Goal: Task Accomplishment & Management: Manage account settings

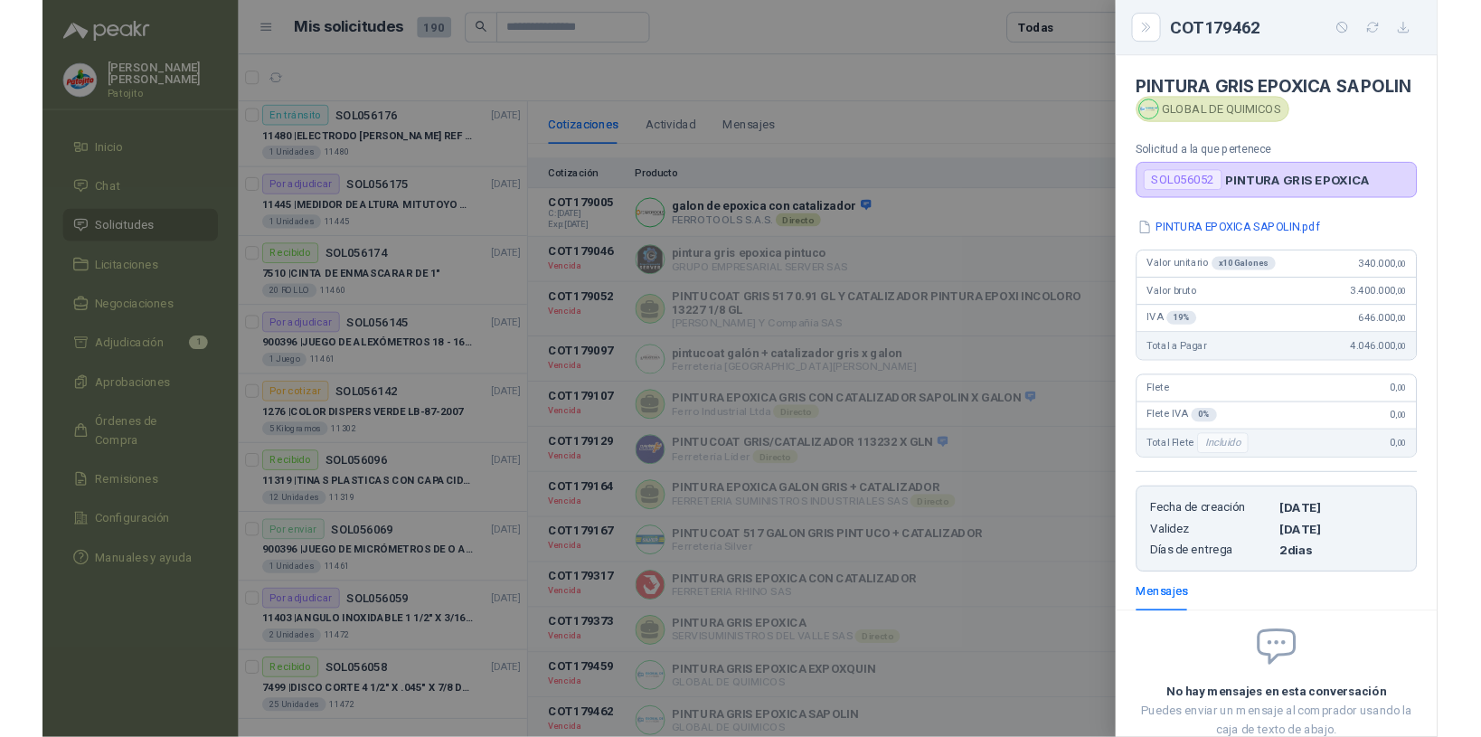
scroll to position [241, 0]
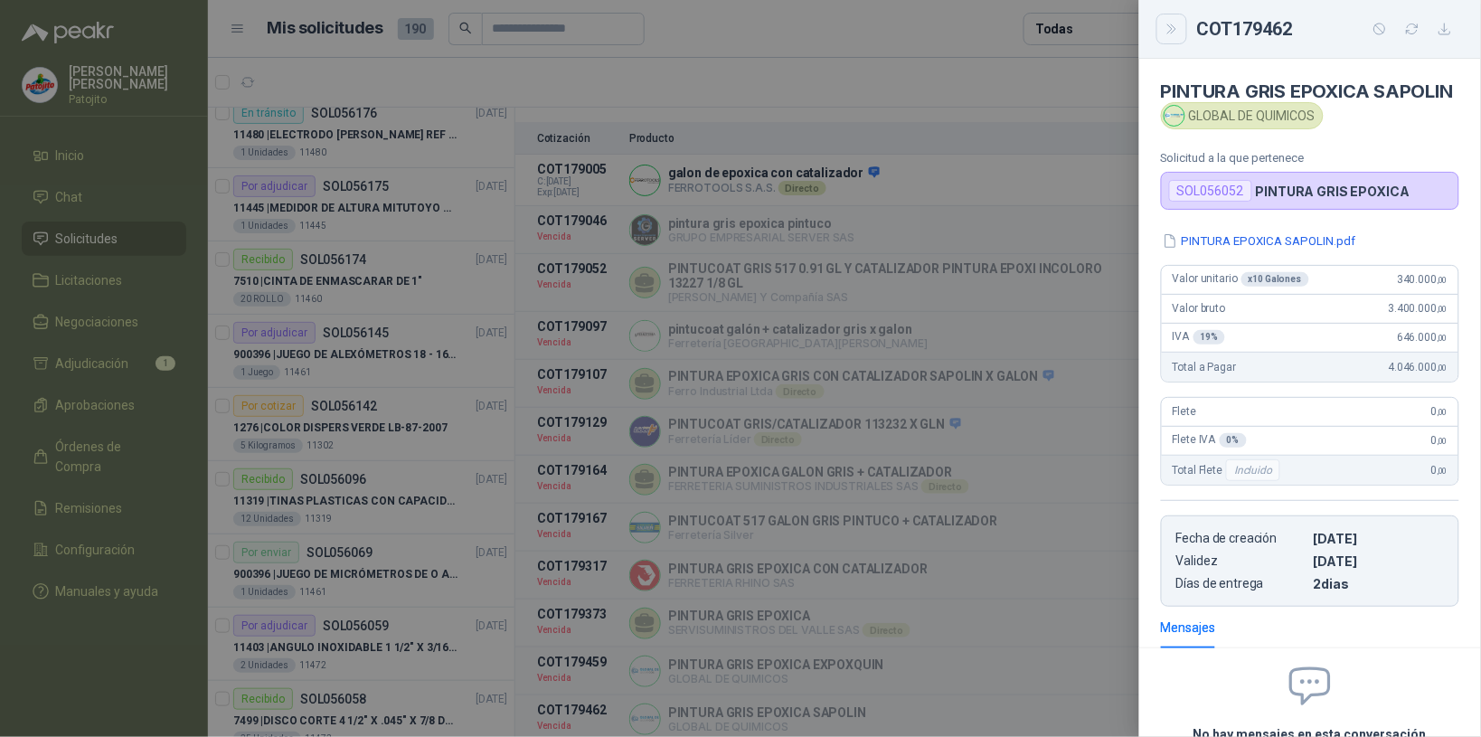
click at [1165, 24] on icon "Close" at bounding box center [1172, 29] width 15 height 15
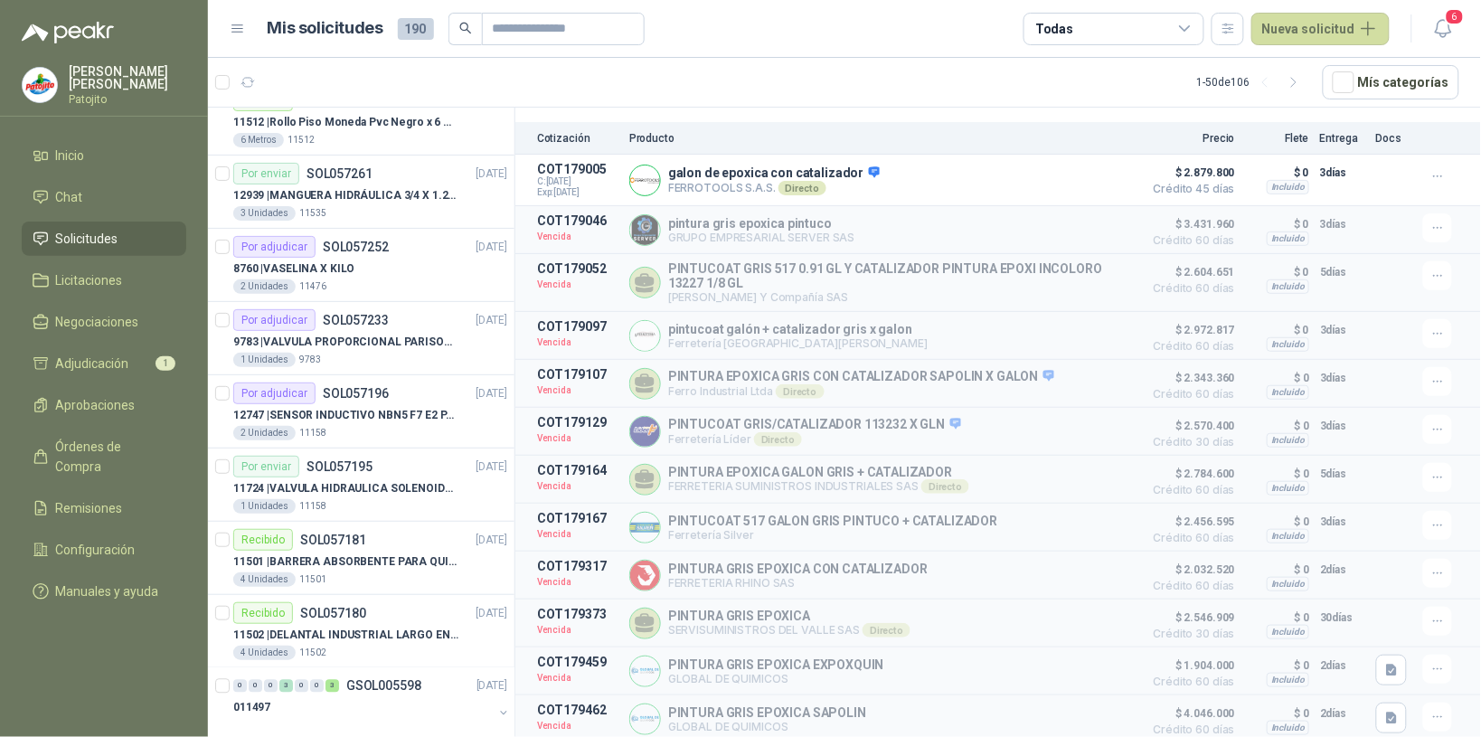
scroll to position [1017, 0]
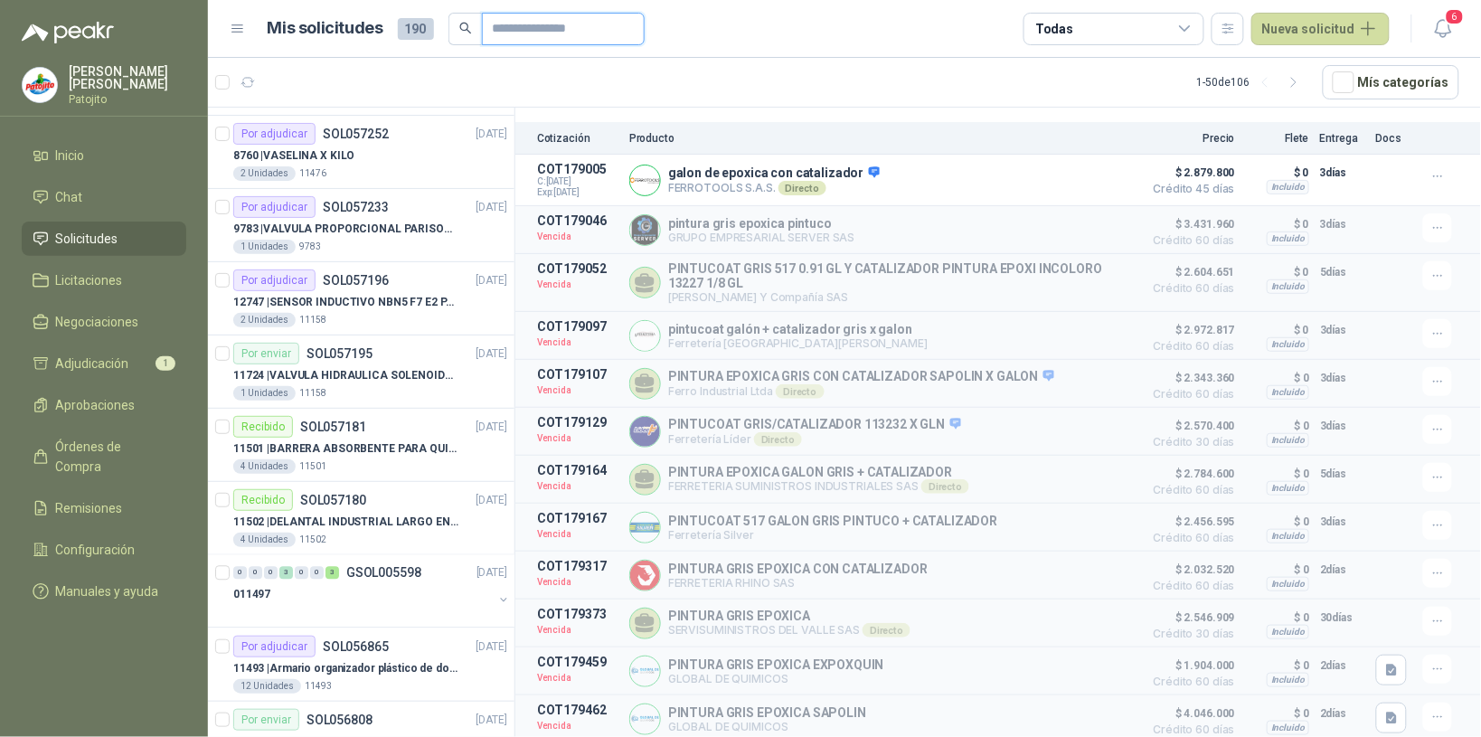
click at [567, 25] on input "text" at bounding box center [556, 29] width 127 height 31
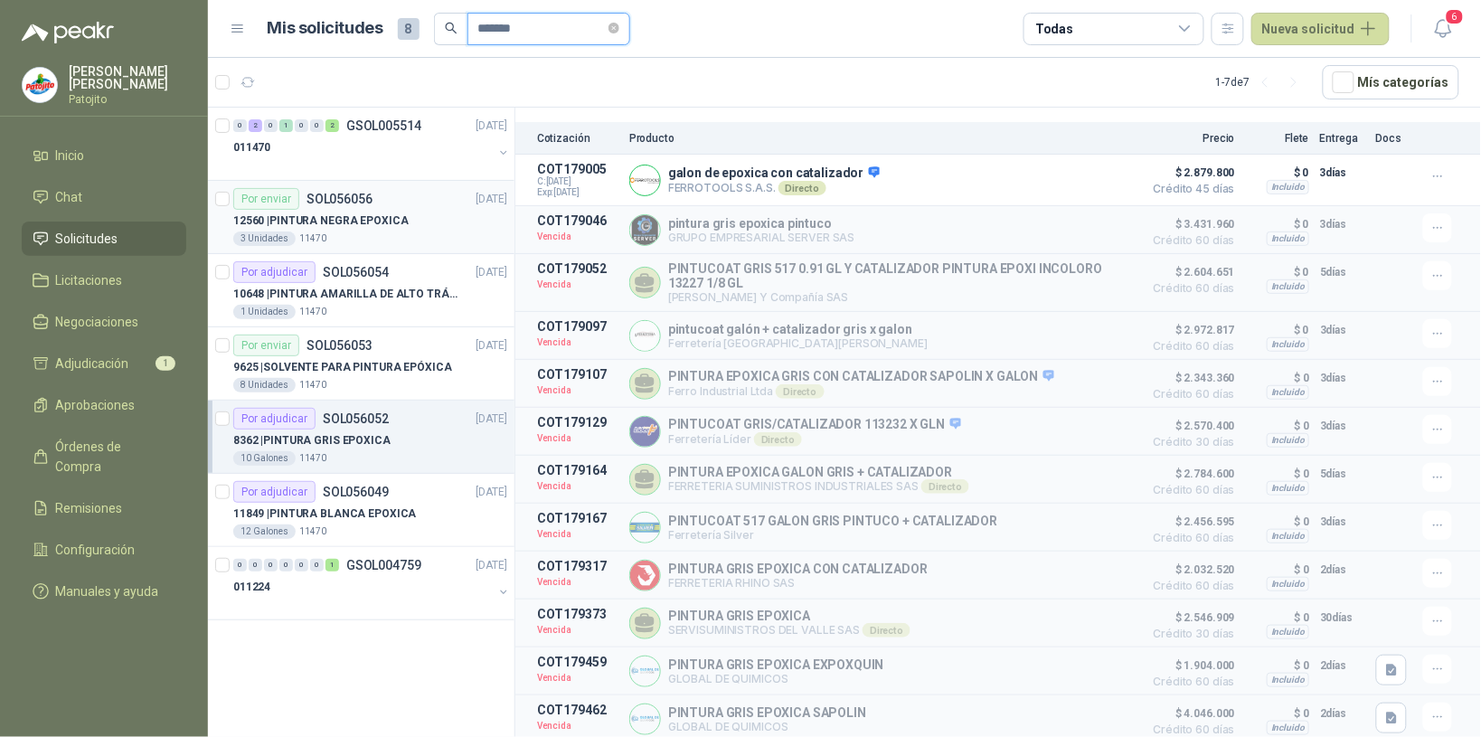
scroll to position [0, 0]
type input "*******"
click at [422, 437] on div "8362 | PINTURA GRIS EPOXICA" at bounding box center [370, 441] width 274 height 22
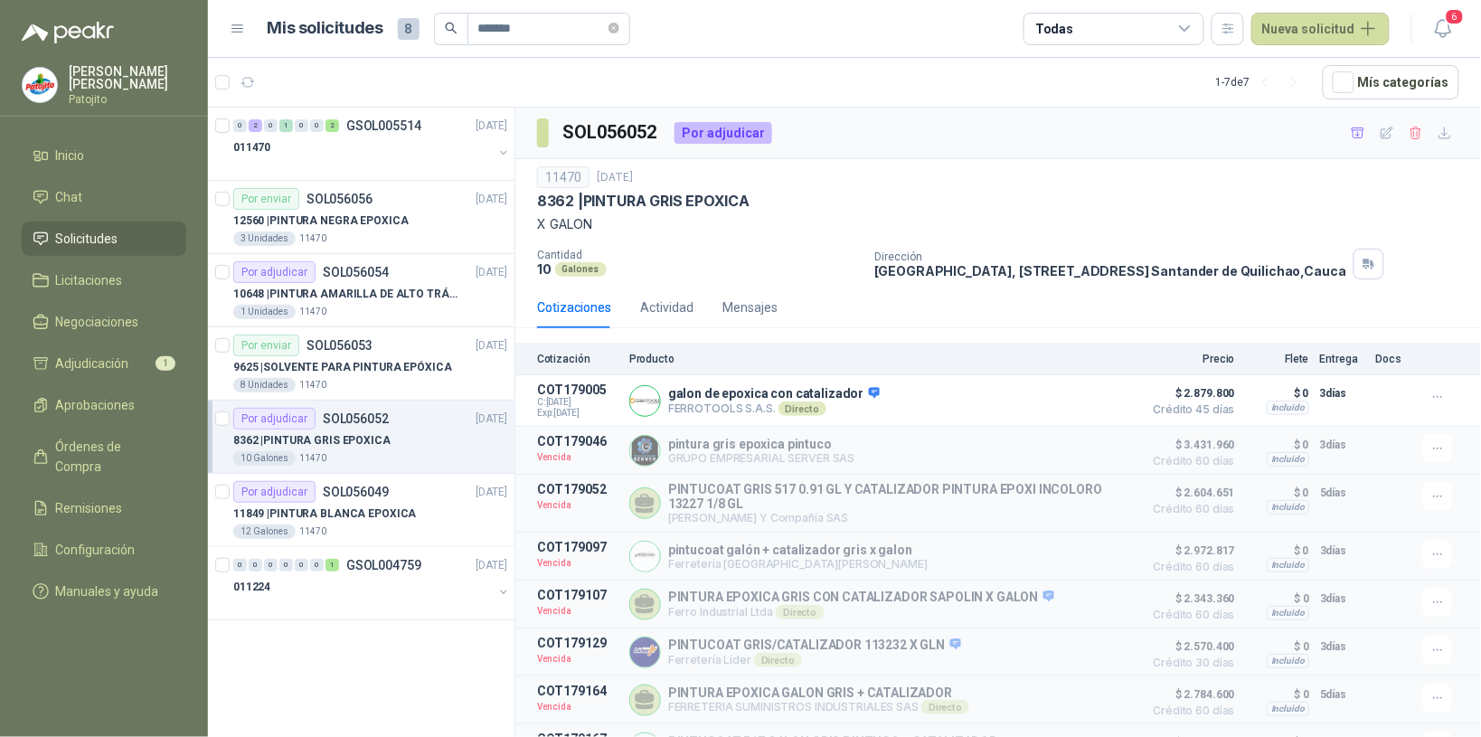
click at [381, 434] on p "8362 | PINTURA GRIS EPOXICA" at bounding box center [311, 440] width 157 height 17
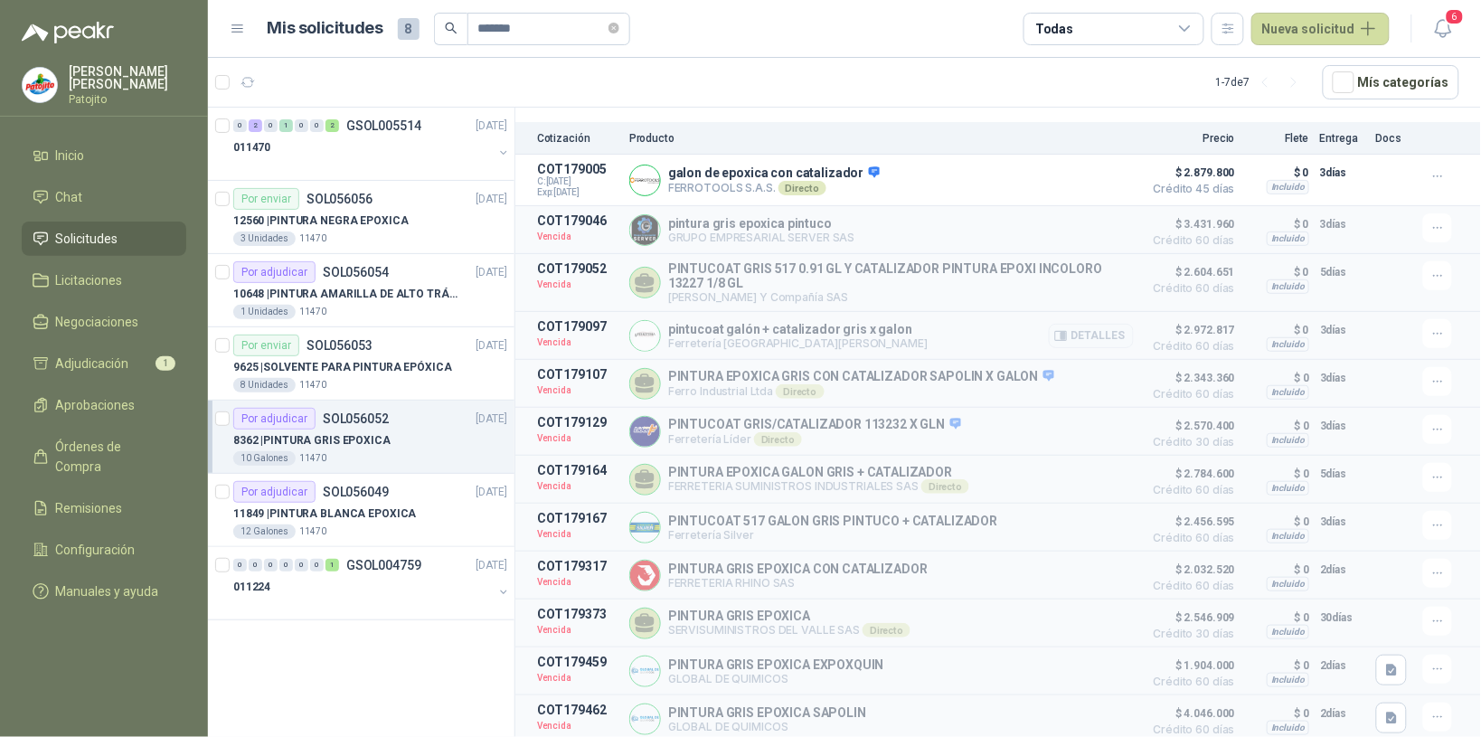
scroll to position [241, 0]
click at [503, 154] on button "button" at bounding box center [503, 153] width 14 height 14
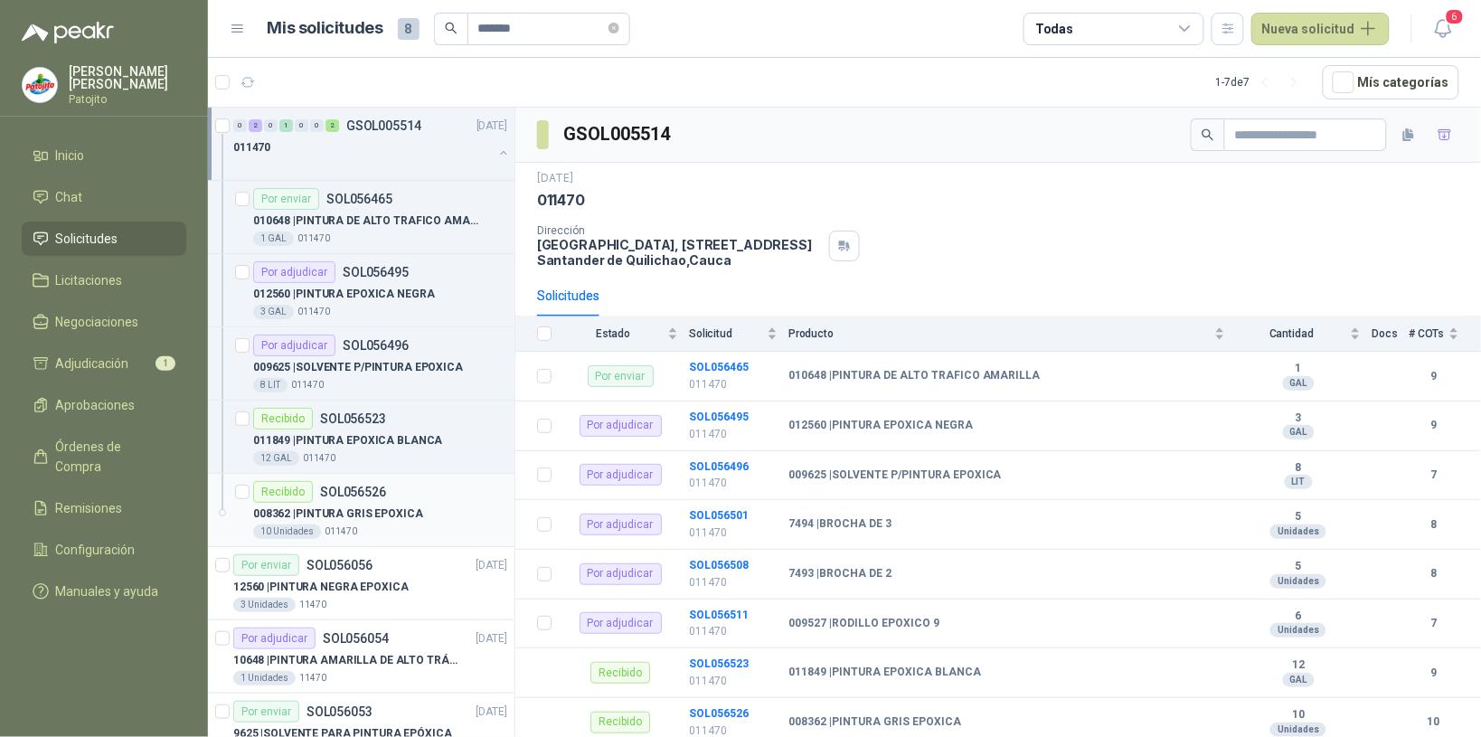
click at [408, 521] on p "008362 | PINTURA GRIS EPOXICA" at bounding box center [338, 514] width 170 height 17
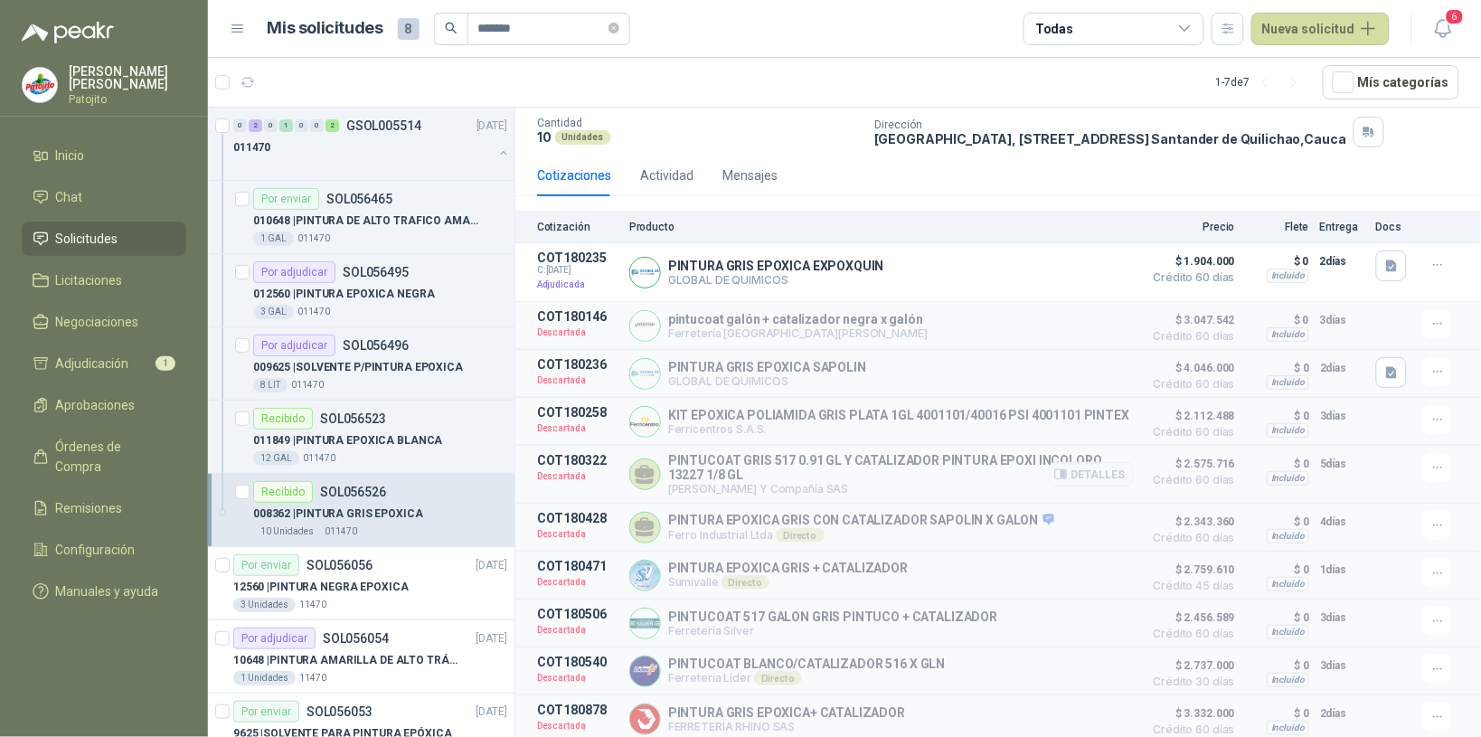
scroll to position [136, 0]
click at [440, 497] on div "Recibido SOL056526" at bounding box center [380, 492] width 254 height 22
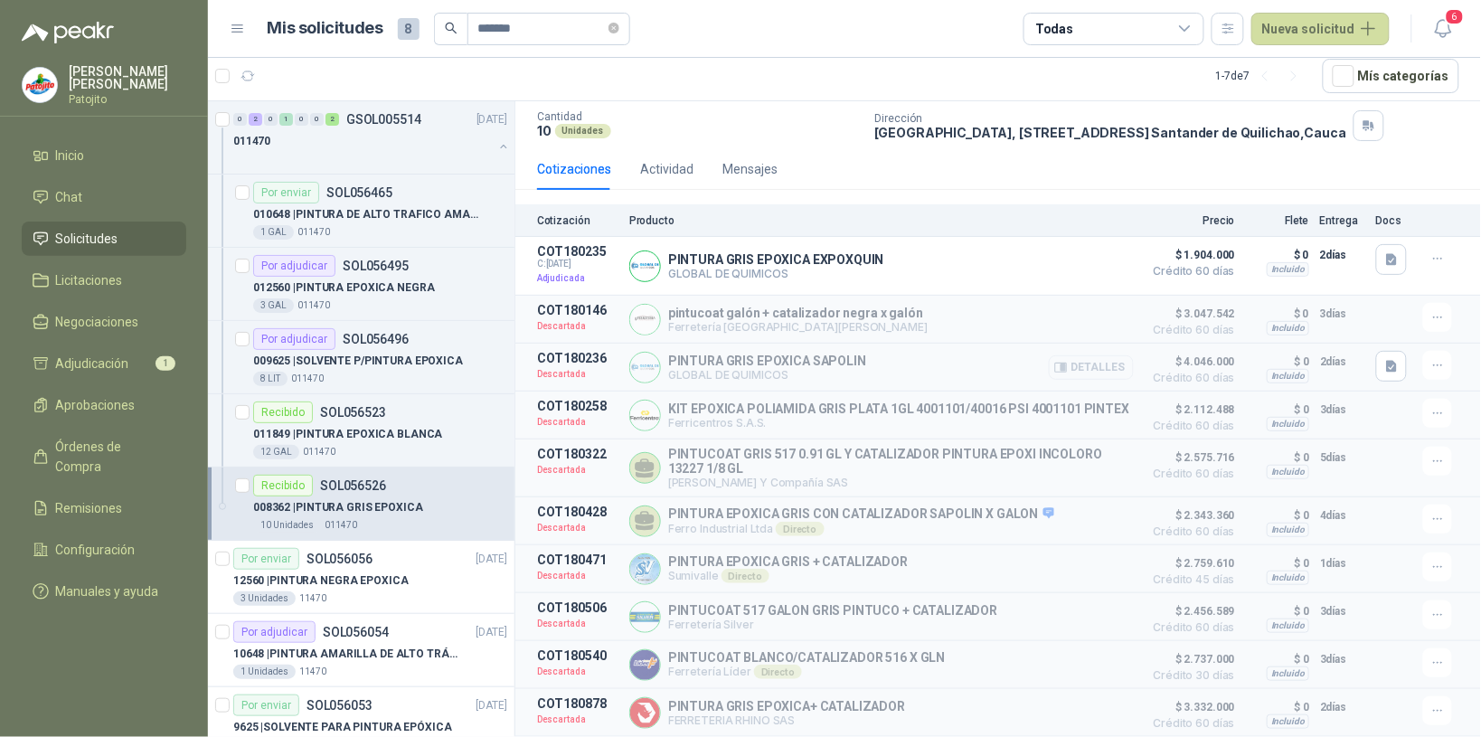
click at [1072, 355] on button "Detalles" at bounding box center [1091, 367] width 85 height 24
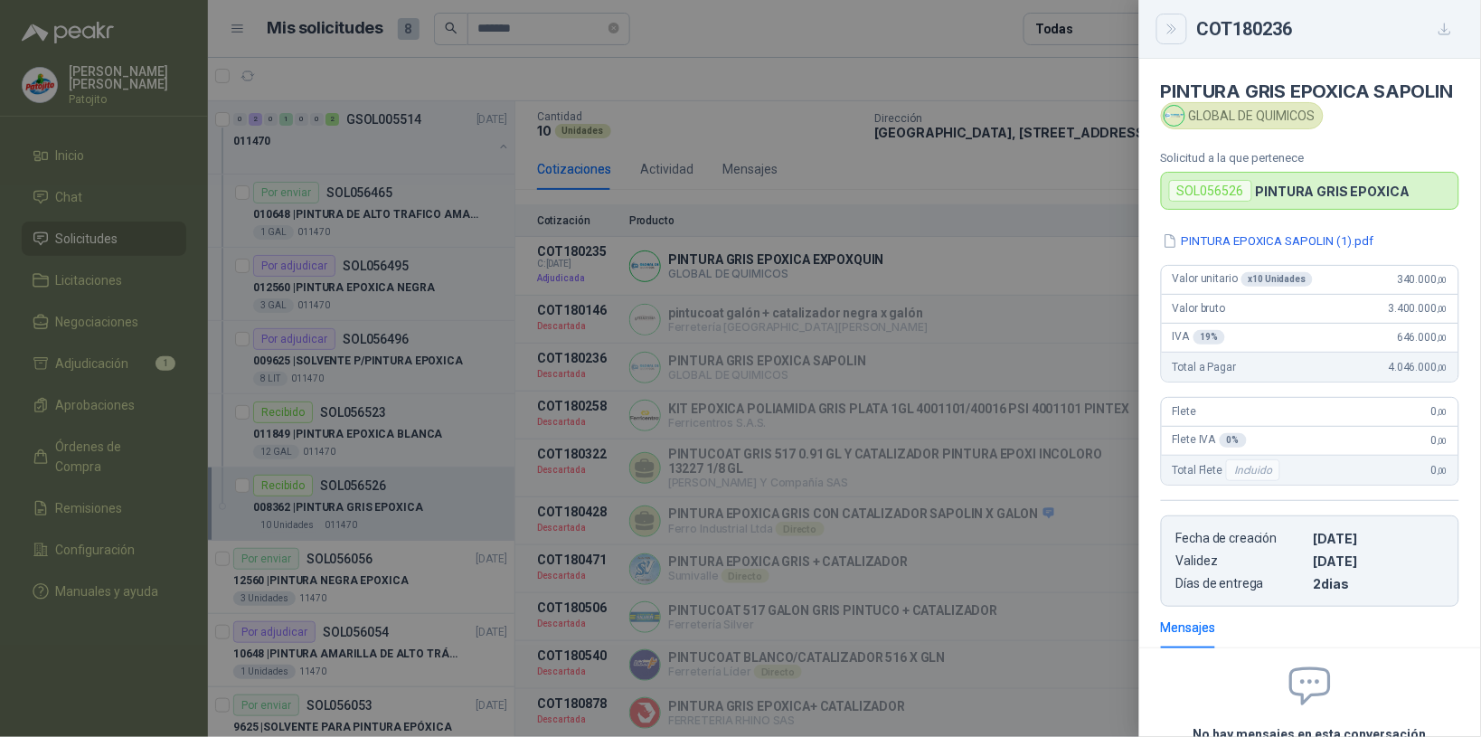
scroll to position [147, 0]
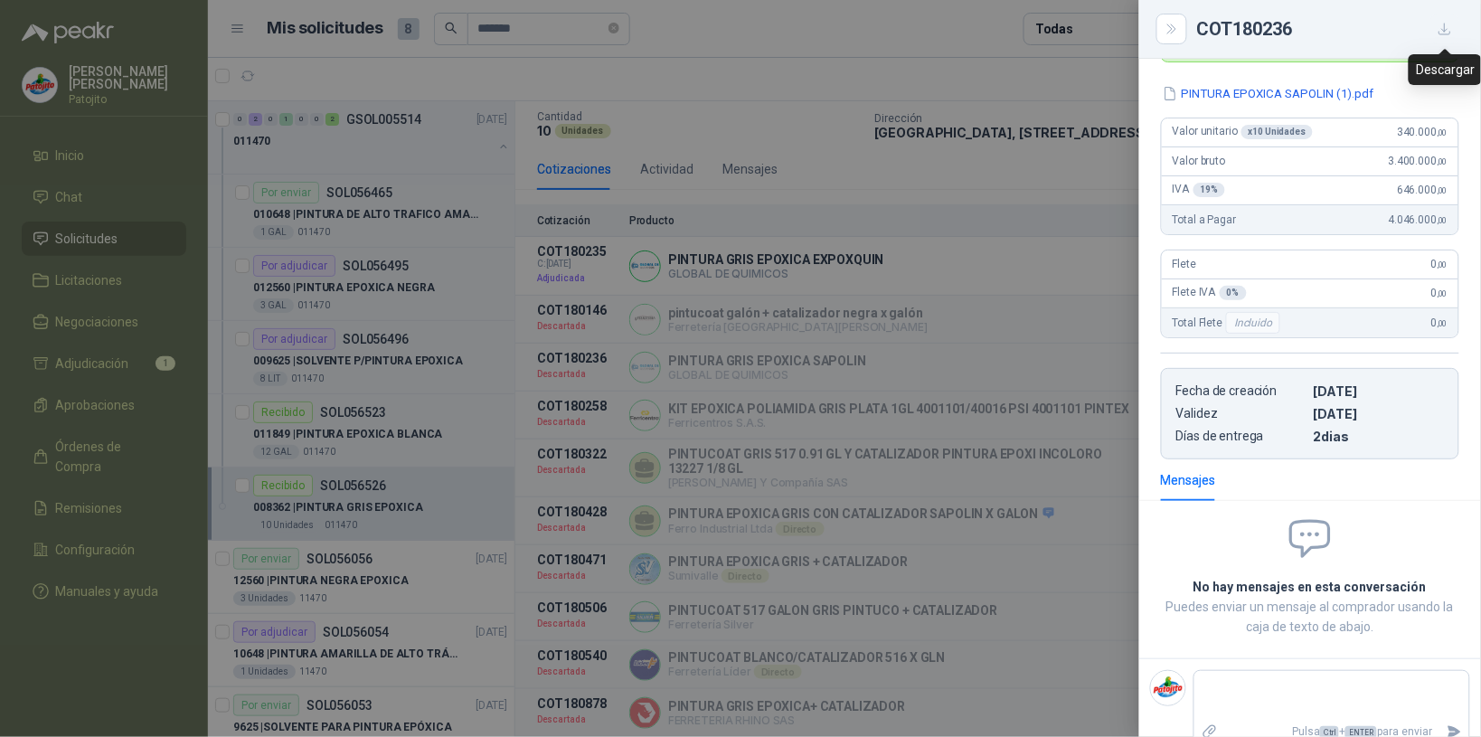
click at [1435, 15] on button "button" at bounding box center [1445, 28] width 29 height 29
click at [1165, 24] on icon "Close" at bounding box center [1172, 29] width 15 height 15
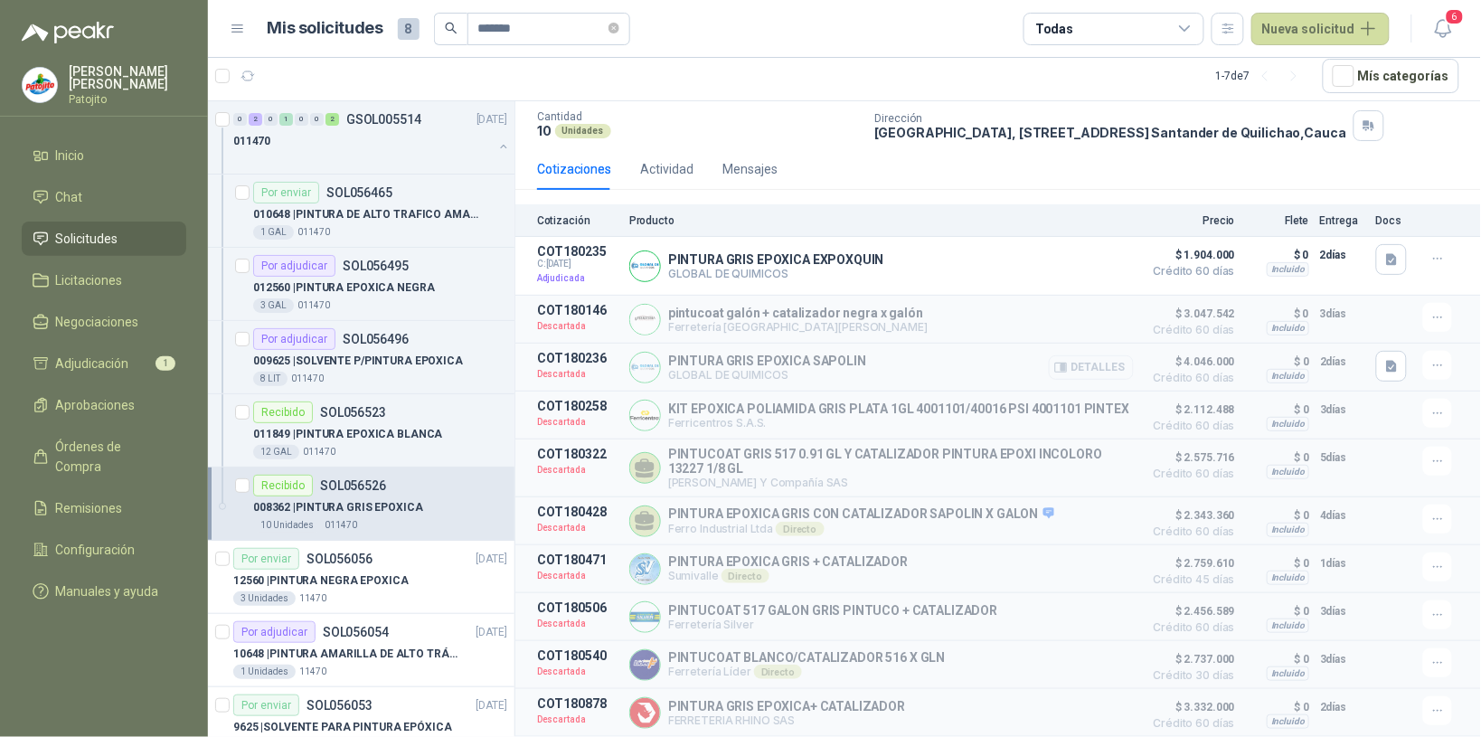
click at [1082, 355] on button "Detalles" at bounding box center [1091, 367] width 85 height 24
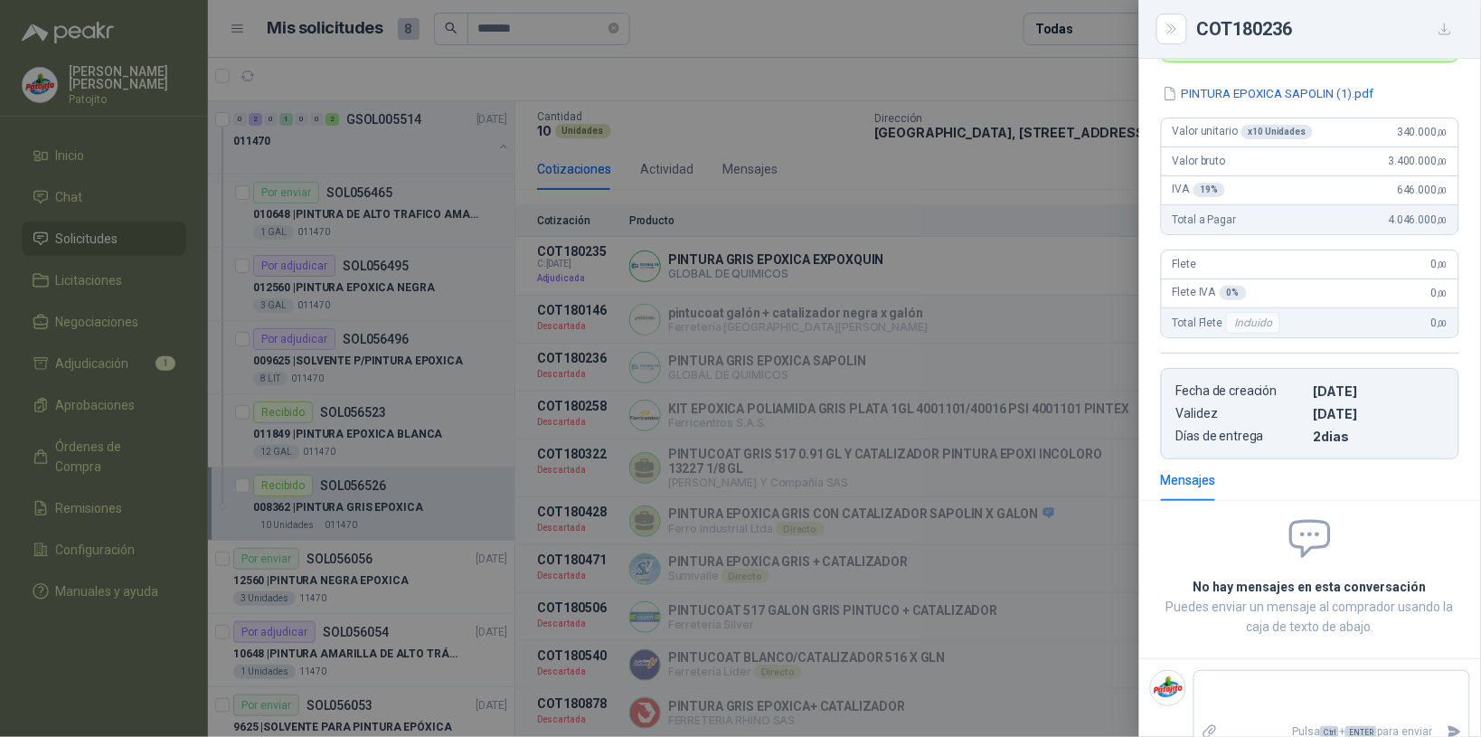
scroll to position [0, 0]
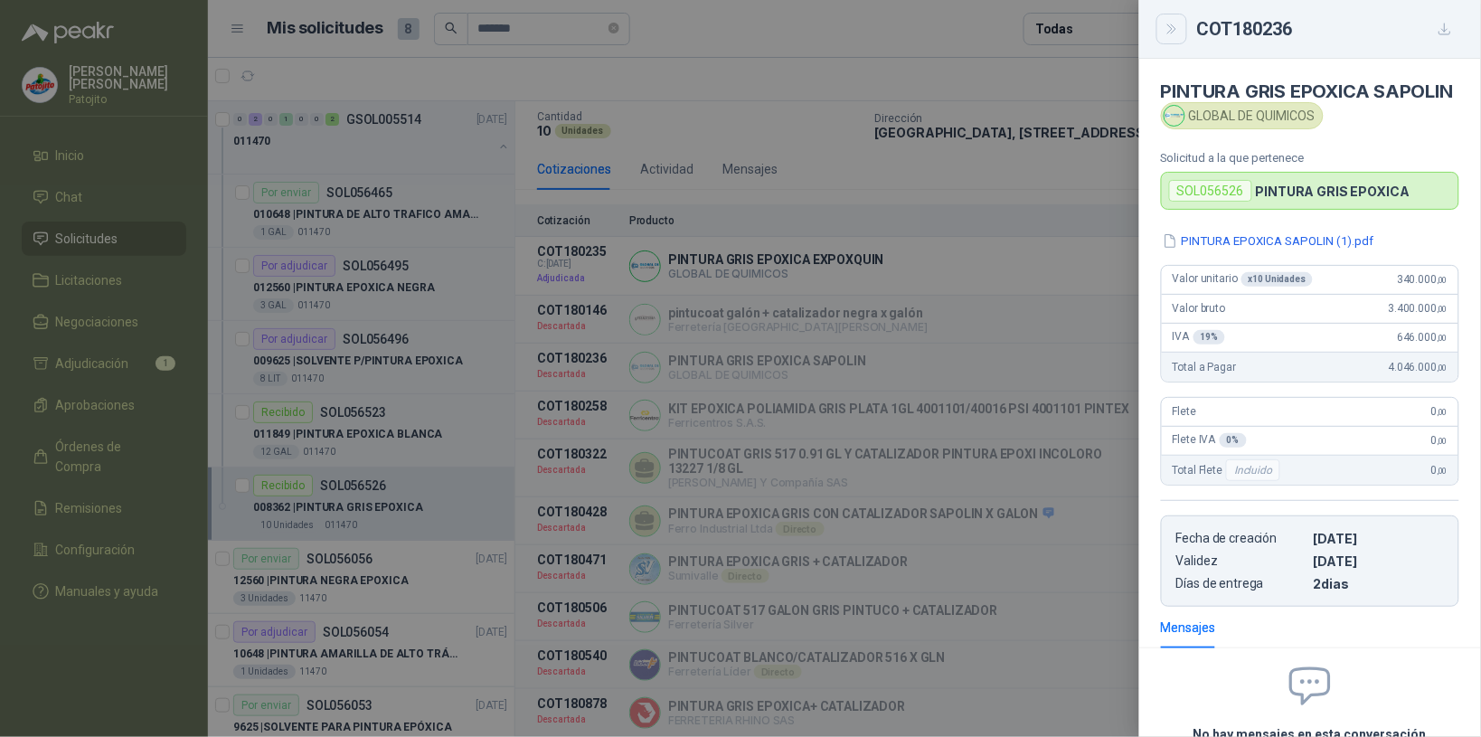
click at [1173, 27] on icon "Close" at bounding box center [1172, 29] width 15 height 15
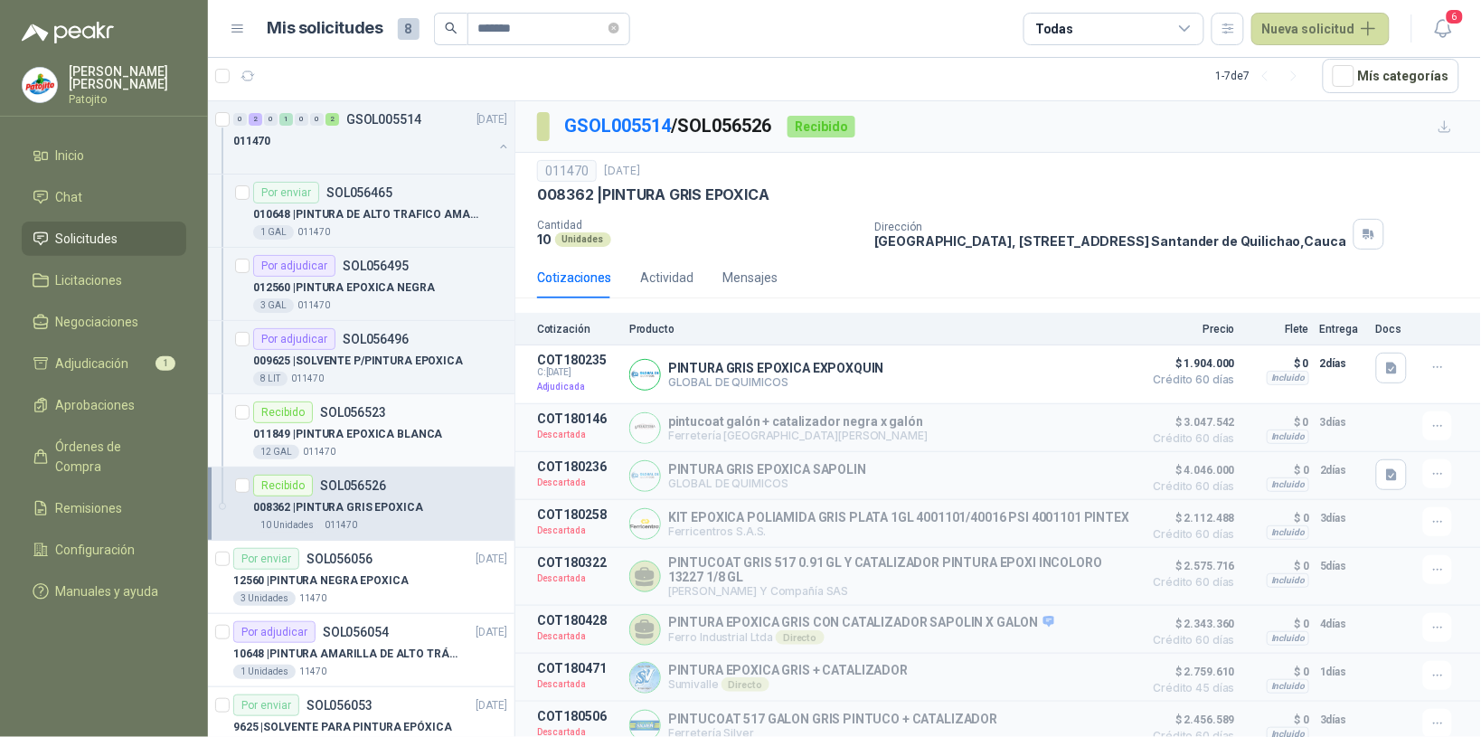
click at [449, 449] on div "12 GAL 011470" at bounding box center [380, 452] width 254 height 14
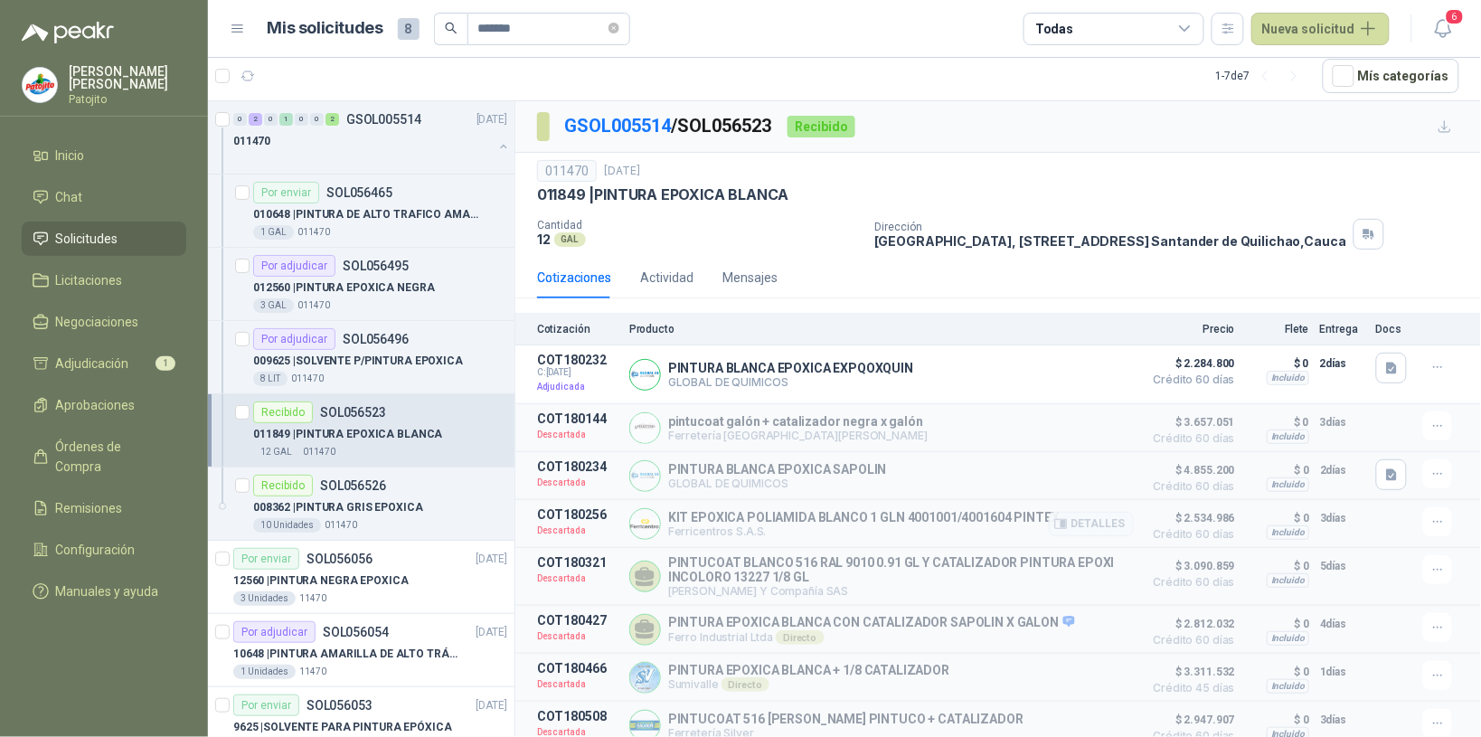
scroll to position [75, 0]
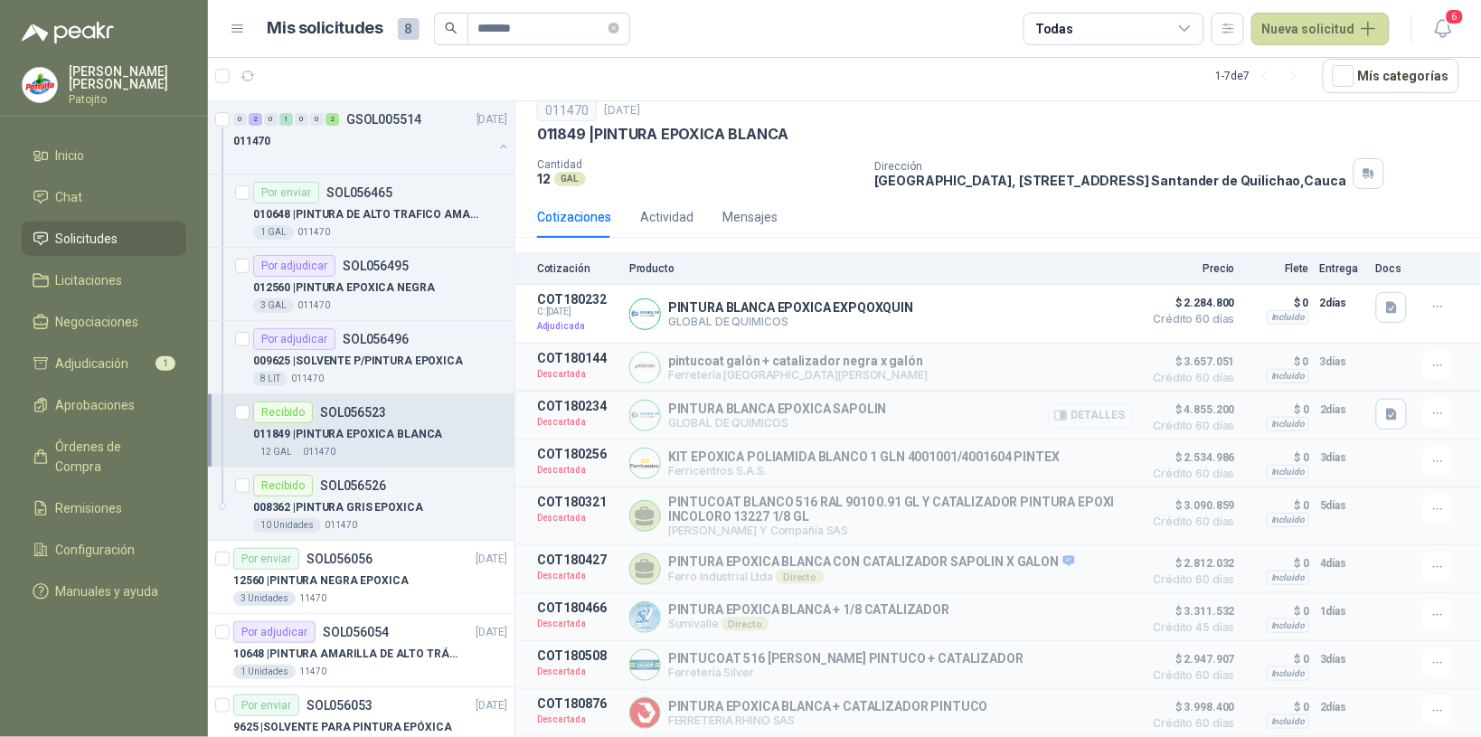
click at [1086, 407] on button "Detalles" at bounding box center [1091, 415] width 85 height 24
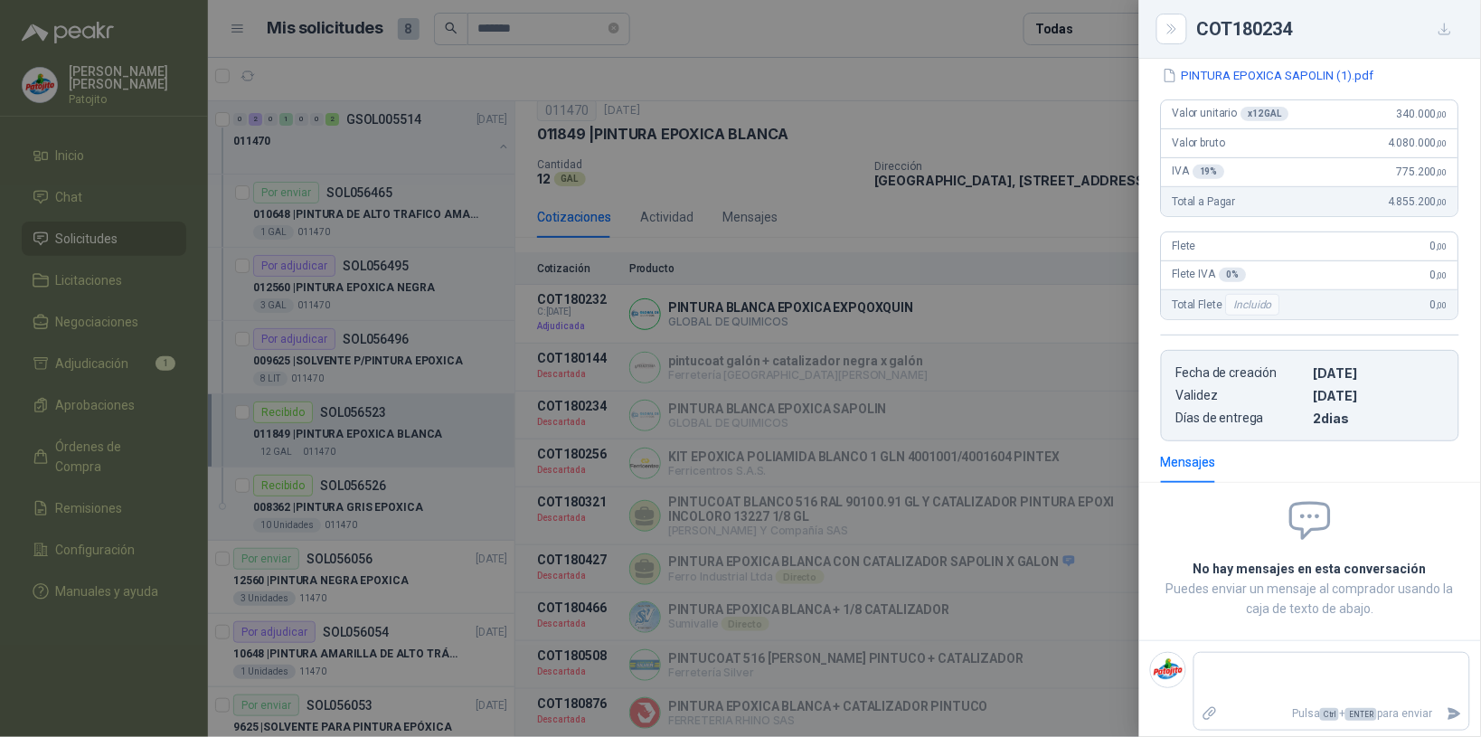
scroll to position [0, 0]
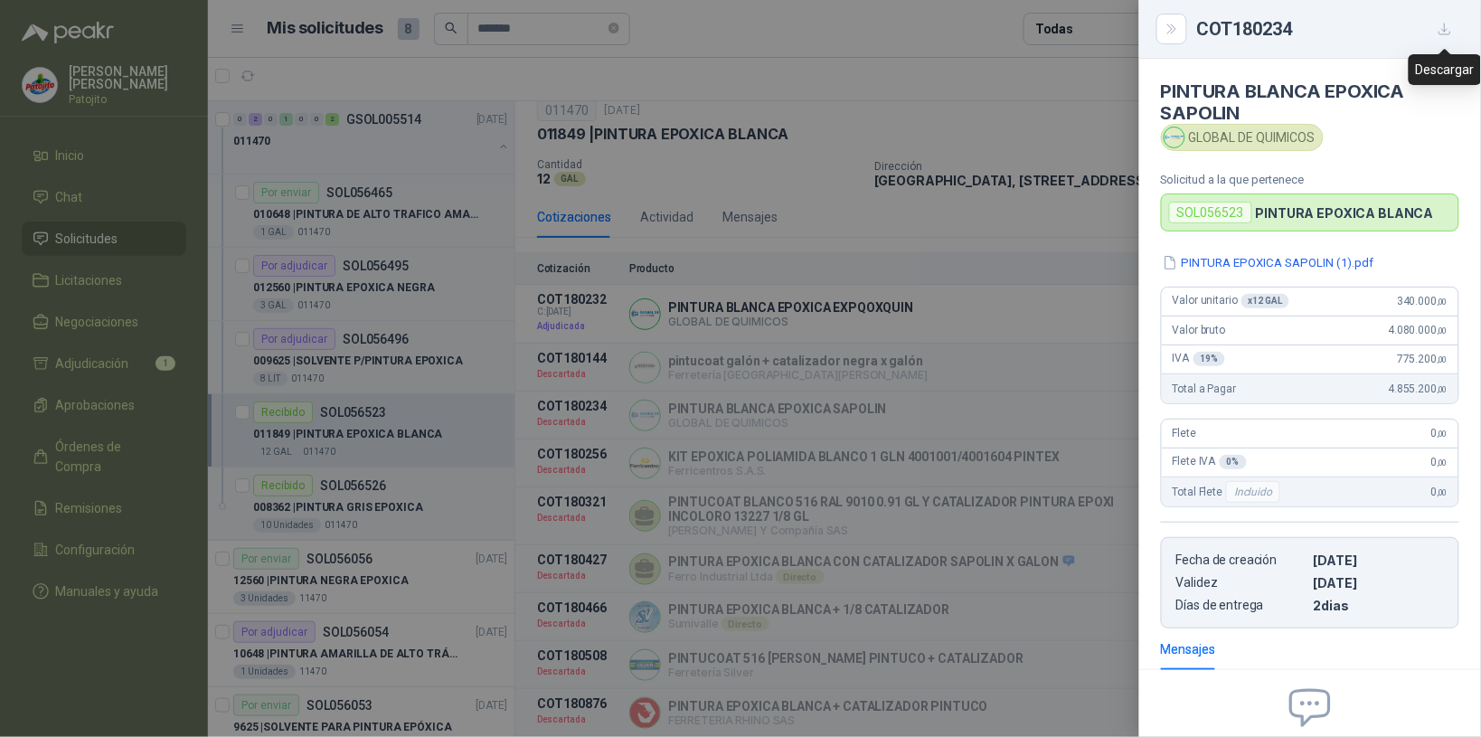
click at [1438, 24] on icon "button" at bounding box center [1445, 29] width 15 height 15
click at [1163, 20] on button "Close" at bounding box center [1172, 29] width 31 height 31
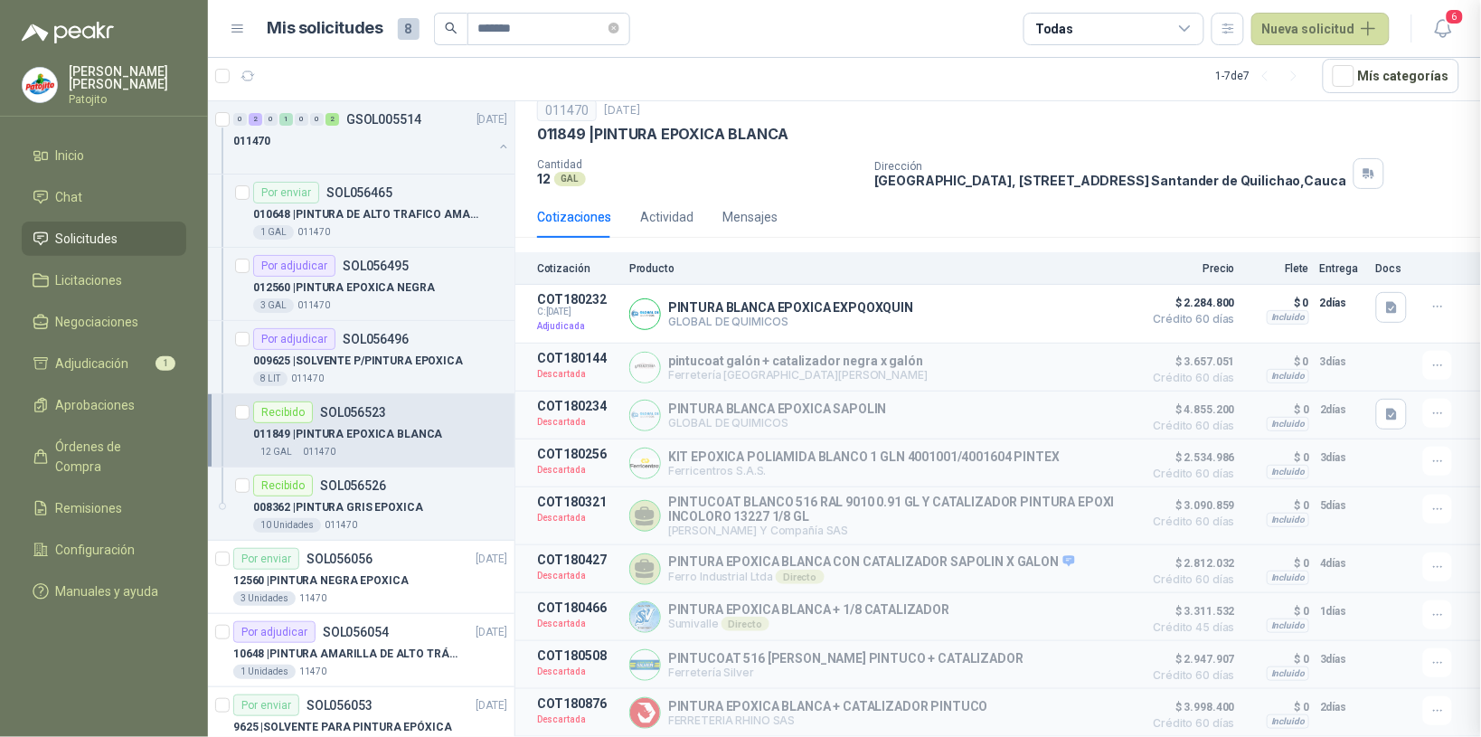
scroll to position [196, 0]
click at [288, 137] on div "011470" at bounding box center [363, 141] width 260 height 22
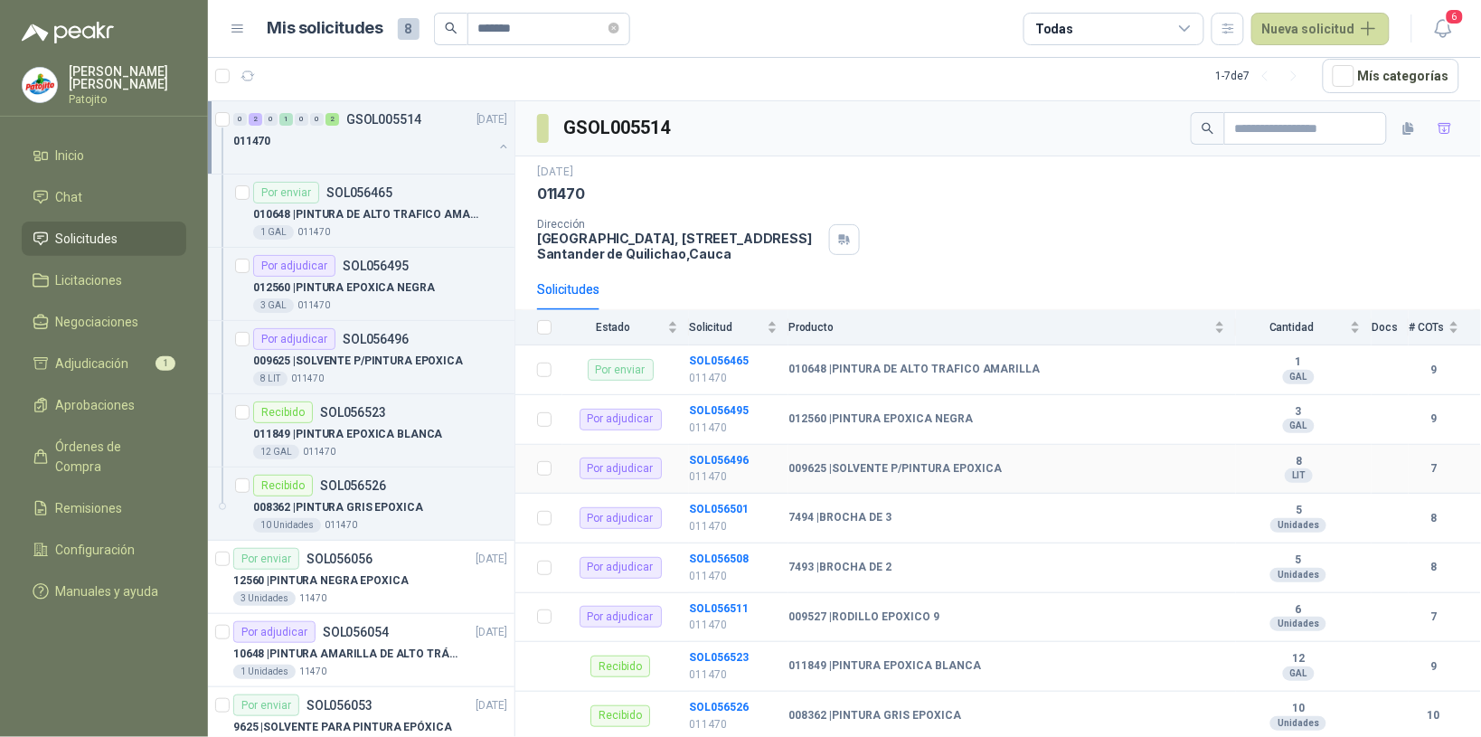
scroll to position [38, 0]
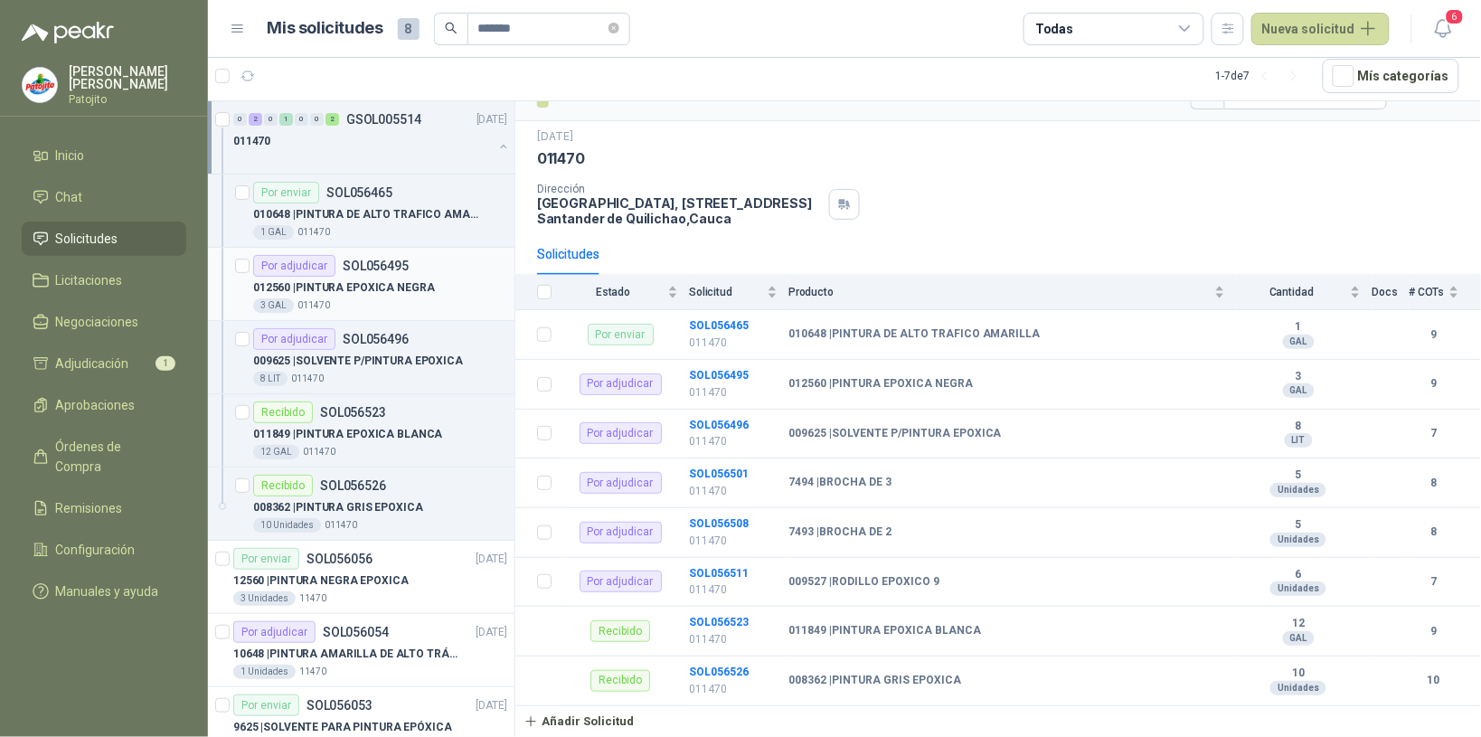
click at [453, 280] on div "012560 | PINTURA EPOXICA NEGRA" at bounding box center [380, 288] width 254 height 22
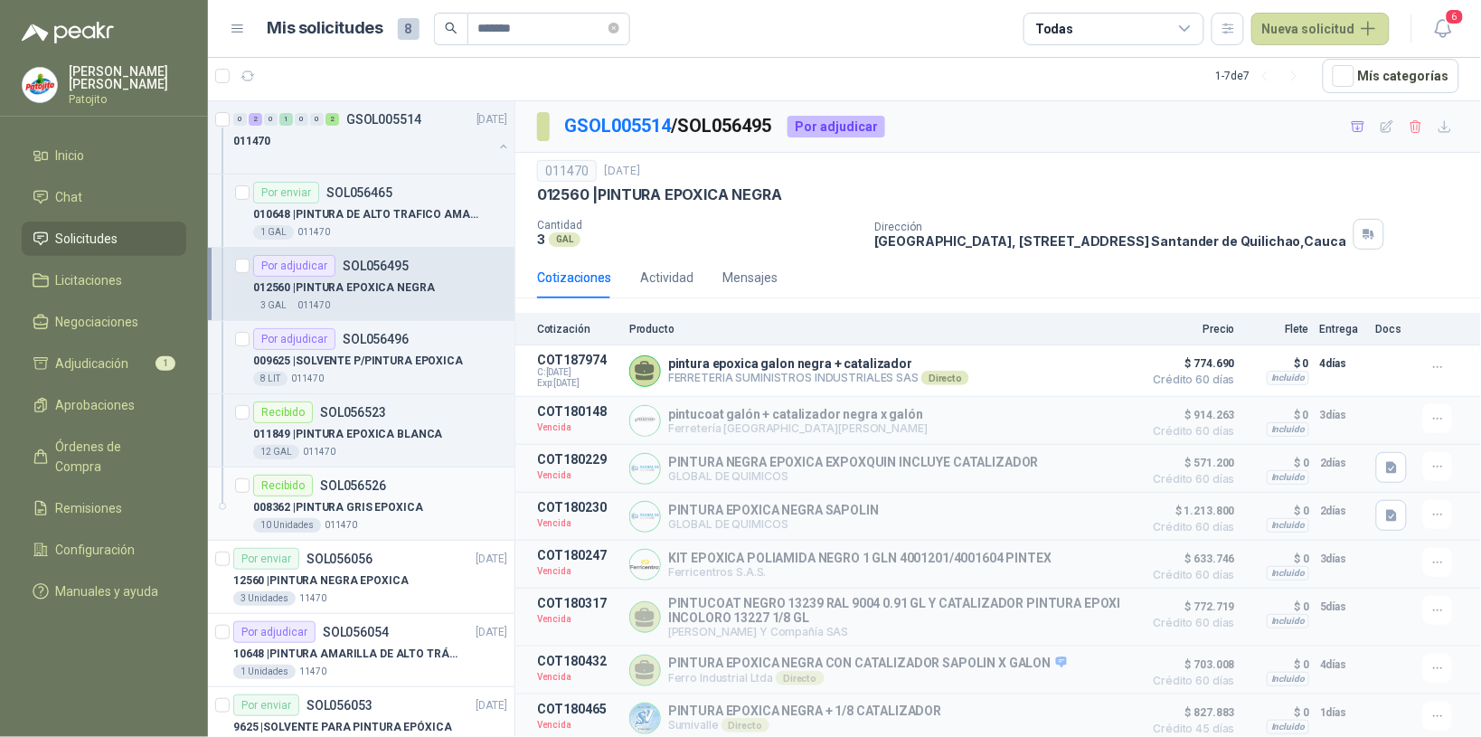
click at [434, 507] on div "008362 | PINTURA GRIS EPOXICA" at bounding box center [380, 507] width 254 height 22
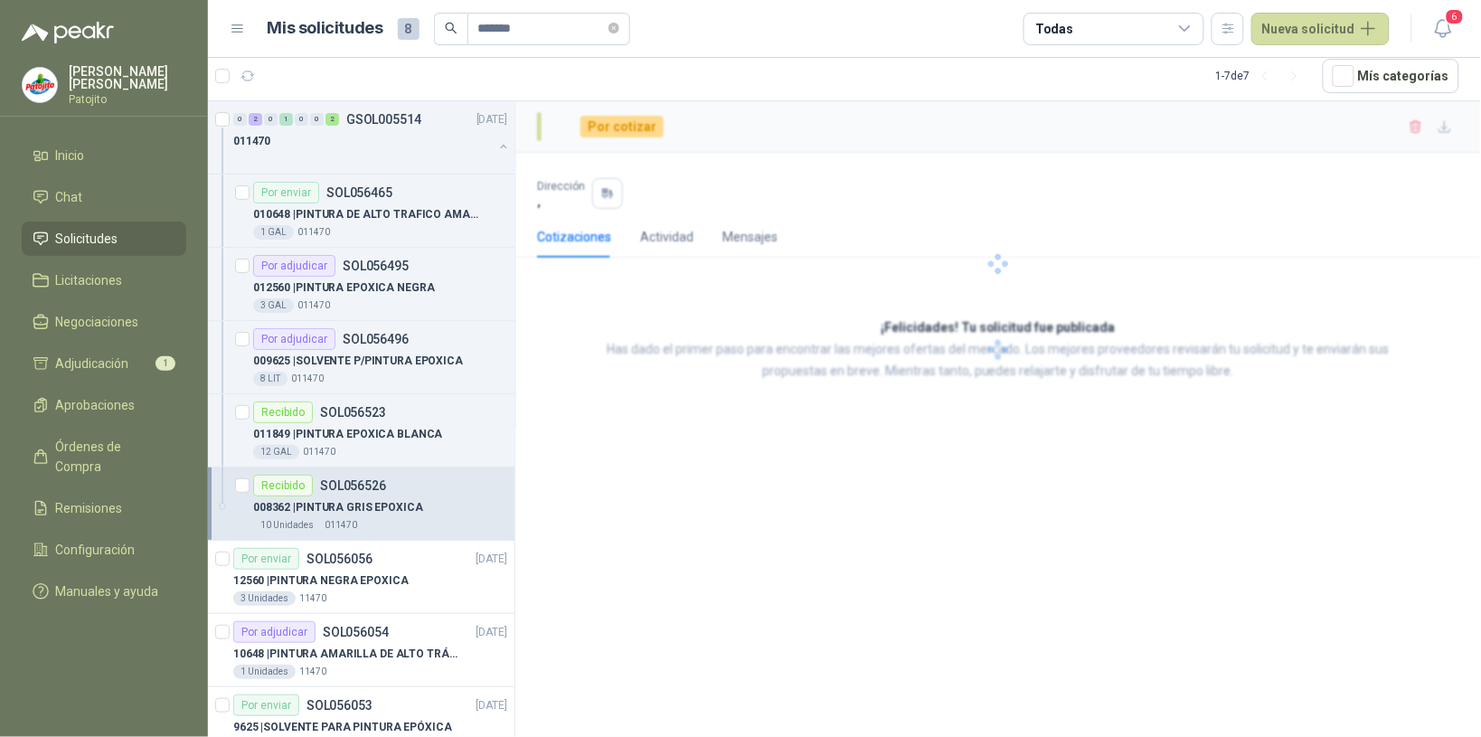
click at [434, 507] on div "008362 | PINTURA GRIS EPOXICA" at bounding box center [380, 507] width 254 height 22
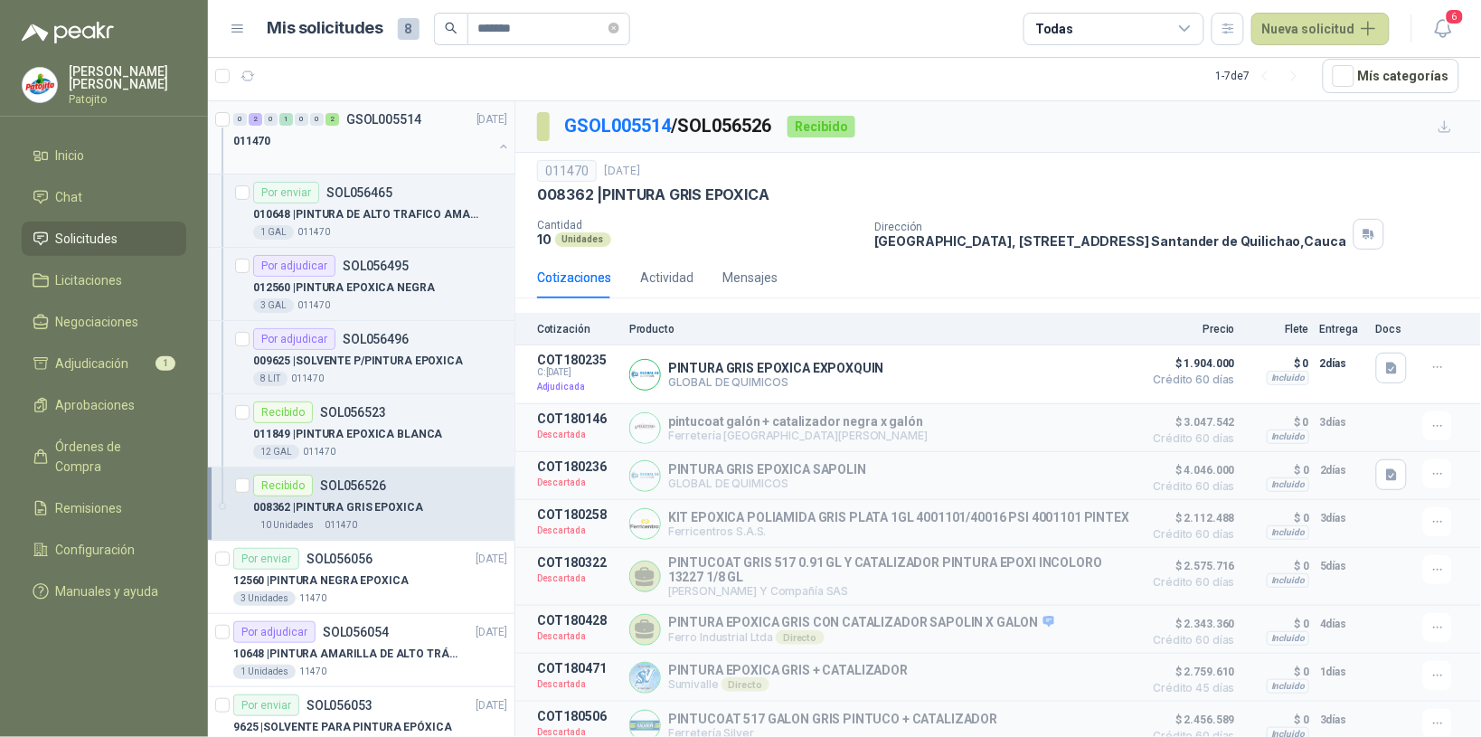
click at [341, 128] on link "0 2 0 1 0 0 2 GSOL005514 [DATE] 011470" at bounding box center [372, 138] width 278 height 58
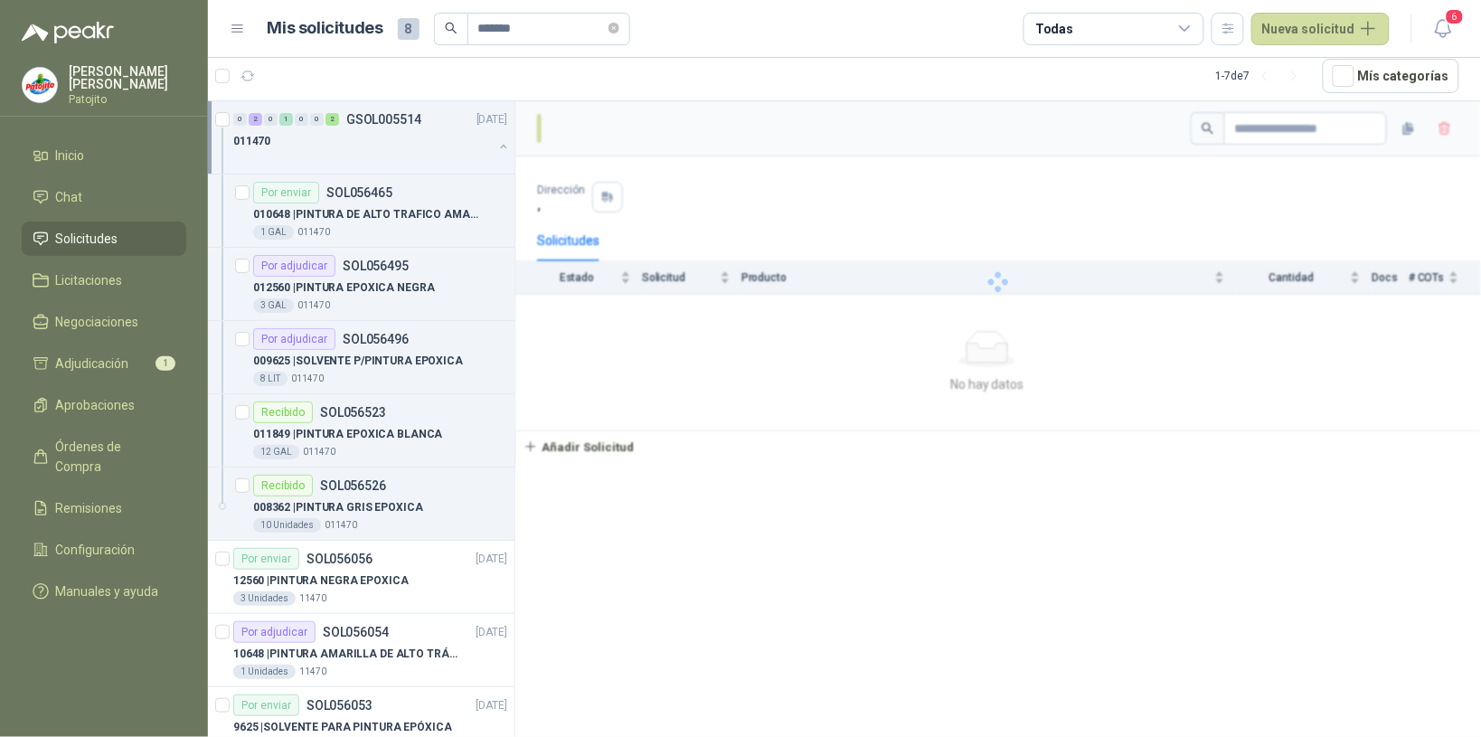
click at [341, 128] on div "0 2 0 1 0 0 2 GSOL005514 [DATE]" at bounding box center [372, 120] width 278 height 22
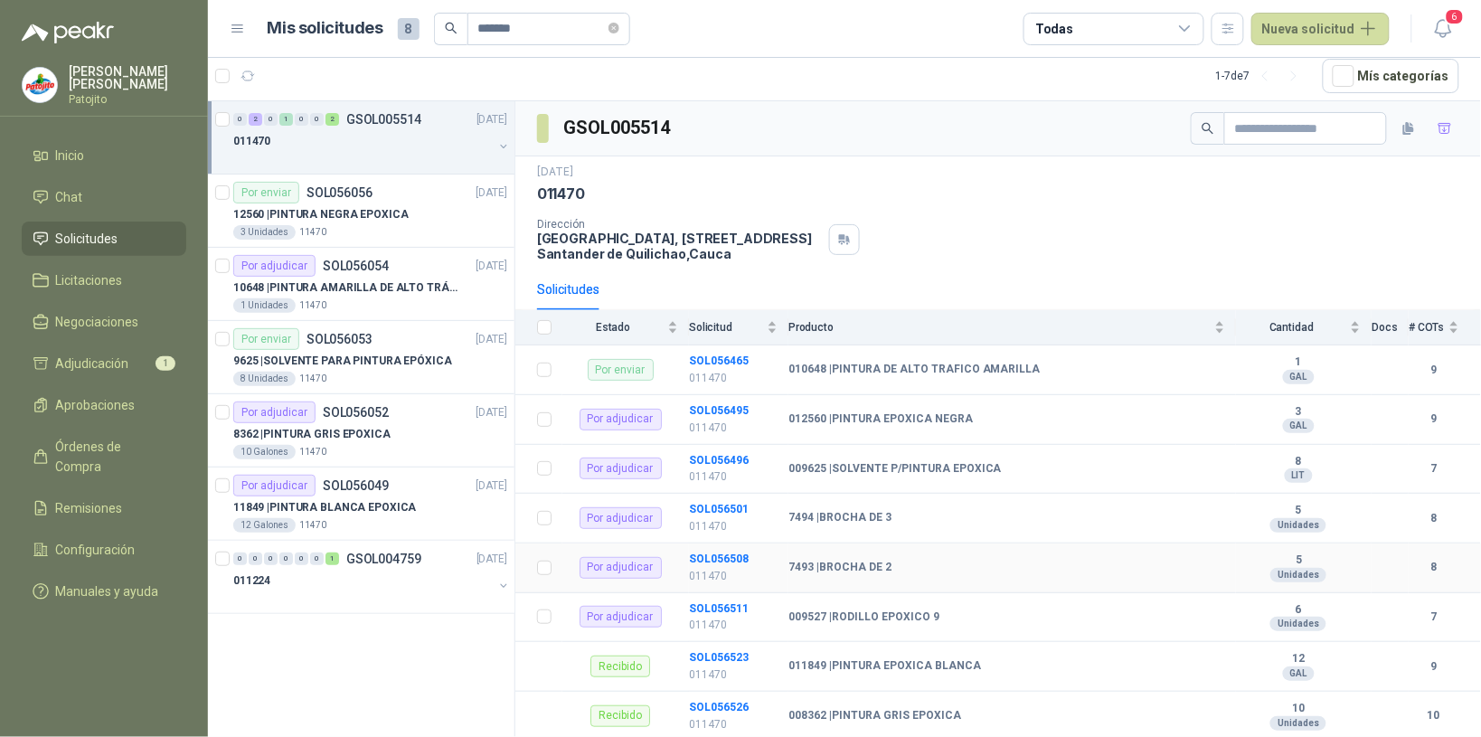
scroll to position [38, 0]
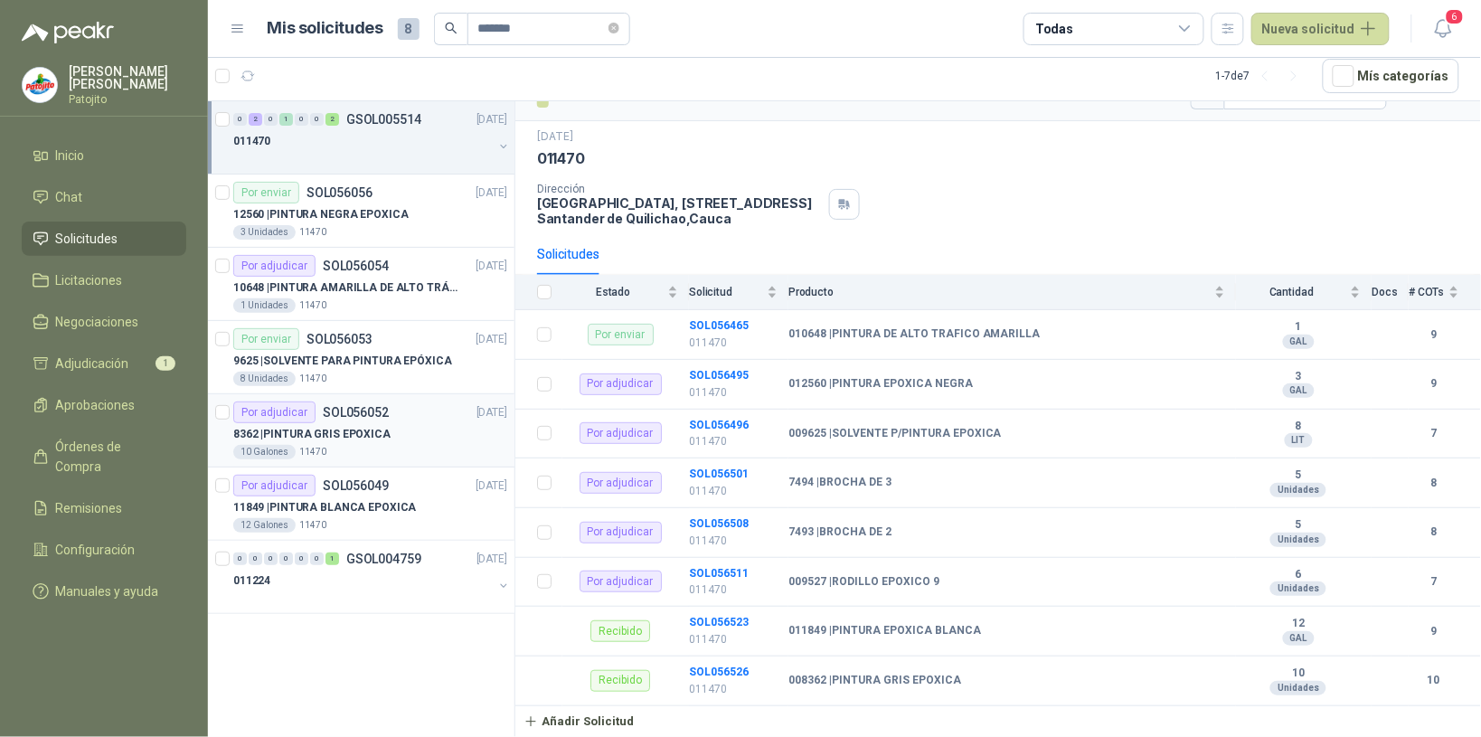
click at [443, 436] on div "8362 | PINTURA GRIS EPOXICA" at bounding box center [370, 434] width 274 height 22
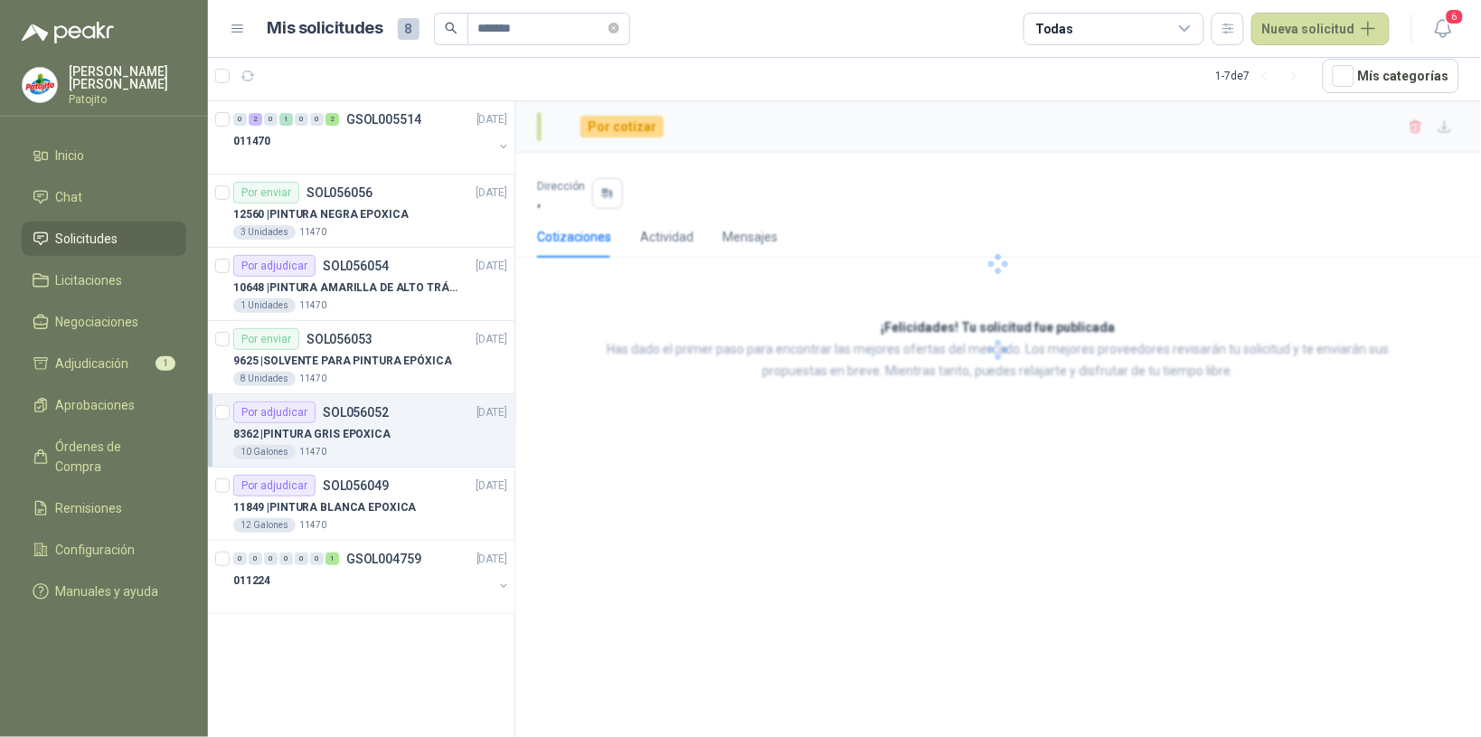
click at [445, 436] on div "8362 | PINTURA GRIS EPOXICA" at bounding box center [370, 434] width 274 height 22
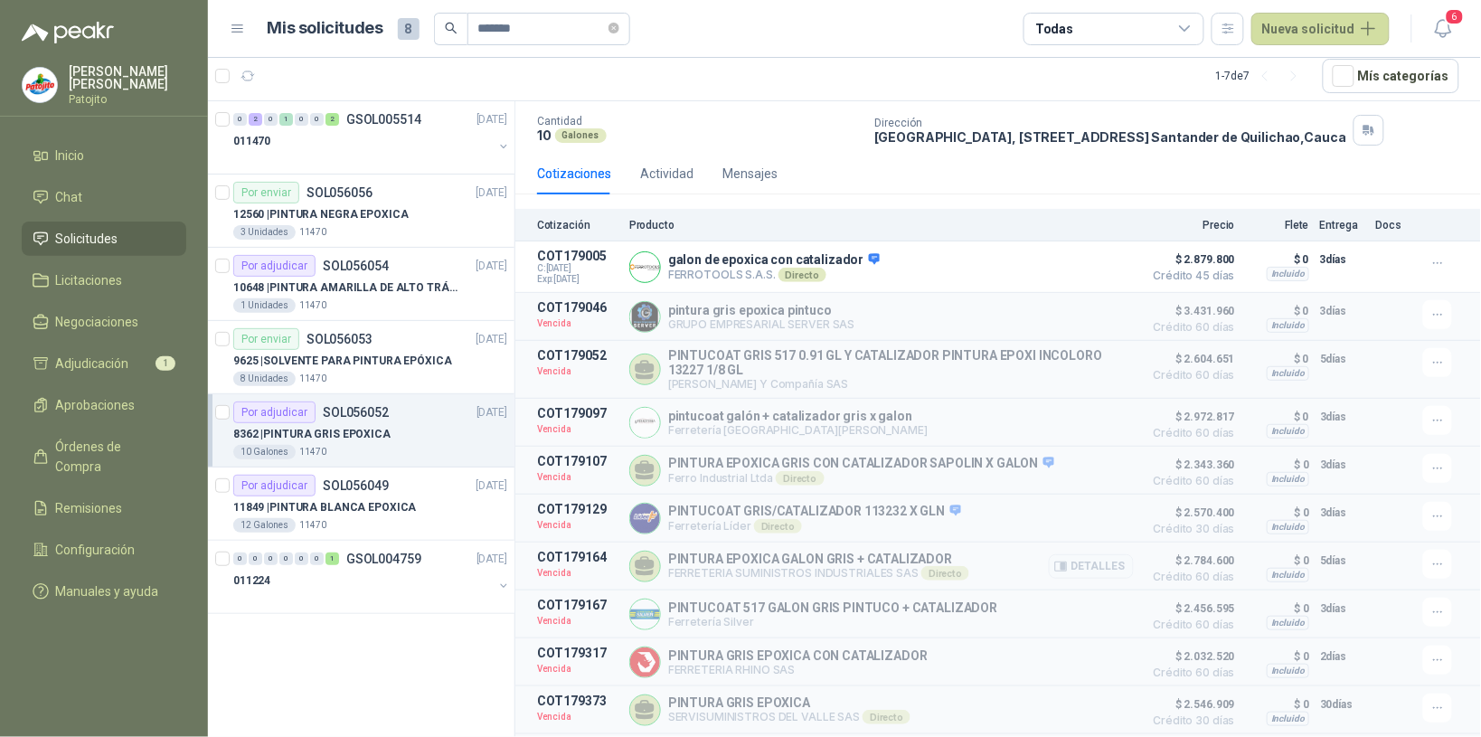
scroll to position [241, 0]
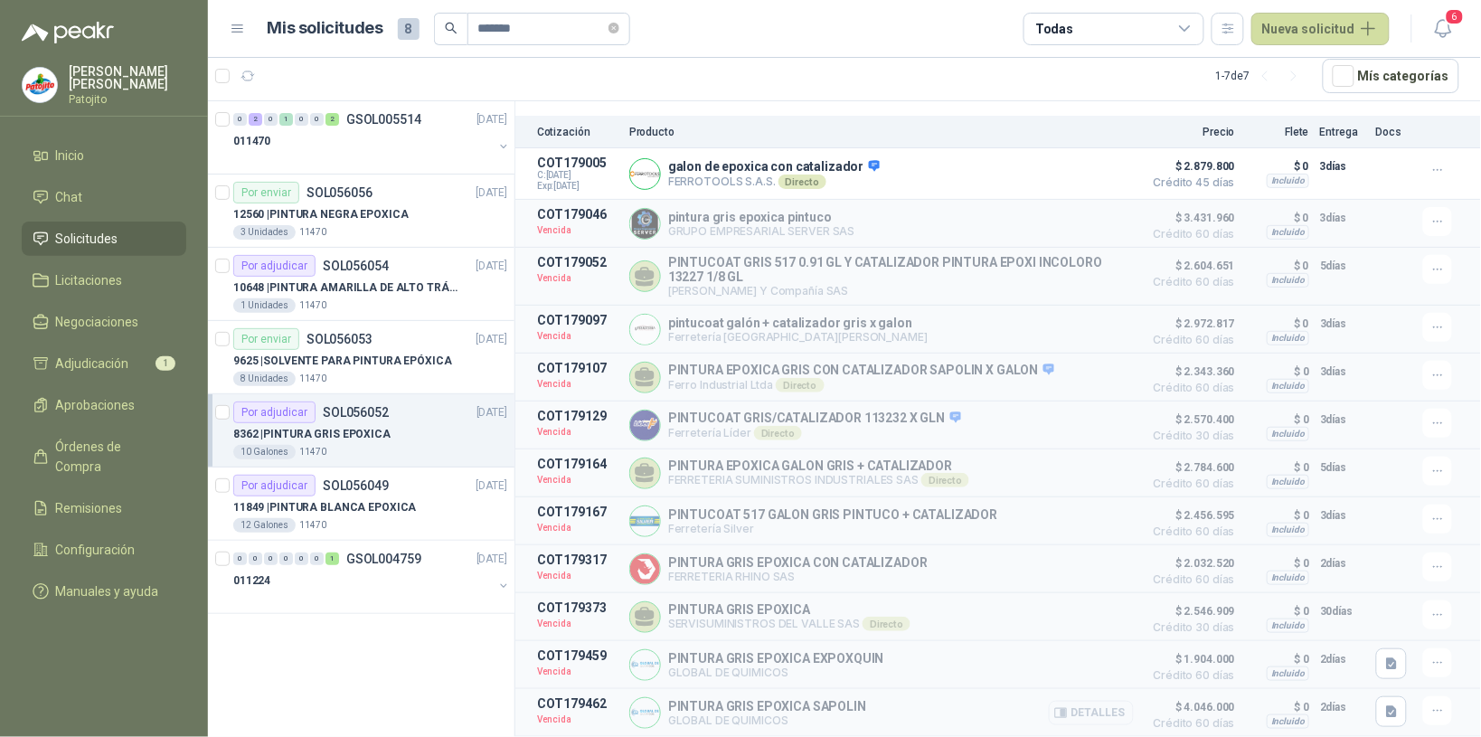
click at [1095, 701] on button "Detalles" at bounding box center [1091, 713] width 85 height 24
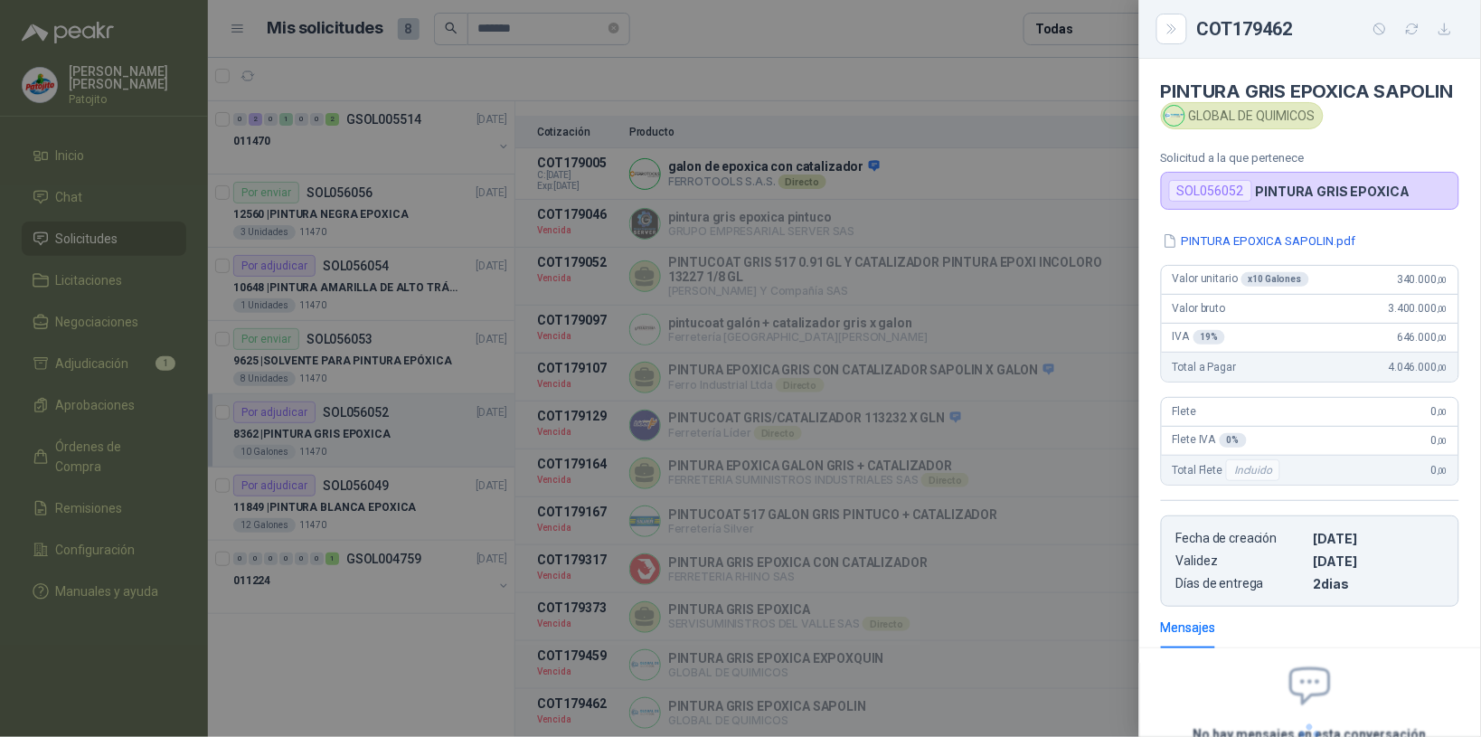
scroll to position [187, 0]
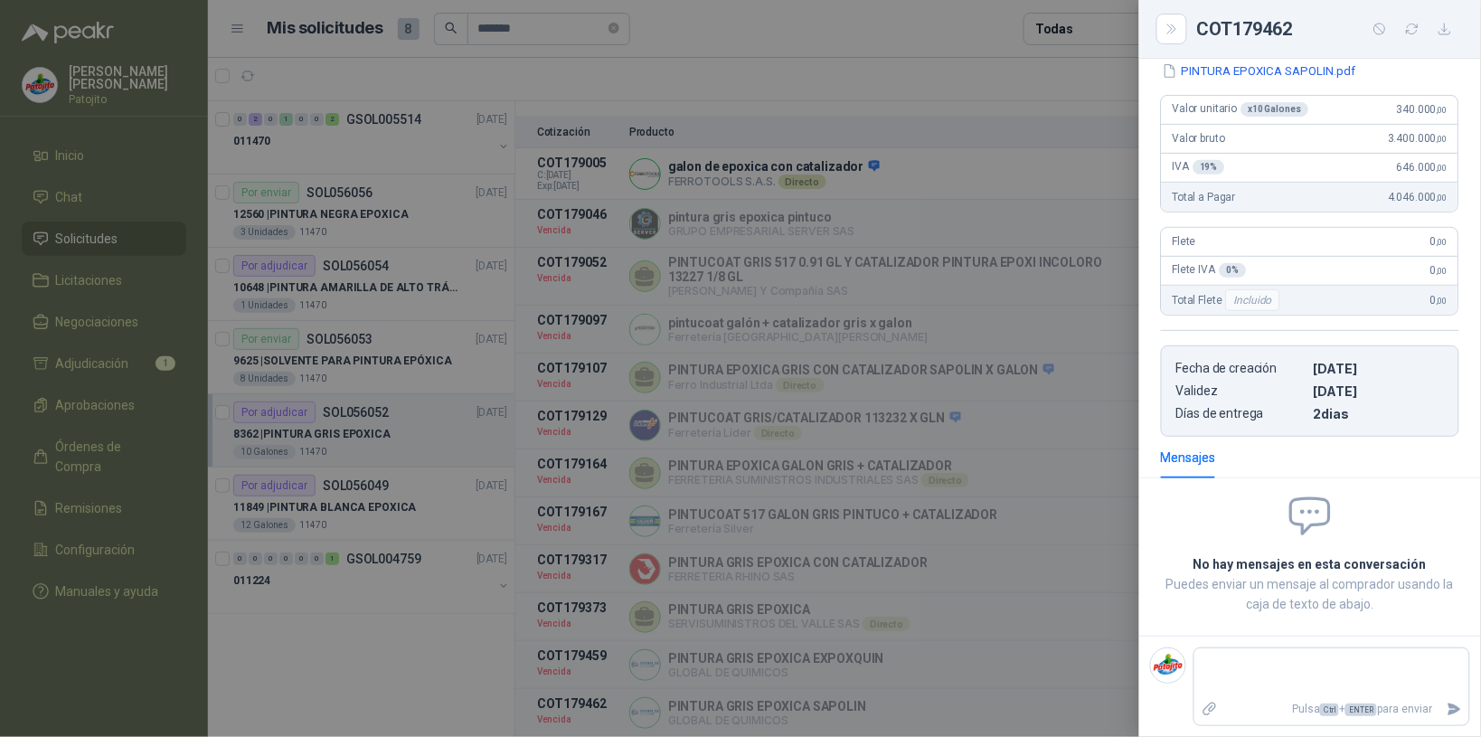
click at [1065, 525] on div at bounding box center [740, 368] width 1481 height 737
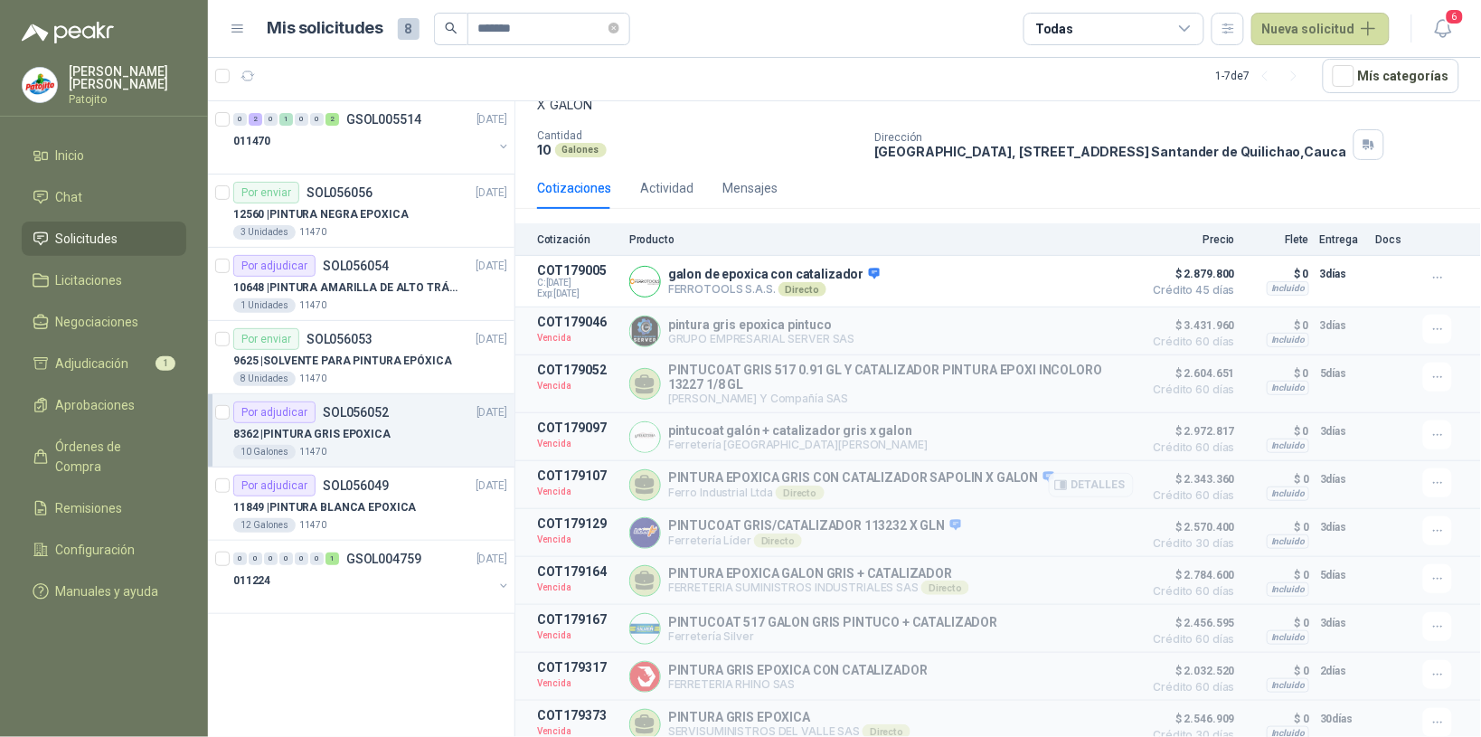
scroll to position [241, 0]
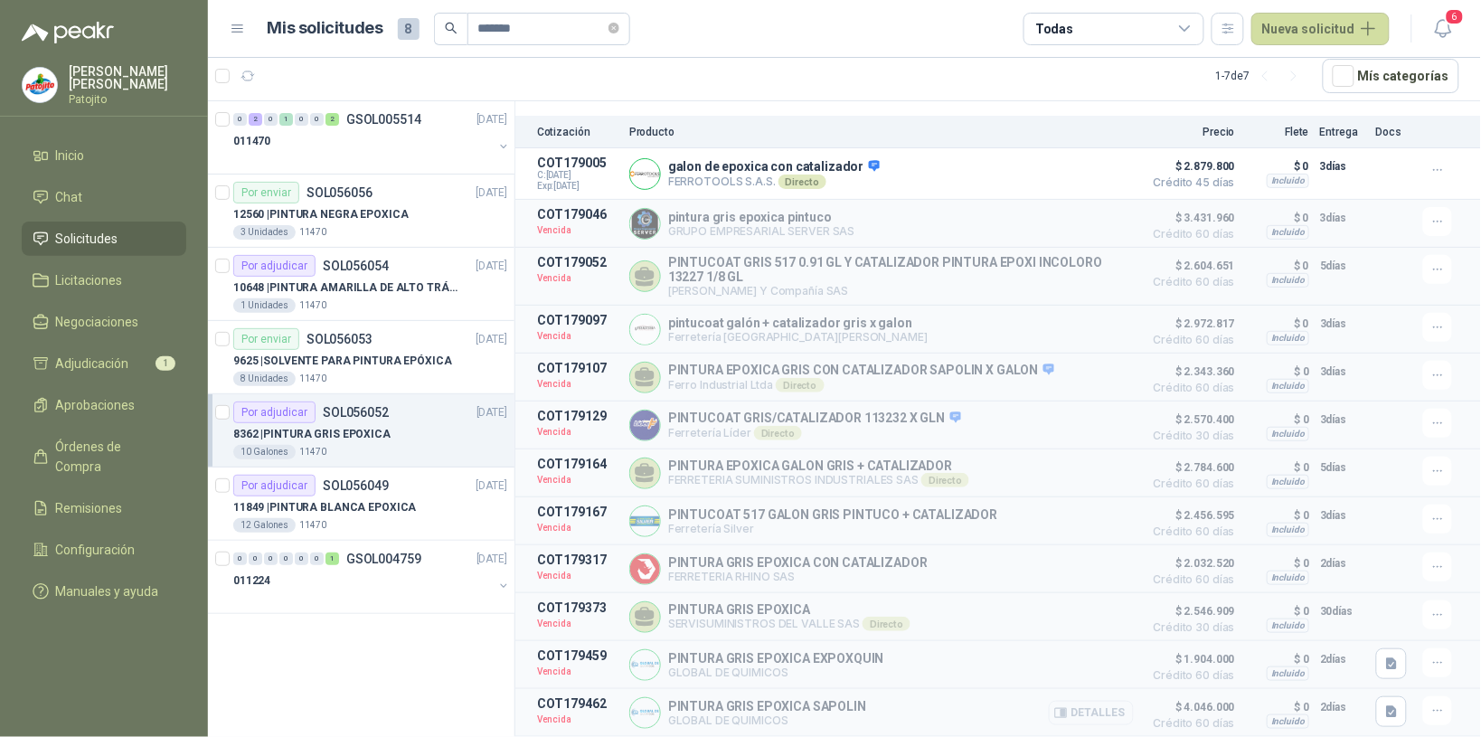
click at [1101, 704] on button "Detalles" at bounding box center [1091, 713] width 85 height 24
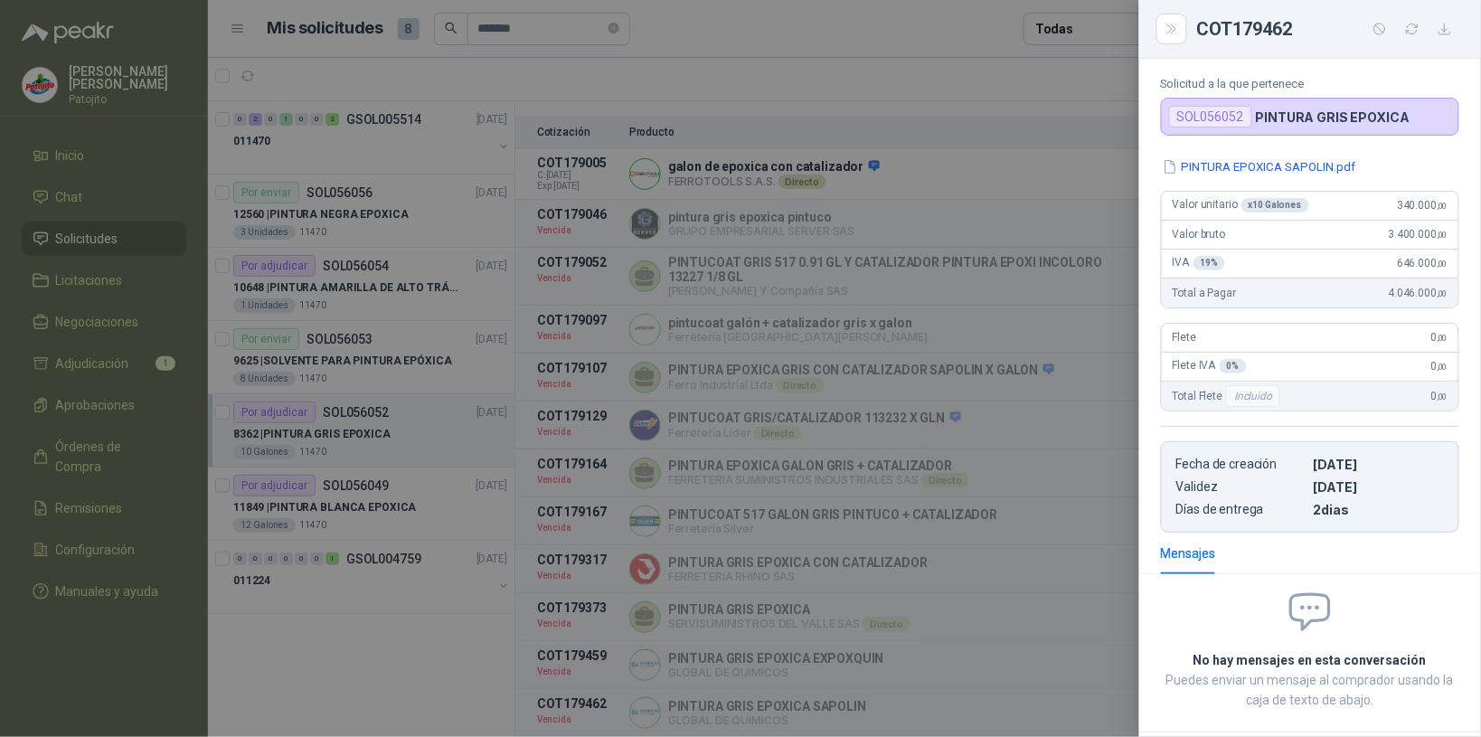
scroll to position [0, 0]
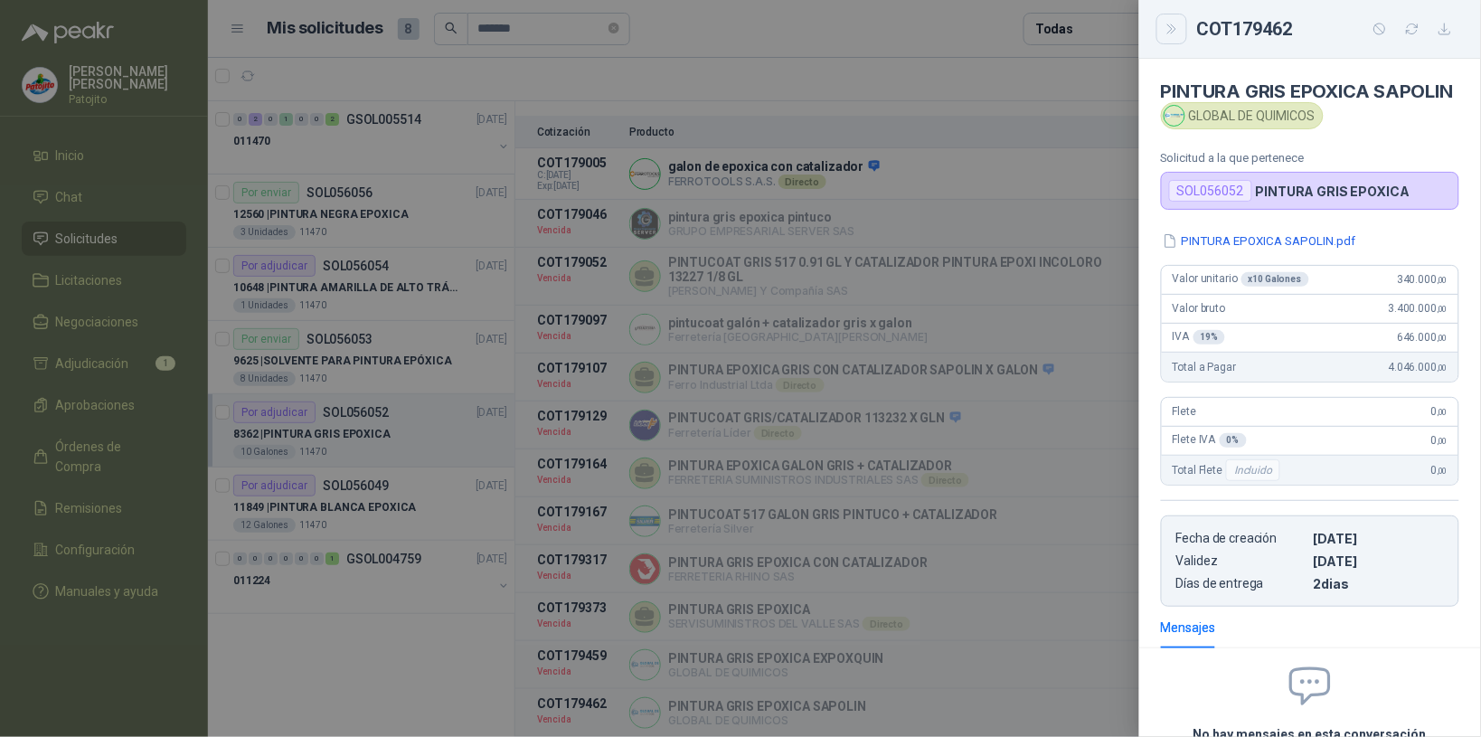
click at [1171, 28] on icon "Close" at bounding box center [1172, 29] width 15 height 15
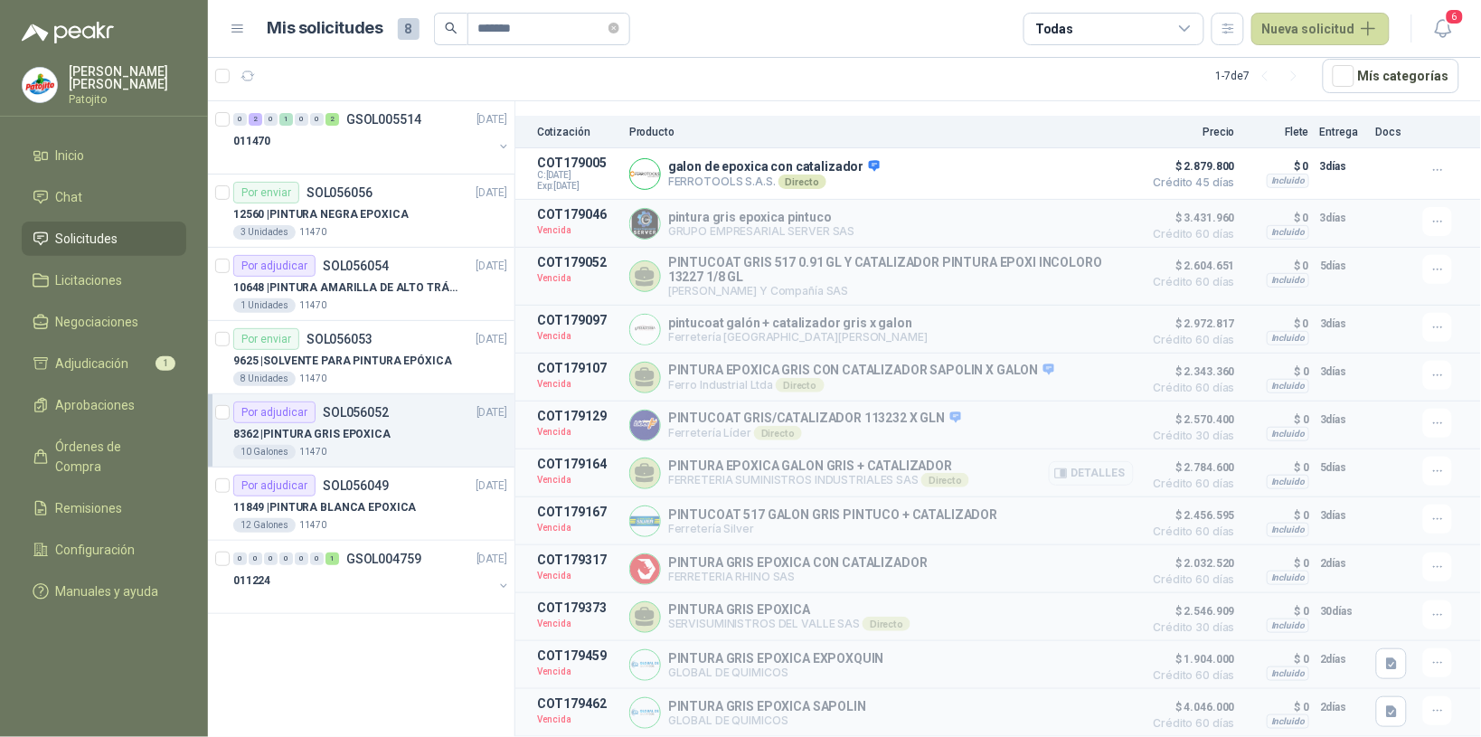
scroll to position [241, 0]
click at [1090, 707] on button "Detalles" at bounding box center [1091, 713] width 85 height 24
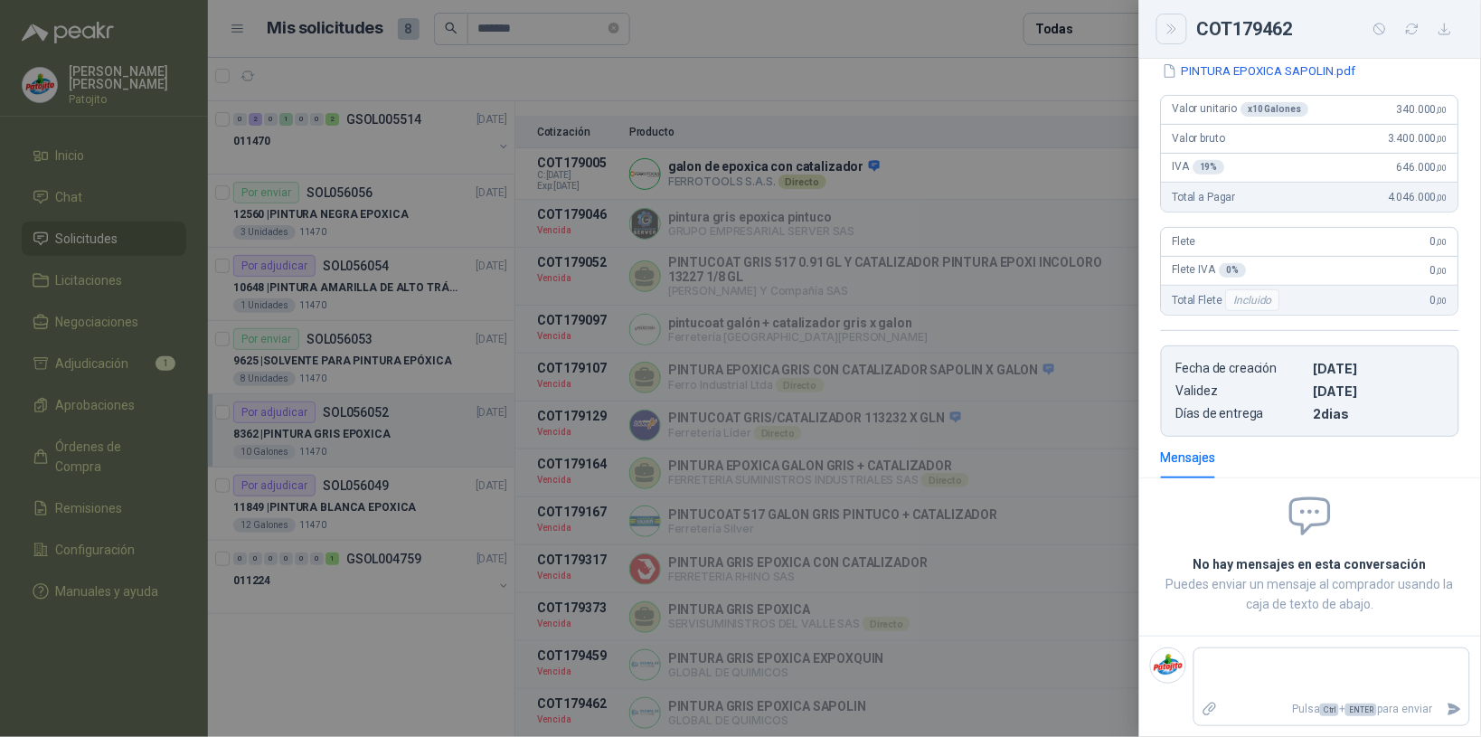
click at [1169, 24] on icon "Close" at bounding box center [1172, 29] width 15 height 15
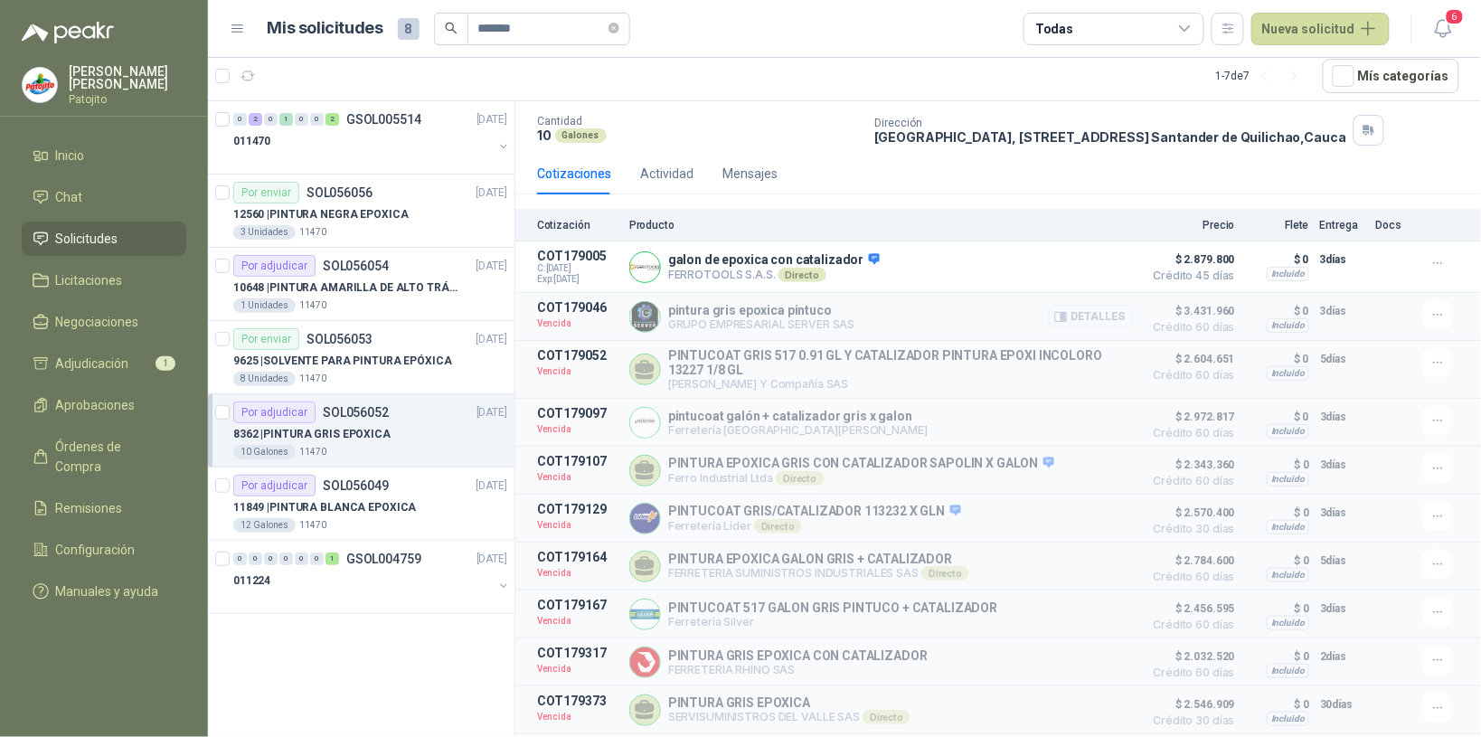
scroll to position [14, 0]
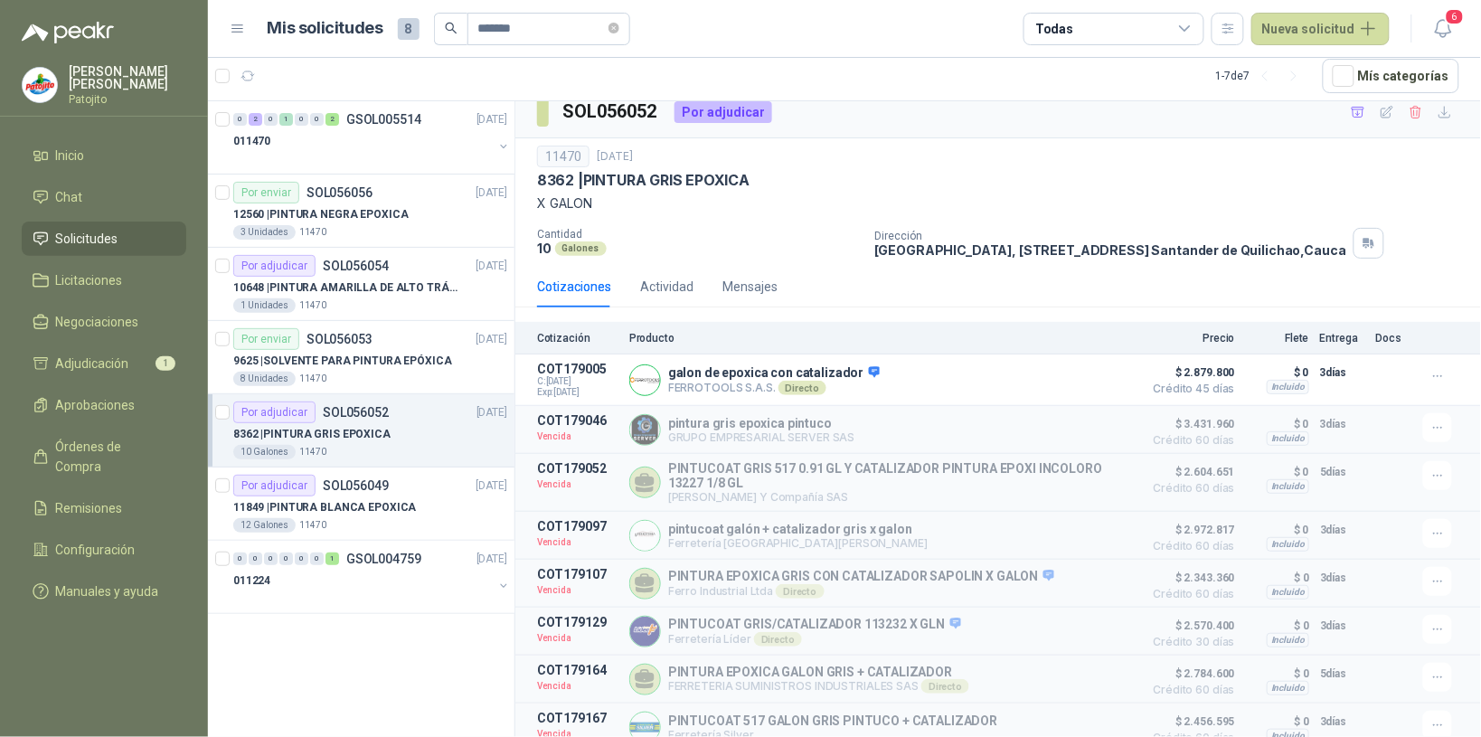
click at [385, 431] on div "8362 | PINTURA GRIS EPOXICA" at bounding box center [370, 434] width 274 height 22
click at [1189, 29] on icon at bounding box center [1185, 28] width 10 height 5
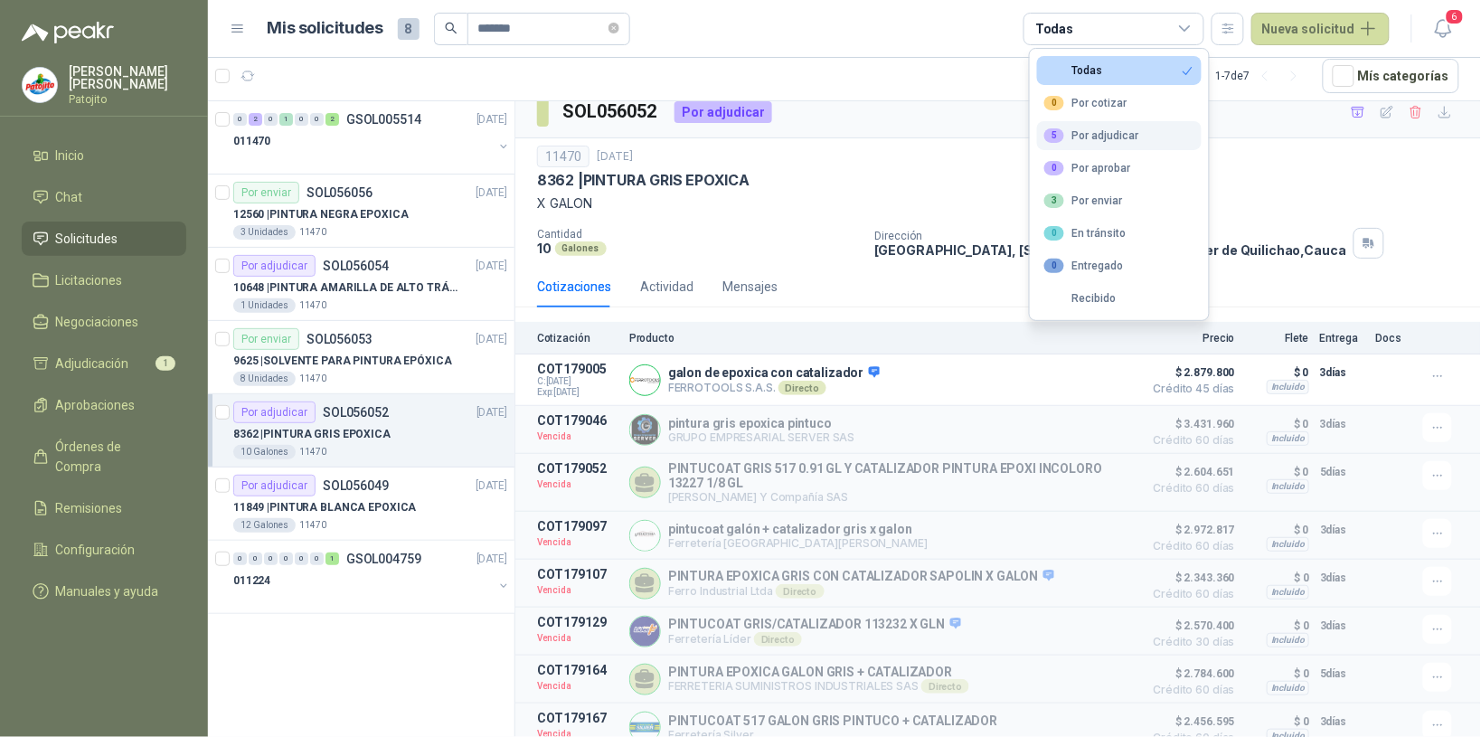
click at [1151, 134] on button "5 Por adjudicar" at bounding box center [1119, 135] width 165 height 29
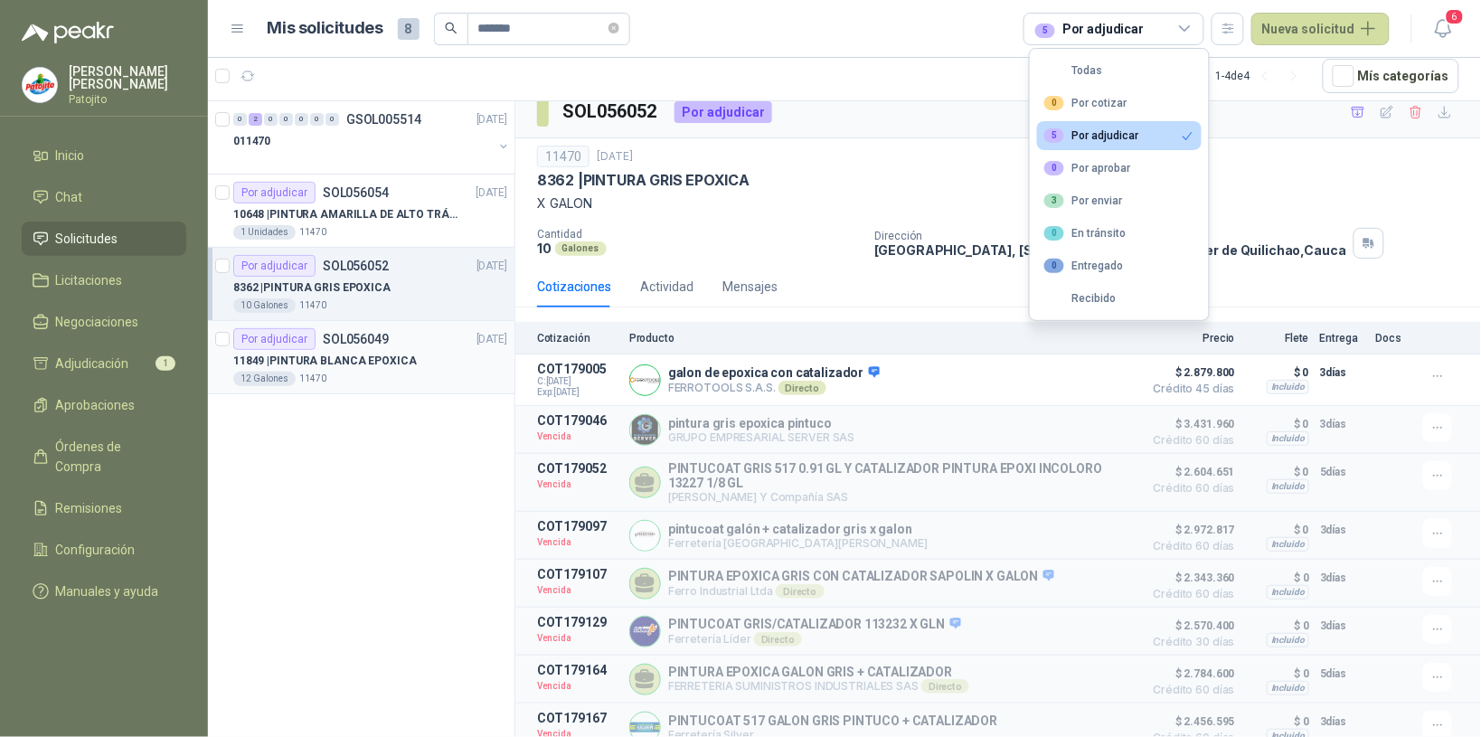
click at [477, 351] on div "11849 | PINTURA BLANCA EPOXICA" at bounding box center [370, 361] width 274 height 22
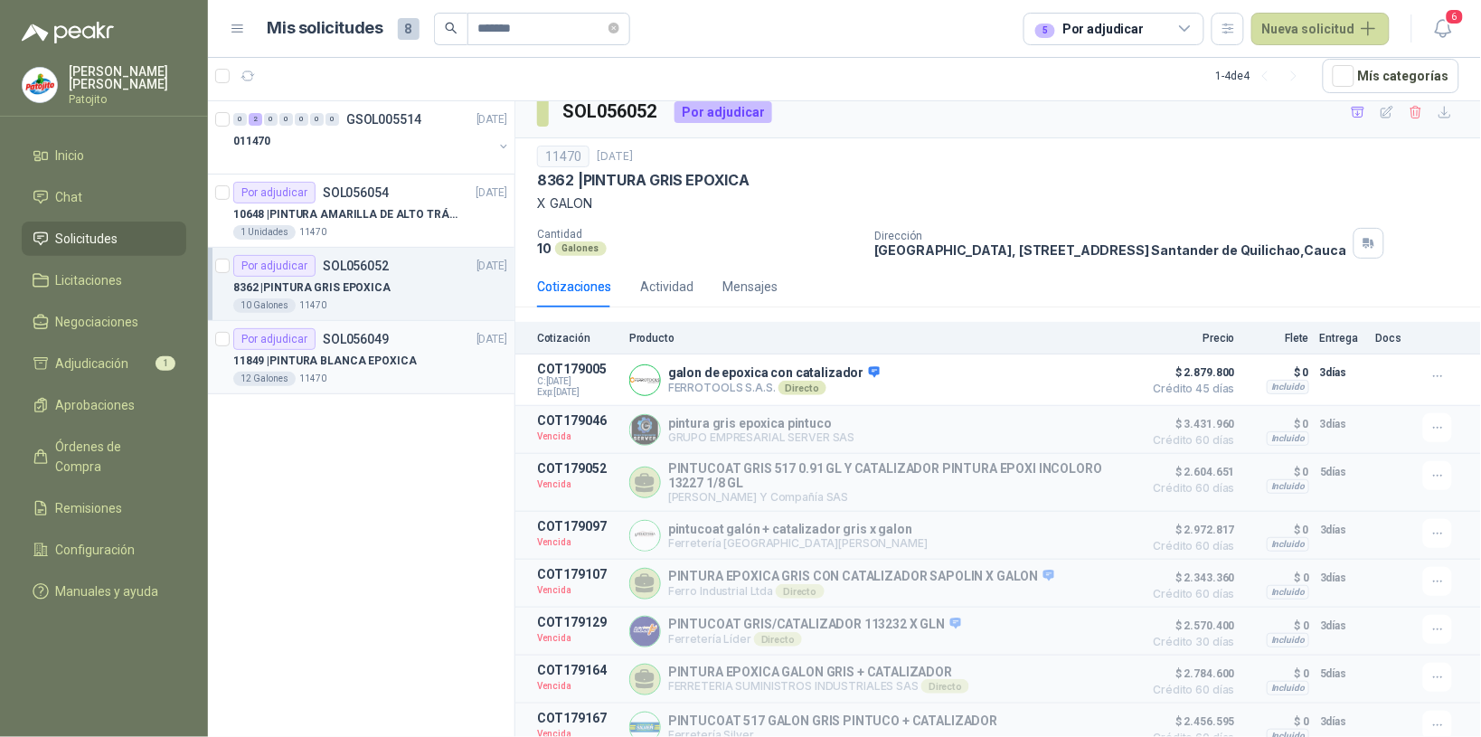
click at [476, 351] on div "11849 | PINTURA BLANCA EPOXICA" at bounding box center [370, 361] width 274 height 22
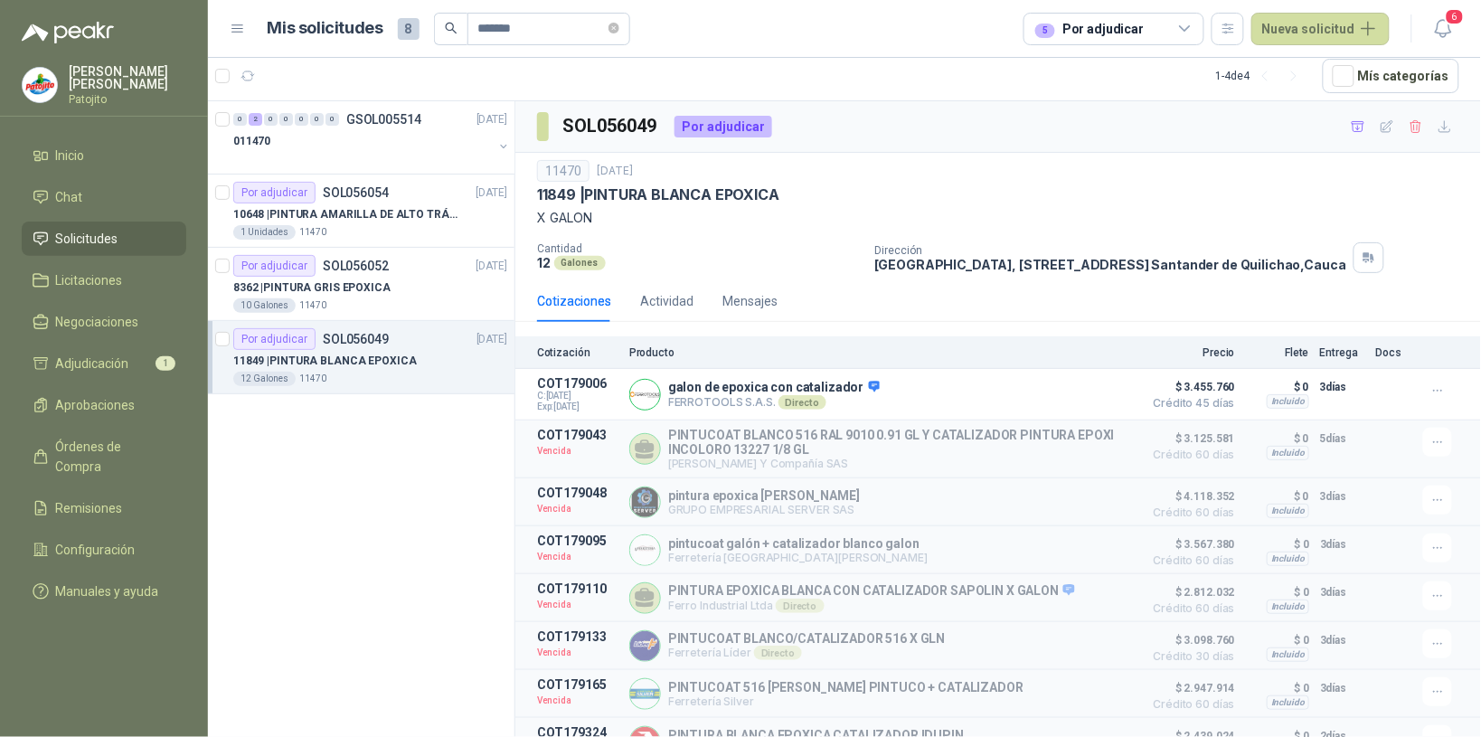
scroll to position [191, 0]
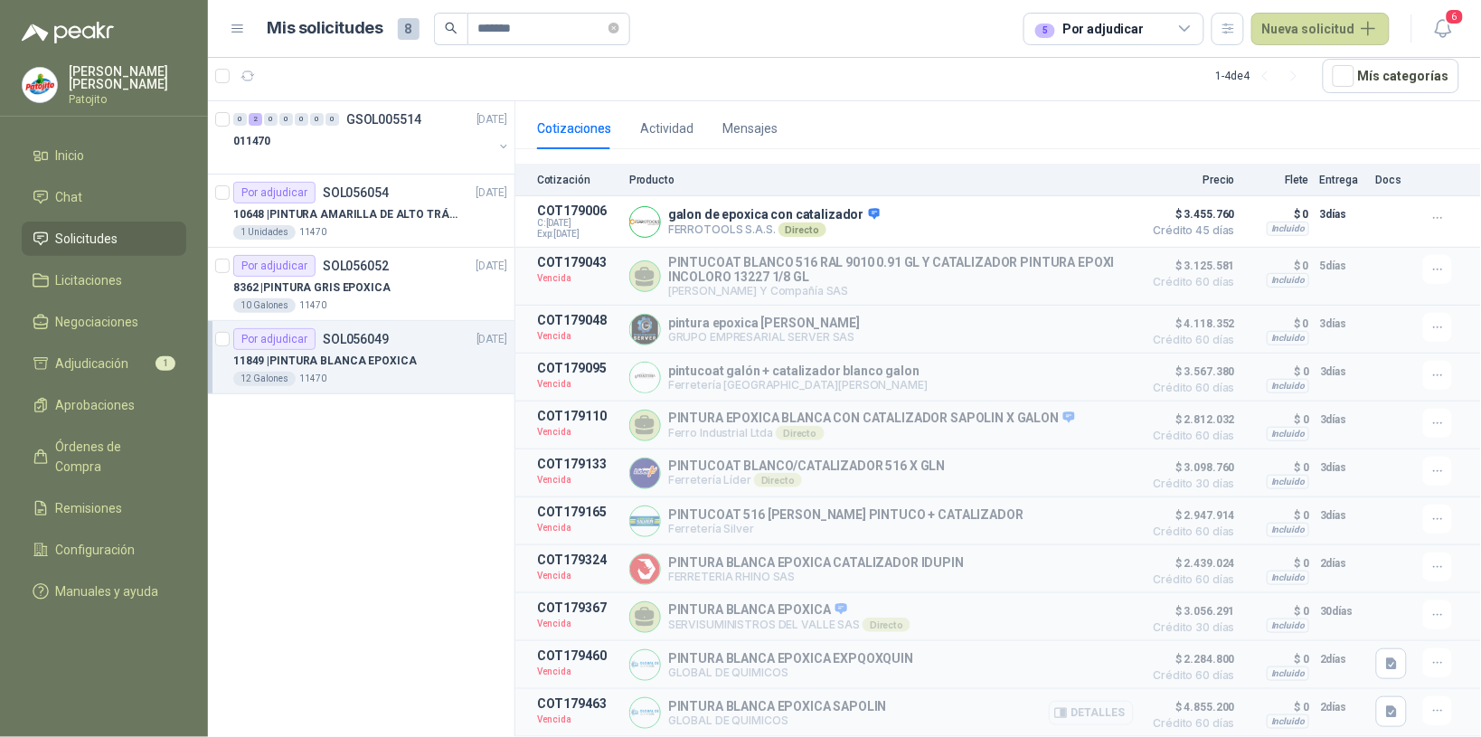
click at [1100, 707] on button "Detalles" at bounding box center [1091, 713] width 85 height 24
click at [1097, 707] on button "Detalles" at bounding box center [1091, 713] width 85 height 24
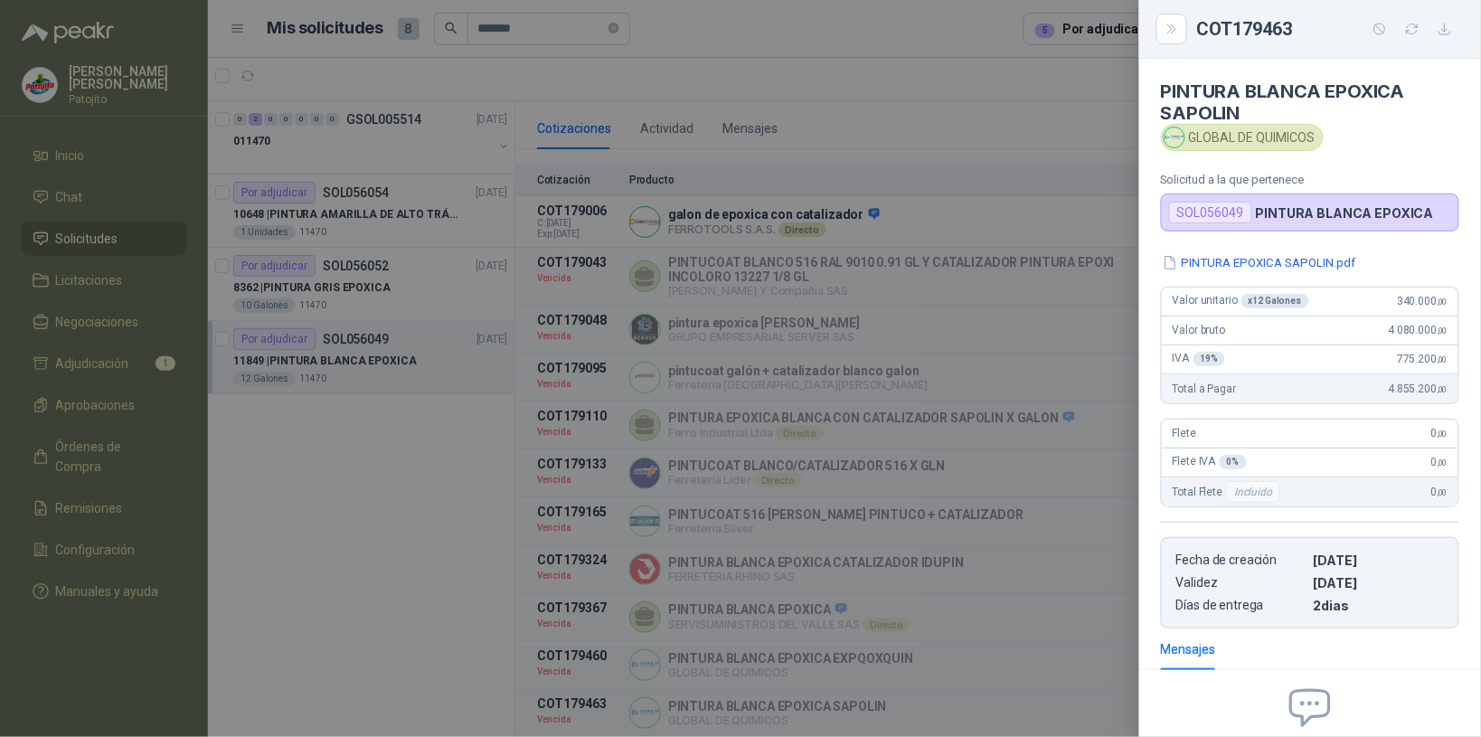
scroll to position [187, 0]
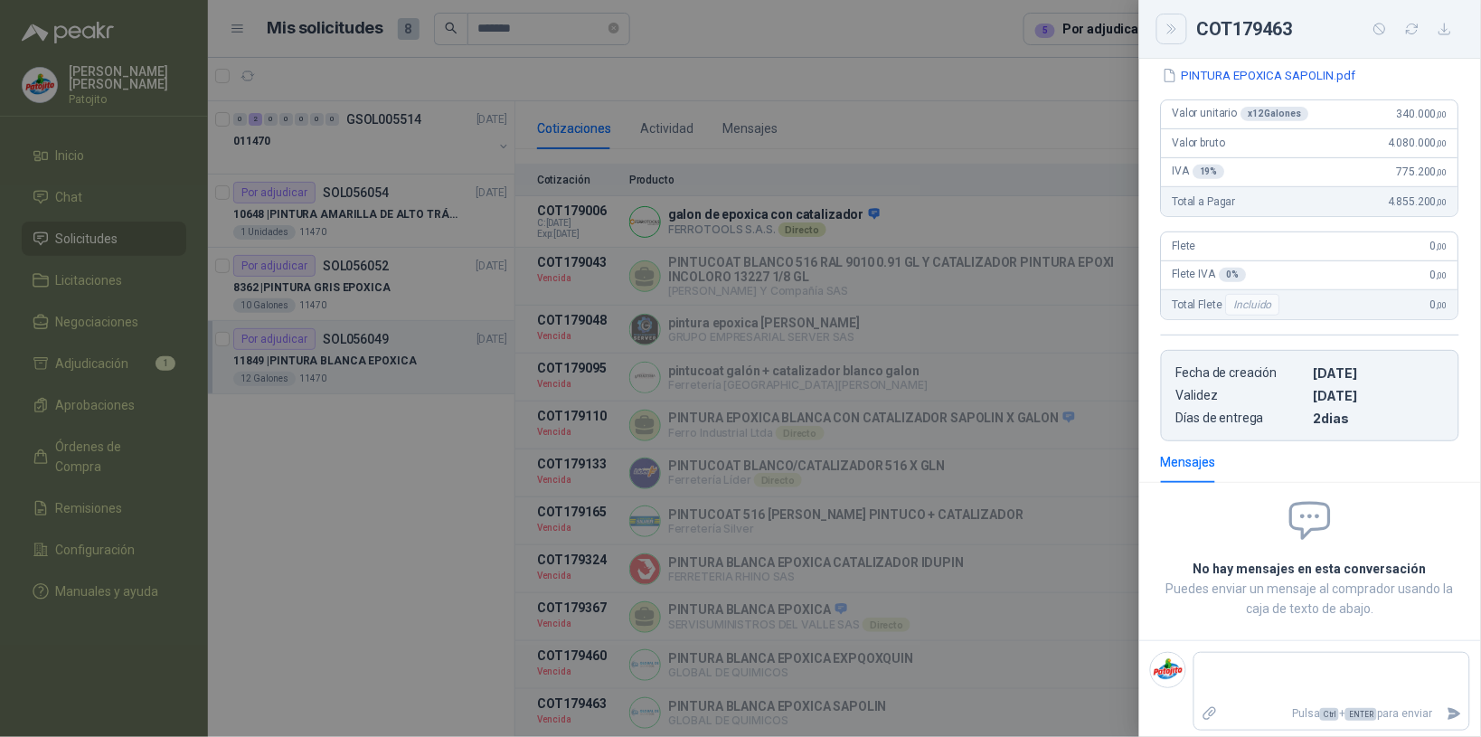
click at [1174, 36] on icon "Close" at bounding box center [1172, 29] width 15 height 15
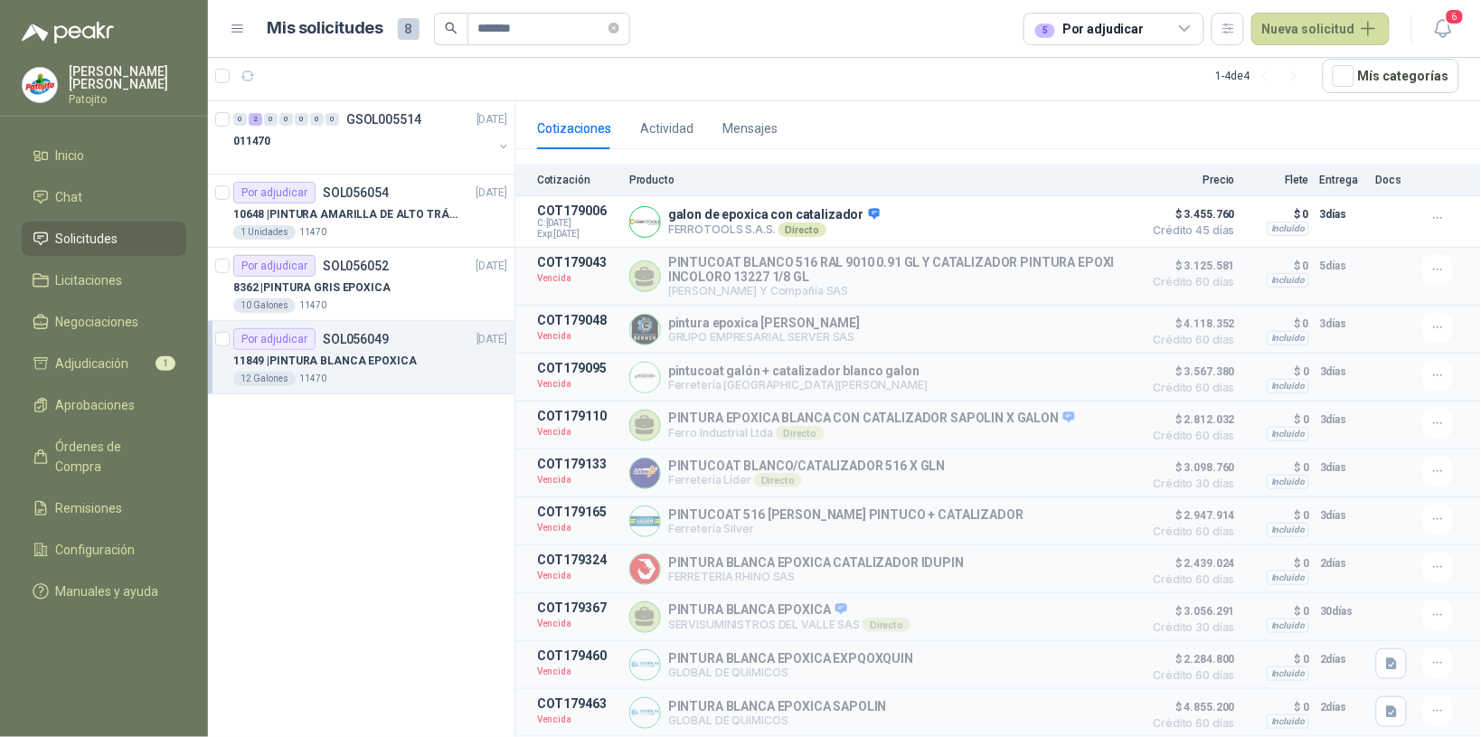
scroll to position [0, 0]
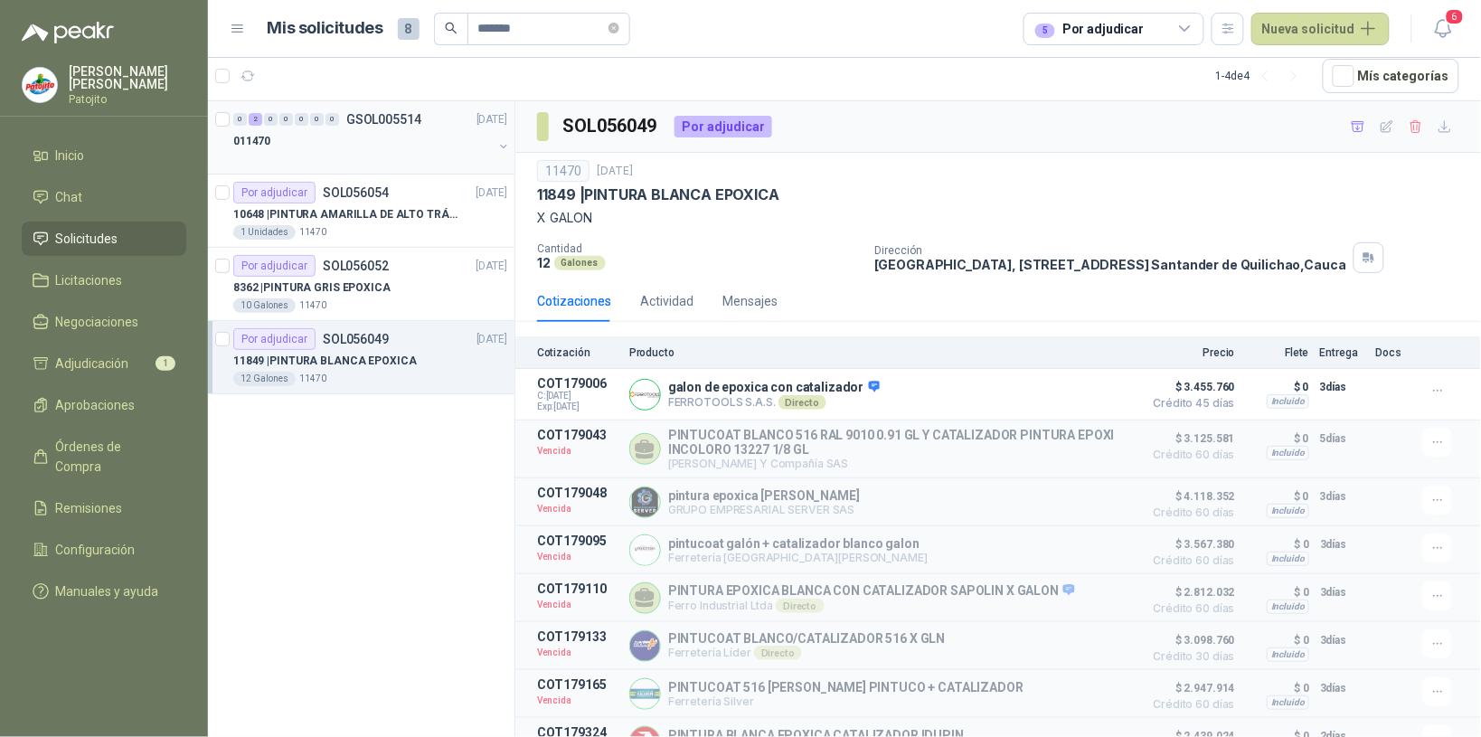
click at [505, 150] on button "button" at bounding box center [503, 146] width 14 height 14
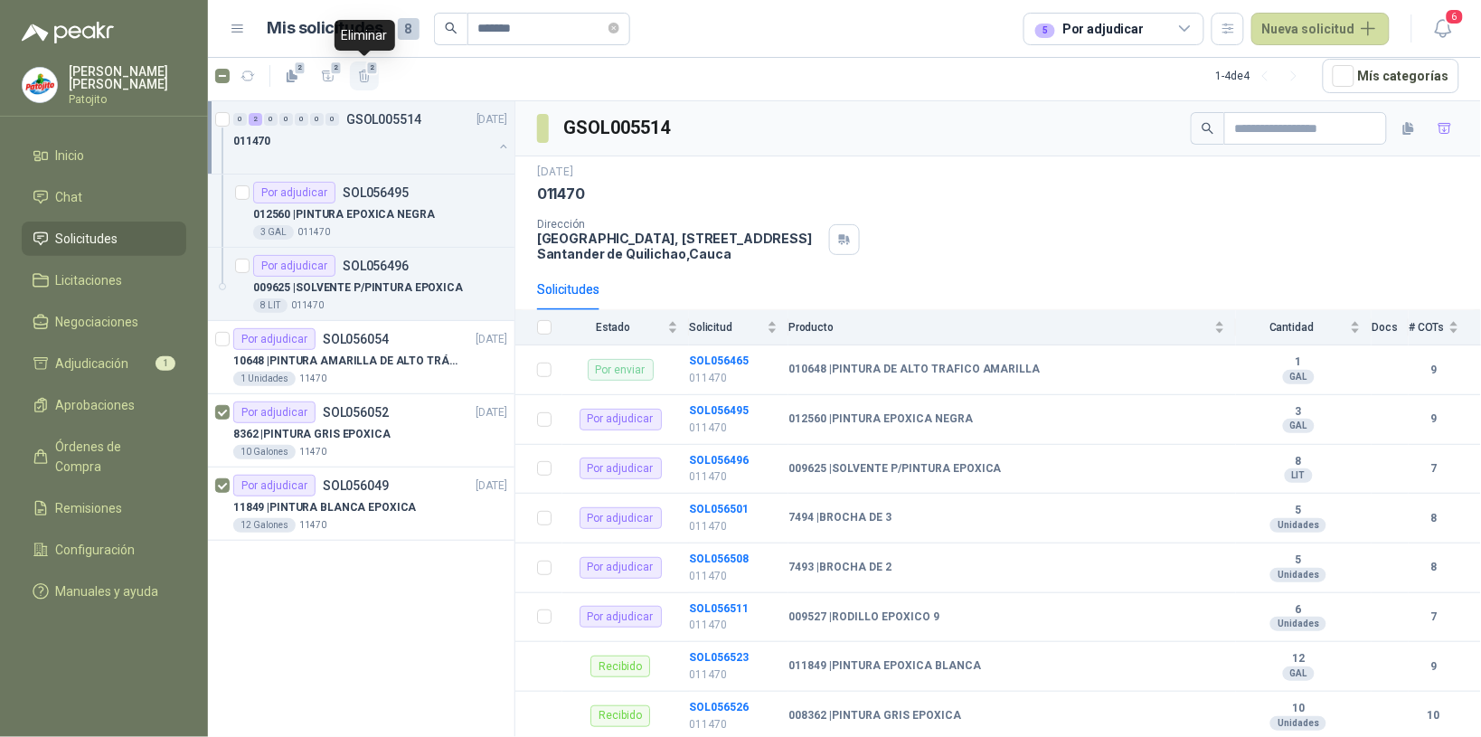
click at [366, 72] on span "2" at bounding box center [372, 68] width 13 height 14
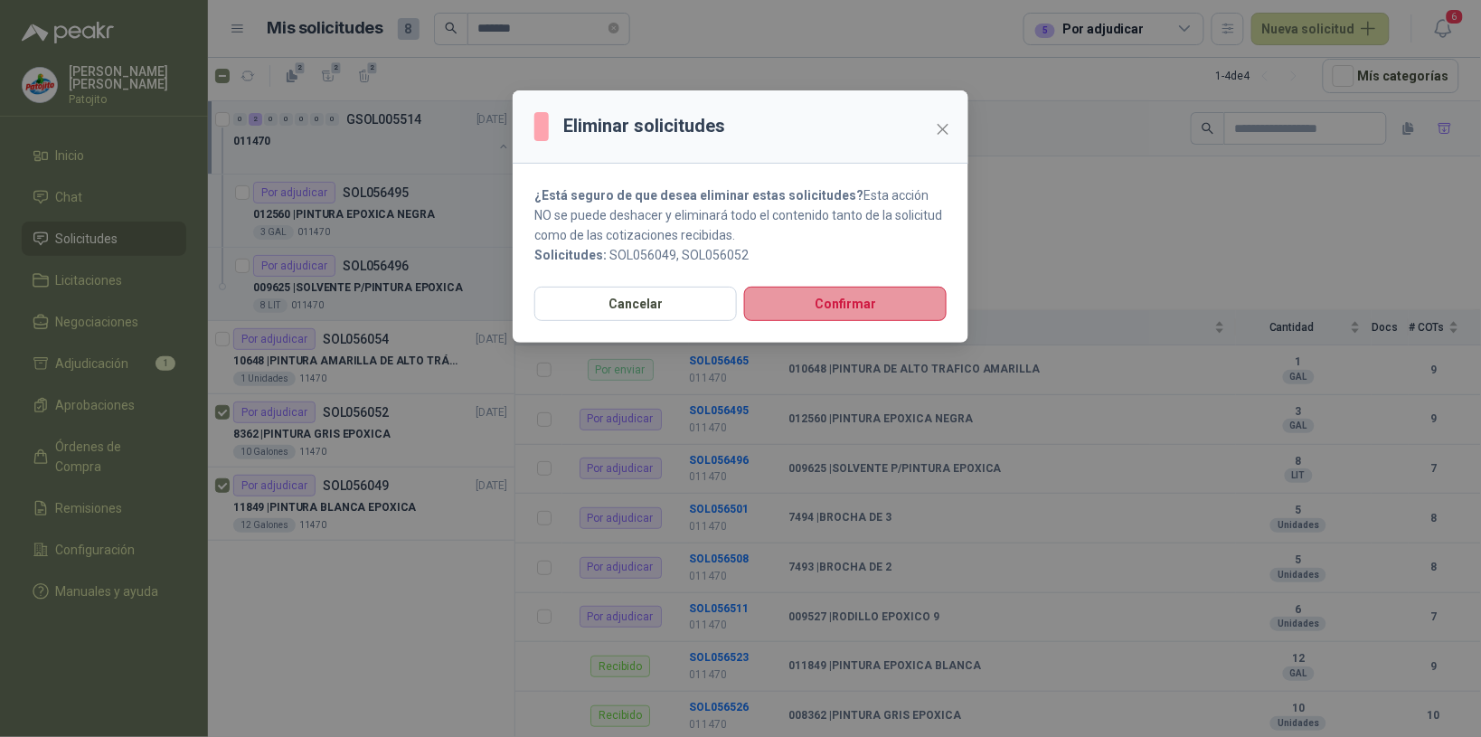
click at [808, 292] on button "Confirmar" at bounding box center [845, 304] width 203 height 34
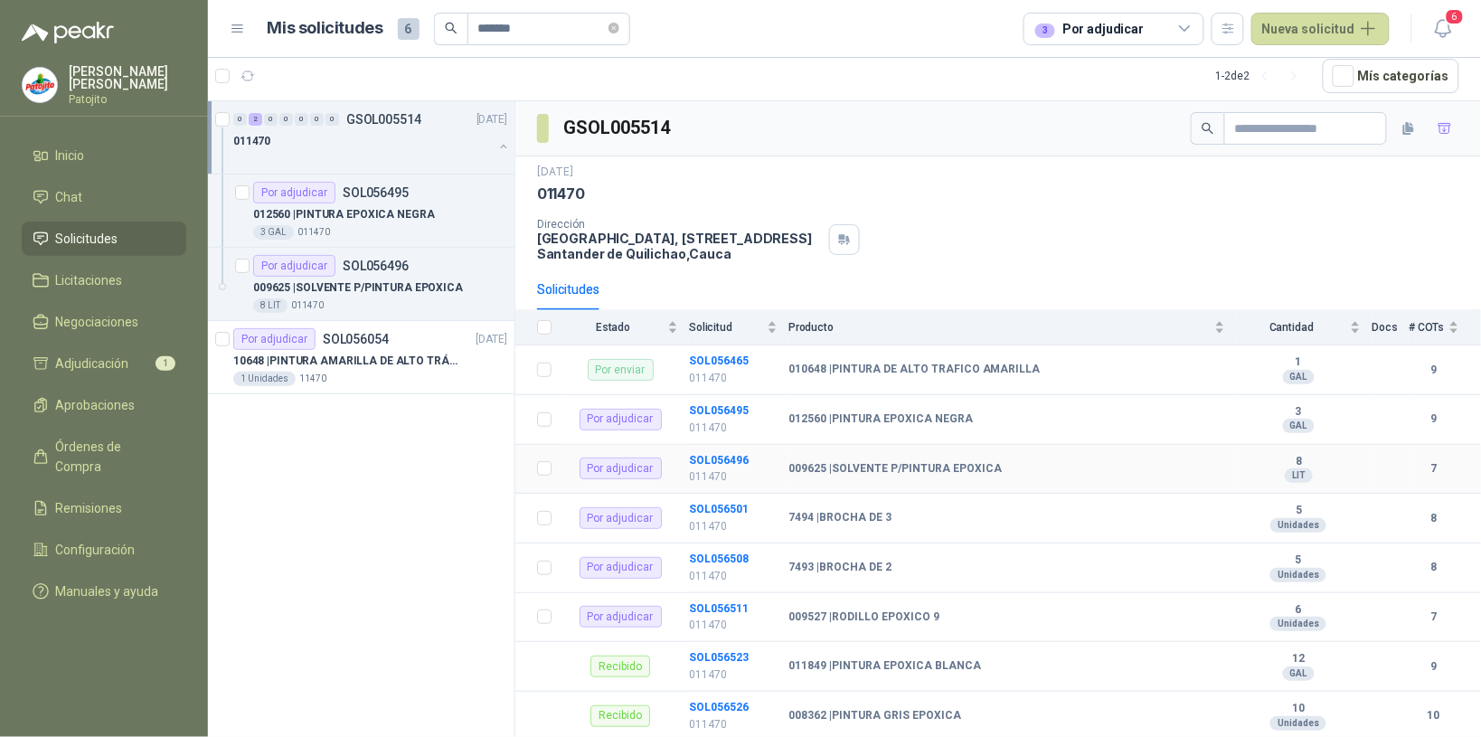
scroll to position [38, 0]
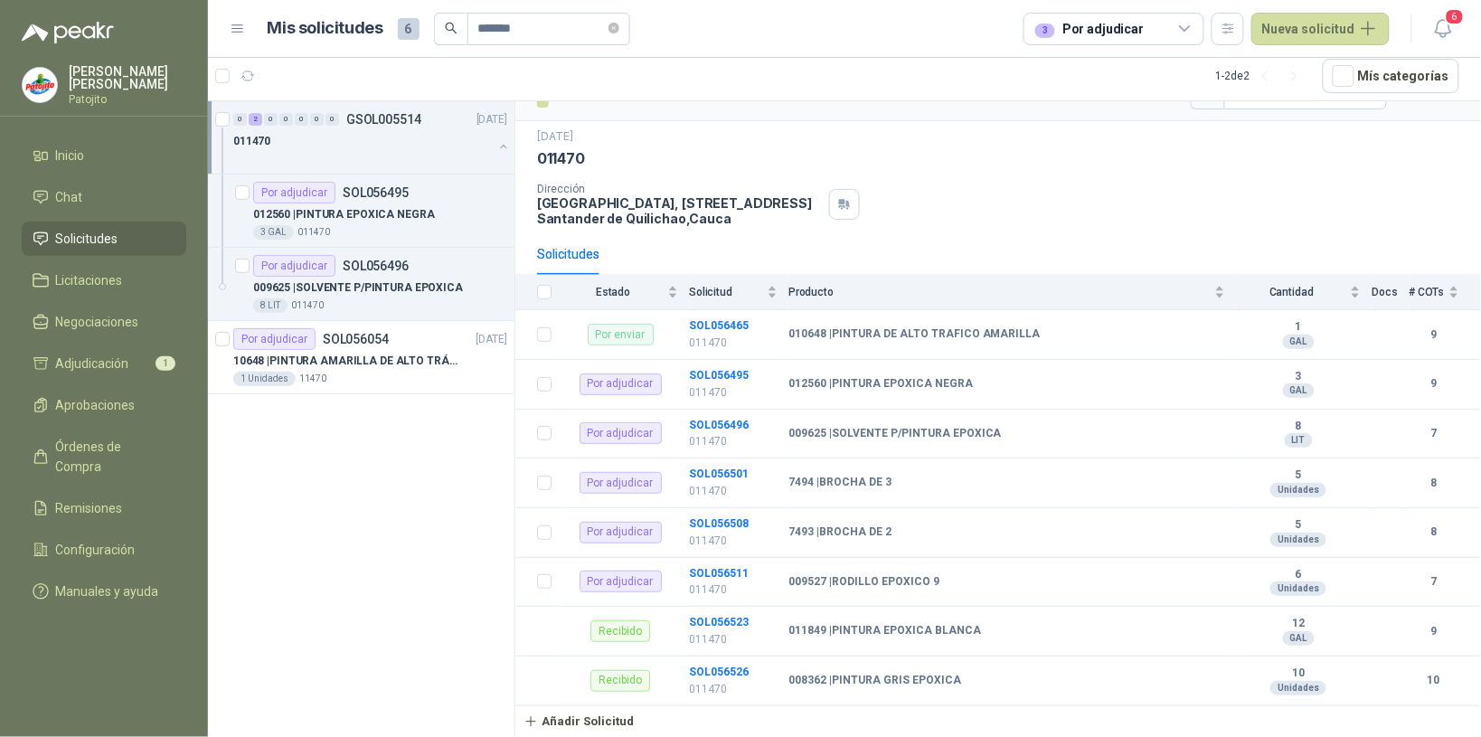
click at [502, 143] on button "button" at bounding box center [503, 146] width 14 height 14
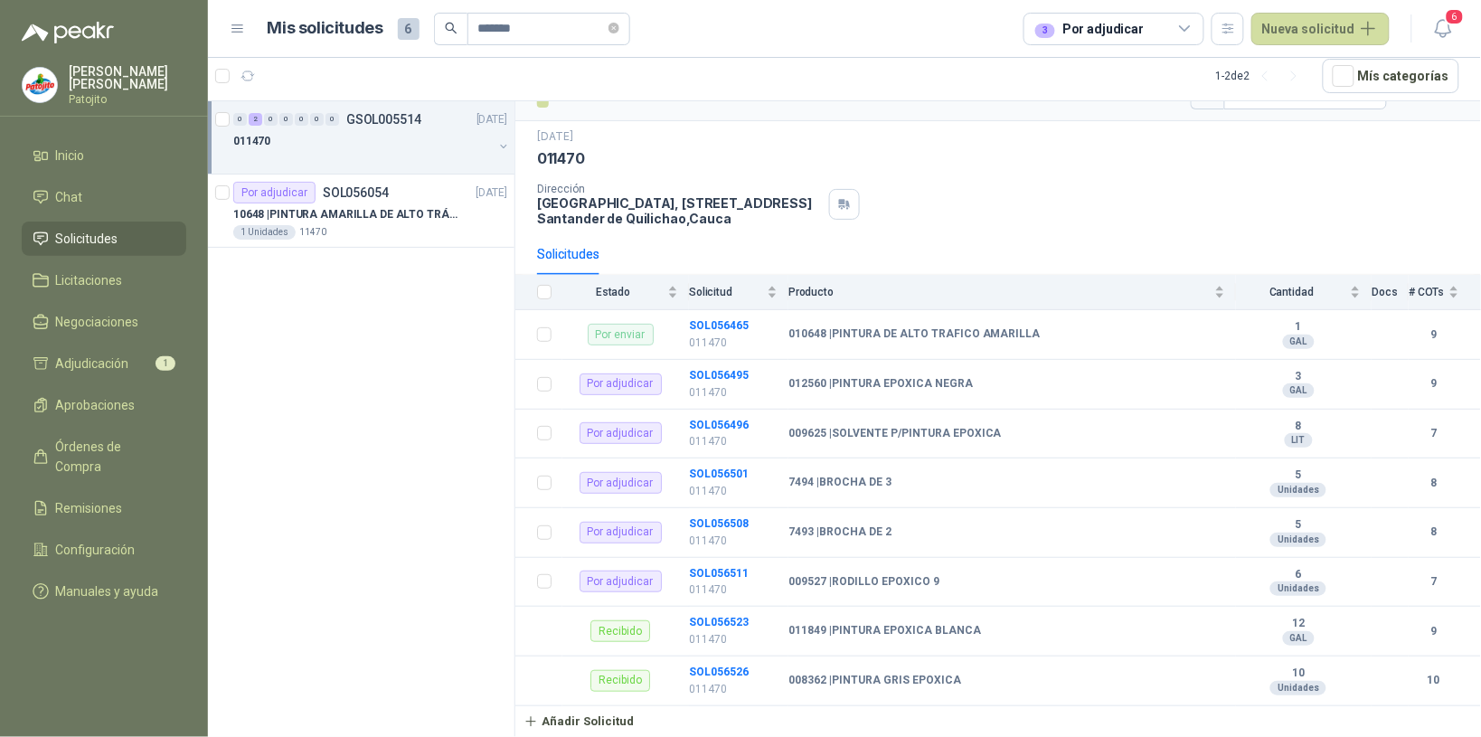
click at [502, 146] on button "button" at bounding box center [503, 146] width 14 height 14
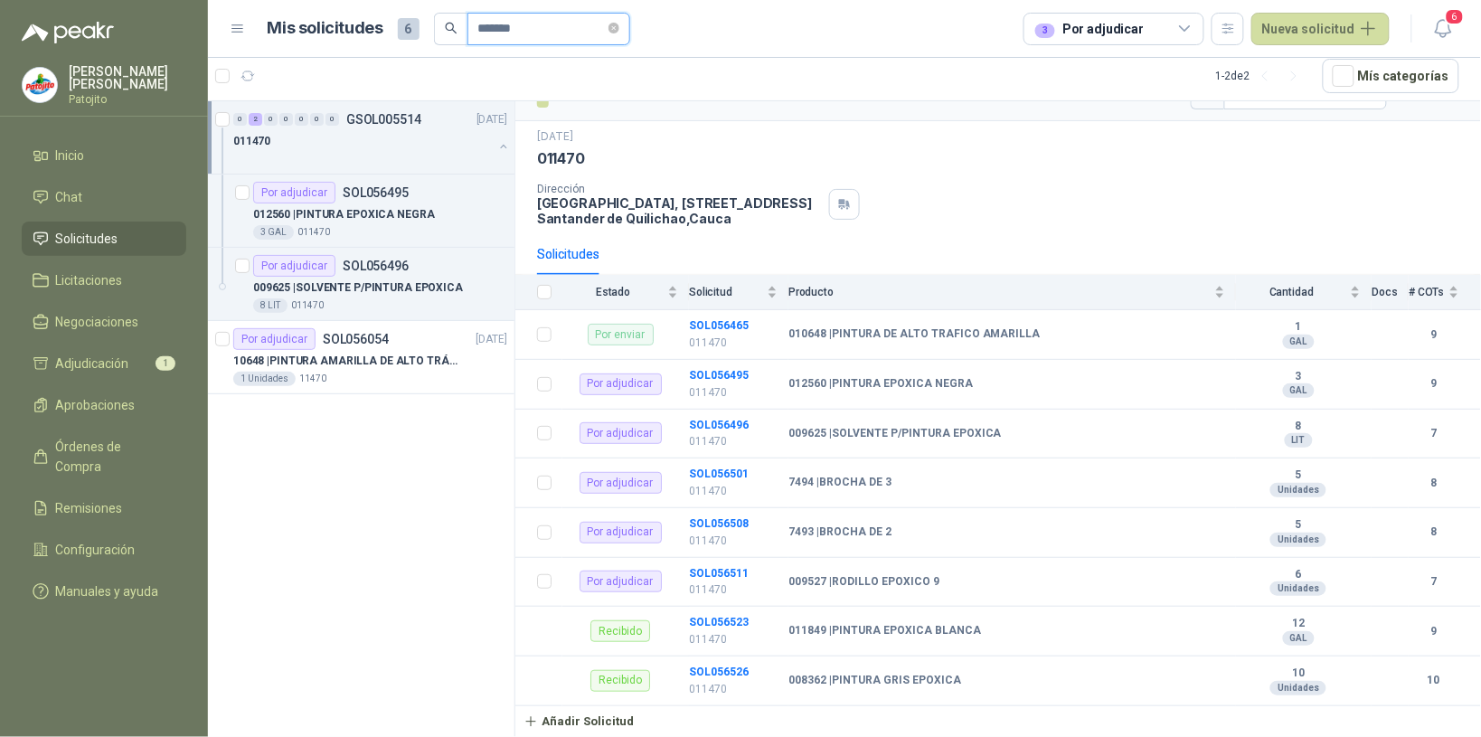
click at [532, 36] on input "*******" at bounding box center [541, 29] width 127 height 31
type input "*"
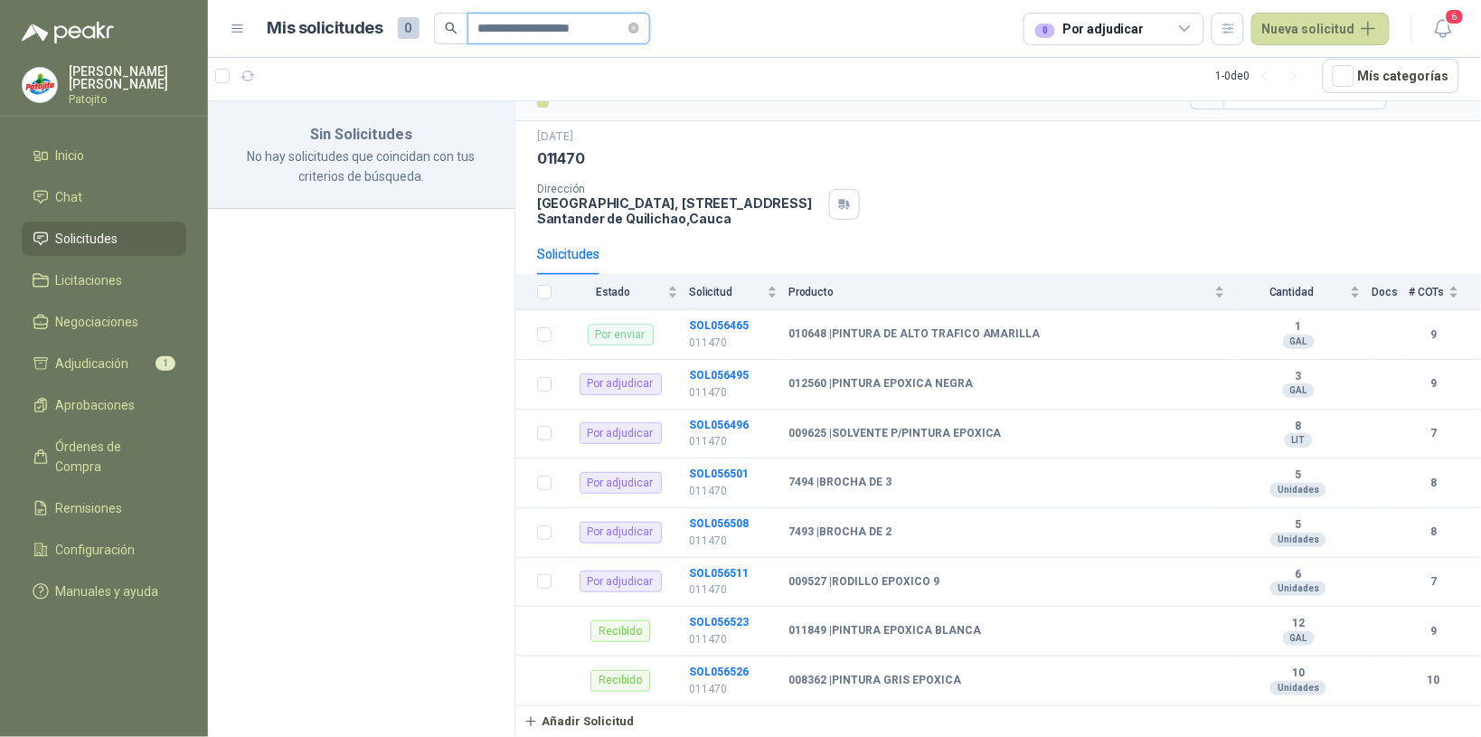
scroll to position [0, 0]
type input "*"
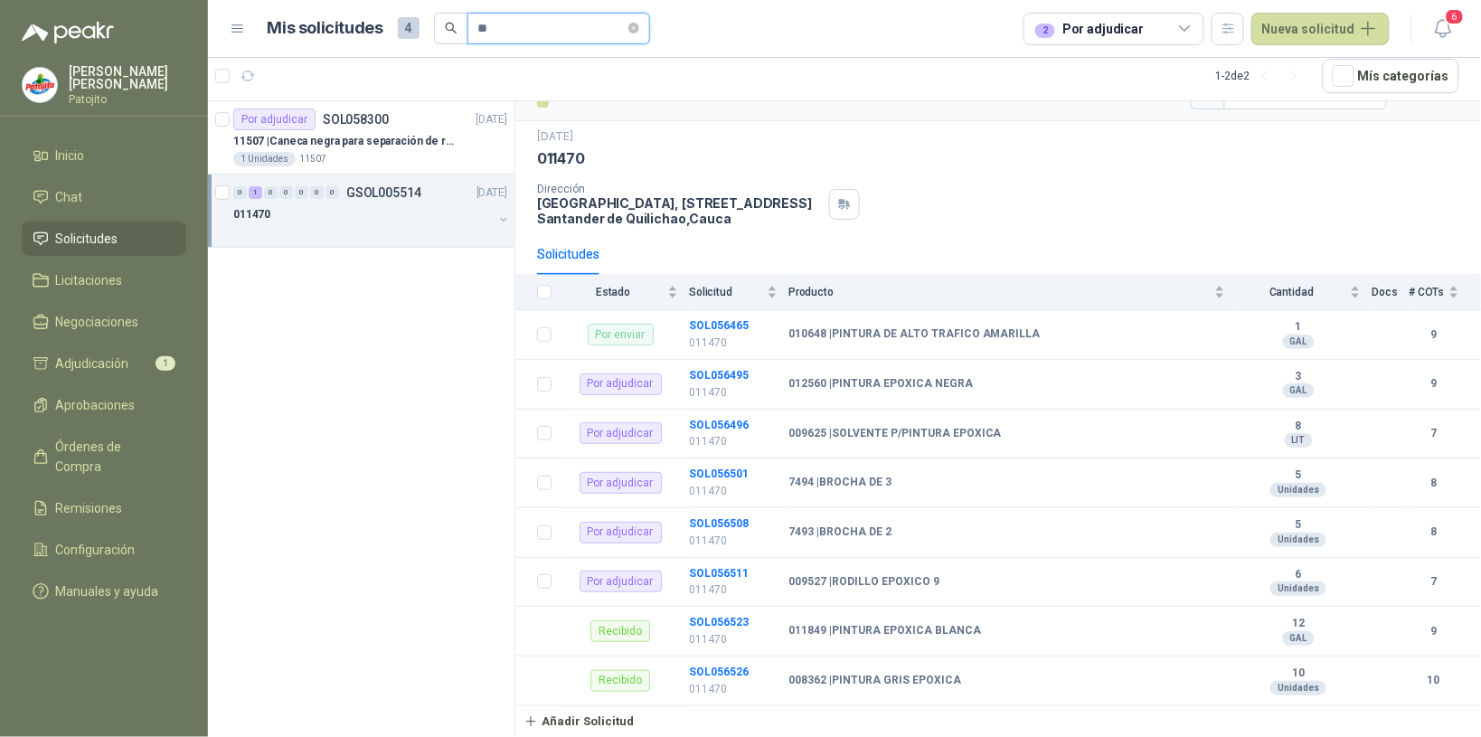
type input "*"
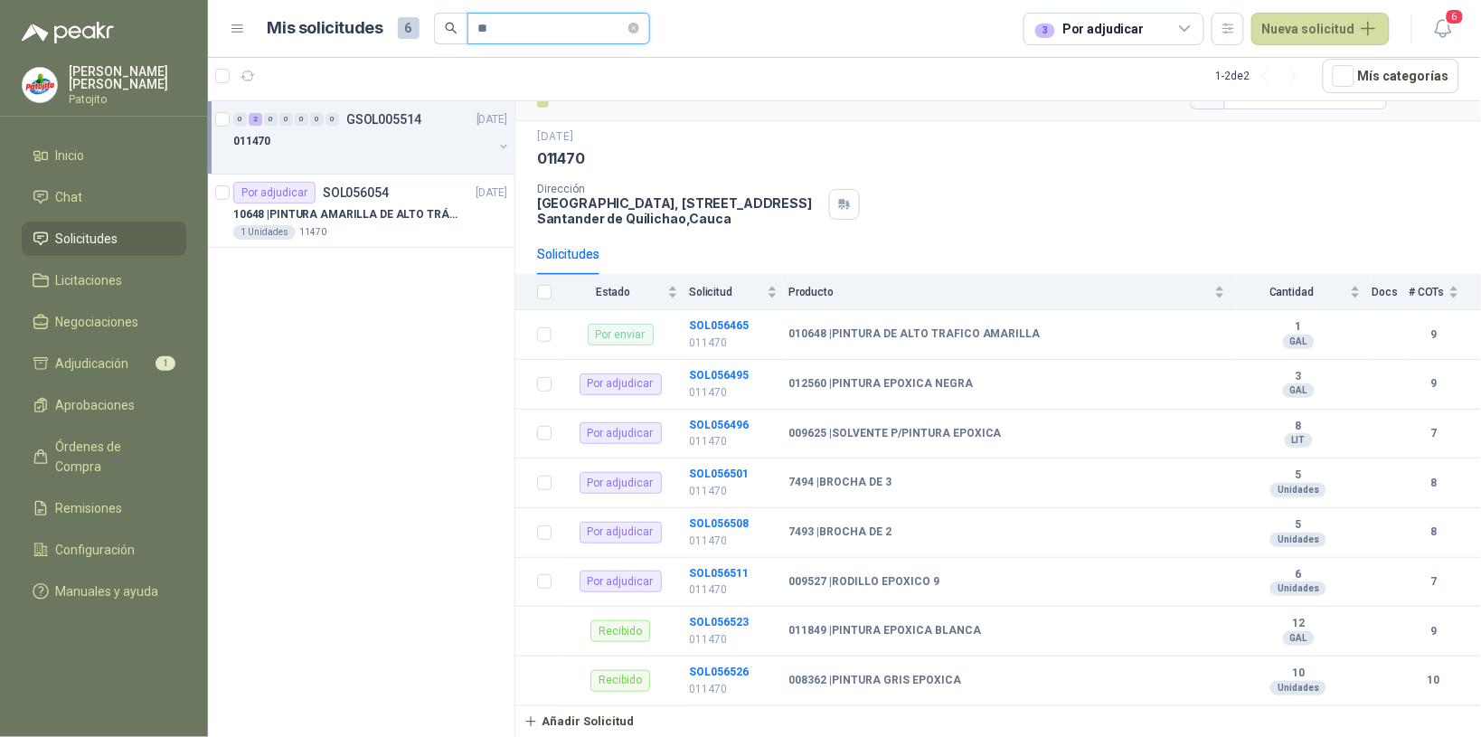
type input "*"
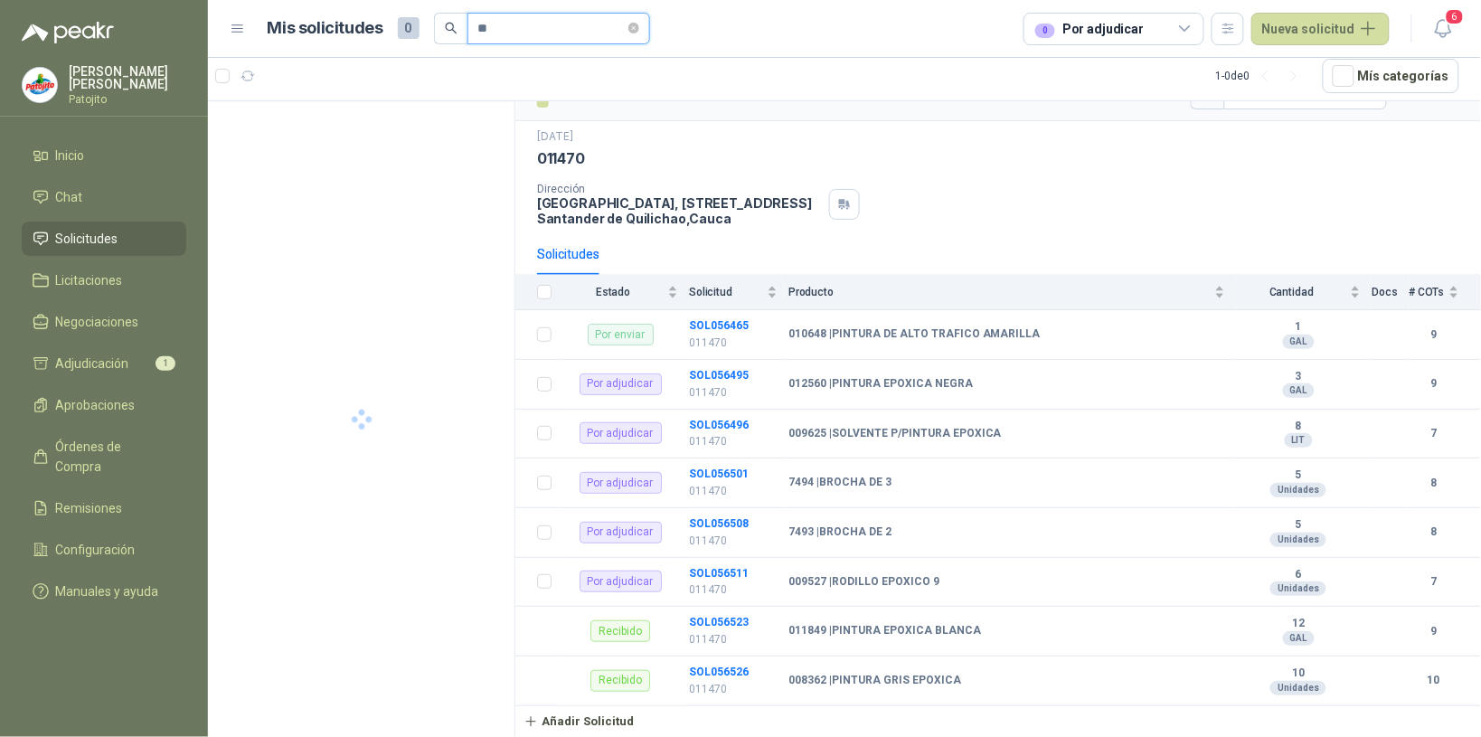
type input "*"
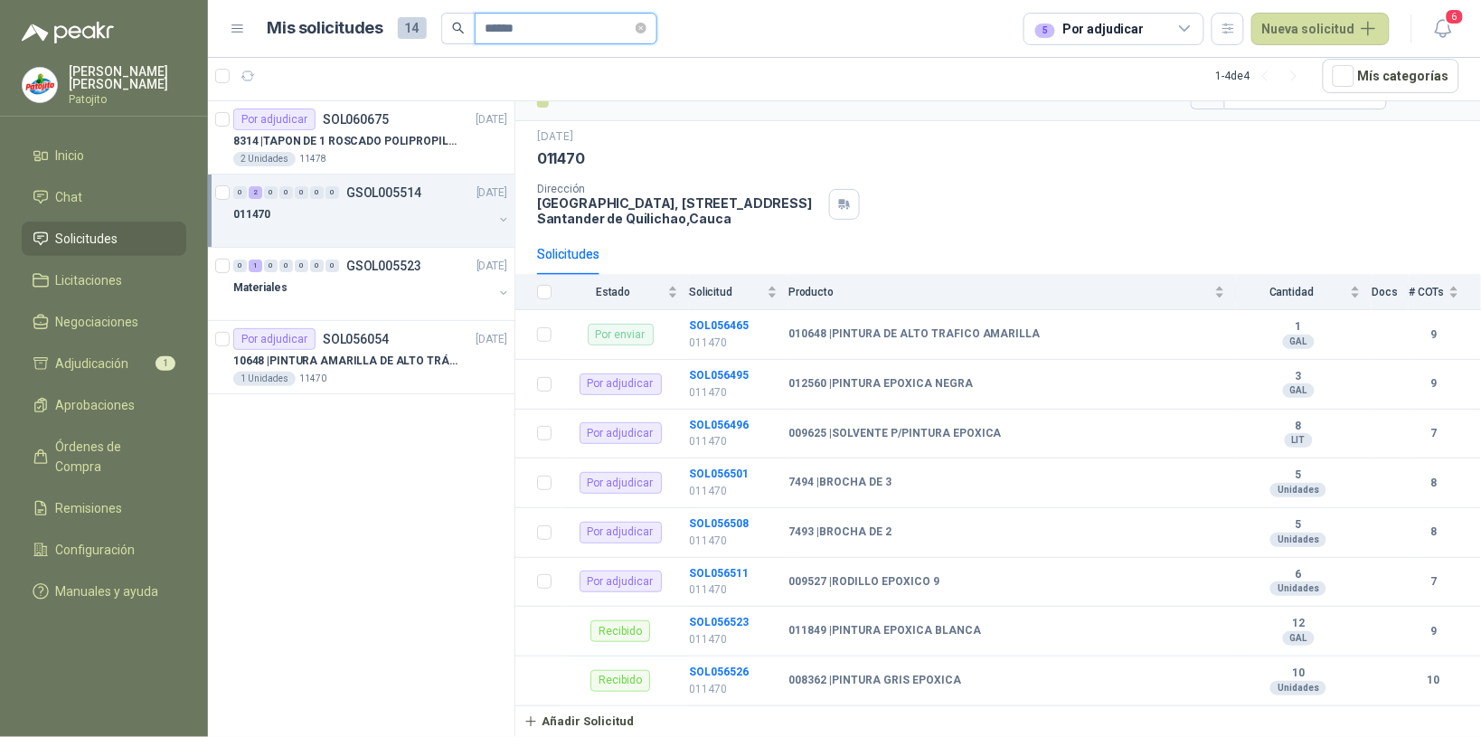
type input "*******"
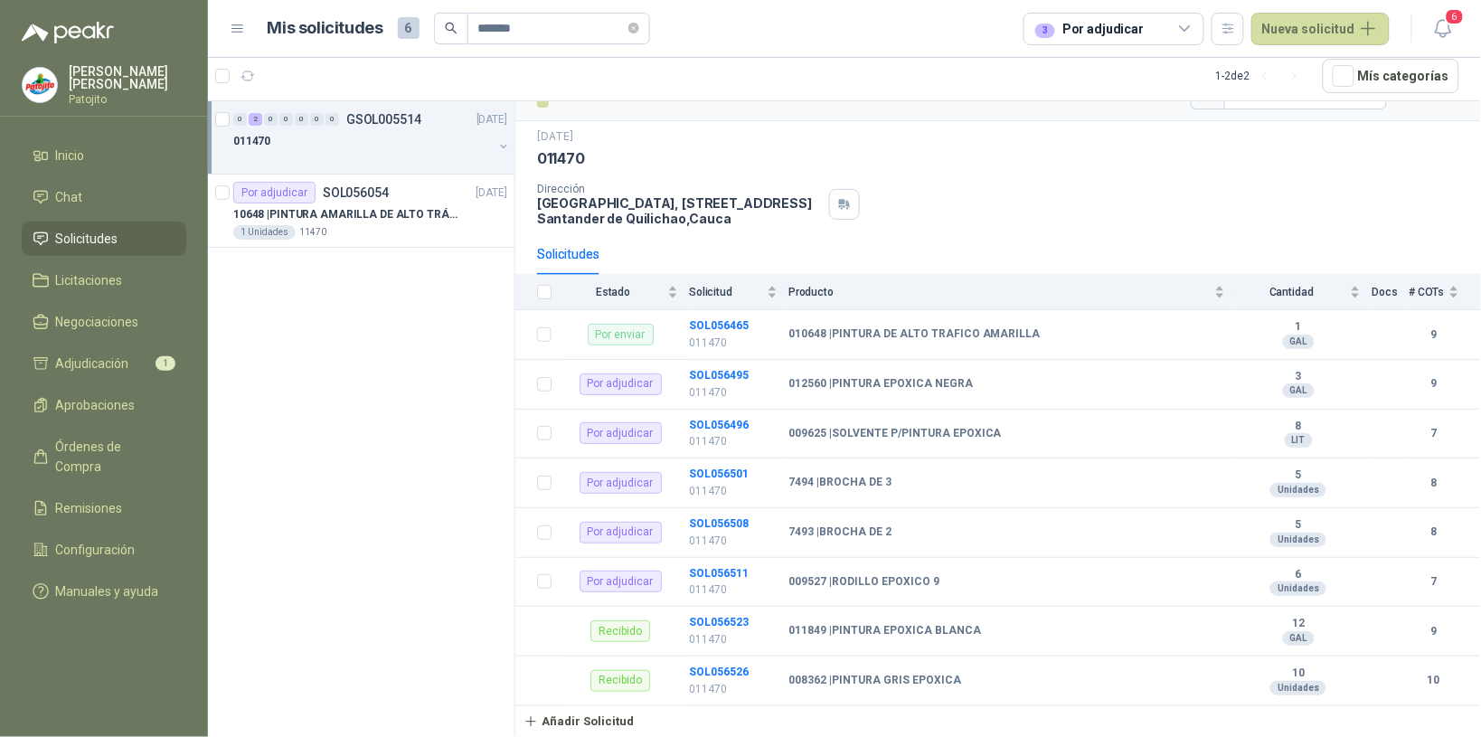
click at [396, 313] on div "0 2 0 0 0 0 0 GSOL005514 [DATE] 011470 Por adjudicar SOL056054 [DATE] 10648 | P…" at bounding box center [361, 419] width 307 height 636
click at [738, 373] on b "SOL056495" at bounding box center [719, 375] width 60 height 13
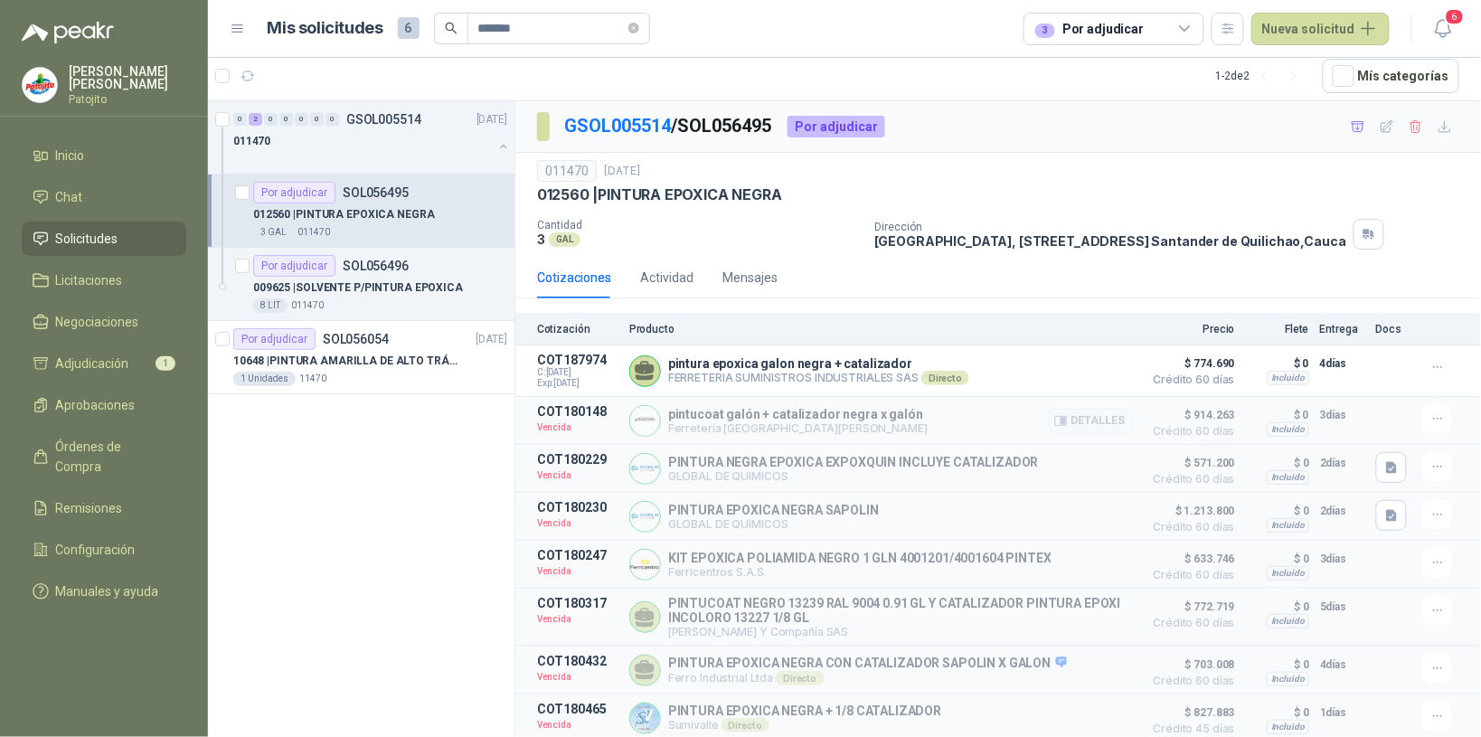
scroll to position [69, 0]
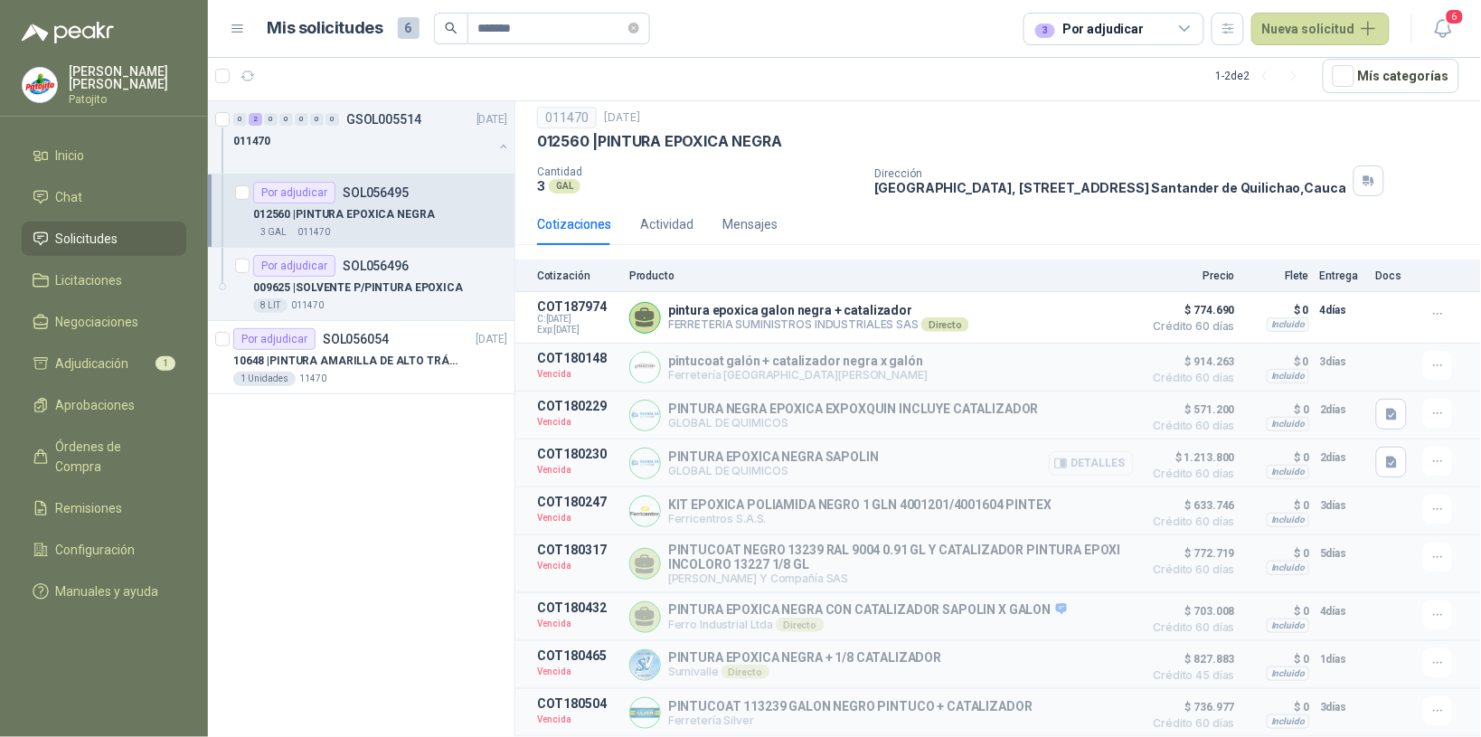
click at [1108, 459] on button "Detalles" at bounding box center [1091, 463] width 85 height 24
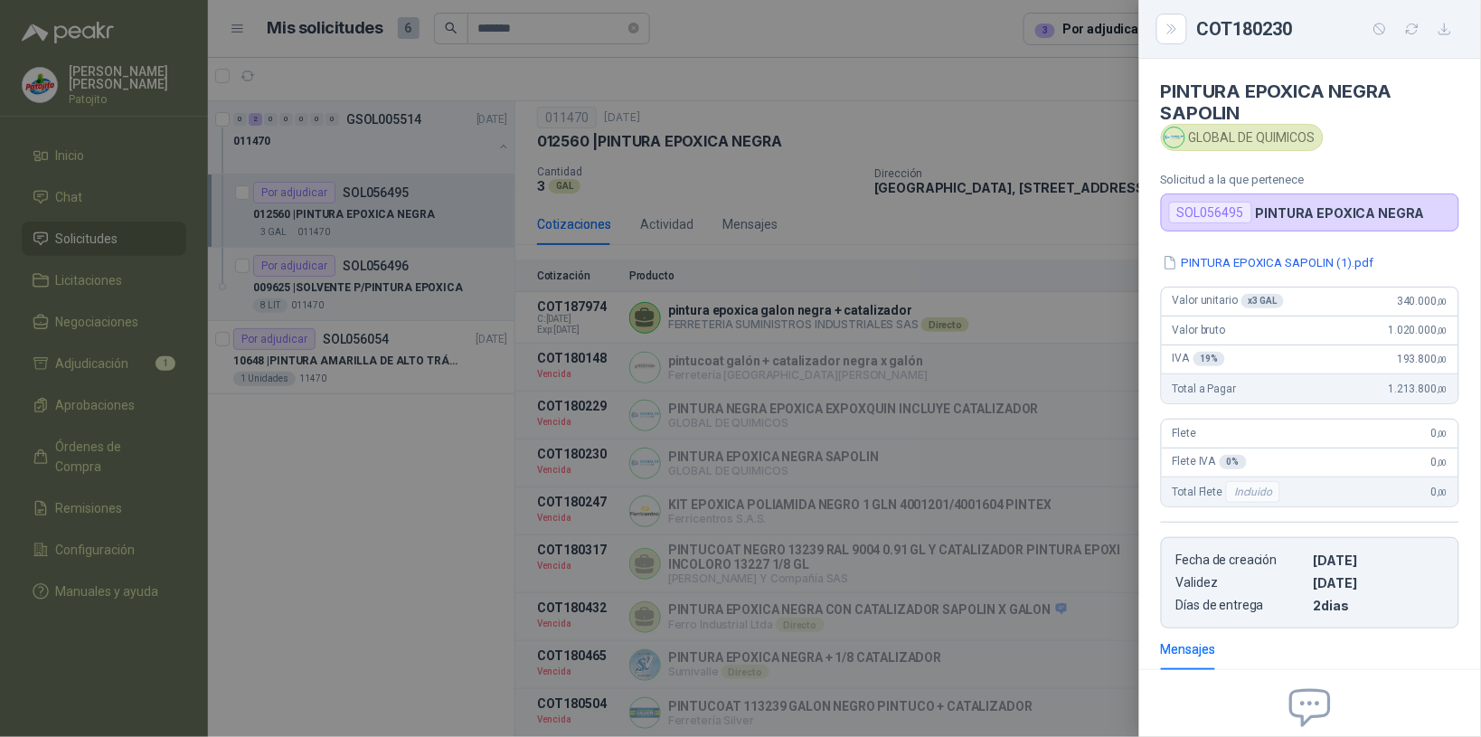
scroll to position [187, 0]
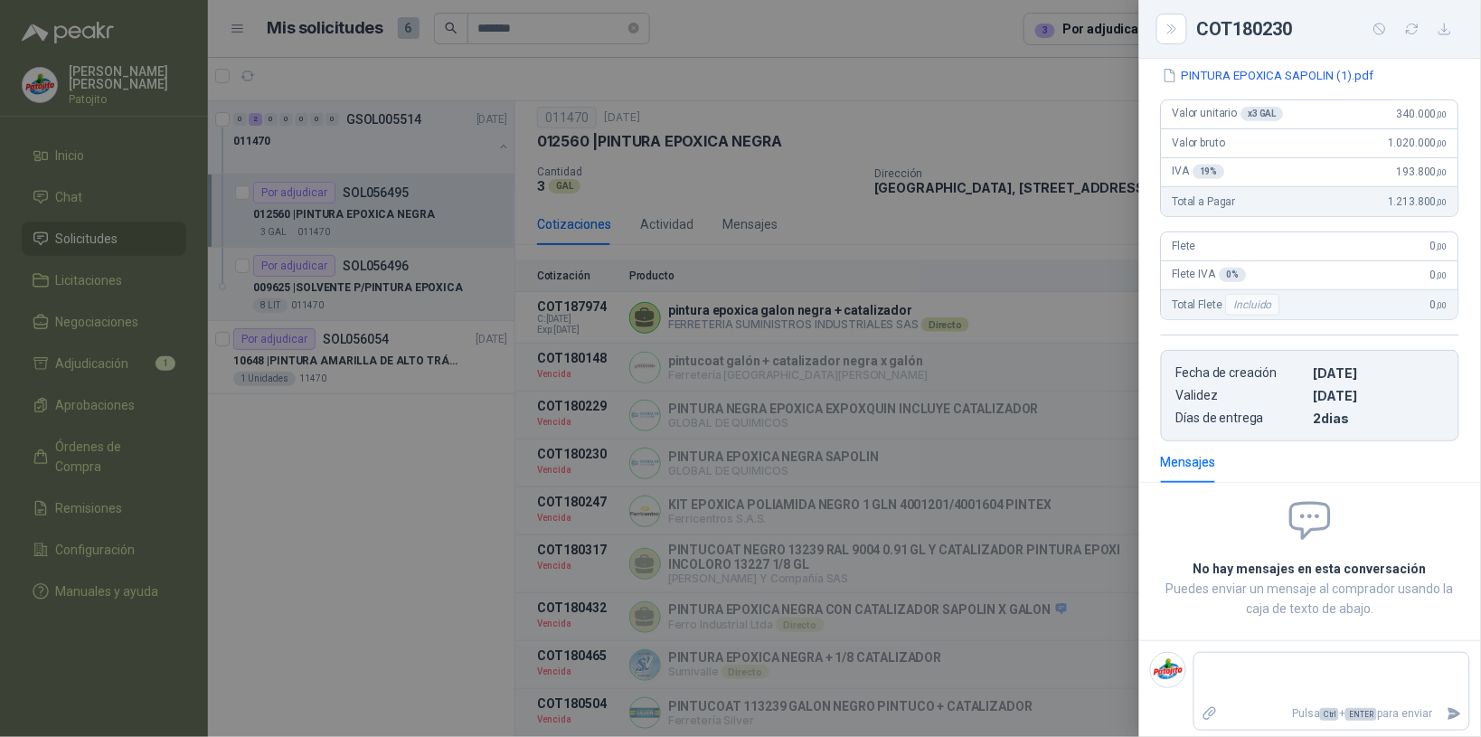
click at [432, 435] on div at bounding box center [740, 368] width 1481 height 737
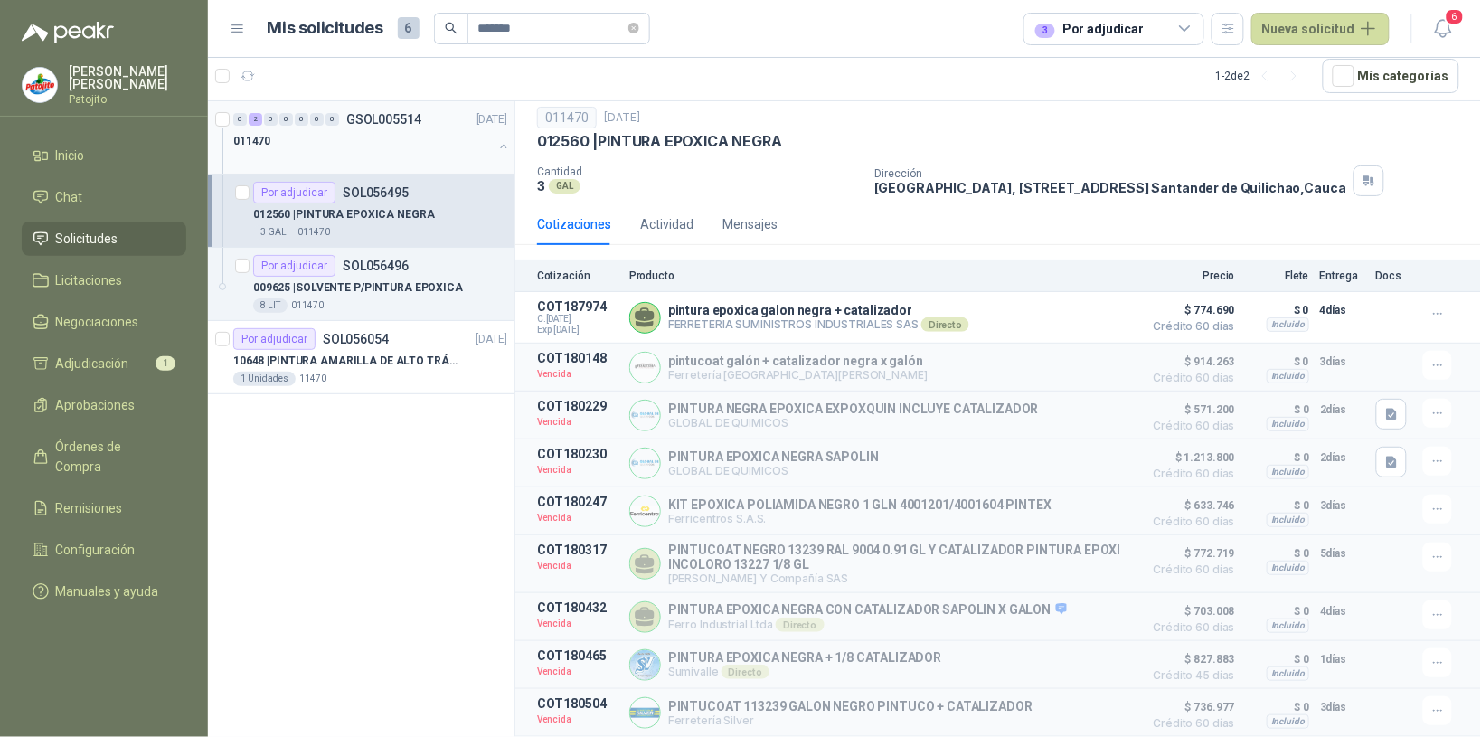
click at [509, 151] on div at bounding box center [503, 148] width 14 height 18
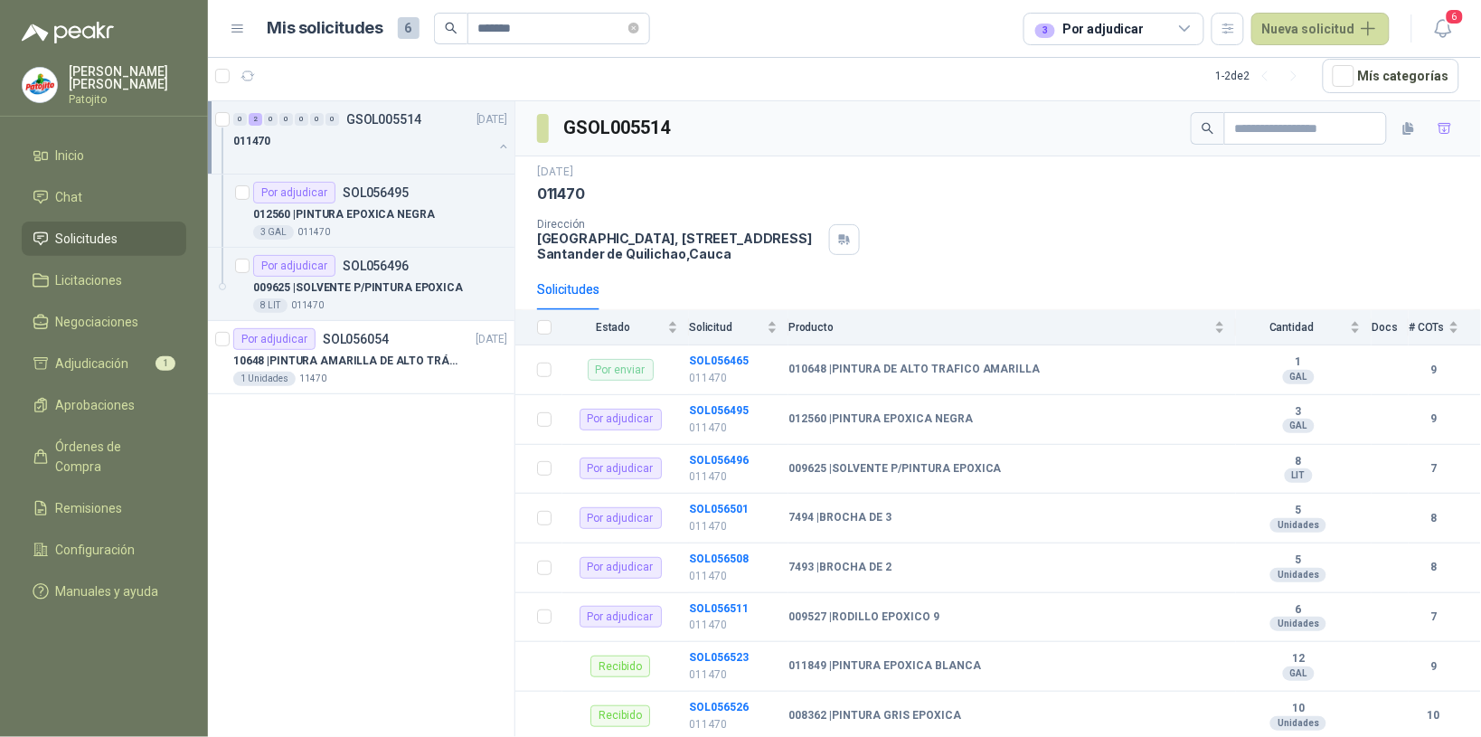
click at [505, 146] on button "button" at bounding box center [503, 146] width 14 height 14
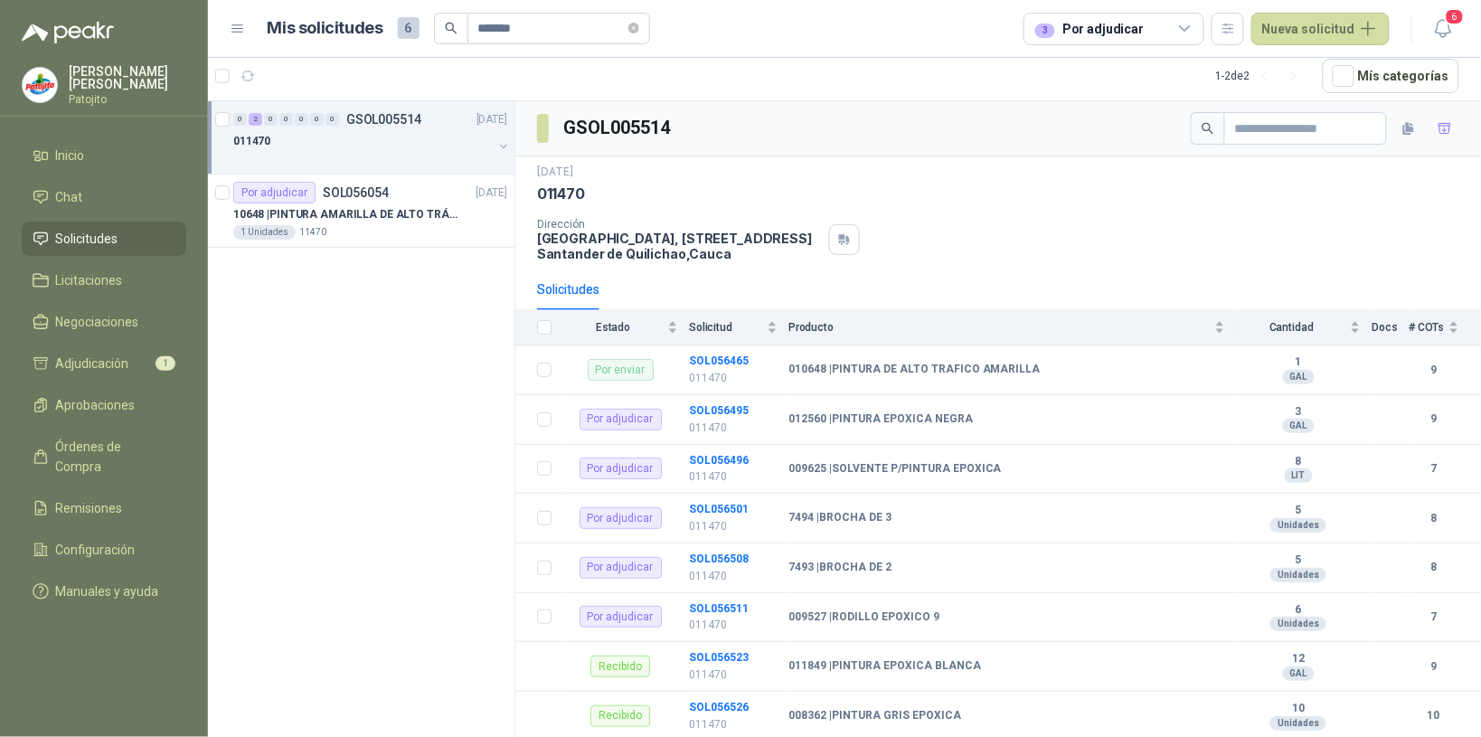
click at [507, 143] on button "button" at bounding box center [503, 146] width 14 height 14
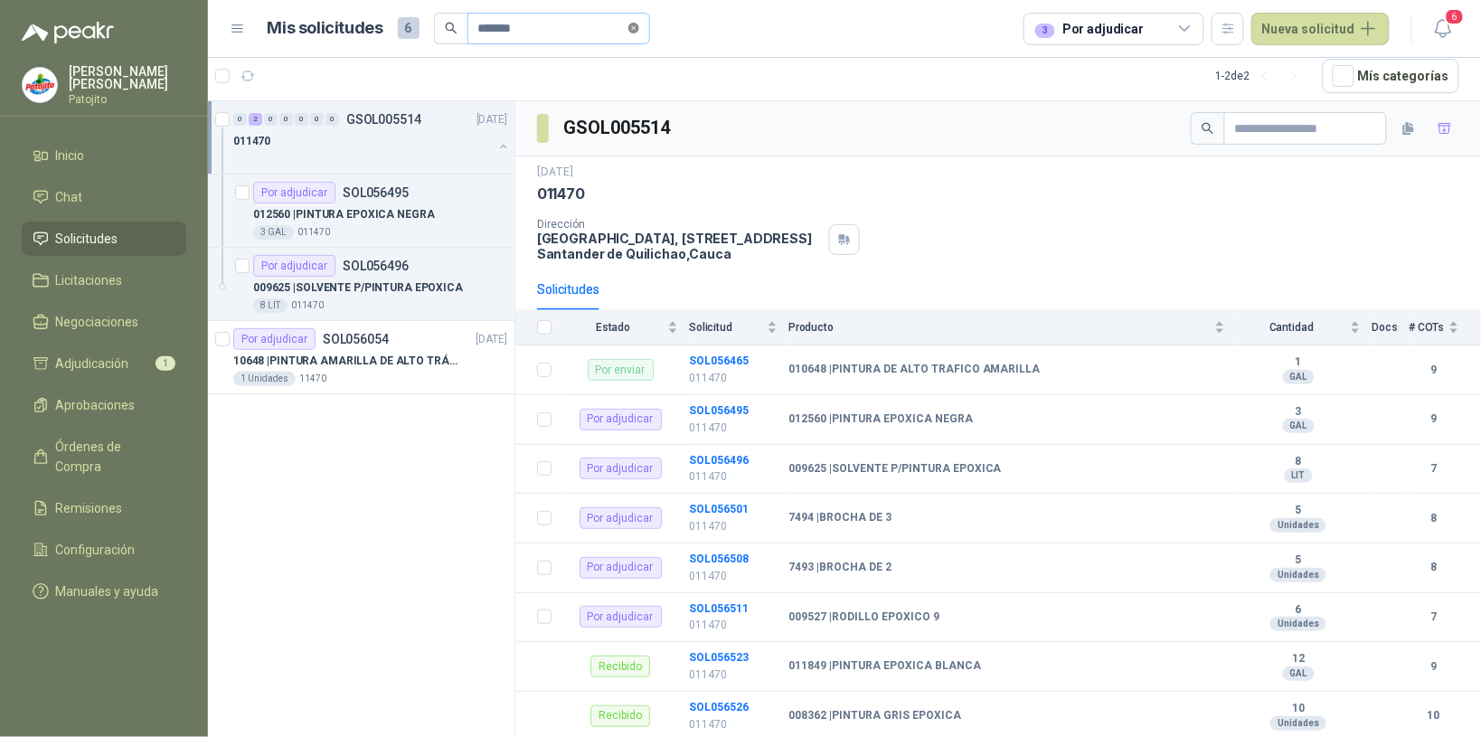
click at [628, 30] on icon "close-circle" at bounding box center [633, 28] width 11 height 11
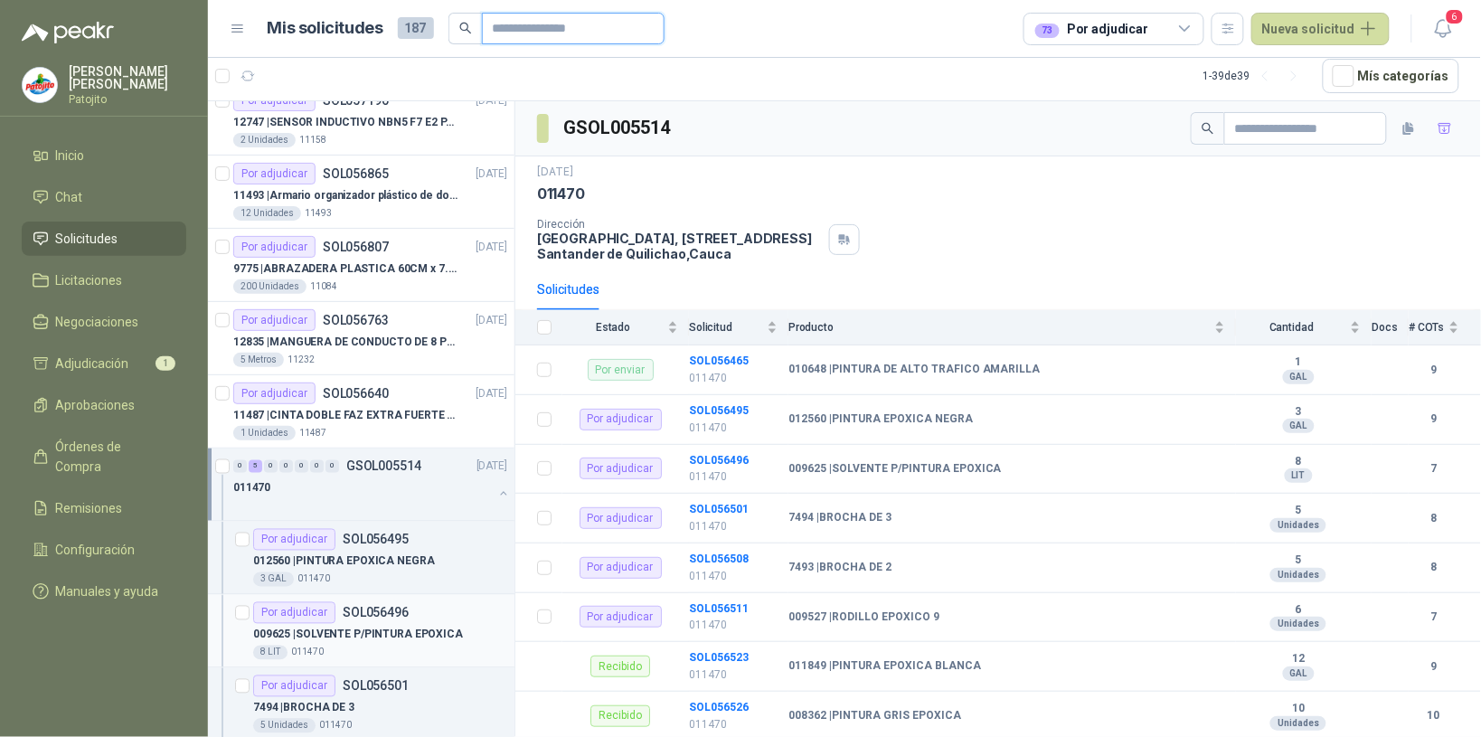
scroll to position [791, 0]
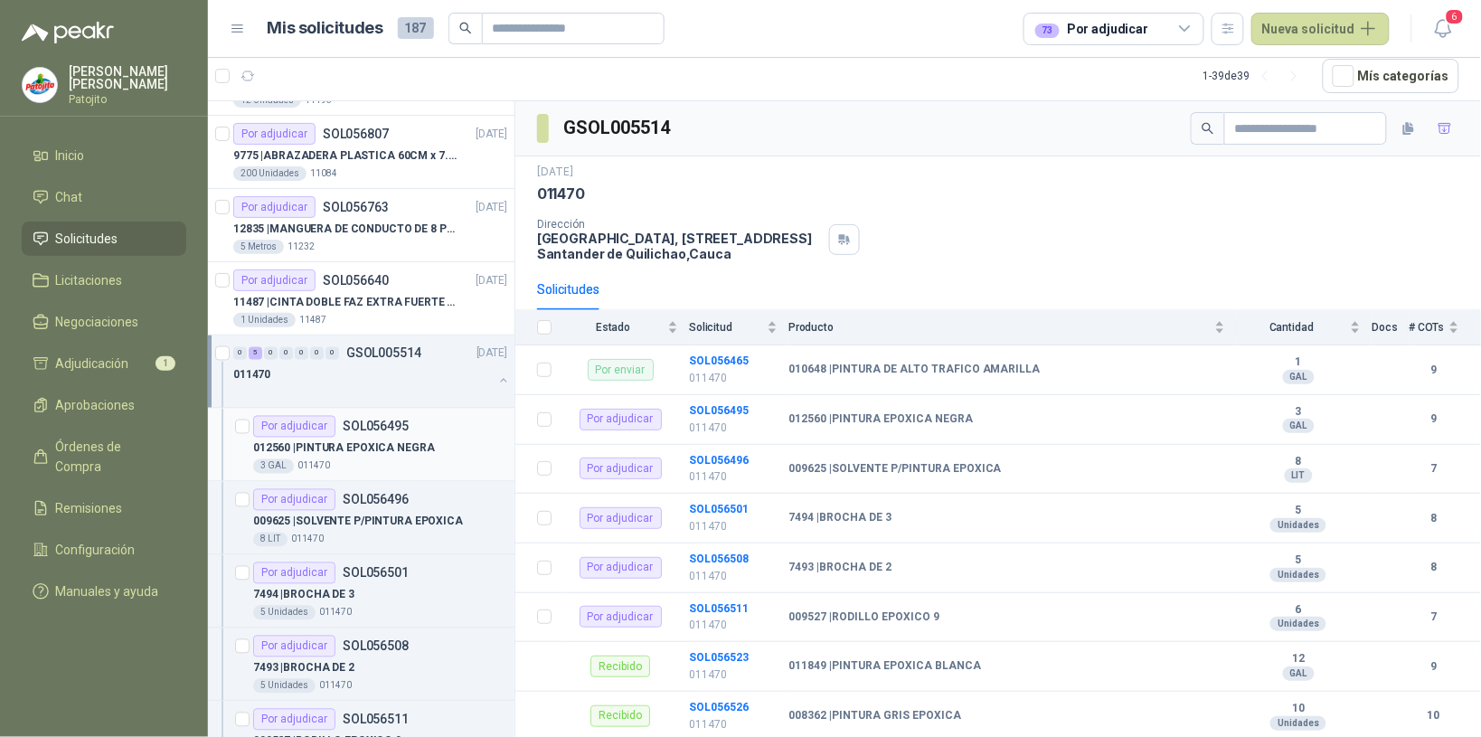
click at [403, 464] on div "3 GAL 011470" at bounding box center [380, 466] width 254 height 14
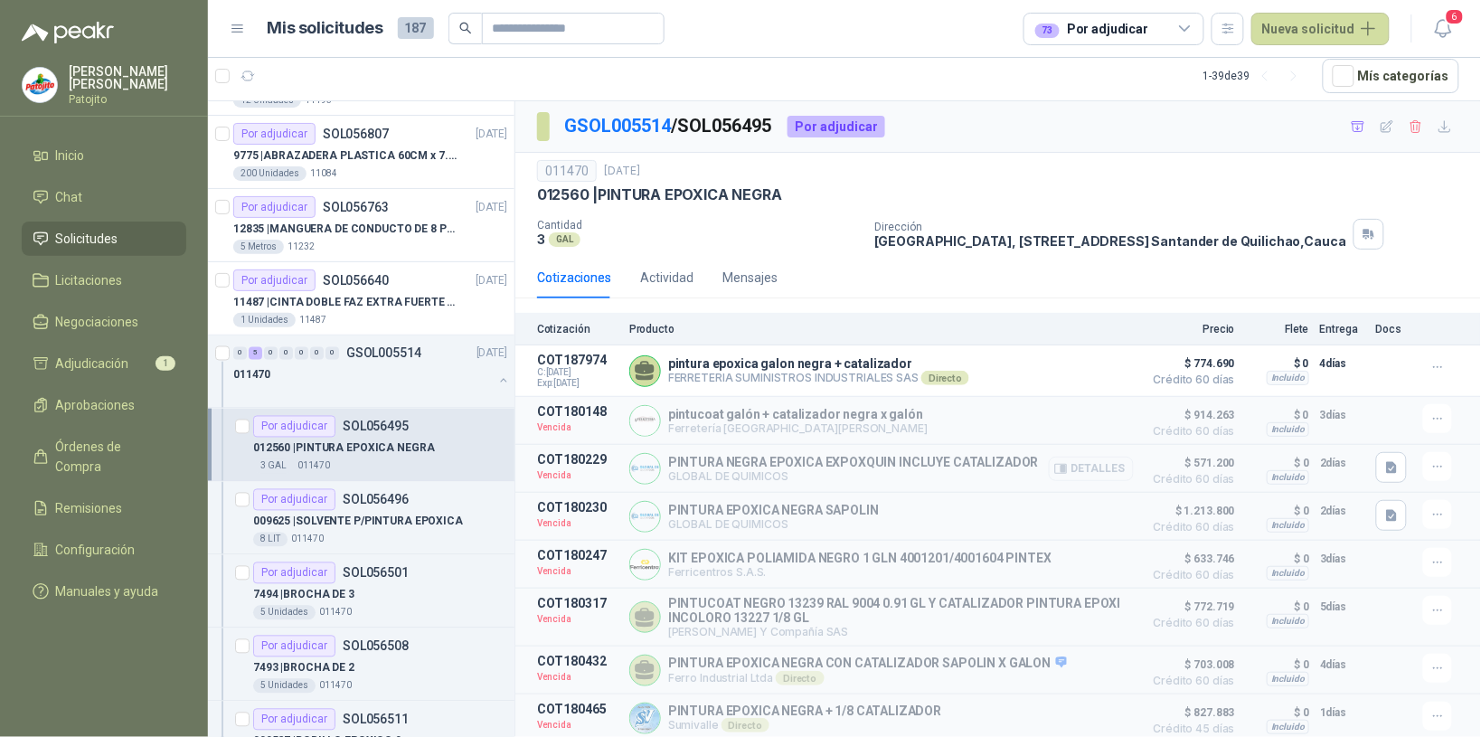
scroll to position [69, 0]
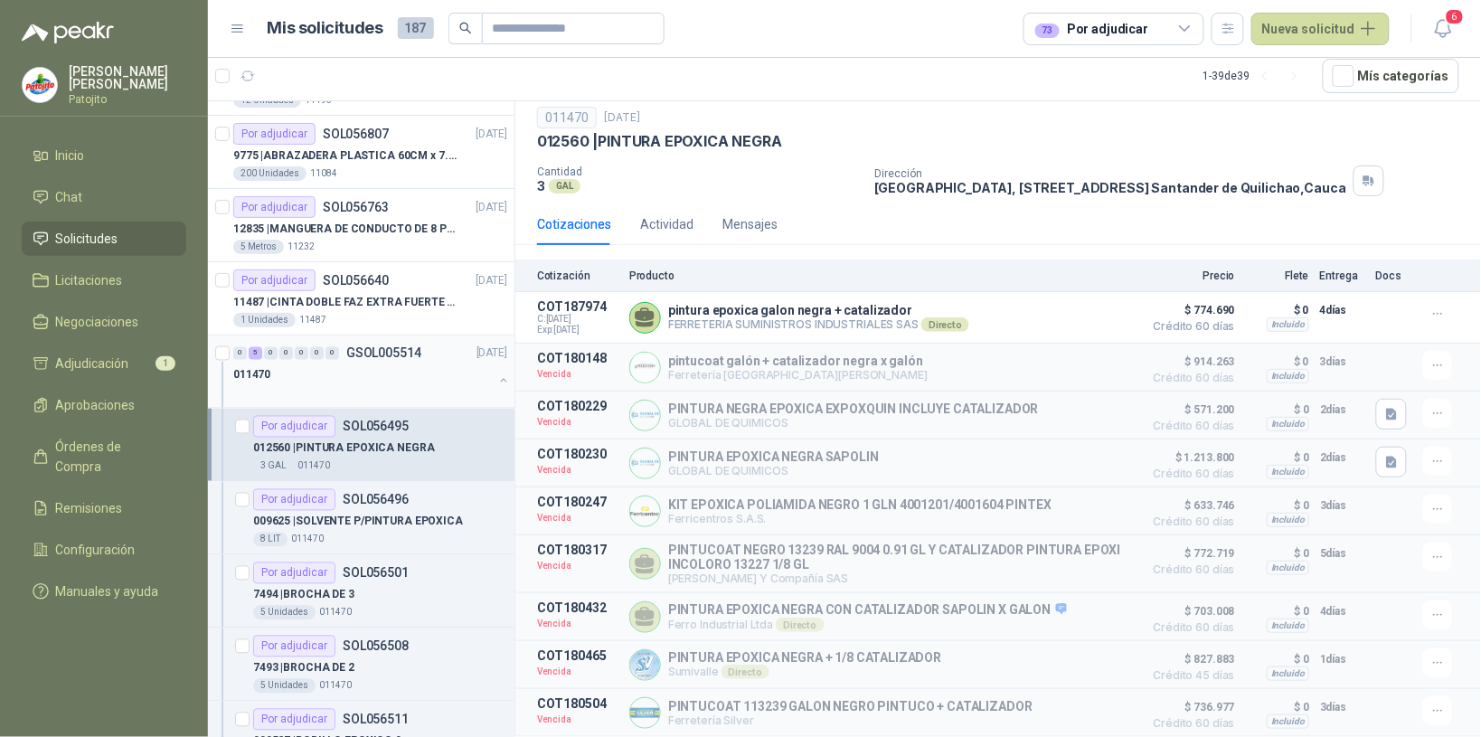
click at [496, 385] on button "button" at bounding box center [503, 380] width 14 height 14
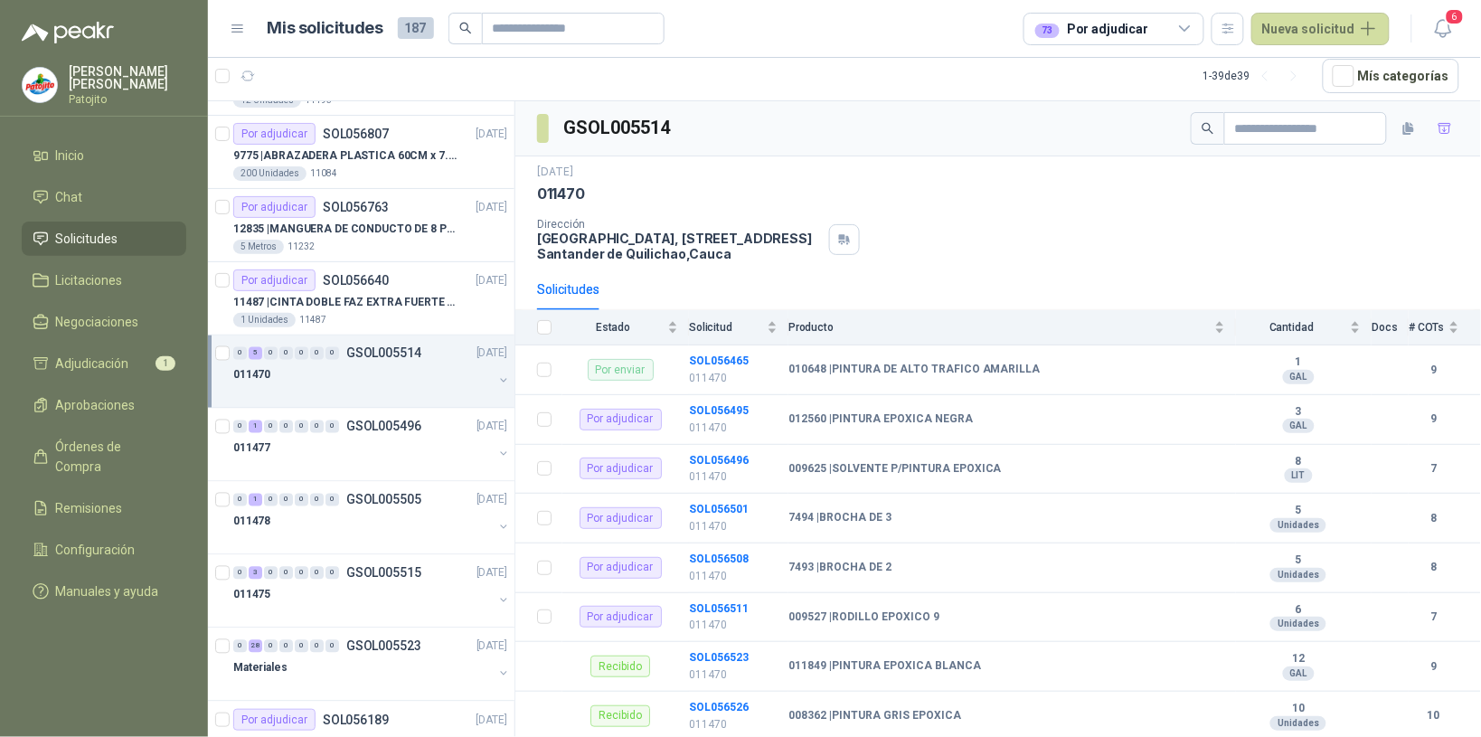
click at [496, 385] on button "button" at bounding box center [503, 380] width 14 height 14
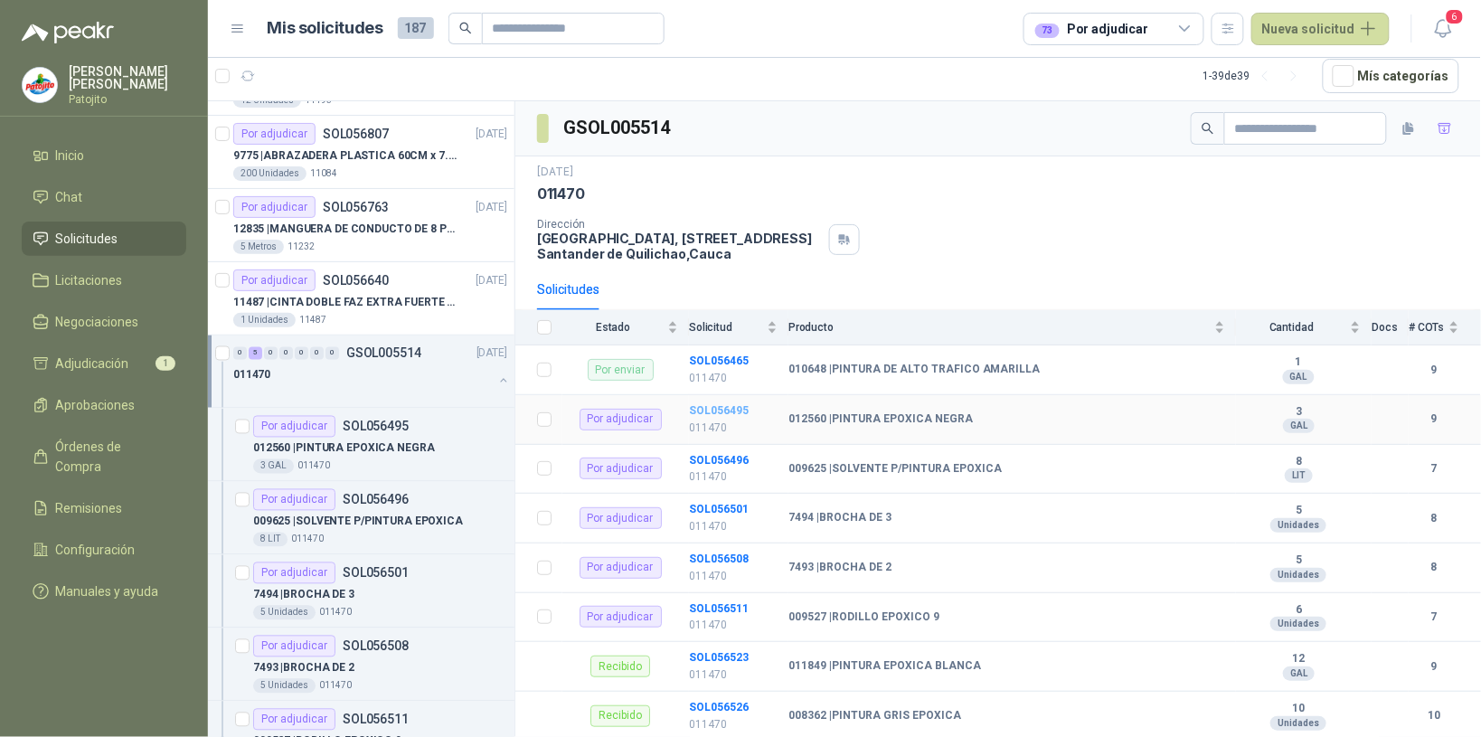
click at [701, 412] on b "SOL056495" at bounding box center [719, 410] width 60 height 13
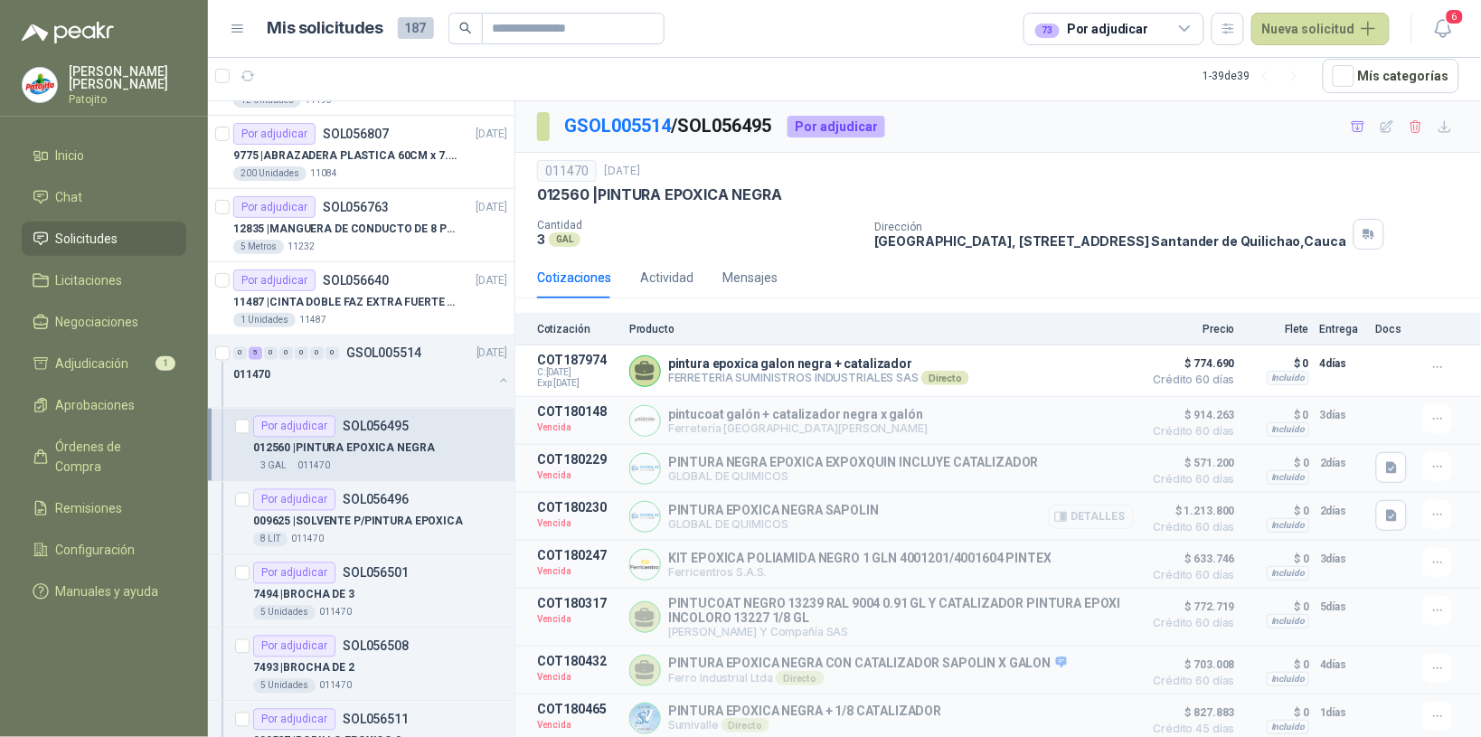
click at [1109, 521] on button "Detalles" at bounding box center [1091, 517] width 85 height 24
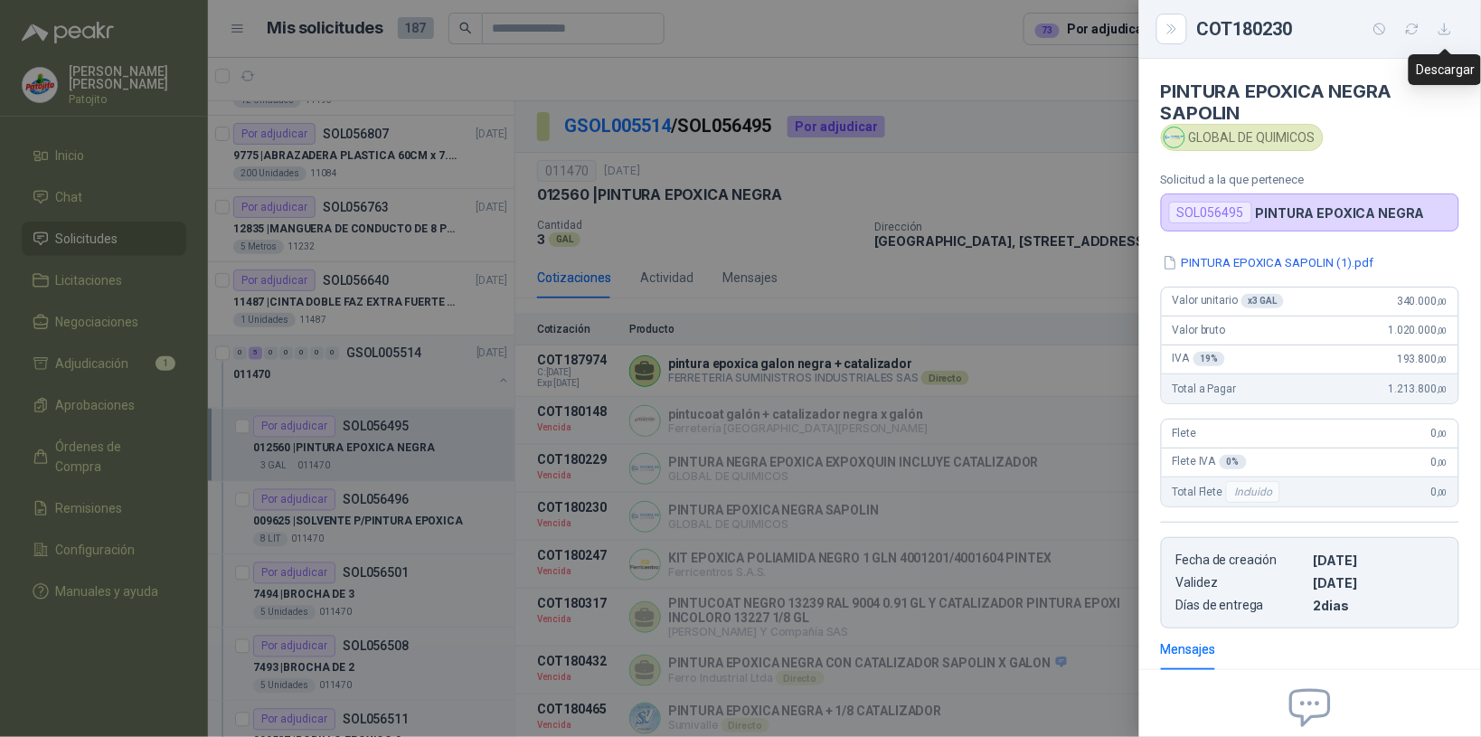
click at [1444, 28] on icon "button" at bounding box center [1445, 29] width 15 height 15
click at [1171, 24] on icon "Close" at bounding box center [1172, 29] width 15 height 15
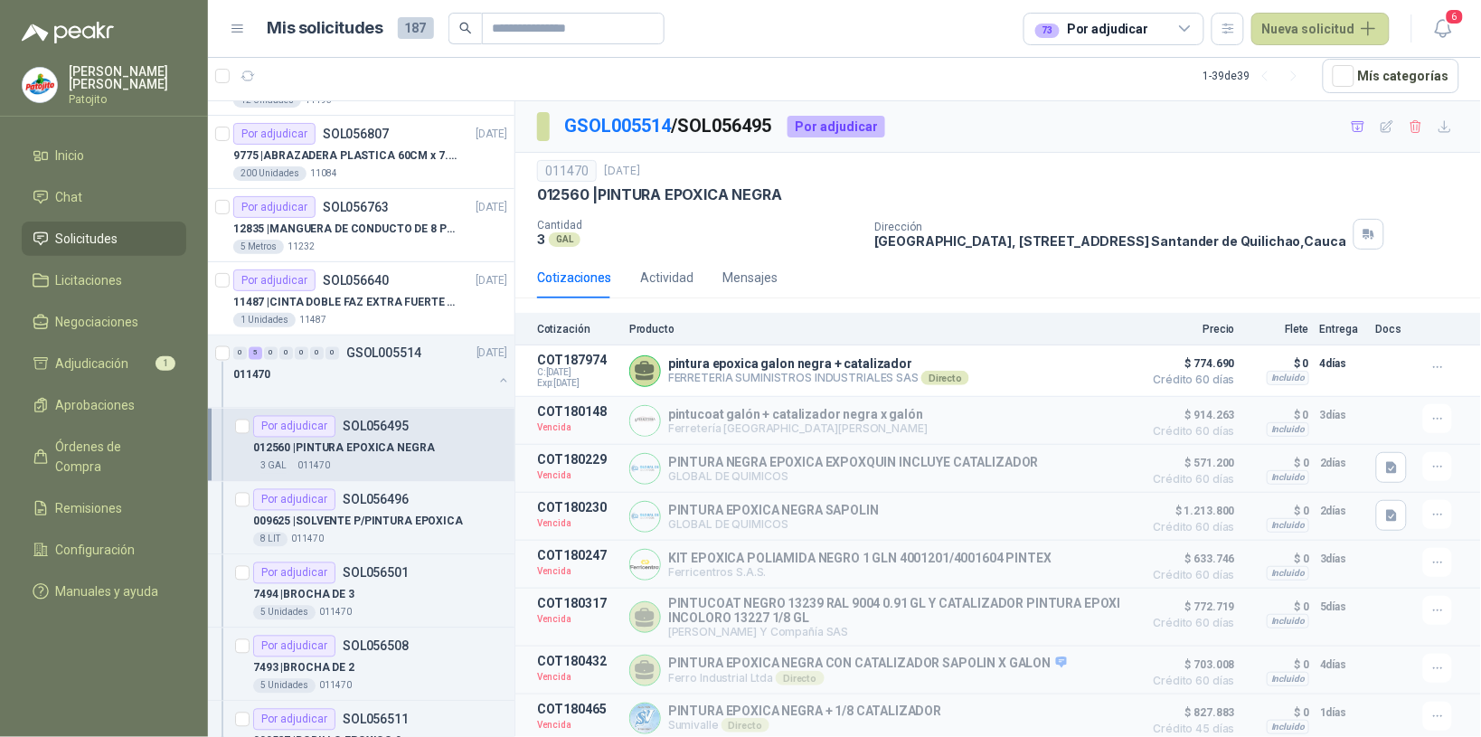
click at [390, 445] on p "012560 | PINTURA EPOXICA NEGRA" at bounding box center [344, 448] width 182 height 17
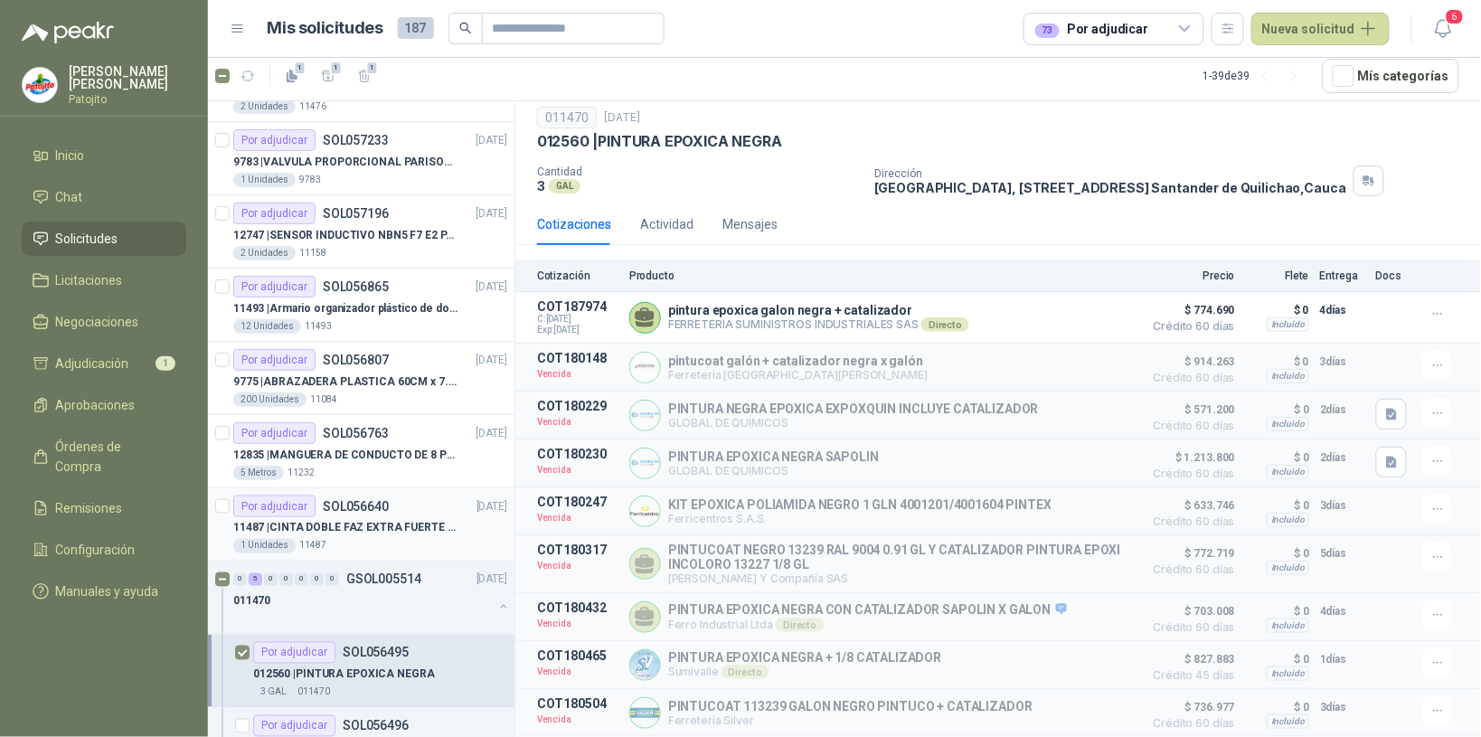
scroll to position [678, 0]
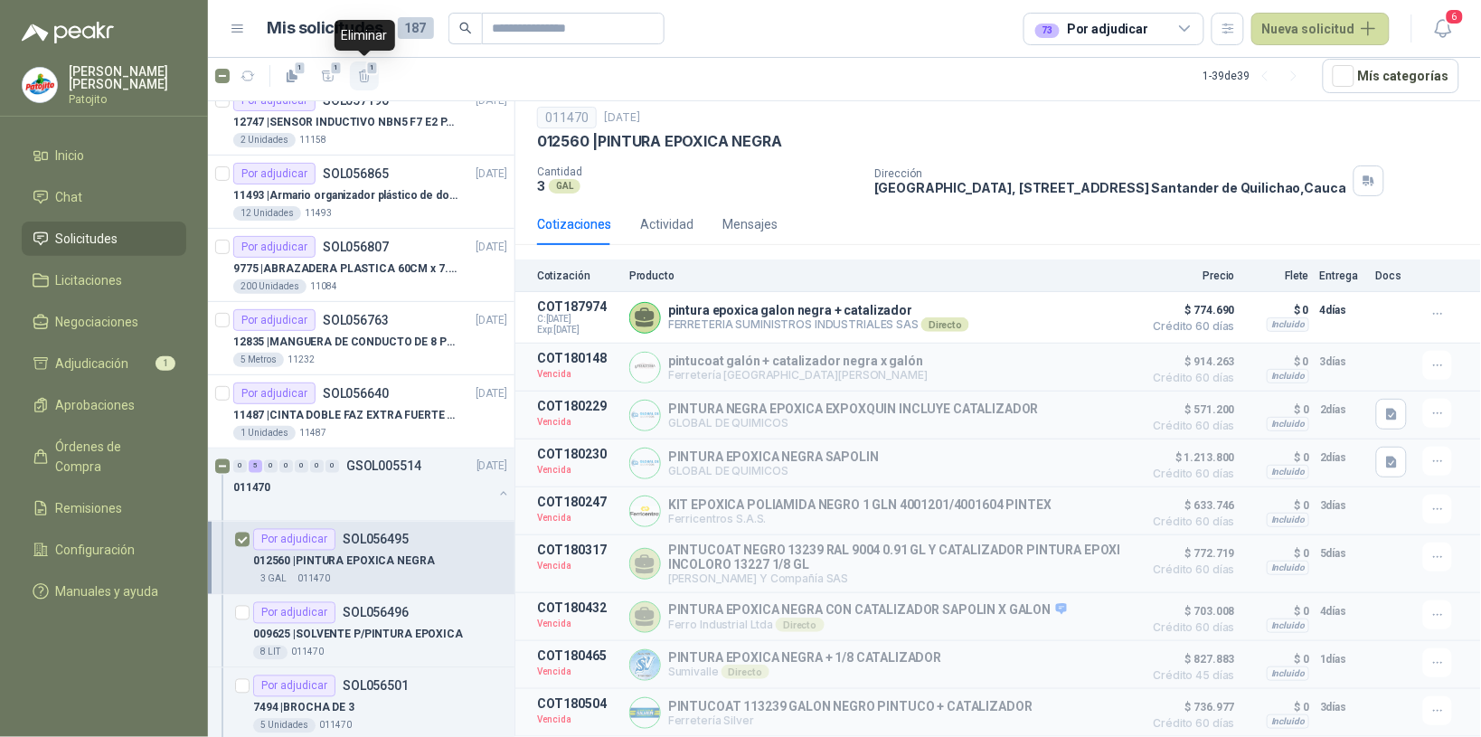
click at [373, 70] on span "1" at bounding box center [372, 68] width 13 height 14
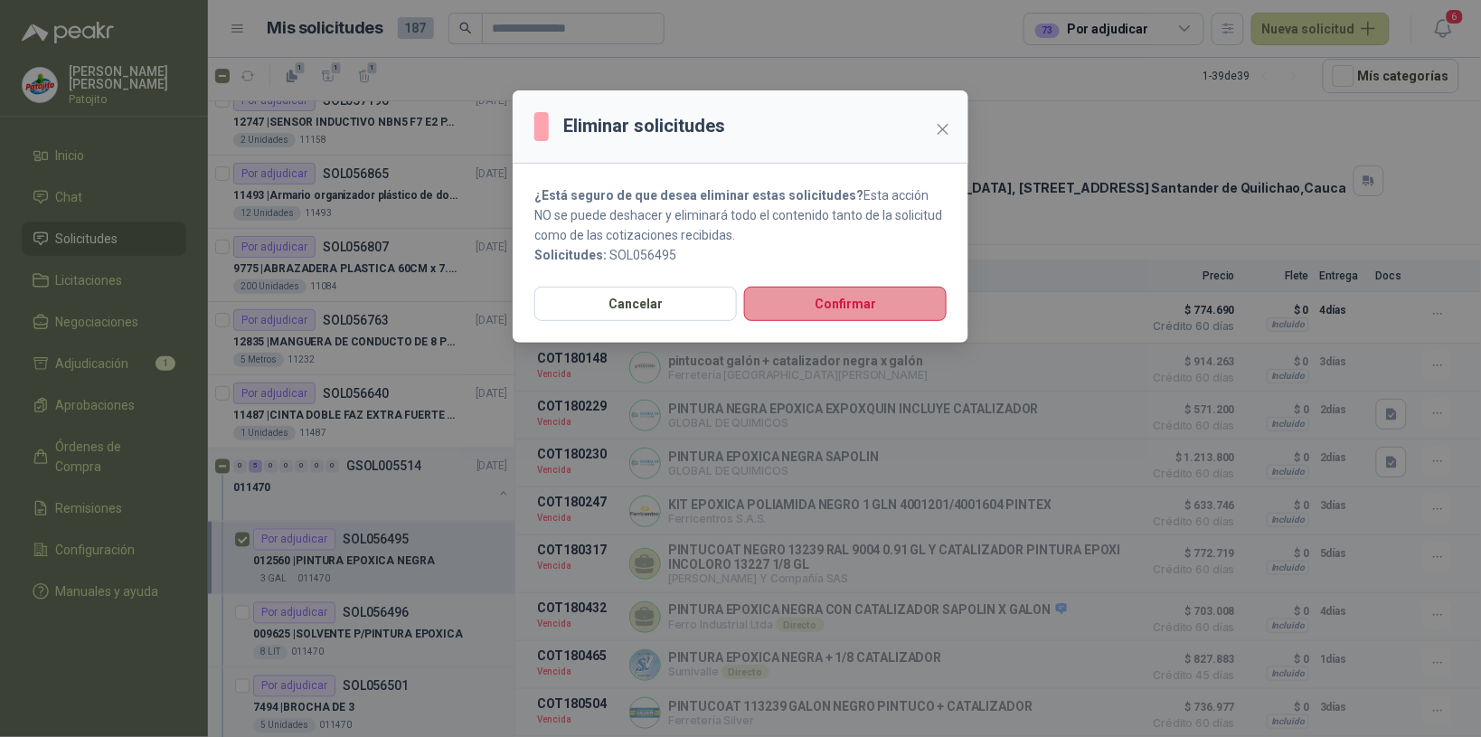
click at [841, 299] on button "Confirmar" at bounding box center [845, 304] width 203 height 34
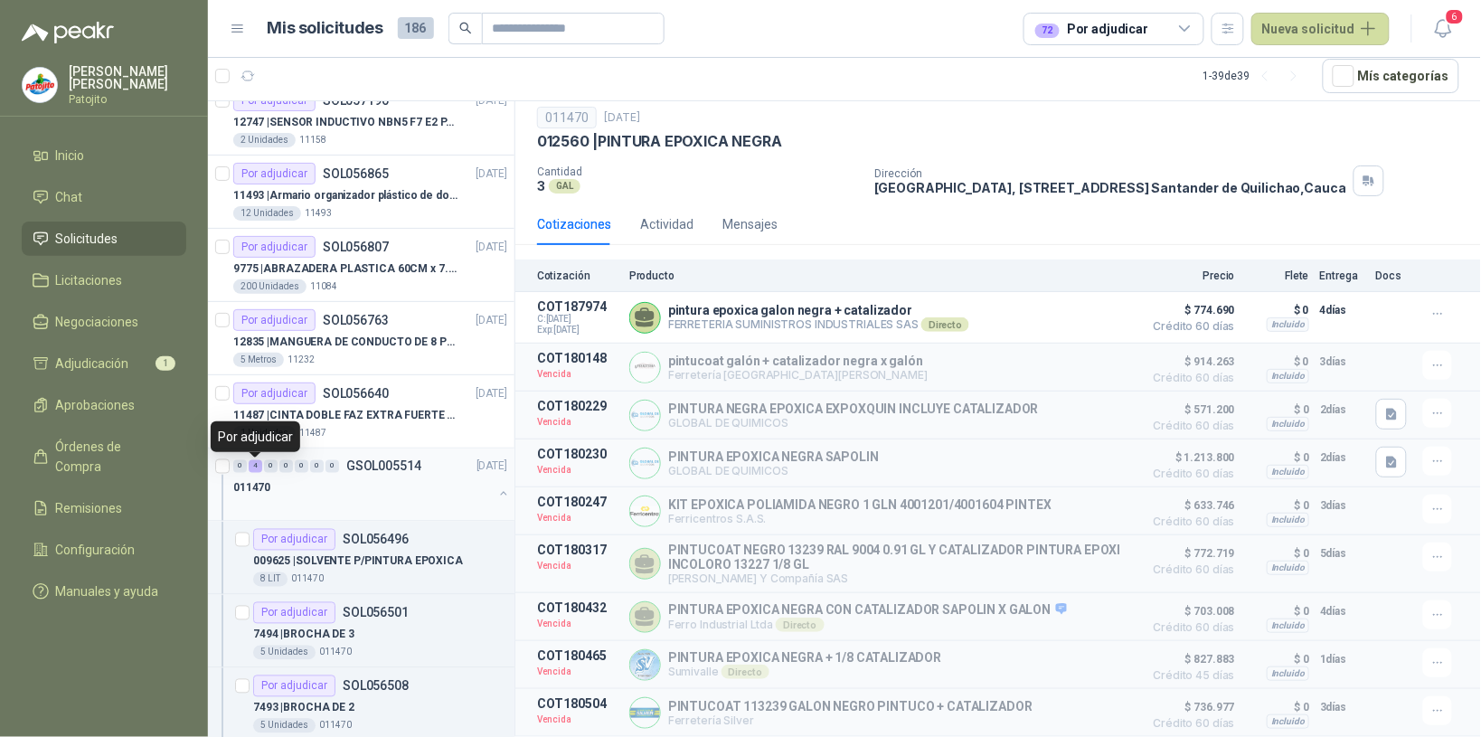
click at [255, 470] on div "4" at bounding box center [256, 466] width 14 height 13
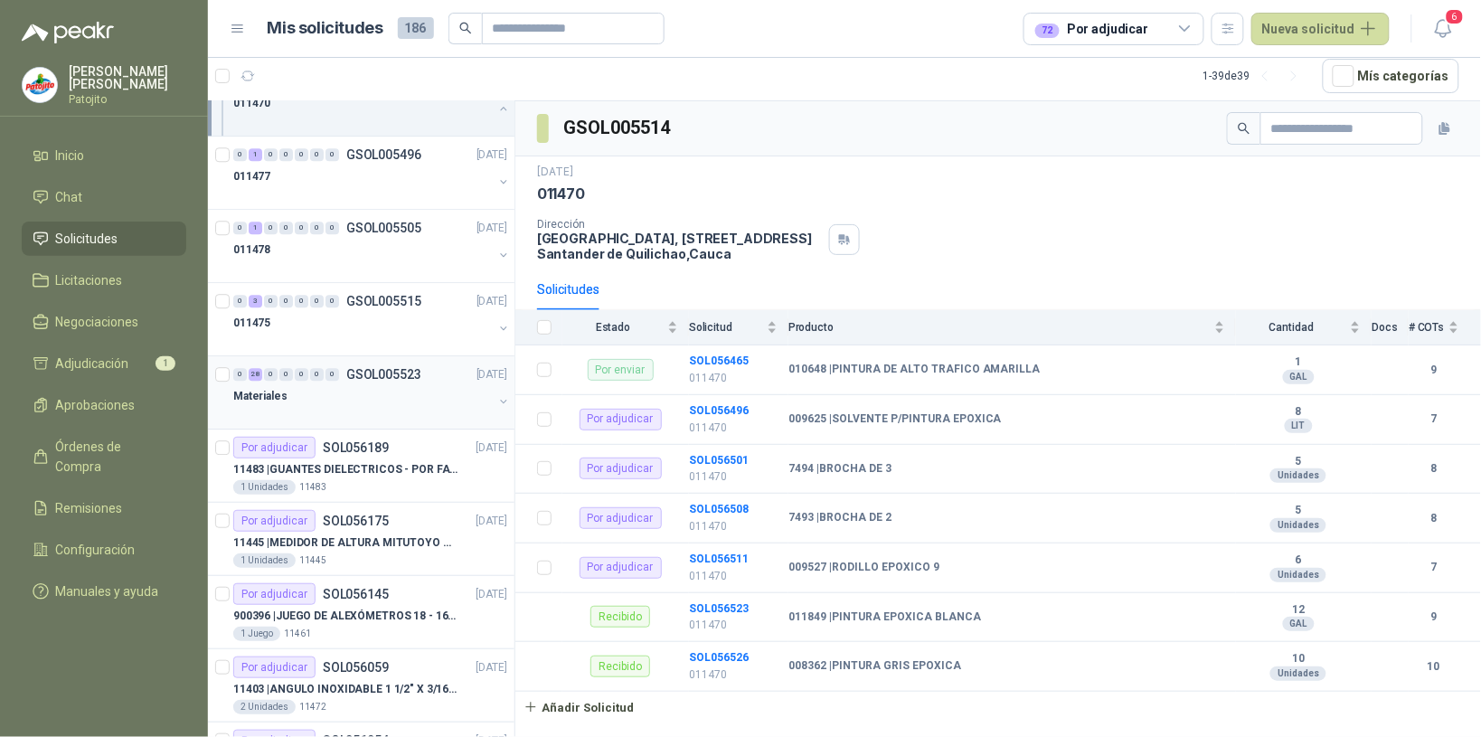
scroll to position [1130, 0]
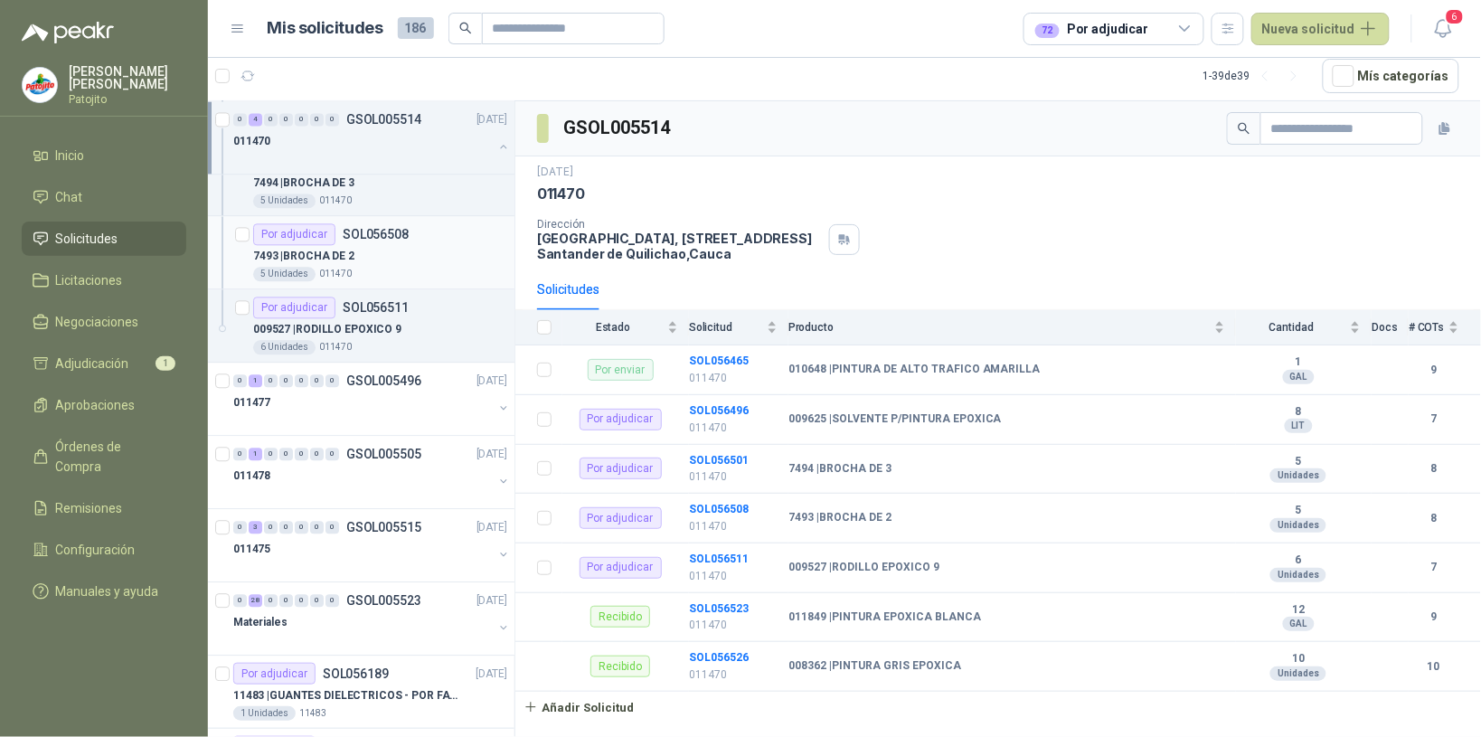
click at [425, 262] on div "7493 | BROCHA DE 2" at bounding box center [380, 256] width 254 height 22
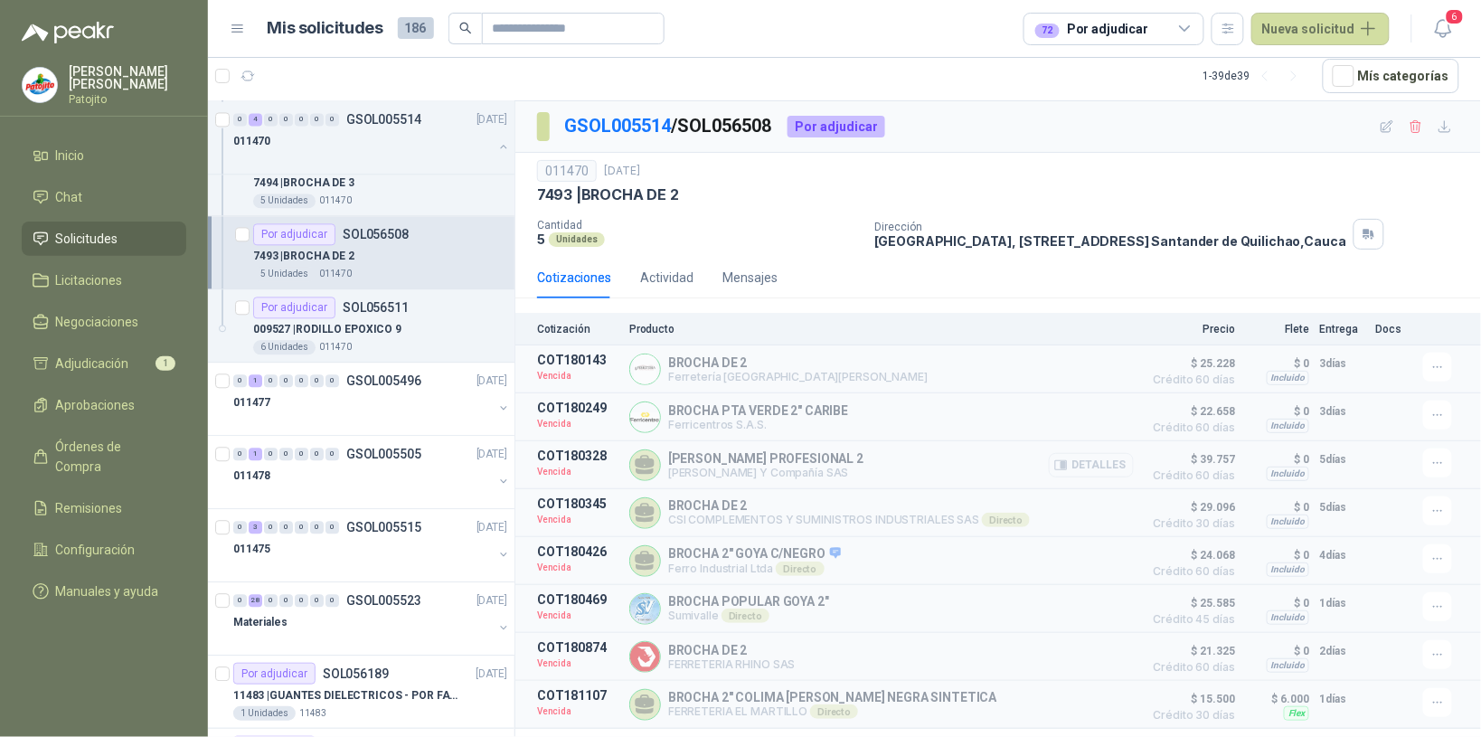
click at [1096, 463] on button "Detalles" at bounding box center [1091, 465] width 85 height 24
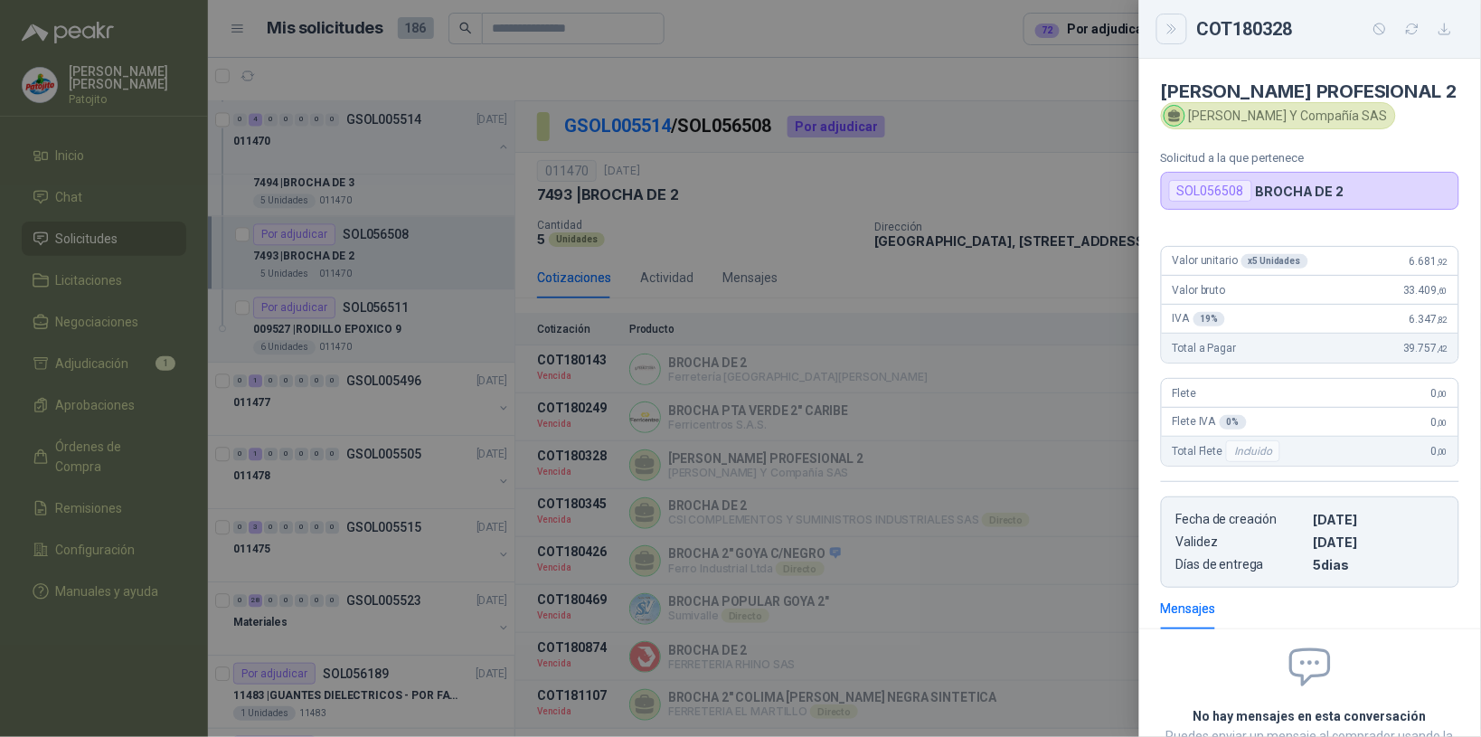
click at [1178, 36] on icon "Close" at bounding box center [1172, 29] width 15 height 15
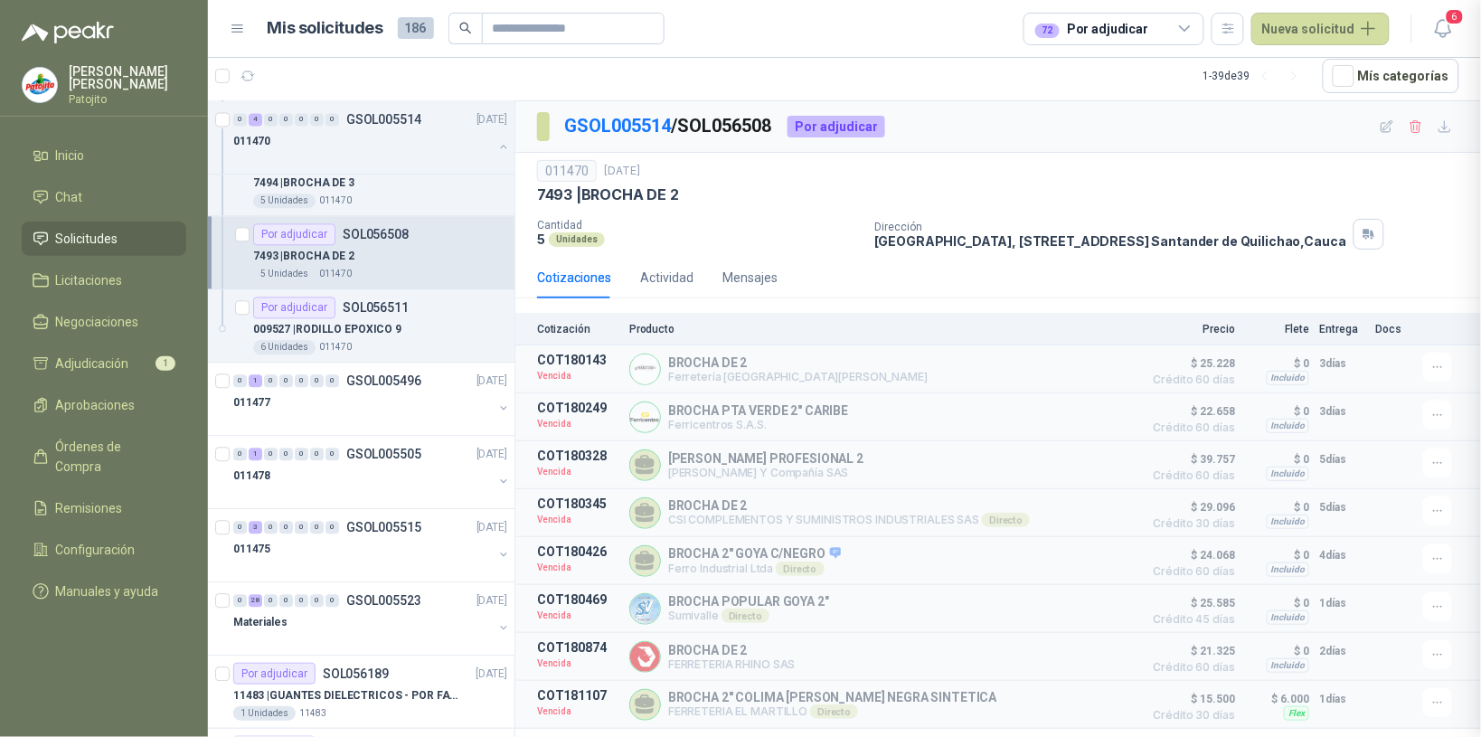
scroll to position [156, 0]
click at [496, 143] on button "button" at bounding box center [503, 146] width 14 height 14
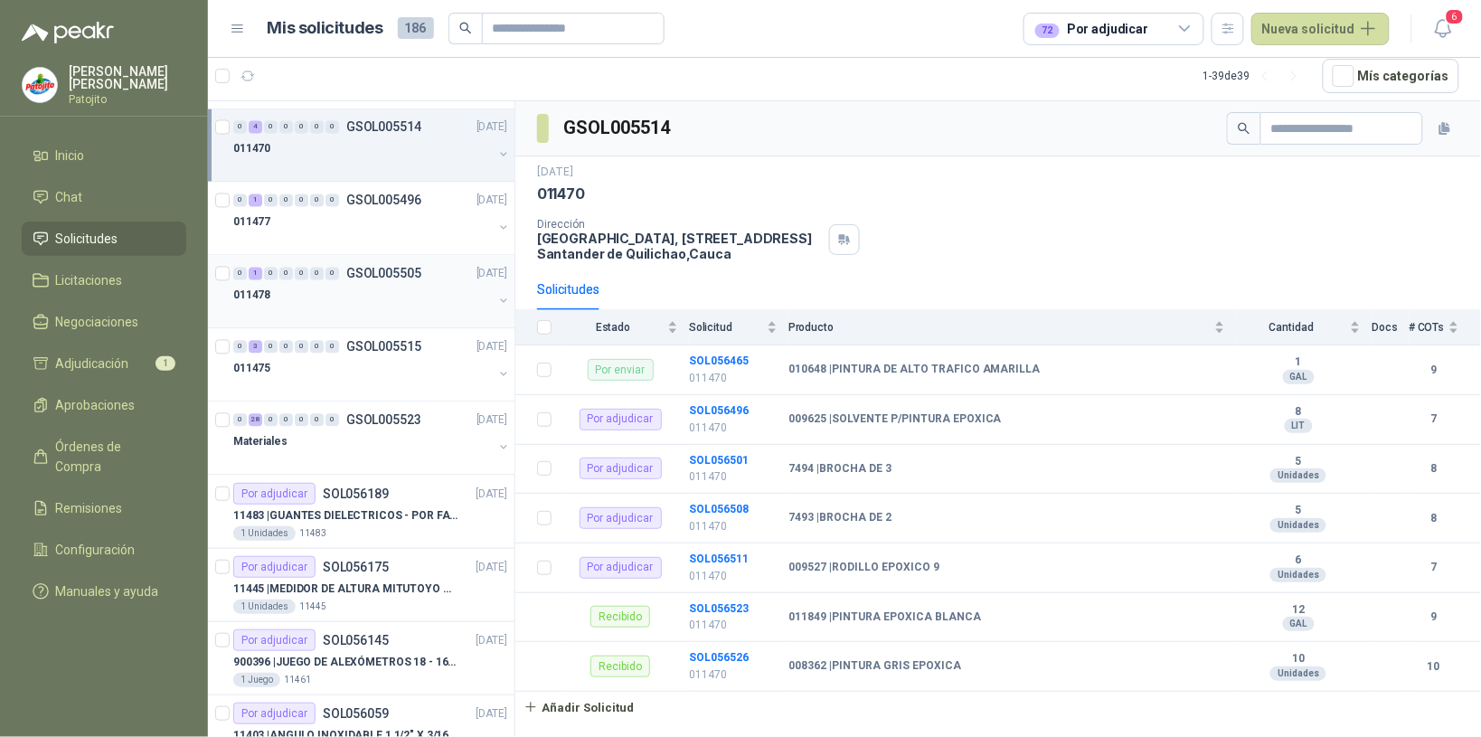
scroll to position [904, 0]
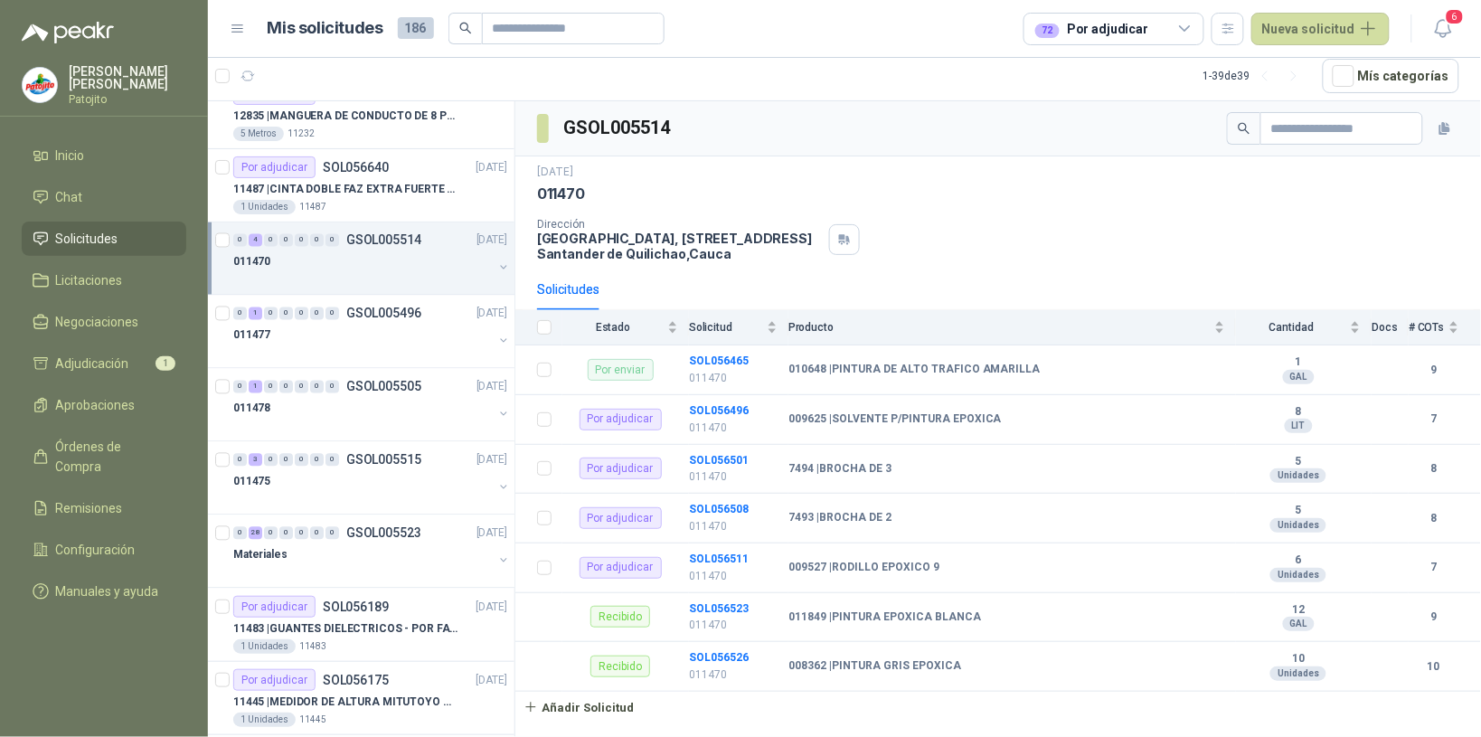
click at [306, 250] on div "0 4 0 0 0 0 0 GSOL005514 [DATE]" at bounding box center [372, 241] width 278 height 22
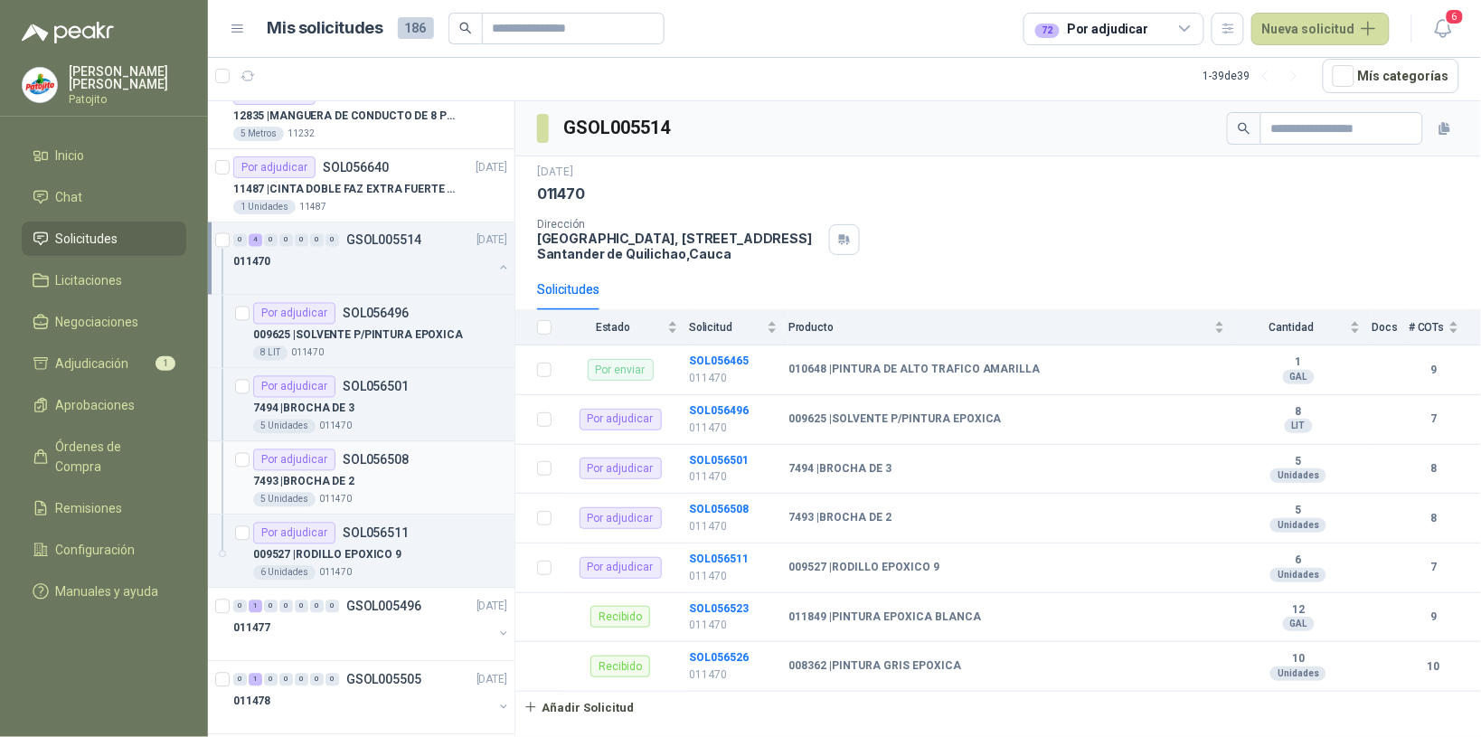
click at [369, 482] on div "7493 | BROCHA DE 2" at bounding box center [380, 482] width 254 height 22
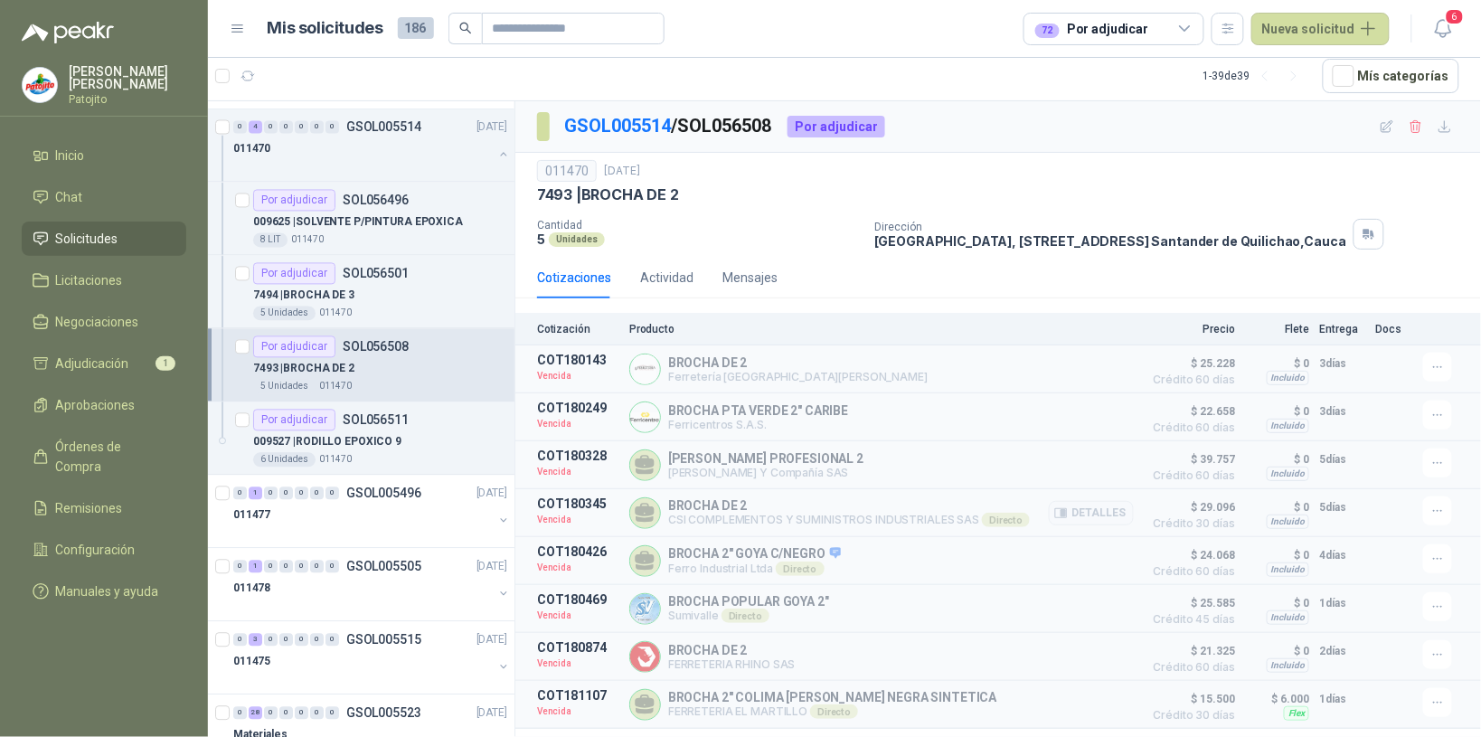
scroll to position [5, 0]
click at [496, 155] on button "button" at bounding box center [503, 154] width 14 height 14
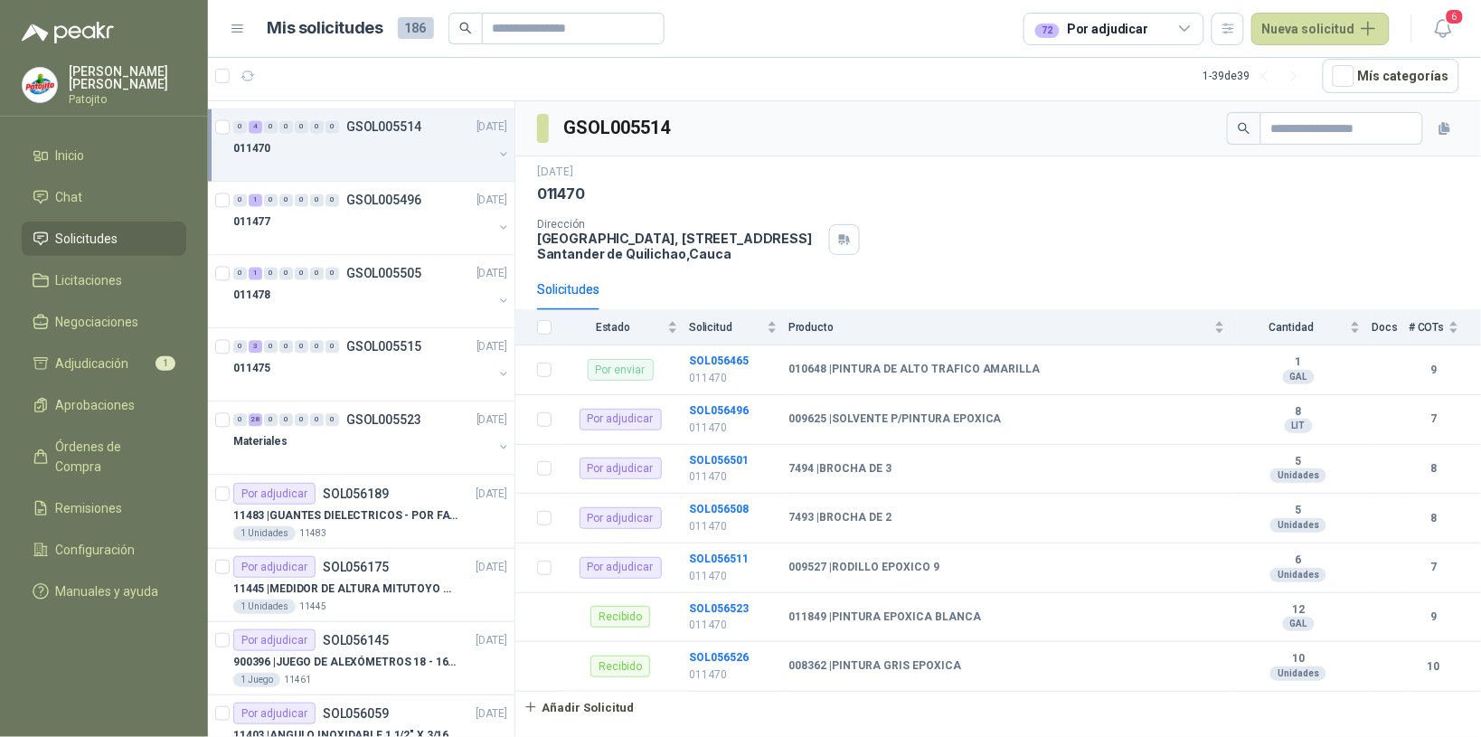
click at [496, 152] on button "button" at bounding box center [503, 154] width 14 height 14
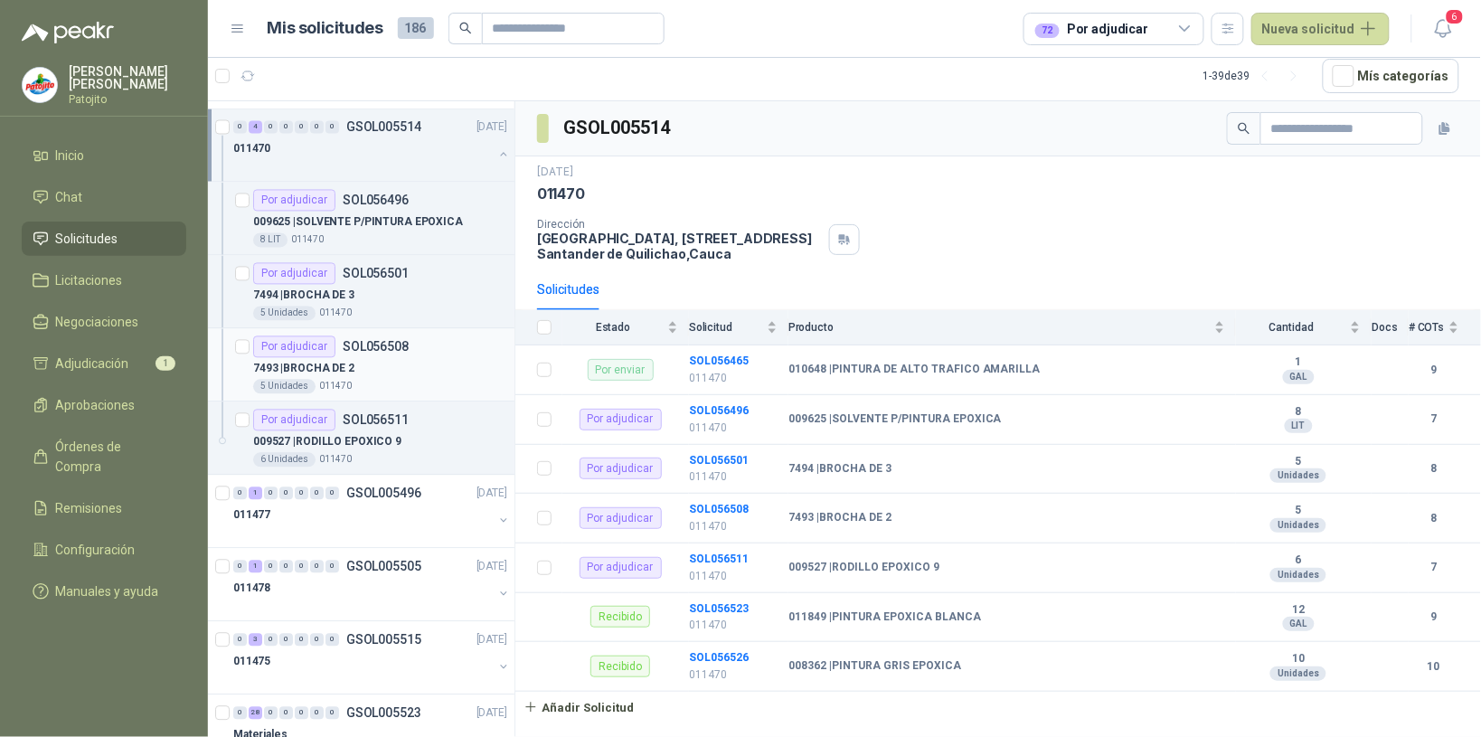
click at [354, 358] on div "Por adjudicar SOL056508" at bounding box center [331, 347] width 156 height 22
click at [354, 357] on div "Por adjudicar SOL056508" at bounding box center [331, 347] width 156 height 22
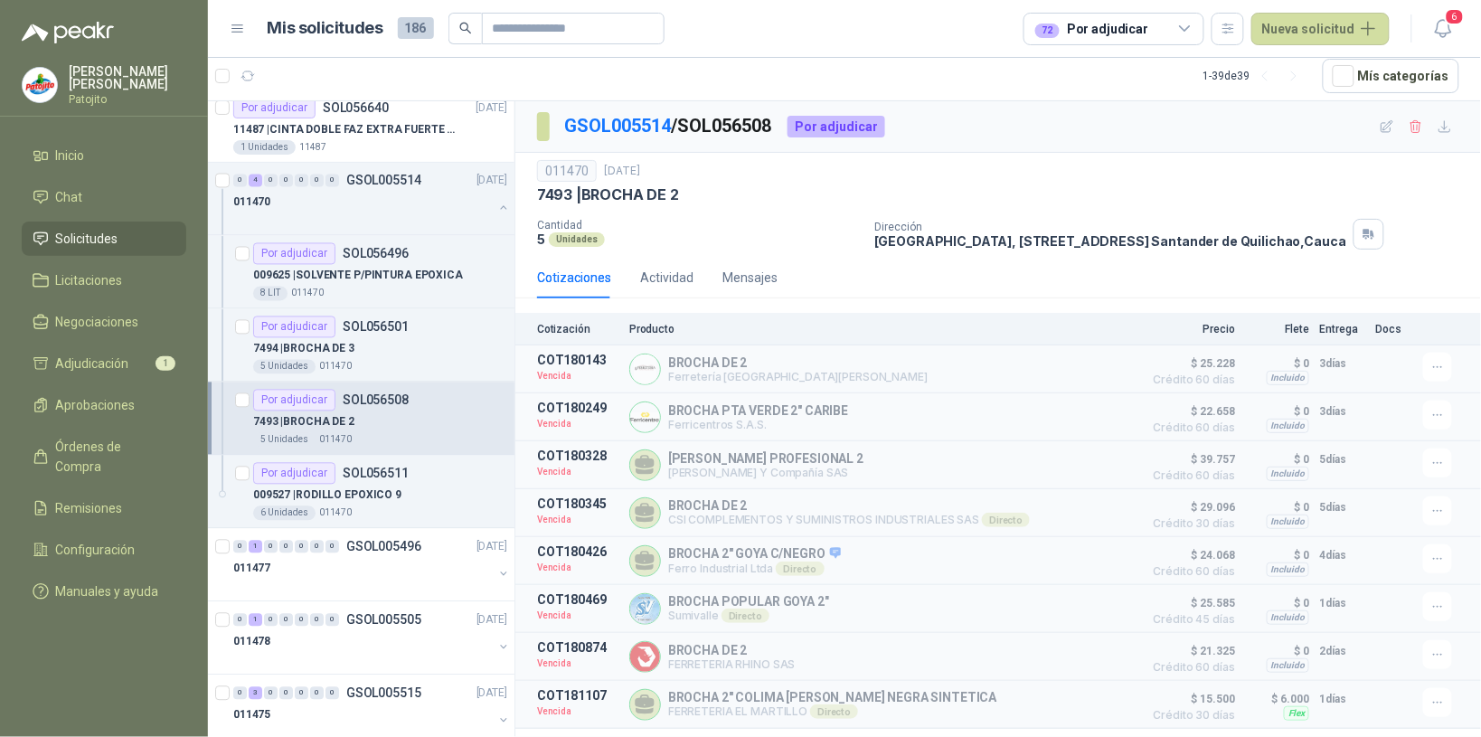
scroll to position [851, 0]
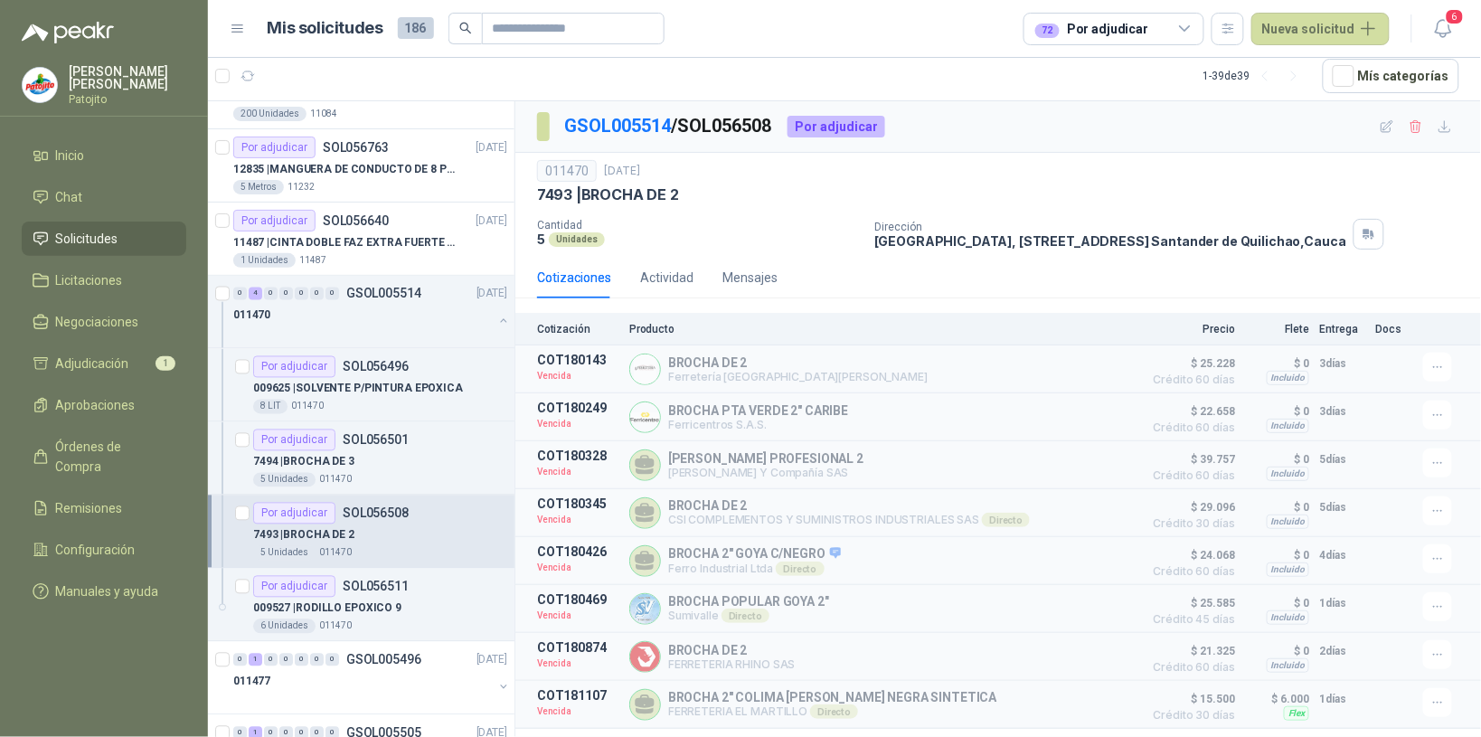
click at [399, 535] on div "7493 | BROCHA DE 2" at bounding box center [380, 535] width 254 height 22
click at [399, 534] on div "7493 | BROCHA DE 2" at bounding box center [380, 535] width 254 height 22
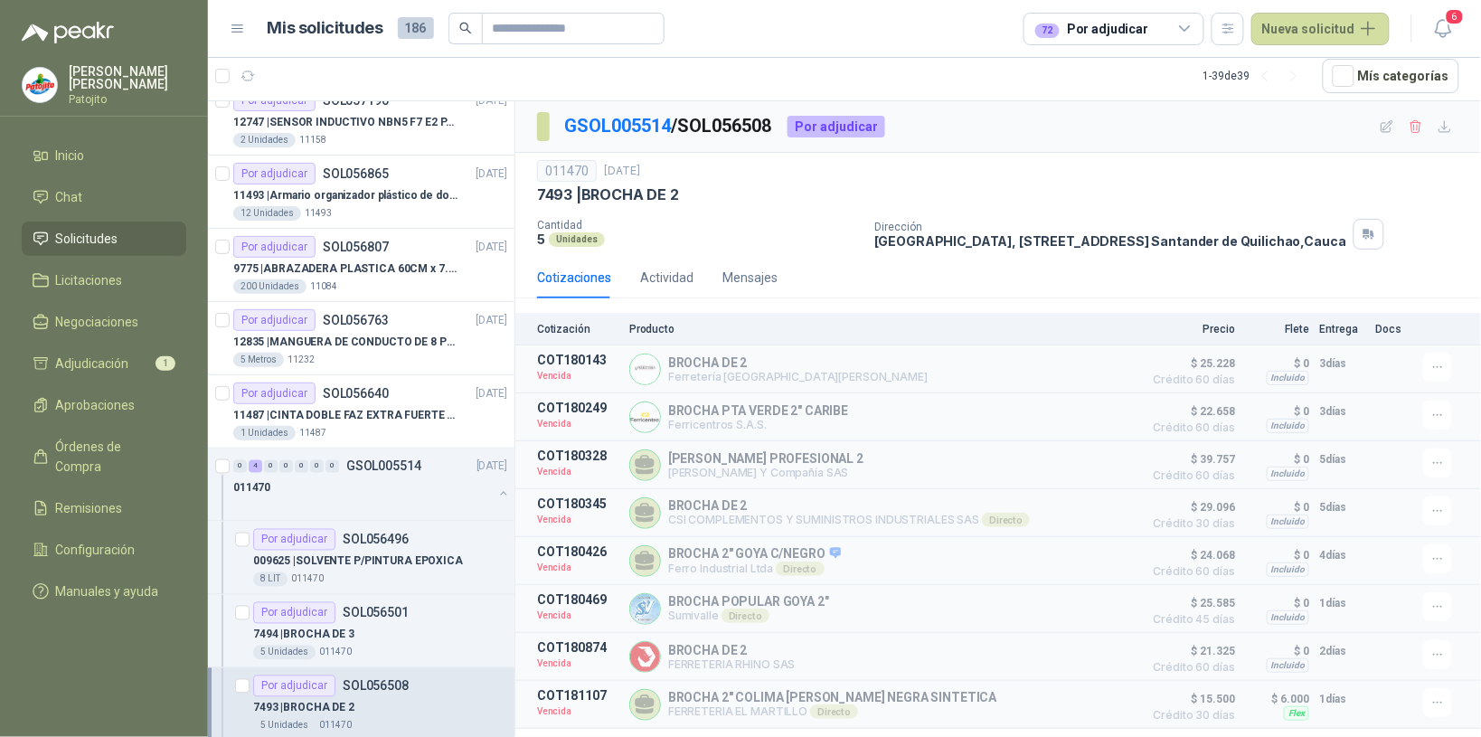
scroll to position [791, 0]
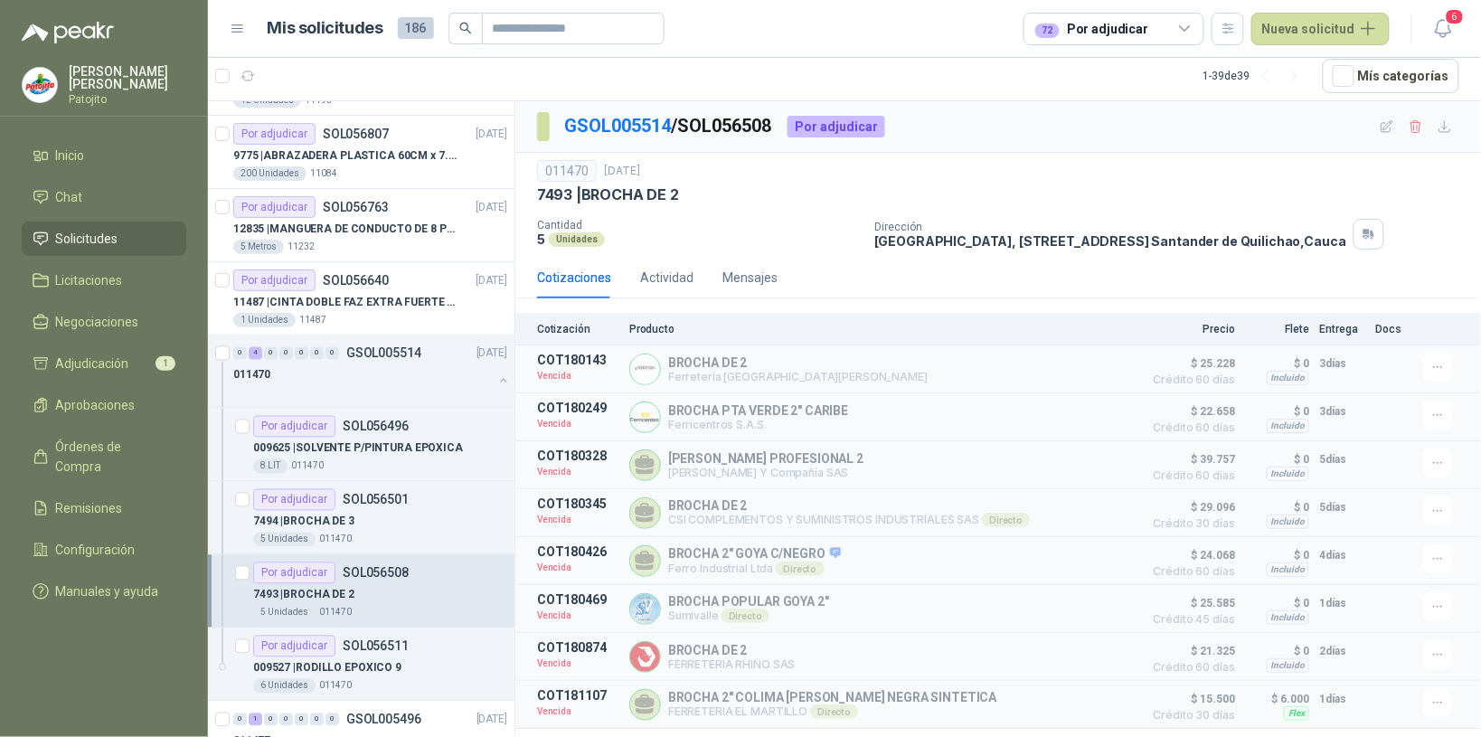
click at [430, 590] on div "7493 | BROCHA DE 2" at bounding box center [380, 595] width 254 height 22
click at [430, 599] on div "7493 | BROCHA DE 2" at bounding box center [380, 595] width 254 height 22
click at [389, 380] on div "011470" at bounding box center [363, 375] width 260 height 22
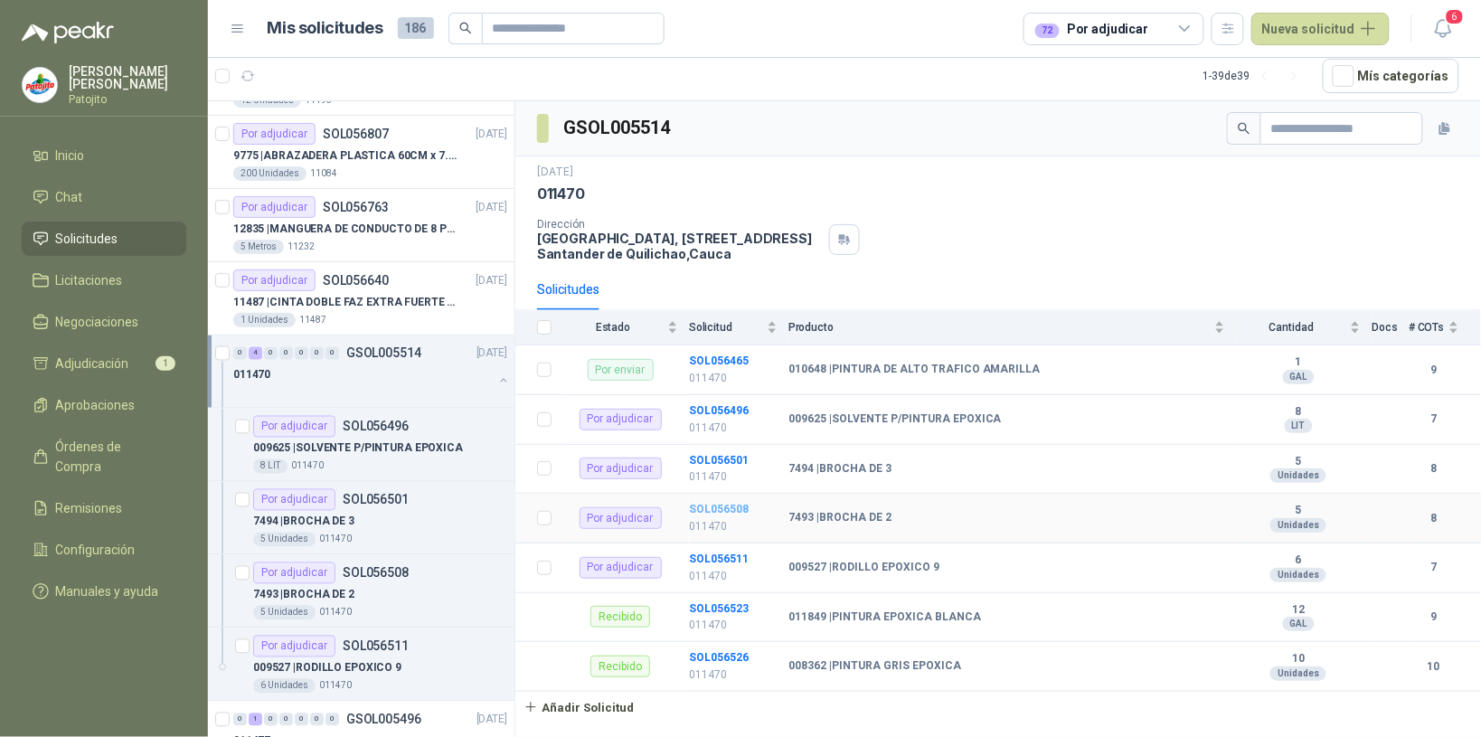
click at [733, 509] on b "SOL056508" at bounding box center [719, 509] width 60 height 13
click at [733, 507] on b "SOL056508" at bounding box center [719, 509] width 60 height 13
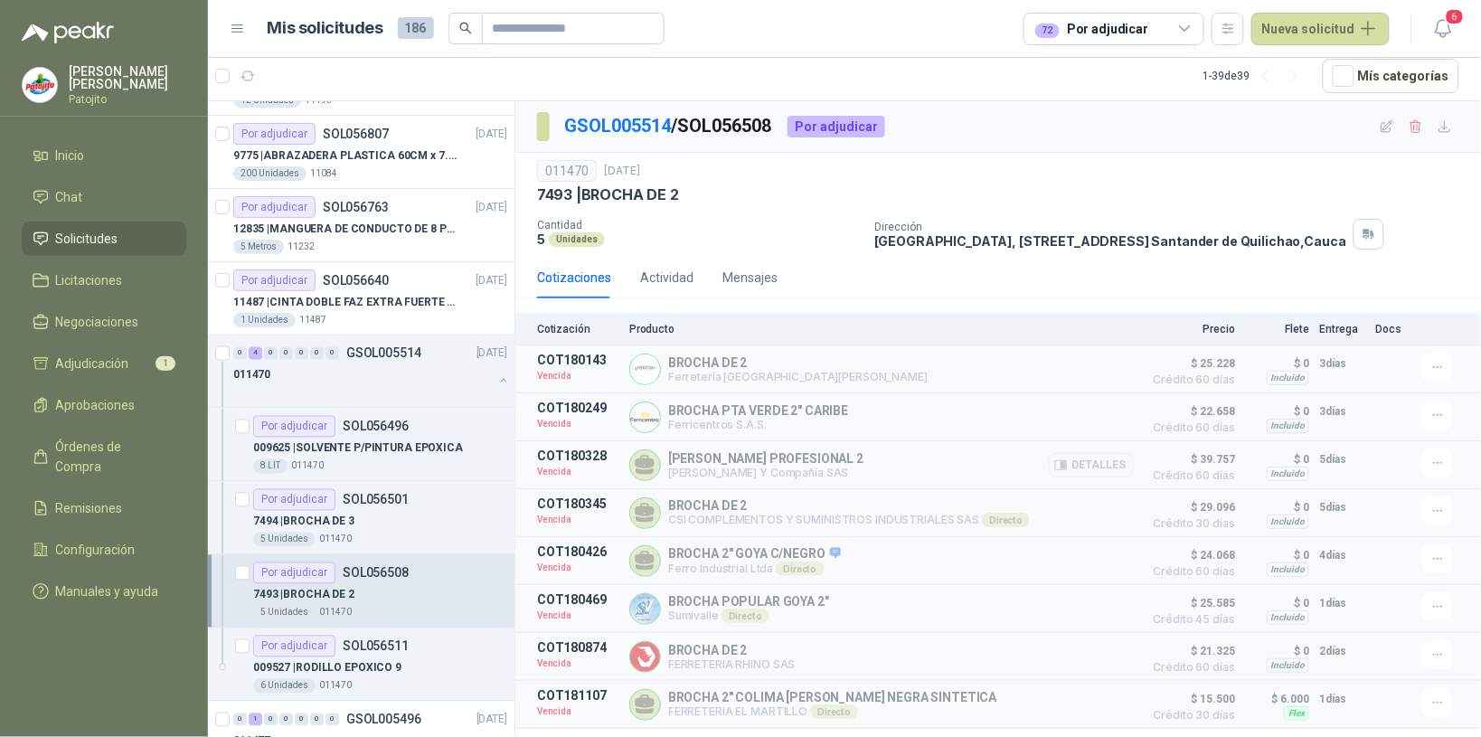
drag, startPoint x: 1058, startPoint y: 466, endPoint x: 1006, endPoint y: 449, distance: 54.3
click at [1059, 467] on button "Detalles" at bounding box center [1091, 465] width 85 height 24
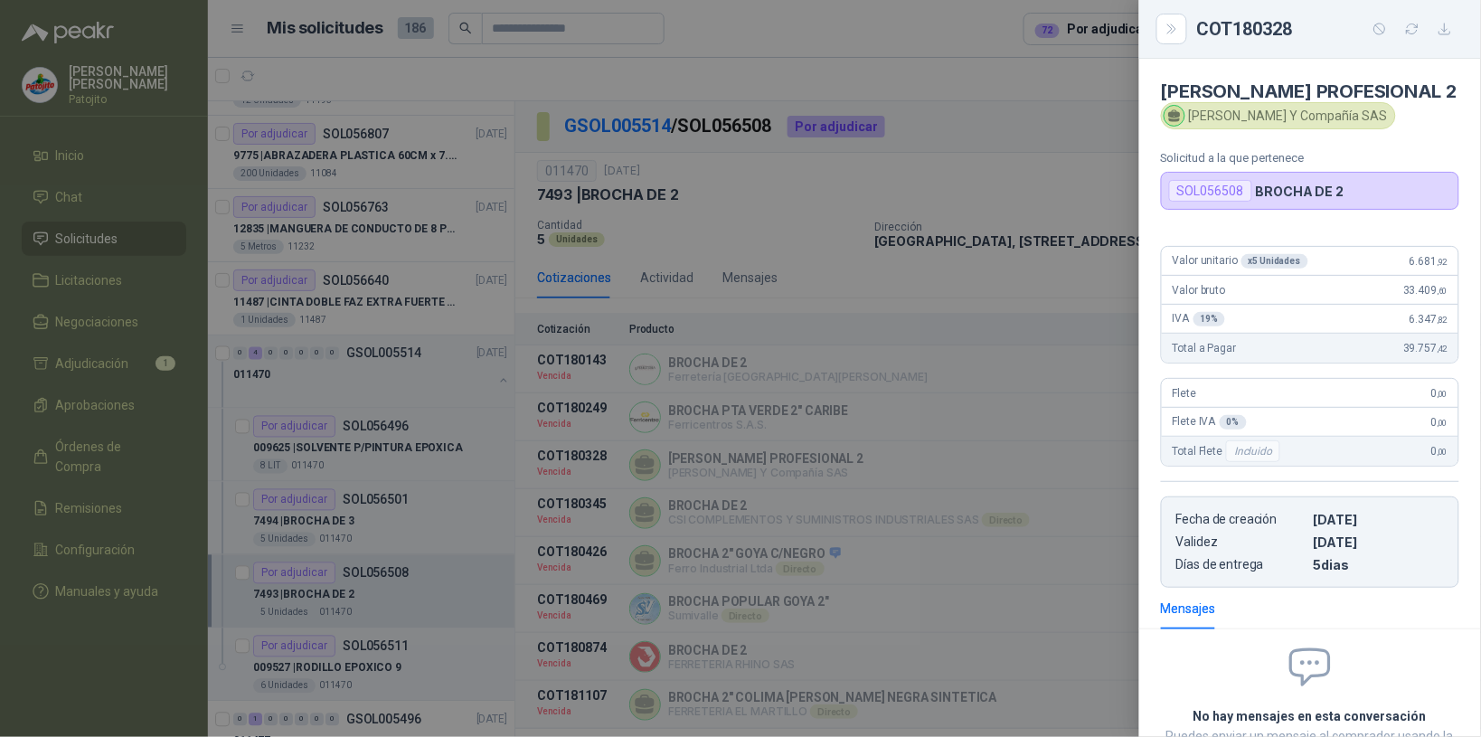
scroll to position [146, 0]
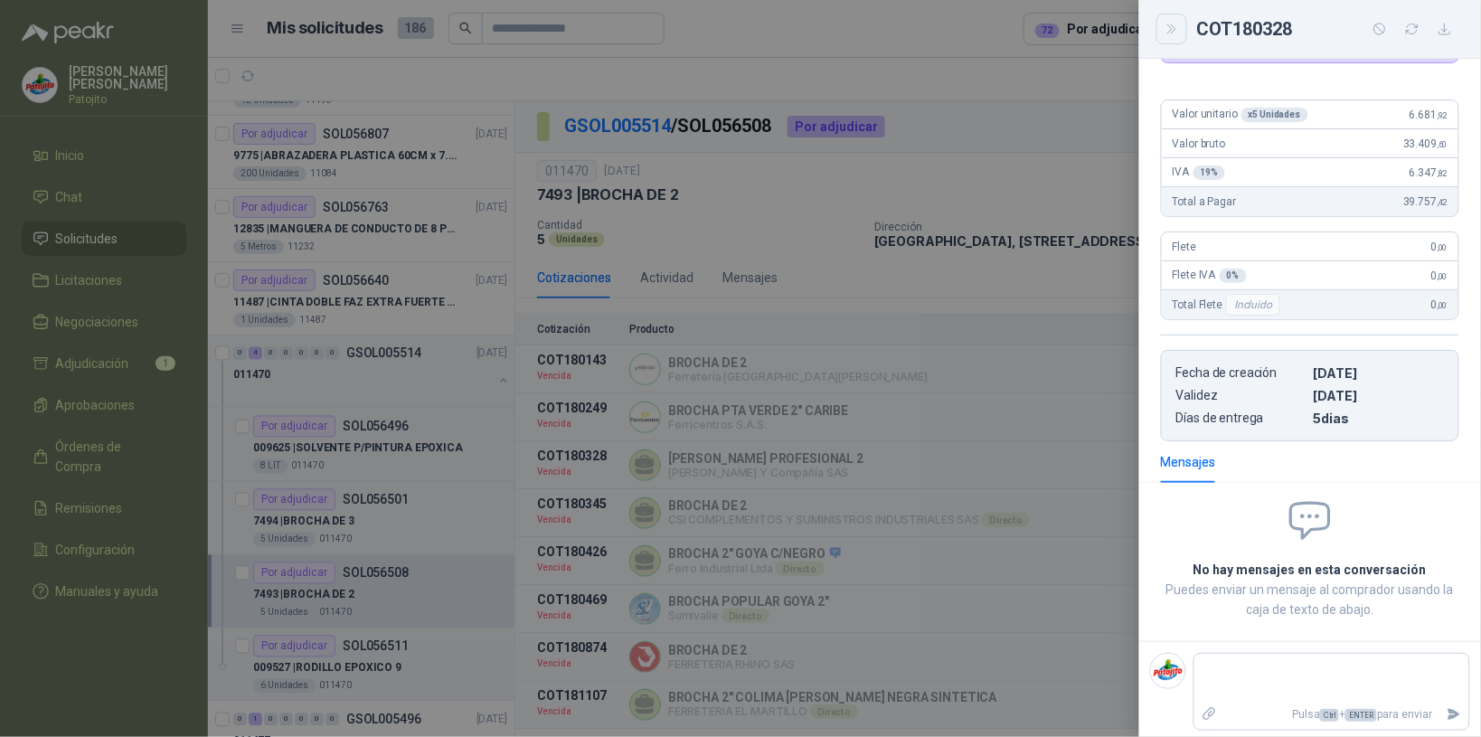
click at [1171, 29] on icon "Close" at bounding box center [1172, 29] width 15 height 15
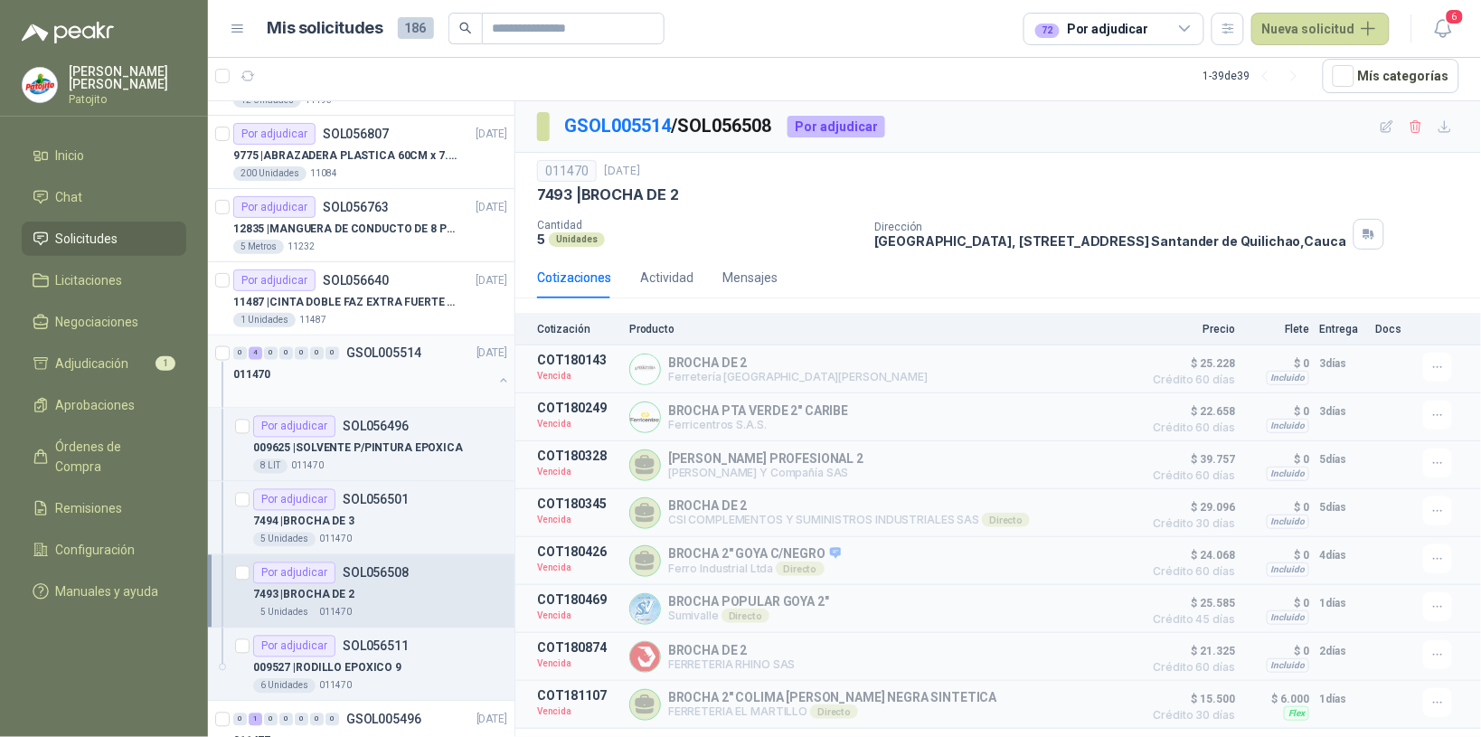
scroll to position [1017, 0]
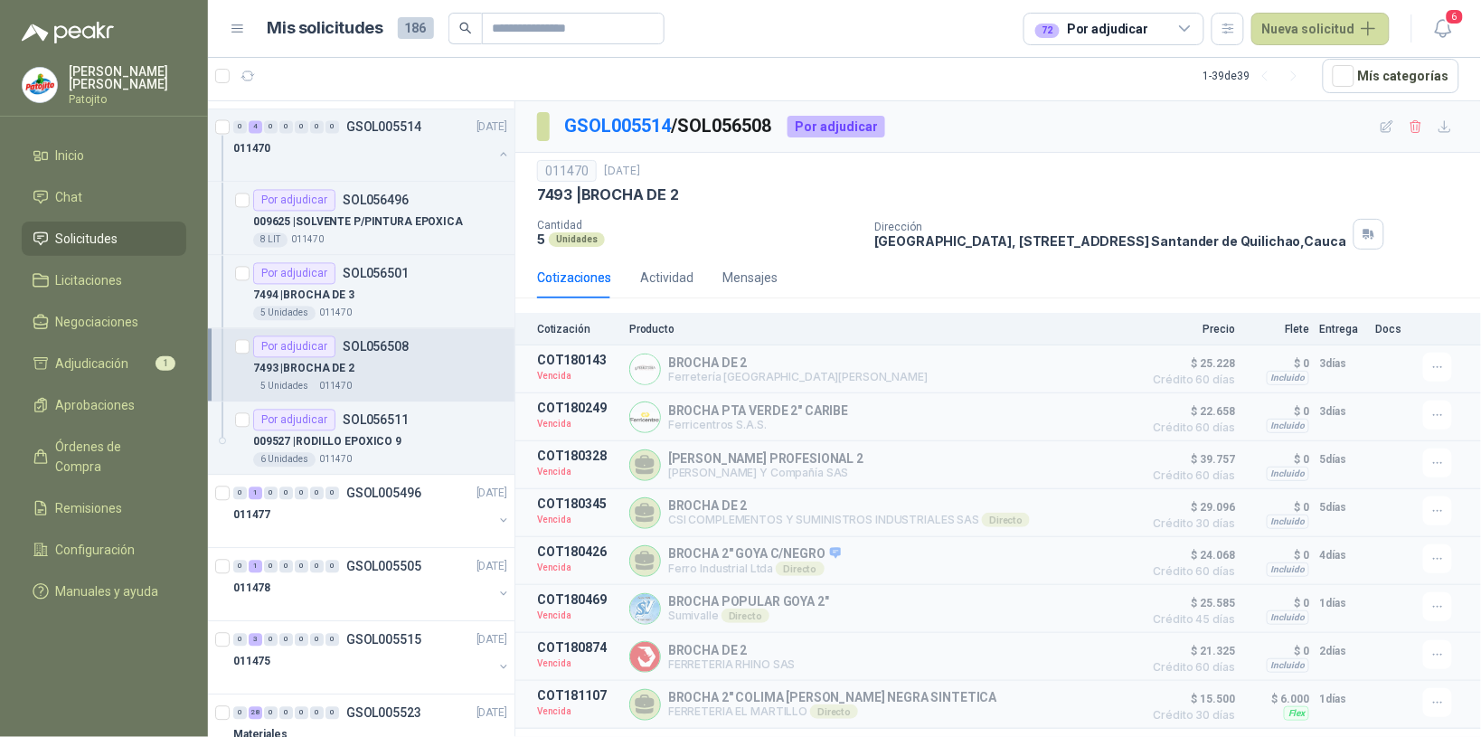
click at [381, 375] on div "7493 | BROCHA DE 2" at bounding box center [380, 369] width 254 height 22
click at [355, 161] on div at bounding box center [363, 167] width 260 height 14
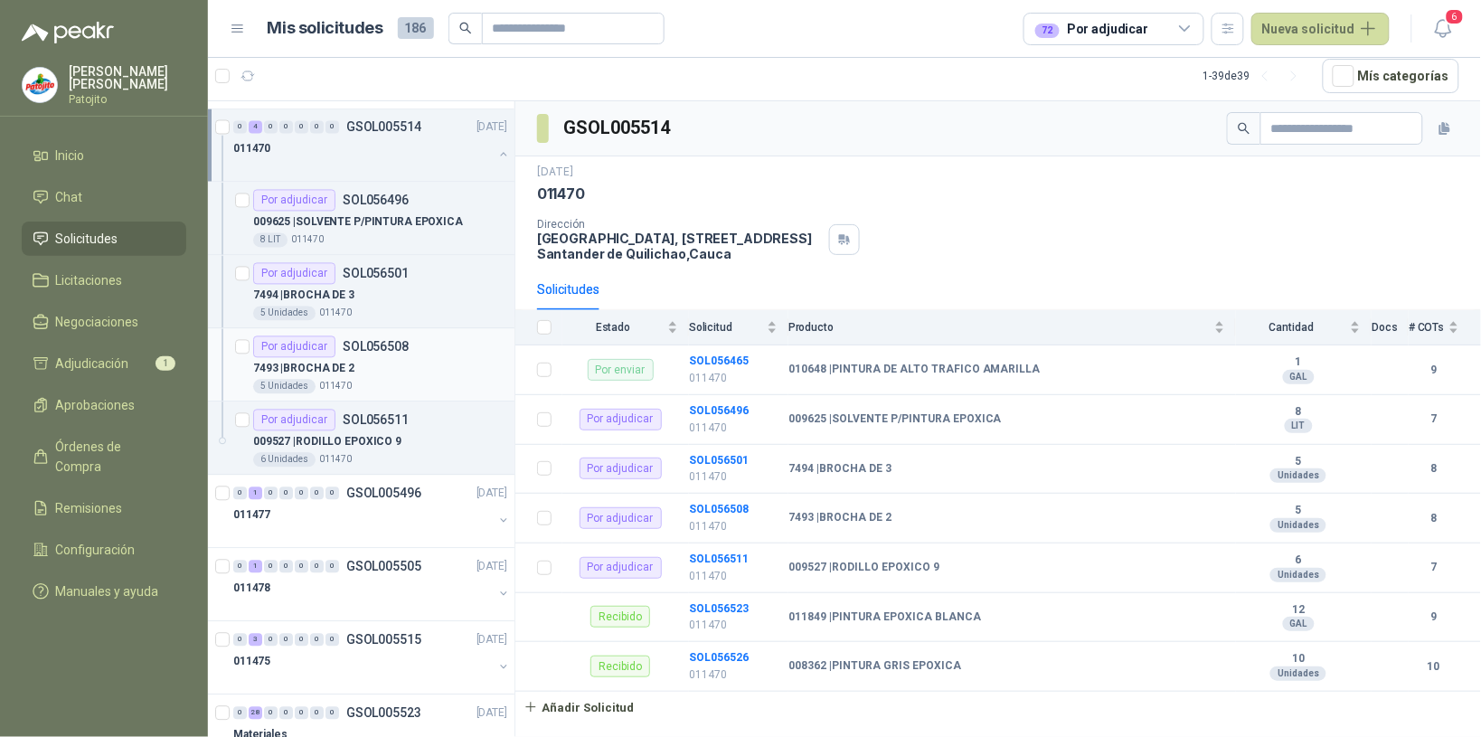
click at [371, 360] on div "7493 | BROCHA DE 2" at bounding box center [380, 369] width 254 height 22
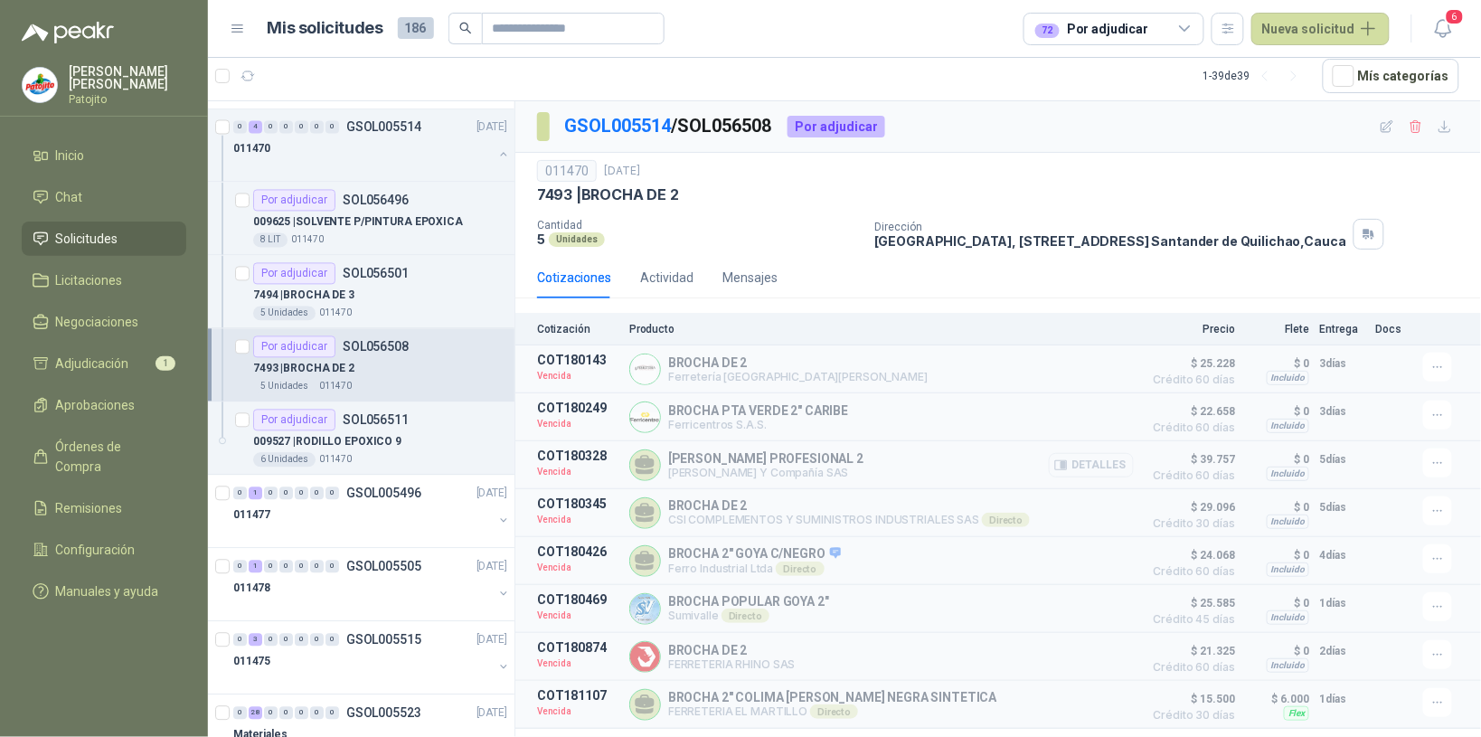
click at [1054, 462] on icon "button" at bounding box center [1061, 465] width 14 height 14
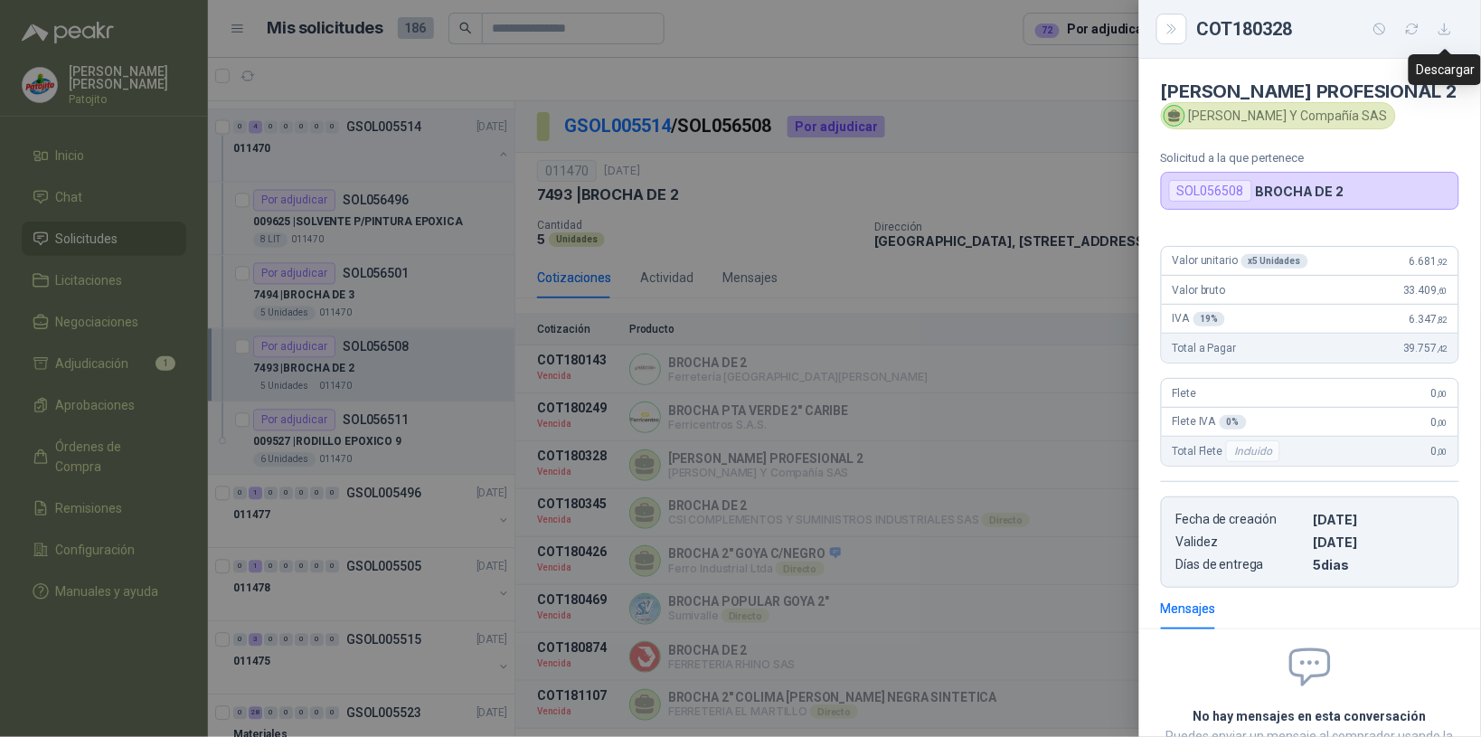
click at [1451, 33] on icon "button" at bounding box center [1445, 29] width 15 height 15
click at [1176, 34] on icon "Close" at bounding box center [1172, 29] width 15 height 15
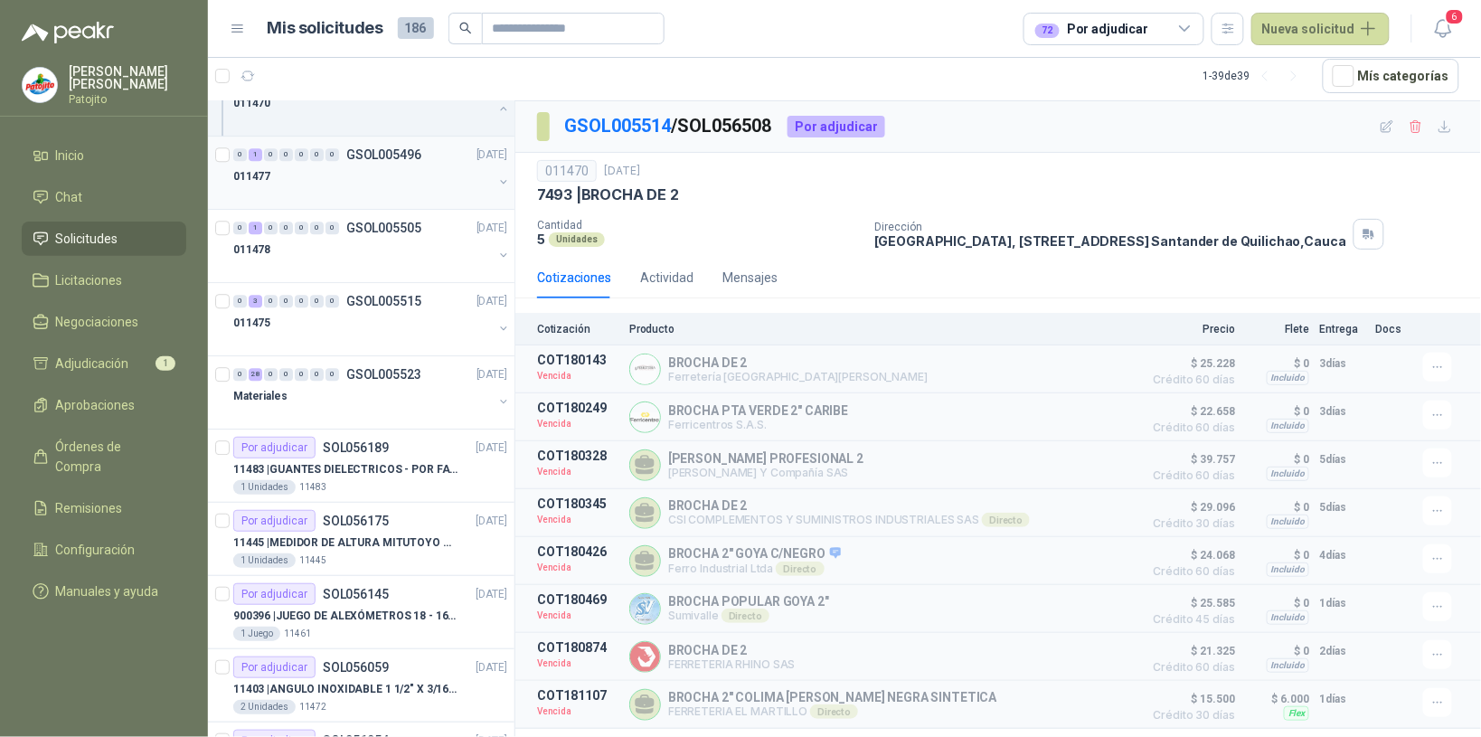
scroll to position [1583, 0]
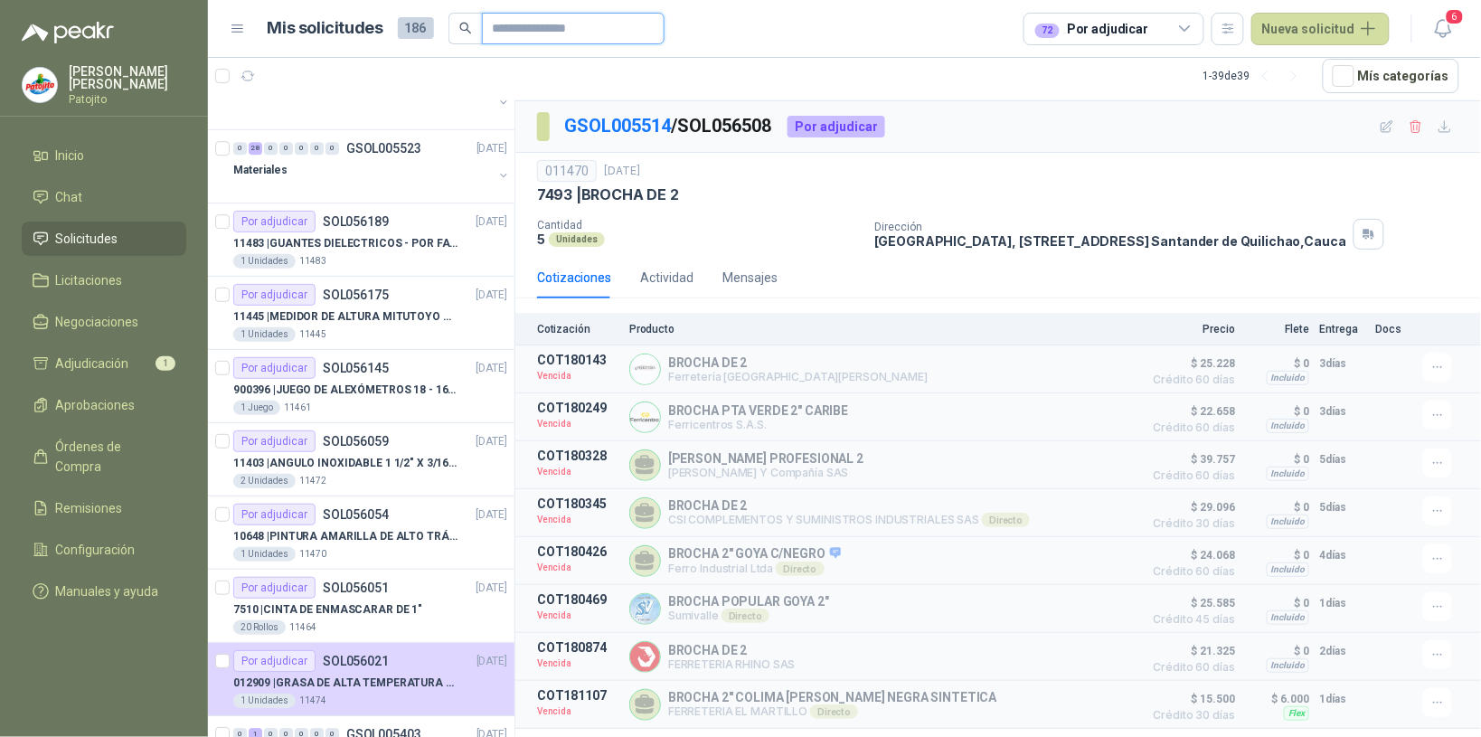
click at [593, 39] on input "text" at bounding box center [566, 29] width 147 height 31
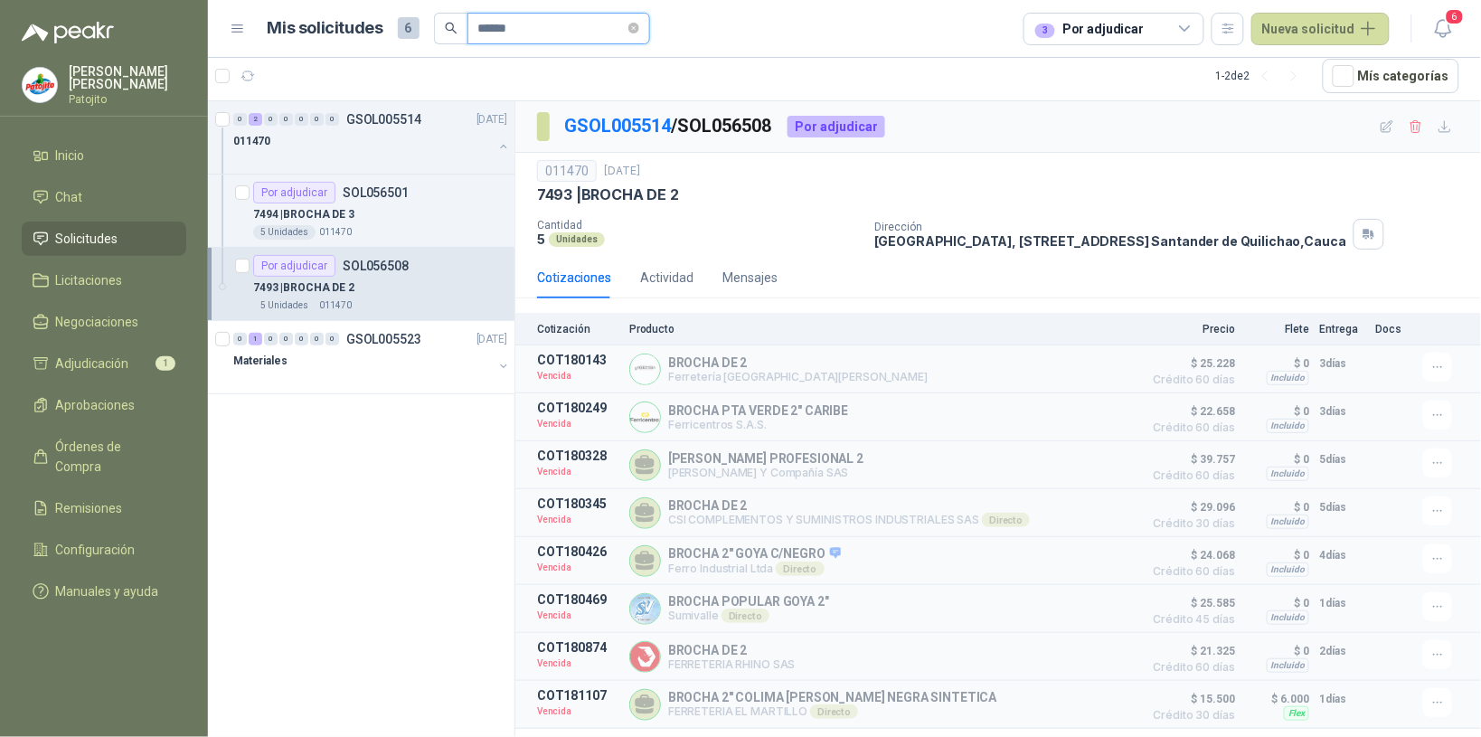
scroll to position [0, 0]
click at [364, 373] on div at bounding box center [363, 379] width 260 height 14
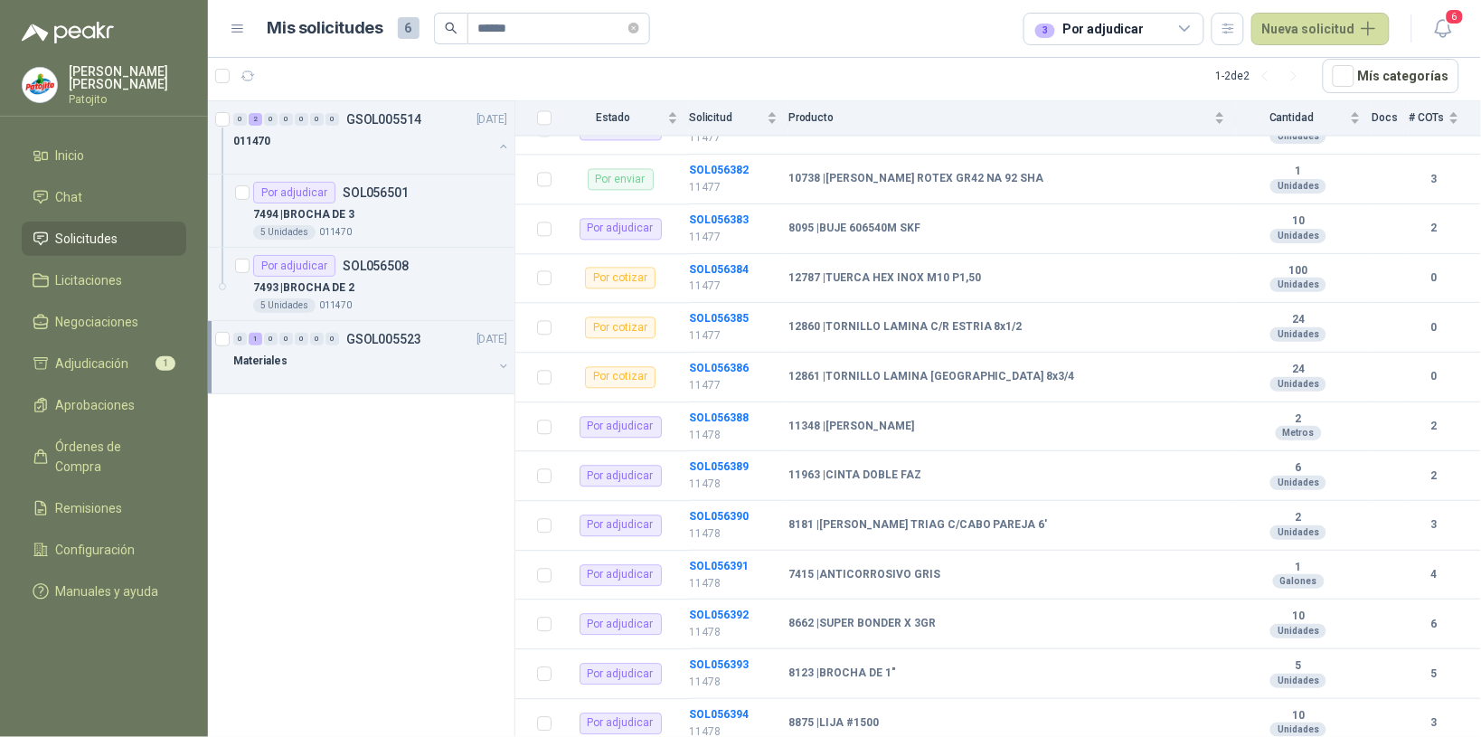
scroll to position [1379, 0]
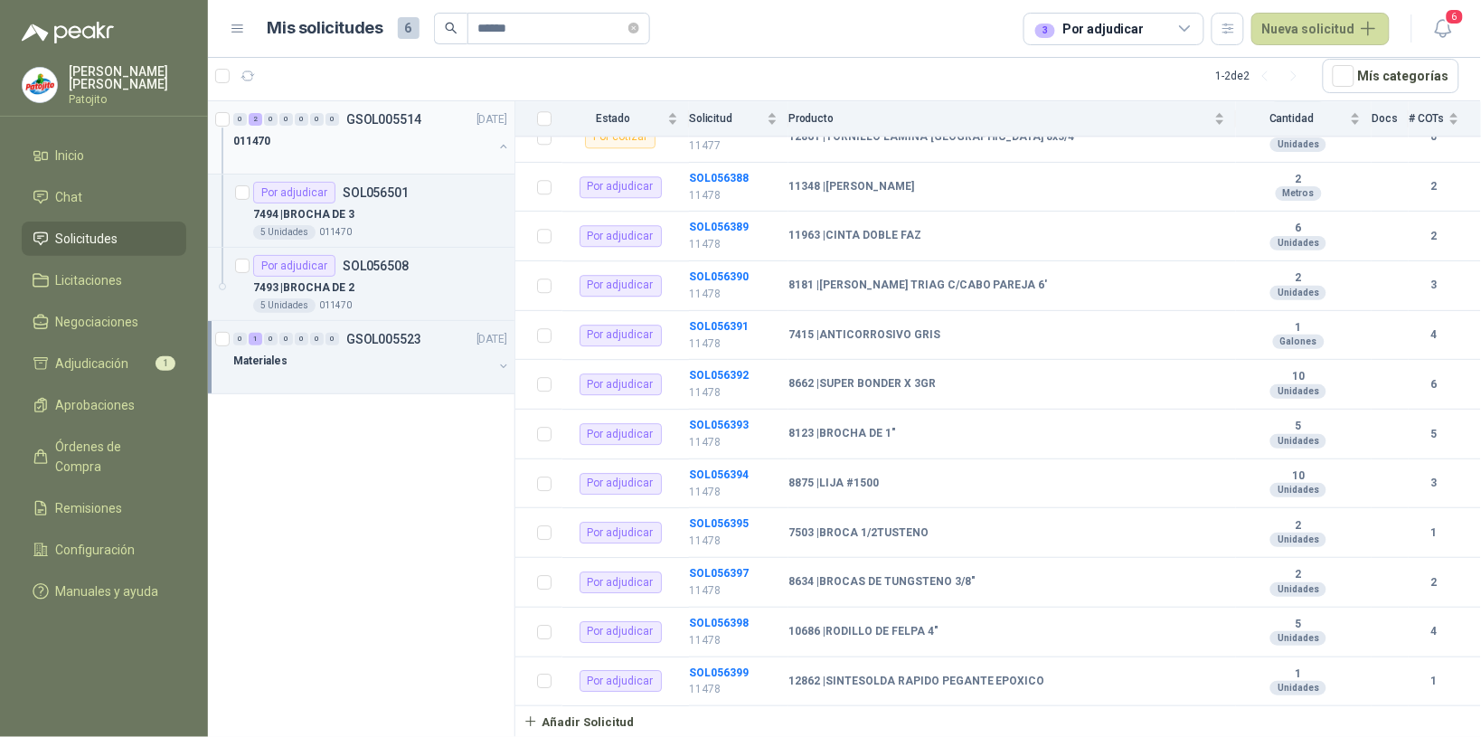
click at [404, 145] on div "011470" at bounding box center [363, 141] width 260 height 22
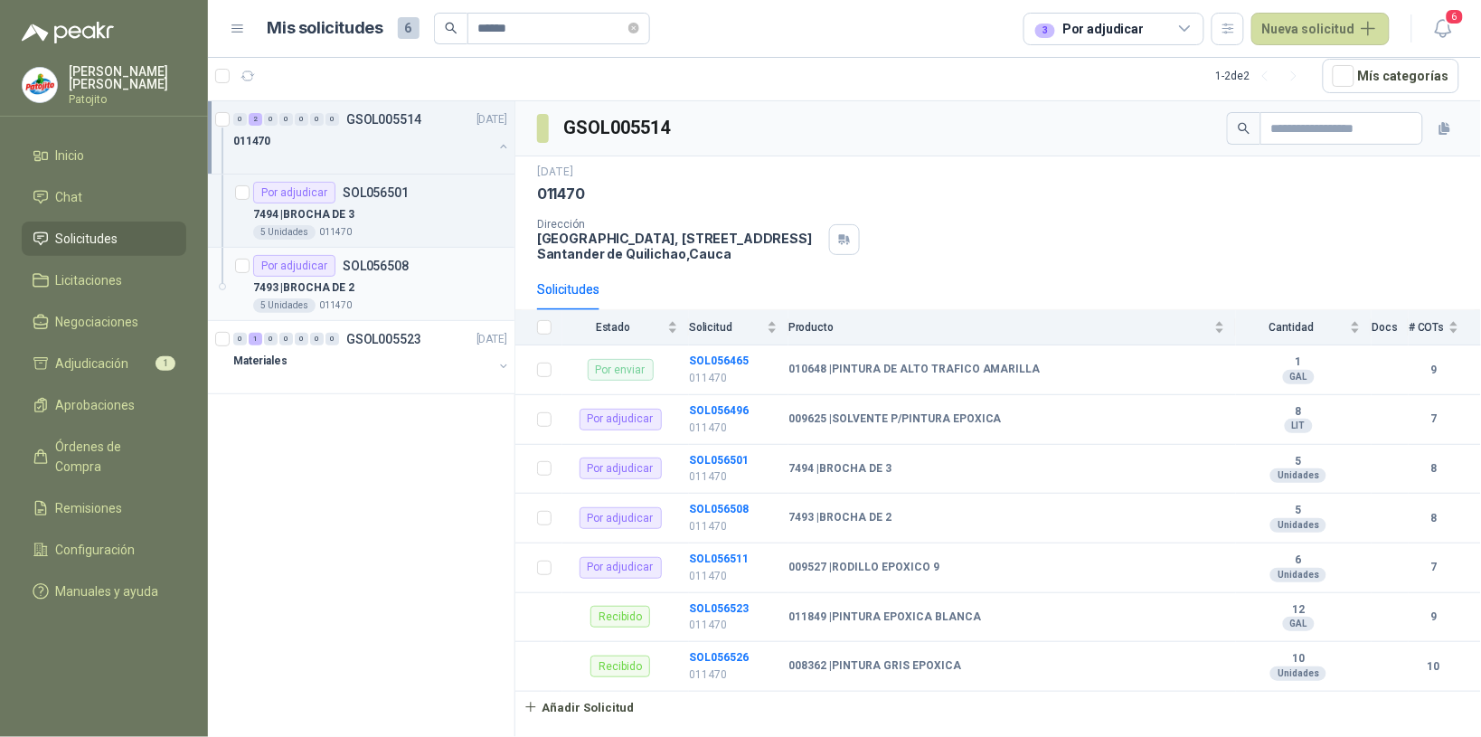
click at [387, 278] on div "7493 | BROCHA DE 2" at bounding box center [380, 288] width 254 height 22
click at [385, 277] on div "7493 | BROCHA DE 2" at bounding box center [380, 288] width 254 height 22
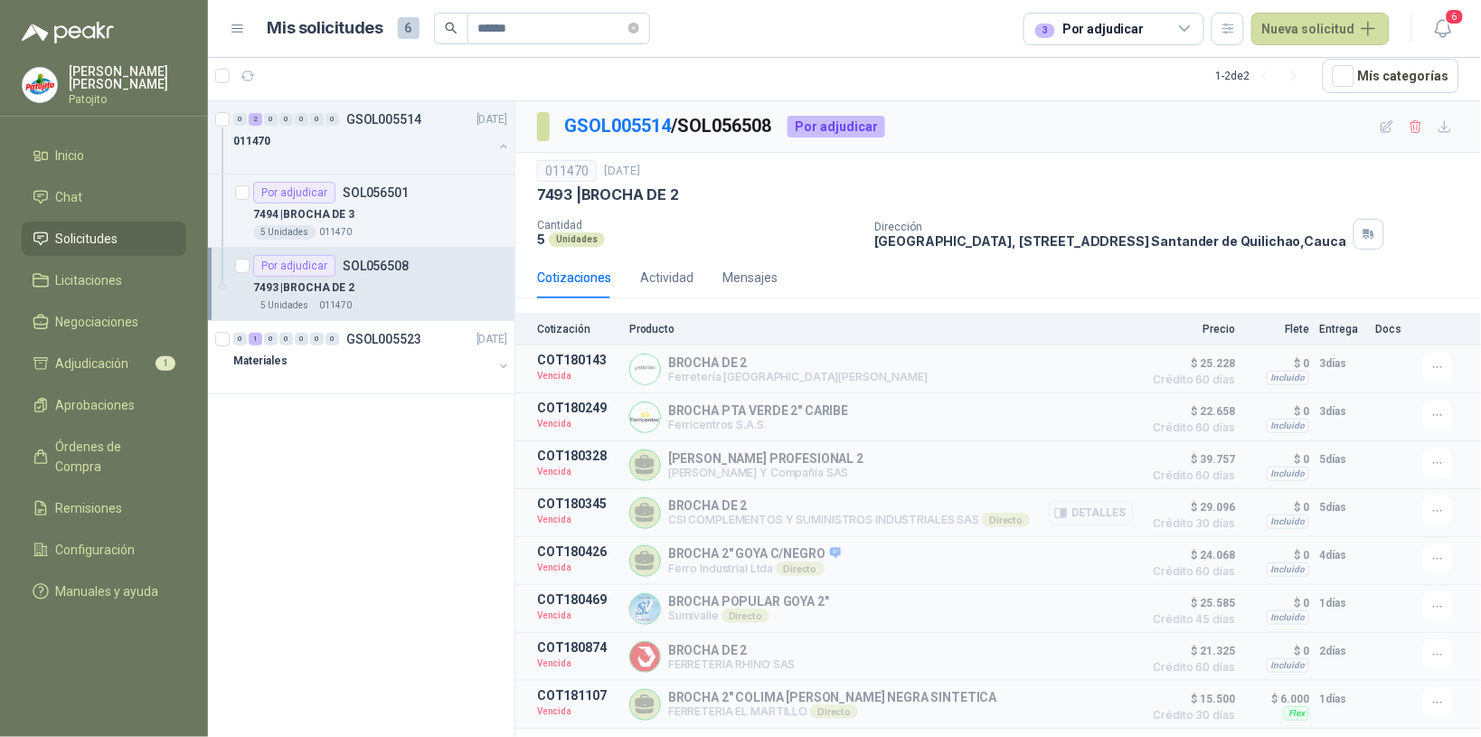
scroll to position [5, 0]
click at [376, 150] on div "011470" at bounding box center [363, 141] width 260 height 22
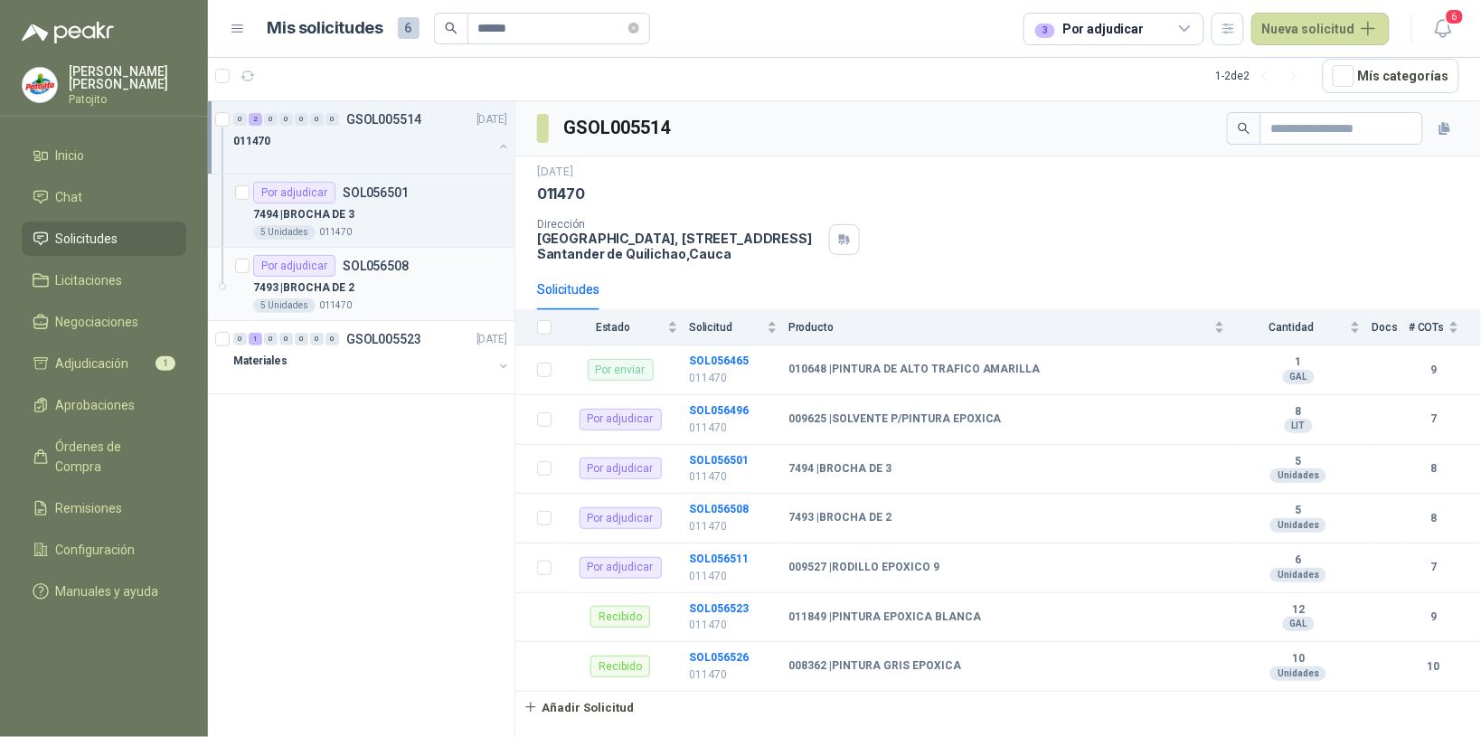
click at [425, 289] on div "7493 | BROCHA DE 2" at bounding box center [380, 288] width 254 height 22
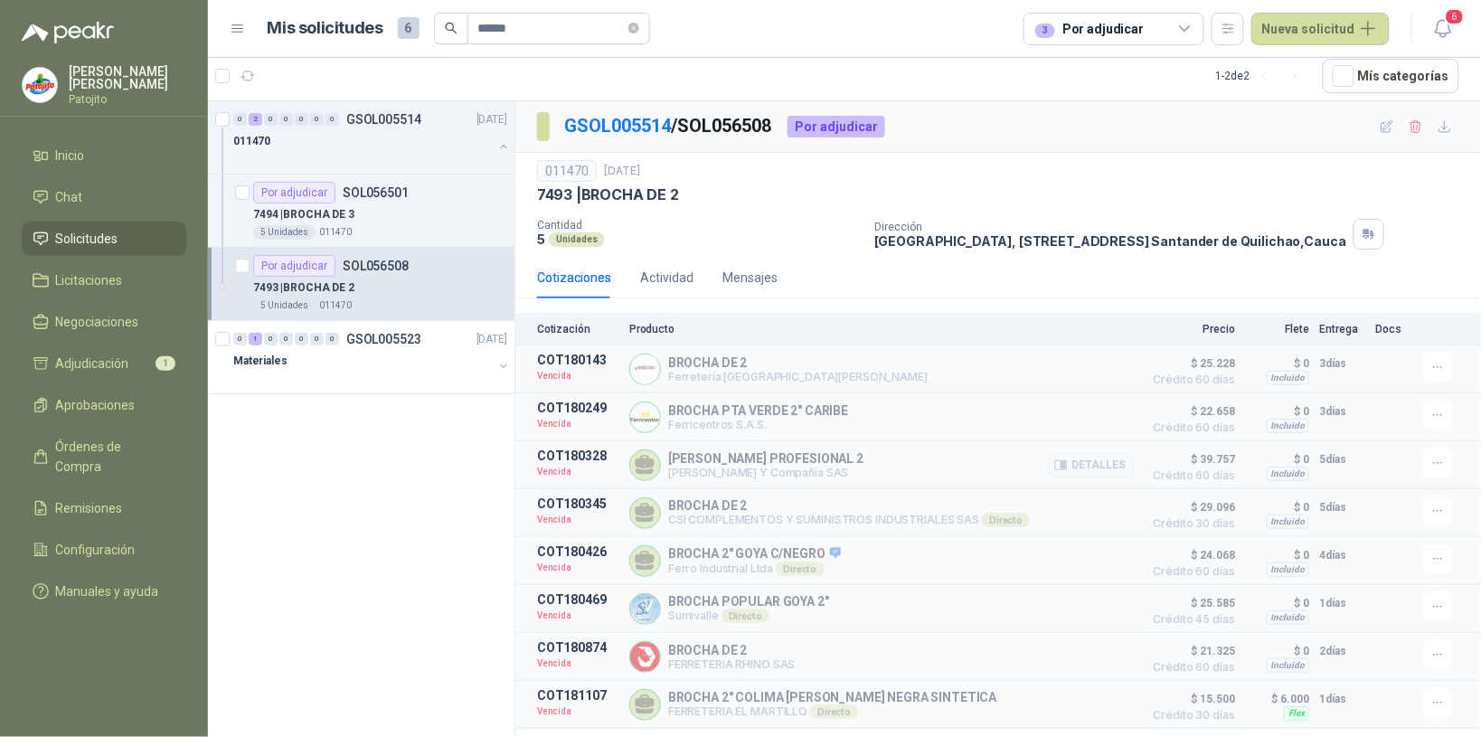
scroll to position [5, 0]
click at [516, 20] on input "******" at bounding box center [551, 29] width 147 height 31
type input "*"
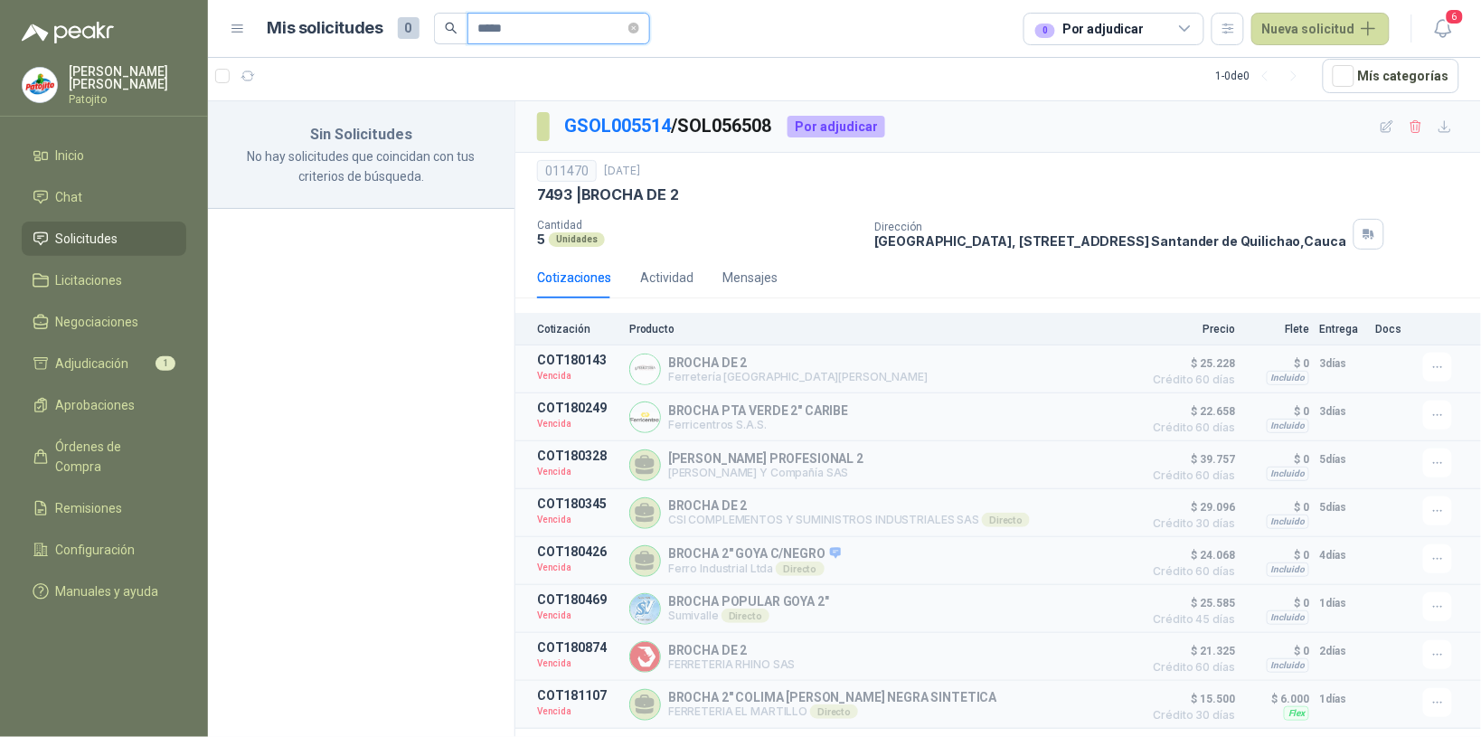
type input "*****"
click at [638, 23] on span "*****" at bounding box center [560, 29] width 184 height 33
click at [631, 28] on icon "close-circle" at bounding box center [633, 28] width 11 height 11
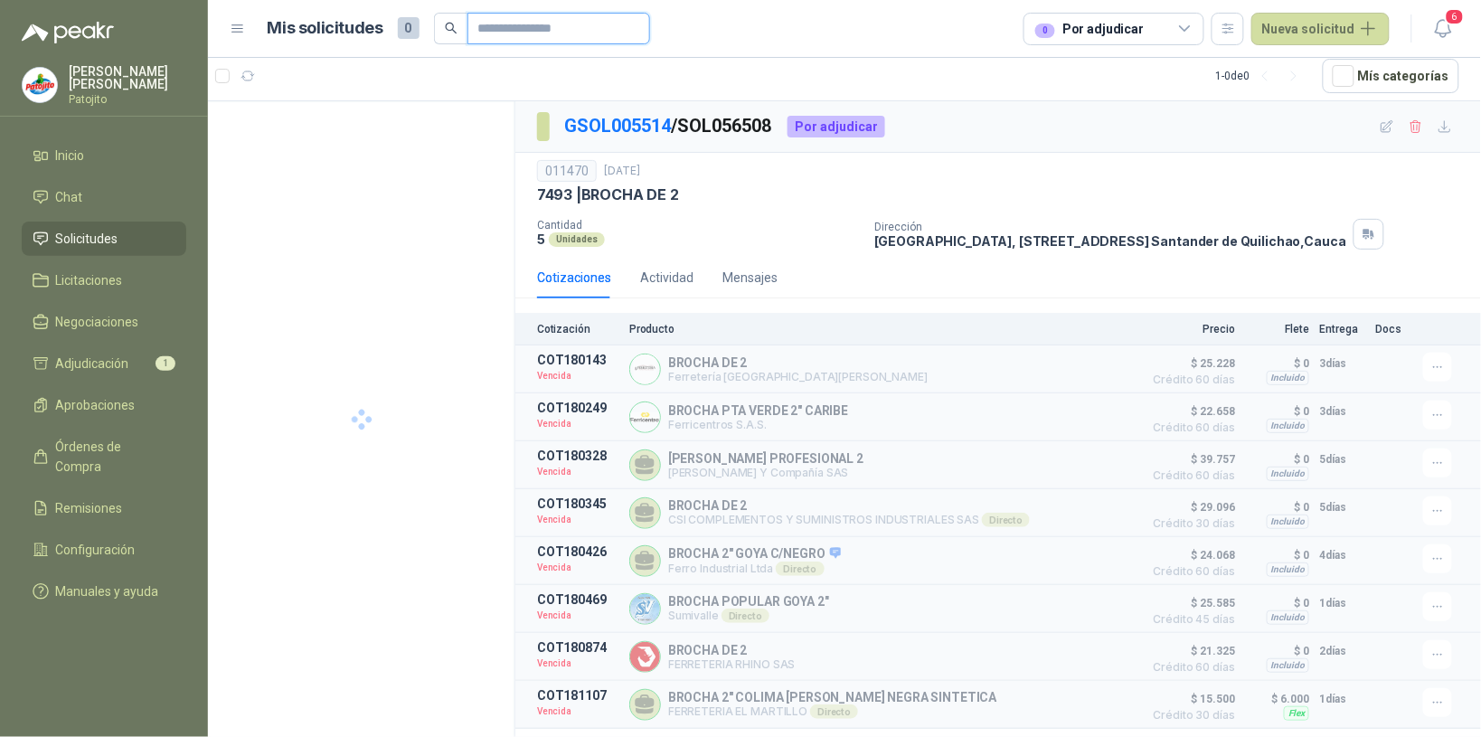
click at [570, 33] on input "text" at bounding box center [551, 29] width 147 height 31
type input "*"
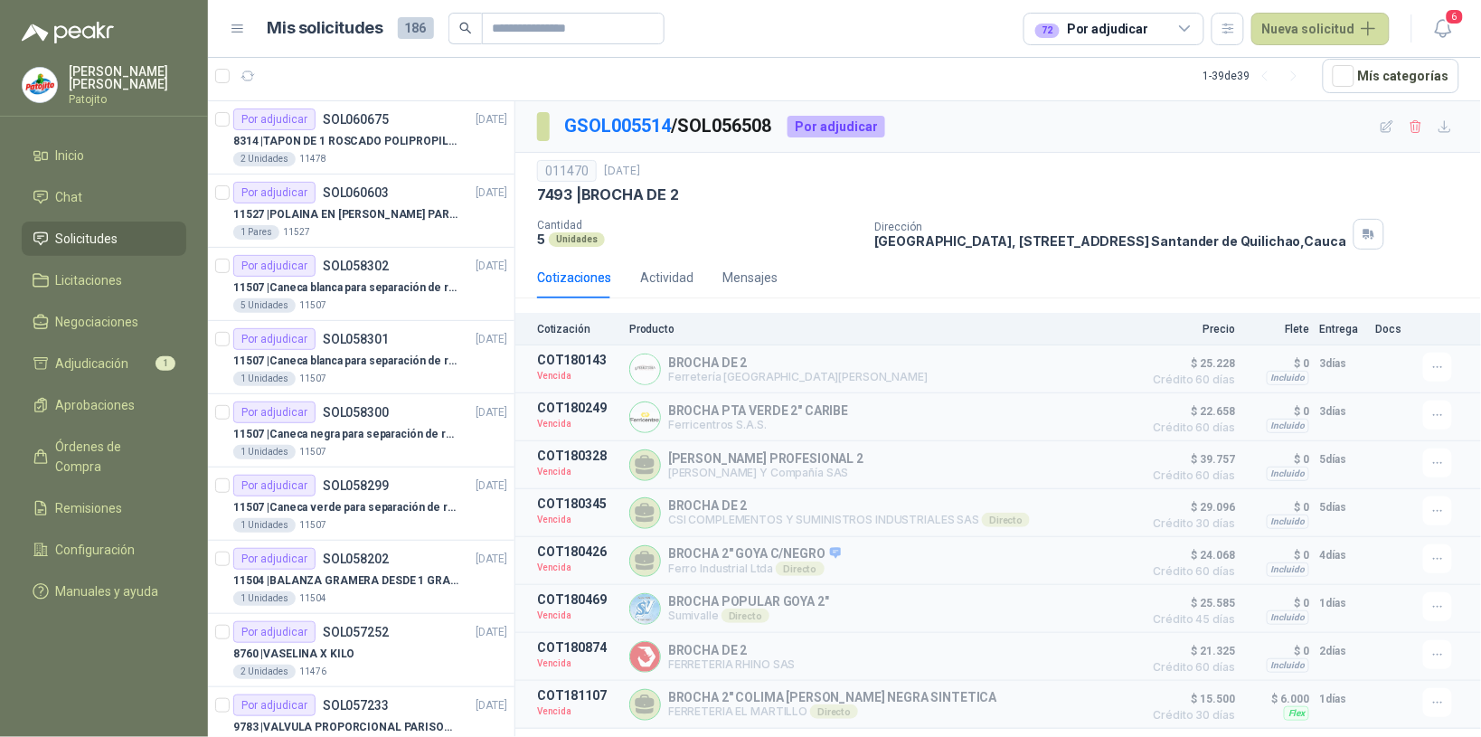
click at [138, 245] on li "Solicitudes" at bounding box center [104, 239] width 143 height 20
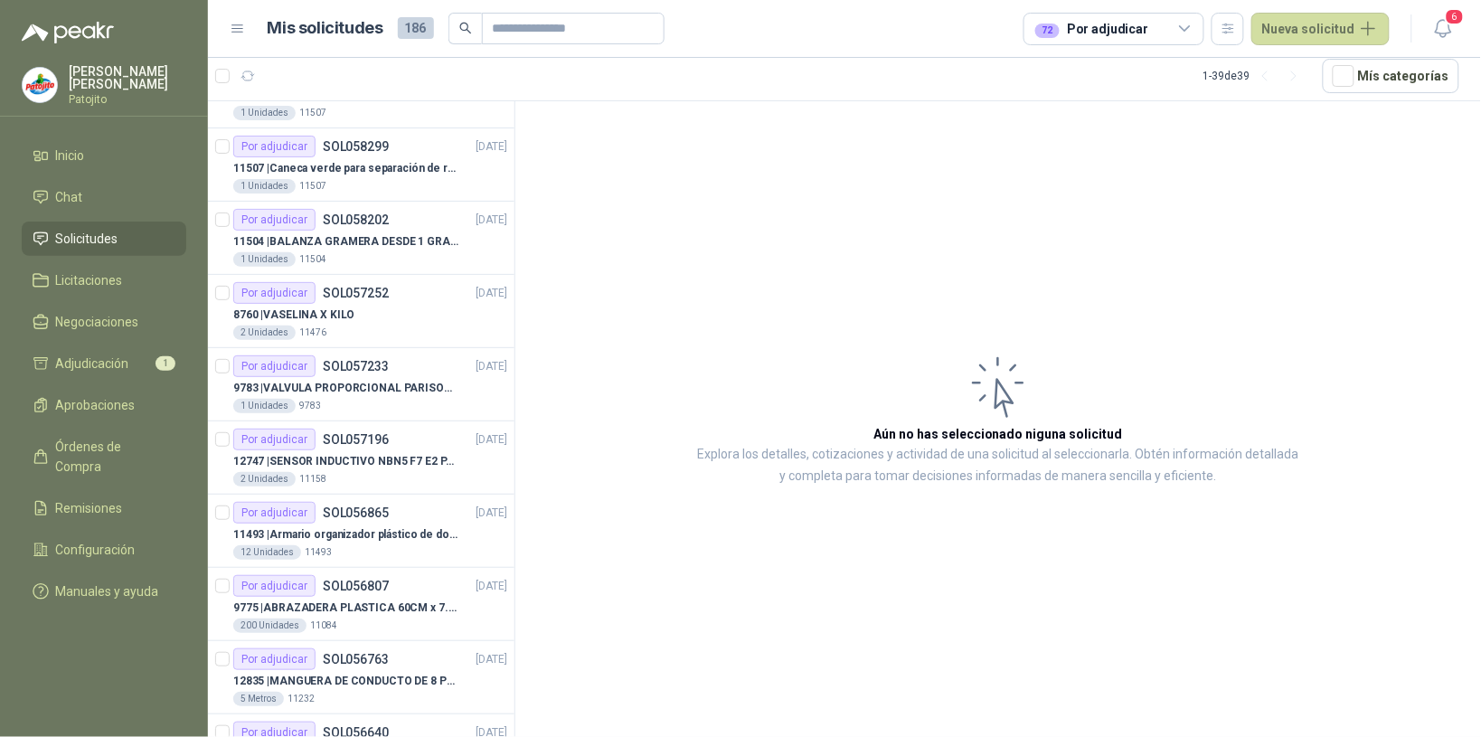
scroll to position [565, 0]
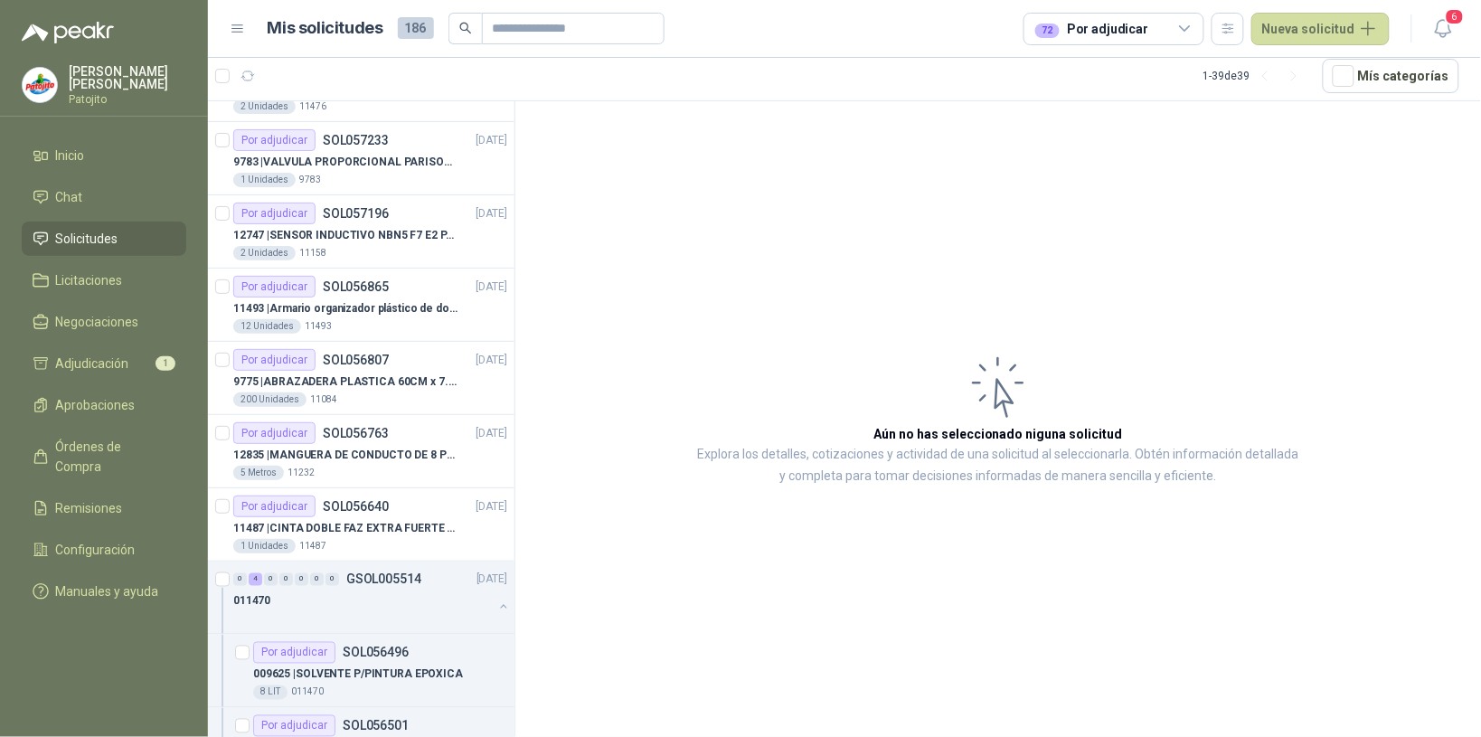
click at [1192, 38] on div "72 Por adjudicar" at bounding box center [1114, 29] width 181 height 33
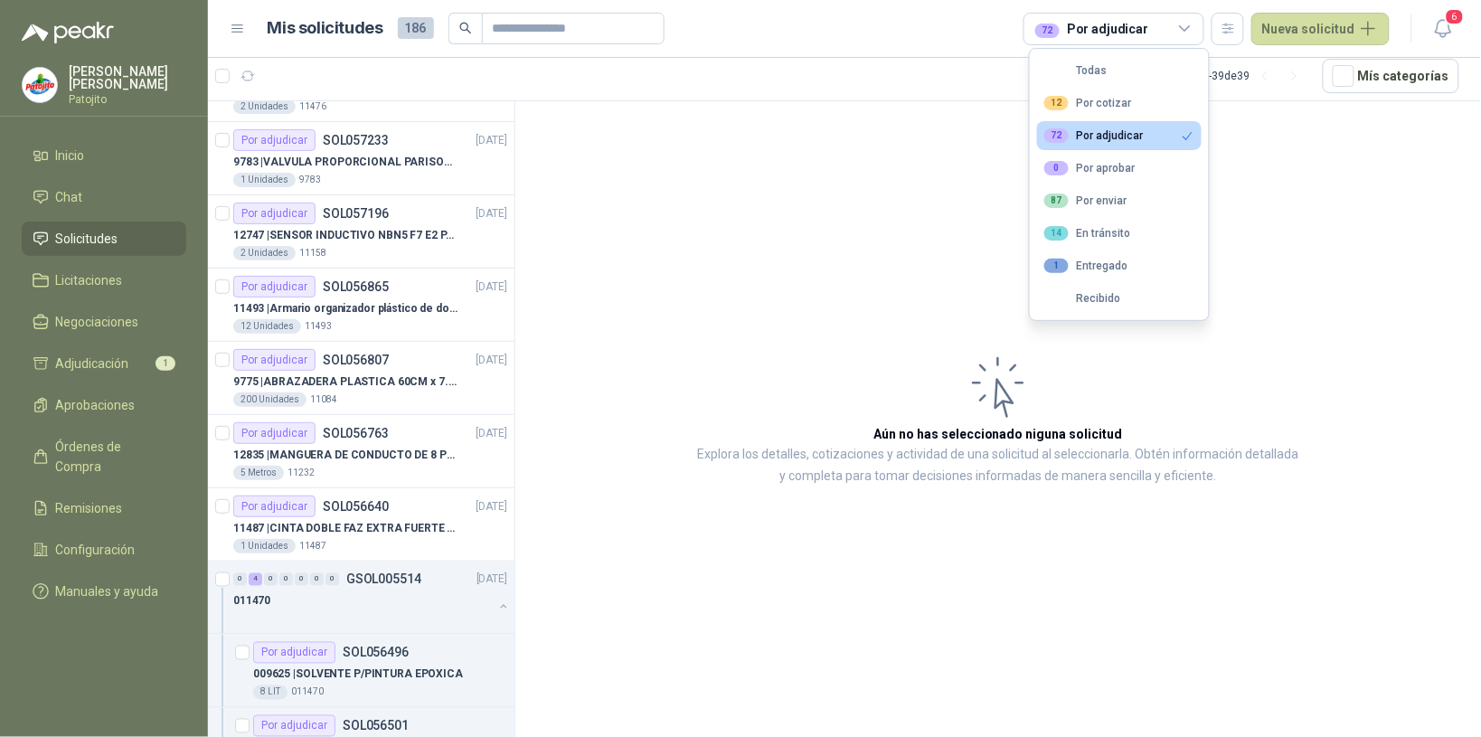
click at [1141, 66] on button "Todas" at bounding box center [1119, 70] width 165 height 29
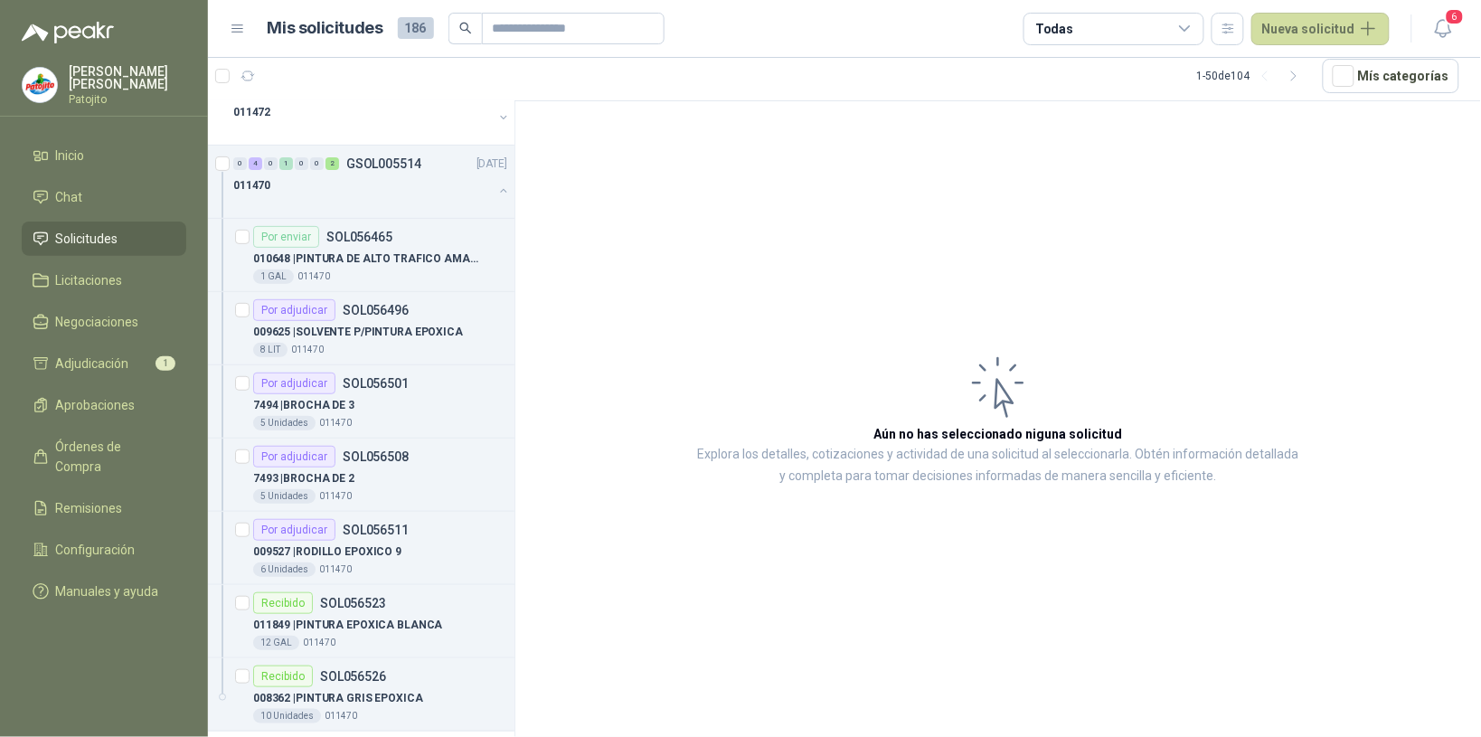
scroll to position [1927, 0]
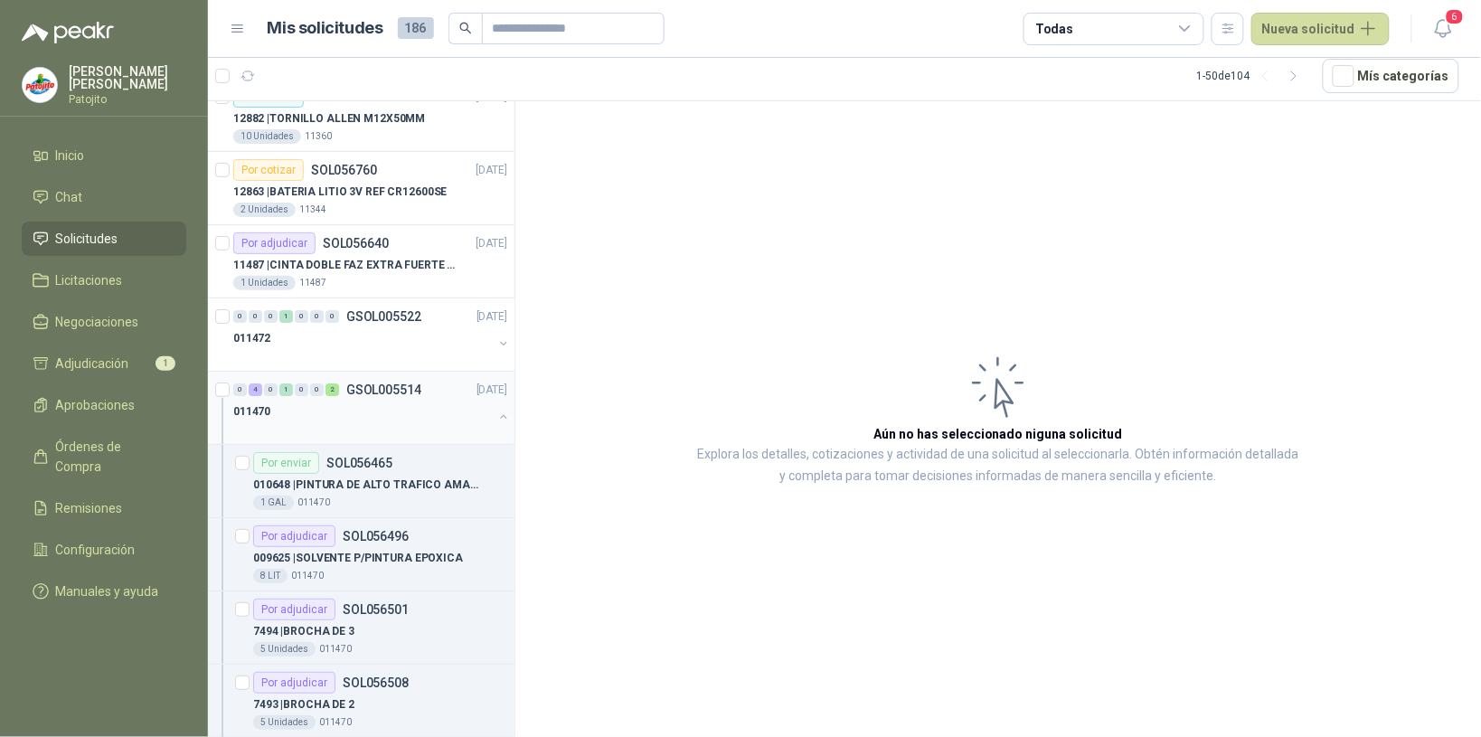
click at [333, 404] on div "011470" at bounding box center [363, 412] width 260 height 22
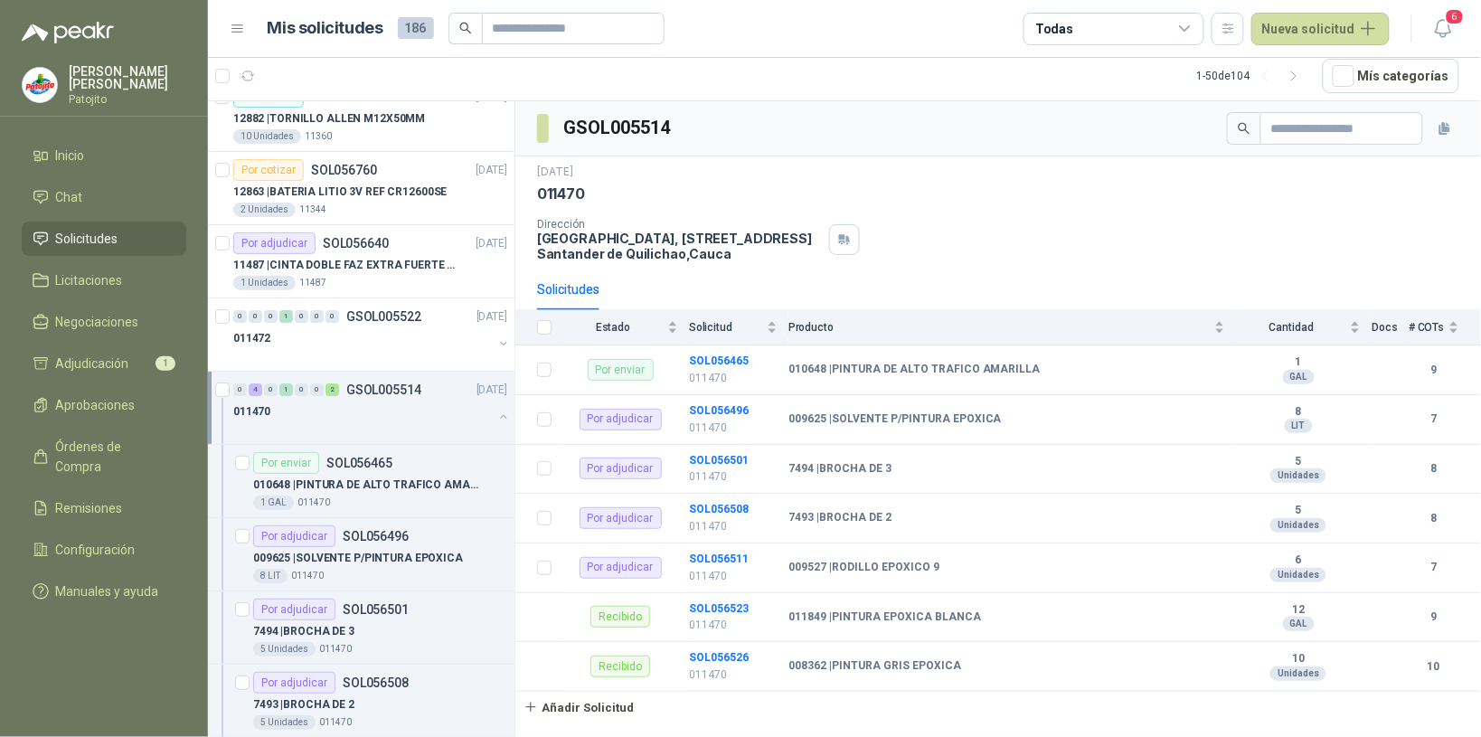
scroll to position [2040, 0]
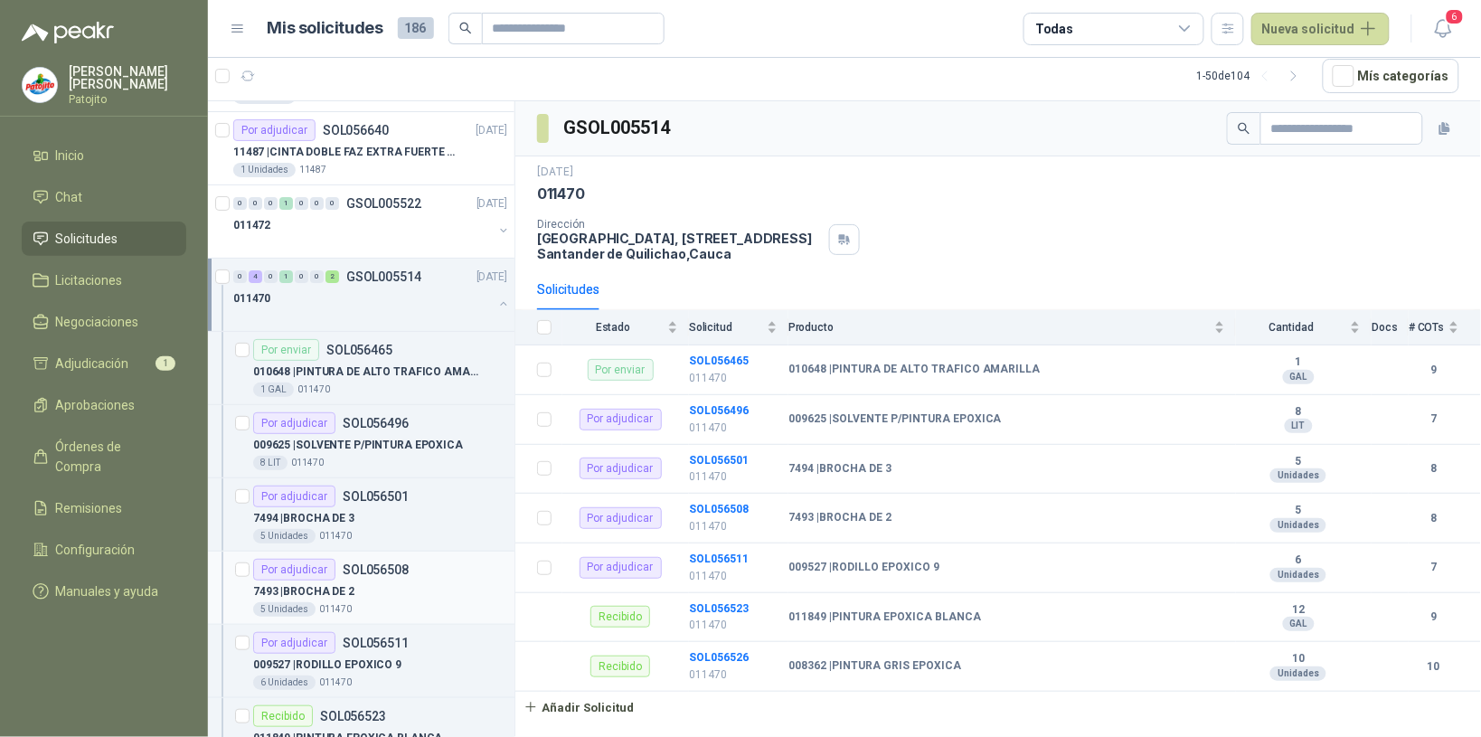
click at [413, 597] on div "7493 | BROCHA DE 2" at bounding box center [380, 592] width 254 height 22
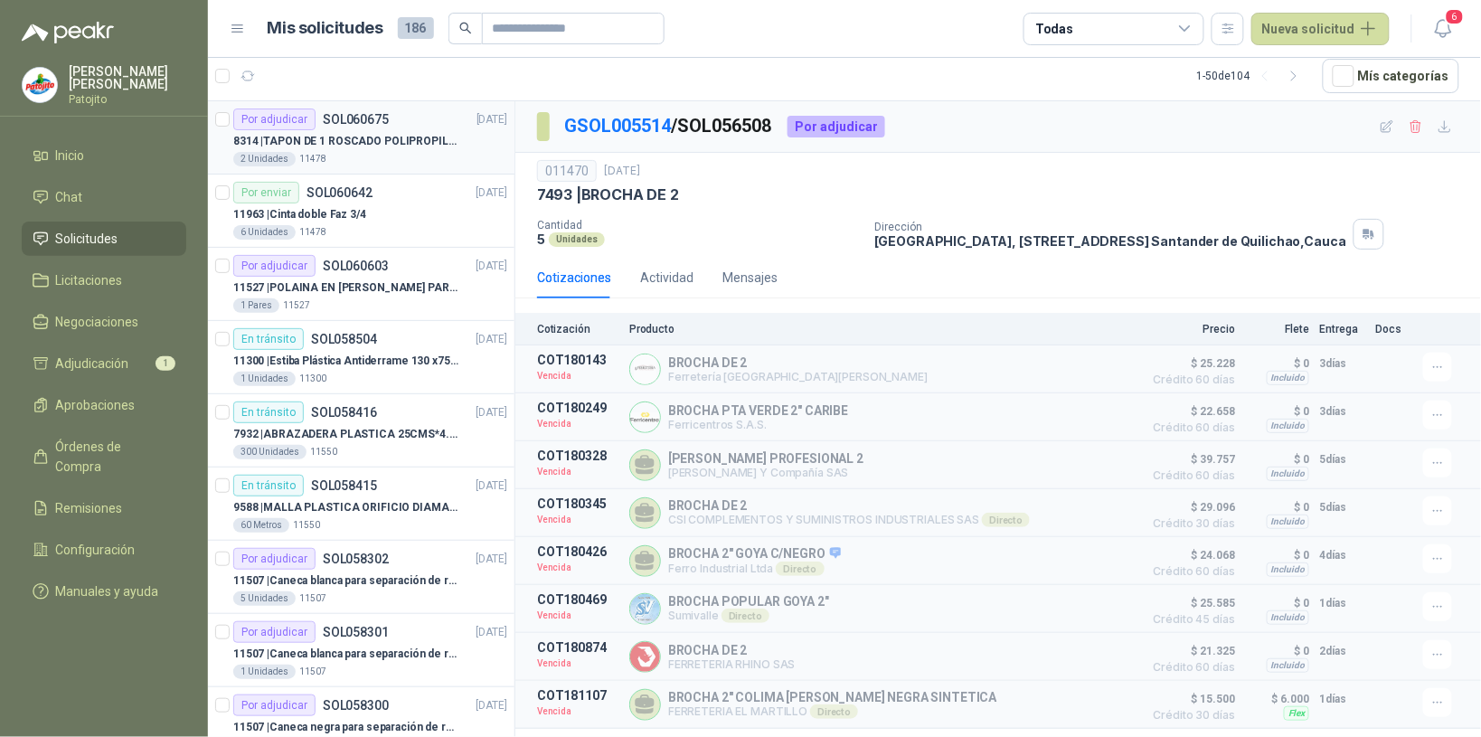
click at [416, 145] on p "8314 | TAPON DE 1 ROSCADO POLIPROPILENO - HEMBRA NPT" at bounding box center [345, 141] width 225 height 17
click at [413, 143] on p "8314 | TAPON DE 1 ROSCADO POLIPROPILENO - HEMBRA NPT" at bounding box center [345, 141] width 225 height 17
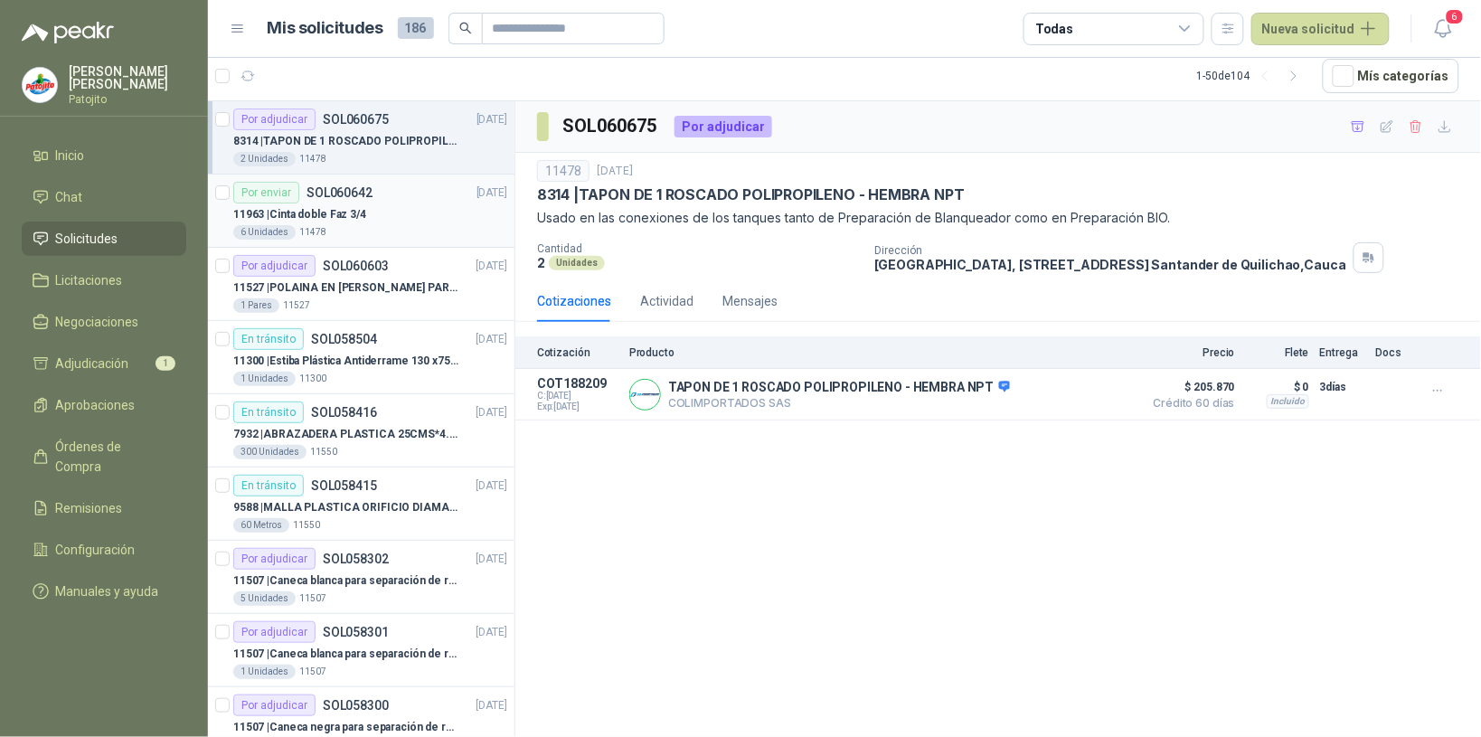
click at [416, 200] on div "Por enviar SOL060642 [DATE]" at bounding box center [370, 193] width 274 height 22
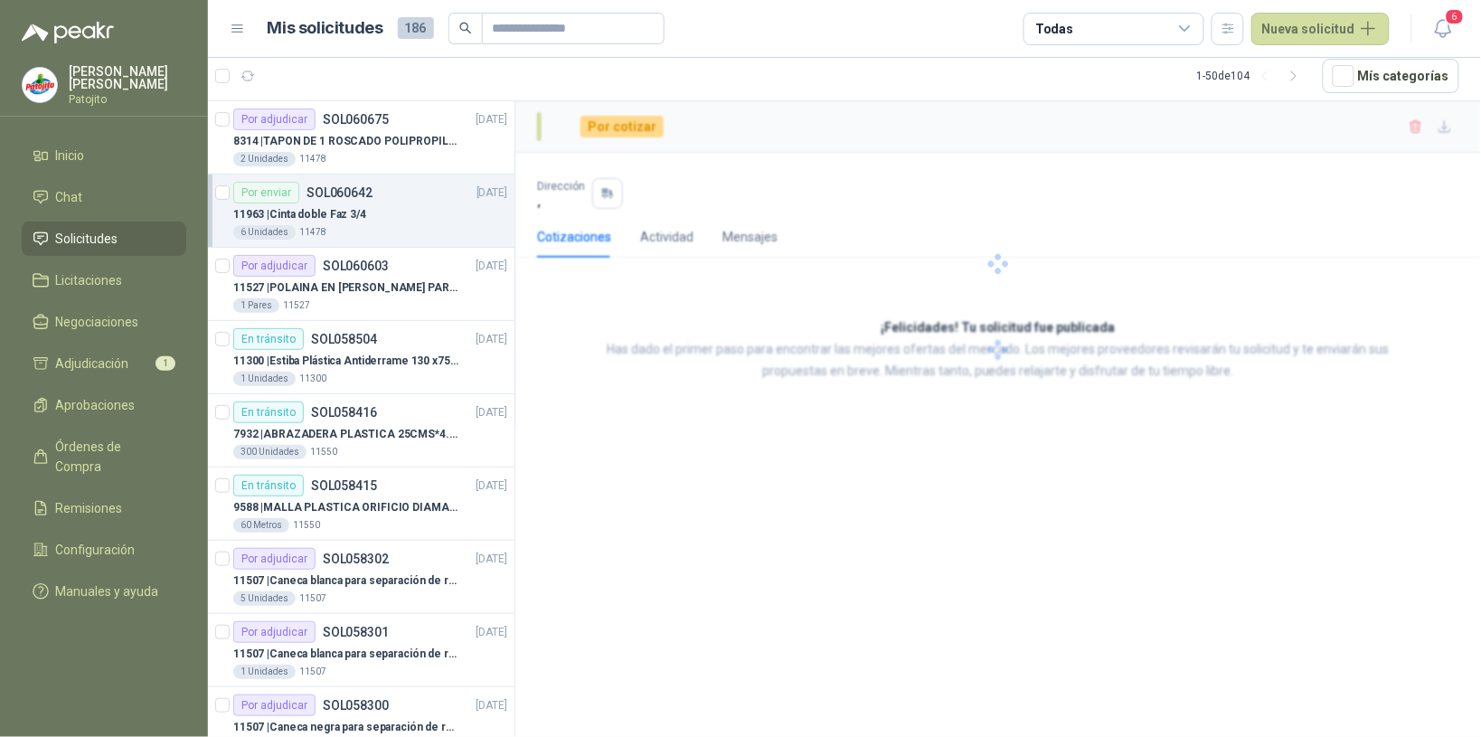
click at [416, 199] on div "Por enviar SOL060642 [DATE]" at bounding box center [370, 193] width 274 height 22
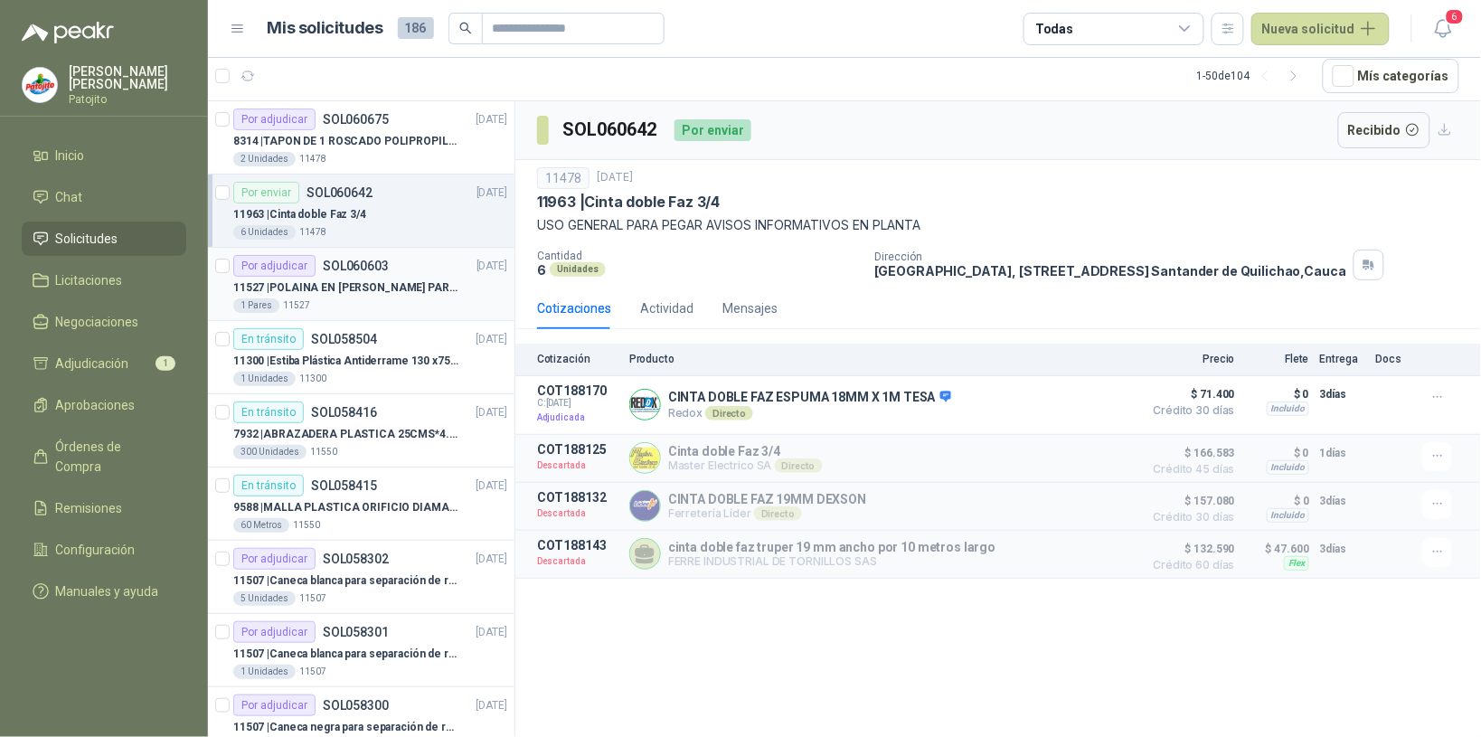
click at [407, 300] on div "1 Pares 11527" at bounding box center [370, 305] width 274 height 14
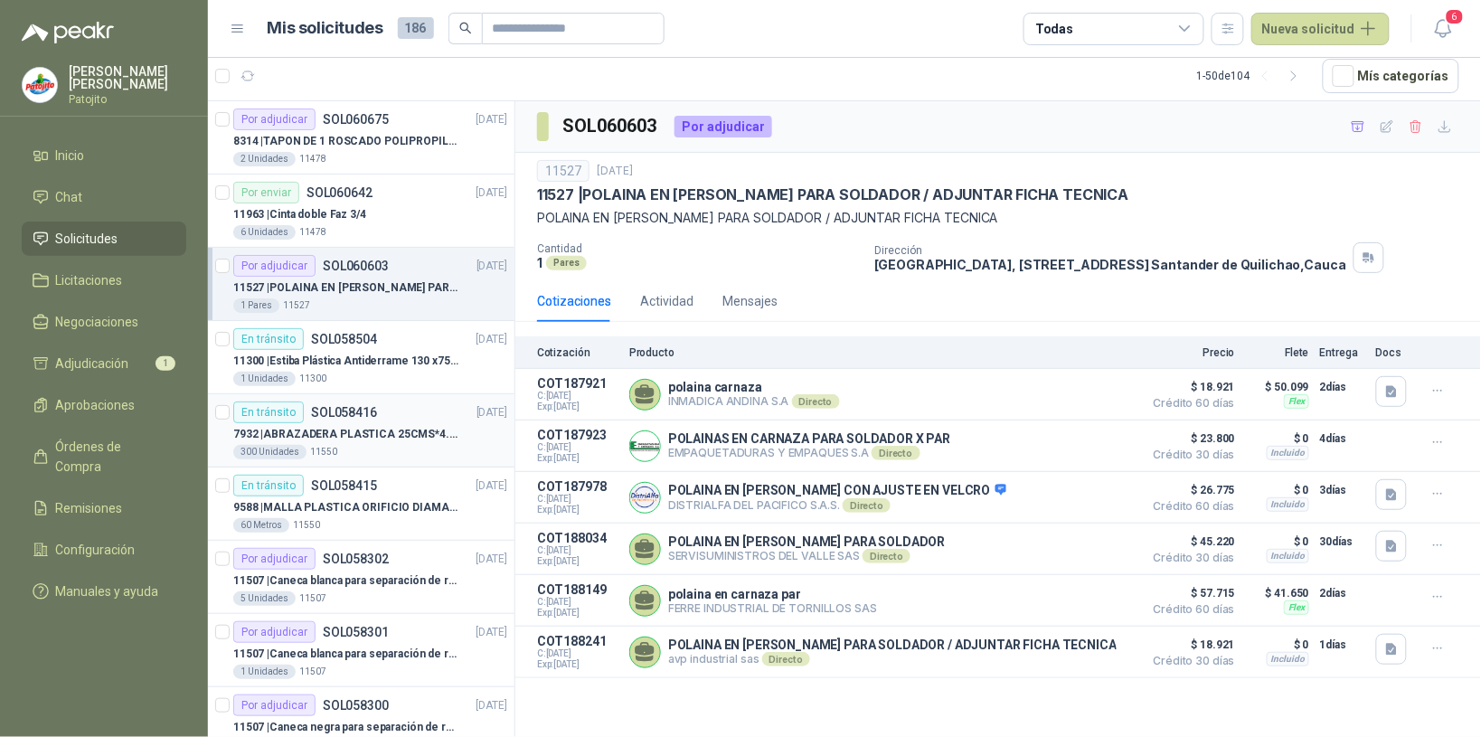
scroll to position [113, 0]
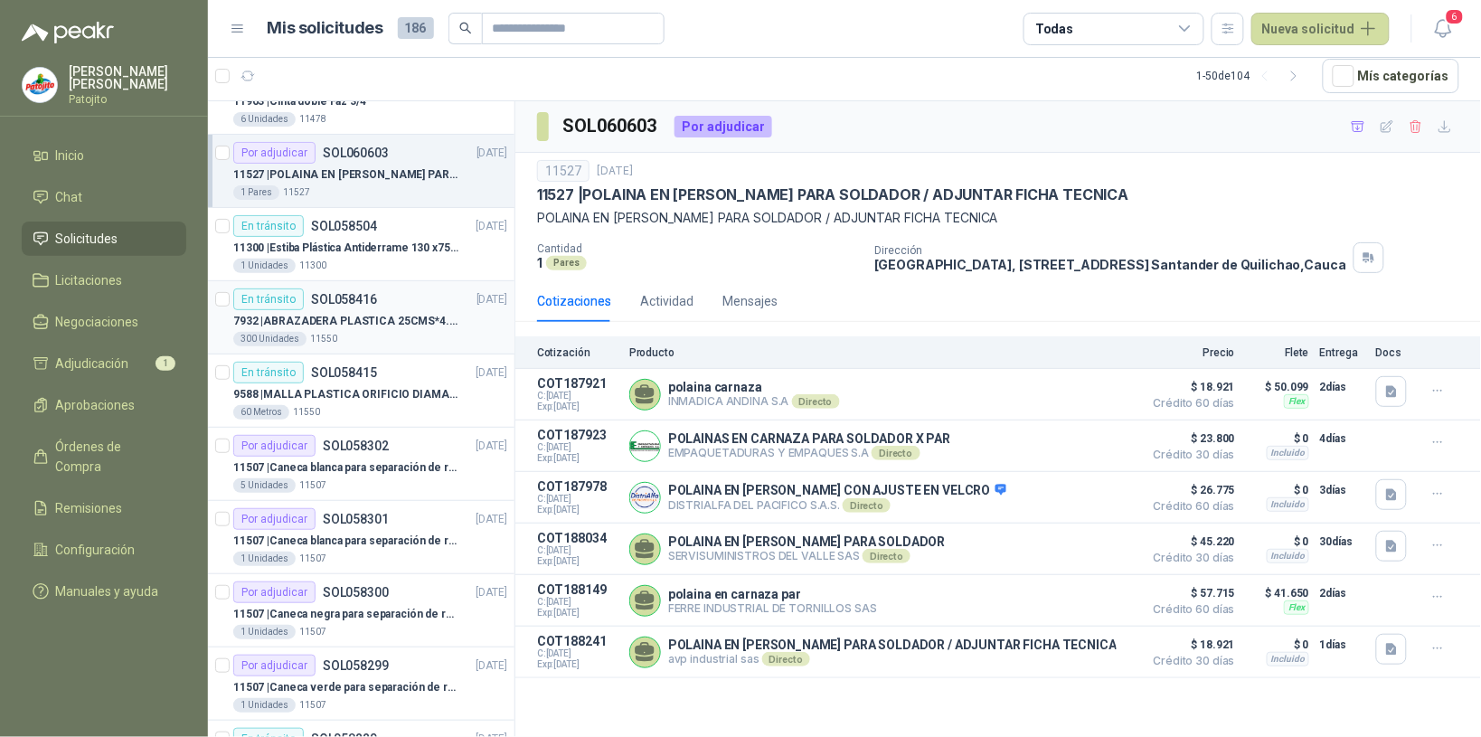
click at [398, 323] on p "7932 | ABRAZADERA PLASTICA 25CMS*4.8MM NEGRA" at bounding box center [345, 321] width 225 height 17
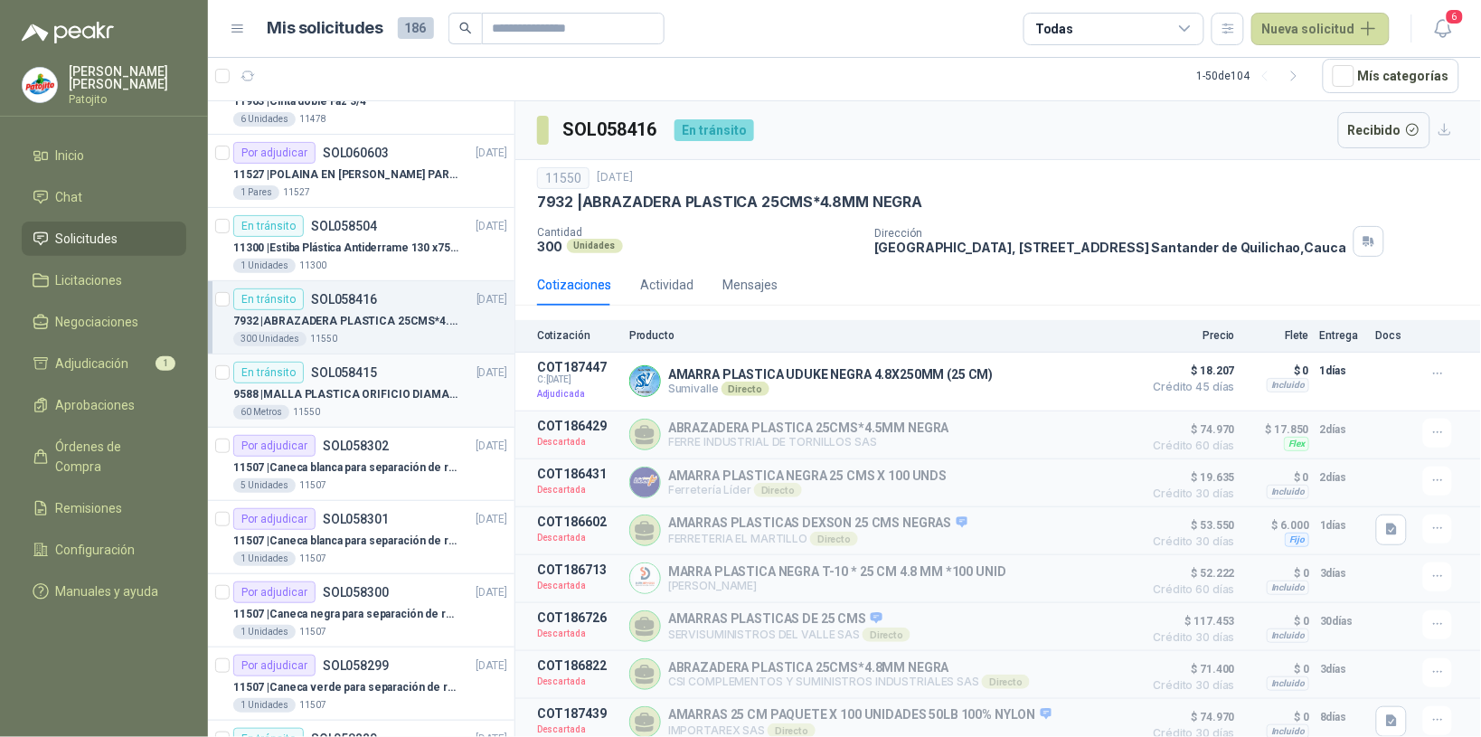
click at [418, 375] on div "En tránsito SOL058415 [DATE]" at bounding box center [370, 373] width 274 height 22
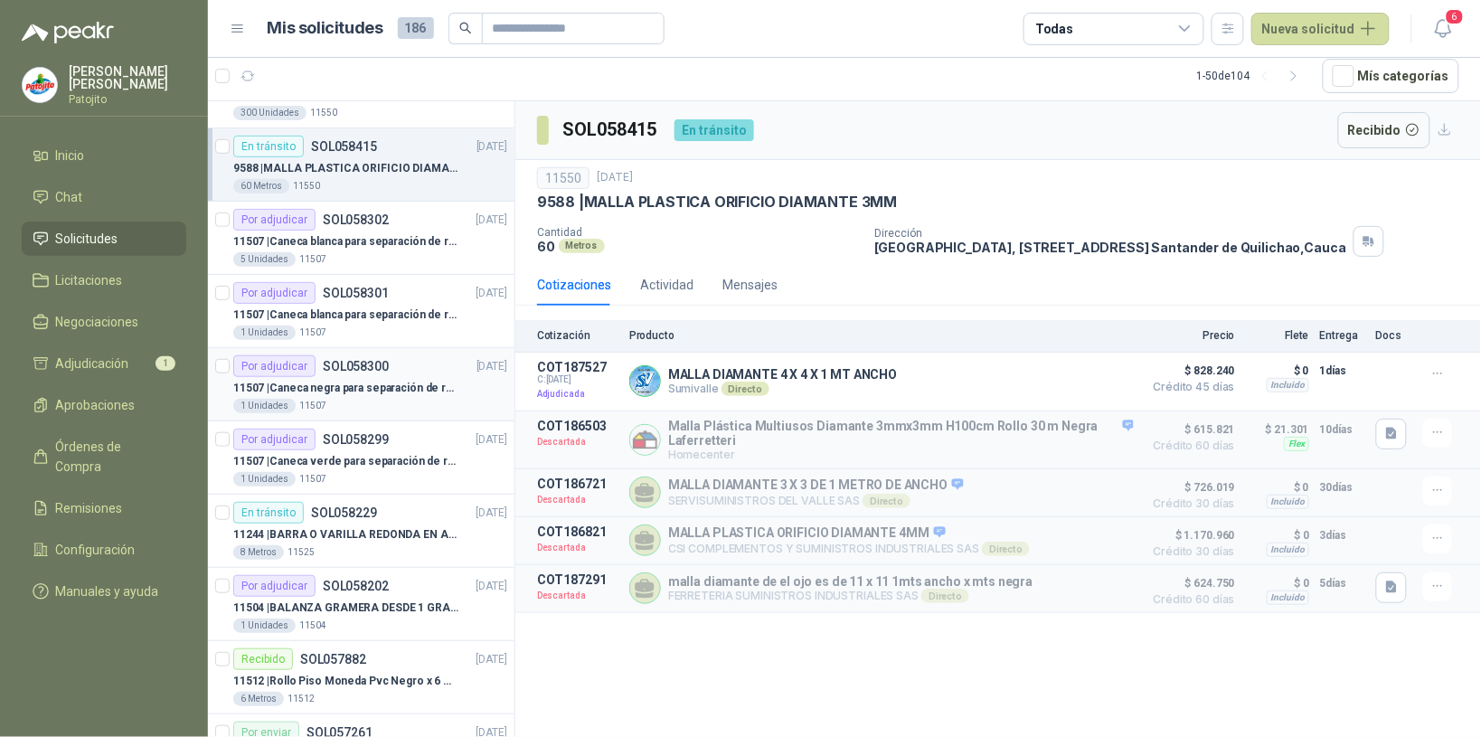
scroll to position [452, 0]
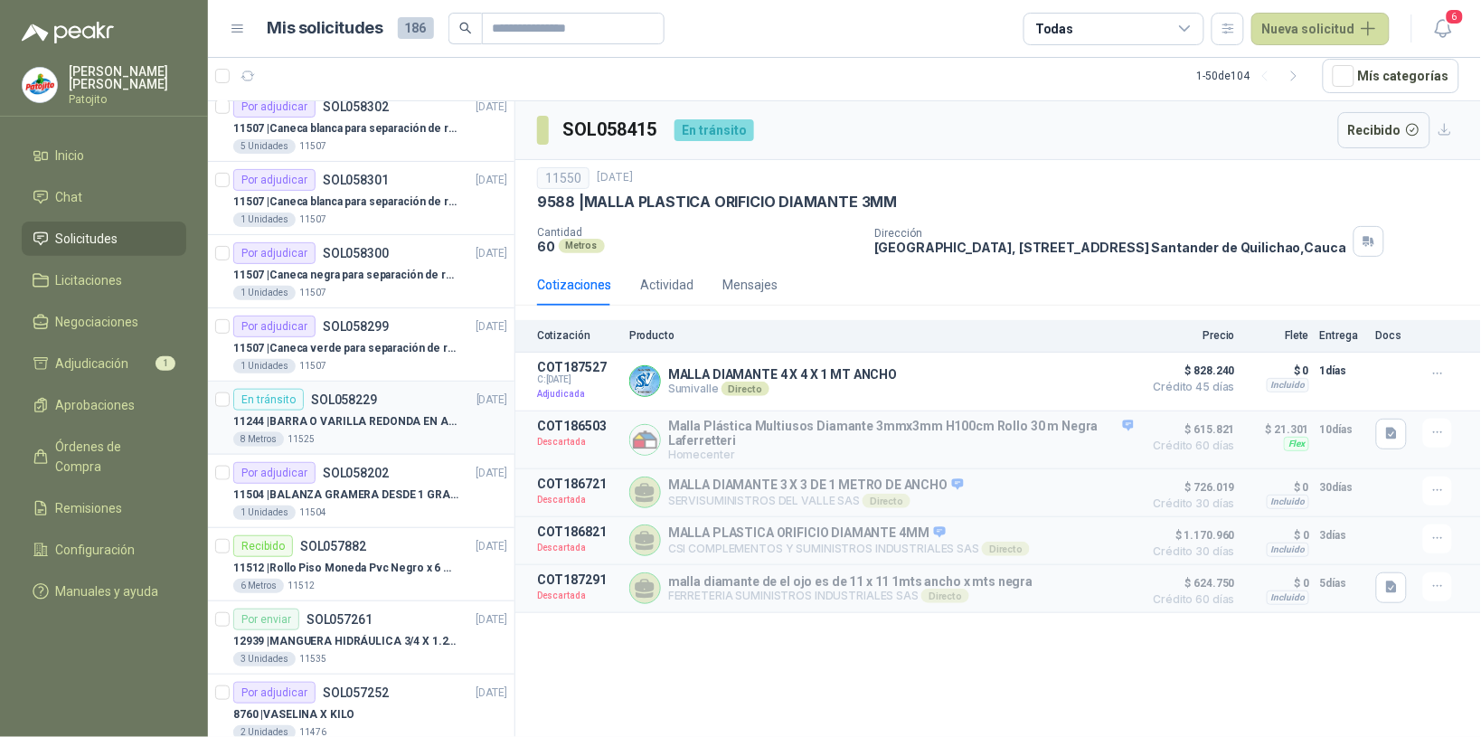
click at [439, 439] on div "8 Metros 11525" at bounding box center [370, 439] width 274 height 14
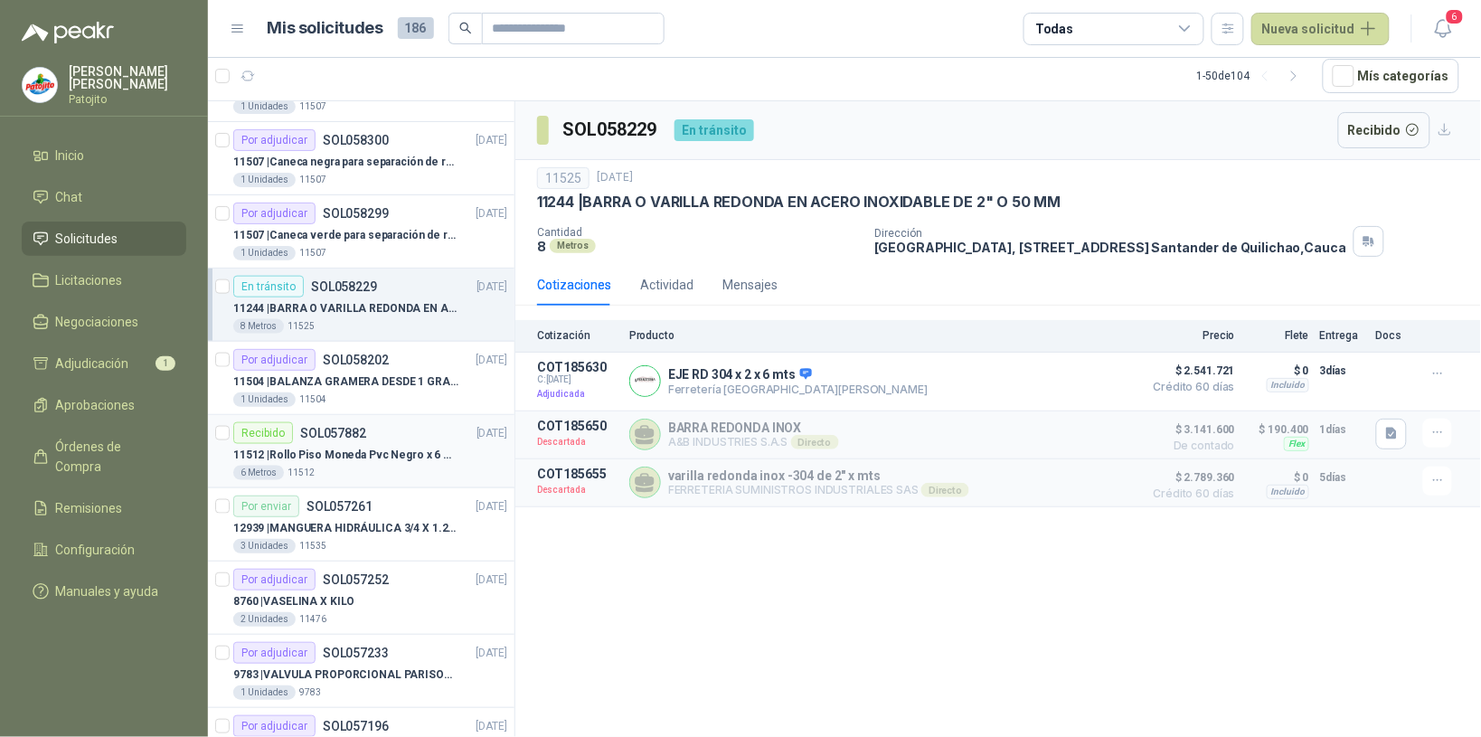
scroll to position [678, 0]
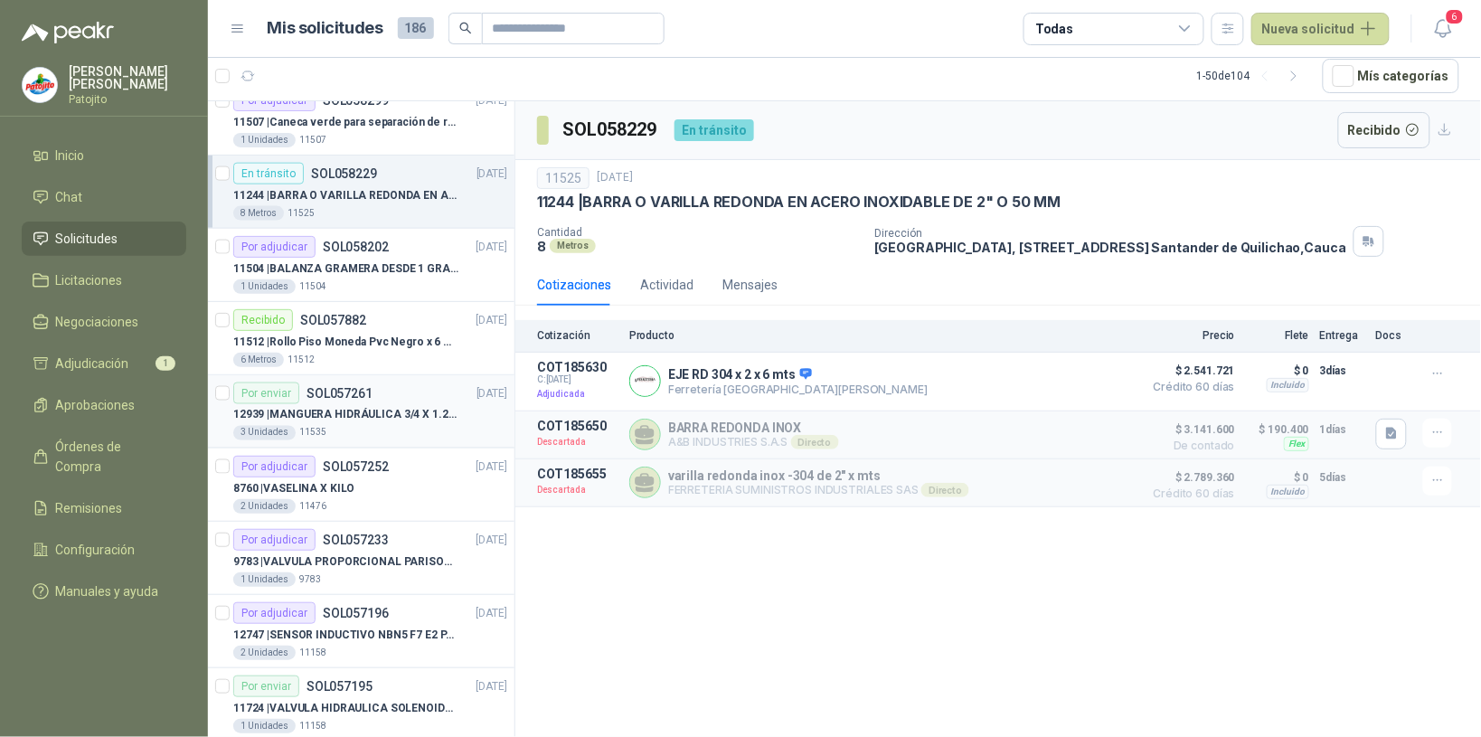
click at [399, 432] on div "3 Unidades 11535" at bounding box center [370, 433] width 274 height 14
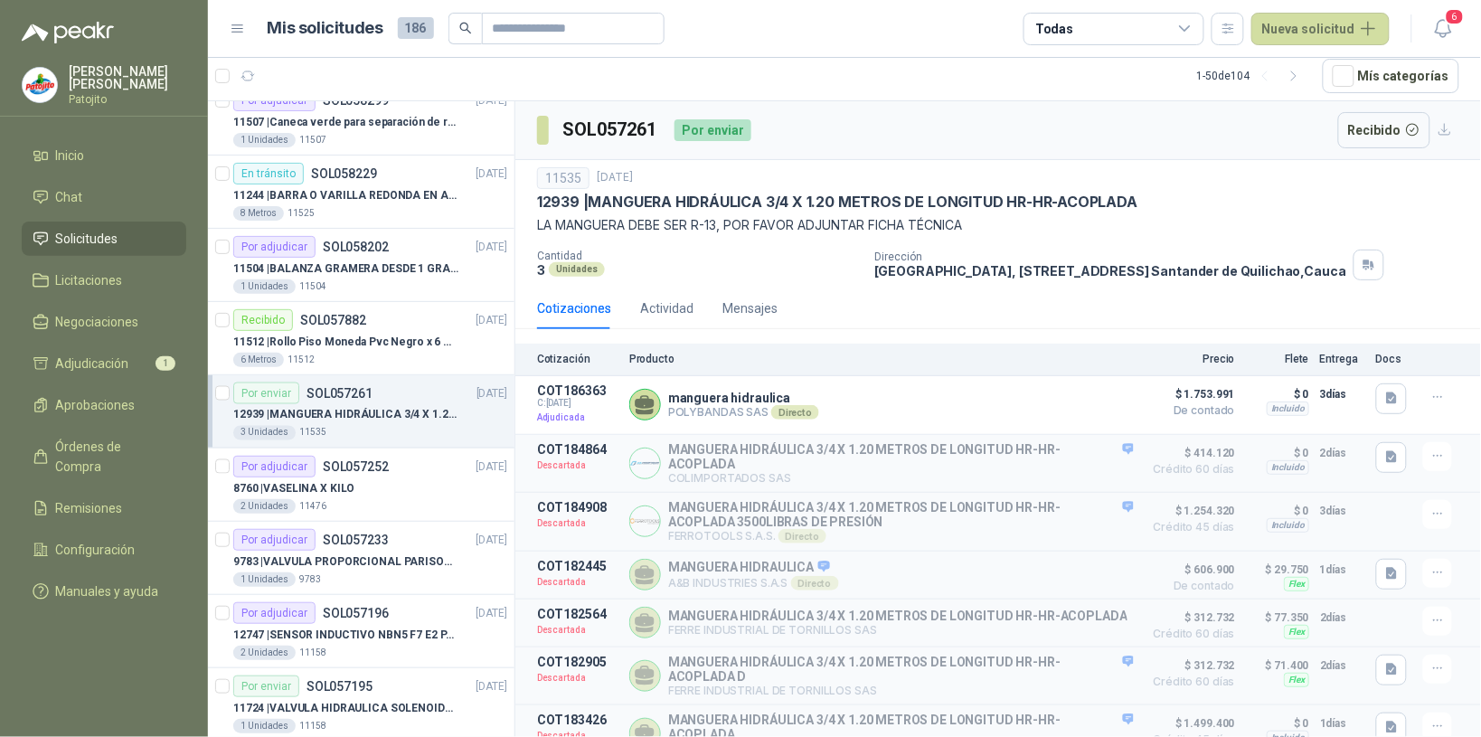
scroll to position [904, 0]
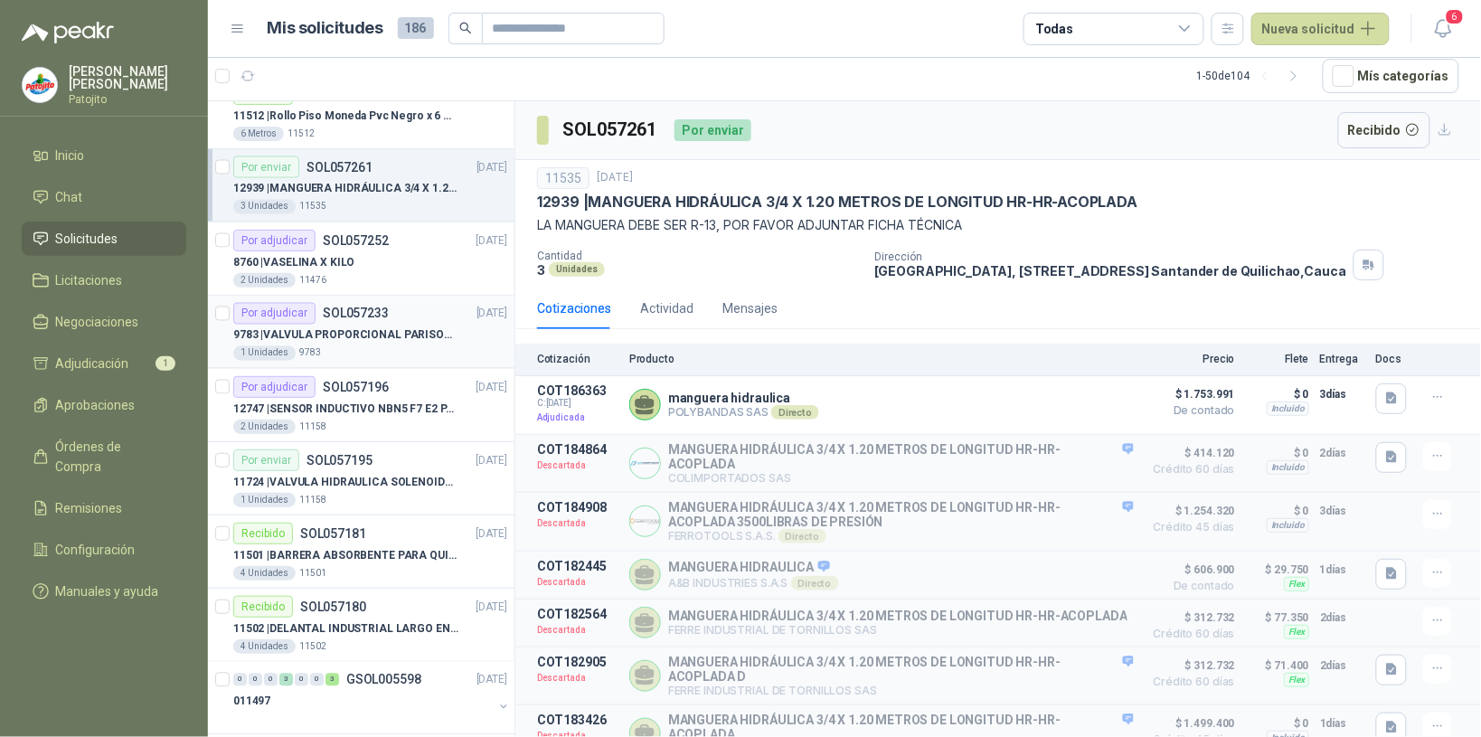
click at [405, 345] on p "9783 | VALVULA PROPORCIONAL PARISON 0811404612 / 4WRPEH6C4 [PERSON_NAME]" at bounding box center [345, 335] width 225 height 17
click at [404, 345] on p "9783 | VALVULA PROPORCIONAL PARISON 0811404612 / 4WRPEH6C4 [PERSON_NAME]" at bounding box center [345, 335] width 225 height 17
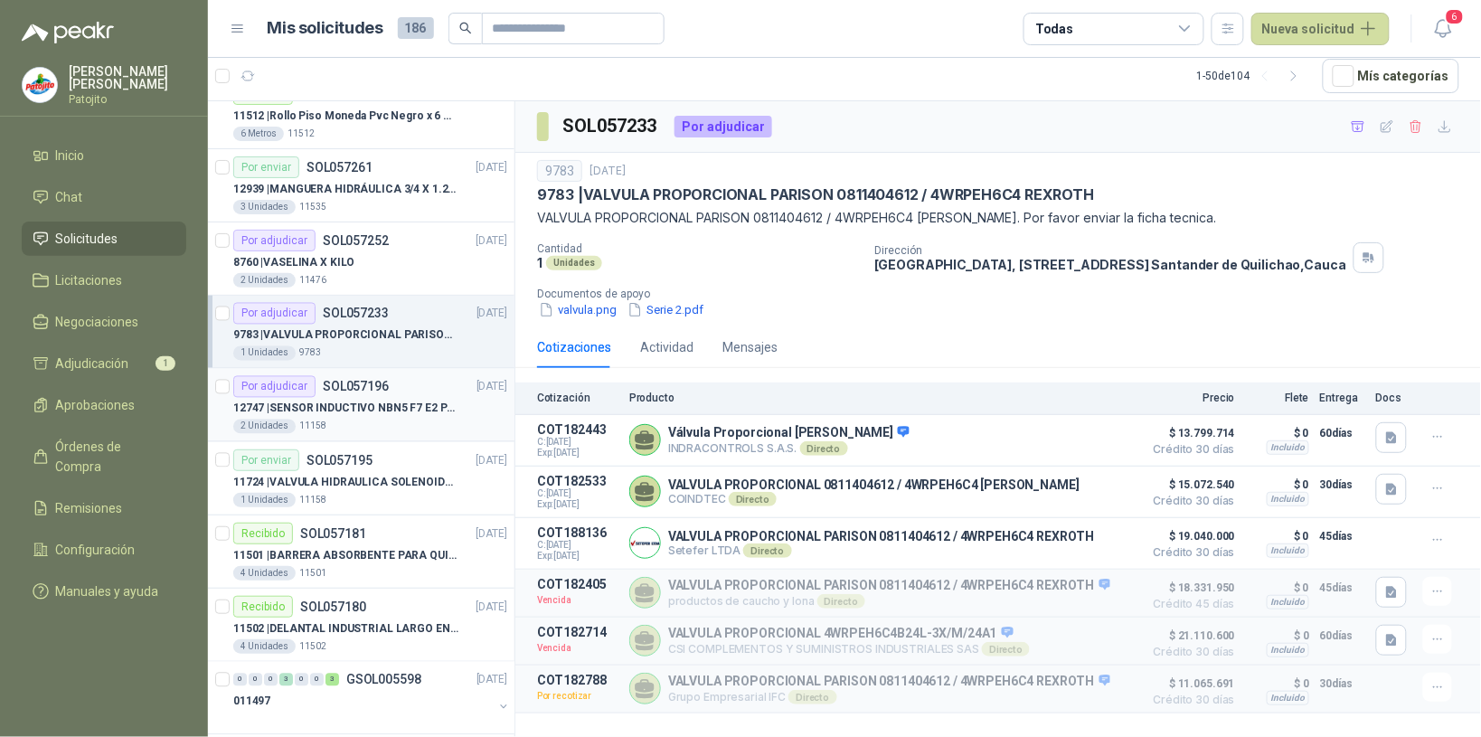
click at [378, 407] on p "12747 | SENSOR INDUCTIVO NBN5 F7 E2 PARKER II" at bounding box center [345, 409] width 225 height 17
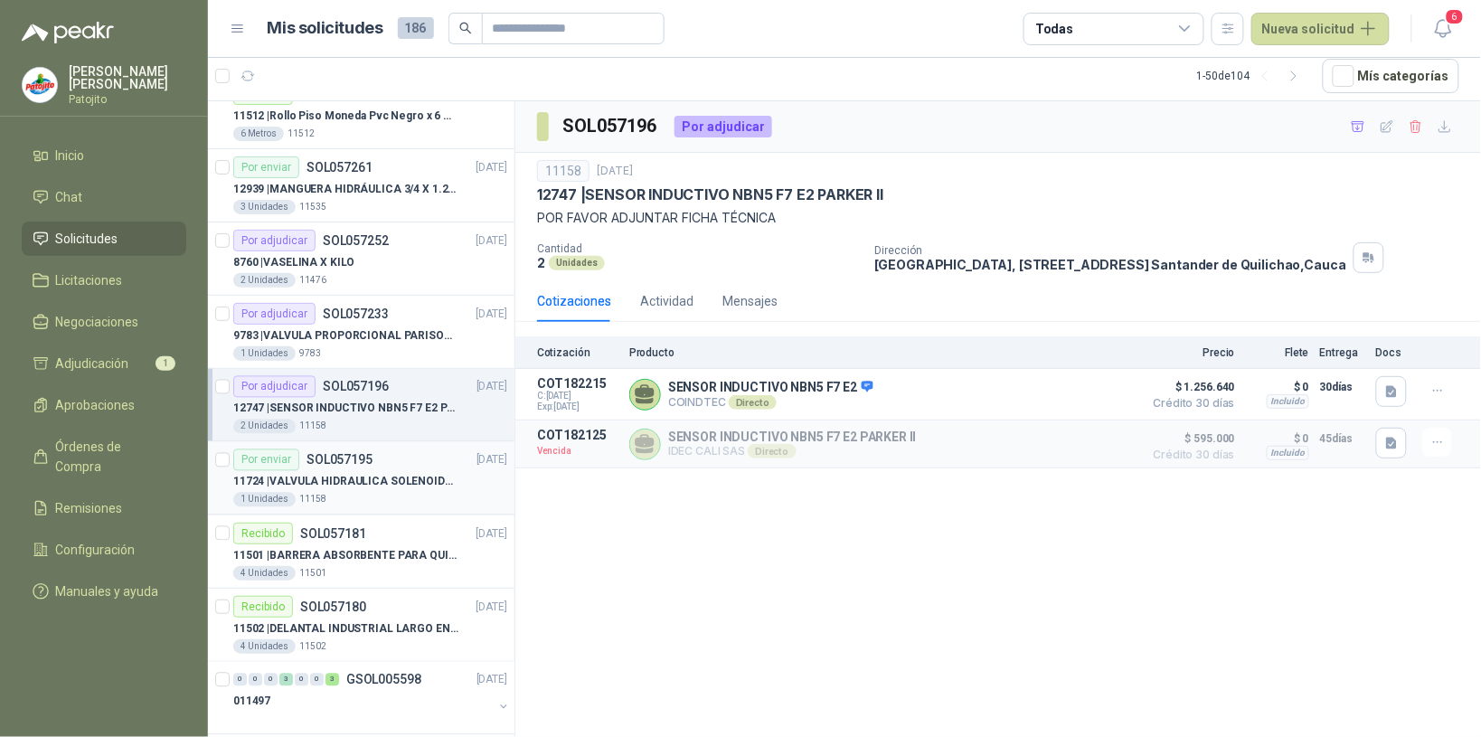
scroll to position [1017, 0]
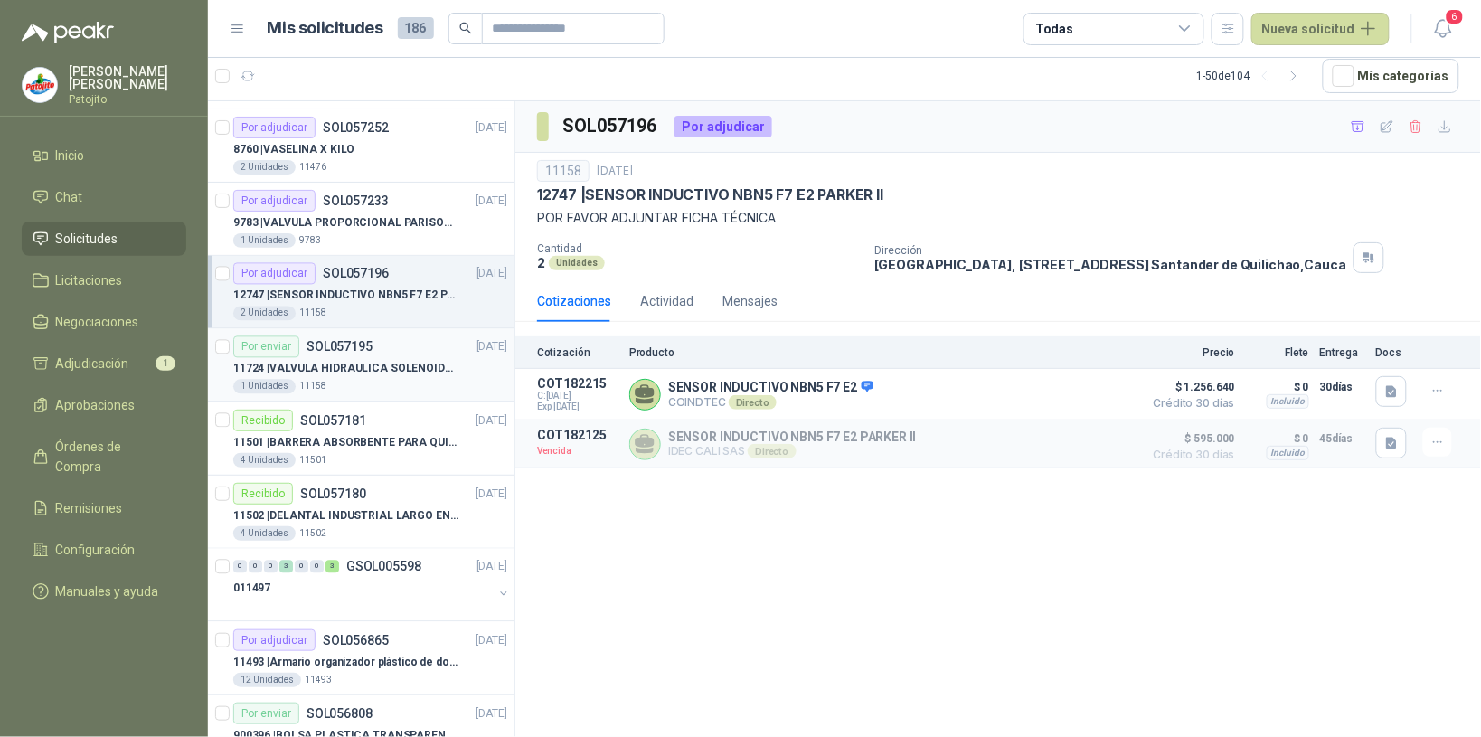
click at [386, 372] on p "11724 | VALVULA HIDRAULICA SOLENOIDE SV08-20 REF : SV08-3B-N-24DC-DG NORMALMENT…" at bounding box center [345, 369] width 225 height 17
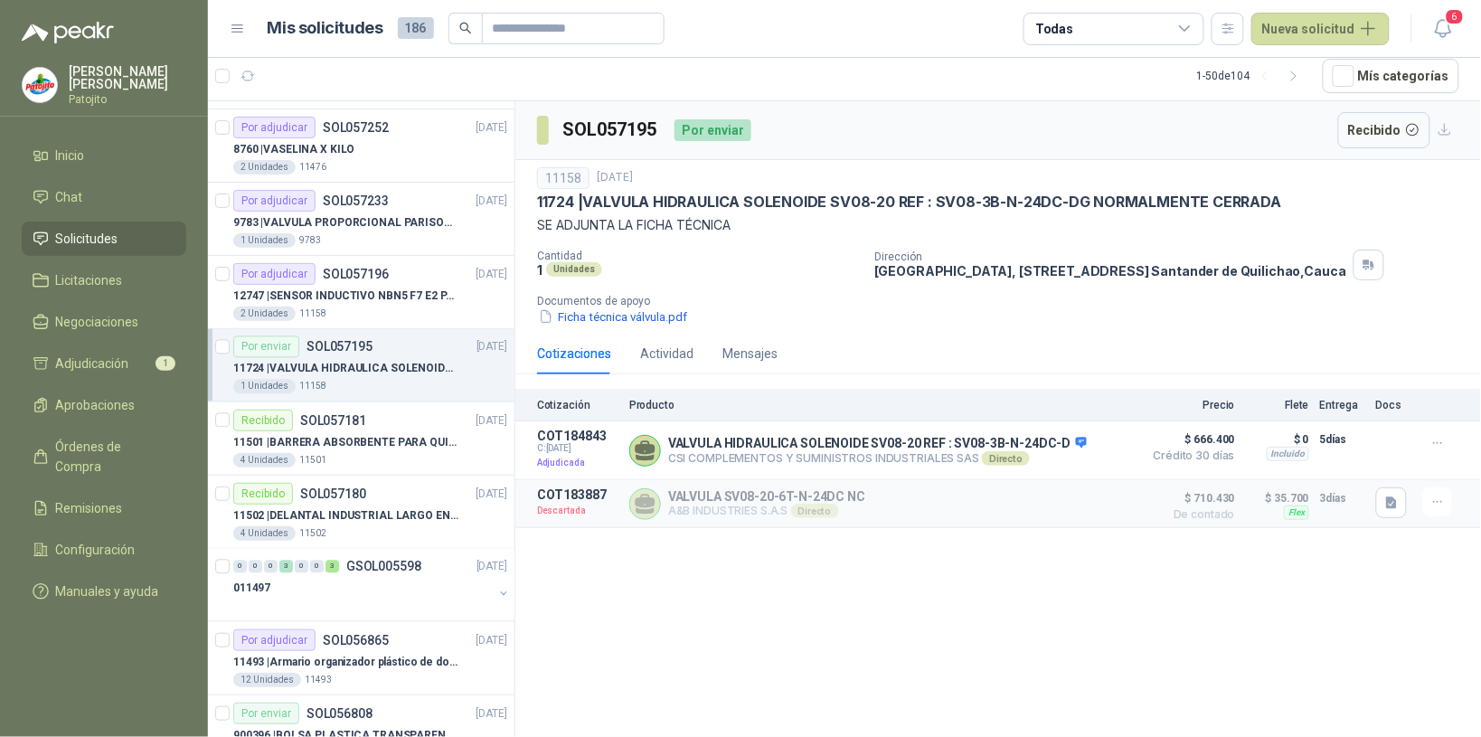
scroll to position [1130, 0]
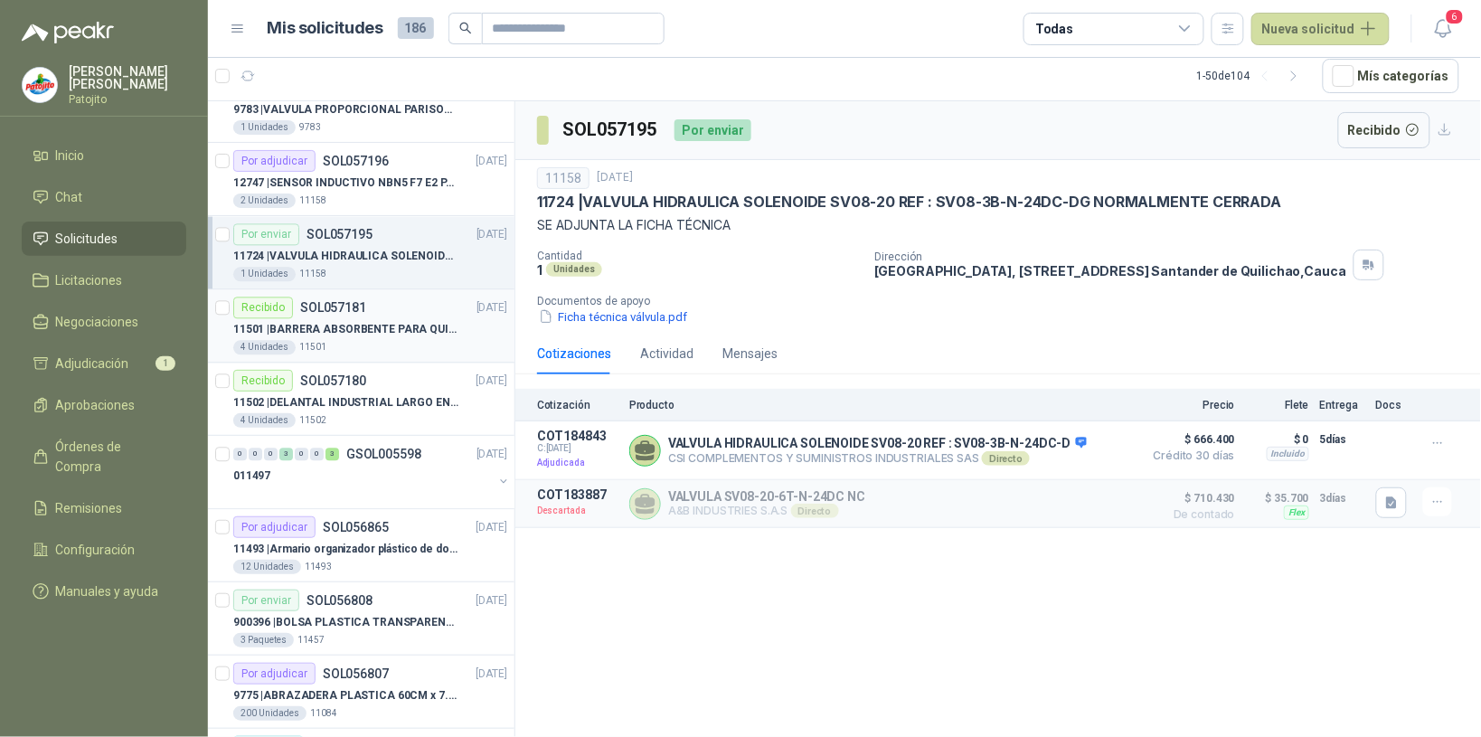
click at [417, 354] on div "4 Unidades 11501" at bounding box center [370, 347] width 274 height 14
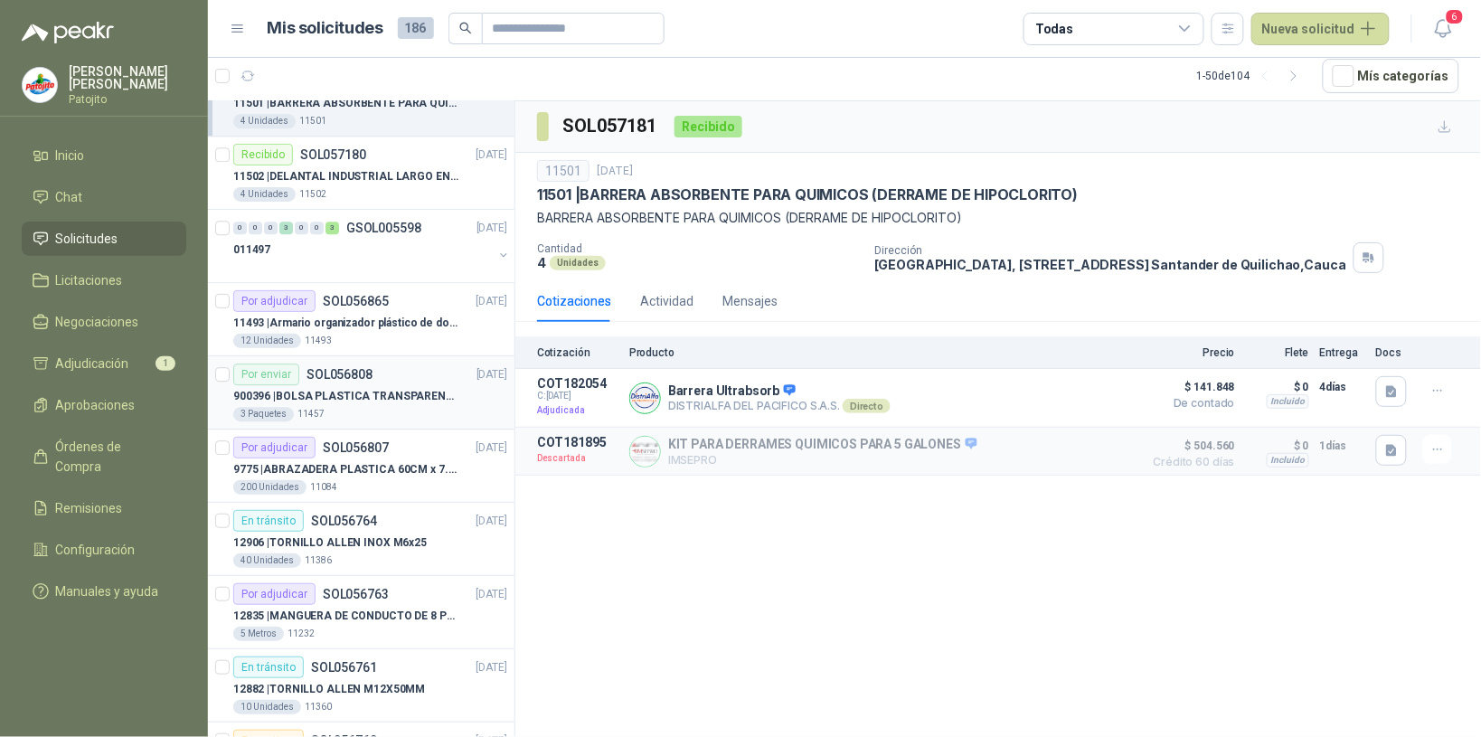
scroll to position [1469, 0]
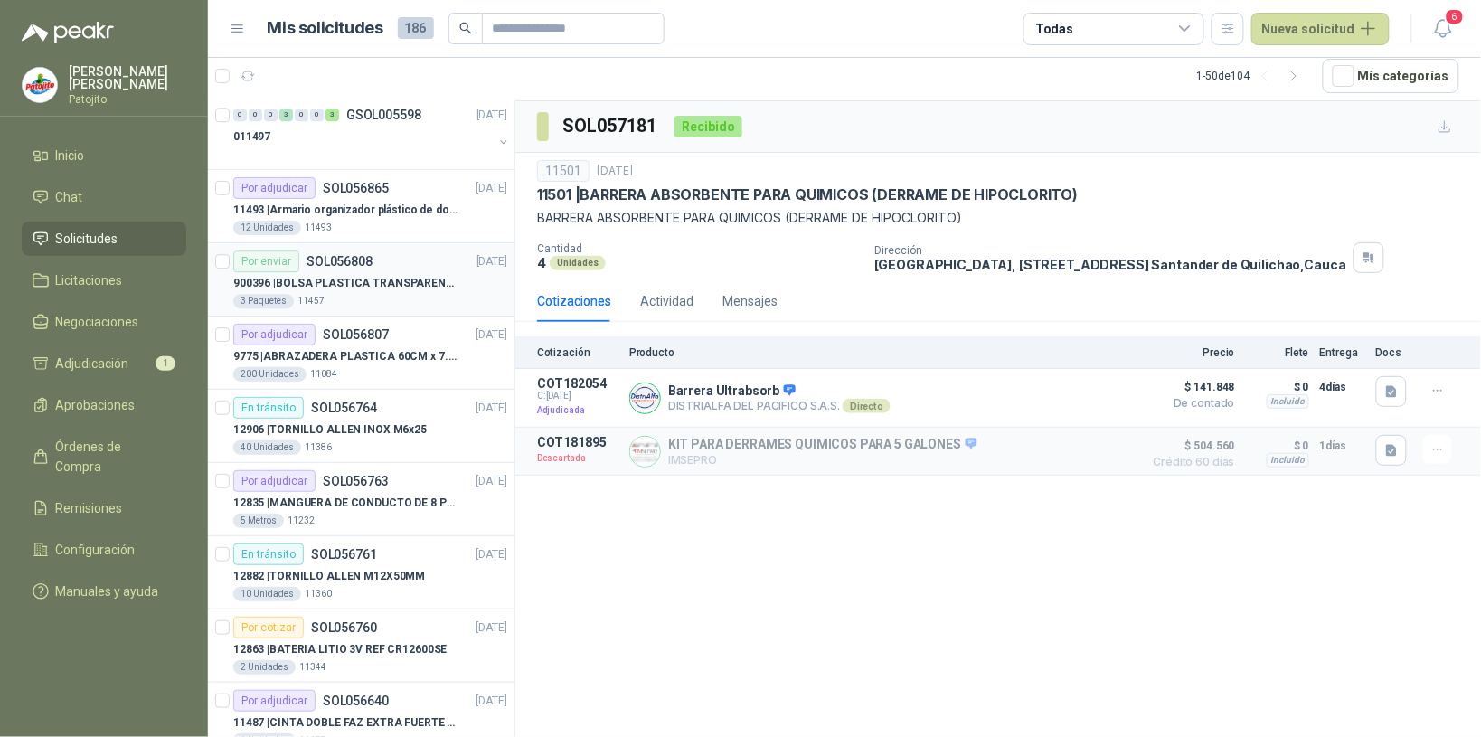
click at [432, 308] on div "3 Paquetes 11457" at bounding box center [370, 301] width 274 height 14
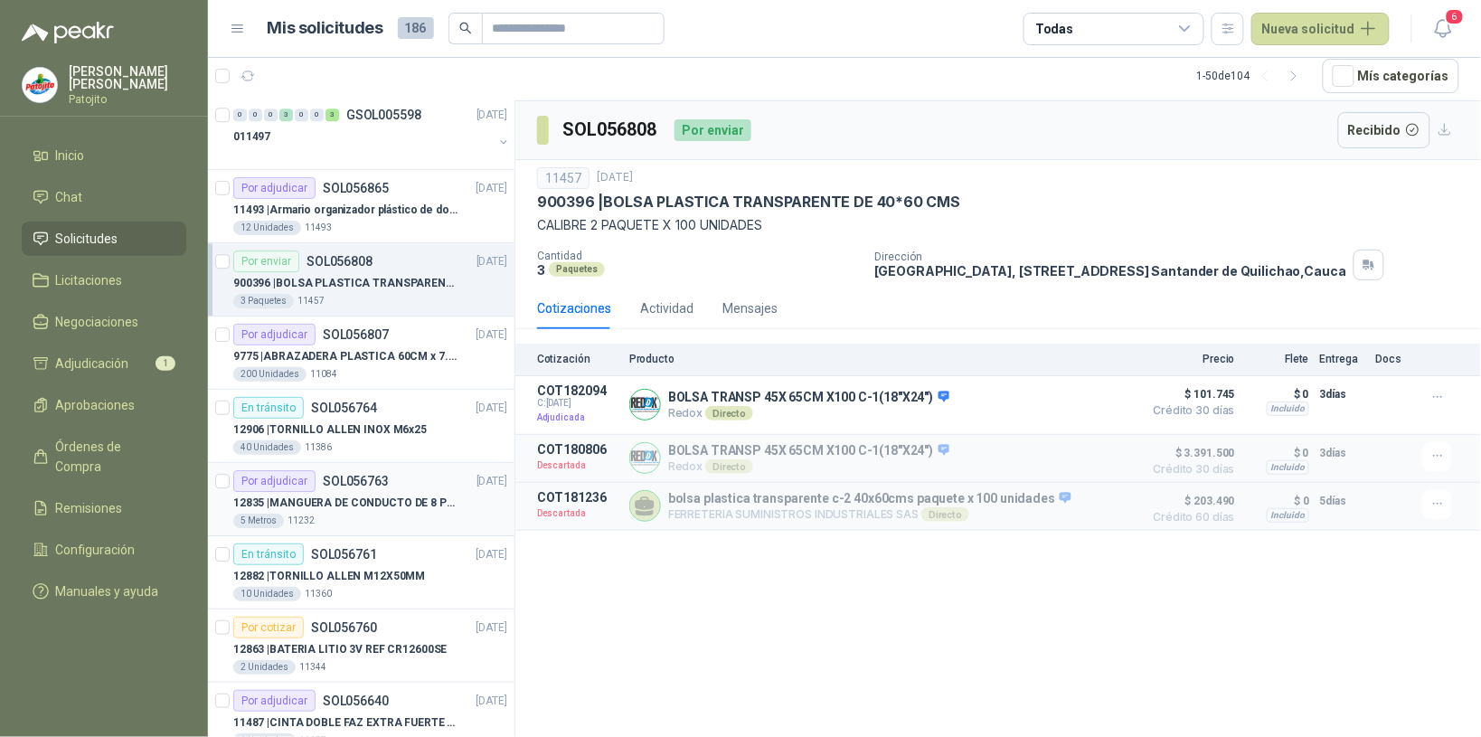
scroll to position [1583, 0]
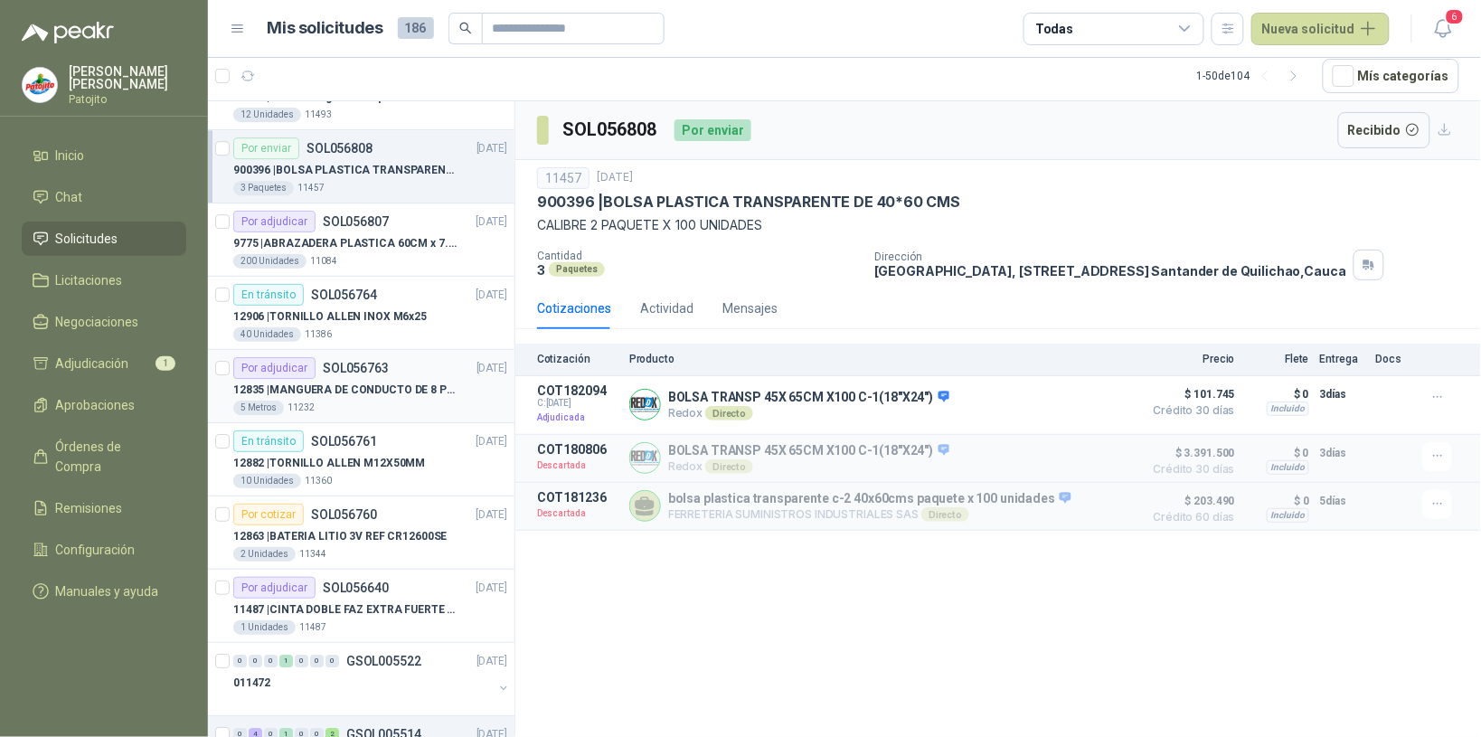
click at [416, 405] on div "5 Metros 11232" at bounding box center [370, 408] width 274 height 14
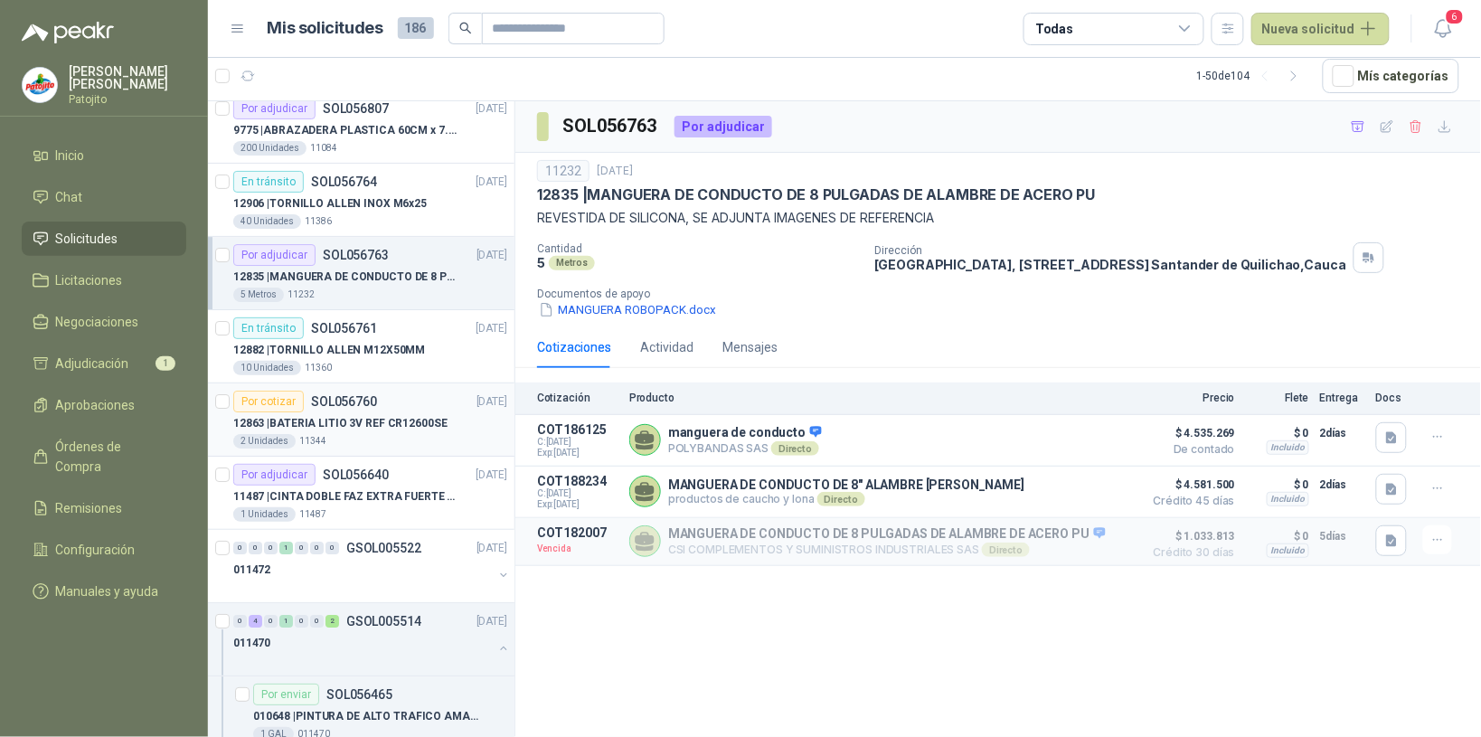
scroll to position [1809, 0]
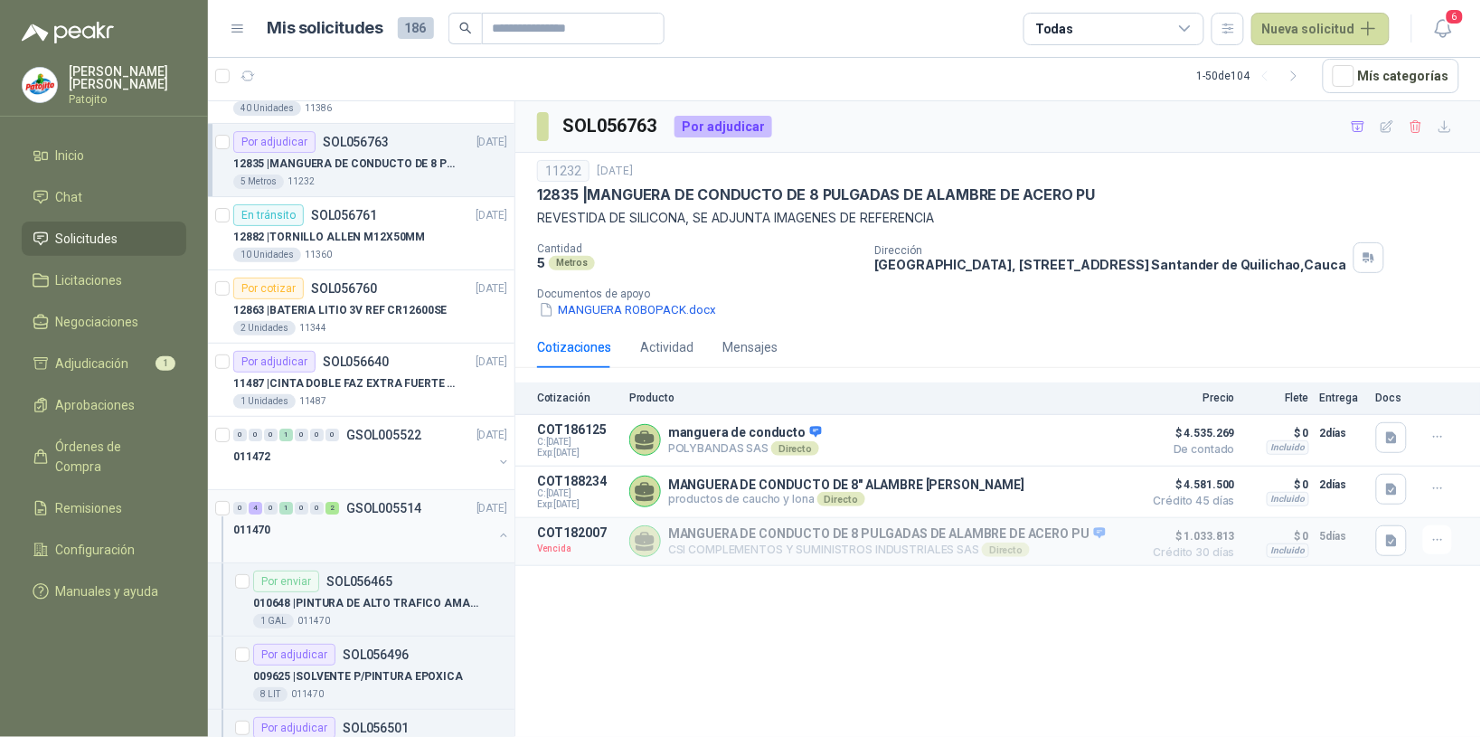
click at [353, 536] on div "011470" at bounding box center [363, 530] width 260 height 22
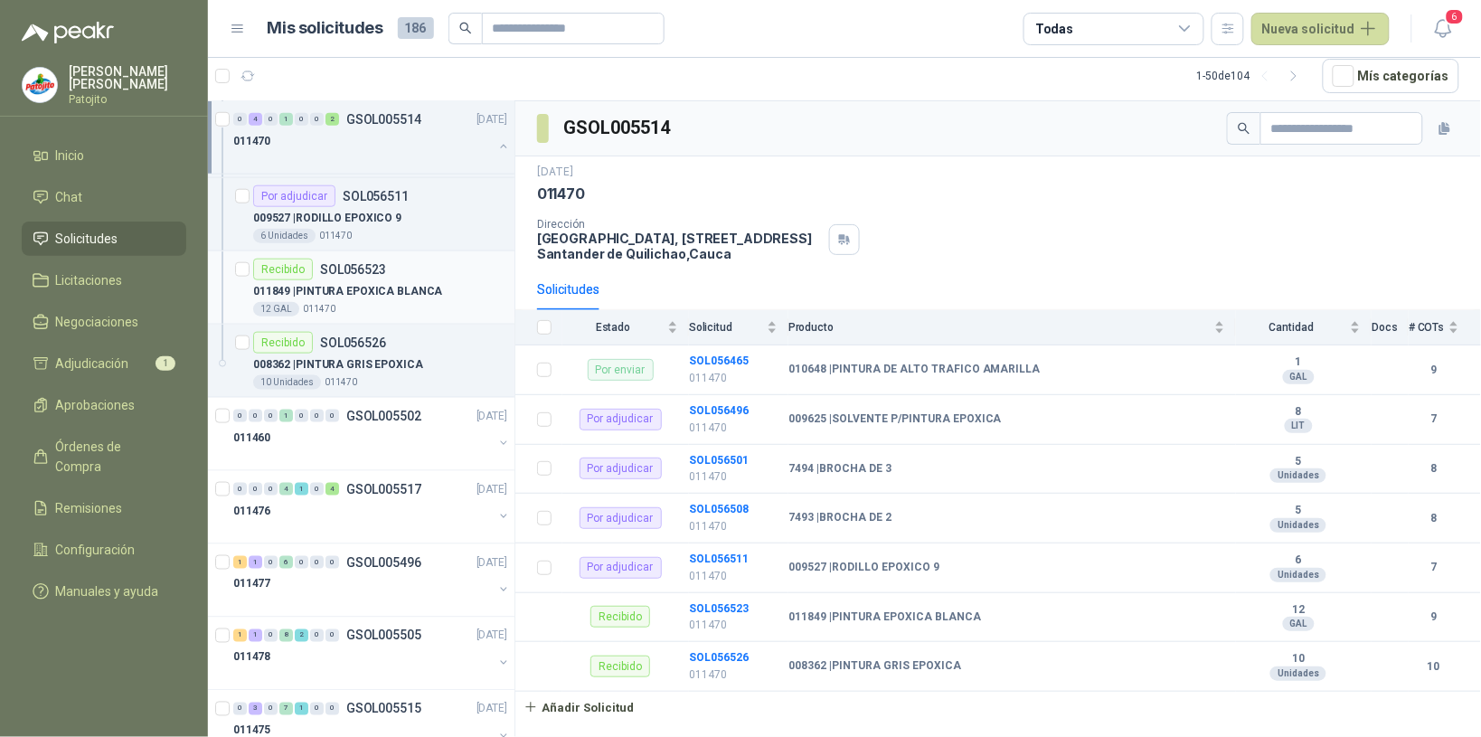
scroll to position [2600, 0]
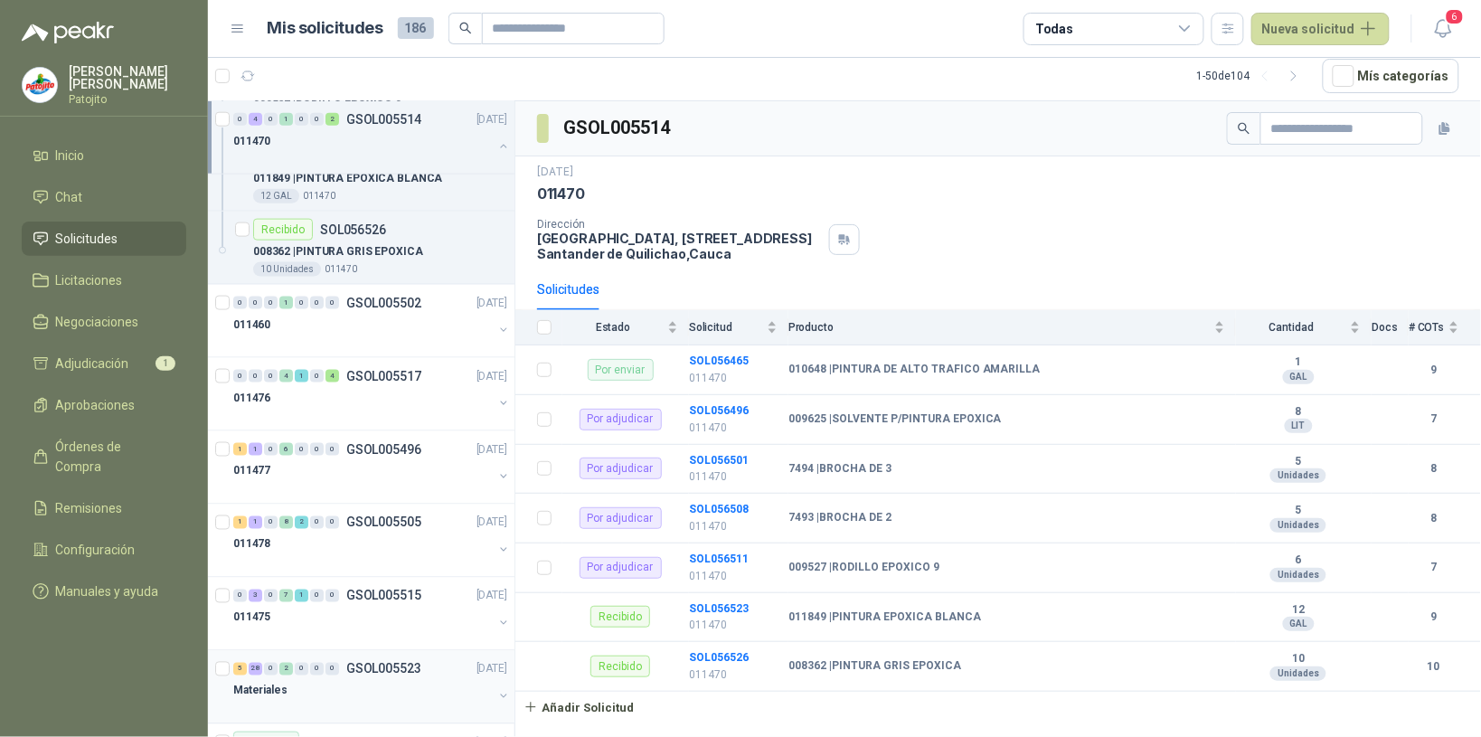
click at [373, 693] on div "Materiales" at bounding box center [363, 691] width 260 height 22
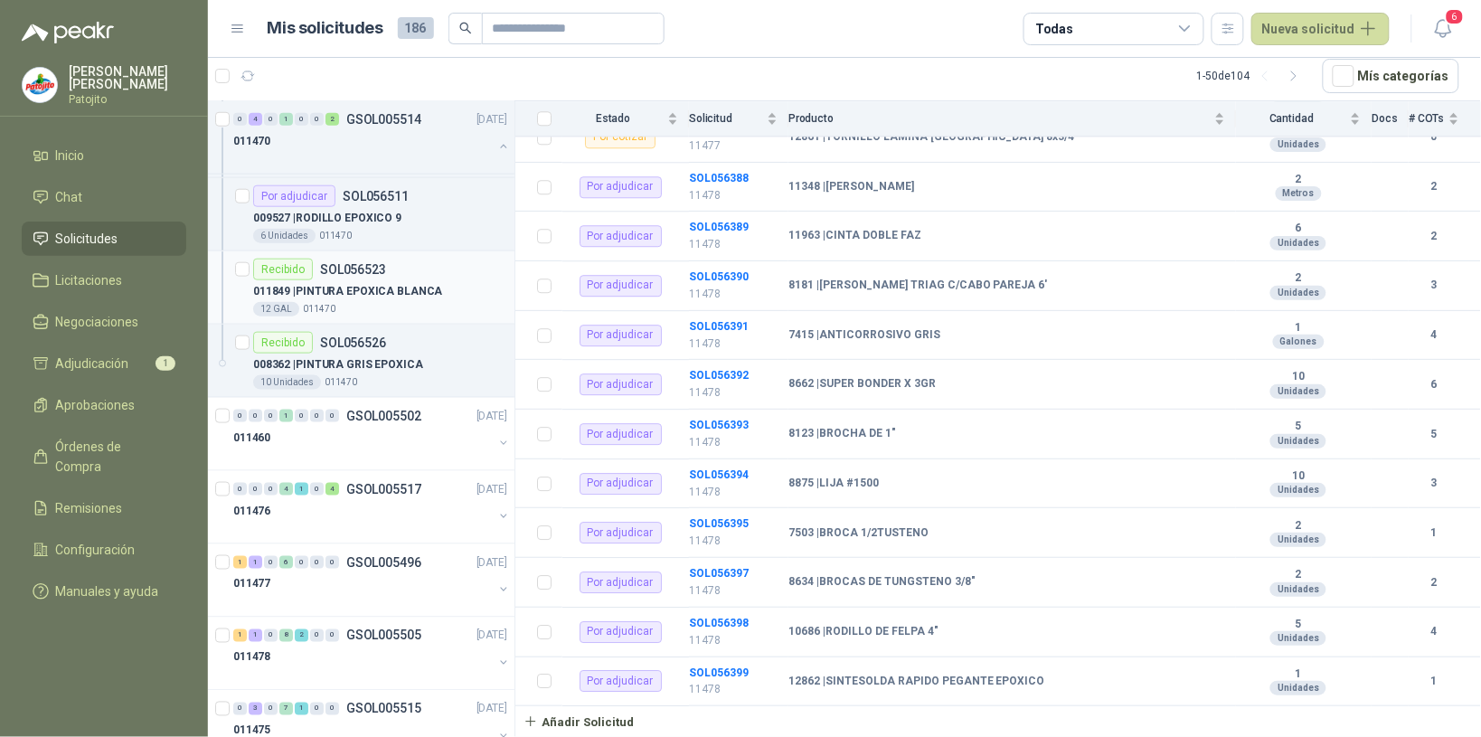
scroll to position [2374, 0]
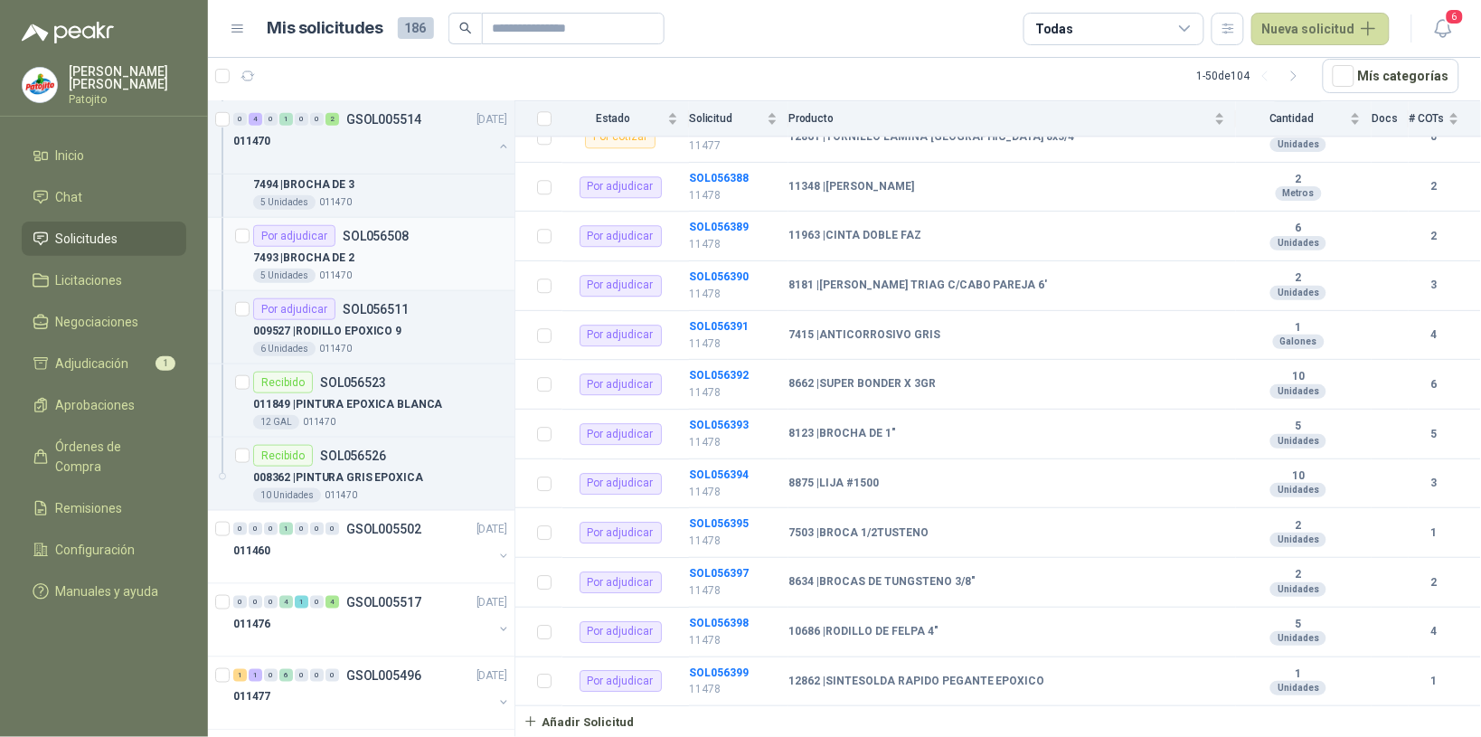
click at [402, 269] on div "7493 | BROCHA DE 2" at bounding box center [380, 258] width 254 height 22
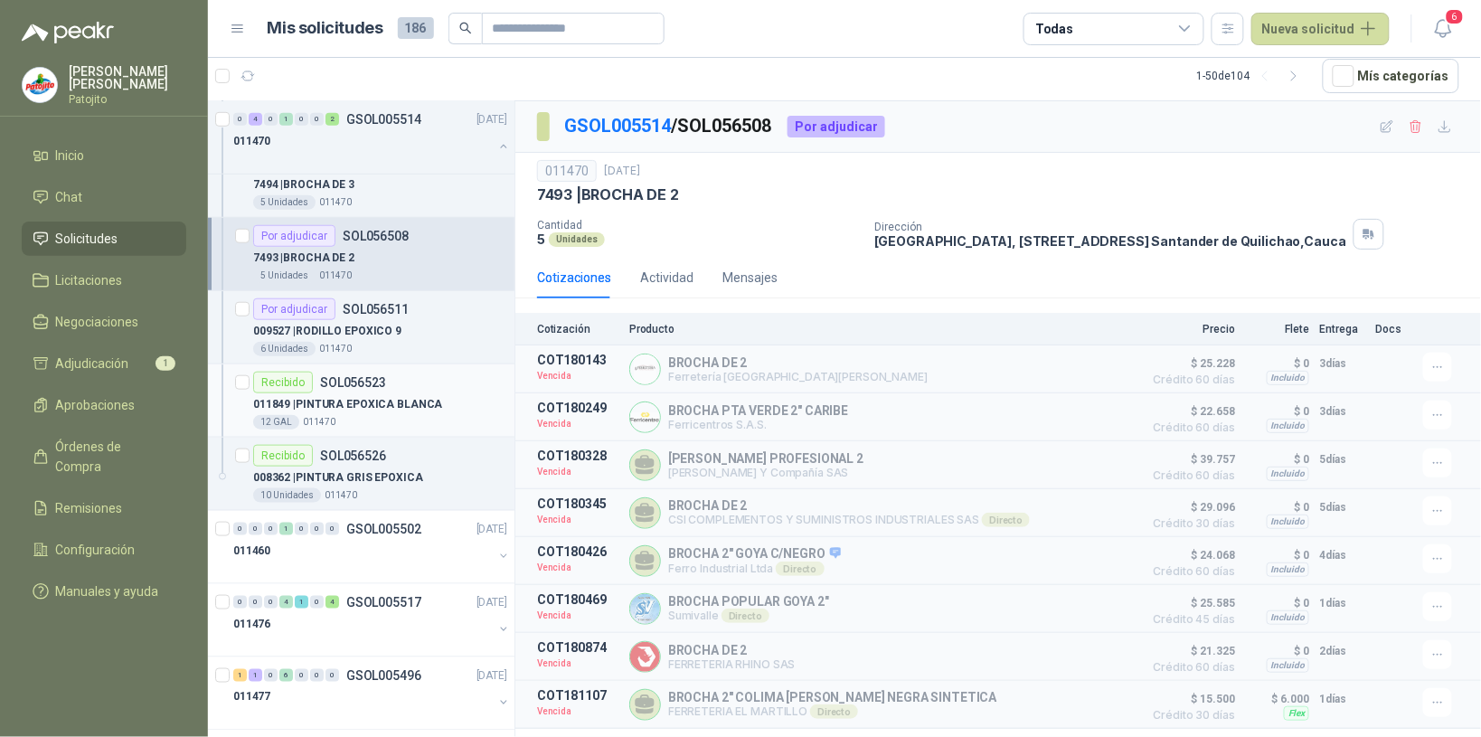
scroll to position [2261, 0]
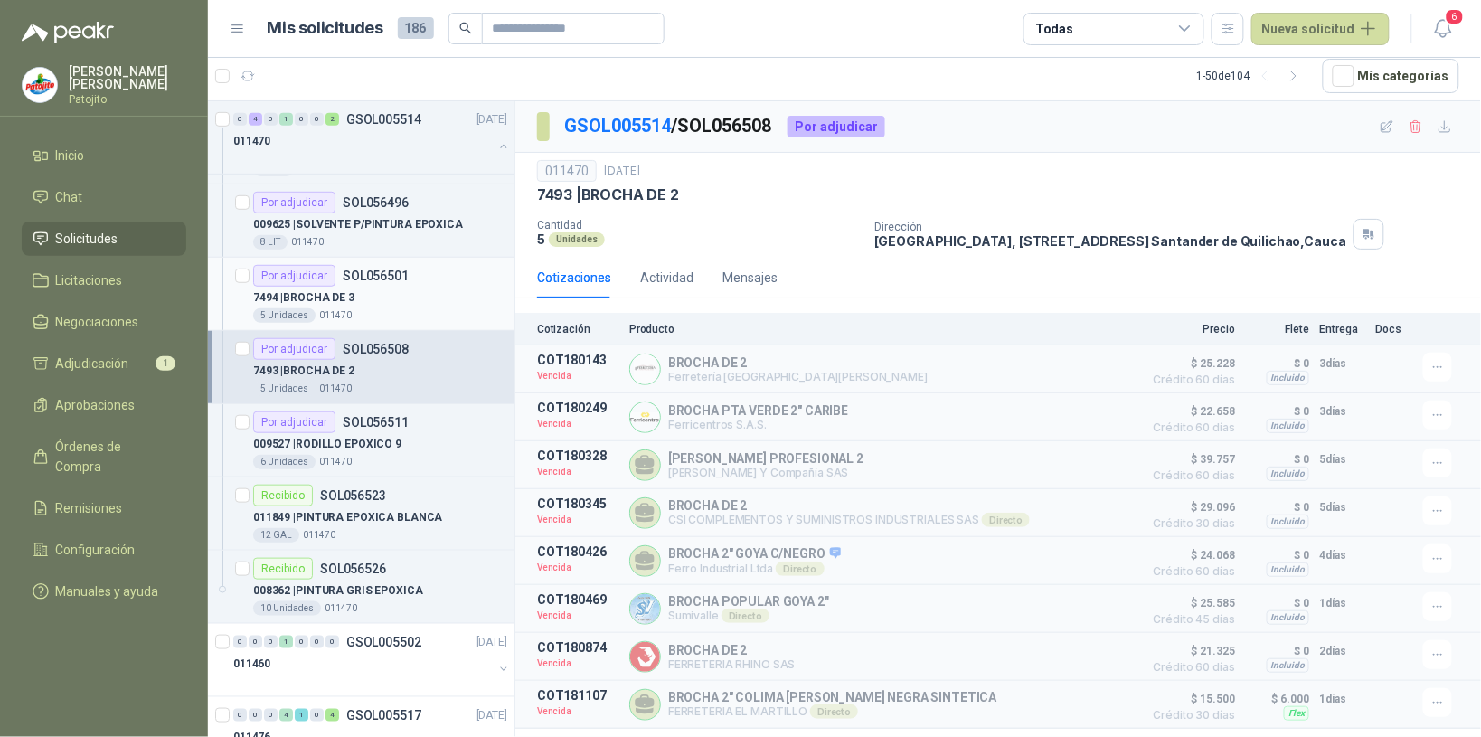
click at [377, 303] on div "7494 | BROCHA DE 3" at bounding box center [380, 298] width 254 height 22
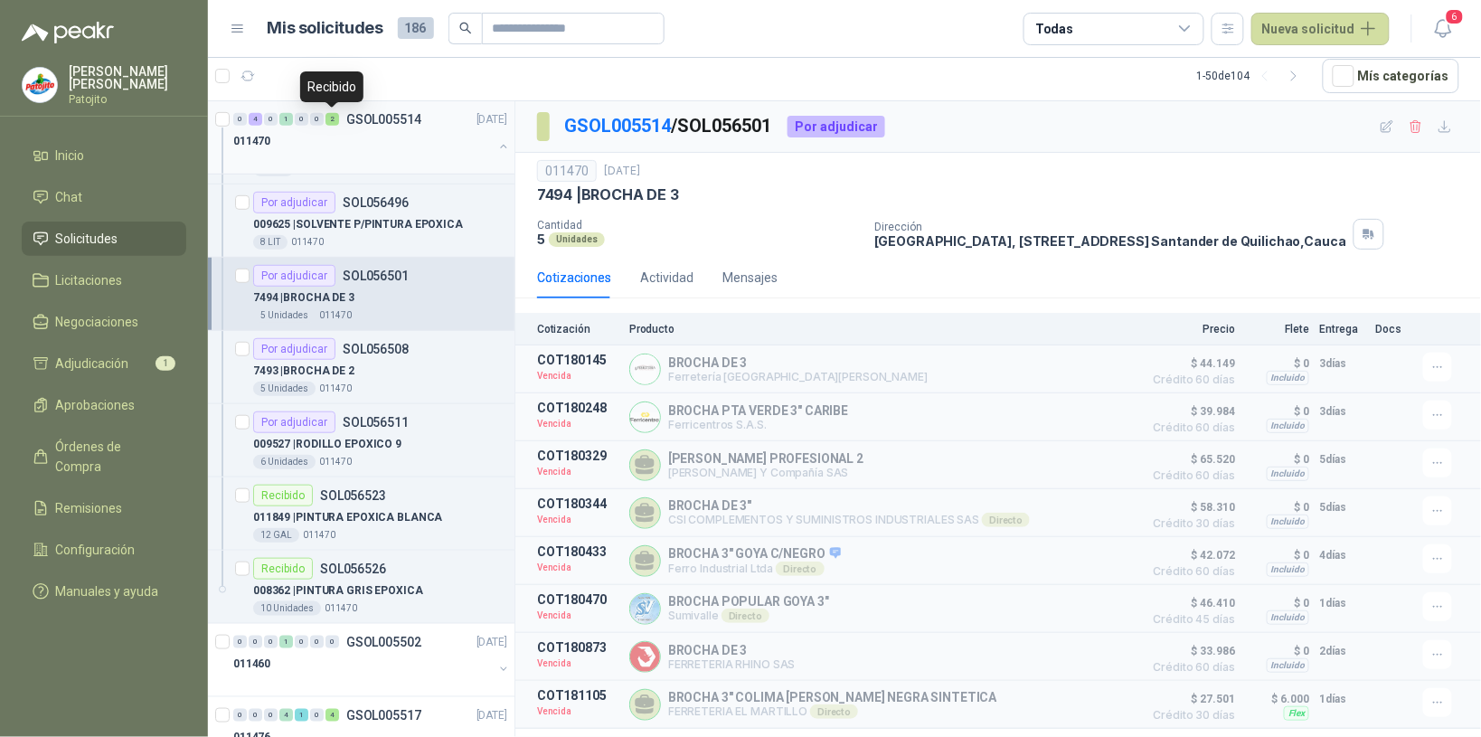
click at [337, 128] on div "0 4 0 1 0 0 2 GSOL005514 [DATE]" at bounding box center [372, 120] width 278 height 22
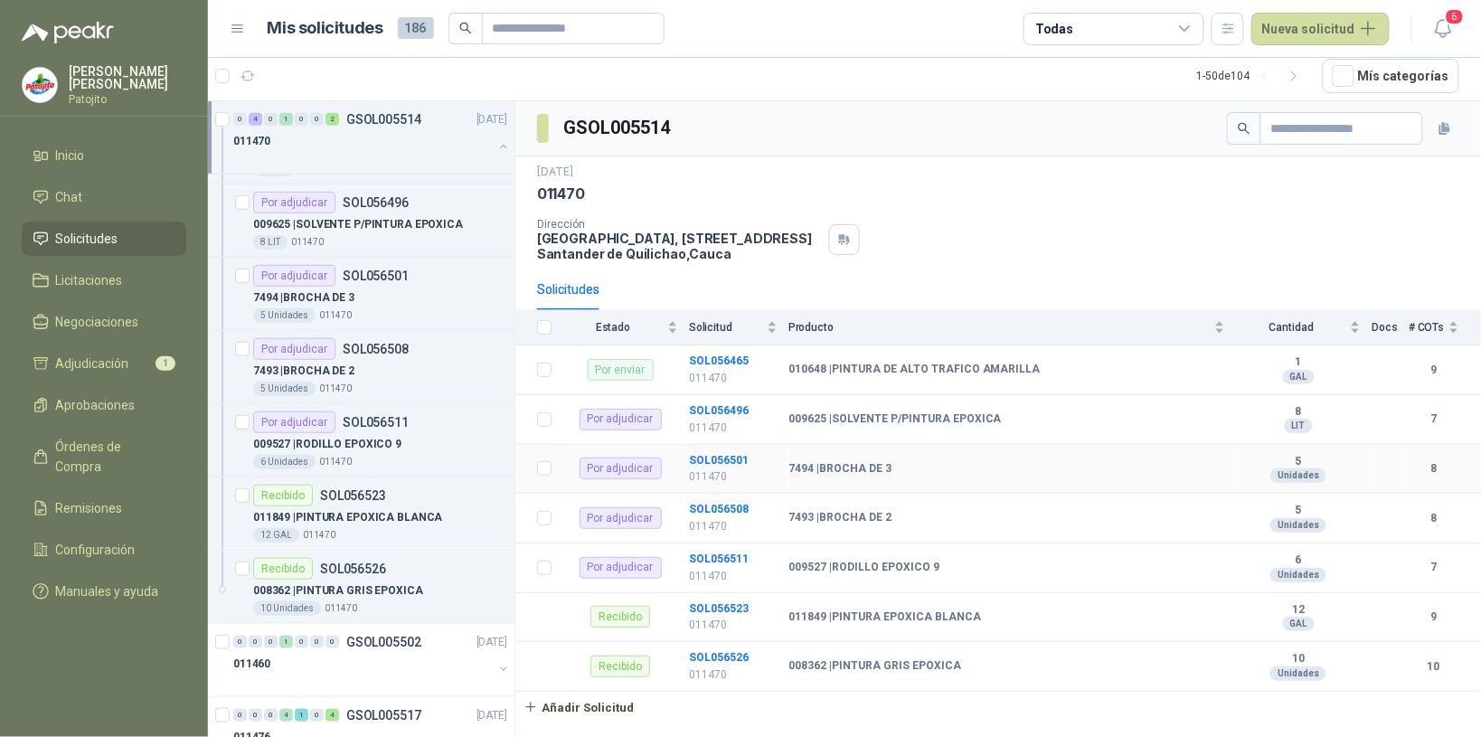
click at [748, 459] on td "SOL056501 011470" at bounding box center [738, 470] width 99 height 50
click at [721, 459] on b "SOL056501" at bounding box center [719, 460] width 60 height 13
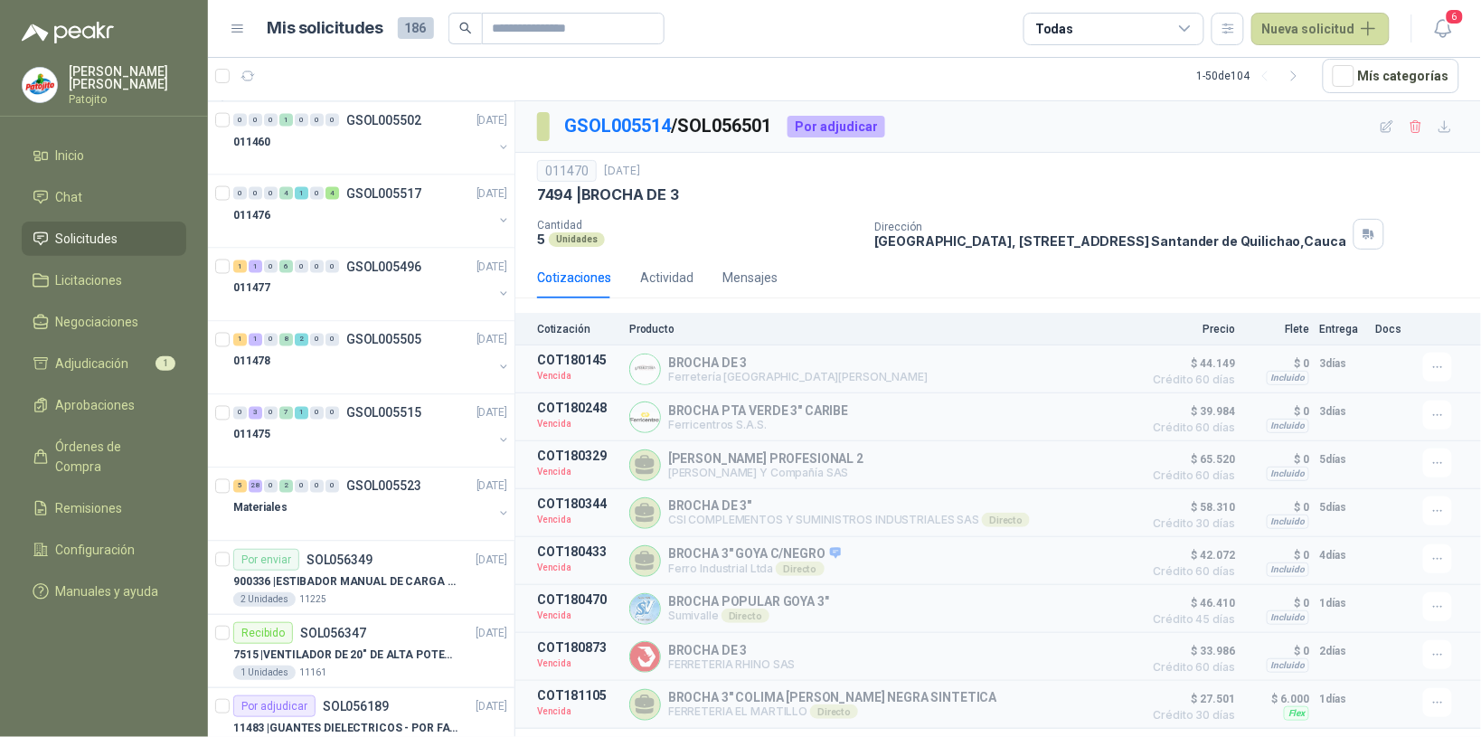
scroll to position [2556, 0]
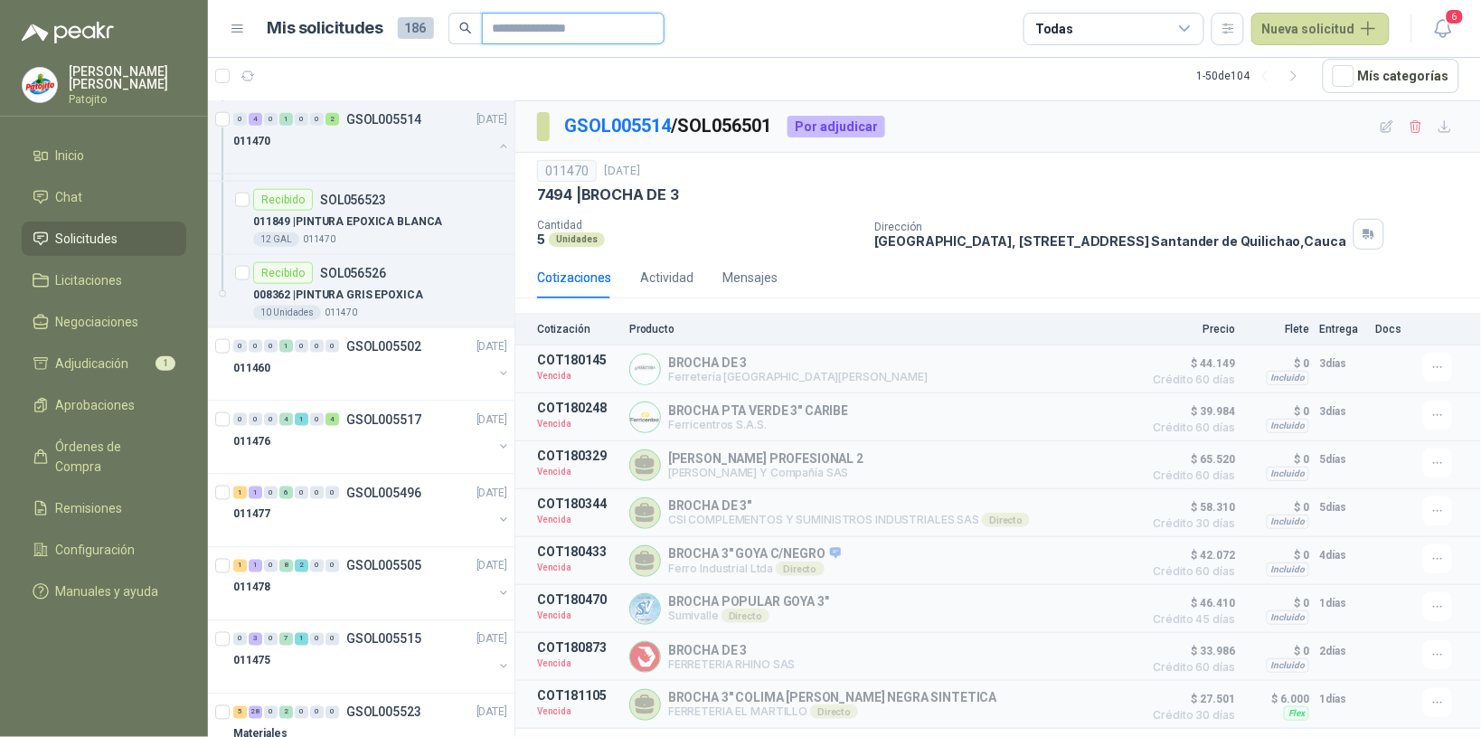
click at [580, 38] on input "text" at bounding box center [566, 29] width 147 height 31
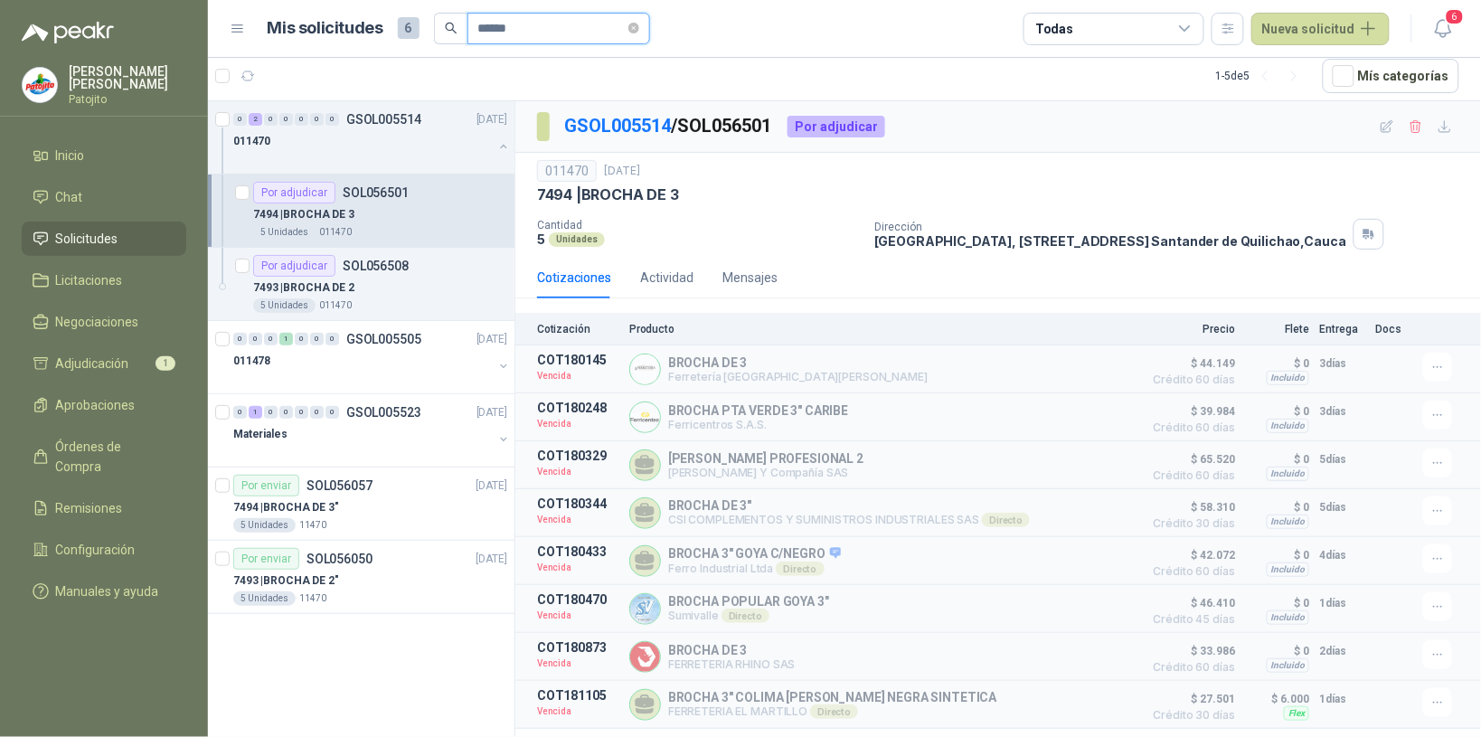
scroll to position [0, 0]
type input "******"
click at [360, 574] on div "7493 | BROCHA DE 2"" at bounding box center [370, 581] width 274 height 22
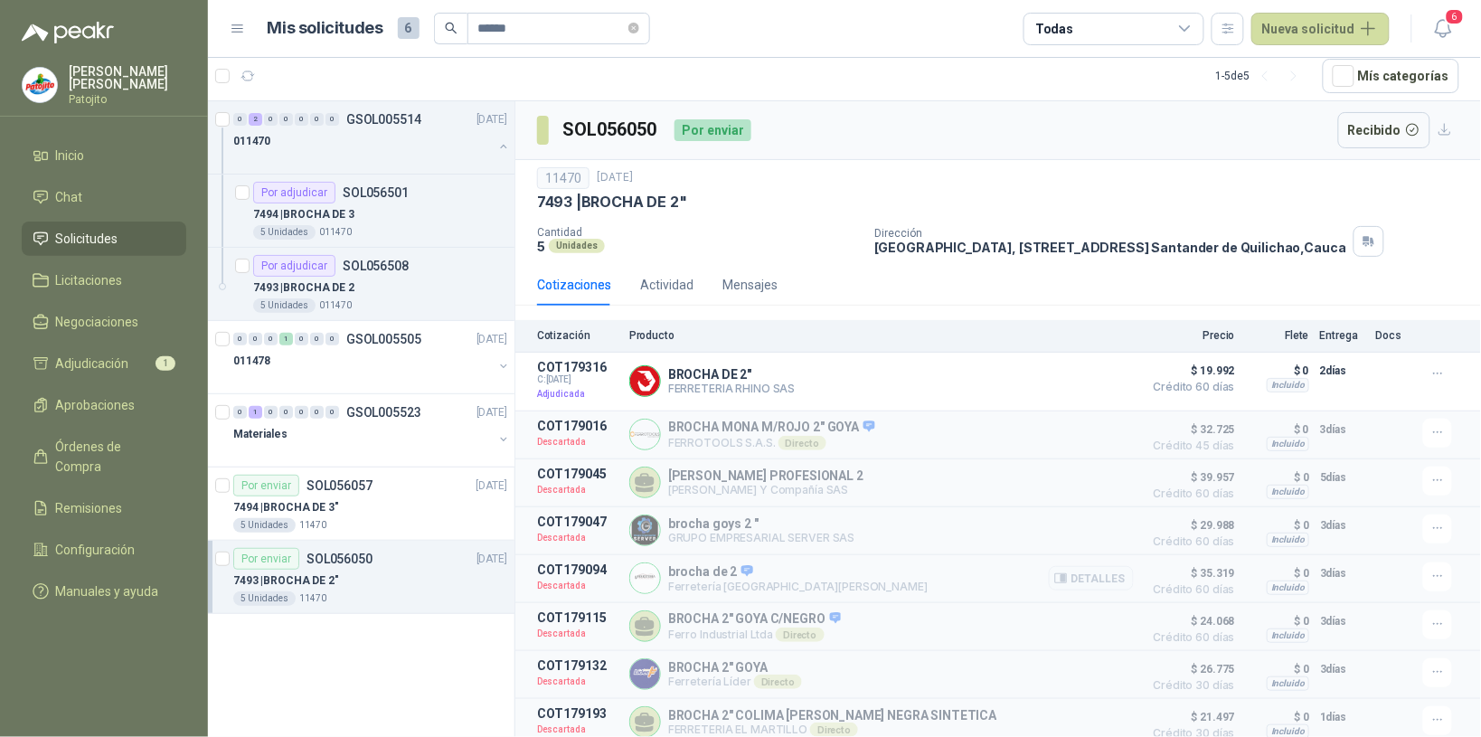
scroll to position [73, 0]
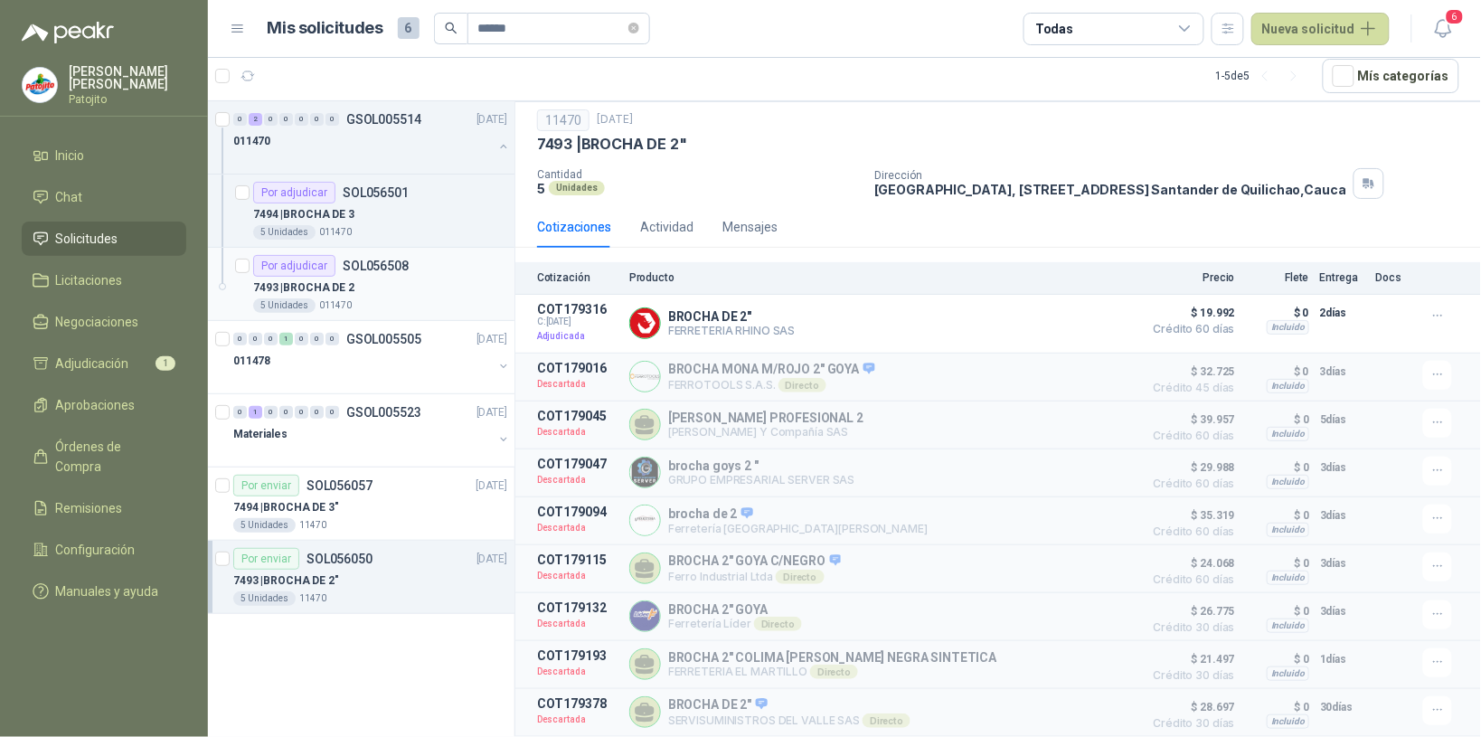
click at [383, 290] on div "7493 | BROCHA DE 2" at bounding box center [380, 288] width 254 height 22
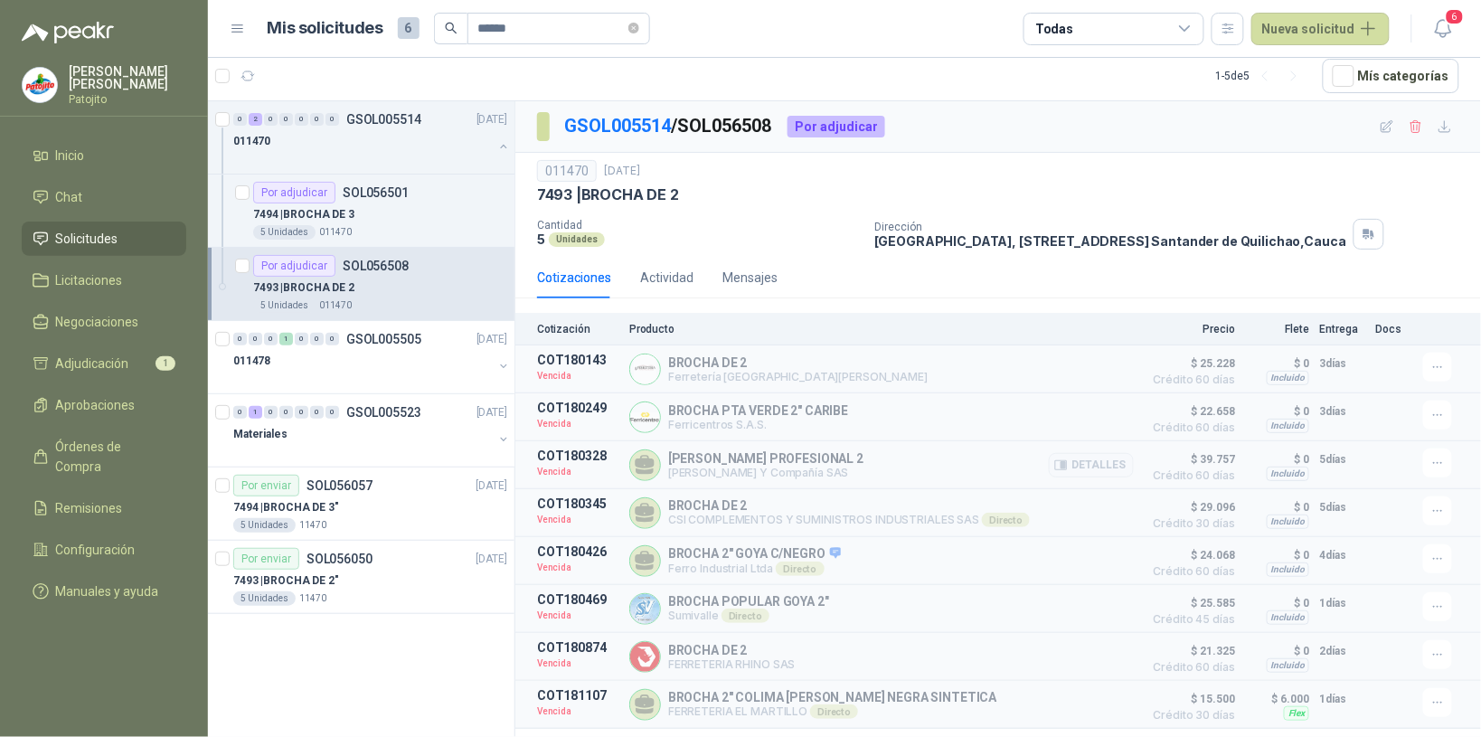
scroll to position [5, 0]
click at [1105, 464] on button "Detalles" at bounding box center [1091, 465] width 85 height 24
click at [1106, 464] on button "Detalles" at bounding box center [1091, 465] width 85 height 24
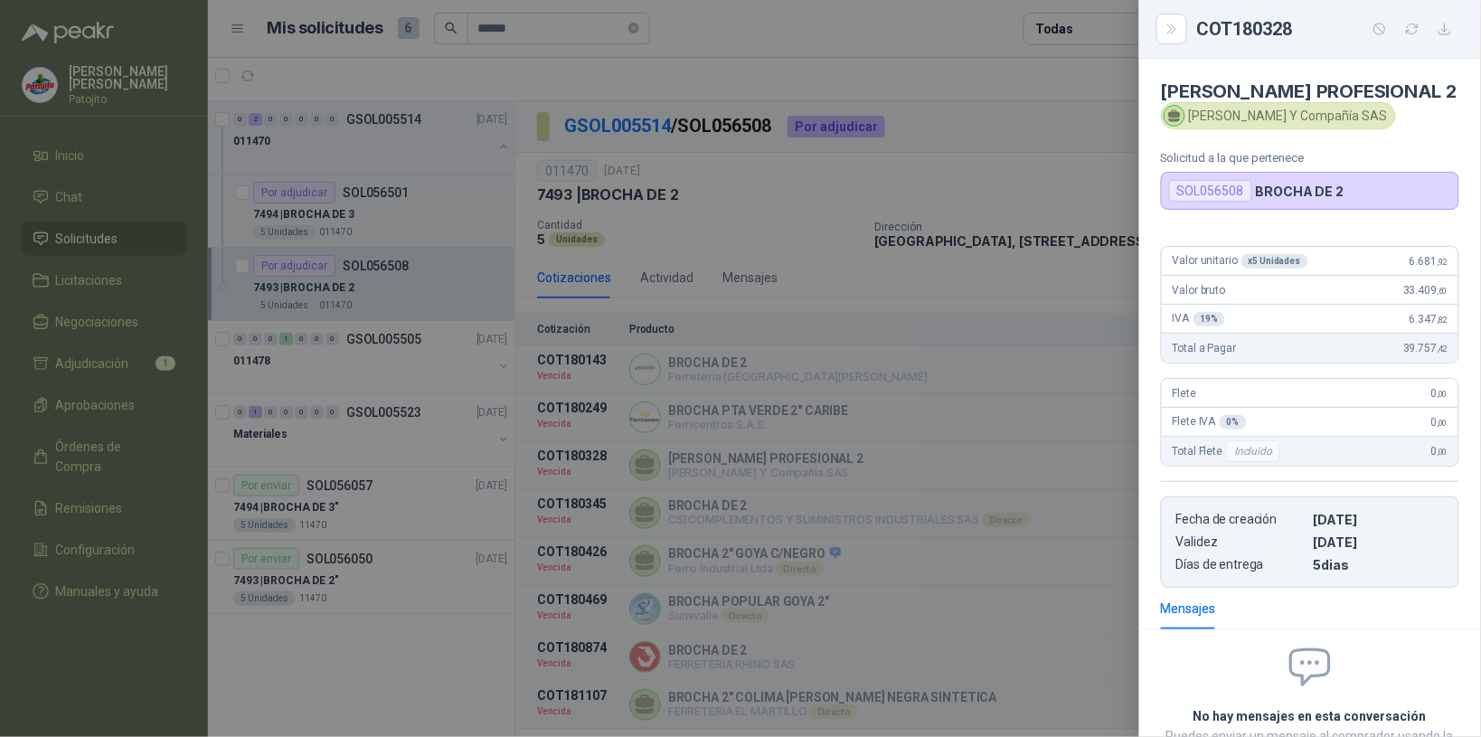
scroll to position [146, 0]
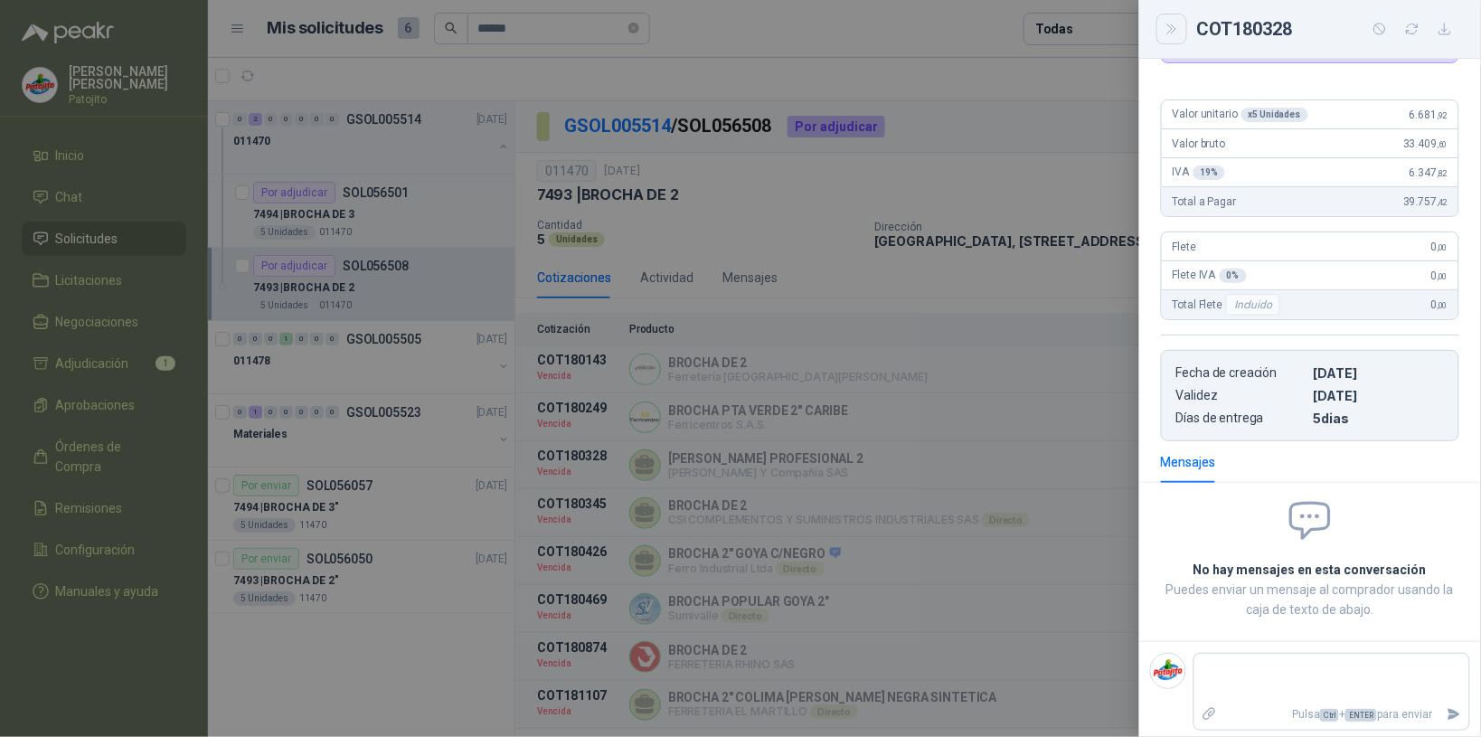
click at [1165, 22] on icon "Close" at bounding box center [1172, 29] width 15 height 15
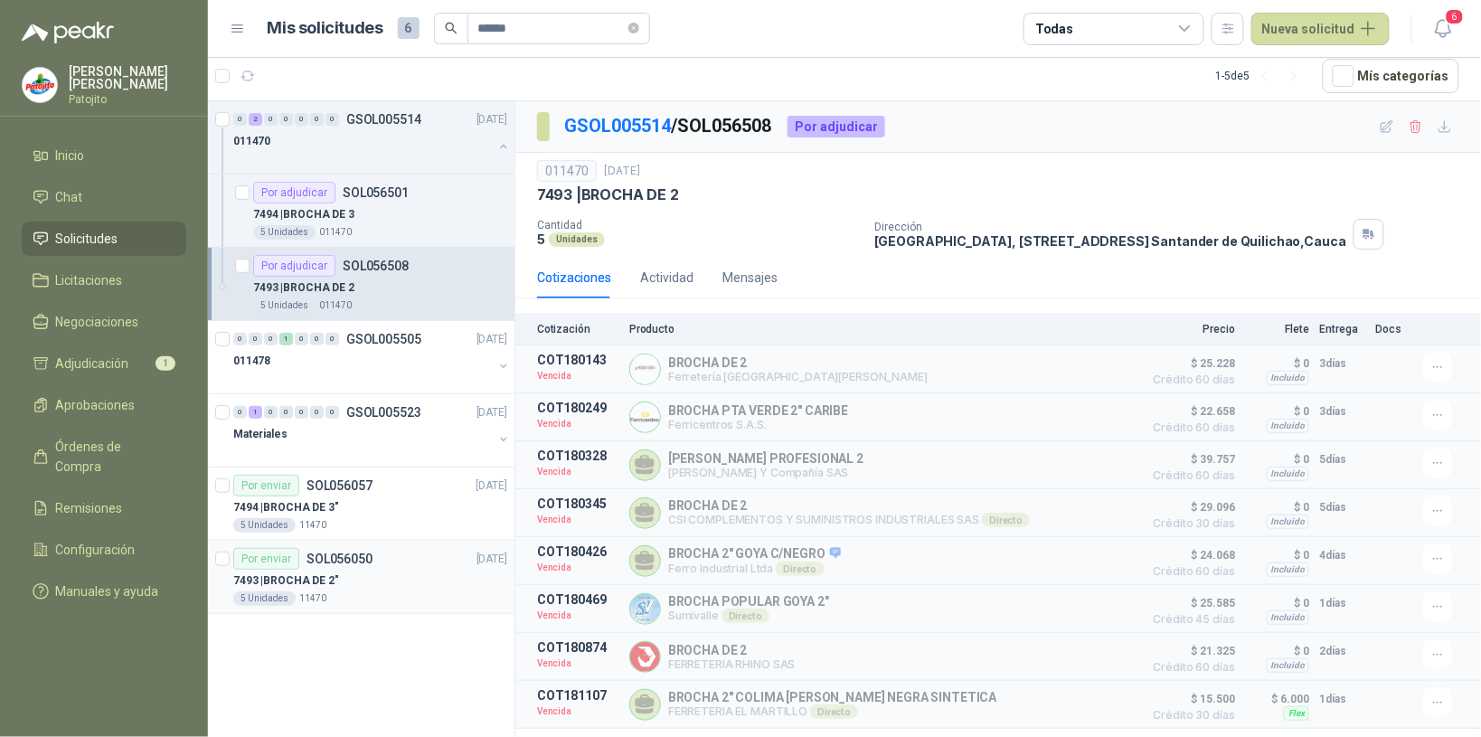
click at [417, 577] on div "7493 | BROCHA DE 2"" at bounding box center [370, 581] width 274 height 22
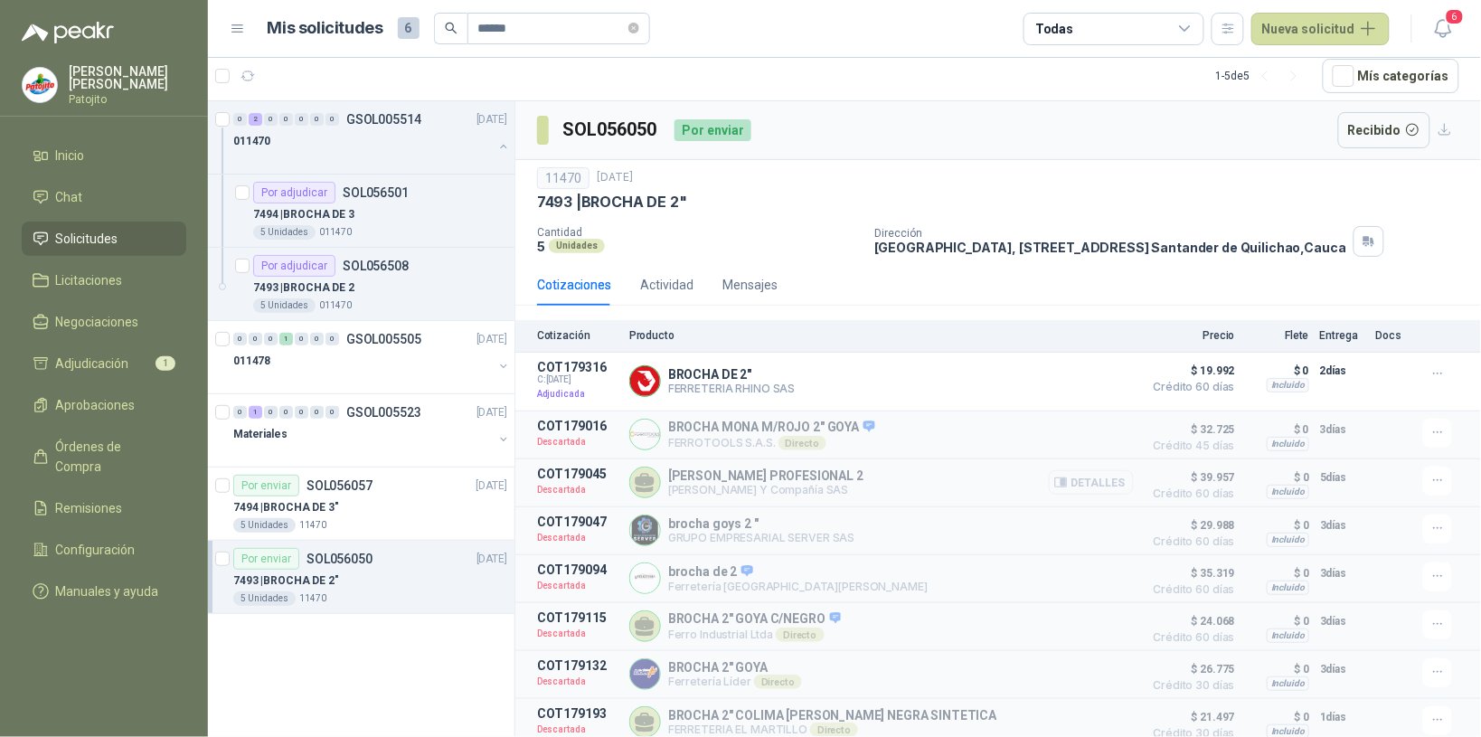
click at [1076, 493] on button "Detalles" at bounding box center [1091, 482] width 85 height 24
click at [1078, 495] on button "Detalles" at bounding box center [1091, 482] width 85 height 24
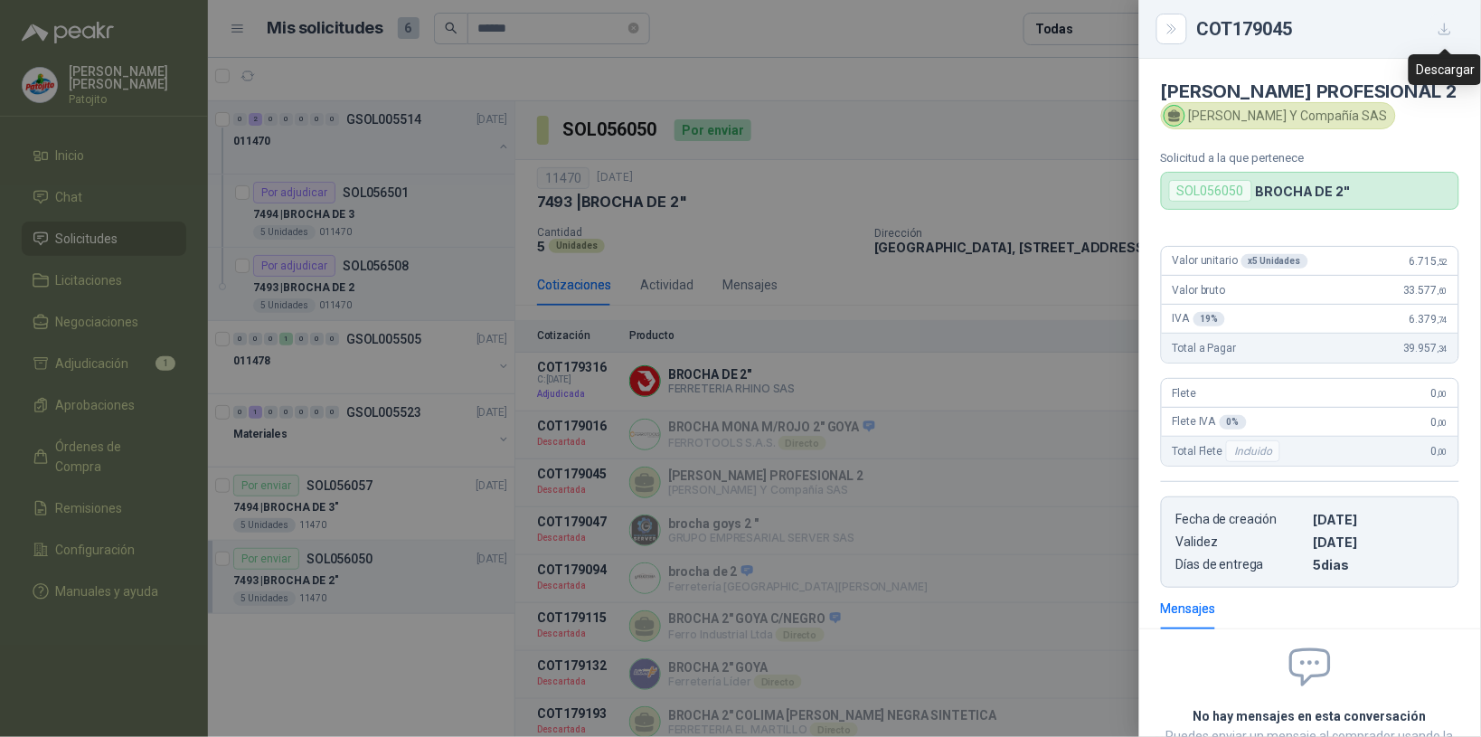
click at [1453, 30] on button "button" at bounding box center [1445, 28] width 29 height 29
click at [1167, 22] on icon "Close" at bounding box center [1172, 29] width 15 height 15
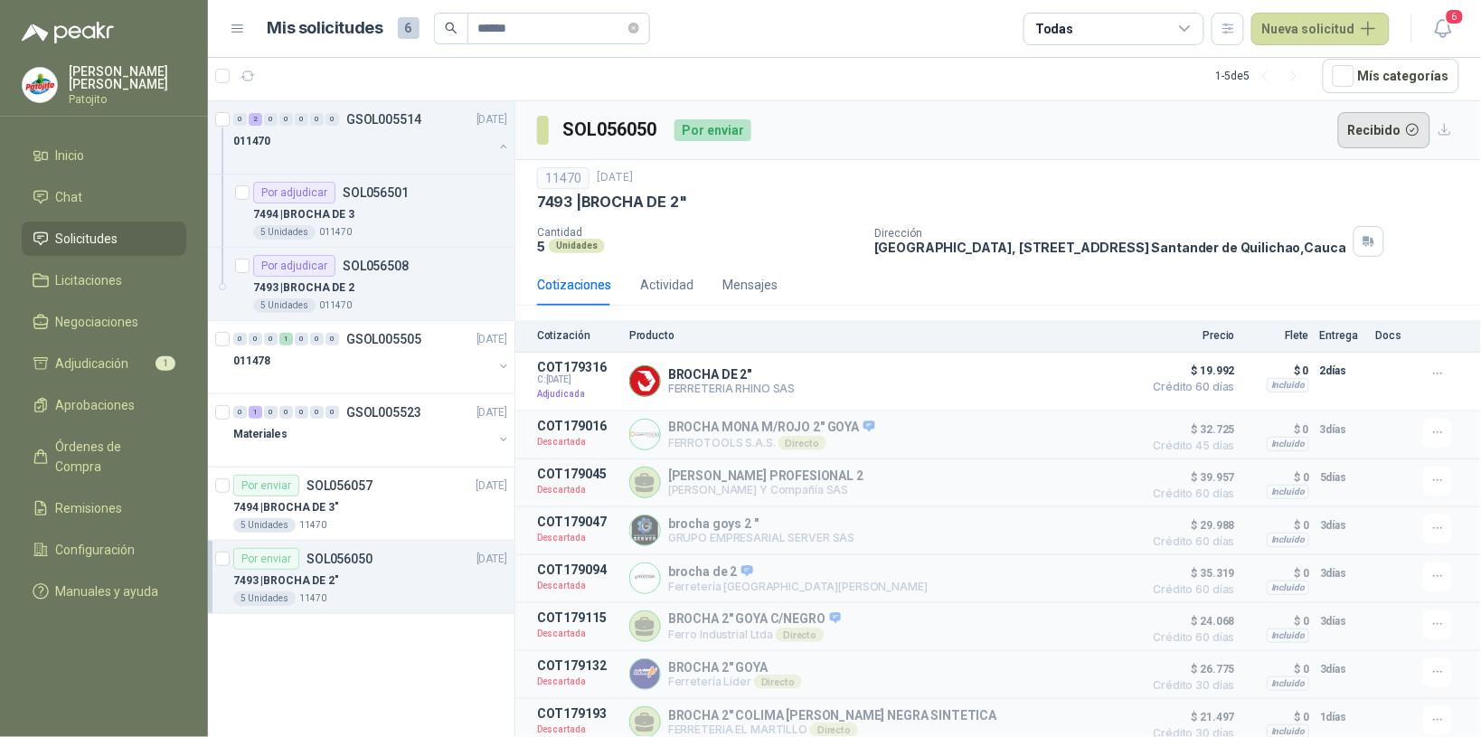
click at [1376, 132] on button "Recibido" at bounding box center [1384, 130] width 93 height 36
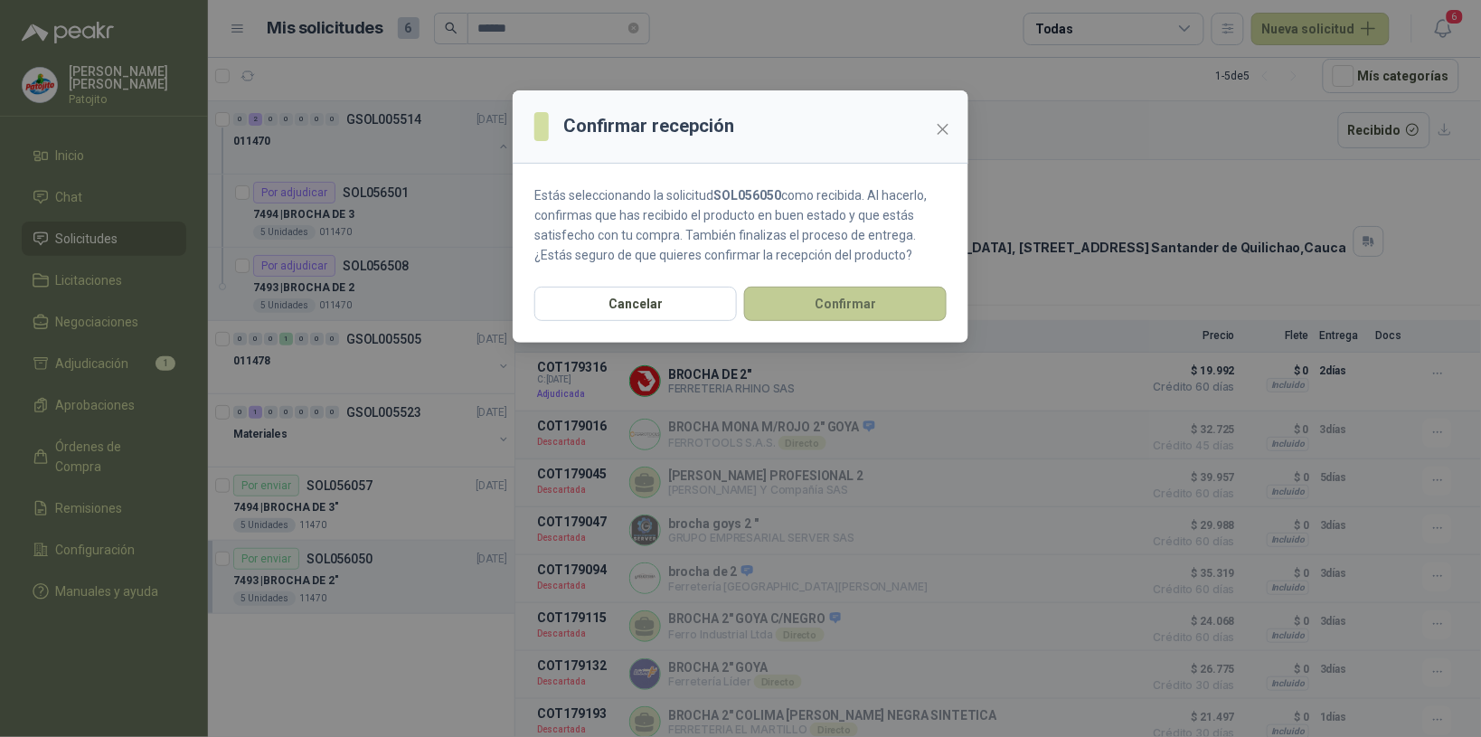
click at [865, 289] on button "Confirmar" at bounding box center [845, 304] width 203 height 34
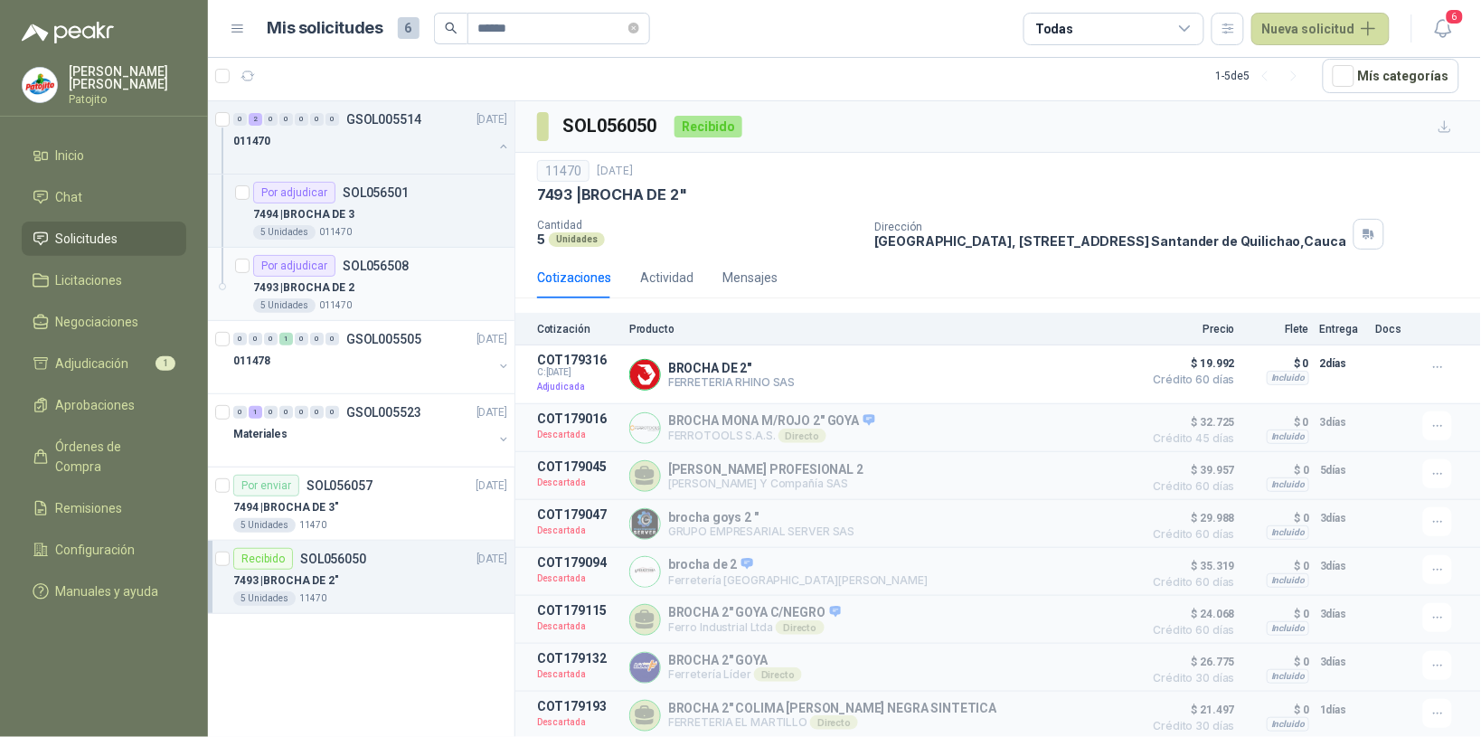
click at [400, 285] on div "7493 | BROCHA DE 2" at bounding box center [380, 288] width 254 height 22
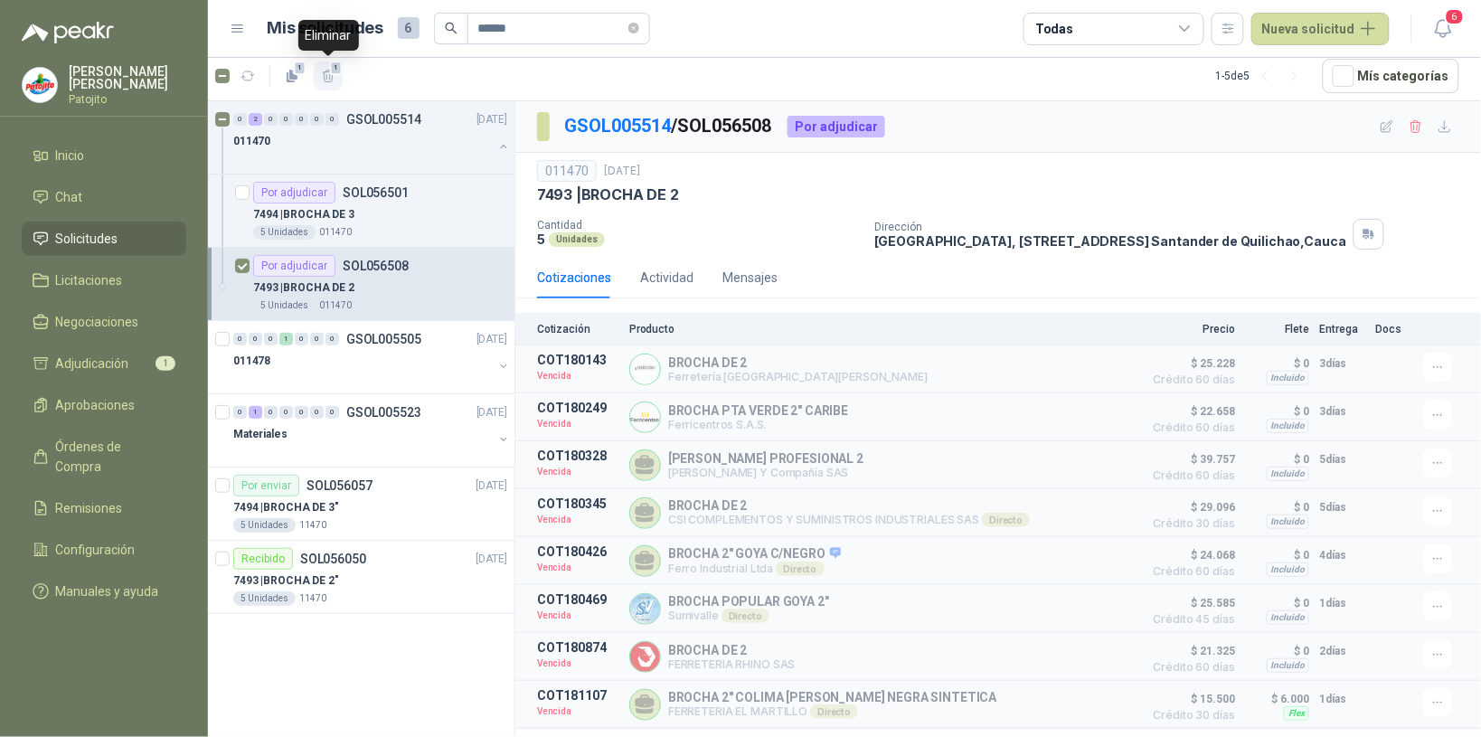
click at [333, 73] on span "1" at bounding box center [336, 68] width 13 height 14
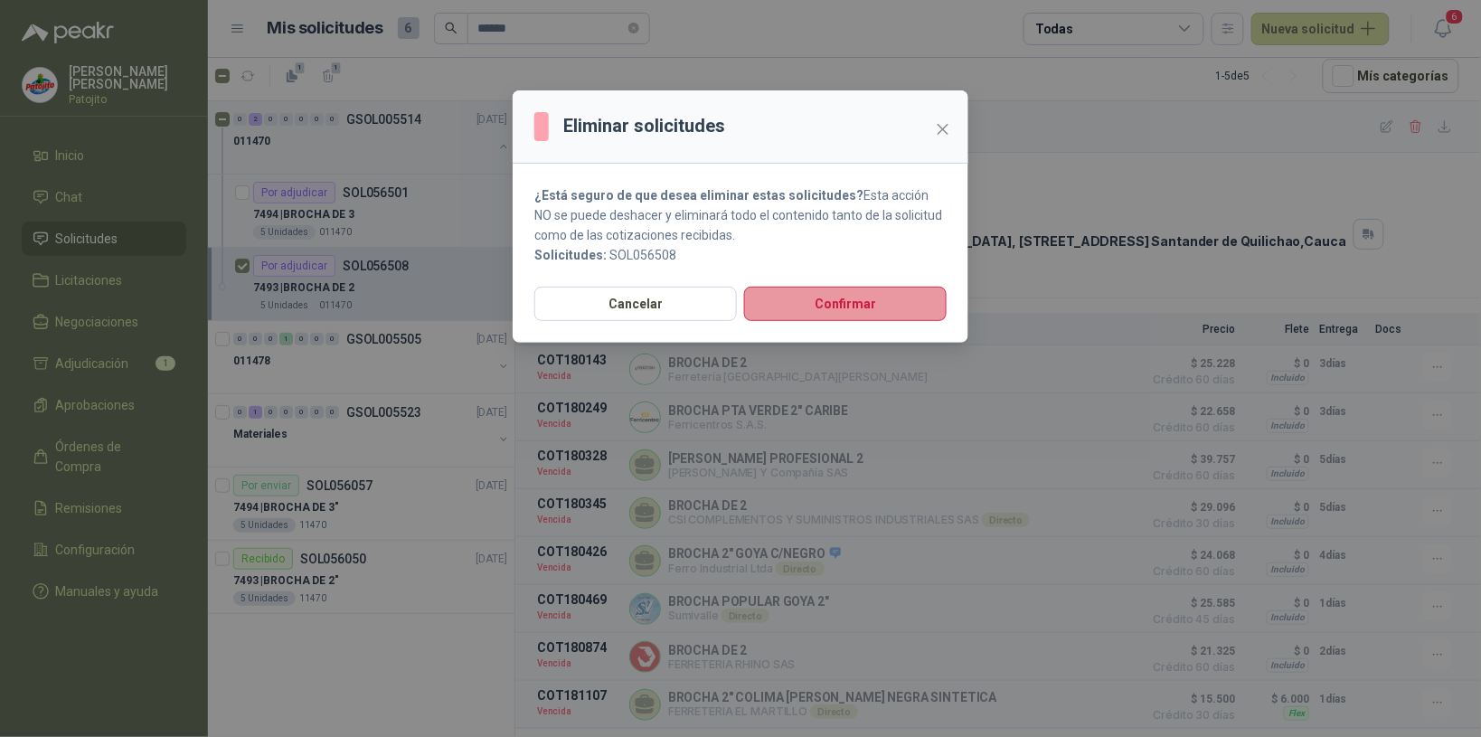
click at [873, 301] on button "Confirmar" at bounding box center [845, 304] width 203 height 34
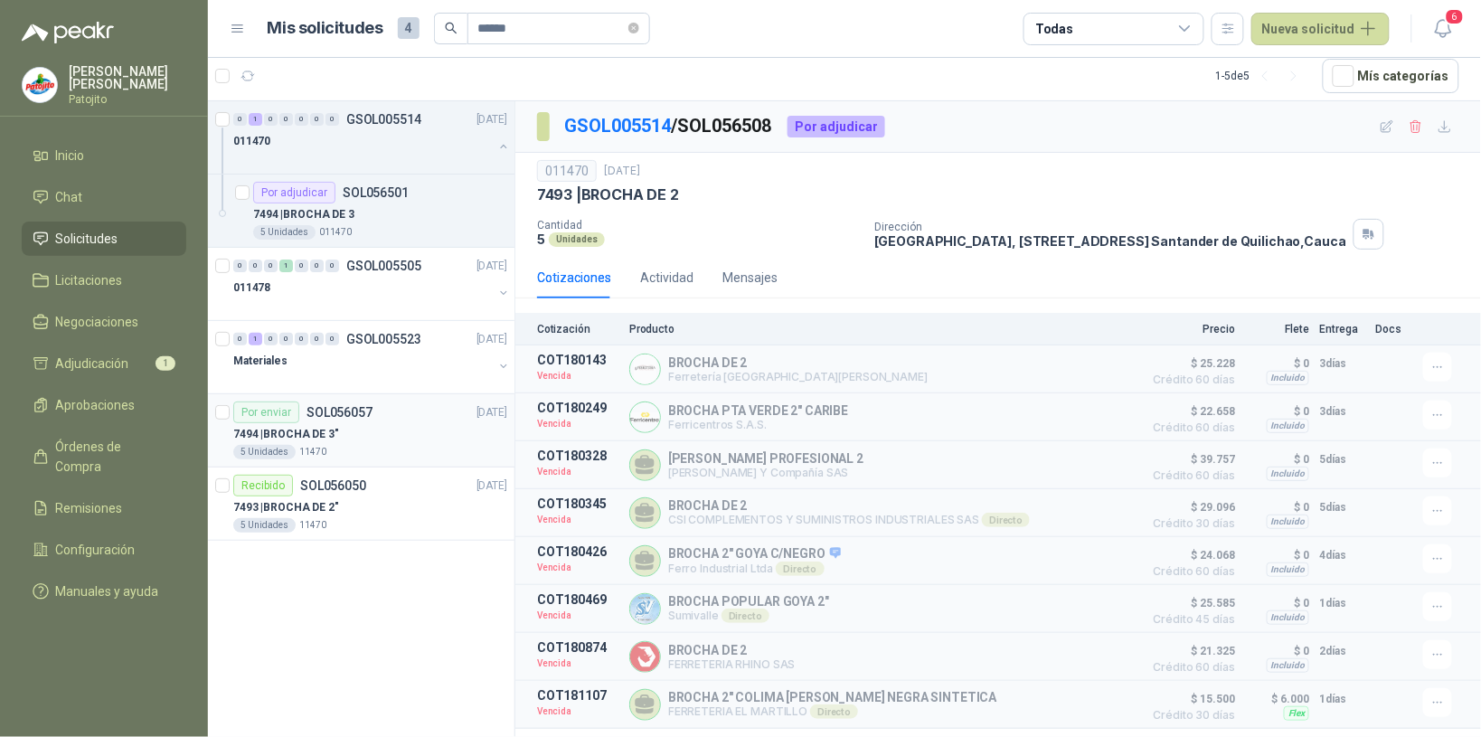
click at [386, 426] on div "7494 | BROCHA DE 3"" at bounding box center [370, 434] width 274 height 22
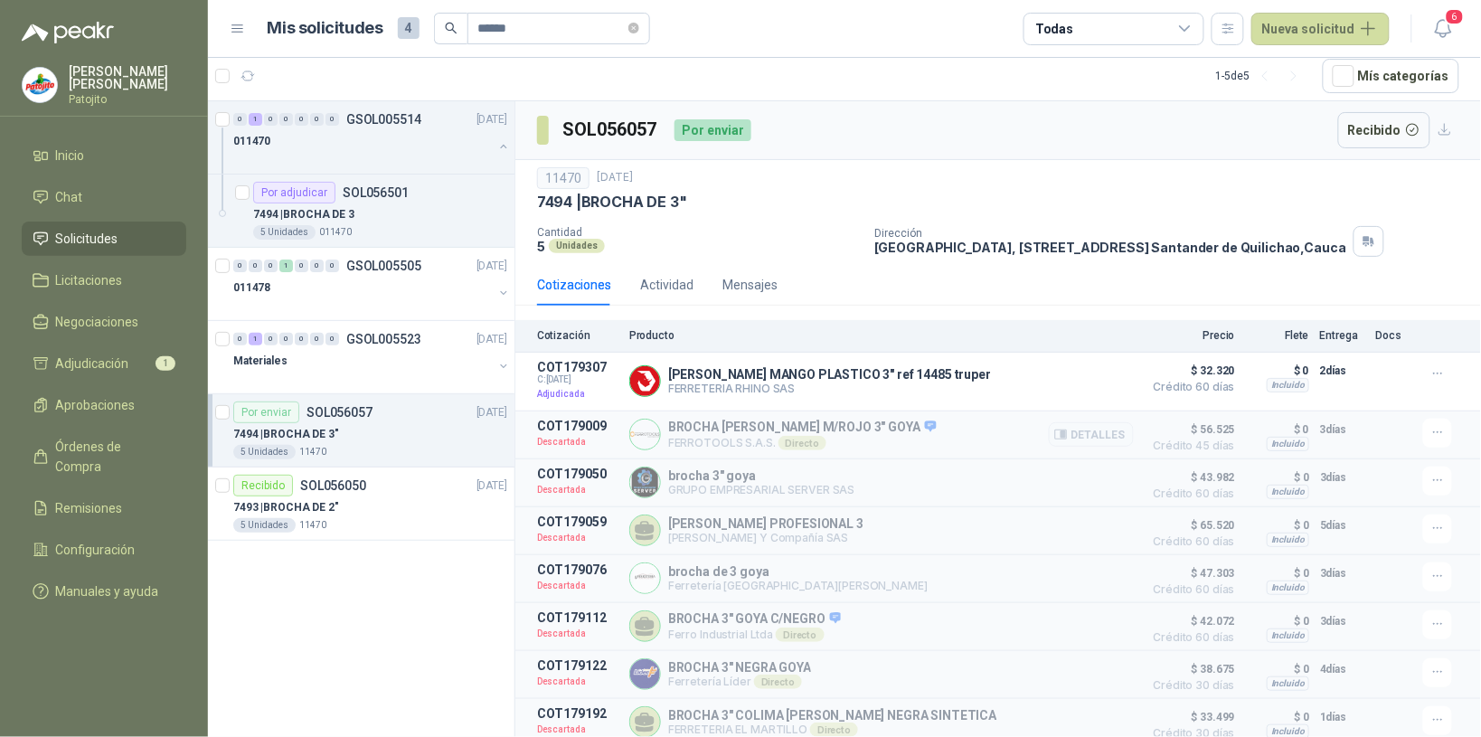
scroll to position [122, 0]
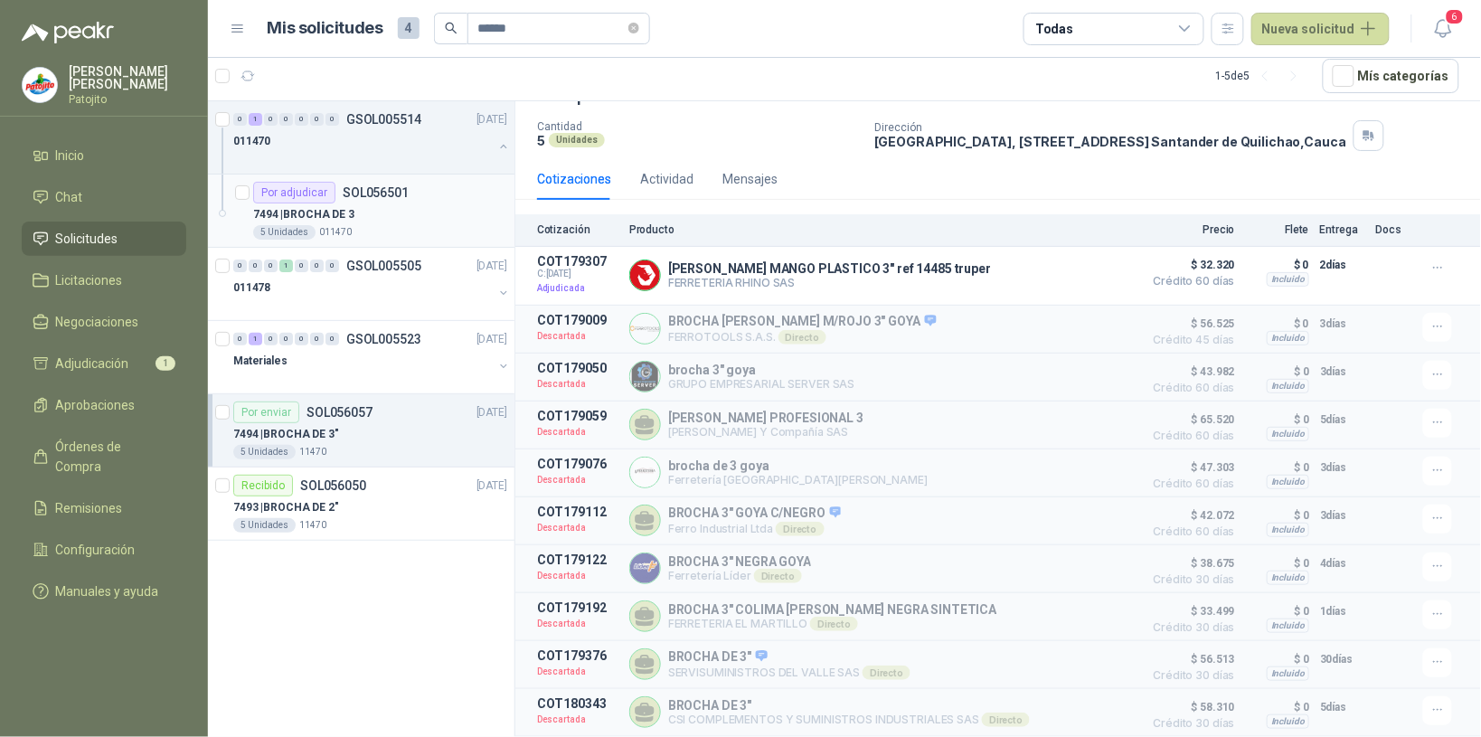
click at [383, 219] on div "7494 | BROCHA DE 3" at bounding box center [380, 214] width 254 height 22
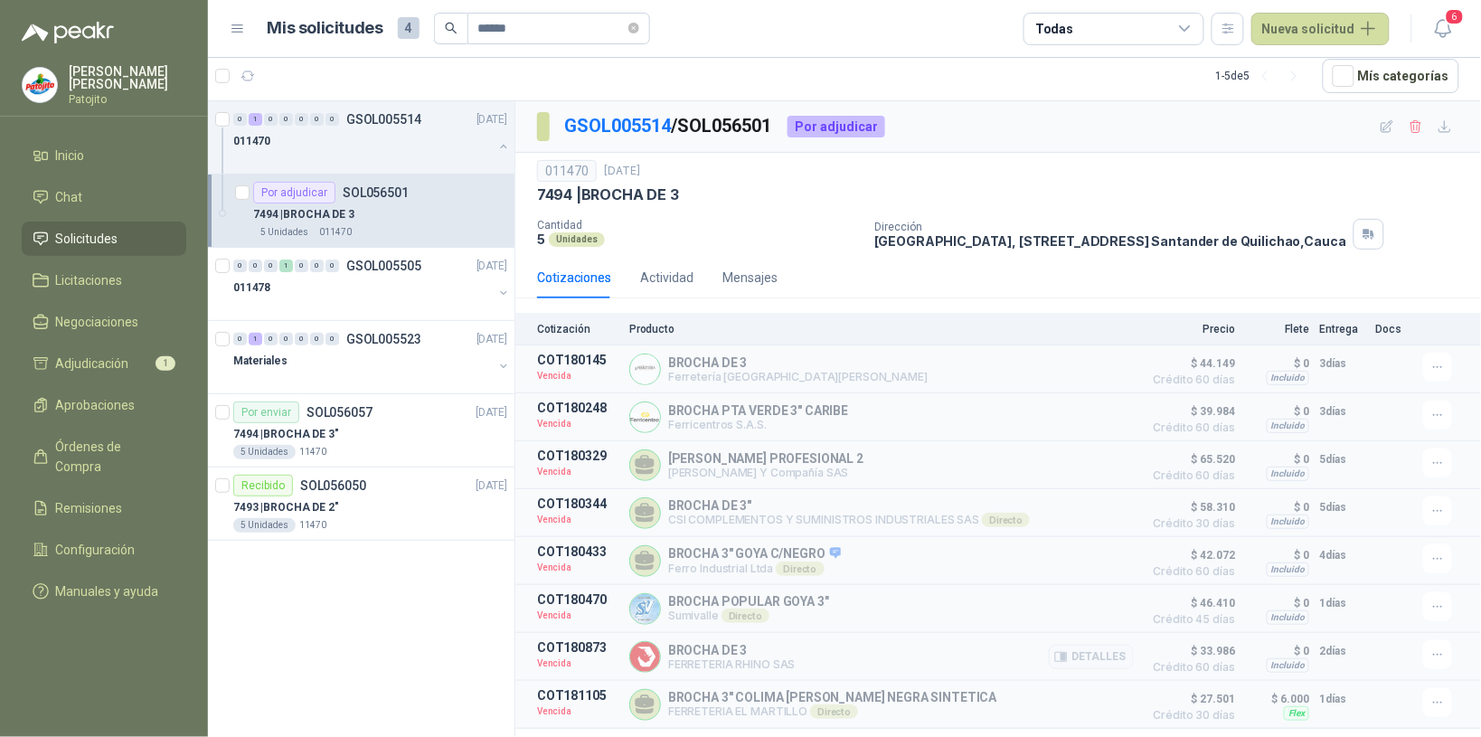
scroll to position [5, 0]
click at [1085, 459] on button "Detalles" at bounding box center [1091, 465] width 85 height 24
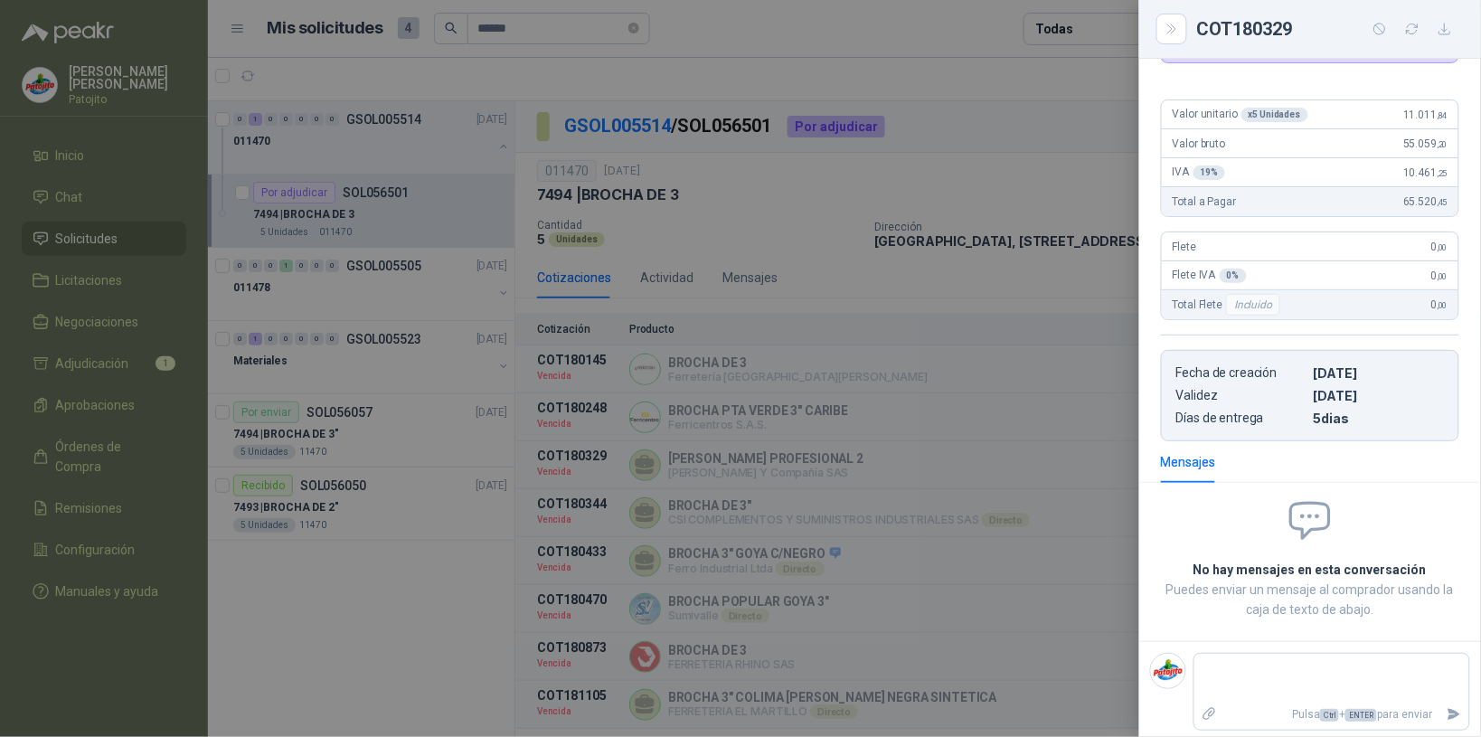
scroll to position [0, 0]
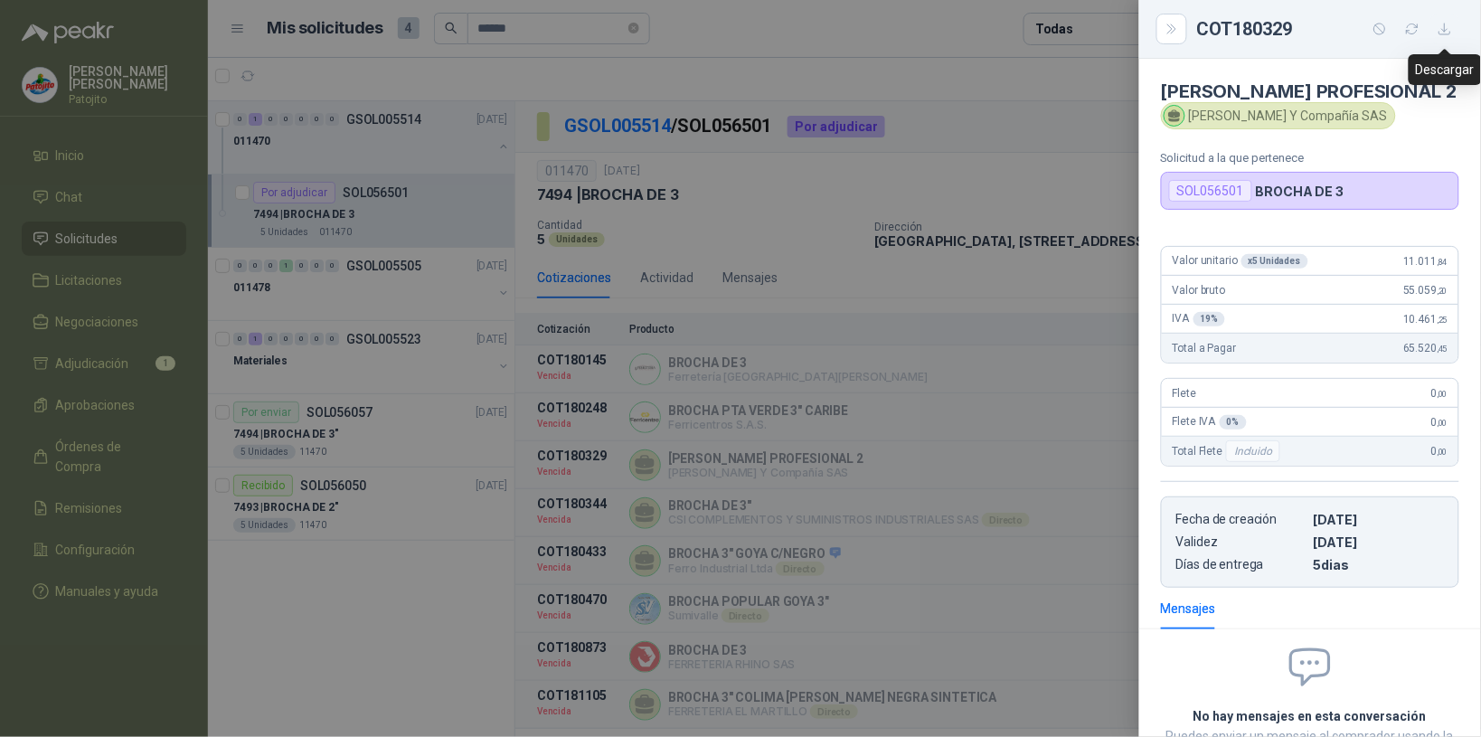
click at [1444, 30] on icon "button" at bounding box center [1445, 29] width 11 height 11
drag, startPoint x: 1172, startPoint y: 27, endPoint x: 1103, endPoint y: 64, distance: 78.1
click at [1172, 28] on icon "Close" at bounding box center [1172, 29] width 15 height 15
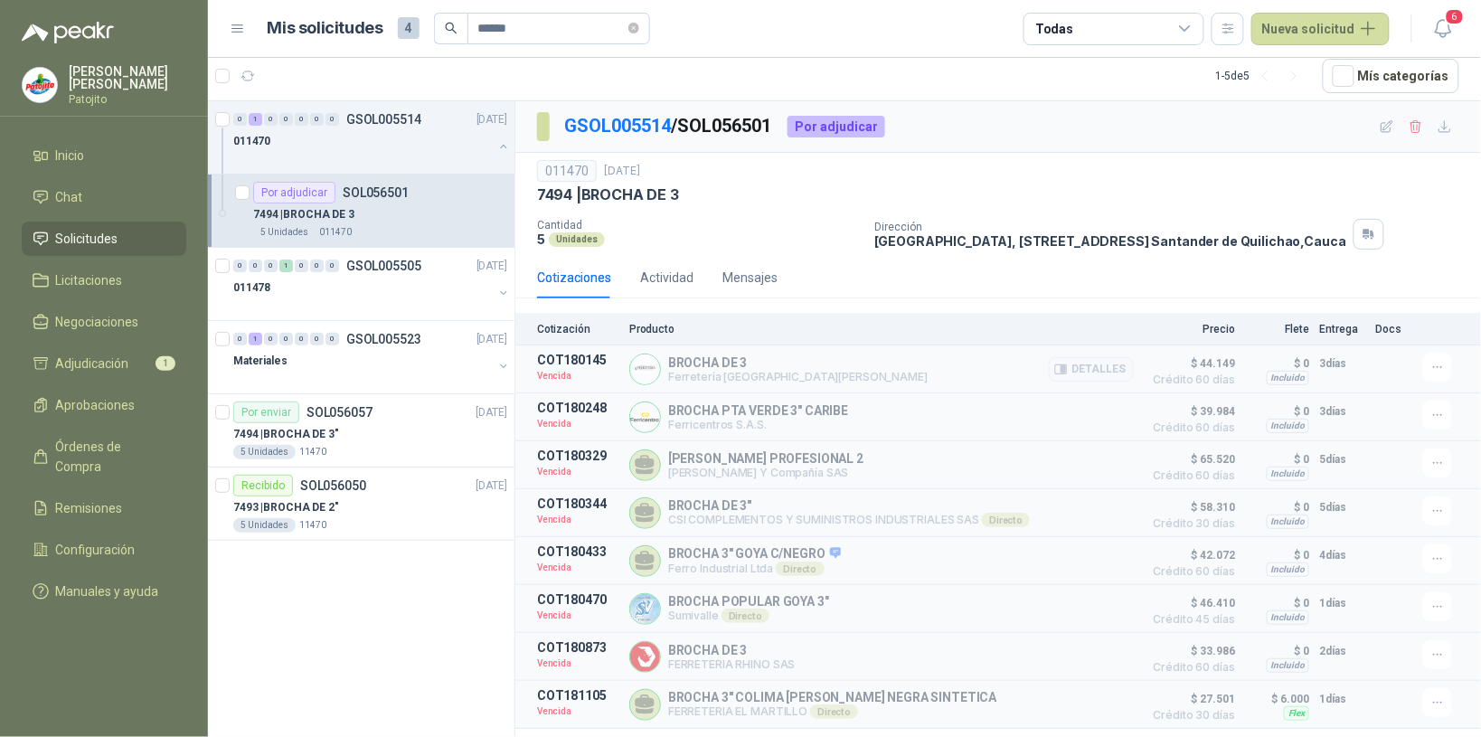
scroll to position [5, 0]
click at [335, 78] on button "1" at bounding box center [328, 75] width 29 height 29
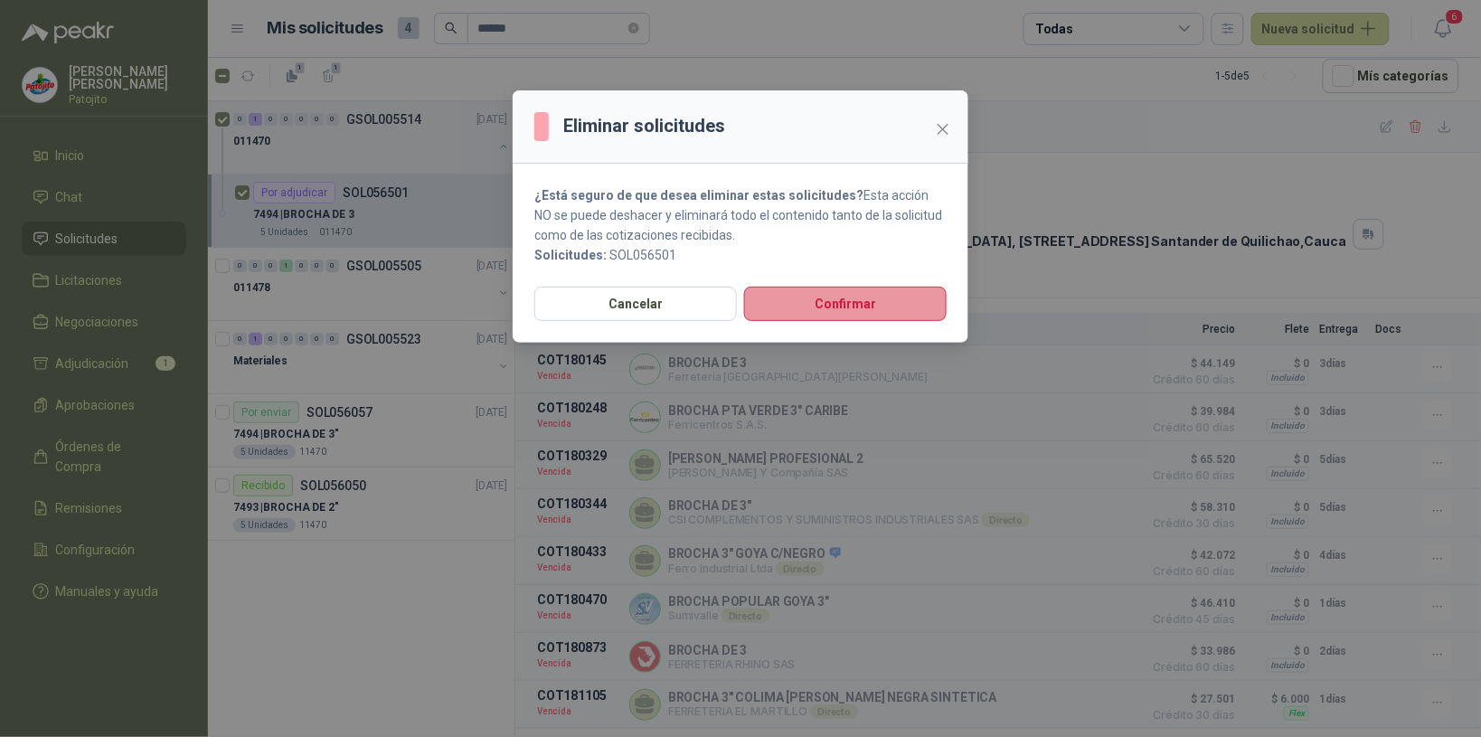
click at [855, 307] on button "Confirmar" at bounding box center [845, 304] width 203 height 34
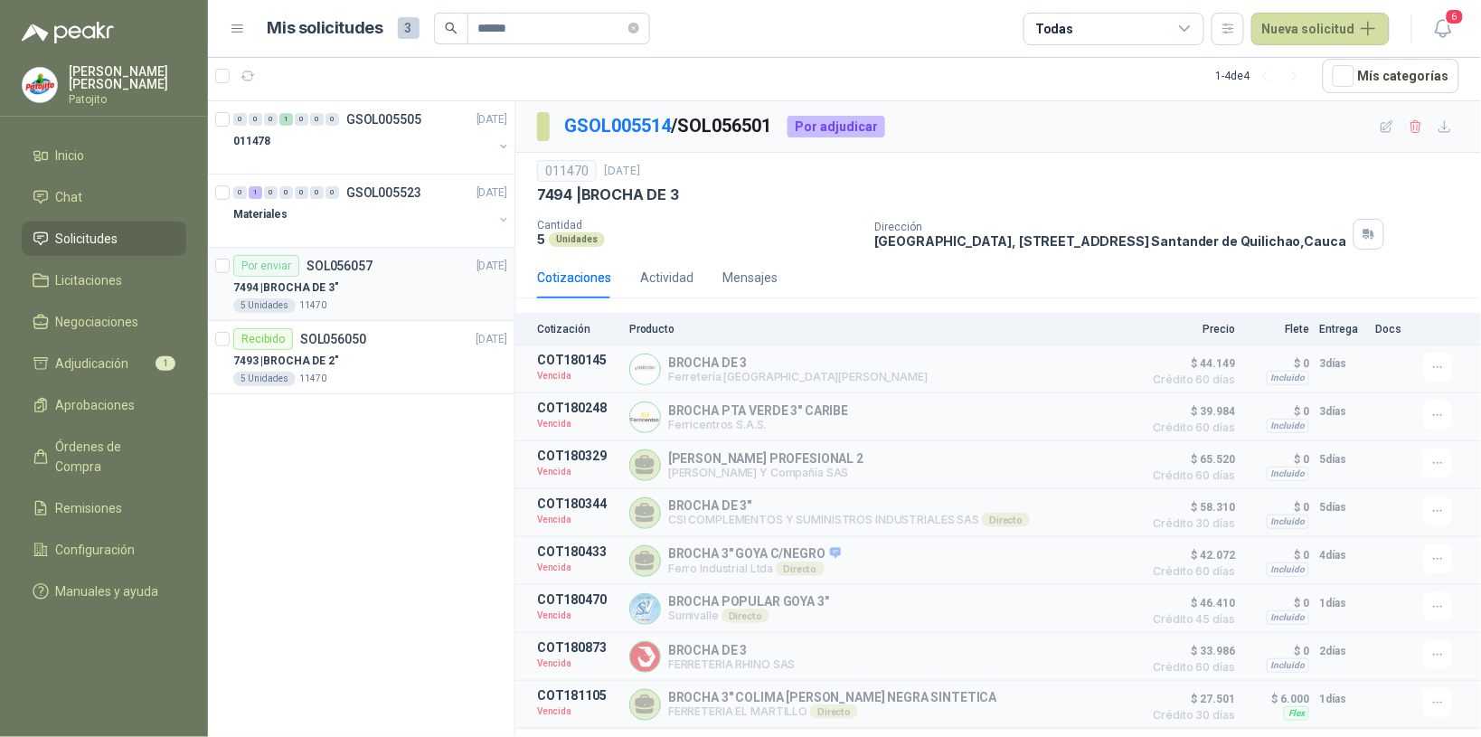
click at [373, 299] on div "5 Unidades 11470" at bounding box center [370, 305] width 274 height 14
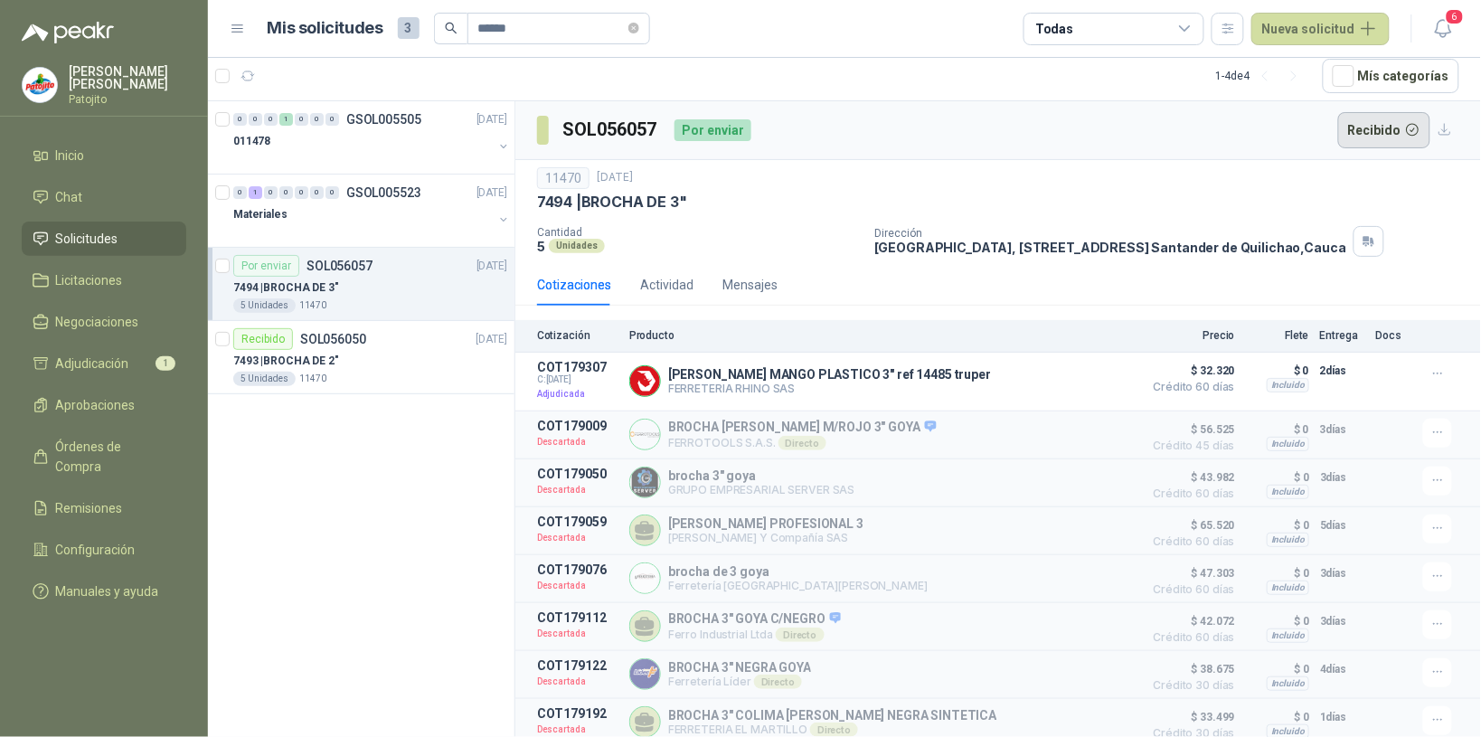
click at [1375, 133] on button "Recibido" at bounding box center [1384, 130] width 93 height 36
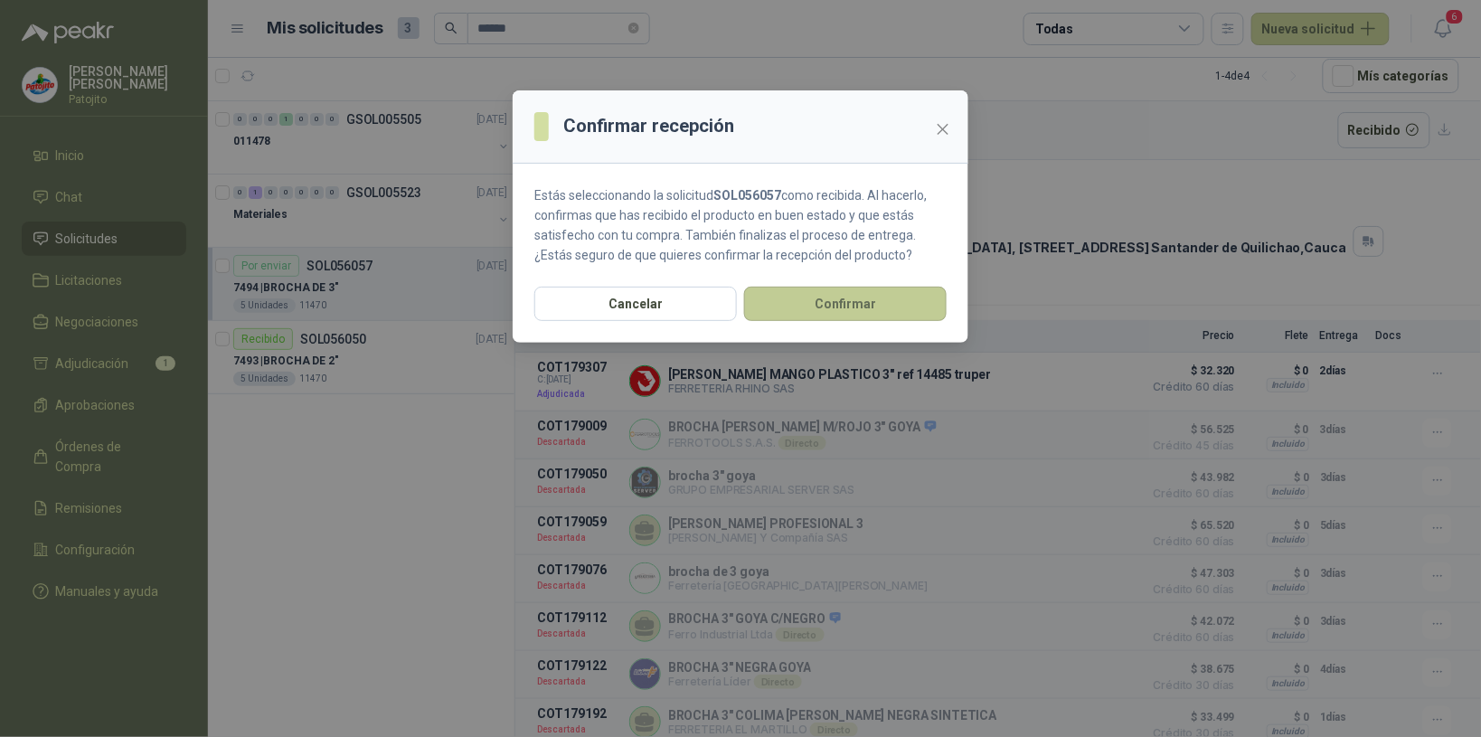
click at [789, 299] on button "Confirmar" at bounding box center [845, 304] width 203 height 34
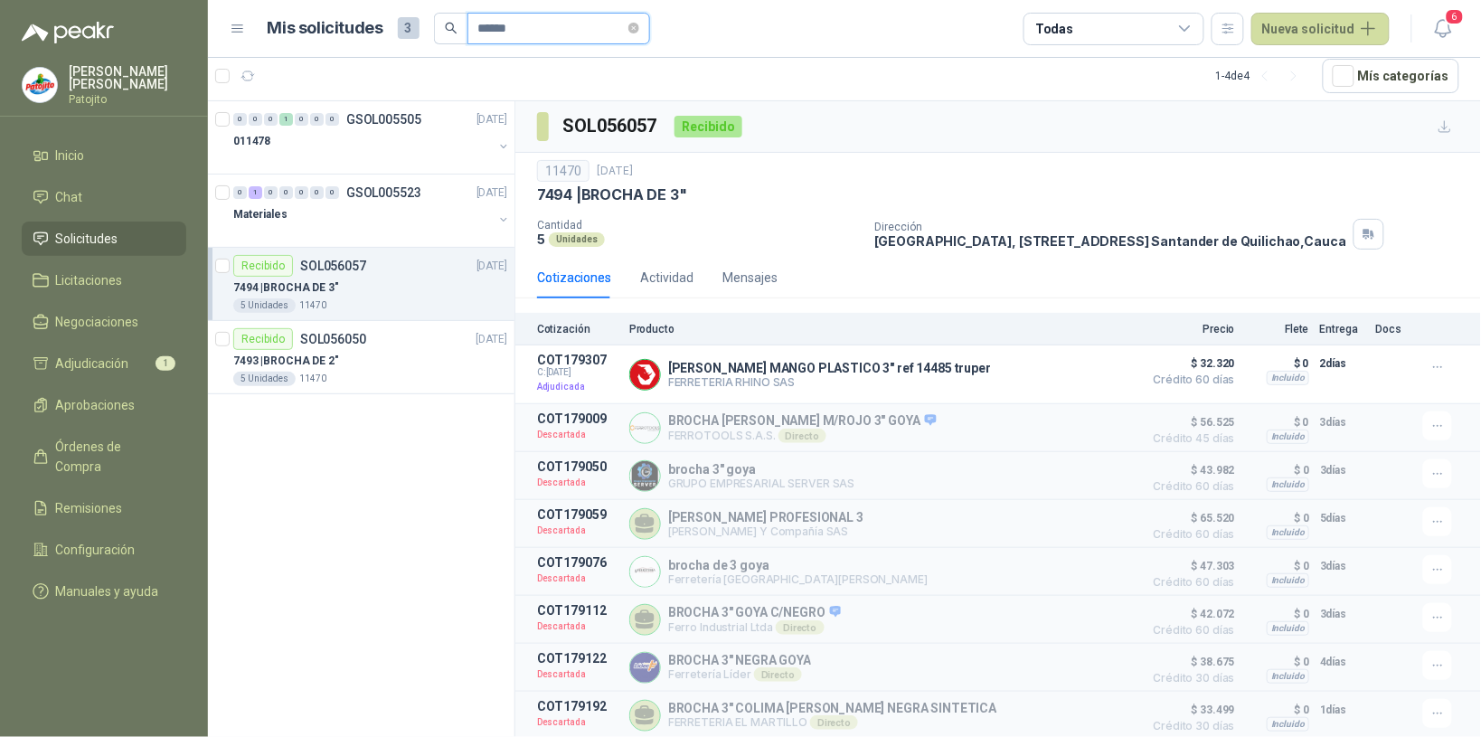
click at [586, 28] on input "******" at bounding box center [551, 29] width 147 height 31
type input "*"
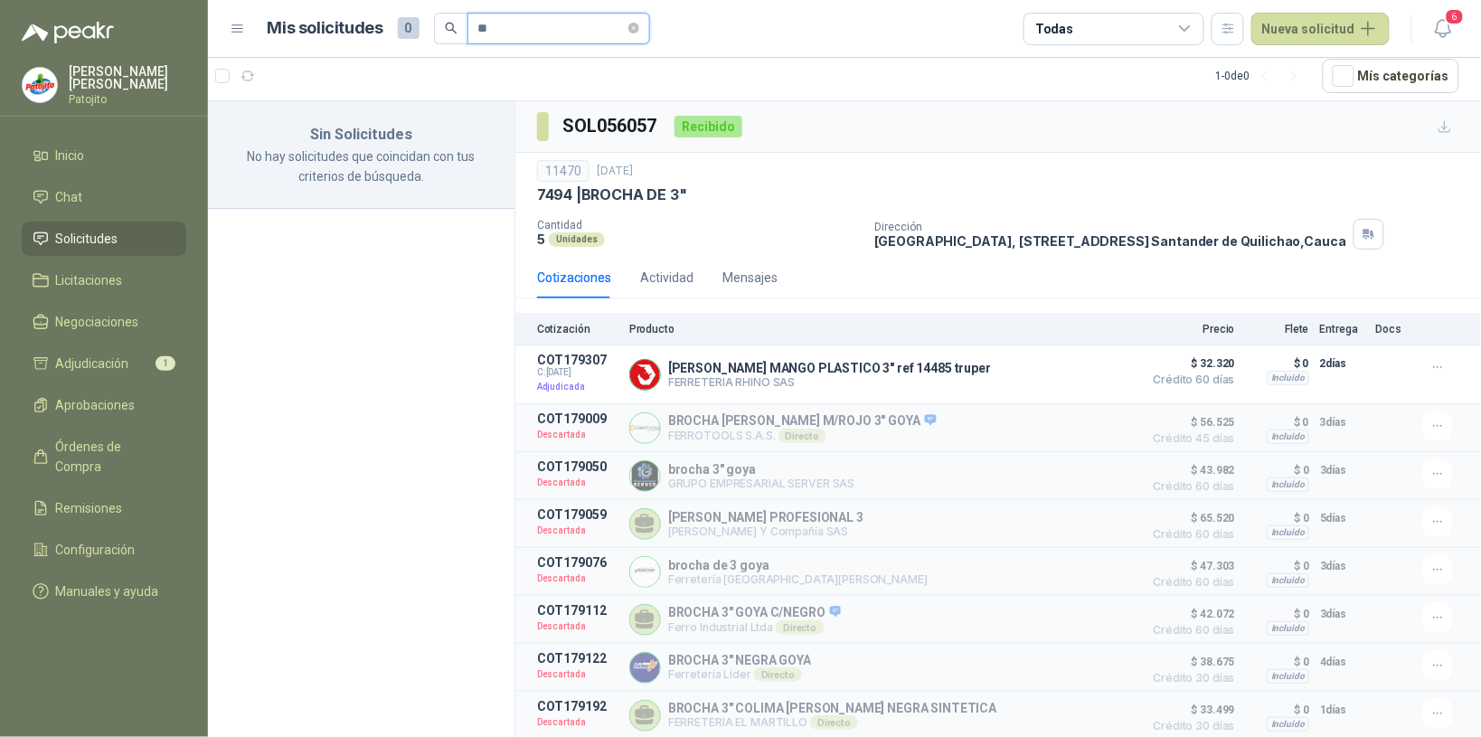
type input "*"
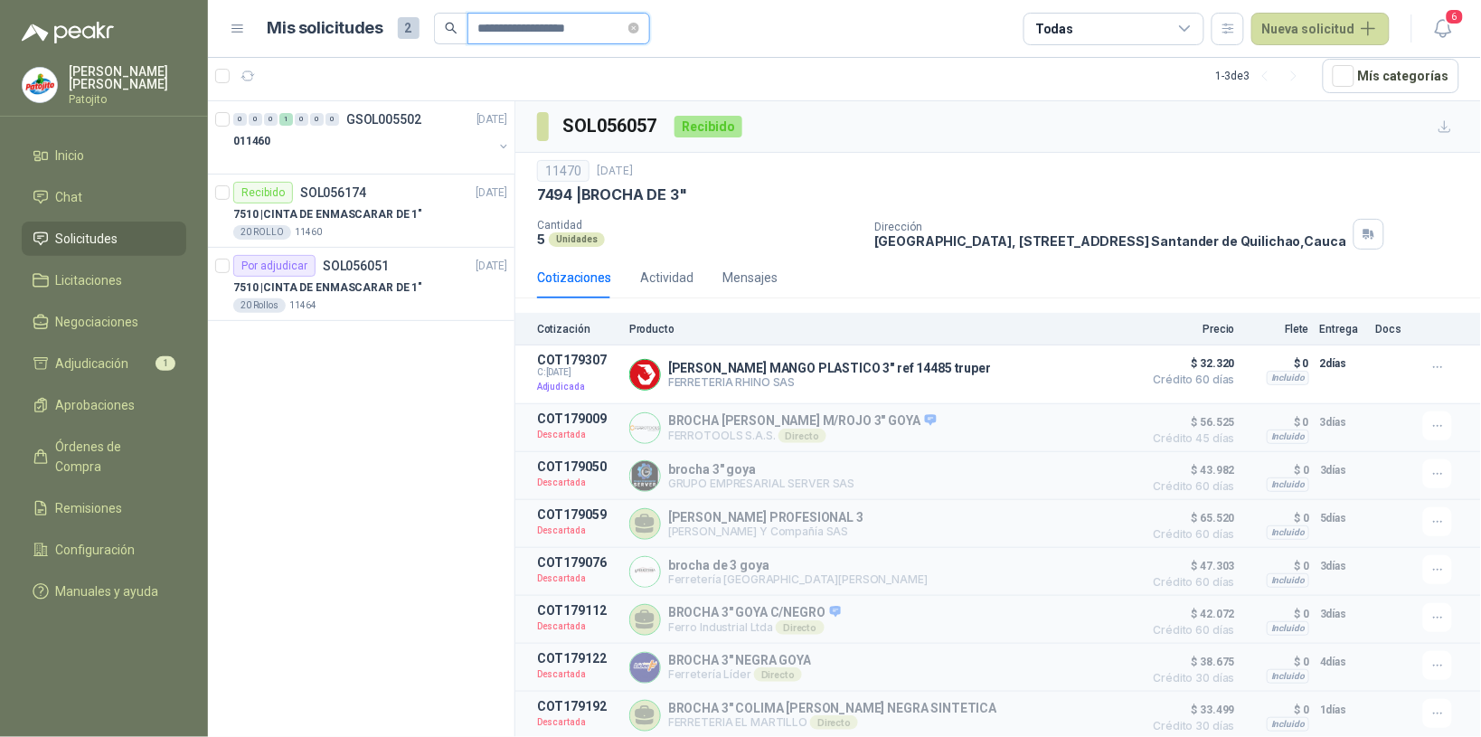
type input "**********"
click at [480, 223] on div "7510 | CINTA DE ENMASCARAR DE 1" 20 ROLLO 11460" at bounding box center [370, 221] width 274 height 36
click at [481, 223] on div "7510 | CINTA DE ENMASCARAR DE 1"" at bounding box center [370, 214] width 274 height 22
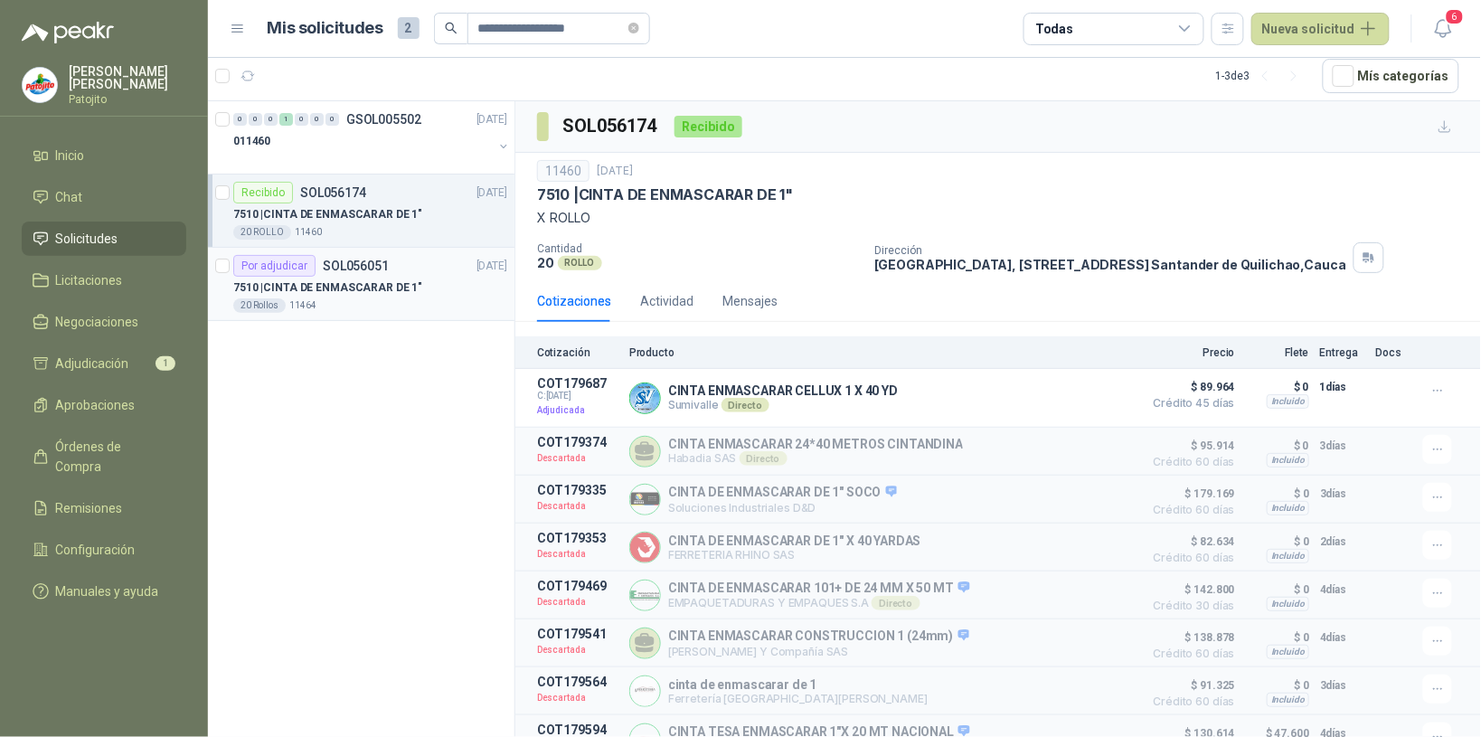
click at [337, 300] on div "20 Rollos 11464" at bounding box center [370, 305] width 274 height 14
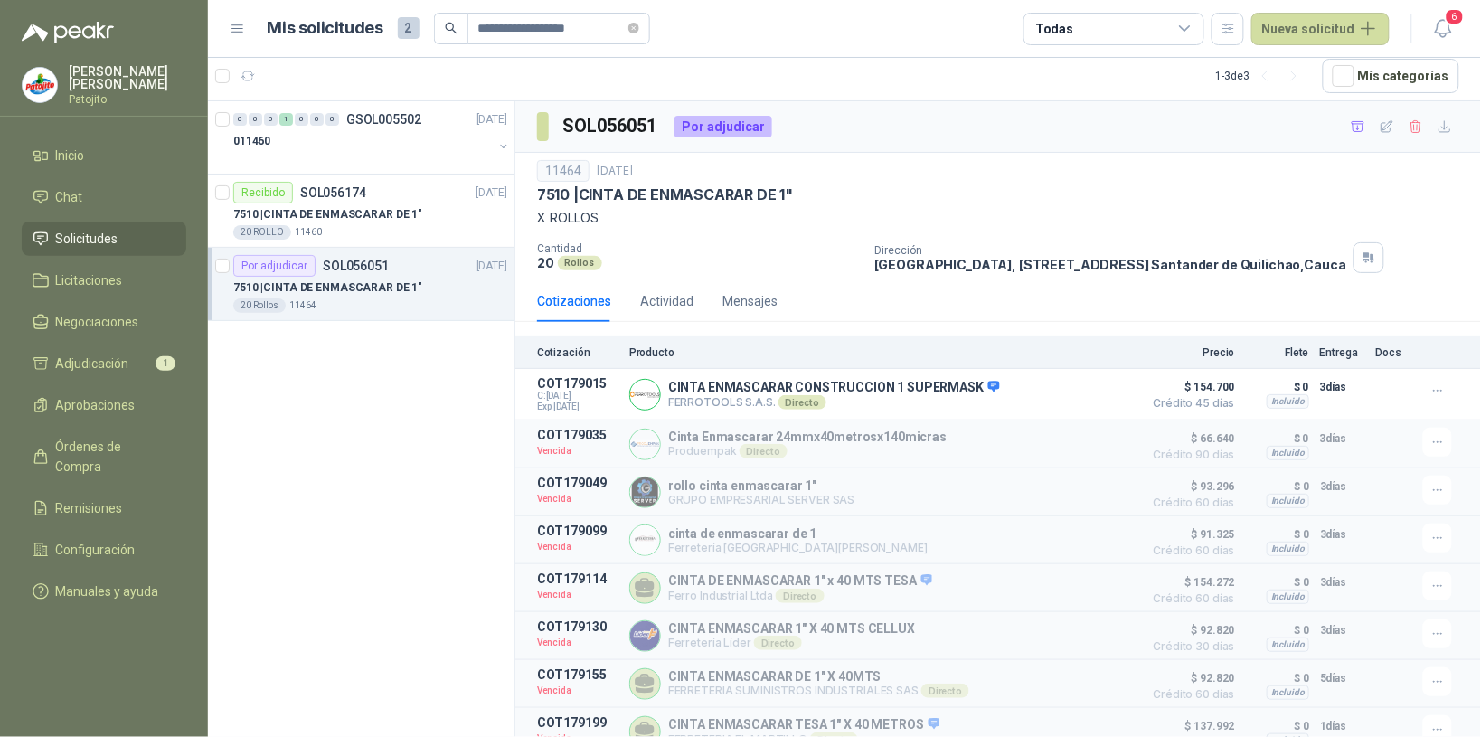
click at [395, 306] on div "20 Rollos 11464" at bounding box center [370, 305] width 274 height 14
click at [392, 308] on div "20 Rollos 11464" at bounding box center [370, 305] width 274 height 14
click at [391, 308] on div "20 Rollos 11464" at bounding box center [370, 305] width 274 height 14
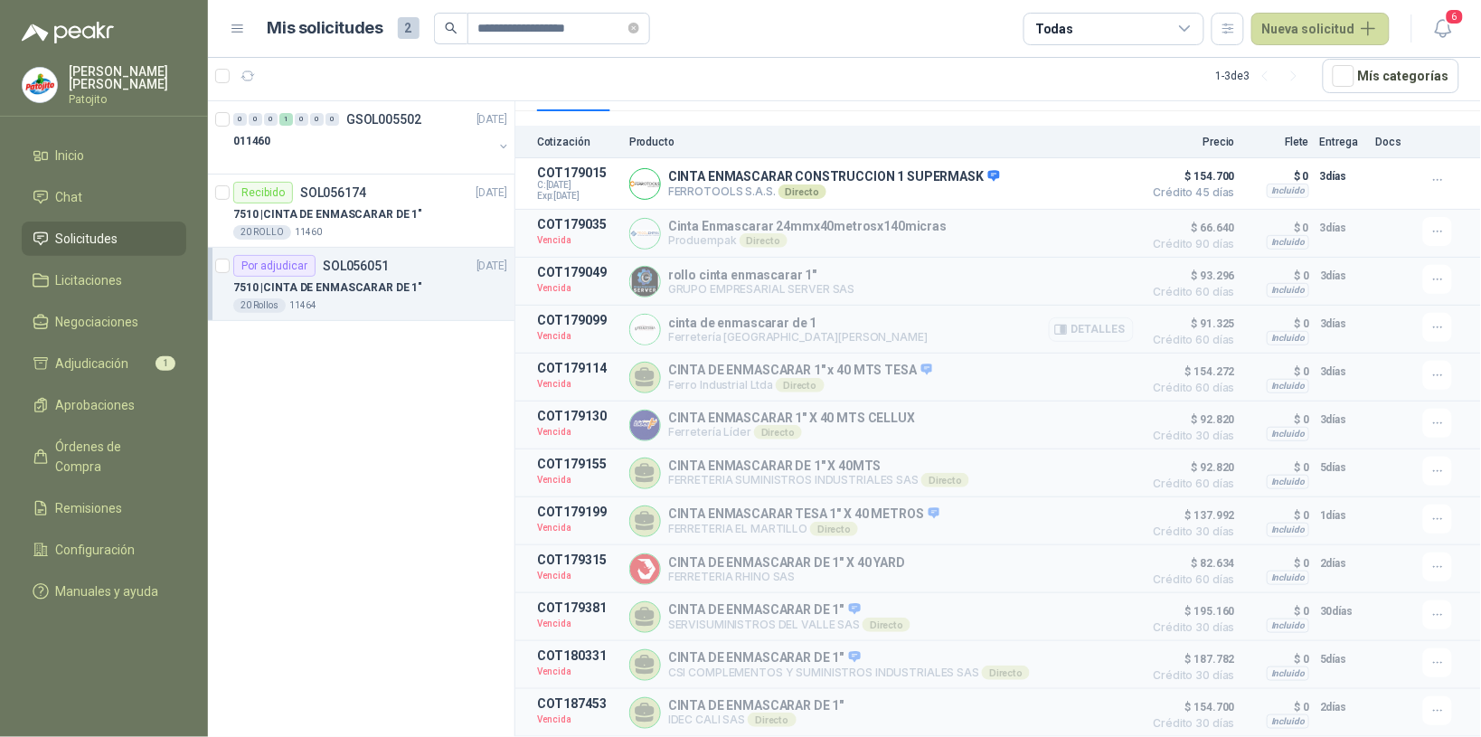
scroll to position [118, 0]
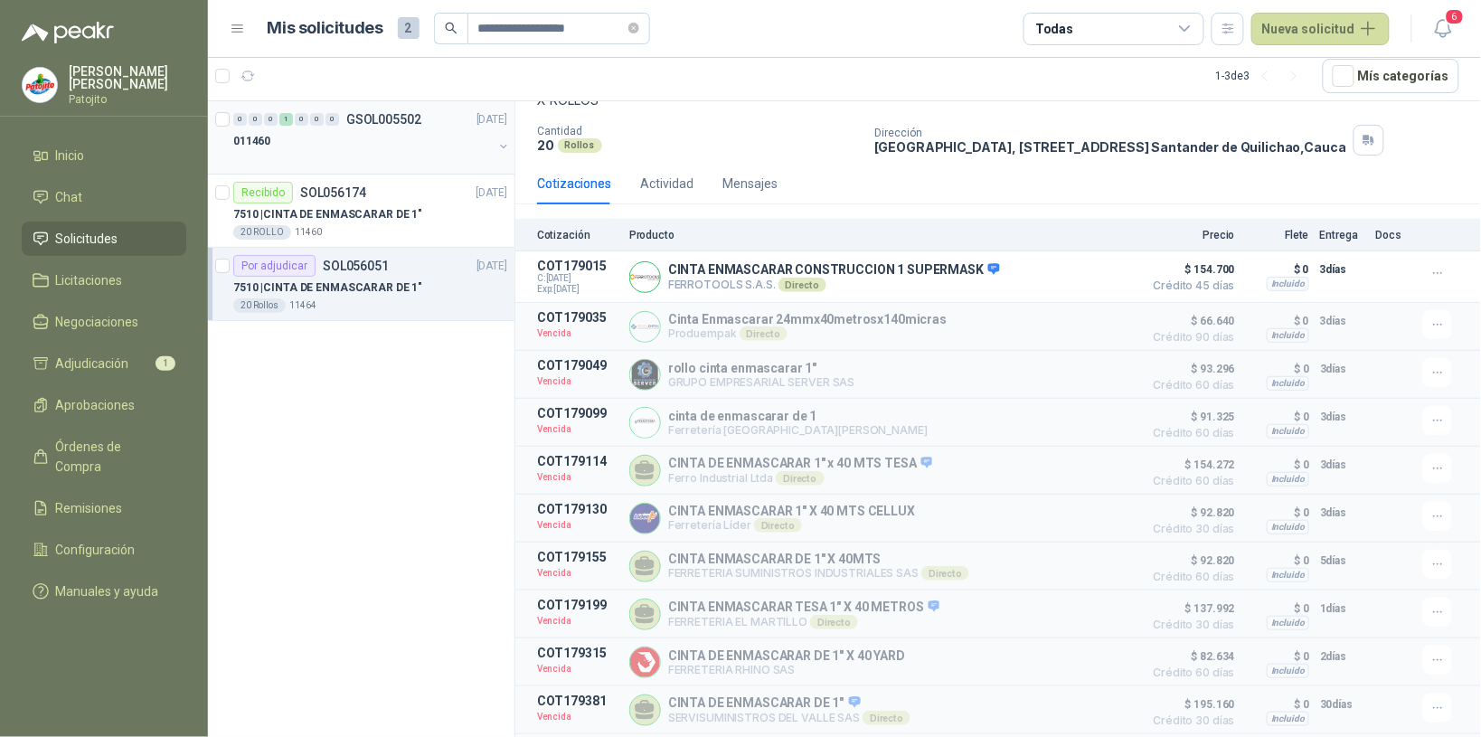
drag, startPoint x: 507, startPoint y: 150, endPoint x: 508, endPoint y: 159, distance: 9.1
click at [509, 152] on div at bounding box center [503, 148] width 14 height 18
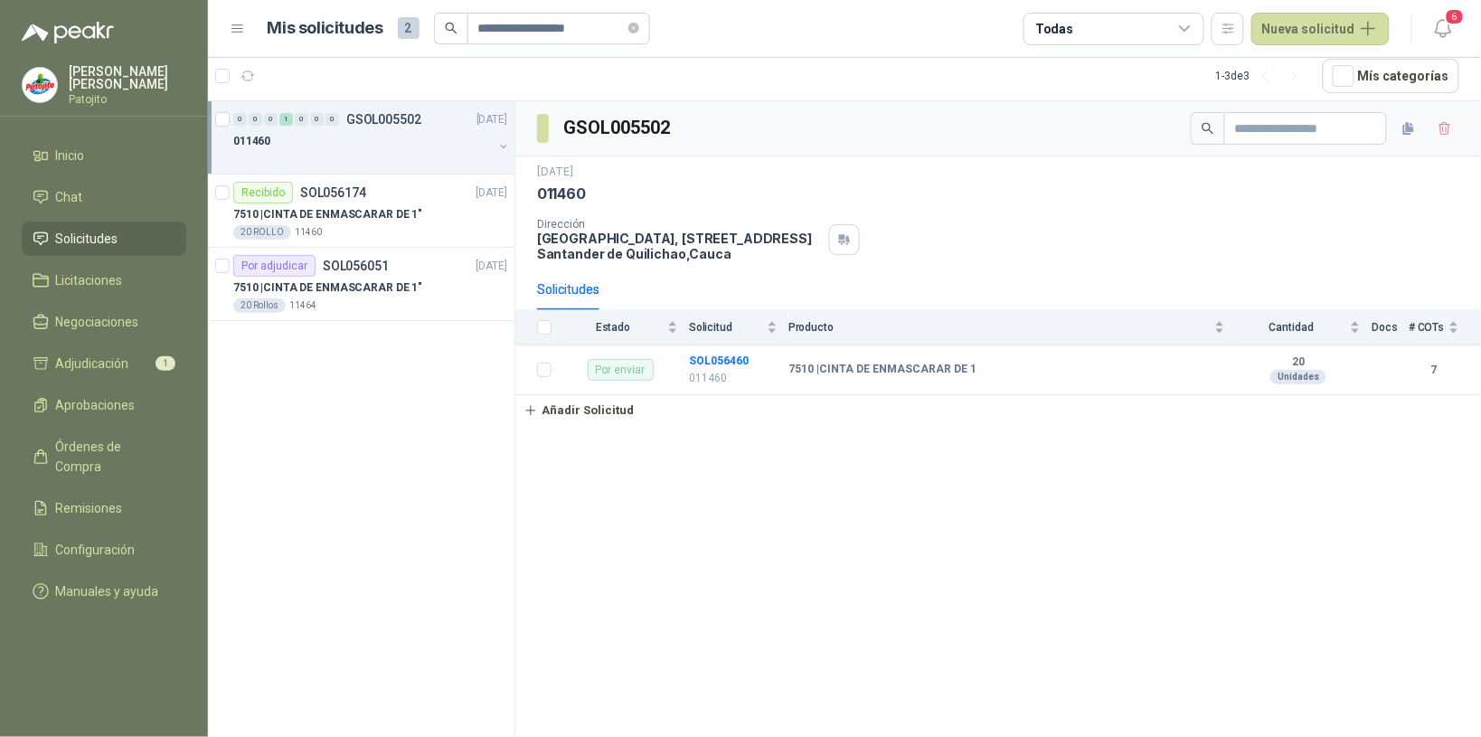
click at [422, 154] on div at bounding box center [363, 159] width 260 height 14
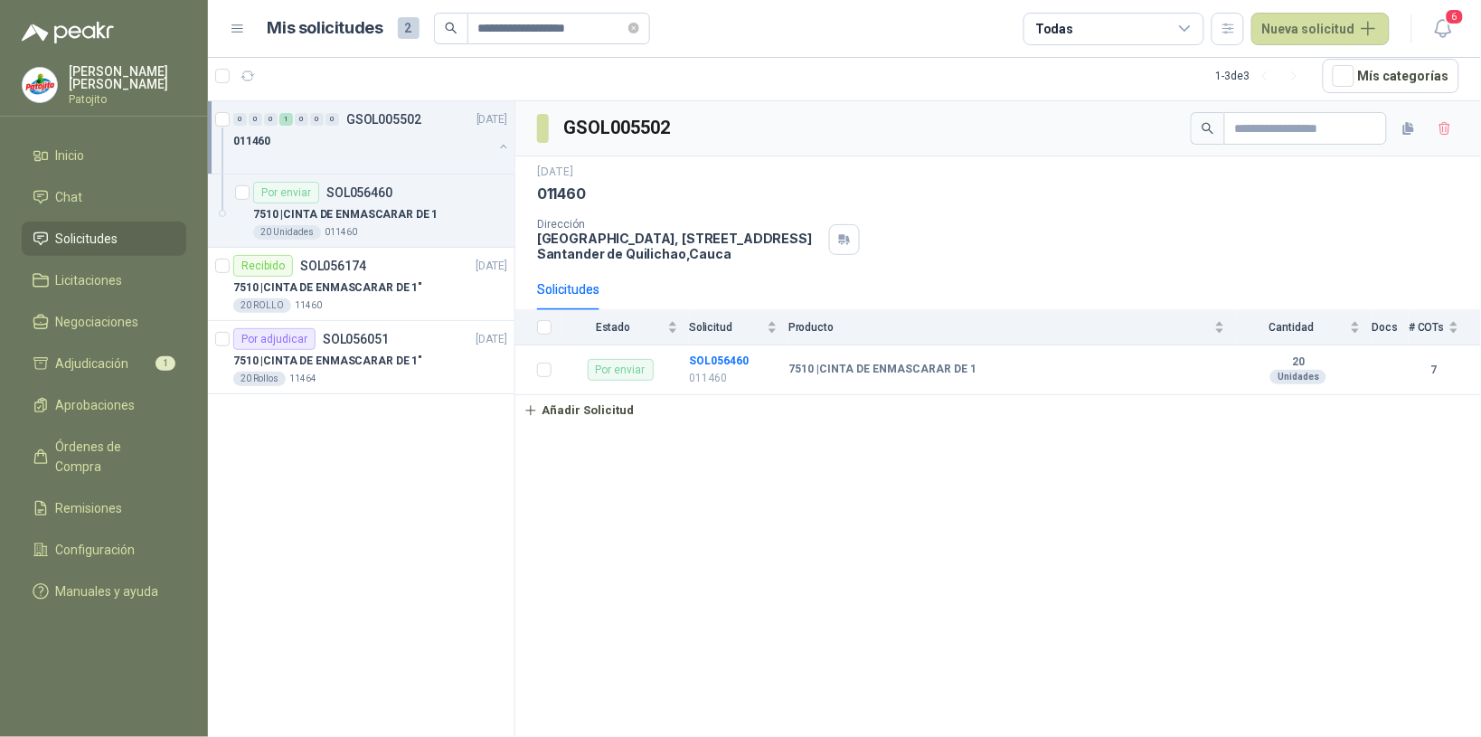
click at [405, 143] on div "011460" at bounding box center [363, 141] width 260 height 22
click at [404, 145] on div "011460" at bounding box center [363, 141] width 260 height 22
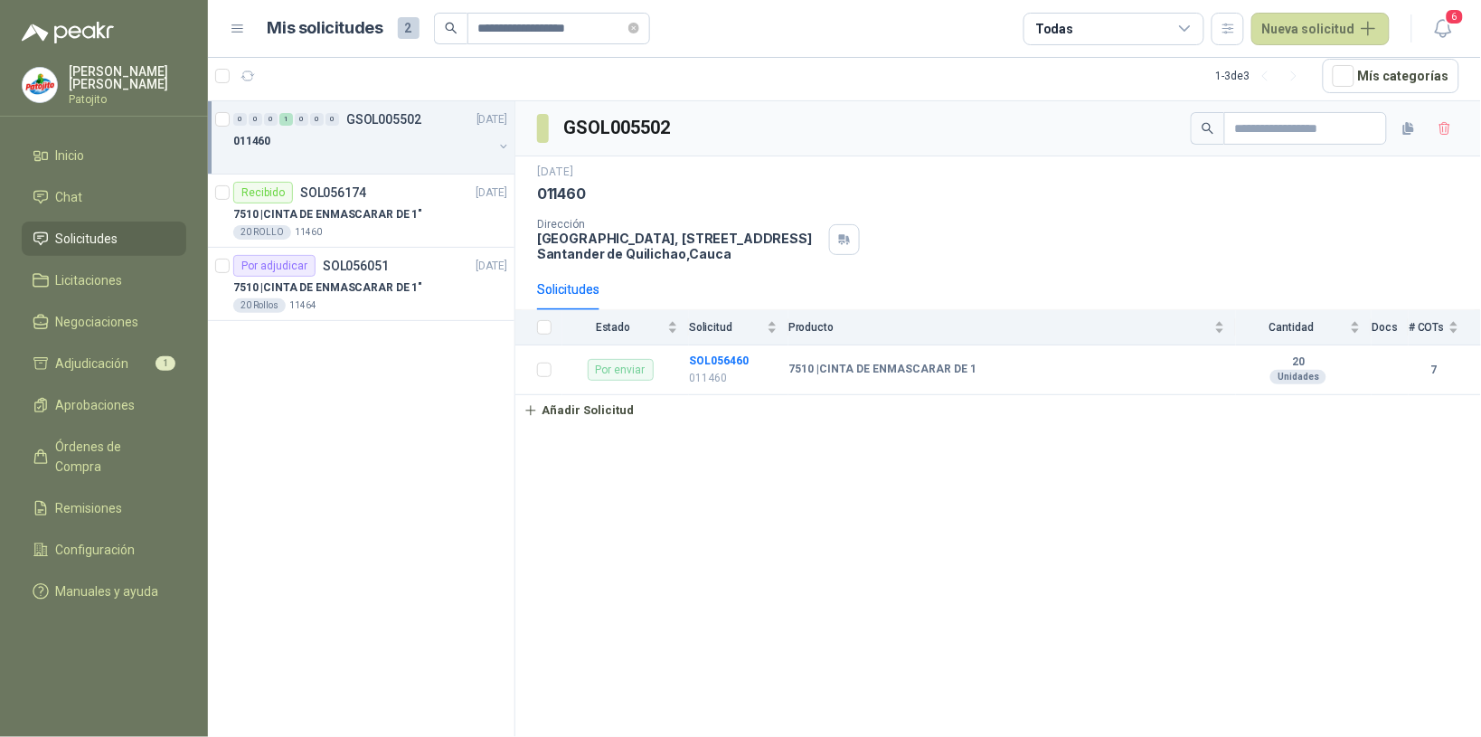
click at [423, 152] on div "011460" at bounding box center [363, 148] width 260 height 36
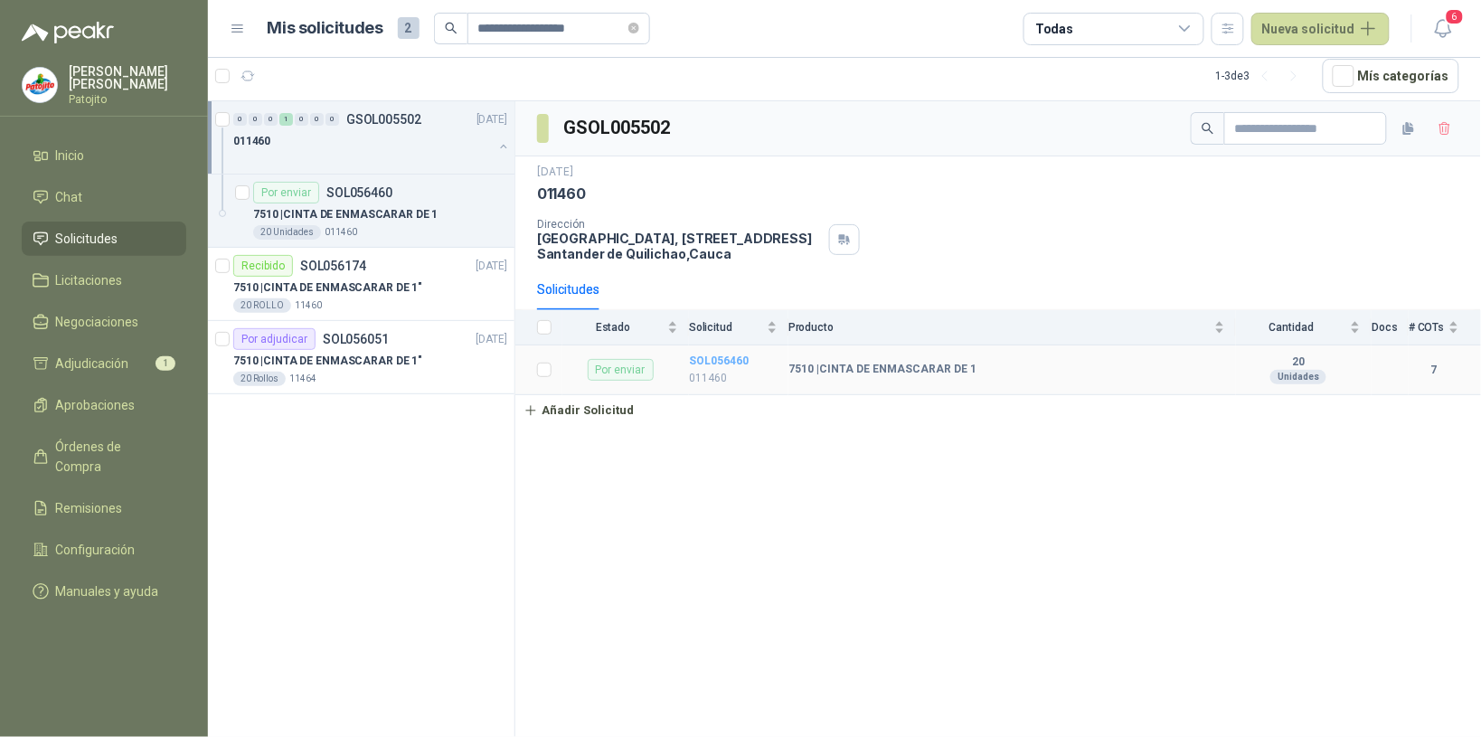
click at [716, 358] on b "SOL056460" at bounding box center [719, 360] width 60 height 13
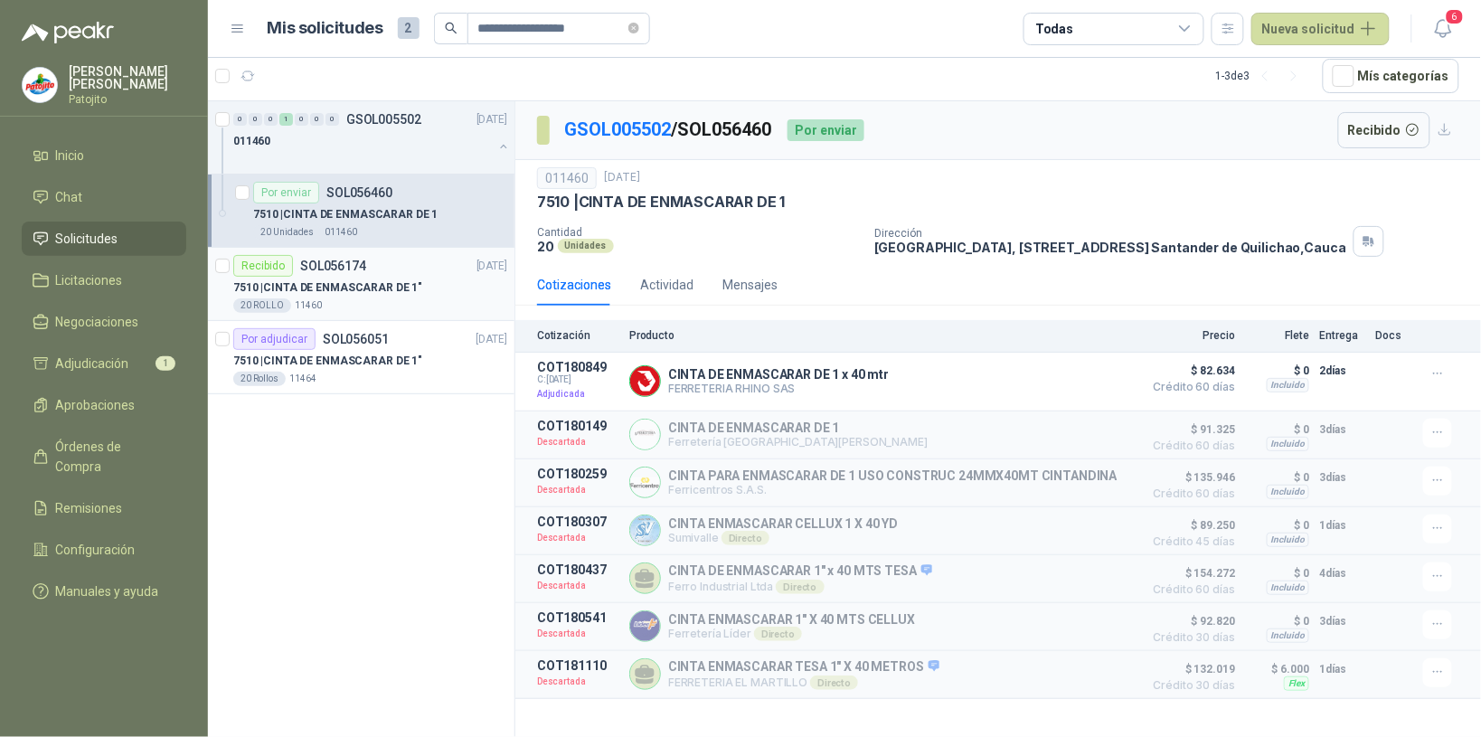
click at [441, 310] on div "20 ROLLO 11460" at bounding box center [370, 305] width 274 height 14
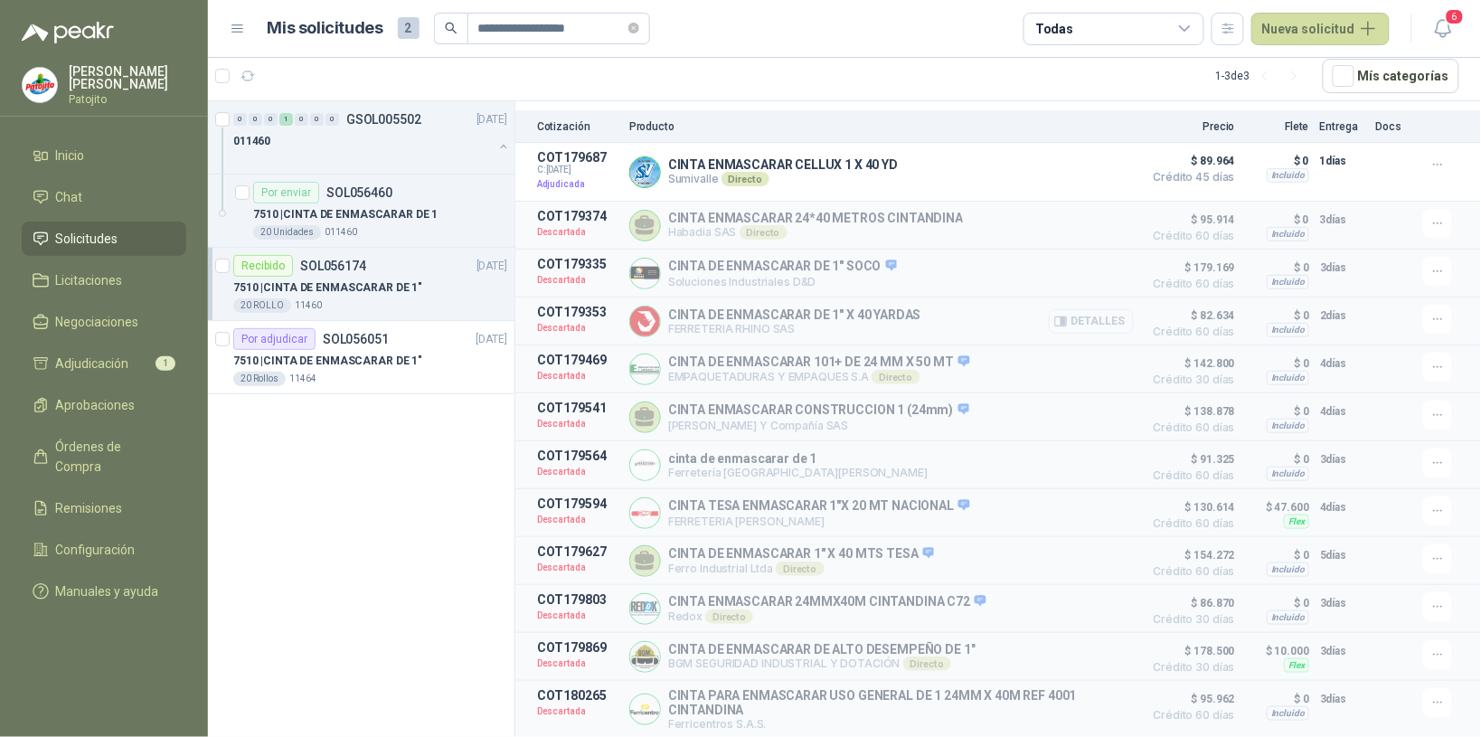
scroll to position [346, 0]
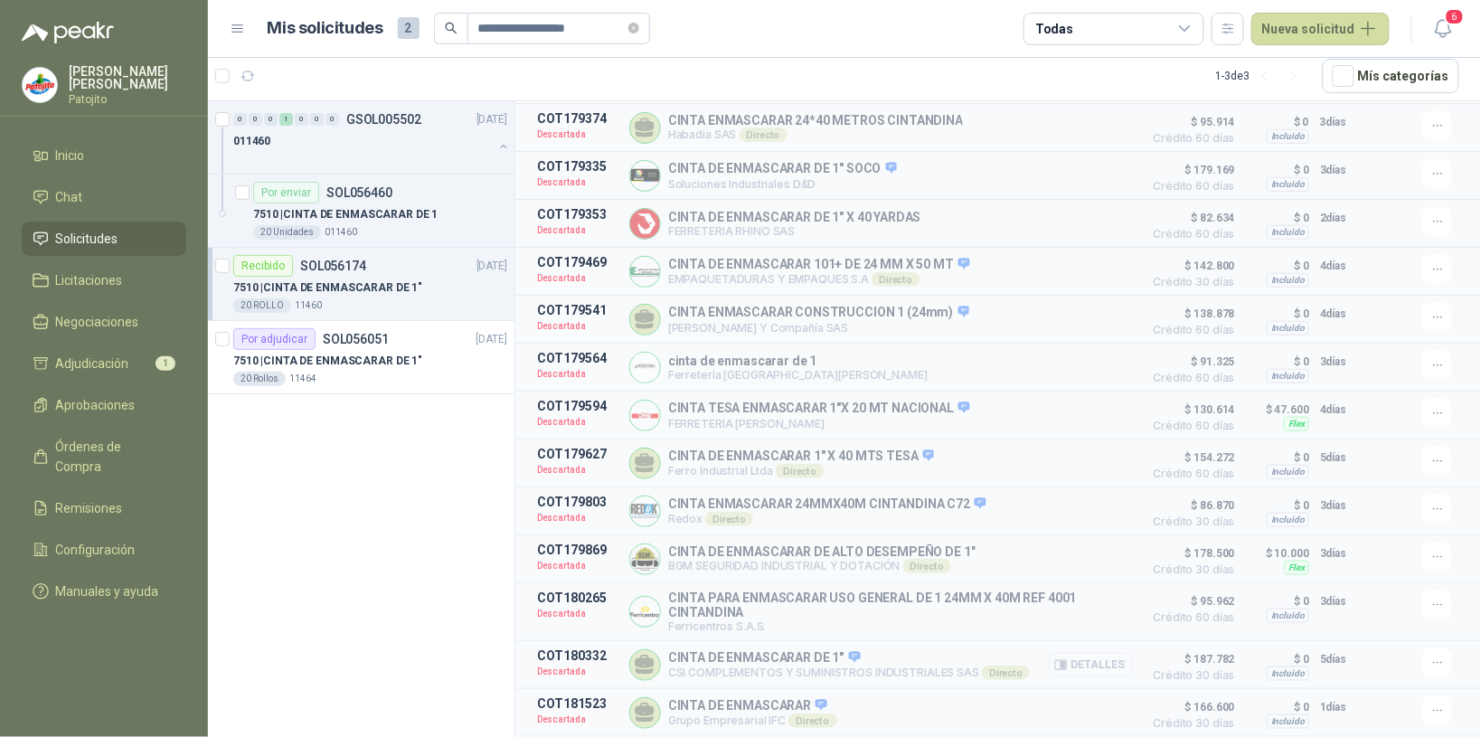
click at [1105, 661] on button "Detalles" at bounding box center [1091, 665] width 85 height 24
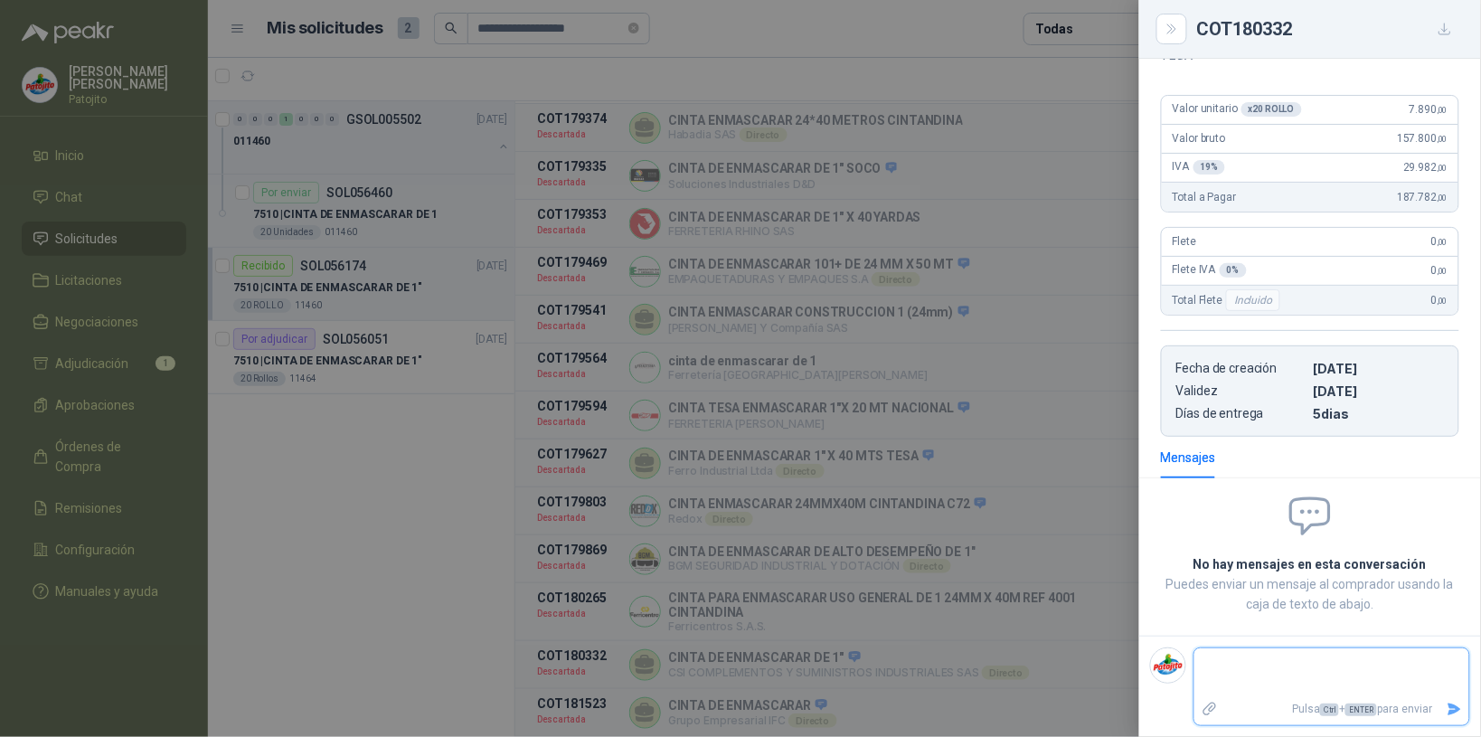
scroll to position [0, 0]
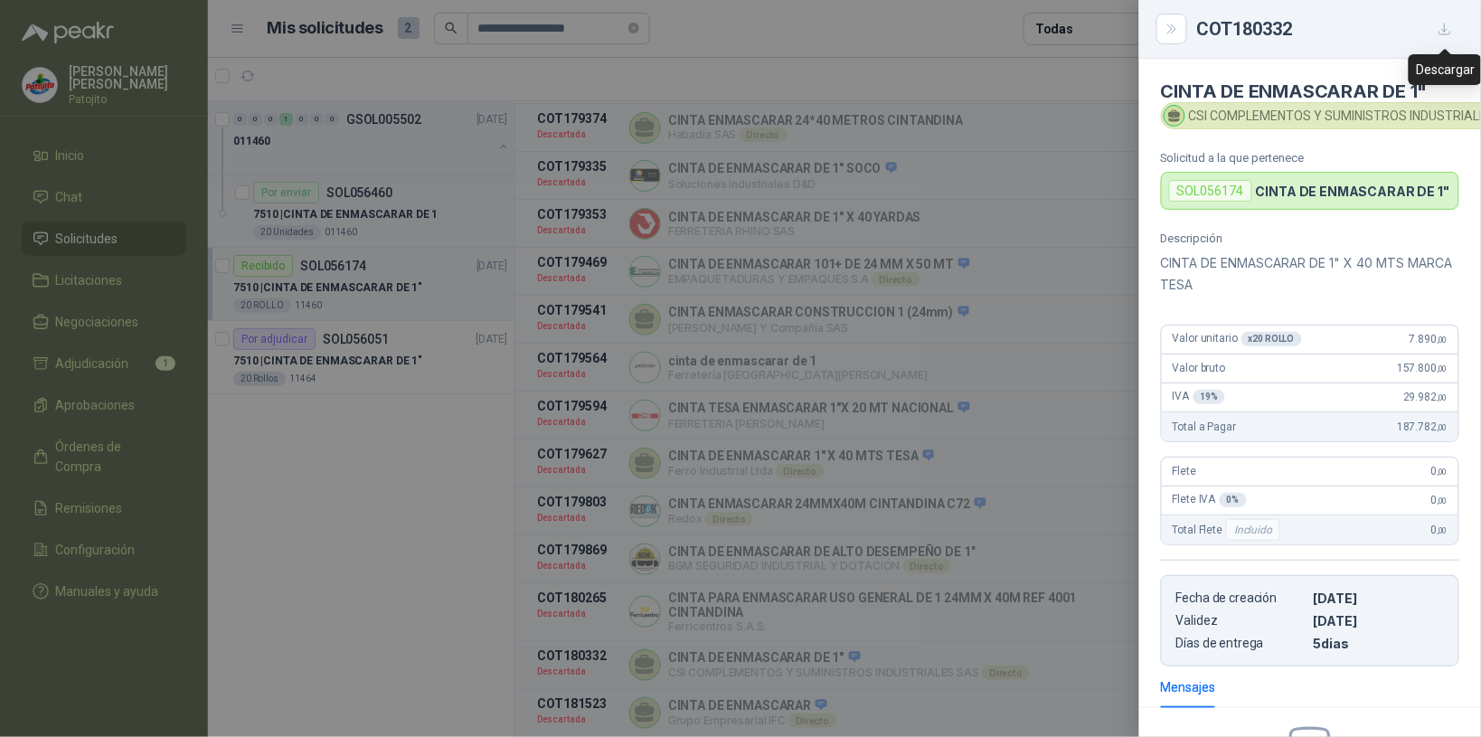
click at [1451, 27] on icon "button" at bounding box center [1445, 29] width 15 height 15
click at [1172, 30] on icon "Close" at bounding box center [1171, 28] width 8 height 9
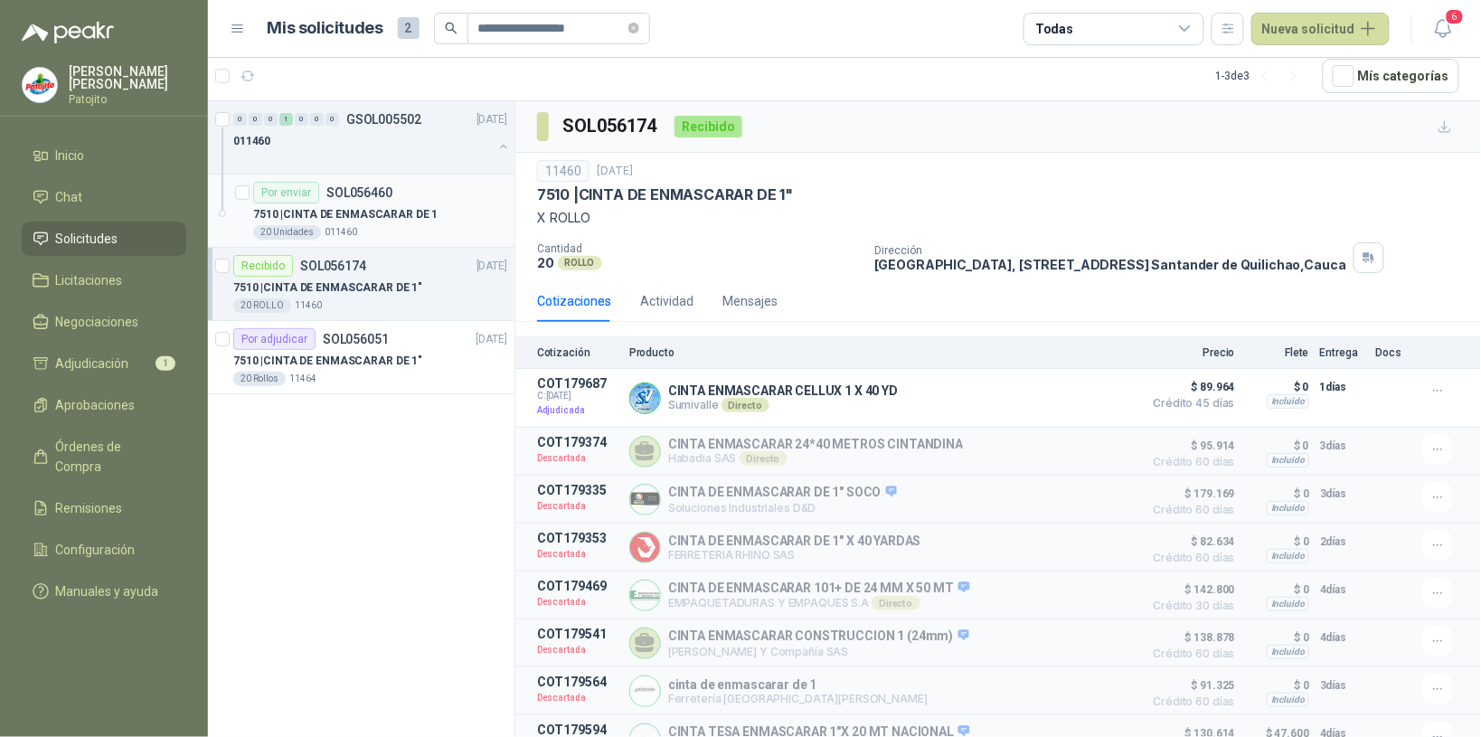
click at [452, 205] on div "7510 | CINTA DE ENMASCARAR DE 1" at bounding box center [380, 214] width 254 height 22
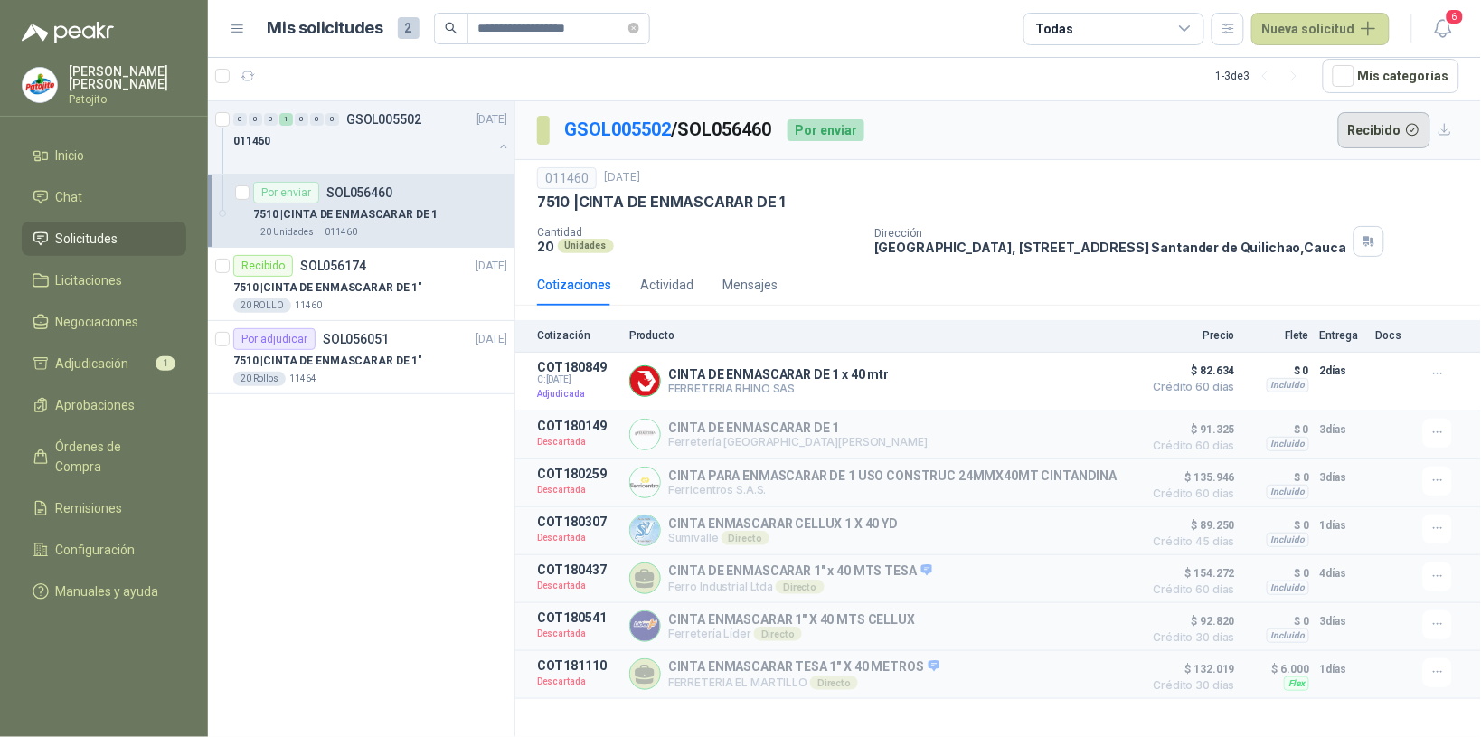
click at [1370, 138] on button "Recibido" at bounding box center [1384, 130] width 93 height 36
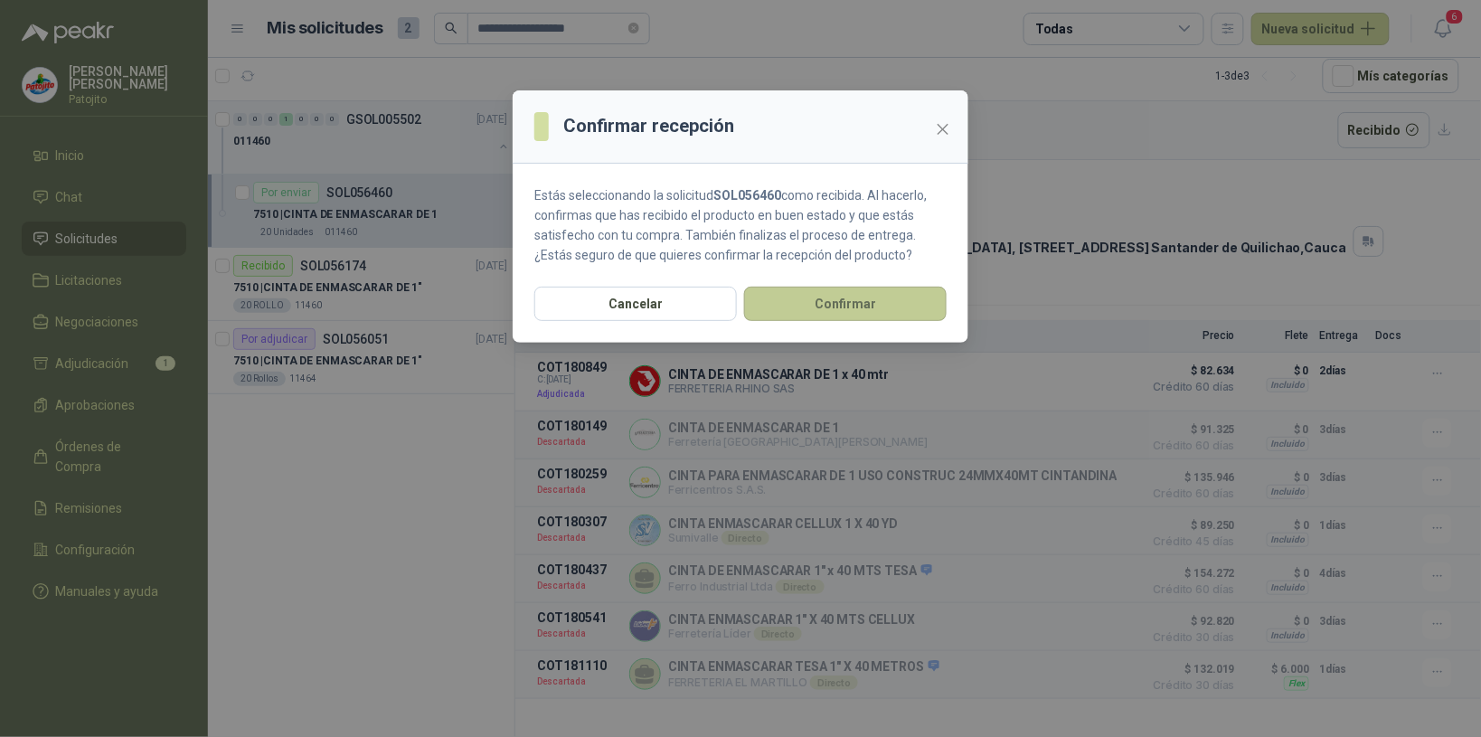
click at [838, 304] on button "Confirmar" at bounding box center [845, 304] width 203 height 34
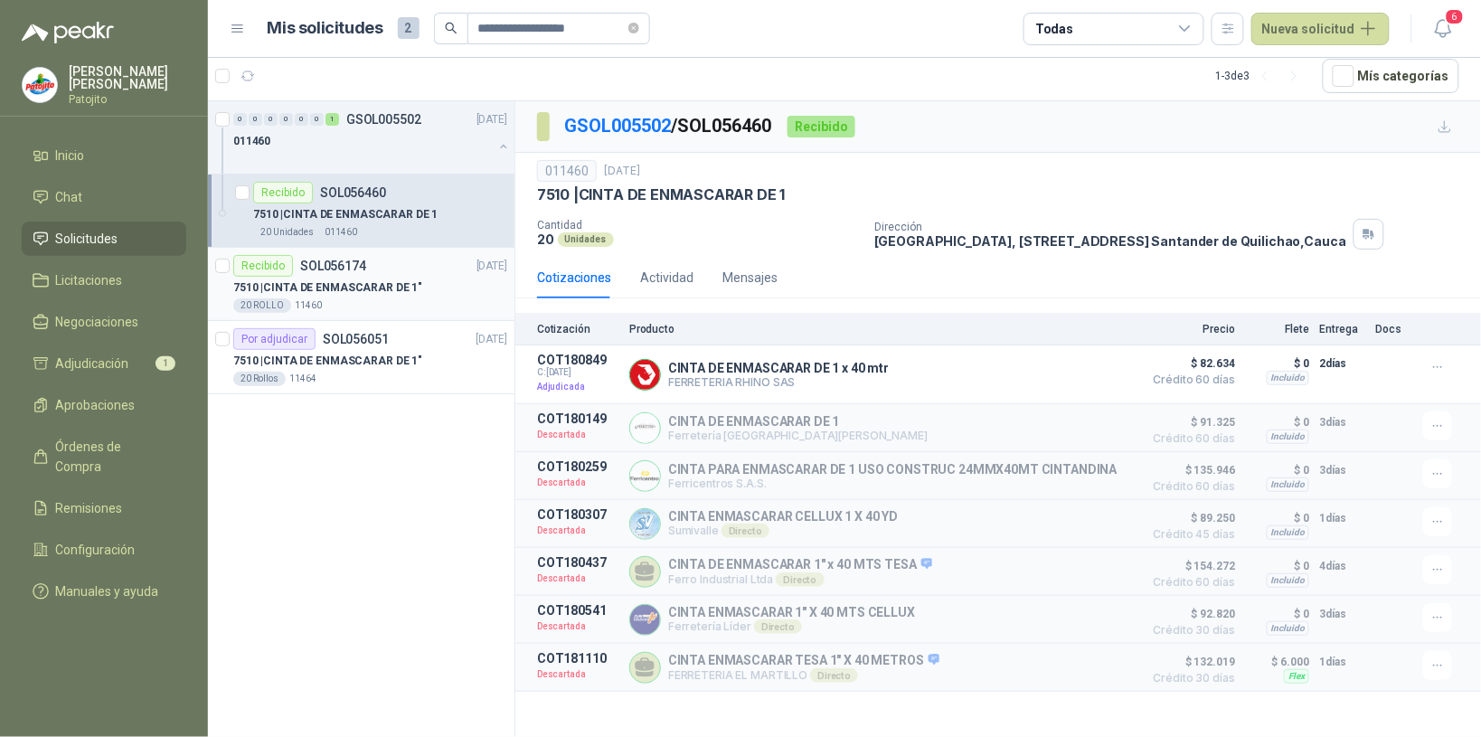
click at [432, 294] on div "7510 | CINTA DE ENMASCARAR DE 1"" at bounding box center [370, 288] width 274 height 22
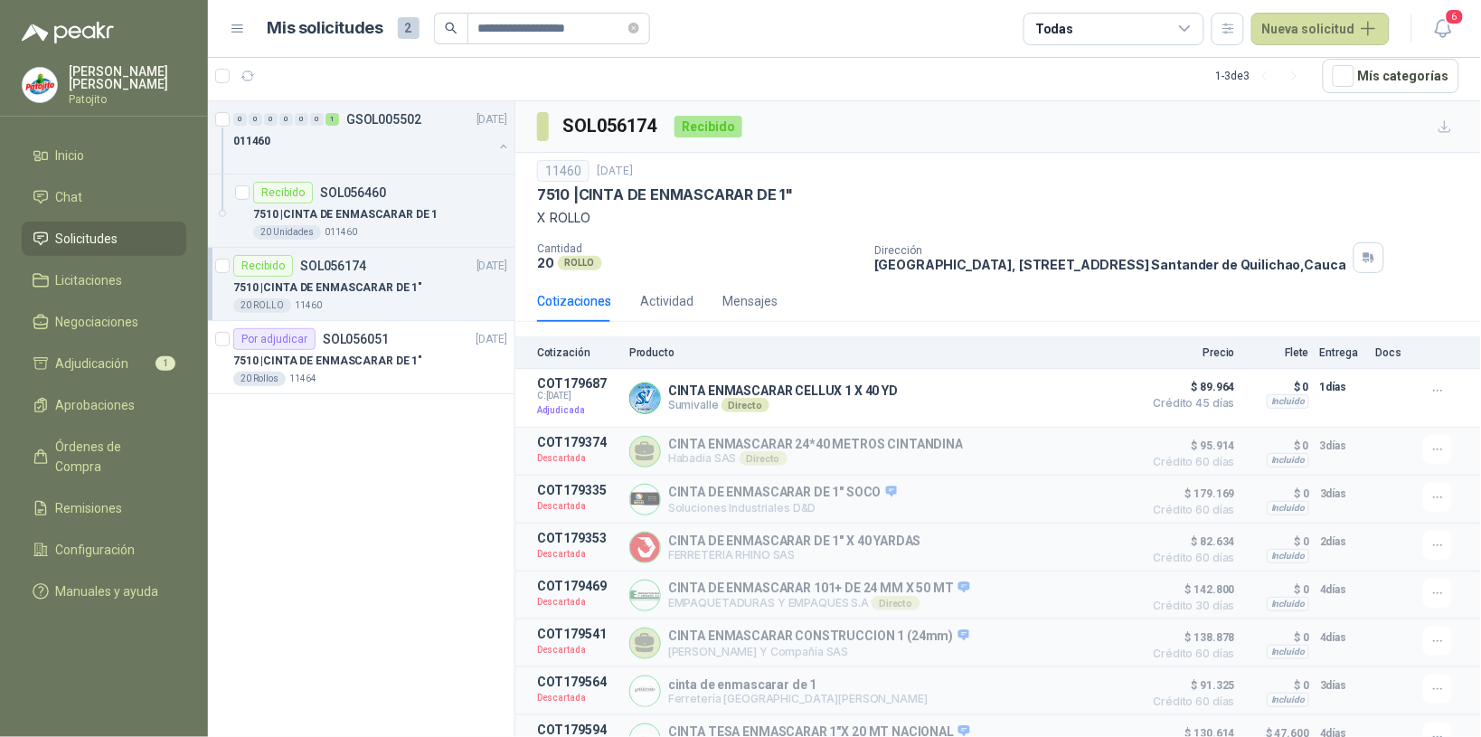
click at [383, 300] on div "20 ROLLO 11460" at bounding box center [370, 305] width 274 height 14
click at [372, 206] on p "7510 | CINTA DE ENMASCARAR DE 1" at bounding box center [345, 214] width 184 height 17
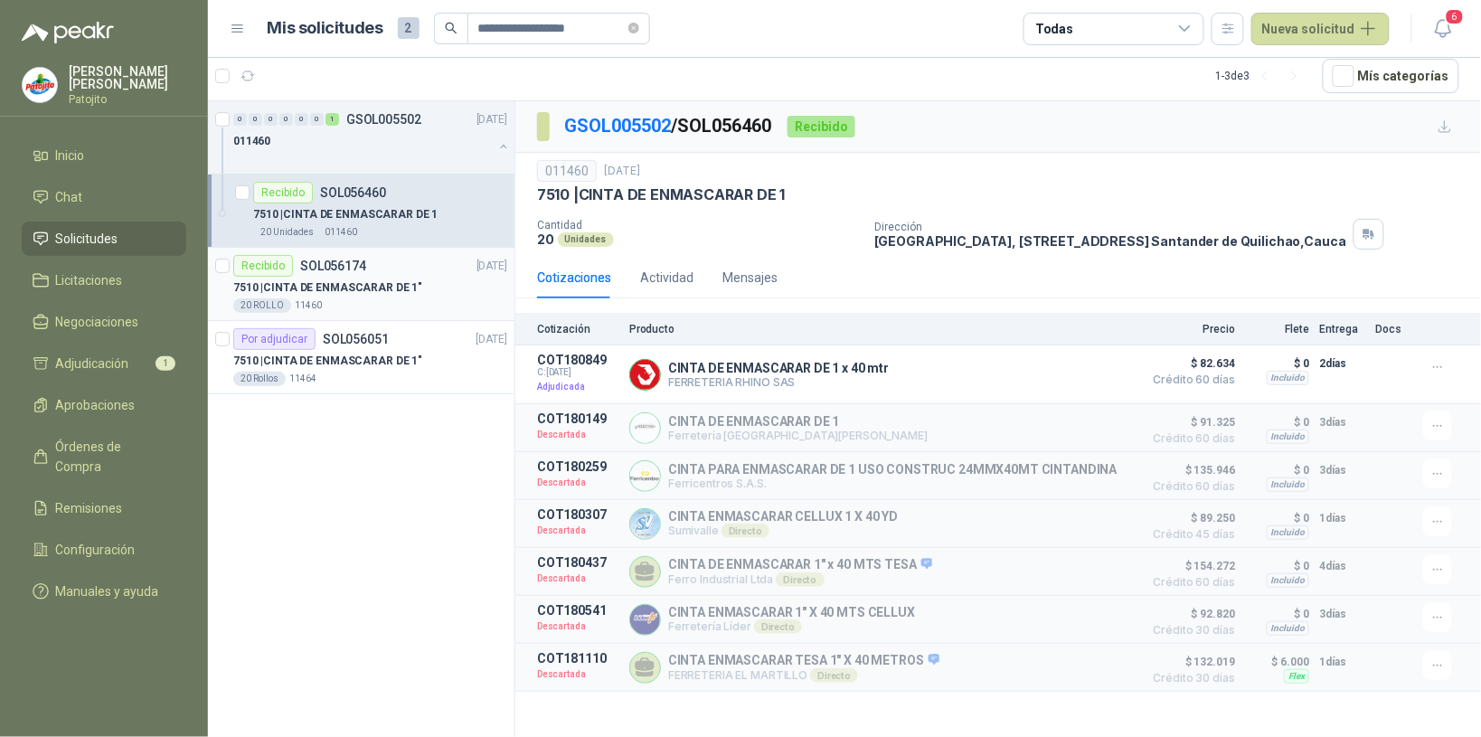
click at [373, 290] on p "7510 | CINTA DE ENMASCARAR DE 1"" at bounding box center [327, 287] width 189 height 17
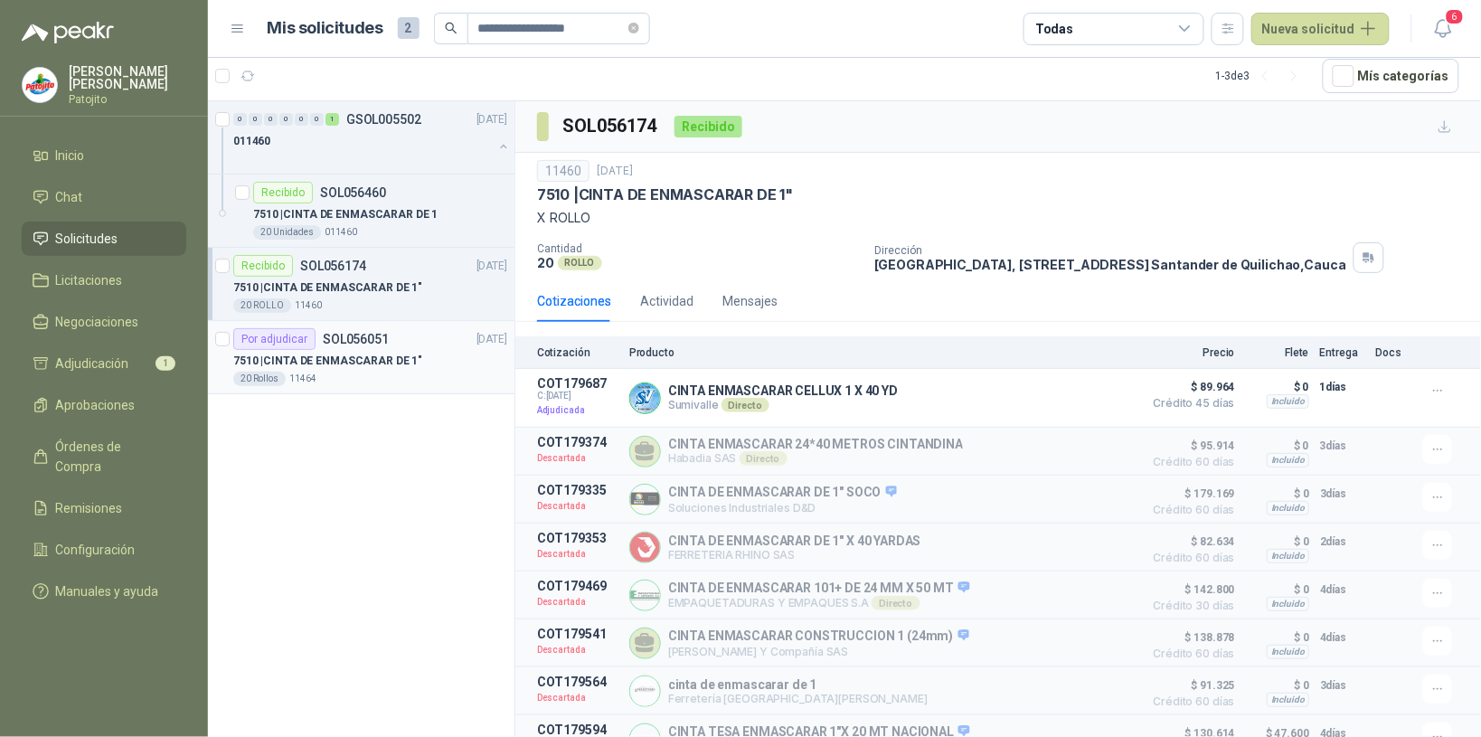
click at [377, 366] on p "7510 | CINTA DE ENMASCARAR DE 1"" at bounding box center [327, 361] width 189 height 17
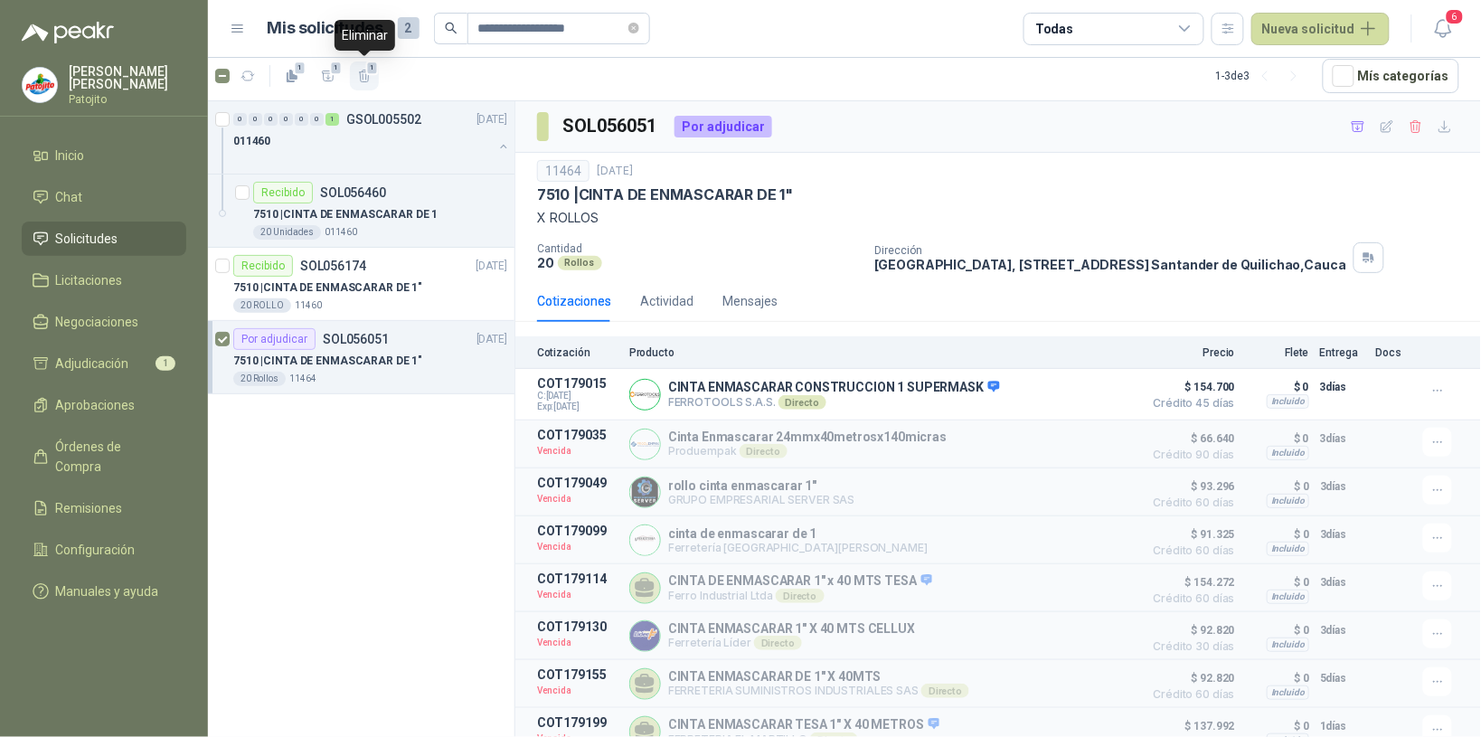
click at [364, 69] on icon "button" at bounding box center [364, 76] width 15 height 15
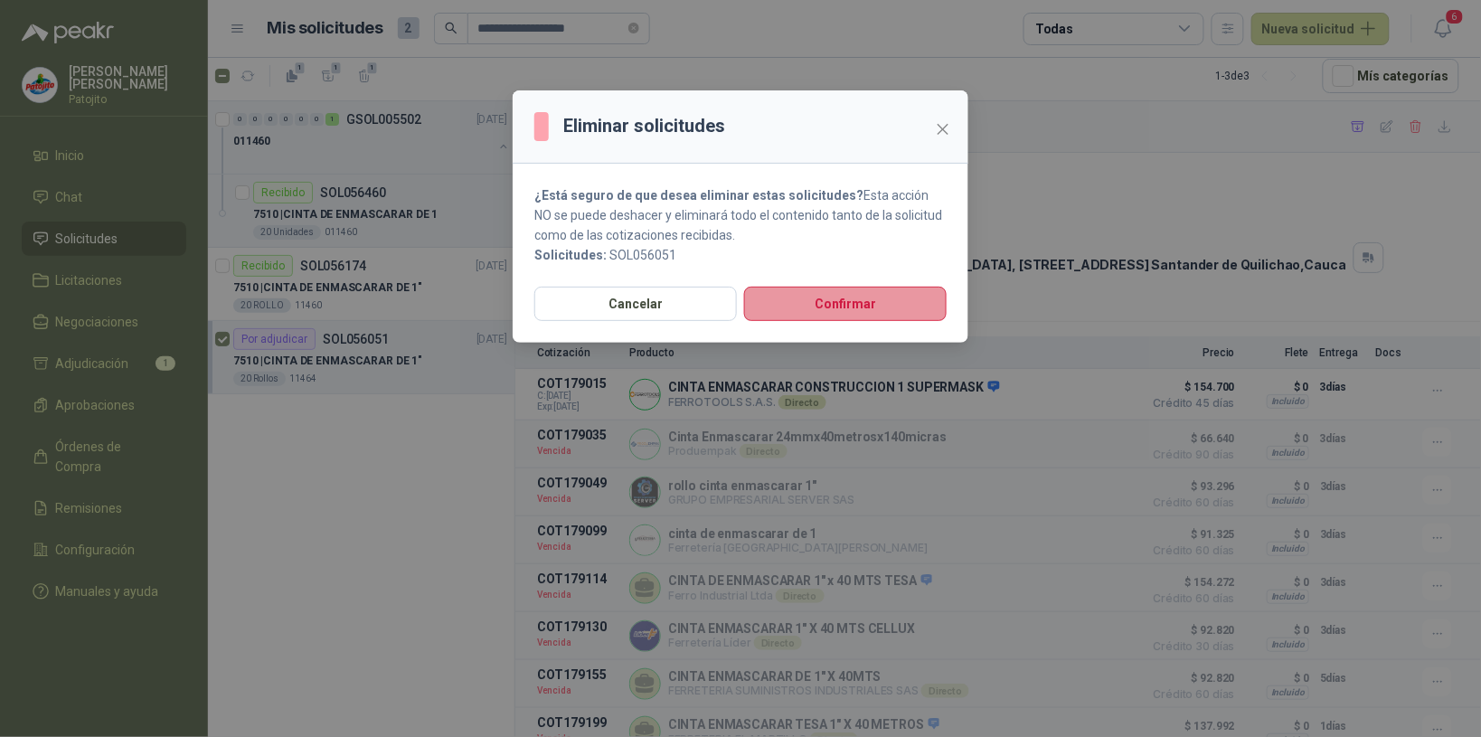
click at [874, 294] on button "Confirmar" at bounding box center [845, 304] width 203 height 34
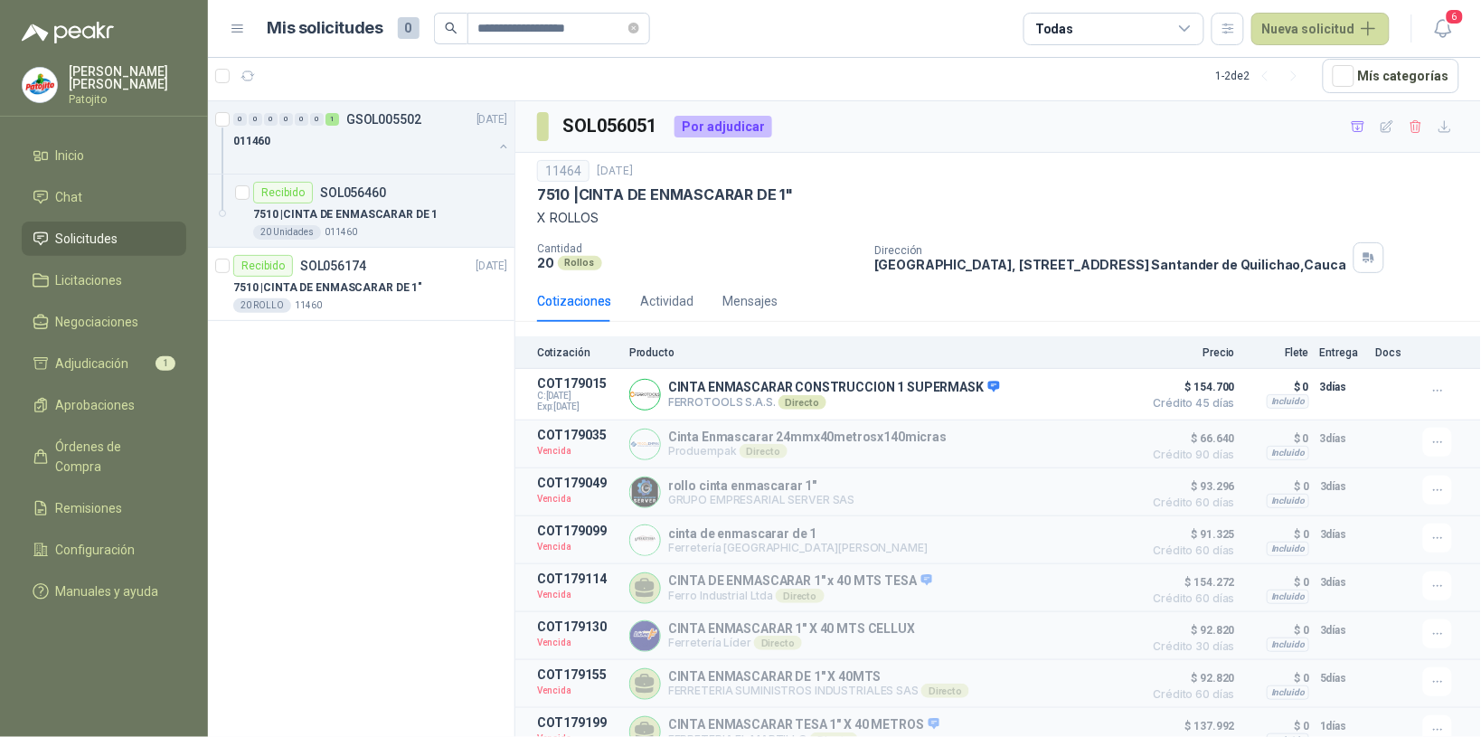
click at [418, 409] on div "0 0 0 0 0 0 1 GSOL005502 [DATE] 011460 Recibido SOL056460 7510 | CINTA DE ENMAS…" at bounding box center [361, 419] width 307 height 636
click at [592, 28] on input "**********" at bounding box center [551, 29] width 147 height 31
type input "*"
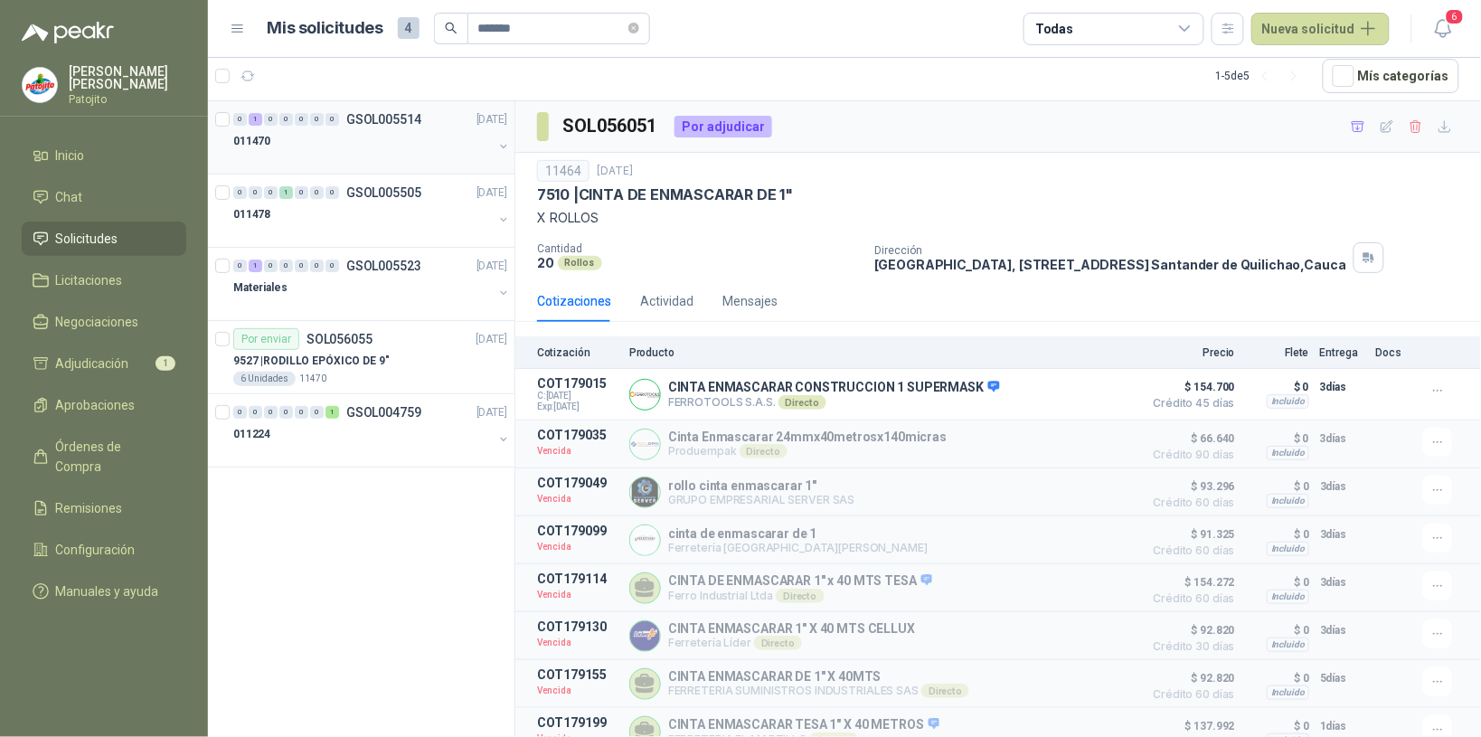
click at [417, 140] on div "011470" at bounding box center [363, 141] width 260 height 22
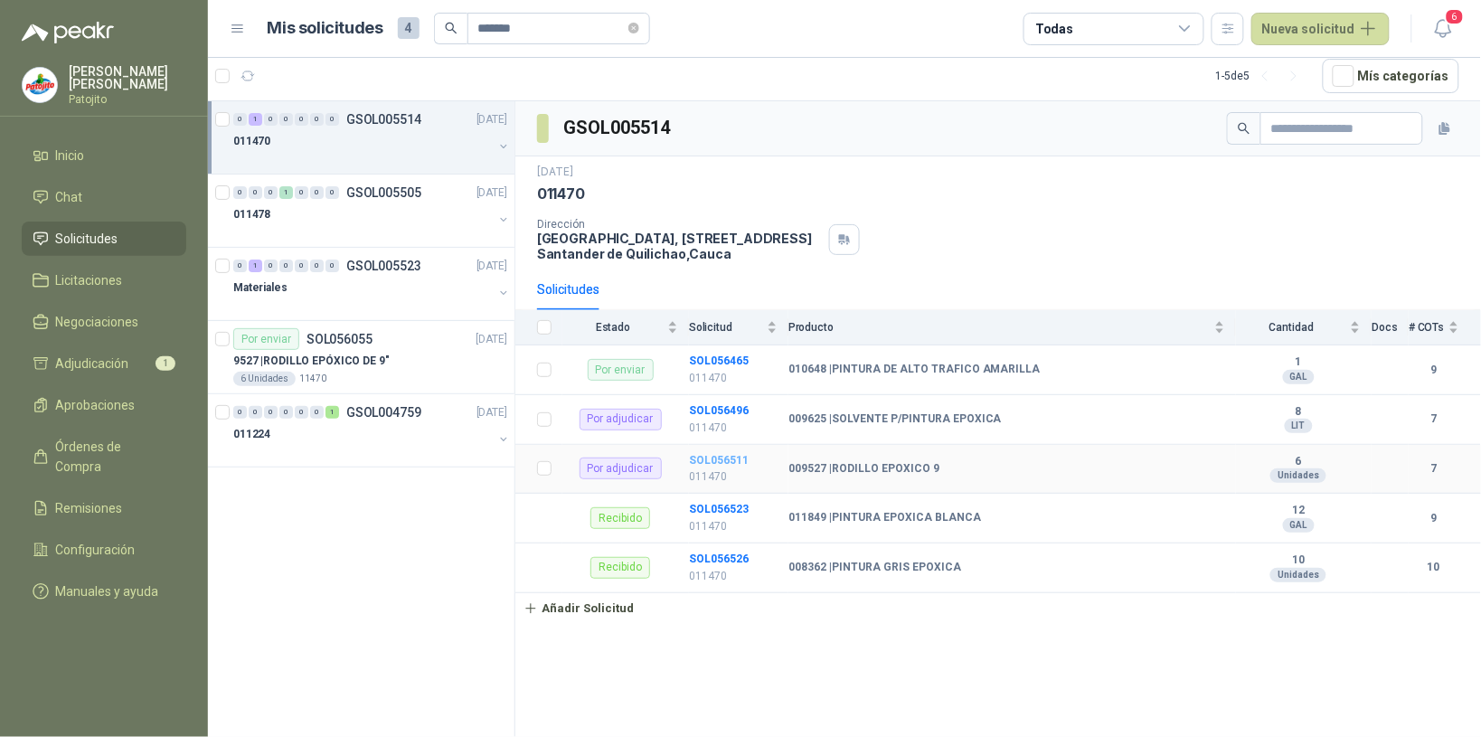
click at [722, 457] on b "SOL056511" at bounding box center [719, 460] width 60 height 13
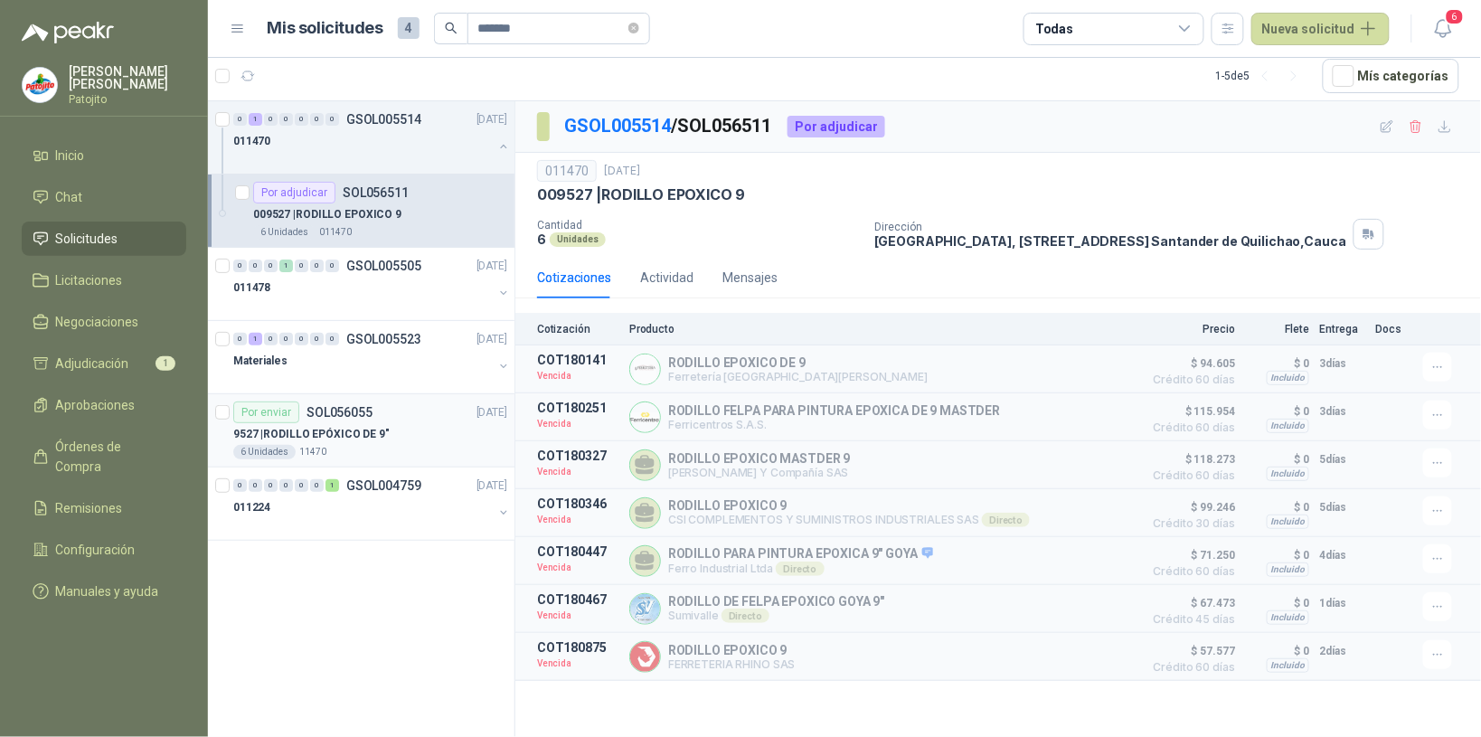
click at [412, 441] on div "9527 | RODILLO EPÓXICO DE 9"" at bounding box center [370, 434] width 274 height 22
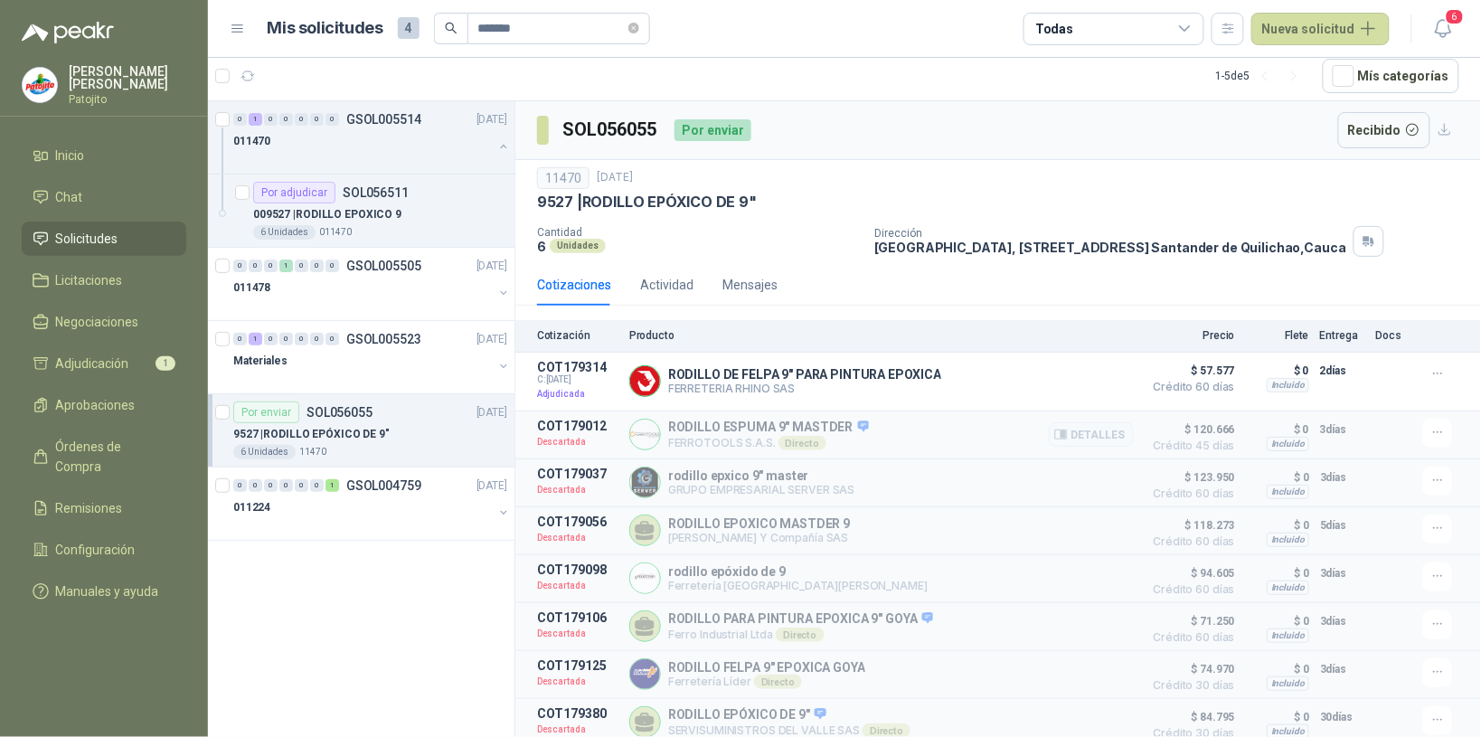
scroll to position [24, 0]
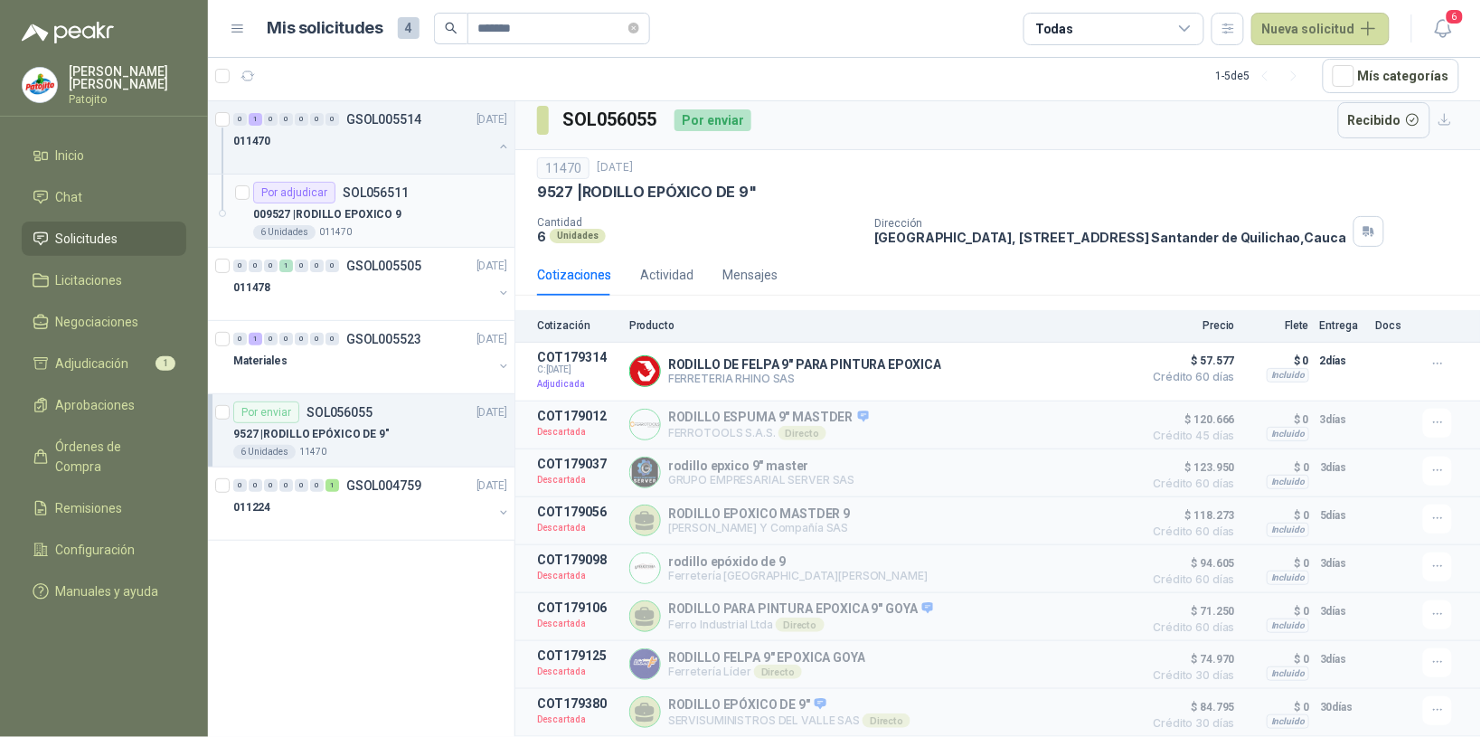
click at [416, 223] on div "009527 | RODILLO EPOXICO 9" at bounding box center [380, 214] width 254 height 22
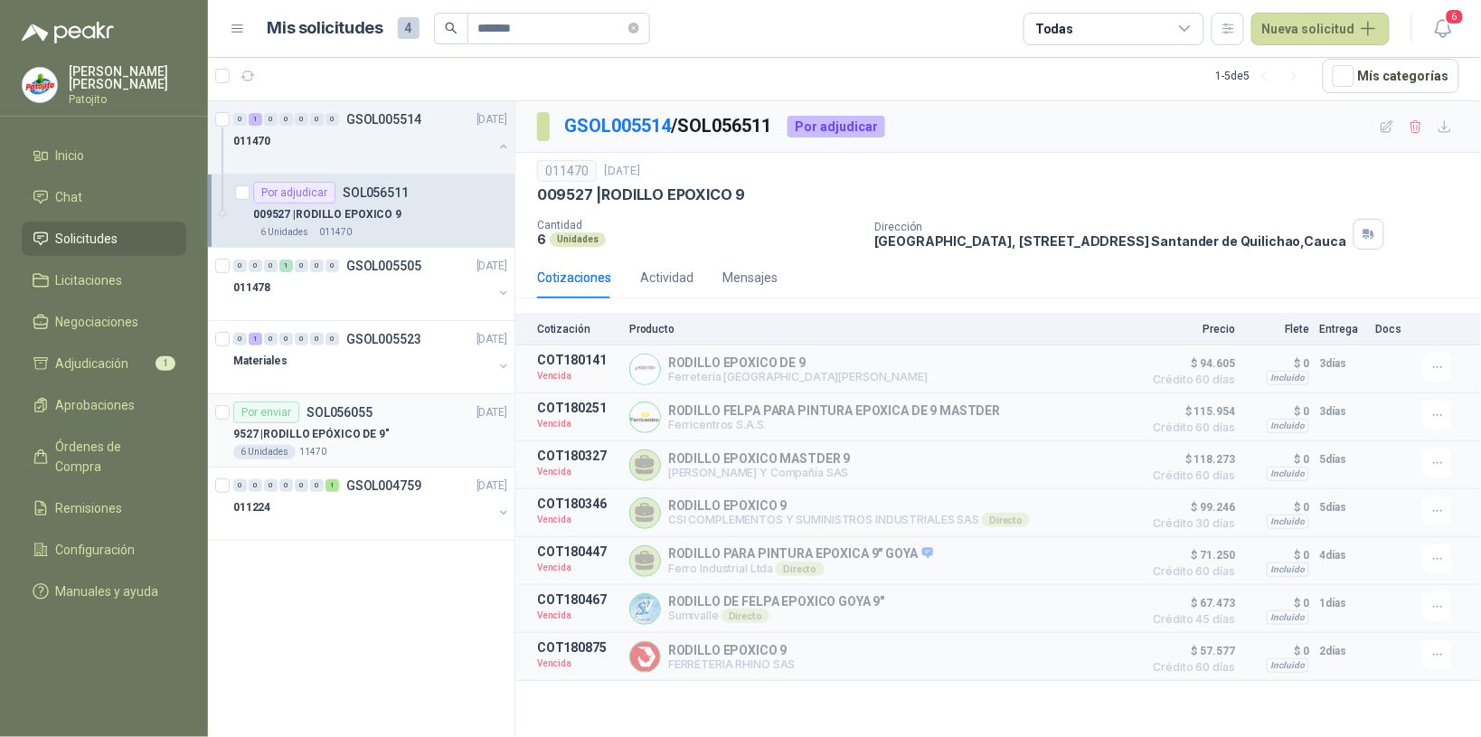
click at [405, 443] on div "9527 | RODILLO EPÓXICO DE 9"" at bounding box center [370, 434] width 274 height 22
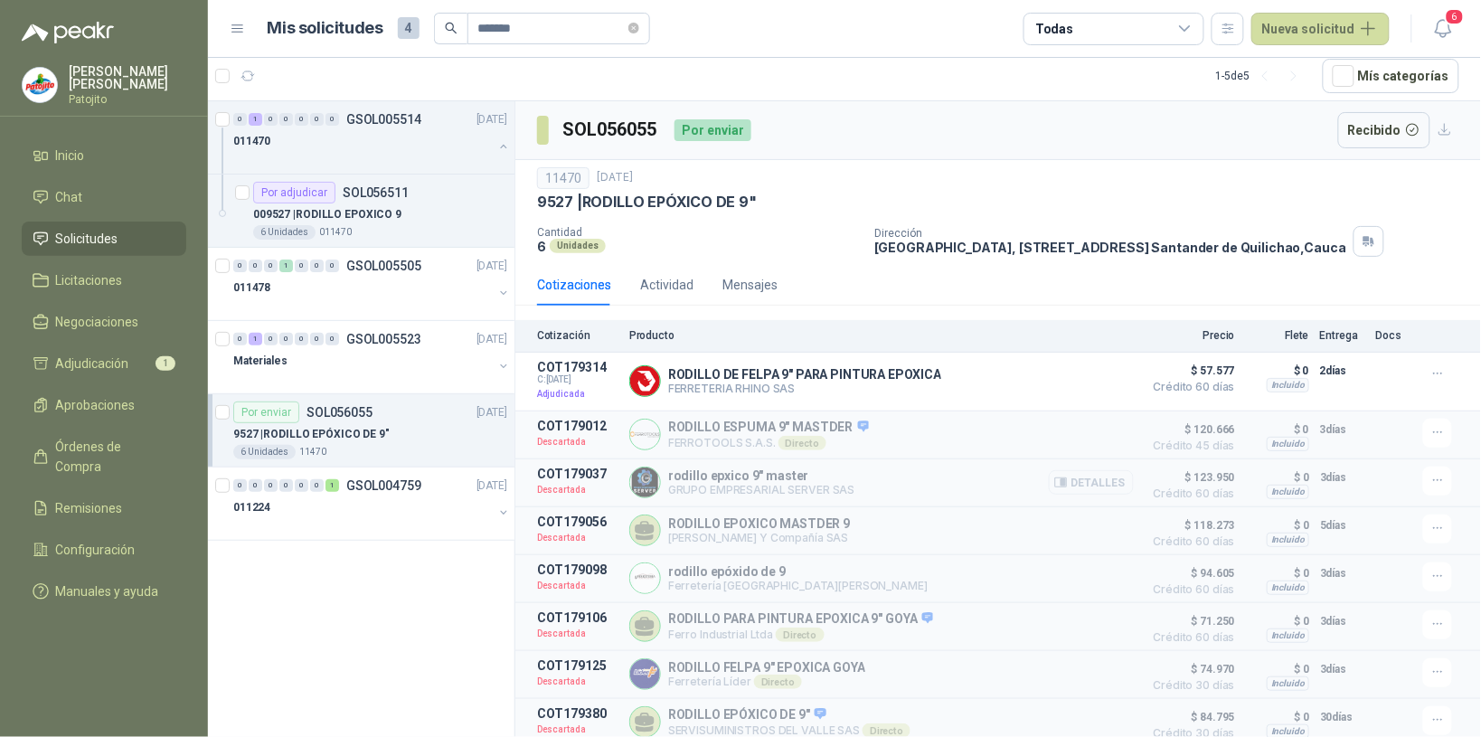
click at [1095, 485] on button "Detalles" at bounding box center [1091, 482] width 85 height 24
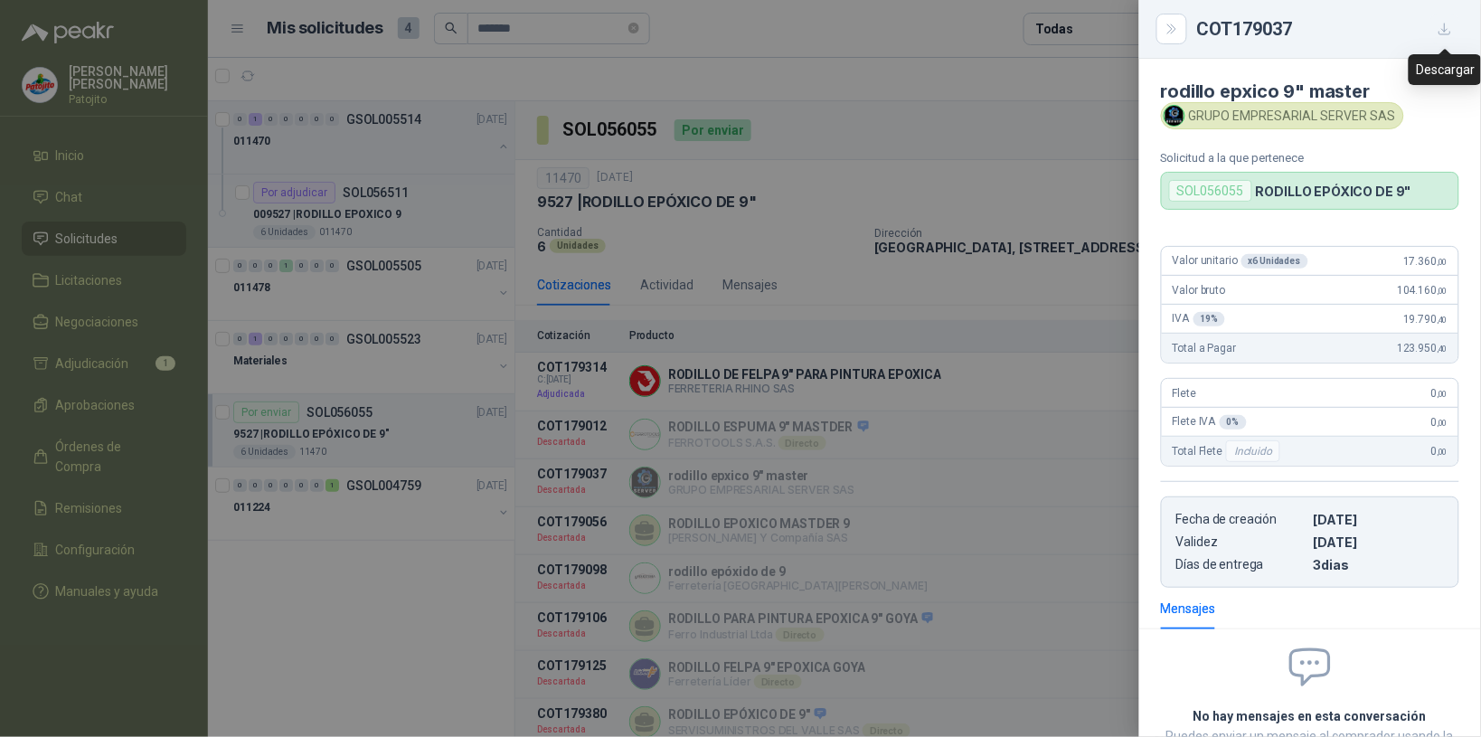
click at [1445, 24] on icon "button" at bounding box center [1445, 29] width 11 height 11
click at [1185, 32] on button "Close" at bounding box center [1172, 29] width 31 height 31
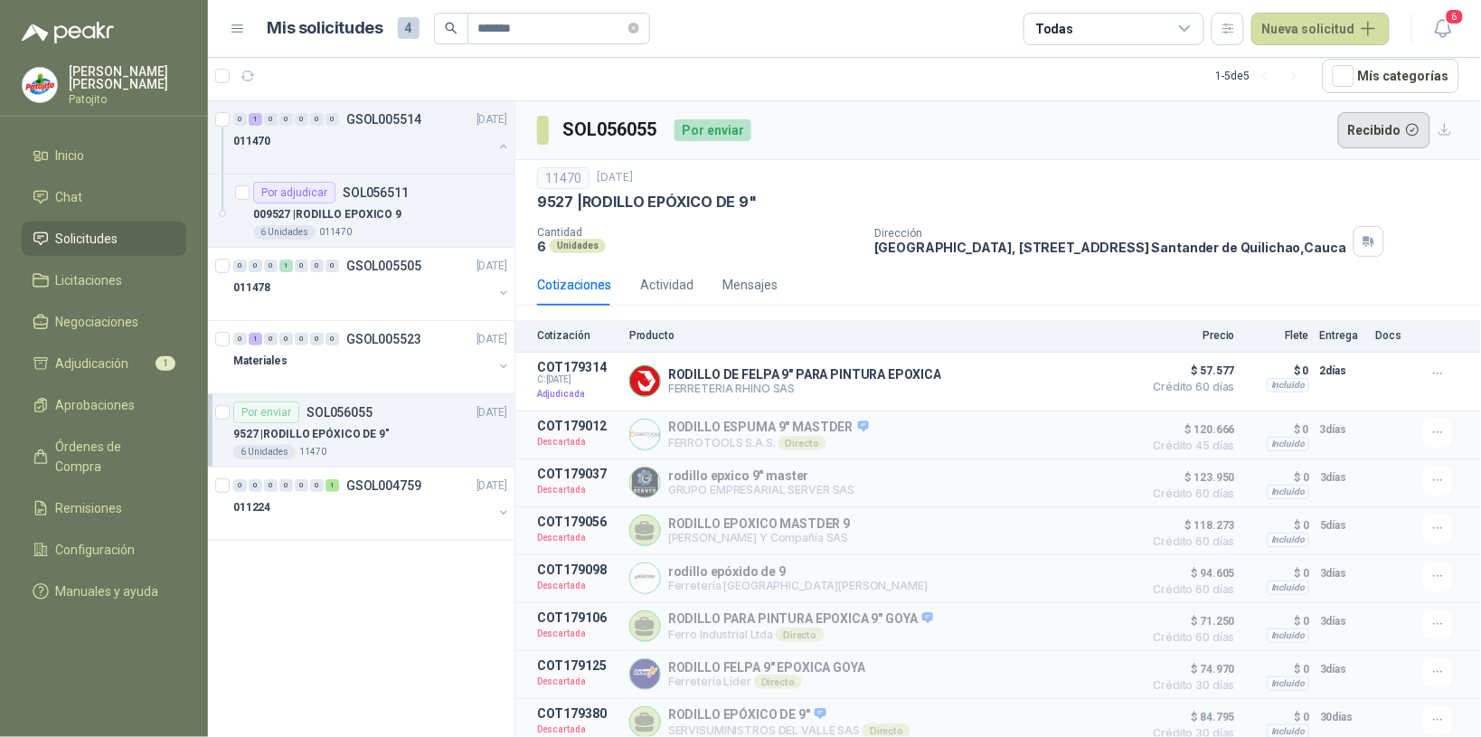
click at [1364, 122] on button "Recibido" at bounding box center [1384, 130] width 93 height 36
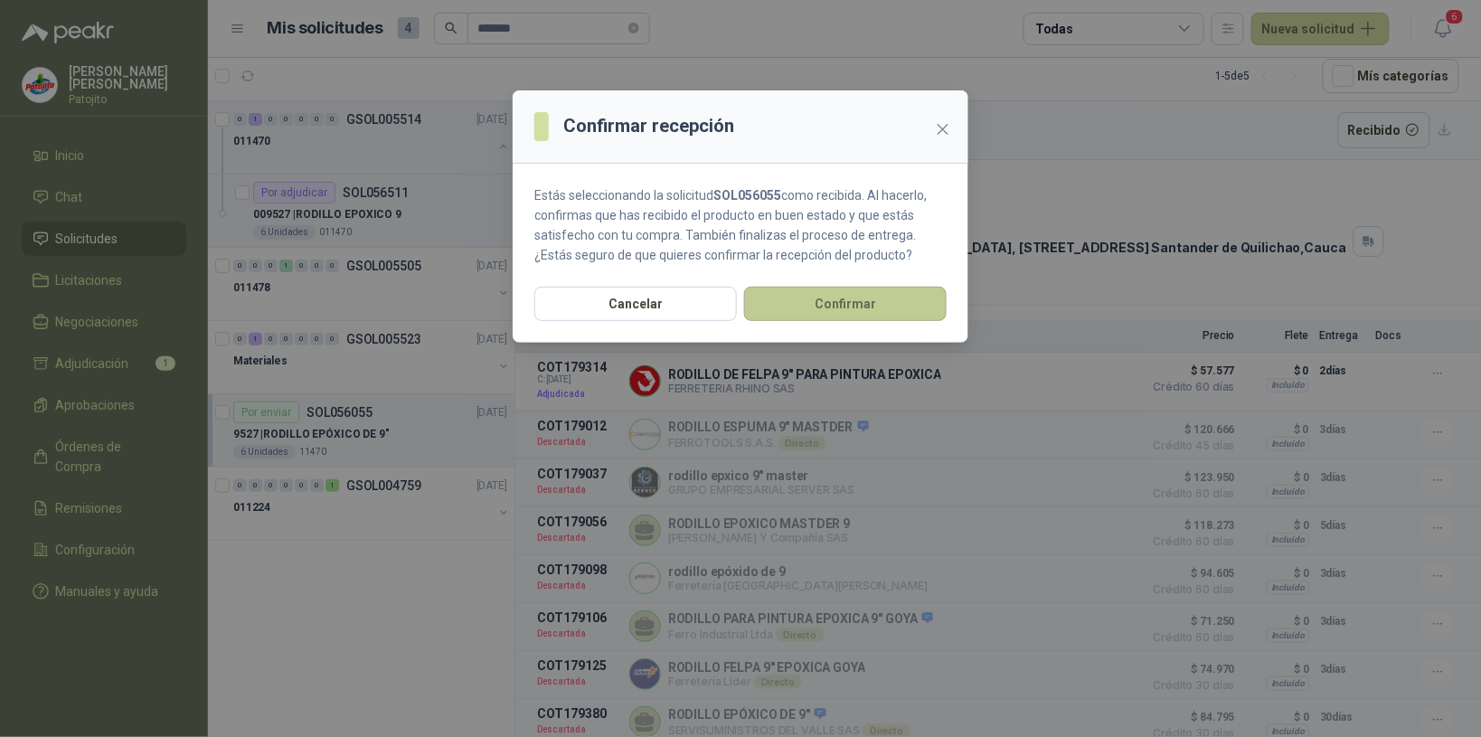
click at [843, 299] on button "Confirmar" at bounding box center [845, 304] width 203 height 34
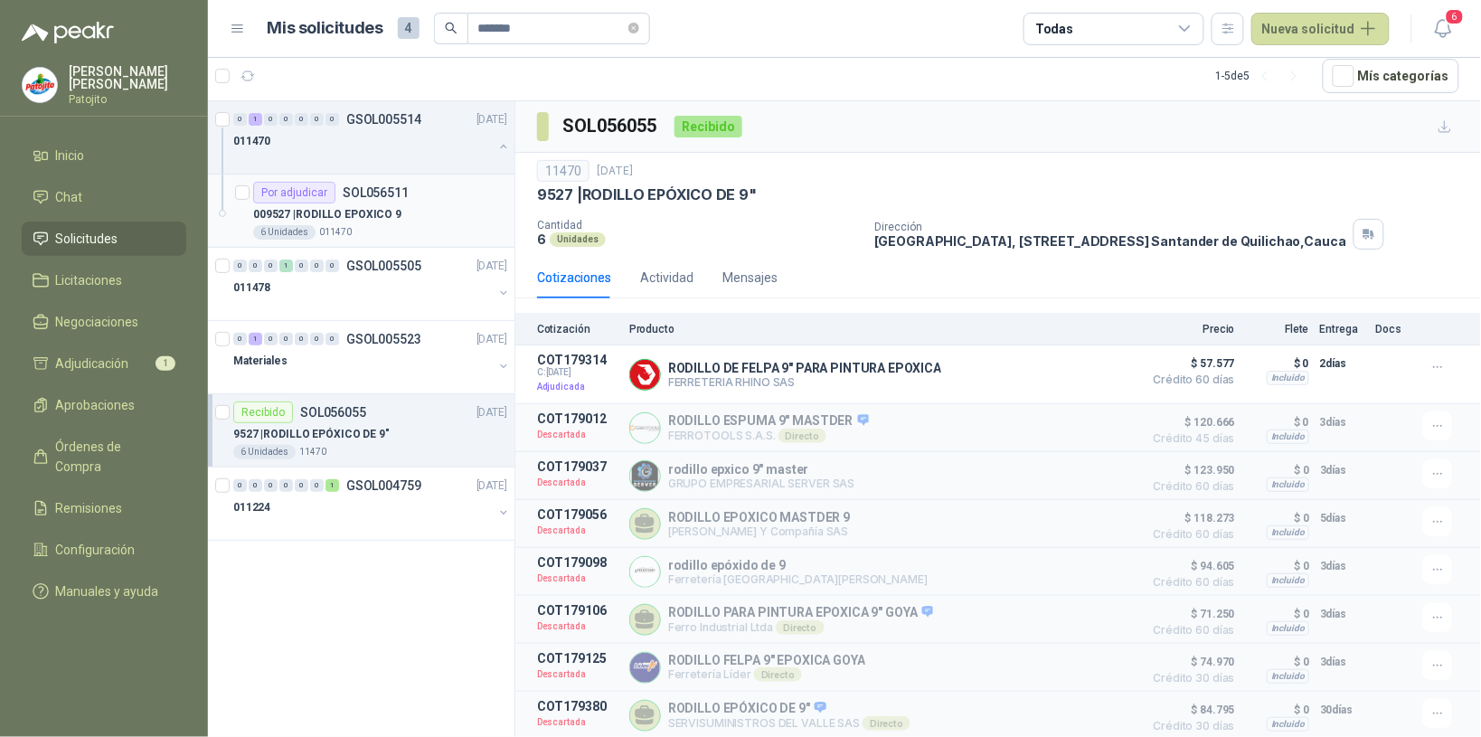
click at [409, 199] on div "Por adjudicar SOL056511" at bounding box center [380, 193] width 254 height 22
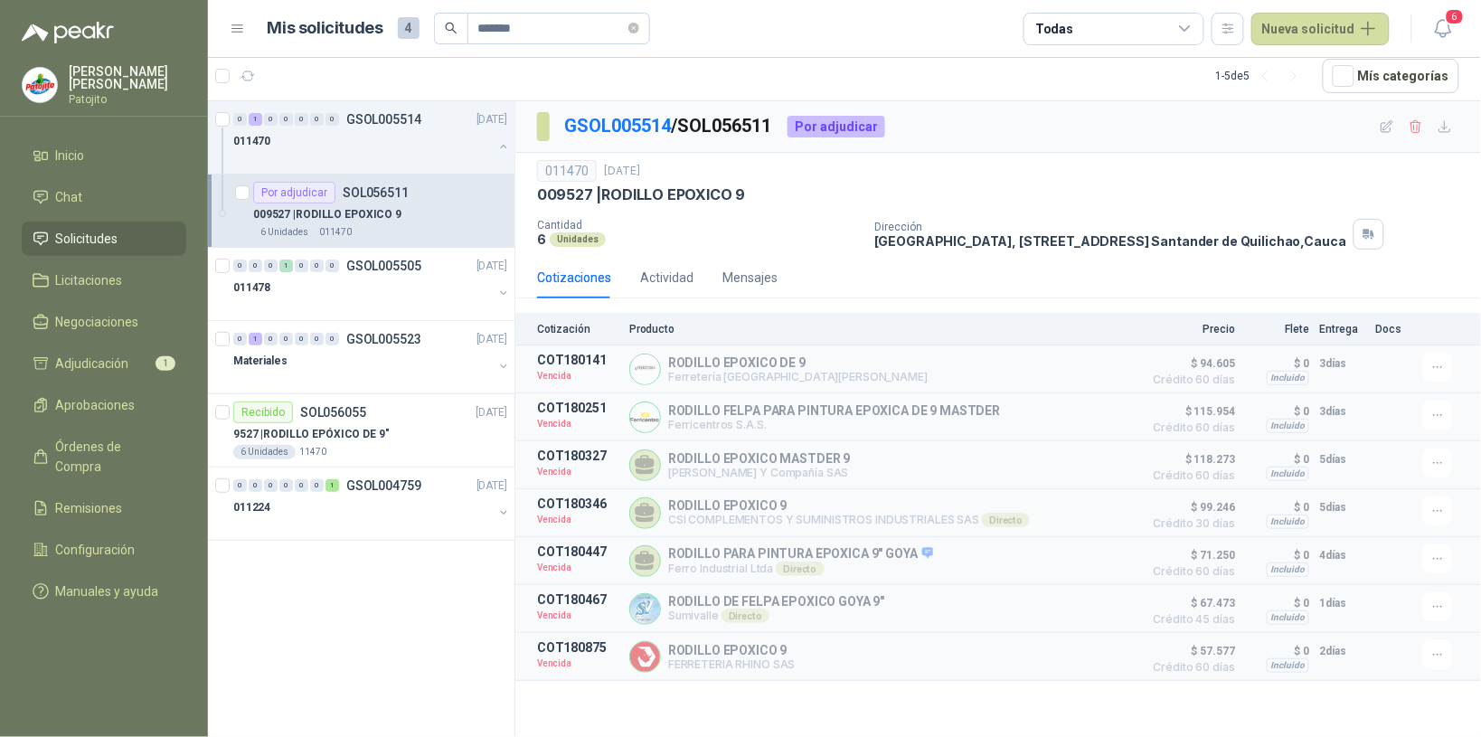
click at [232, 204] on article "Por adjudicar SOL056511 009527 | RODILLO EPOXICO 9 6 Unidades 011470" at bounding box center [361, 211] width 307 height 73
click at [328, 70] on icon "button" at bounding box center [328, 76] width 15 height 15
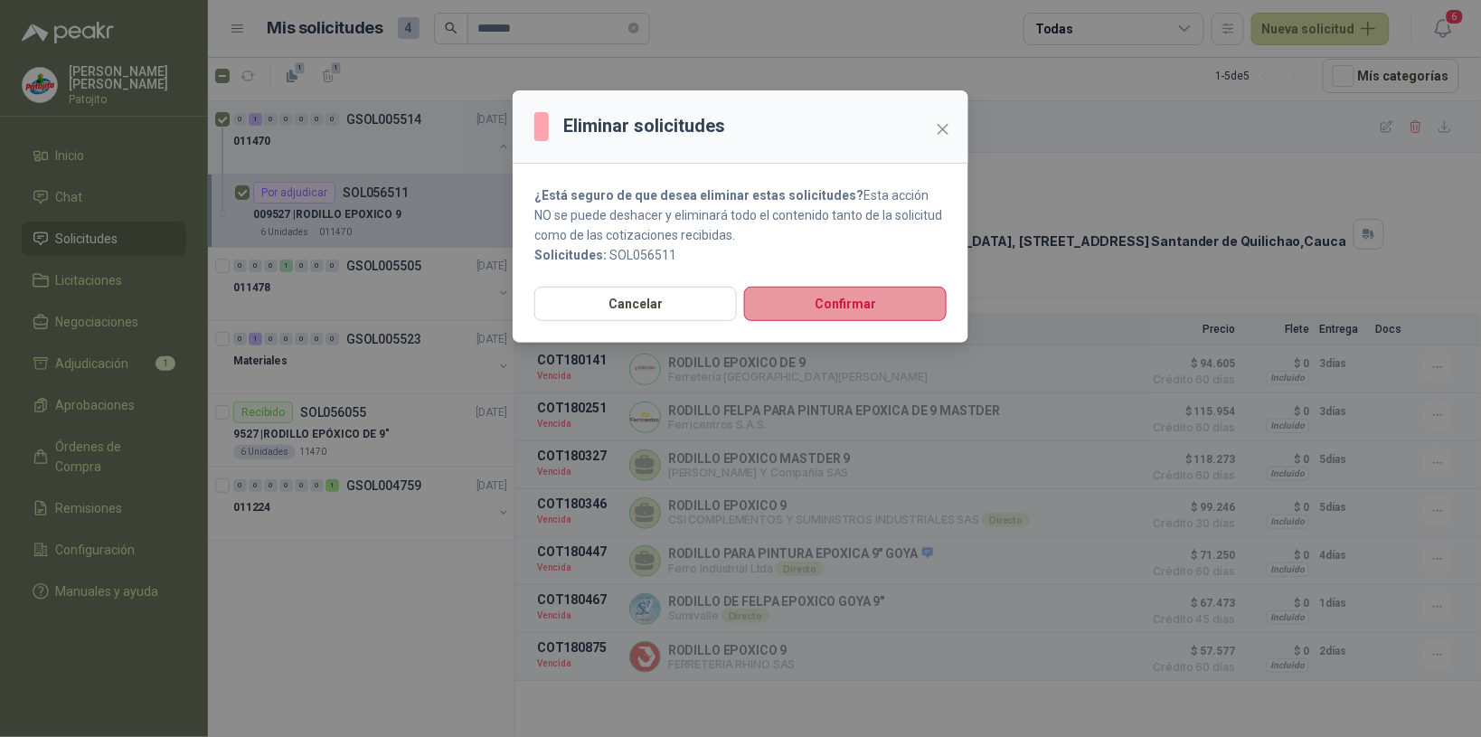
click at [864, 301] on button "Confirmar" at bounding box center [845, 304] width 203 height 34
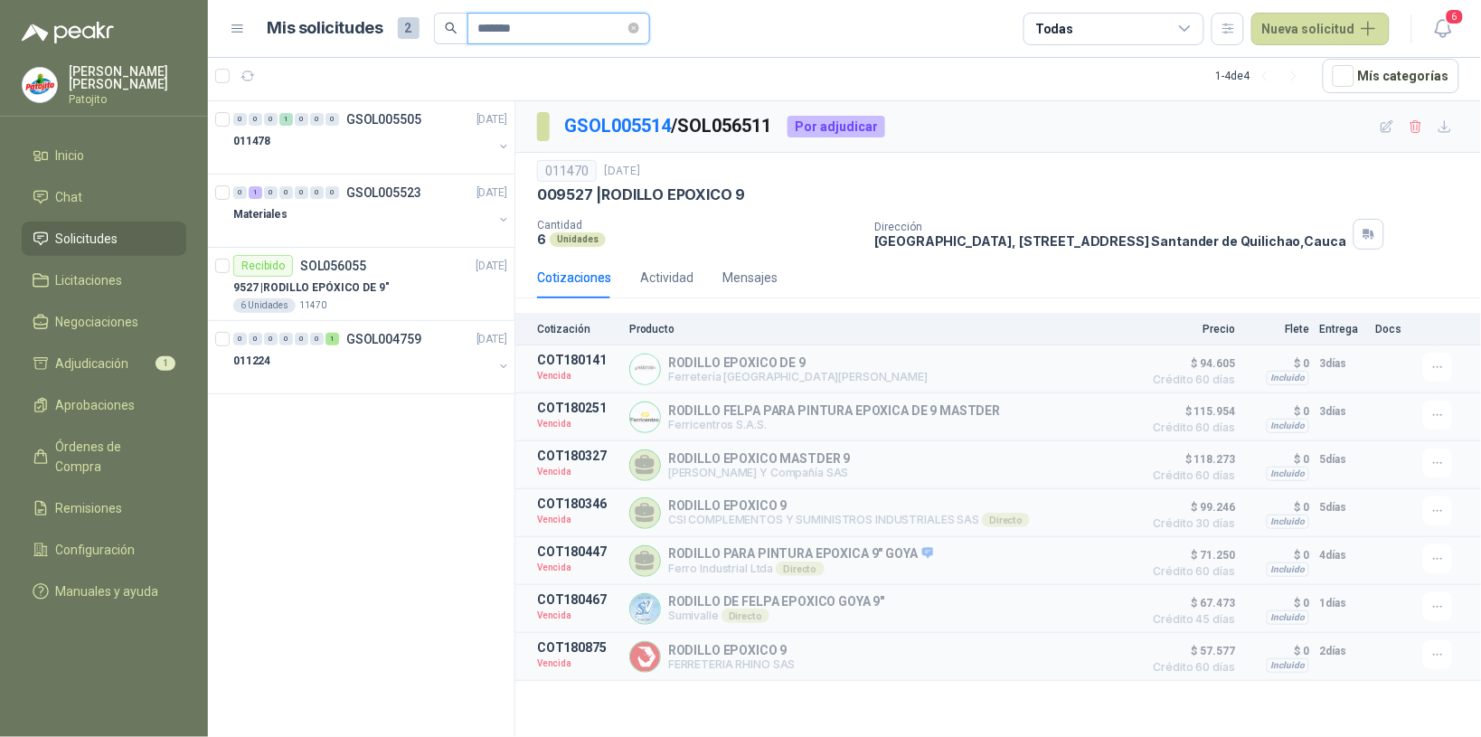
click at [516, 25] on input "*******" at bounding box center [551, 29] width 147 height 31
type input "*"
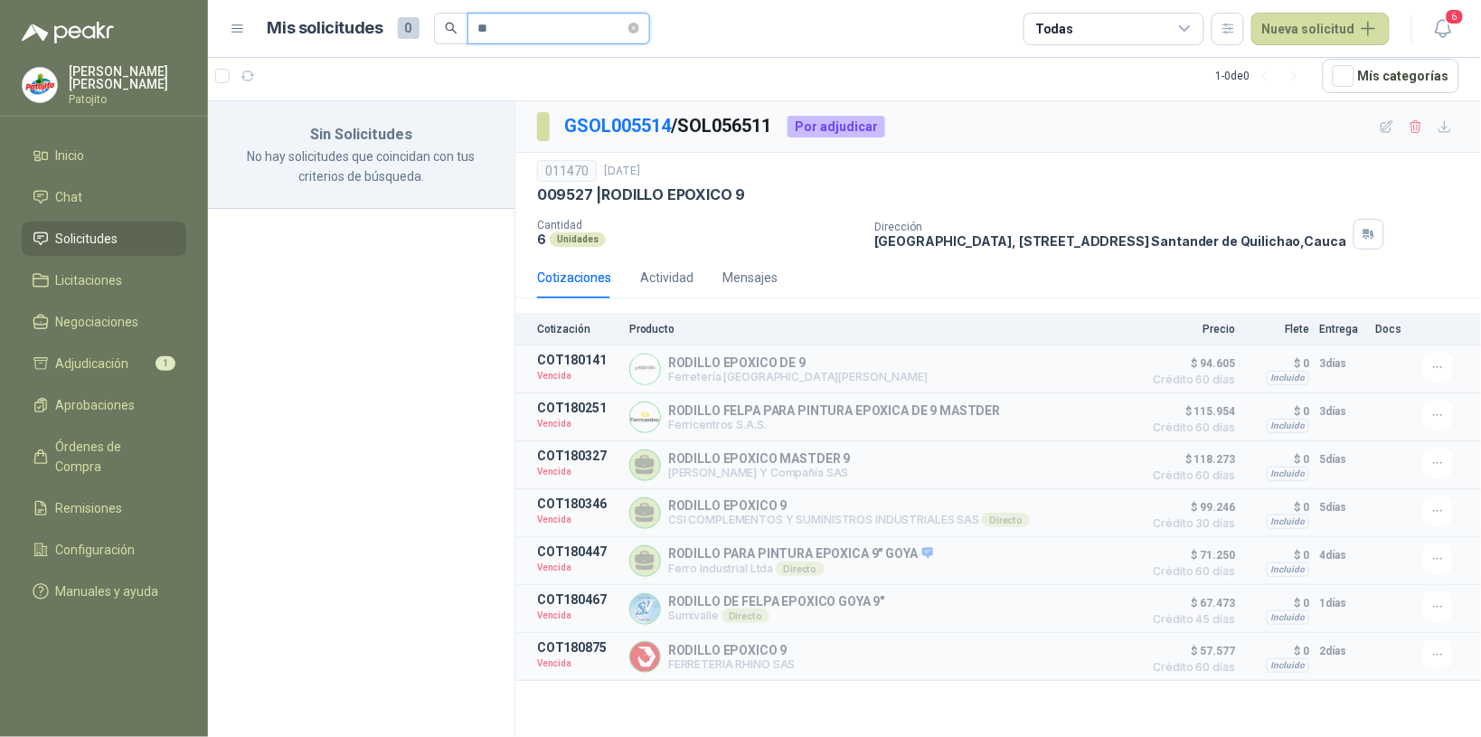
type input "*"
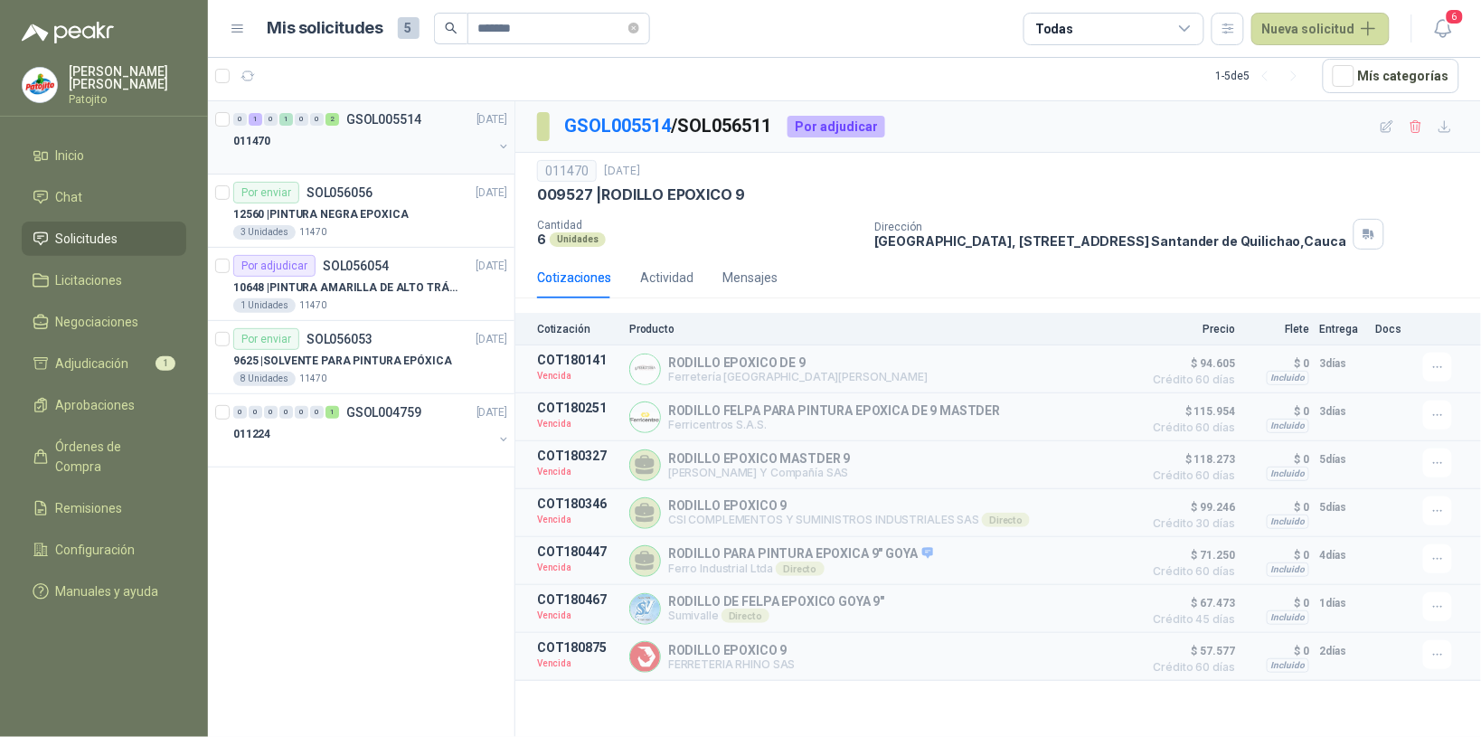
click at [404, 163] on div at bounding box center [363, 159] width 260 height 14
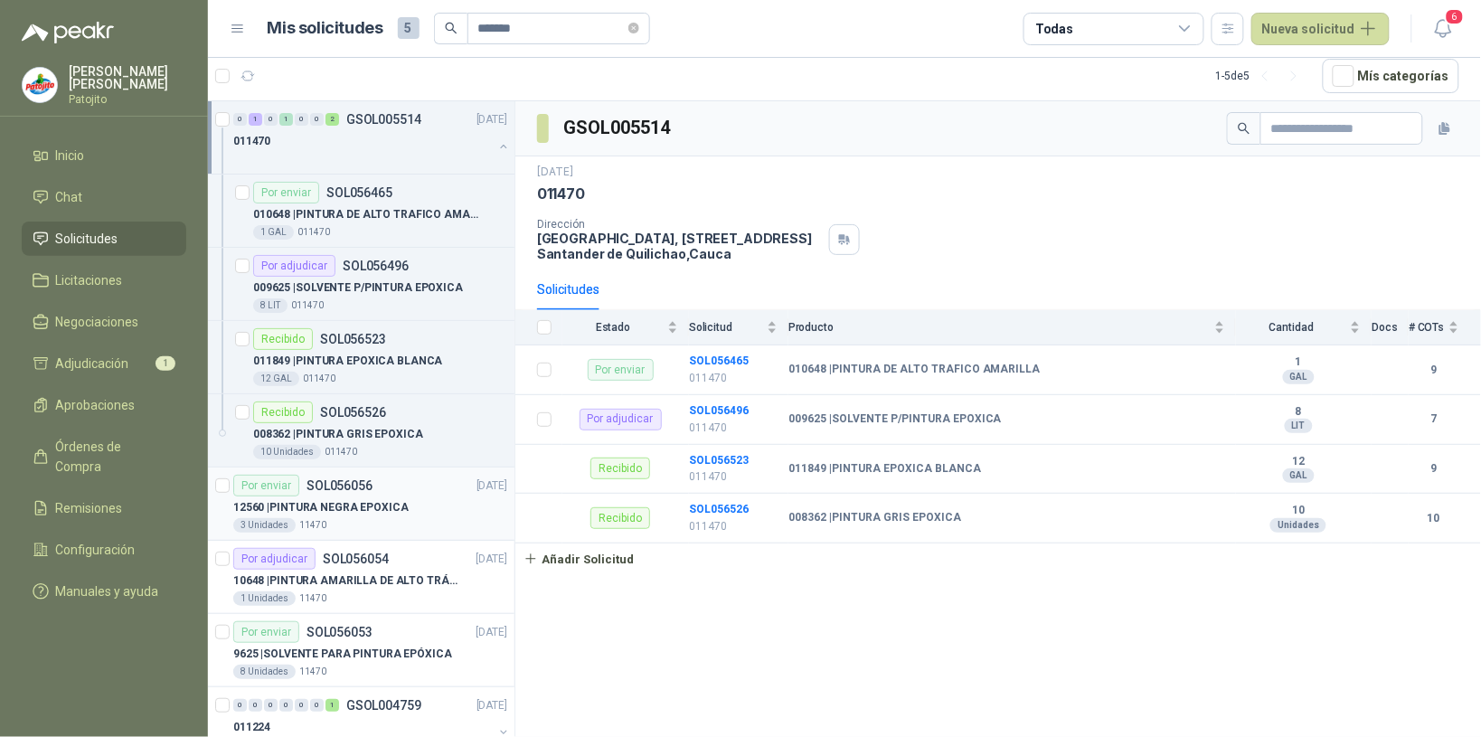
click at [375, 511] on p "12560 | PINTURA NEGRA EPOXICA" at bounding box center [320, 507] width 175 height 17
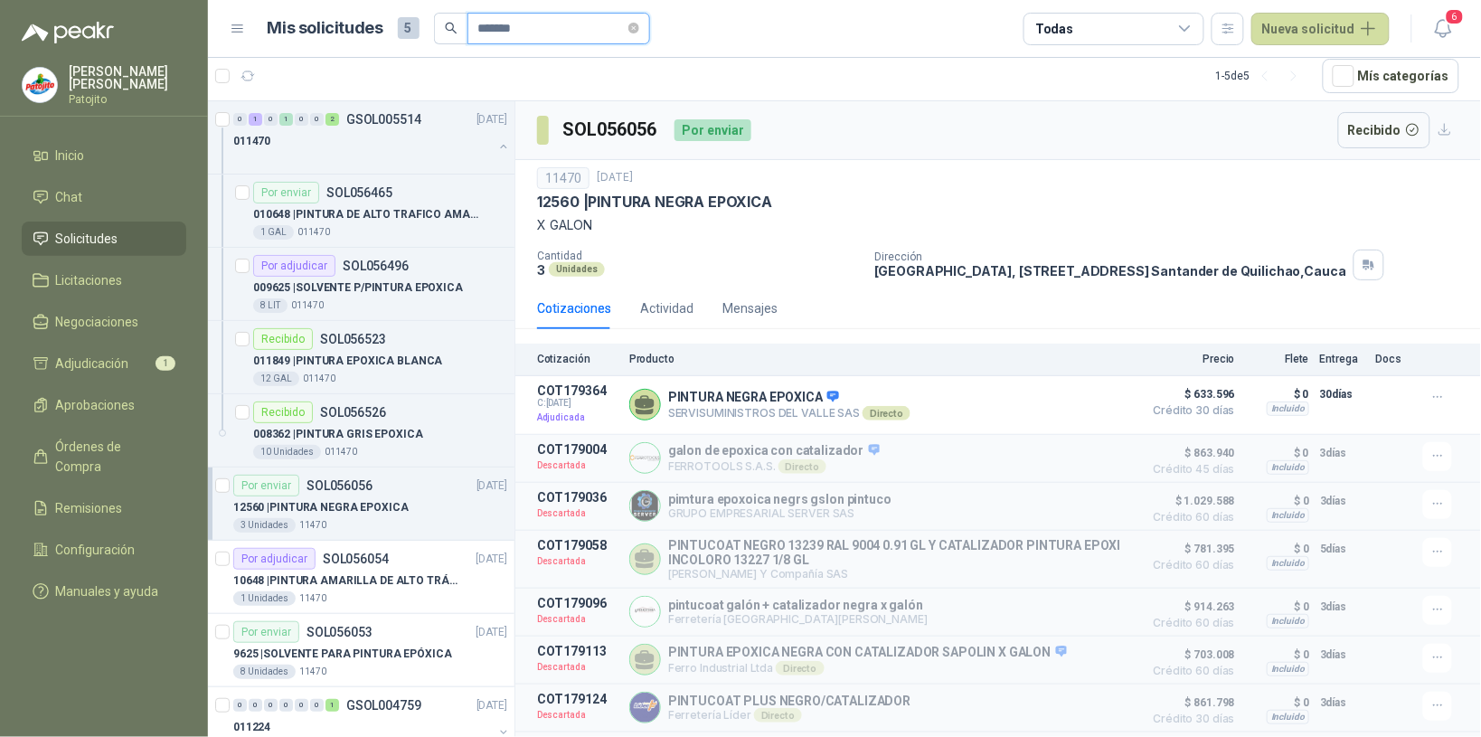
click at [515, 30] on input "*******" at bounding box center [551, 29] width 147 height 31
type input "*"
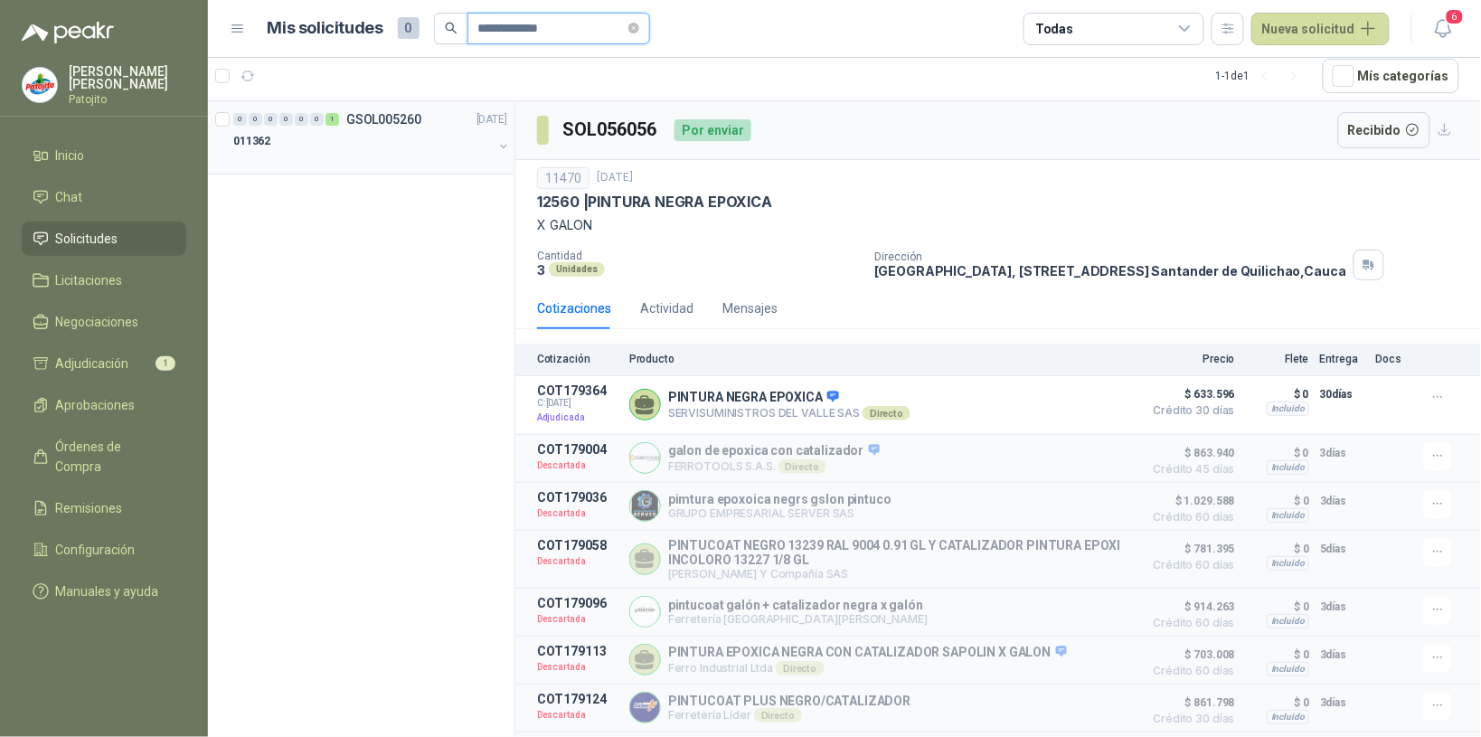
type input "**********"
click at [345, 127] on div "0 0 0 0 0 0 1 GSOL005260 [DATE]" at bounding box center [372, 120] width 278 height 22
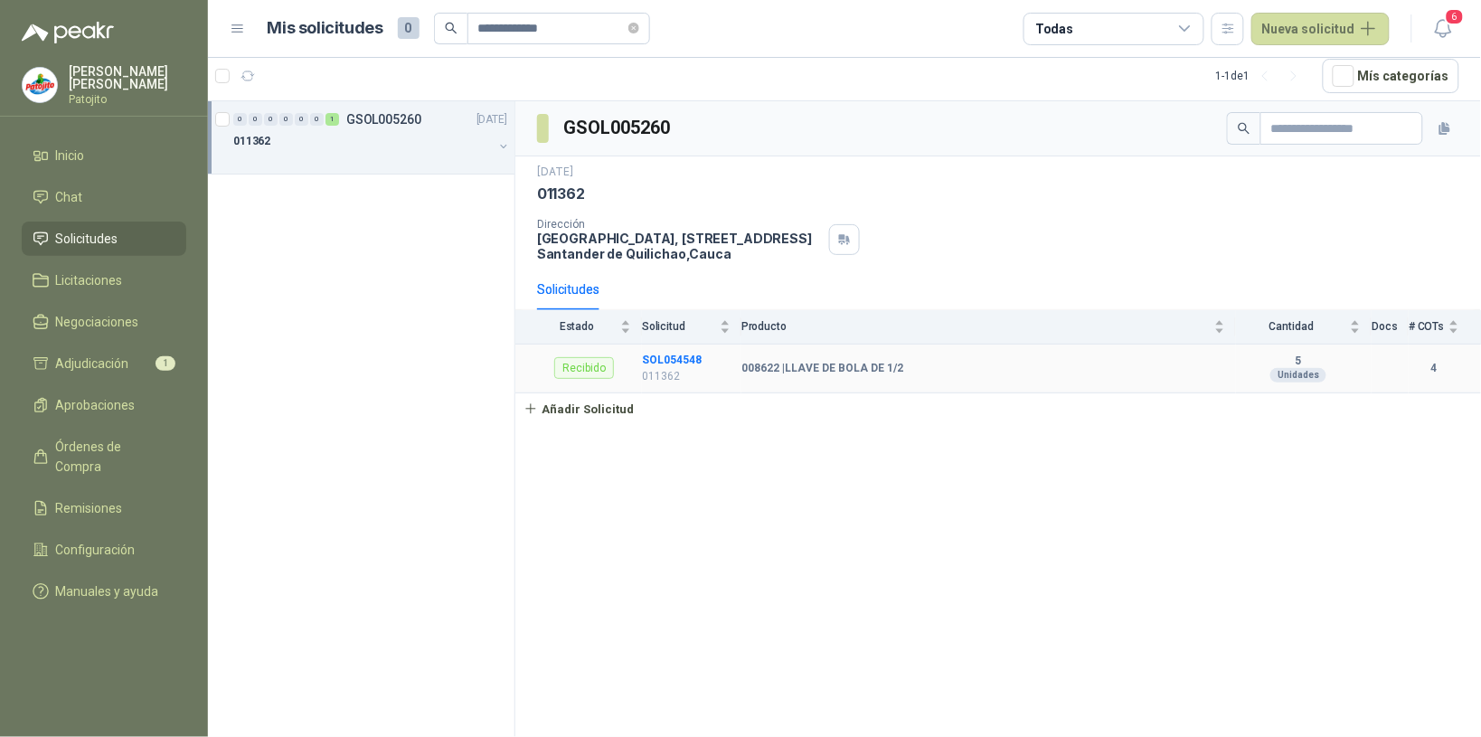
click at [663, 351] on td "SOL054548 011362" at bounding box center [691, 370] width 99 height 50
click at [681, 358] on b "SOL054548" at bounding box center [672, 360] width 60 height 13
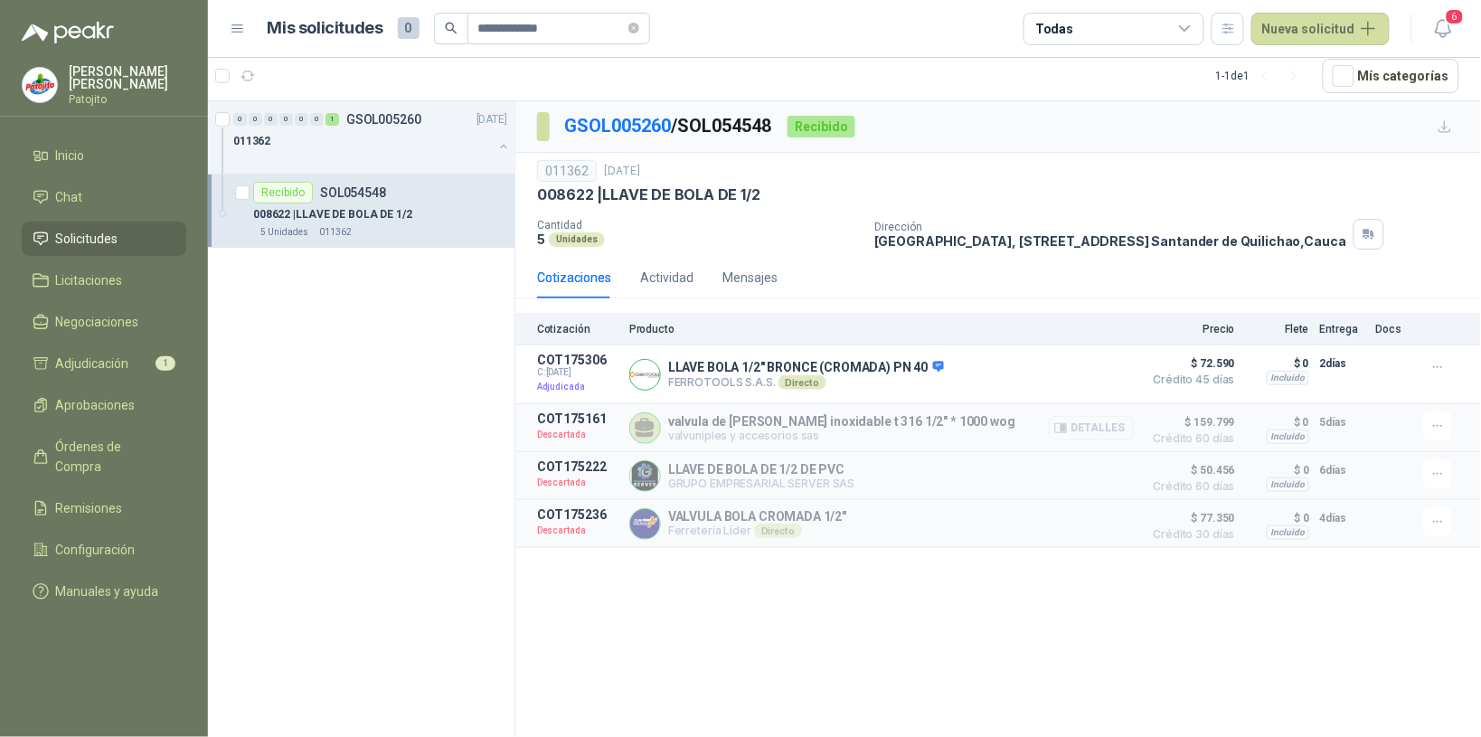
click at [1110, 431] on button "Detalles" at bounding box center [1091, 428] width 85 height 24
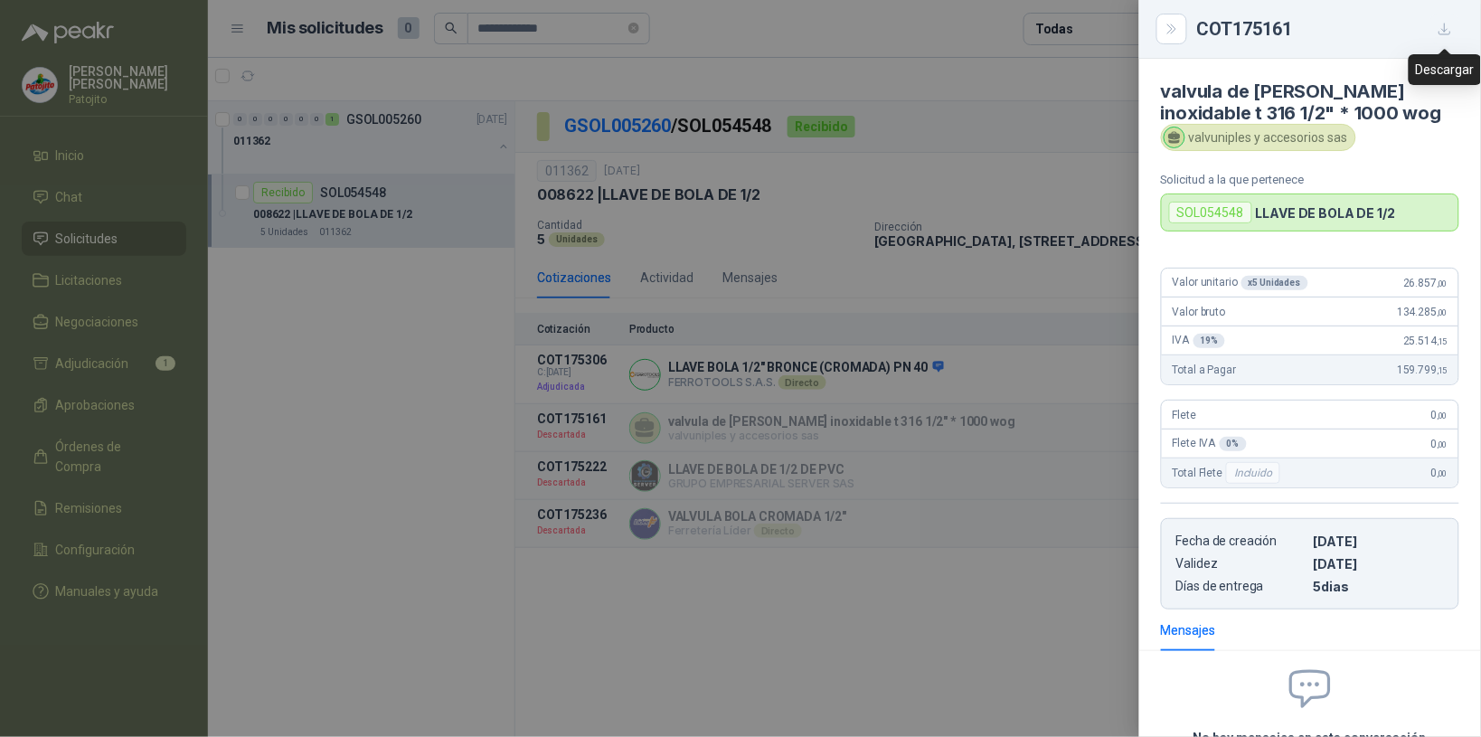
click at [1448, 24] on icon "button" at bounding box center [1445, 29] width 15 height 15
click at [1165, 28] on icon "Close" at bounding box center [1172, 29] width 15 height 15
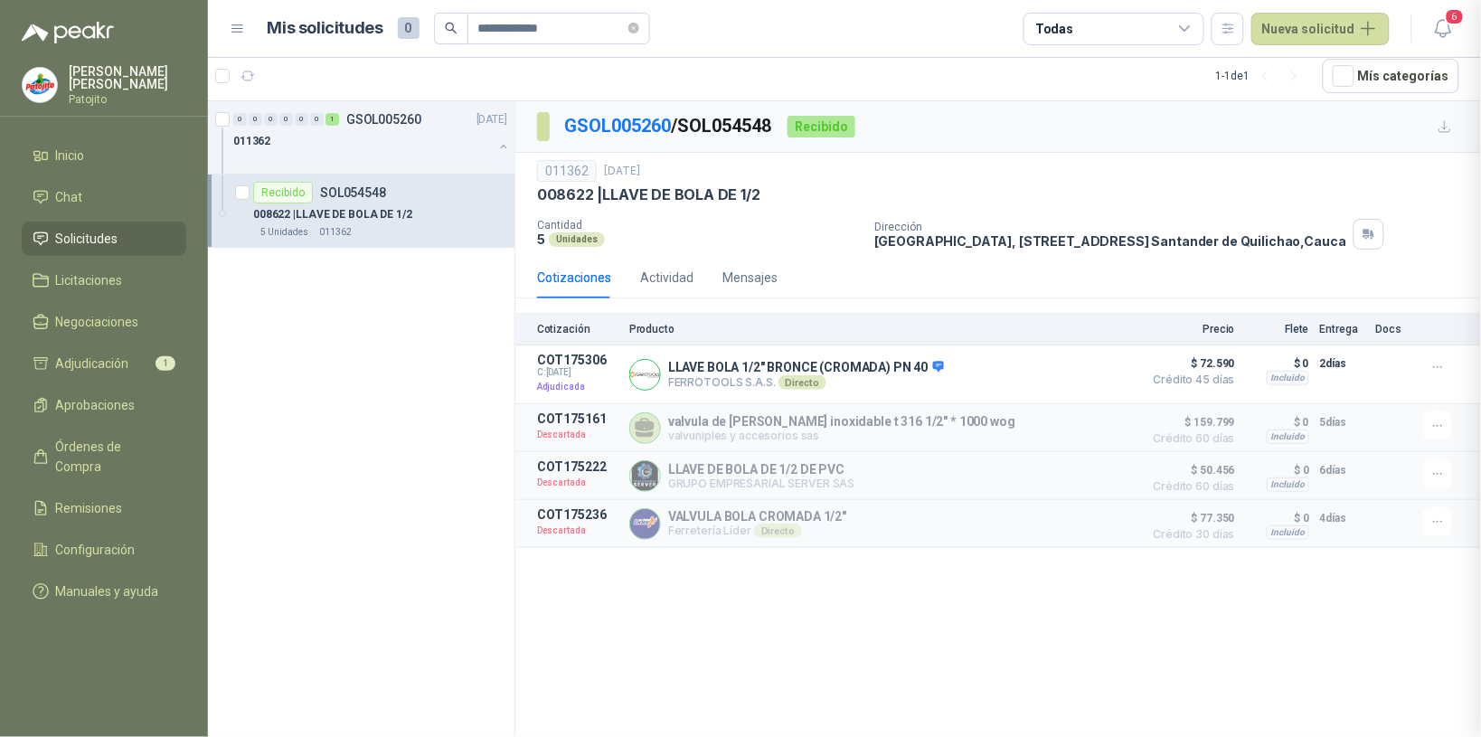
scroll to position [178, 0]
click at [326, 133] on div "011362" at bounding box center [363, 141] width 260 height 22
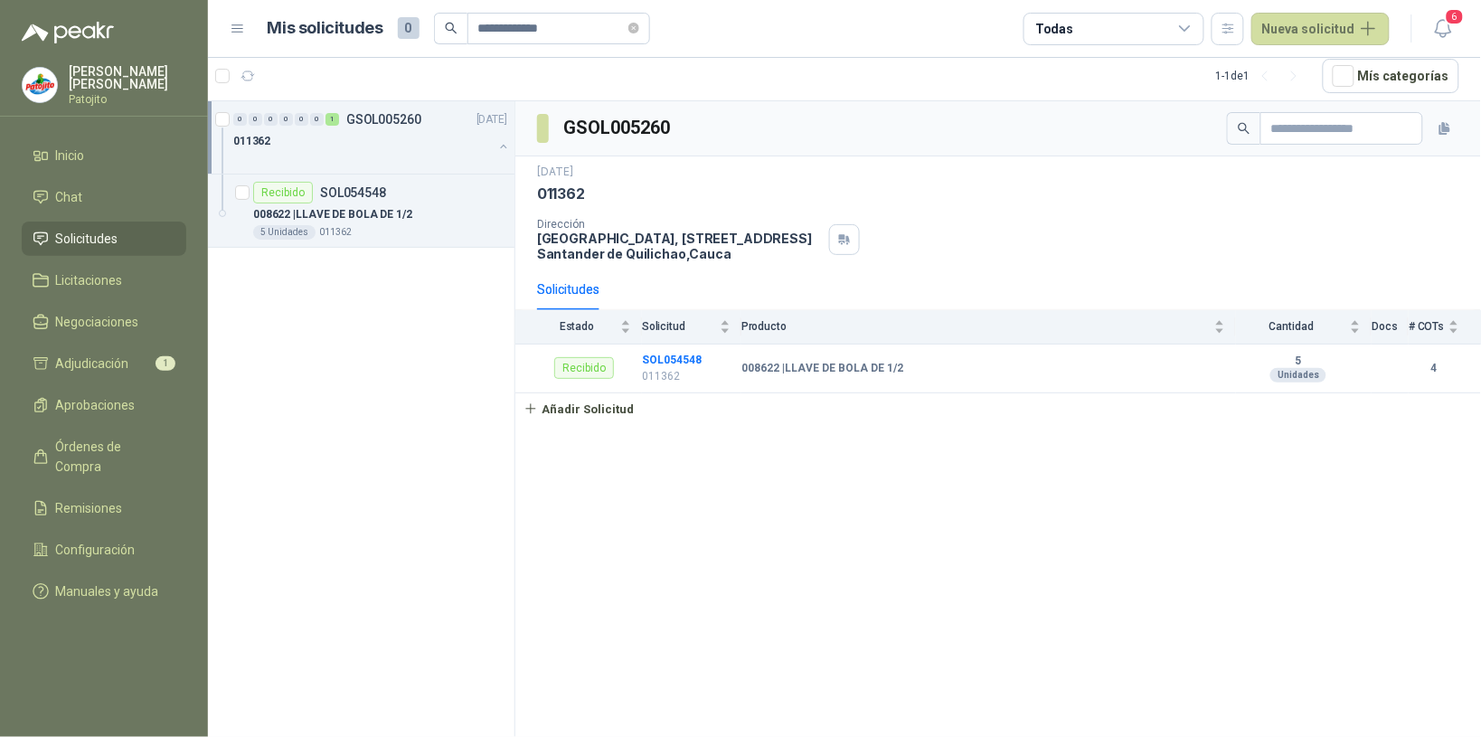
drag, startPoint x: 629, startPoint y: 20, endPoint x: 606, endPoint y: 48, distance: 36.6
click at [629, 21] on span at bounding box center [633, 28] width 11 height 17
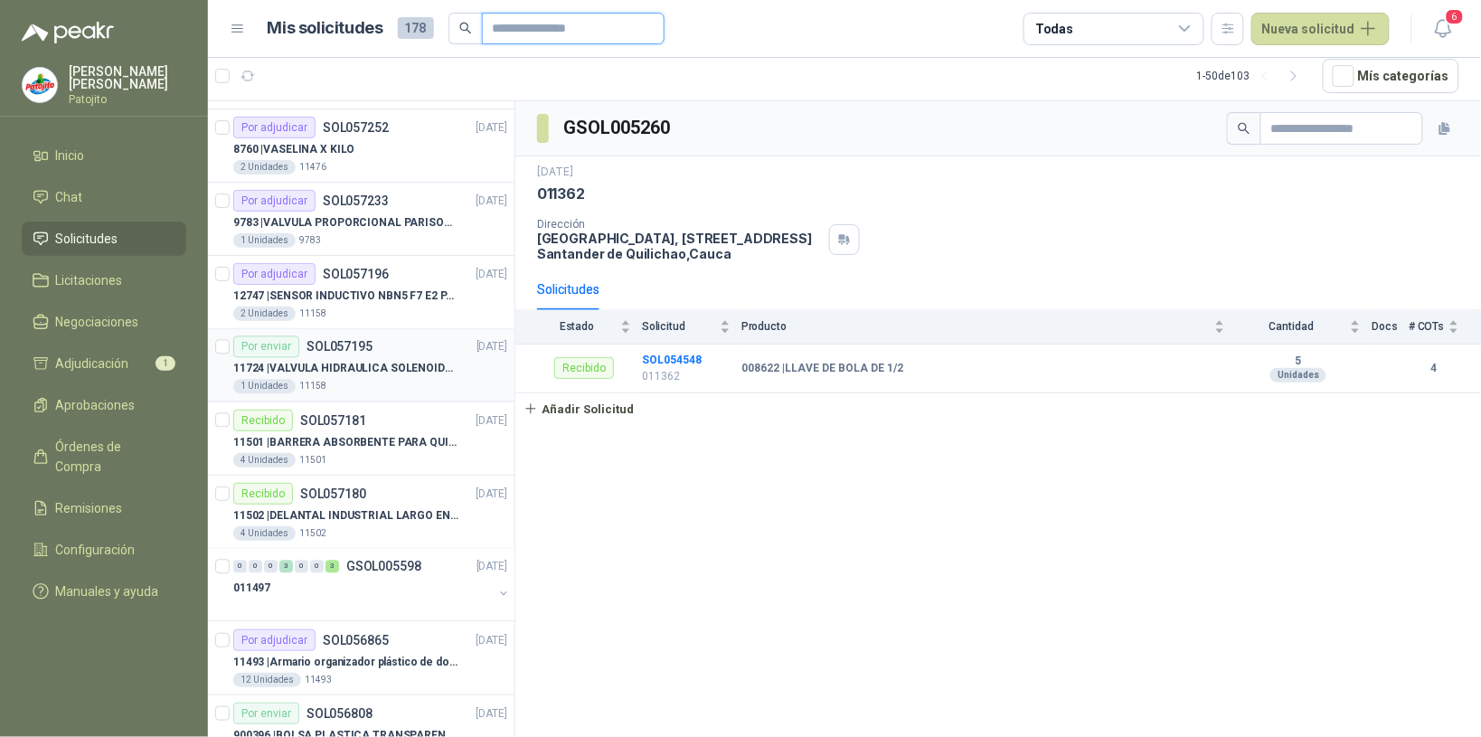
scroll to position [1130, 0]
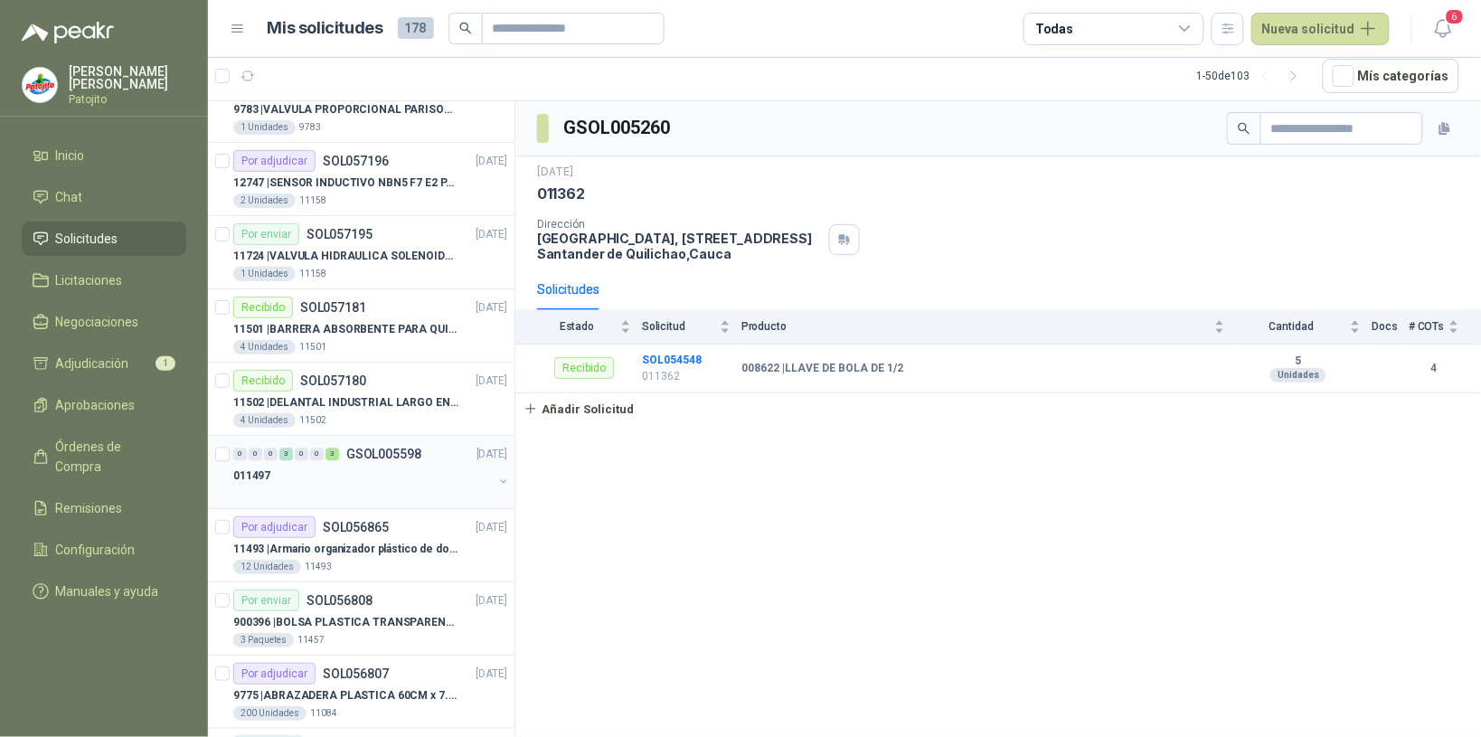
click at [414, 465] on div "0 0 0 3 0 0 3 GSOL005598 [DATE]" at bounding box center [372, 454] width 278 height 22
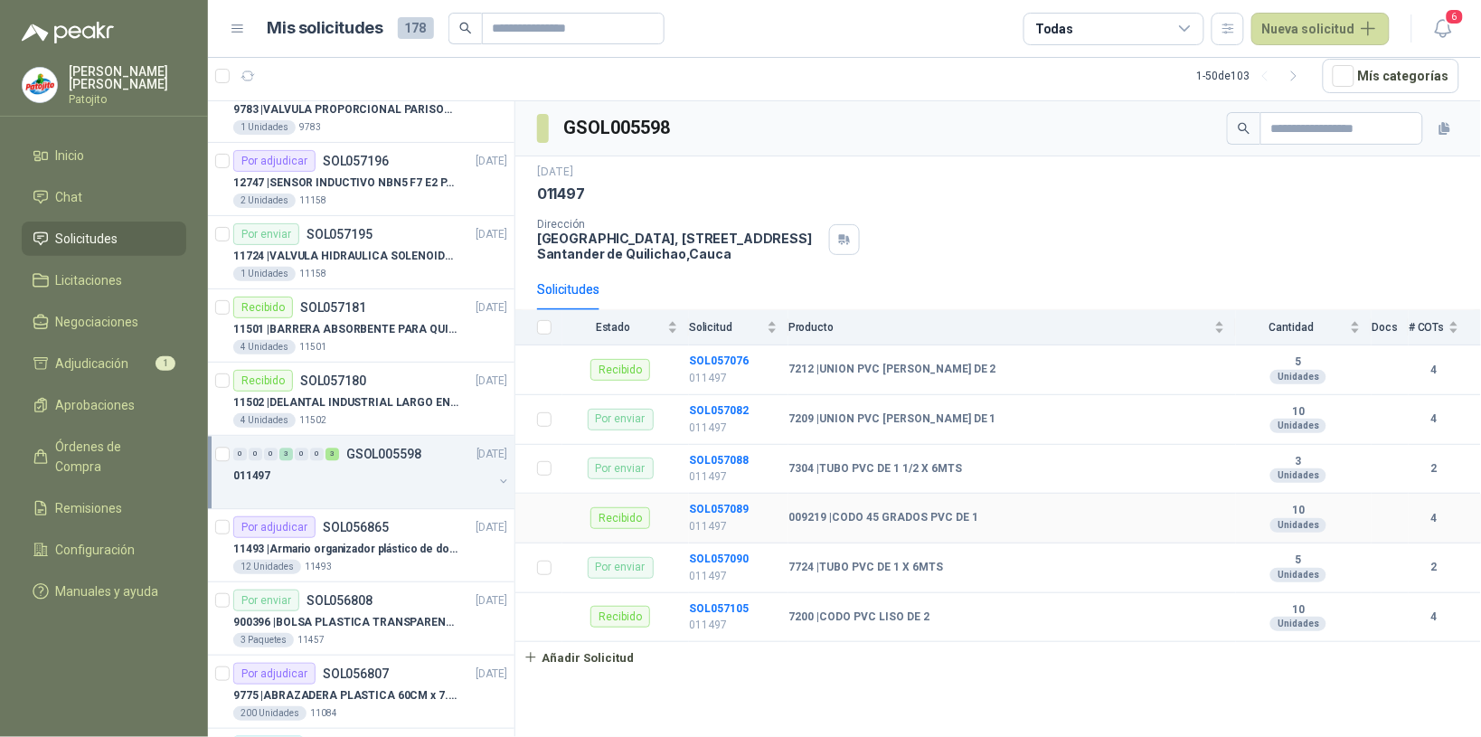
click at [732, 504] on td "SOL057089 011497" at bounding box center [738, 519] width 99 height 50
click at [731, 515] on b "SOL057089" at bounding box center [719, 509] width 60 height 13
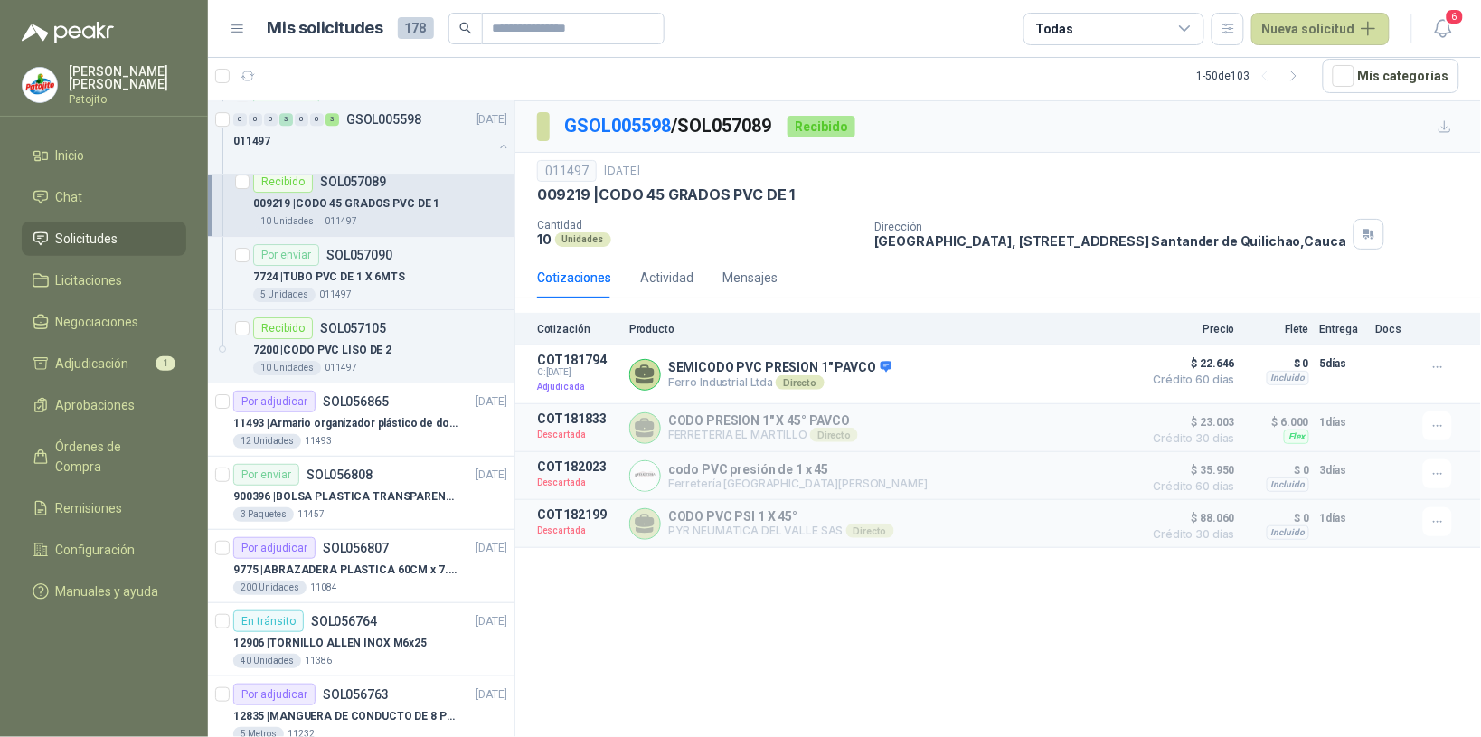
scroll to position [1809, 0]
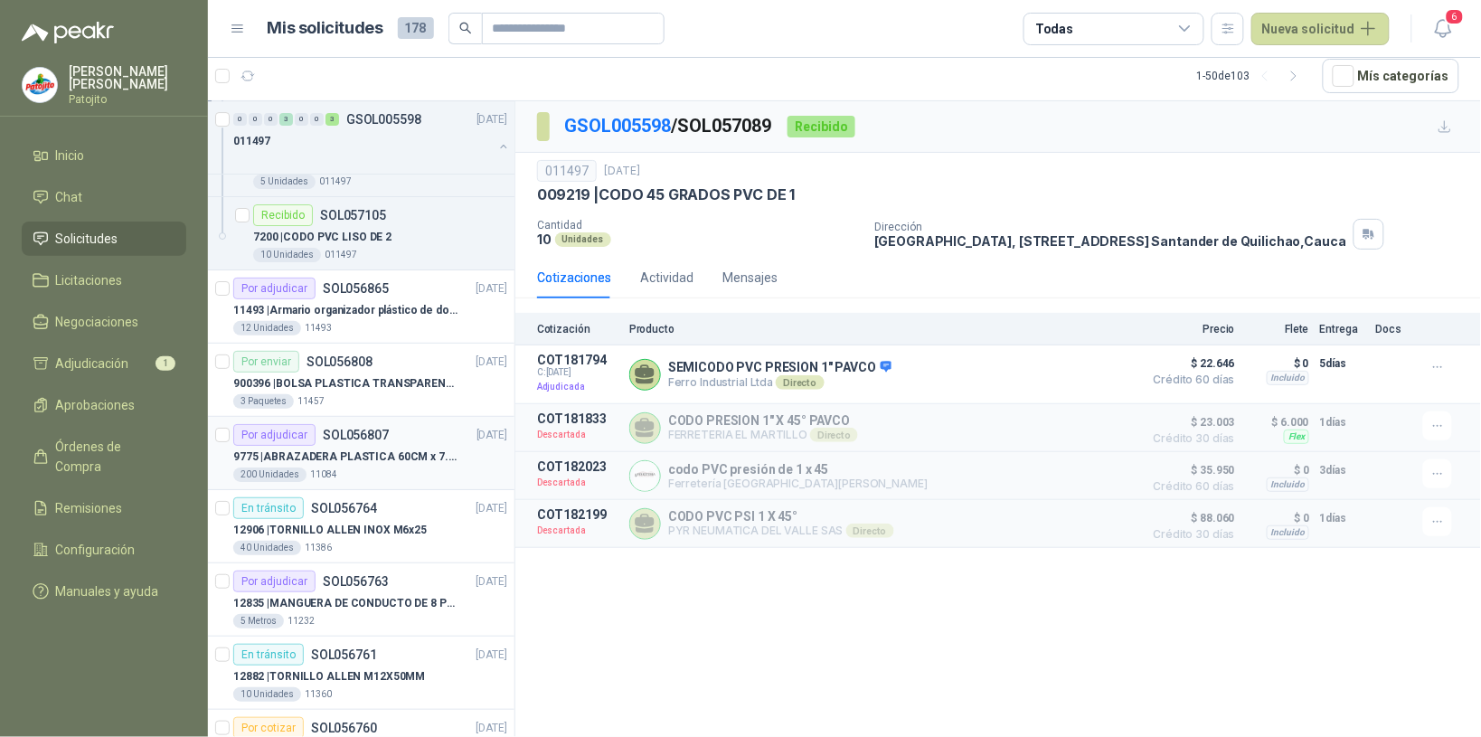
click at [417, 441] on div "Por adjudicar SOL056807 [DATE]" at bounding box center [370, 435] width 274 height 22
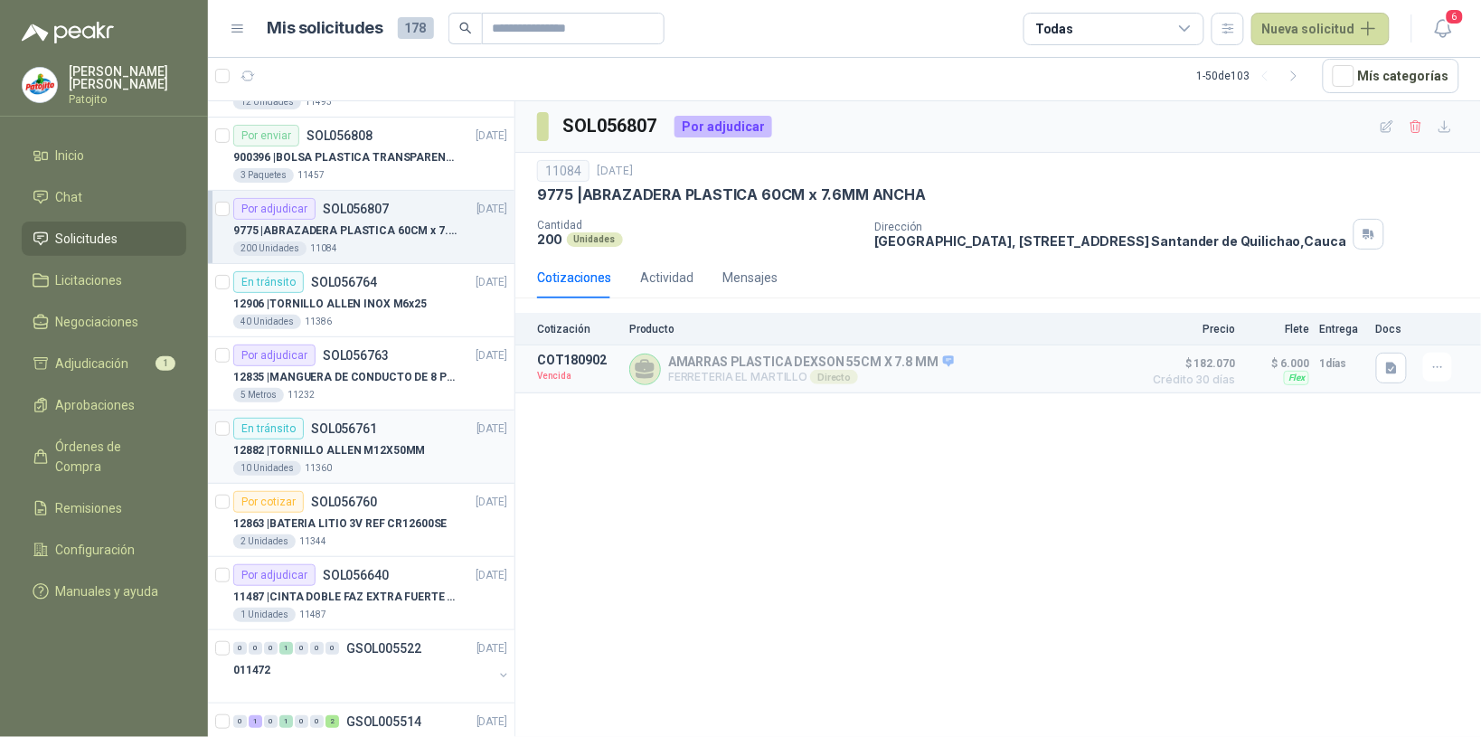
scroll to position [2148, 0]
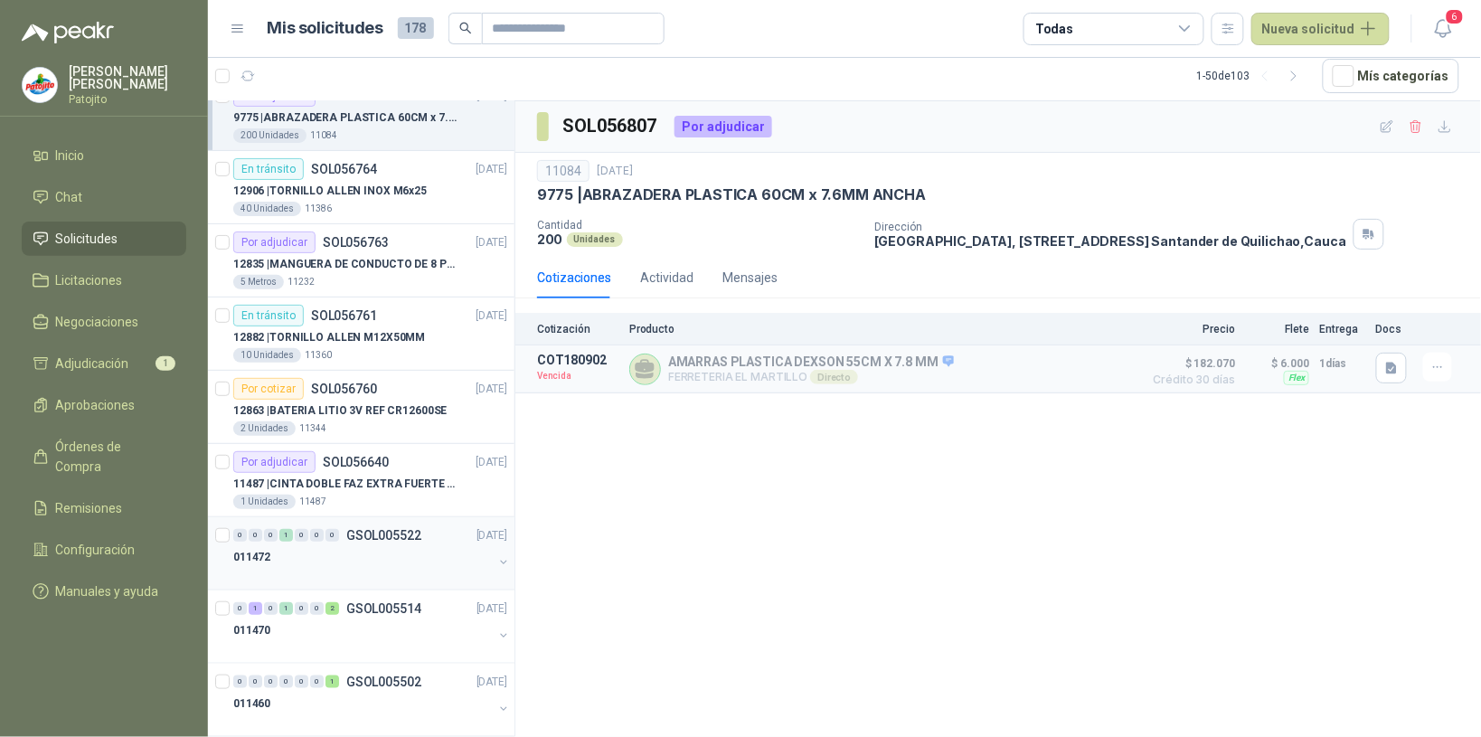
click at [439, 562] on div "011472" at bounding box center [363, 557] width 260 height 22
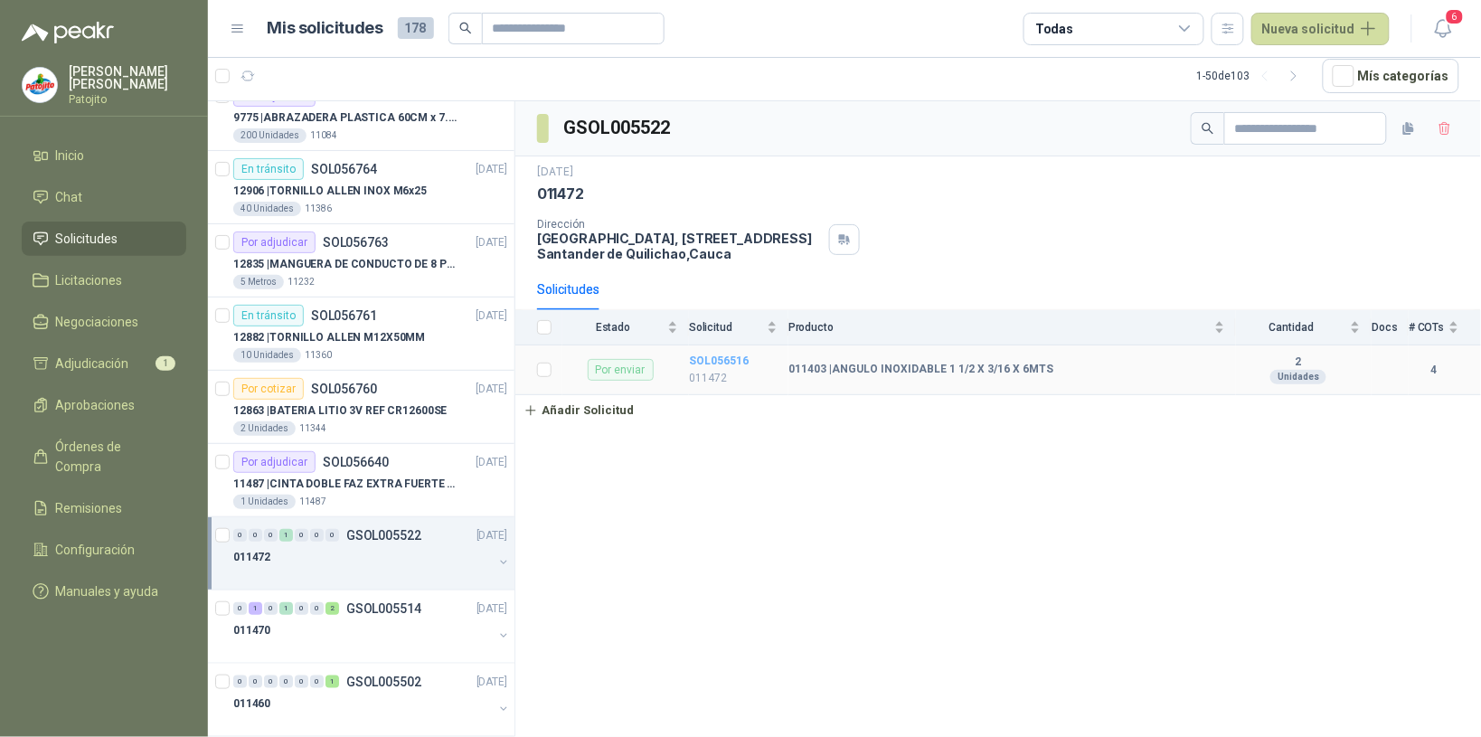
click at [743, 355] on b "SOL056516" at bounding box center [719, 360] width 60 height 13
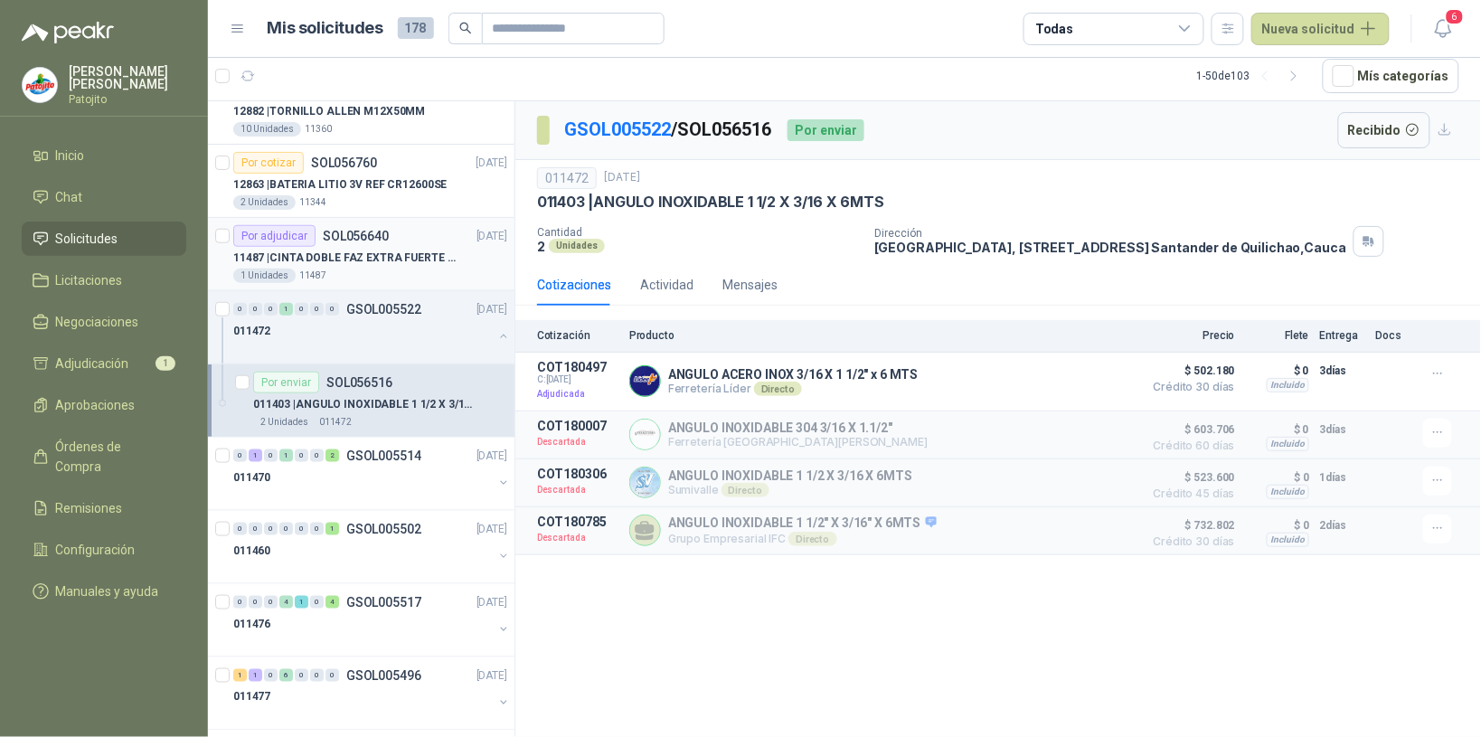
scroll to position [2487, 0]
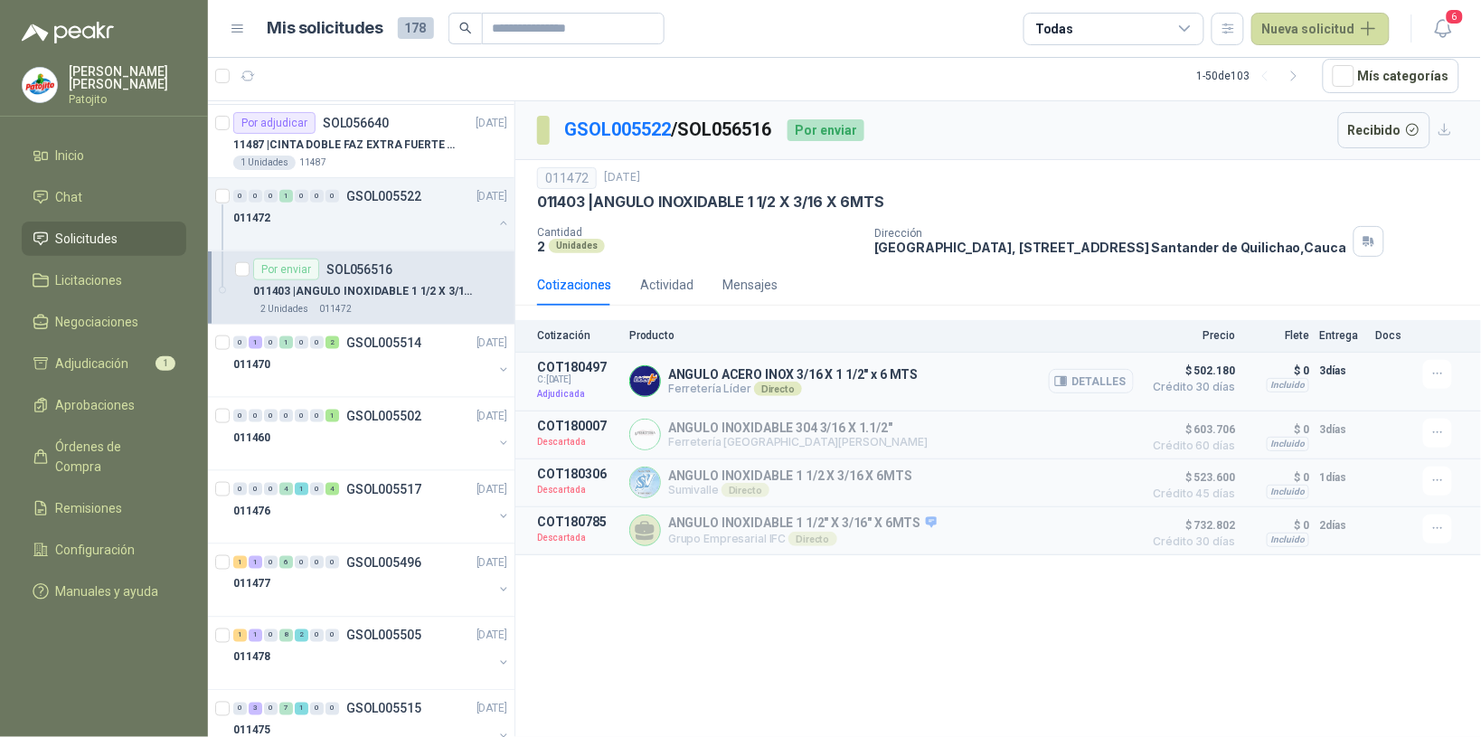
click at [1085, 384] on button "Detalles" at bounding box center [1091, 381] width 85 height 24
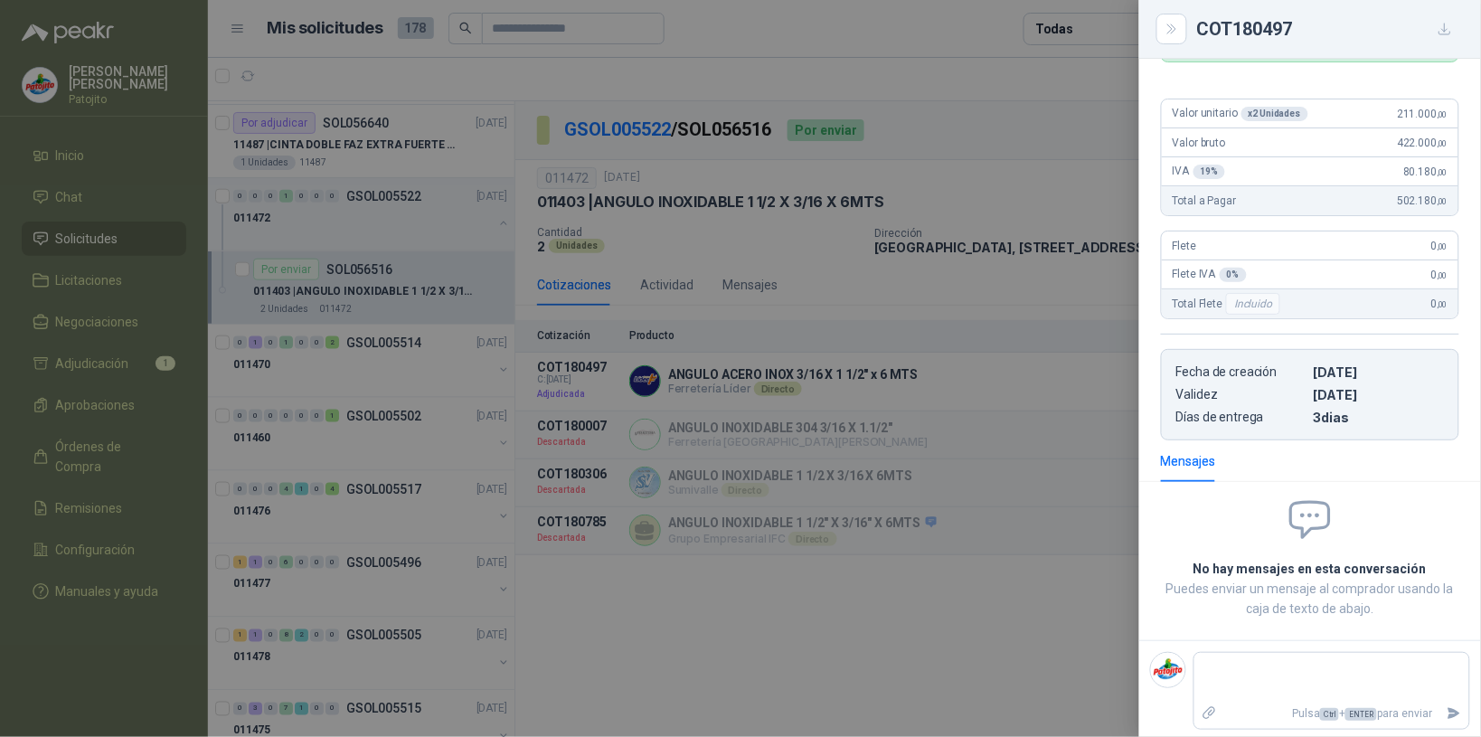
scroll to position [0, 0]
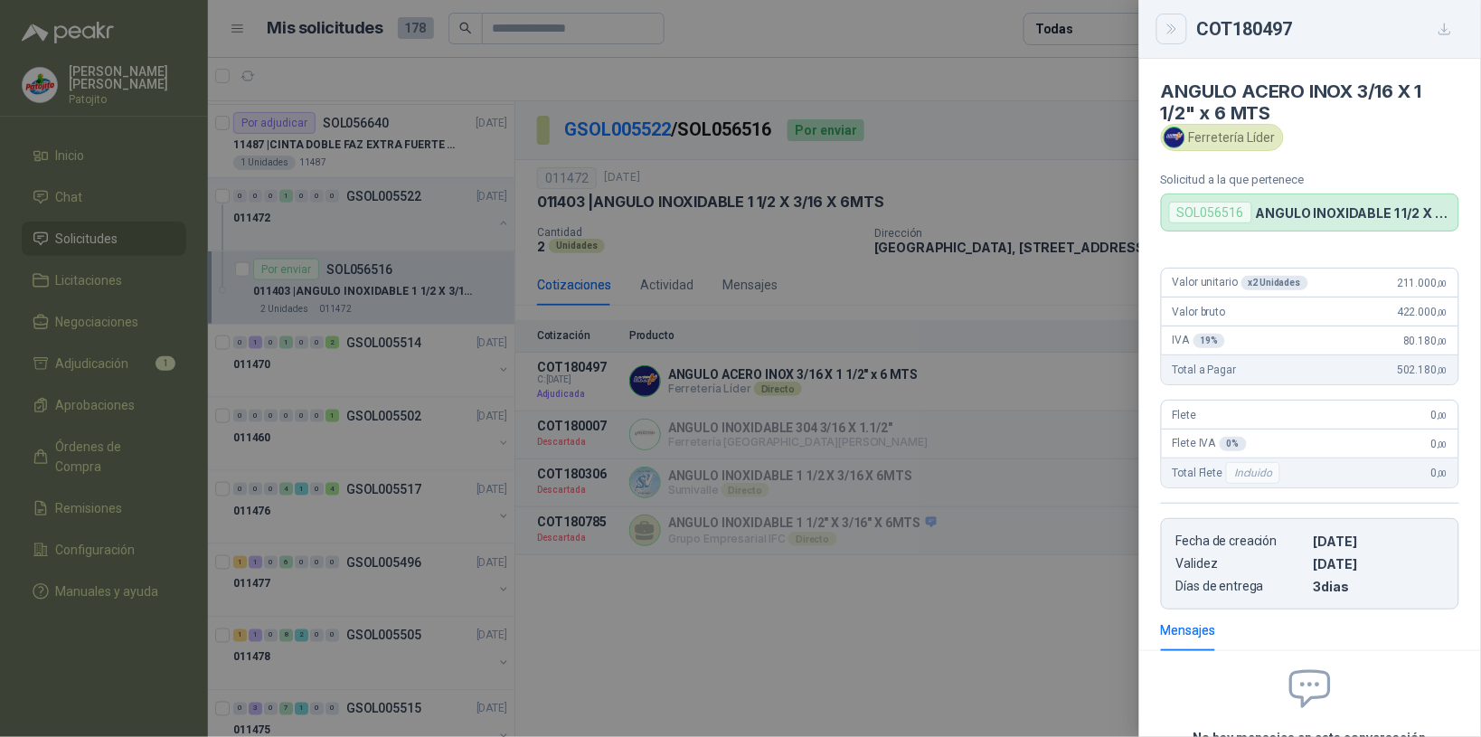
click at [1174, 28] on icon "Close" at bounding box center [1172, 29] width 15 height 15
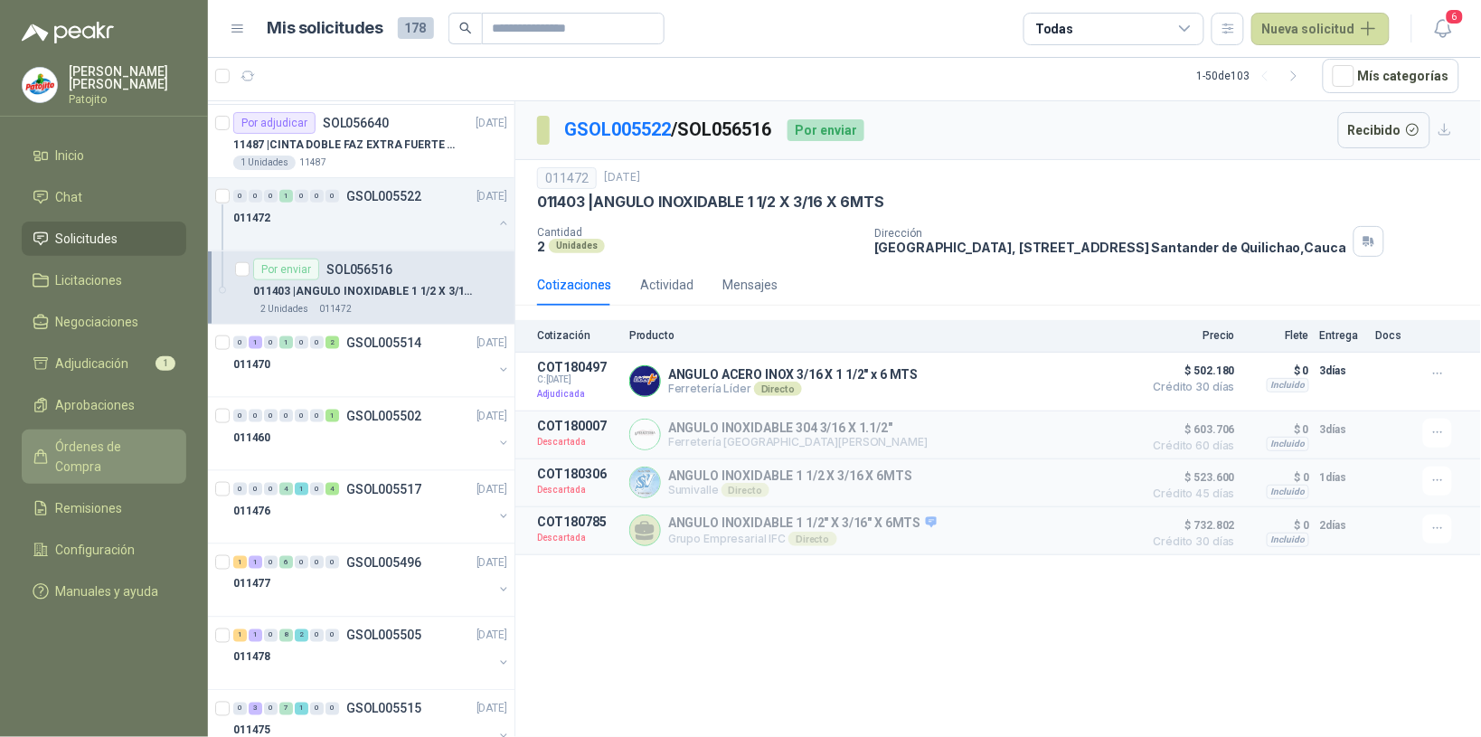
click at [138, 449] on span "Órdenes de Compra" at bounding box center [112, 457] width 113 height 40
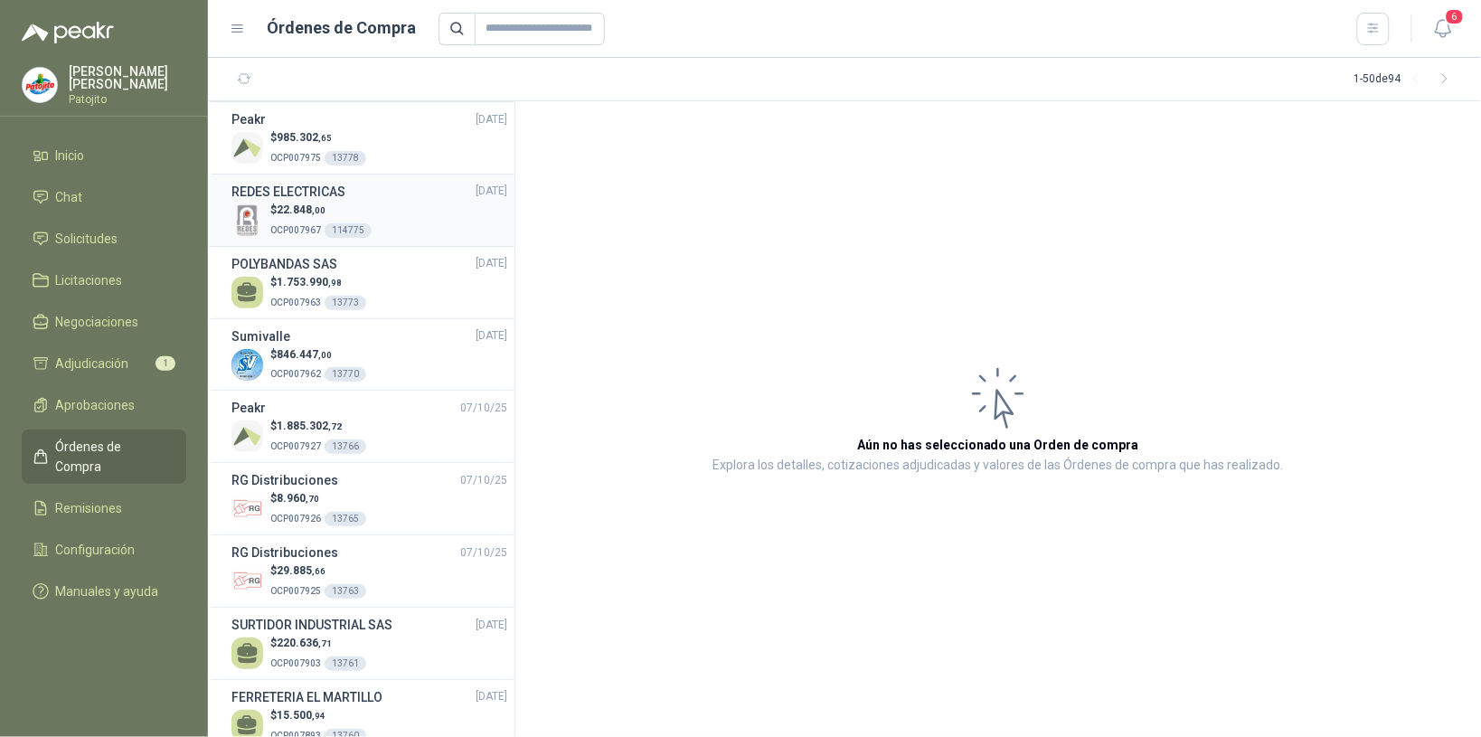
scroll to position [565, 0]
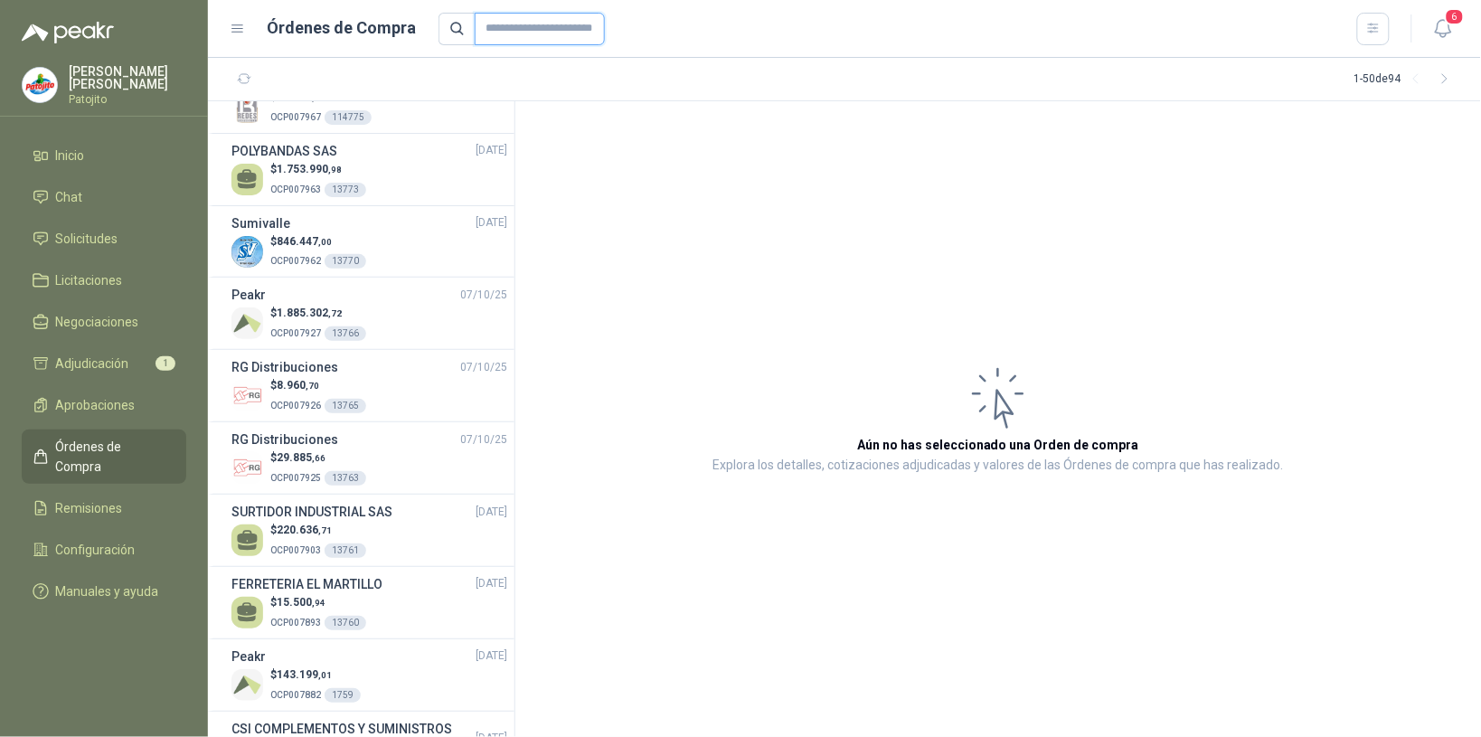
click at [493, 25] on input "text" at bounding box center [540, 29] width 130 height 33
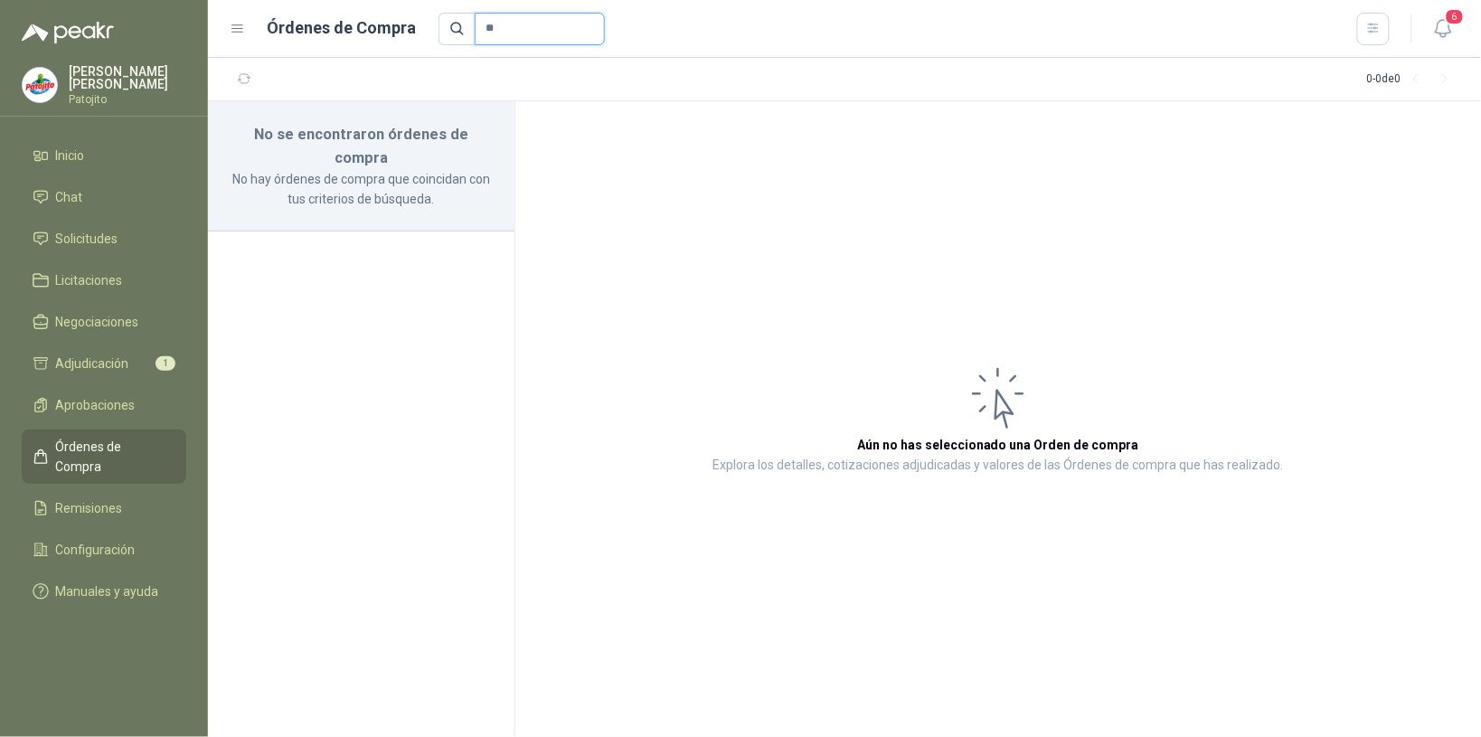
type input "*"
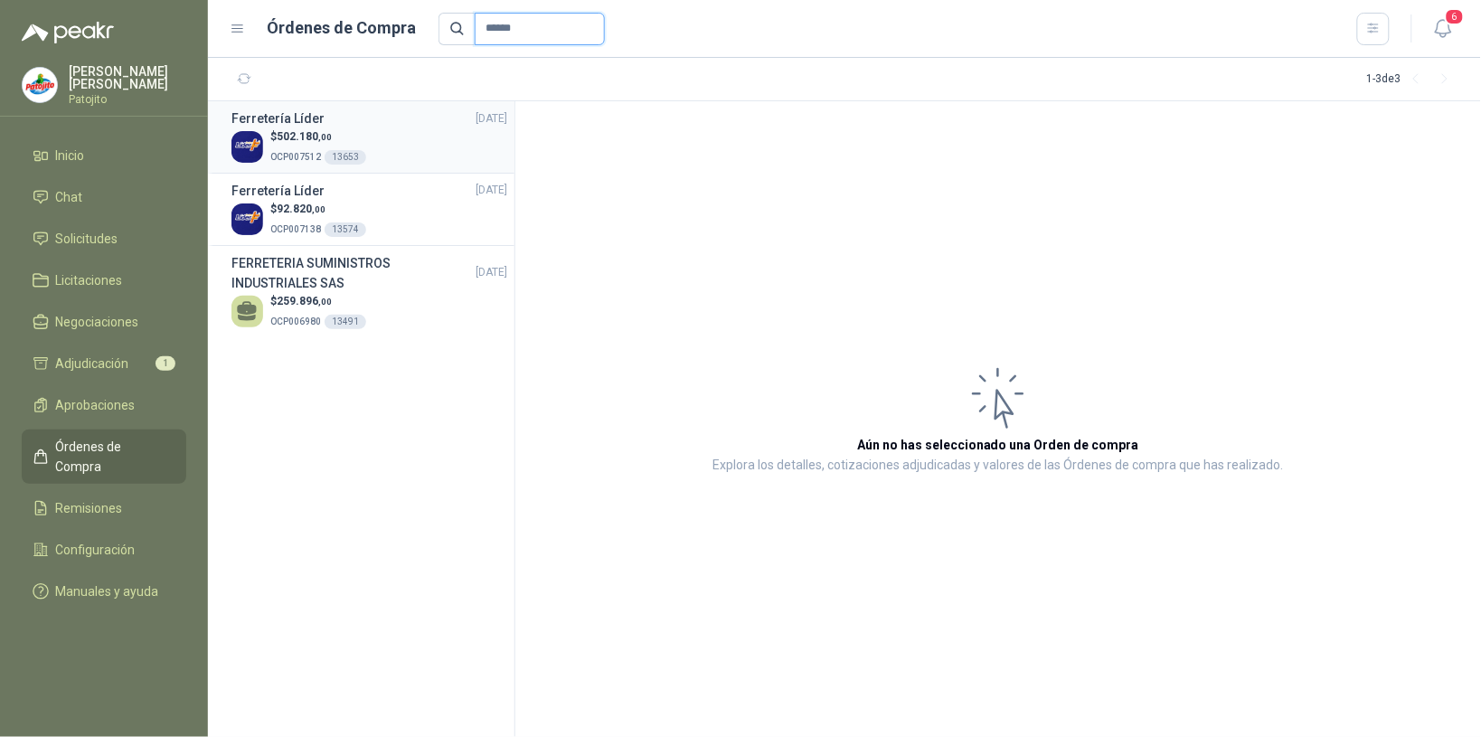
type input "******"
click at [413, 143] on div "$ 502.180 ,00 OCP007512 13653" at bounding box center [370, 146] width 276 height 37
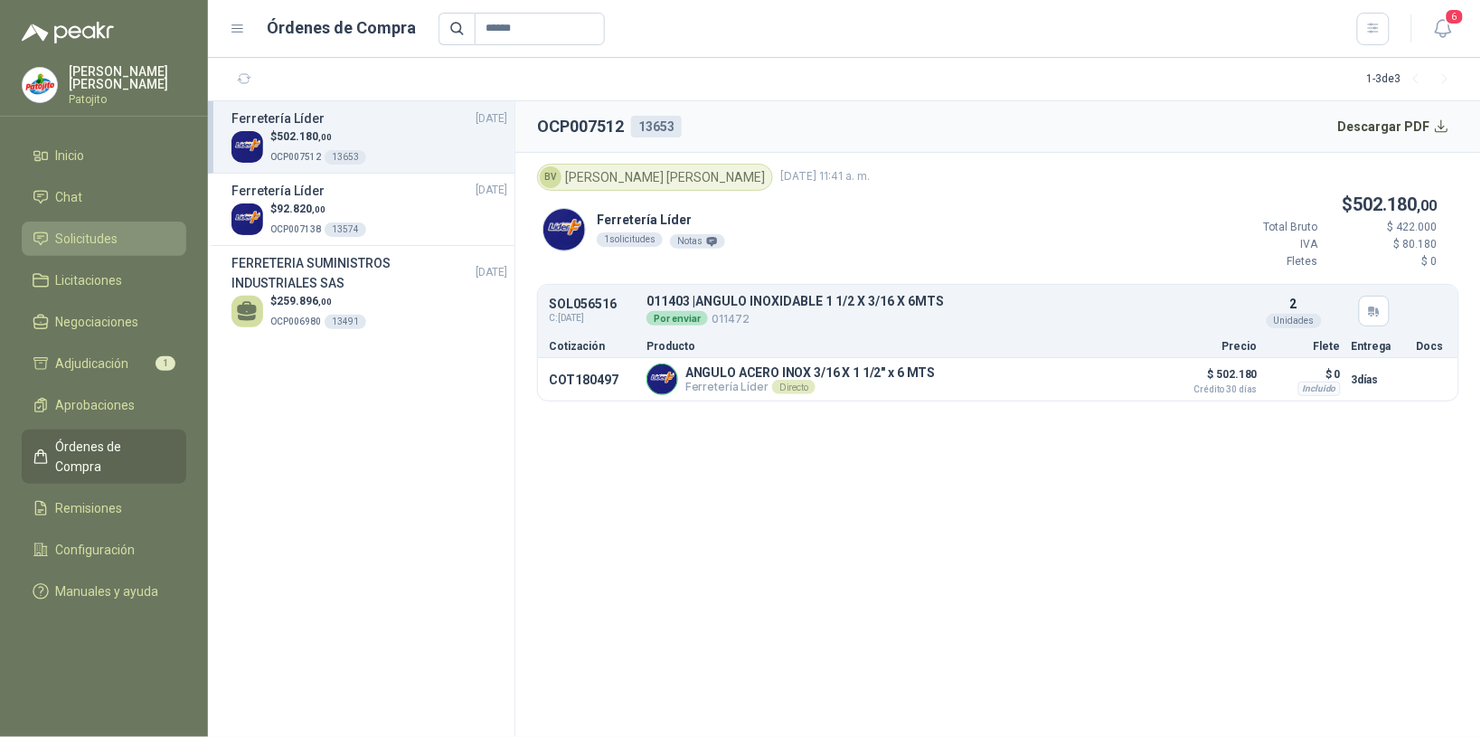
click at [107, 246] on span "Solicitudes" at bounding box center [87, 239] width 62 height 20
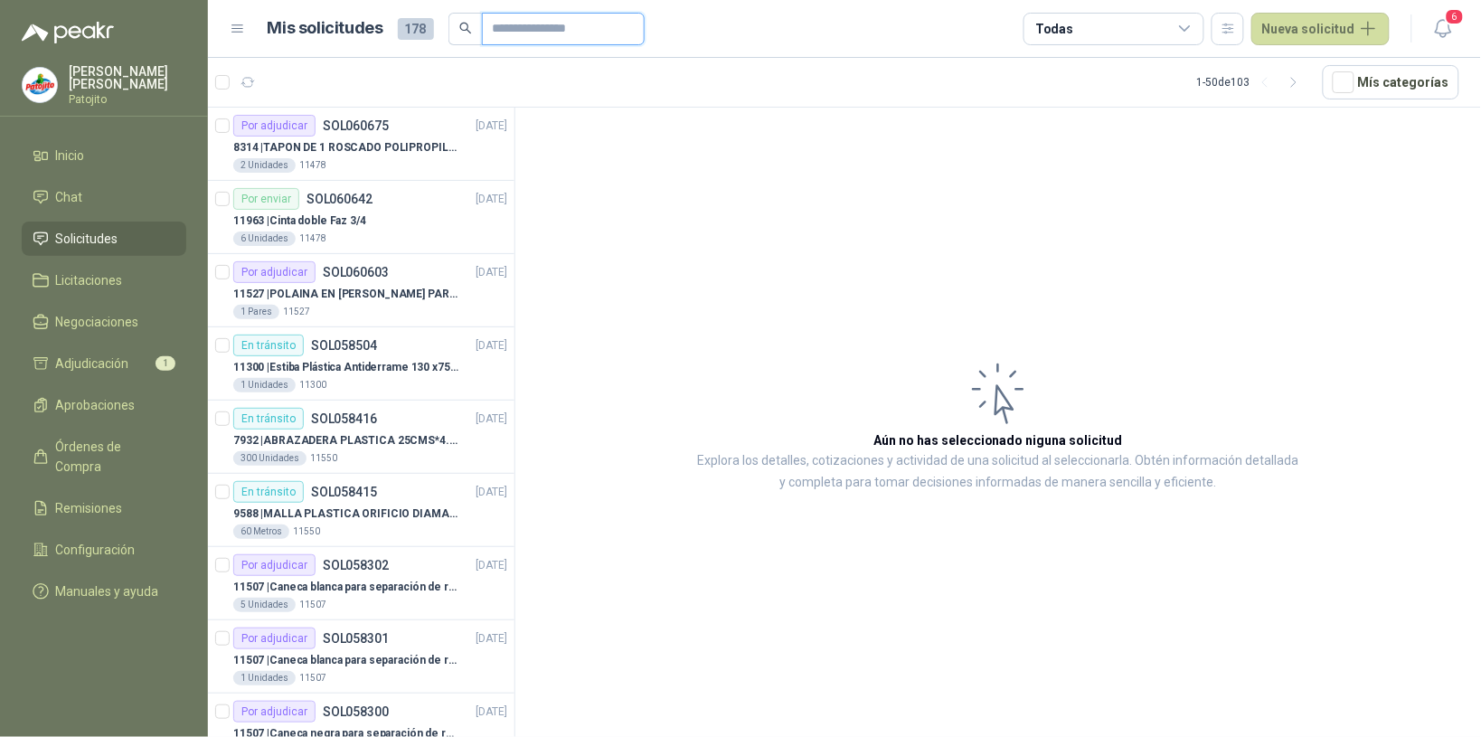
click at [544, 32] on input "text" at bounding box center [556, 29] width 127 height 31
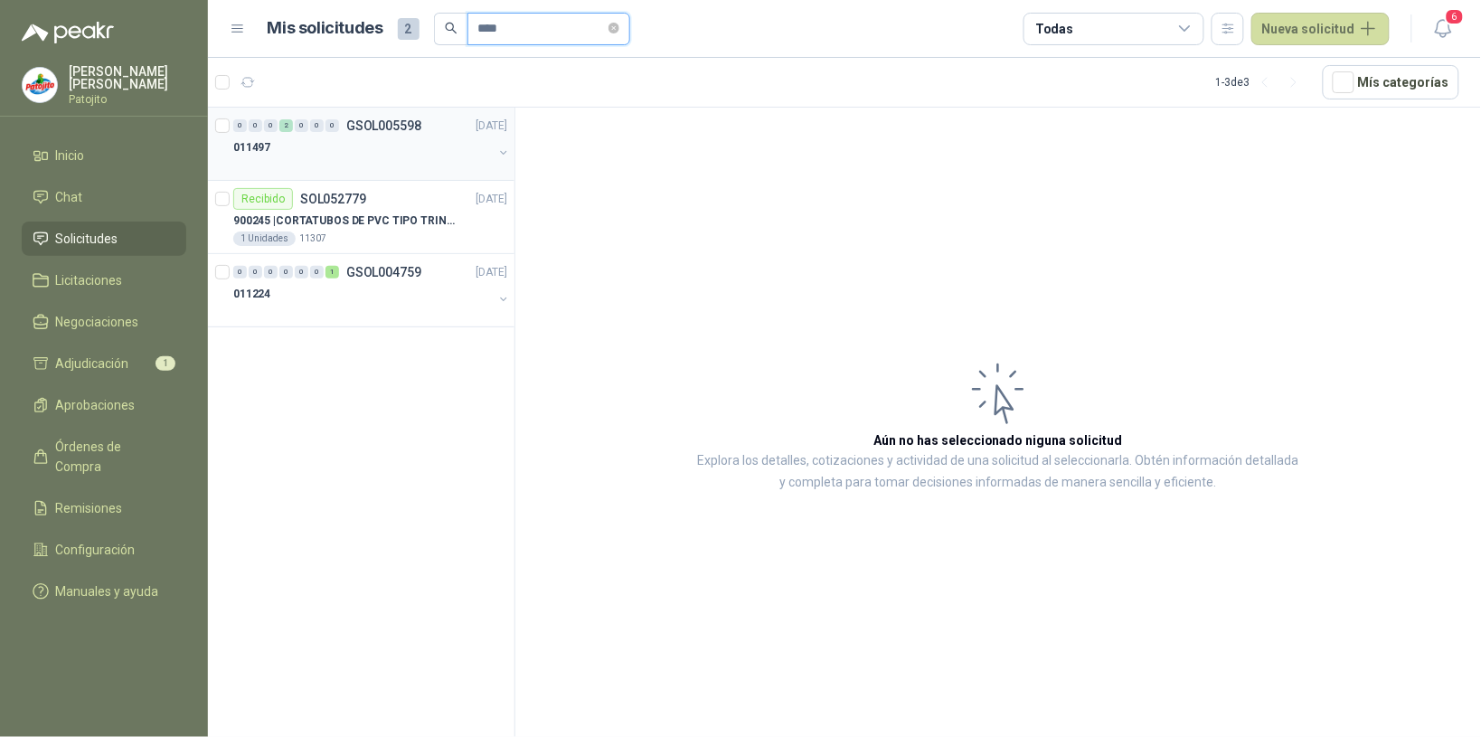
type input "****"
click at [328, 150] on div "011497" at bounding box center [363, 148] width 260 height 22
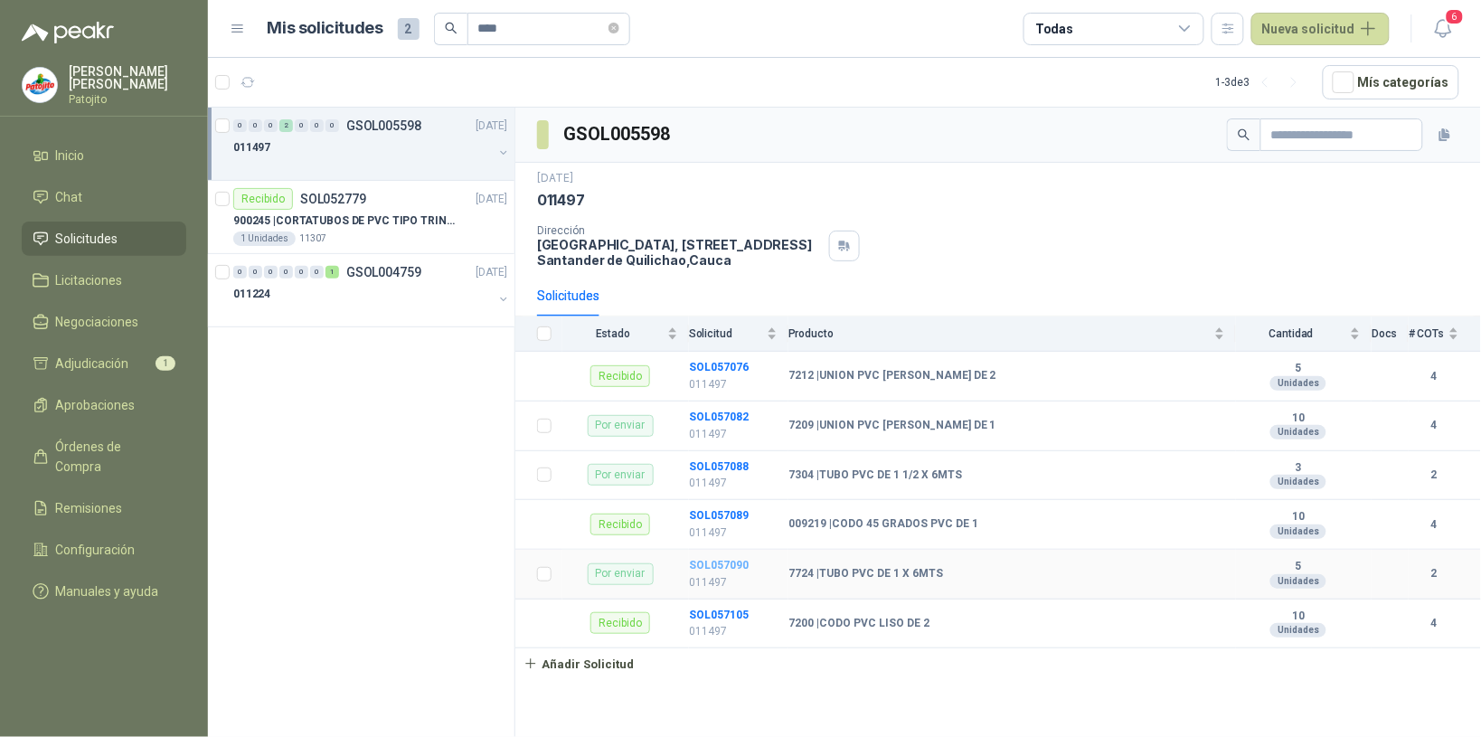
click at [734, 567] on b "SOL057090" at bounding box center [719, 565] width 60 height 13
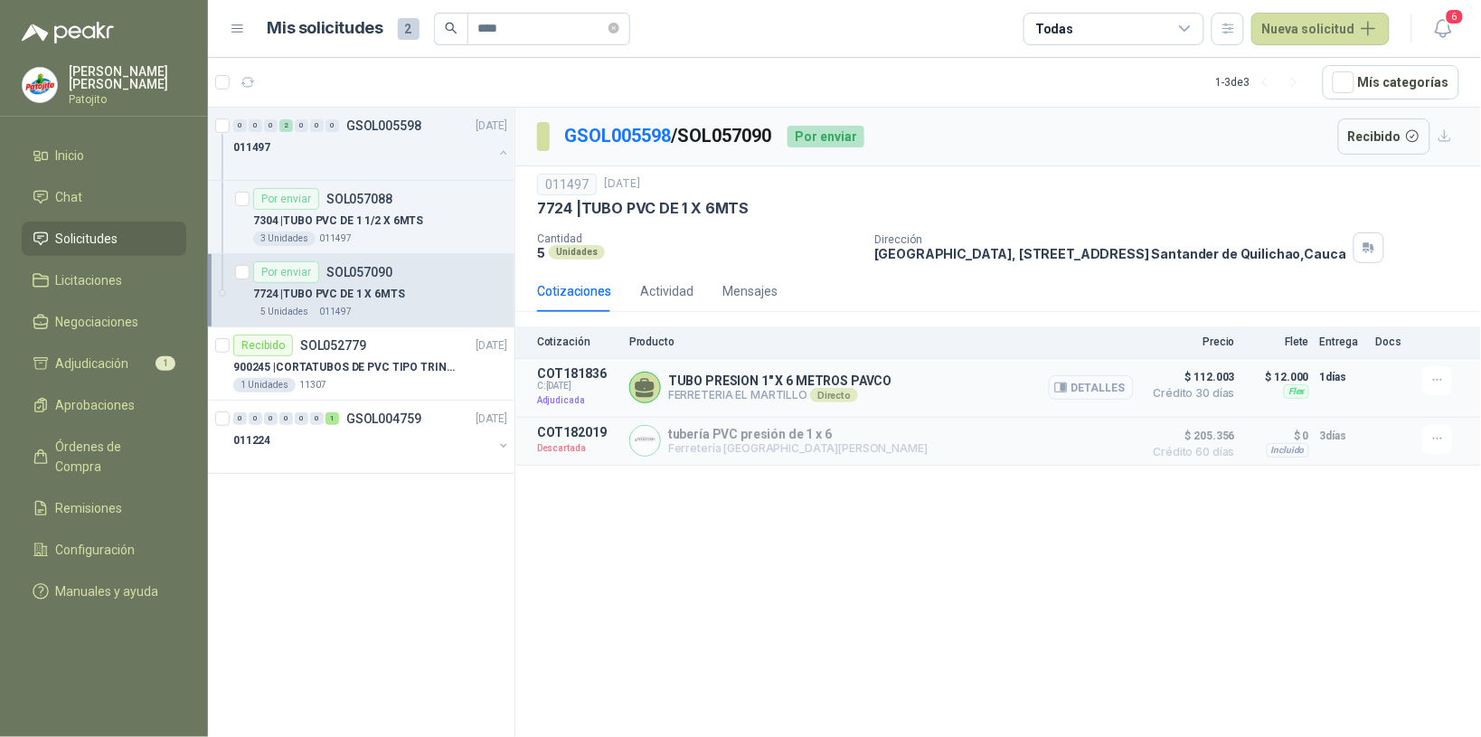
click at [1095, 394] on button "Detalles" at bounding box center [1091, 387] width 85 height 24
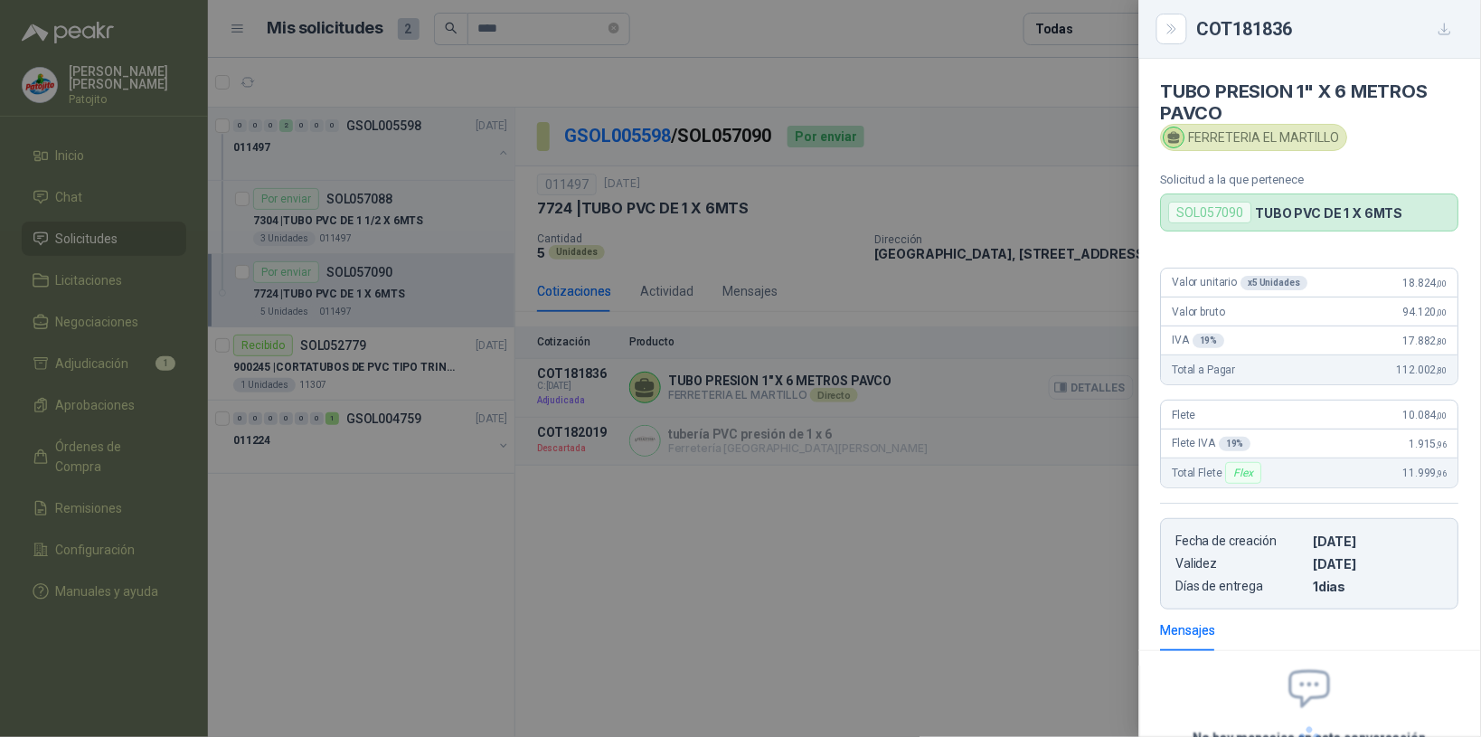
scroll to position [169, 0]
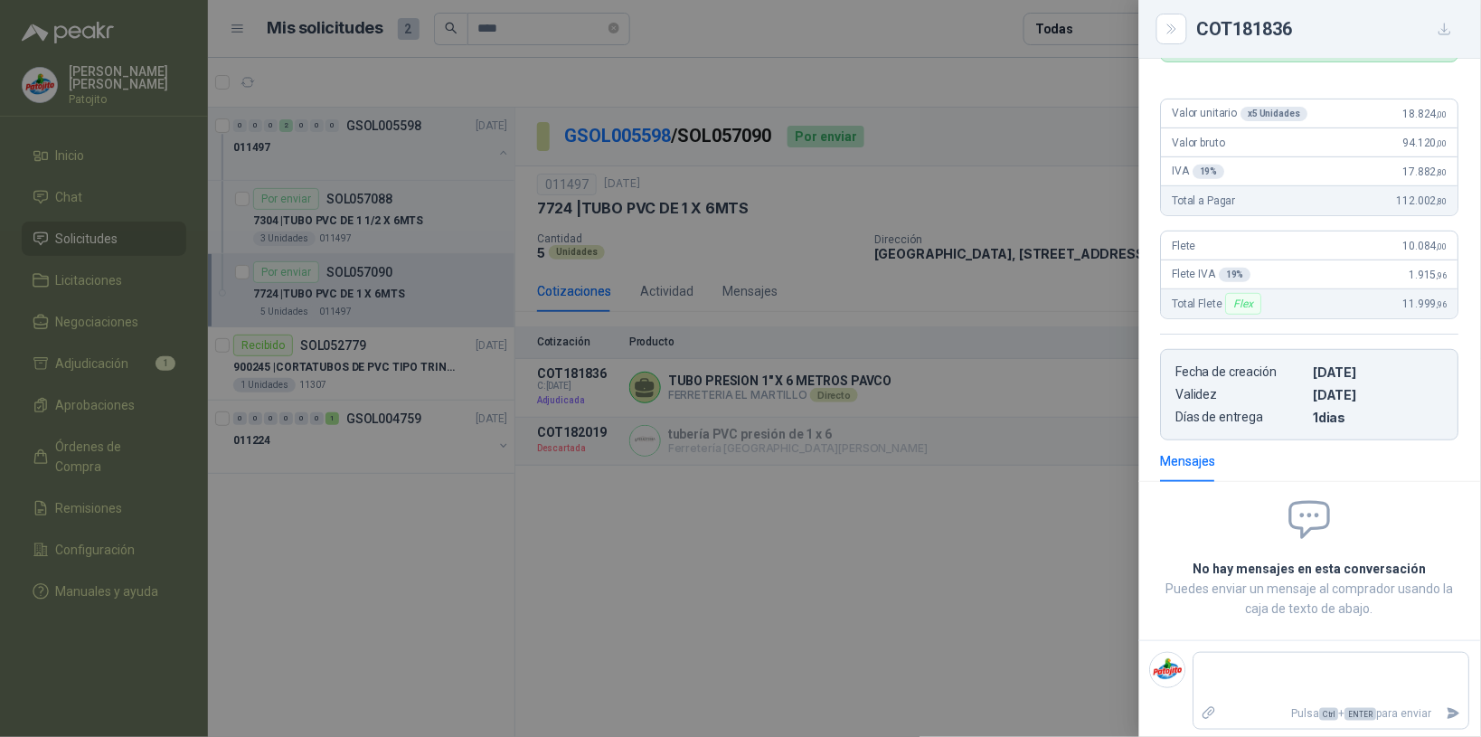
drag, startPoint x: 730, startPoint y: 577, endPoint x: 705, endPoint y: 576, distance: 24.4
click at [729, 579] on div at bounding box center [740, 368] width 1481 height 737
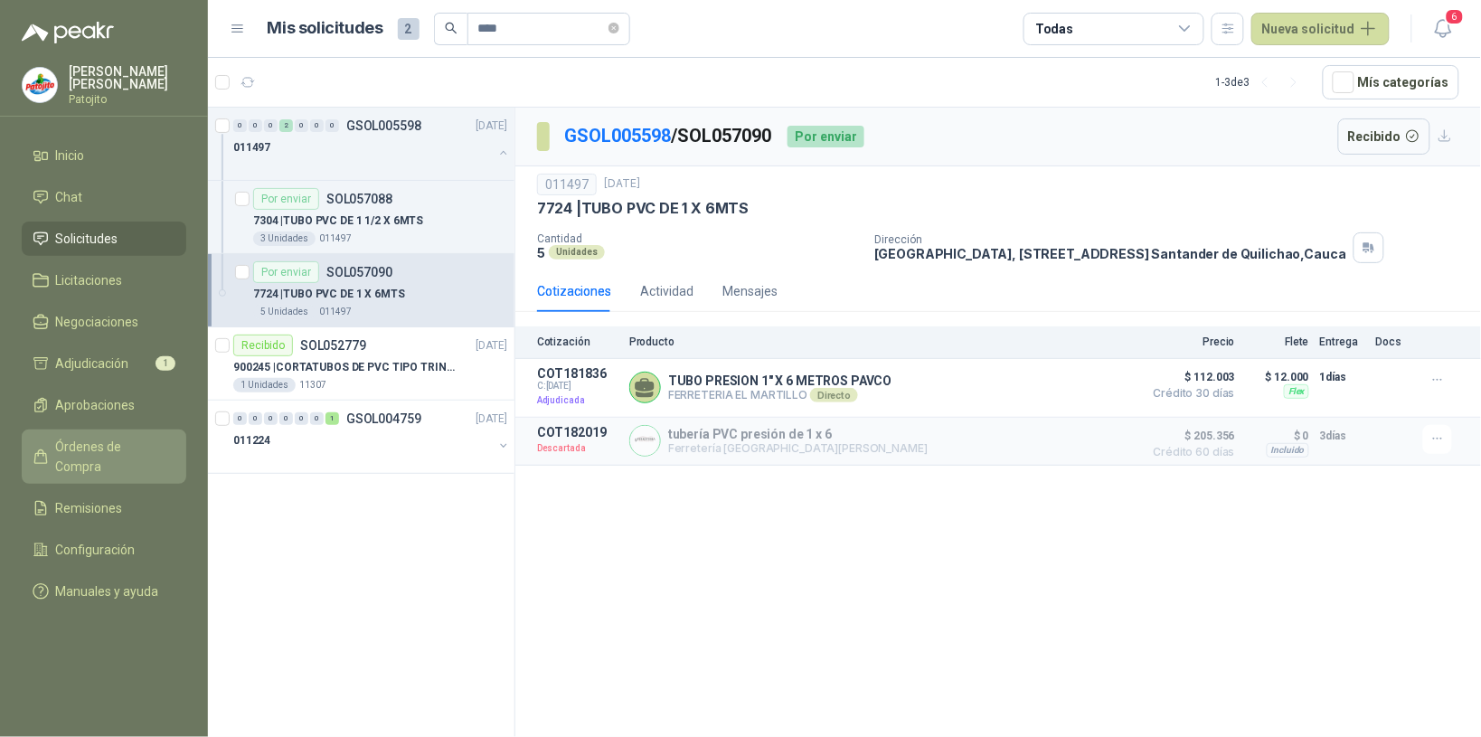
click at [156, 445] on span "Órdenes de Compra" at bounding box center [112, 457] width 113 height 40
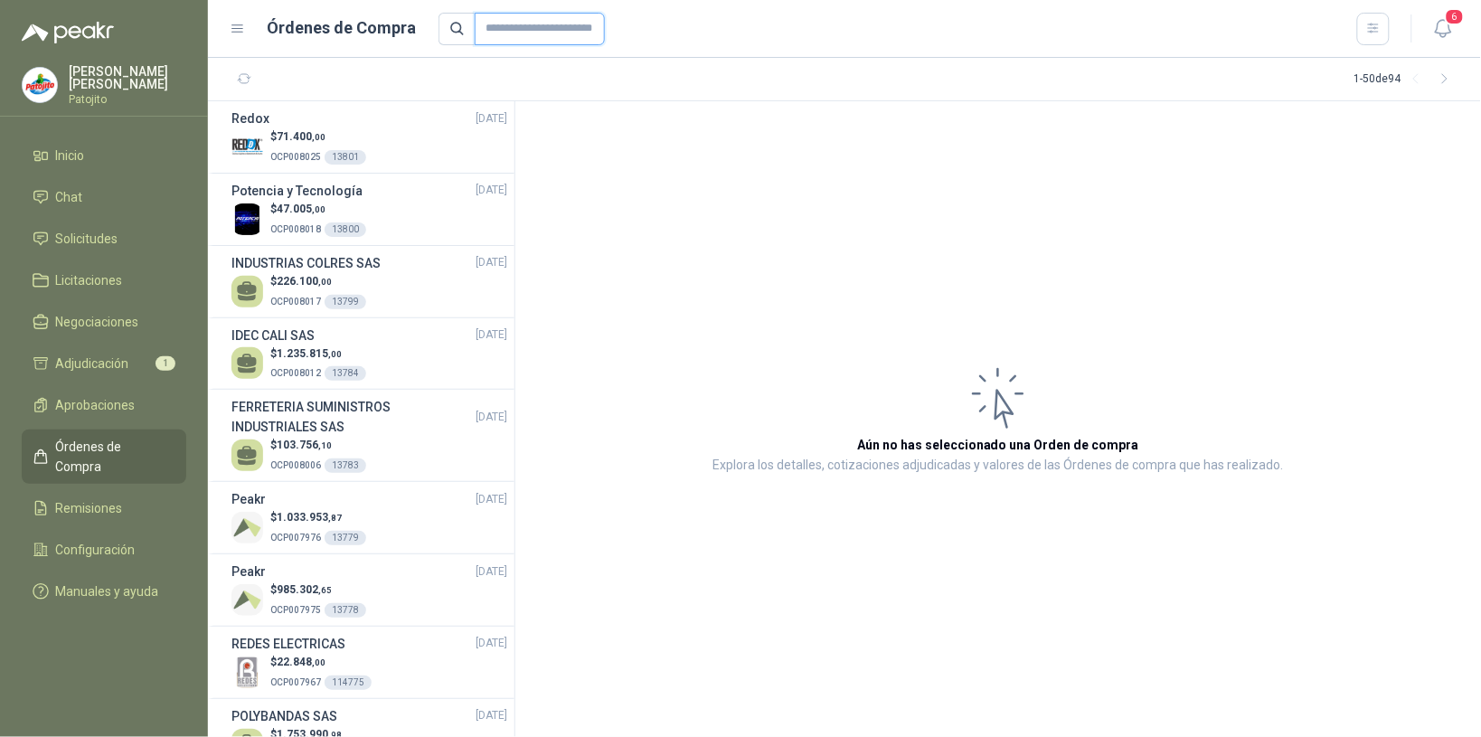
click at [502, 32] on input "text" at bounding box center [540, 29] width 130 height 33
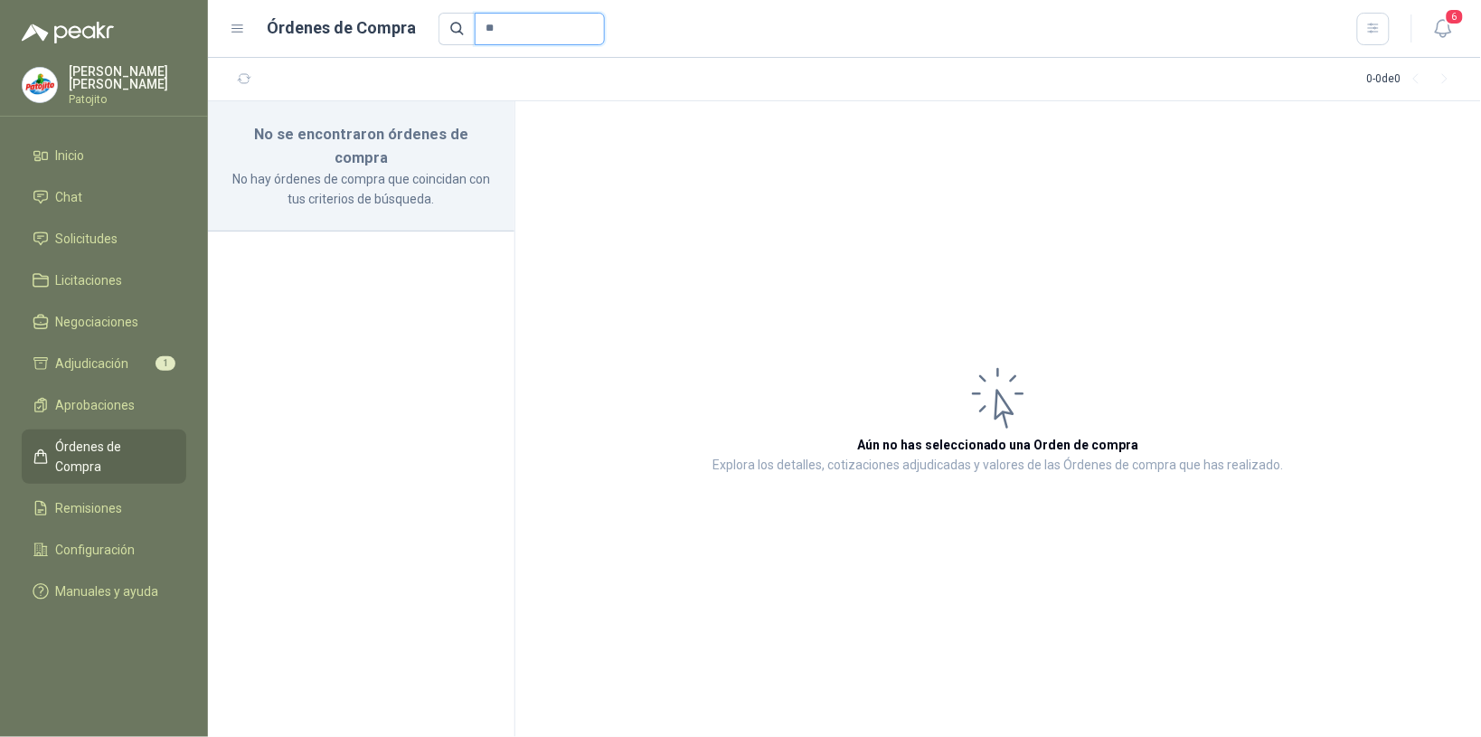
type input "*"
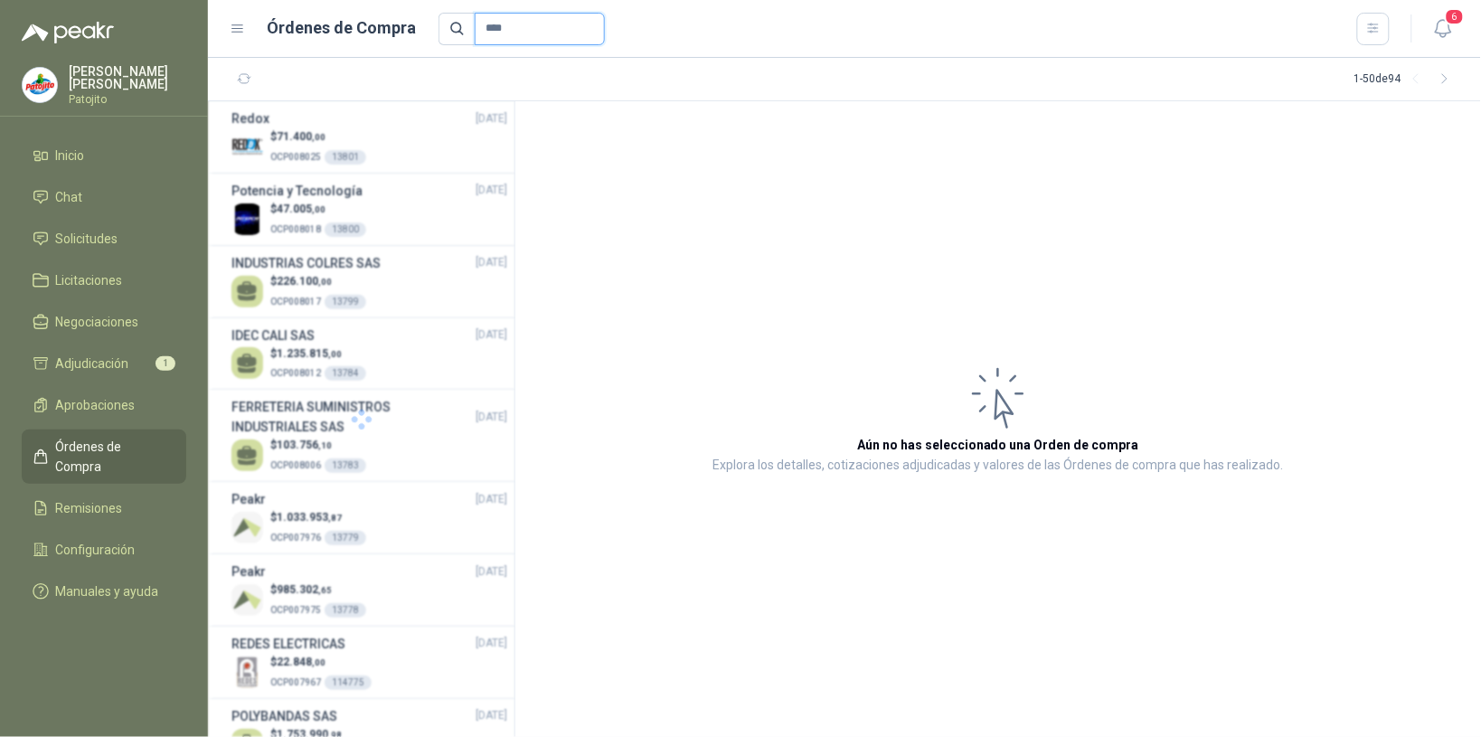
type input "****"
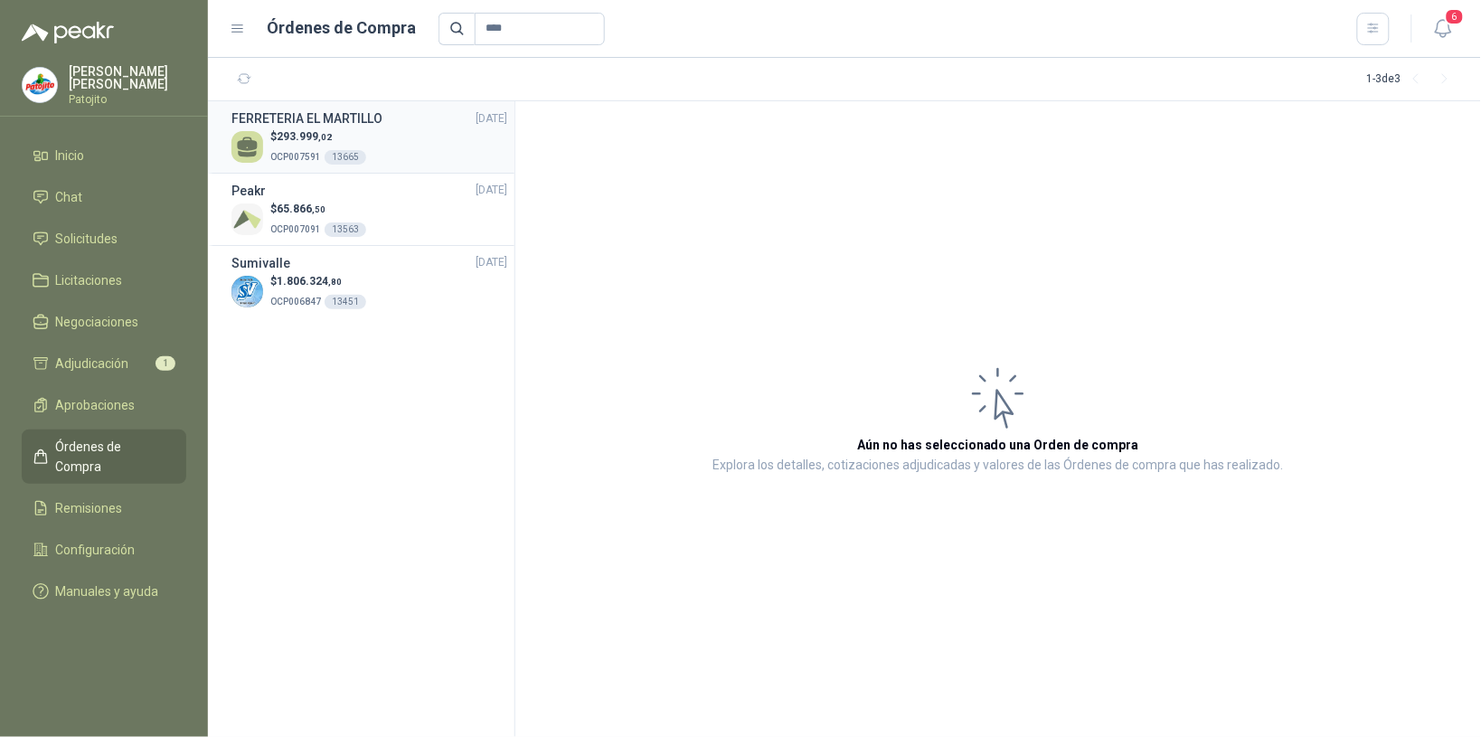
click at [422, 124] on div "FERRETERIA EL MARTILLO [DATE]" at bounding box center [370, 119] width 276 height 20
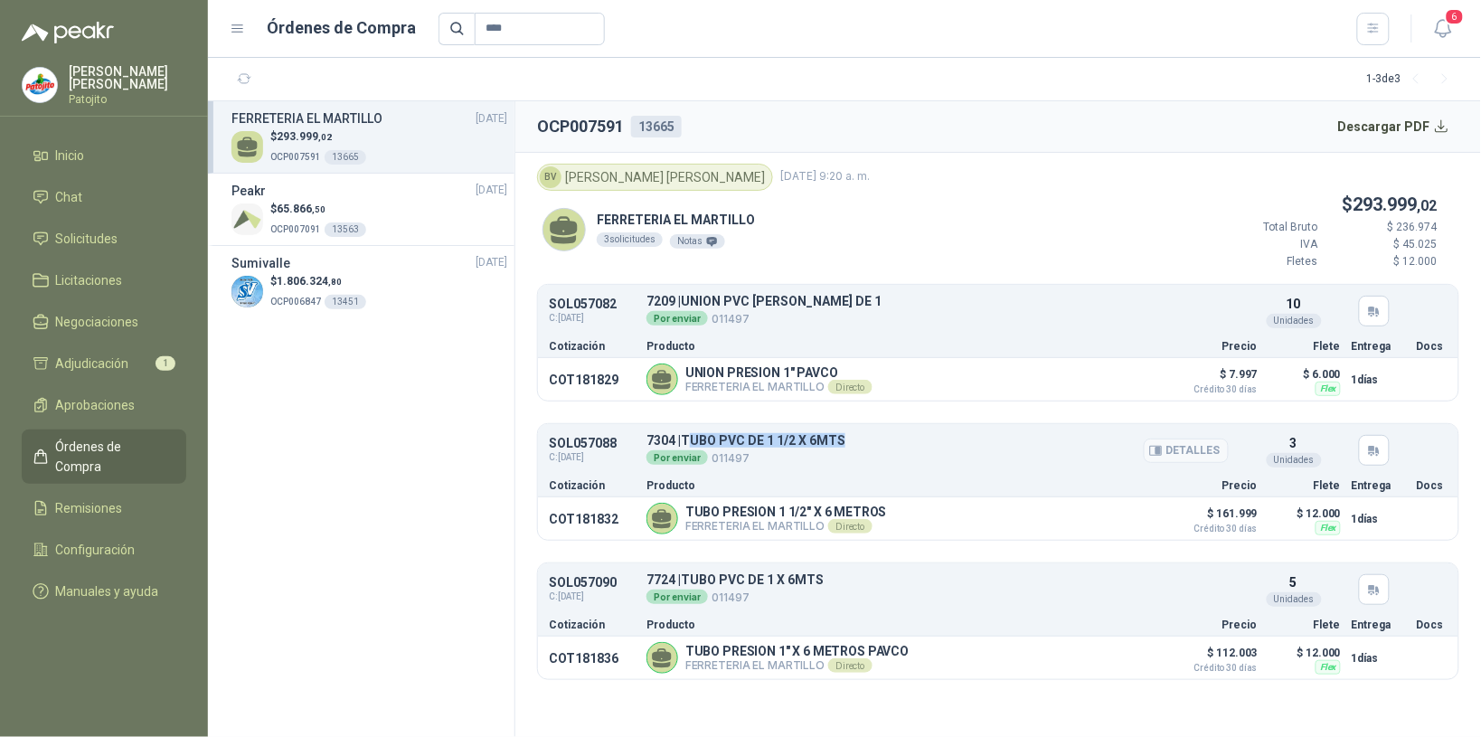
drag, startPoint x: 846, startPoint y: 441, endPoint x: 695, endPoint y: 439, distance: 151.0
click at [695, 439] on div "7304 | TUBO PVC DE 1 1/2 X 6MTS Por enviar 011497" at bounding box center [938, 450] width 582 height 33
drag, startPoint x: 695, startPoint y: 439, endPoint x: 871, endPoint y: 503, distance: 187.4
click at [871, 503] on article "COT181832 TUBO PRESION 1 1/2" X 6 METROS FERRETERIA EL MARTILLO Directo Detalle…" at bounding box center [998, 518] width 921 height 43
drag, startPoint x: 684, startPoint y: 435, endPoint x: 847, endPoint y: 437, distance: 163.7
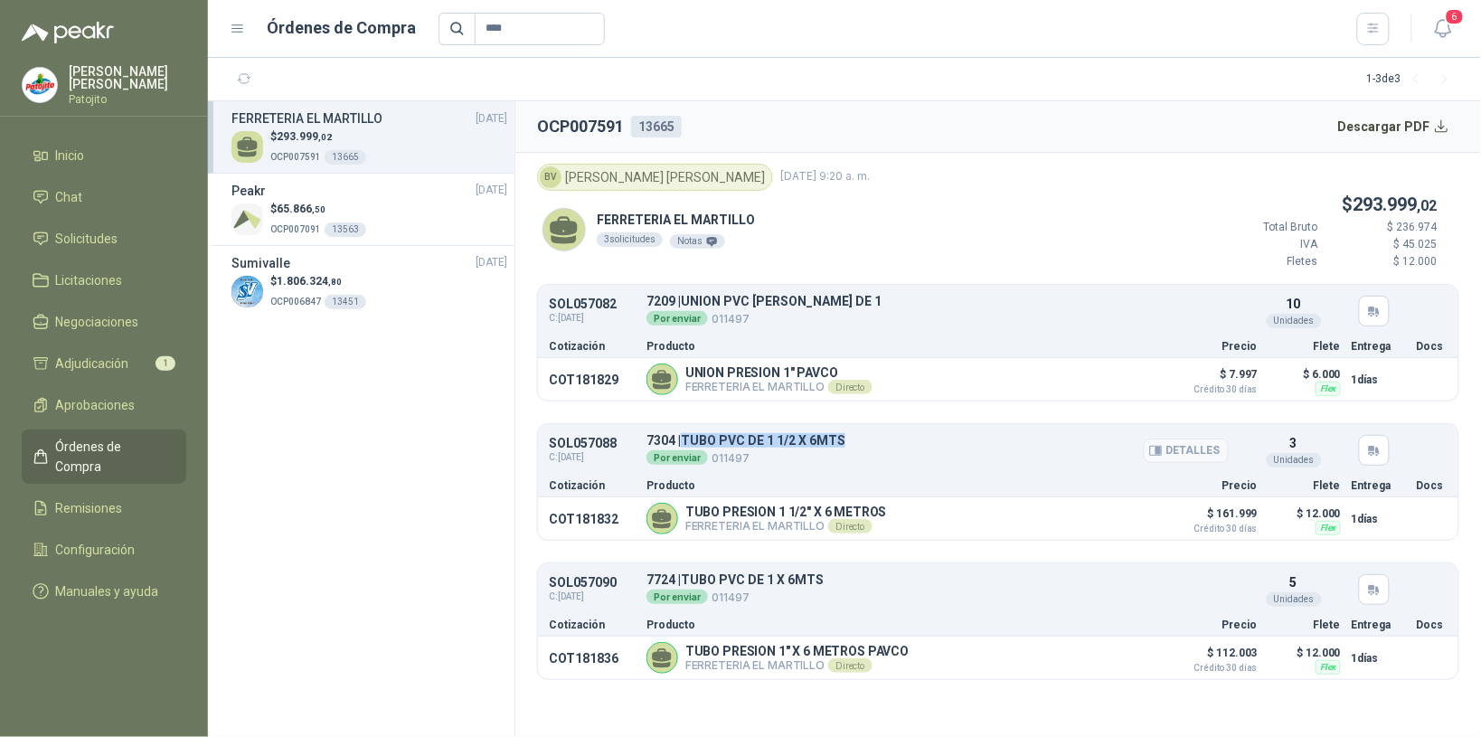
click at [847, 437] on div "7304 | TUBO PVC DE 1 1/2 X 6MTS Por enviar 011497" at bounding box center [938, 450] width 582 height 33
drag, startPoint x: 847, startPoint y: 437, endPoint x: 827, endPoint y: 437, distance: 19.9
copy p "TUBO PVC DE 1 1/2 X 6MTS"
drag, startPoint x: 806, startPoint y: 298, endPoint x: 685, endPoint y: 295, distance: 120.3
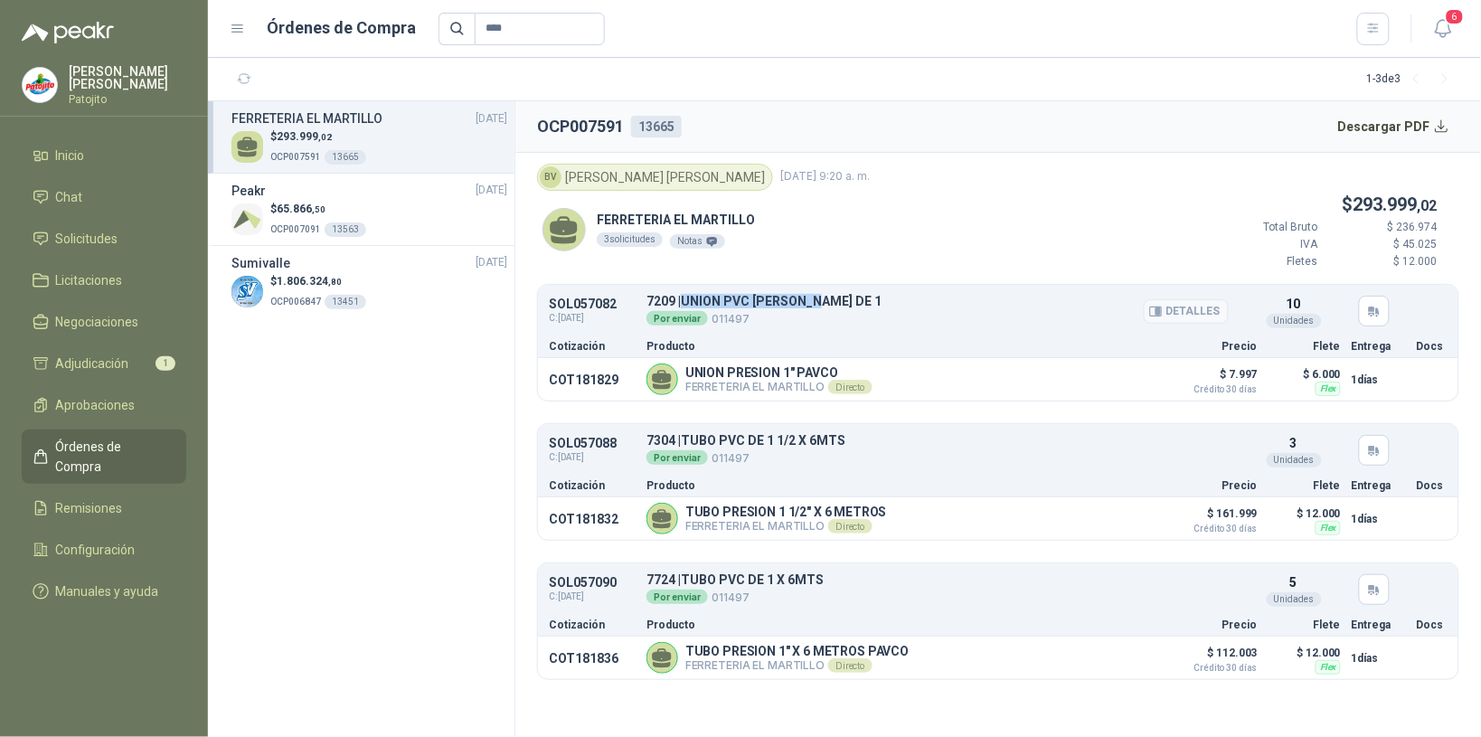
click at [685, 295] on p "7209 | UNION PVC [PERSON_NAME] DE 1" at bounding box center [764, 302] width 235 height 14
copy p "UNION PVC [PERSON_NAME] DE 1"
click at [97, 240] on span "Solicitudes" at bounding box center [87, 239] width 62 height 20
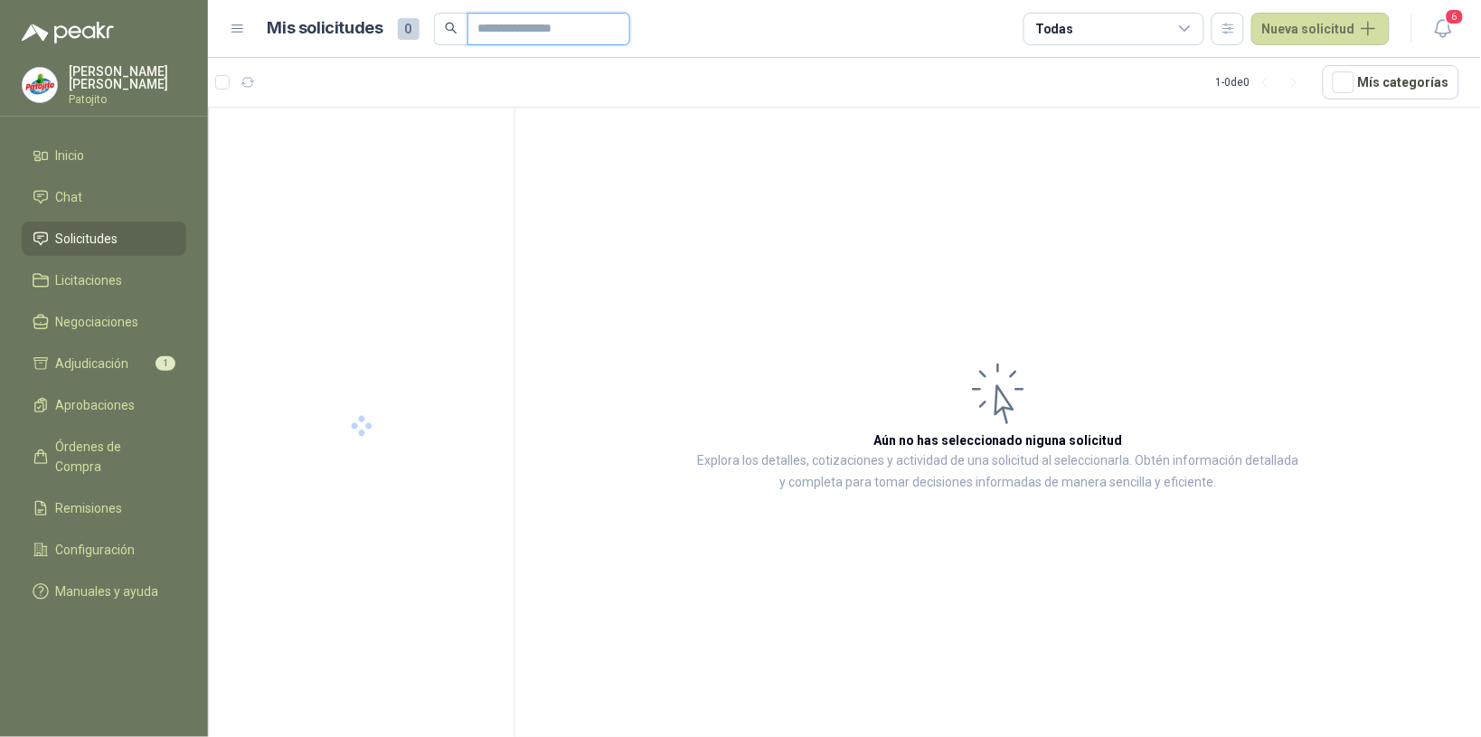
click at [503, 30] on input "text" at bounding box center [541, 29] width 127 height 31
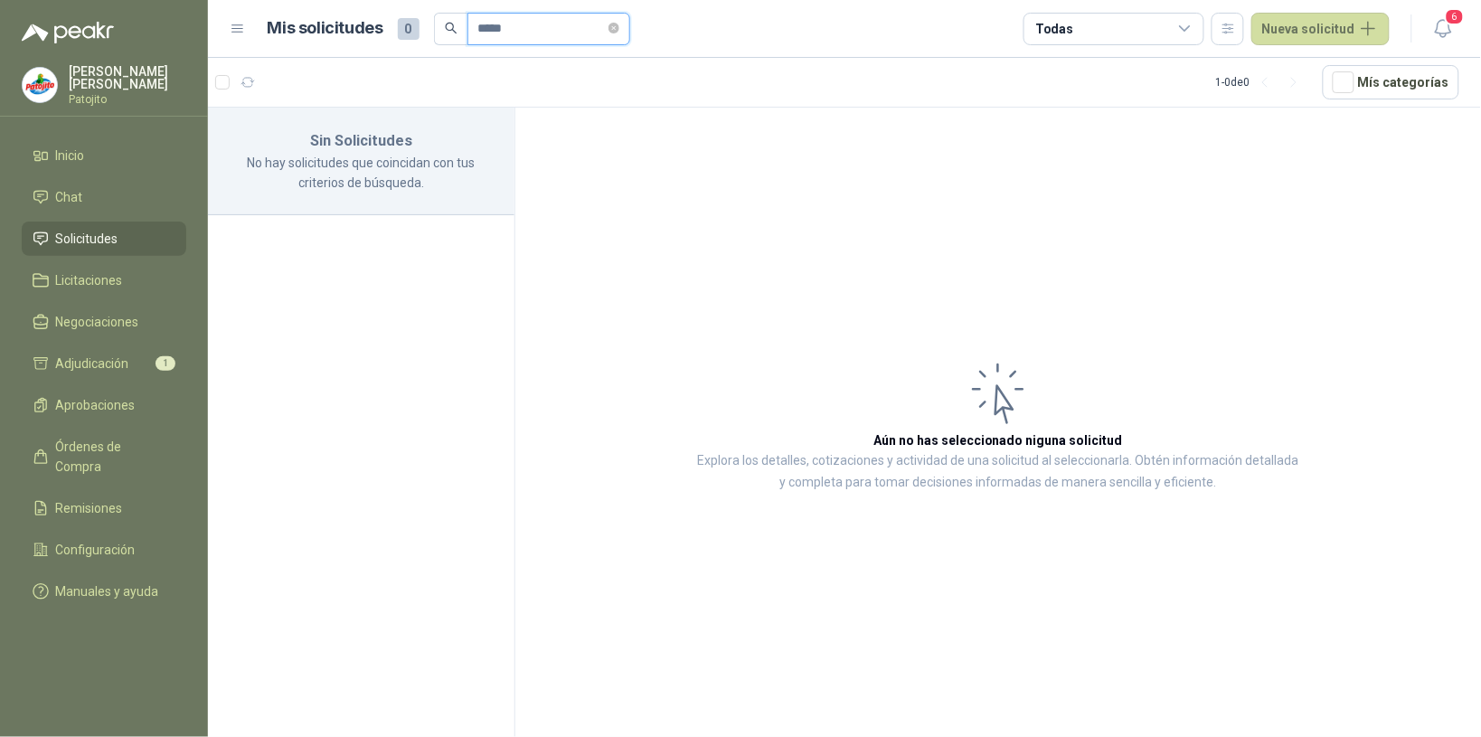
type input "*****"
drag, startPoint x: 107, startPoint y: 231, endPoint x: 387, endPoint y: 158, distance: 289.5
click at [109, 232] on span "Solicitudes" at bounding box center [87, 239] width 62 height 20
click at [619, 27] on icon "close-circle" at bounding box center [614, 28] width 11 height 11
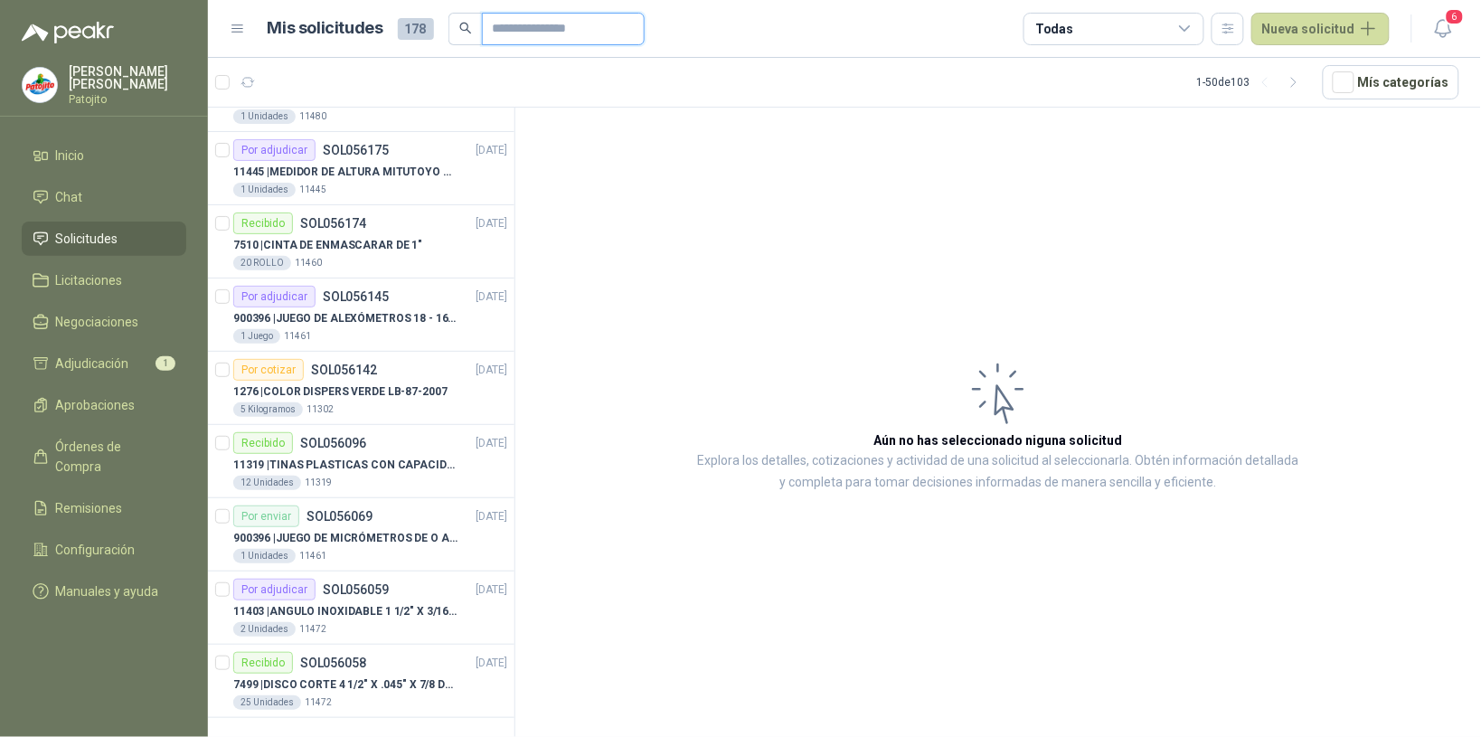
scroll to position [3061, 0]
click at [1299, 86] on icon "button" at bounding box center [1294, 82] width 15 height 15
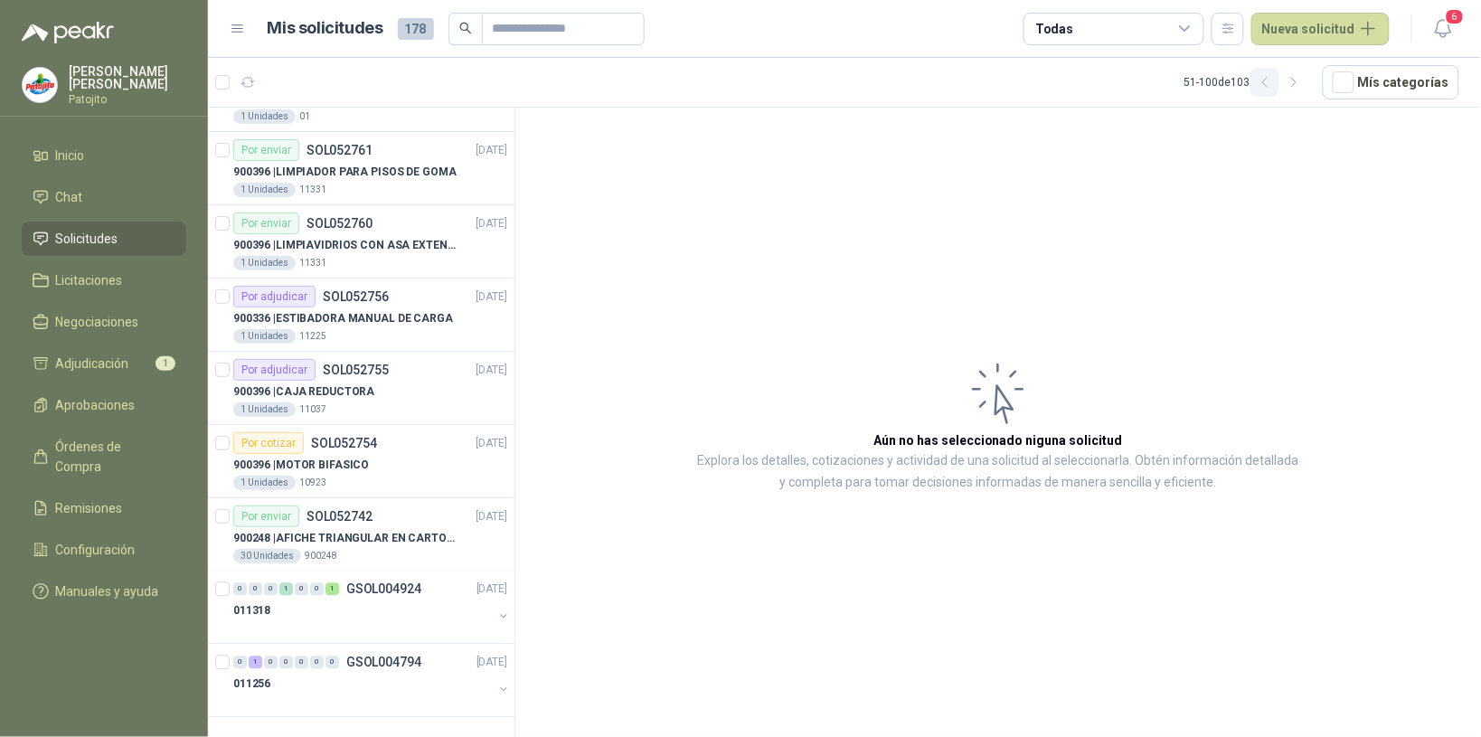
drag, startPoint x: 1296, startPoint y: 83, endPoint x: 1276, endPoint y: 81, distance: 20.0
click at [1296, 82] on icon "button" at bounding box center [1294, 82] width 15 height 15
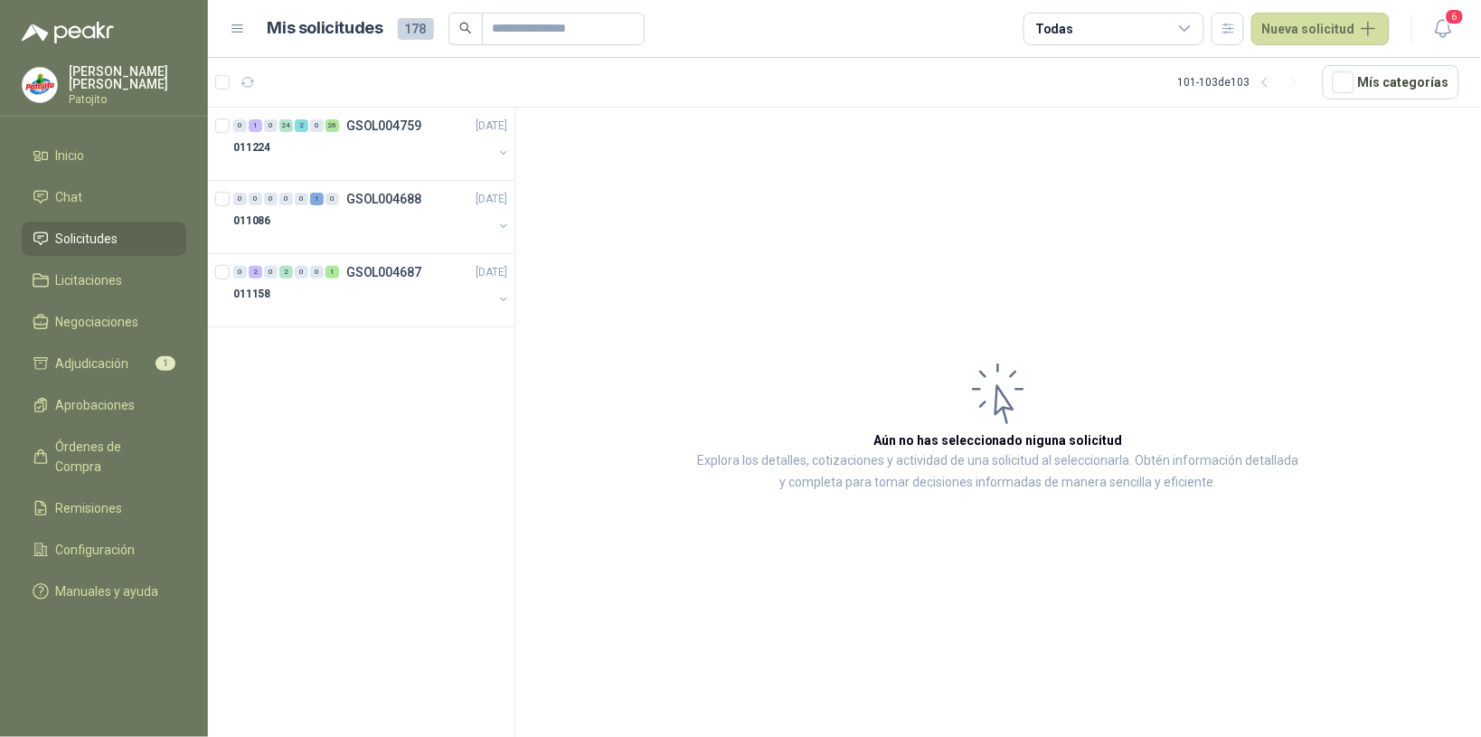
scroll to position [0, 0]
click at [1263, 82] on icon "button" at bounding box center [1265, 82] width 15 height 15
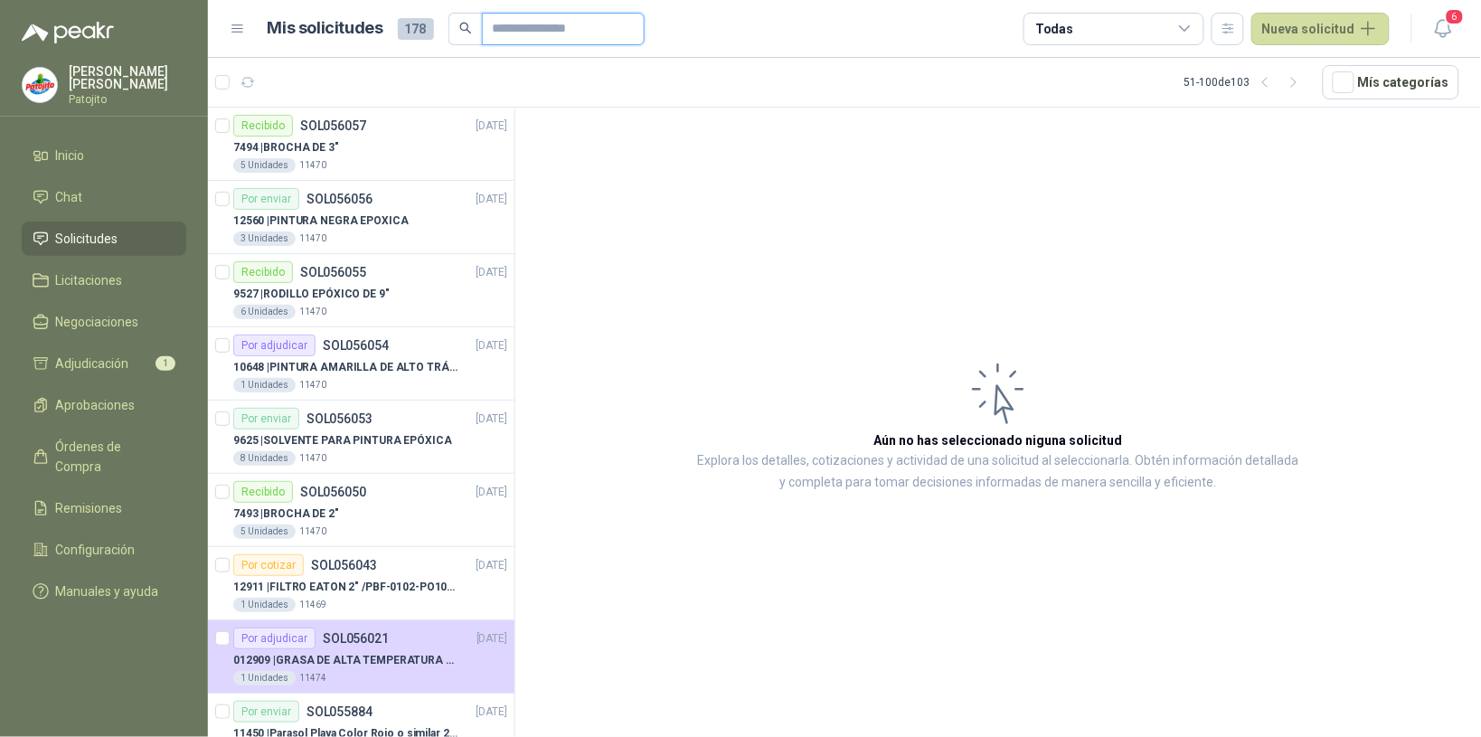
click at [527, 29] on input "text" at bounding box center [556, 29] width 127 height 31
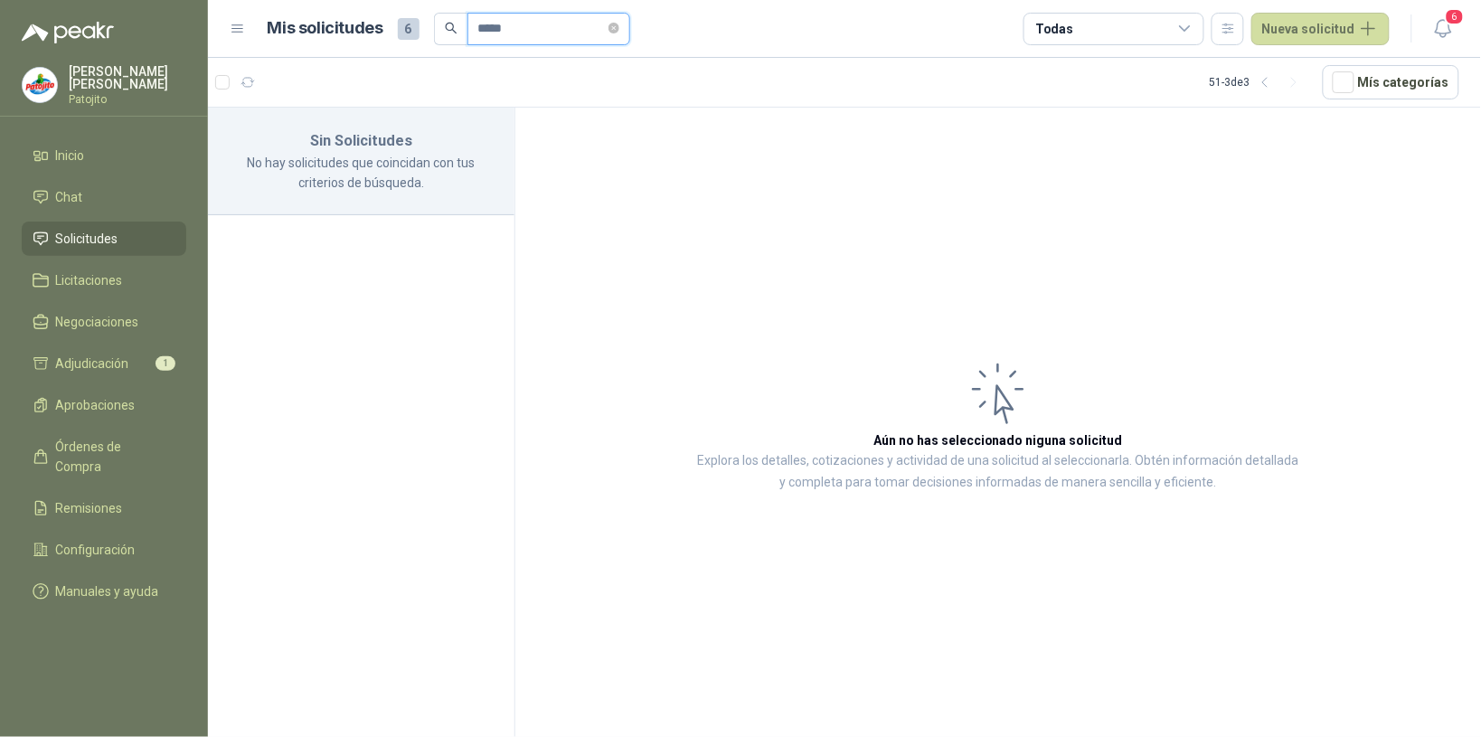
type input "*****"
click at [143, 193] on li "Chat" at bounding box center [104, 197] width 143 height 20
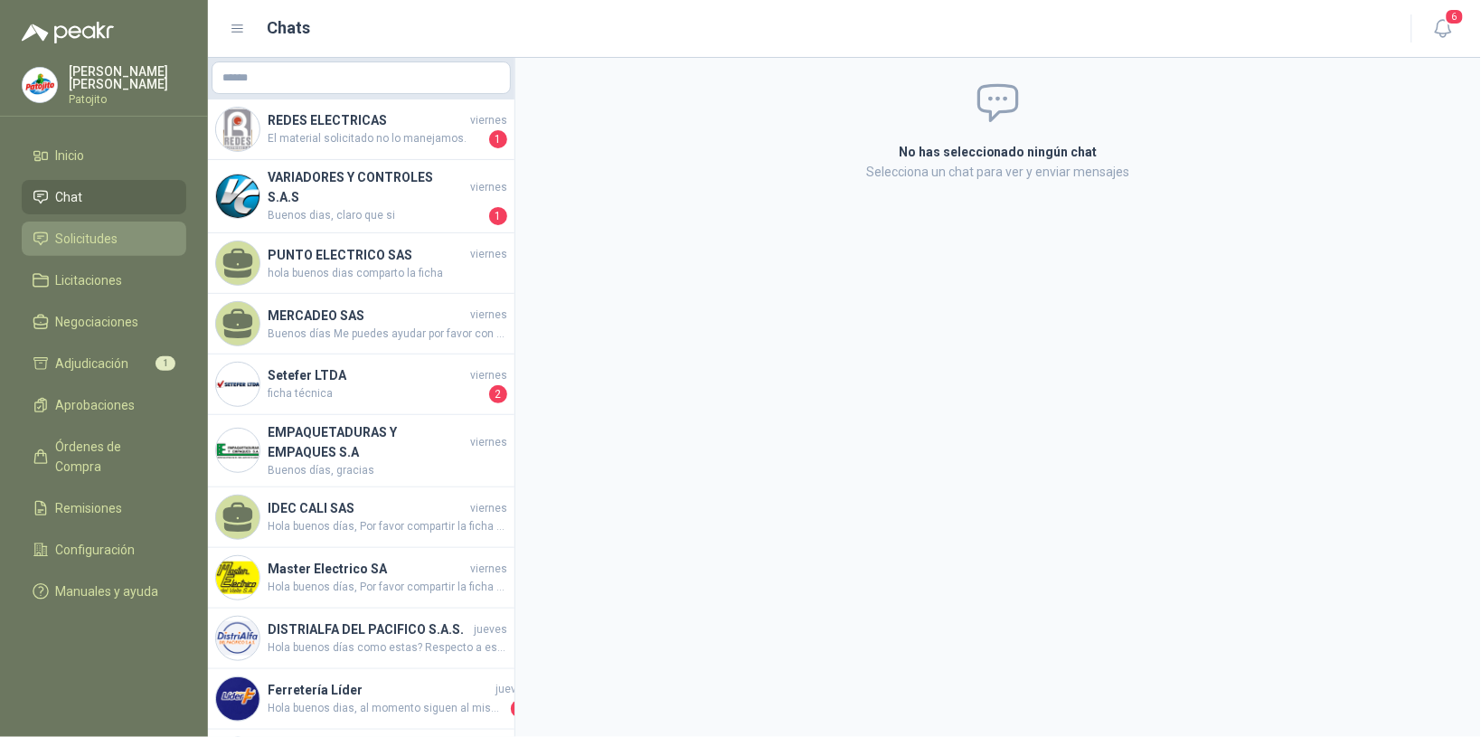
click at [151, 229] on li "Solicitudes" at bounding box center [104, 239] width 143 height 20
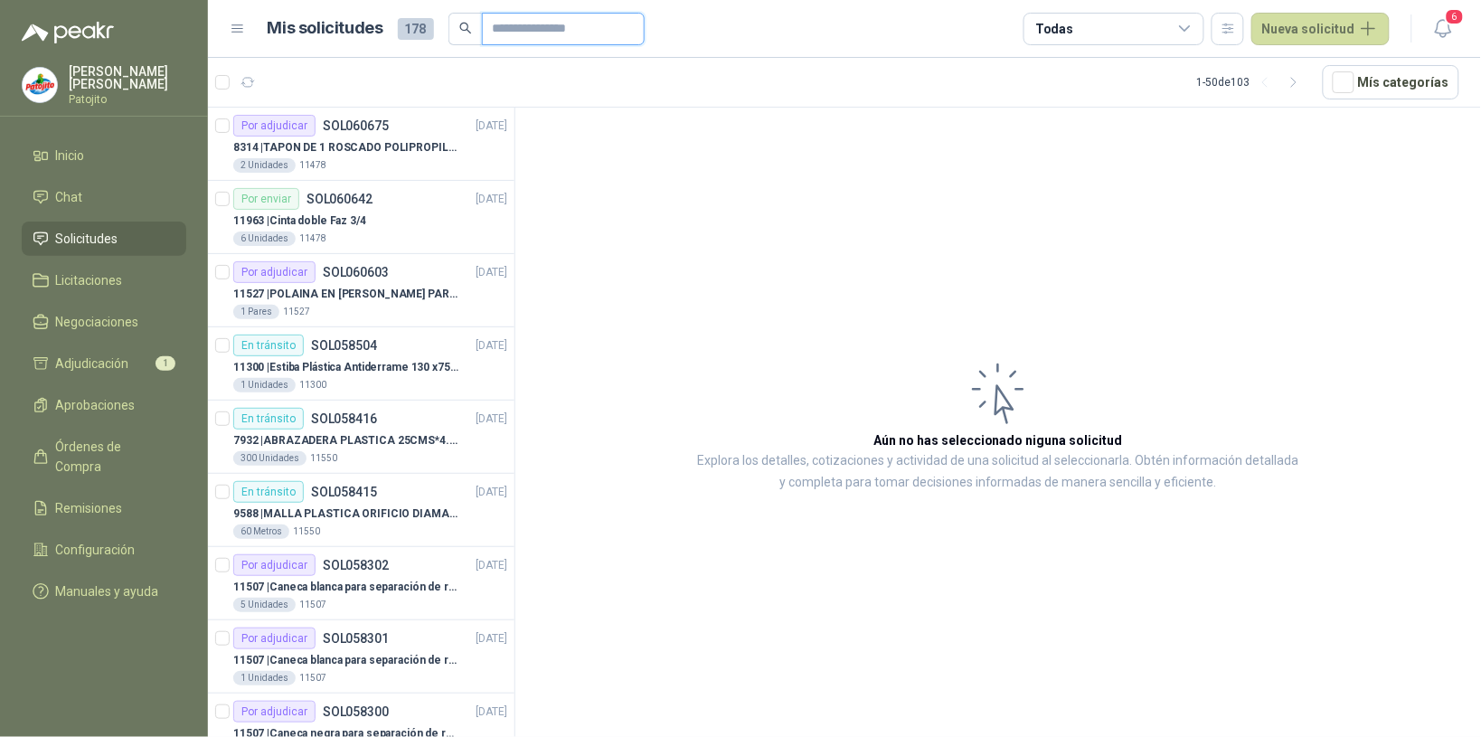
click at [512, 30] on input "text" at bounding box center [556, 29] width 127 height 31
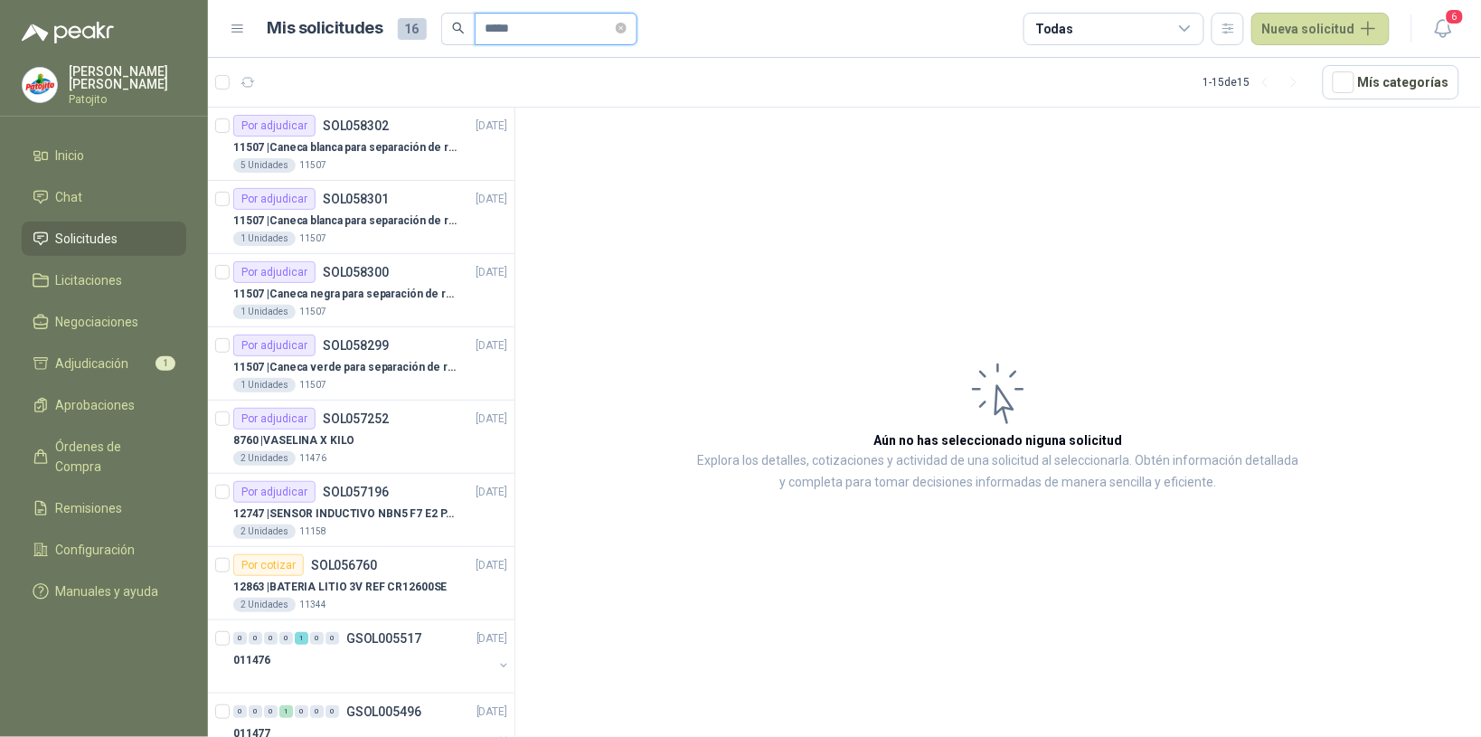
type input "*****"
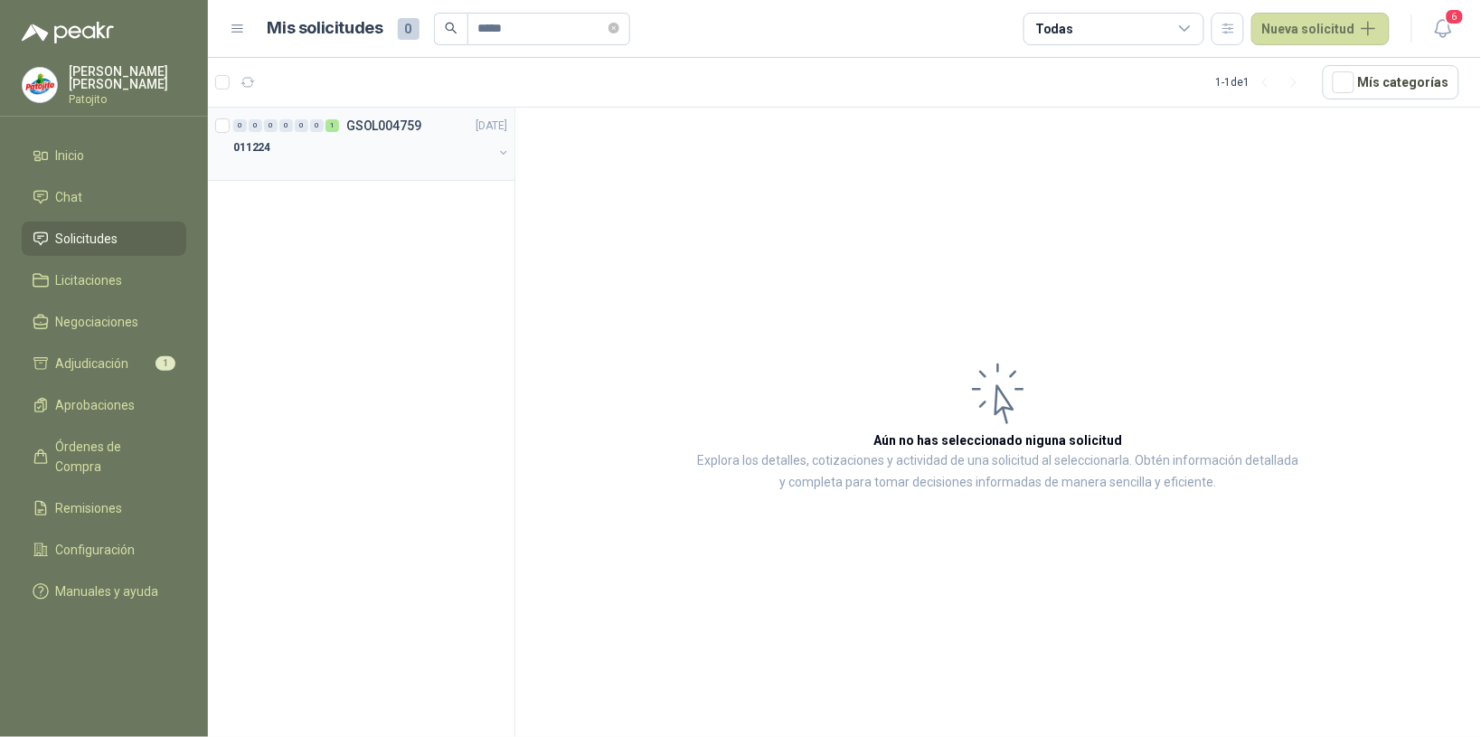
click at [376, 129] on p "GSOL004759" at bounding box center [383, 125] width 75 height 13
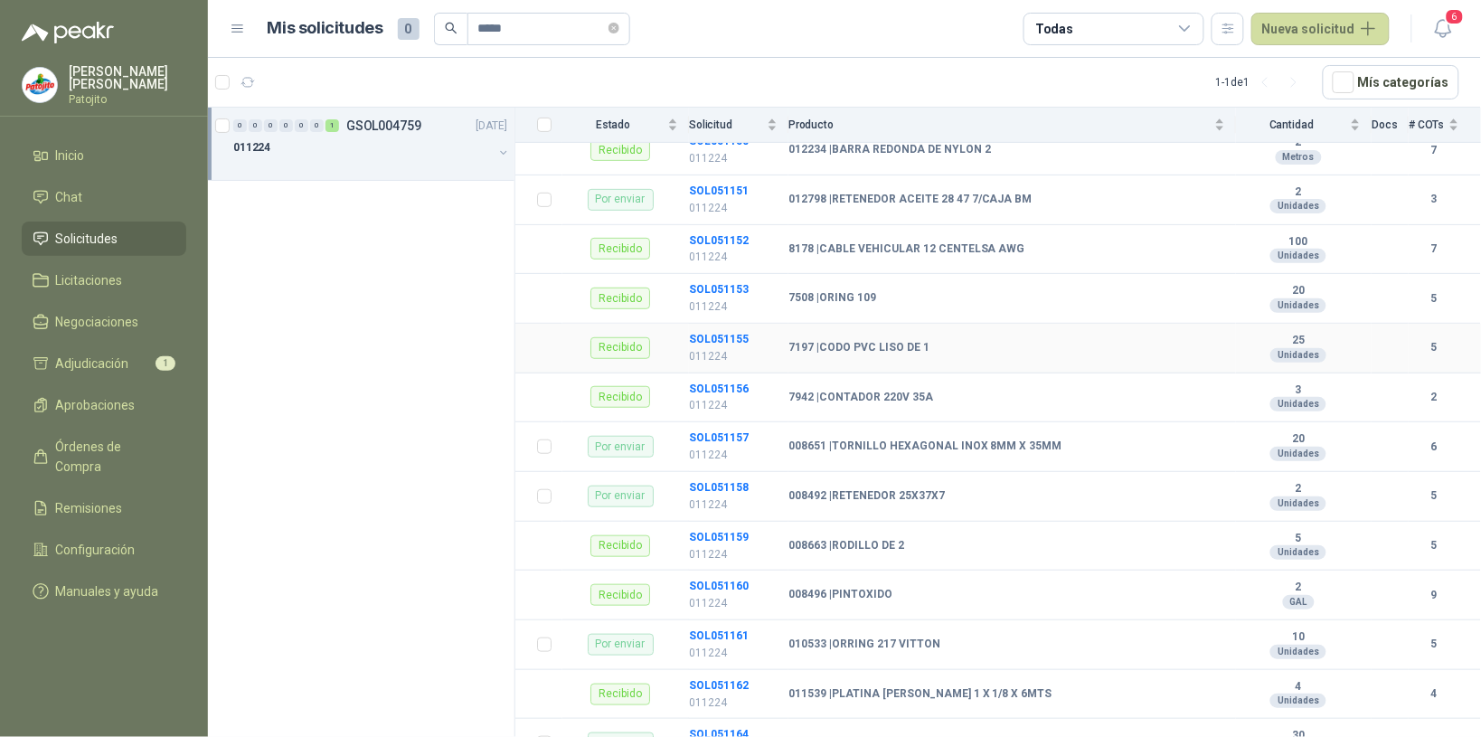
scroll to position [339, 0]
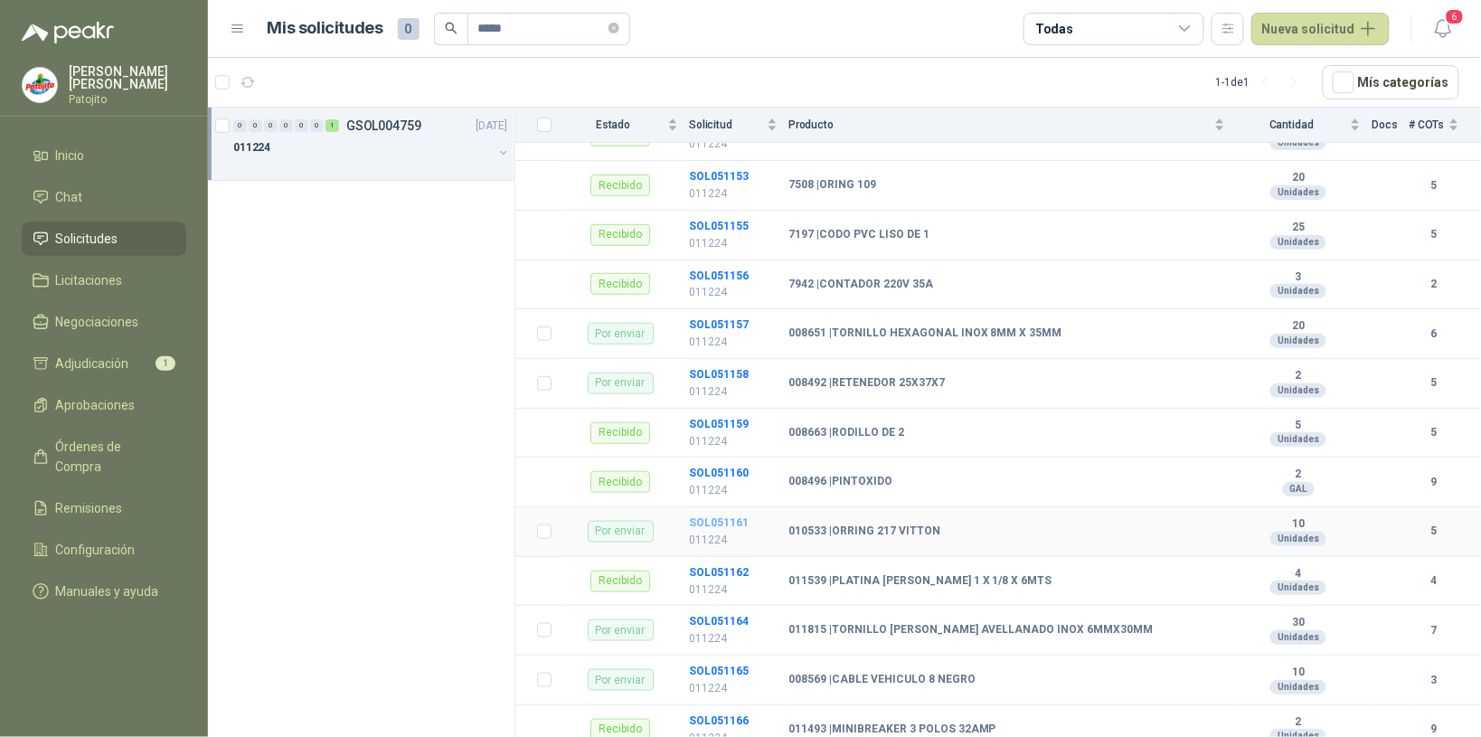
click at [714, 529] on b "SOL051161" at bounding box center [719, 522] width 60 height 13
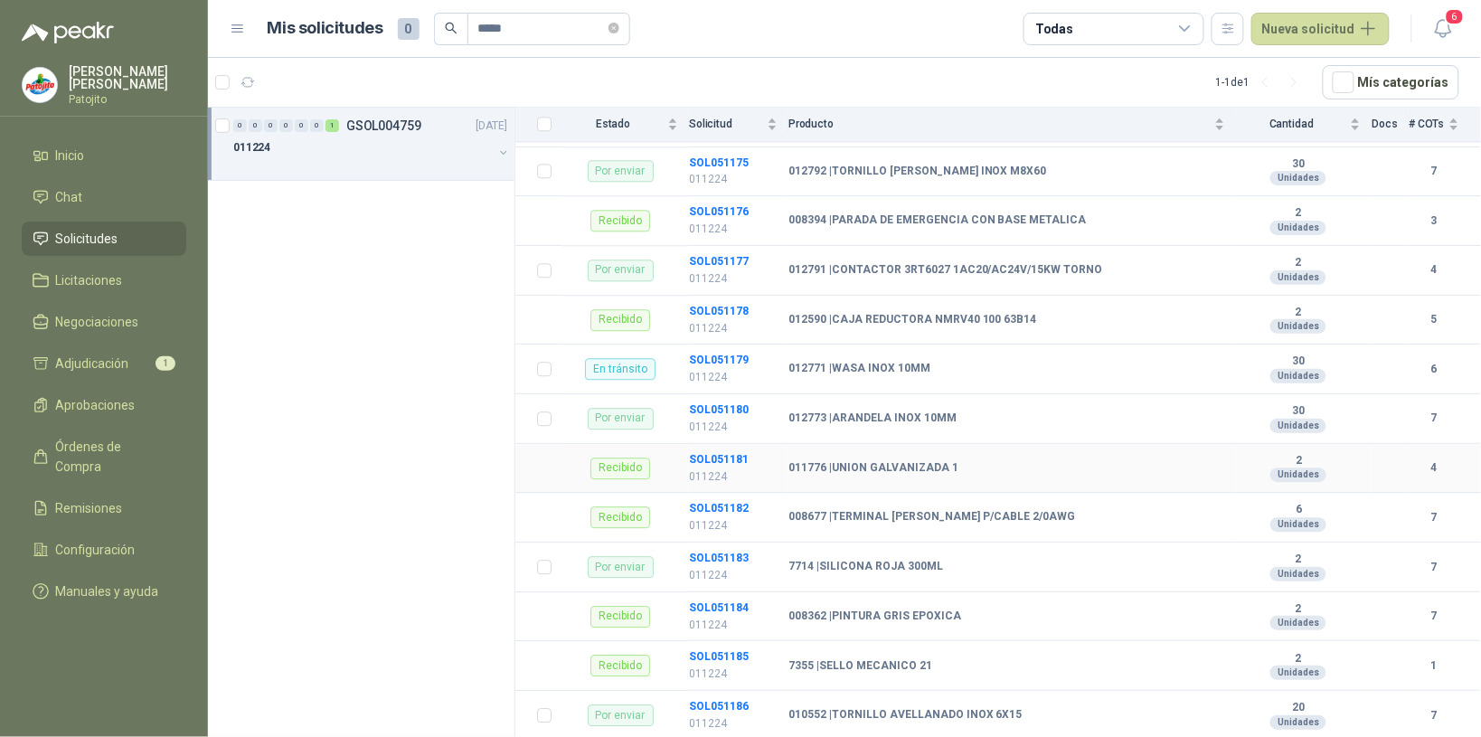
scroll to position [1469, 0]
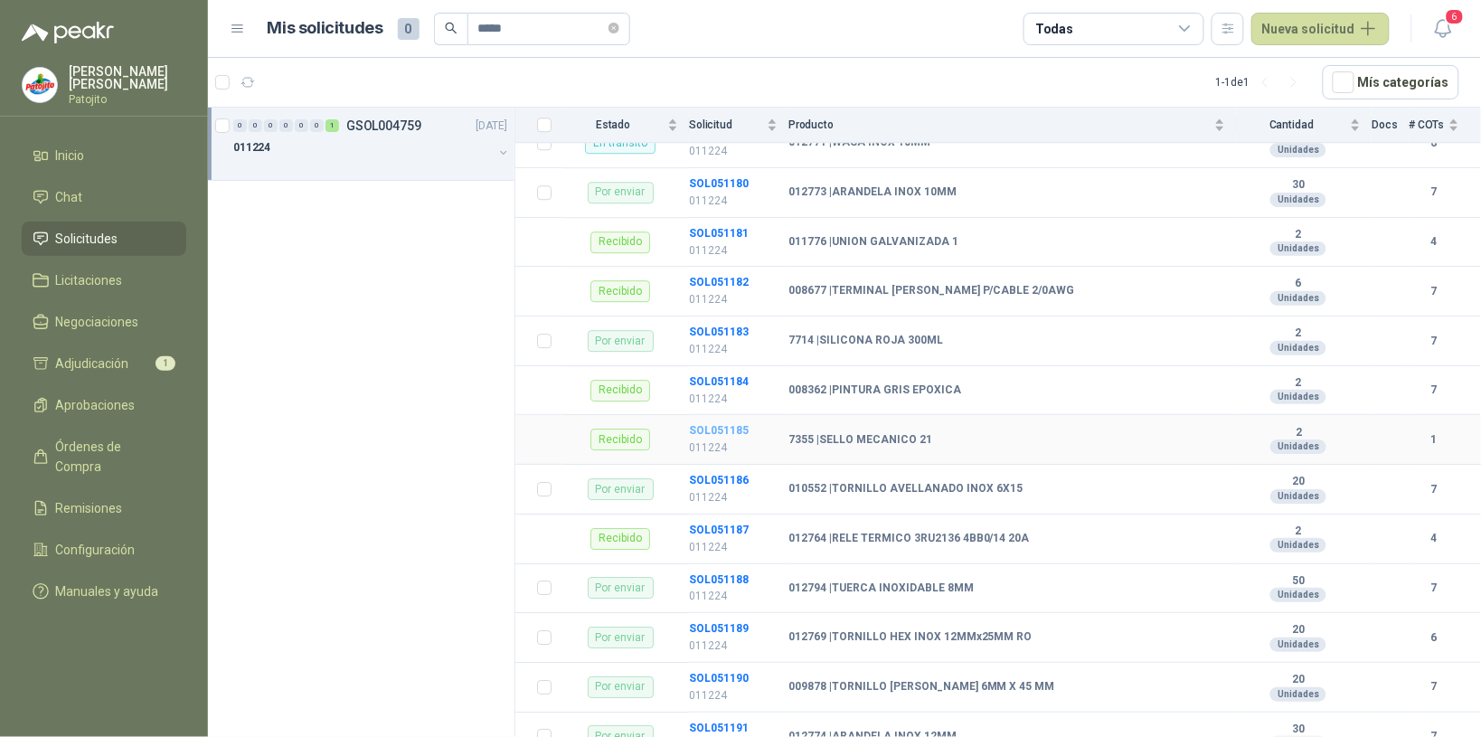
click at [731, 435] on b "SOL051185" at bounding box center [719, 430] width 60 height 13
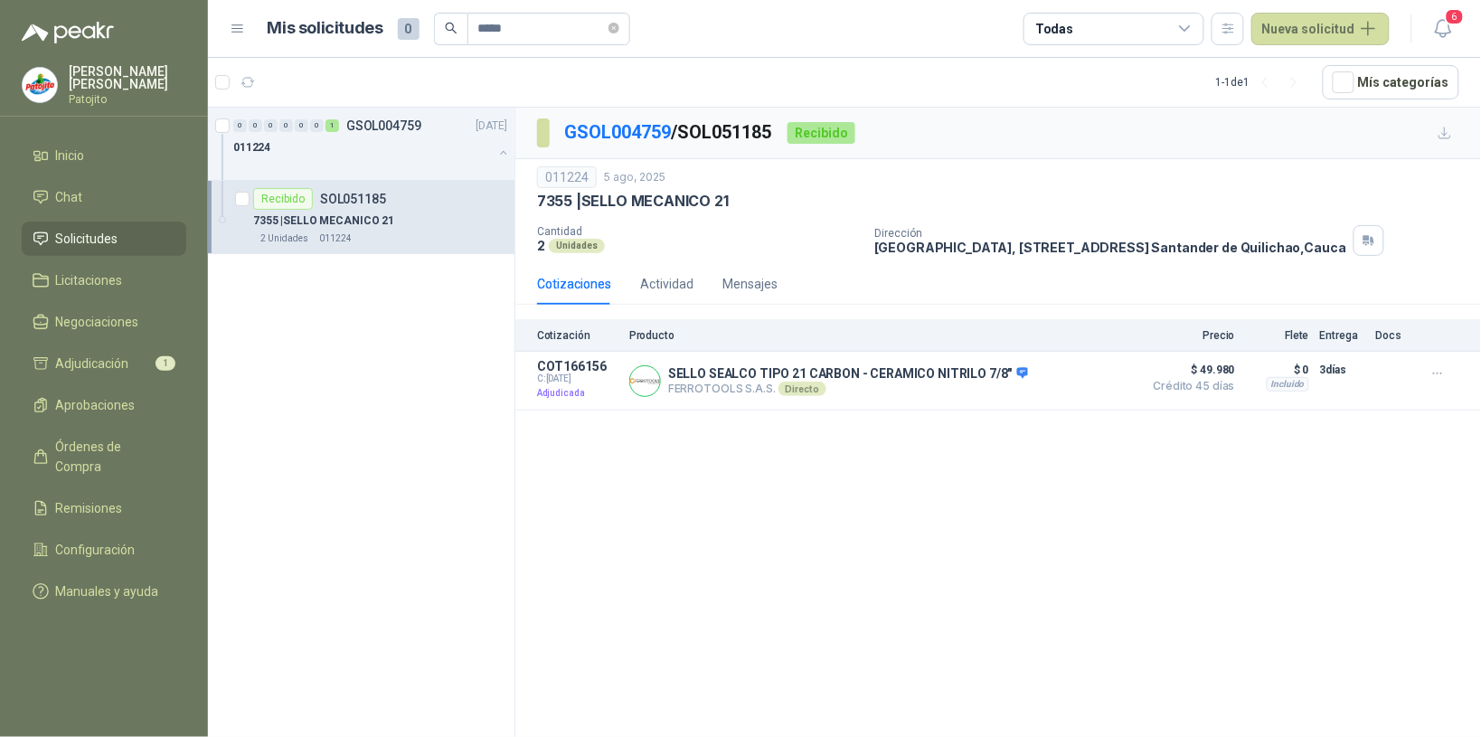
click at [798, 485] on div "GSOL004759 / SOL051185 Recibido 011224 [DATE] 7355 | SELLO MECANICO 21 Cantidad…" at bounding box center [998, 426] width 966 height 636
click at [92, 441] on span "Órdenes de Compra" at bounding box center [112, 457] width 113 height 40
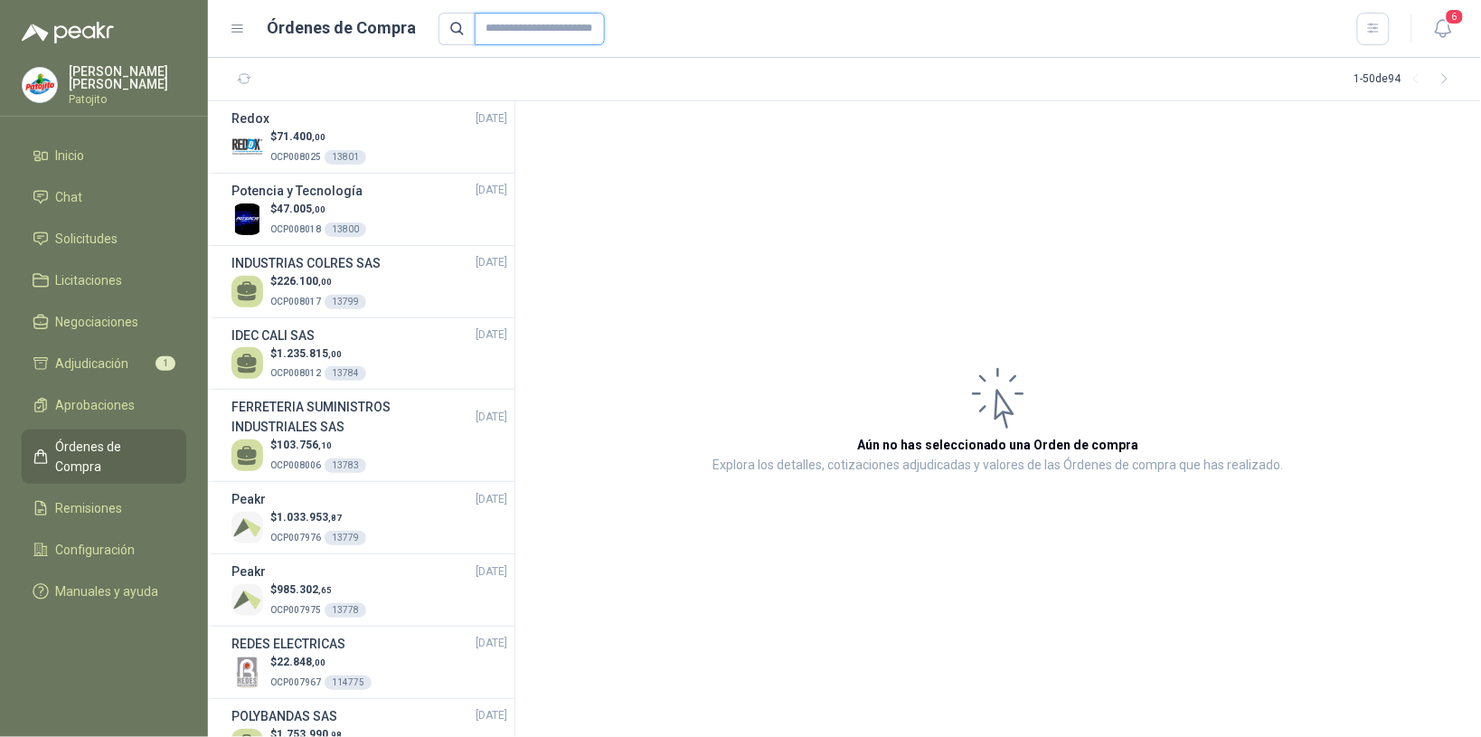
click at [522, 24] on input "text" at bounding box center [540, 29] width 130 height 33
click at [523, 24] on input "text" at bounding box center [540, 29] width 130 height 33
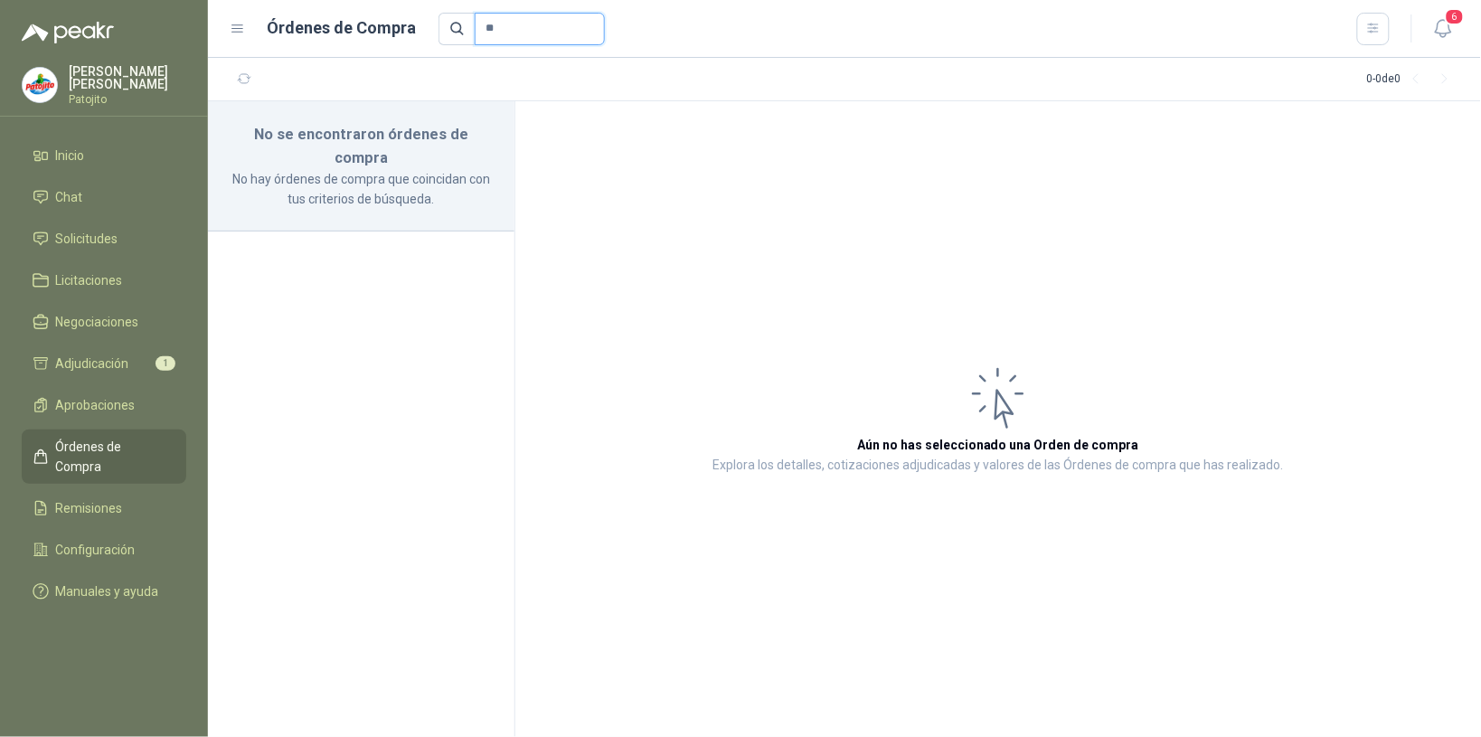
type input "*"
type input "*****"
click at [128, 439] on span "Órdenes de Compra" at bounding box center [112, 457] width 113 height 40
click at [146, 432] on link "Órdenes de Compra" at bounding box center [104, 457] width 165 height 54
click at [129, 434] on link "Órdenes de Compra" at bounding box center [104, 457] width 165 height 54
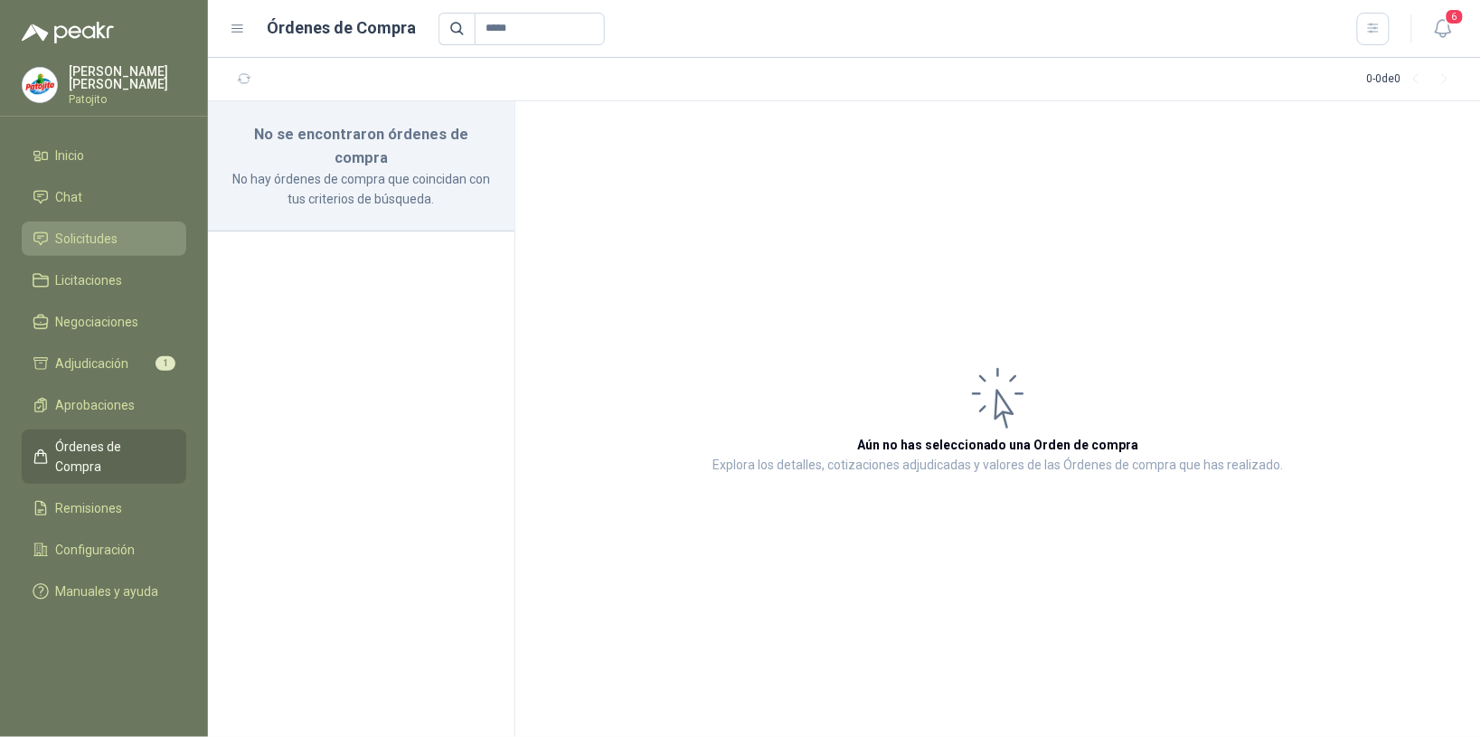
click at [122, 238] on li "Solicitudes" at bounding box center [104, 239] width 143 height 20
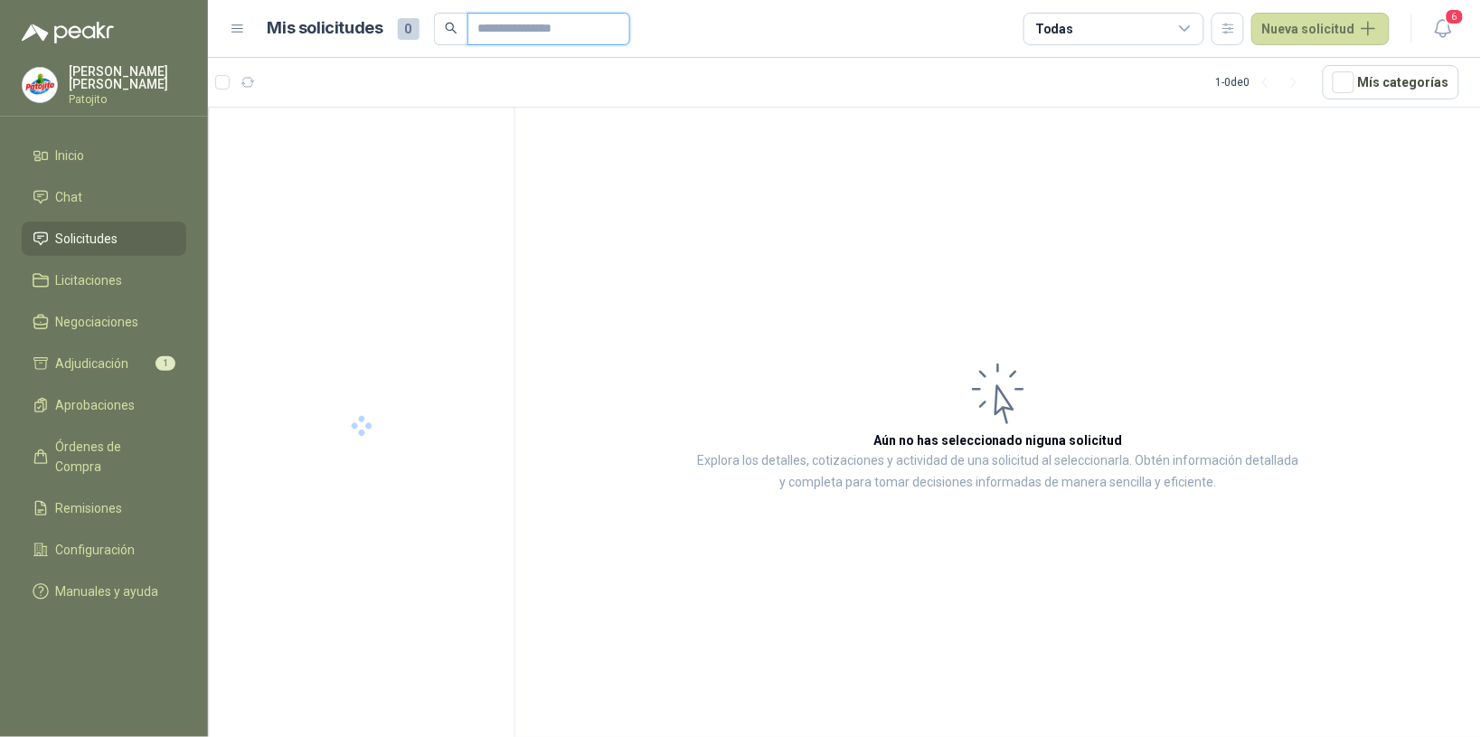
click at [521, 23] on input "text" at bounding box center [541, 29] width 127 height 31
type input "*****"
click at [381, 143] on div "011224" at bounding box center [363, 148] width 260 height 22
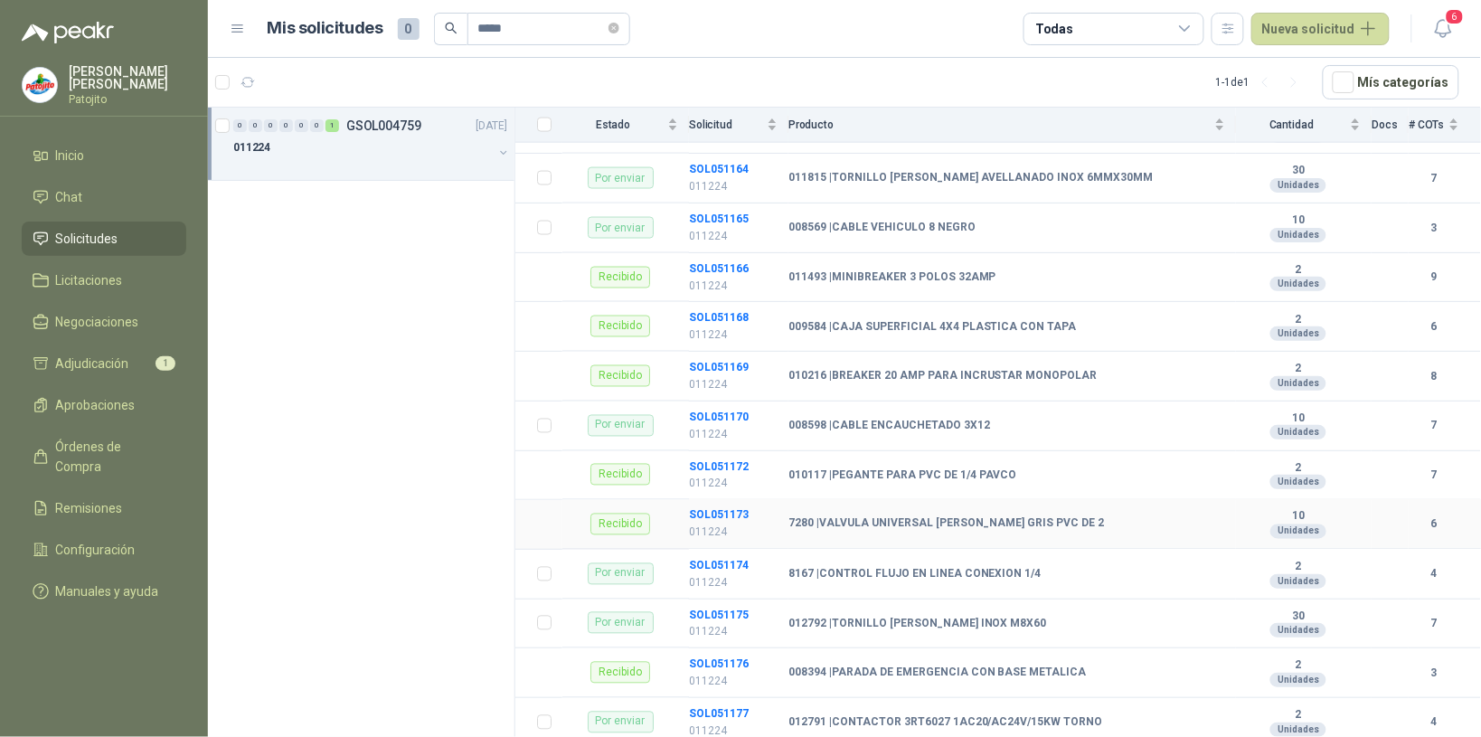
scroll to position [565, 0]
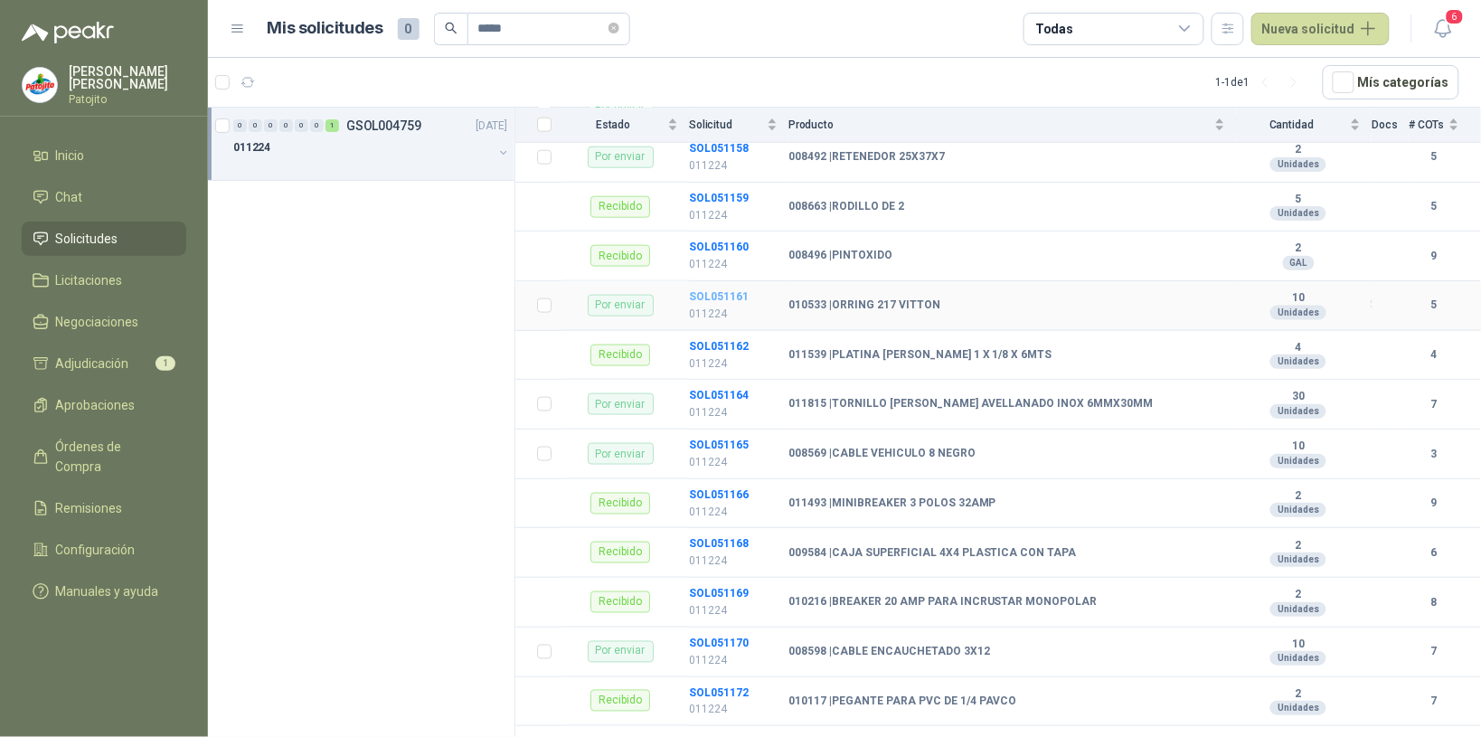
click at [738, 303] on b "SOL051161" at bounding box center [719, 296] width 60 height 13
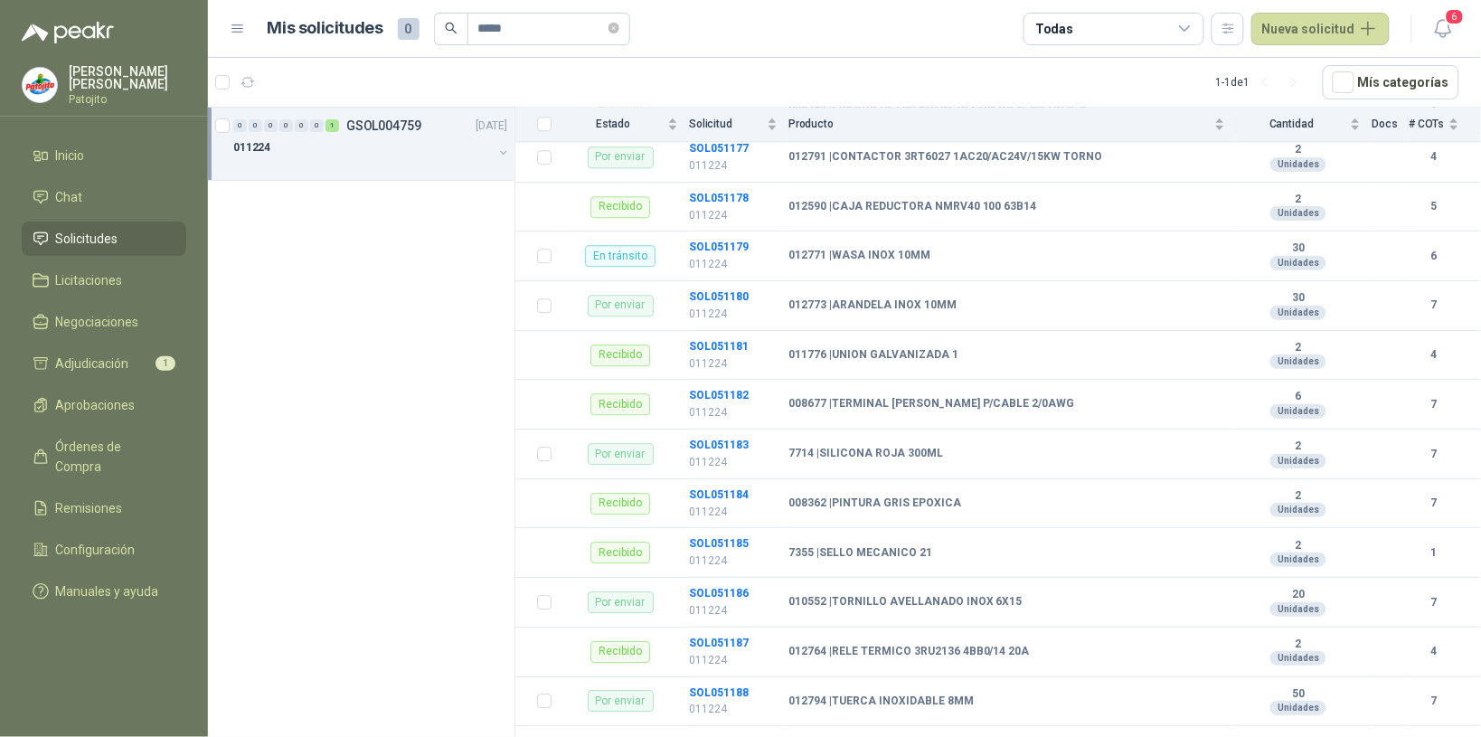
scroll to position [1583, 0]
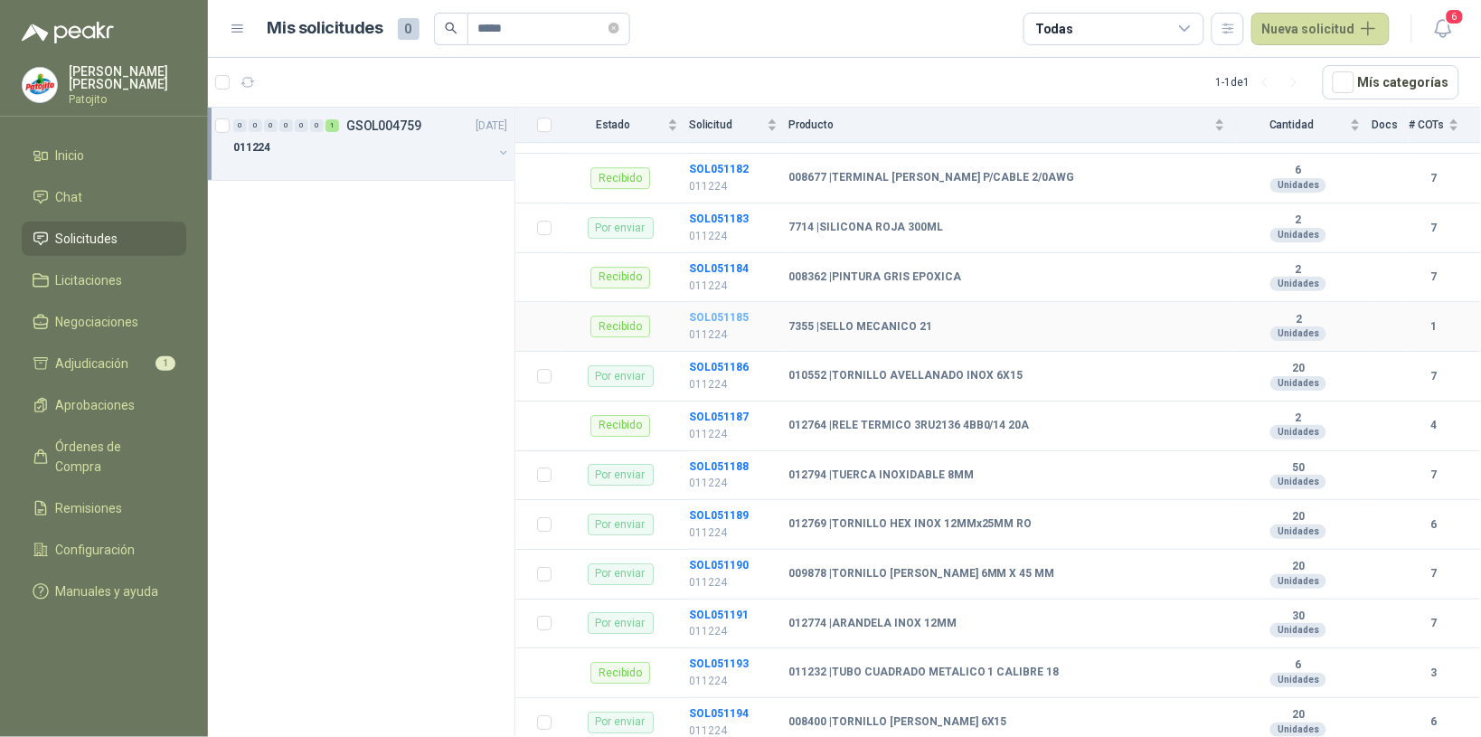
click at [714, 324] on b "SOL051185" at bounding box center [719, 317] width 60 height 13
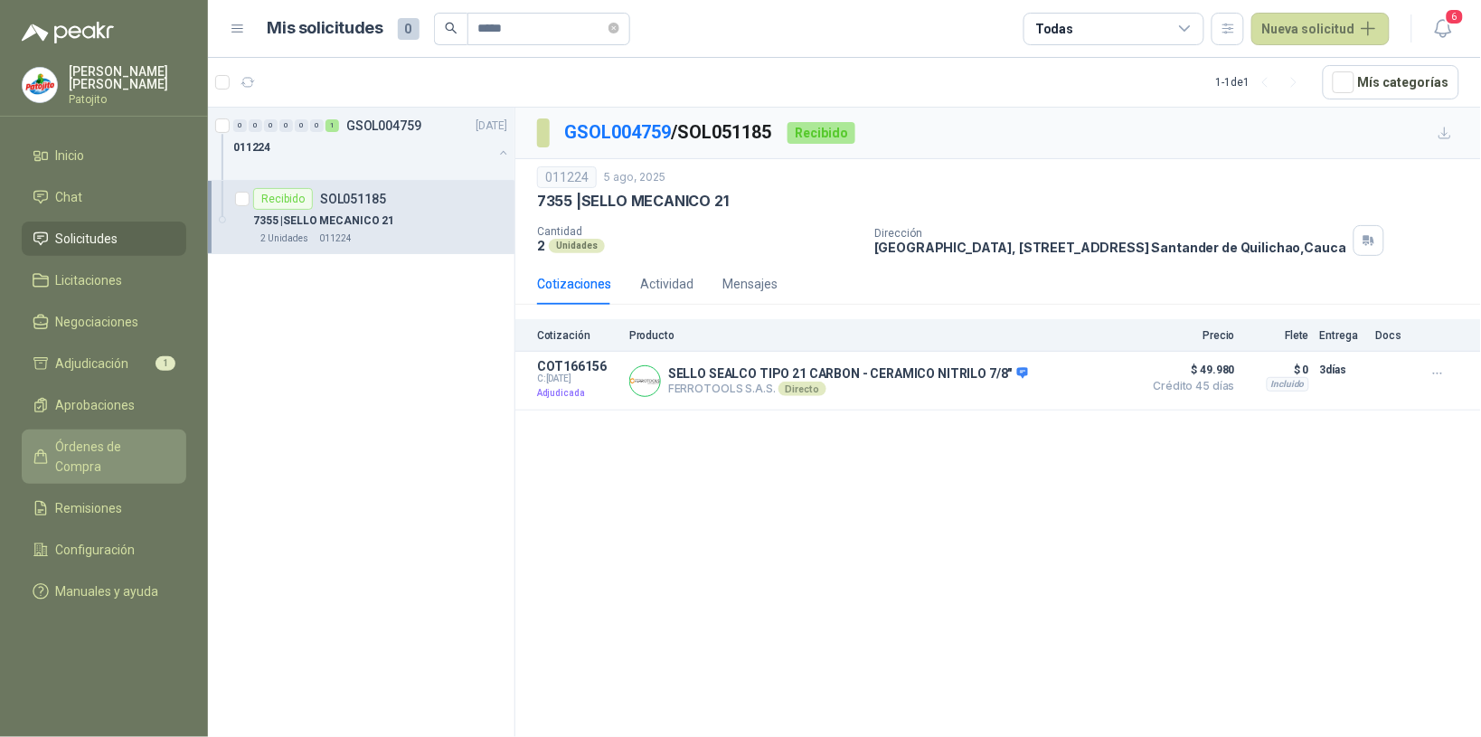
click at [138, 455] on span "Órdenes de Compra" at bounding box center [112, 457] width 113 height 40
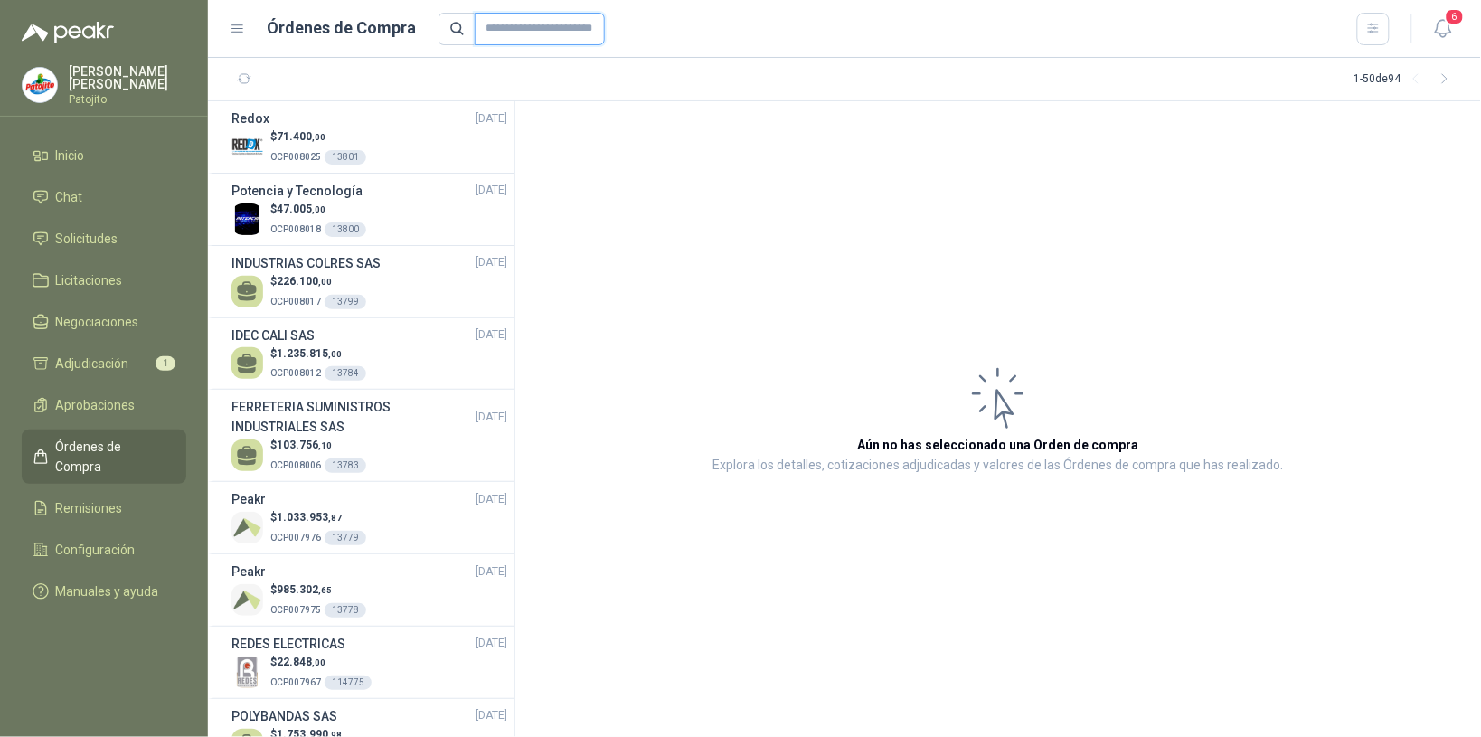
click at [498, 24] on input "text" at bounding box center [540, 29] width 130 height 33
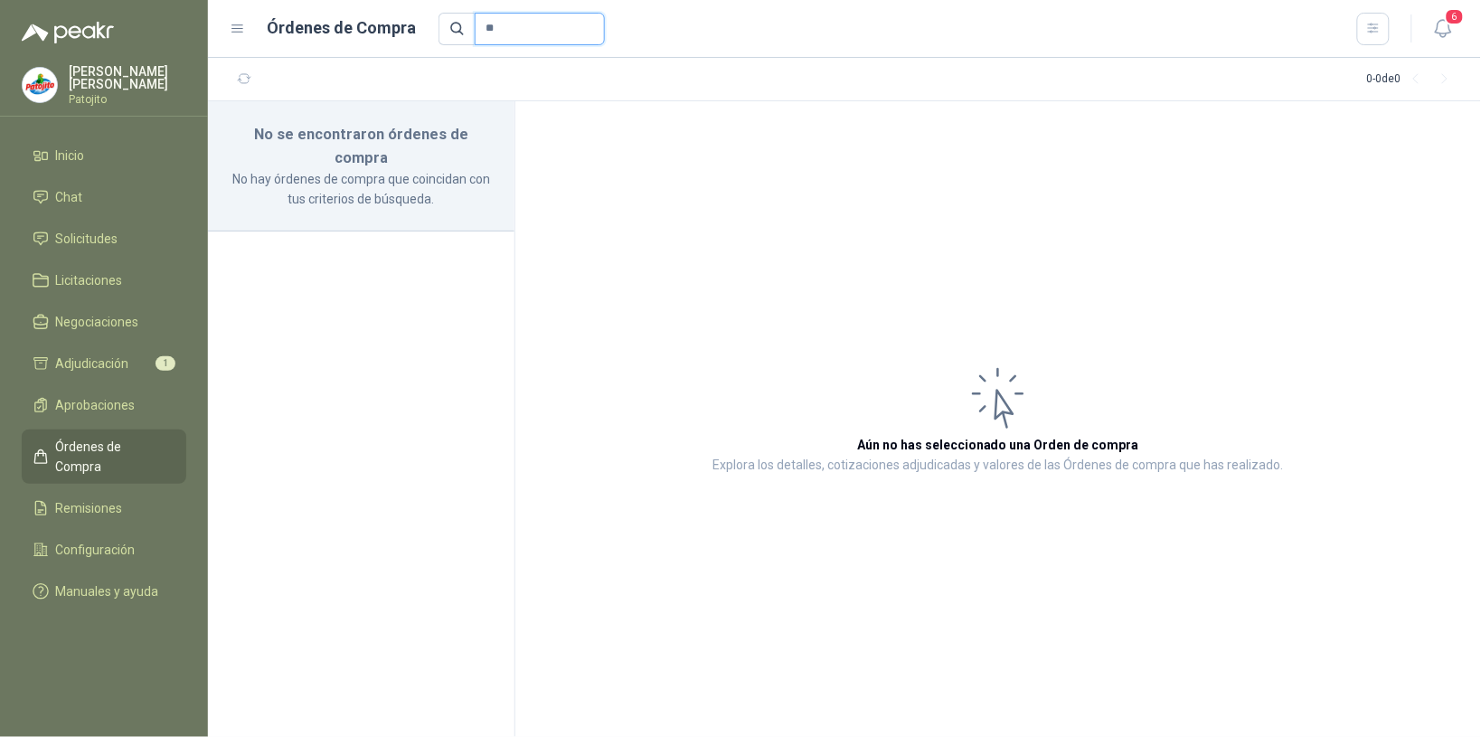
type input "*"
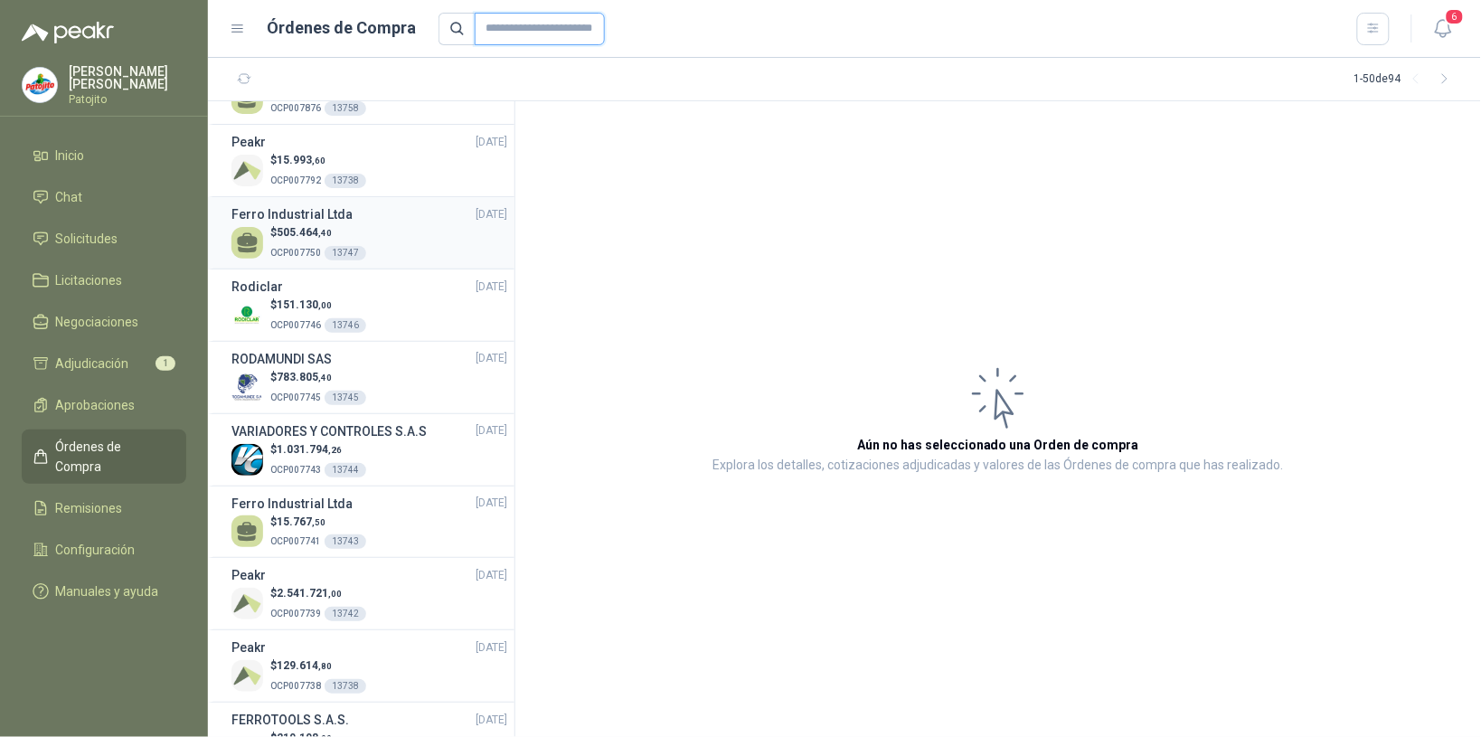
scroll to position [1356, 0]
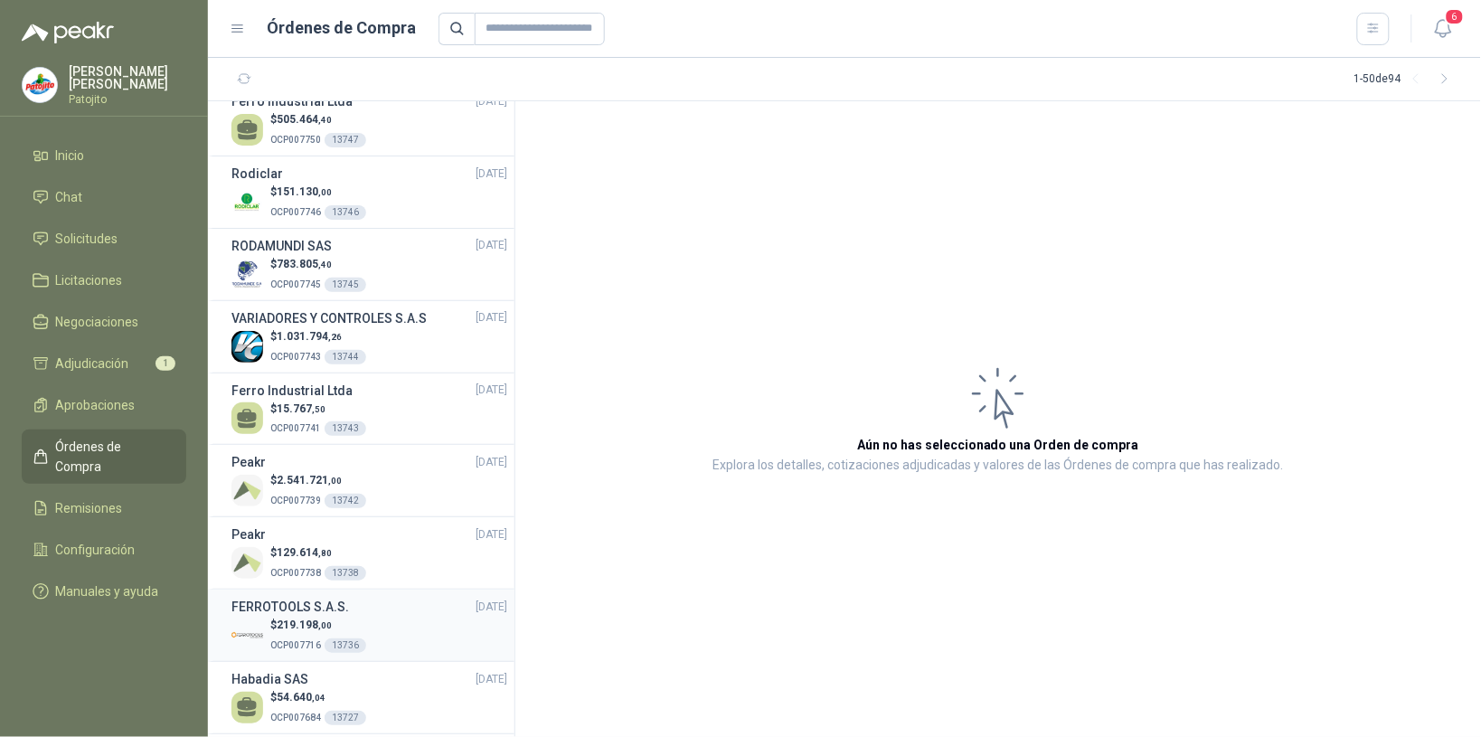
click at [400, 626] on div "$ 219.198 ,00 OCP007716 13736" at bounding box center [370, 635] width 276 height 37
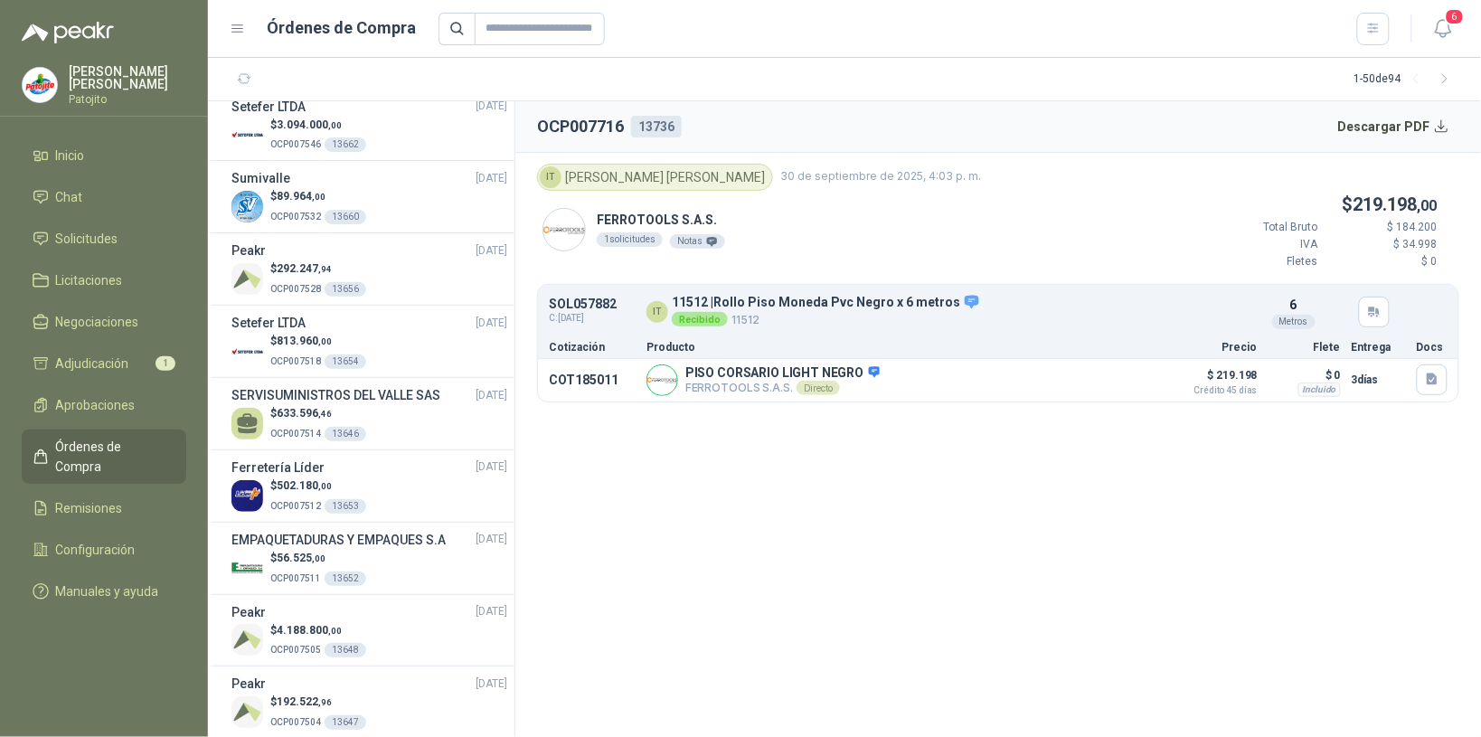
scroll to position [3088, 0]
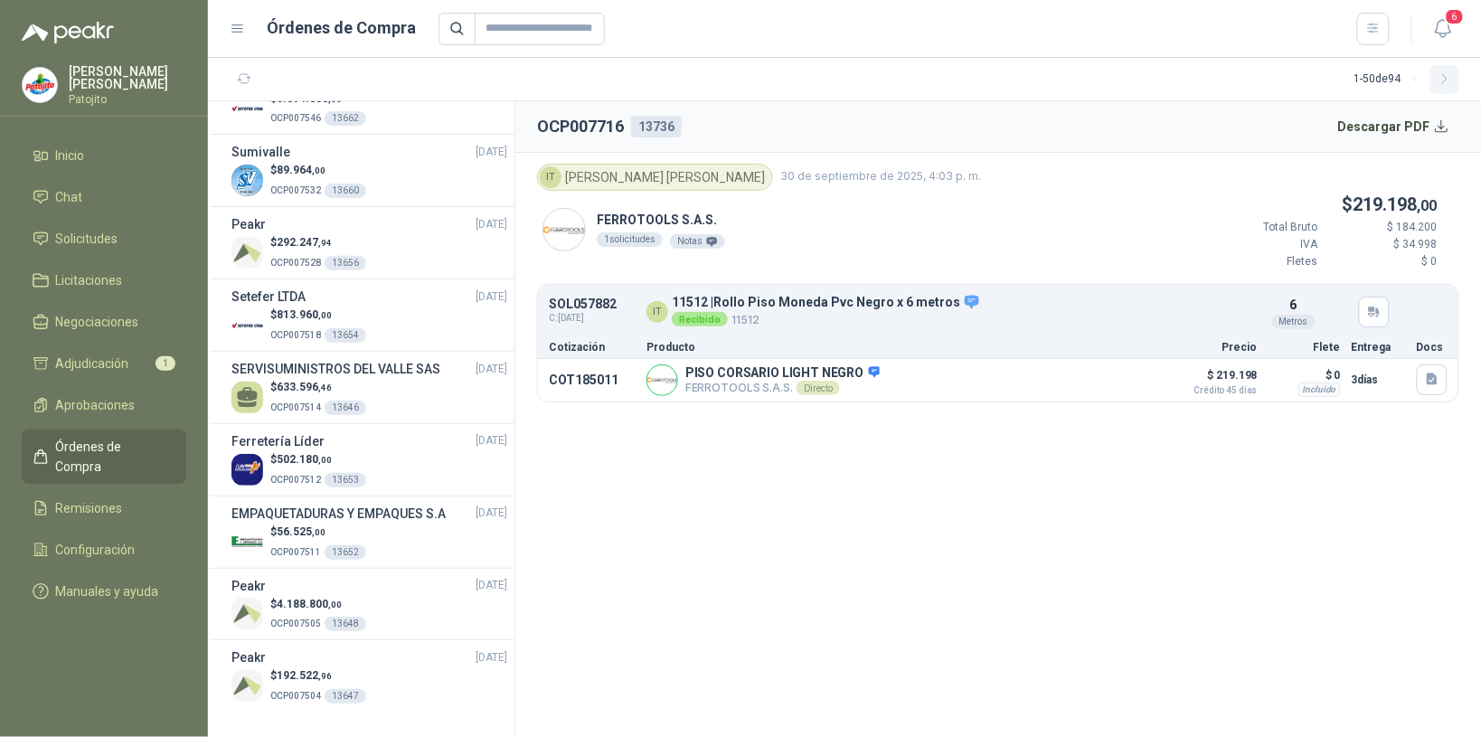
click at [1442, 74] on icon "button" at bounding box center [1445, 78] width 15 height 15
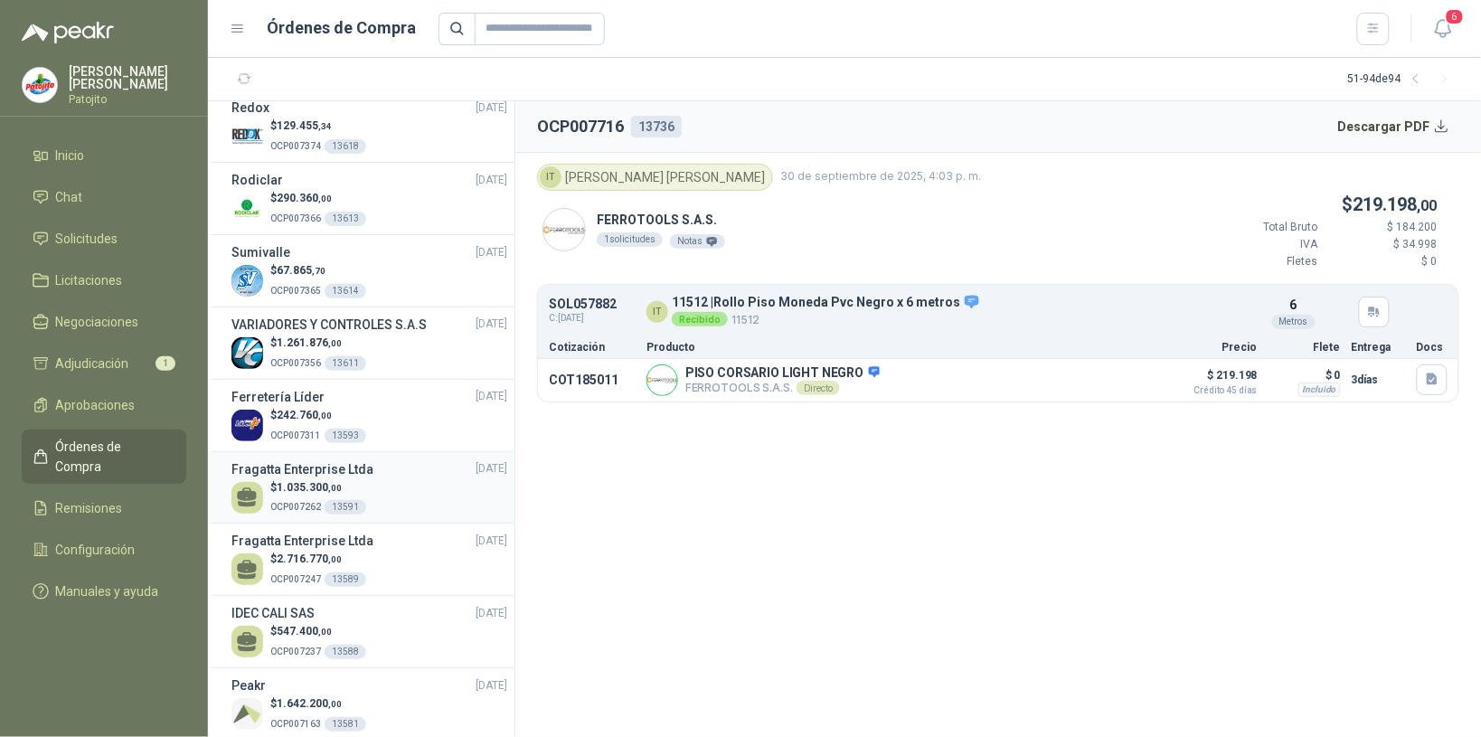
scroll to position [452, 0]
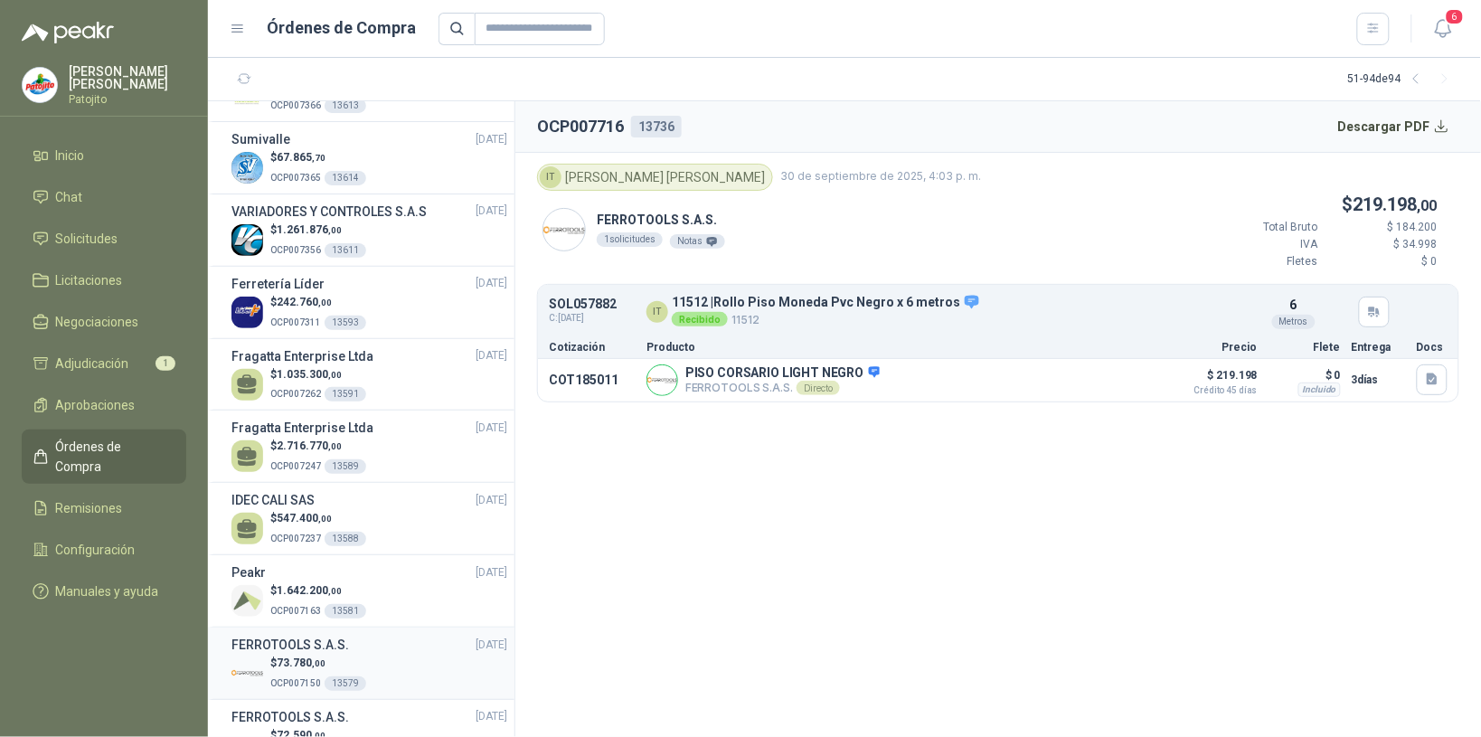
click at [373, 662] on div "$ 73.780 ,00 OCP007150 13579" at bounding box center [370, 673] width 276 height 37
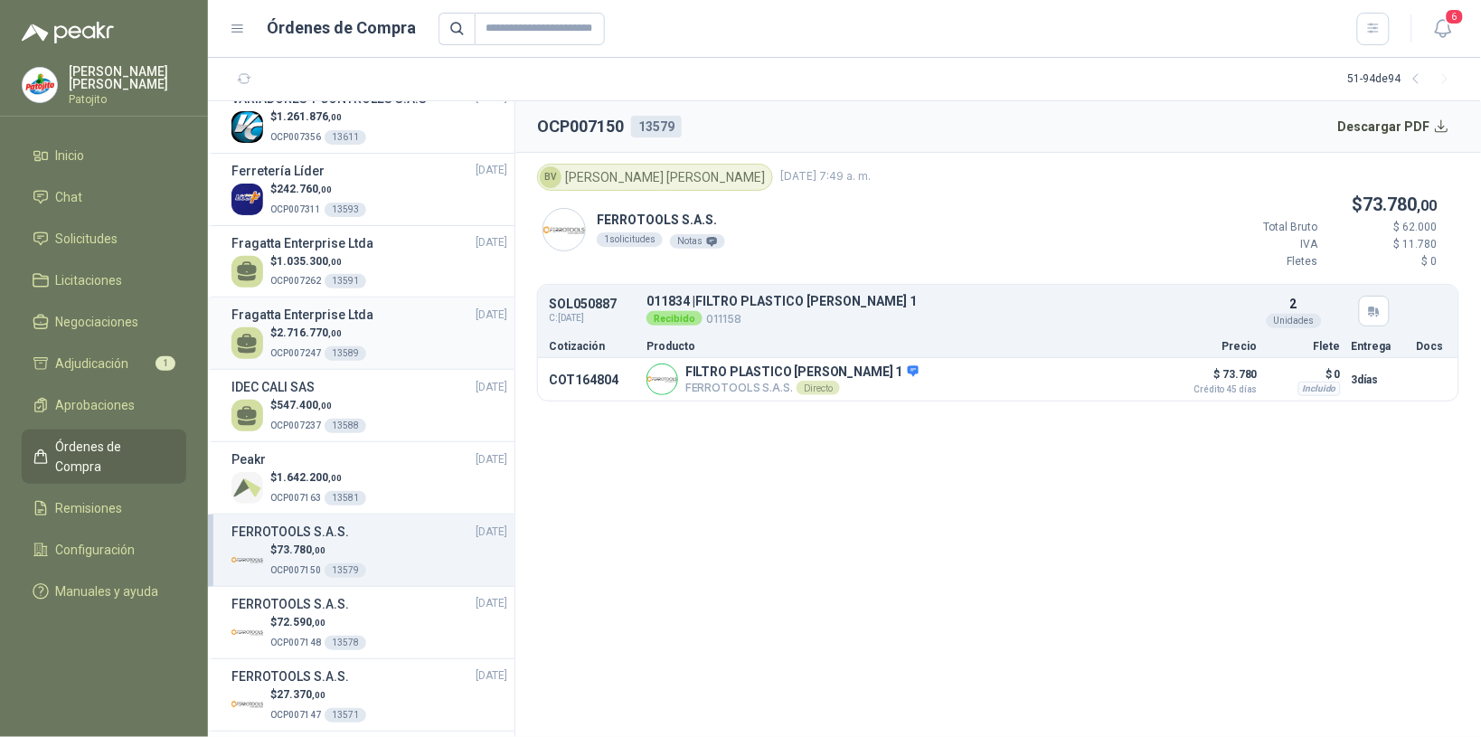
scroll to position [678, 0]
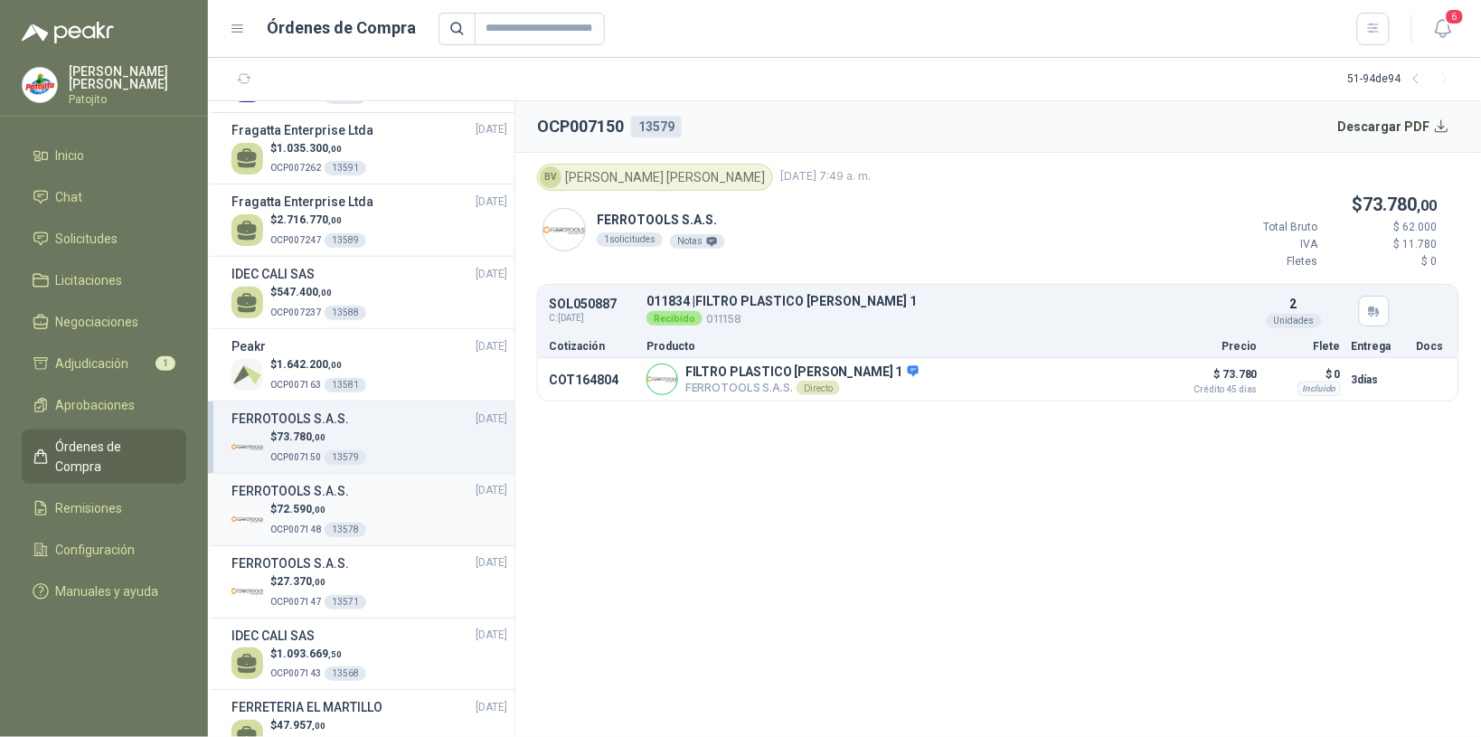
click at [409, 522] on div "$ 72.590 ,00 OCP007148 13578" at bounding box center [370, 519] width 276 height 37
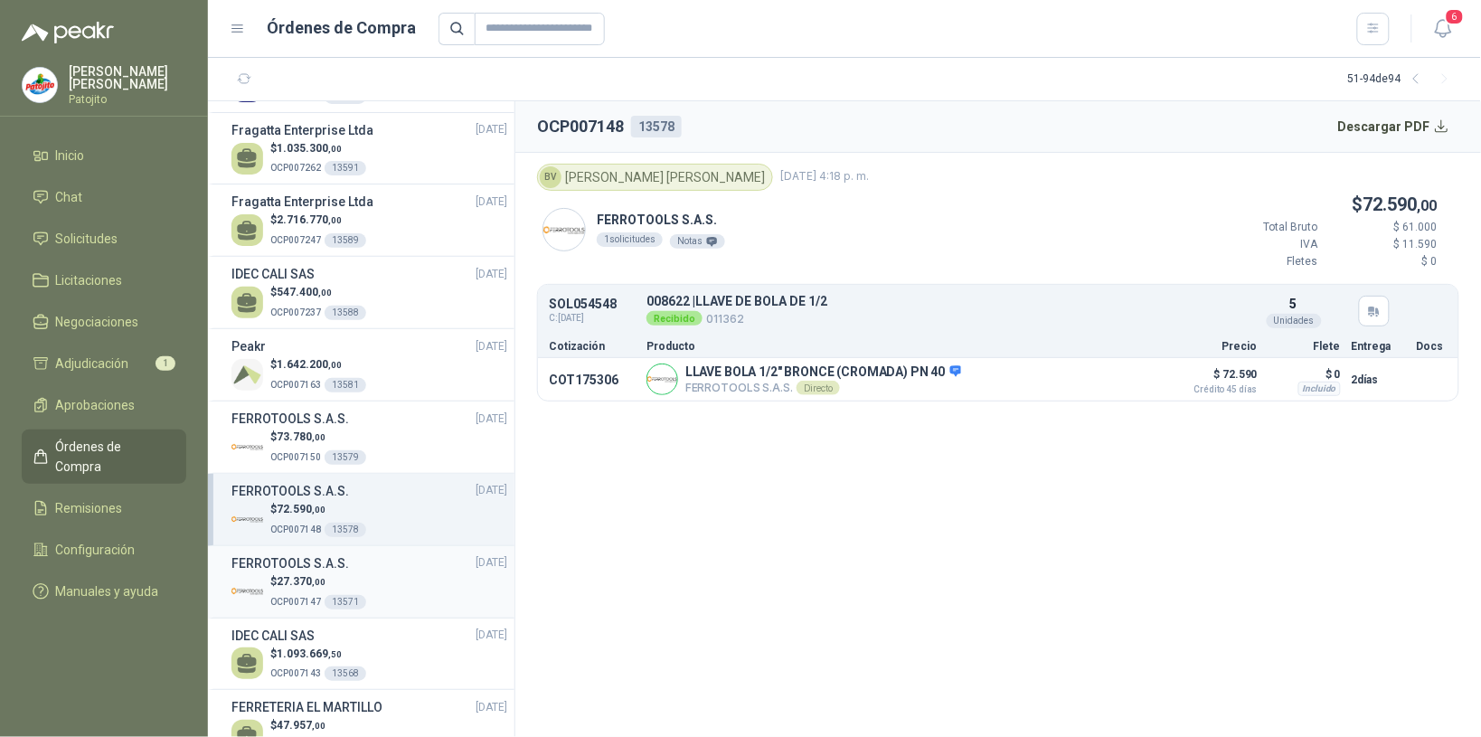
click at [391, 602] on div "$ 27.370 ,00 OCP007147 13571" at bounding box center [370, 591] width 276 height 37
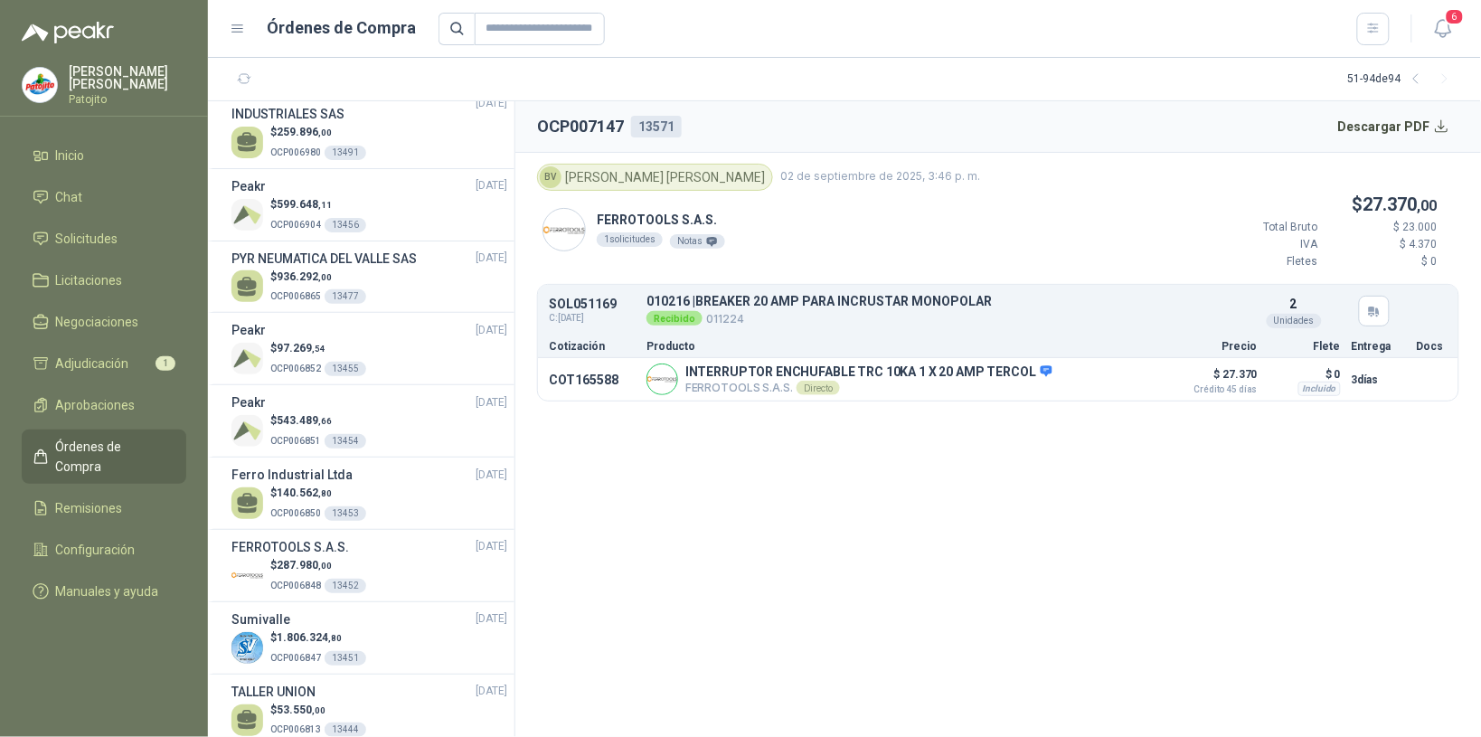
scroll to position [2600, 0]
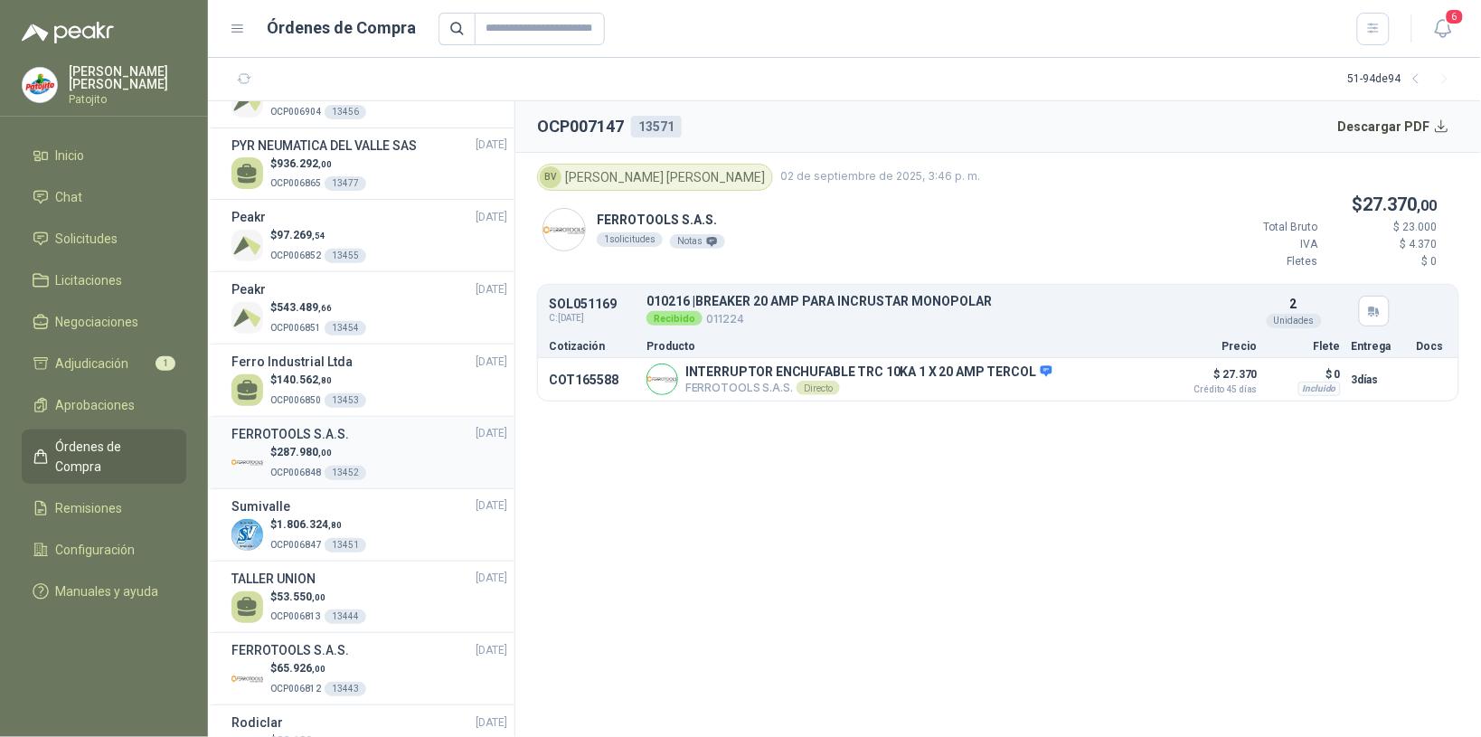
click at [414, 455] on div "$ 287.980 ,00 OCP006848 13452" at bounding box center [370, 462] width 276 height 37
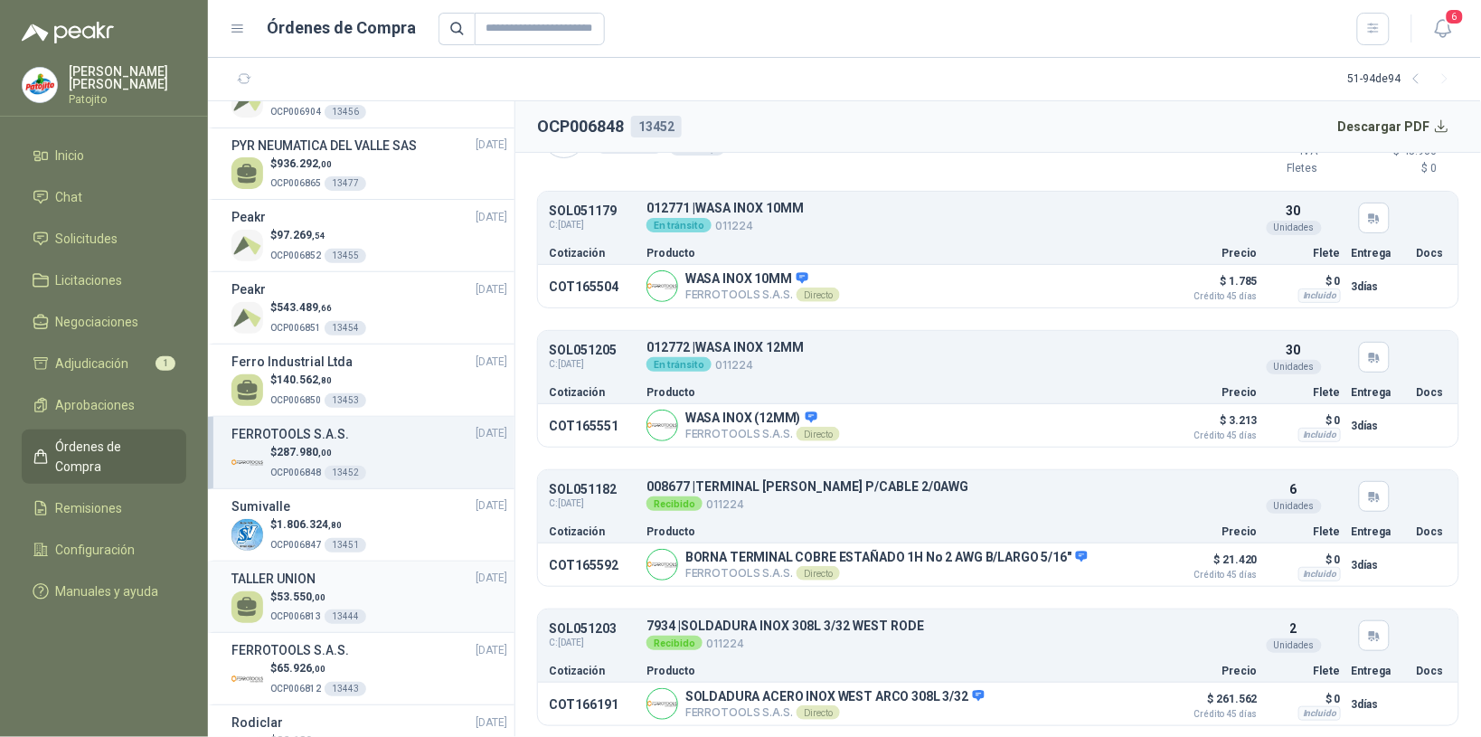
scroll to position [2673, 0]
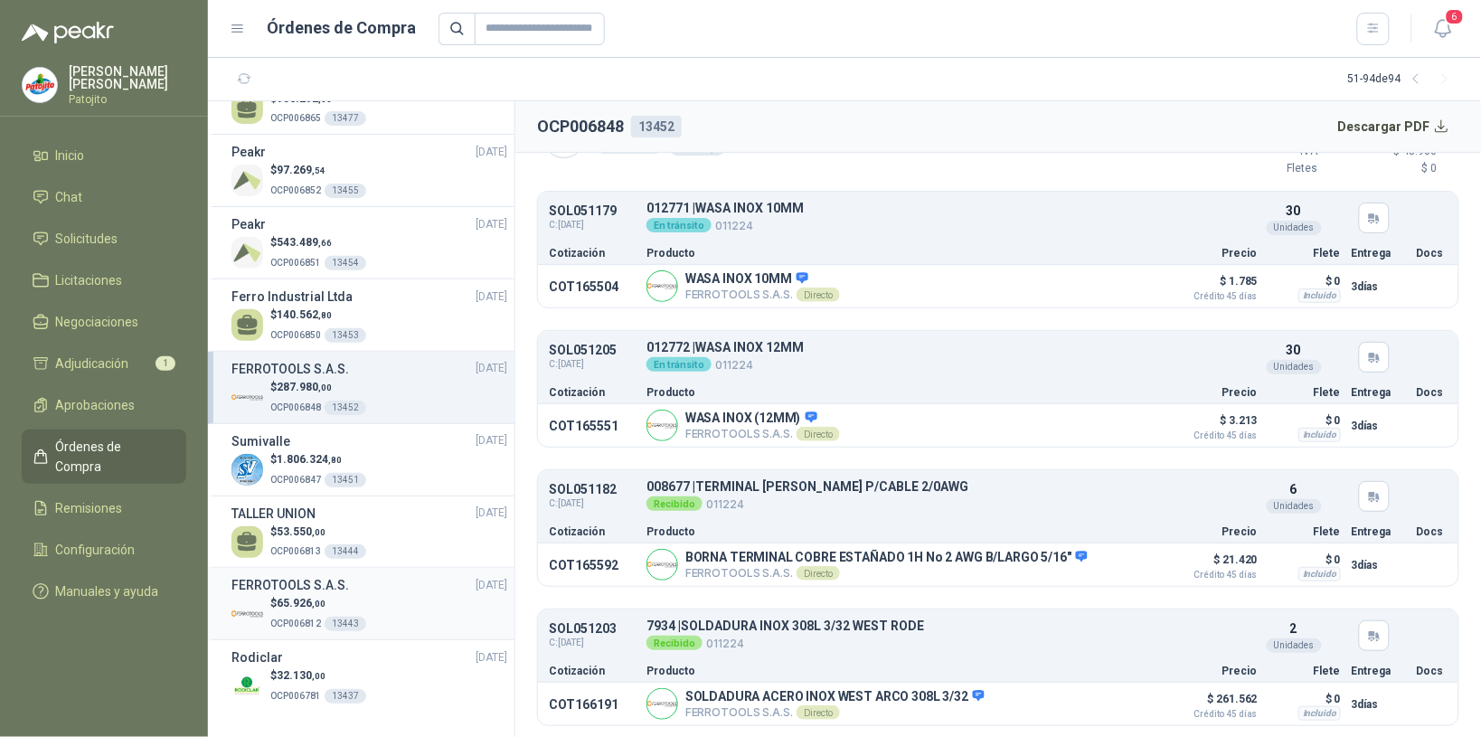
click at [395, 601] on div "$ 65.926 ,00 OCP006812 13443" at bounding box center [370, 613] width 276 height 37
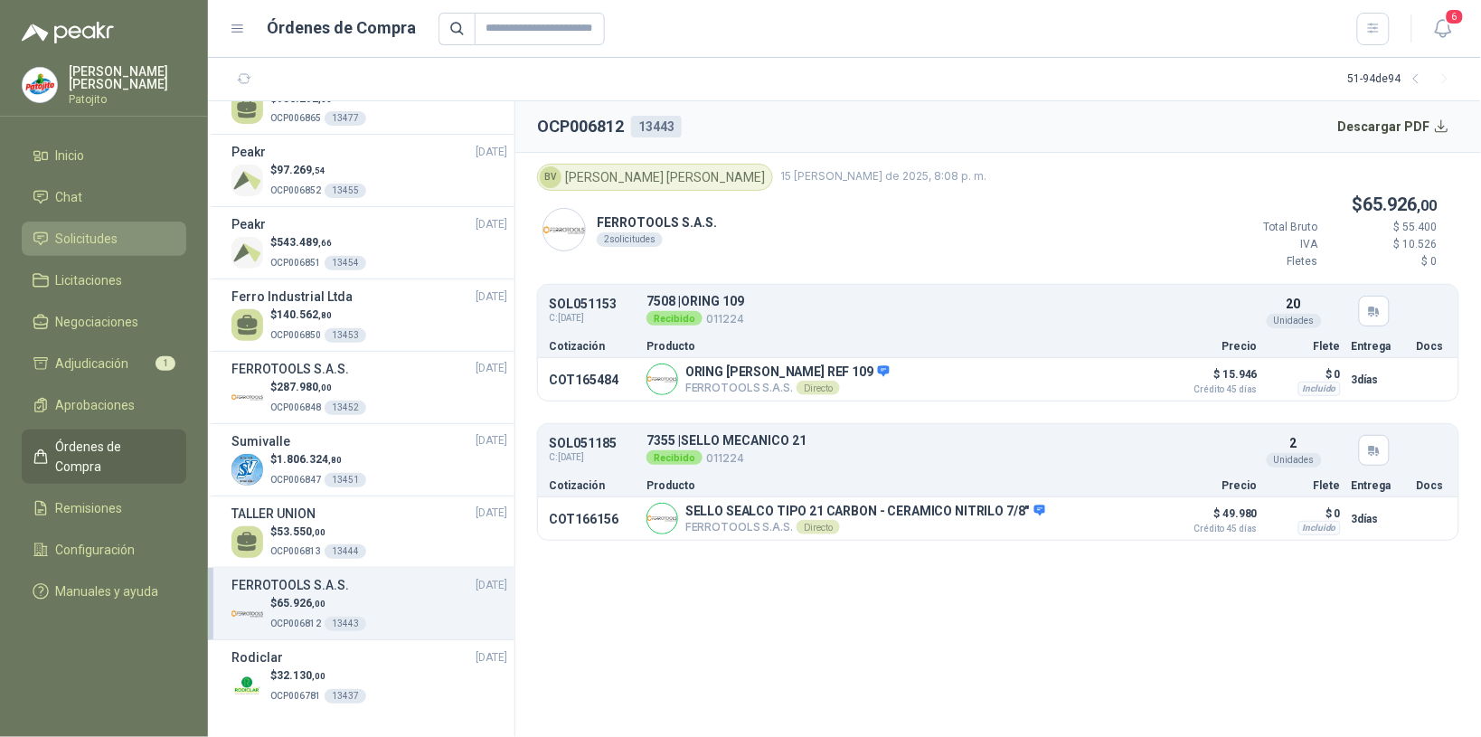
click at [127, 233] on li "Solicitudes" at bounding box center [104, 239] width 143 height 20
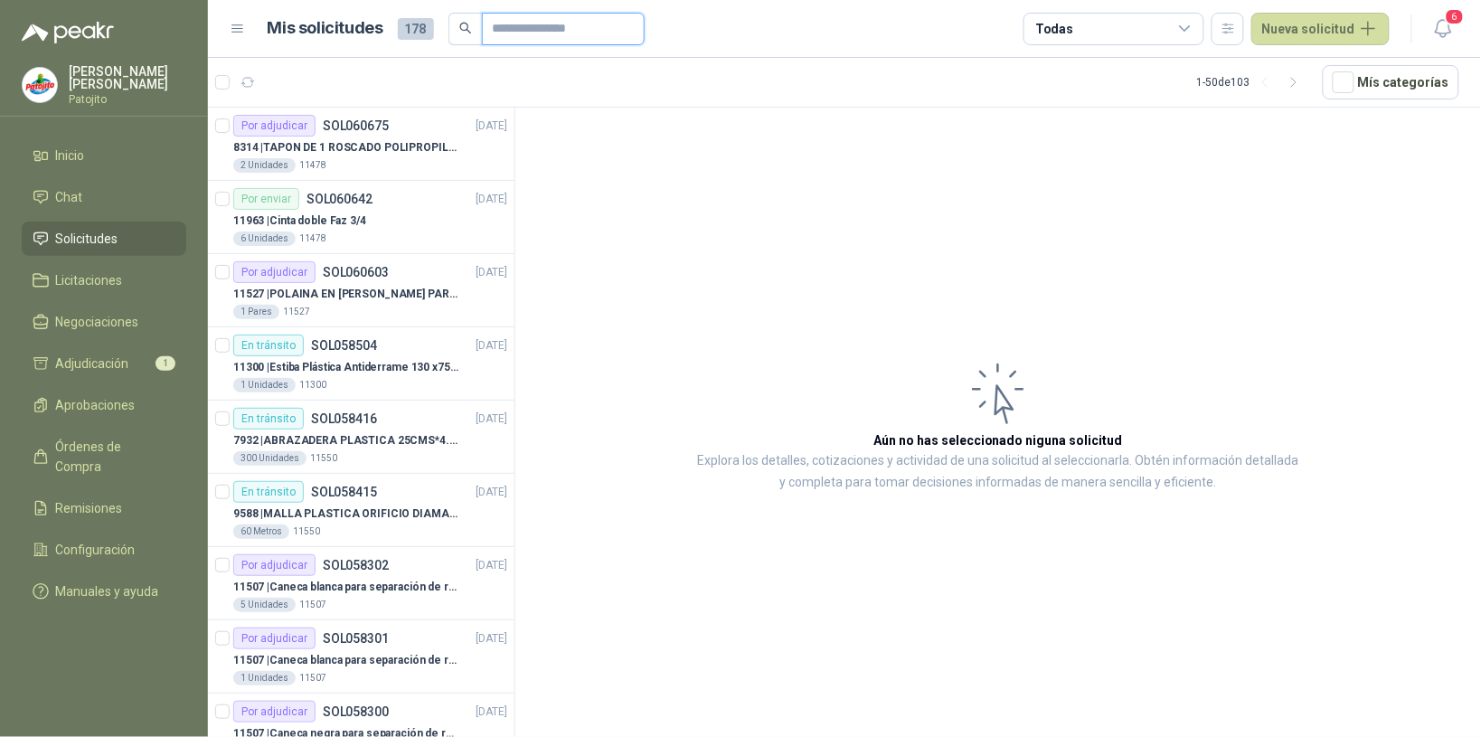
click at [512, 24] on input "text" at bounding box center [556, 29] width 127 height 31
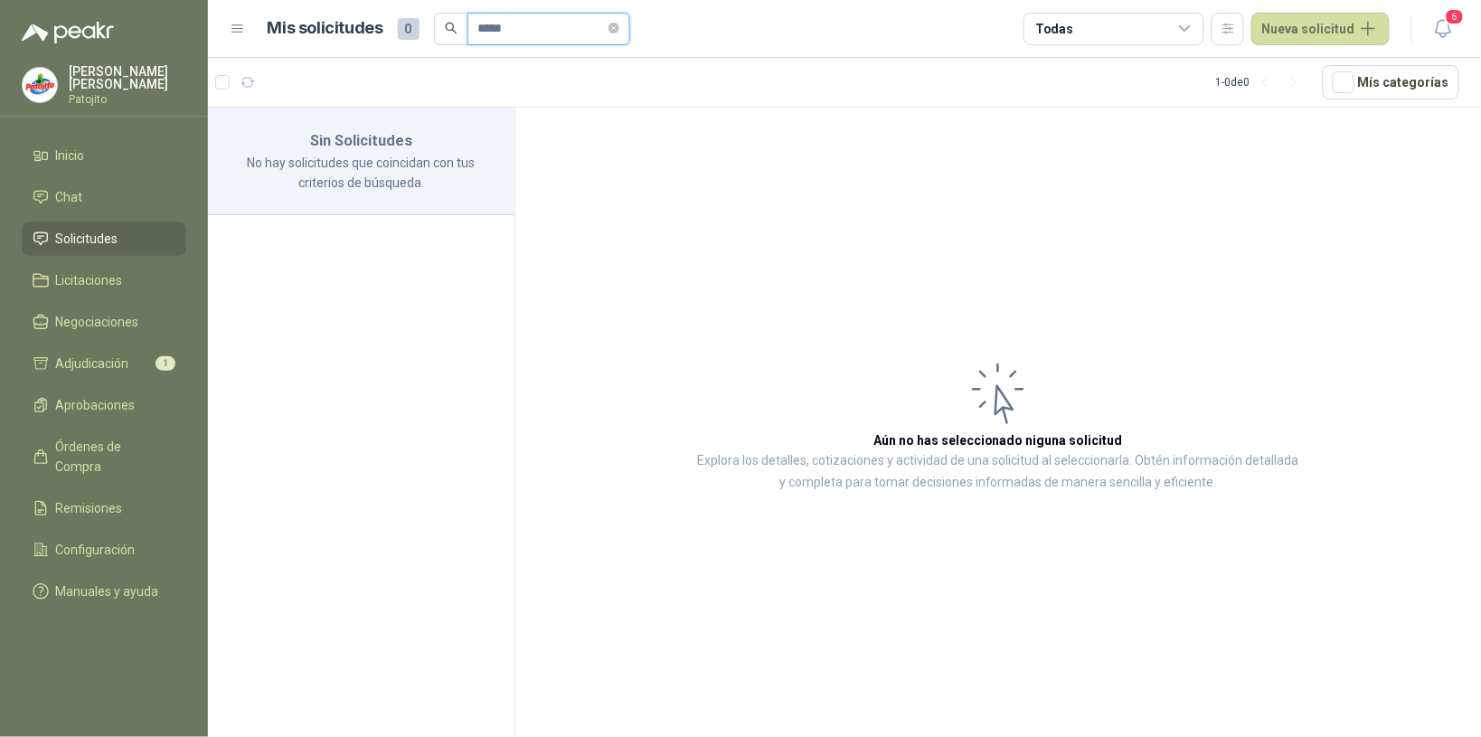
type input "*****"
click at [113, 240] on span "Solicitudes" at bounding box center [87, 239] width 62 height 20
click at [113, 226] on link "Solicitudes" at bounding box center [104, 239] width 165 height 34
click at [115, 224] on link "Solicitudes" at bounding box center [104, 239] width 165 height 34
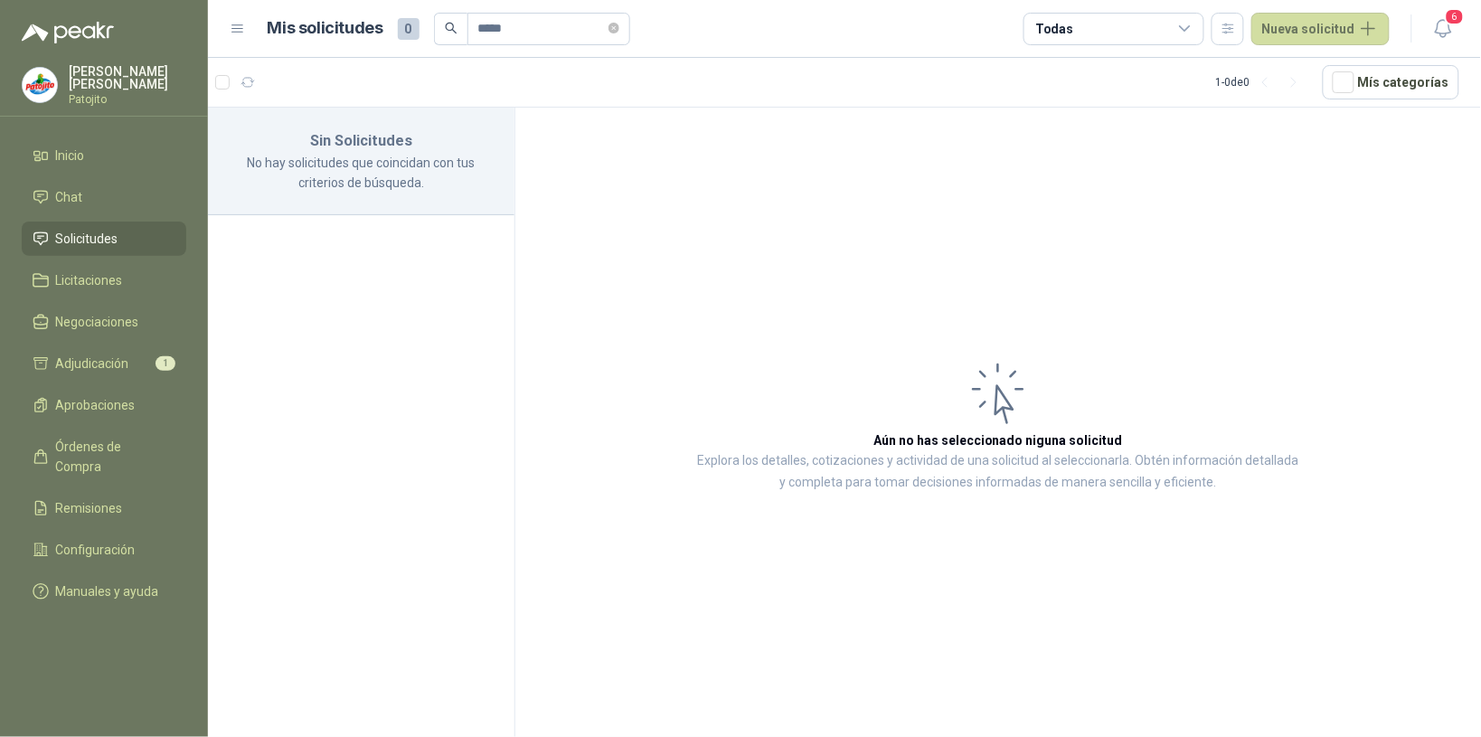
click at [1199, 33] on div "Todas" at bounding box center [1114, 29] width 181 height 33
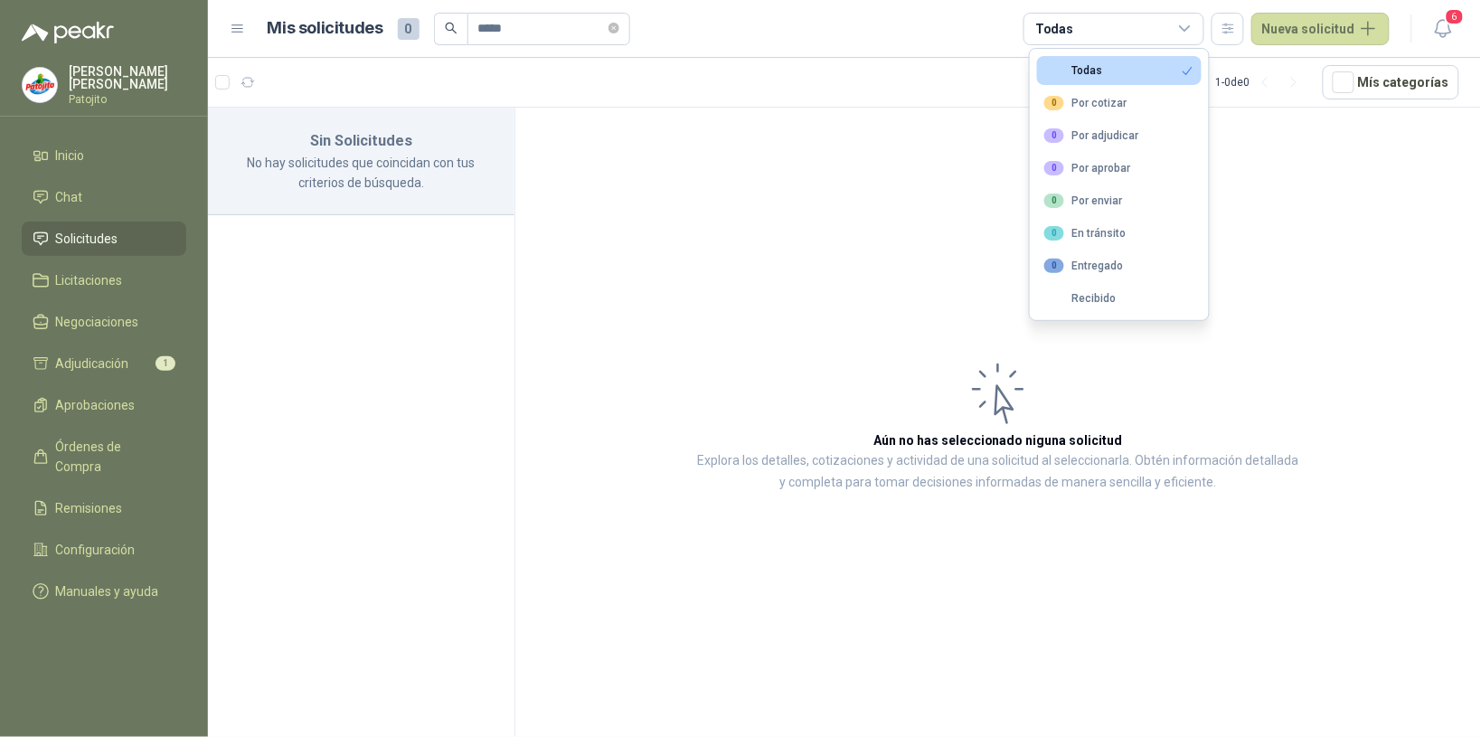
drag, startPoint x: 1338, startPoint y: 219, endPoint x: 1337, endPoint y: 128, distance: 91.4
click at [1339, 219] on article "Aún no has seleccionado niguna solicitud Explora los detalles, cotizaciones y a…" at bounding box center [998, 426] width 966 height 636
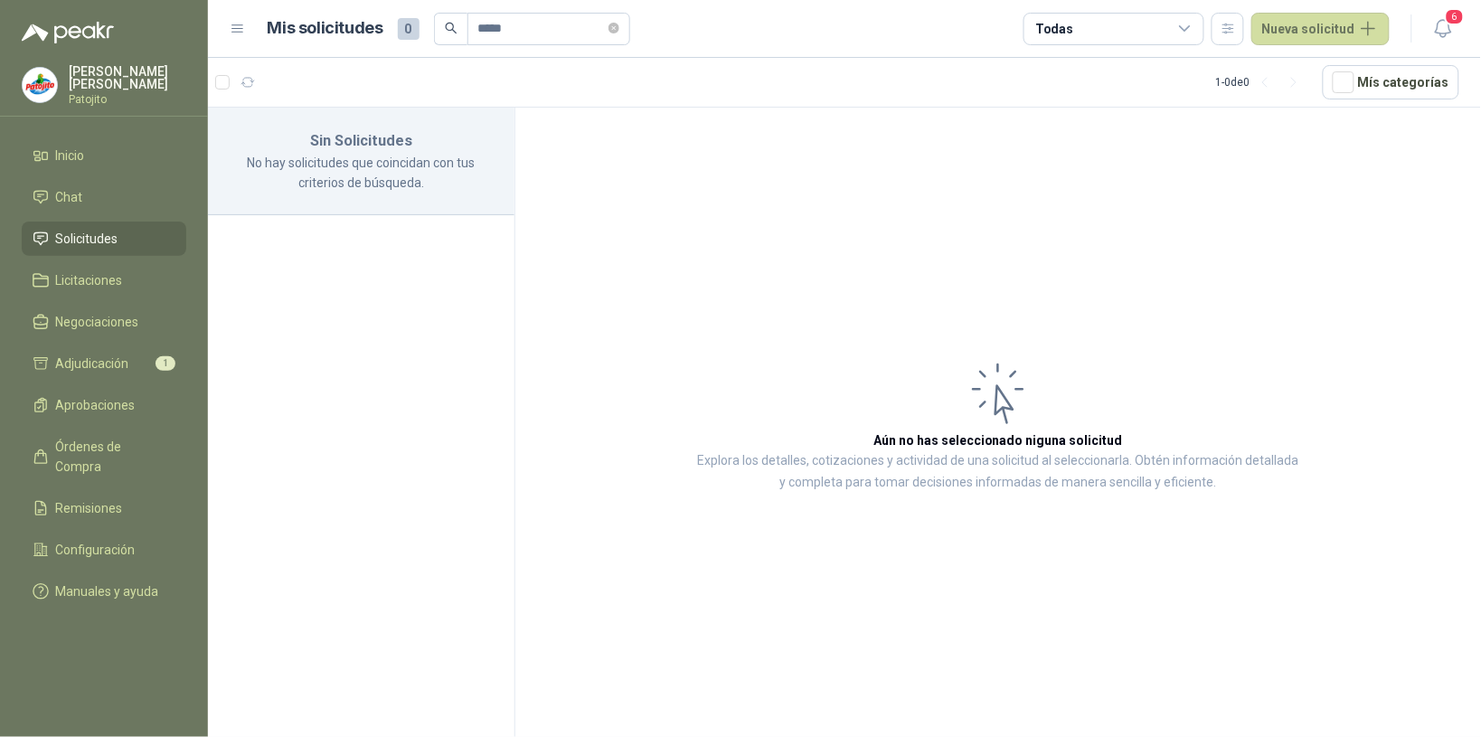
click at [685, 309] on article "Aún no has seleccionado niguna solicitud Explora los detalles, cotizaciones y a…" at bounding box center [998, 426] width 966 height 636
click at [619, 24] on icon "close-circle" at bounding box center [614, 28] width 11 height 11
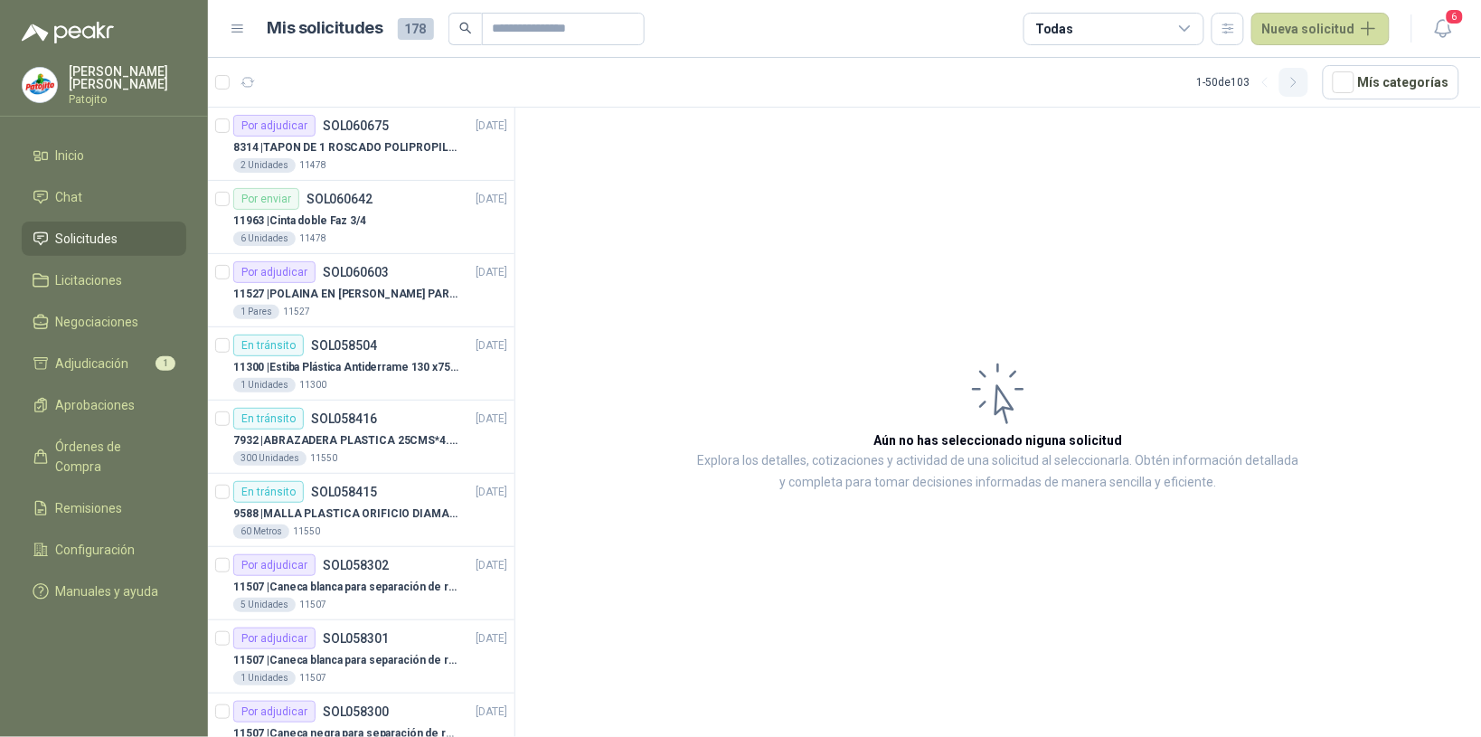
click at [1296, 87] on icon "button" at bounding box center [1293, 82] width 5 height 9
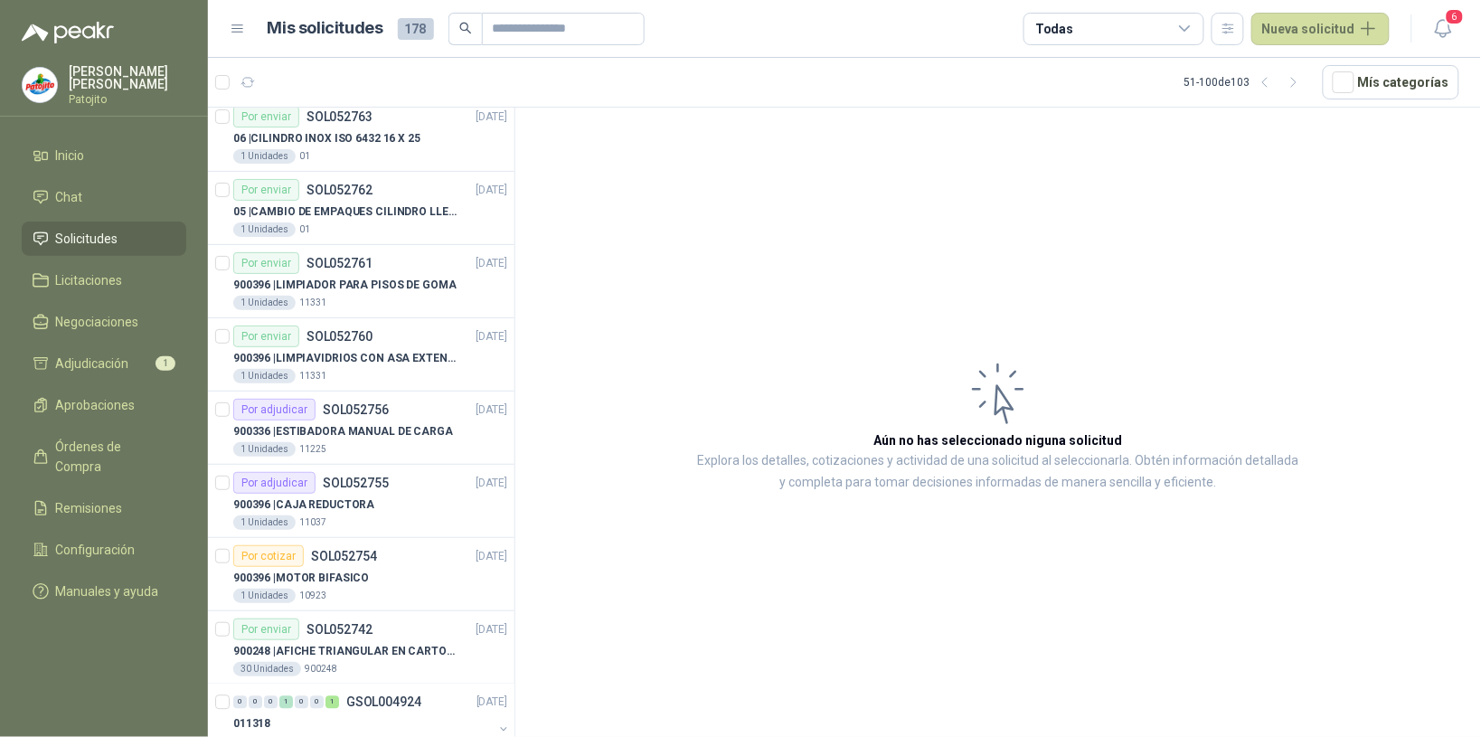
scroll to position [3061, 0]
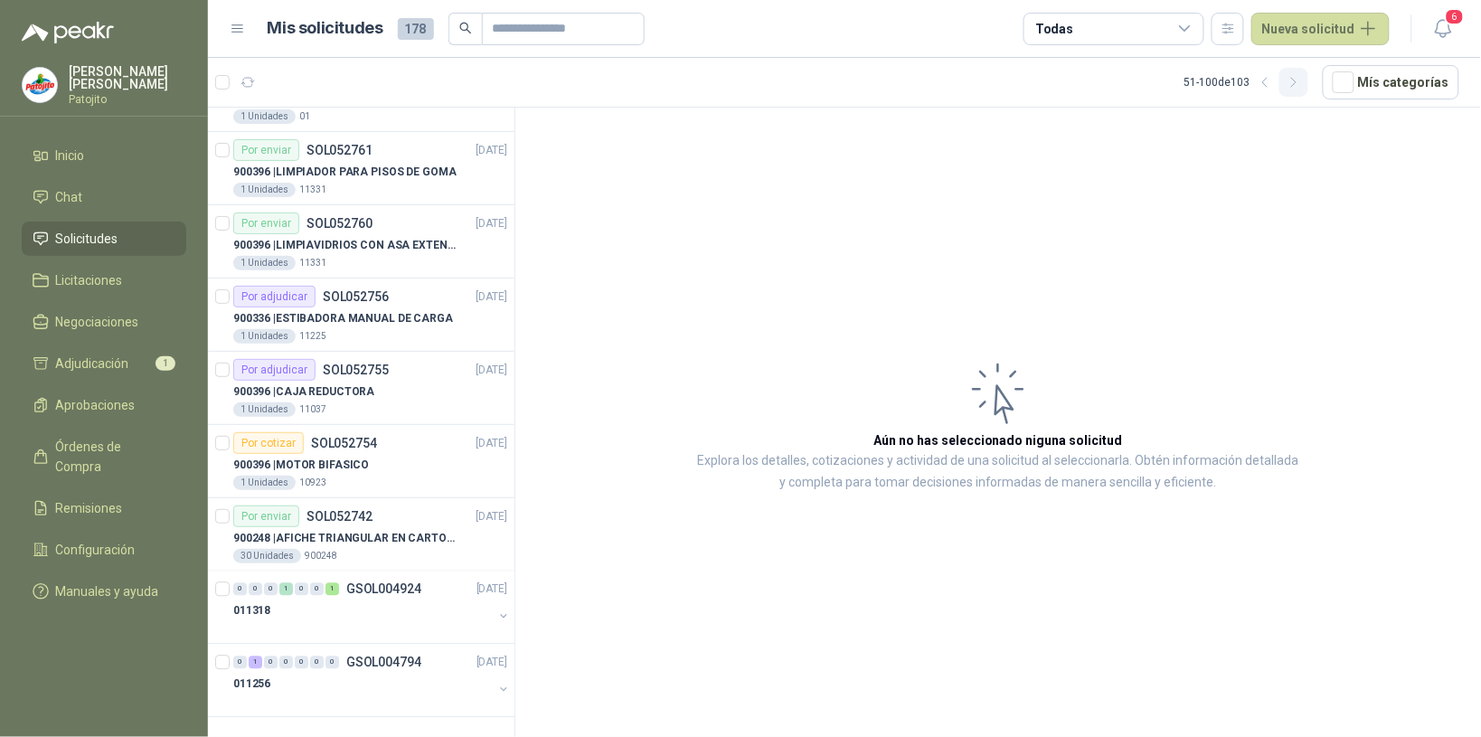
click at [1300, 83] on icon "button" at bounding box center [1294, 82] width 15 height 15
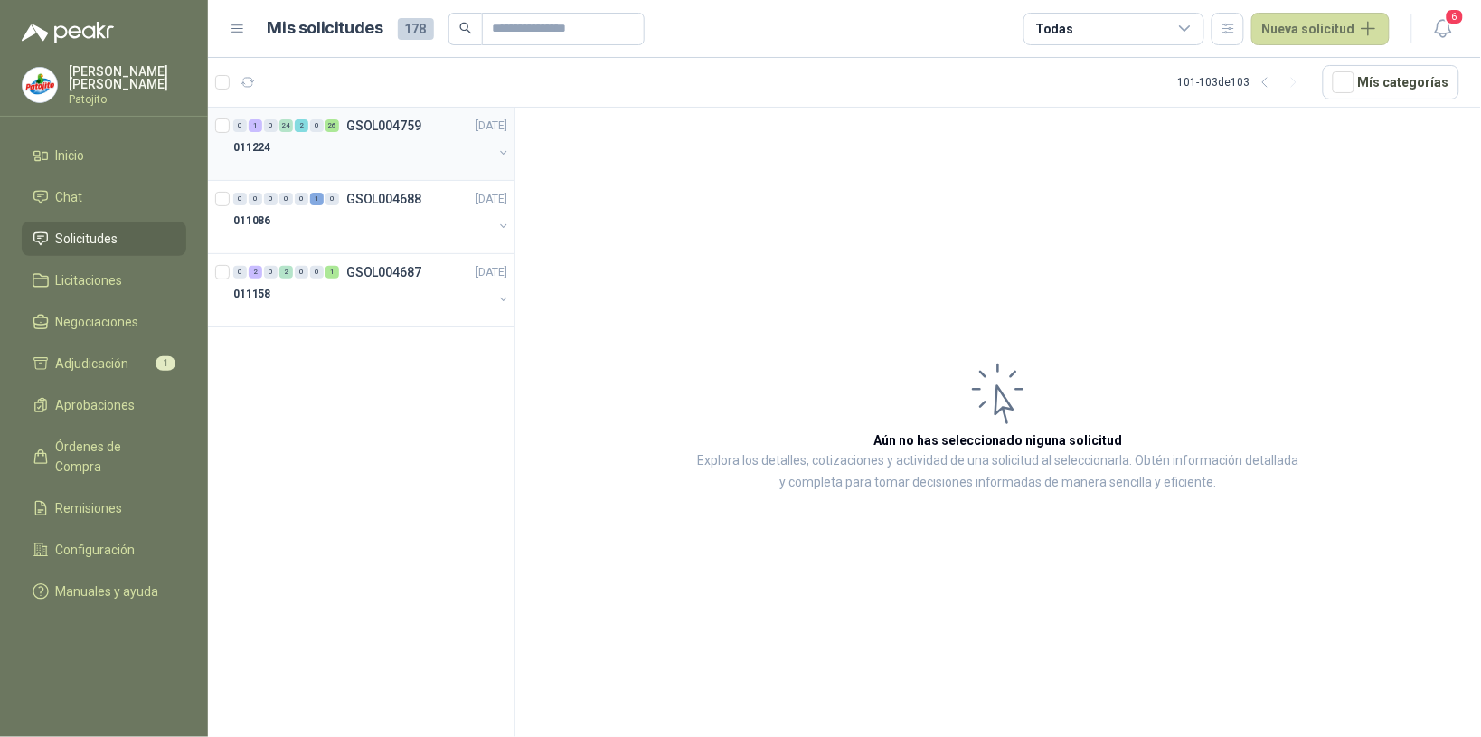
click at [354, 146] on div "011224" at bounding box center [363, 148] width 260 height 22
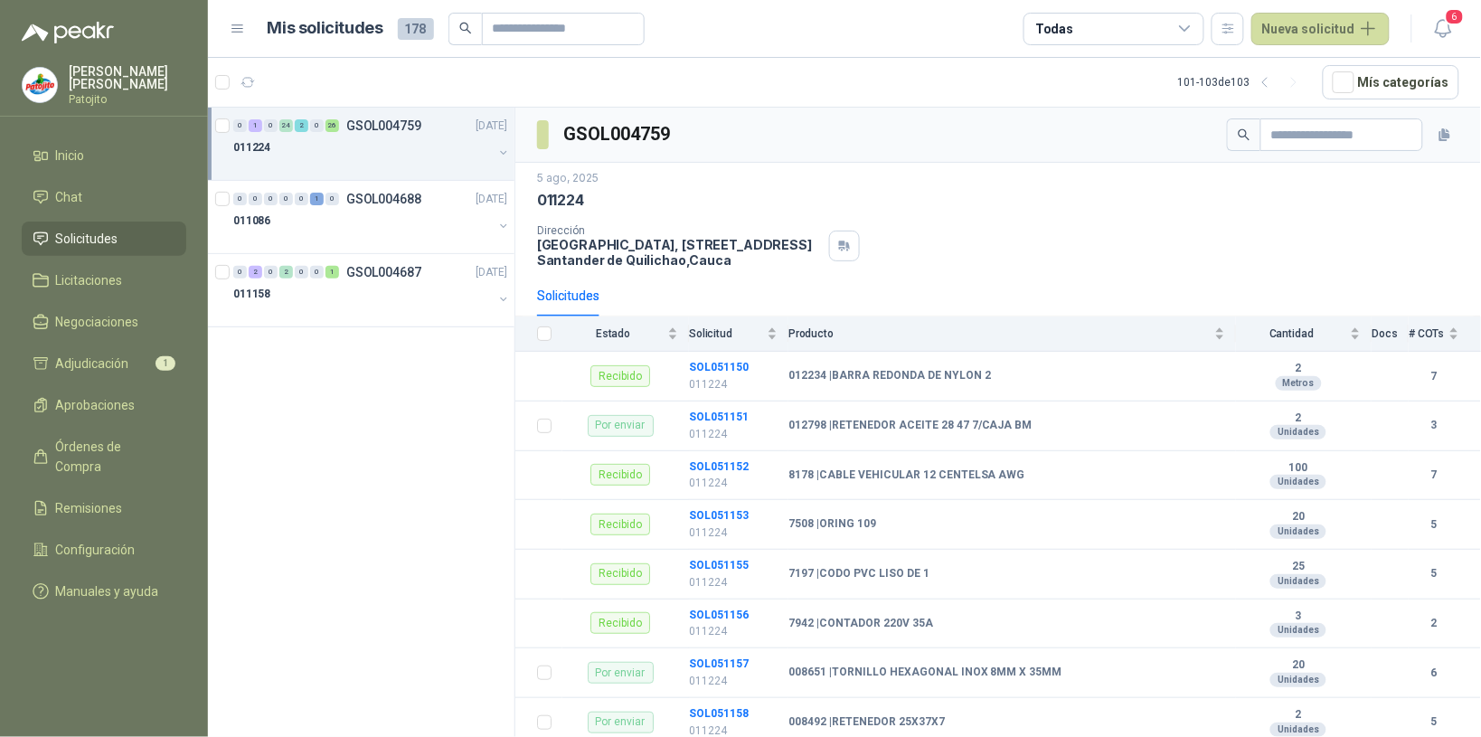
scroll to position [226, 0]
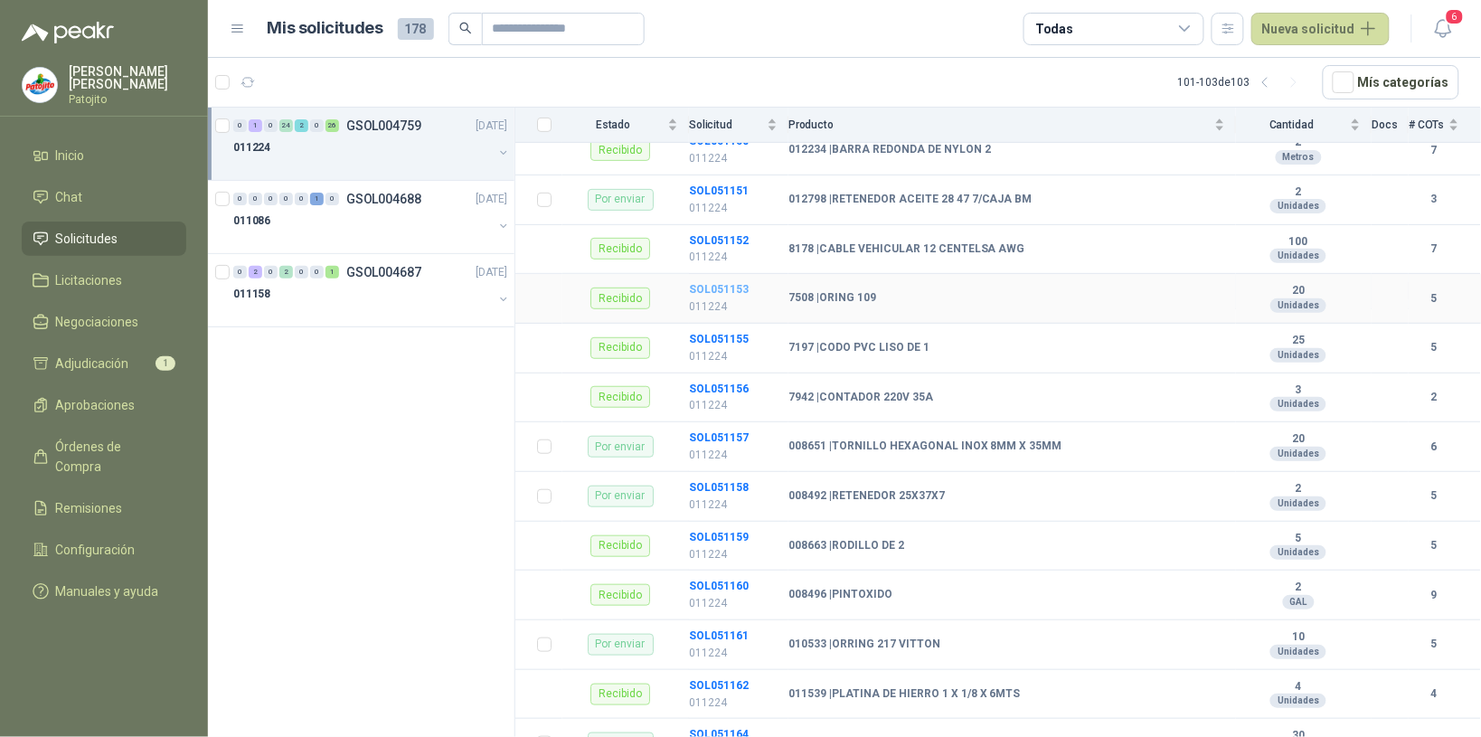
click at [742, 290] on b "SOL051153" at bounding box center [719, 289] width 60 height 13
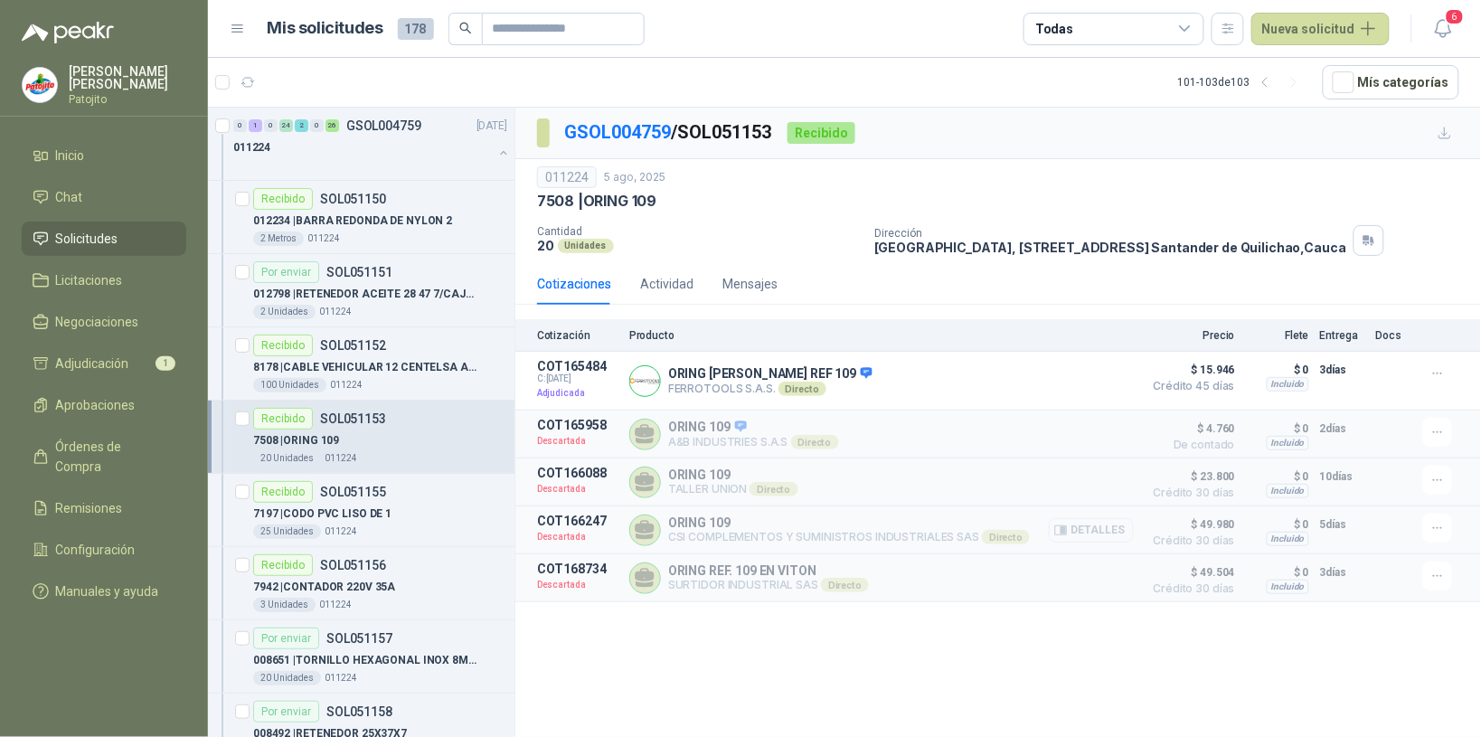
click at [1105, 543] on button "Detalles" at bounding box center [1091, 530] width 85 height 24
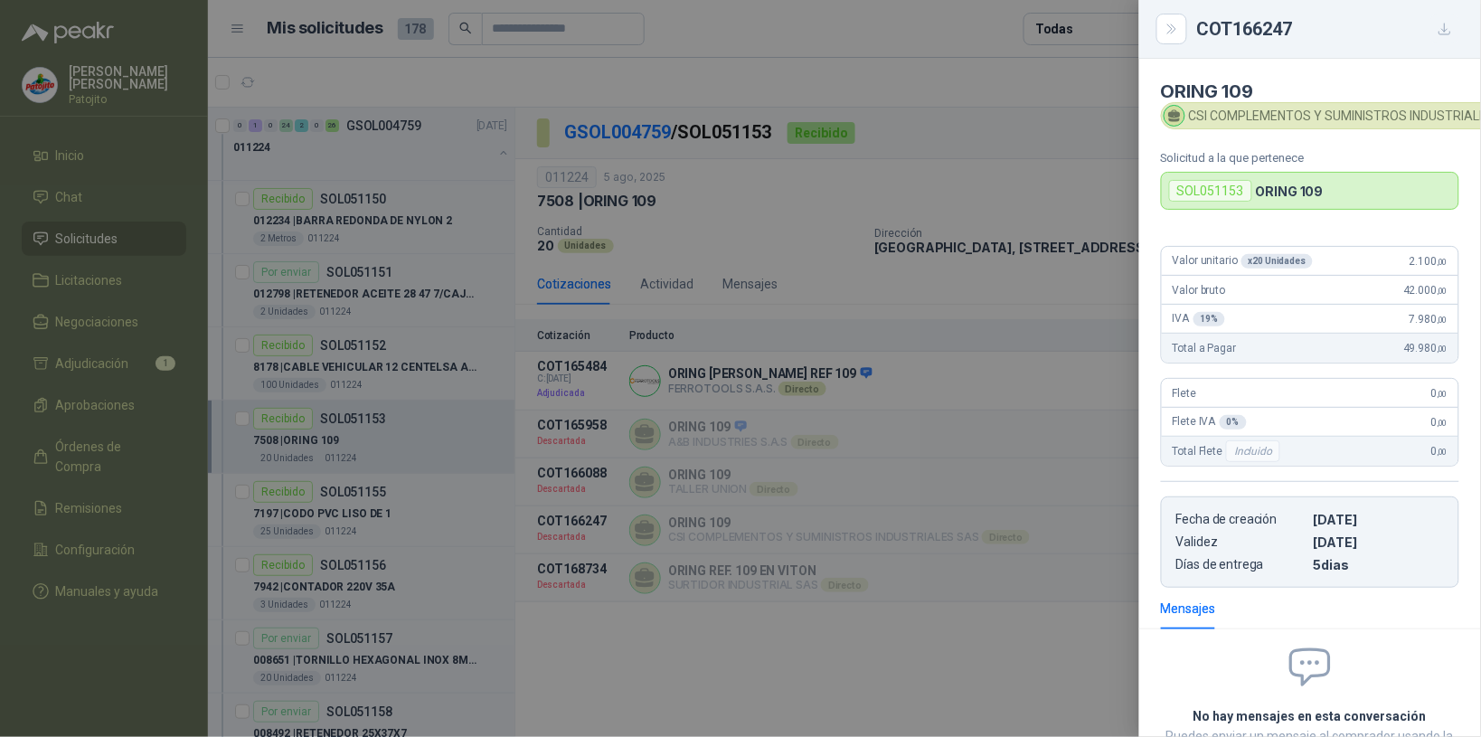
click at [1442, 30] on icon "button" at bounding box center [1445, 29] width 15 height 15
click at [1440, 24] on icon "button" at bounding box center [1445, 29] width 15 height 15
click at [1186, 28] on button "Close" at bounding box center [1172, 29] width 31 height 31
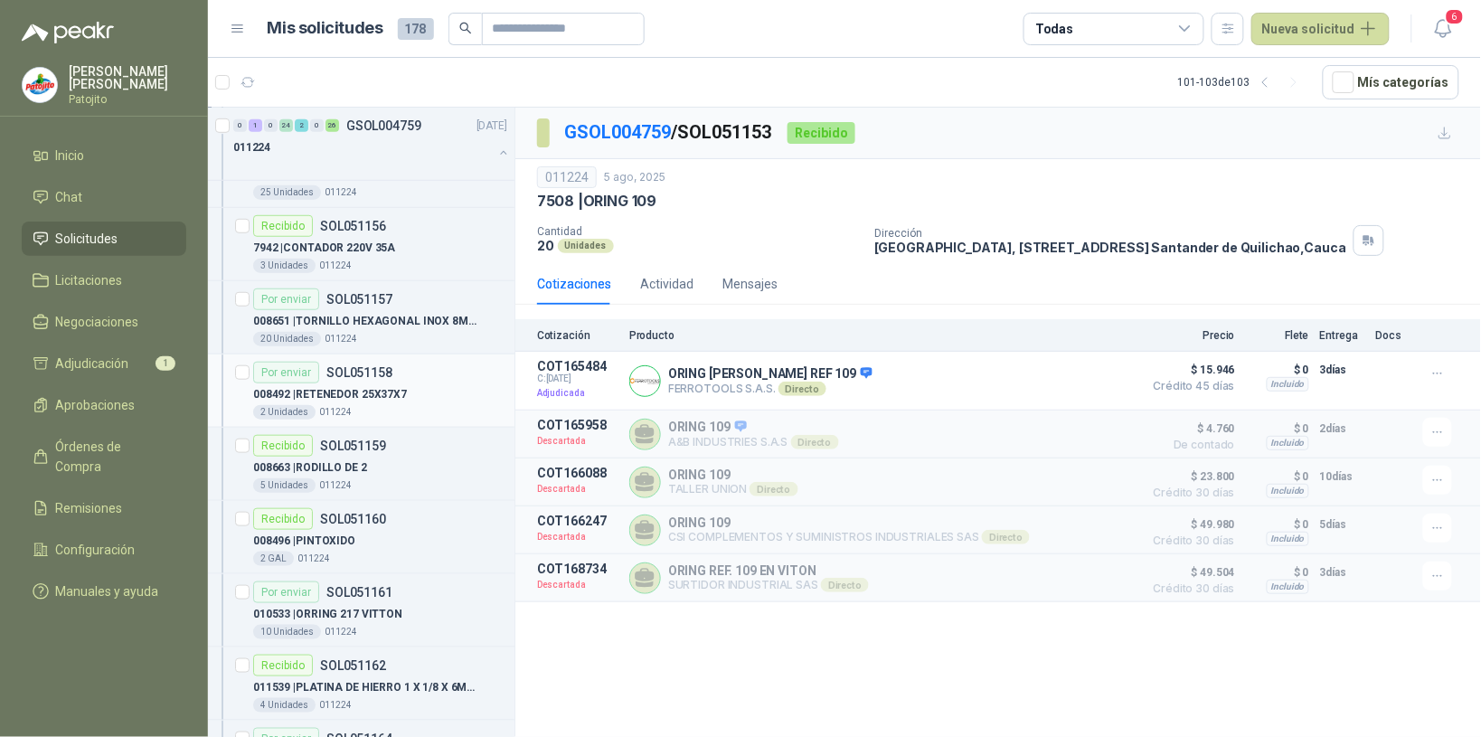
scroll to position [226, 0]
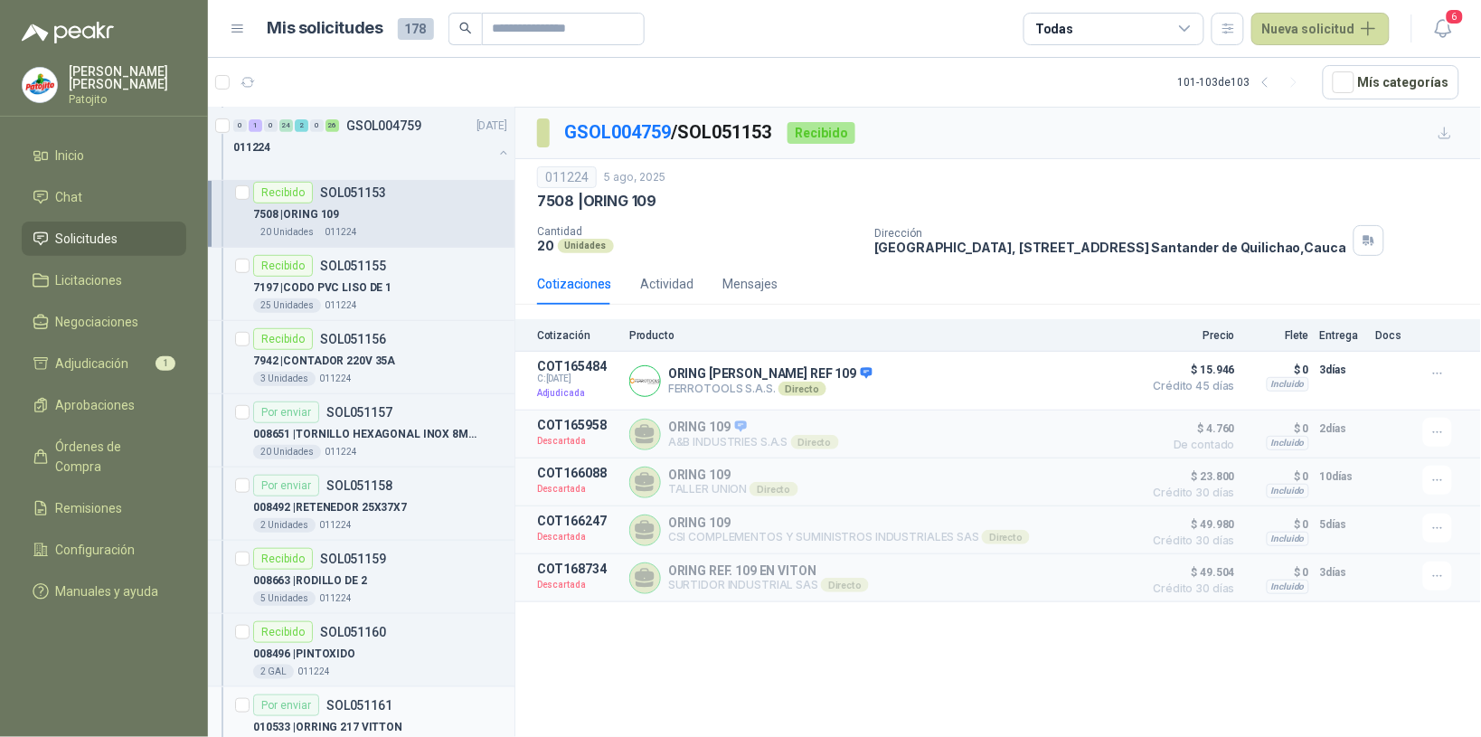
click at [407, 702] on div "Por enviar SOL051161" at bounding box center [380, 706] width 254 height 22
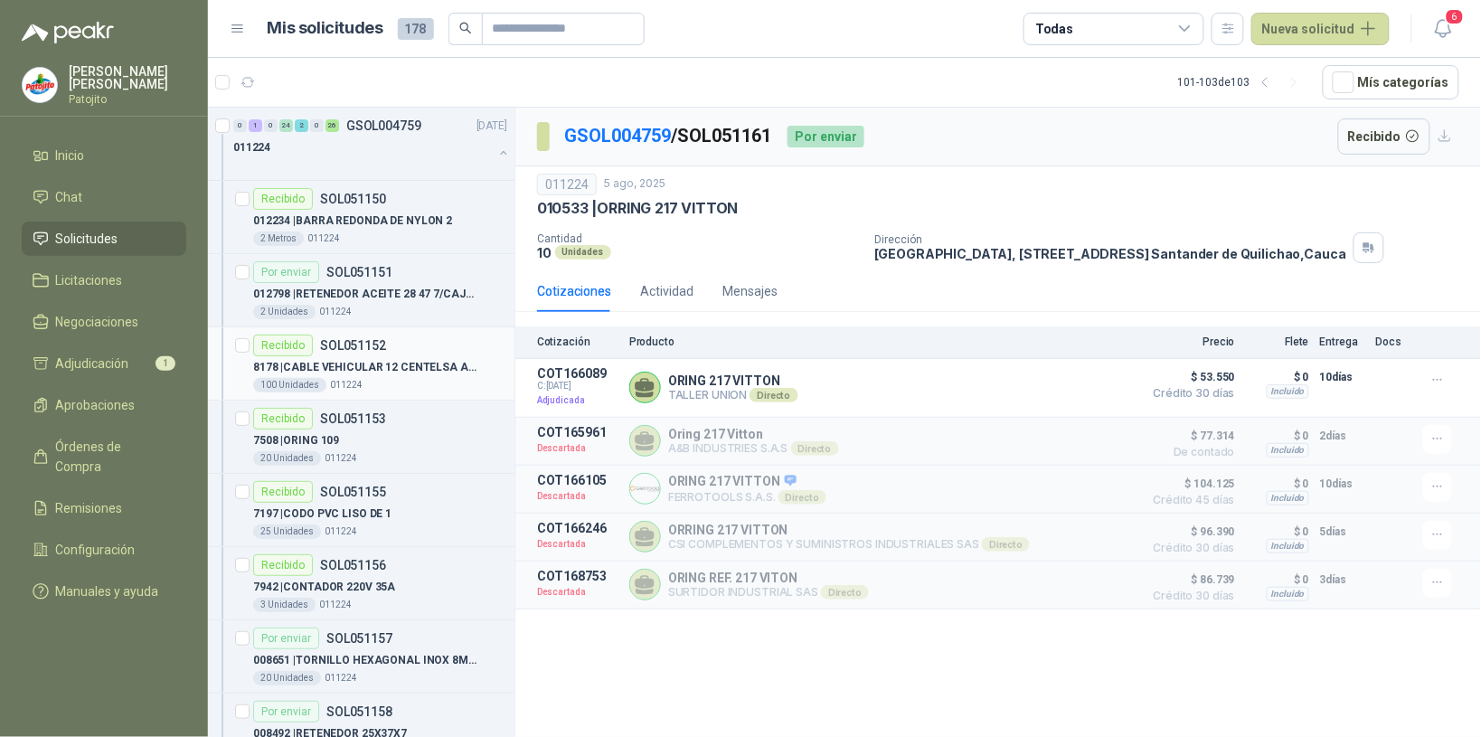
scroll to position [113, 0]
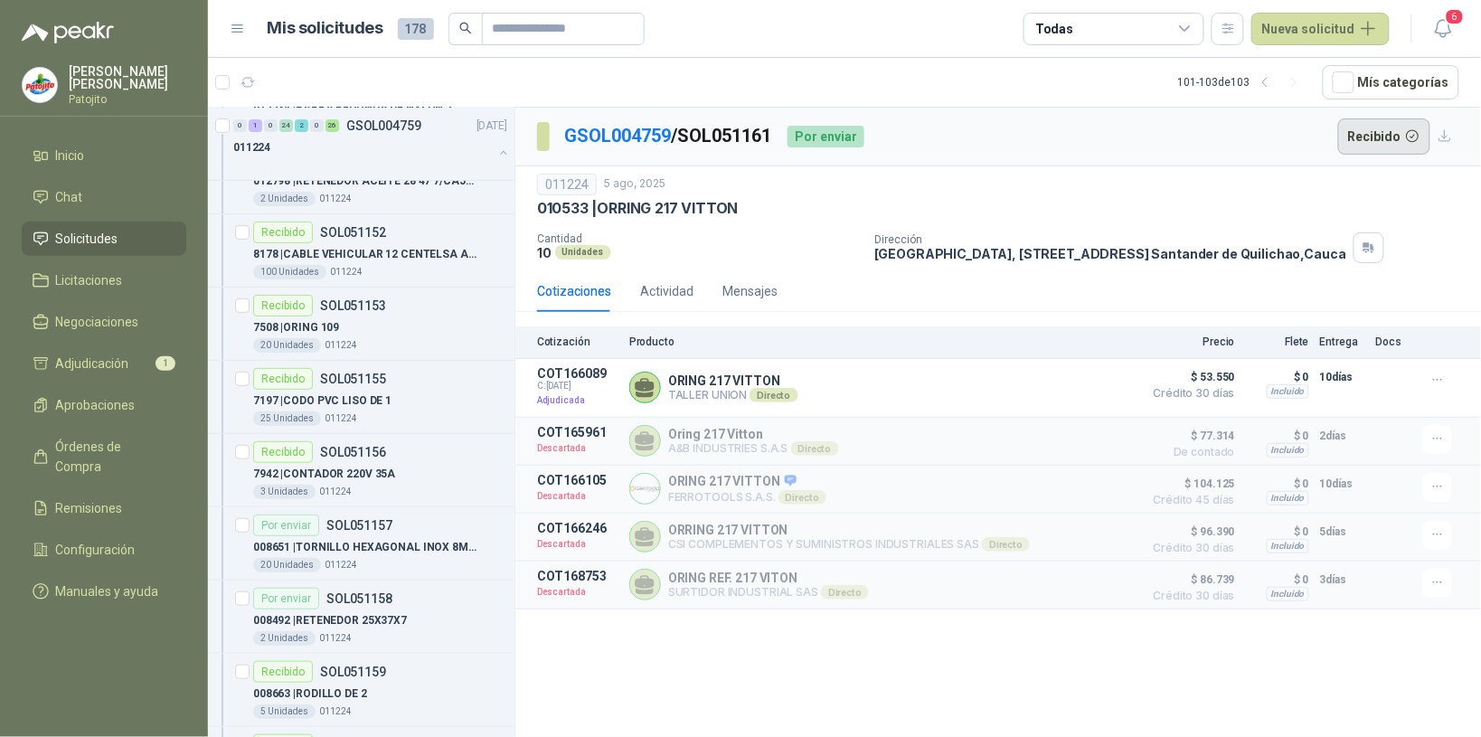
click at [1404, 128] on button "Recibido" at bounding box center [1384, 136] width 93 height 36
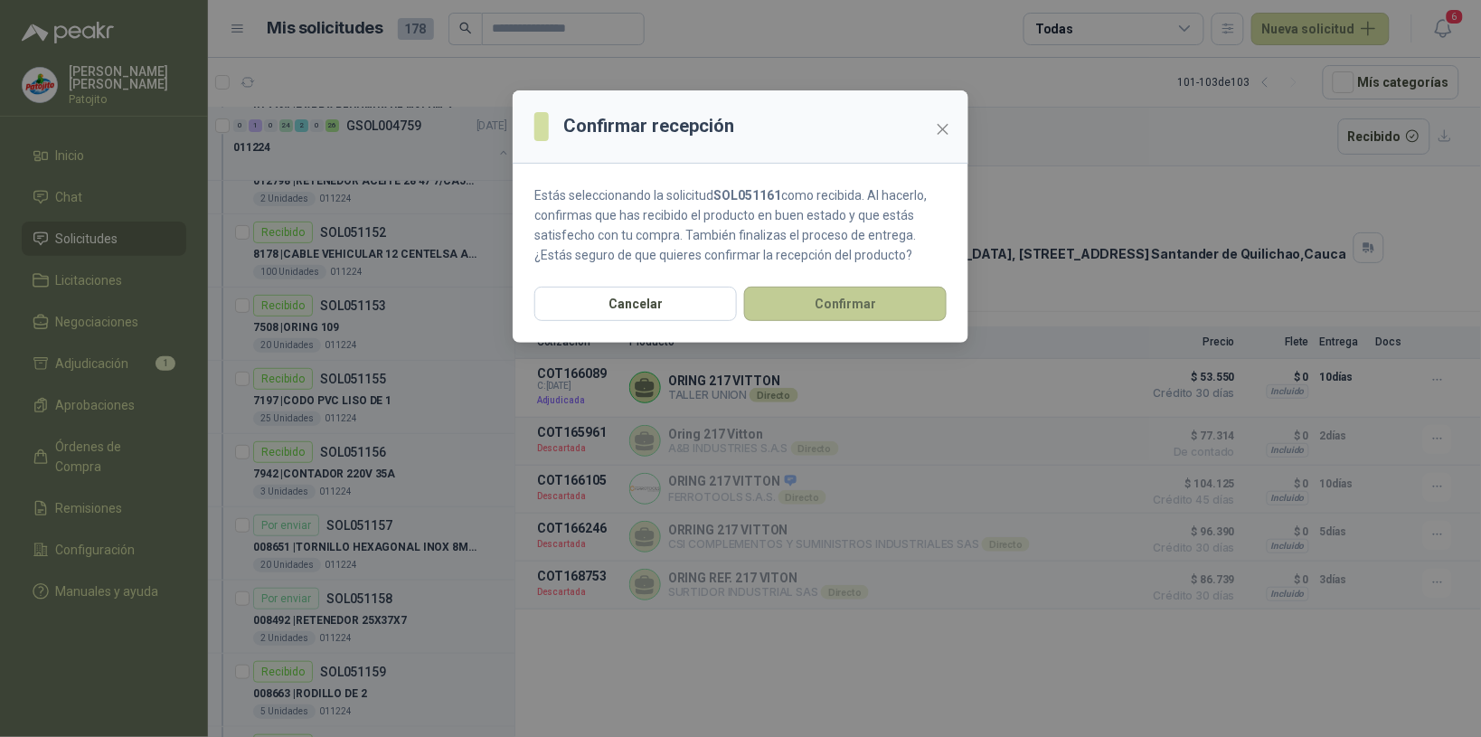
click at [896, 307] on button "Confirmar" at bounding box center [845, 304] width 203 height 34
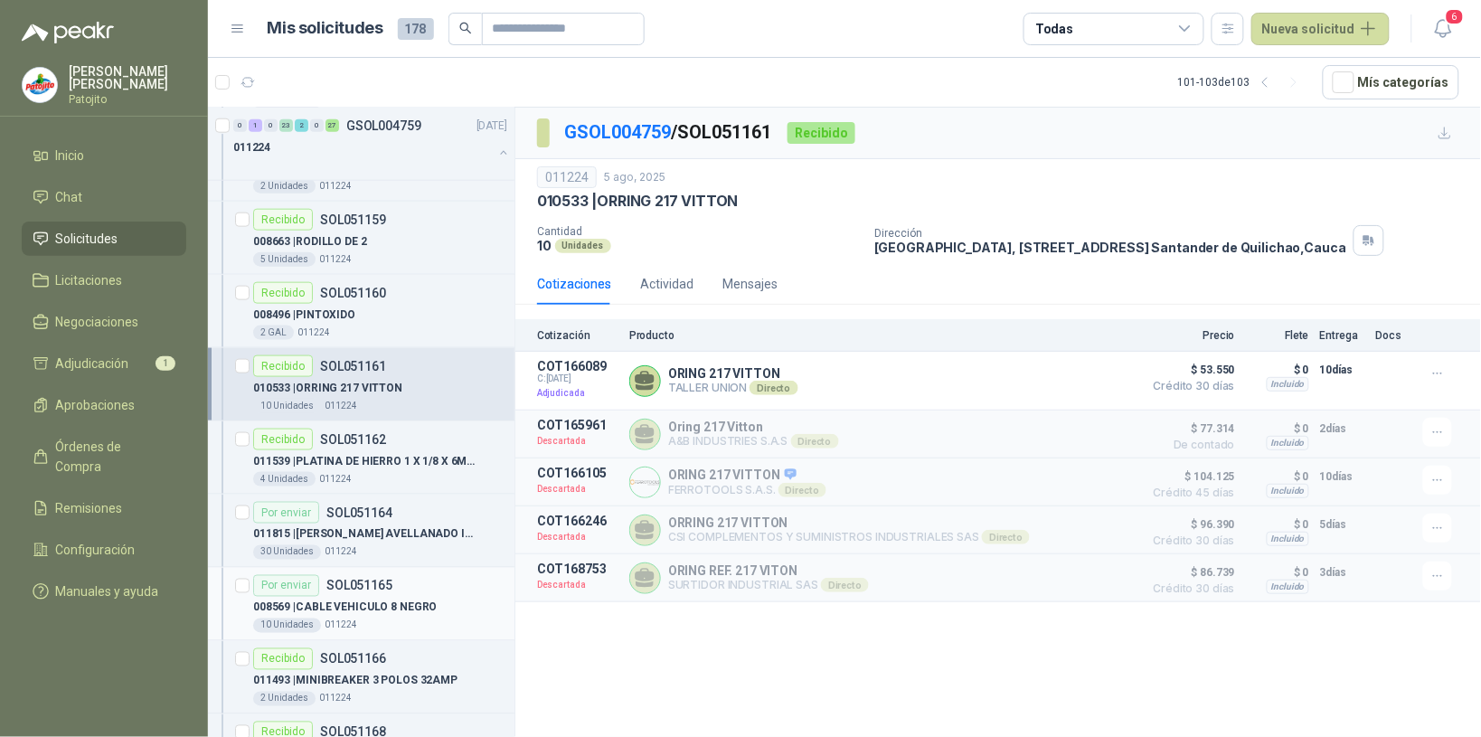
scroll to position [678, 0]
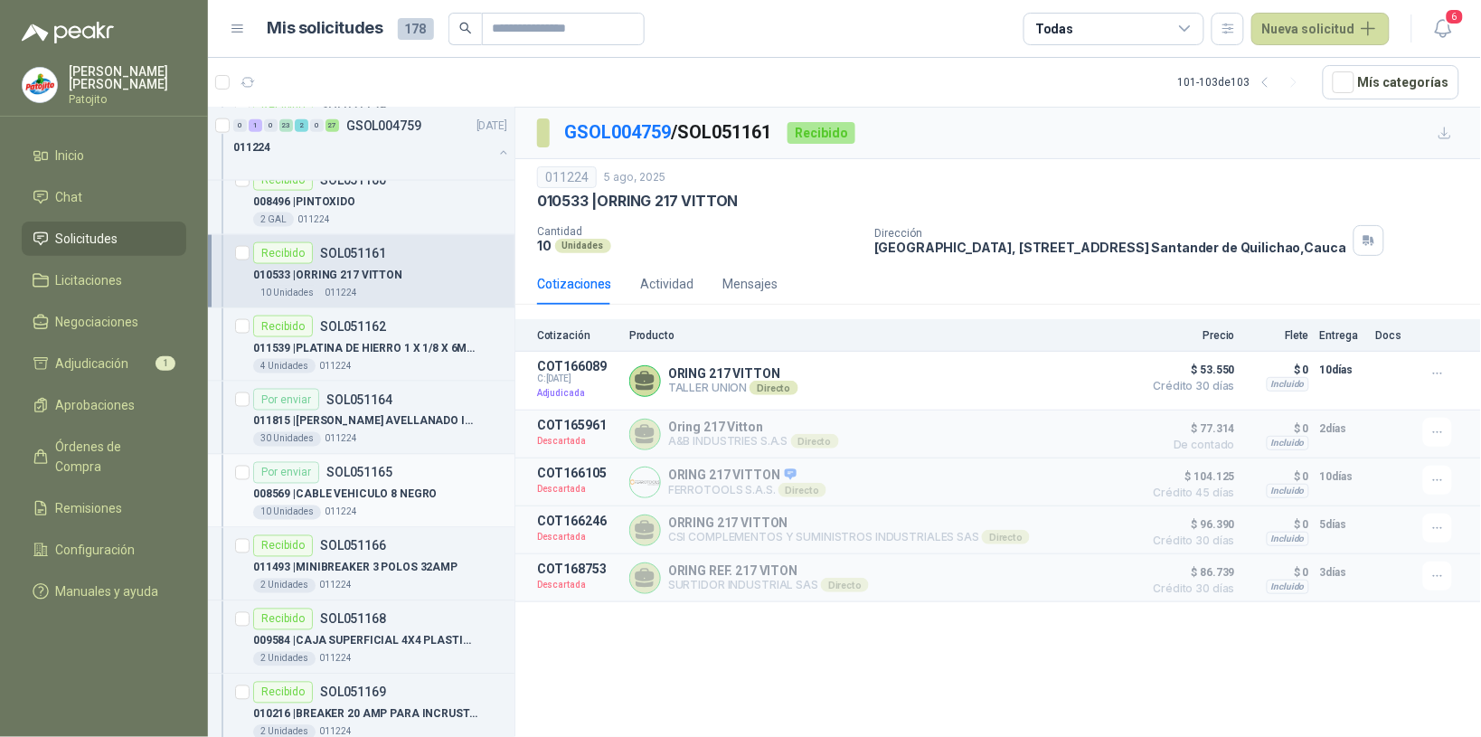
click at [444, 488] on div "008569 | CABLE VEHICULO 8 NEGRO" at bounding box center [380, 495] width 254 height 22
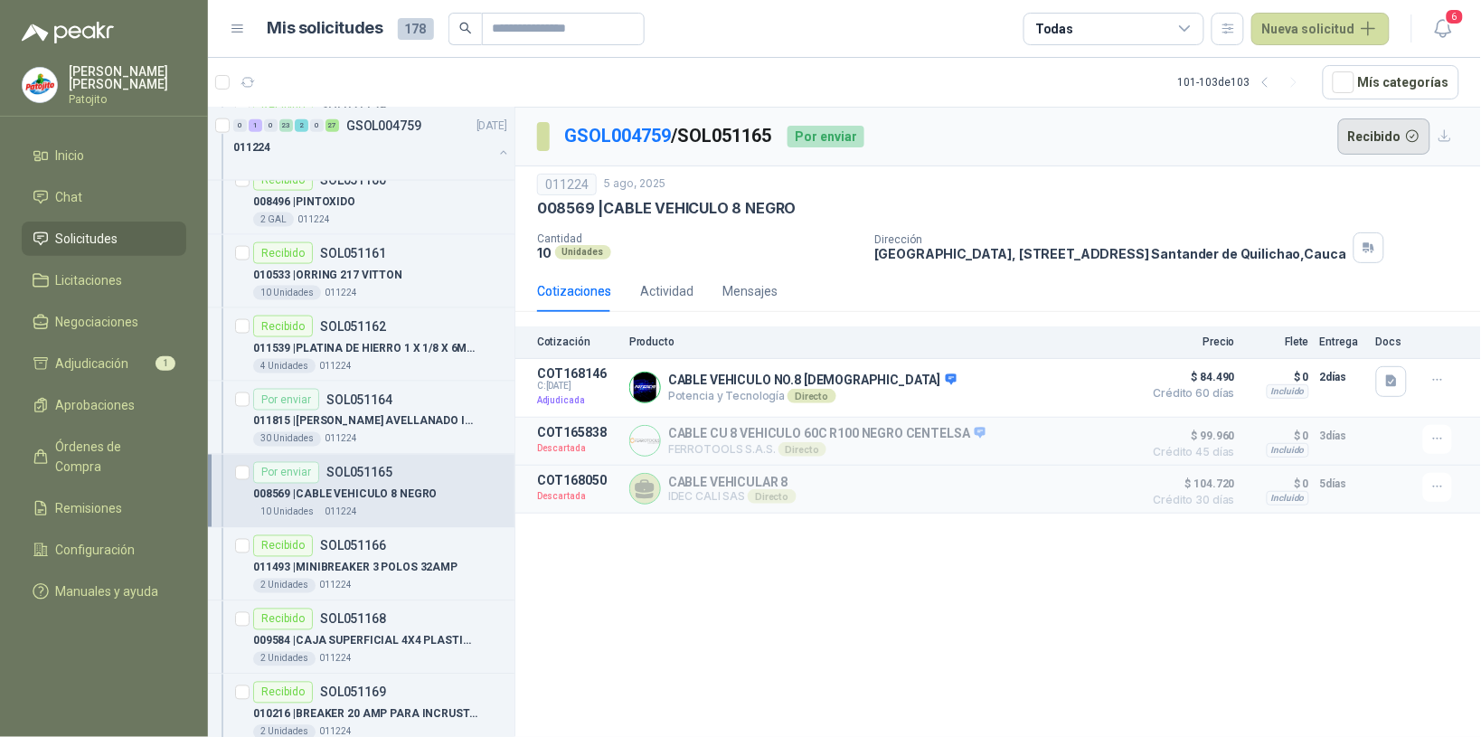
click at [1386, 137] on button "Recibido" at bounding box center [1384, 136] width 93 height 36
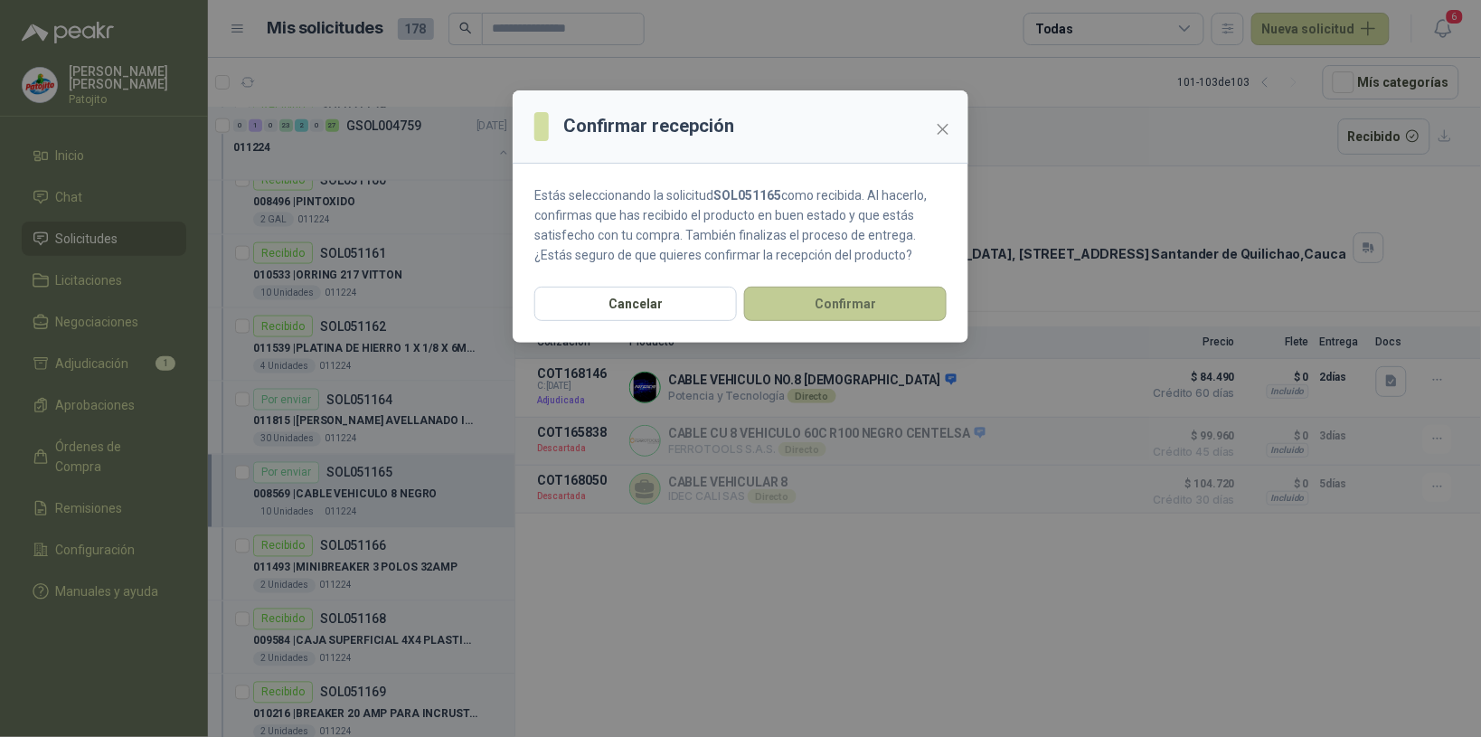
click at [921, 297] on button "Confirmar" at bounding box center [845, 304] width 203 height 34
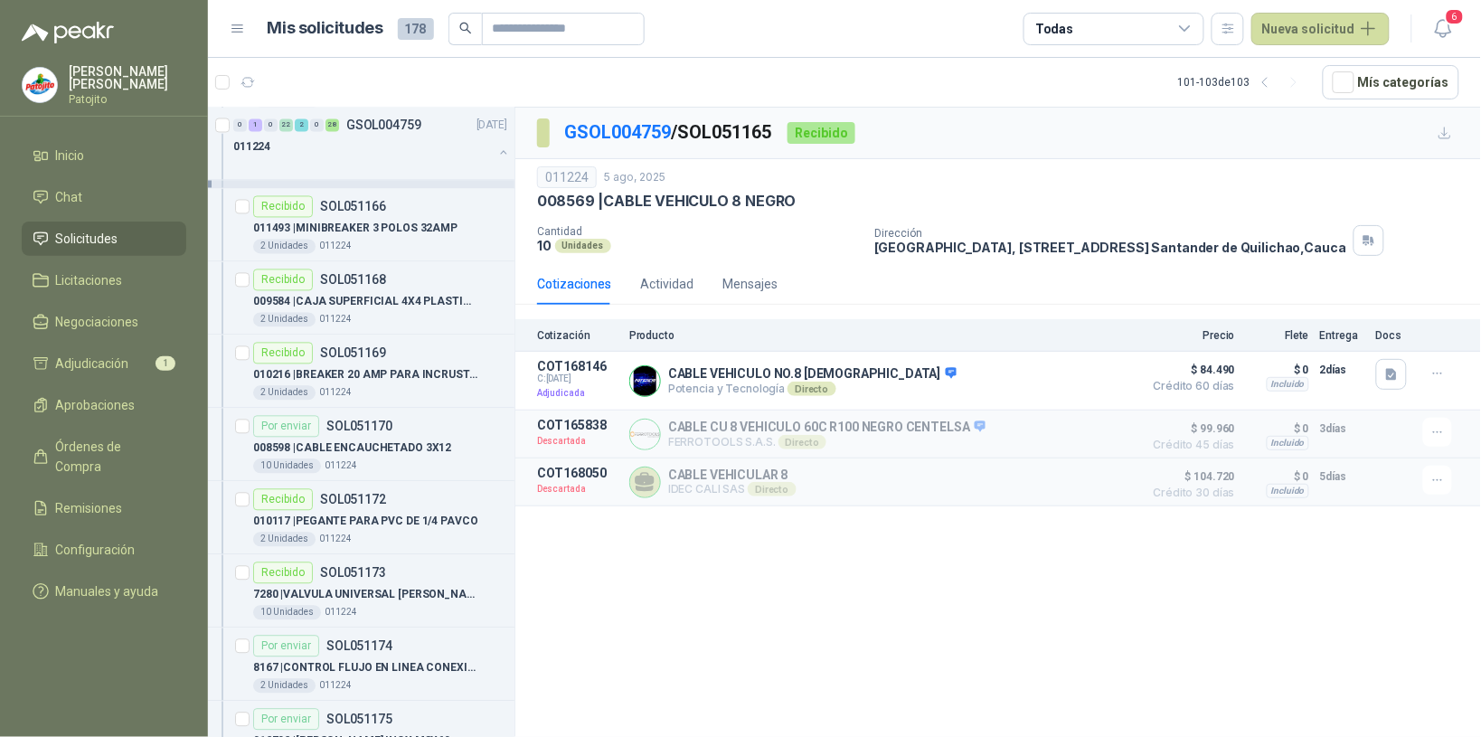
scroll to position [1130, 0]
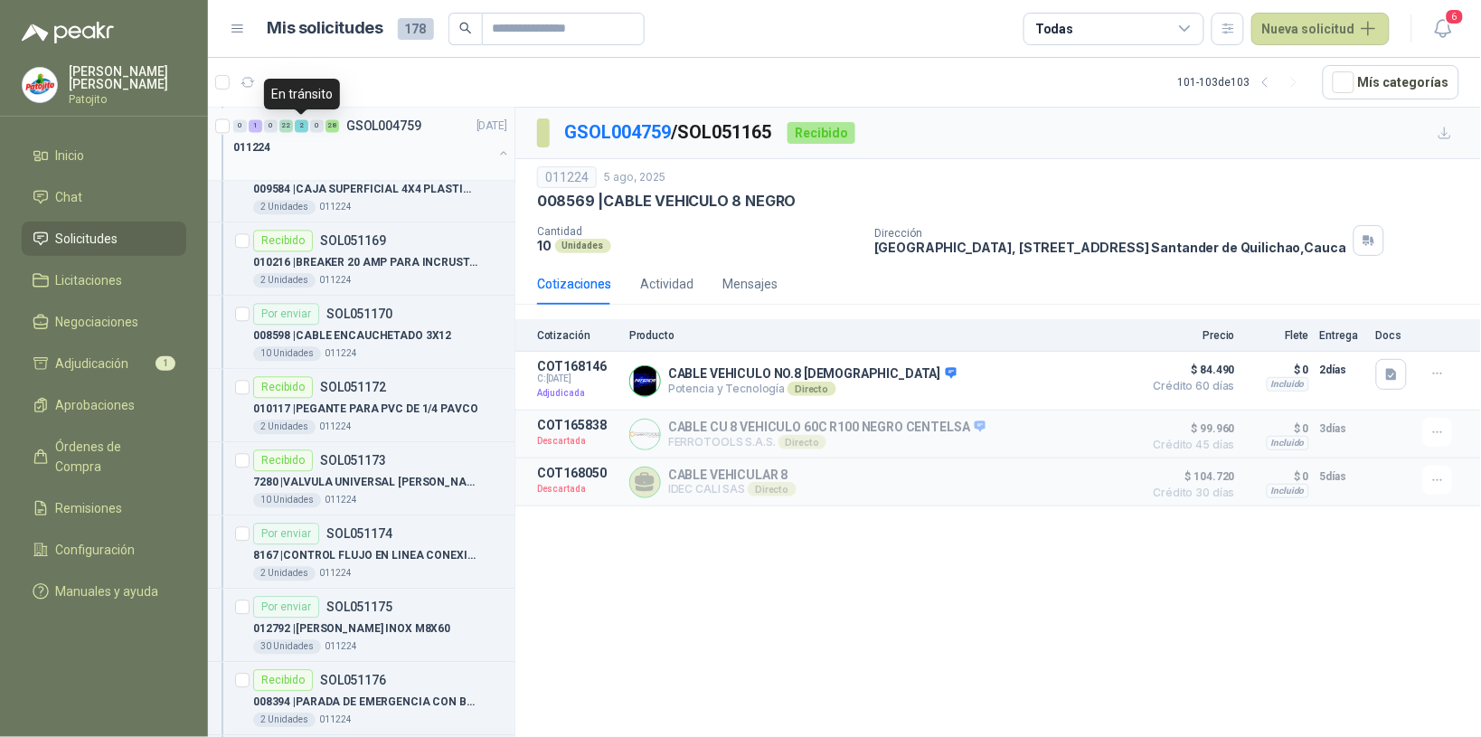
click at [305, 142] on div "011224" at bounding box center [363, 148] width 260 height 22
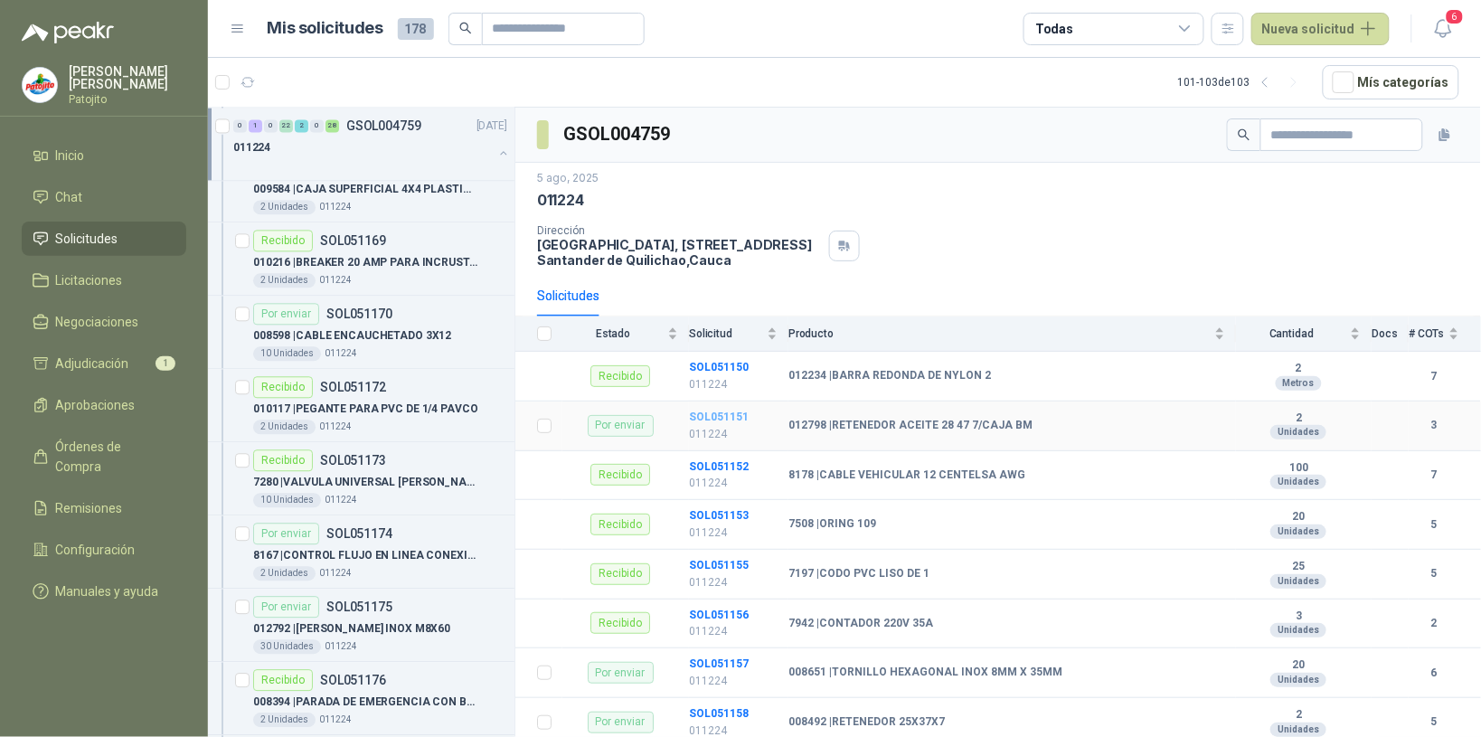
click at [720, 421] on b "SOL051151" at bounding box center [719, 417] width 60 height 13
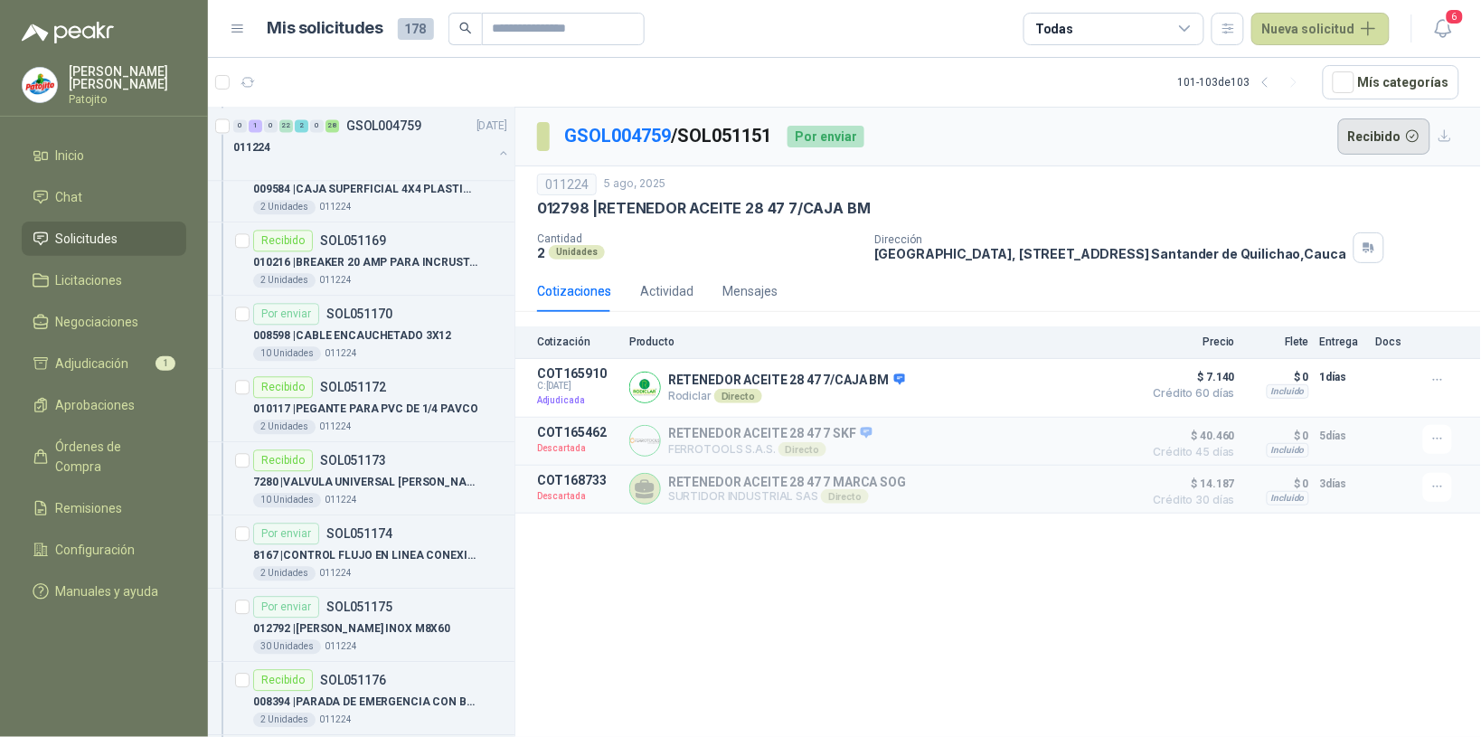
click at [1373, 128] on button "Recibido" at bounding box center [1384, 136] width 93 height 36
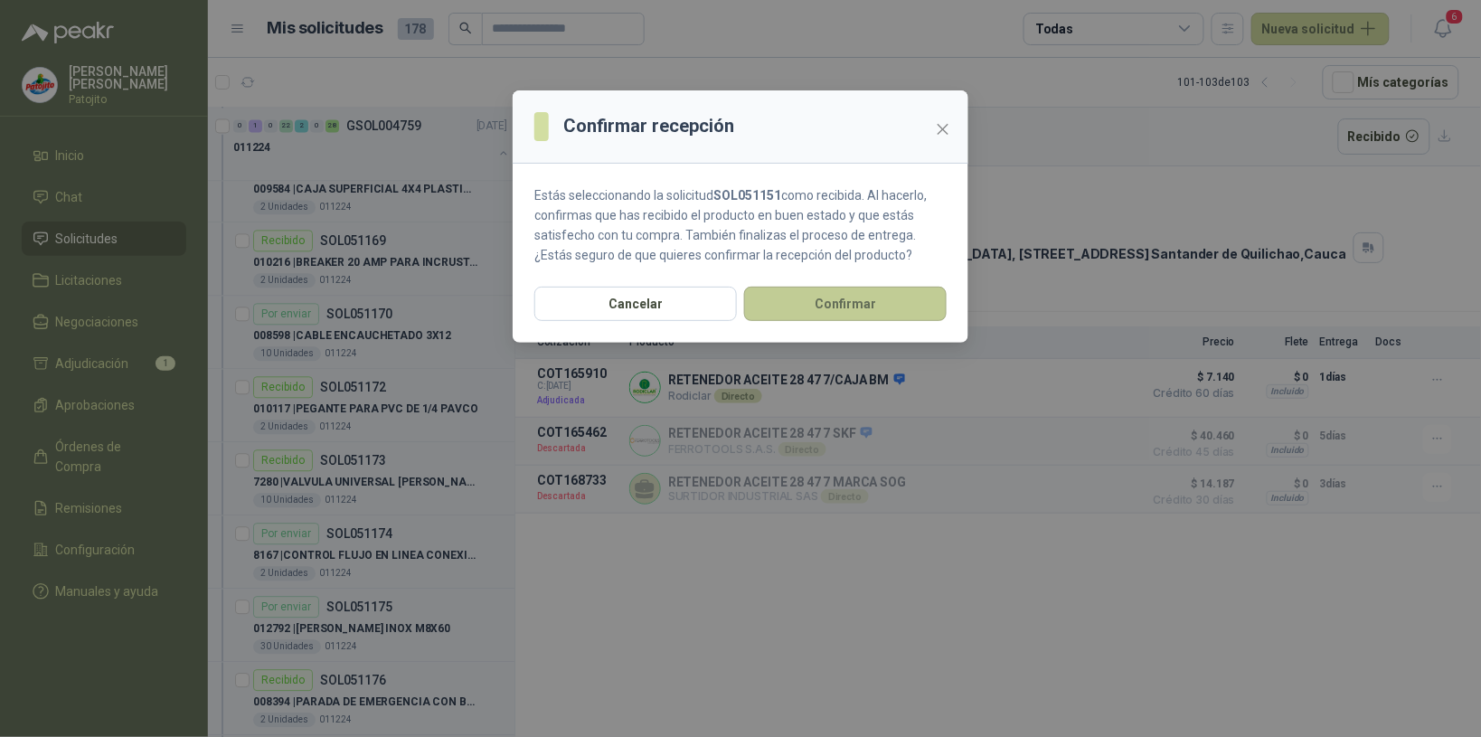
click at [906, 298] on button "Confirmar" at bounding box center [845, 304] width 203 height 34
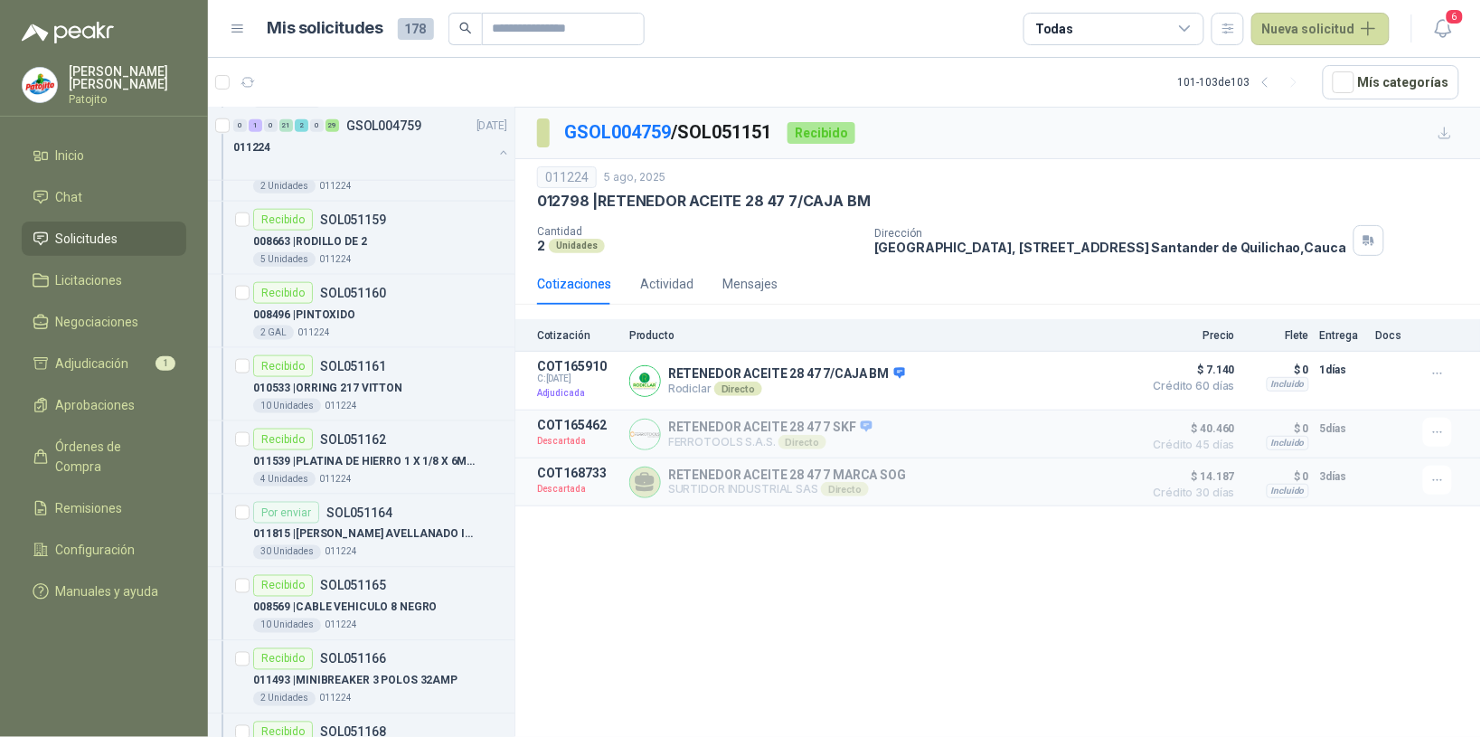
scroll to position [226, 0]
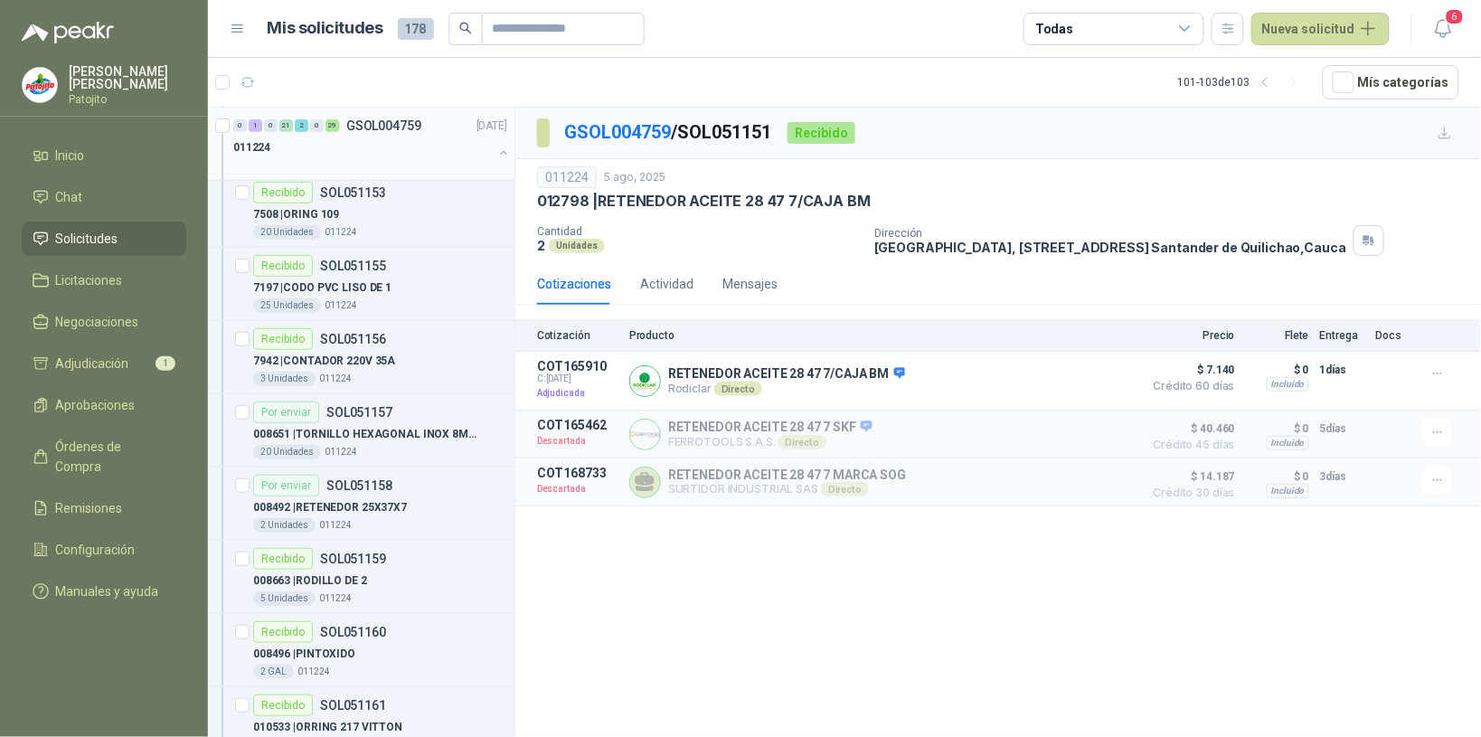
click at [254, 127] on div "1" at bounding box center [256, 125] width 14 height 13
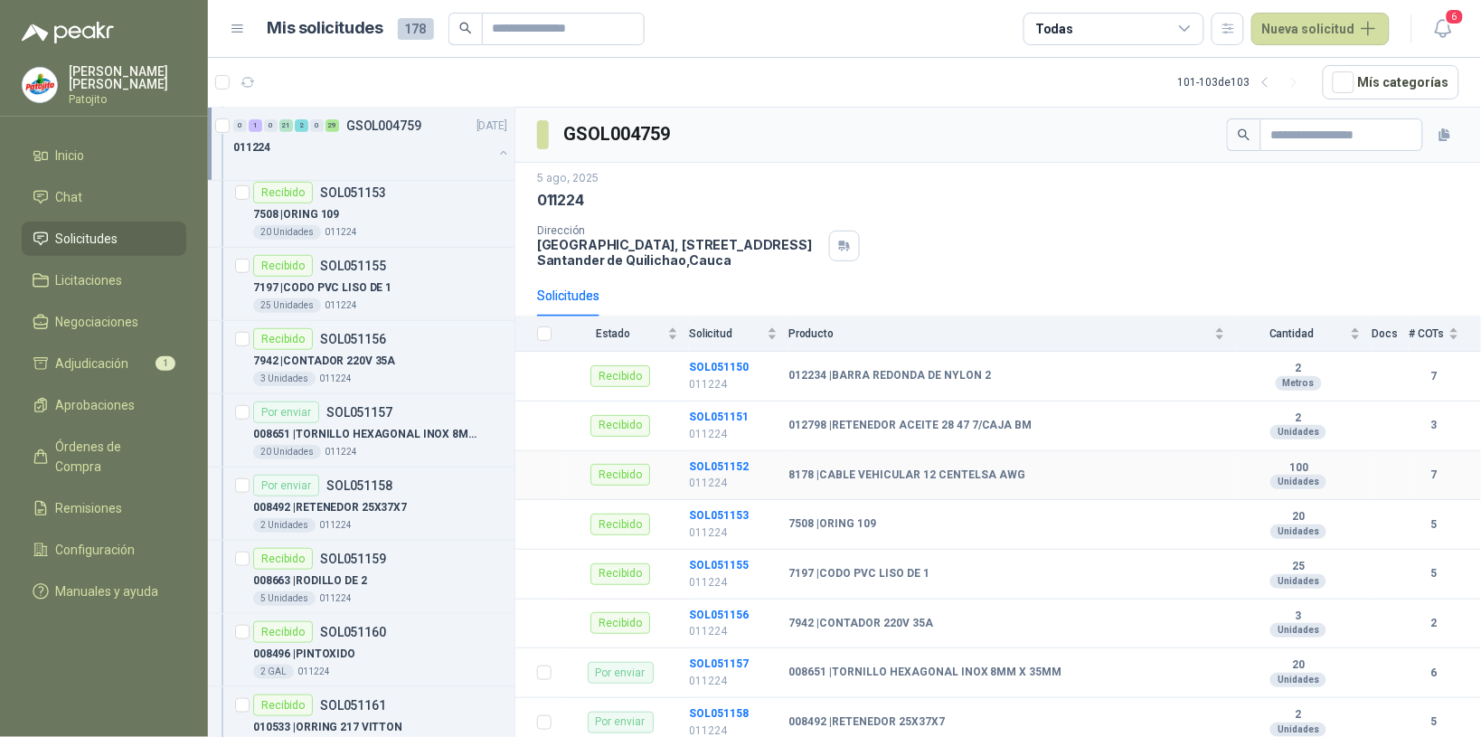
scroll to position [113, 0]
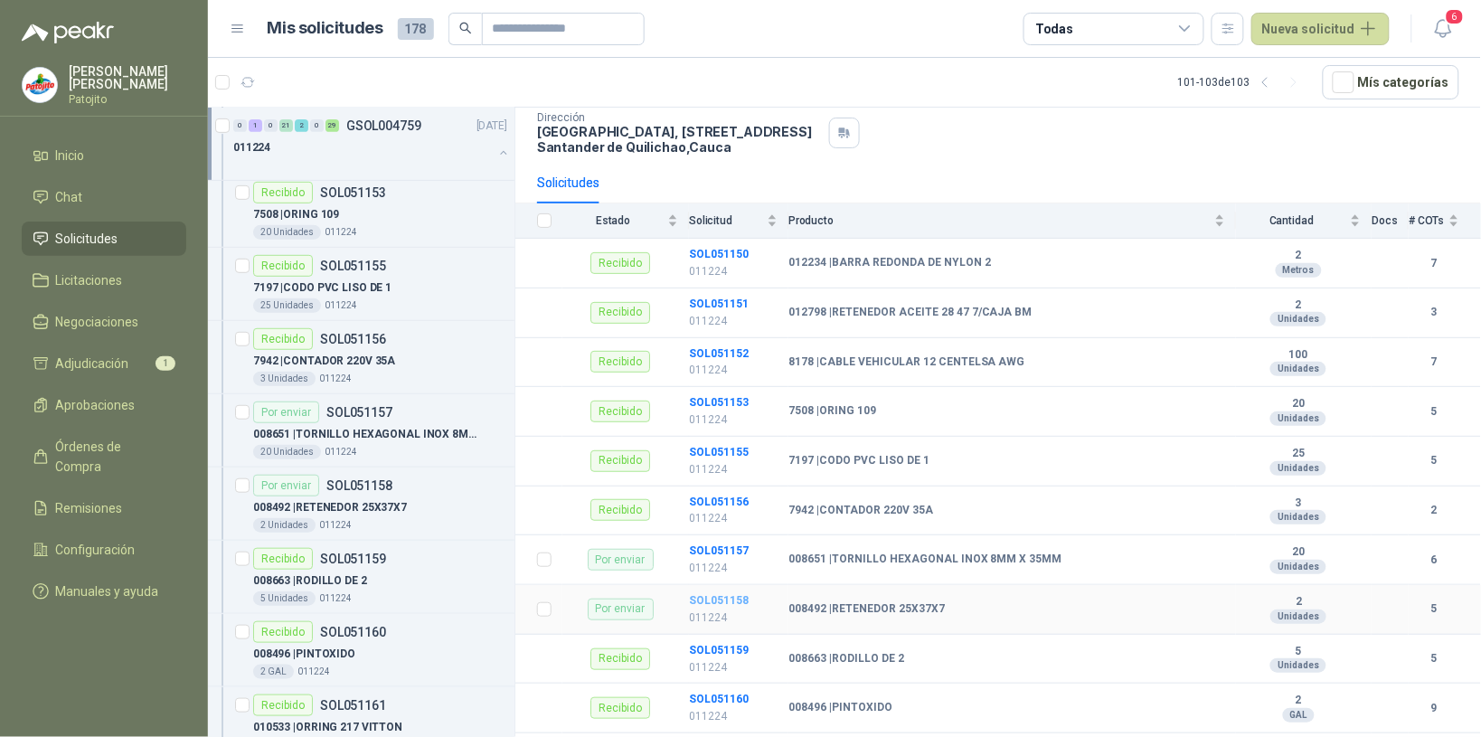
click at [710, 603] on b "SOL051158" at bounding box center [719, 600] width 60 height 13
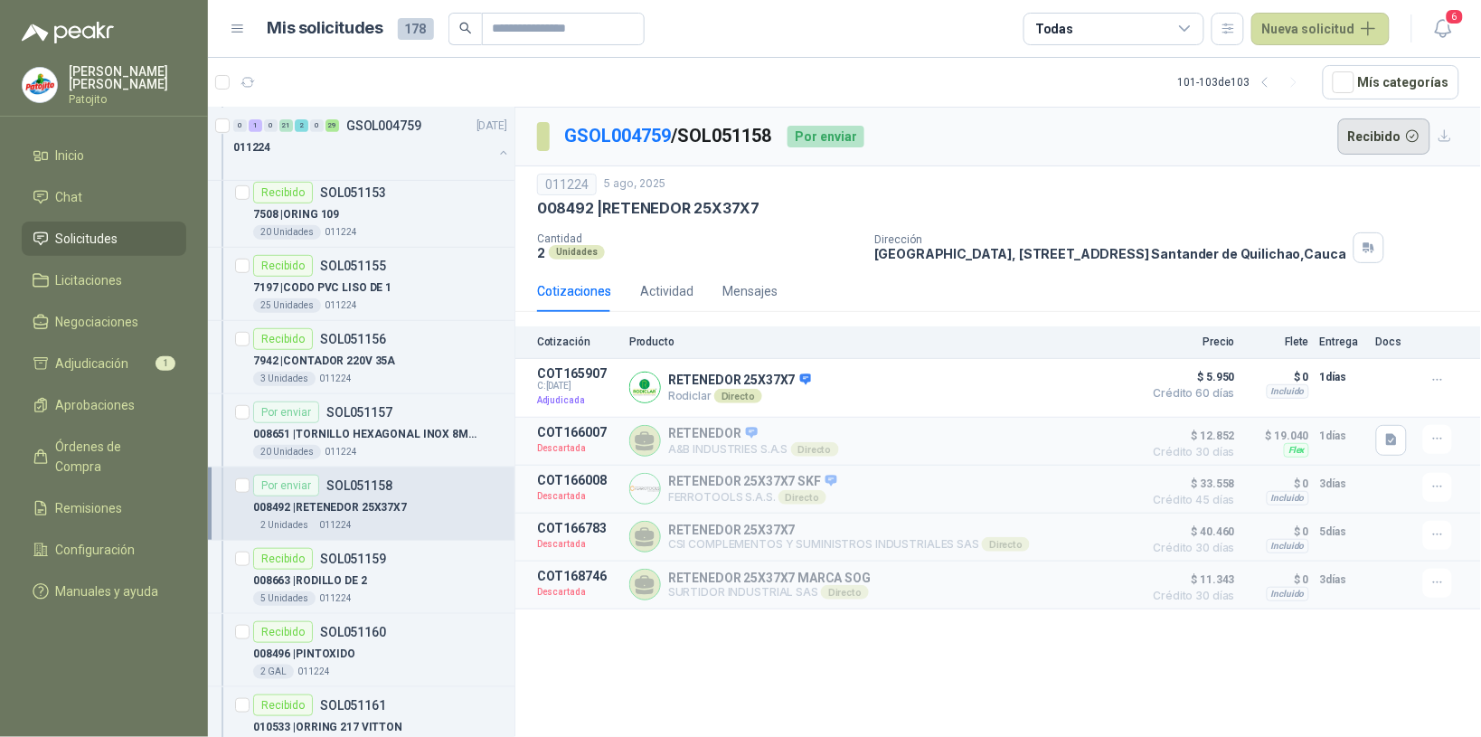
click at [1381, 133] on button "Recibido" at bounding box center [1384, 136] width 93 height 36
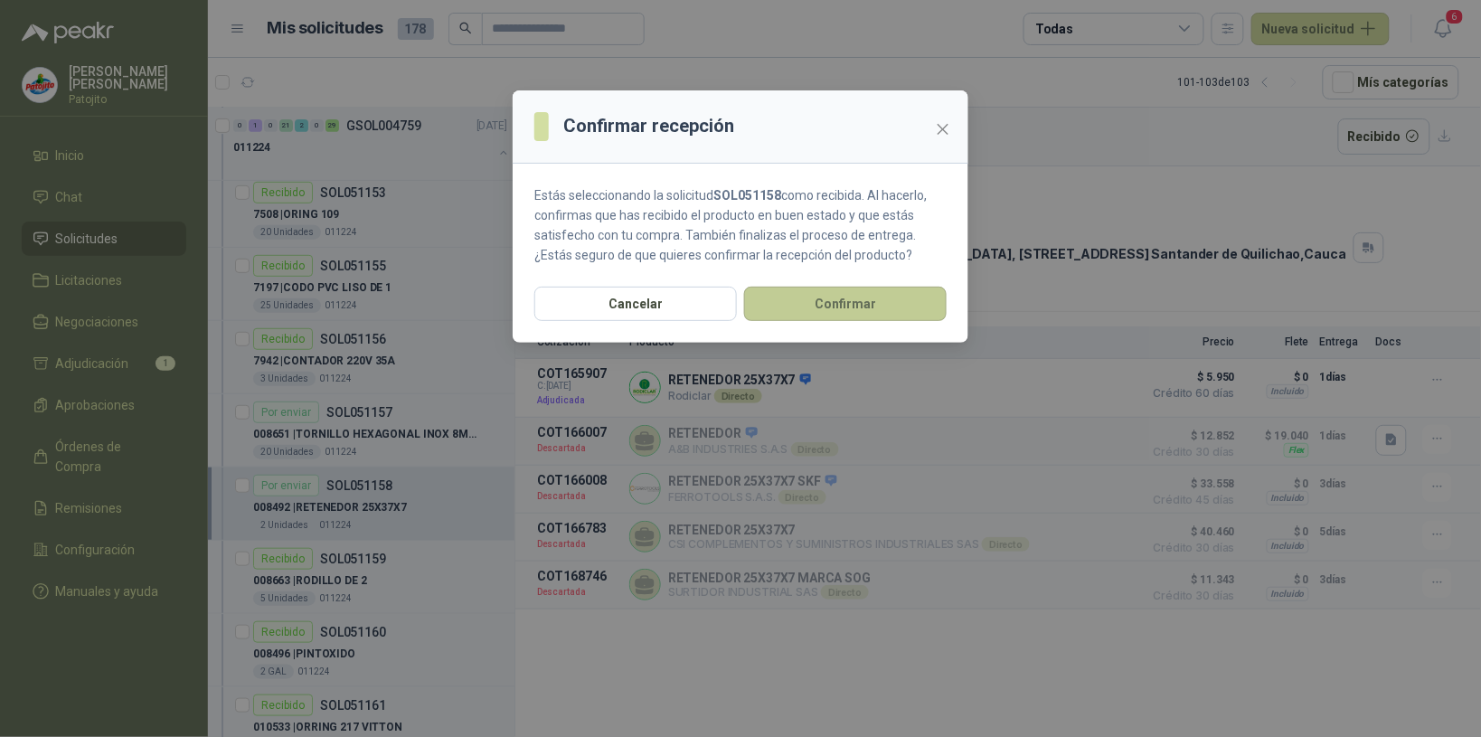
click at [868, 308] on button "Confirmar" at bounding box center [845, 304] width 203 height 34
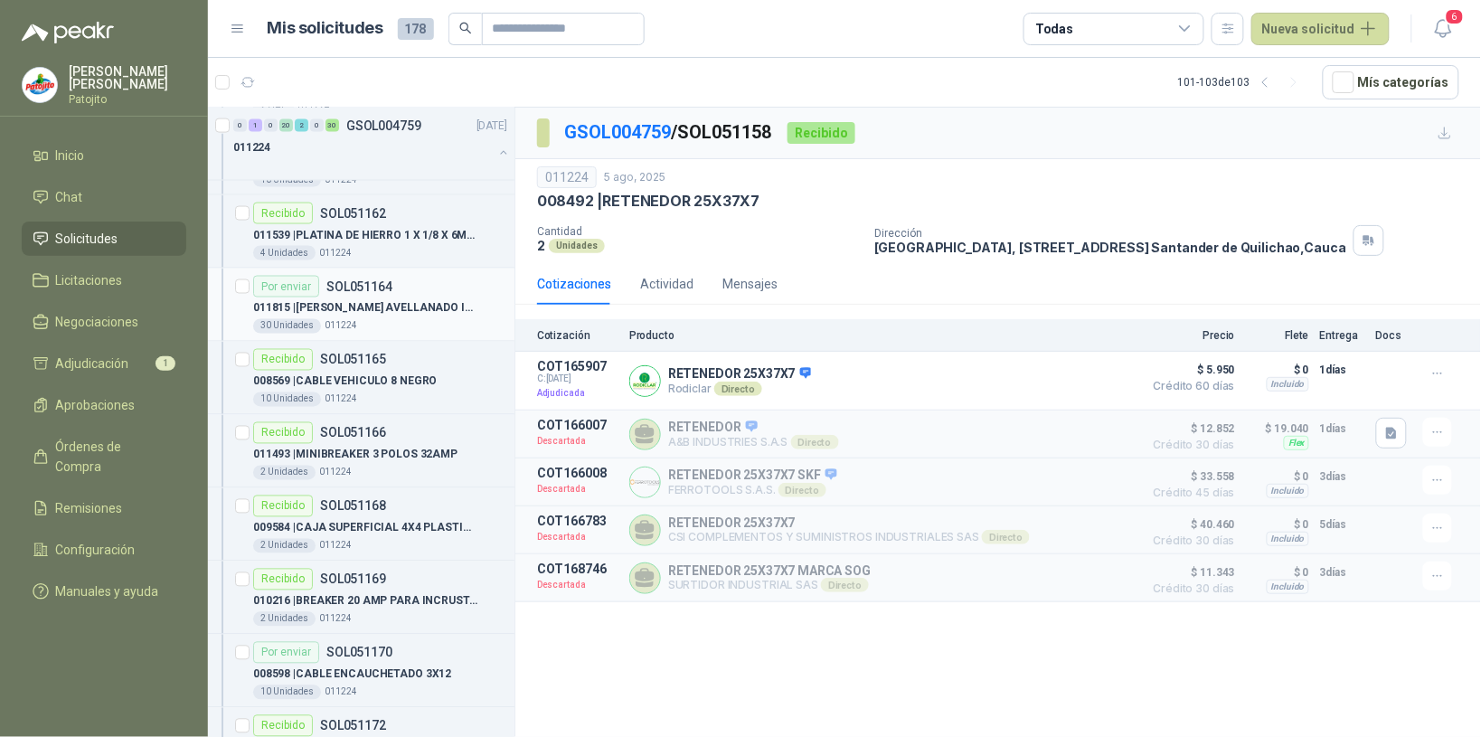
scroll to position [904, 0]
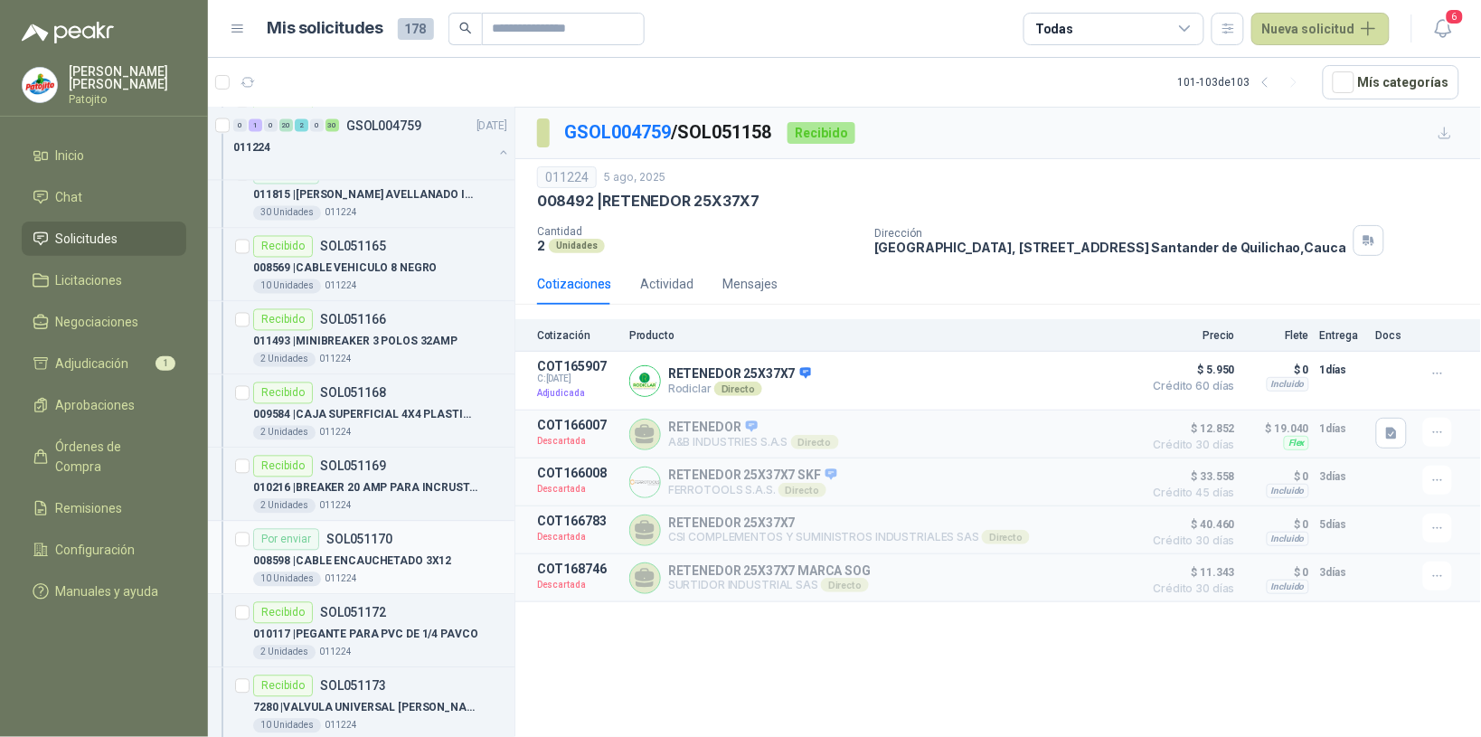
click at [440, 577] on div "10 Unidades 011224" at bounding box center [380, 579] width 254 height 14
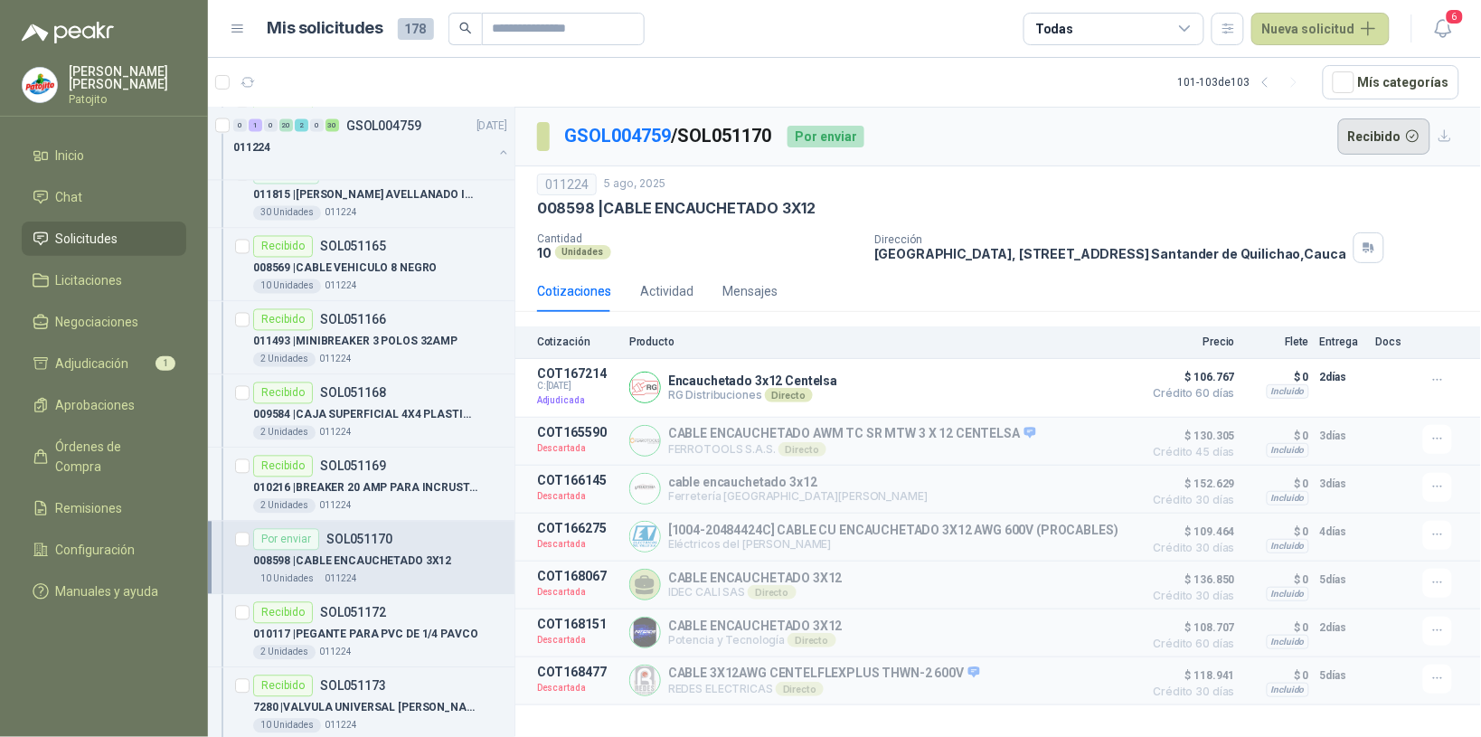
click at [1375, 137] on button "Recibido" at bounding box center [1384, 136] width 93 height 36
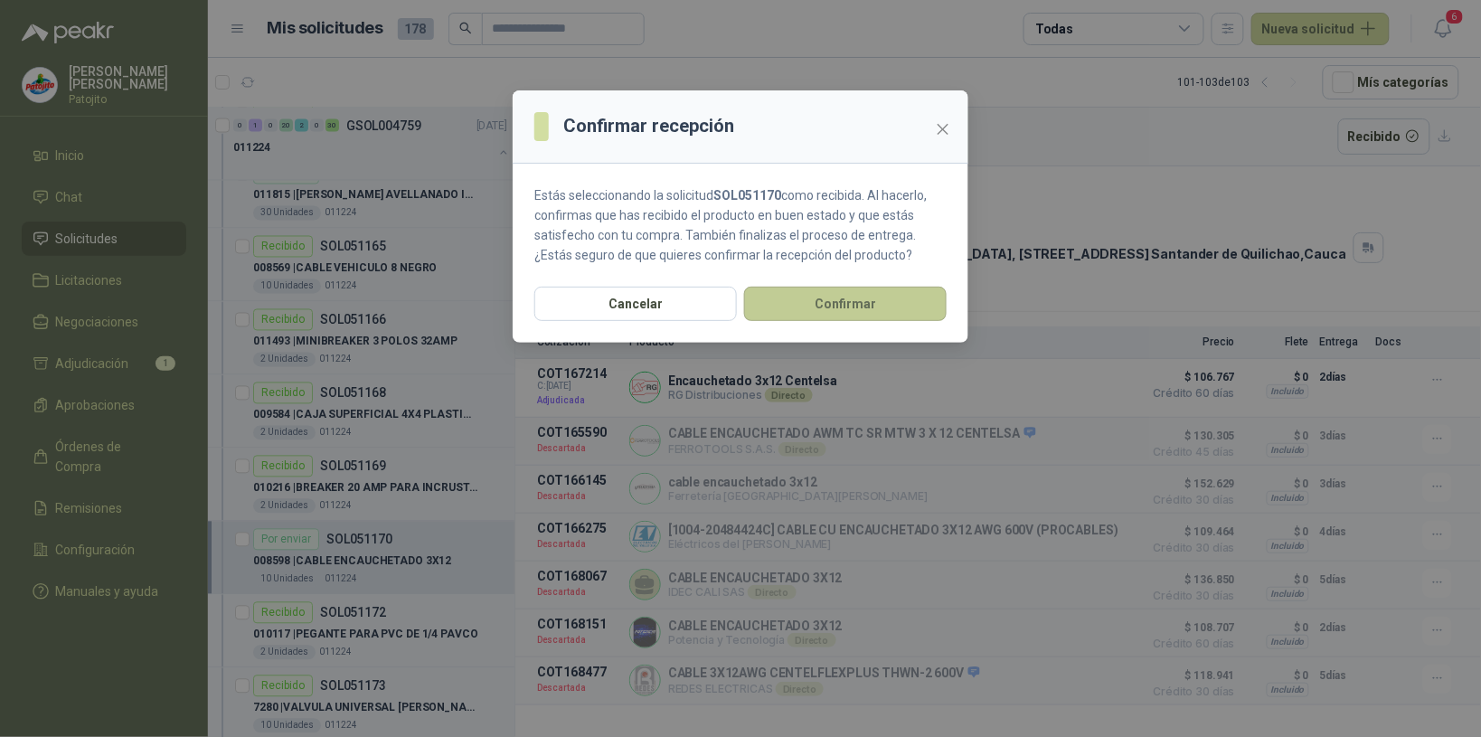
click at [913, 308] on button "Confirmar" at bounding box center [845, 304] width 203 height 34
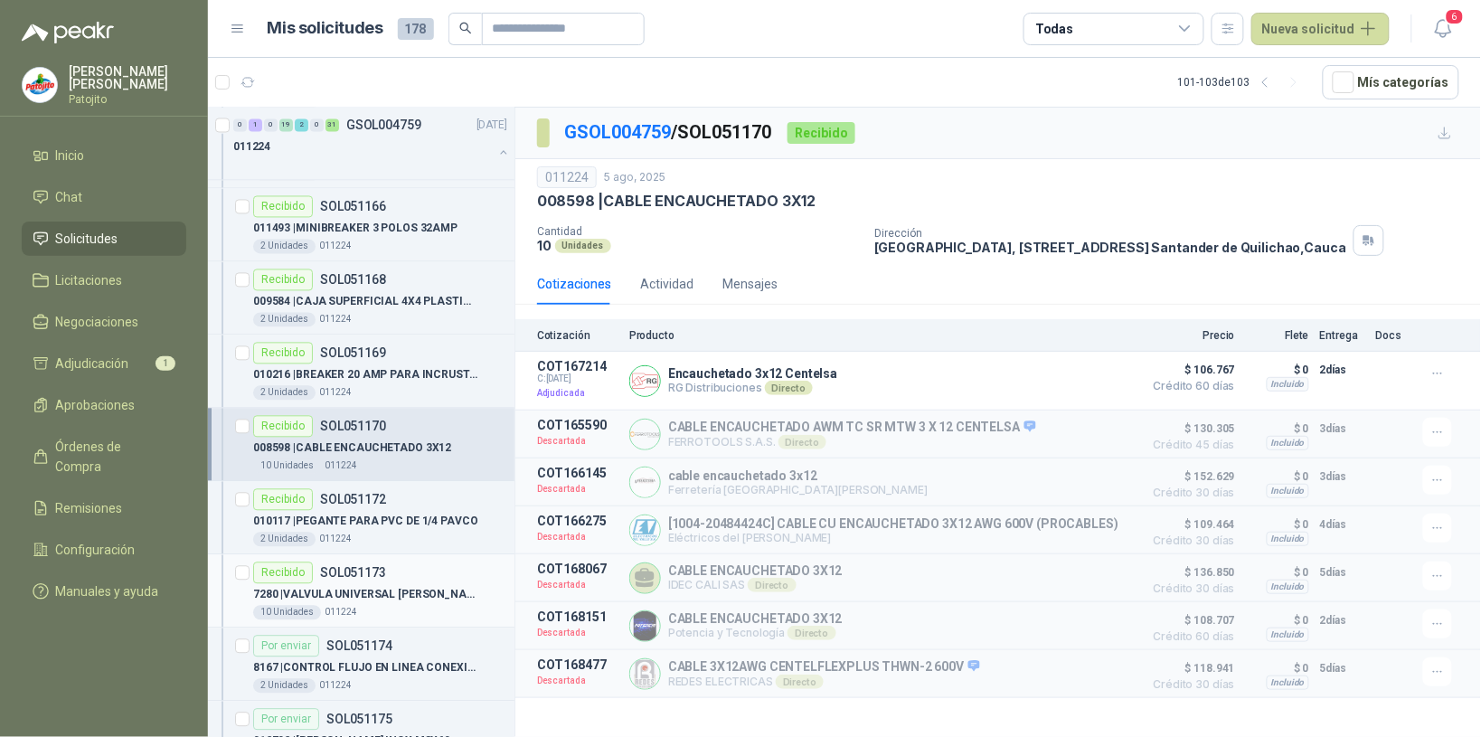
scroll to position [1130, 0]
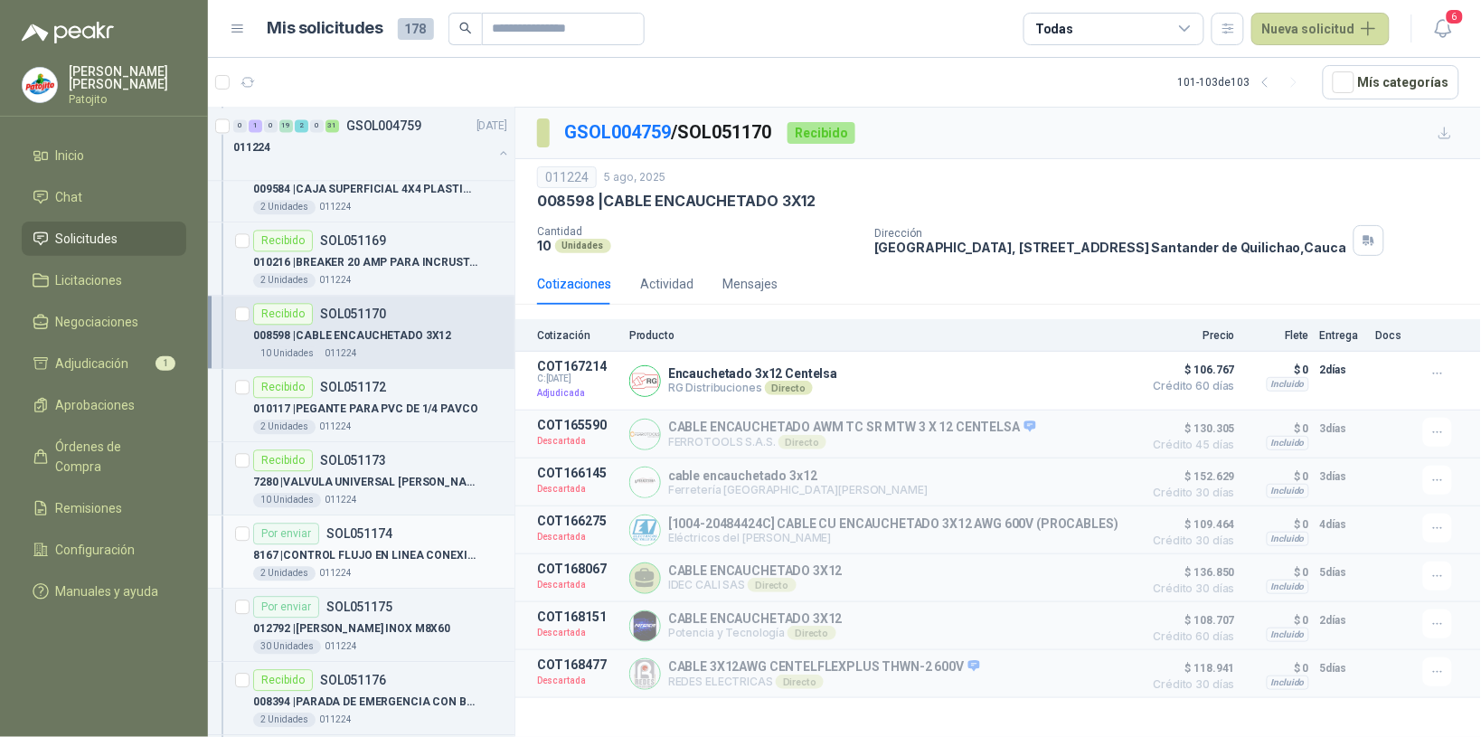
click at [400, 572] on div "2 Unidades 011224" at bounding box center [380, 573] width 254 height 14
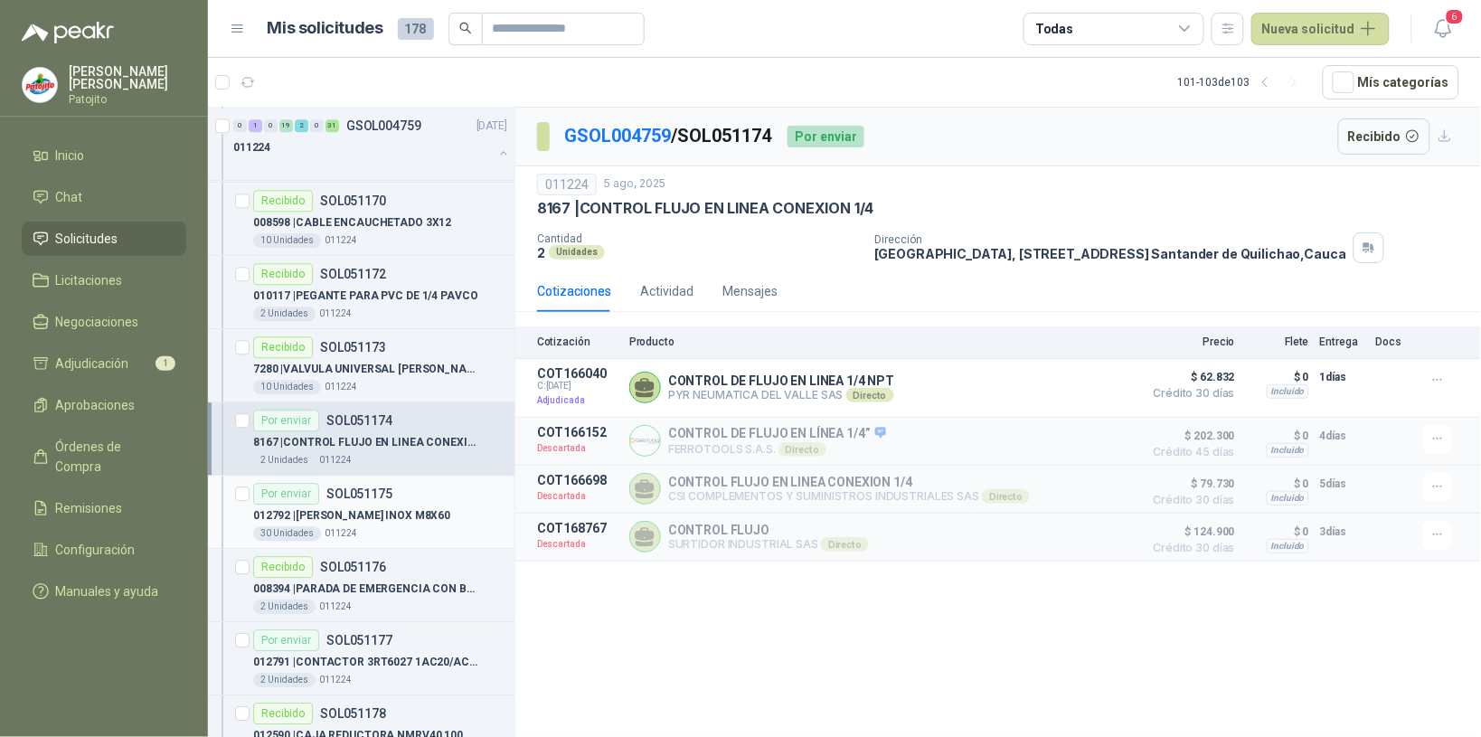
scroll to position [1356, 0]
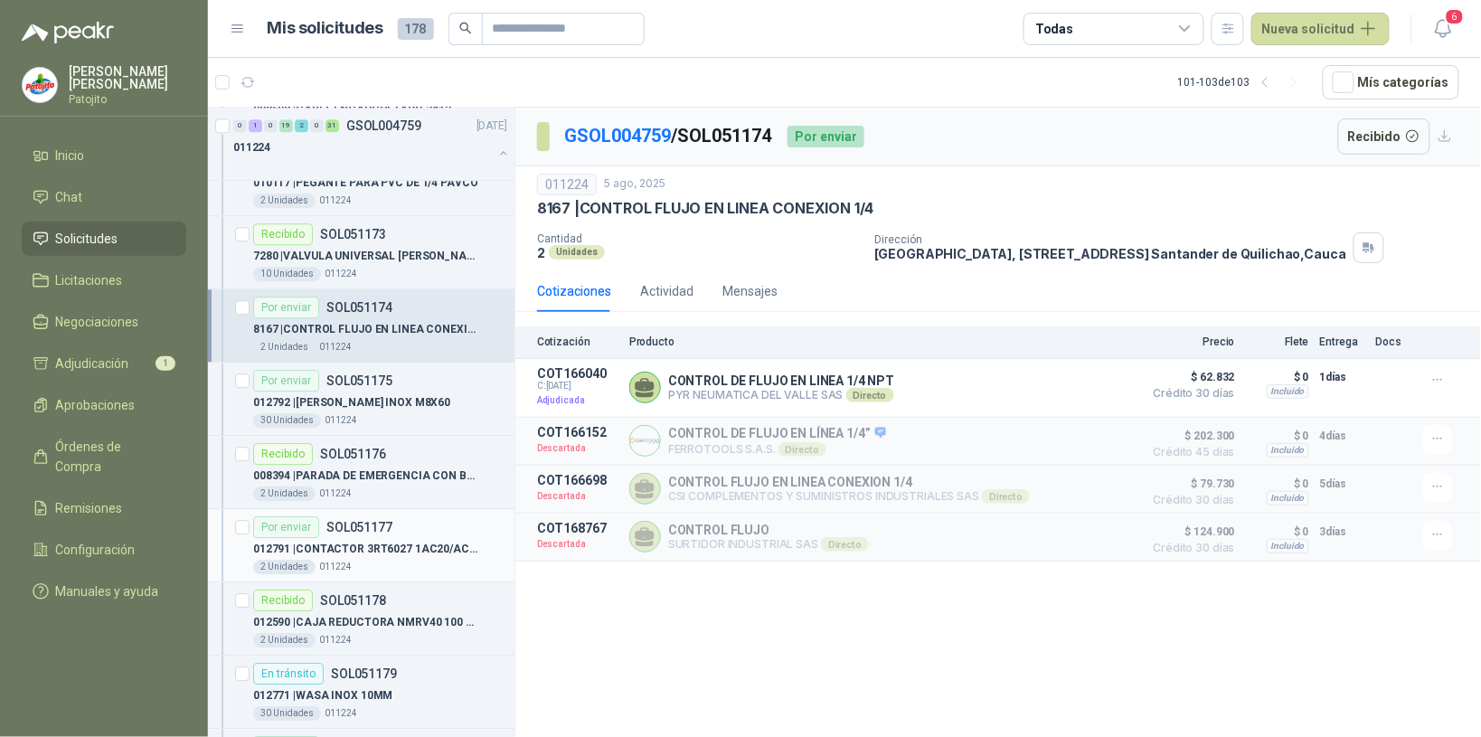
click at [417, 538] on div "Por enviar SOL051177" at bounding box center [380, 527] width 254 height 22
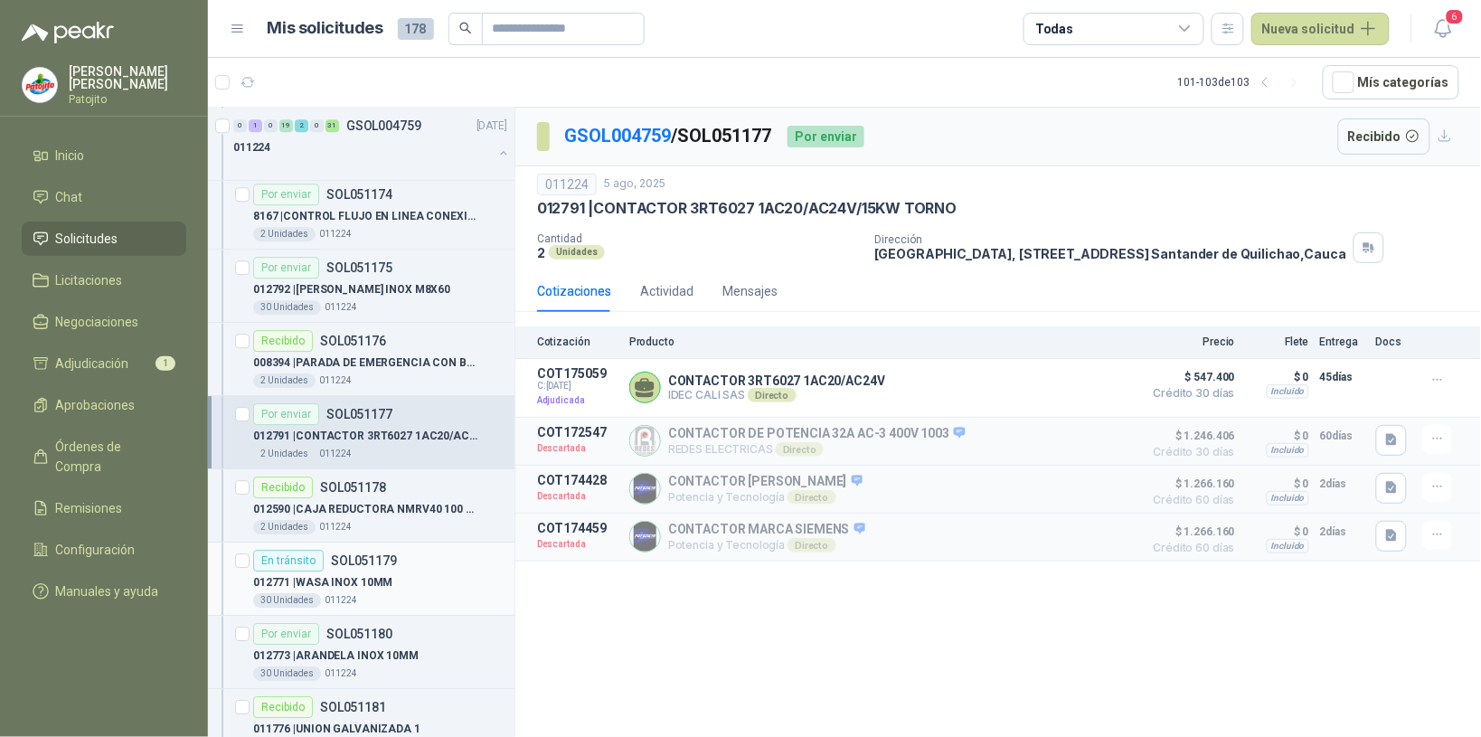
scroll to position [1696, 0]
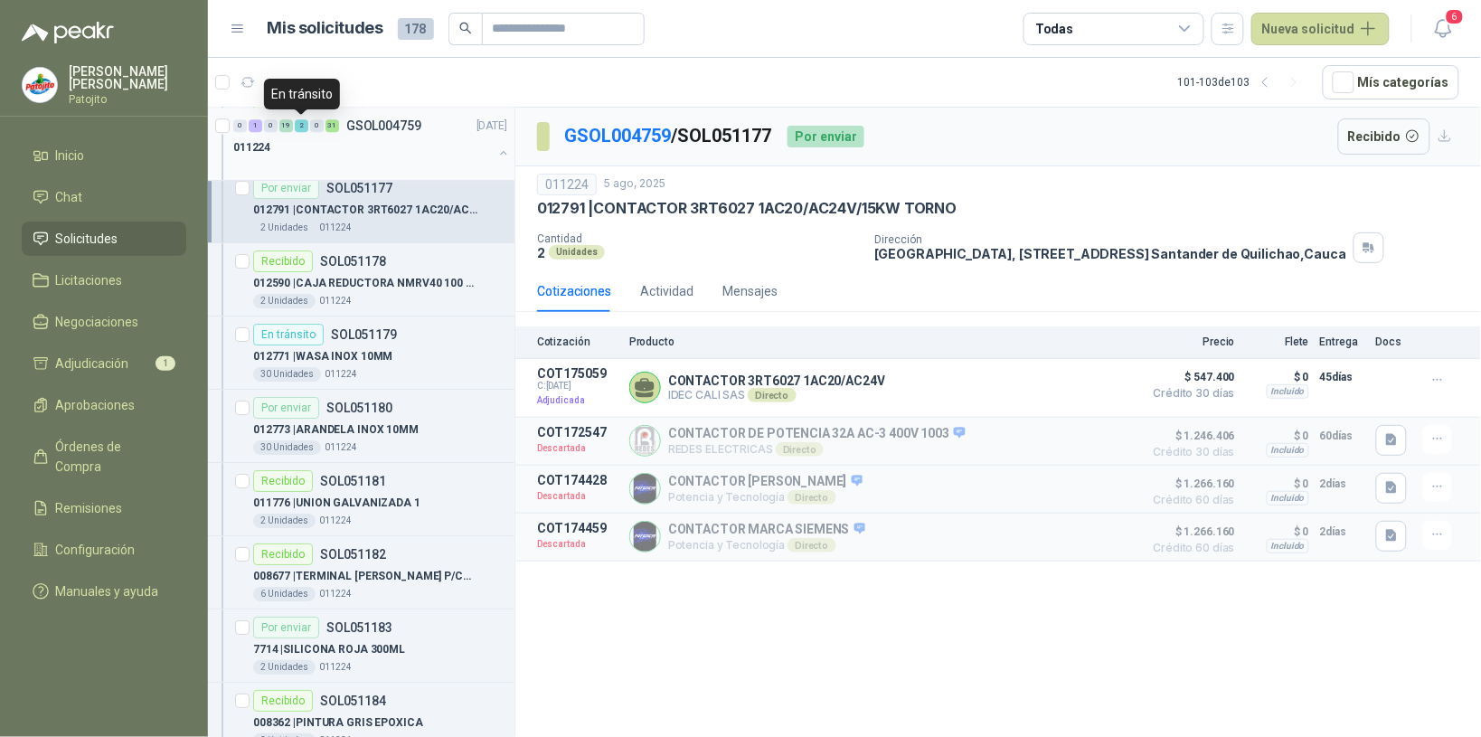
click at [305, 124] on div "2" at bounding box center [302, 125] width 14 height 13
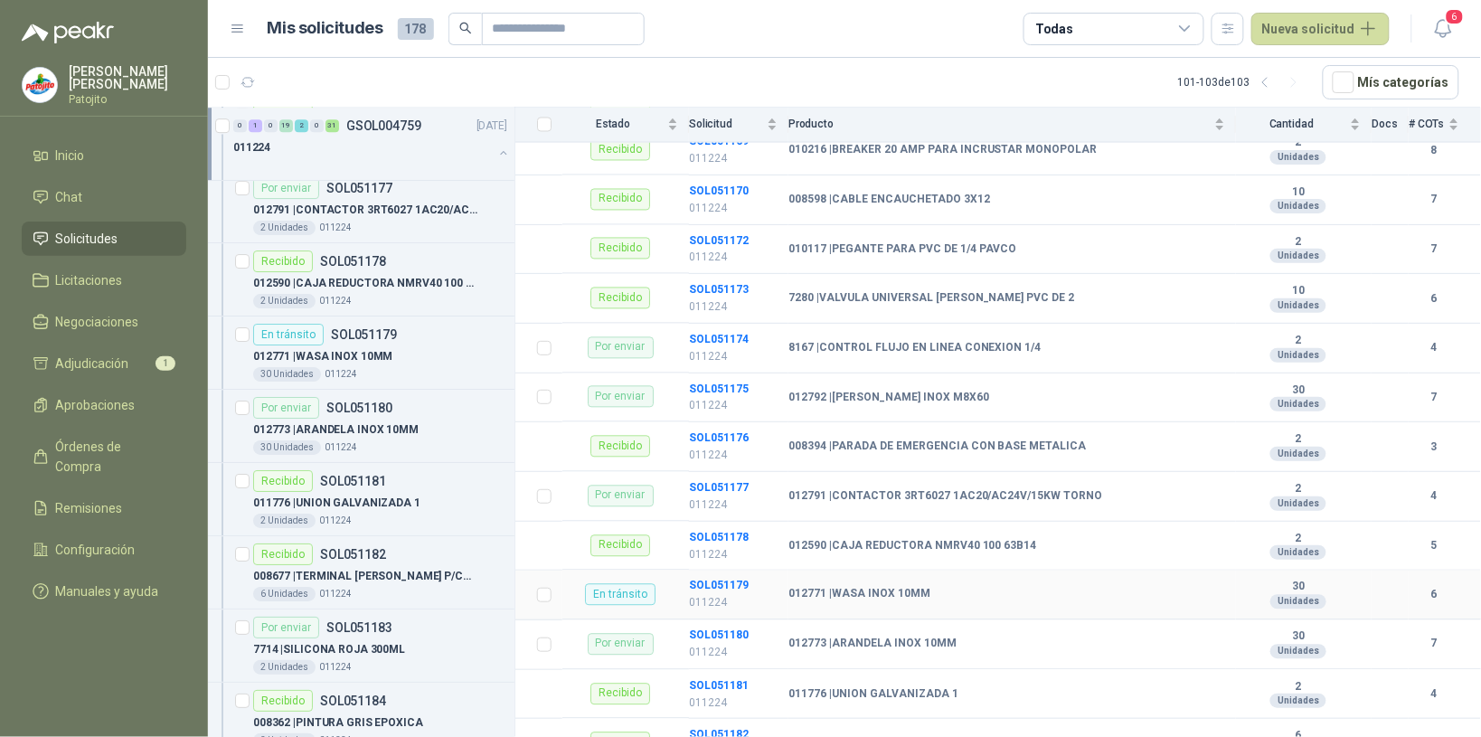
scroll to position [1130, 0]
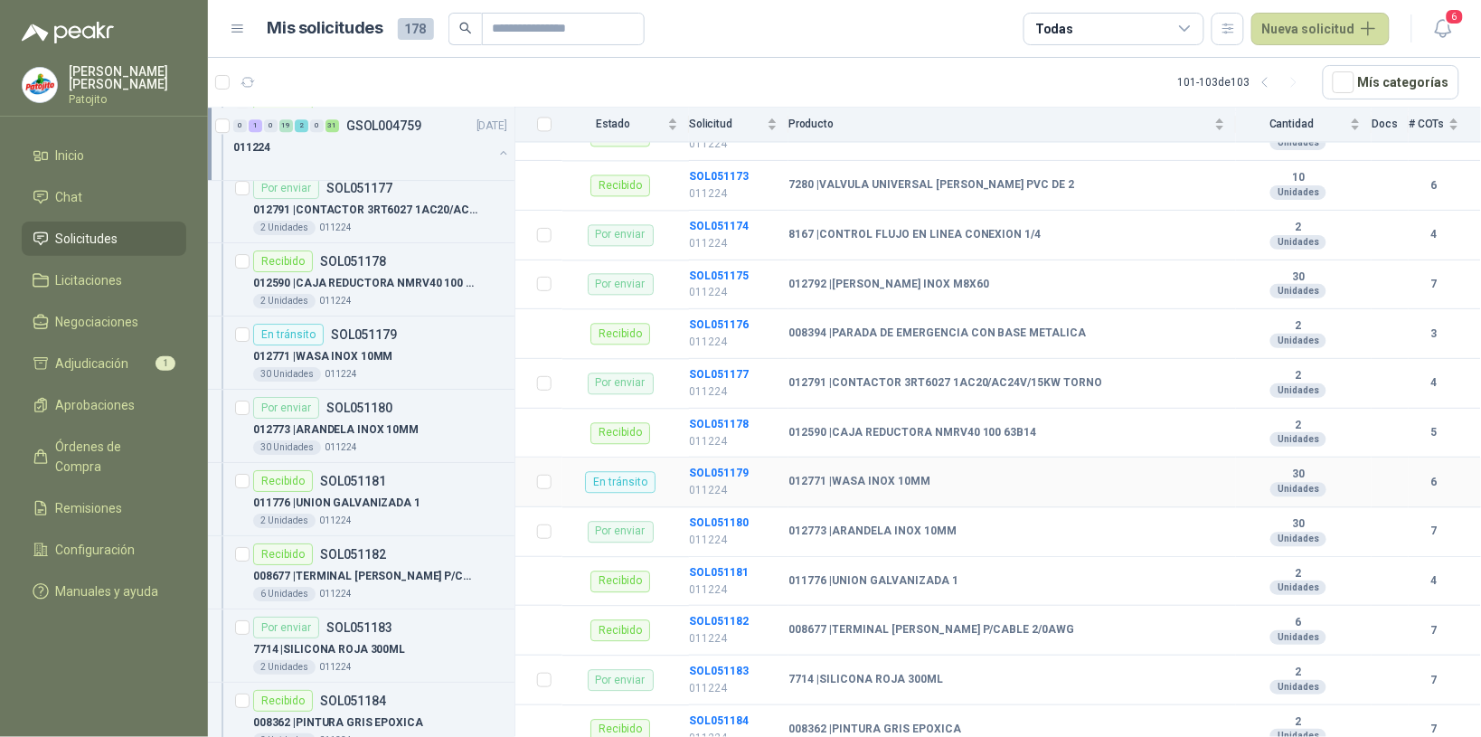
click at [964, 497] on td "012771 | WASA INOX 10MM" at bounding box center [1013, 483] width 448 height 50
click at [749, 479] on td "SOL051179 011224" at bounding box center [738, 483] width 99 height 50
click at [733, 477] on b "SOL051179" at bounding box center [719, 473] width 60 height 13
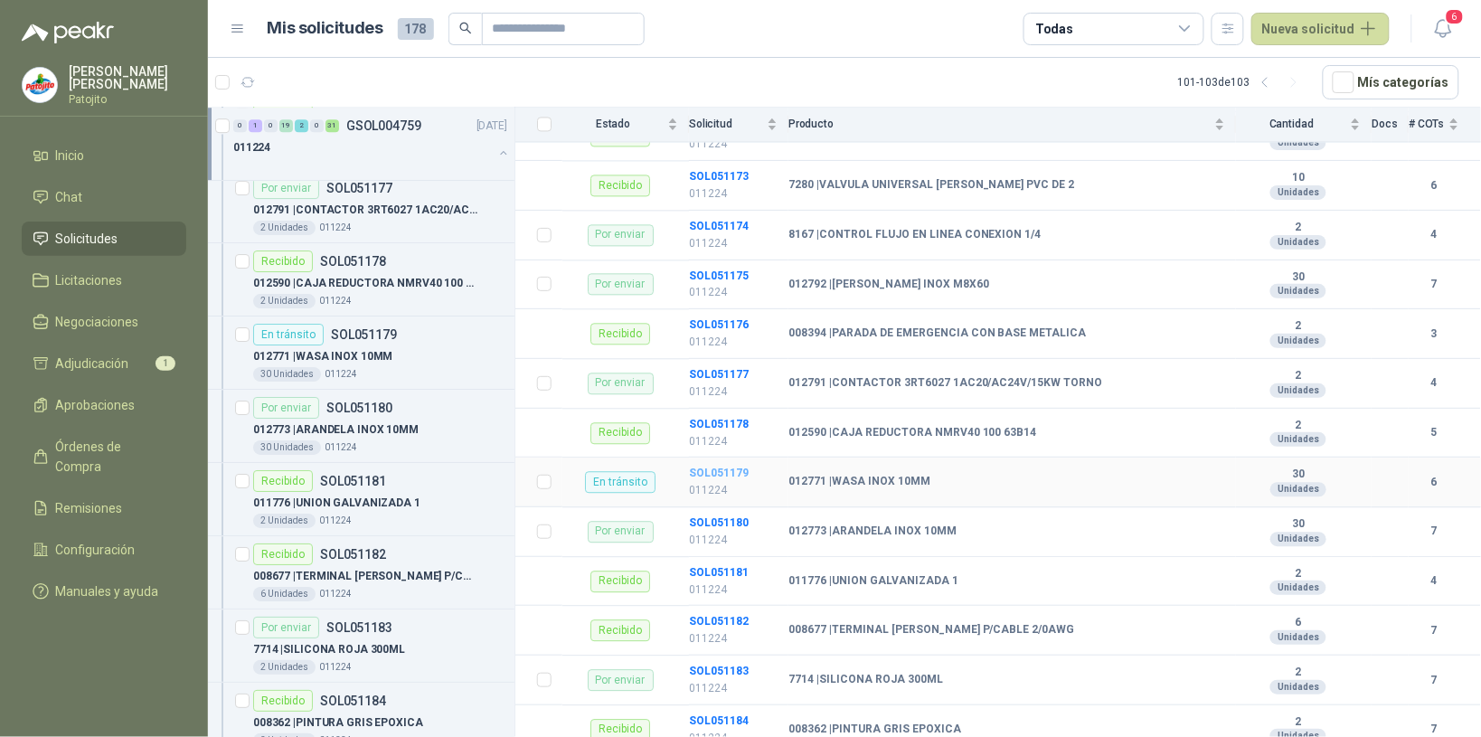
click at [733, 477] on b "SOL051179" at bounding box center [719, 473] width 60 height 13
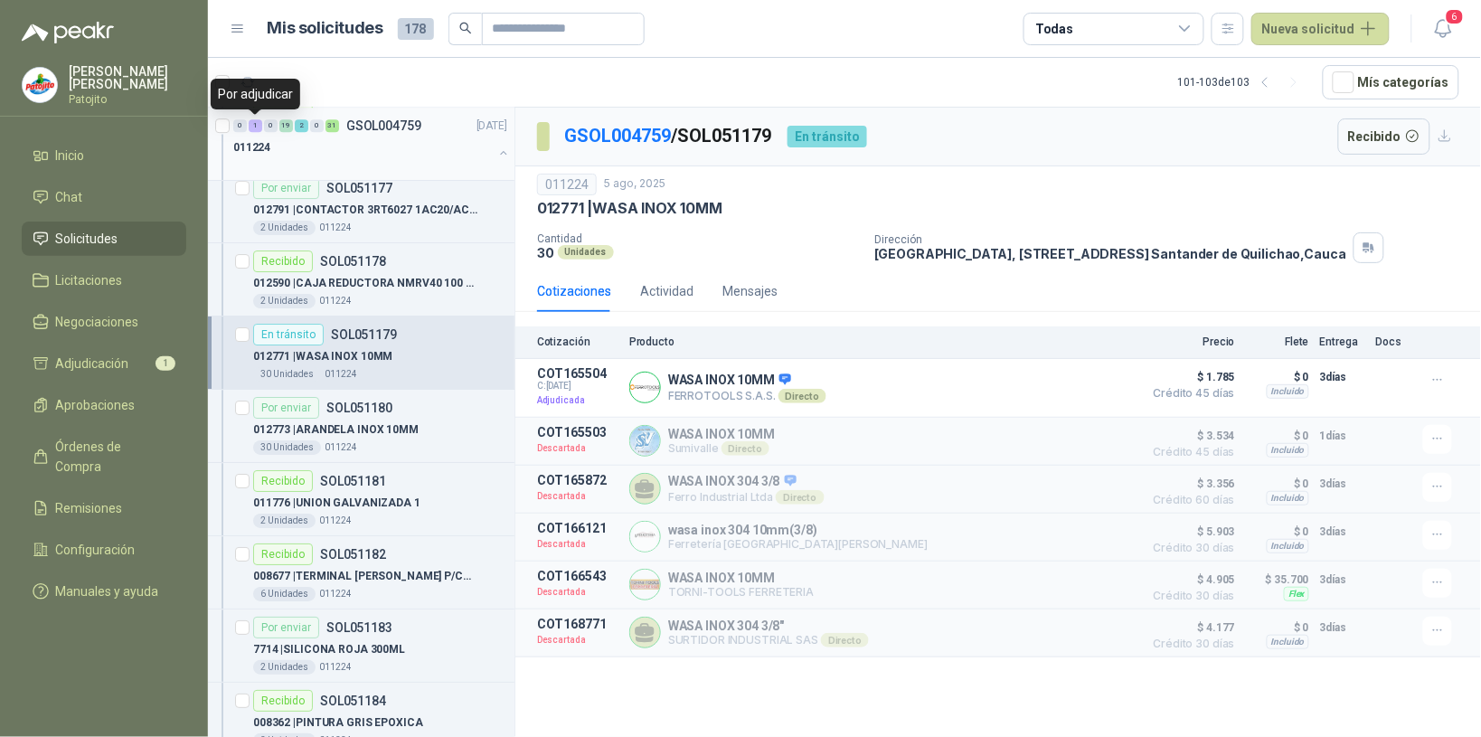
click at [254, 128] on div "1" at bounding box center [256, 125] width 14 height 13
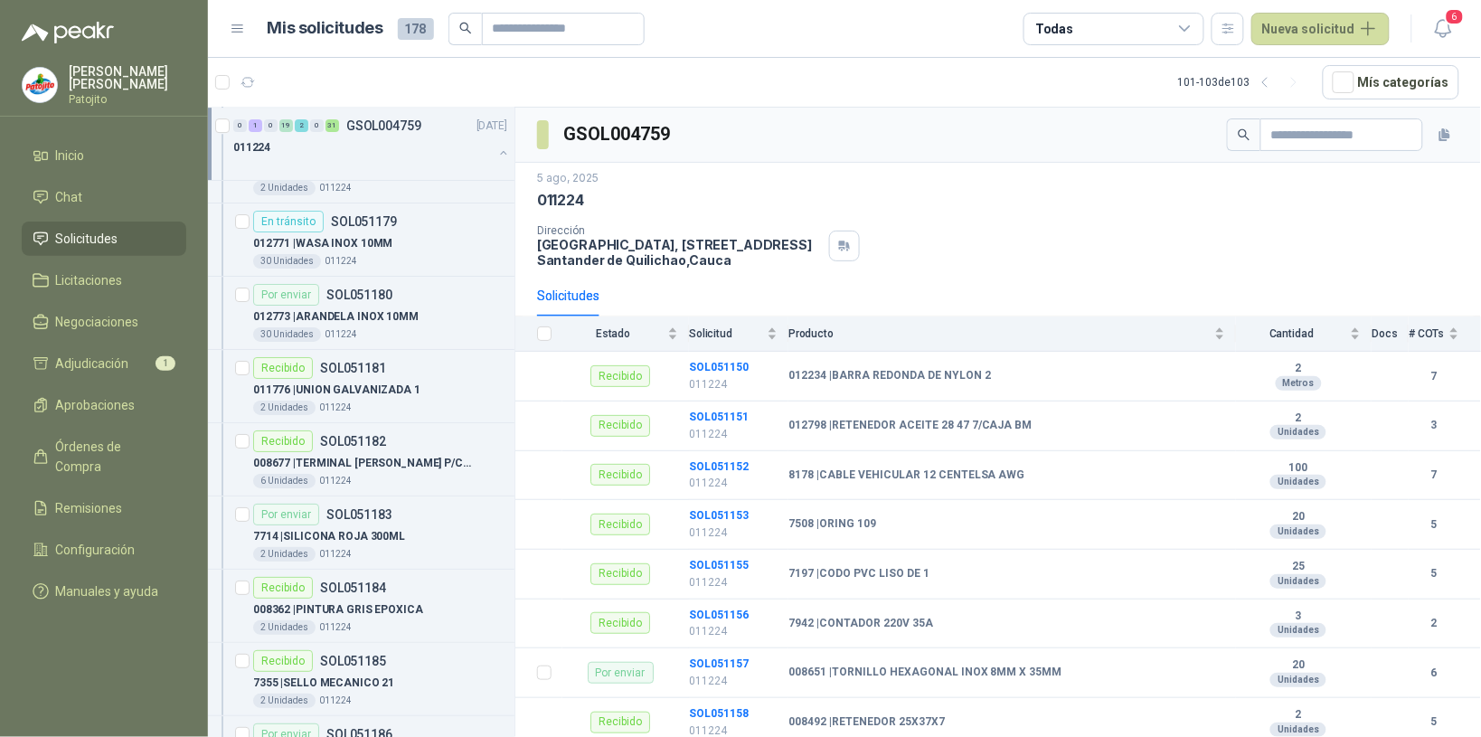
scroll to position [1922, 0]
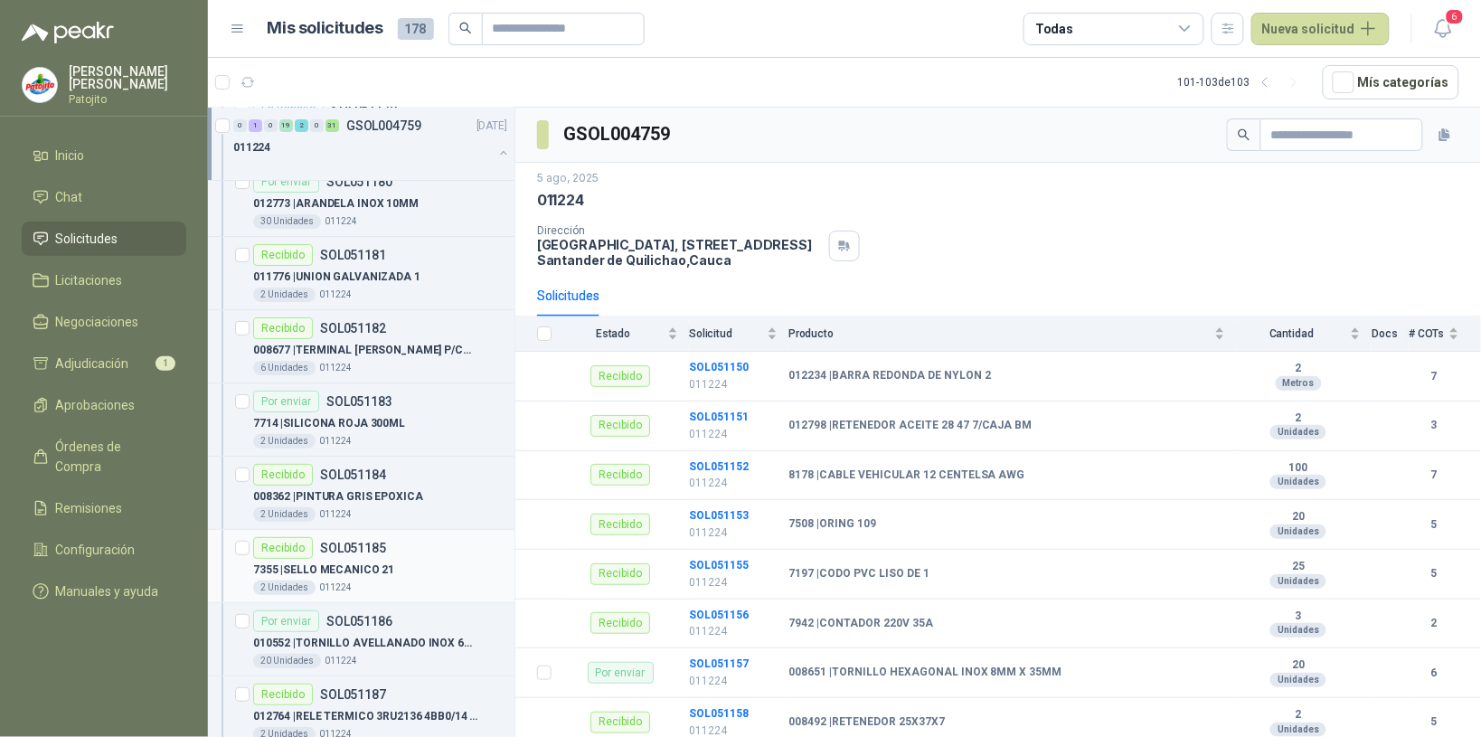
click at [414, 581] on div "7355 | SELLO MECANICO 21" at bounding box center [380, 570] width 254 height 22
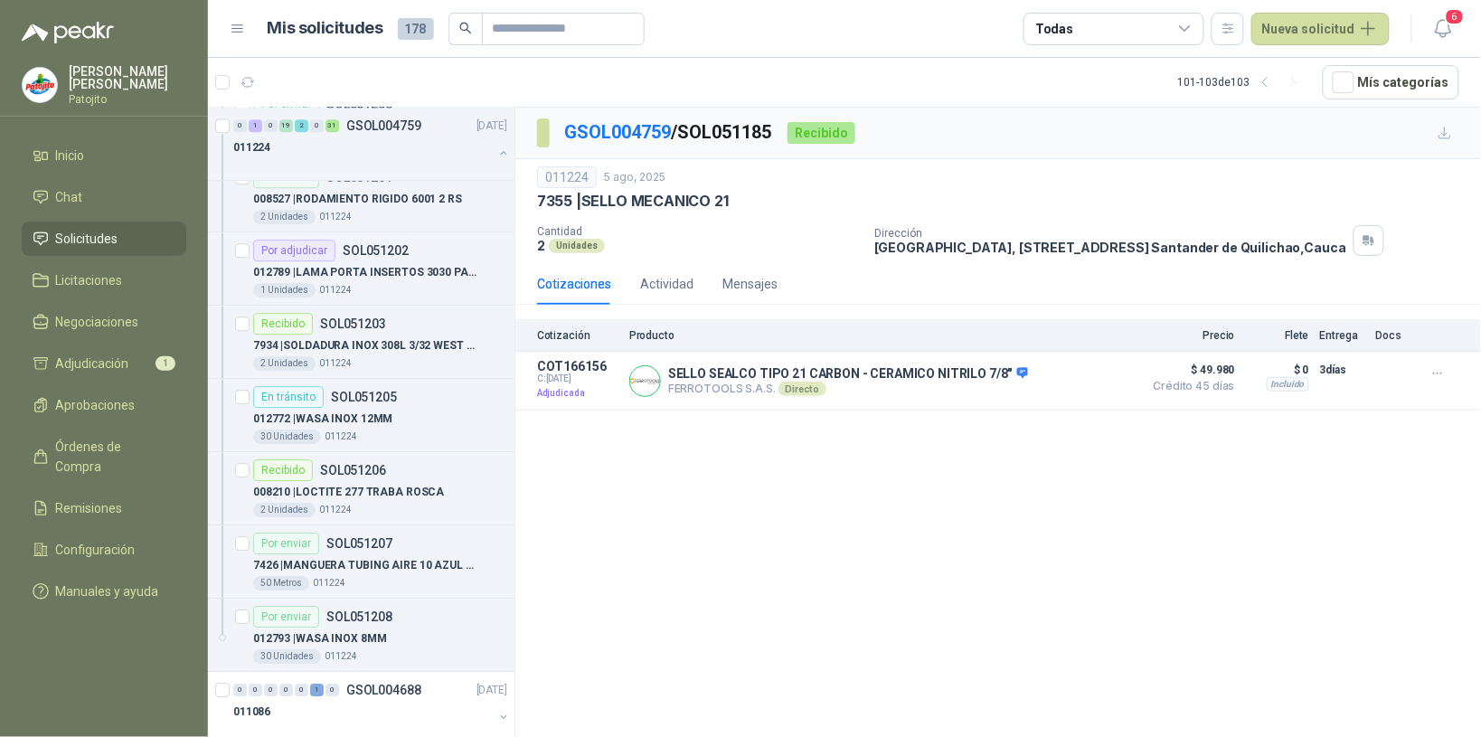
scroll to position [3501, 0]
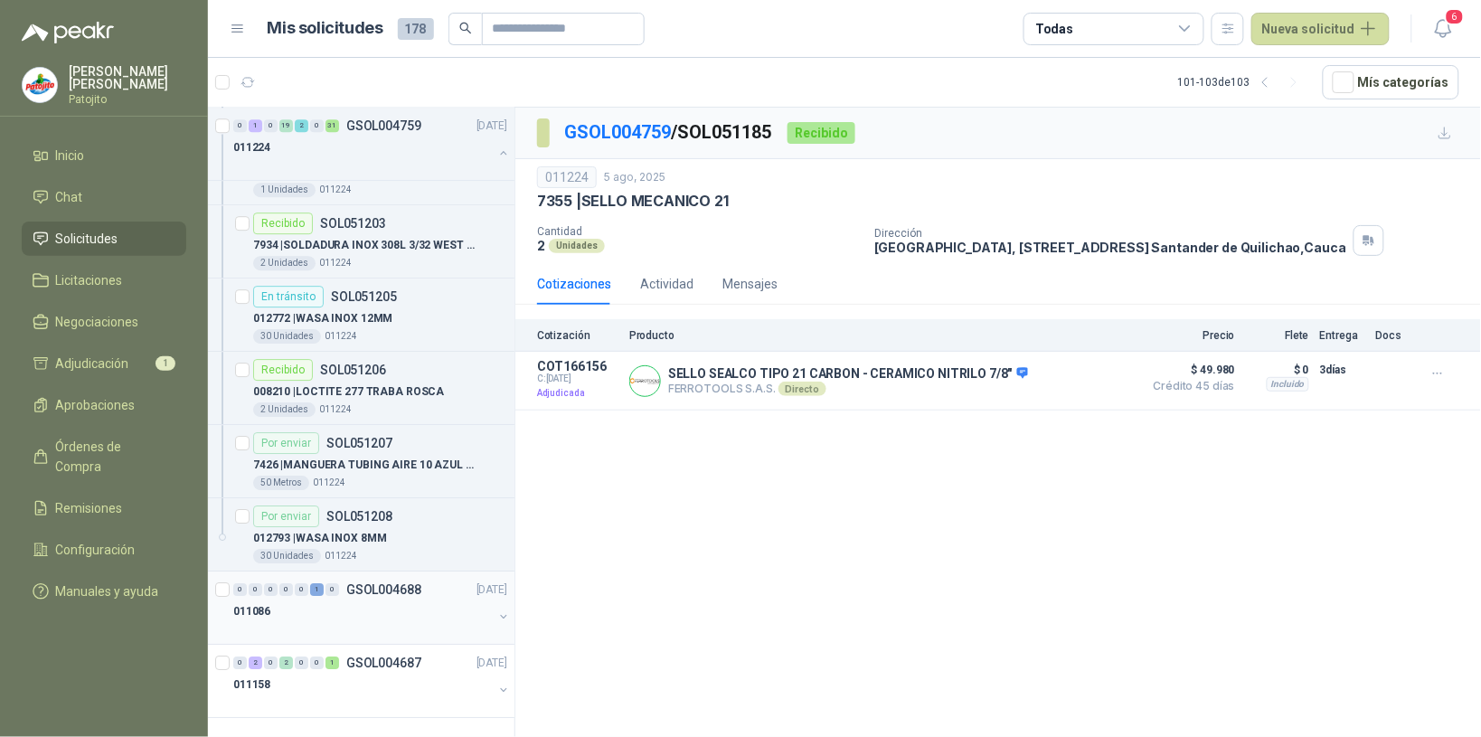
drag, startPoint x: 335, startPoint y: 635, endPoint x: 371, endPoint y: 615, distance: 40.5
click at [339, 633] on div at bounding box center [363, 629] width 260 height 14
click at [372, 613] on div "011086" at bounding box center [363, 611] width 260 height 22
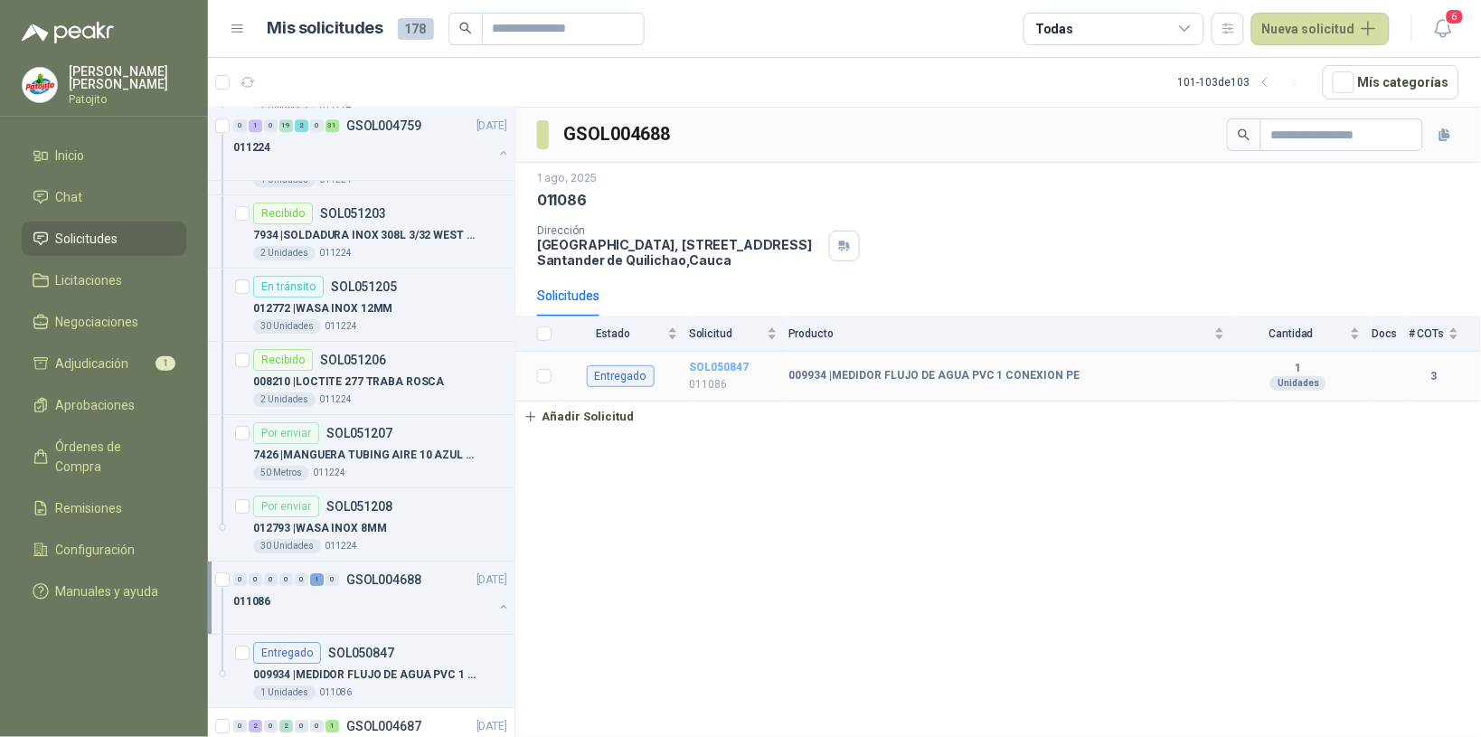
click at [726, 363] on b "SOL050847" at bounding box center [719, 367] width 60 height 13
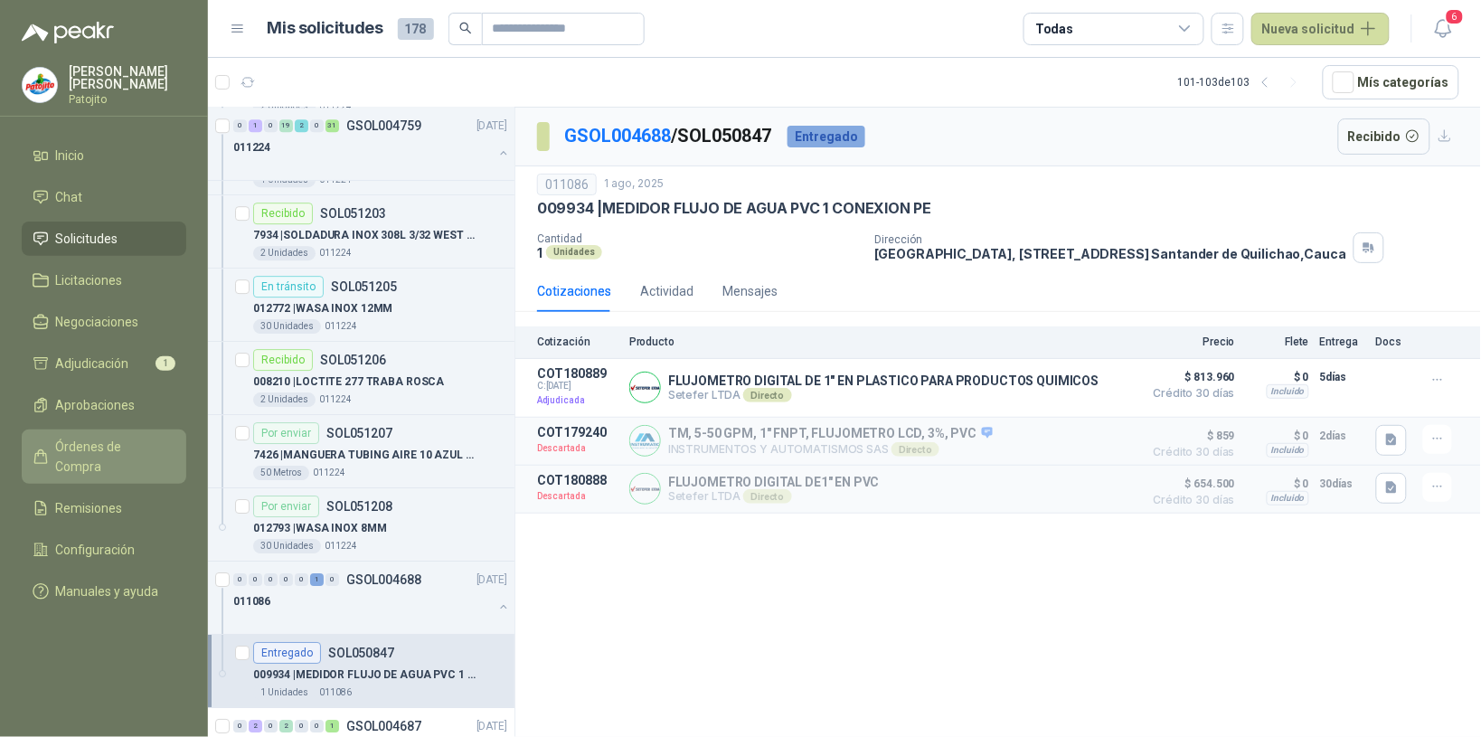
click at [146, 443] on span "Órdenes de Compra" at bounding box center [112, 457] width 113 height 40
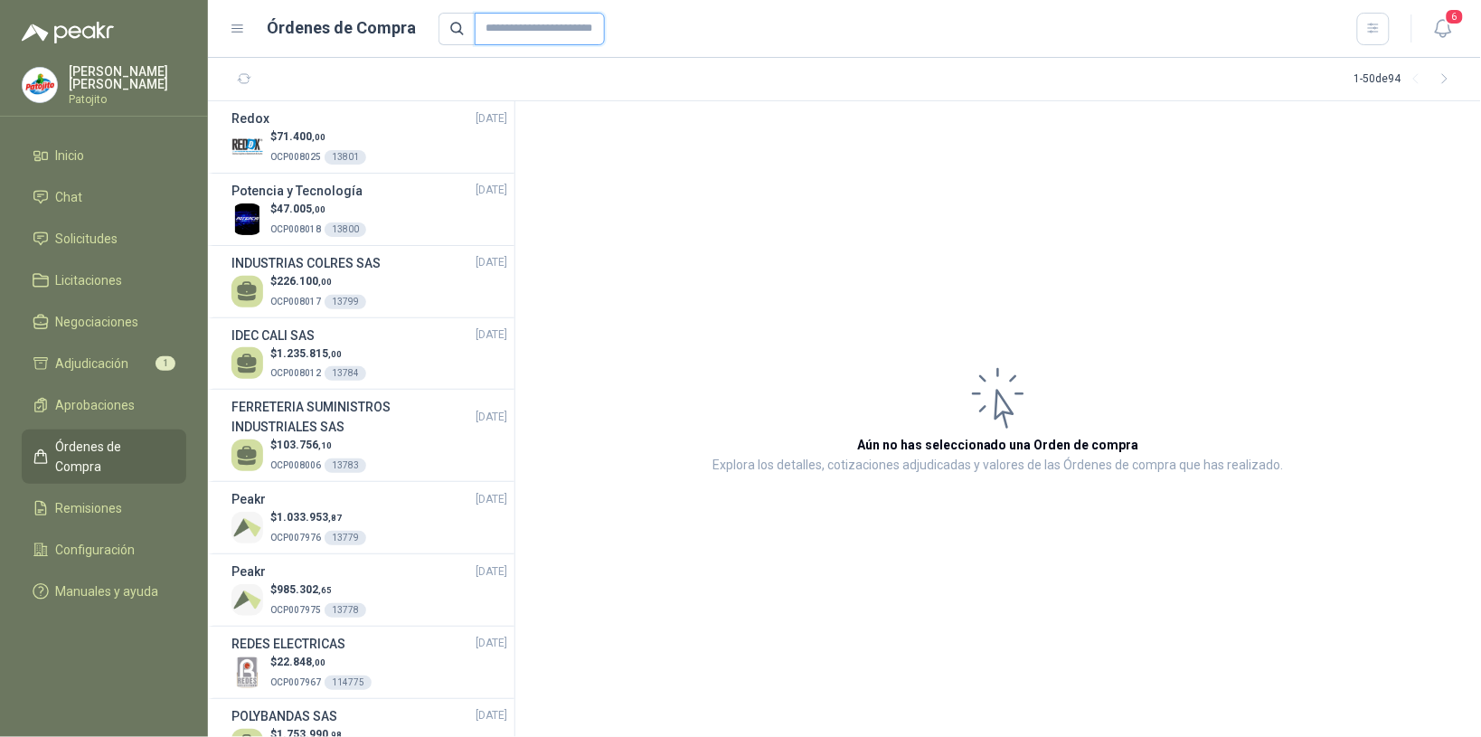
click at [511, 29] on input "text" at bounding box center [540, 29] width 130 height 33
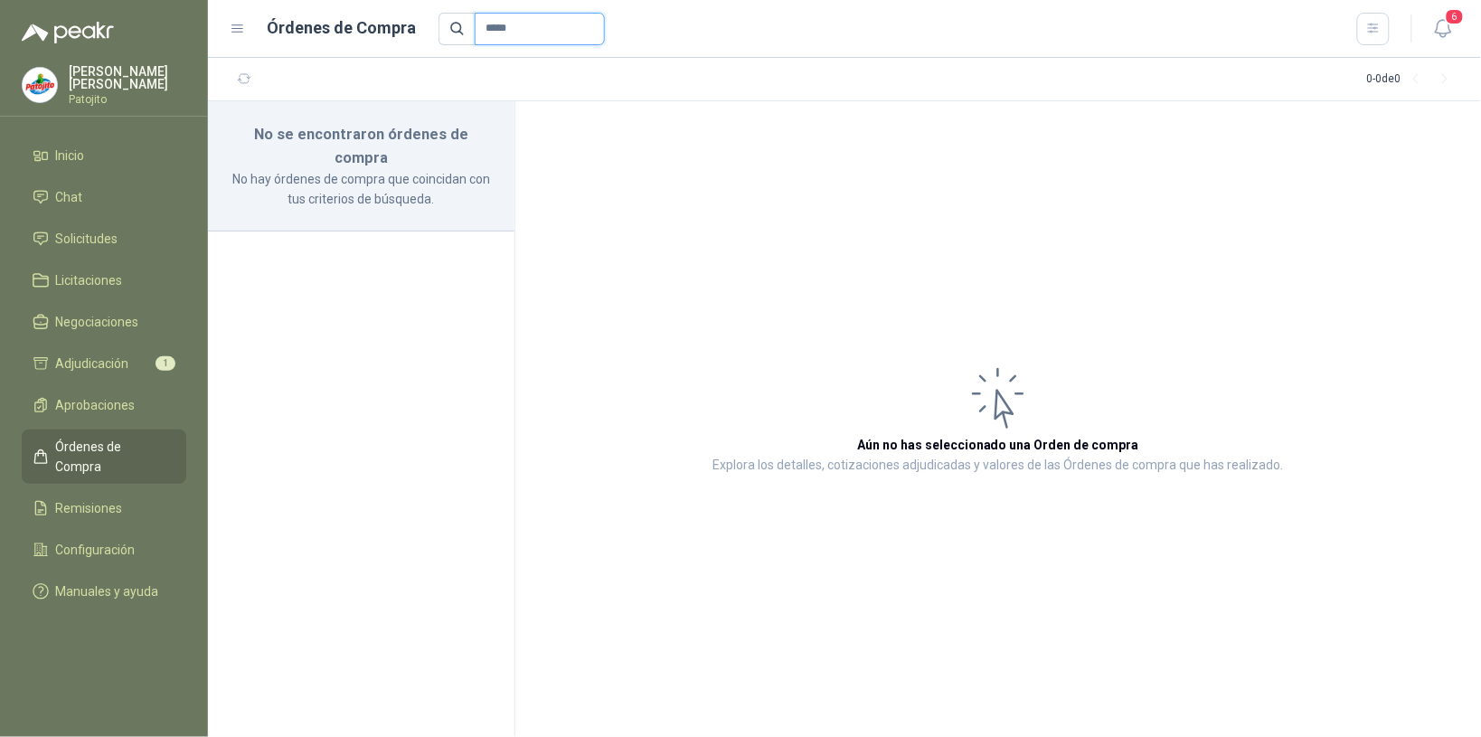
type input "*****"
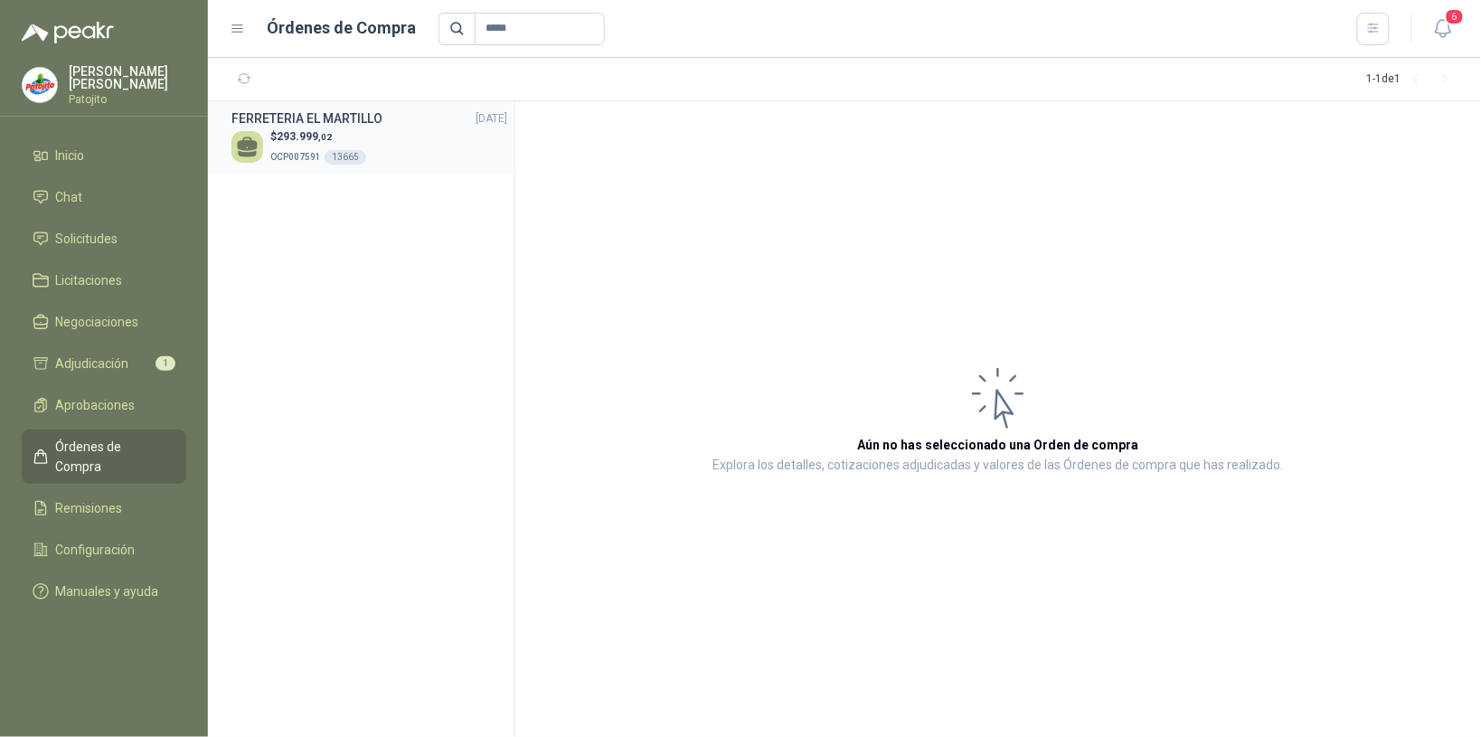
click at [391, 122] on div "FERRETERIA EL MARTILLO [DATE]" at bounding box center [370, 119] width 276 height 20
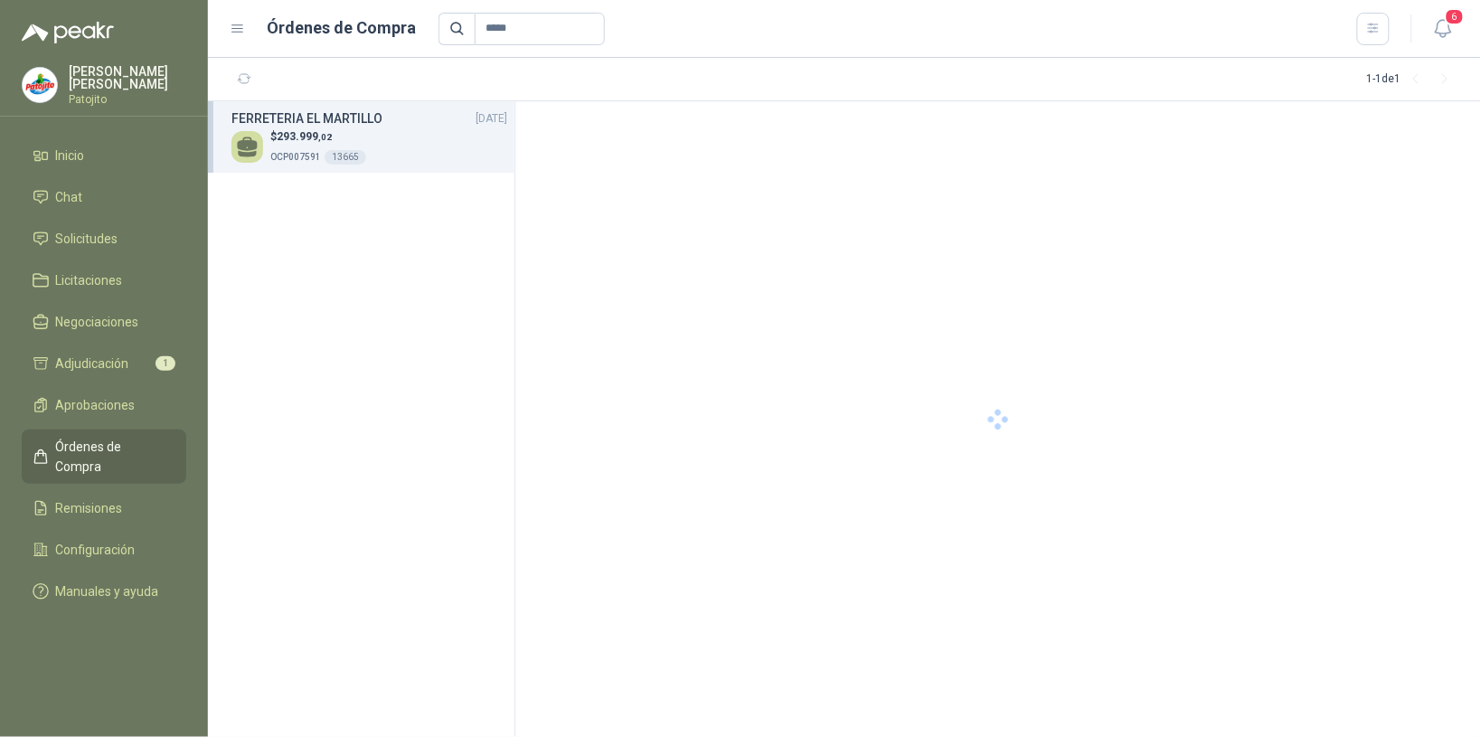
click at [391, 122] on div "FERRETERIA EL MARTILLO [DATE]" at bounding box center [370, 119] width 276 height 20
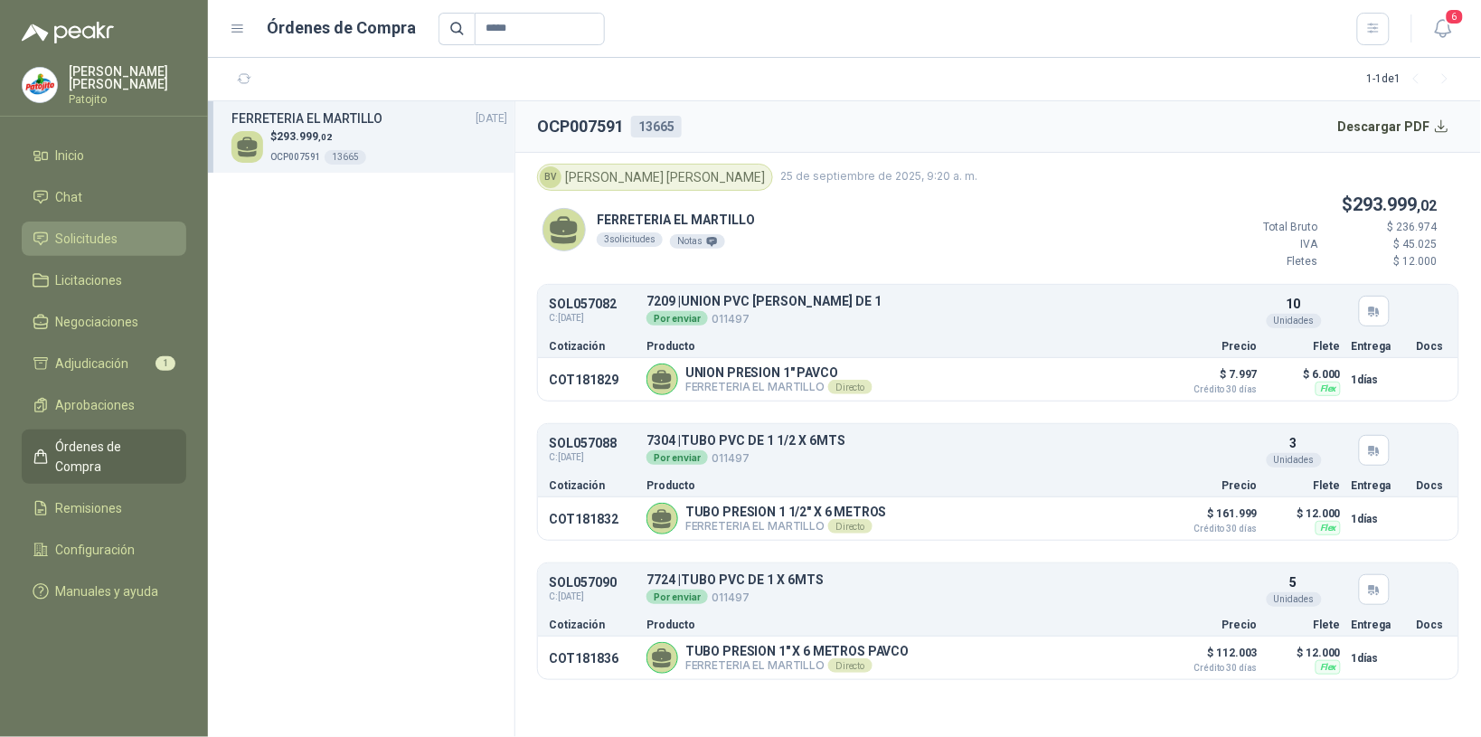
click at [69, 238] on span "Solicitudes" at bounding box center [87, 239] width 62 height 20
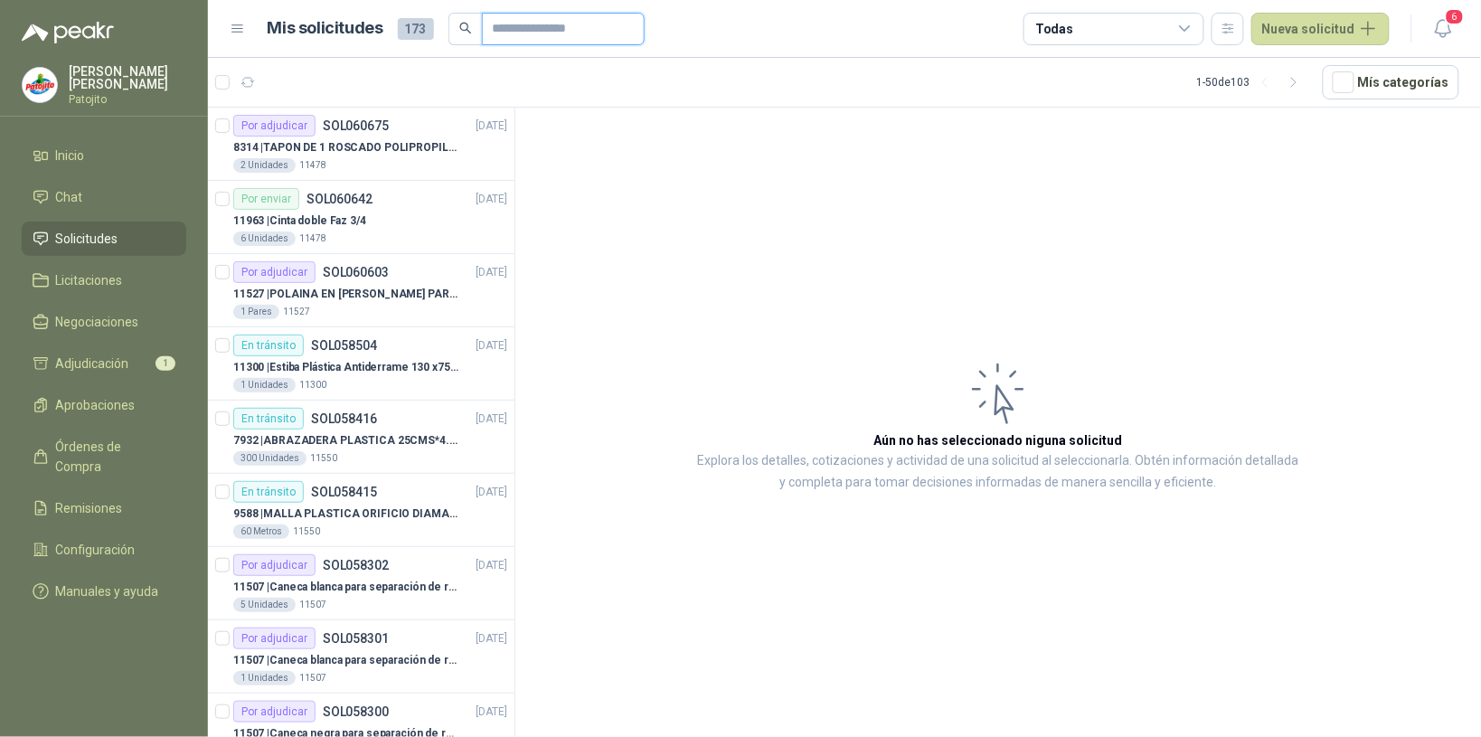
click at [532, 20] on input "text" at bounding box center [556, 29] width 127 height 31
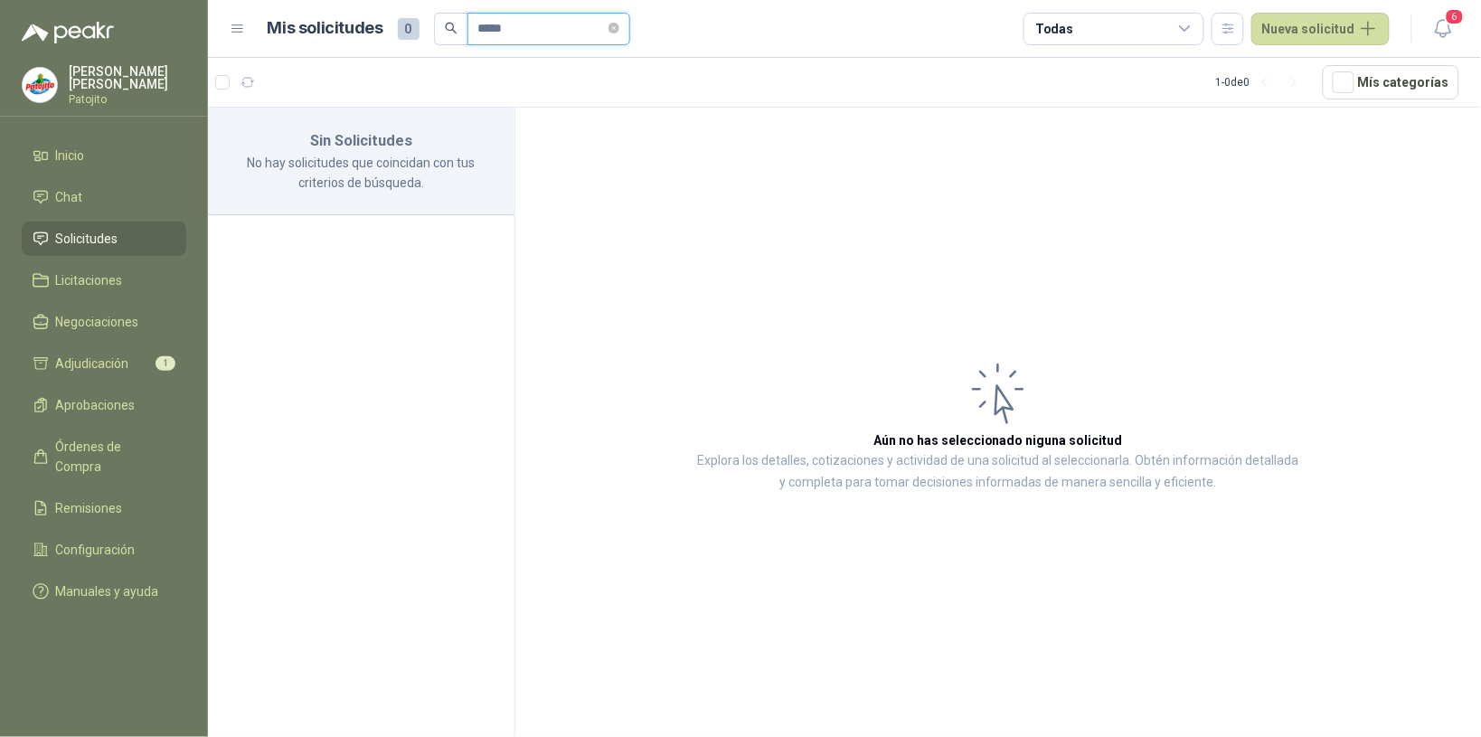
type input "*****"
click at [149, 241] on li "Solicitudes" at bounding box center [104, 239] width 143 height 20
click at [530, 28] on input "*****" at bounding box center [541, 29] width 127 height 31
click at [619, 34] on span at bounding box center [614, 28] width 11 height 17
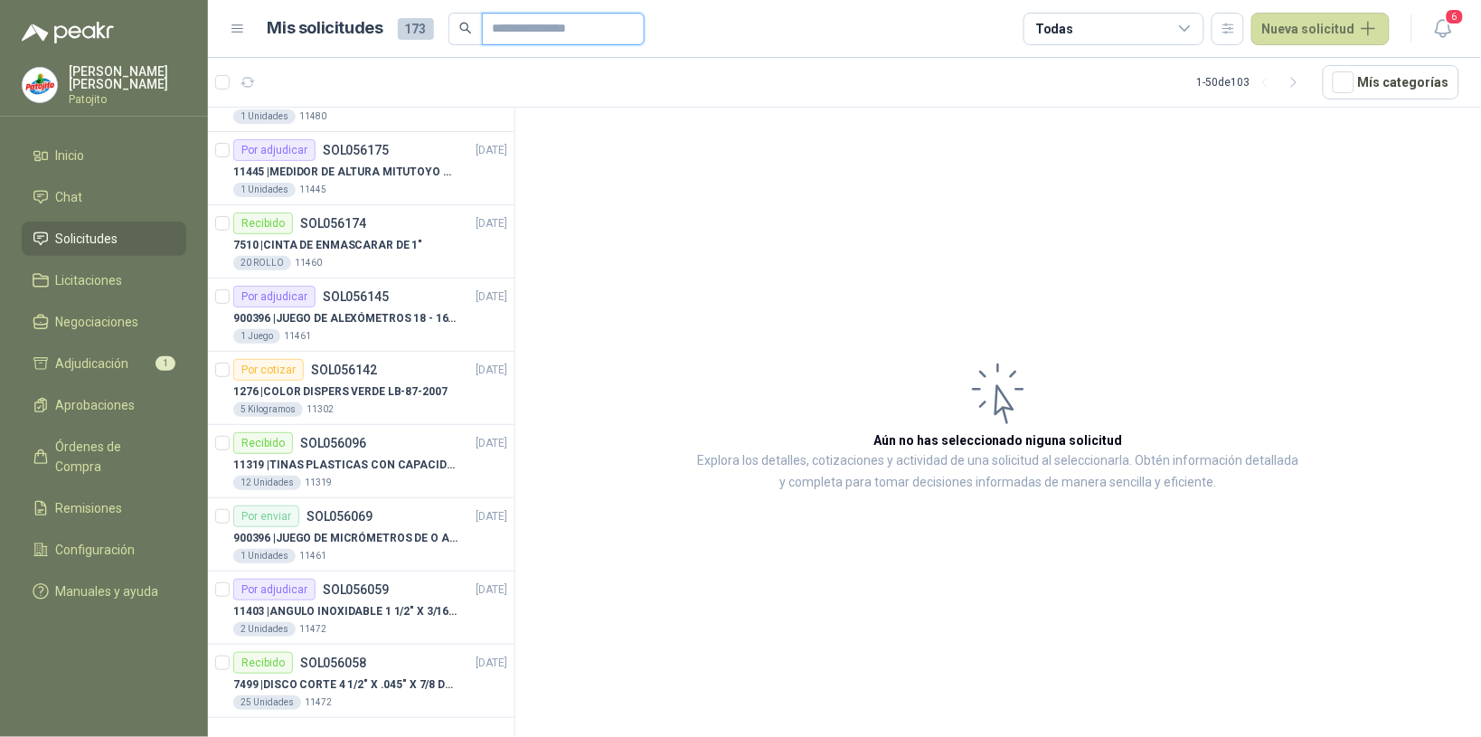
scroll to position [3061, 0]
click at [1299, 80] on icon "button" at bounding box center [1294, 82] width 15 height 15
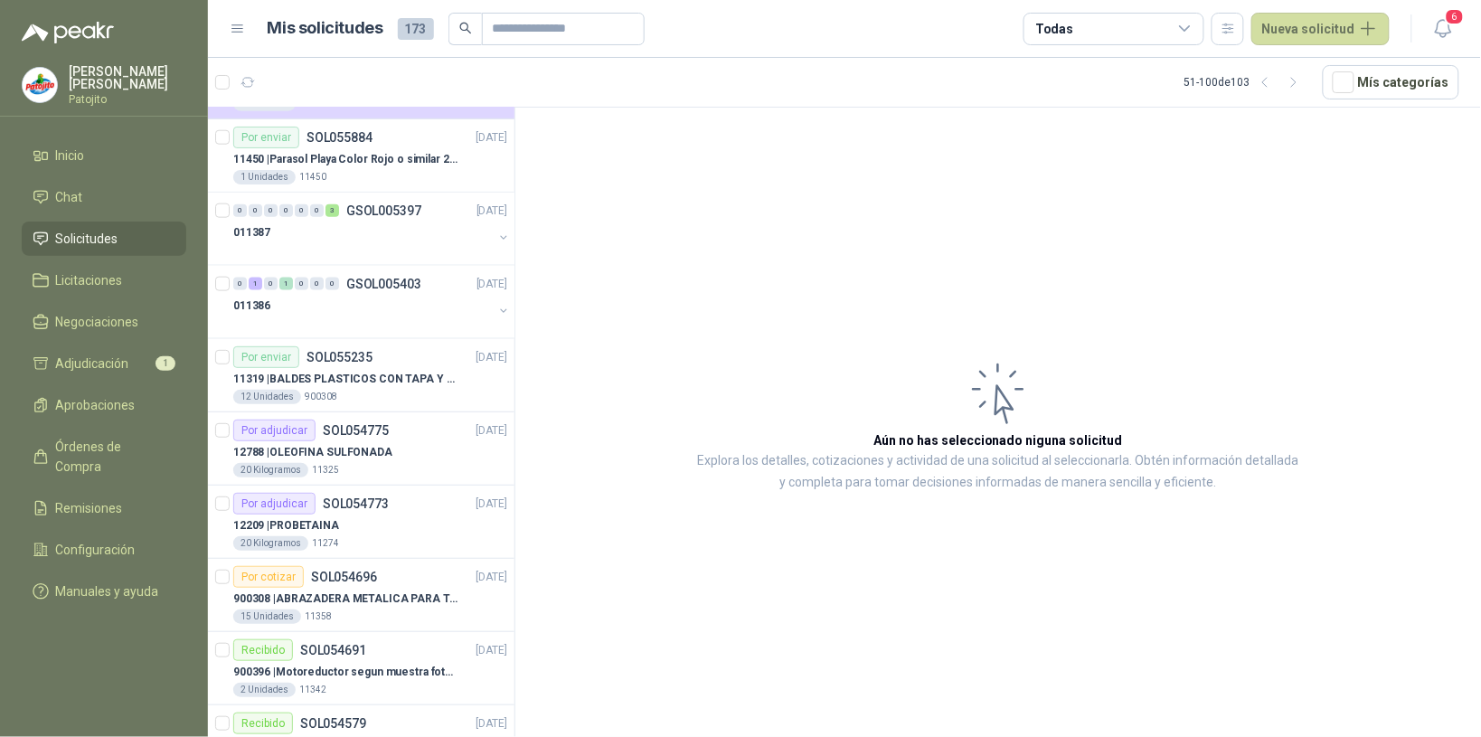
scroll to position [0, 0]
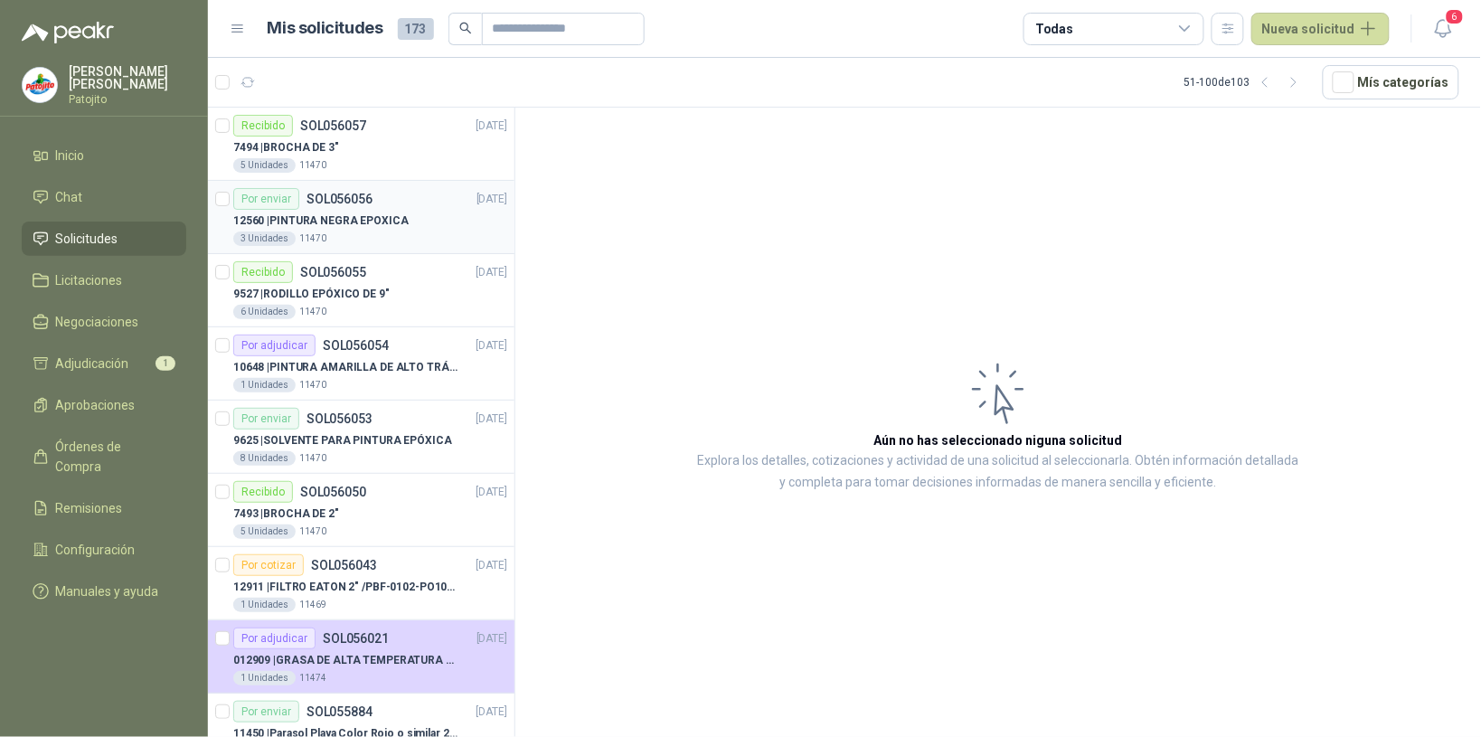
click at [445, 232] on div "3 Unidades 11470" at bounding box center [370, 239] width 274 height 14
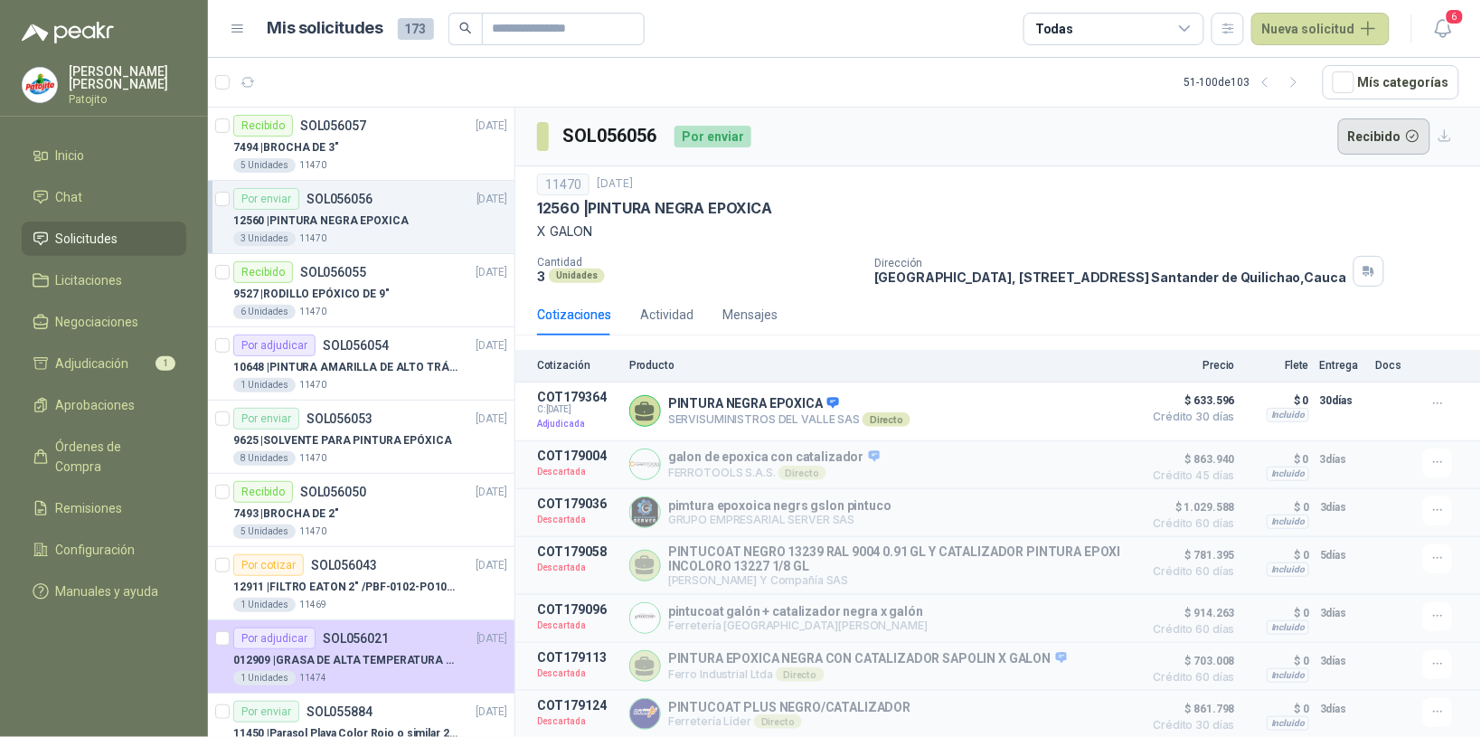
click at [1359, 134] on button "Recibido" at bounding box center [1384, 136] width 93 height 36
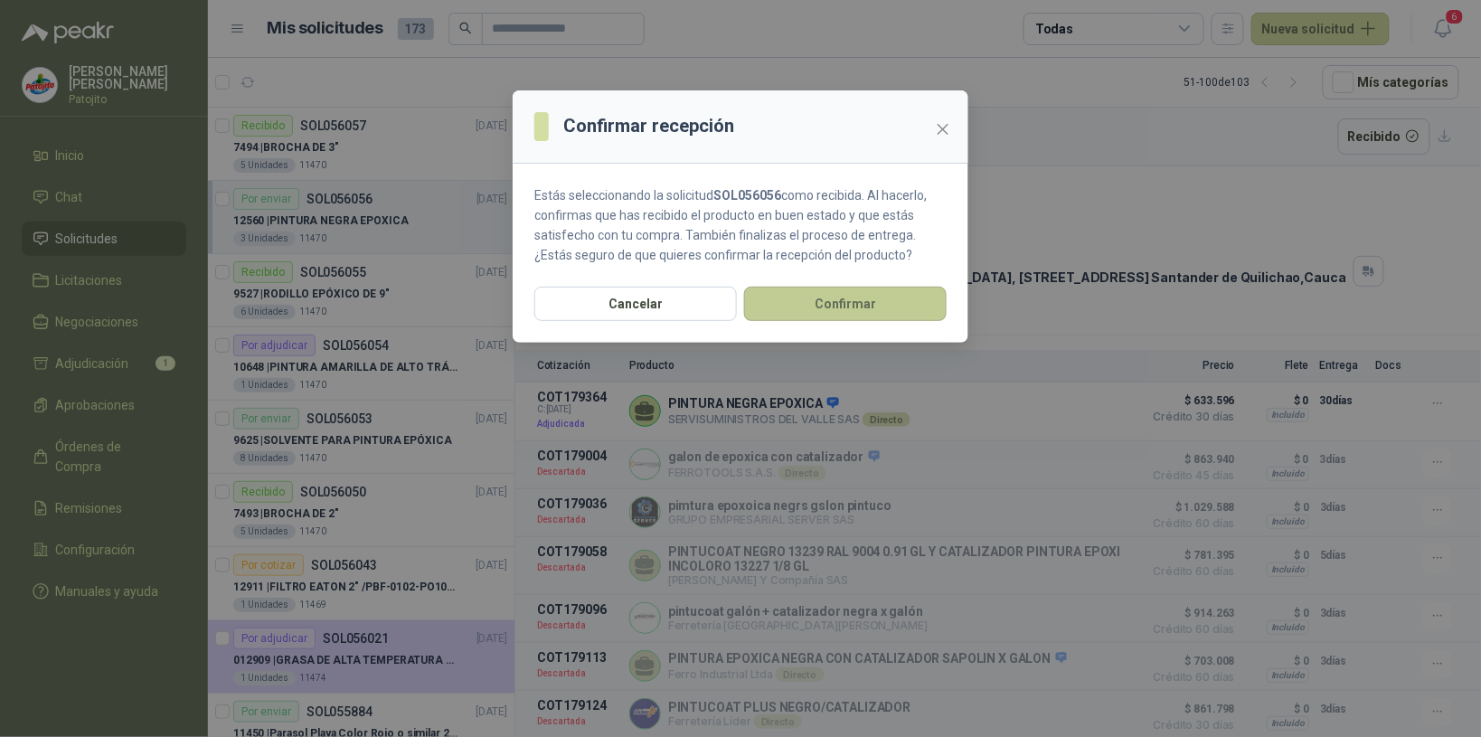
click at [780, 303] on button "Confirmar" at bounding box center [845, 304] width 203 height 34
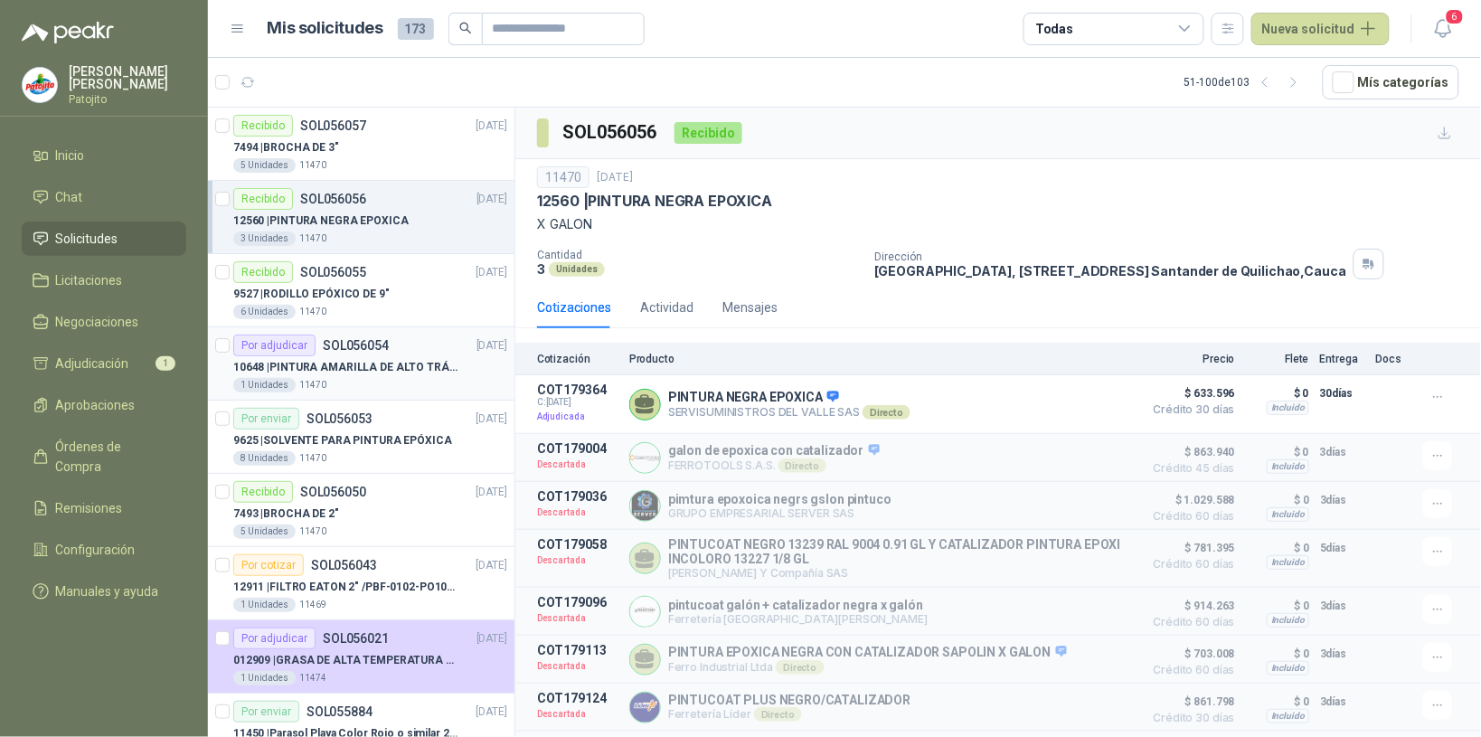
click at [378, 383] on div "1 Unidades 11470" at bounding box center [370, 385] width 274 height 14
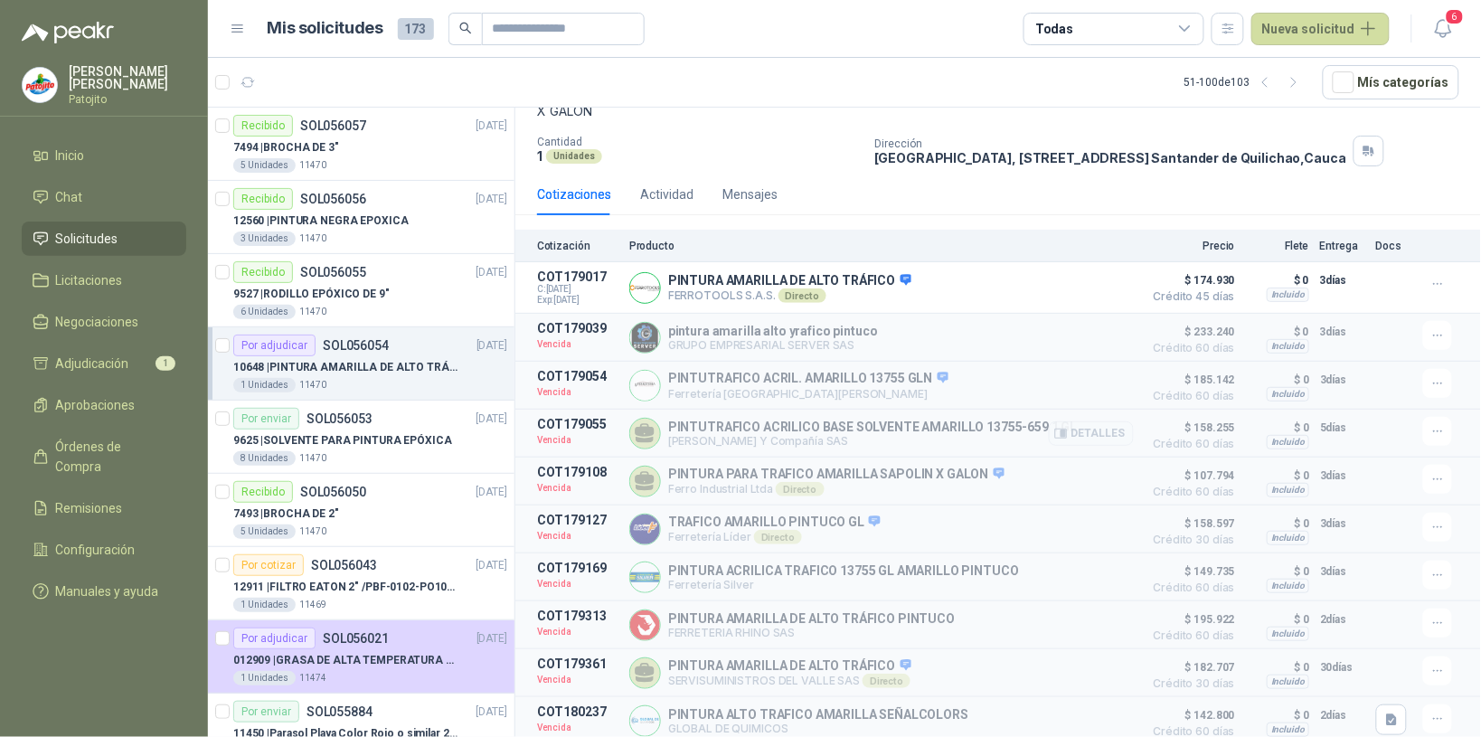
scroll to position [131, 0]
click at [532, 28] on input "text" at bounding box center [556, 29] width 127 height 31
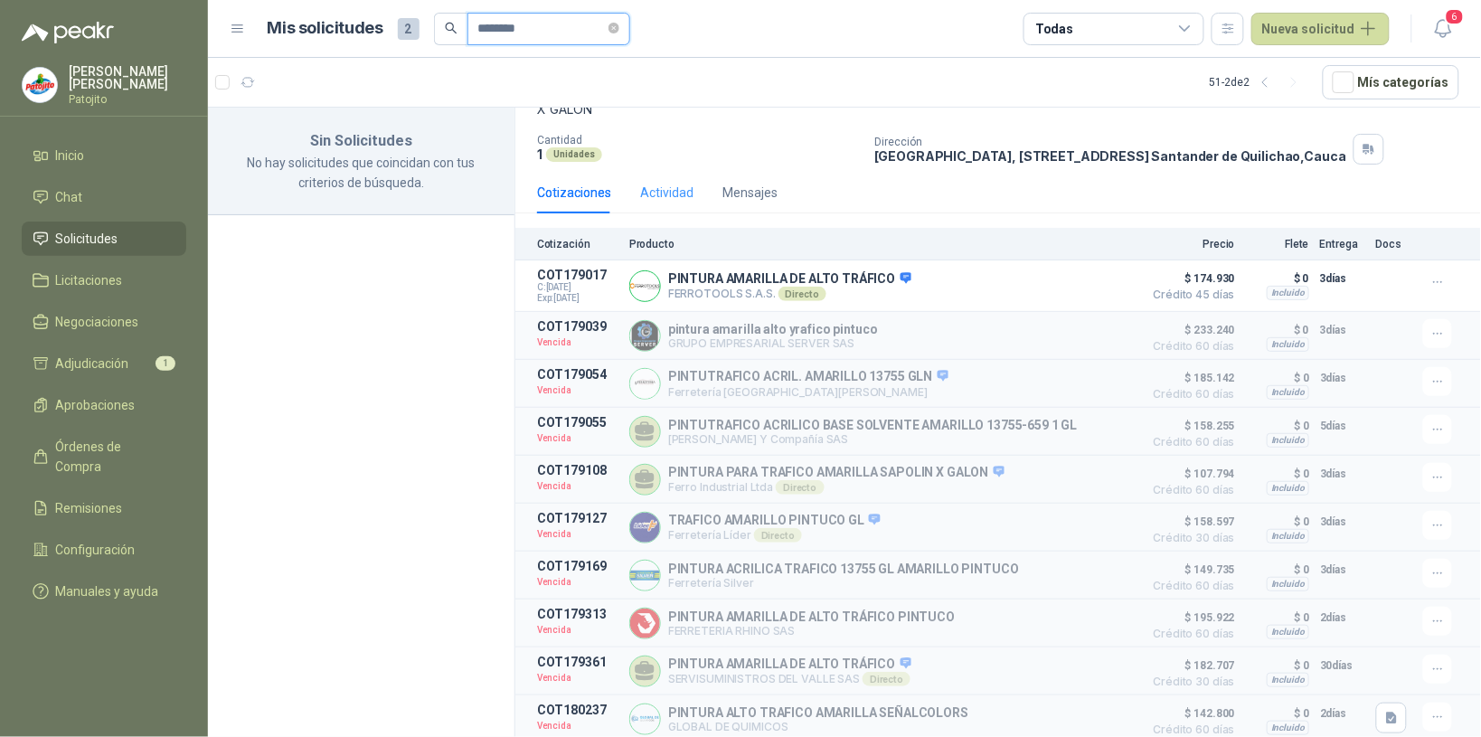
scroll to position [0, 0]
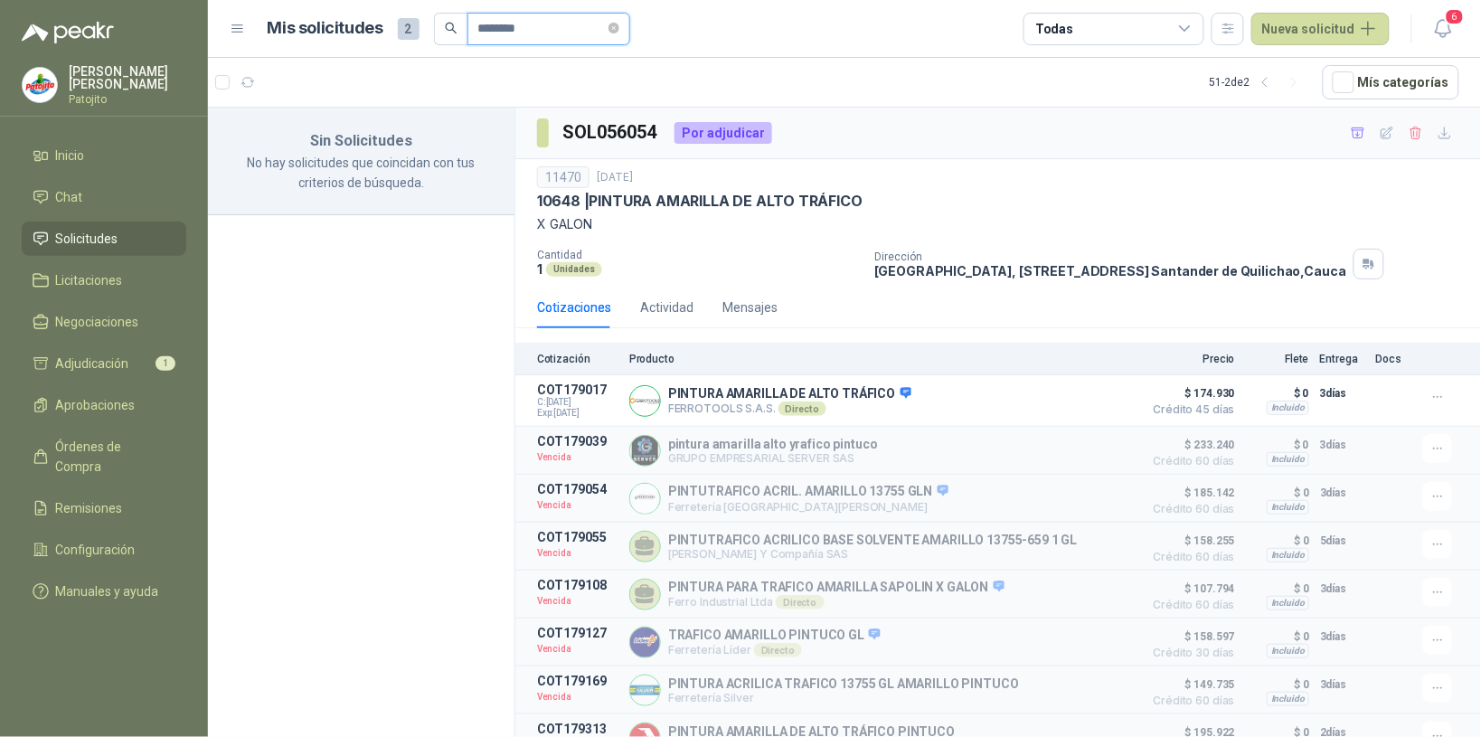
click at [554, 32] on input "********" at bounding box center [541, 29] width 127 height 31
type input "*"
click at [158, 232] on li "Solicitudes" at bounding box center [104, 239] width 143 height 20
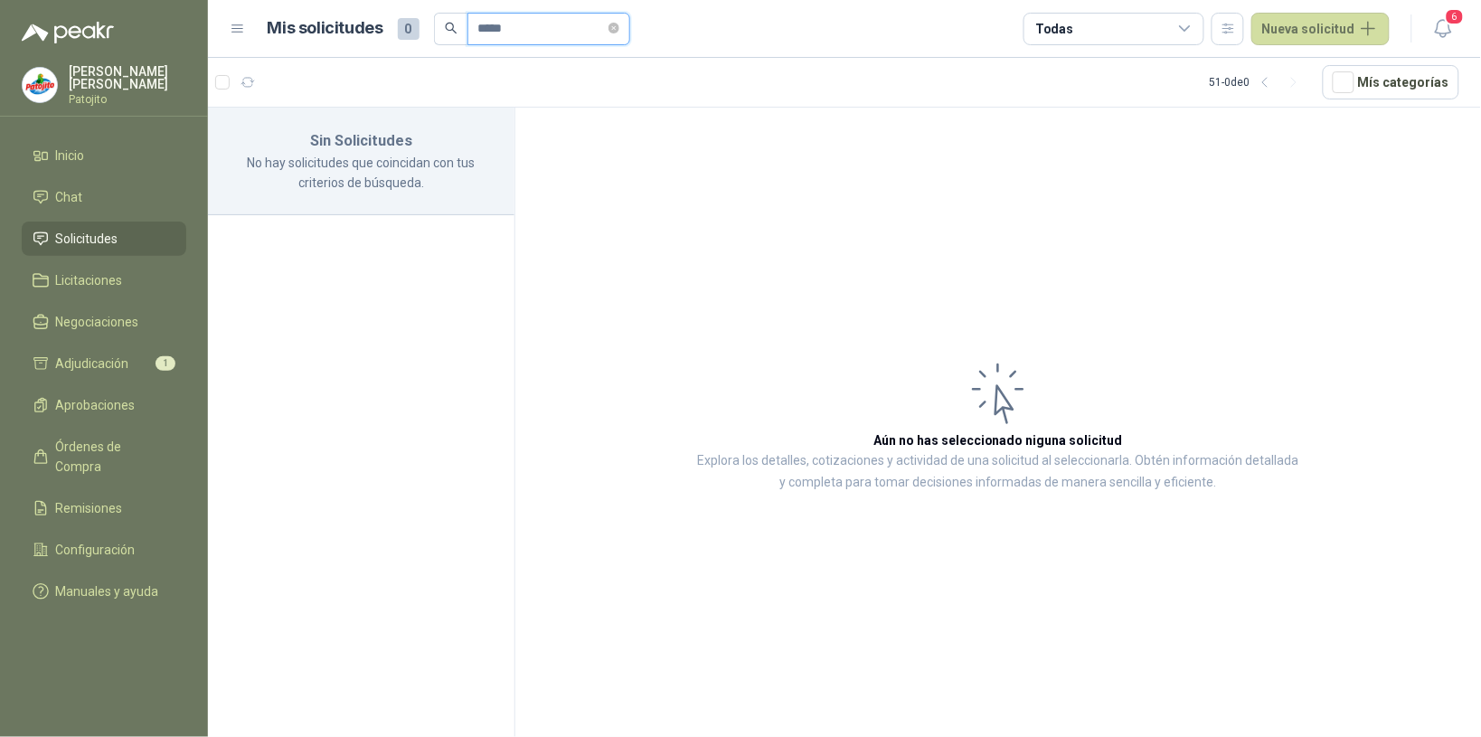
click at [532, 24] on input "*****" at bounding box center [541, 29] width 127 height 31
type input "*"
type input "*******"
click at [114, 232] on span "Solicitudes" at bounding box center [87, 239] width 62 height 20
click at [1273, 81] on icon "button" at bounding box center [1265, 82] width 15 height 15
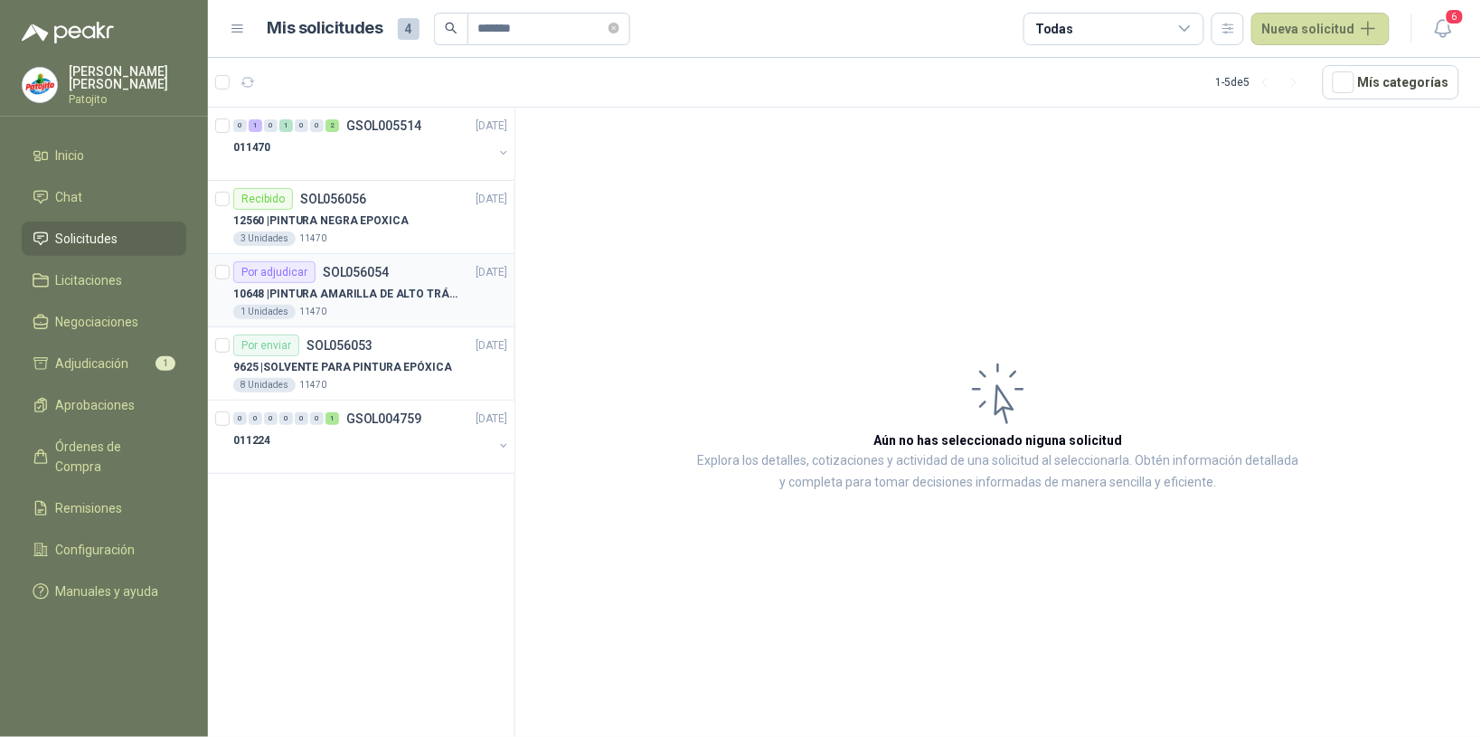
click at [410, 303] on p "10648 | PINTURA AMARILLA DE ALTO TRÁFICO" at bounding box center [345, 294] width 225 height 17
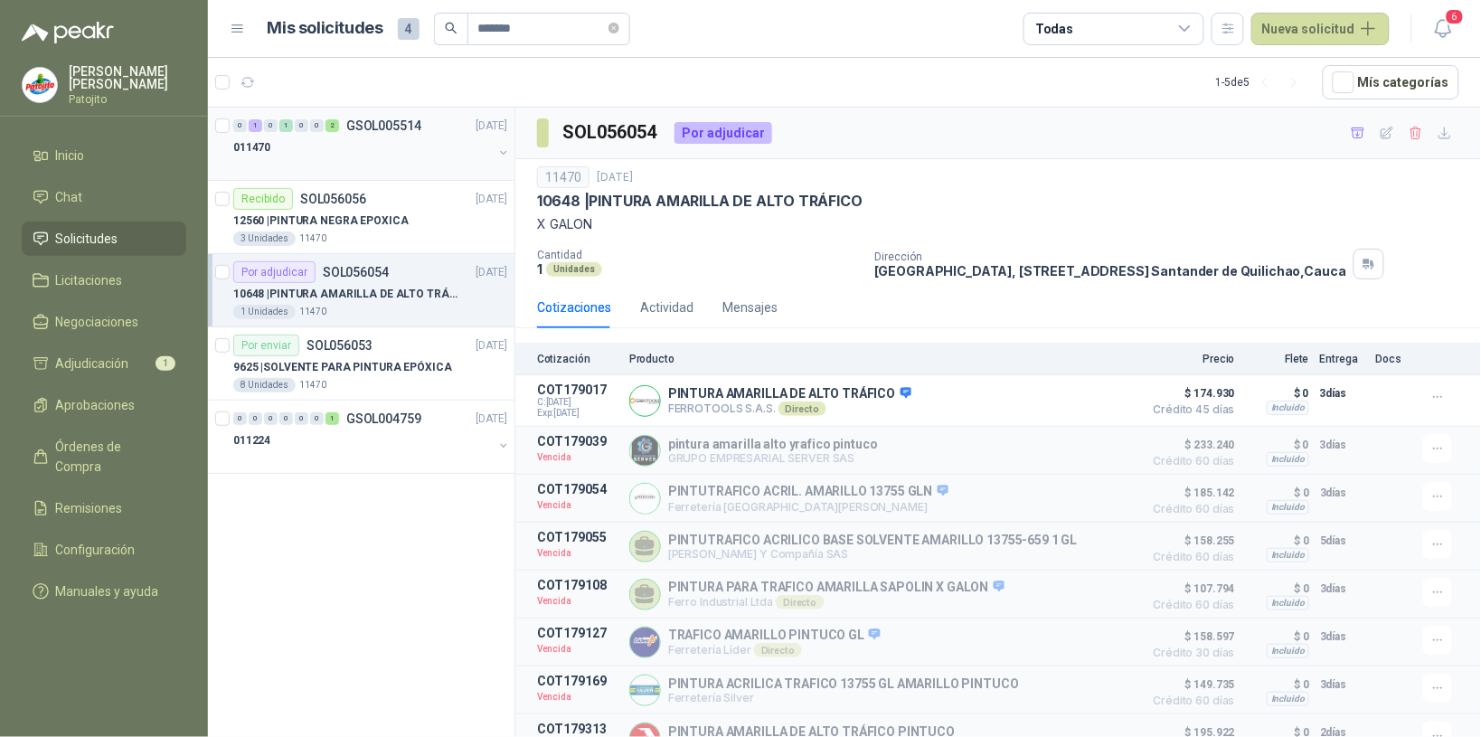
click at [383, 141] on div "011470" at bounding box center [363, 148] width 260 height 22
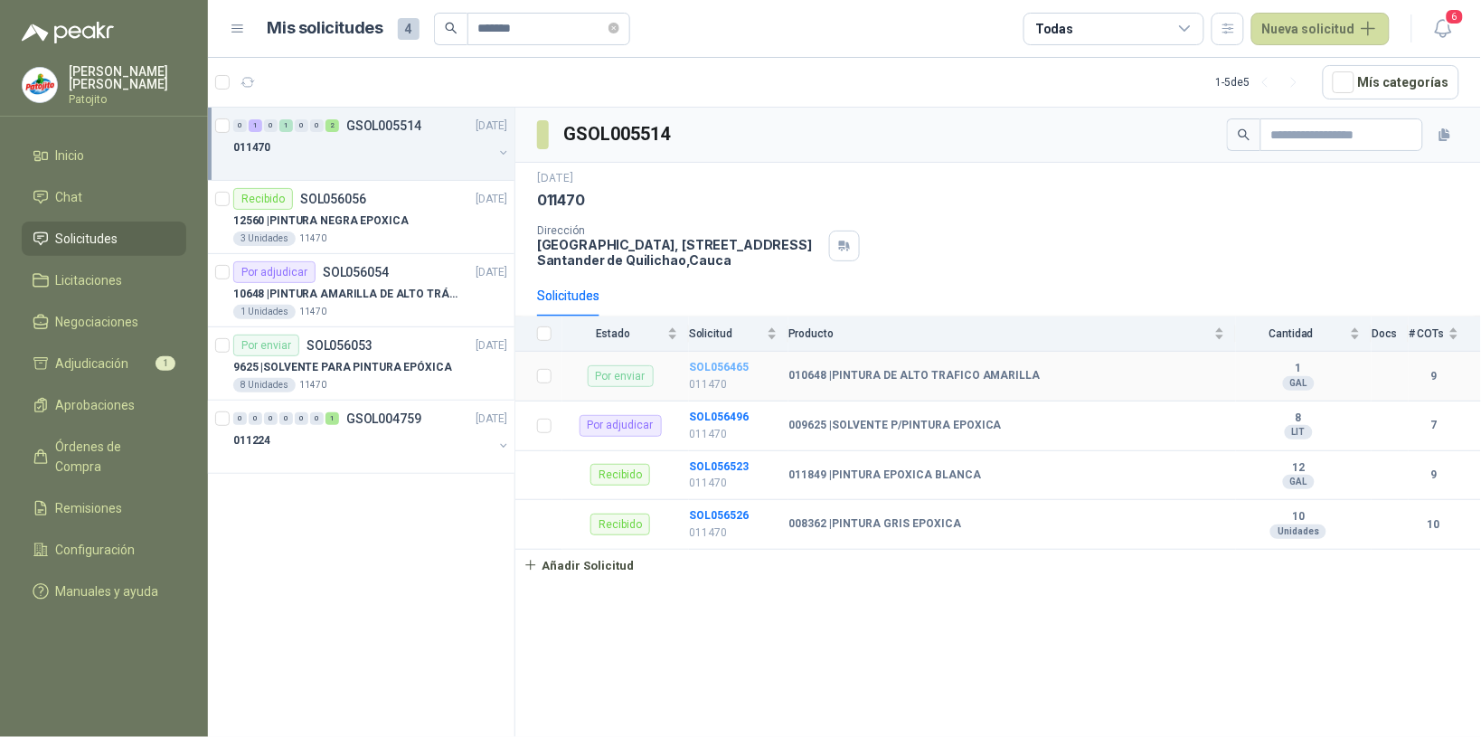
click at [730, 368] on b "SOL056465" at bounding box center [719, 367] width 60 height 13
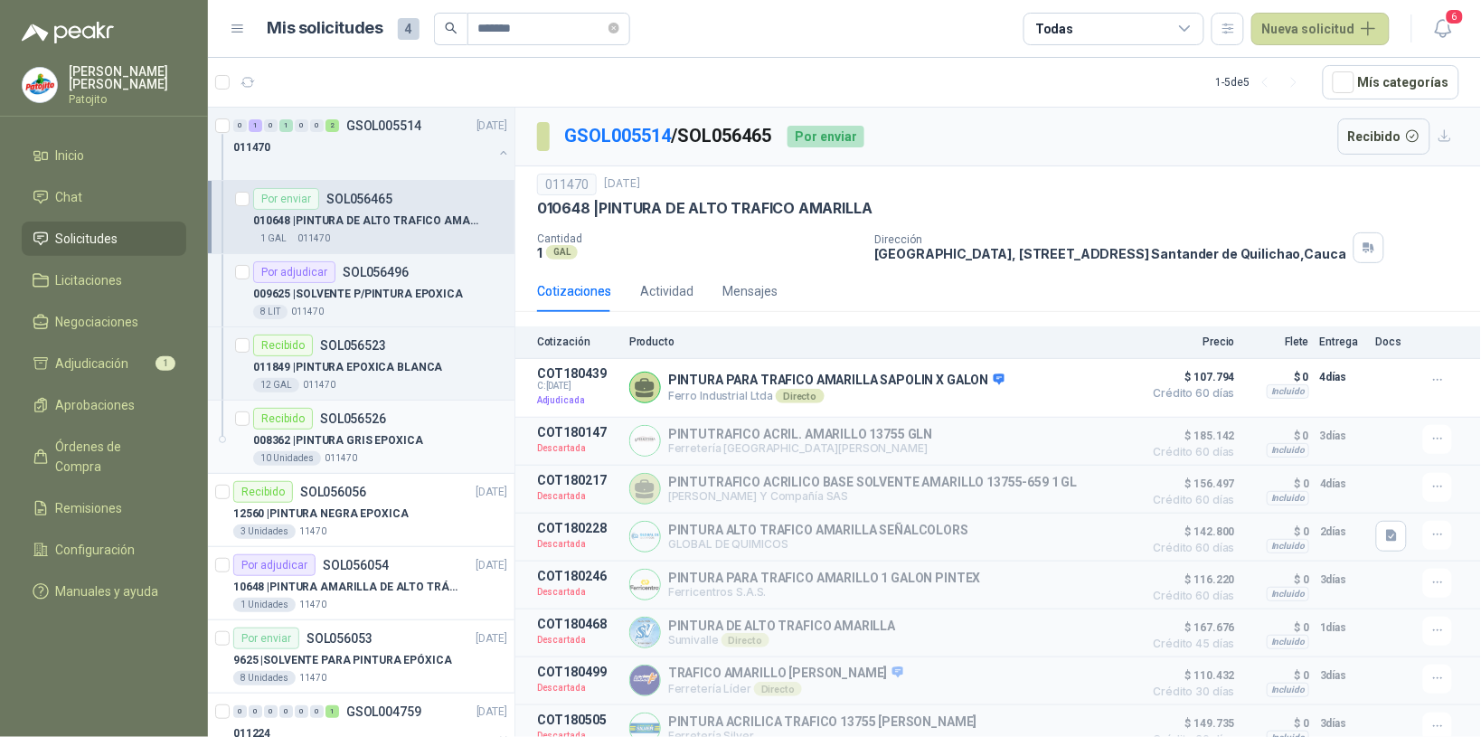
scroll to position [51, 0]
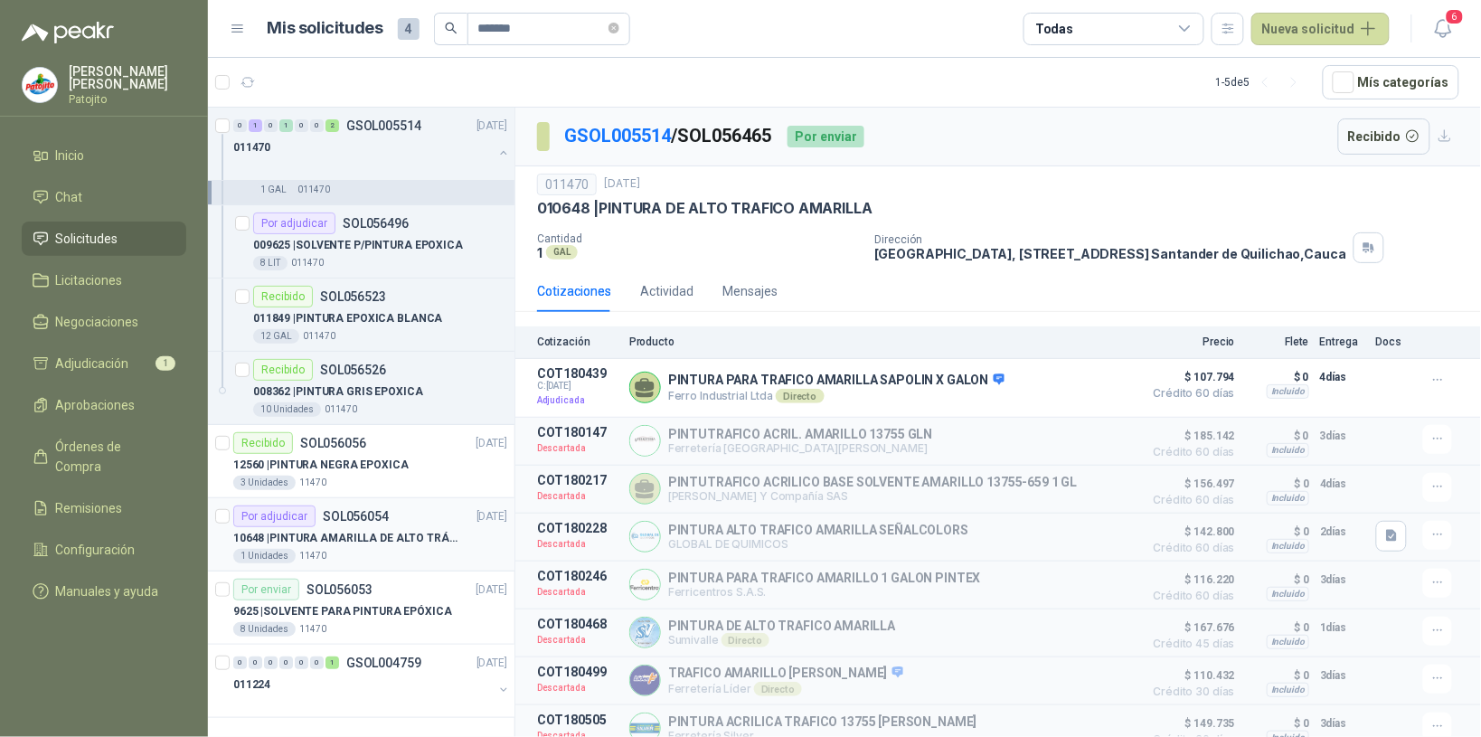
click at [373, 544] on p "10648 | PINTURA AMARILLA DE ALTO TRÁFICO" at bounding box center [345, 538] width 225 height 17
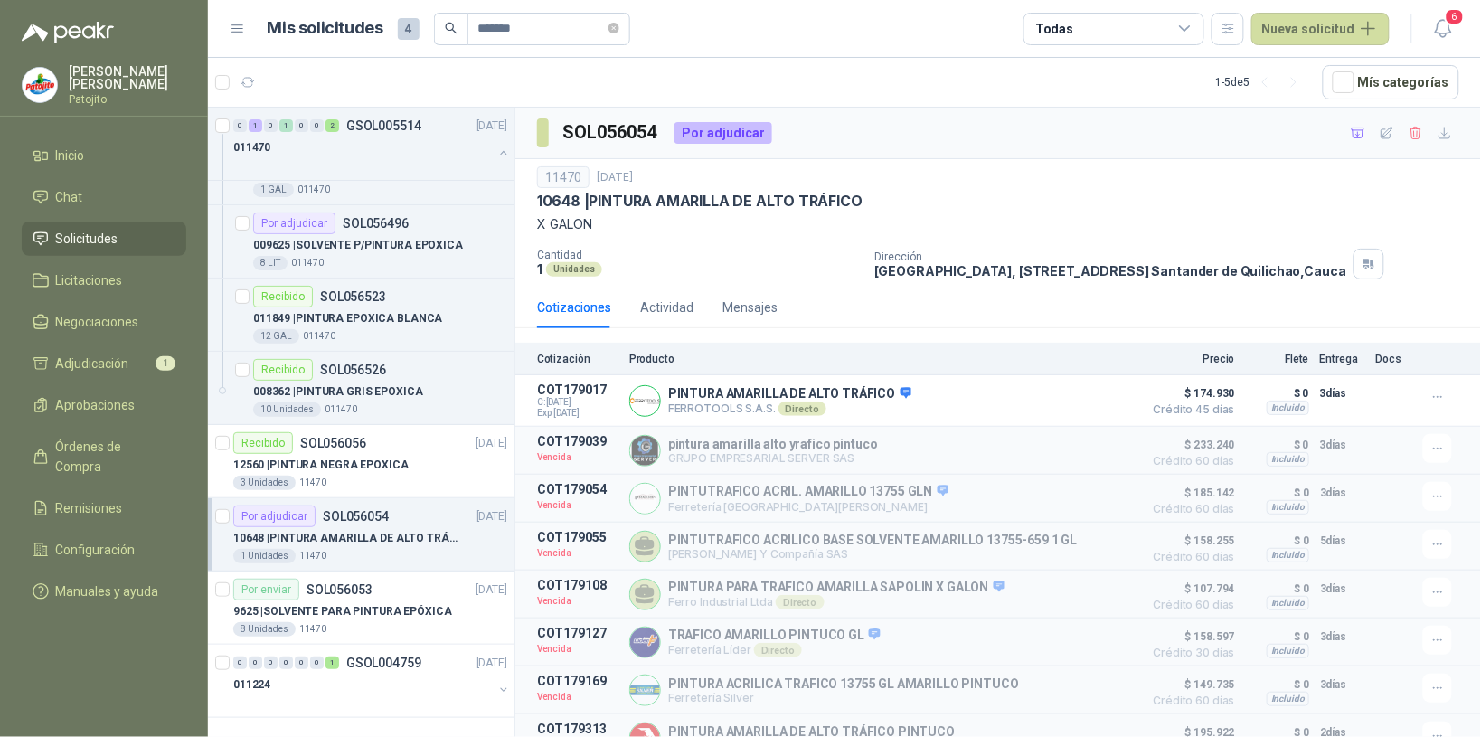
click at [1189, 25] on icon at bounding box center [1185, 29] width 16 height 16
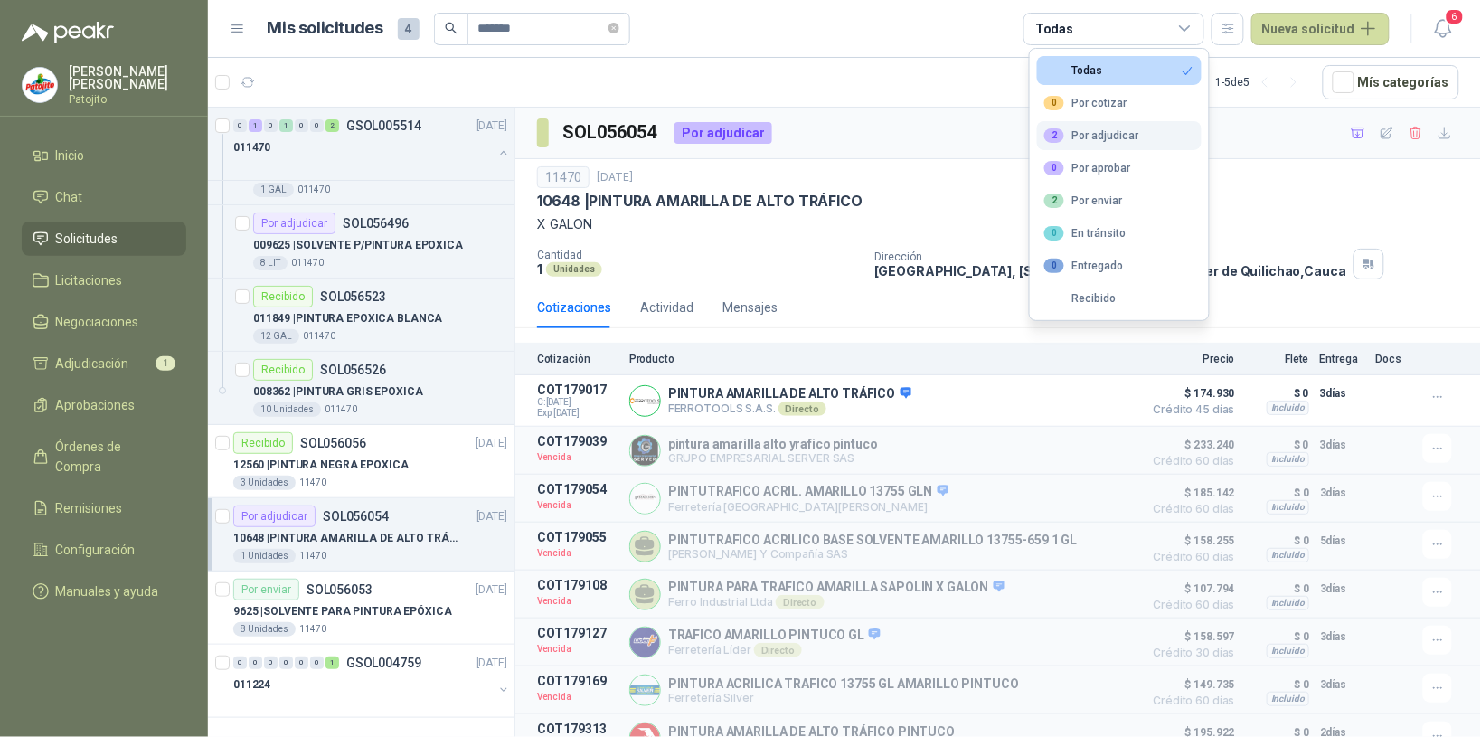
click at [1132, 133] on div "2 Por adjudicar" at bounding box center [1091, 135] width 94 height 14
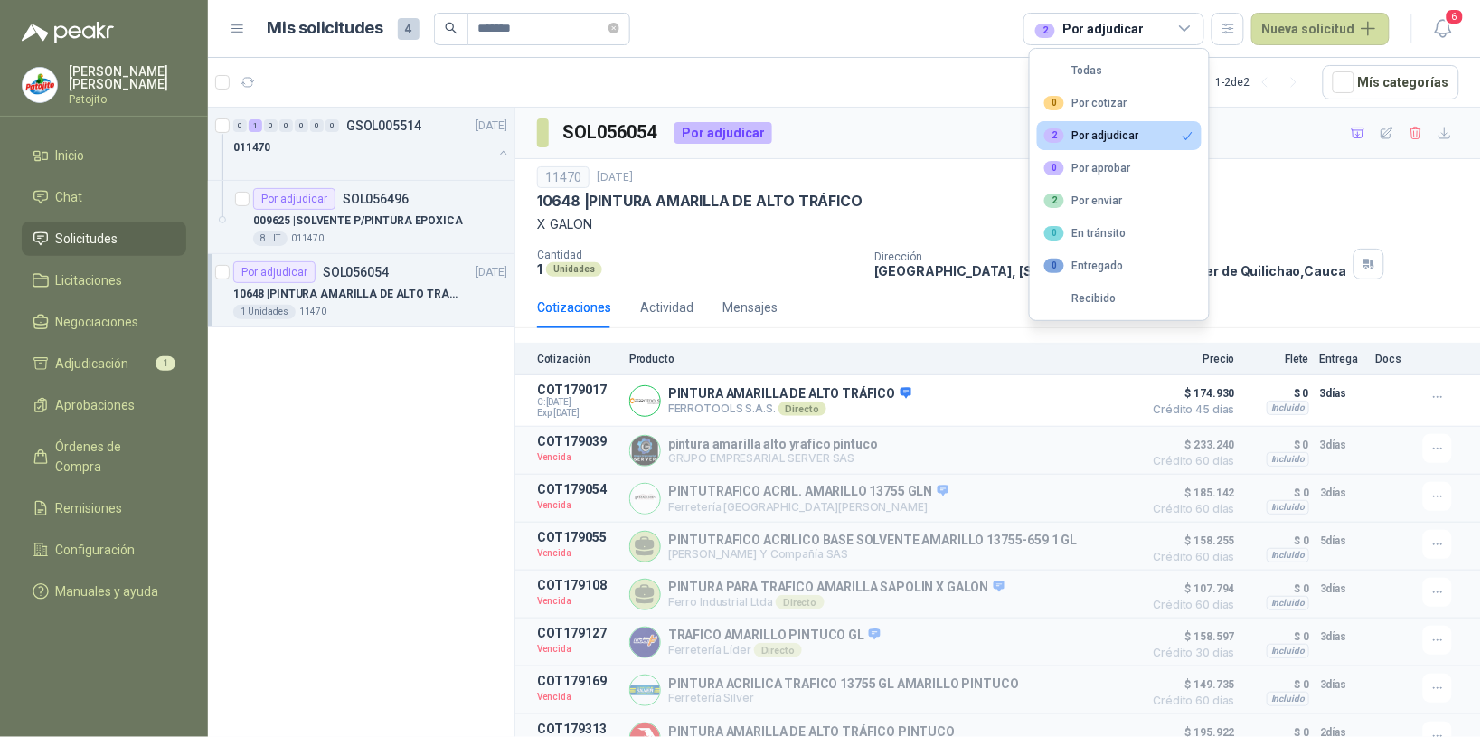
click at [360, 441] on div "0 1 0 0 0 0 0 GSOL005514 17/09/25 011470 Por adjudicar SOL056496 009625 | SOLVE…" at bounding box center [361, 426] width 307 height 636
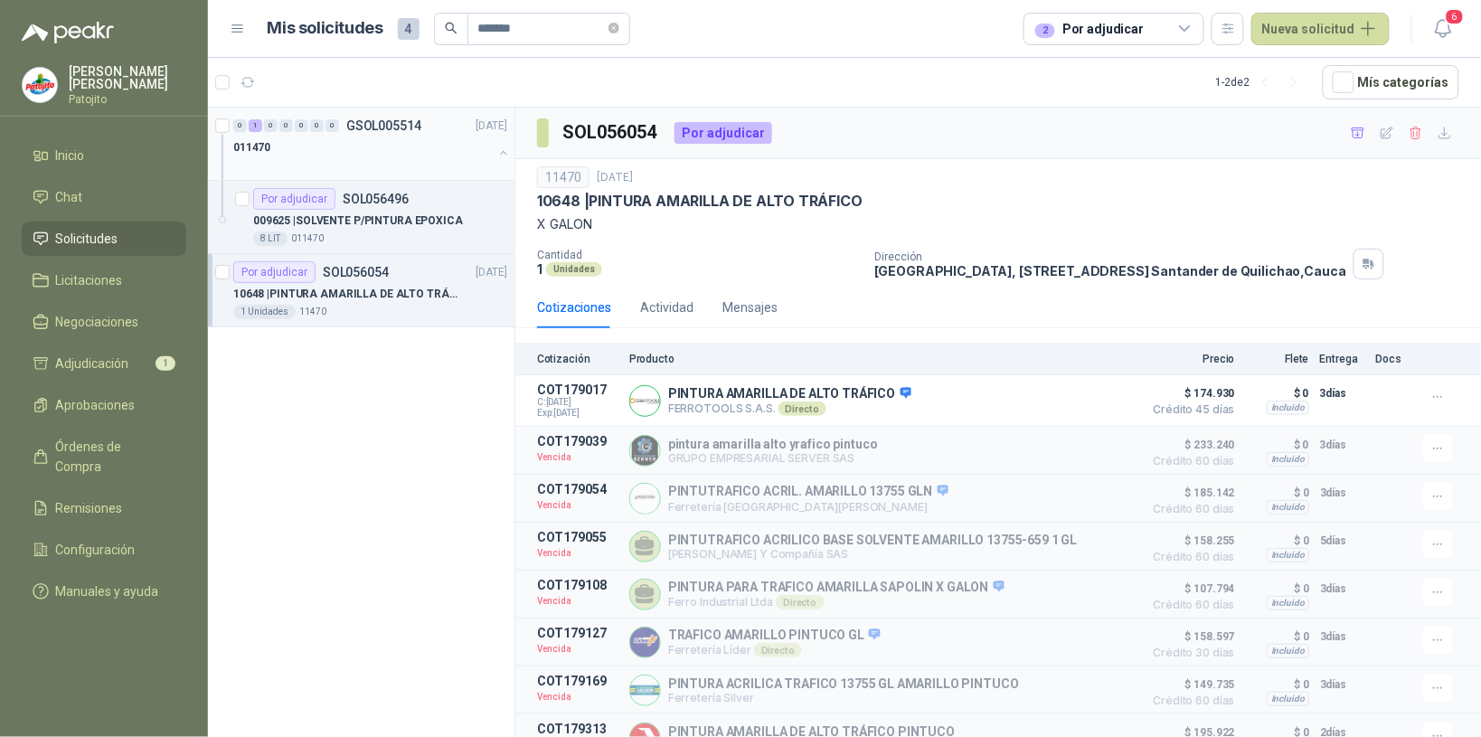
click at [354, 147] on div "011470" at bounding box center [363, 148] width 260 height 22
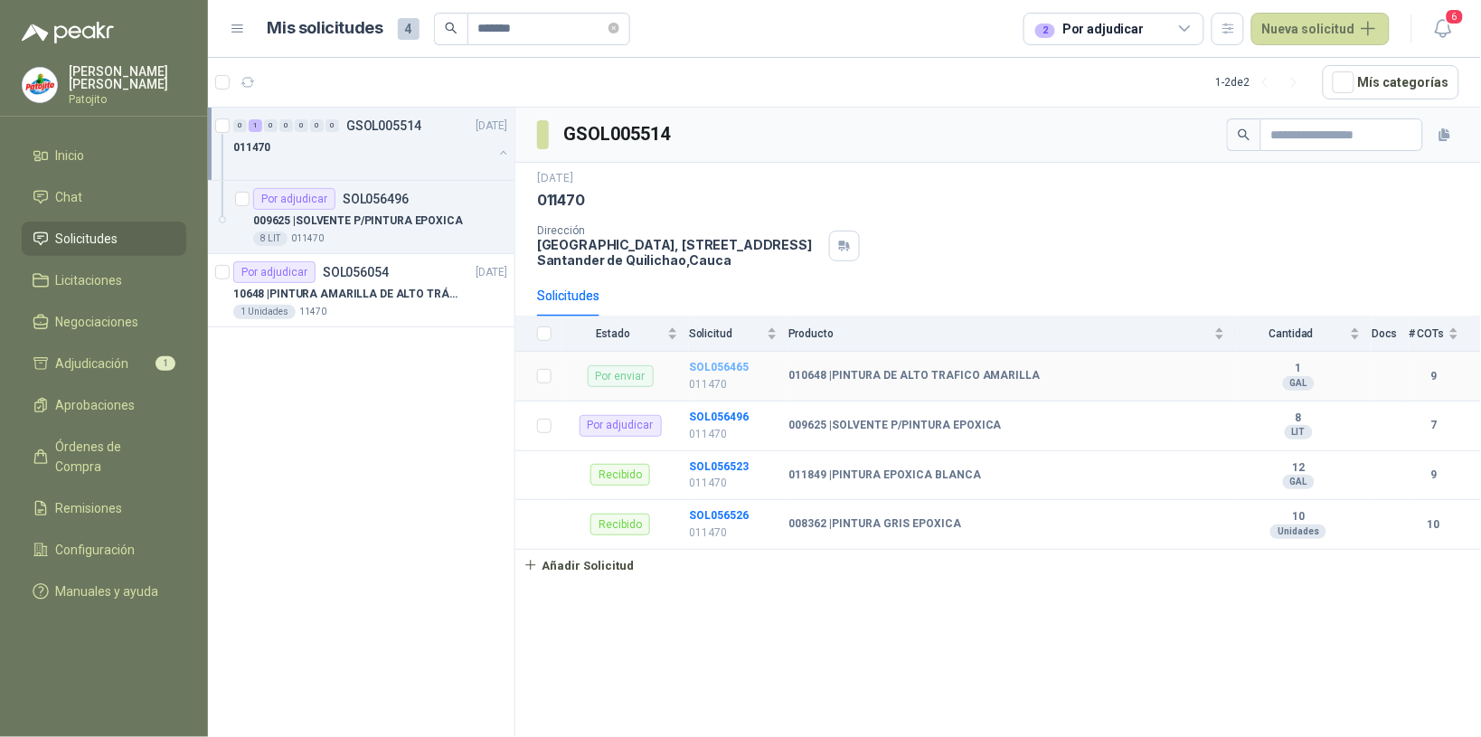
click at [732, 364] on b "SOL056465" at bounding box center [719, 367] width 60 height 13
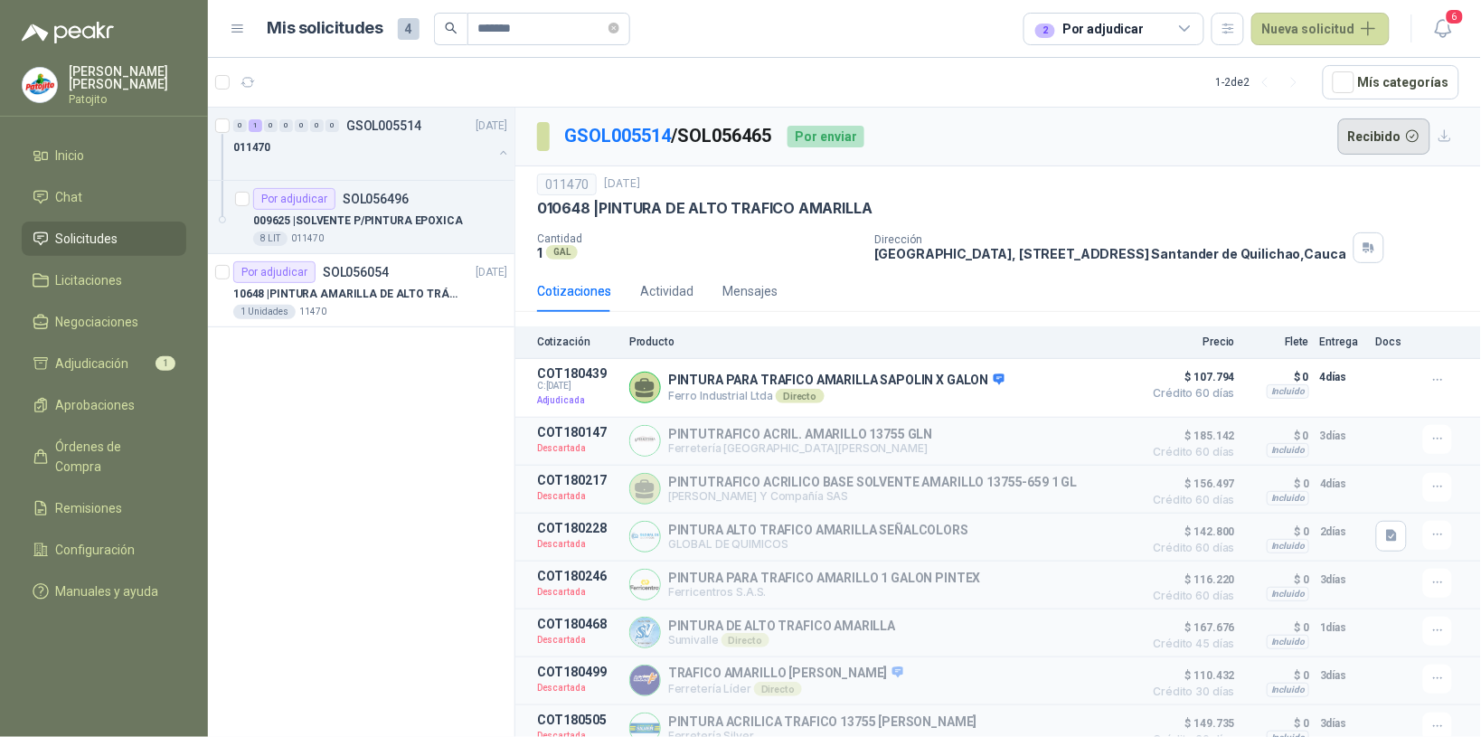
click at [1362, 136] on button "Recibido" at bounding box center [1384, 136] width 93 height 36
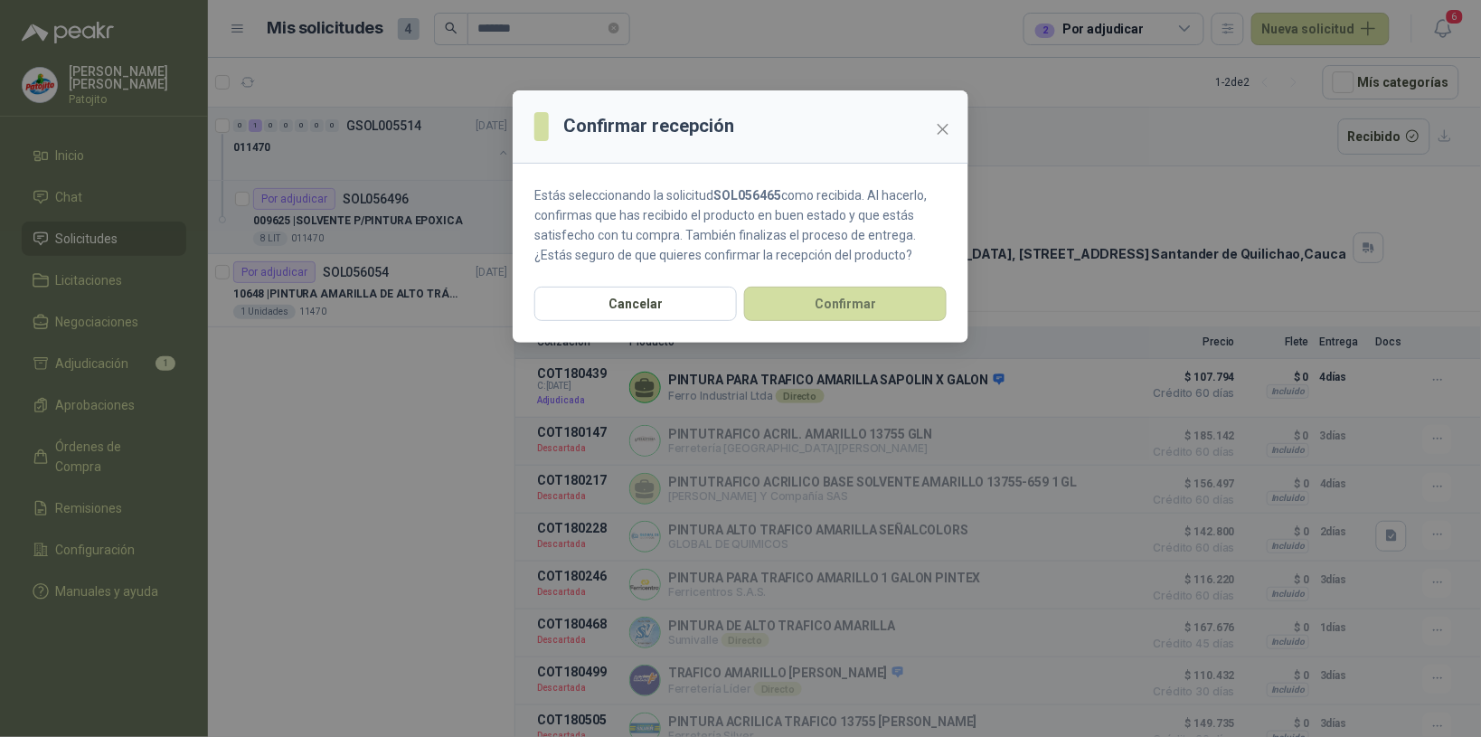
click at [801, 301] on button "Confirmar" at bounding box center [845, 304] width 203 height 34
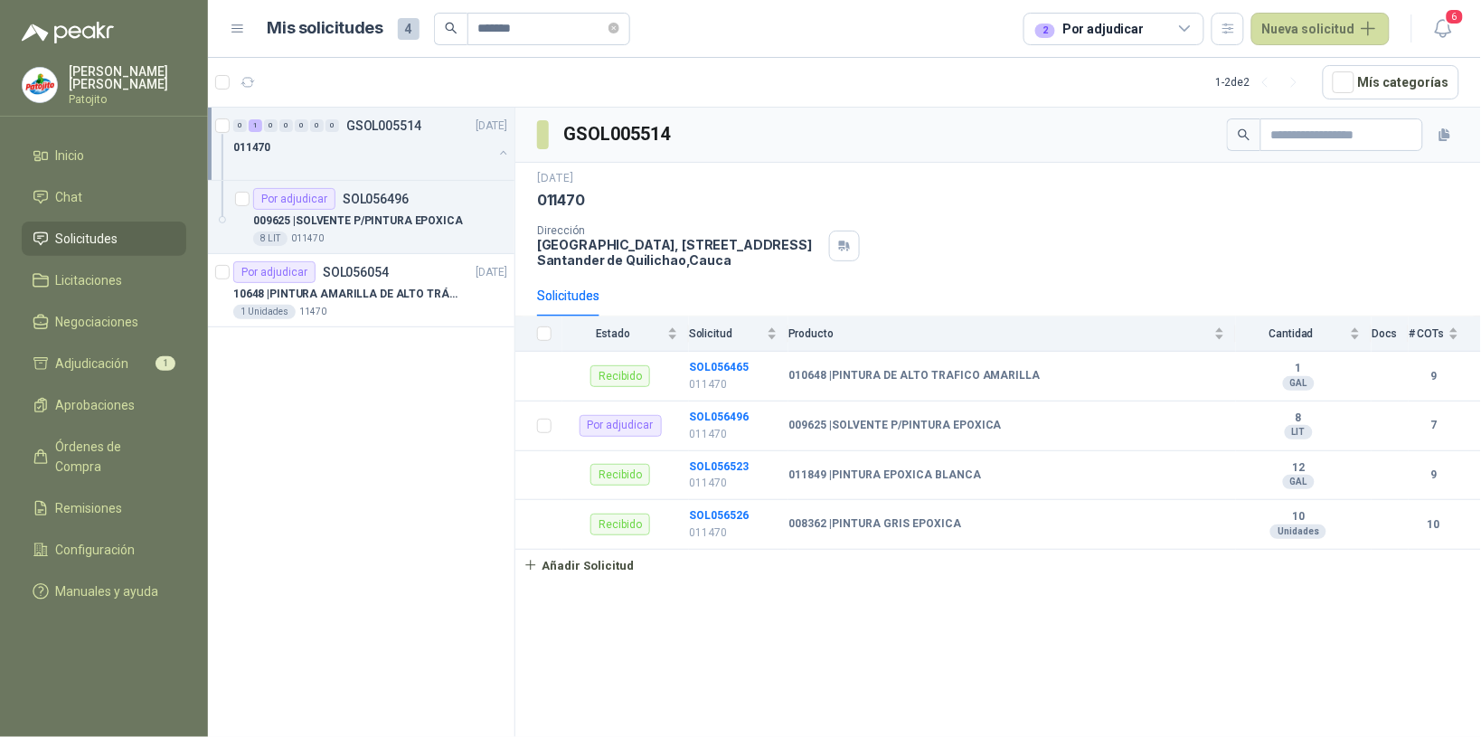
click at [1335, 628] on div "GSOL005514 17 sept, 2025 011470 Dirección Parque Industrial el Paraiso, Bodega …" at bounding box center [998, 426] width 966 height 636
click at [360, 297] on p "10648 | PINTURA AMARILLA DE ALTO TRÁFICO" at bounding box center [345, 294] width 225 height 17
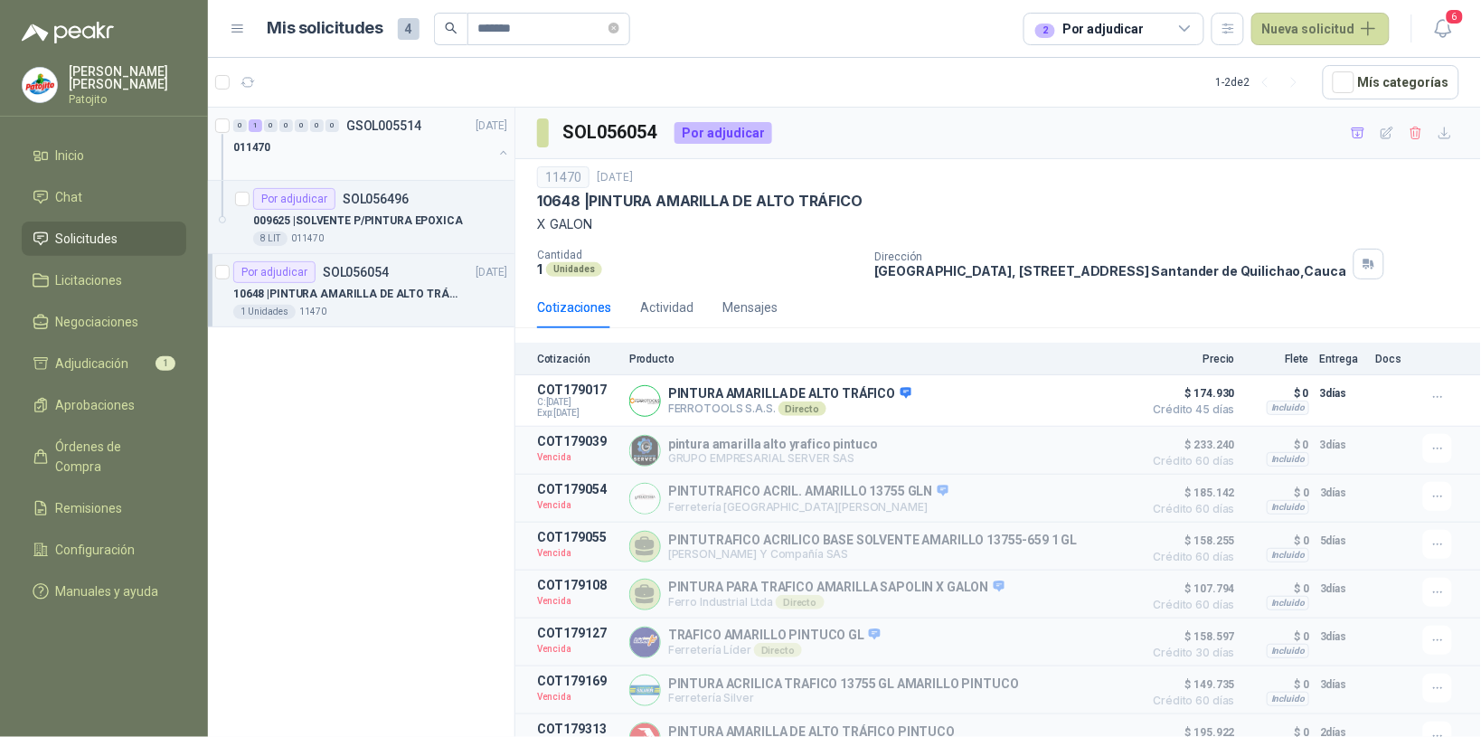
click at [292, 140] on div "011470" at bounding box center [363, 148] width 260 height 22
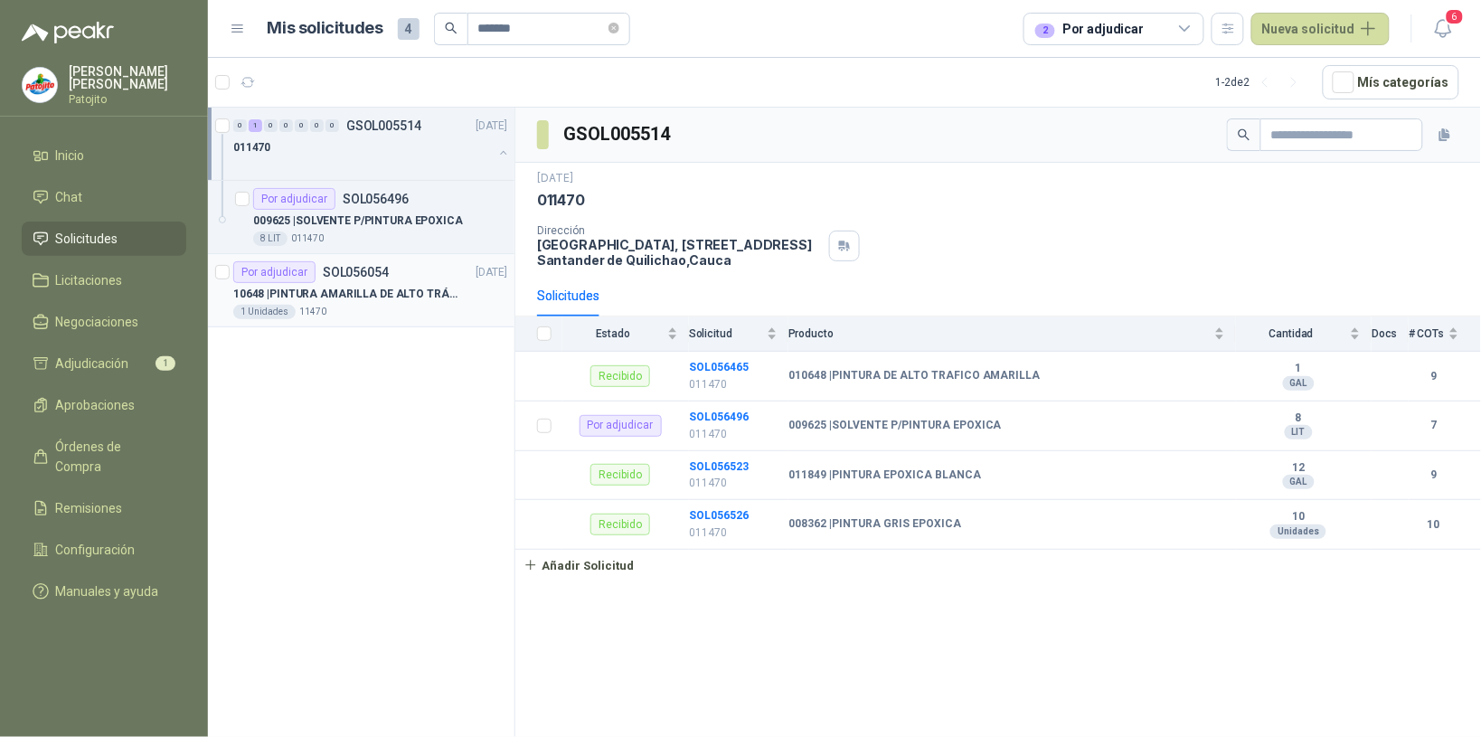
click at [317, 281] on div "Por adjudicar SOL056054" at bounding box center [311, 272] width 156 height 22
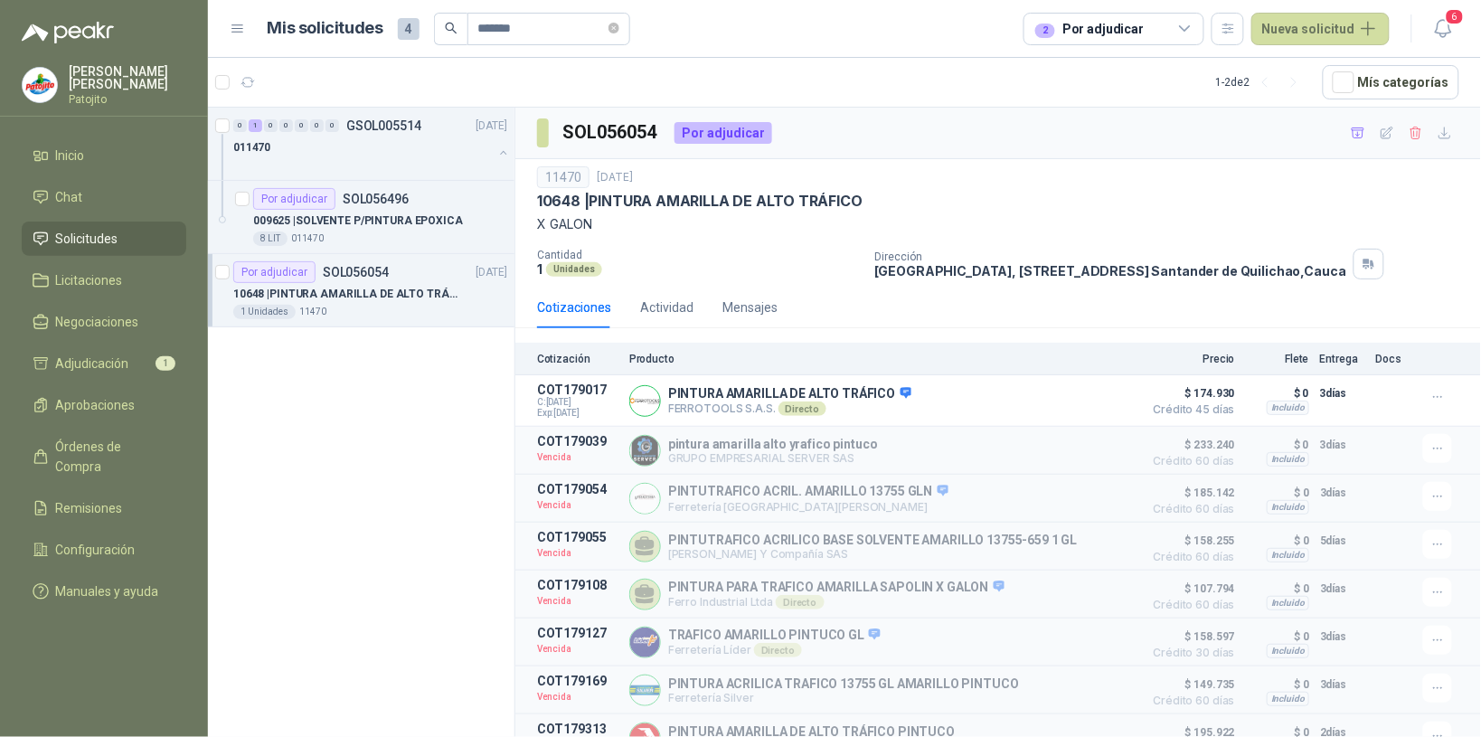
click at [143, 443] on span "Órdenes de Compra" at bounding box center [112, 457] width 113 height 40
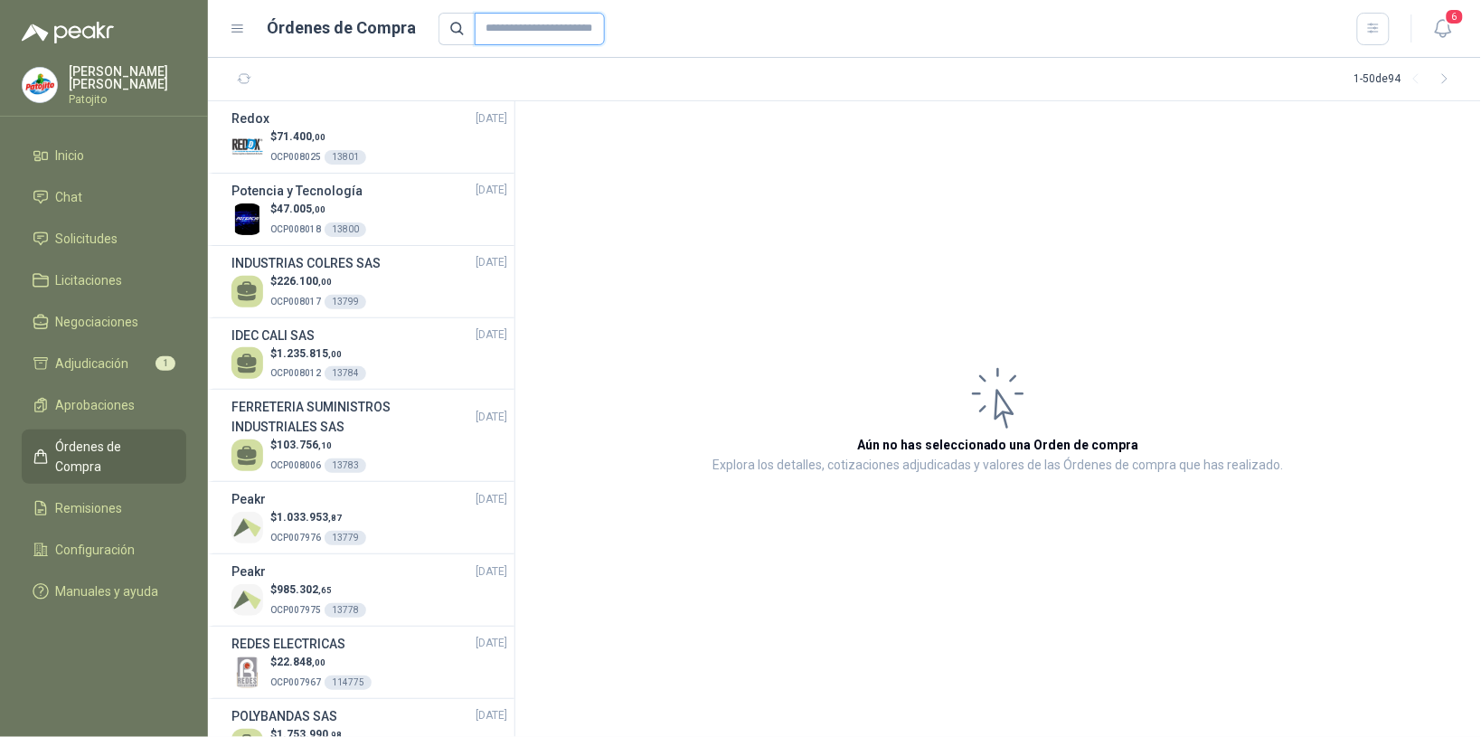
click at [503, 30] on input "text" at bounding box center [540, 29] width 130 height 33
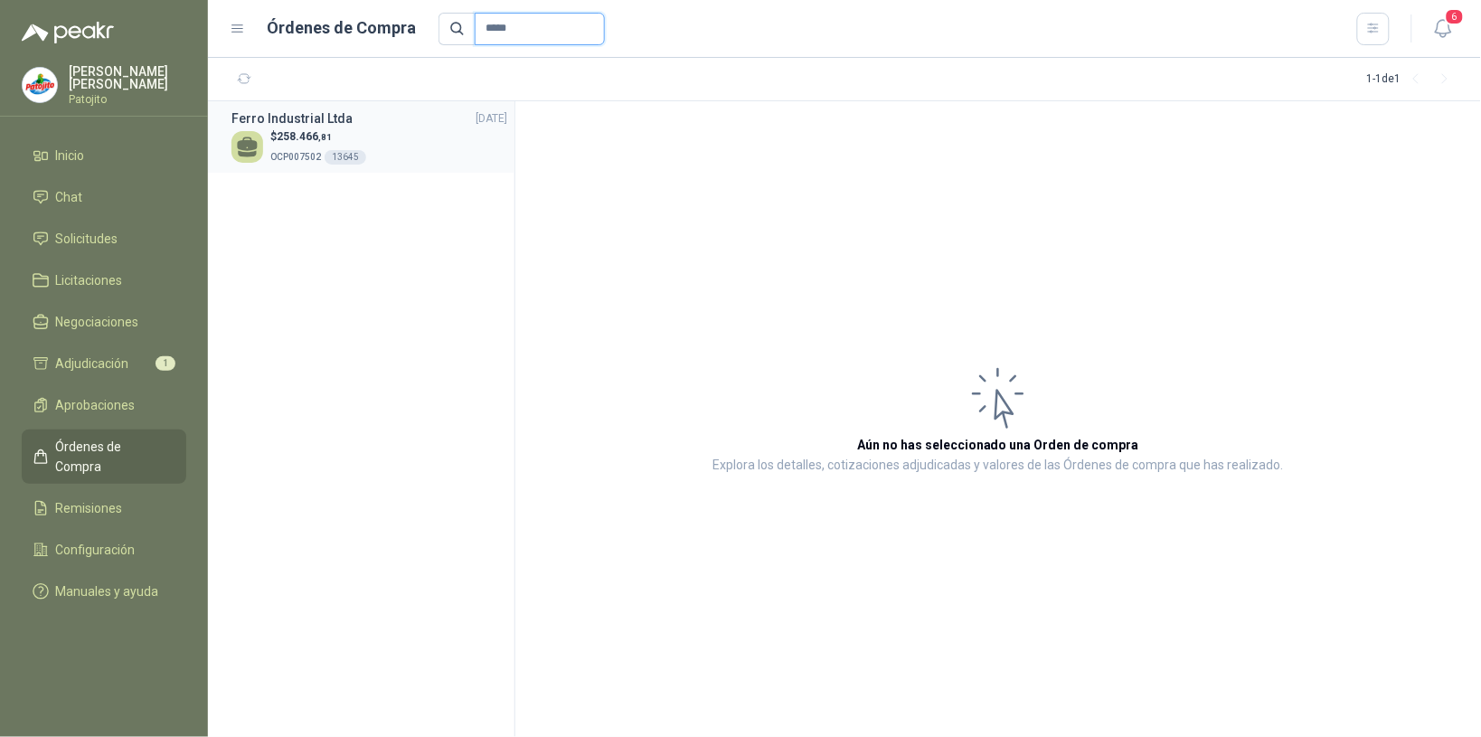
type input "*****"
click at [432, 146] on div "$ 258.466 ,81 OCP007502 13645" at bounding box center [370, 146] width 276 height 37
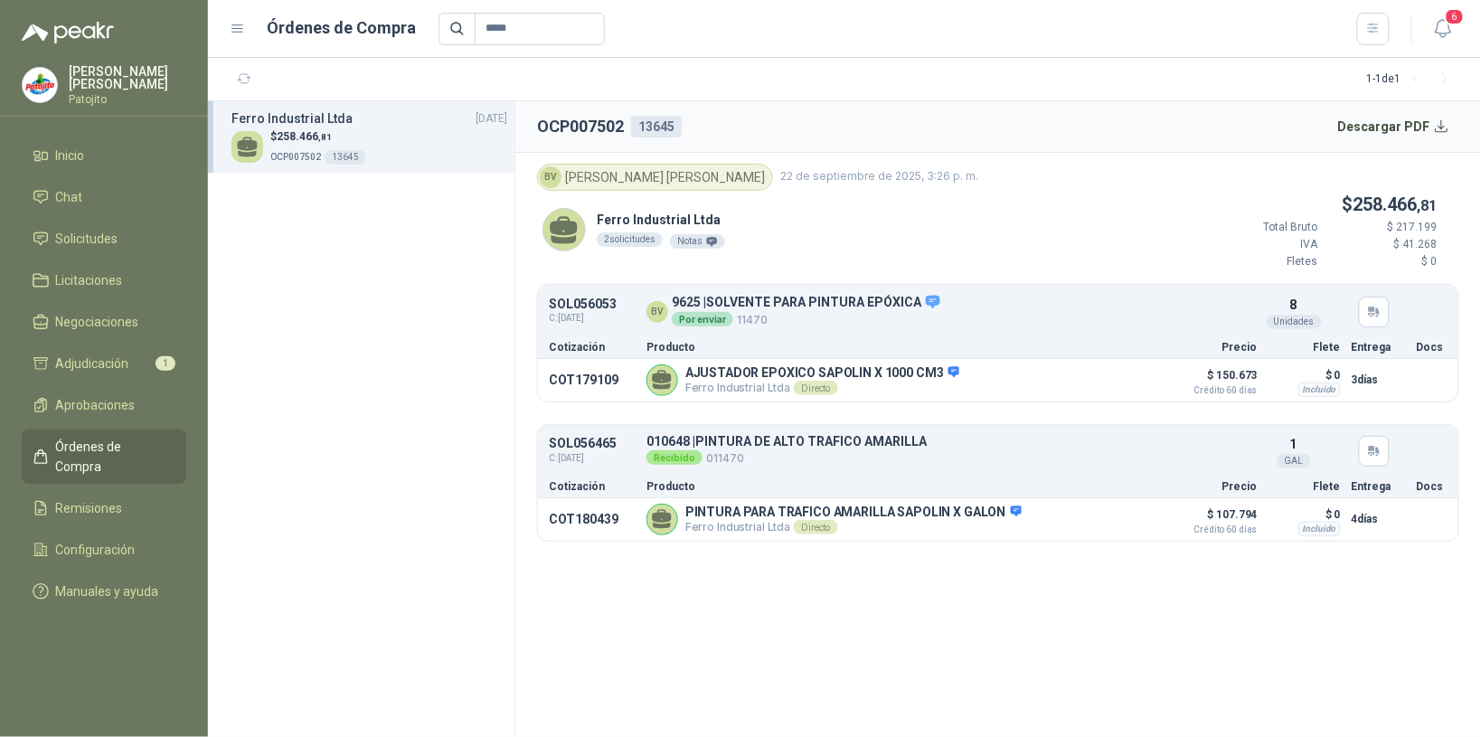
click at [1409, 128] on button "Descargar PDF" at bounding box center [1394, 127] width 132 height 36
drag, startPoint x: 102, startPoint y: 229, endPoint x: 152, endPoint y: 232, distance: 49.8
click at [102, 229] on span "Solicitudes" at bounding box center [87, 239] width 62 height 20
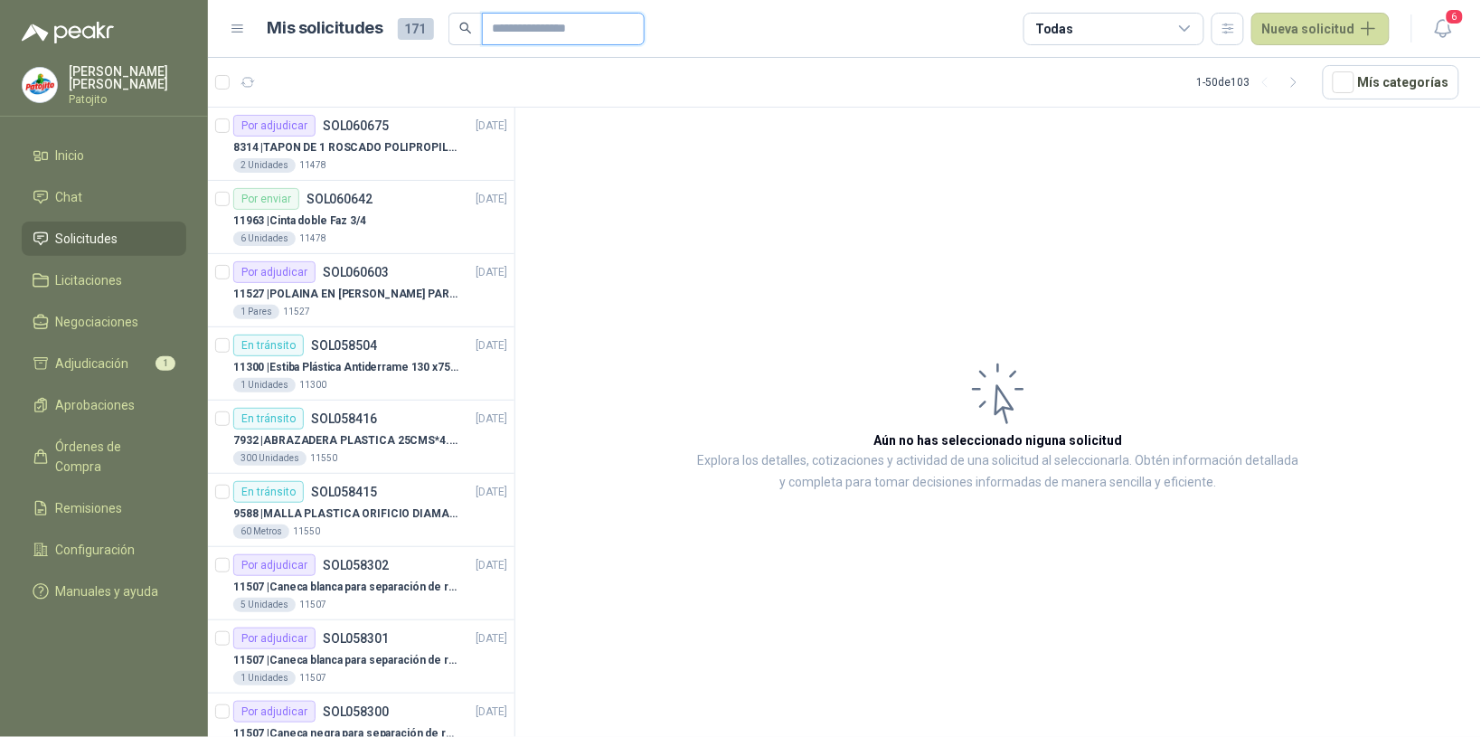
click at [545, 29] on input "text" at bounding box center [556, 29] width 127 height 31
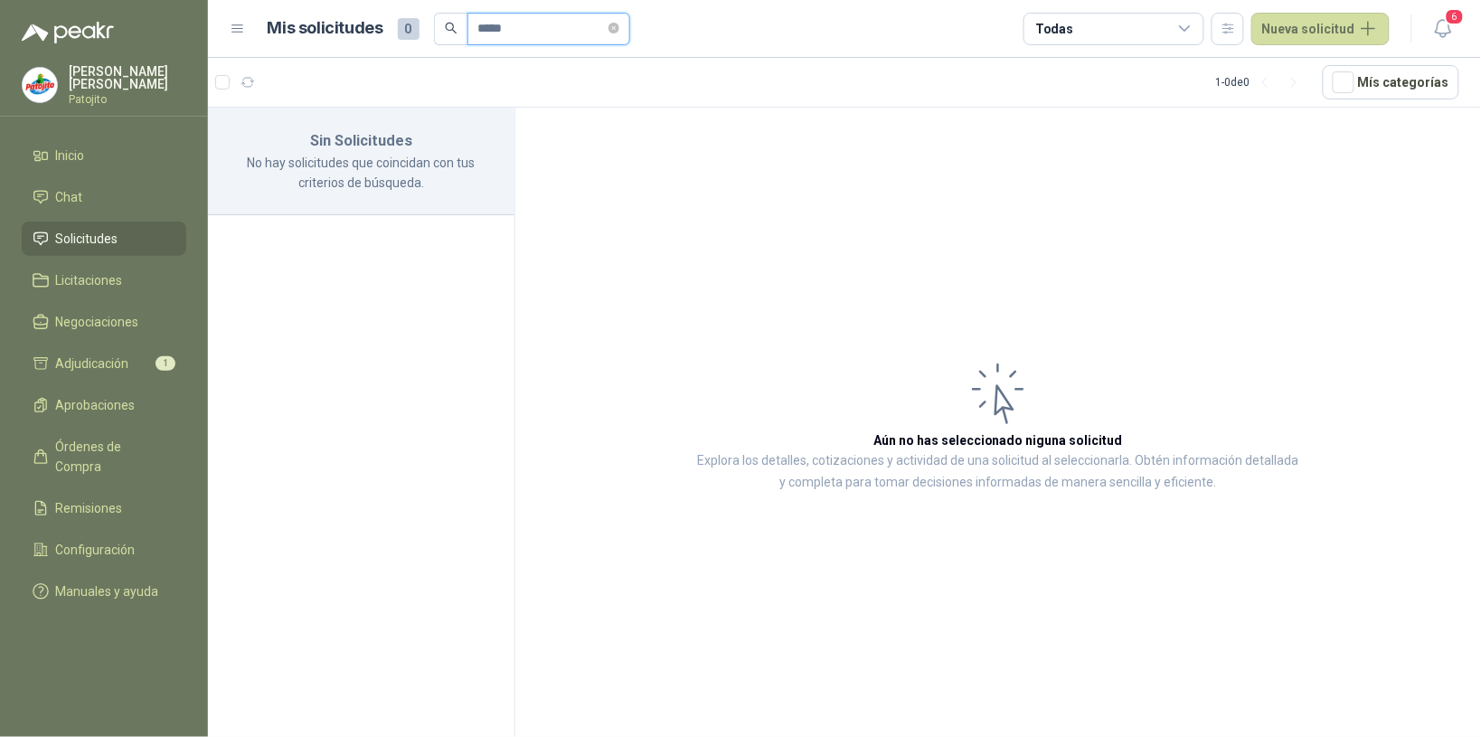
click at [547, 28] on input "*****" at bounding box center [541, 29] width 127 height 31
type input "*"
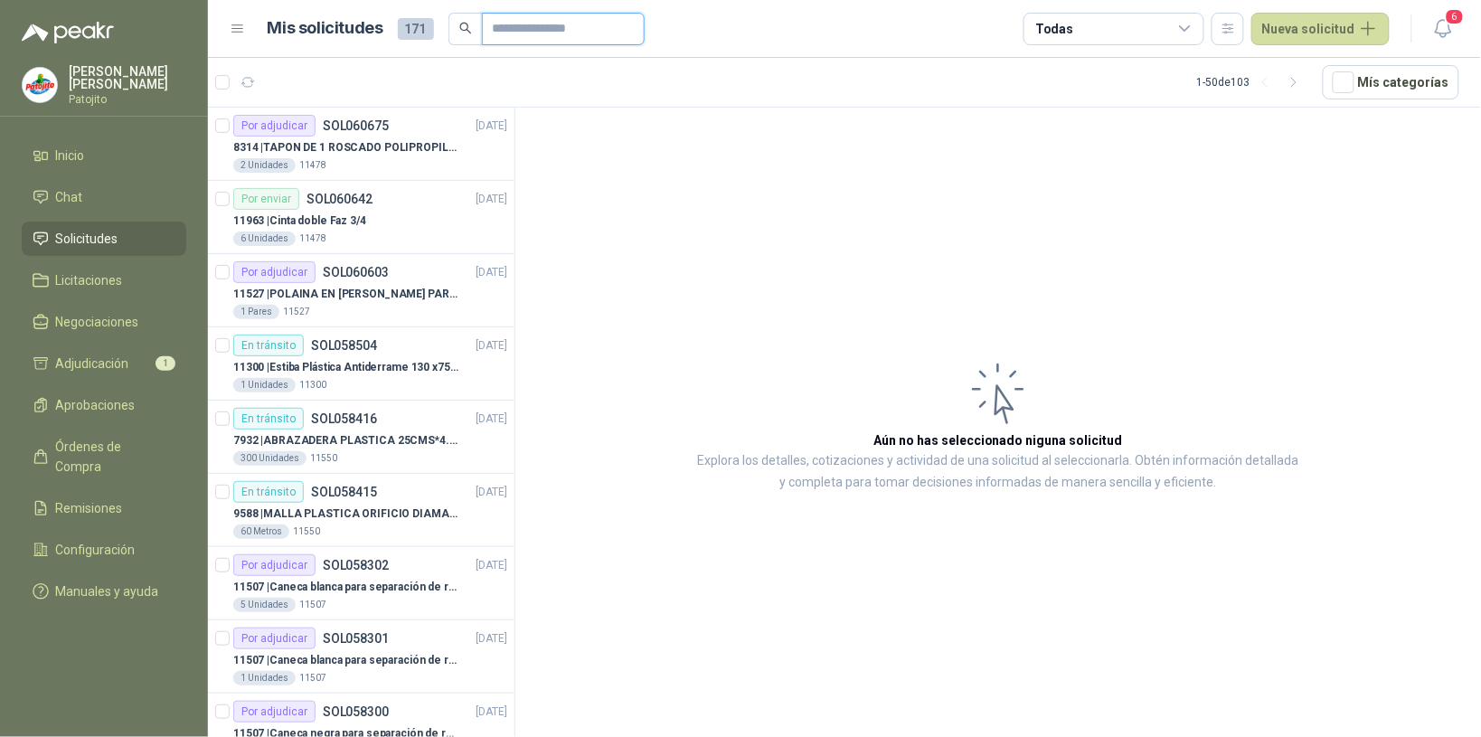
click at [539, 24] on input "text" at bounding box center [556, 29] width 127 height 31
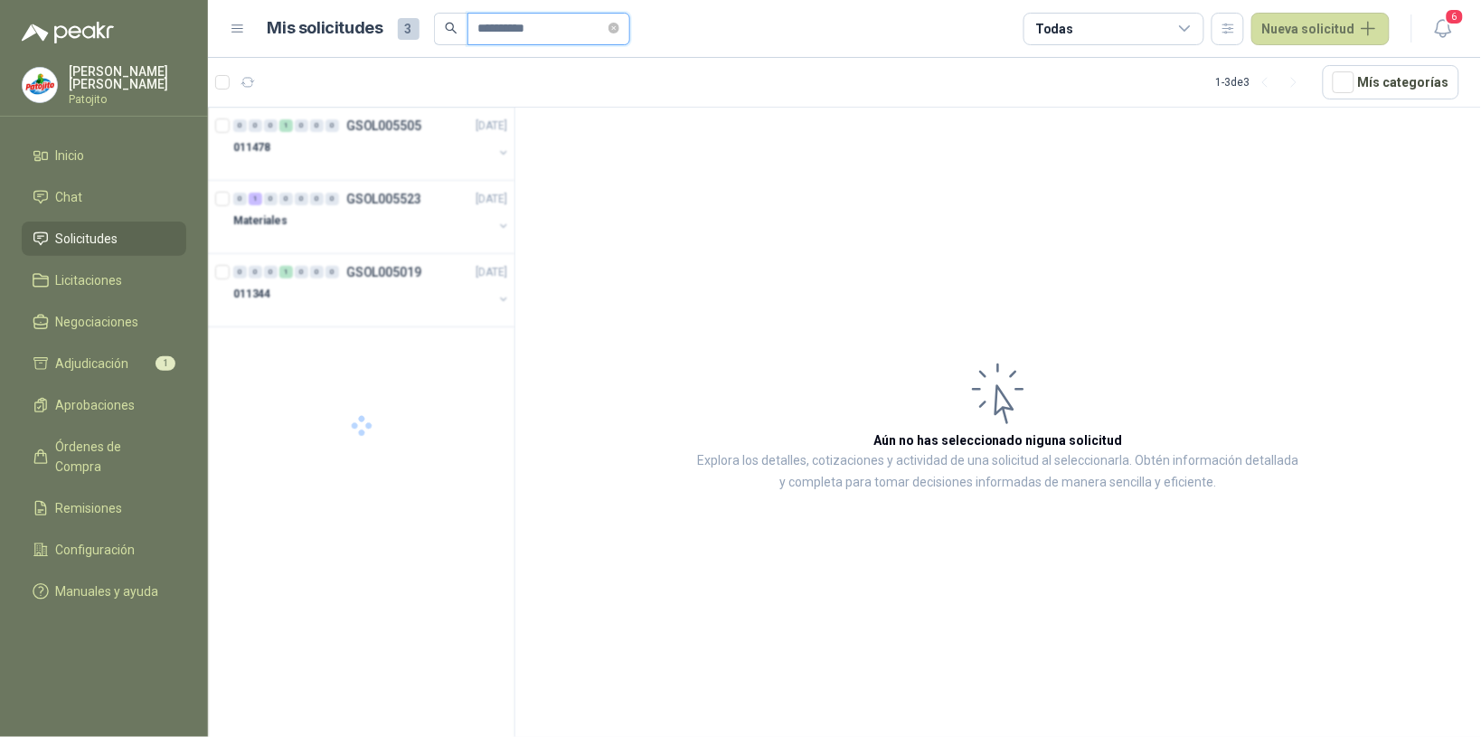
type input "**********"
click at [399, 155] on div "011478" at bounding box center [363, 148] width 260 height 22
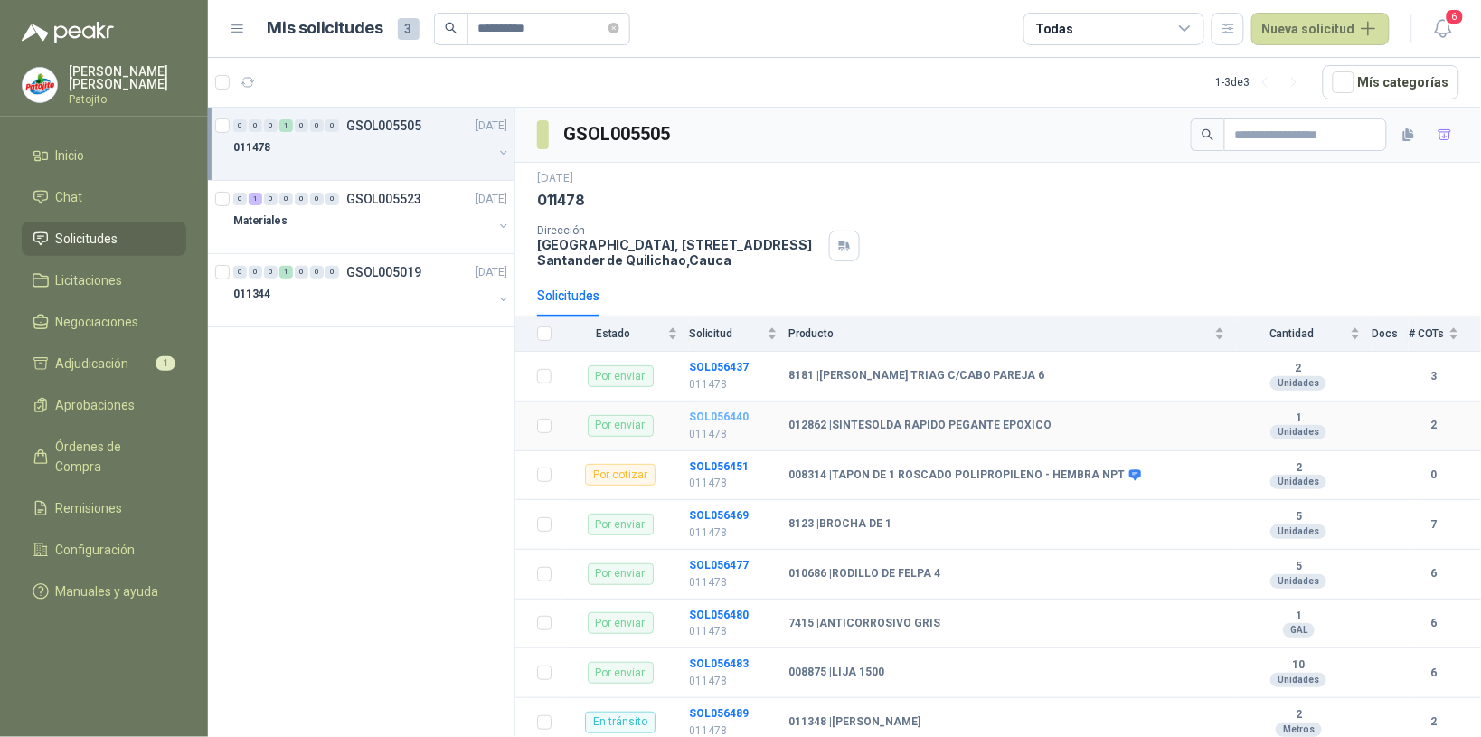
click at [732, 418] on b "SOL056440" at bounding box center [719, 417] width 60 height 13
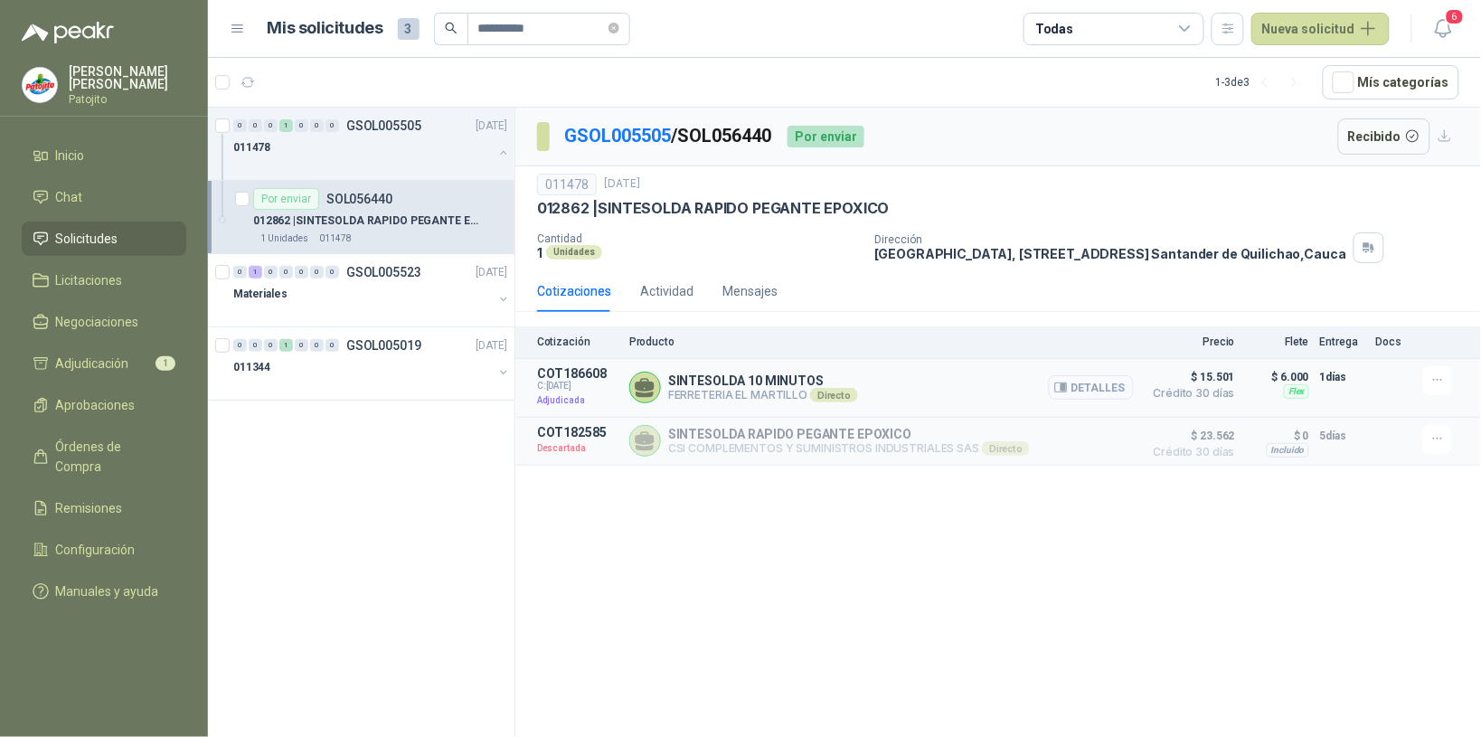
click at [1110, 390] on button "Detalles" at bounding box center [1091, 387] width 85 height 24
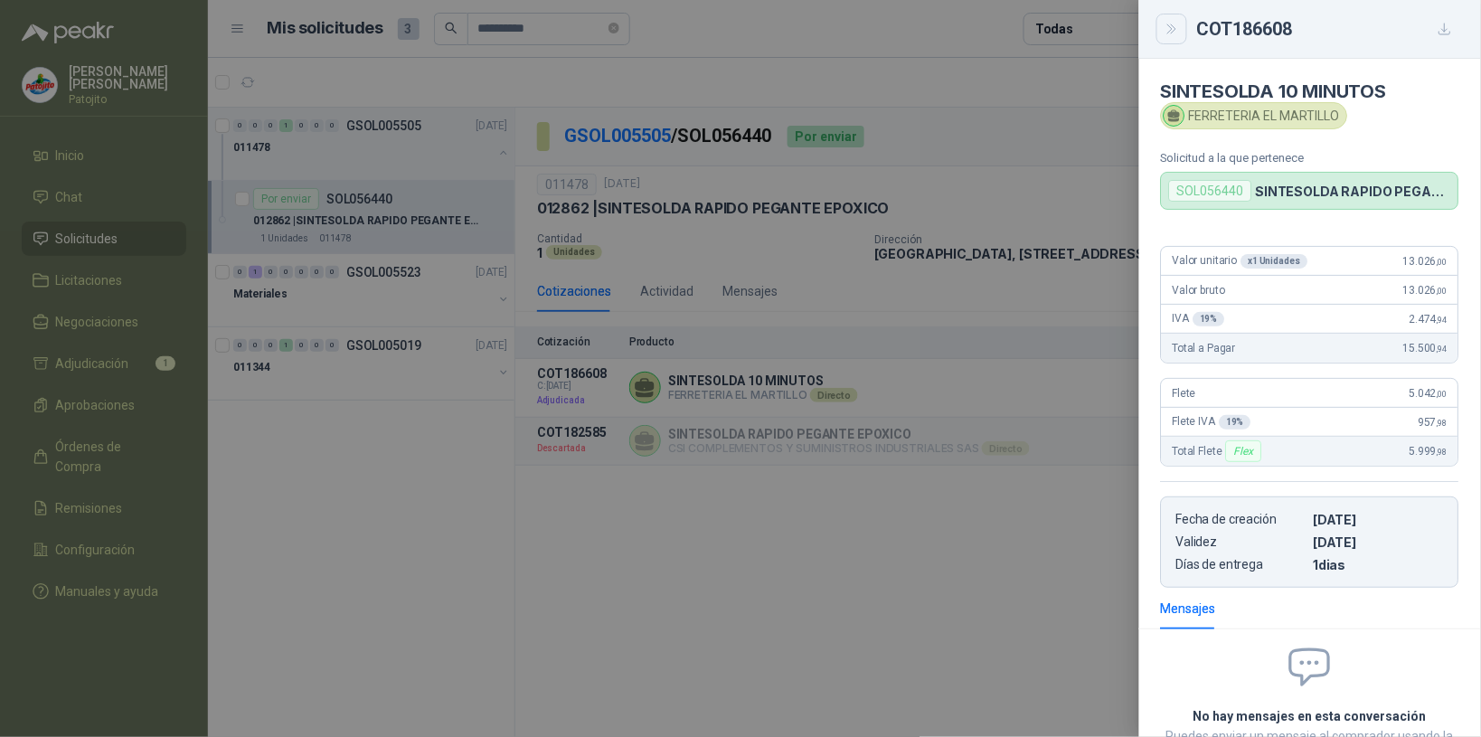
click at [1169, 23] on icon "Close" at bounding box center [1172, 29] width 15 height 15
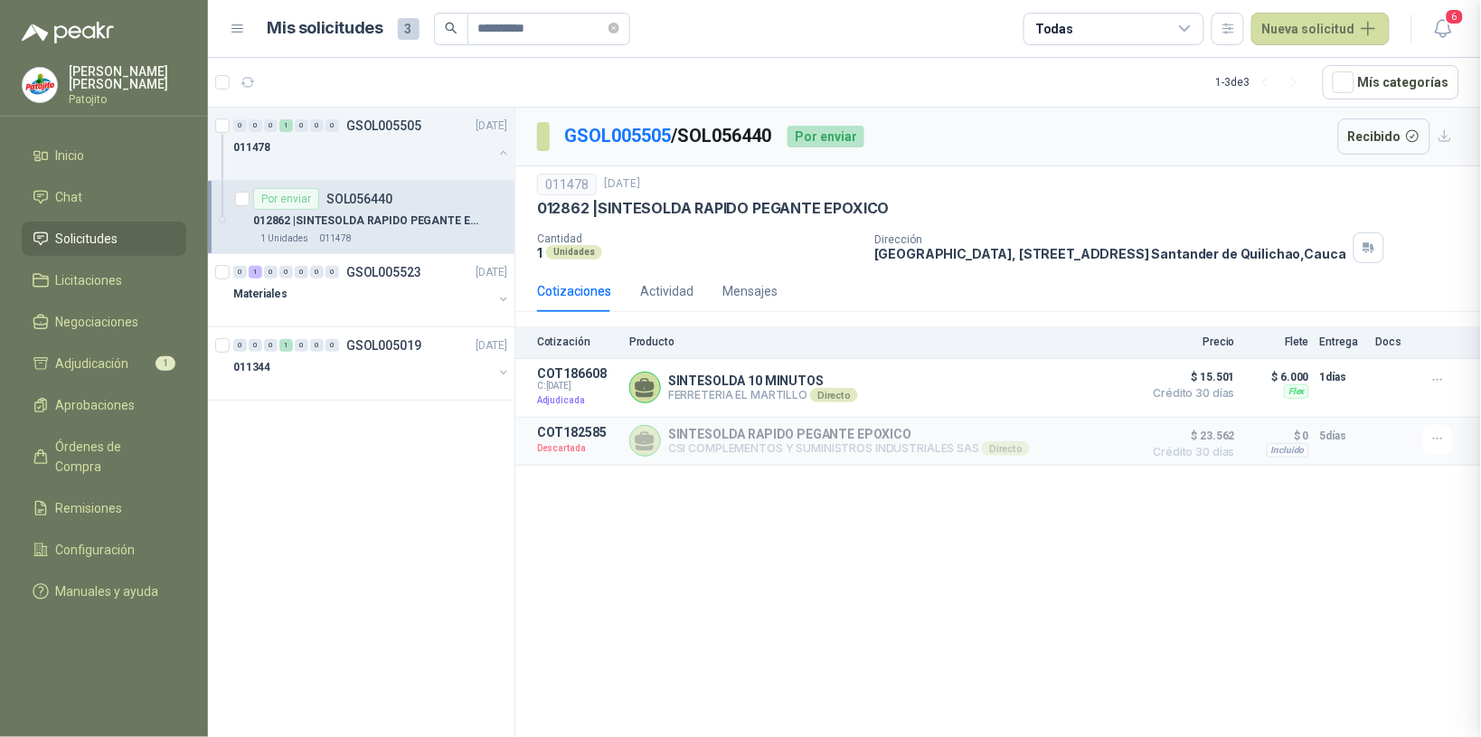
scroll to position [156, 0]
click at [364, 359] on div "011344" at bounding box center [363, 367] width 260 height 22
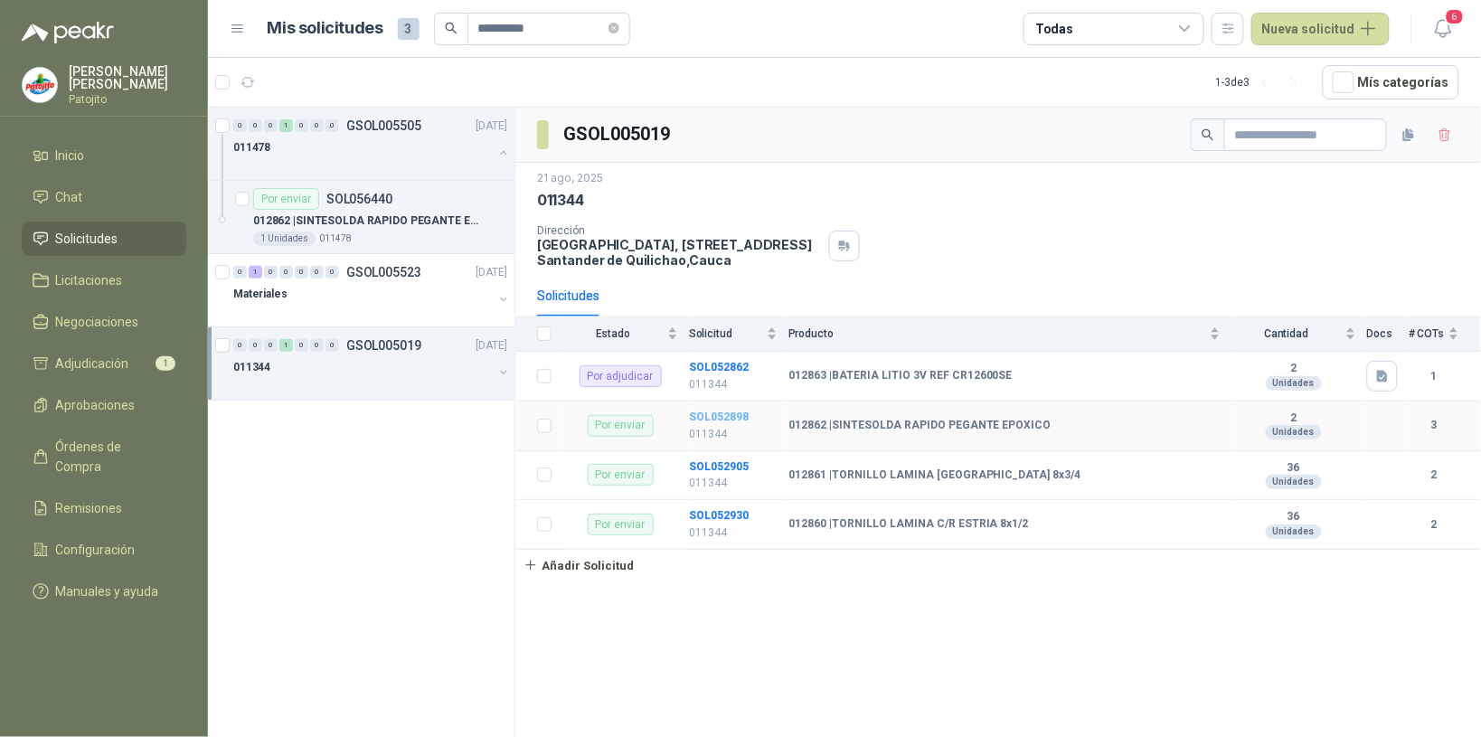
click at [735, 420] on b "SOL052898" at bounding box center [719, 417] width 60 height 13
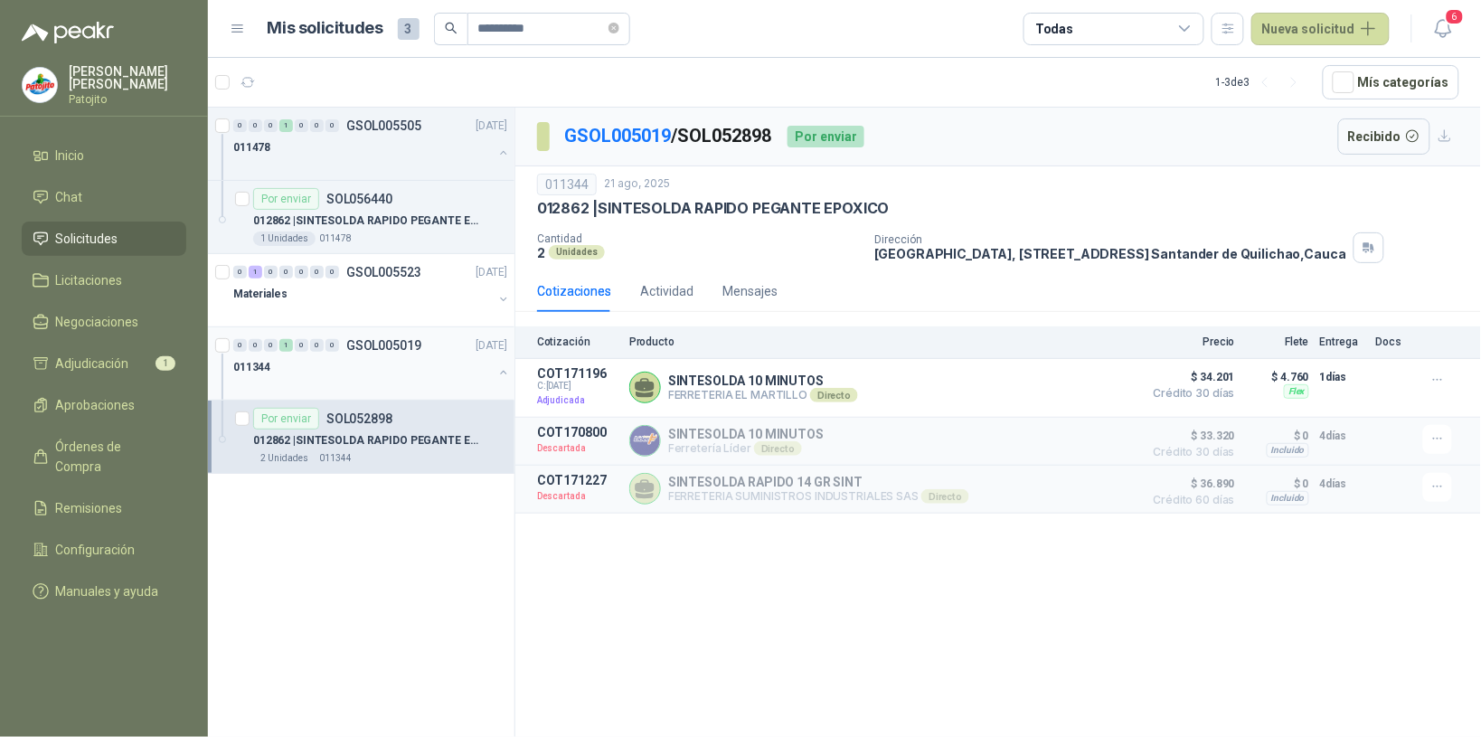
click at [318, 376] on div "011344" at bounding box center [363, 367] width 260 height 22
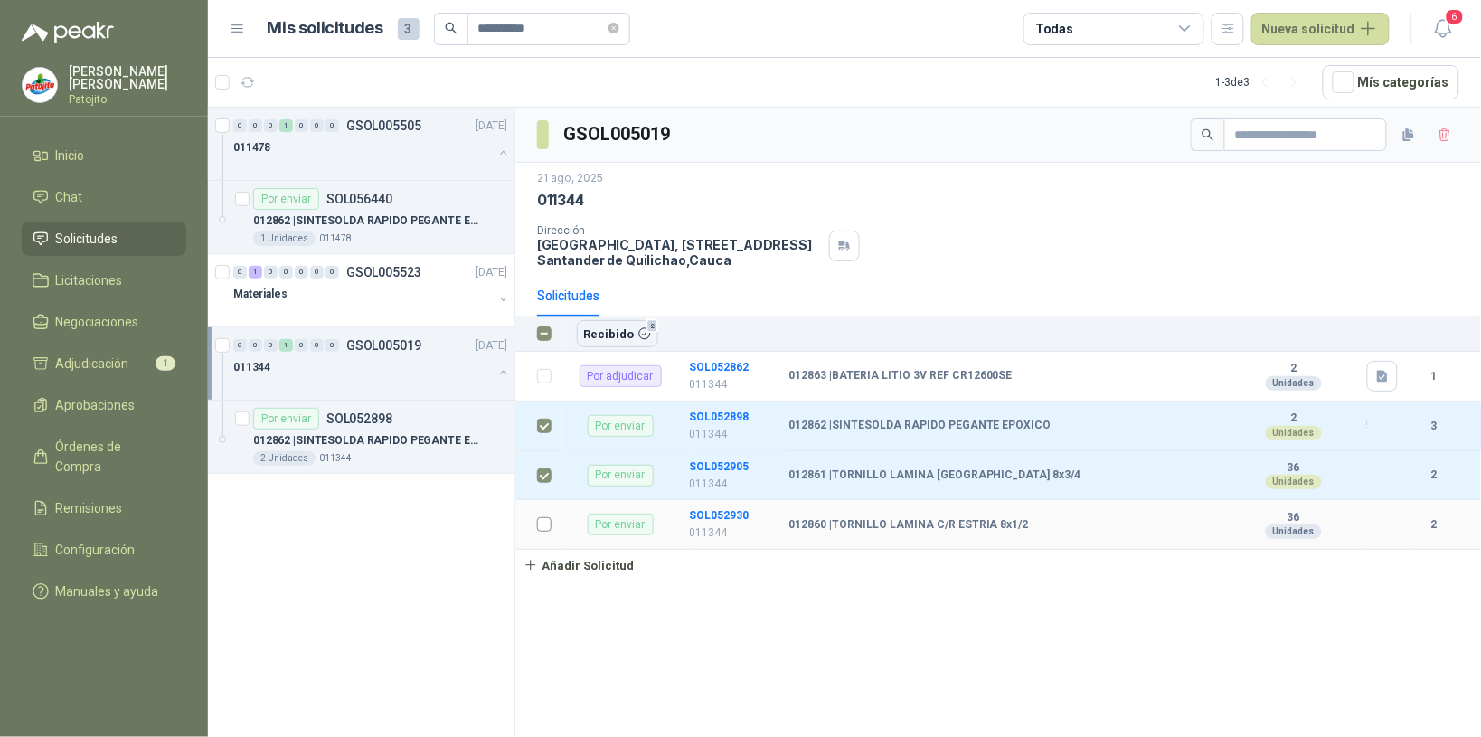
click at [529, 529] on td at bounding box center [538, 525] width 47 height 50
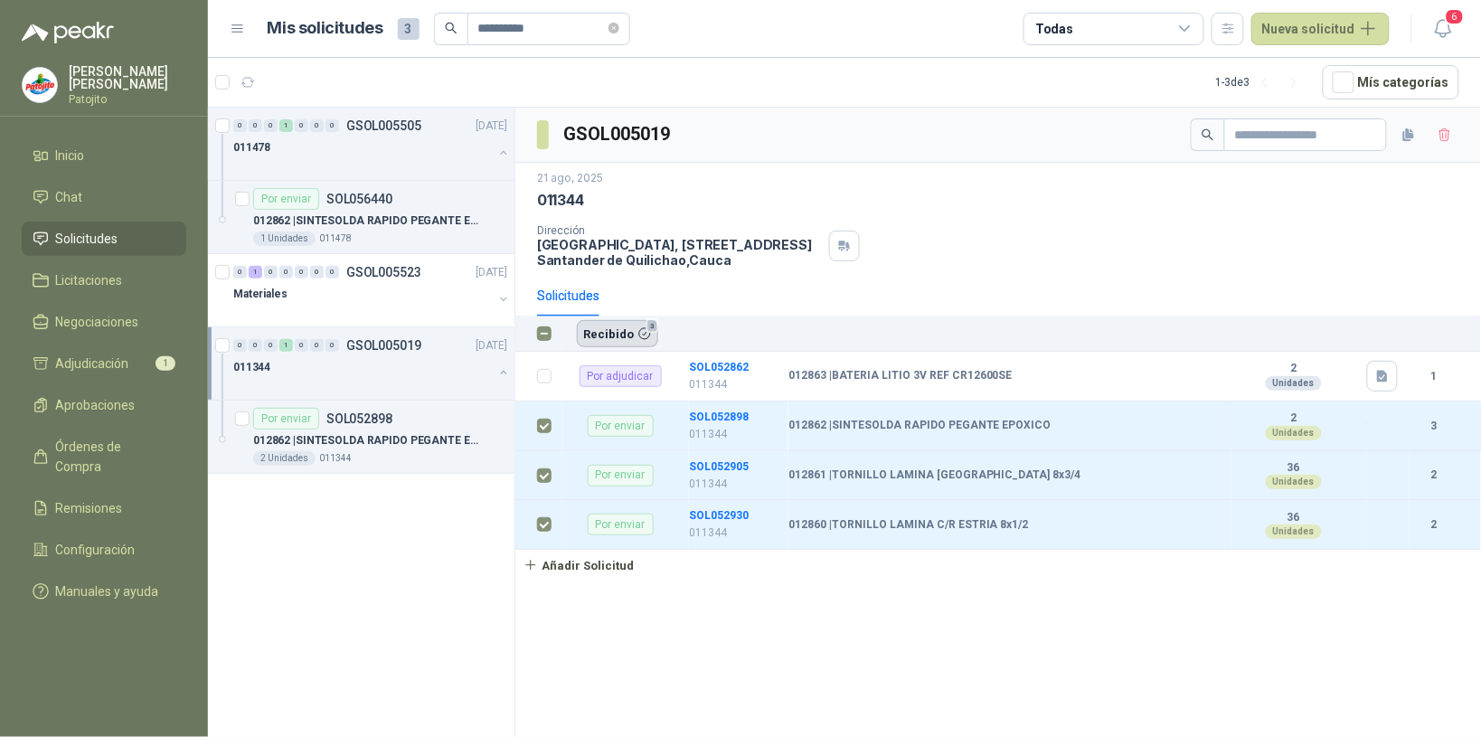
click at [617, 332] on button "Recibido 3" at bounding box center [617, 333] width 81 height 27
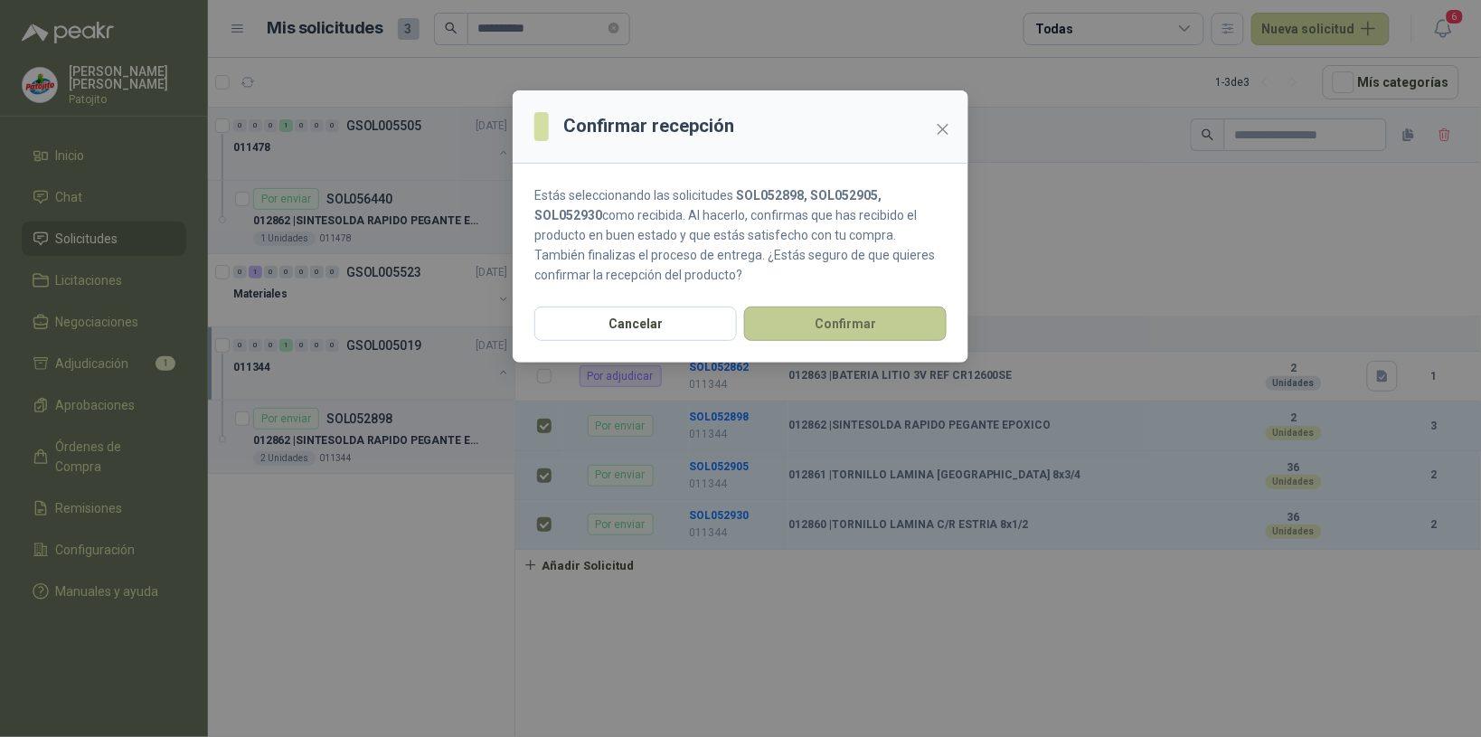
click at [819, 313] on button "Confirmar" at bounding box center [845, 324] width 203 height 34
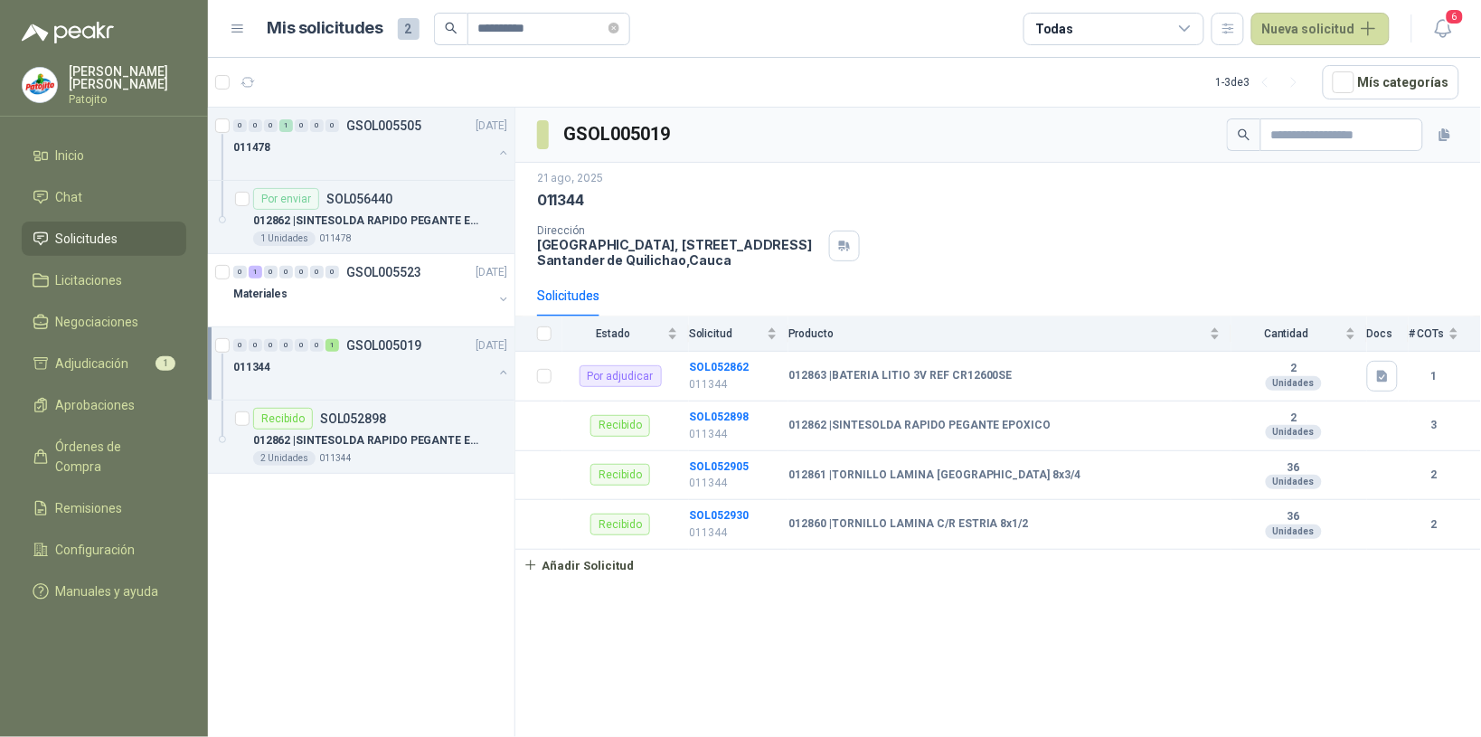
click at [1122, 626] on div "GSOL005019 21 ago, 2025 011344 Dirección Parque Industrial el Paraiso, Bodega 1…" at bounding box center [998, 426] width 966 height 636
click at [911, 609] on div "GSOL005019 21 ago, 2025 011344 Dirección Parque Industrial el Paraiso, Bodega 1…" at bounding box center [998, 426] width 966 height 636
click at [737, 414] on b "SOL052898" at bounding box center [719, 417] width 60 height 13
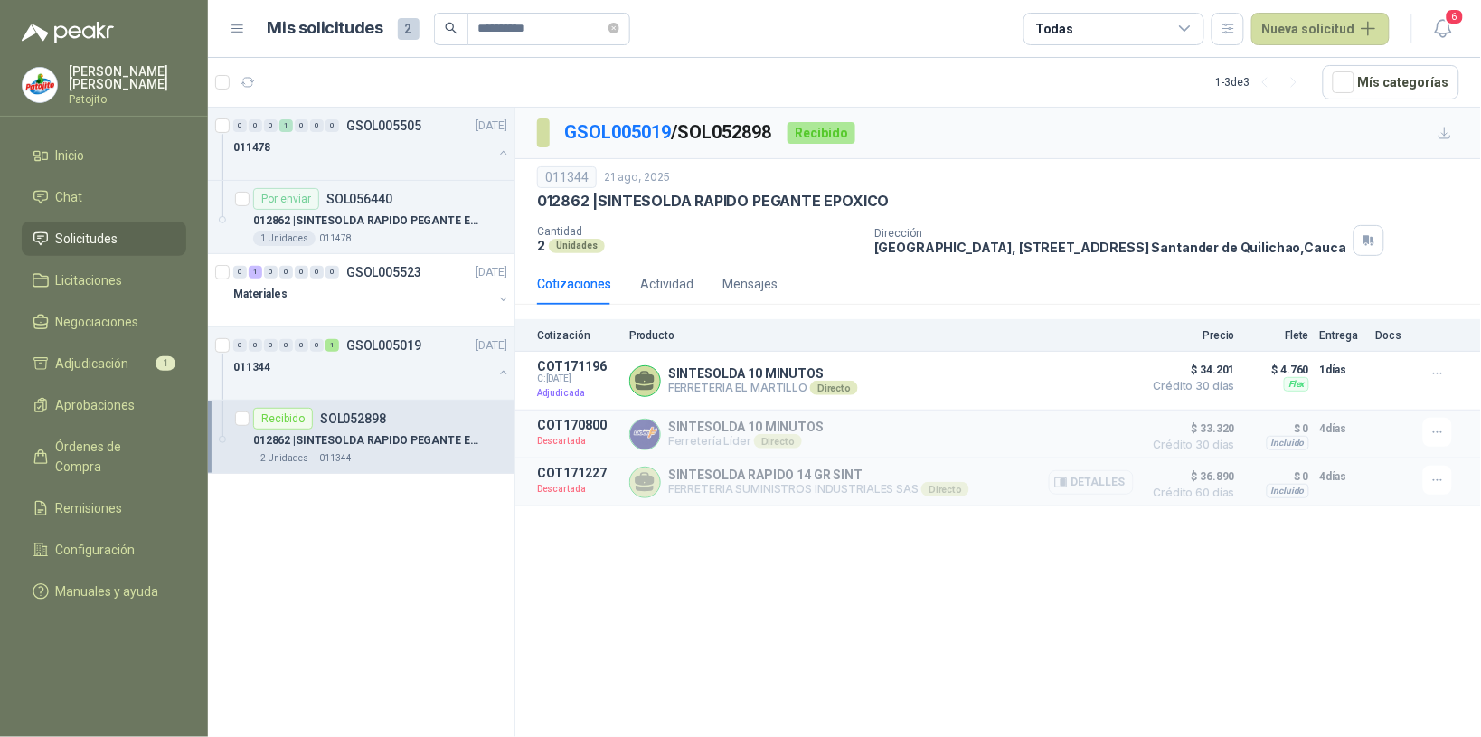
click at [1103, 482] on button "Detalles" at bounding box center [1091, 482] width 85 height 24
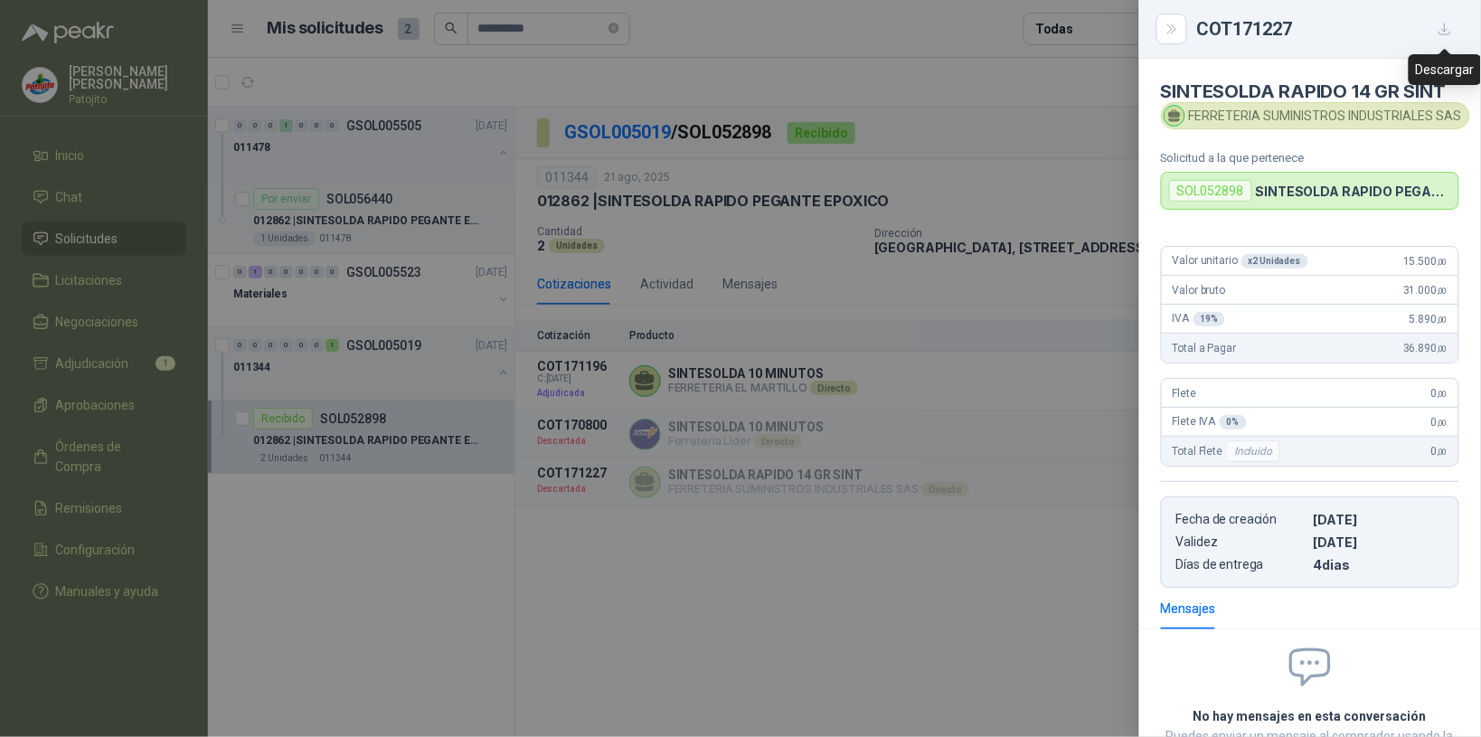
click at [1448, 27] on icon "button" at bounding box center [1445, 29] width 15 height 15
click at [1172, 25] on icon "Close" at bounding box center [1172, 29] width 15 height 15
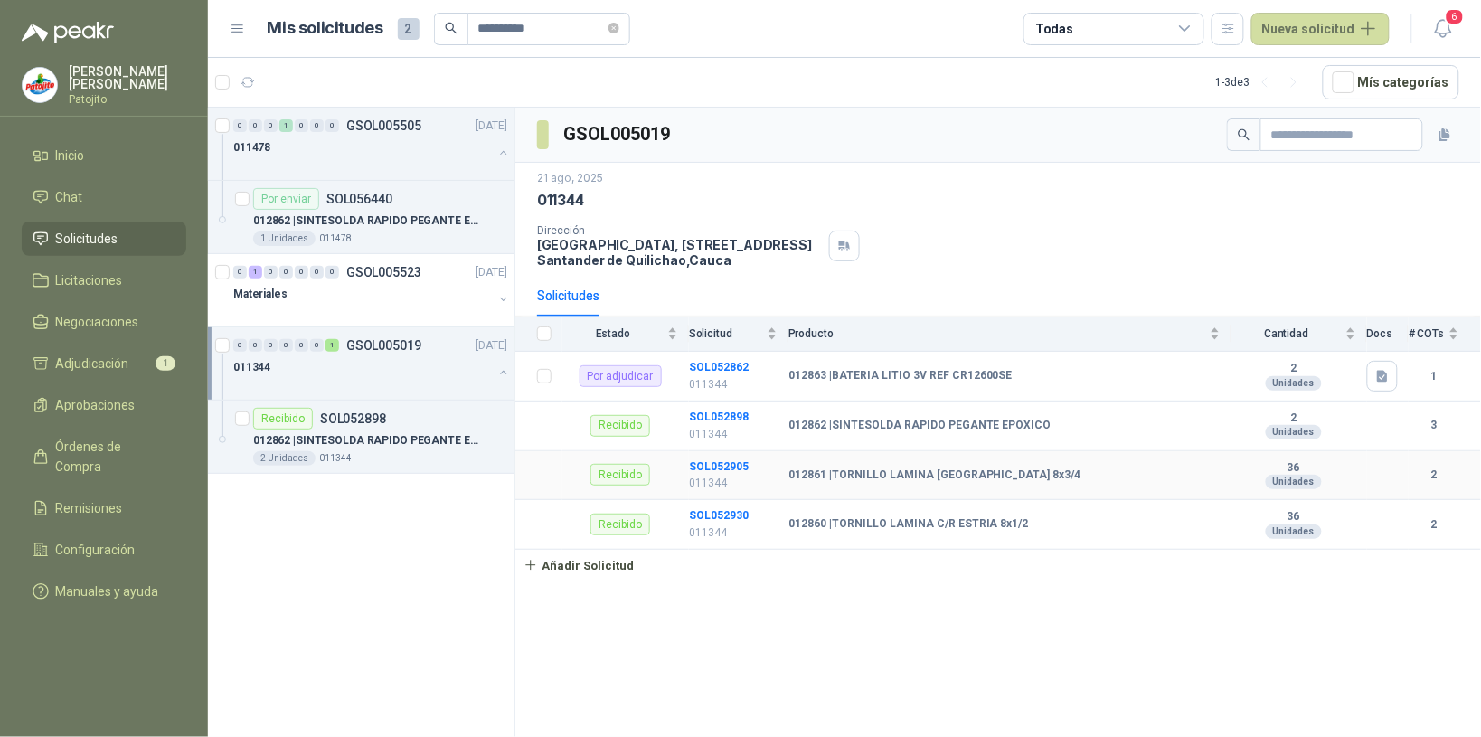
click at [742, 461] on td "SOL052905 011344" at bounding box center [738, 476] width 99 height 50
click at [737, 473] on b "SOL052905" at bounding box center [719, 466] width 60 height 13
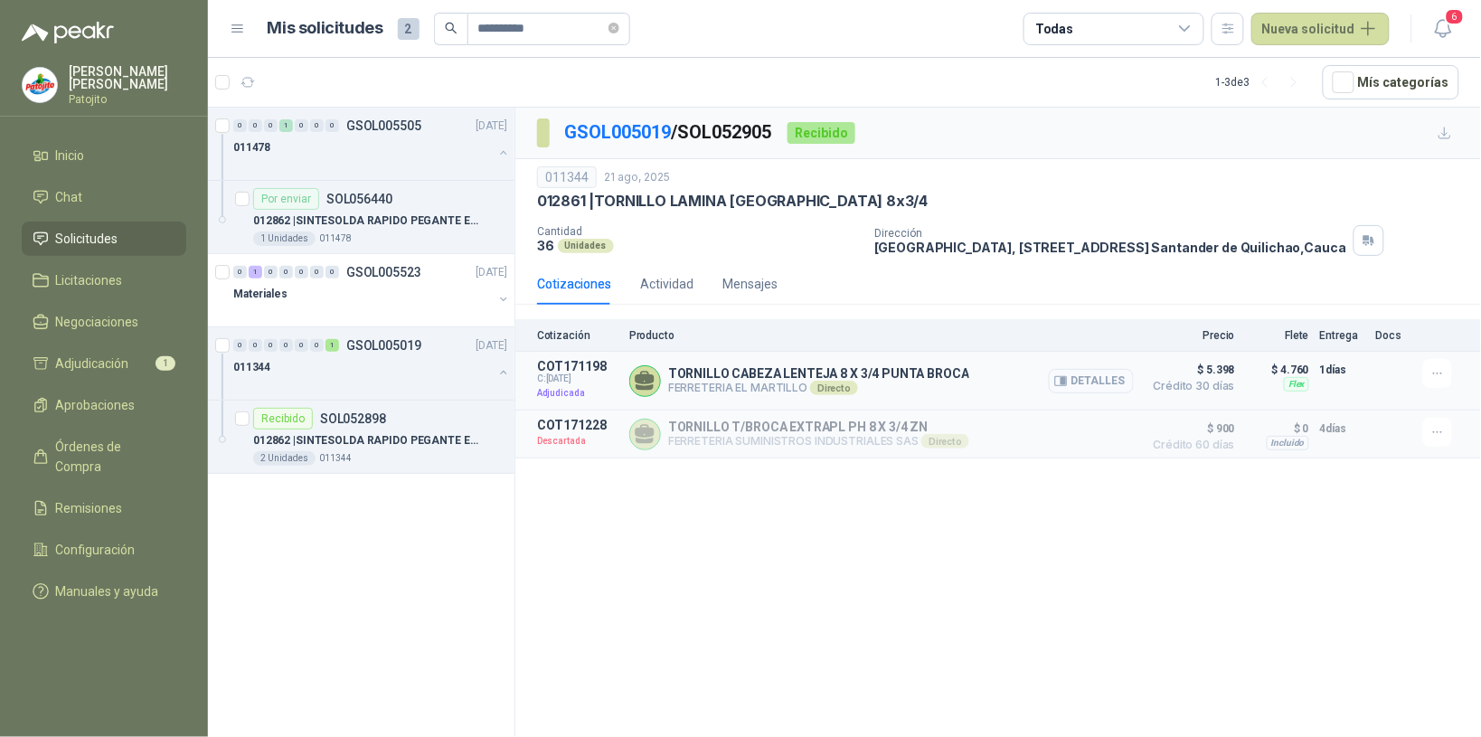
click at [1110, 384] on button "Detalles" at bounding box center [1091, 381] width 85 height 24
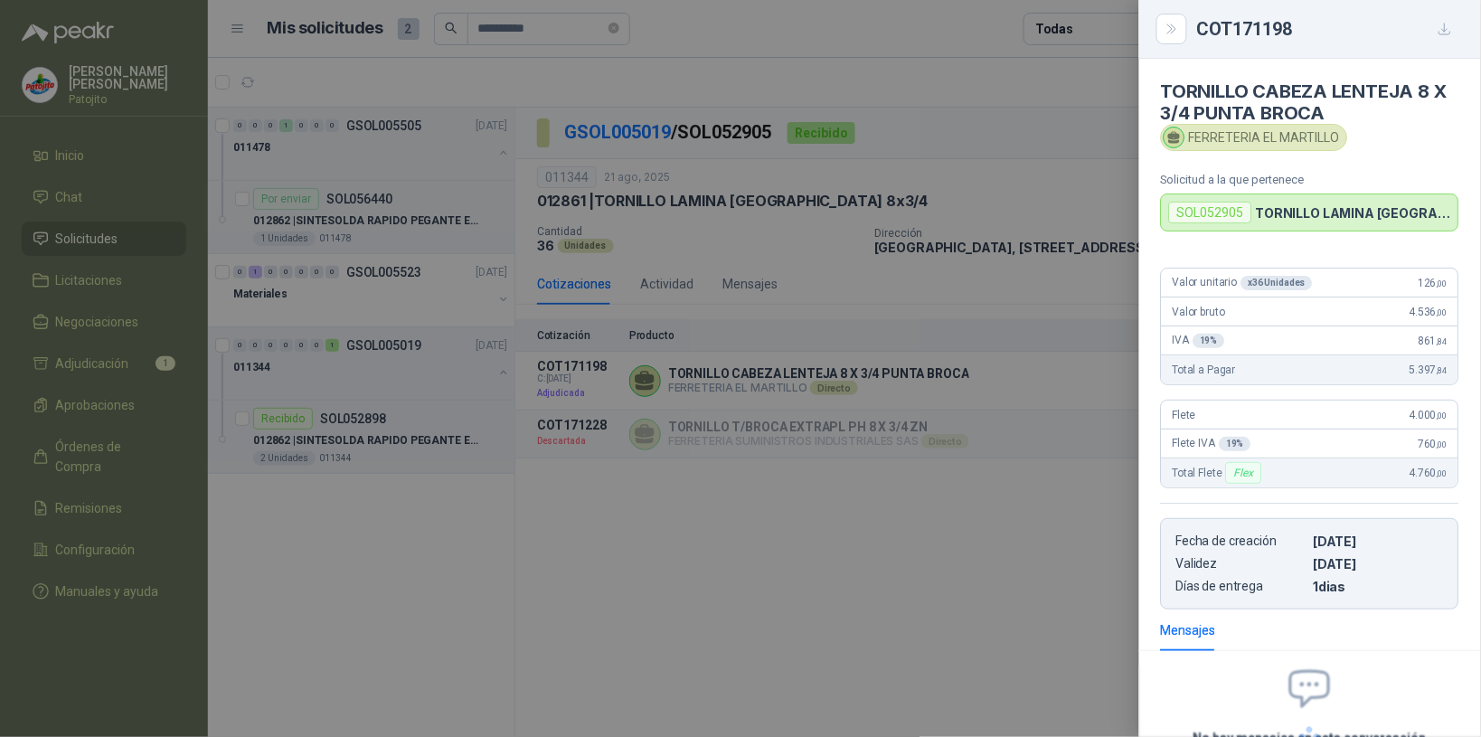
scroll to position [169, 0]
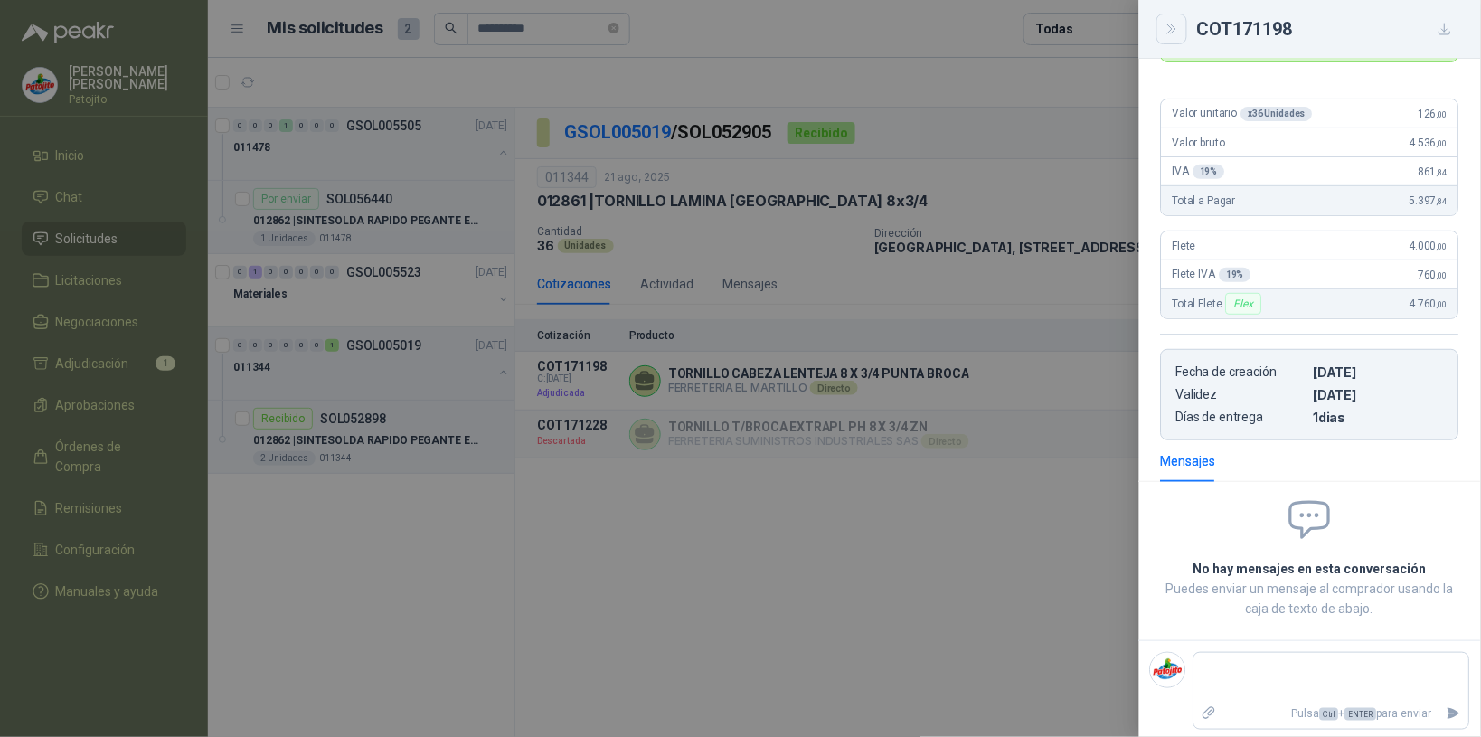
click at [1158, 24] on button "Close" at bounding box center [1172, 29] width 31 height 31
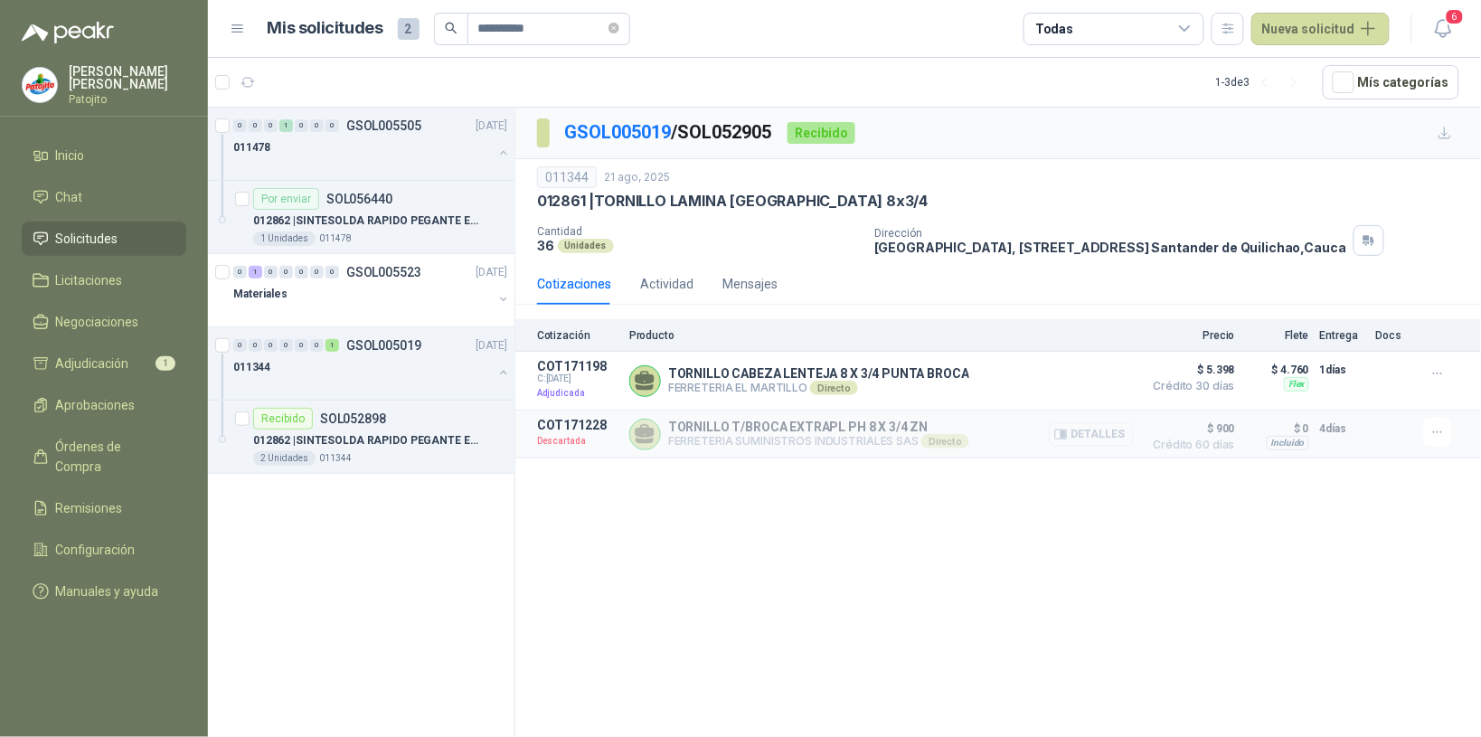
click at [1081, 430] on button "Detalles" at bounding box center [1091, 434] width 85 height 24
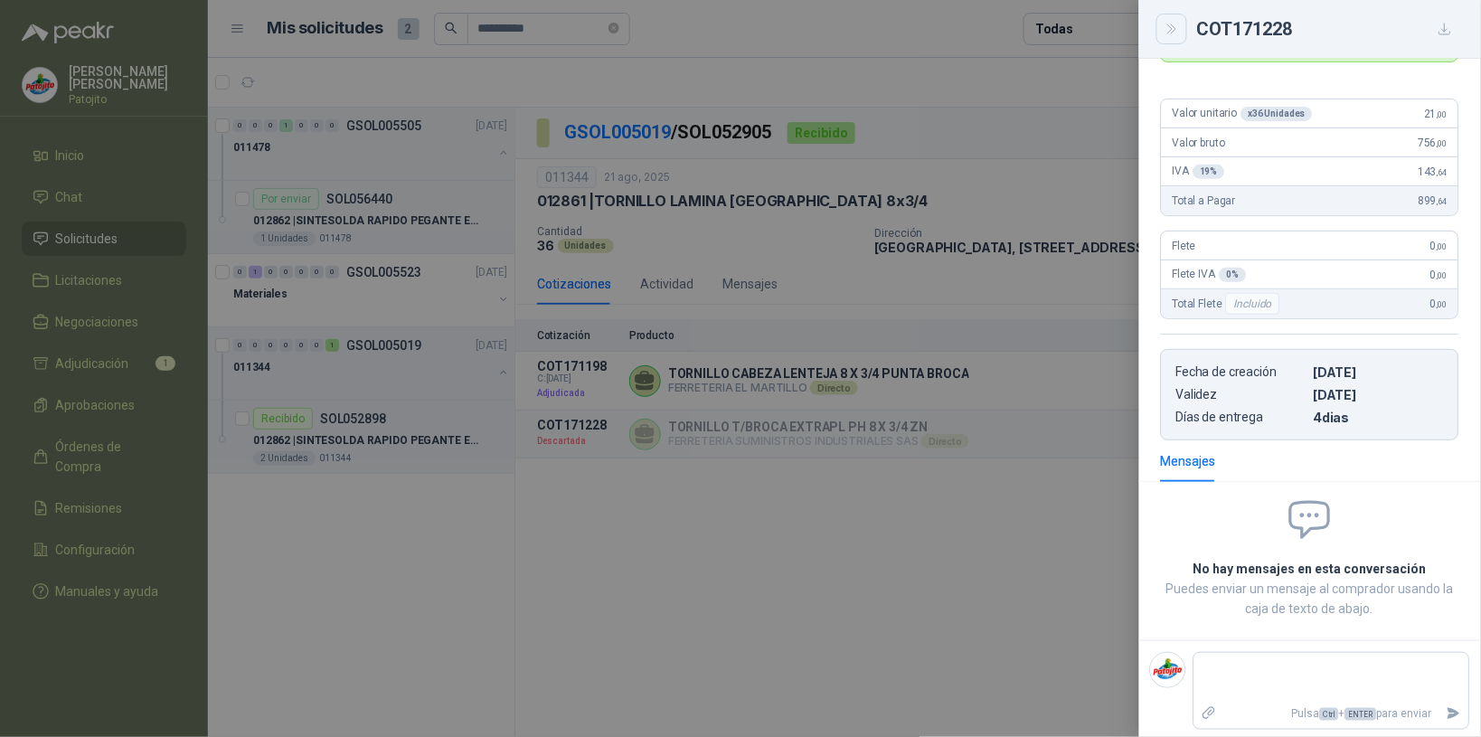
click at [1165, 22] on icon "Close" at bounding box center [1172, 29] width 15 height 15
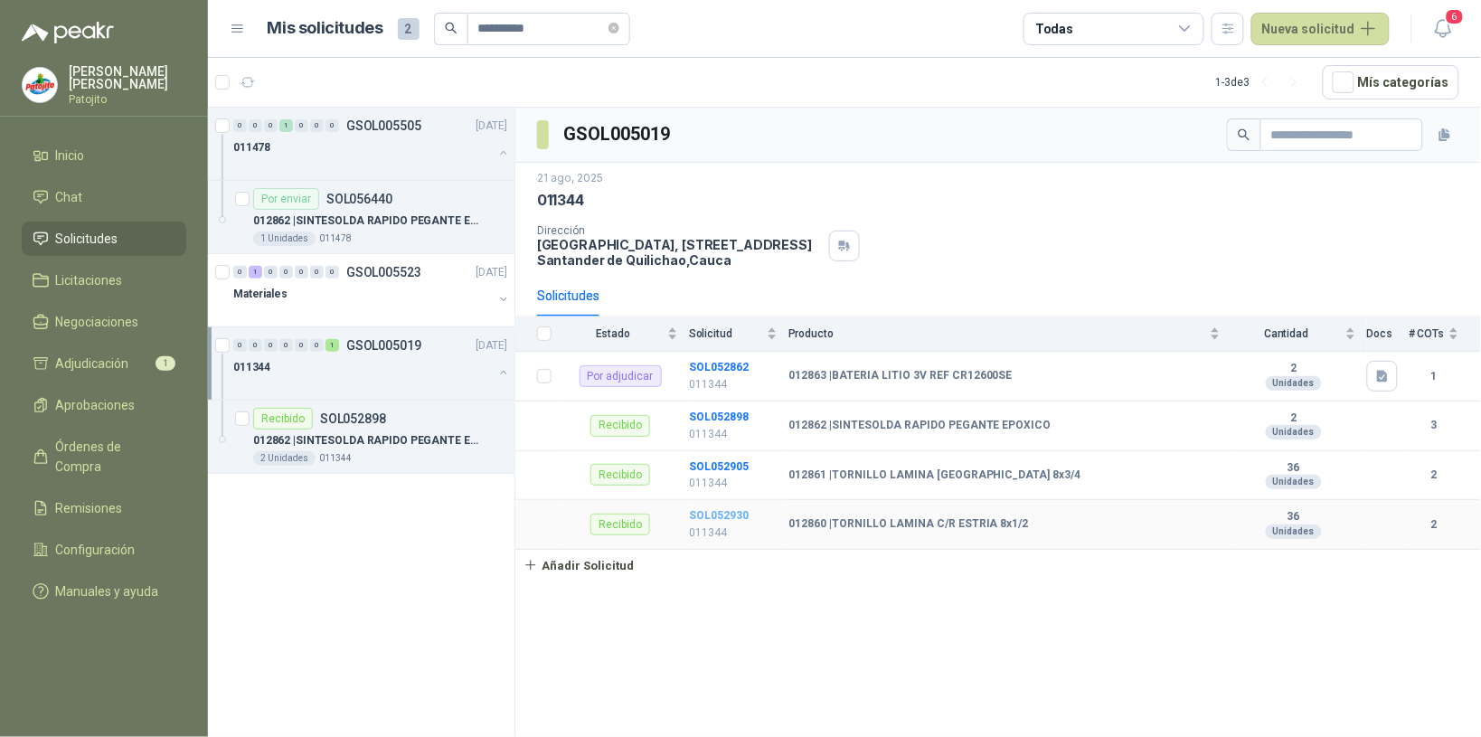
click at [729, 522] on b "SOL052930" at bounding box center [719, 515] width 60 height 13
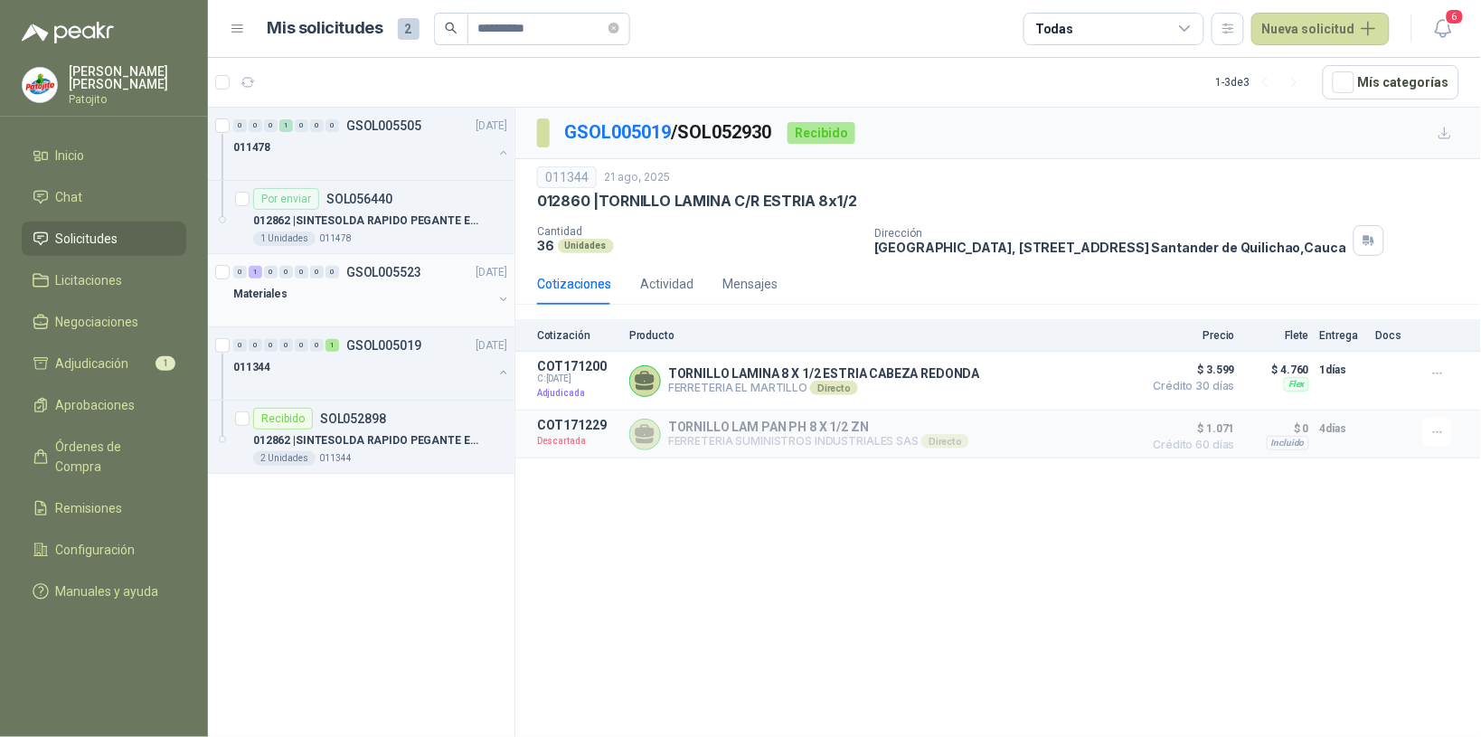
click at [332, 295] on div "Materiales" at bounding box center [363, 294] width 260 height 22
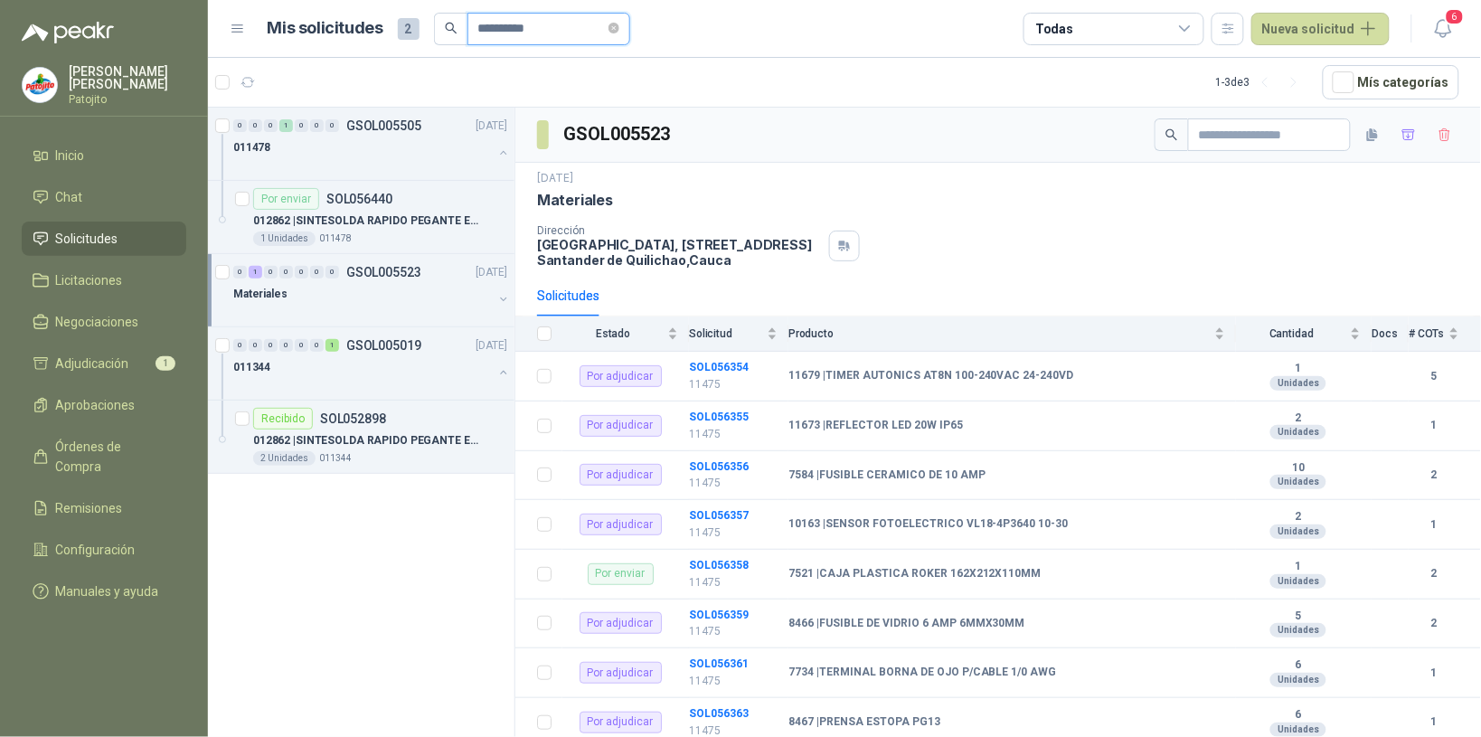
drag, startPoint x: 543, startPoint y: 27, endPoint x: 453, endPoint y: 29, distance: 90.4
click at [453, 29] on span "**********" at bounding box center [532, 29] width 196 height 33
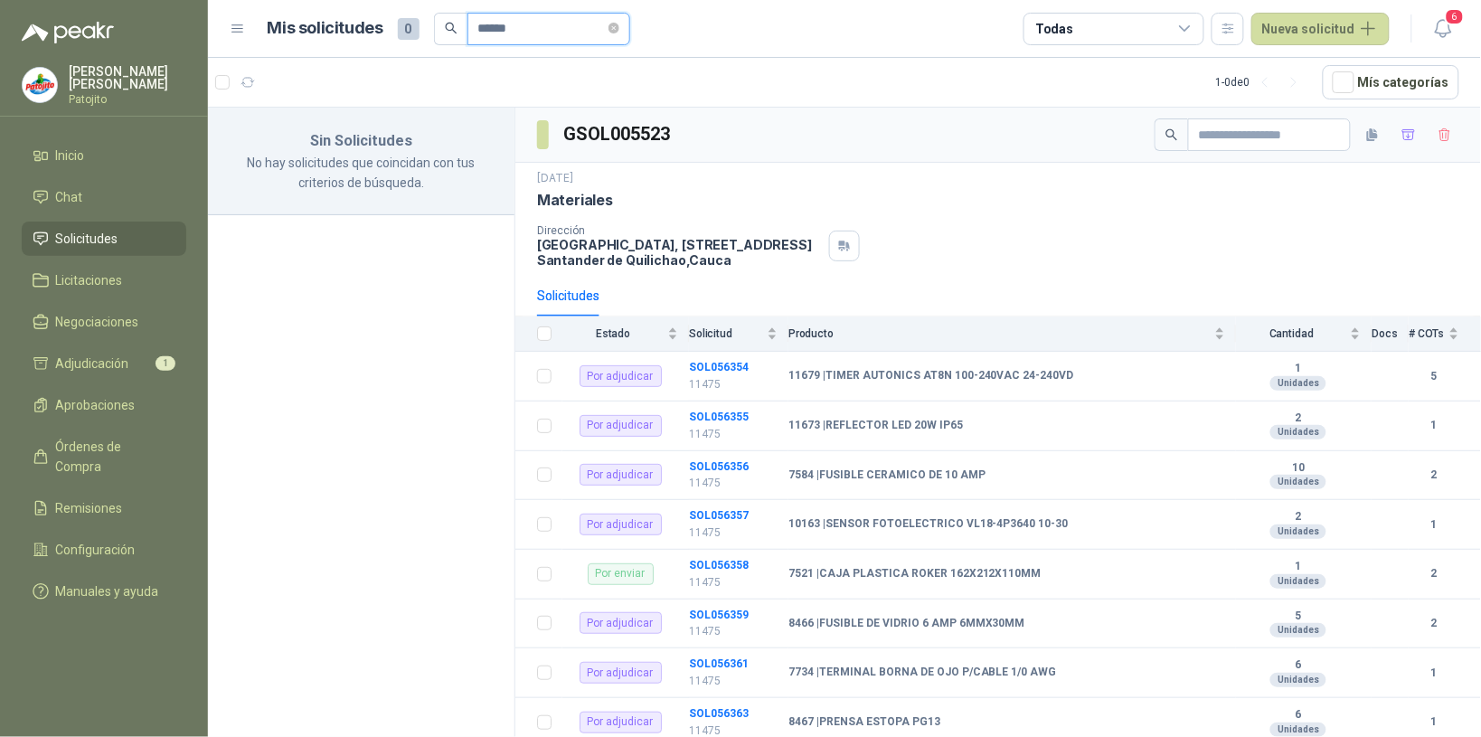
type input "*******"
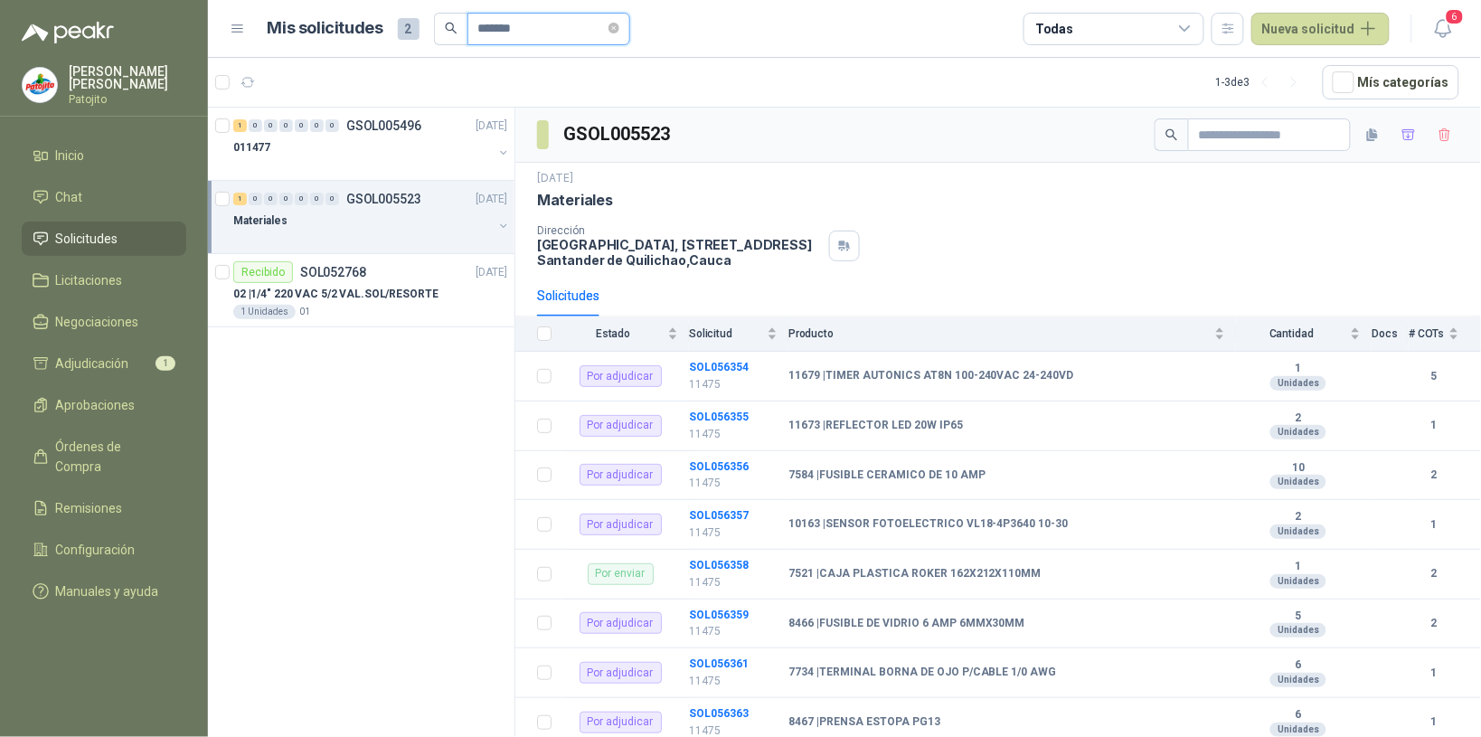
click at [619, 25] on icon "close-circle" at bounding box center [614, 28] width 11 height 11
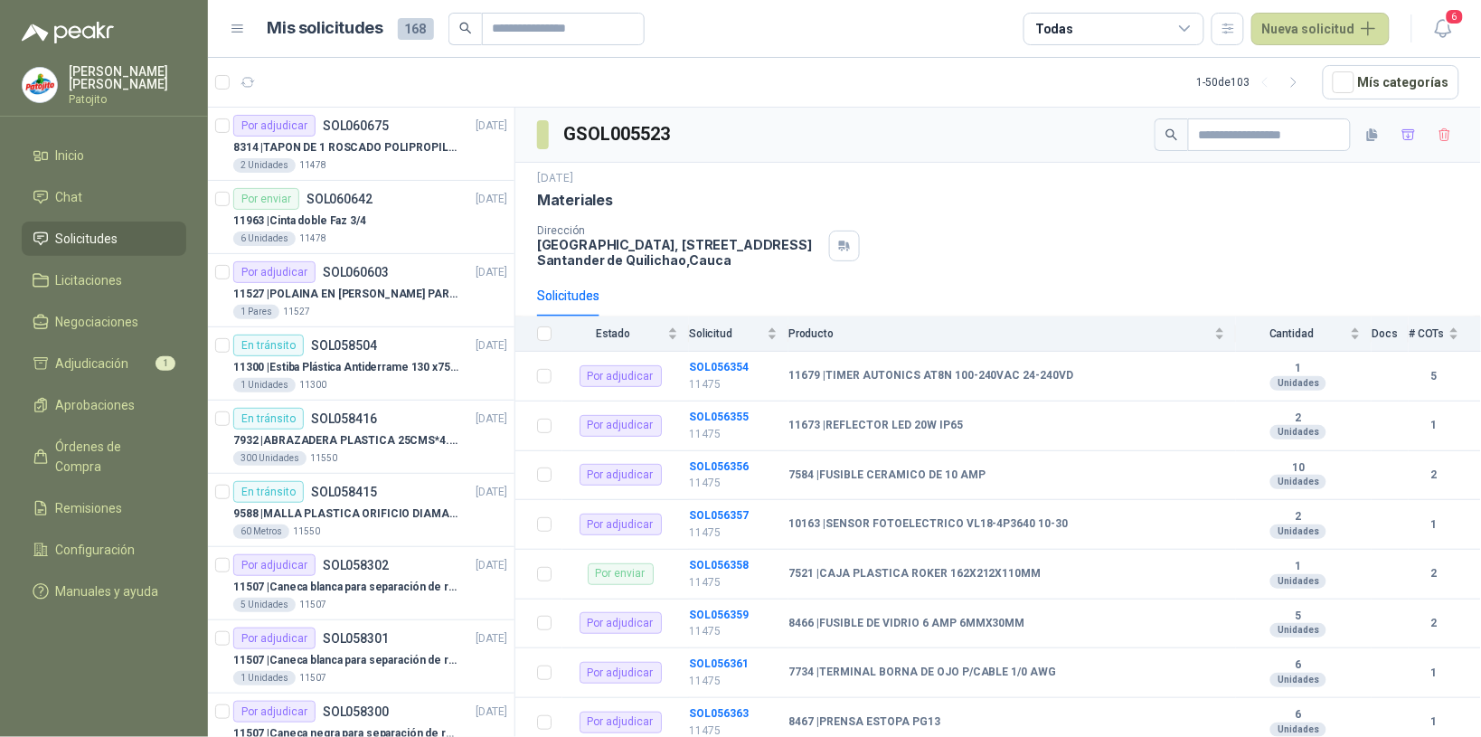
click at [1190, 33] on icon at bounding box center [1185, 29] width 16 height 16
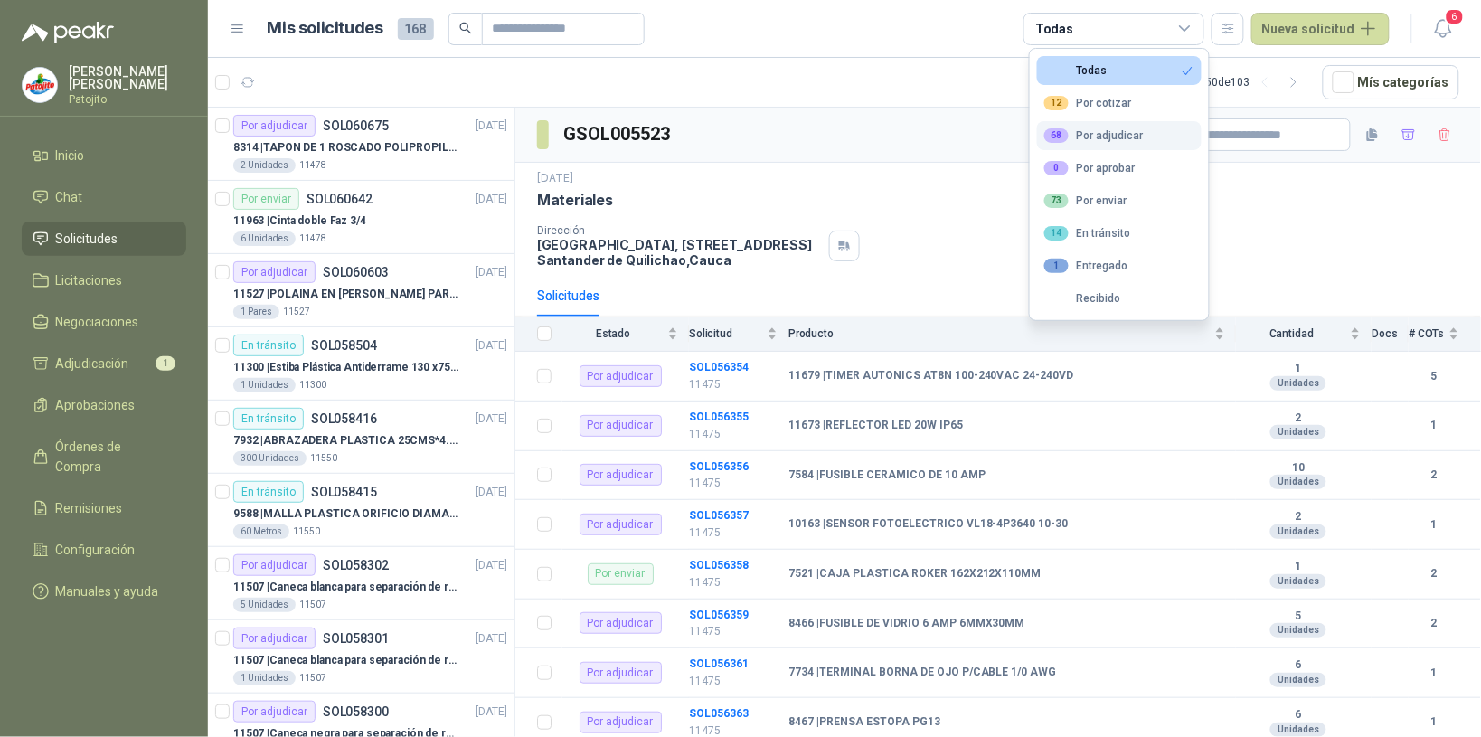
click at [1118, 133] on div "68 Por adjudicar" at bounding box center [1093, 135] width 99 height 14
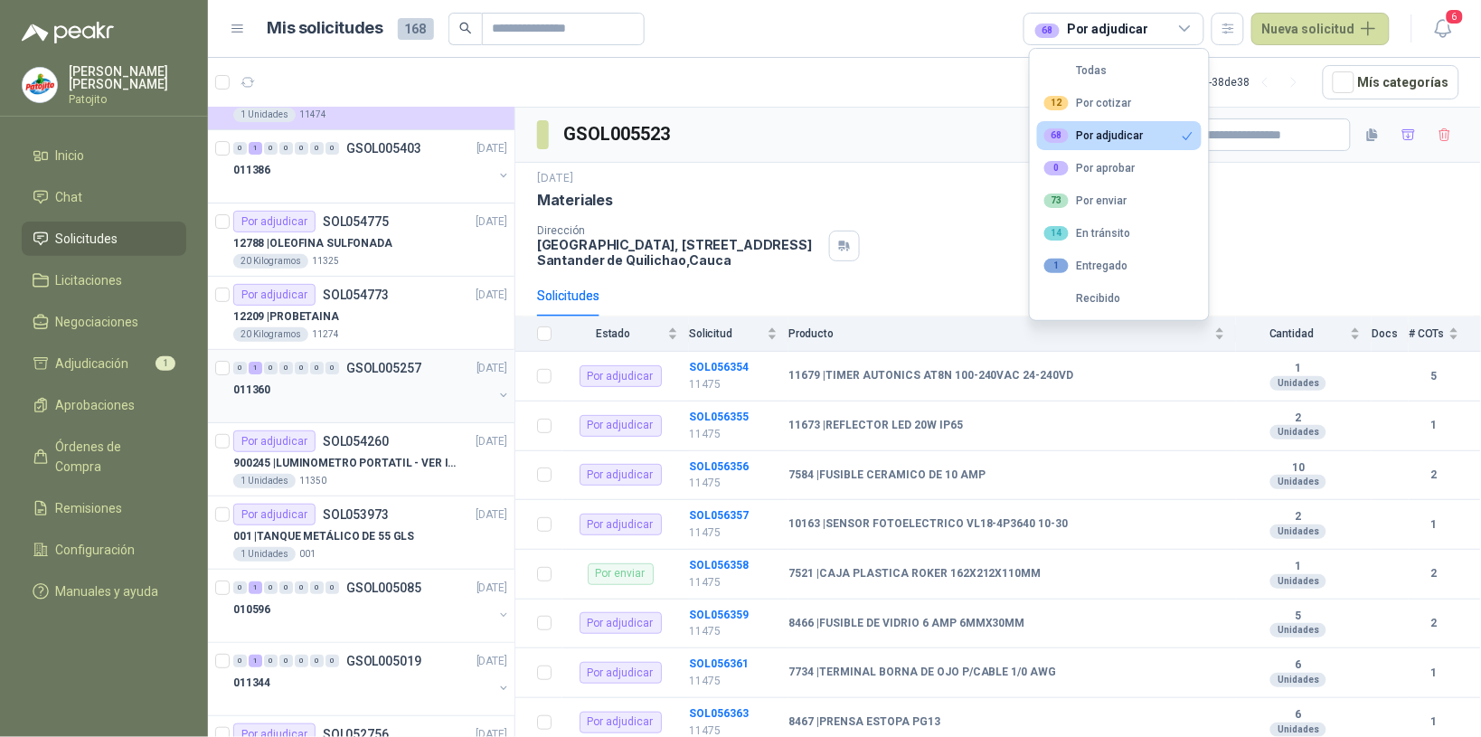
scroll to position [2179, 0]
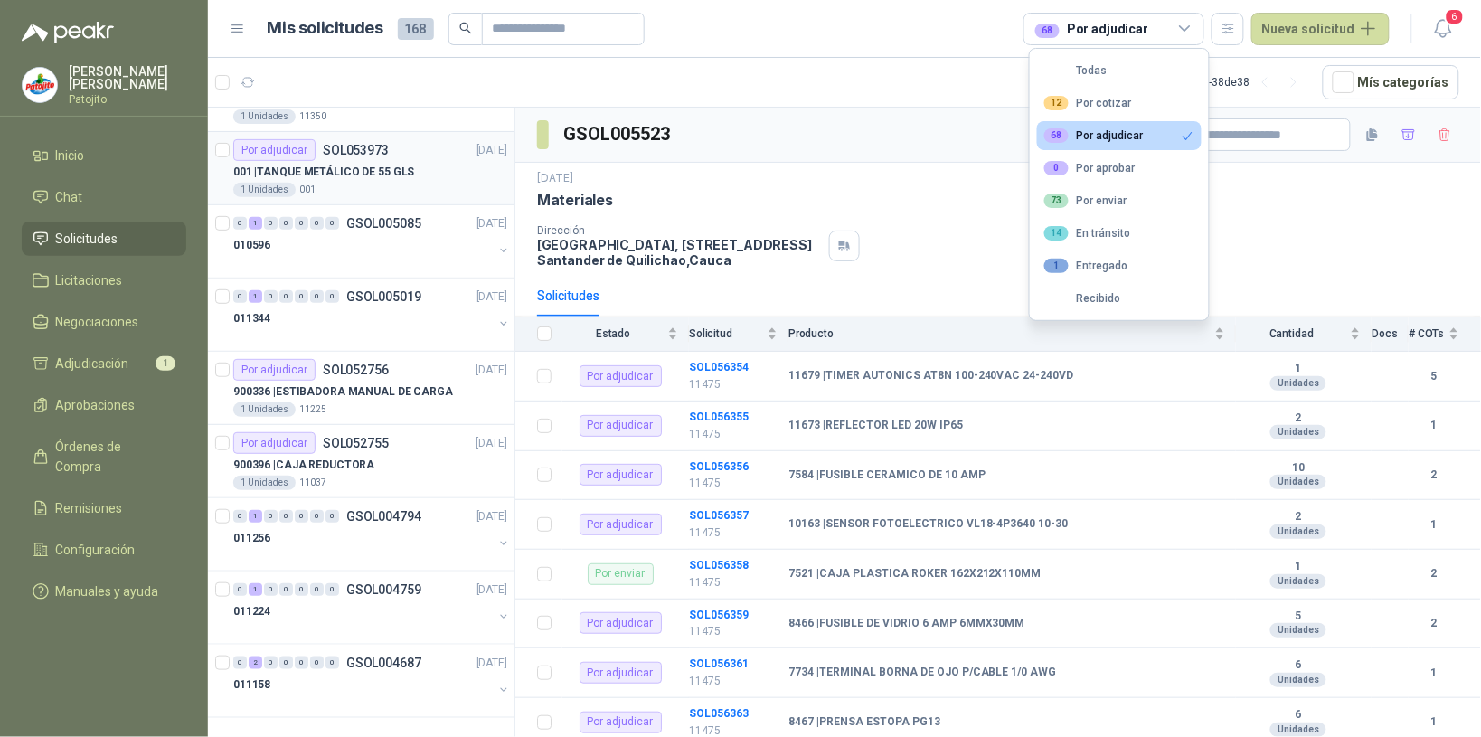
click at [384, 179] on p "001 | TANQUE METÁLICO DE 55 GLS" at bounding box center [323, 172] width 181 height 17
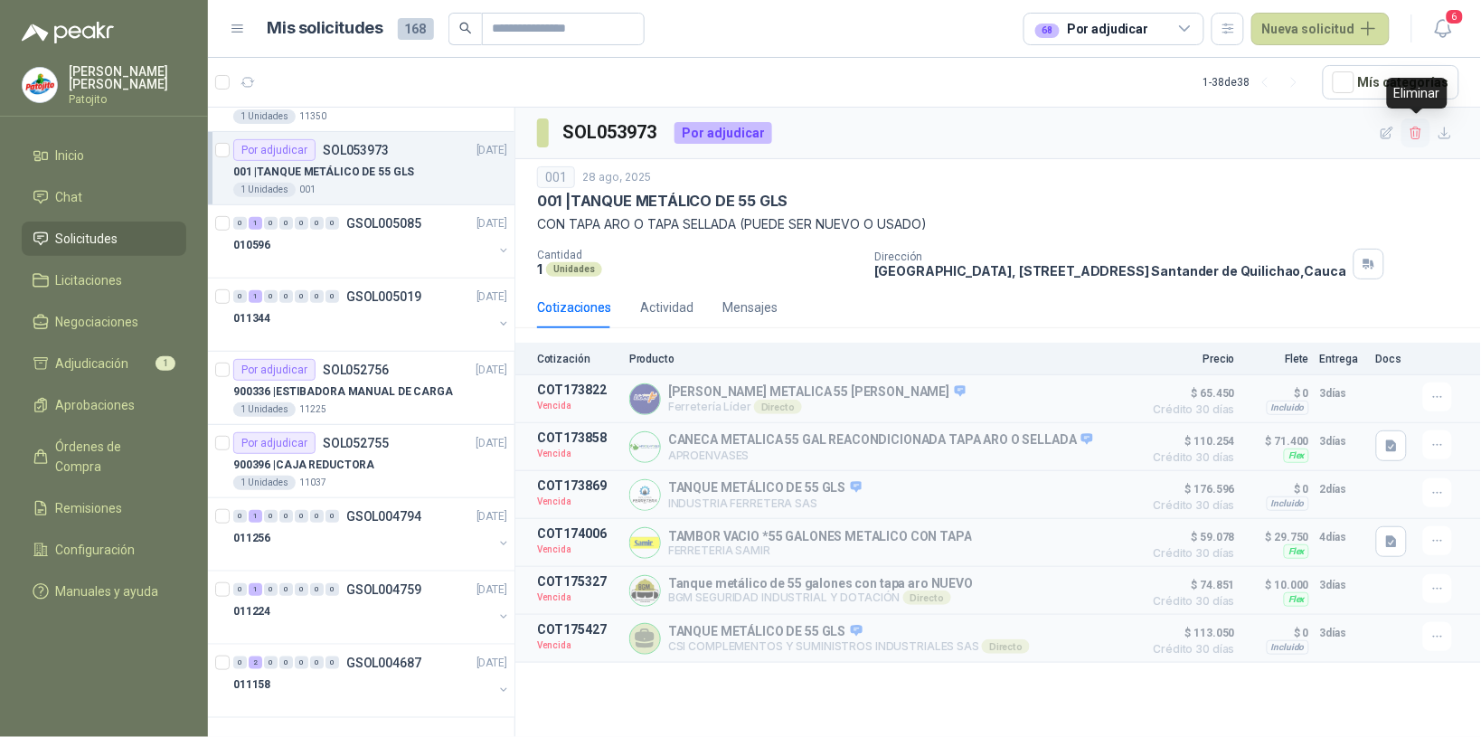
click at [1413, 136] on icon "button" at bounding box center [1416, 133] width 15 height 15
click at [1409, 133] on icon "button" at bounding box center [1416, 133] width 15 height 15
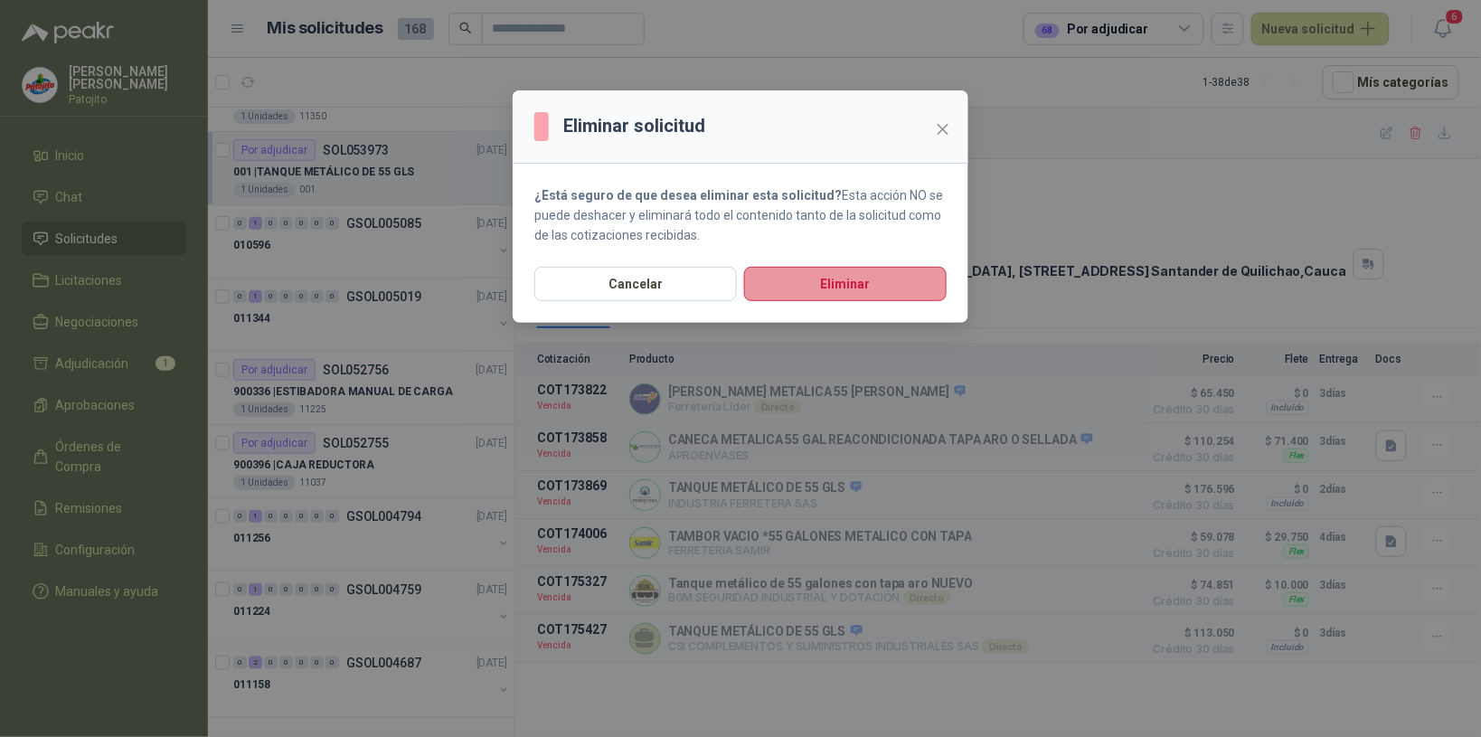
click at [911, 280] on button "Eliminar" at bounding box center [845, 284] width 203 height 34
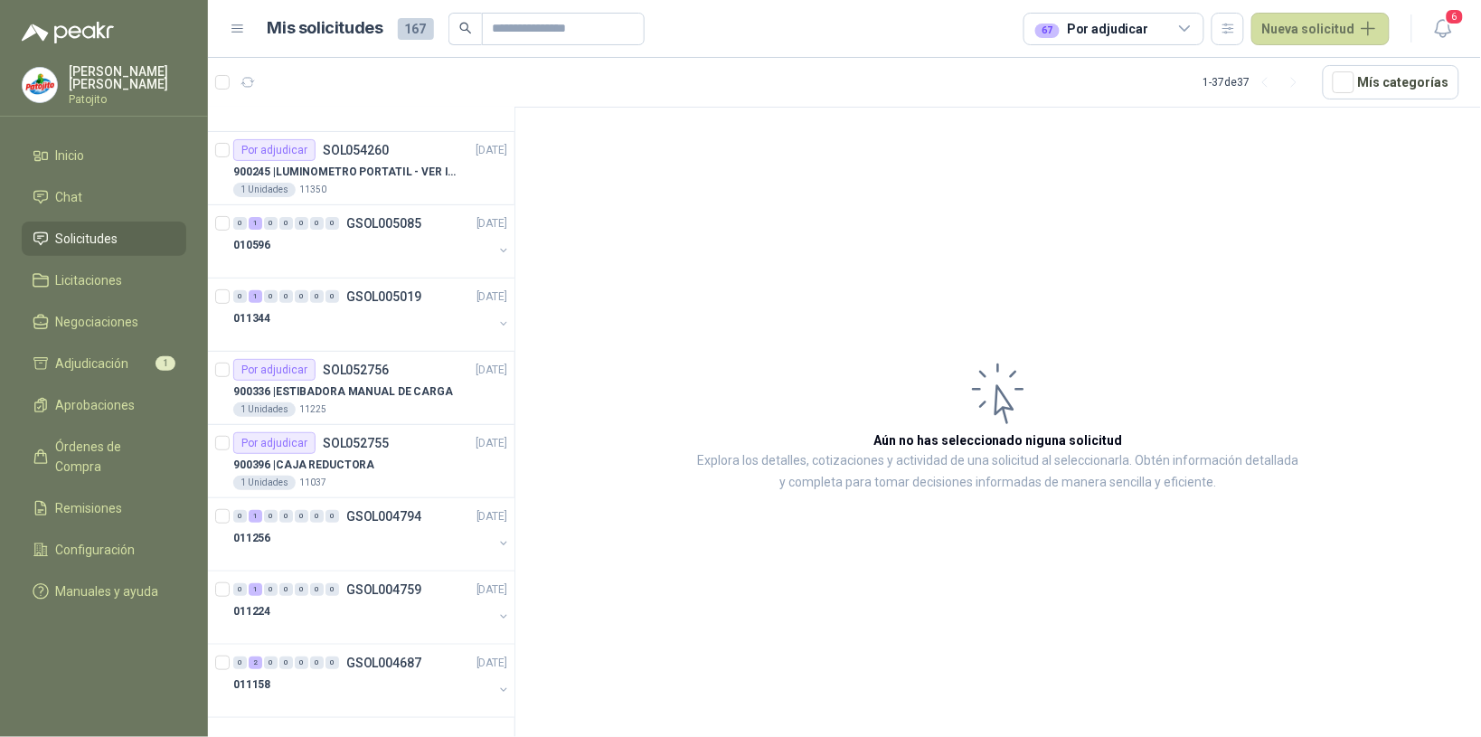
scroll to position [2107, 0]
click at [339, 241] on div "010596" at bounding box center [363, 245] width 260 height 22
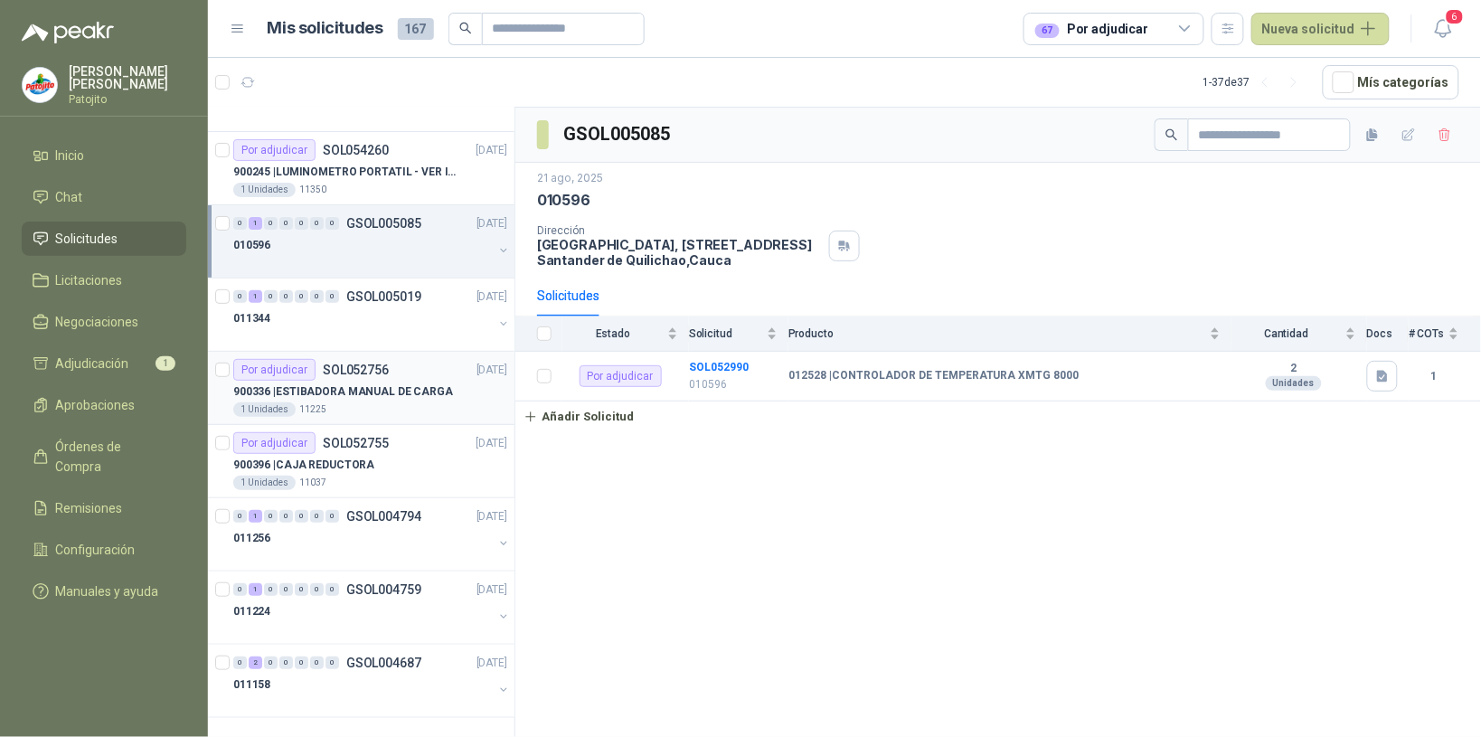
click at [391, 381] on div "900336 | ESTIBADORA MANUAL DE CARGA" at bounding box center [370, 392] width 274 height 22
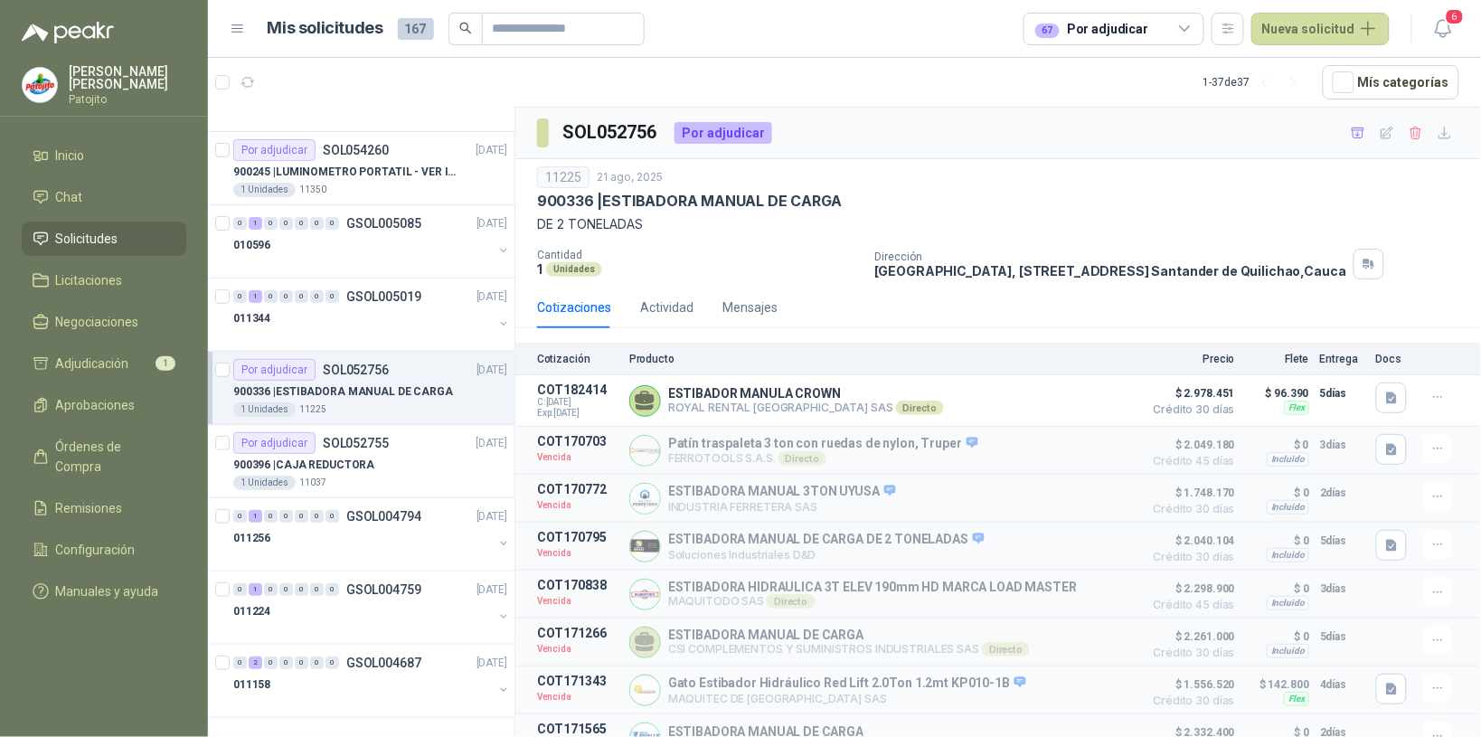
scroll to position [2105, 0]
click at [410, 468] on div "900396 | CAJA REDUCTORA" at bounding box center [370, 465] width 274 height 22
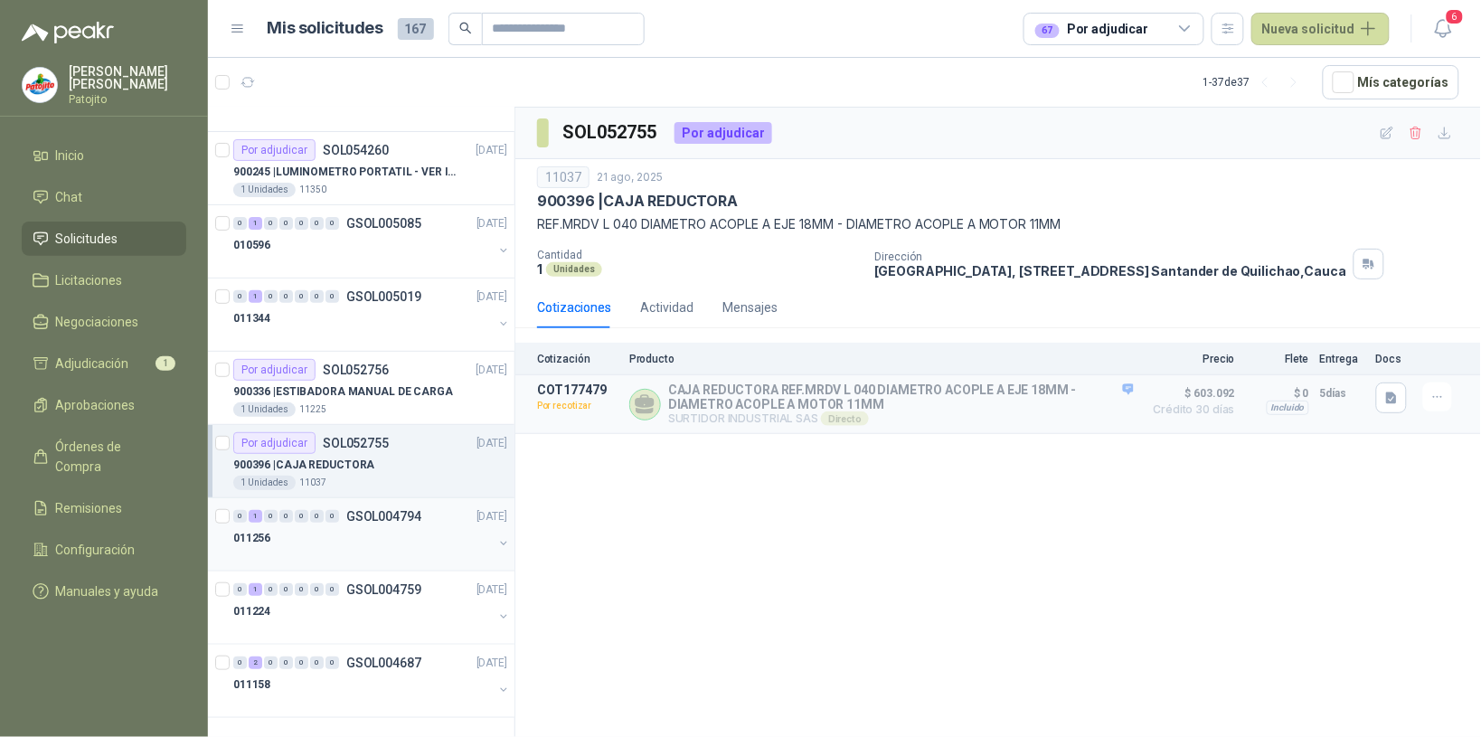
click at [301, 529] on div "011256" at bounding box center [363, 538] width 260 height 22
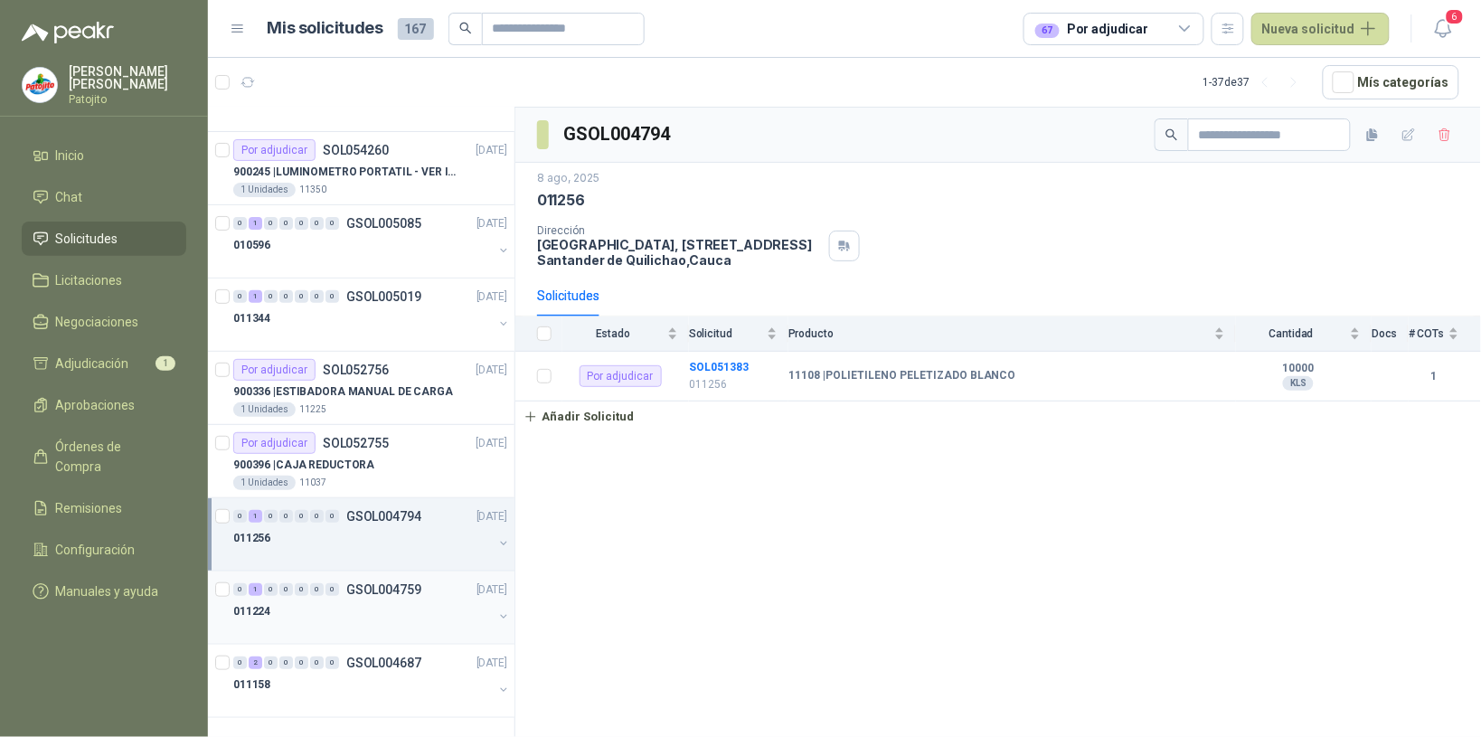
click at [371, 599] on div "0 1 0 0 0 0 0 GSOL004759 05/08/25" at bounding box center [372, 590] width 278 height 22
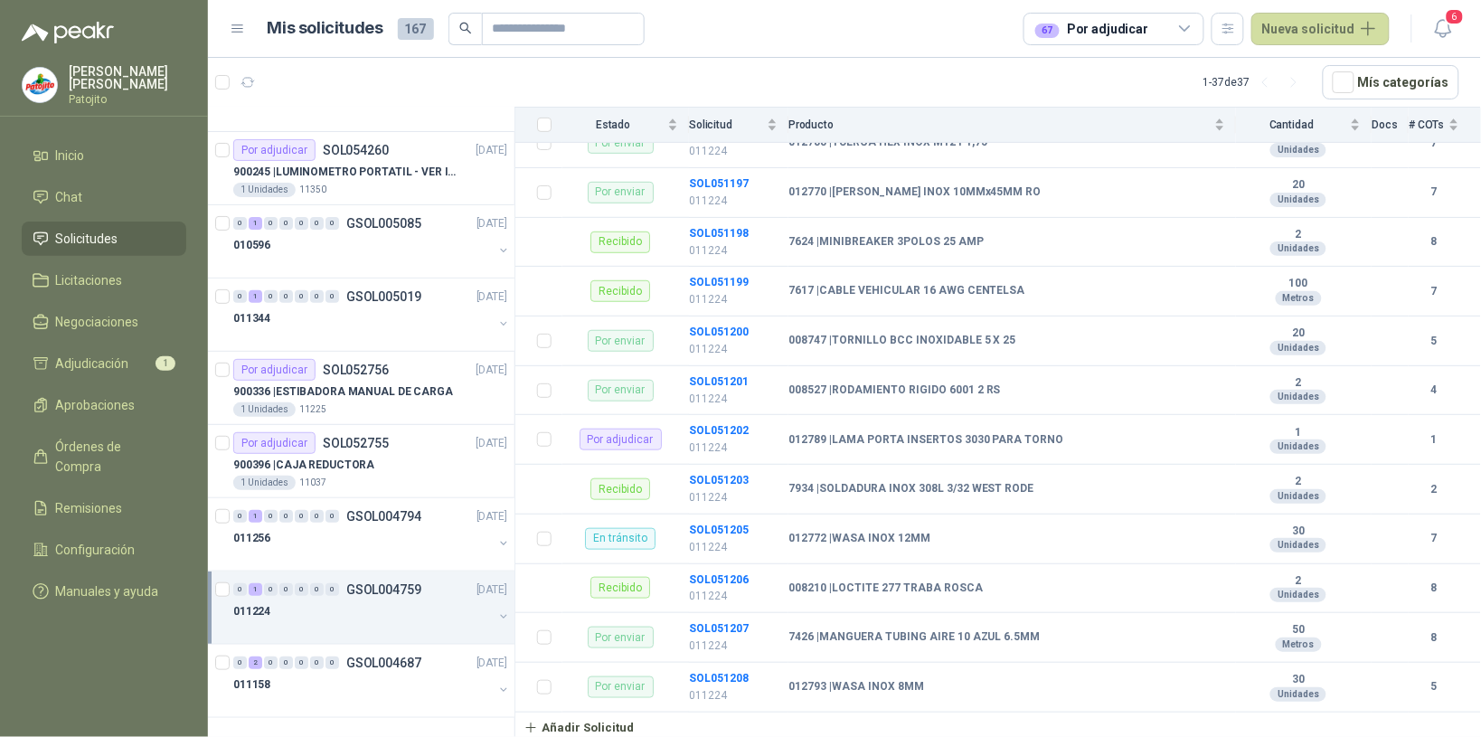
scroll to position [2272, 0]
click at [309, 678] on div "011158" at bounding box center [363, 685] width 260 height 22
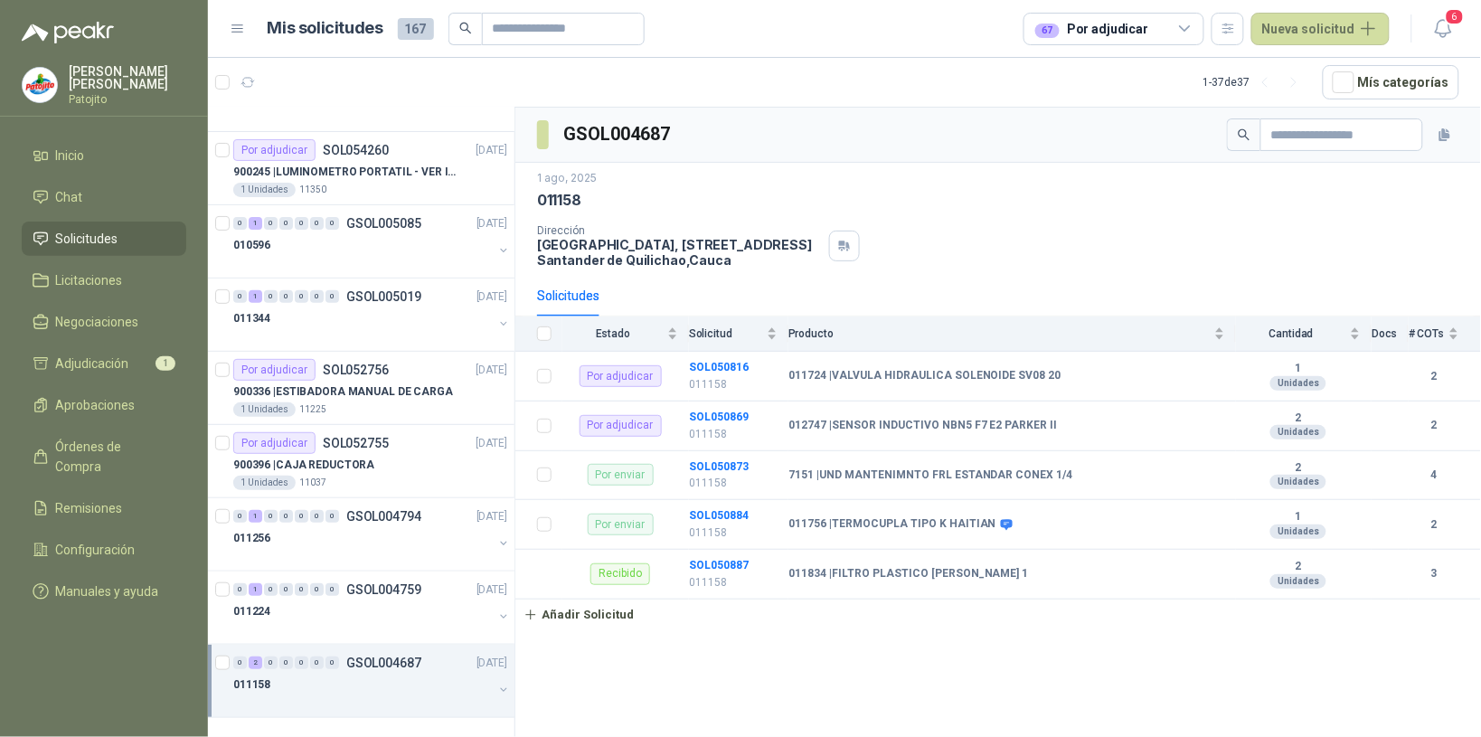
click at [390, 698] on div at bounding box center [363, 702] width 260 height 14
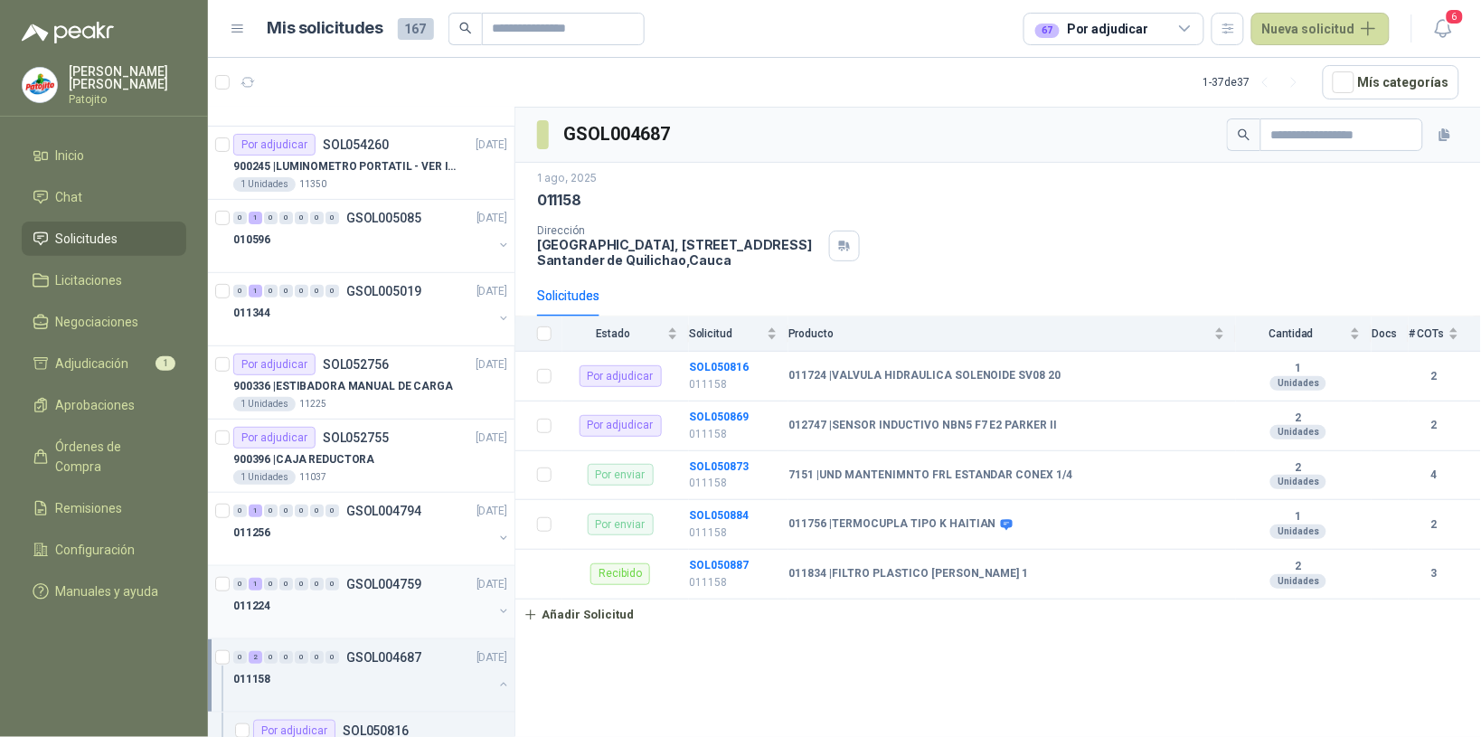
click at [404, 606] on div "011224" at bounding box center [363, 606] width 260 height 22
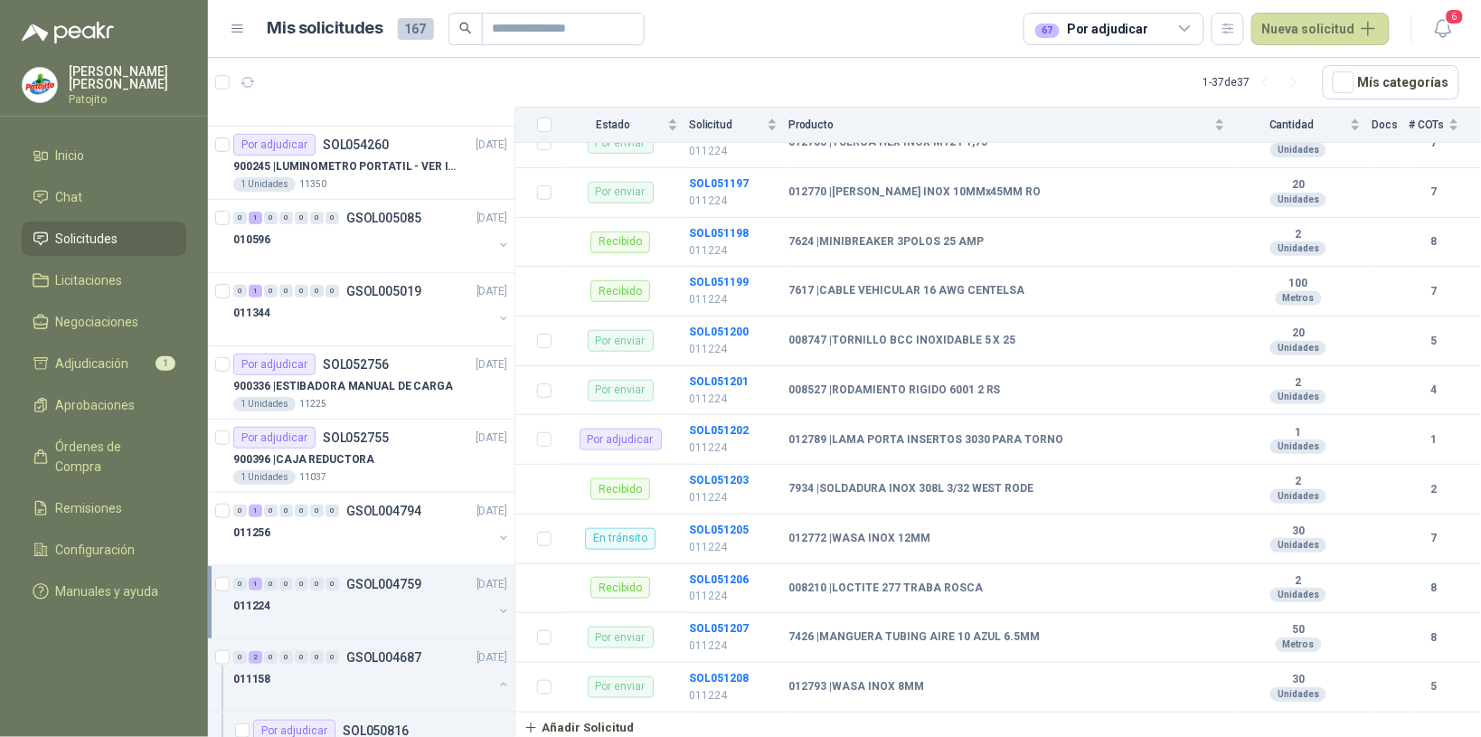
scroll to position [2272, 0]
click at [382, 531] on div "011256" at bounding box center [363, 533] width 260 height 22
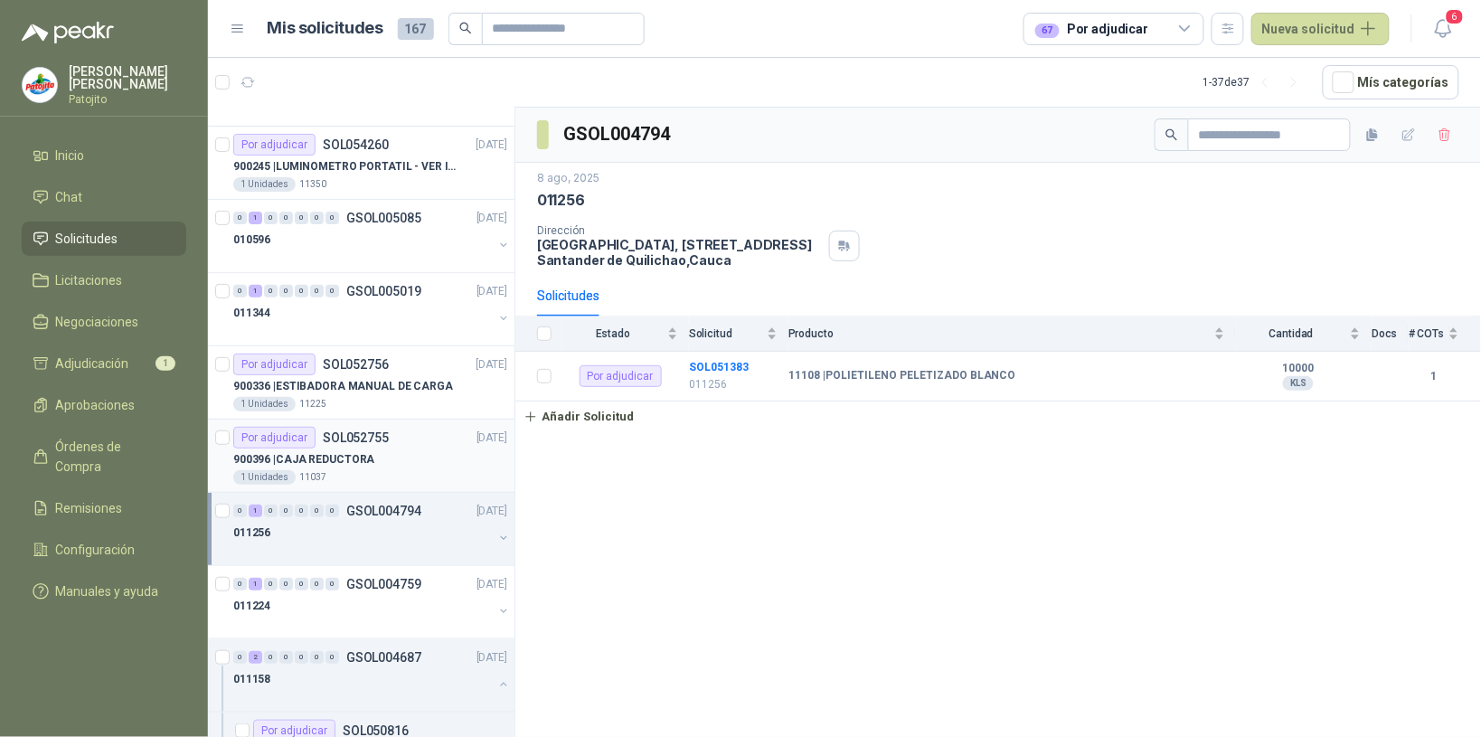
click at [423, 459] on div "900396 | CAJA REDUCTORA" at bounding box center [370, 460] width 274 height 22
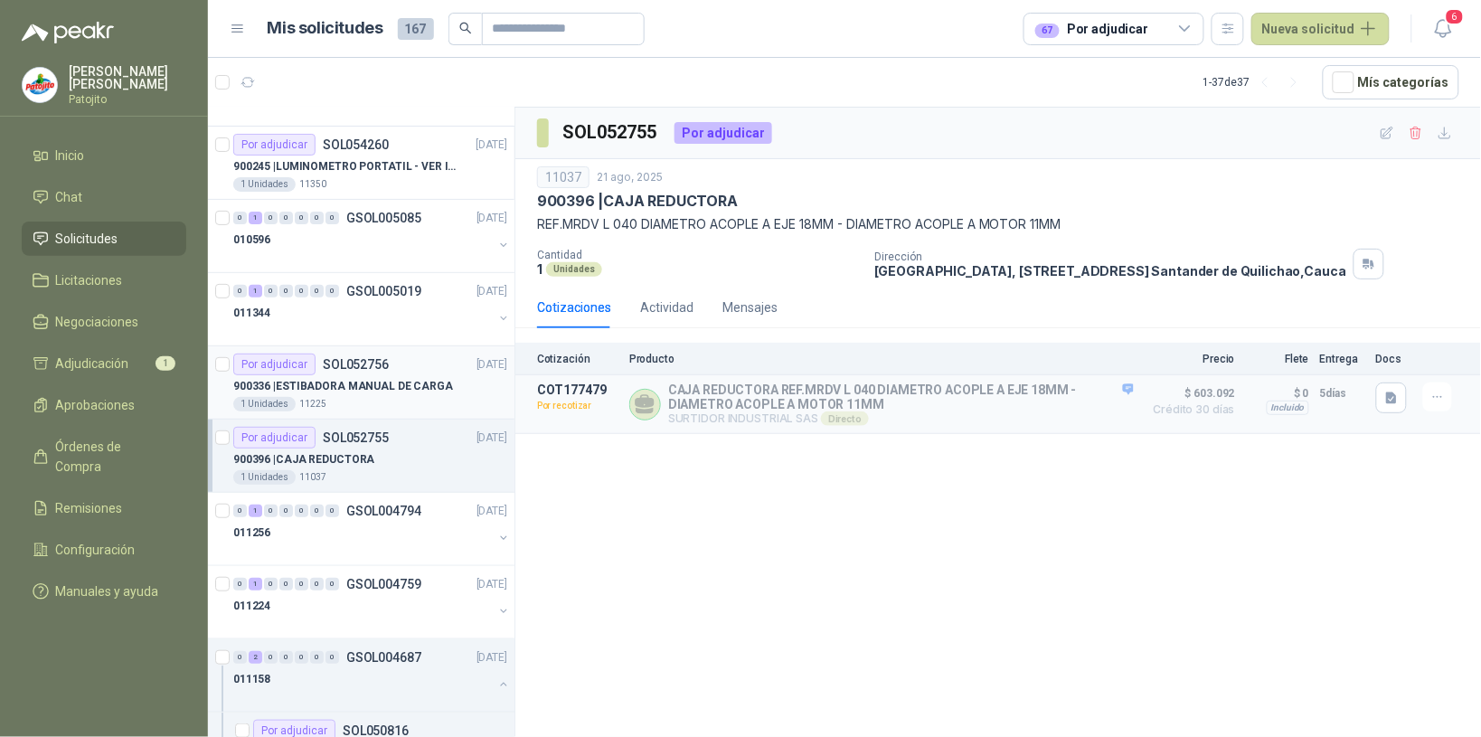
drag, startPoint x: 405, startPoint y: 396, endPoint x: 398, endPoint y: 405, distance: 11.6
click at [405, 395] on p "900336 | ESTIBADORA MANUAL DE CARGA" at bounding box center [343, 386] width 220 height 17
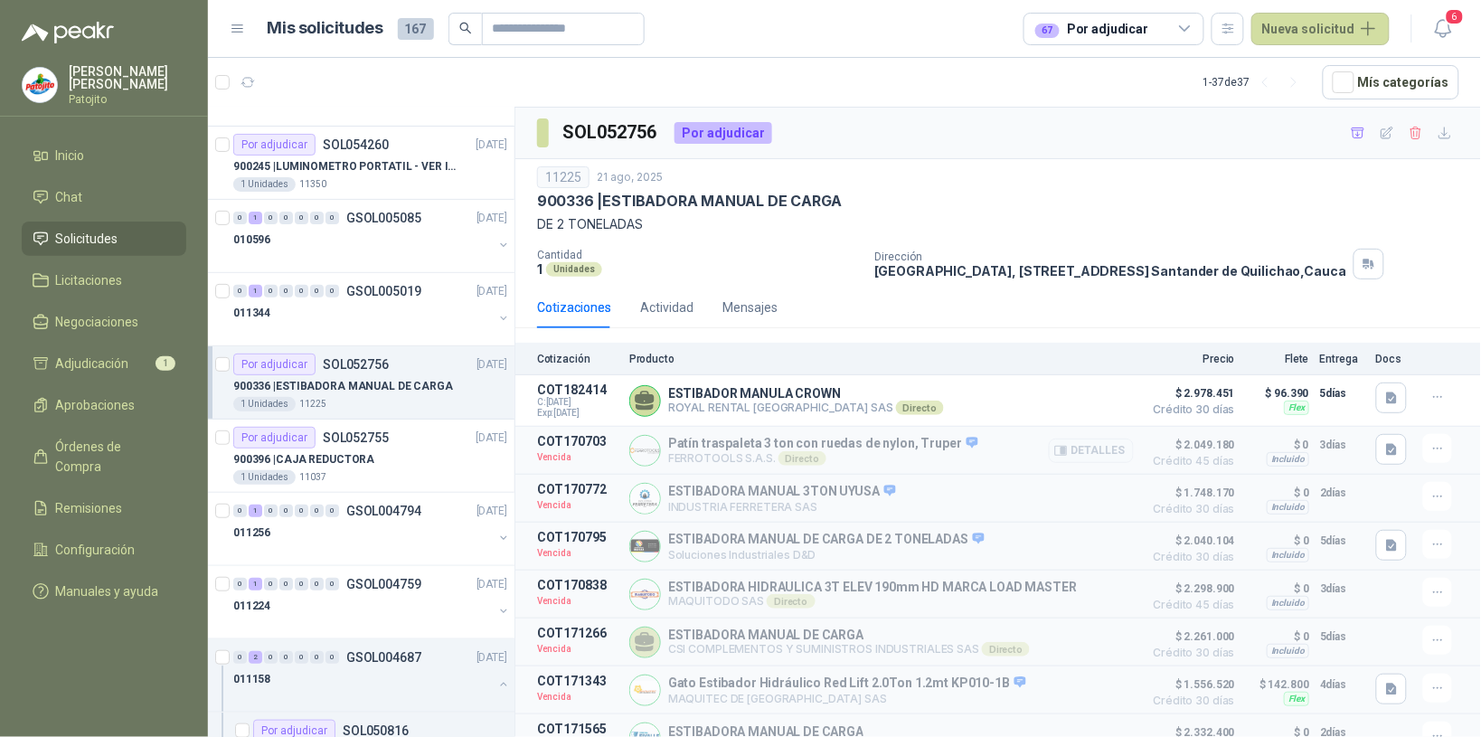
scroll to position [181, 0]
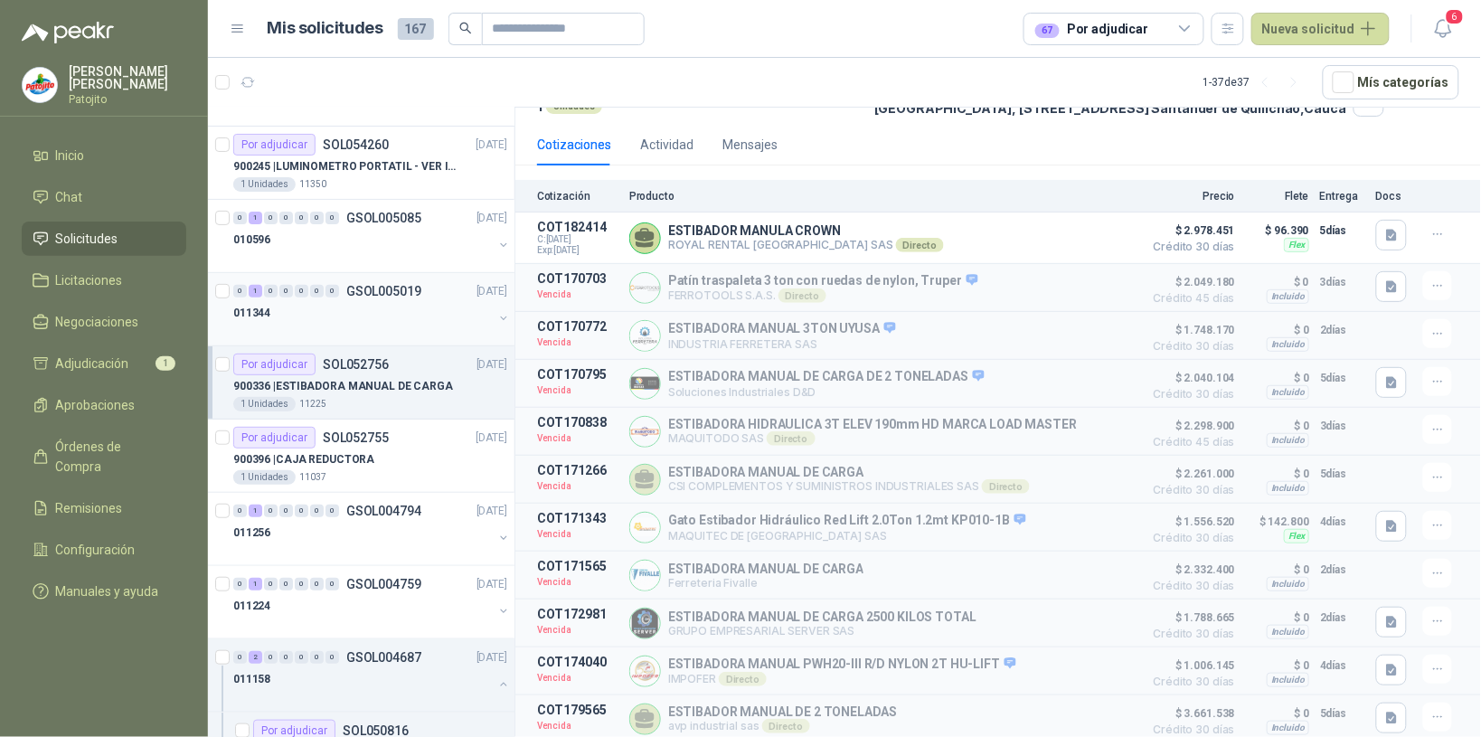
click at [368, 312] on div "011344" at bounding box center [363, 313] width 260 height 22
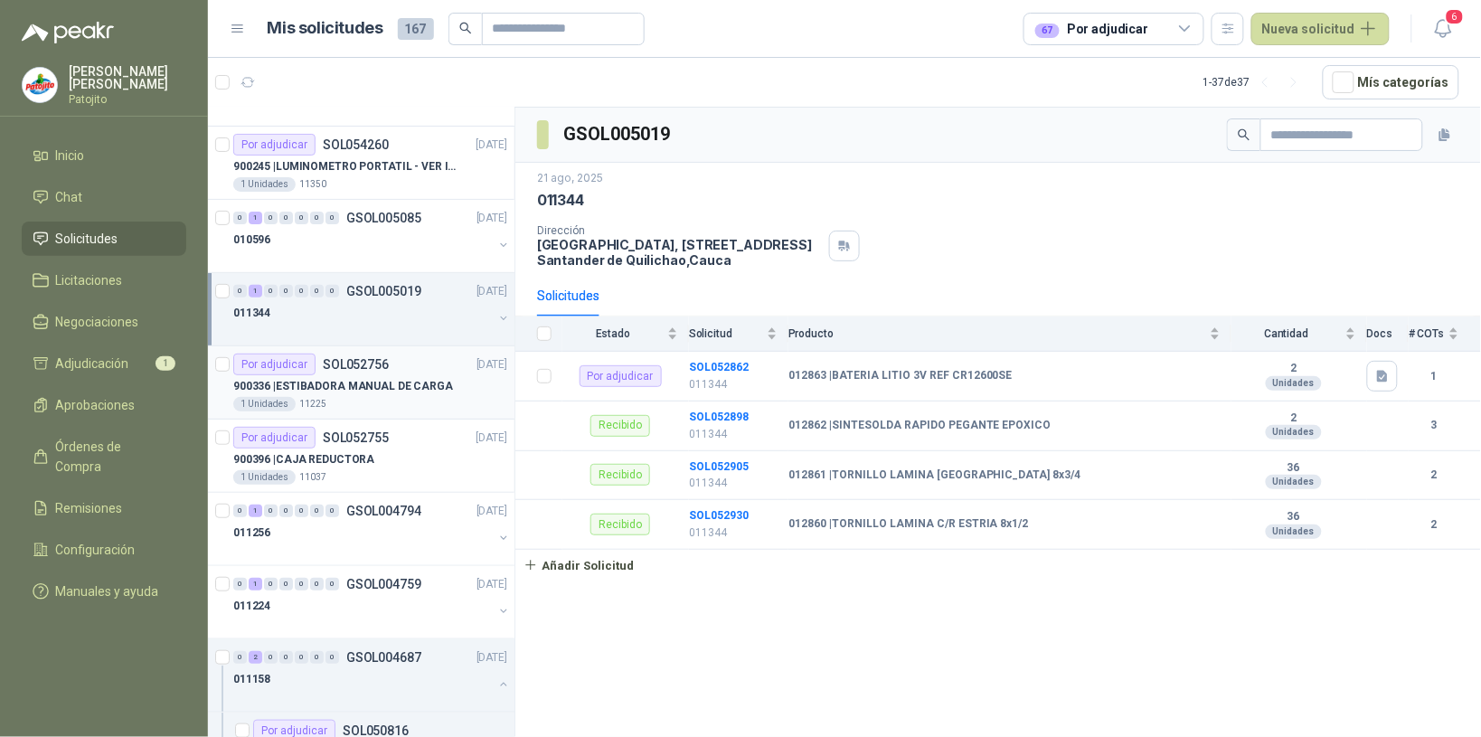
scroll to position [1992, 0]
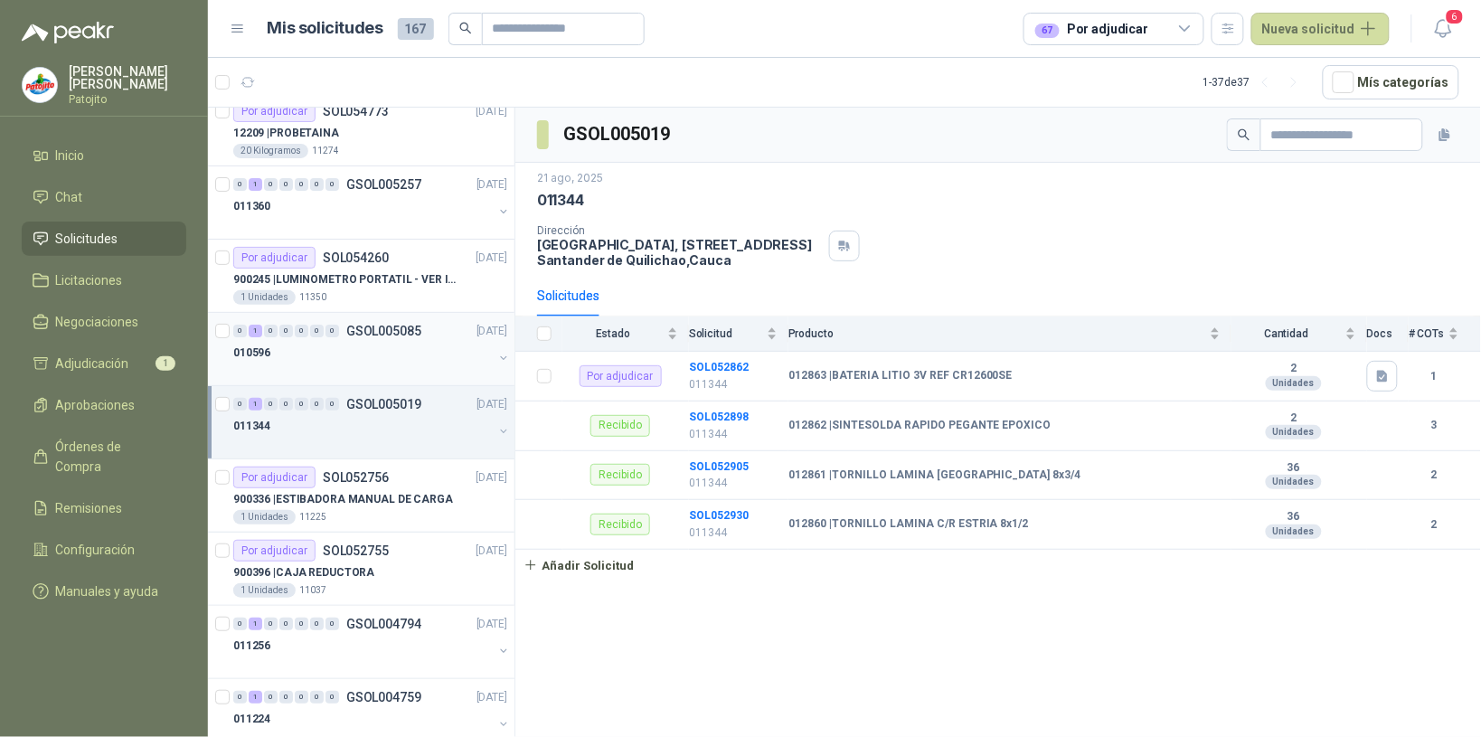
click at [339, 353] on div "010596" at bounding box center [363, 353] width 260 height 22
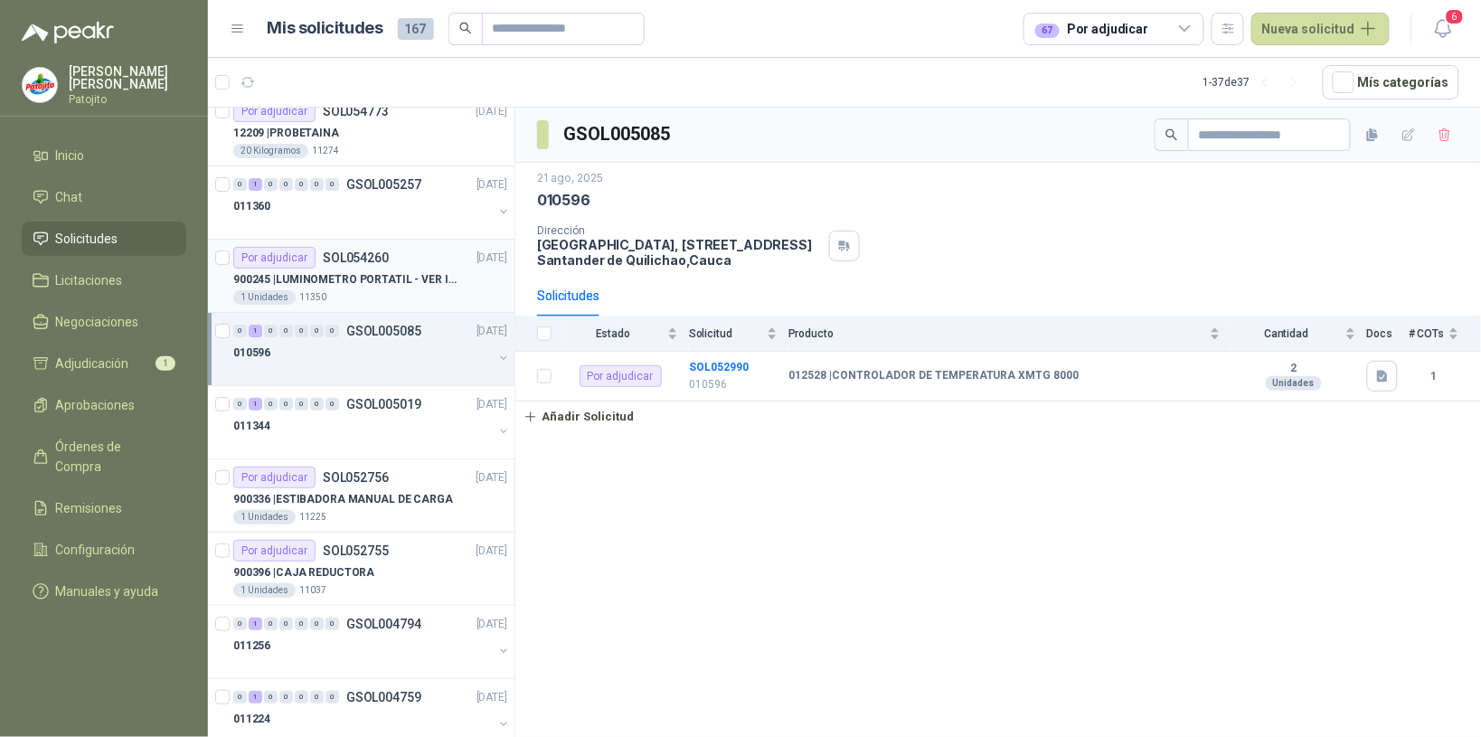
scroll to position [1879, 0]
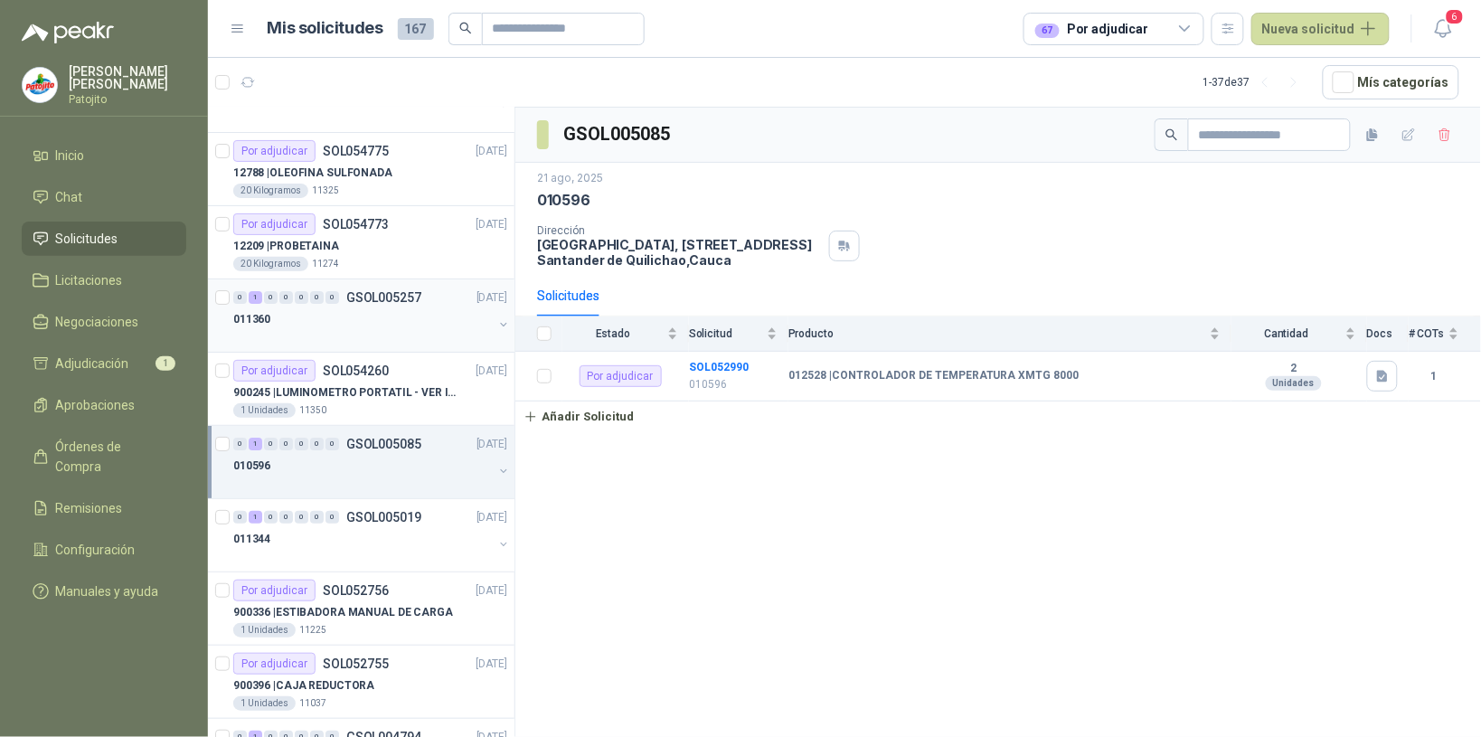
click at [360, 315] on div "011360" at bounding box center [363, 319] width 260 height 22
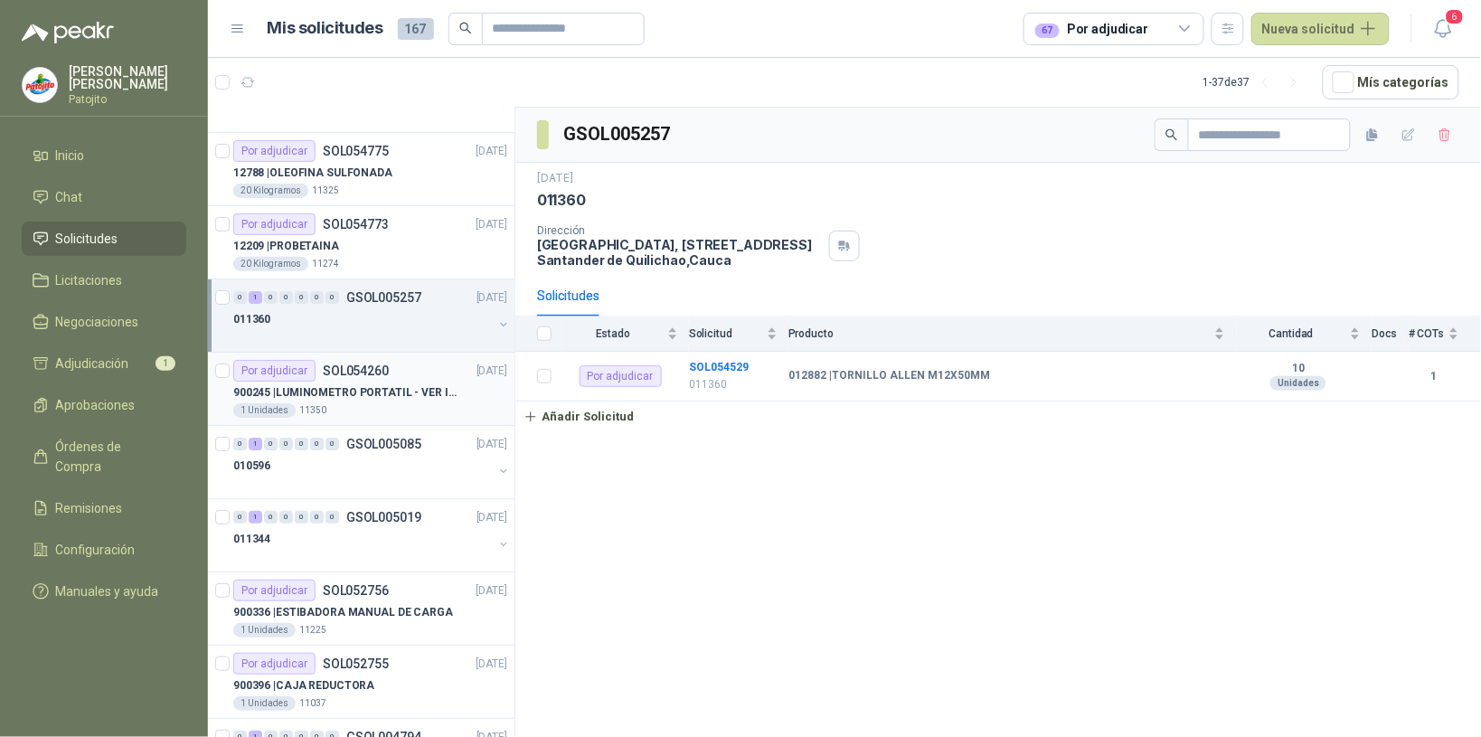
scroll to position [1766, 0]
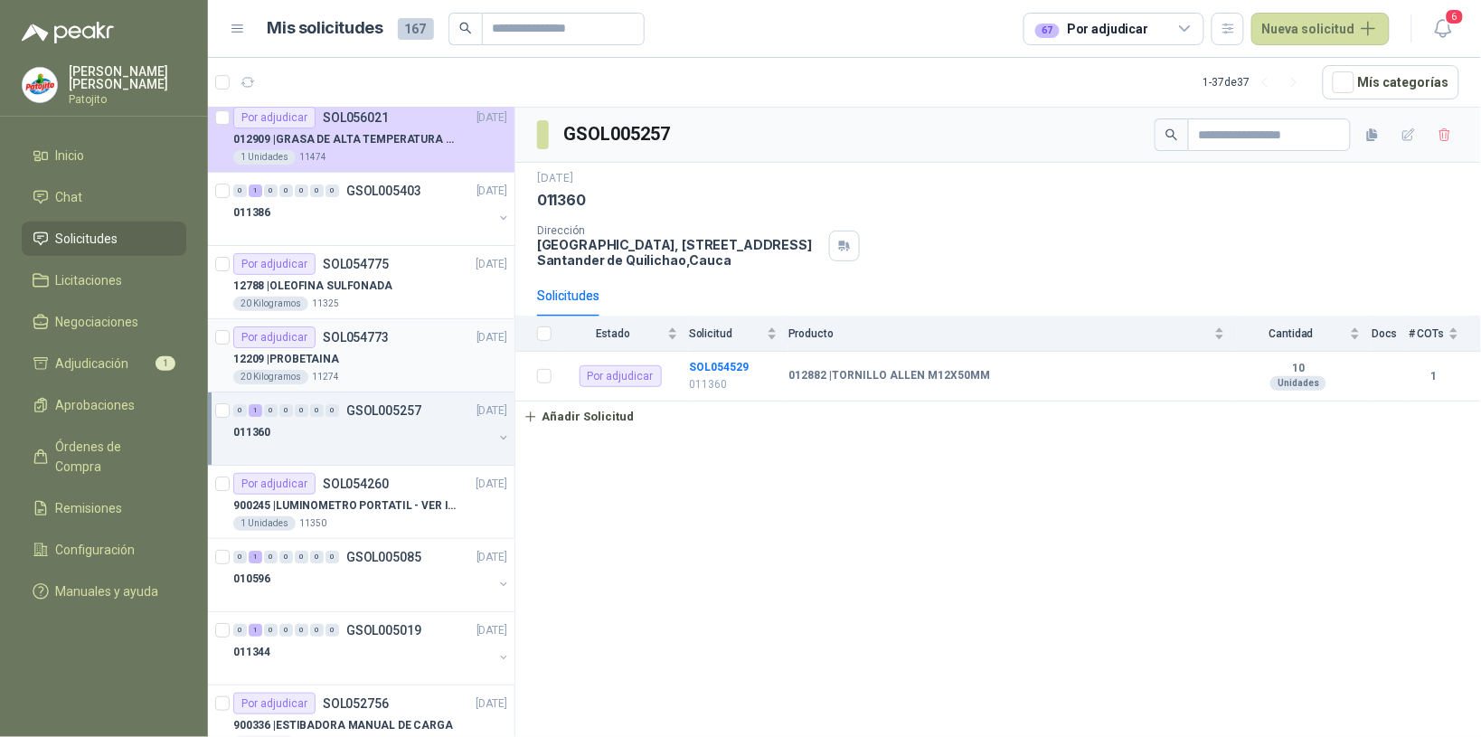
click at [373, 354] on div "12209 | PROBETAINA" at bounding box center [370, 359] width 274 height 22
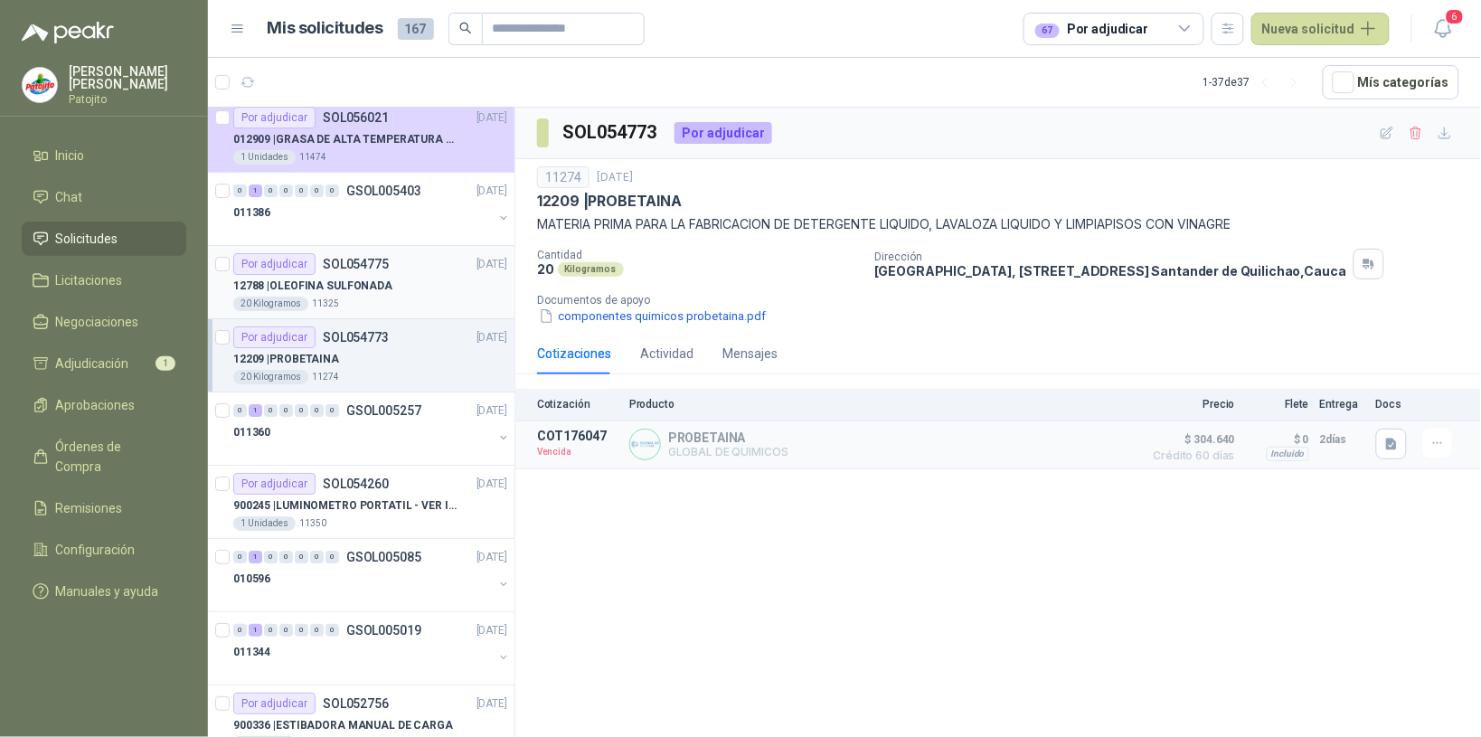
click at [389, 297] on div "12788 | OLEOFINA SULFONADA" at bounding box center [370, 286] width 274 height 22
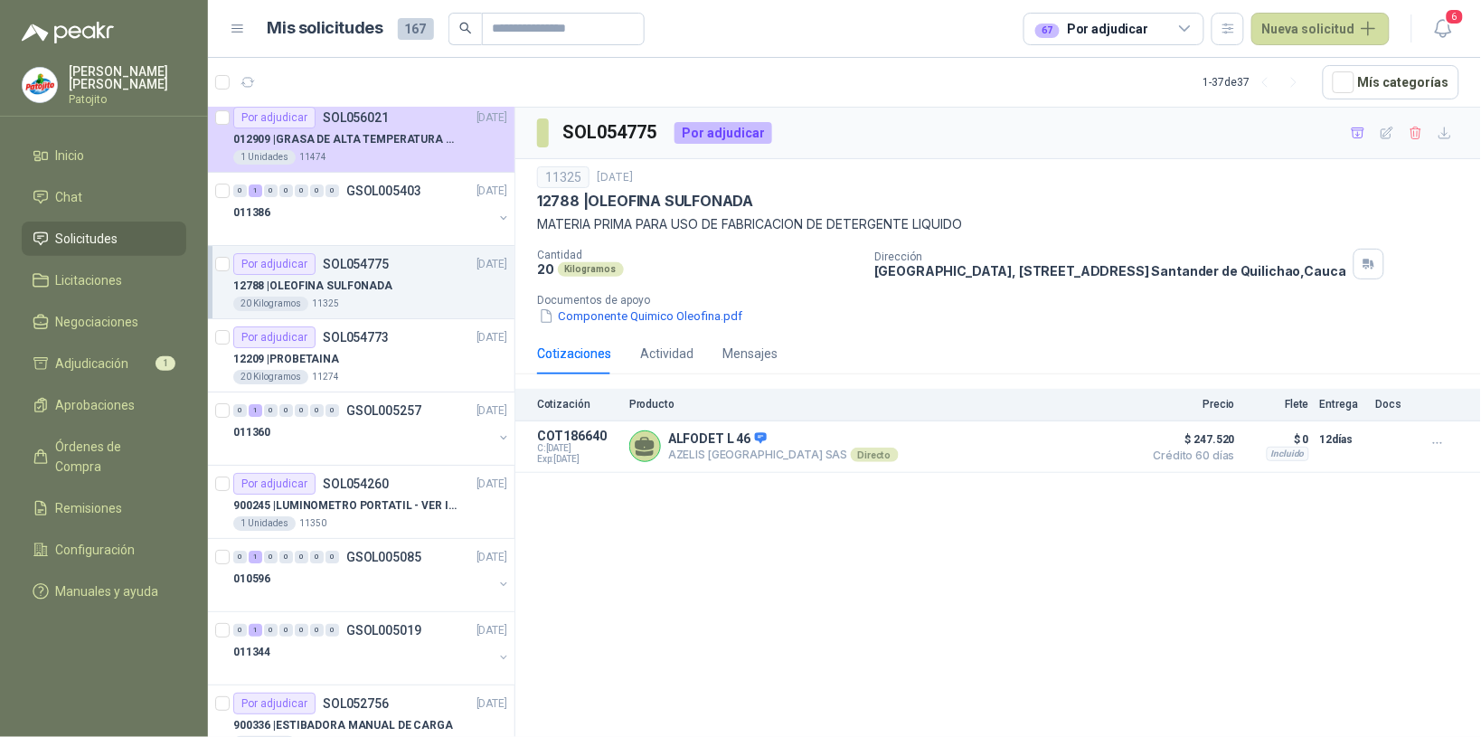
scroll to position [1540, 0]
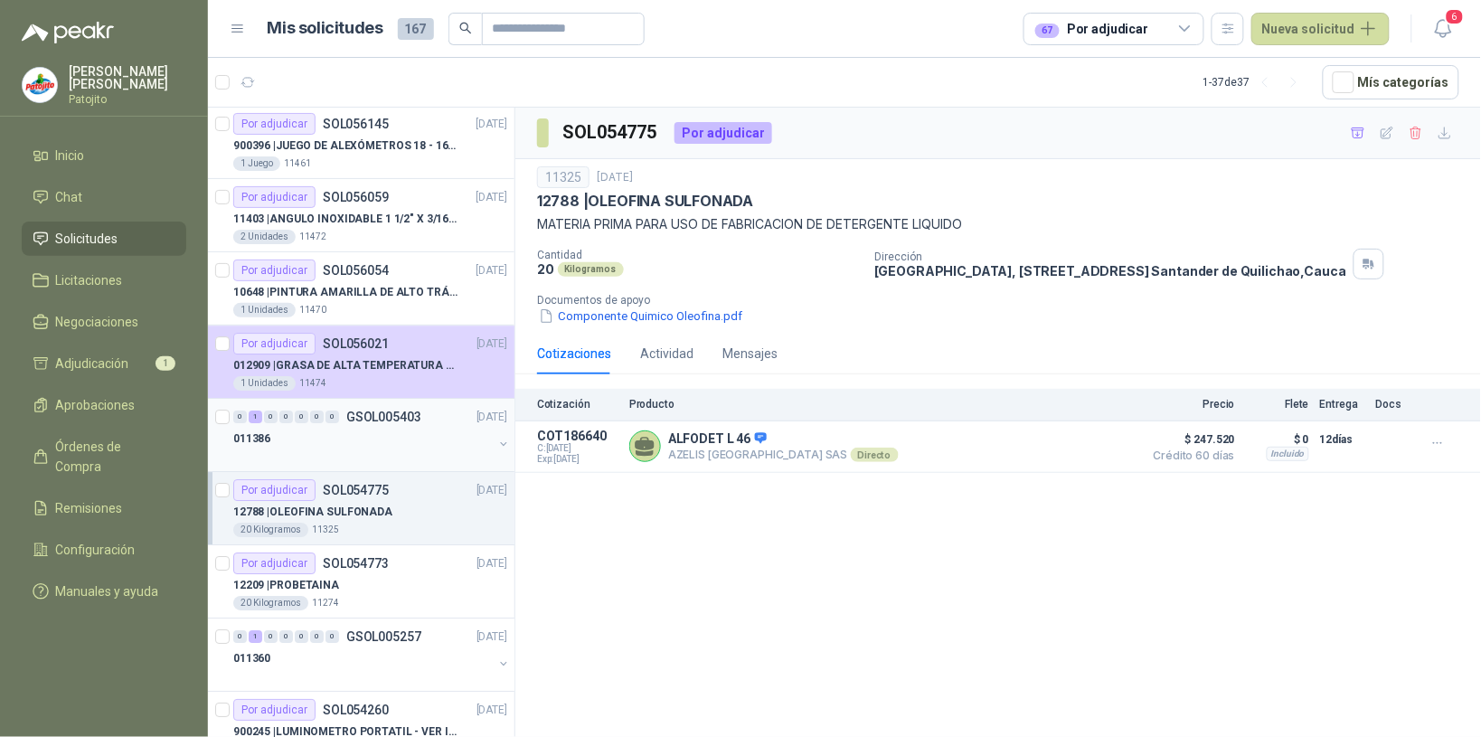
click at [408, 461] on div at bounding box center [363, 456] width 260 height 14
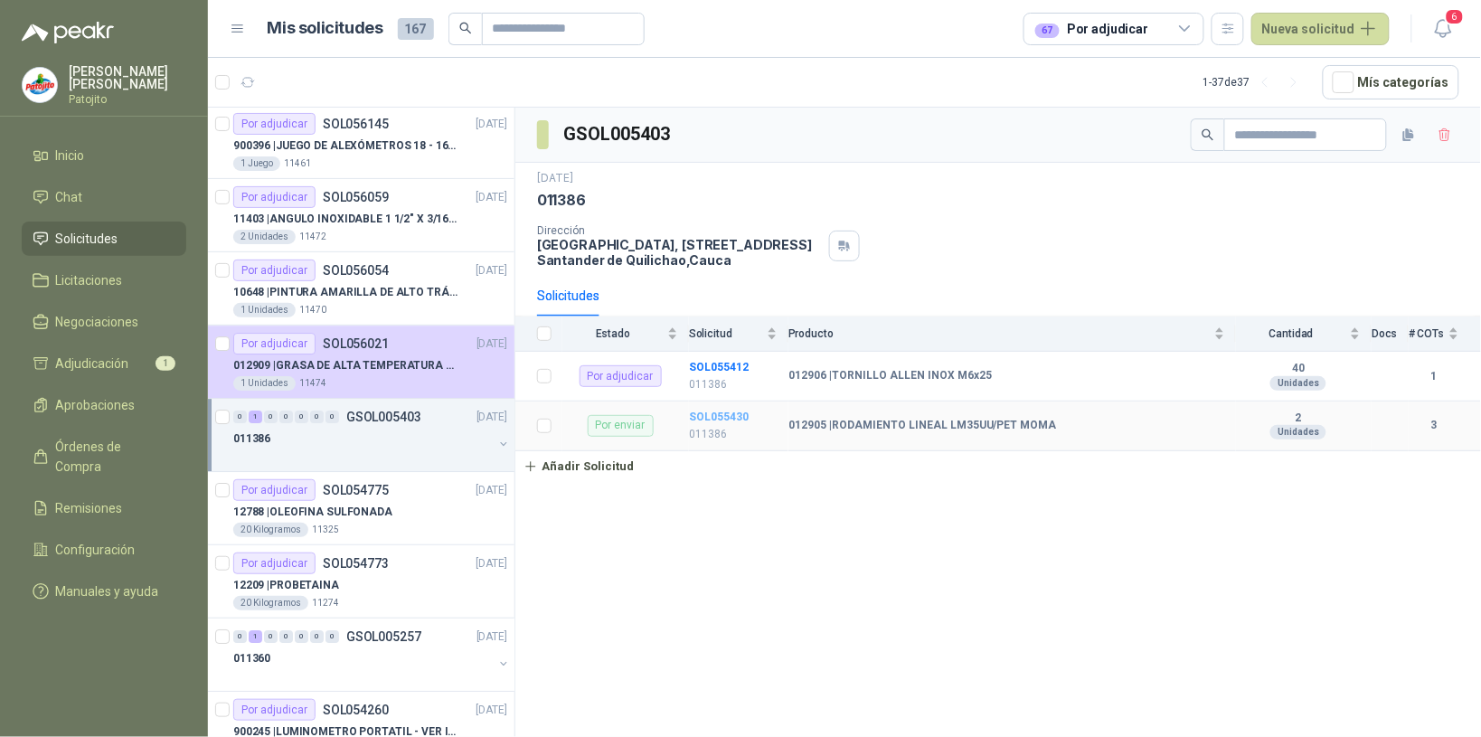
click at [724, 414] on b "SOL055430" at bounding box center [719, 417] width 60 height 13
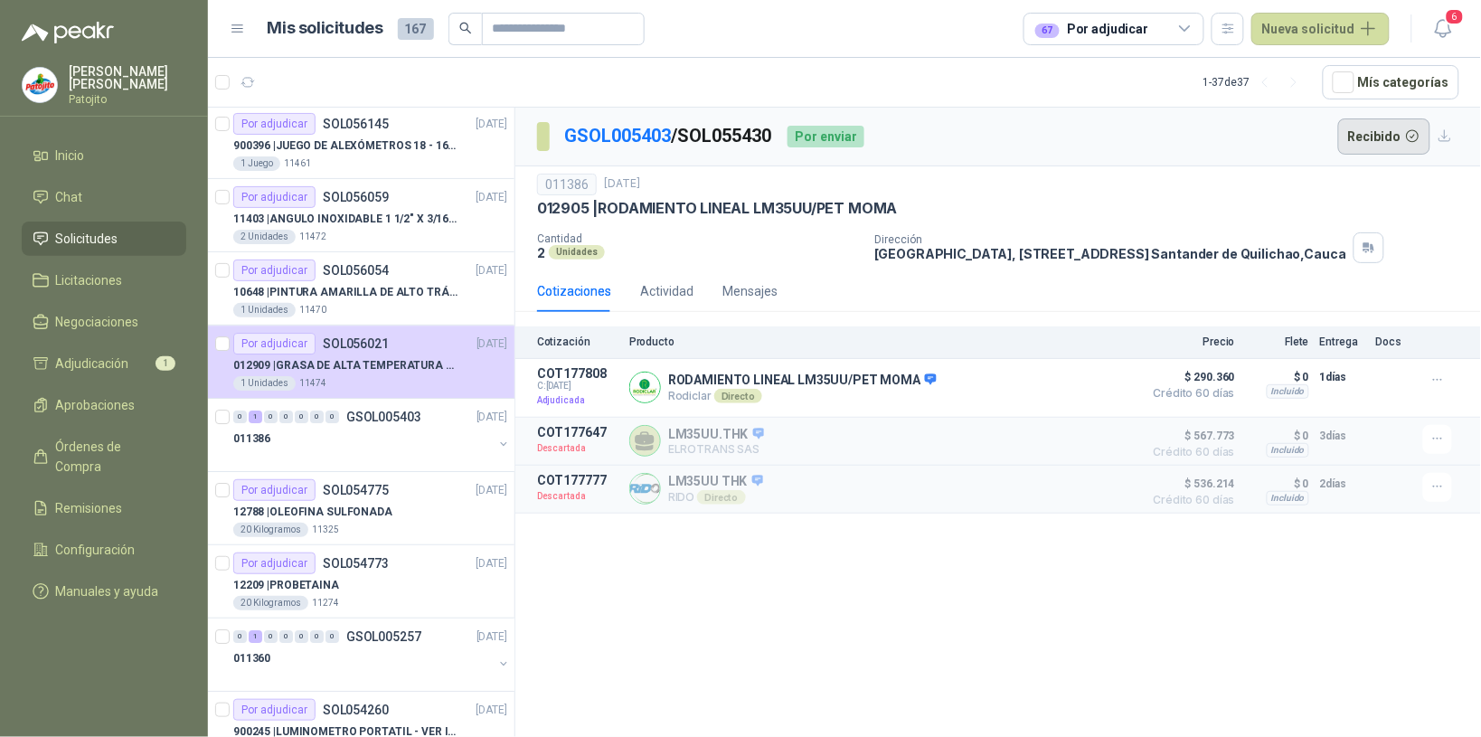
click at [1370, 134] on button "Recibido" at bounding box center [1384, 136] width 93 height 36
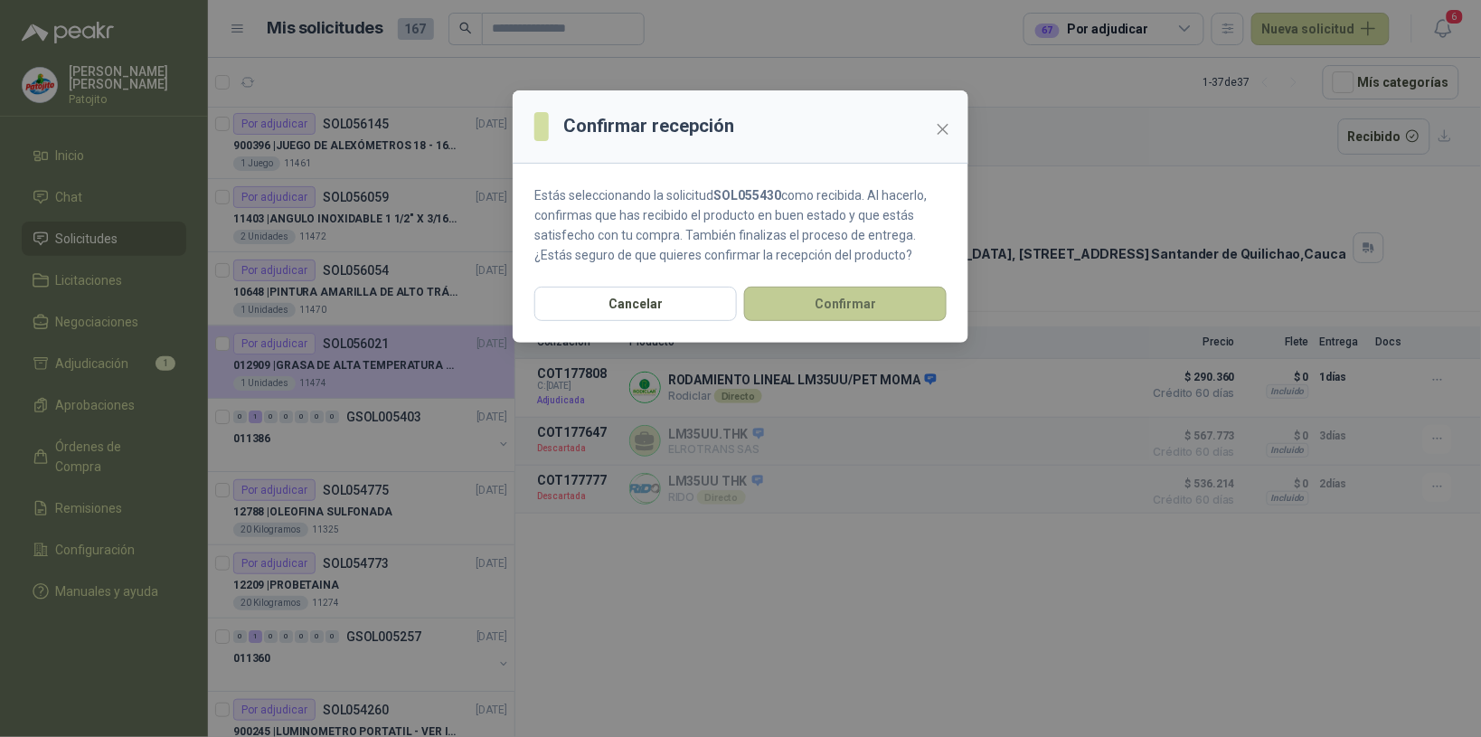
click at [864, 303] on button "Confirmar" at bounding box center [845, 304] width 203 height 34
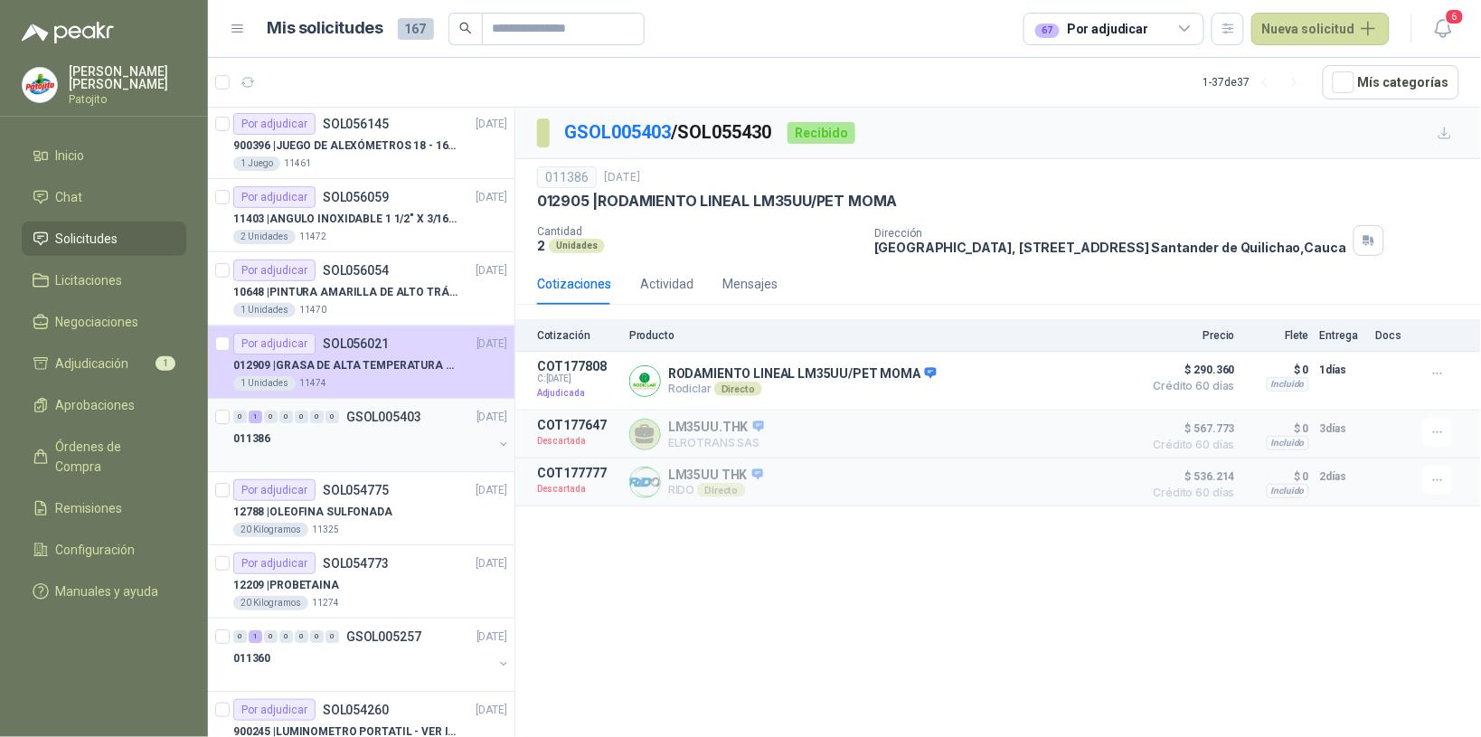
drag, startPoint x: 369, startPoint y: 443, endPoint x: 389, endPoint y: 443, distance: 19.9
click at [369, 444] on div "011386" at bounding box center [363, 439] width 260 height 22
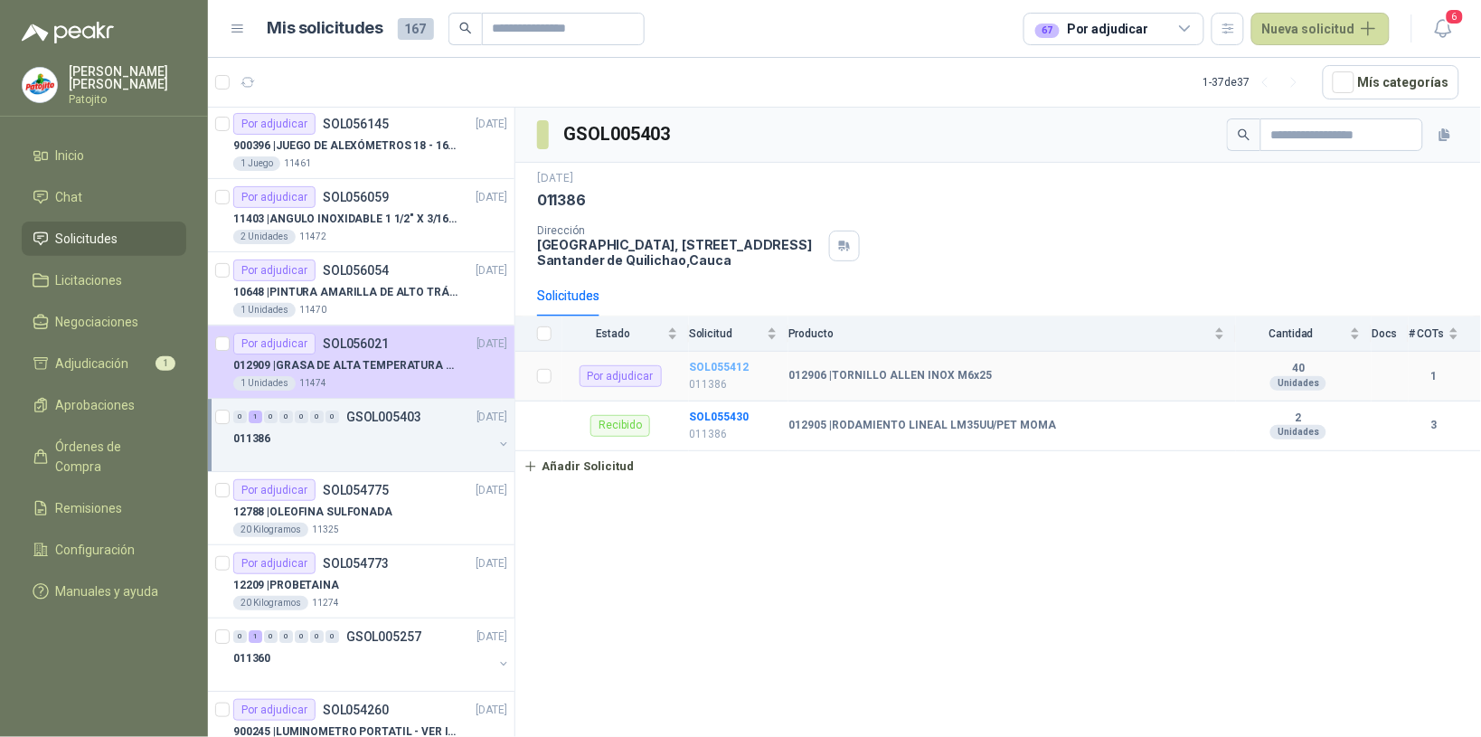
click at [721, 369] on b "SOL055412" at bounding box center [719, 367] width 60 height 13
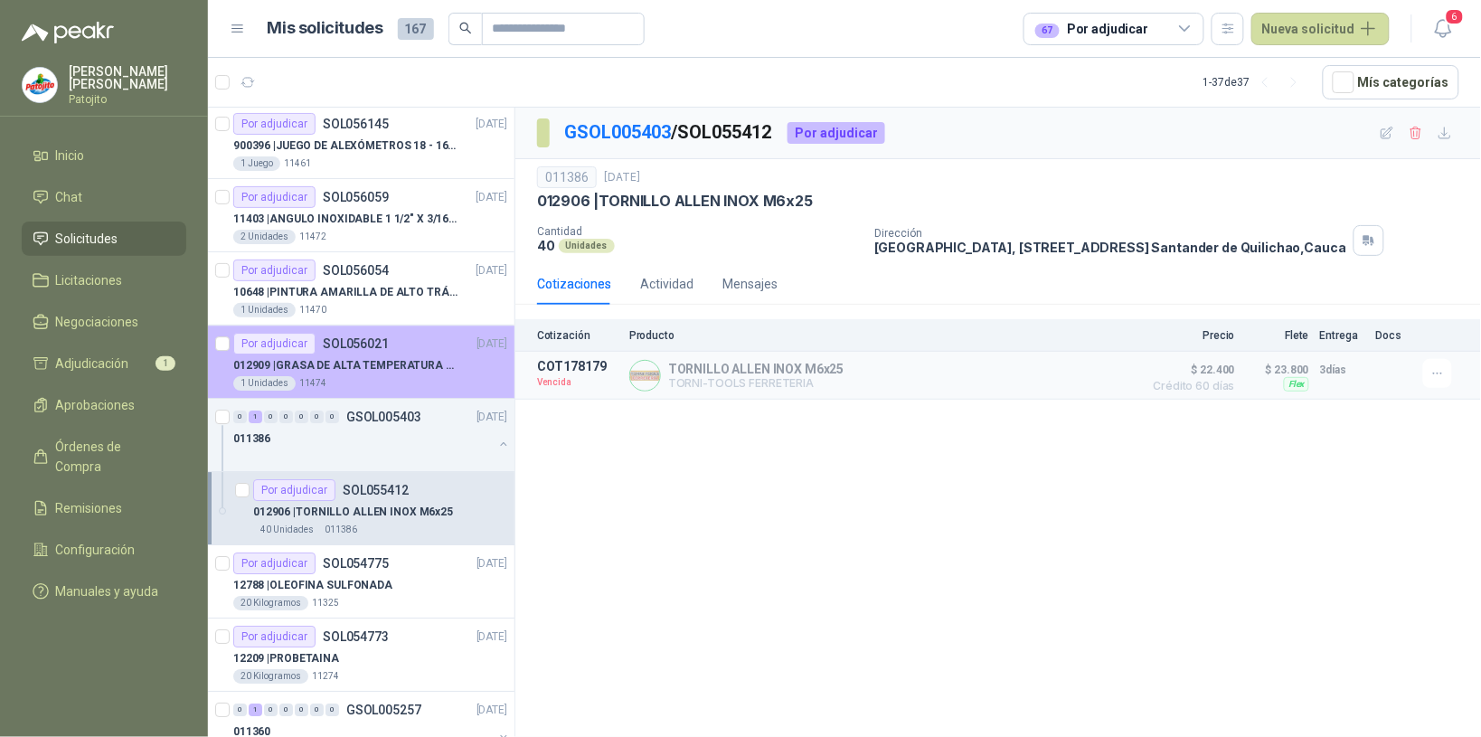
click at [422, 383] on div "1 Unidades 11474" at bounding box center [370, 383] width 274 height 14
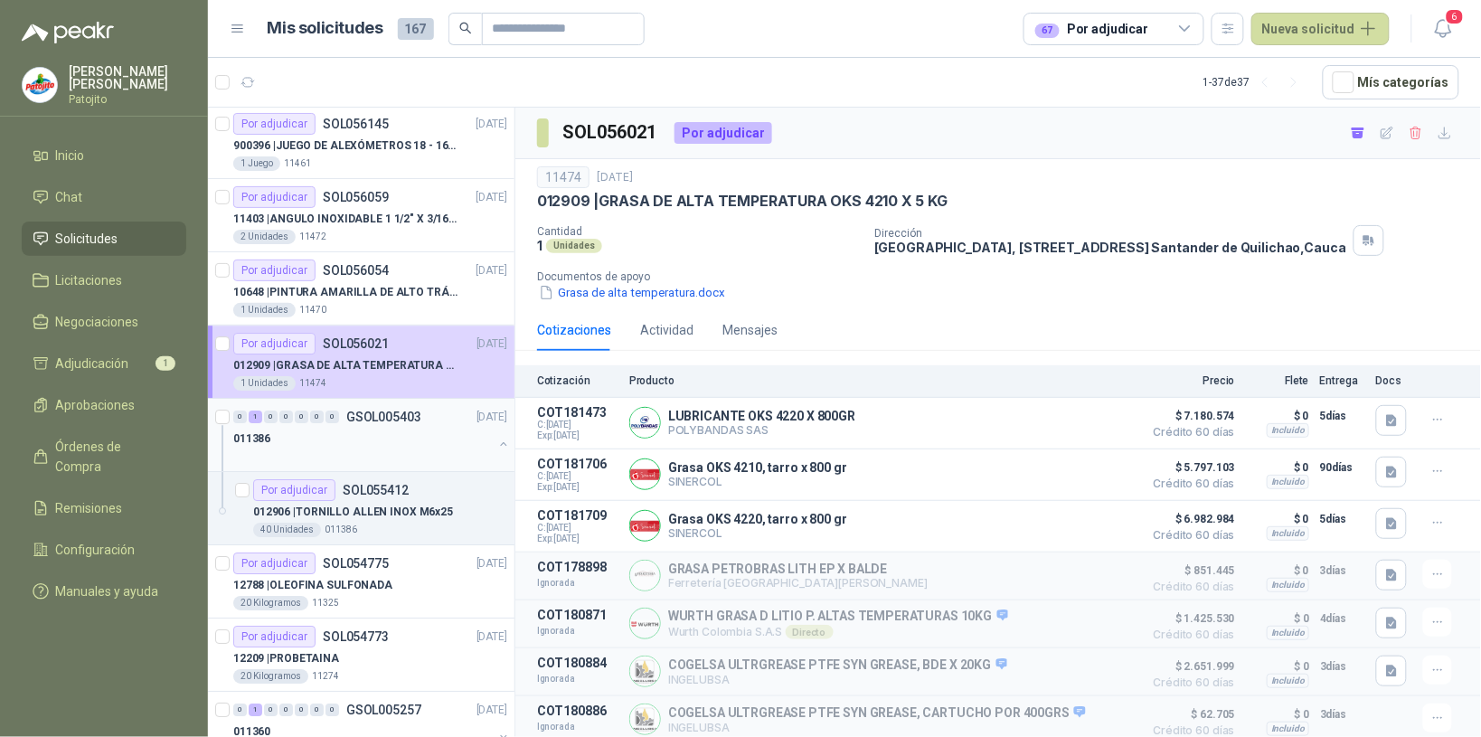
scroll to position [1427, 0]
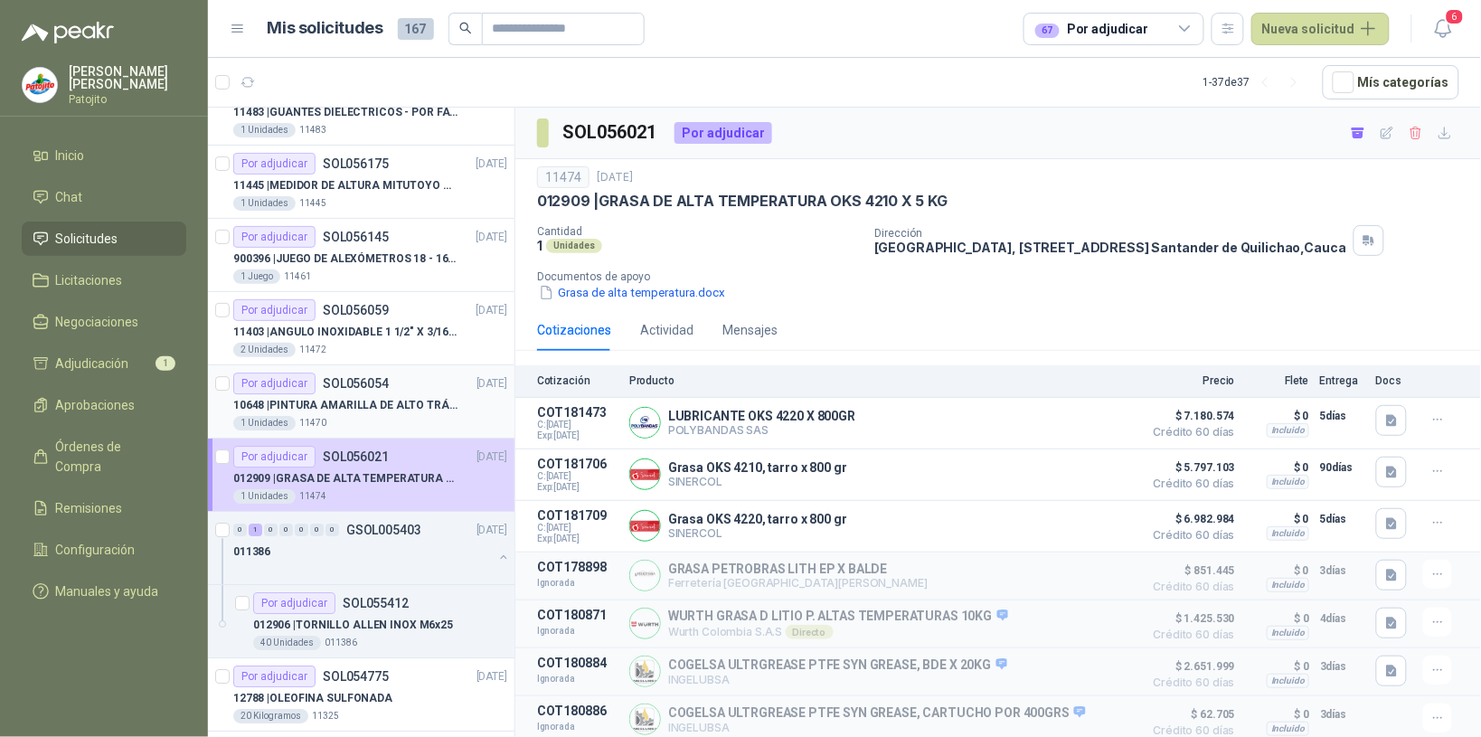
click at [412, 426] on div "1 Unidades 11470" at bounding box center [370, 423] width 274 height 14
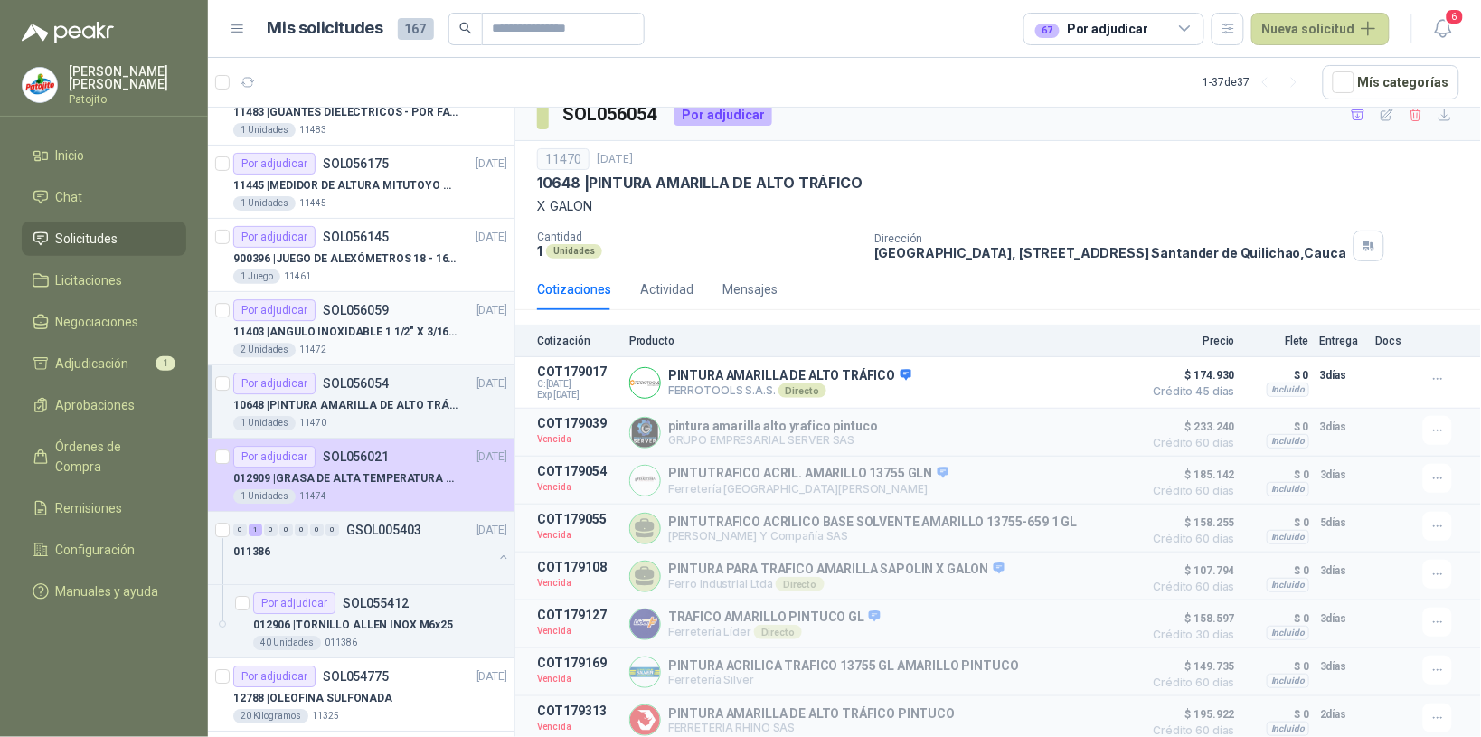
scroll to position [1314, 0]
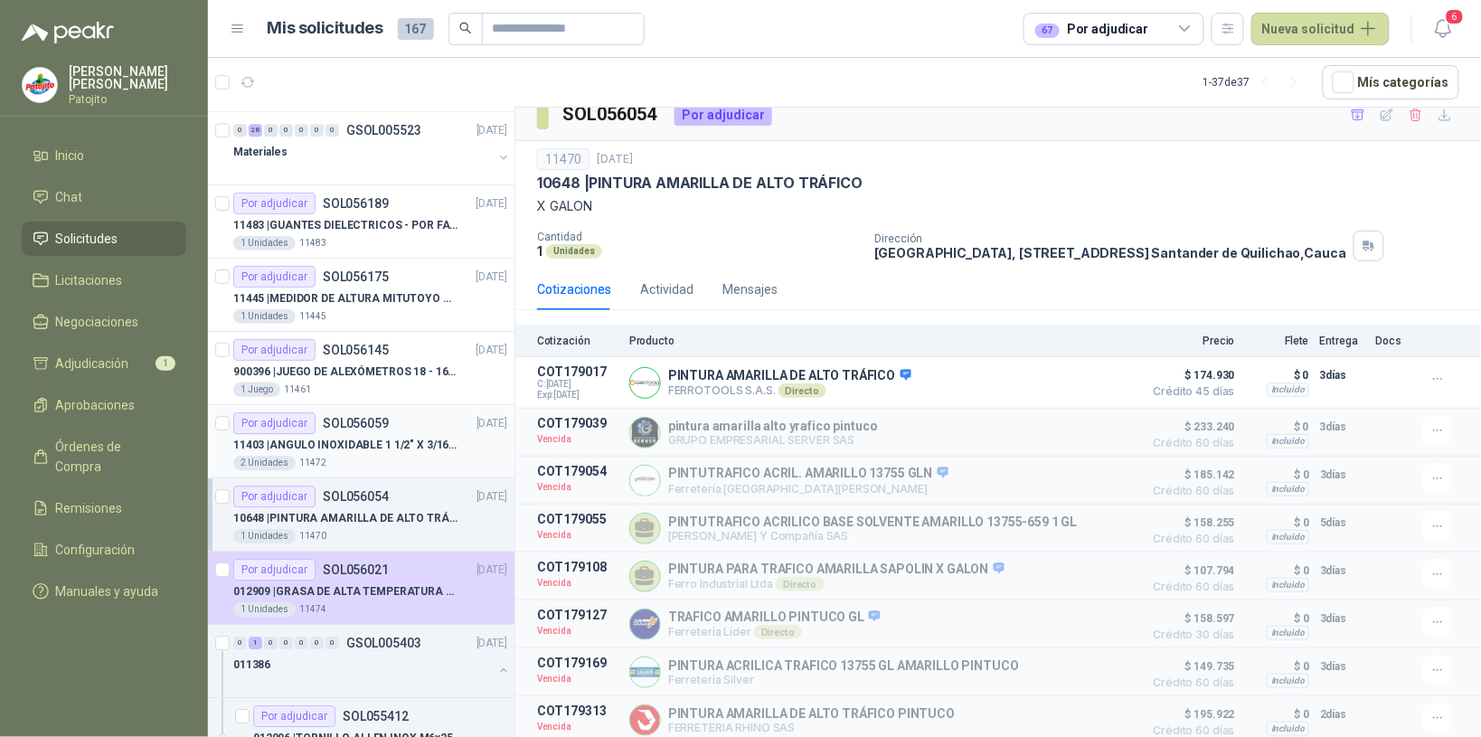
click at [358, 450] on p "11403 | ANGULO INOXIDABLE 1 1/2" X 3/16" X 6MTS" at bounding box center [345, 445] width 225 height 17
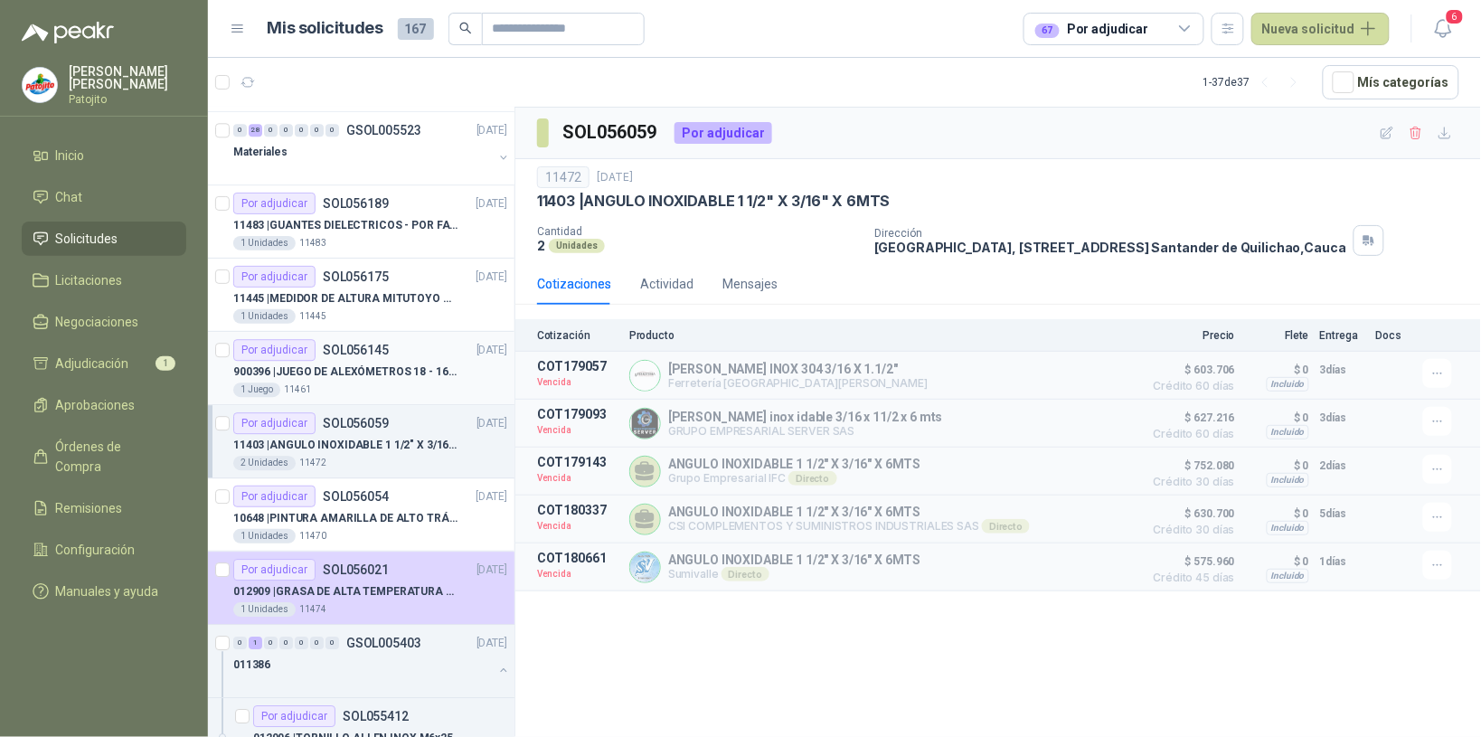
click at [405, 375] on p "900396 | JUEGO DE ALEXÓMETROS 18 - 160 mm x 0,01 mm 2824-S3" at bounding box center [345, 372] width 225 height 17
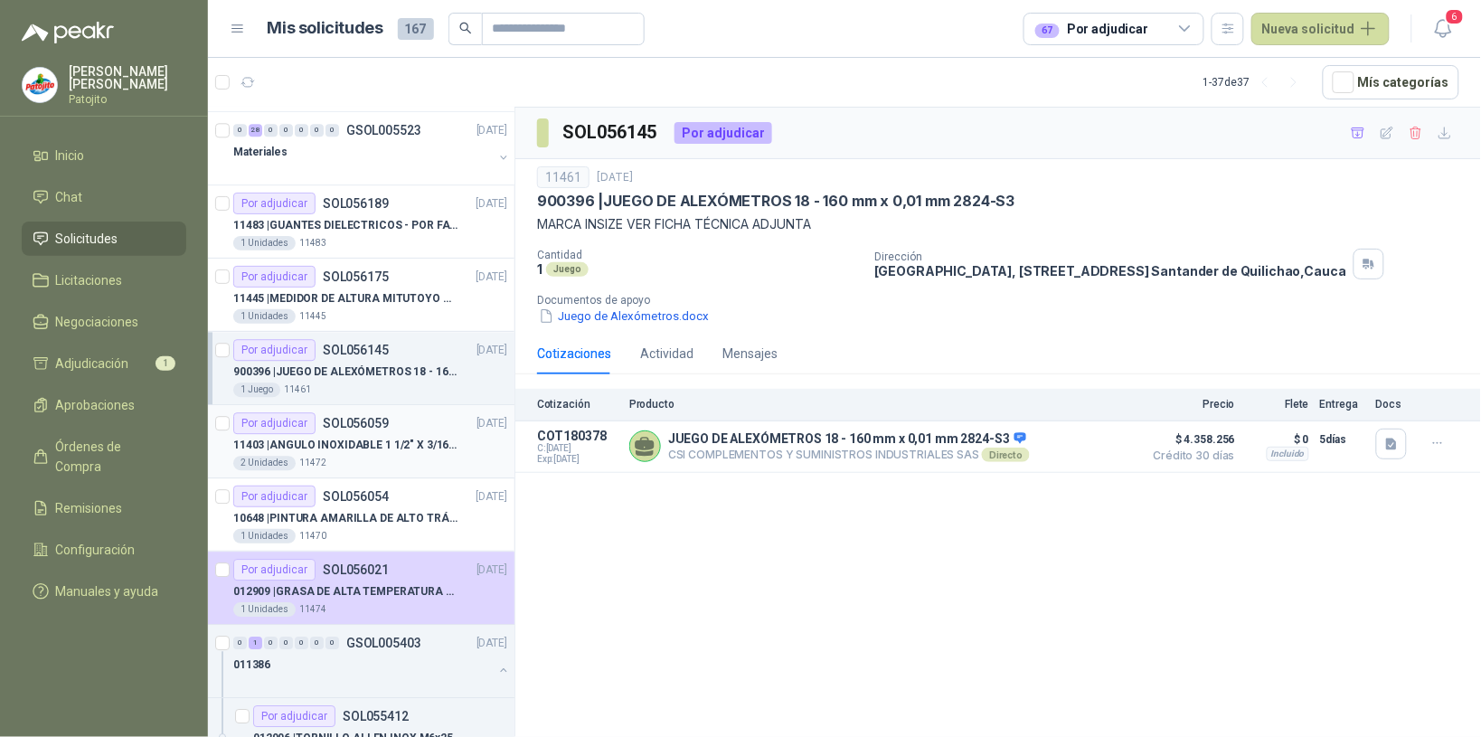
scroll to position [1201, 0]
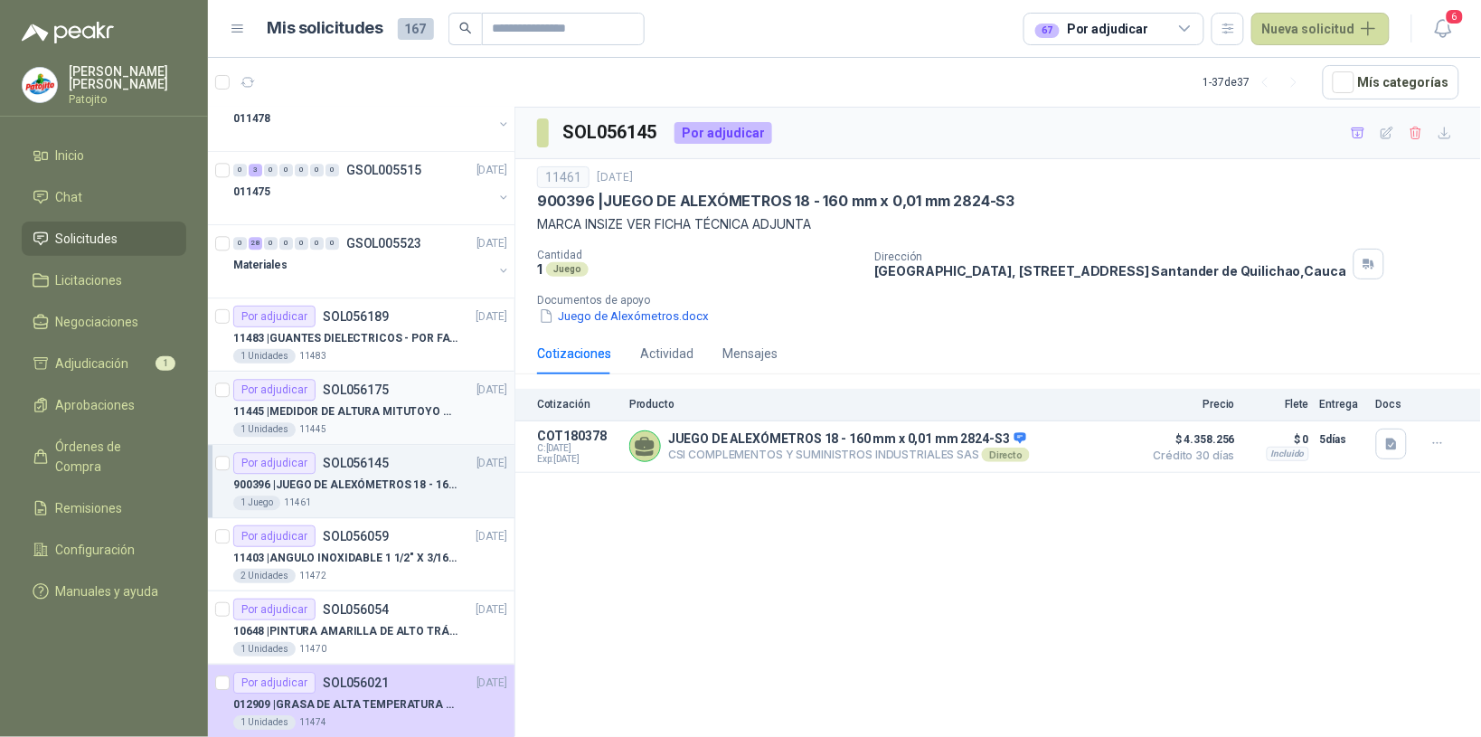
click at [417, 420] on p "11445 | MEDIDOR DE ALTURA MITUTOYO QM-Height 518-245" at bounding box center [345, 411] width 225 height 17
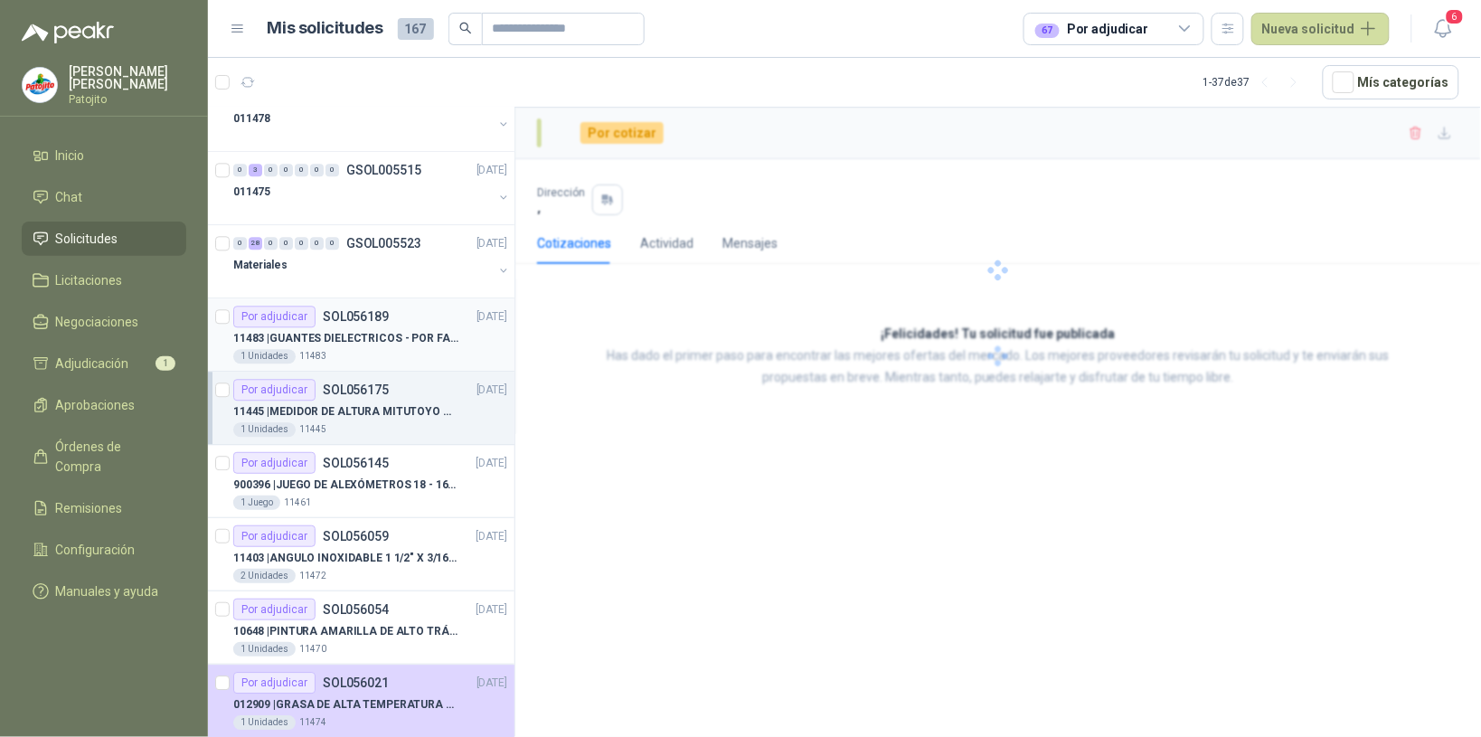
click at [420, 355] on div "1 Unidades 11483" at bounding box center [370, 356] width 274 height 14
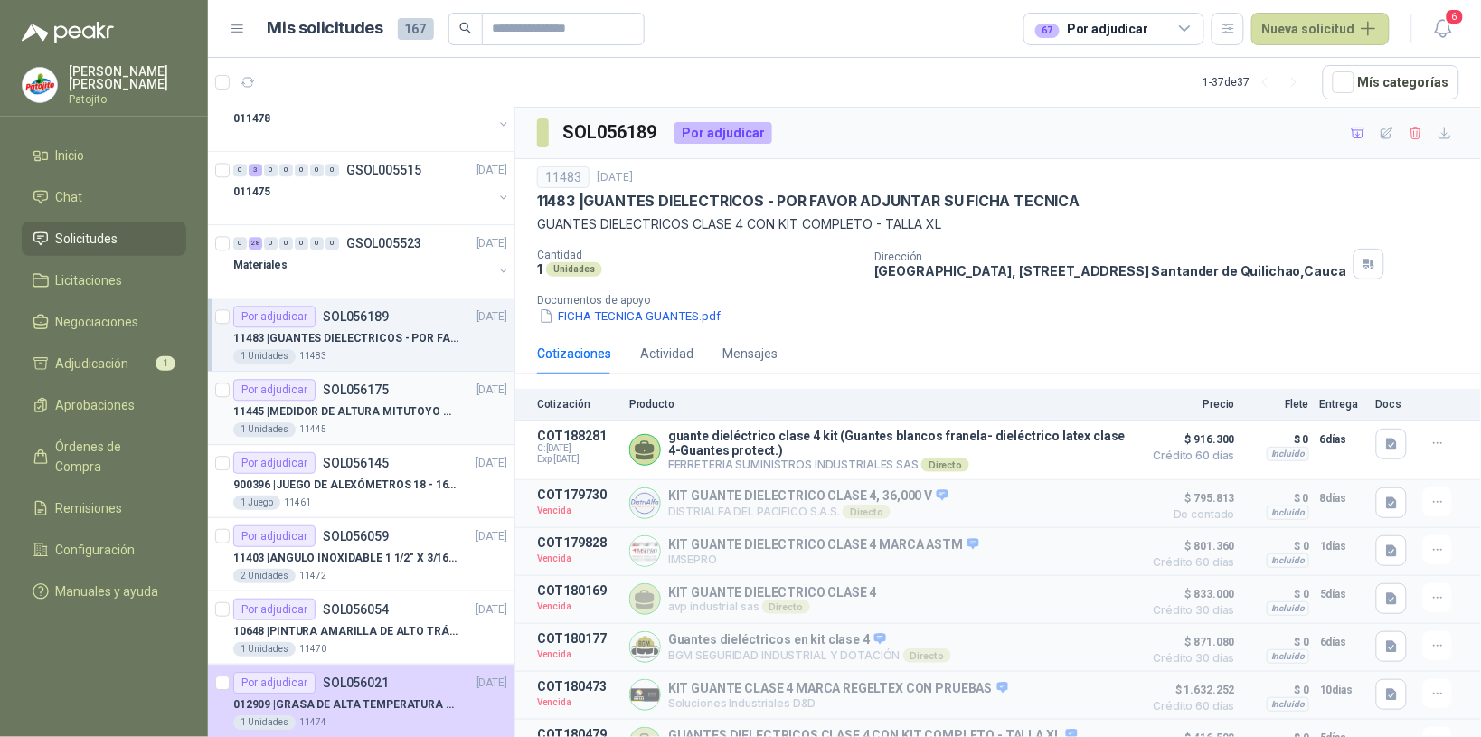
scroll to position [975, 0]
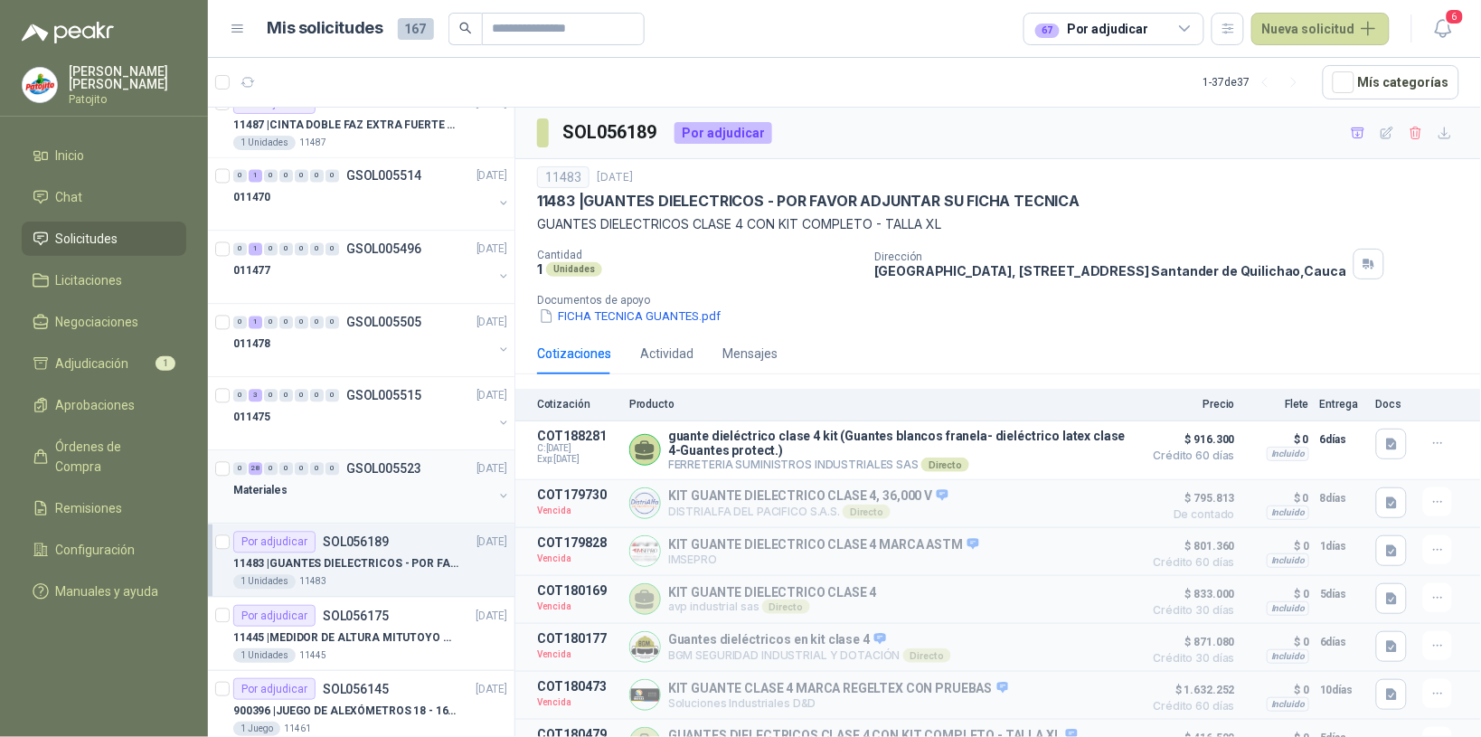
click at [355, 490] on div "Materiales" at bounding box center [363, 491] width 260 height 22
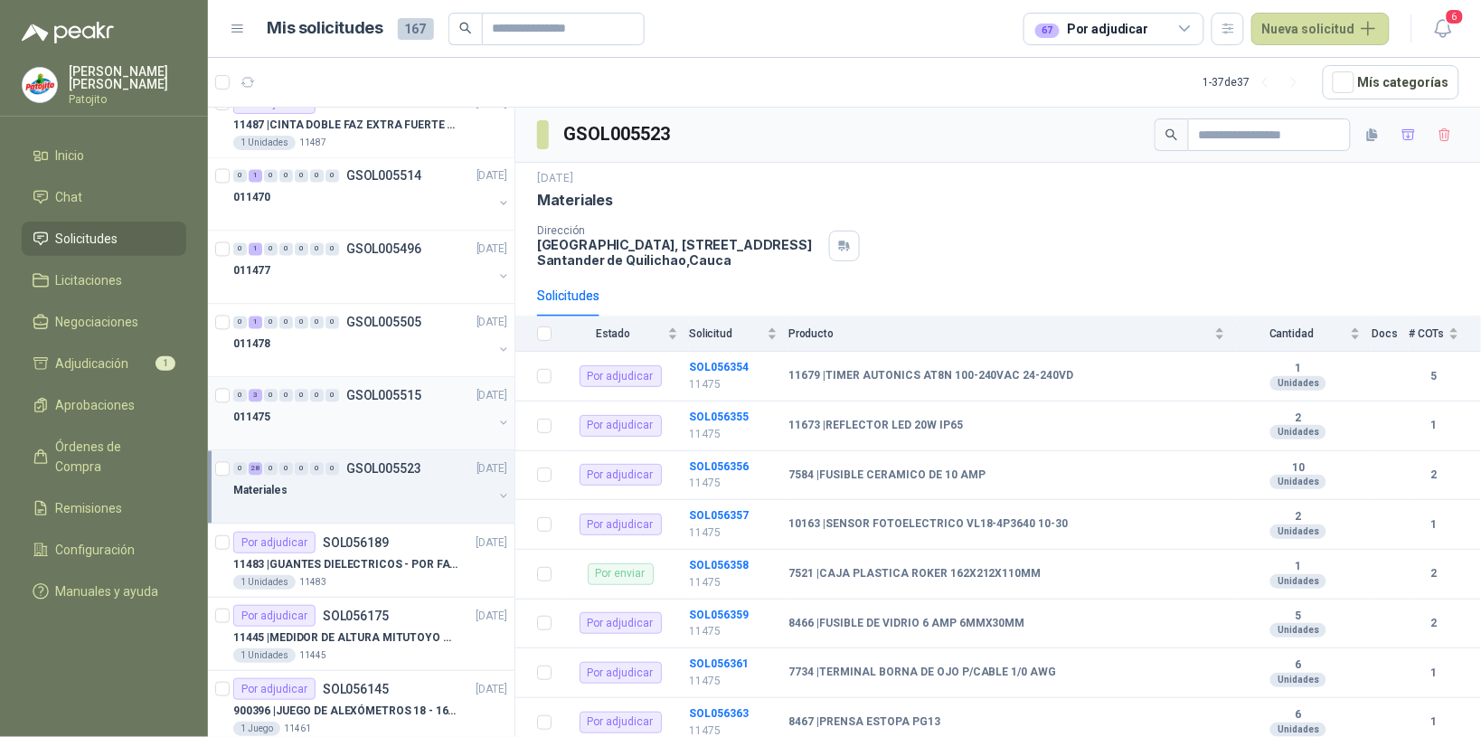
click at [417, 412] on div "011475" at bounding box center [363, 418] width 260 height 22
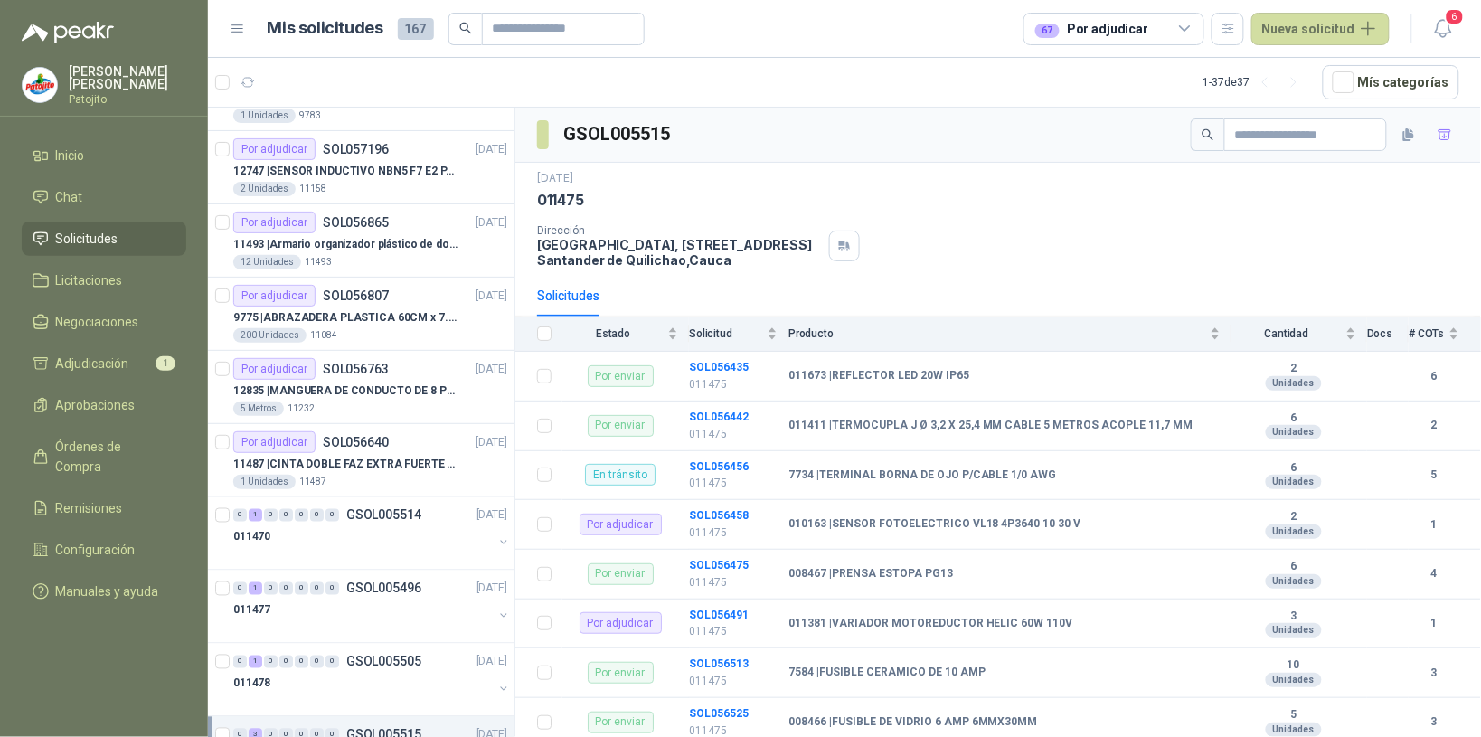
scroll to position [749, 0]
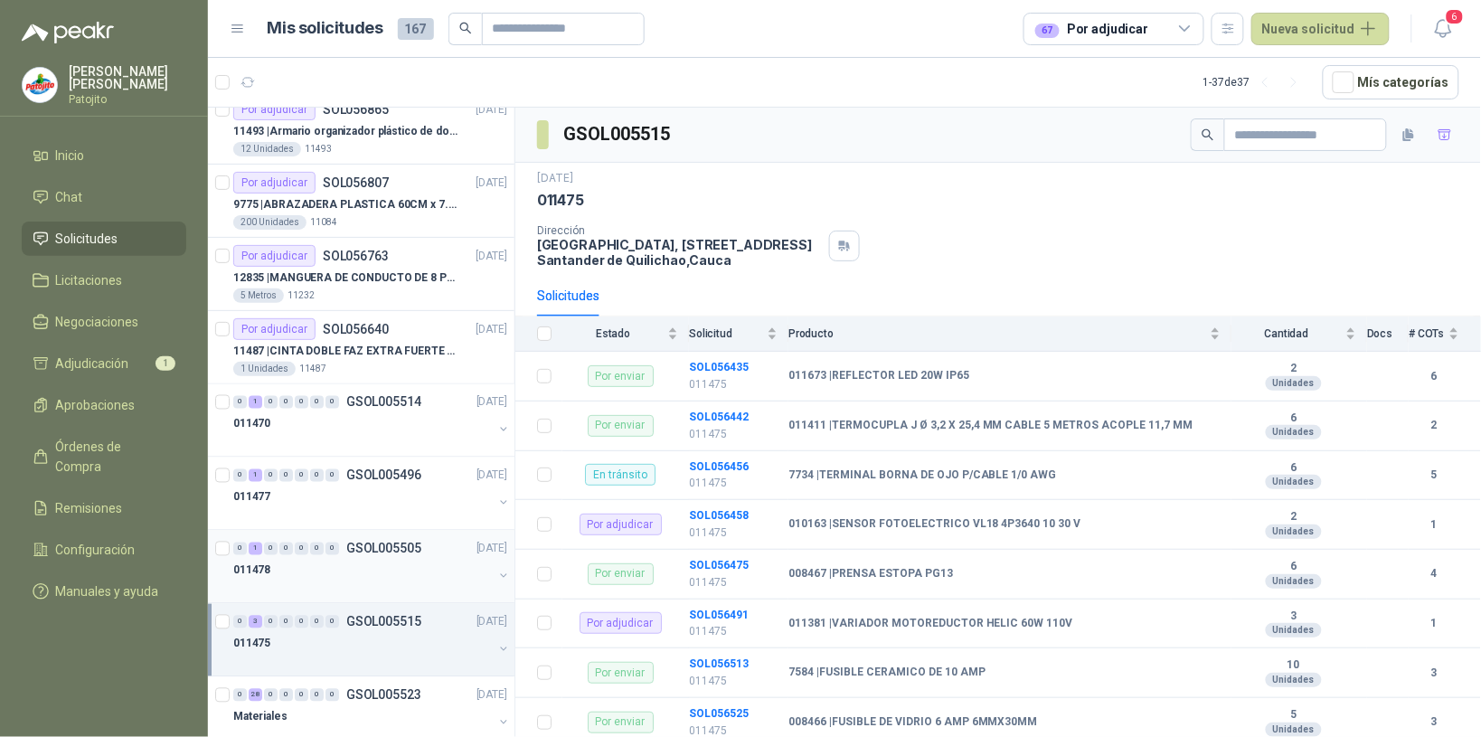
click at [375, 560] on div "0 1 0 0 0 0 0 GSOL005505 17/09/25" at bounding box center [372, 549] width 278 height 22
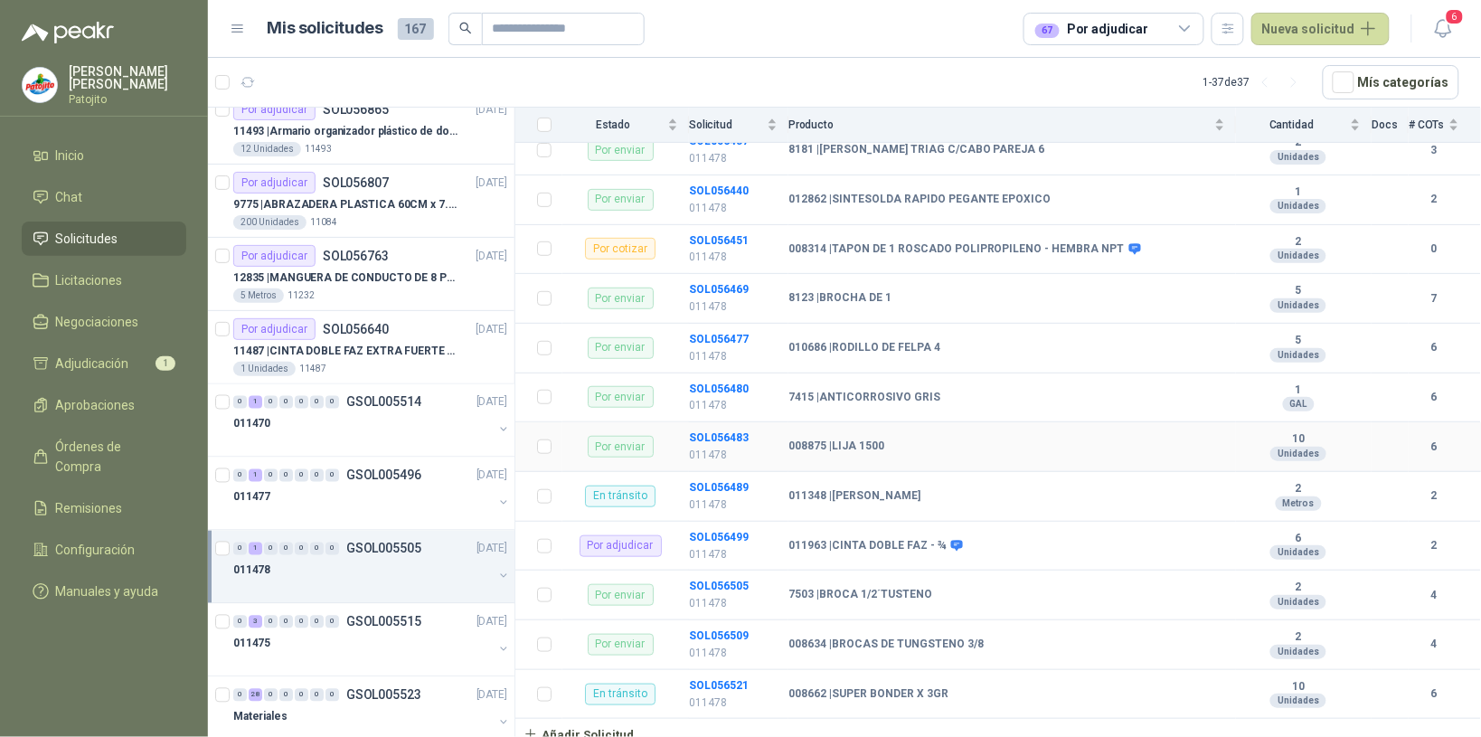
scroll to position [237, 0]
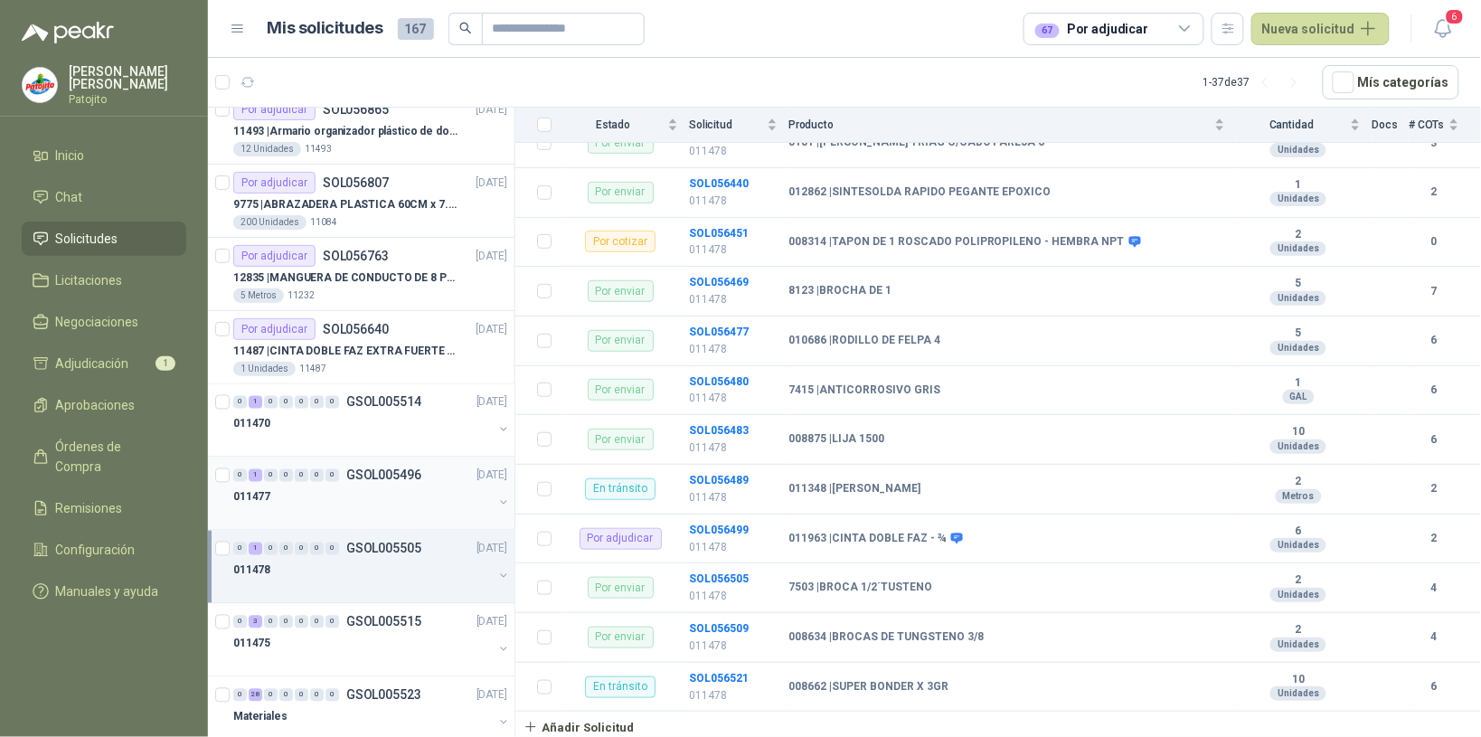
click at [391, 489] on div "011477" at bounding box center [363, 498] width 260 height 22
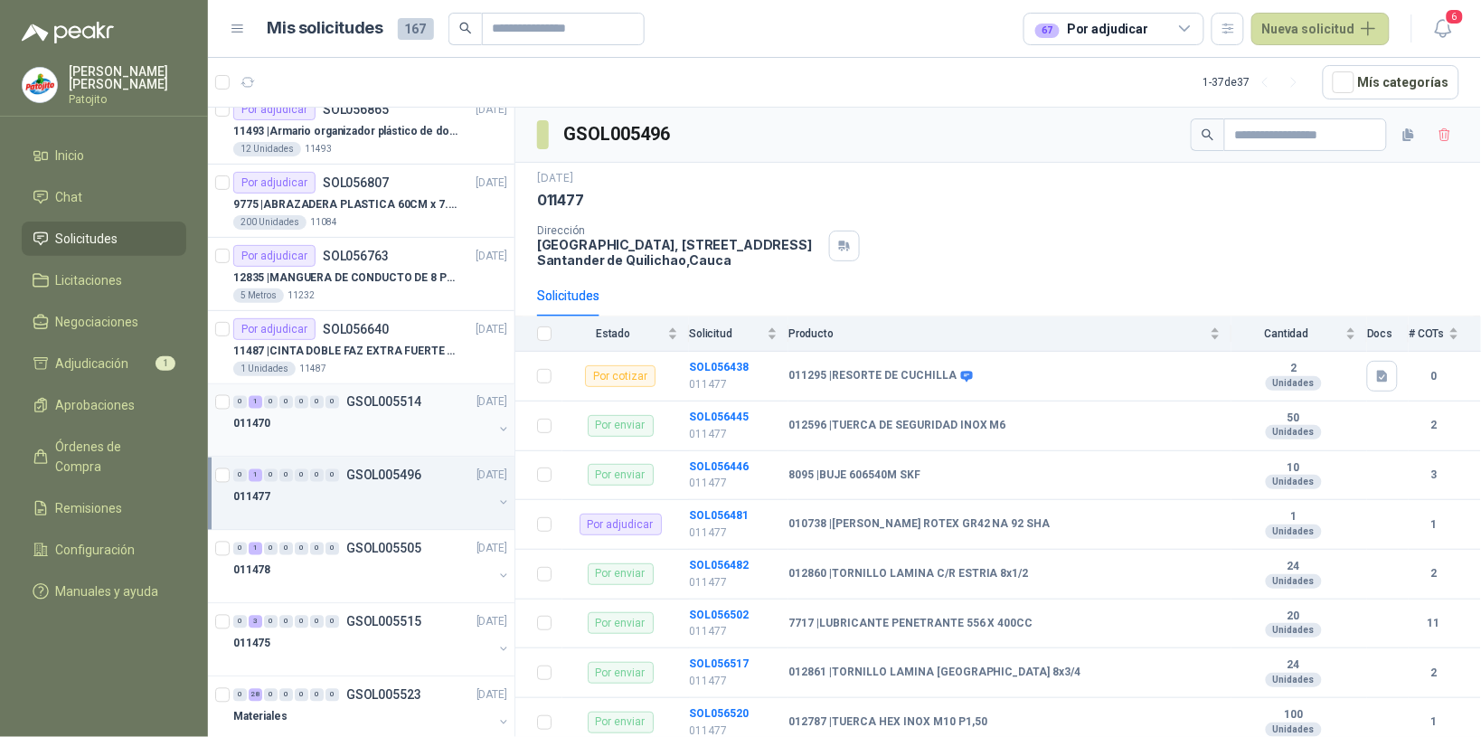
click at [396, 422] on div "011470" at bounding box center [363, 424] width 260 height 22
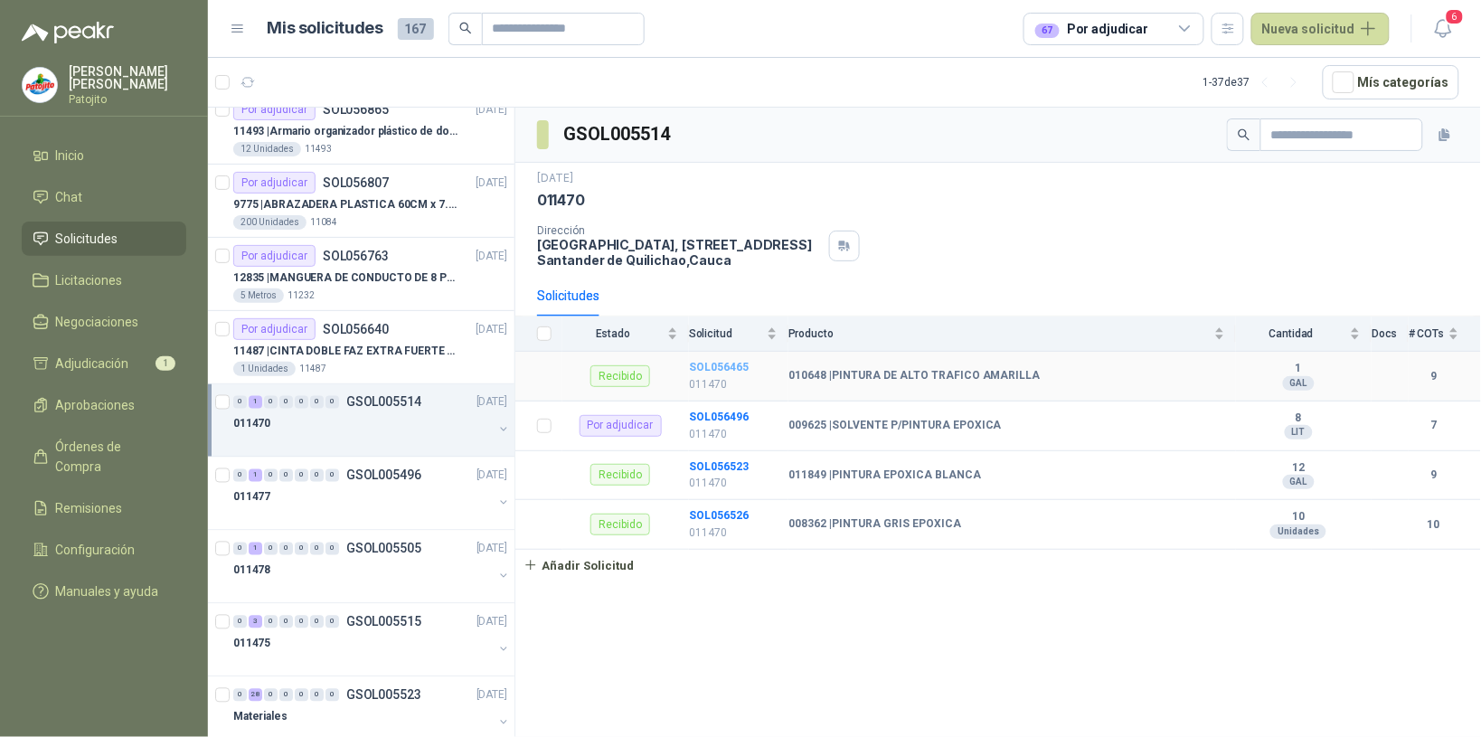
click at [723, 373] on b "SOL056465" at bounding box center [719, 367] width 60 height 13
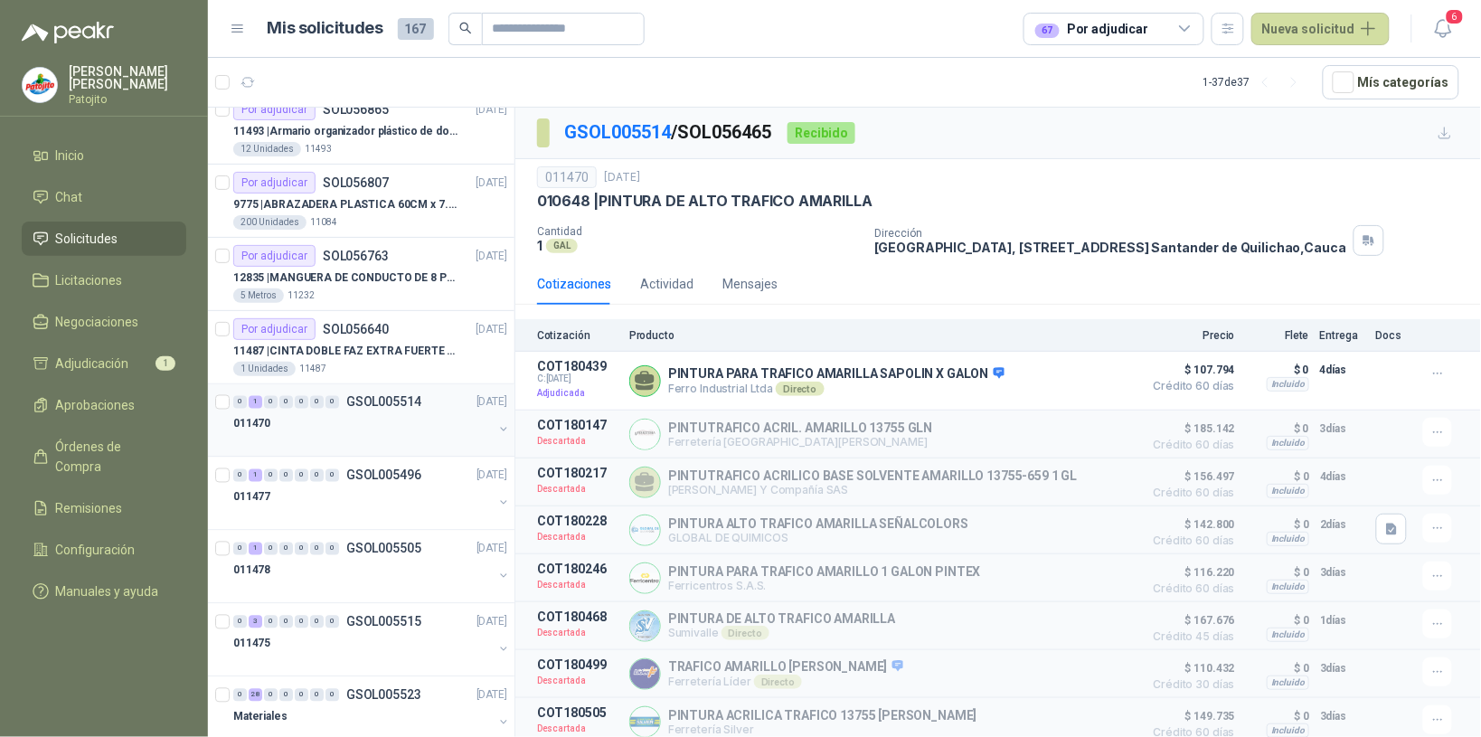
click at [341, 428] on div "011470" at bounding box center [363, 424] width 260 height 22
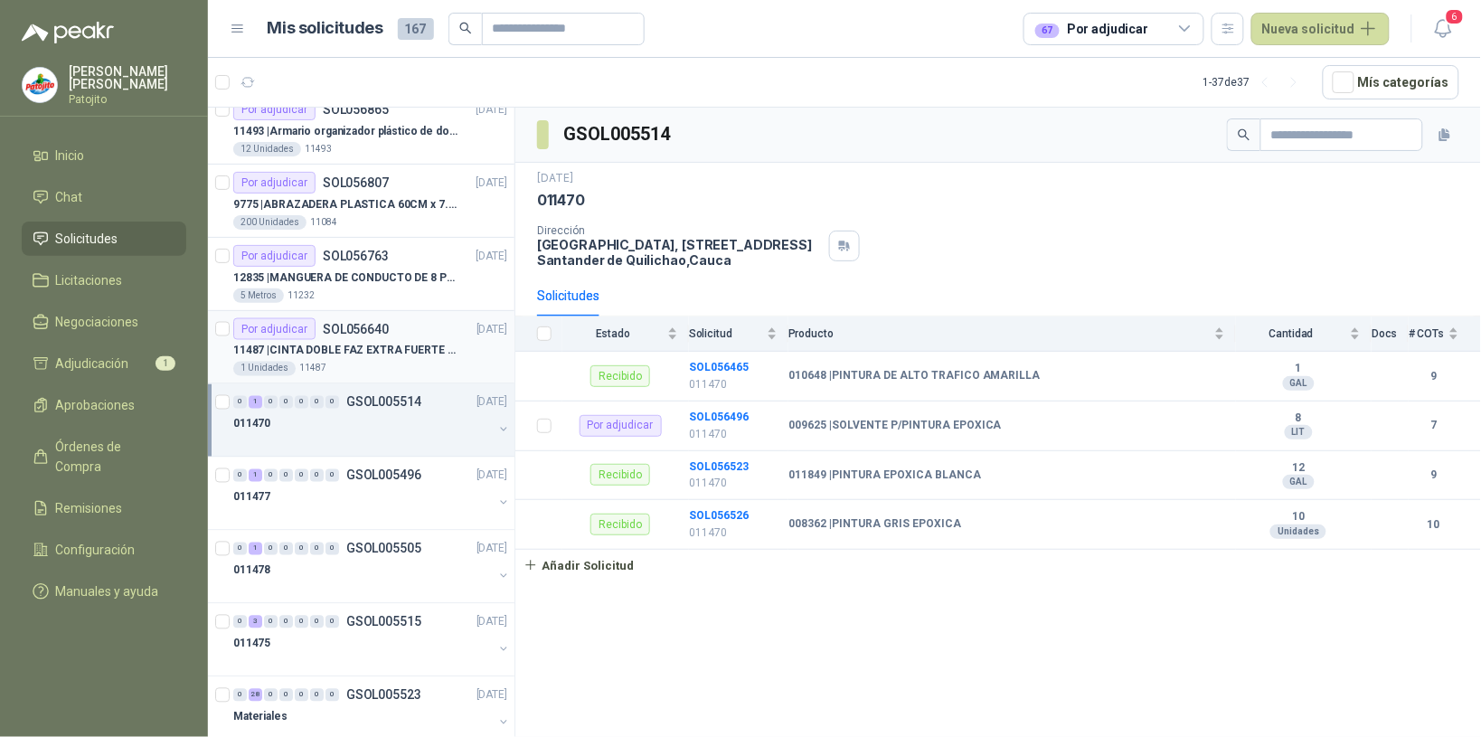
click at [439, 349] on p "11487 | CINTA DOBLE FAZ EXTRA FUERTE MARCA:3M" at bounding box center [345, 351] width 225 height 17
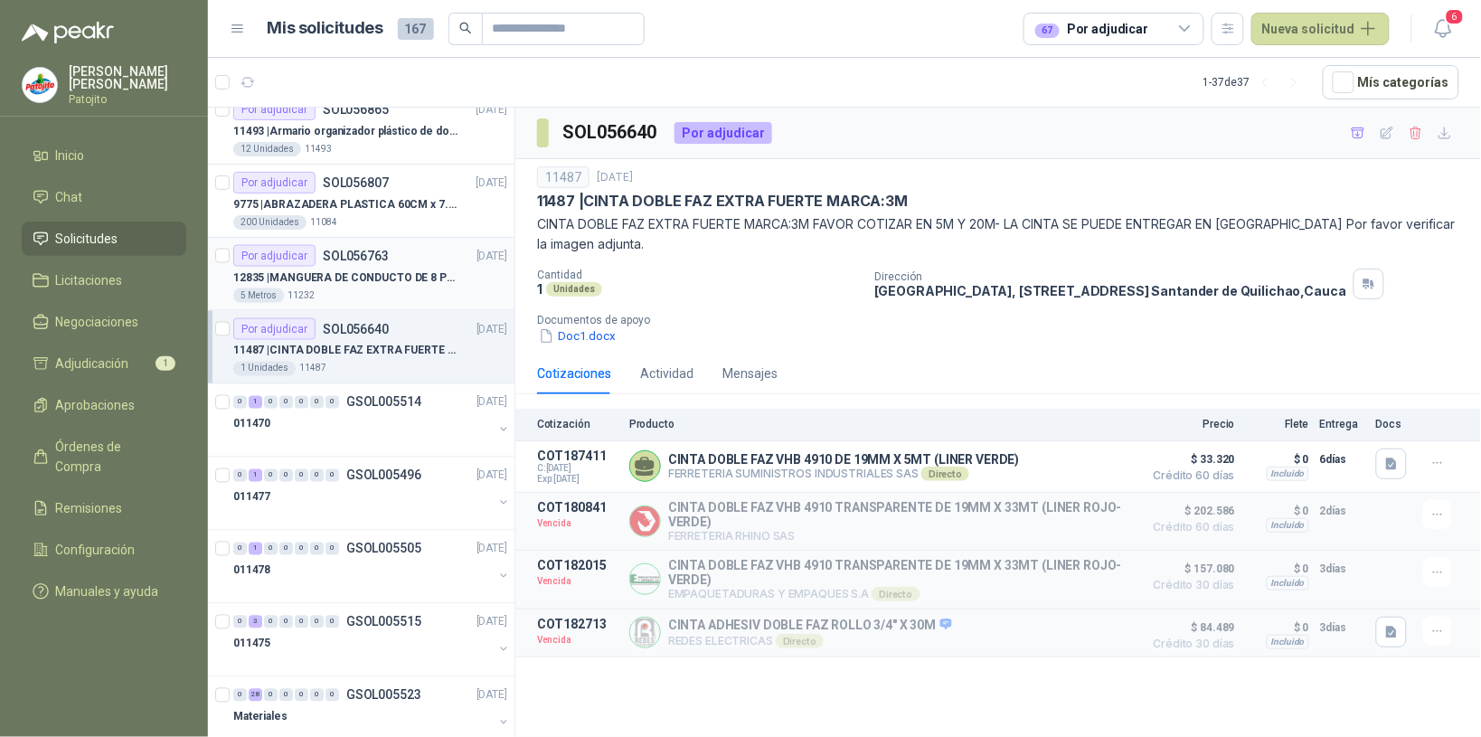
click at [440, 278] on p "12835 | MANGUERA DE CONDUCTO DE 8 PULGADAS DE ALAMBRE DE ACERO PU" at bounding box center [345, 277] width 225 height 17
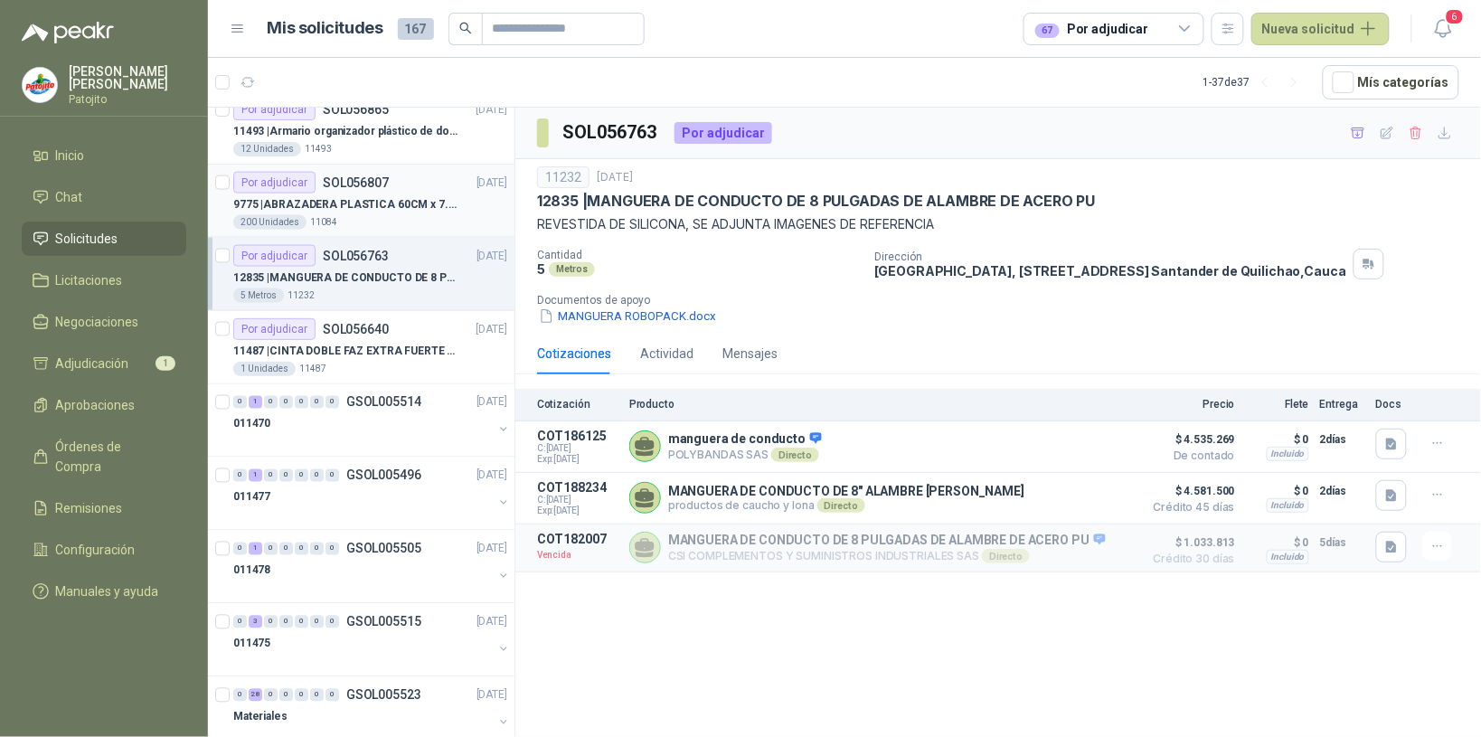
click at [434, 208] on p "9775 | ABRAZADERA PLASTICA 60CM x 7.6MM ANCHA" at bounding box center [345, 204] width 225 height 17
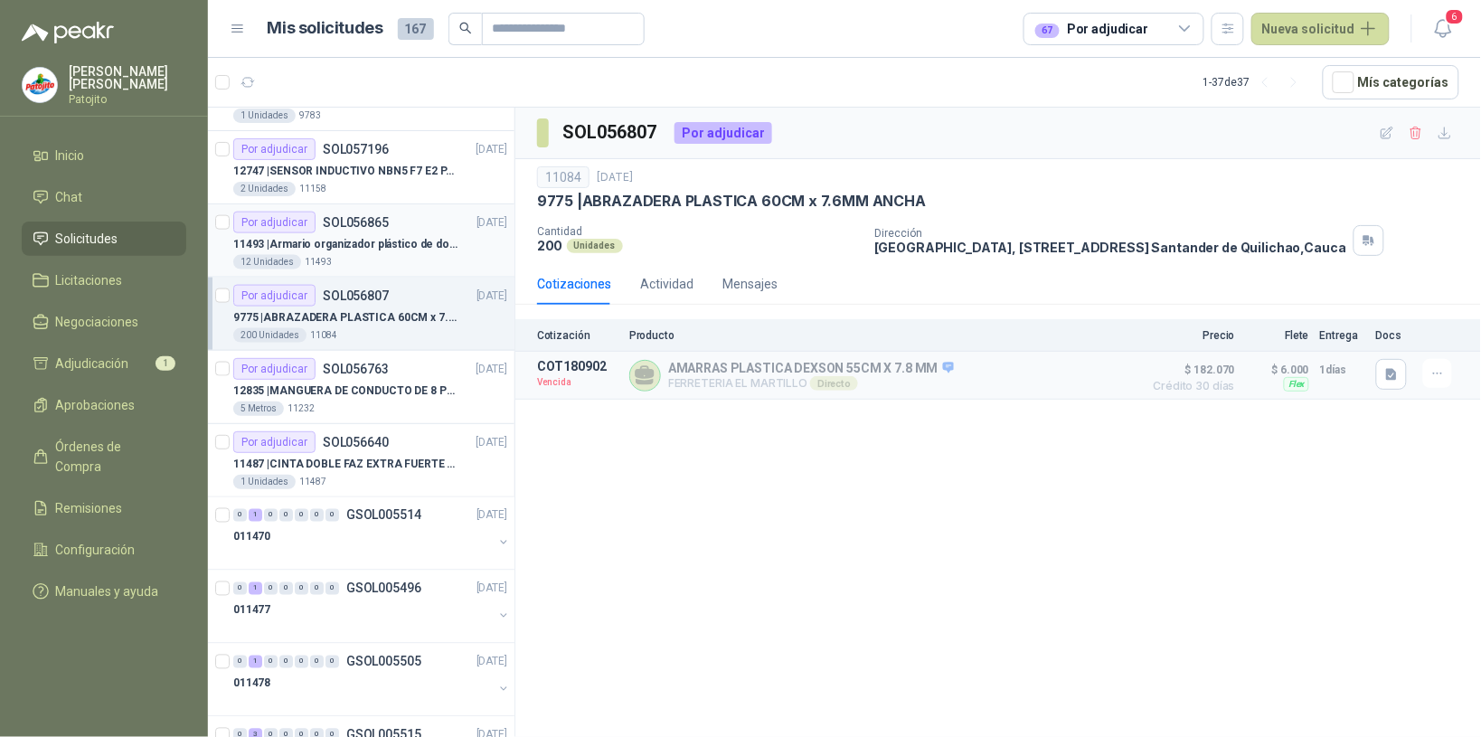
scroll to position [523, 0]
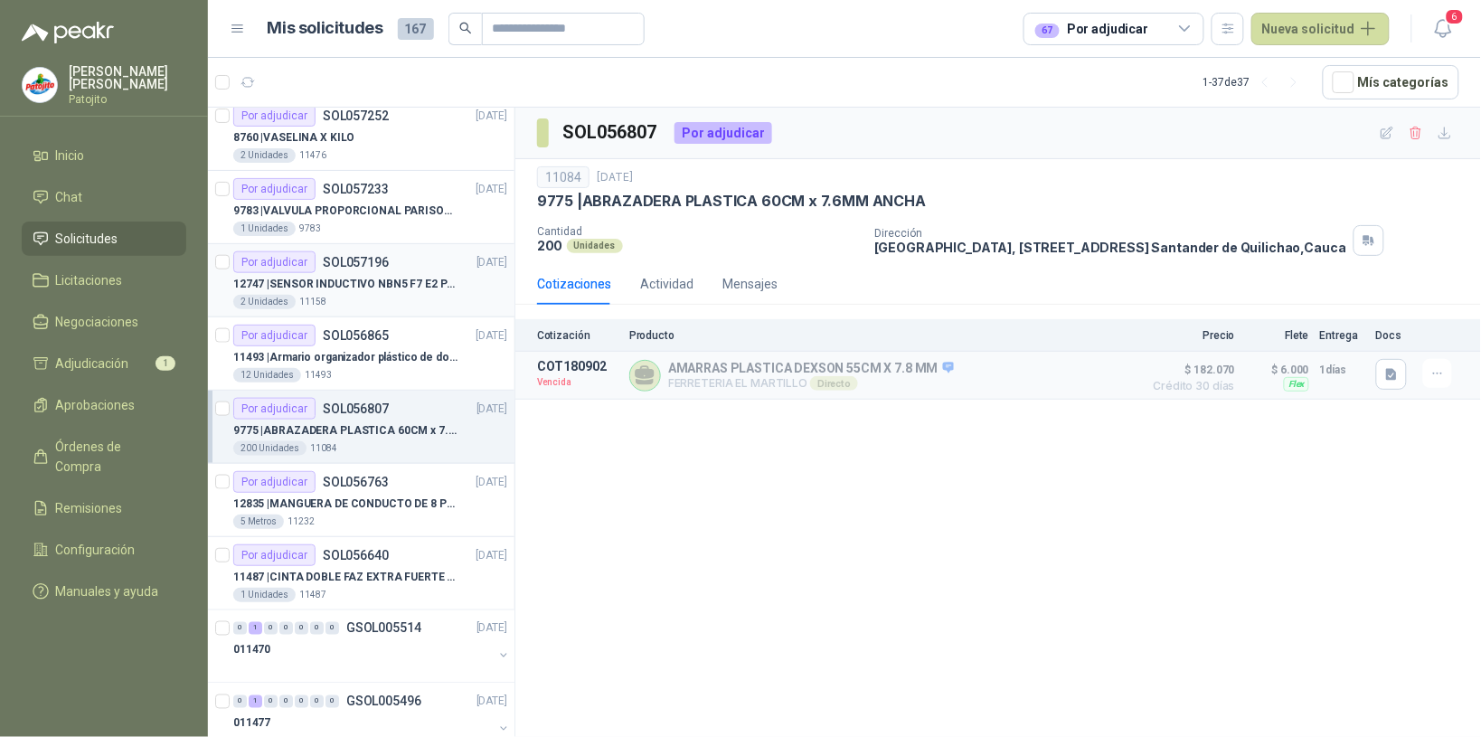
click at [407, 292] on p "12747 | SENSOR INDUCTIVO NBN5 F7 E2 PARKER II" at bounding box center [345, 284] width 225 height 17
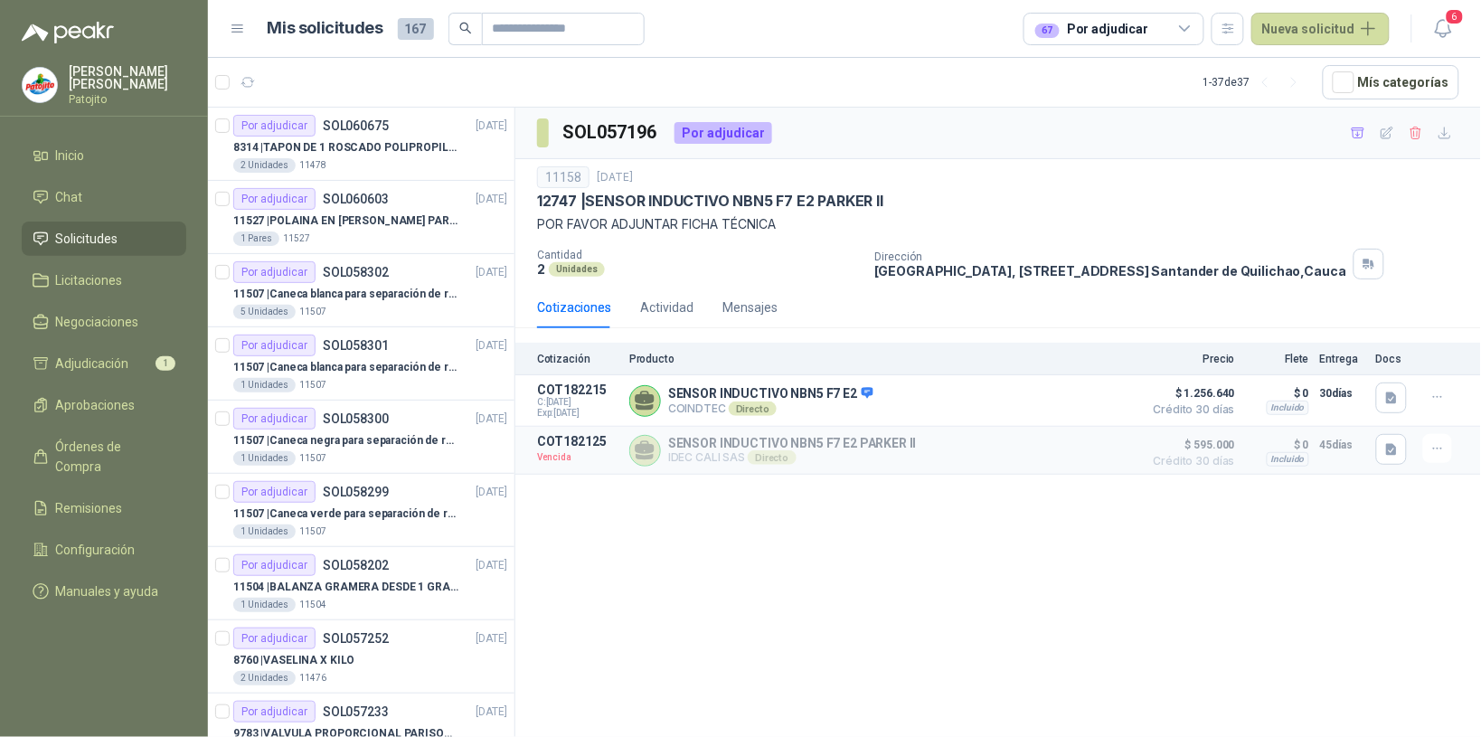
click at [1189, 24] on icon at bounding box center [1185, 29] width 16 height 16
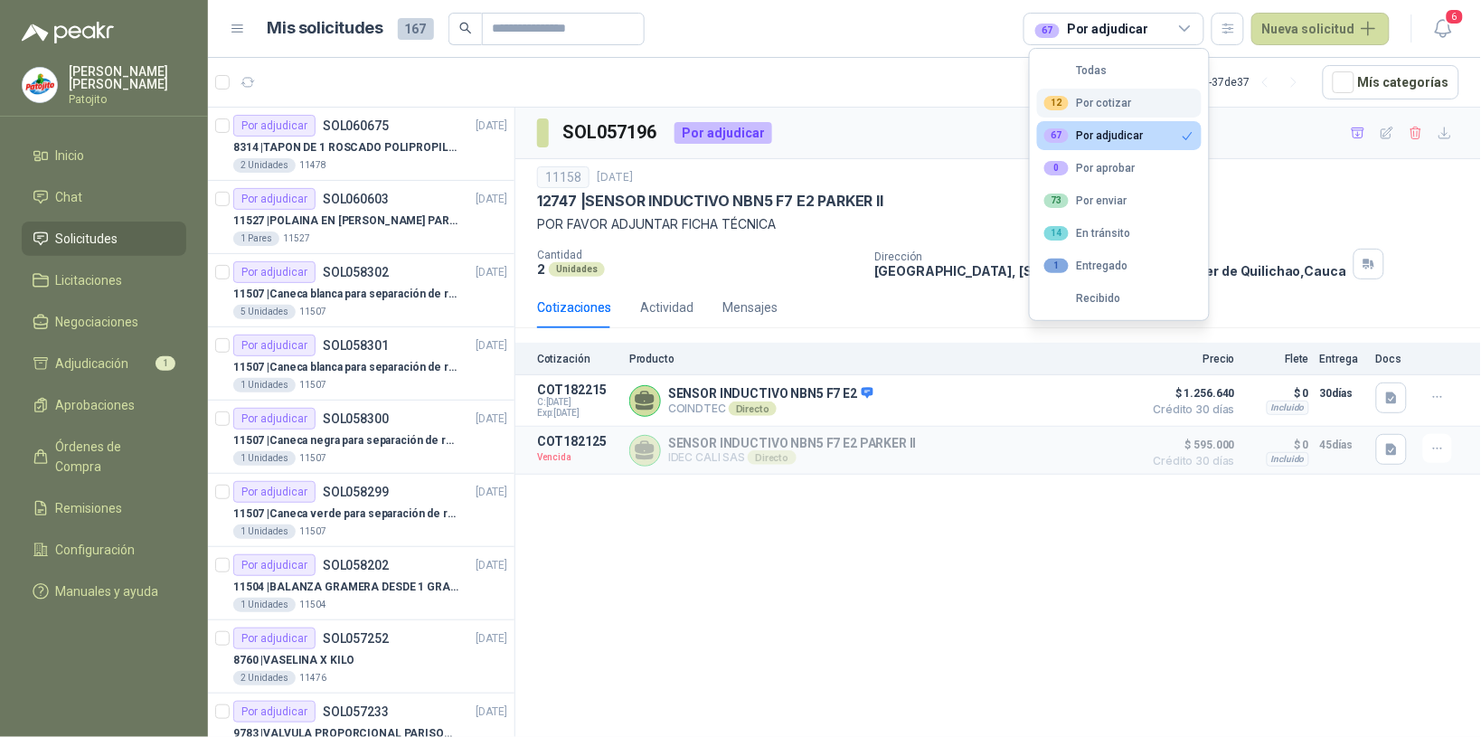
click at [1135, 100] on button "12 Por cotizar" at bounding box center [1119, 103] width 165 height 29
click at [1101, 133] on div "67 Por adjudicar" at bounding box center [1093, 135] width 99 height 14
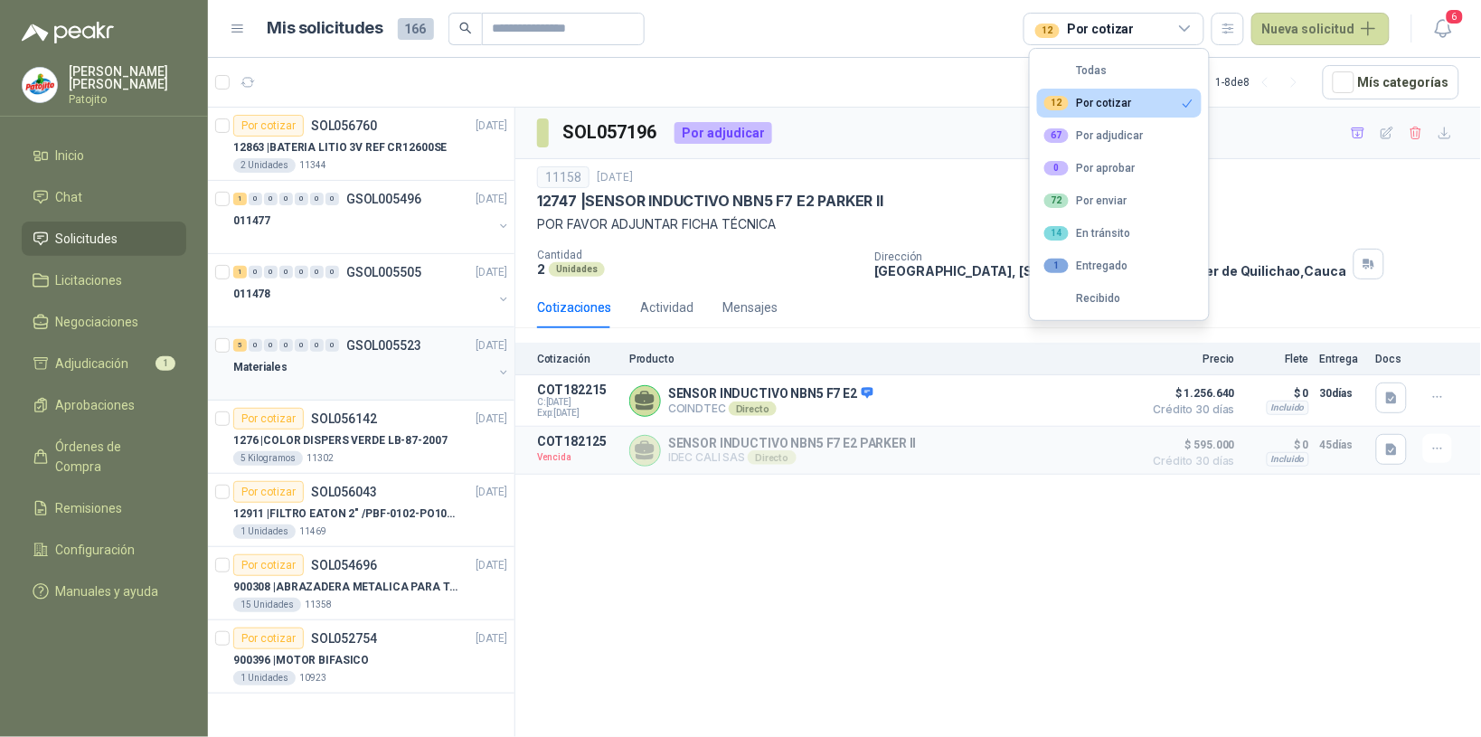
click at [289, 368] on div "Materiales" at bounding box center [363, 367] width 260 height 22
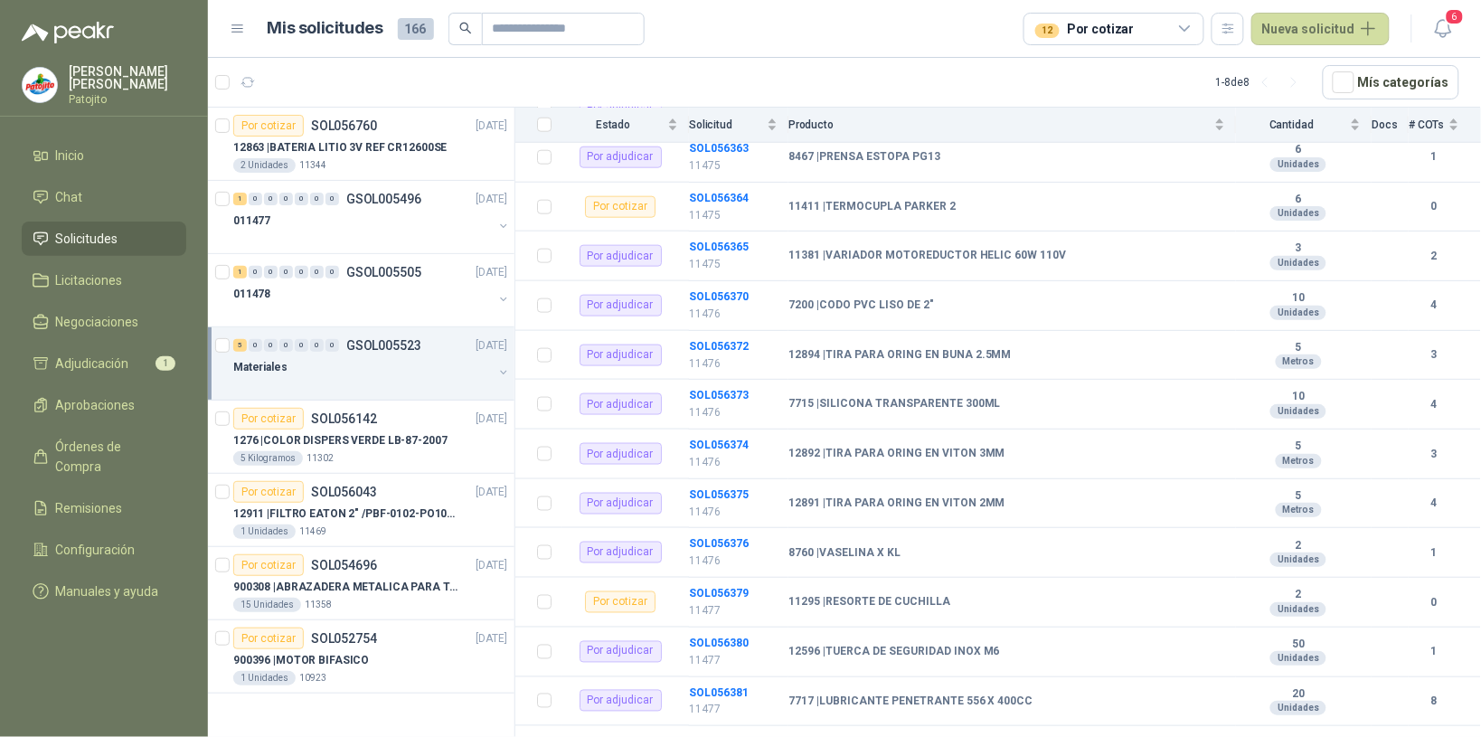
scroll to position [791, 0]
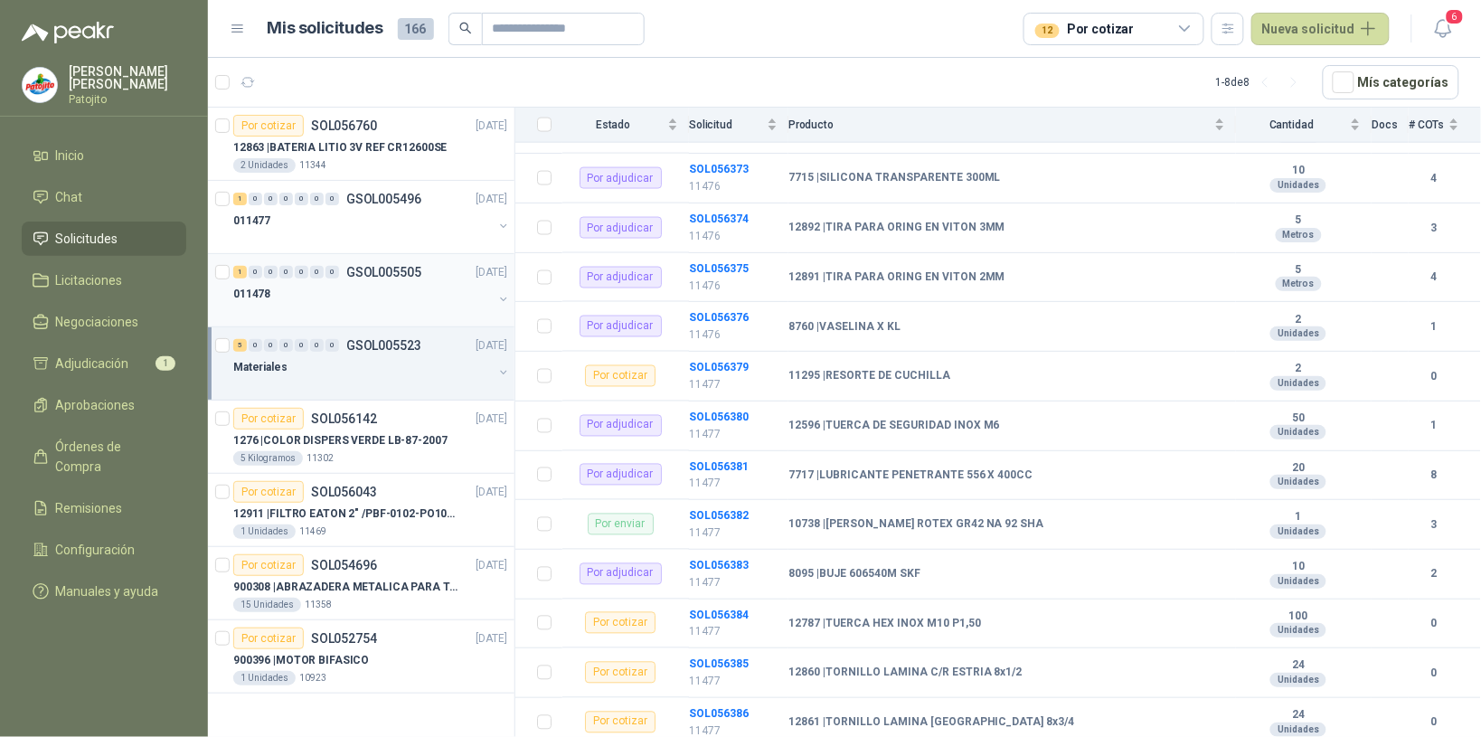
click at [362, 294] on div "011478" at bounding box center [363, 294] width 260 height 22
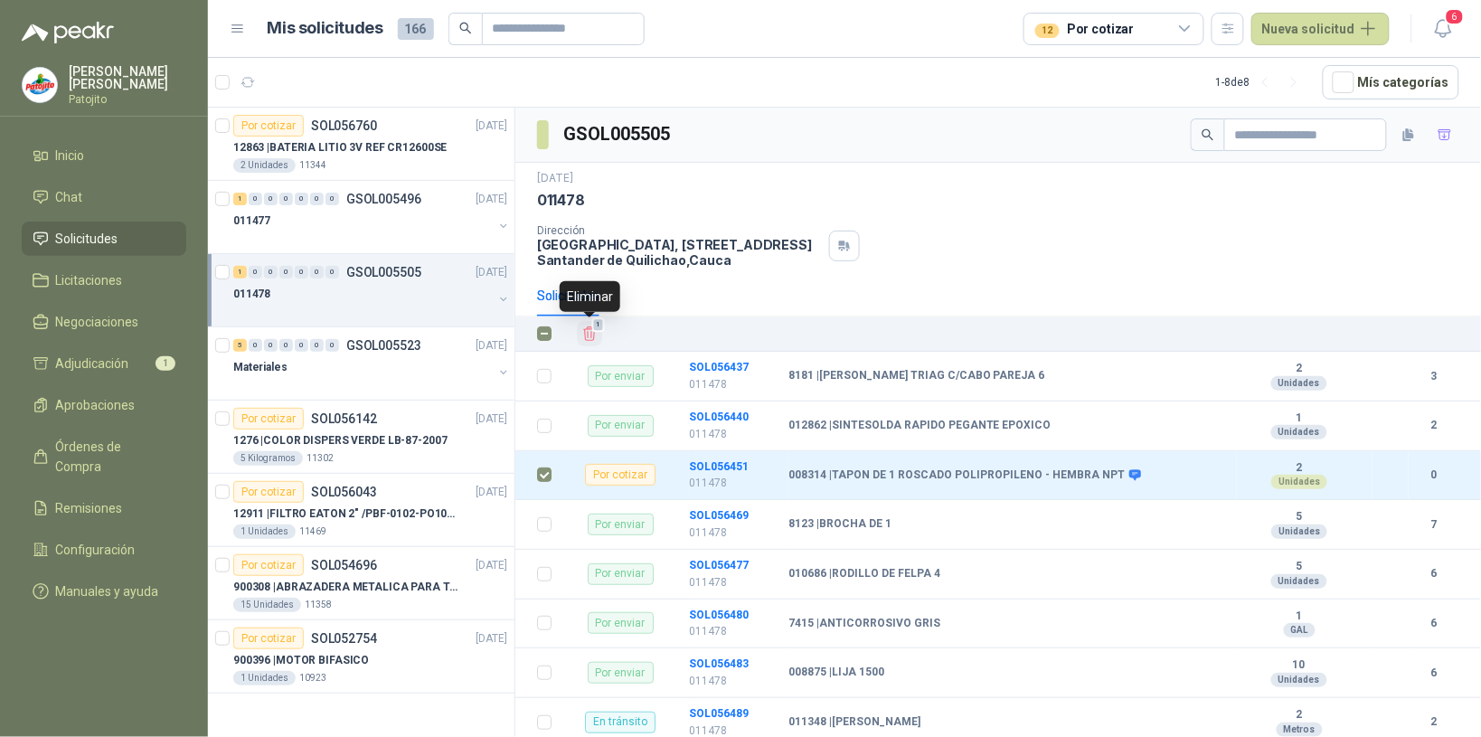
click at [588, 335] on icon "Eliminar" at bounding box center [590, 334] width 12 height 14
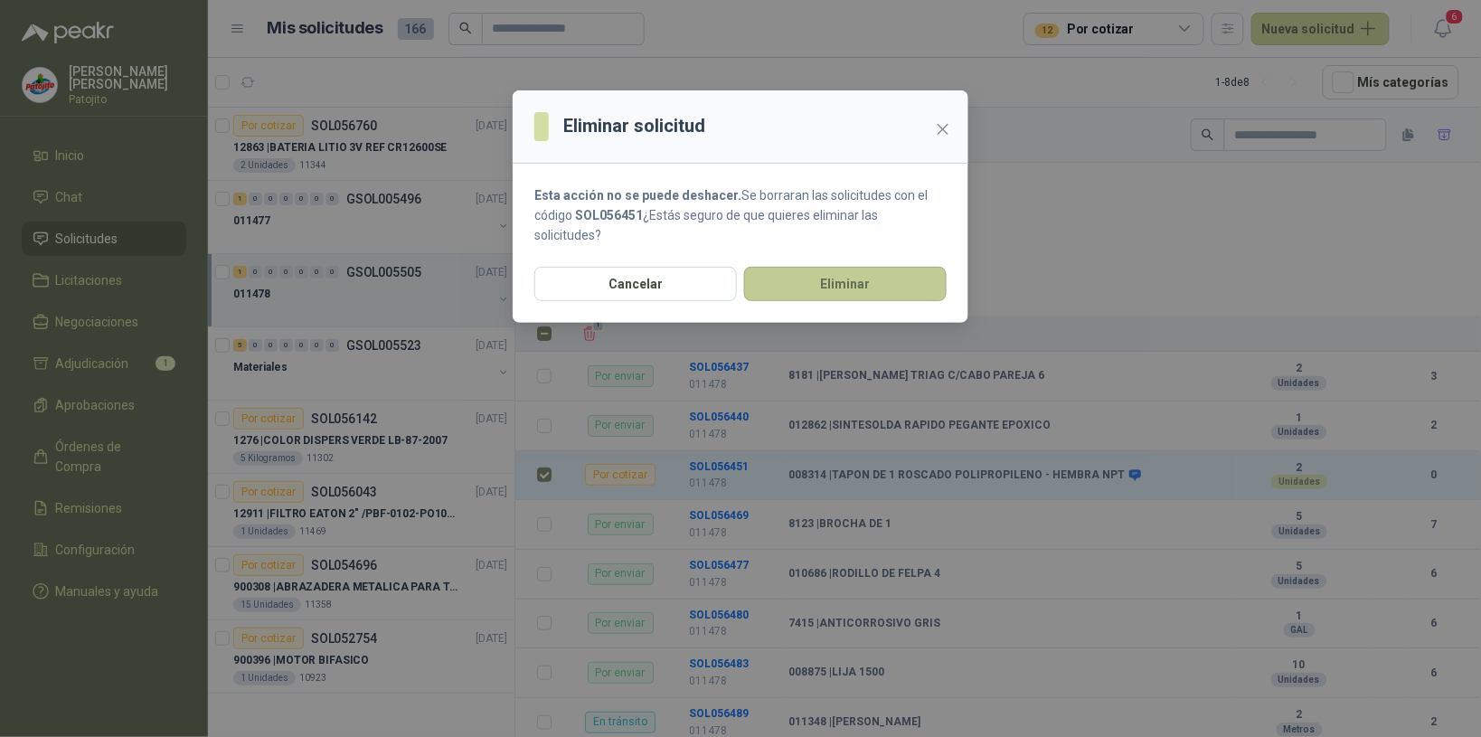
click at [812, 271] on button "Eliminar" at bounding box center [845, 284] width 203 height 34
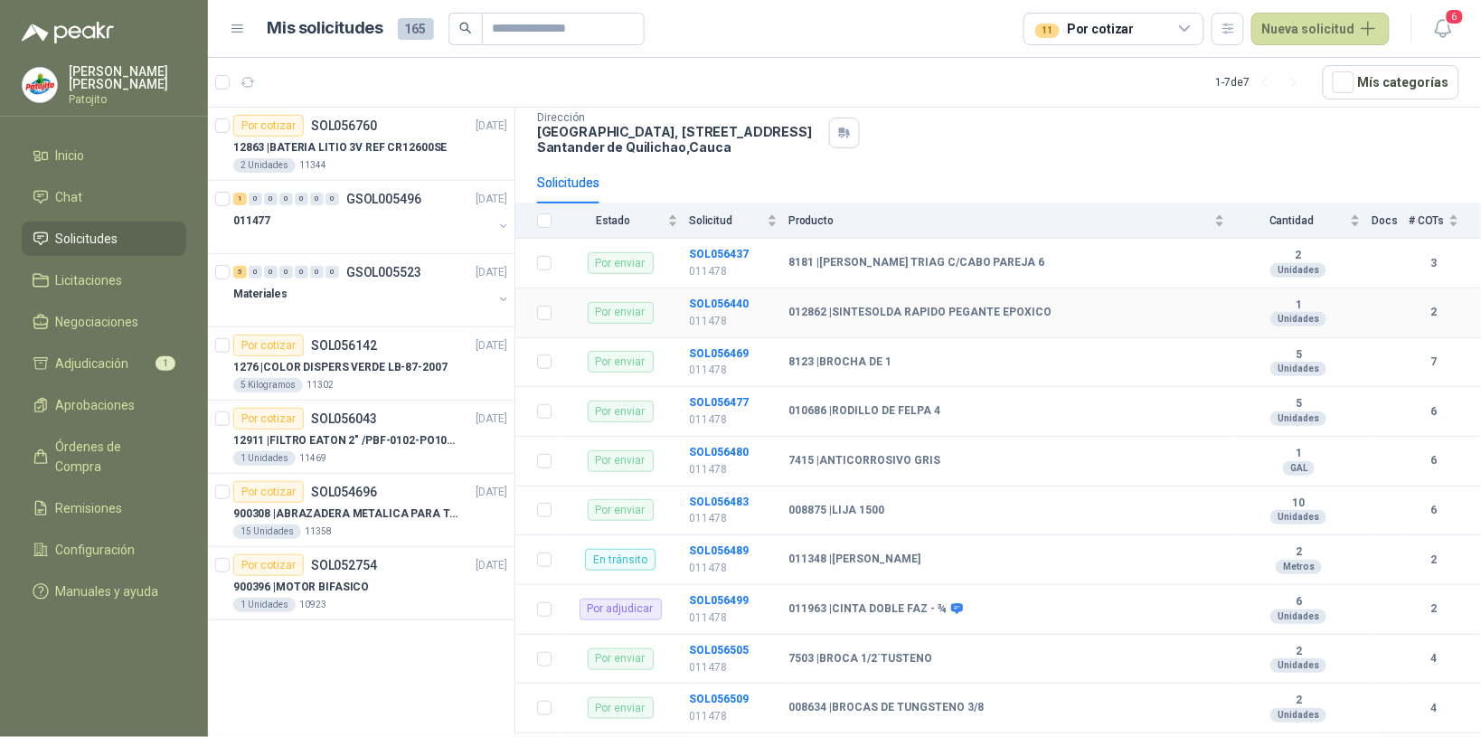
scroll to position [187, 0]
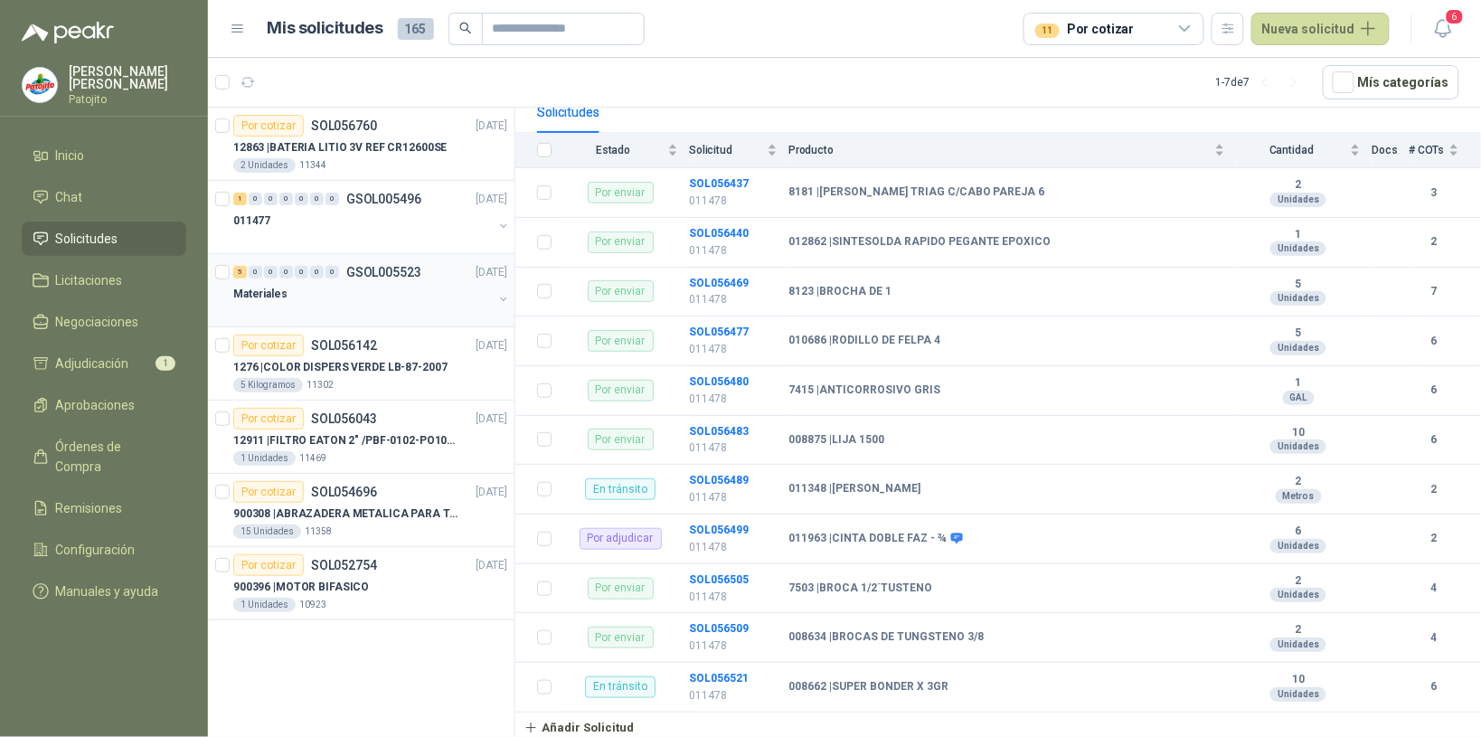
click at [349, 289] on div "Materiales" at bounding box center [363, 294] width 260 height 22
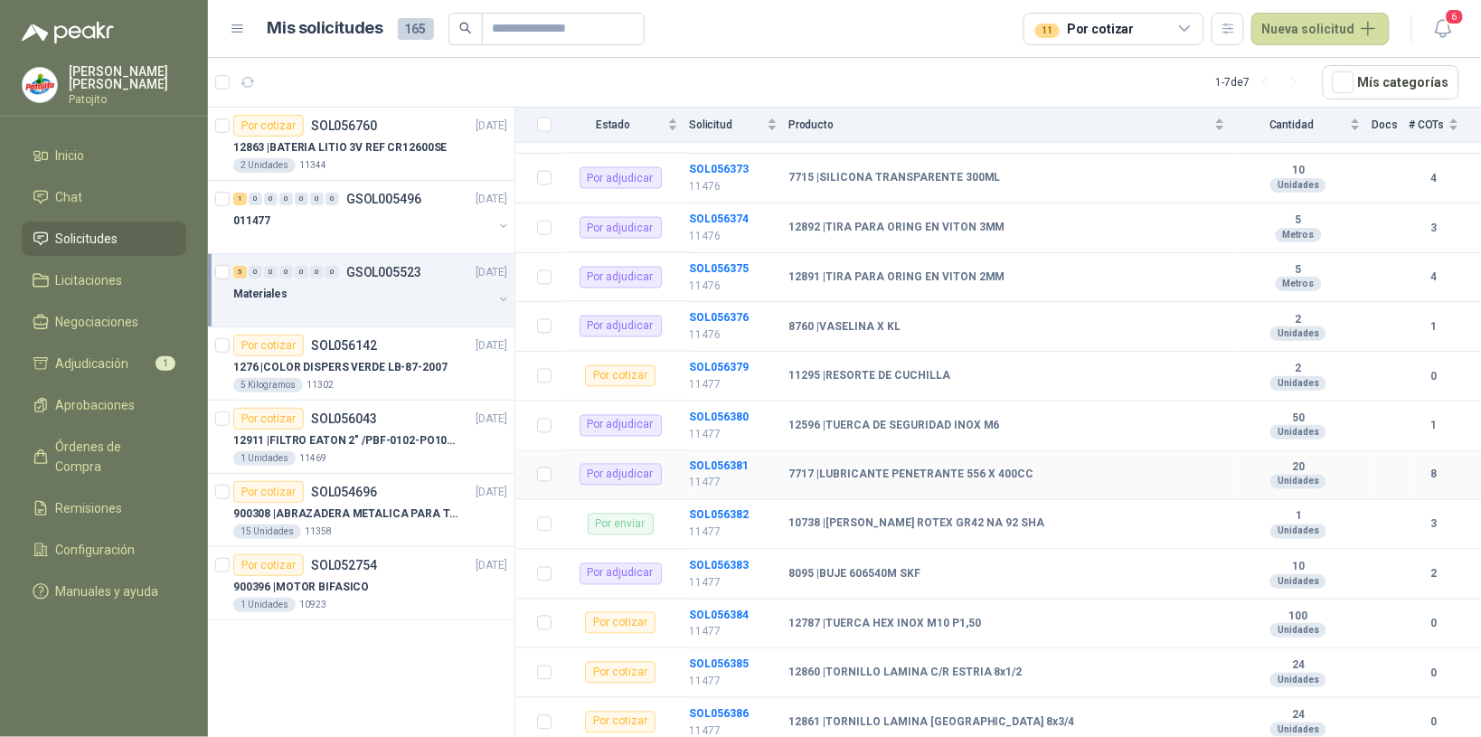
scroll to position [904, 0]
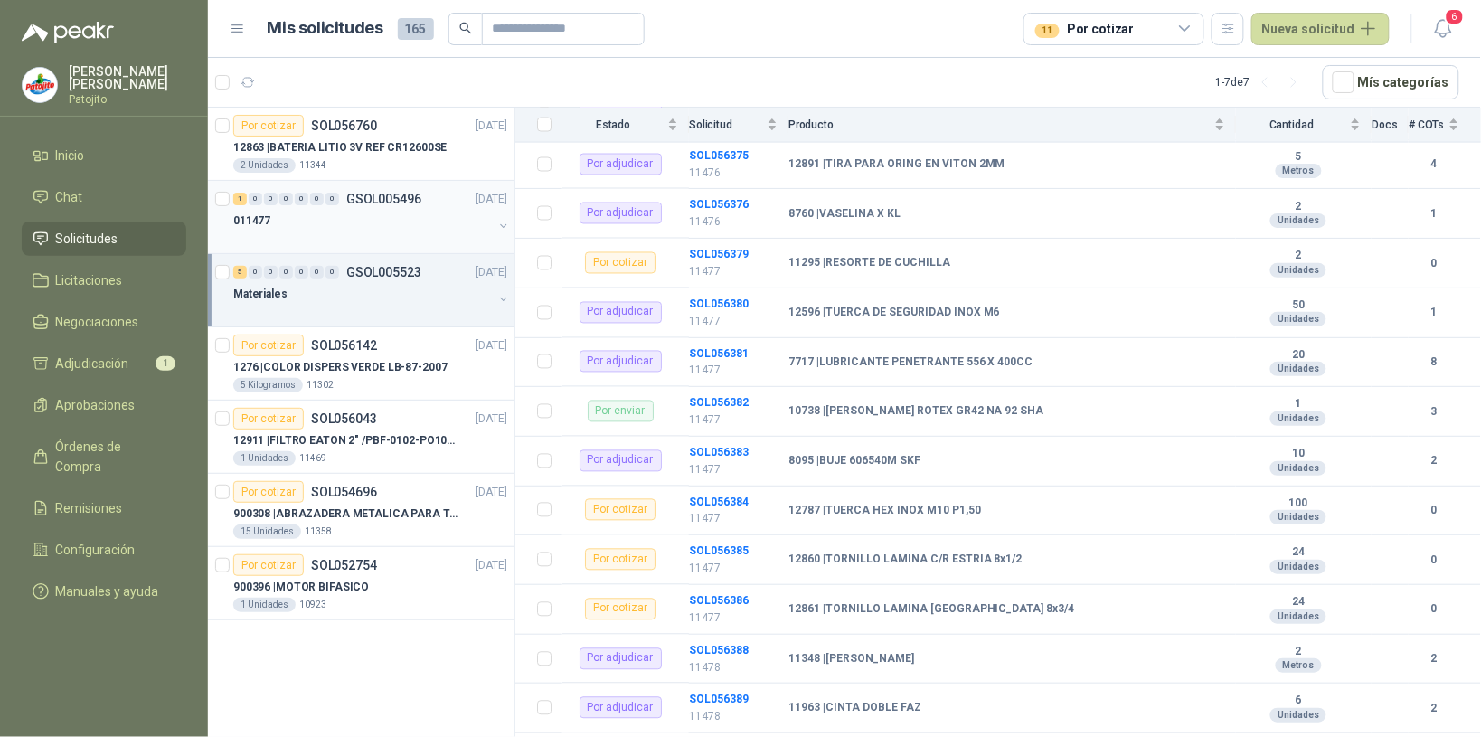
click at [335, 211] on div "011477" at bounding box center [363, 221] width 260 height 22
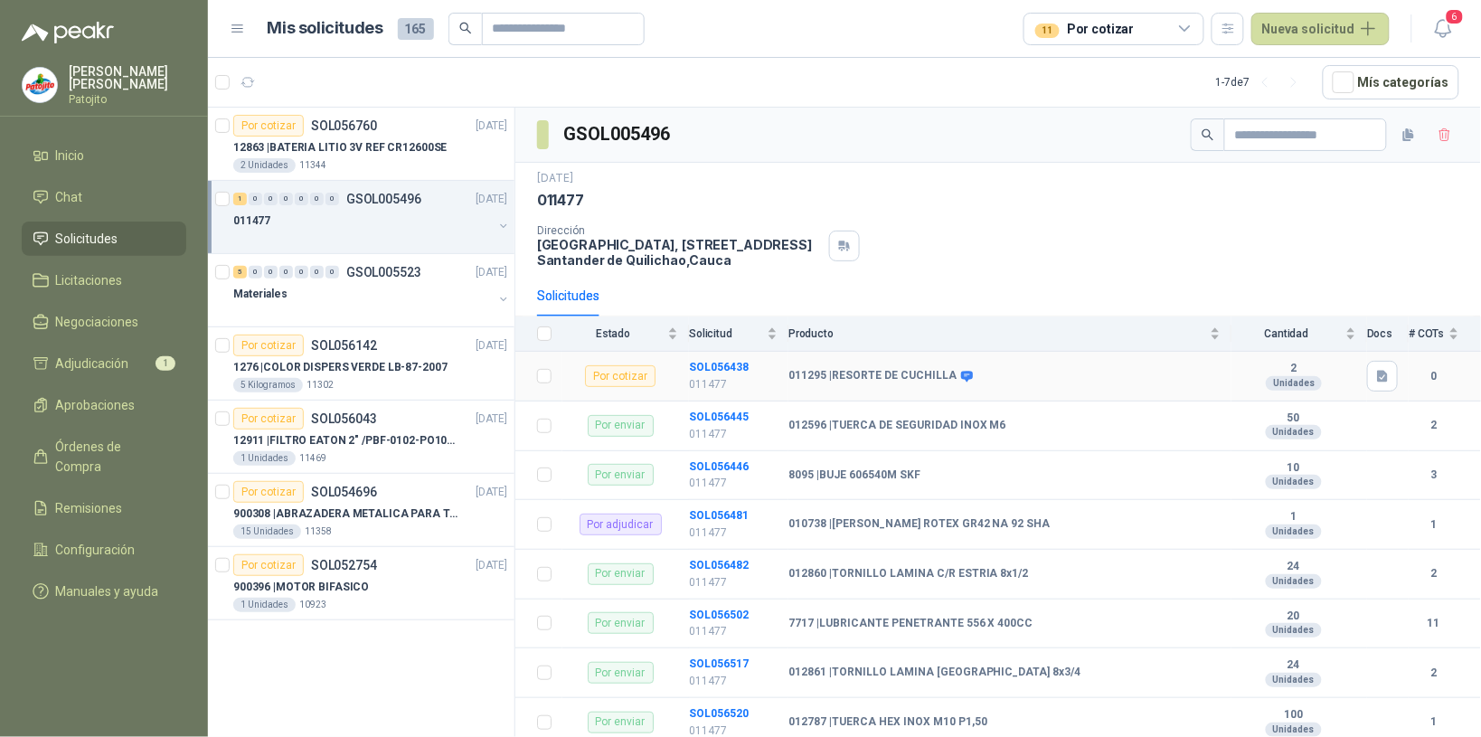
scroll to position [38, 0]
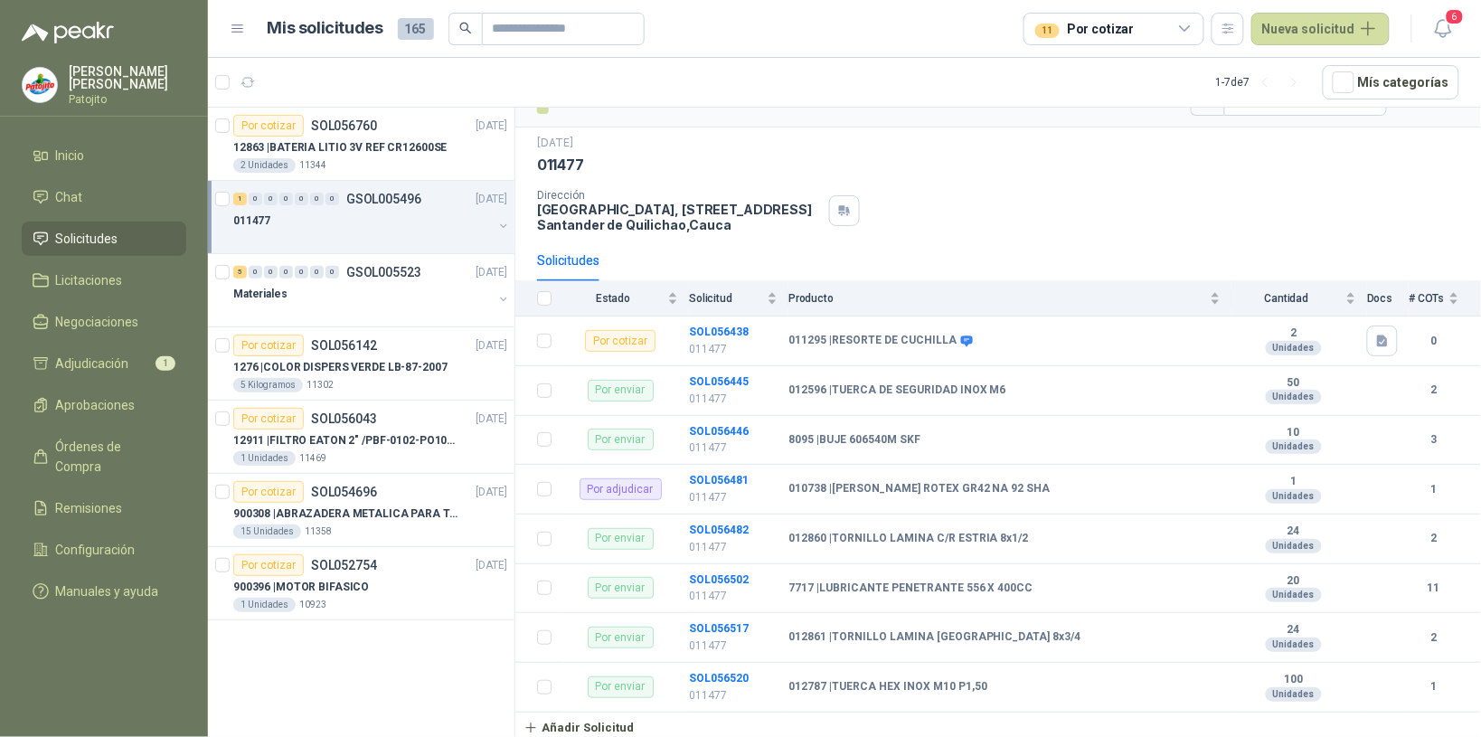
click at [1186, 25] on icon at bounding box center [1185, 29] width 16 height 16
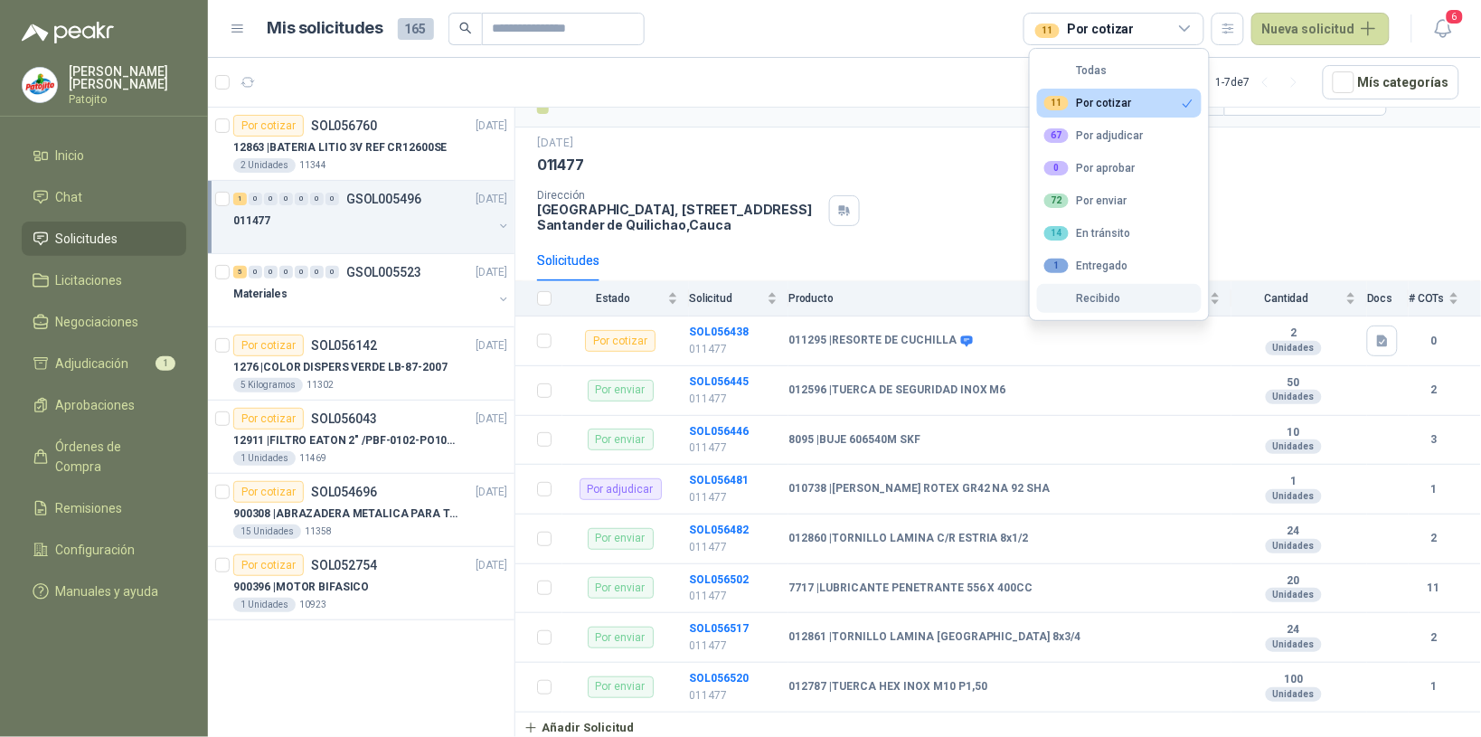
click at [1140, 301] on button "Recibido" at bounding box center [1119, 298] width 165 height 29
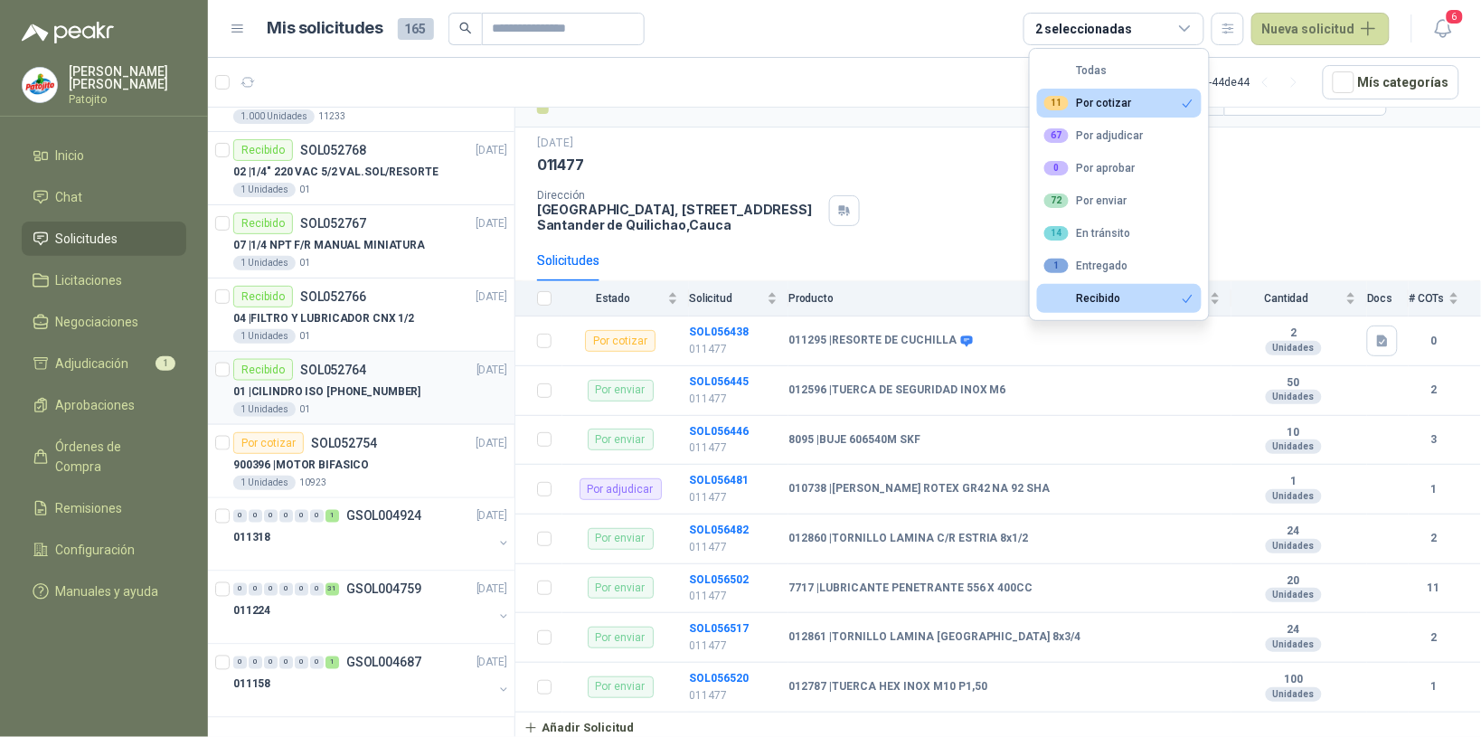
scroll to position [2394, 0]
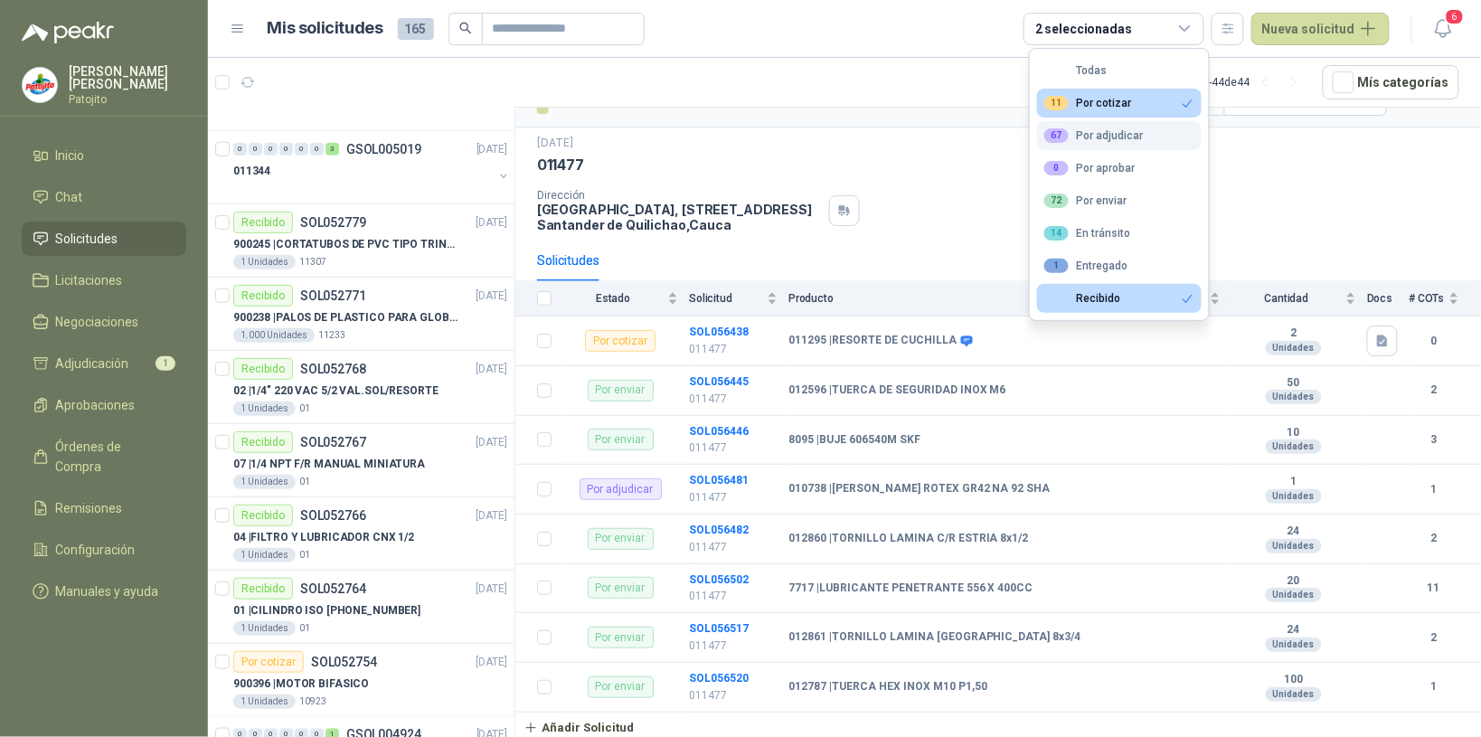
click at [1133, 137] on div "67 Por adjudicar" at bounding box center [1093, 135] width 99 height 14
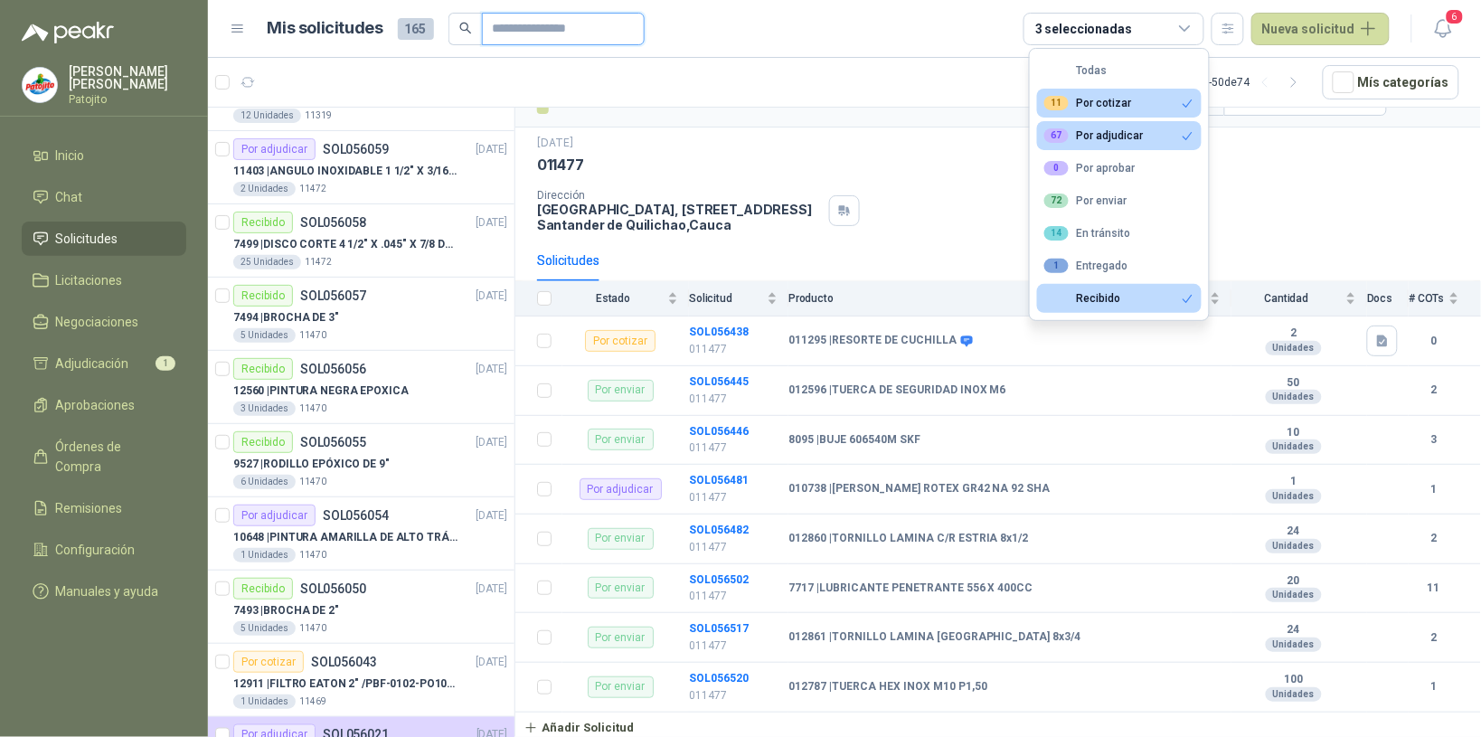
click at [540, 27] on input "text" at bounding box center [556, 29] width 127 height 31
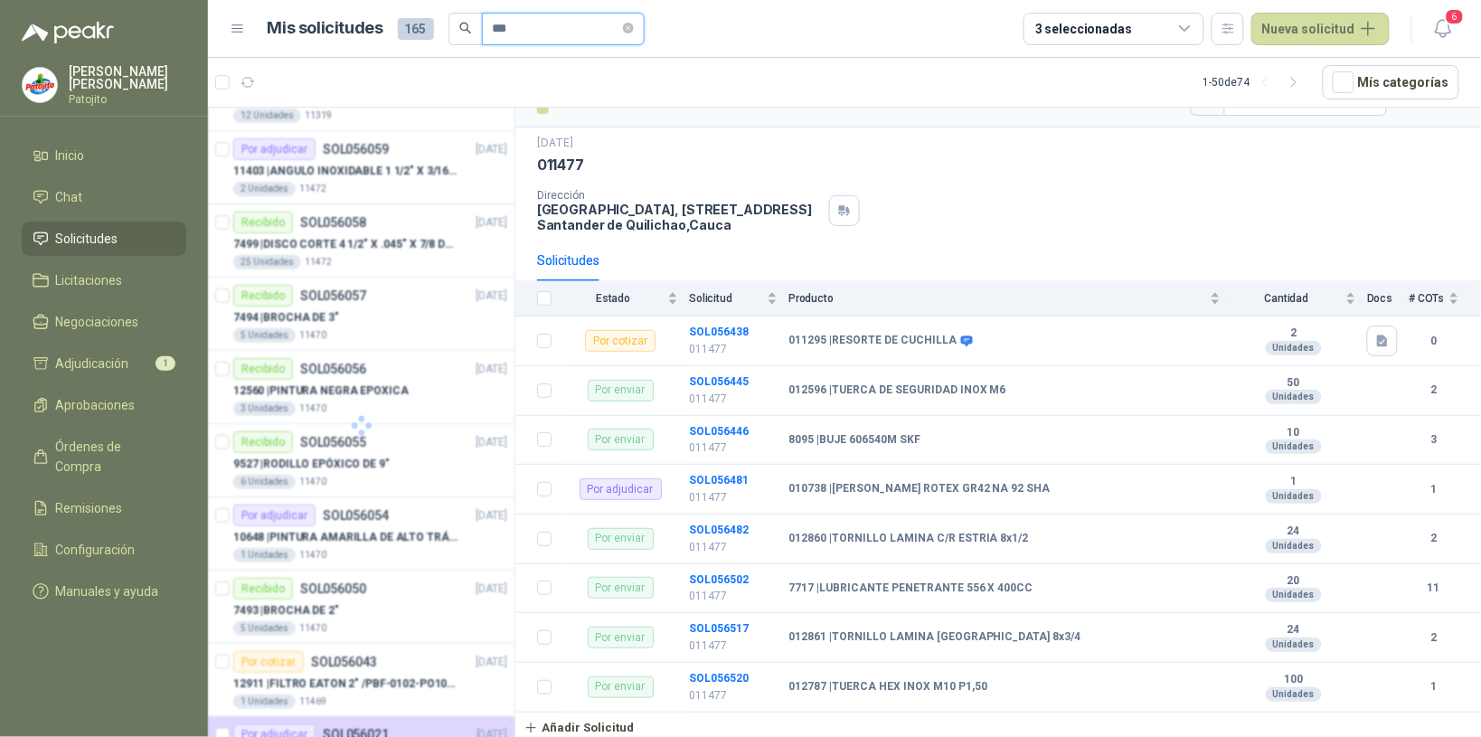
scroll to position [0, 0]
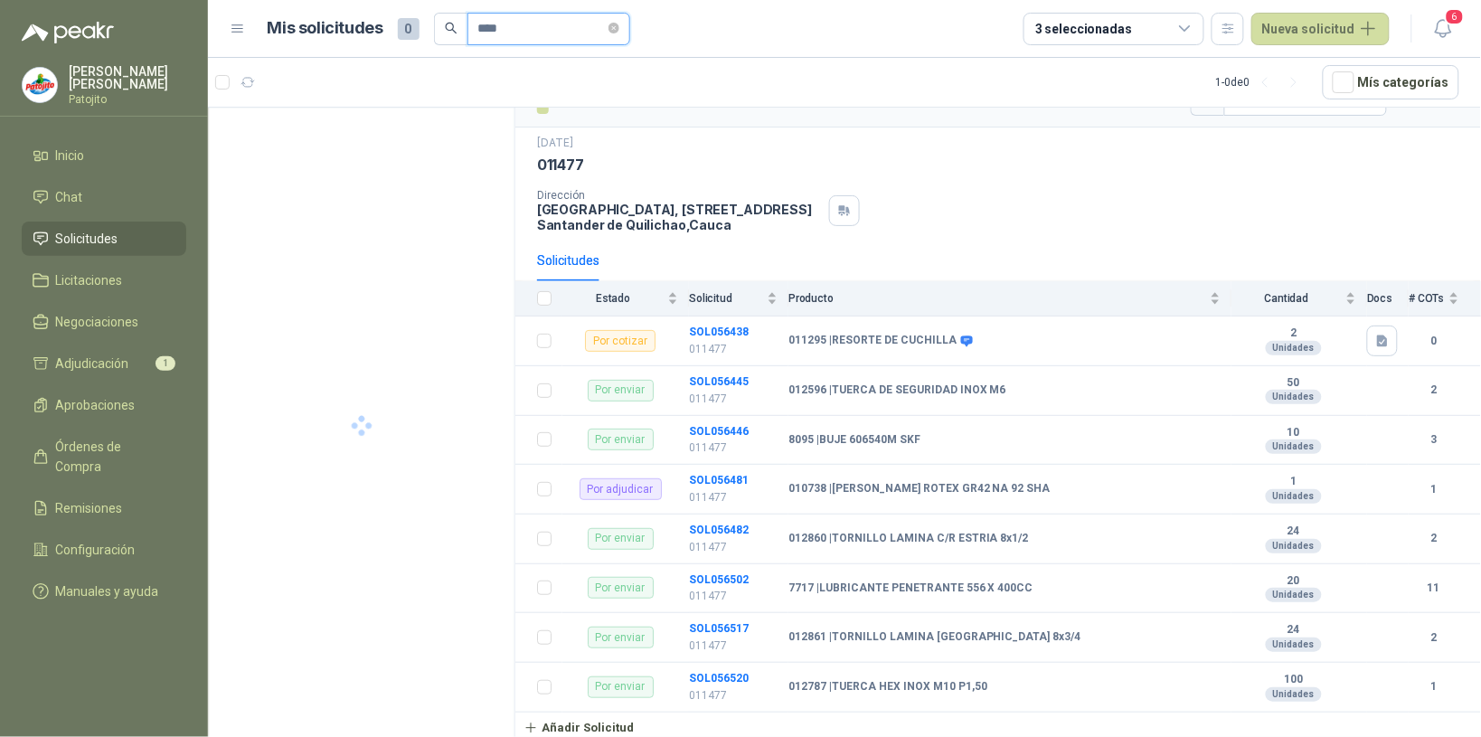
type input "*****"
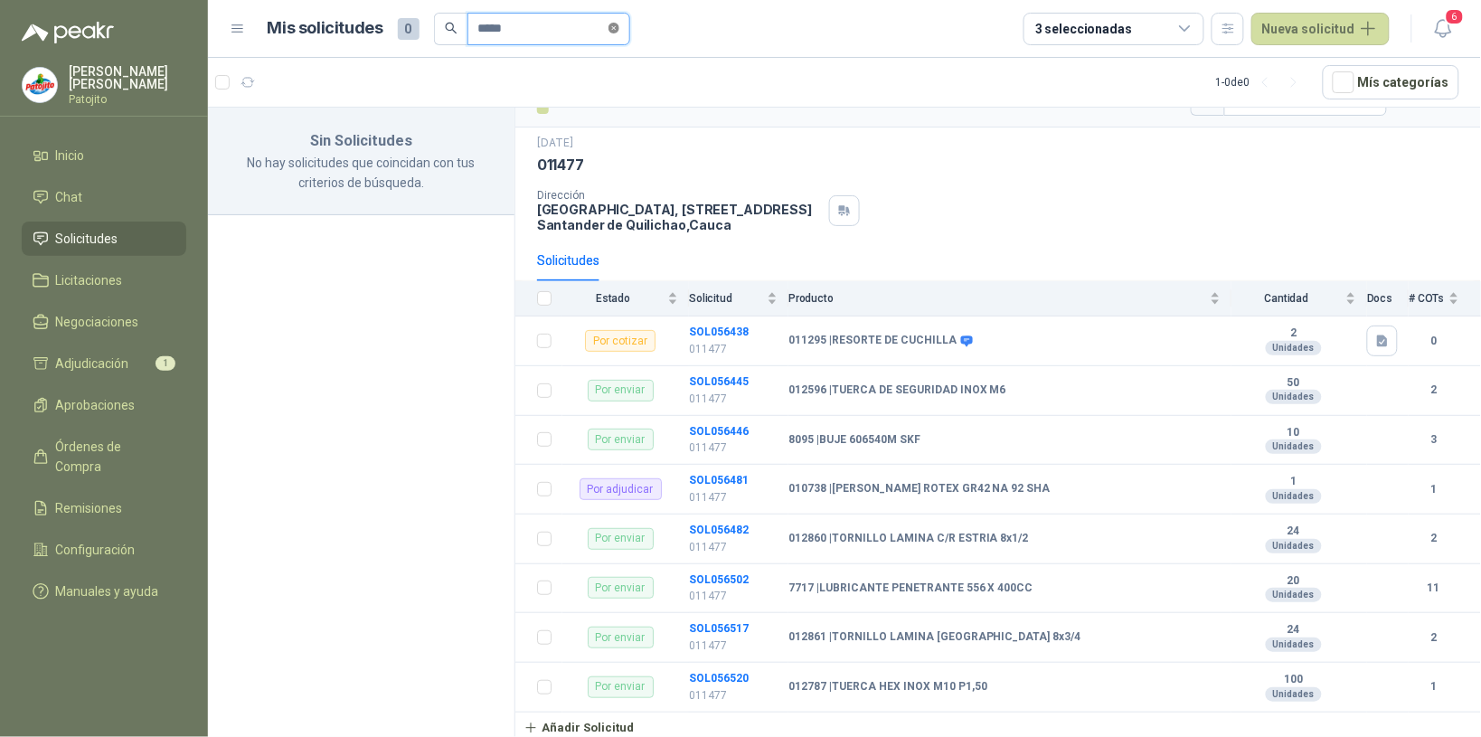
click at [619, 23] on icon "close-circle" at bounding box center [614, 28] width 11 height 11
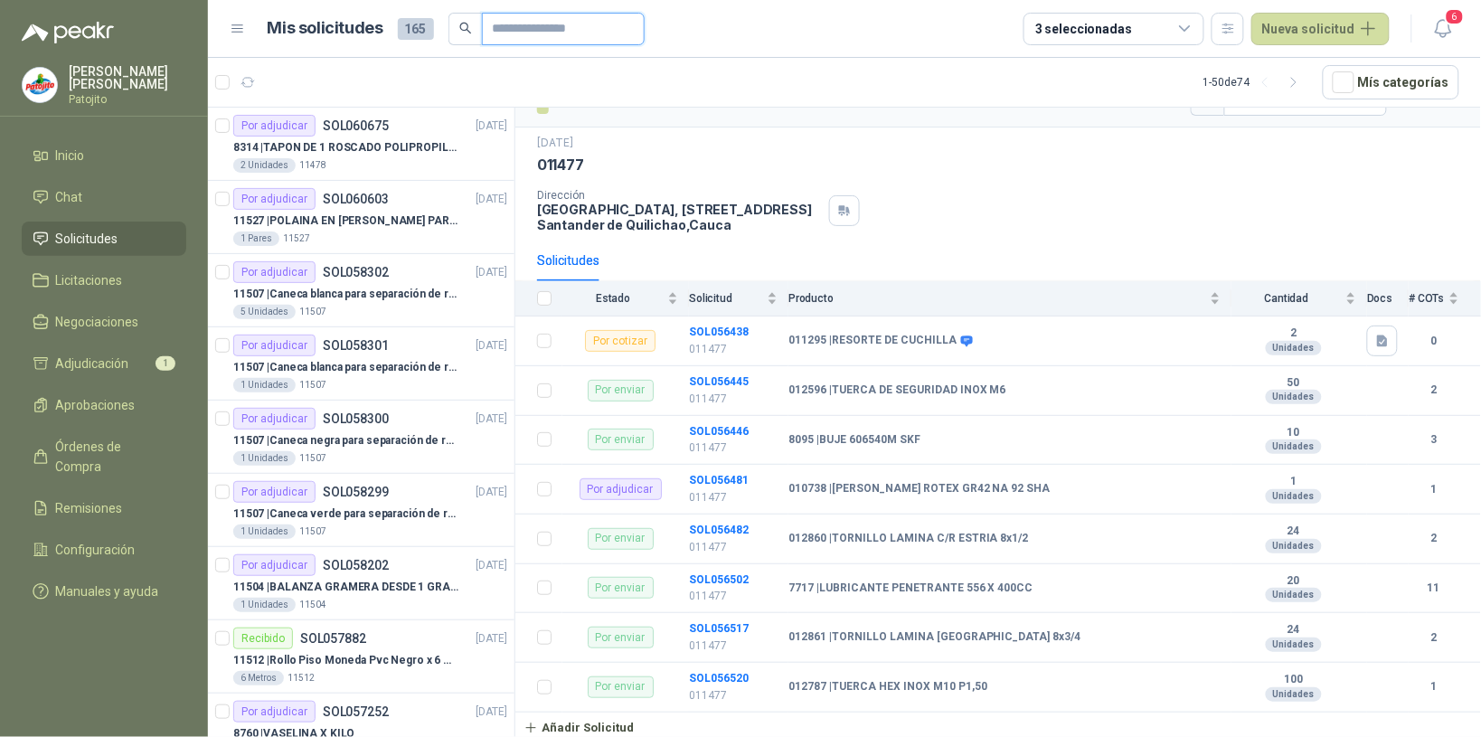
click at [524, 29] on input "text" at bounding box center [556, 29] width 127 height 31
click at [1187, 29] on icon at bounding box center [1185, 28] width 10 height 5
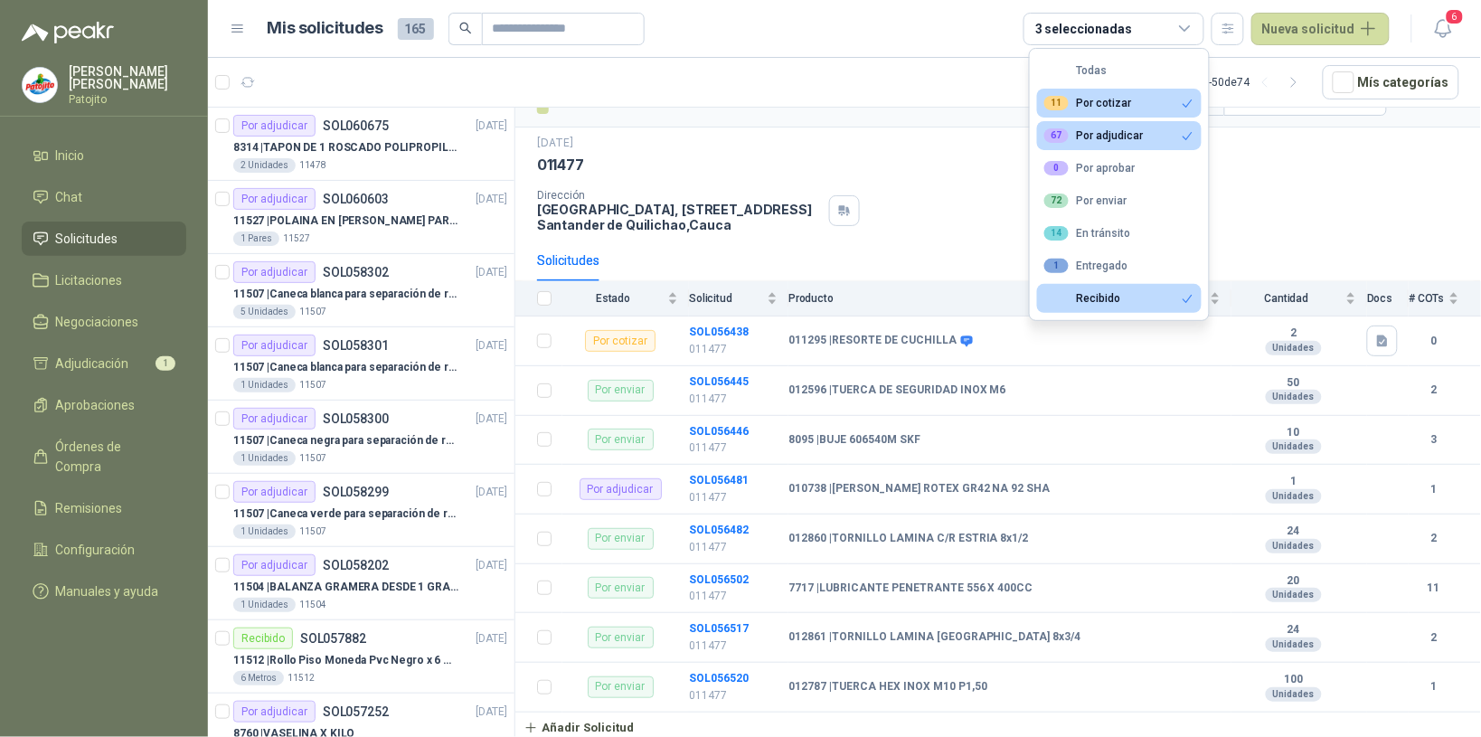
click at [1132, 72] on button "Todas" at bounding box center [1119, 70] width 165 height 29
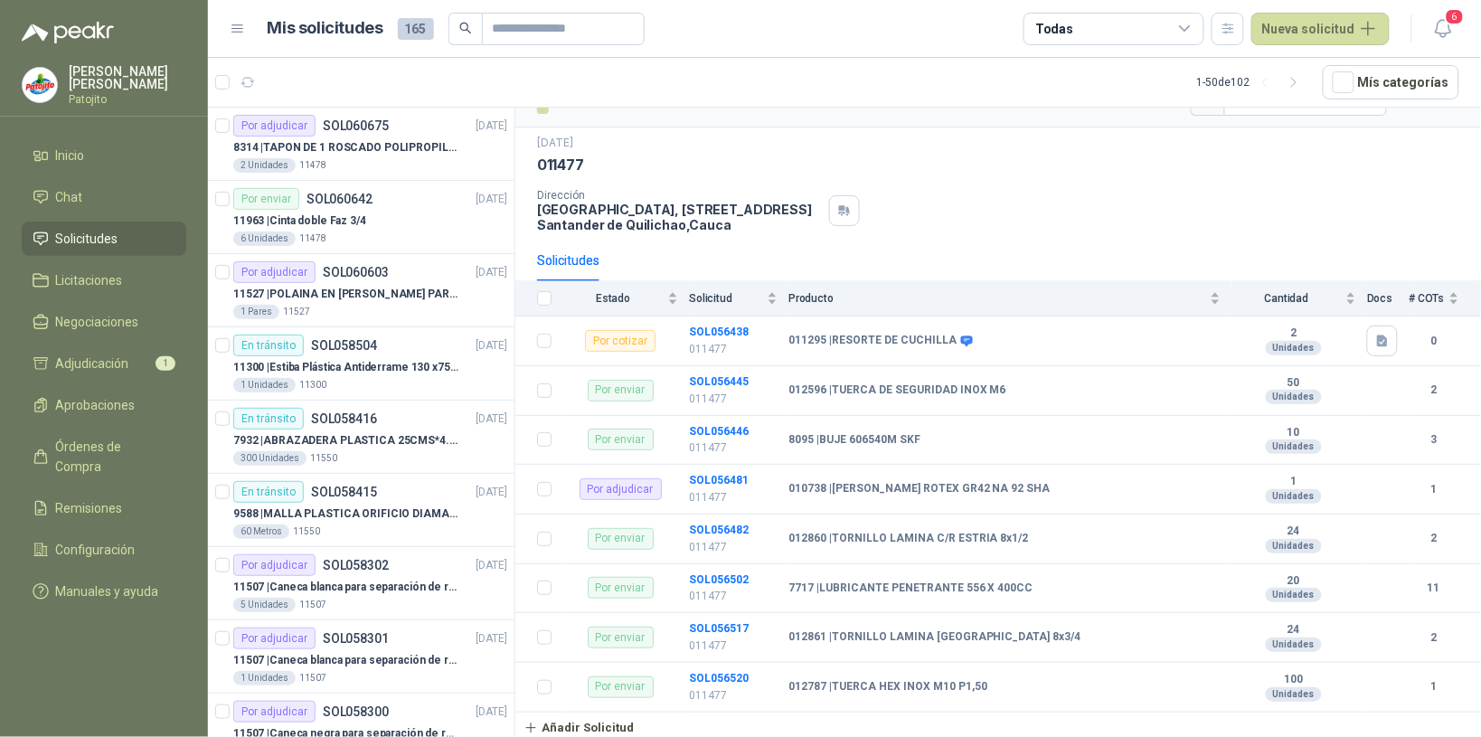
click at [1192, 24] on icon at bounding box center [1185, 29] width 16 height 16
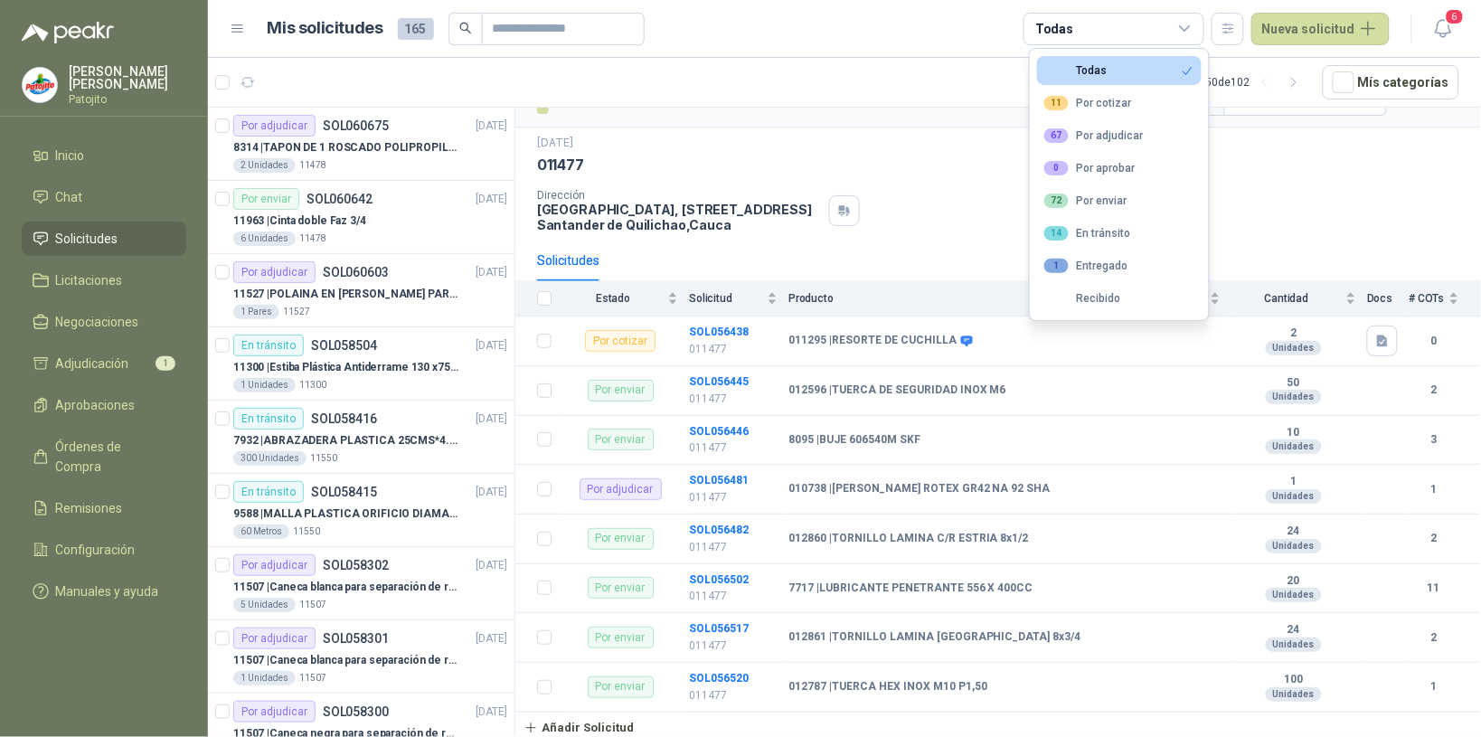
click at [1144, 75] on button "Todas" at bounding box center [1119, 70] width 165 height 29
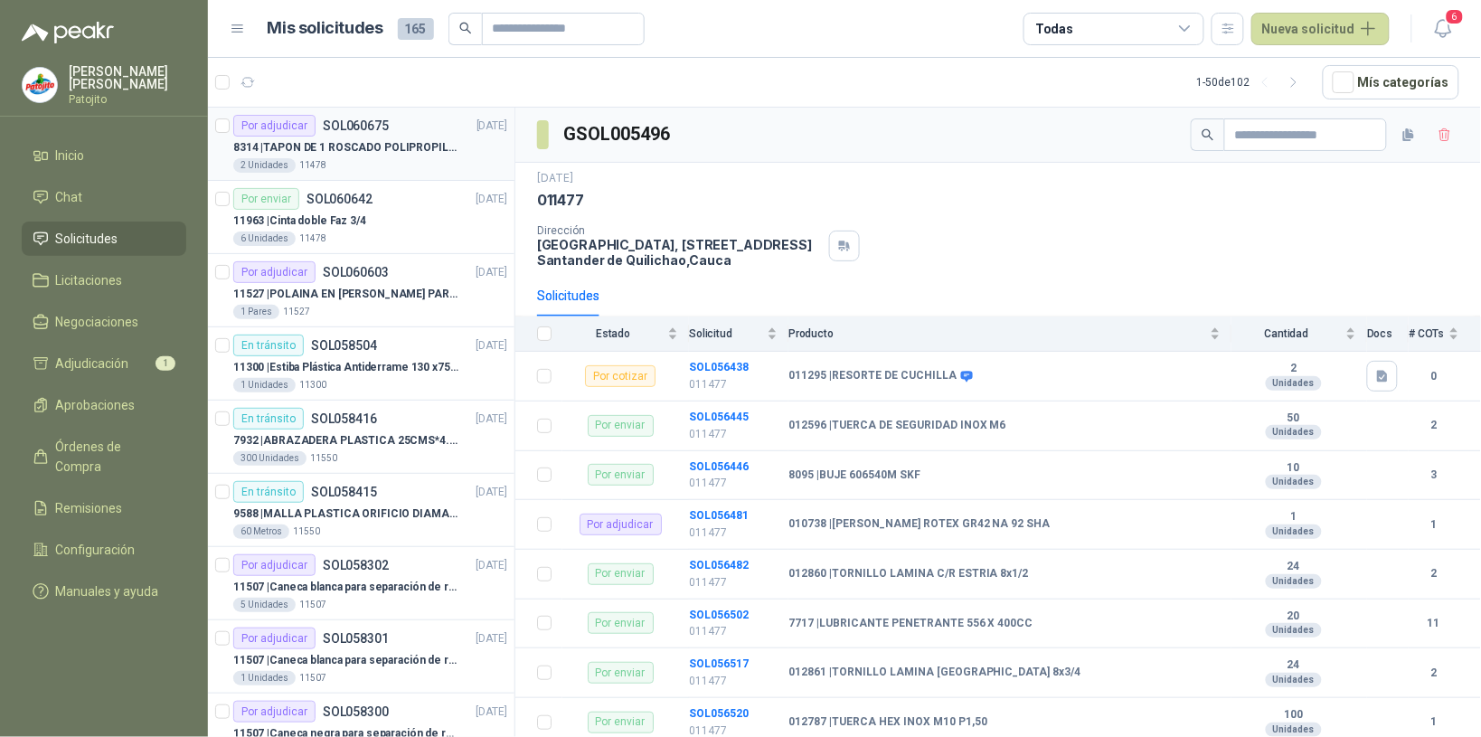
click at [430, 156] on p "8314 | TAPON DE 1 ROSCADO POLIPROPILENO - HEMBRA NPT" at bounding box center [345, 147] width 225 height 17
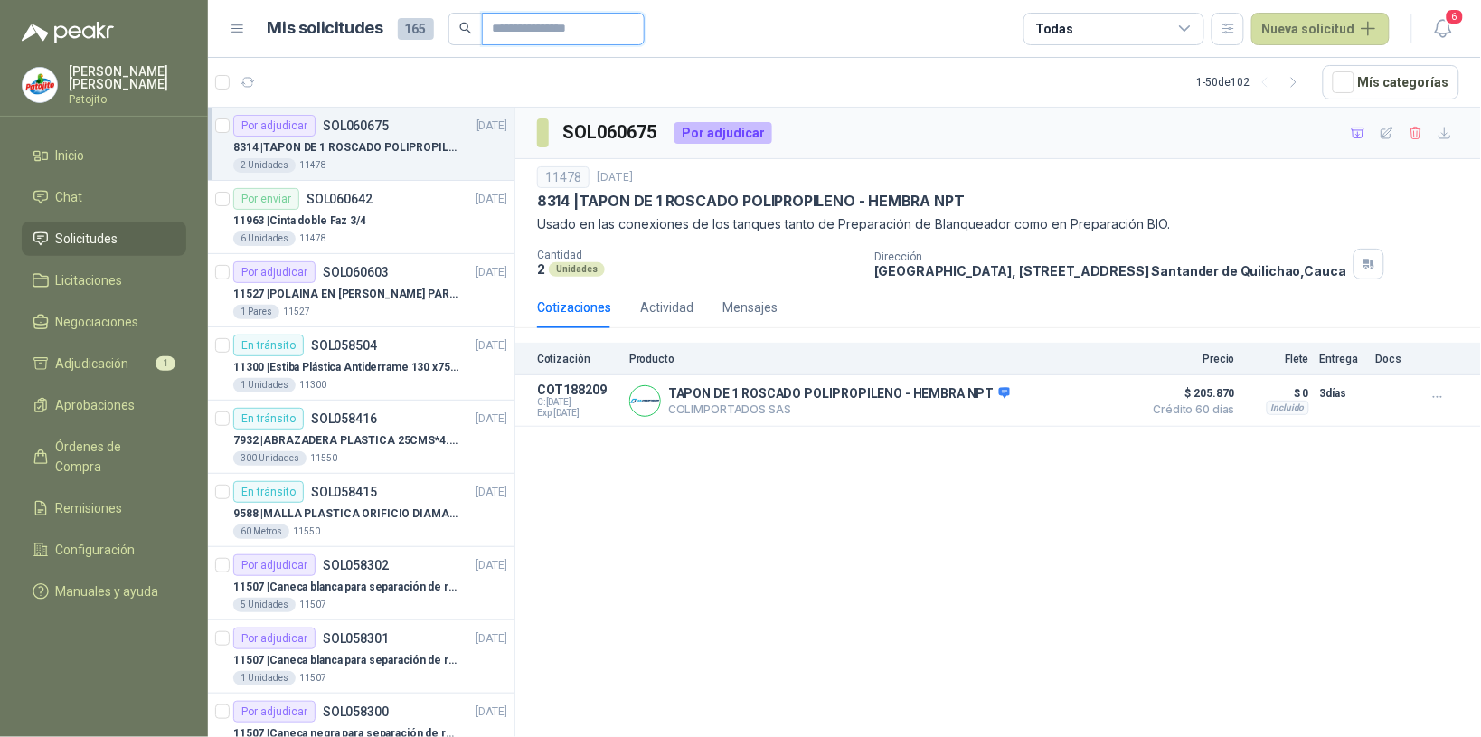
click at [540, 29] on input "text" at bounding box center [556, 29] width 127 height 31
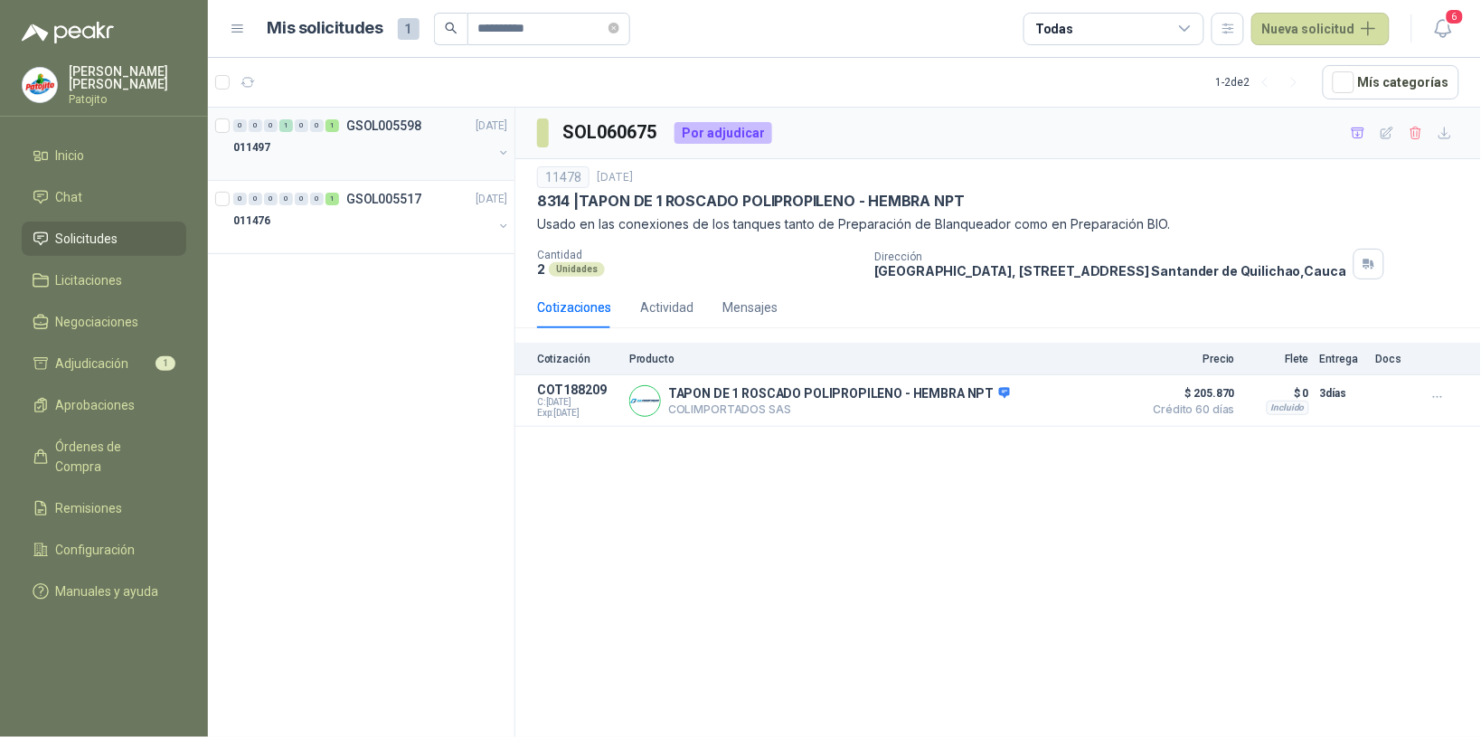
click at [318, 146] on div "011497" at bounding box center [363, 148] width 260 height 22
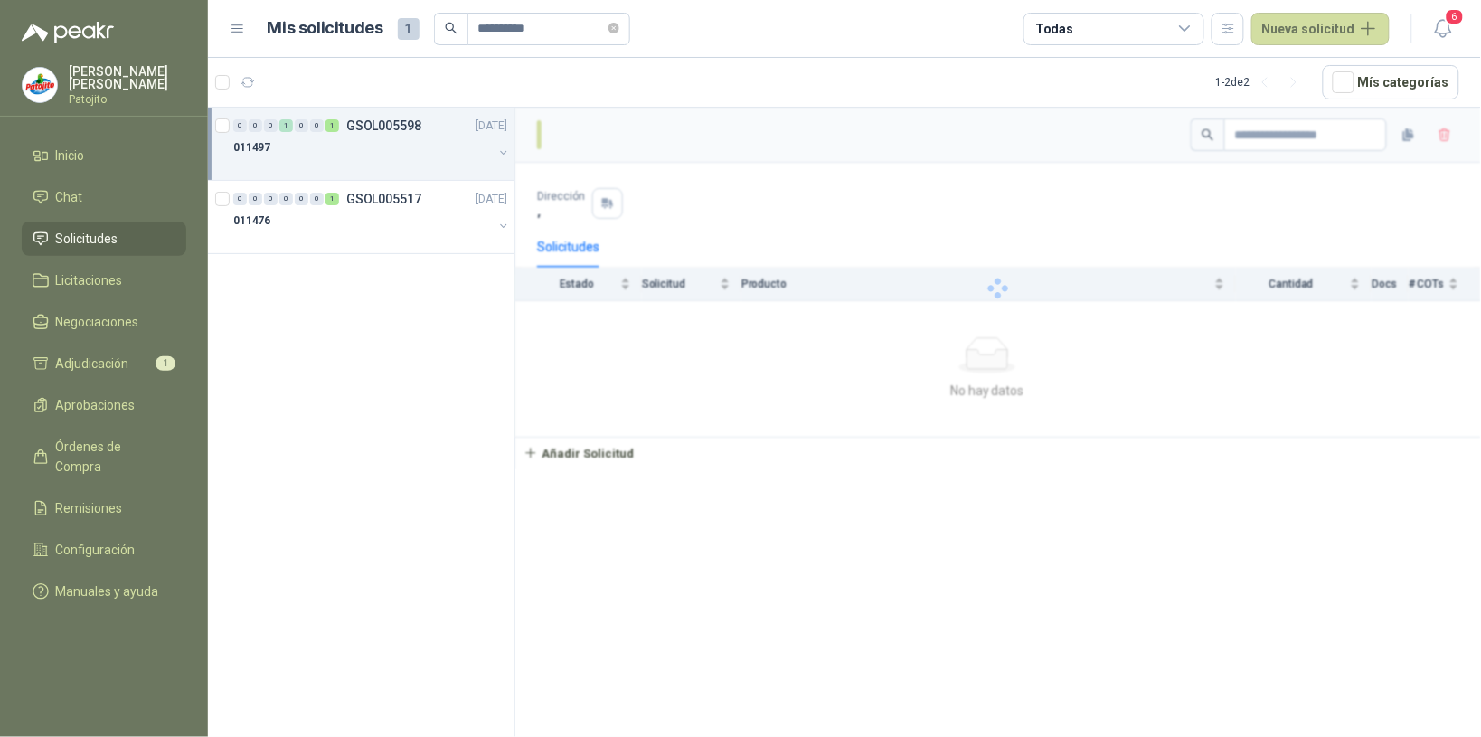
click at [318, 146] on div "011497" at bounding box center [363, 148] width 260 height 22
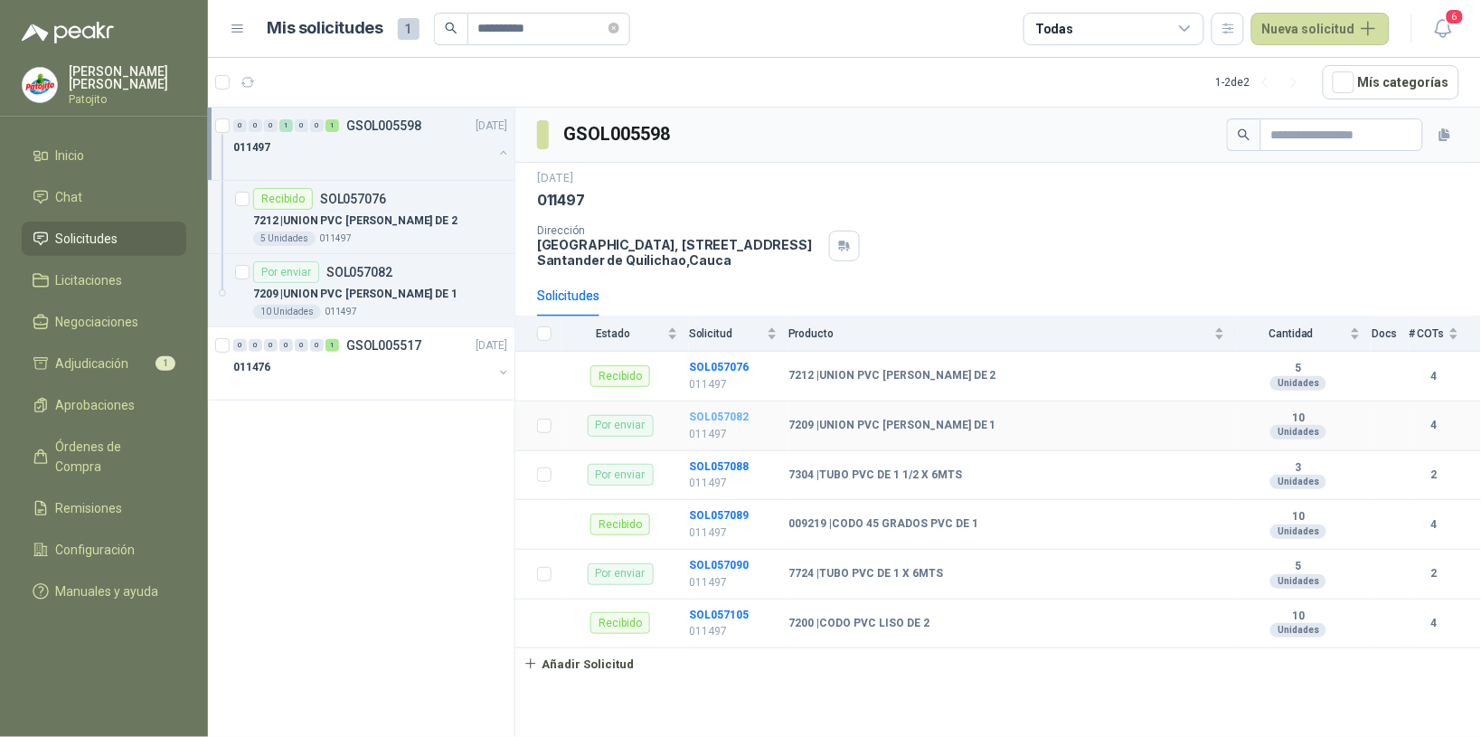
click at [730, 413] on b "SOL057082" at bounding box center [719, 417] width 60 height 13
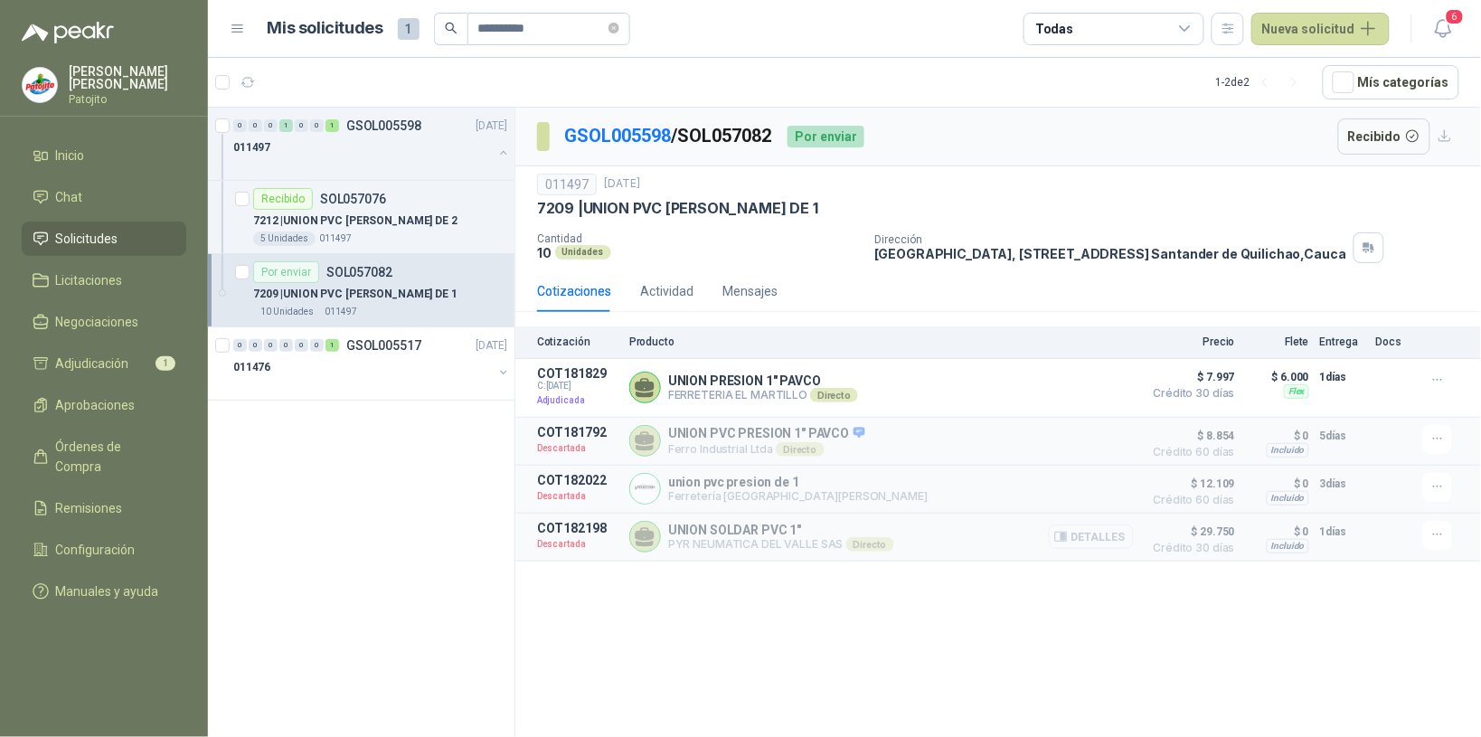
click at [1112, 538] on button "Detalles" at bounding box center [1091, 536] width 85 height 24
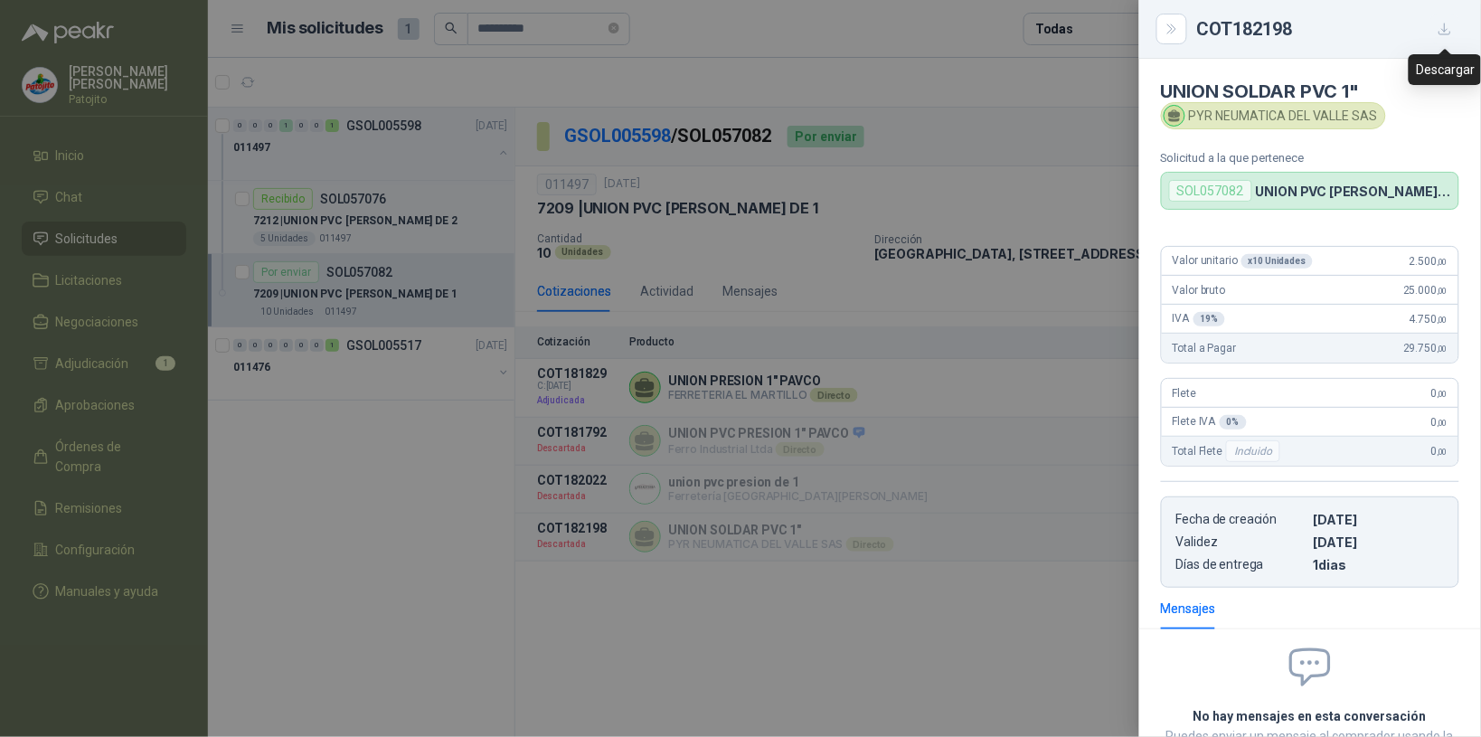
click at [1445, 25] on icon "button" at bounding box center [1445, 29] width 11 height 11
click at [1171, 27] on icon "Close" at bounding box center [1171, 28] width 8 height 9
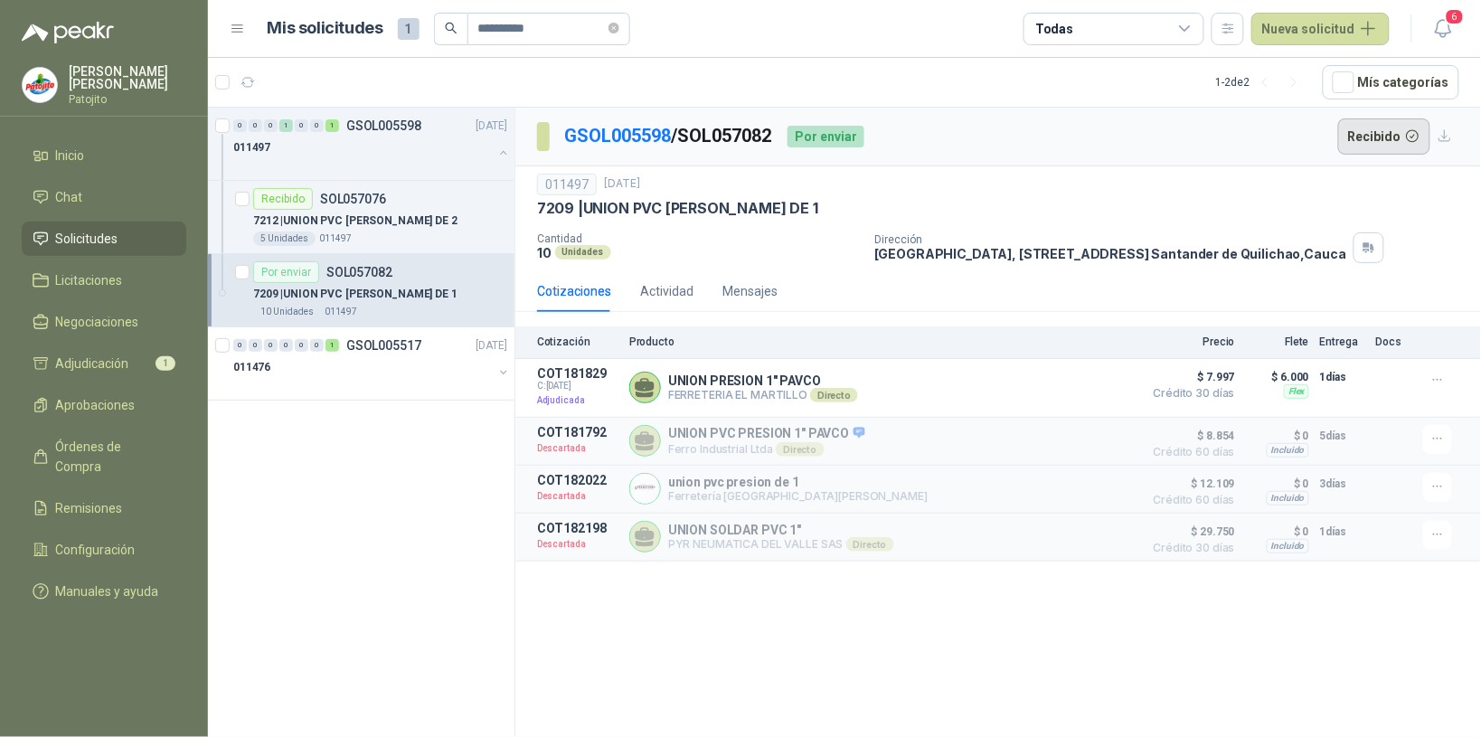
click at [1372, 129] on button "Recibido" at bounding box center [1384, 136] width 93 height 36
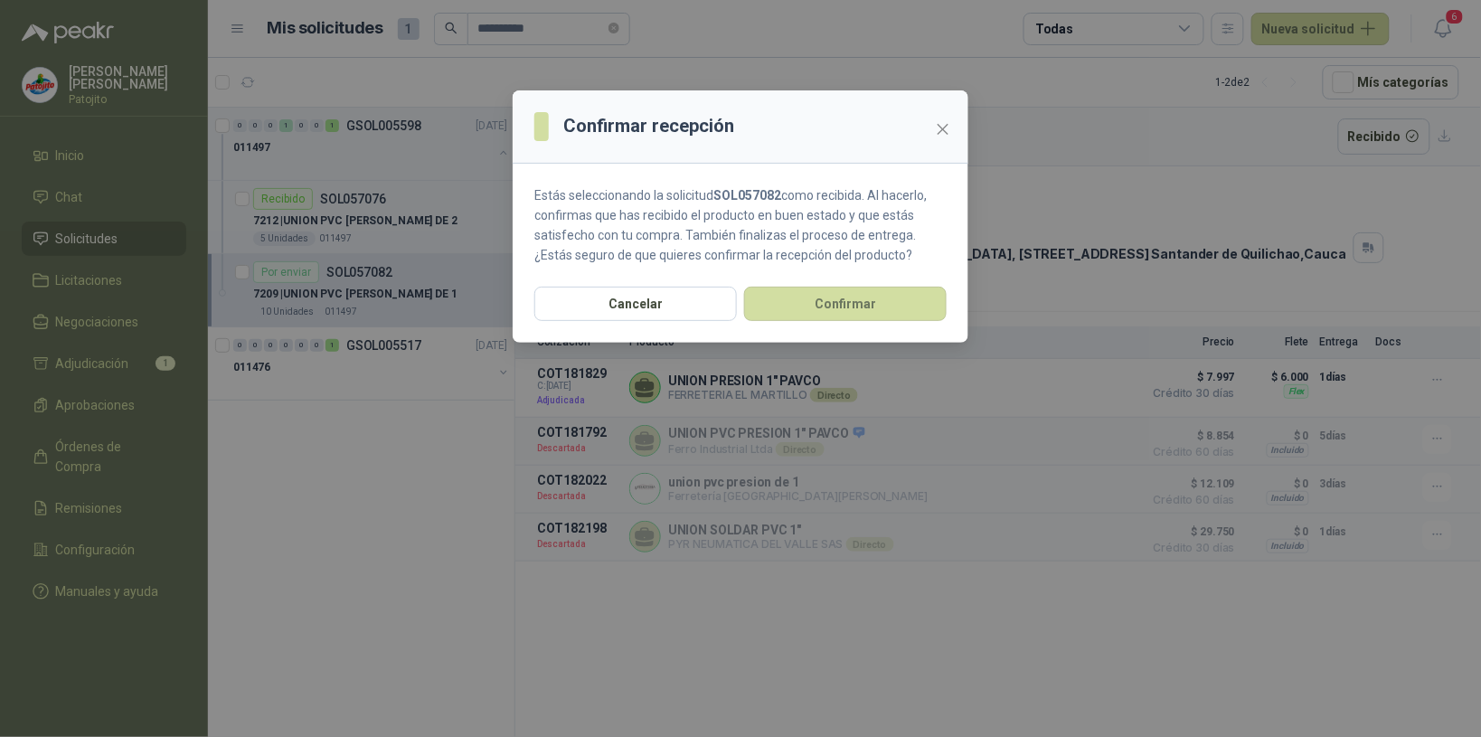
click at [847, 298] on button "Confirmar" at bounding box center [845, 304] width 203 height 34
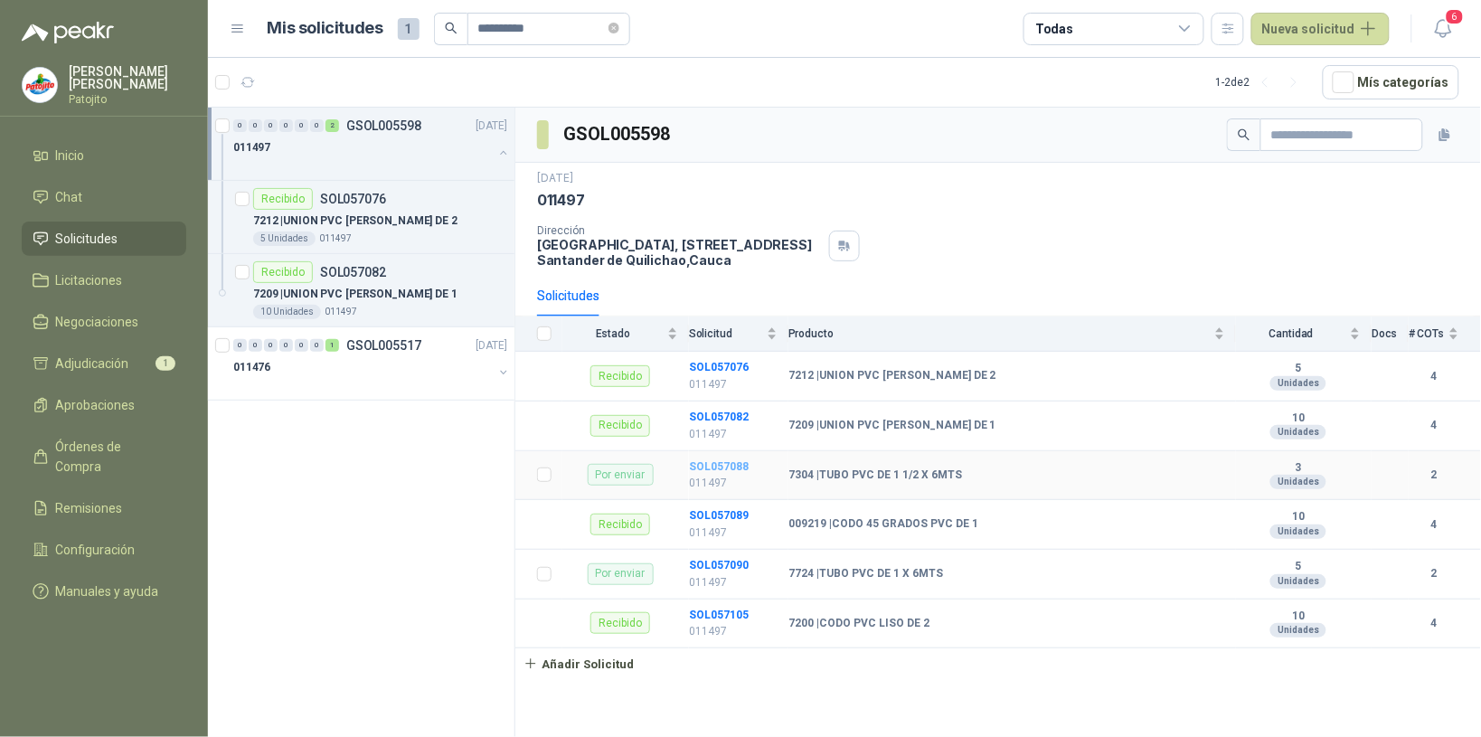
click at [739, 468] on b "SOL057088" at bounding box center [719, 466] width 60 height 13
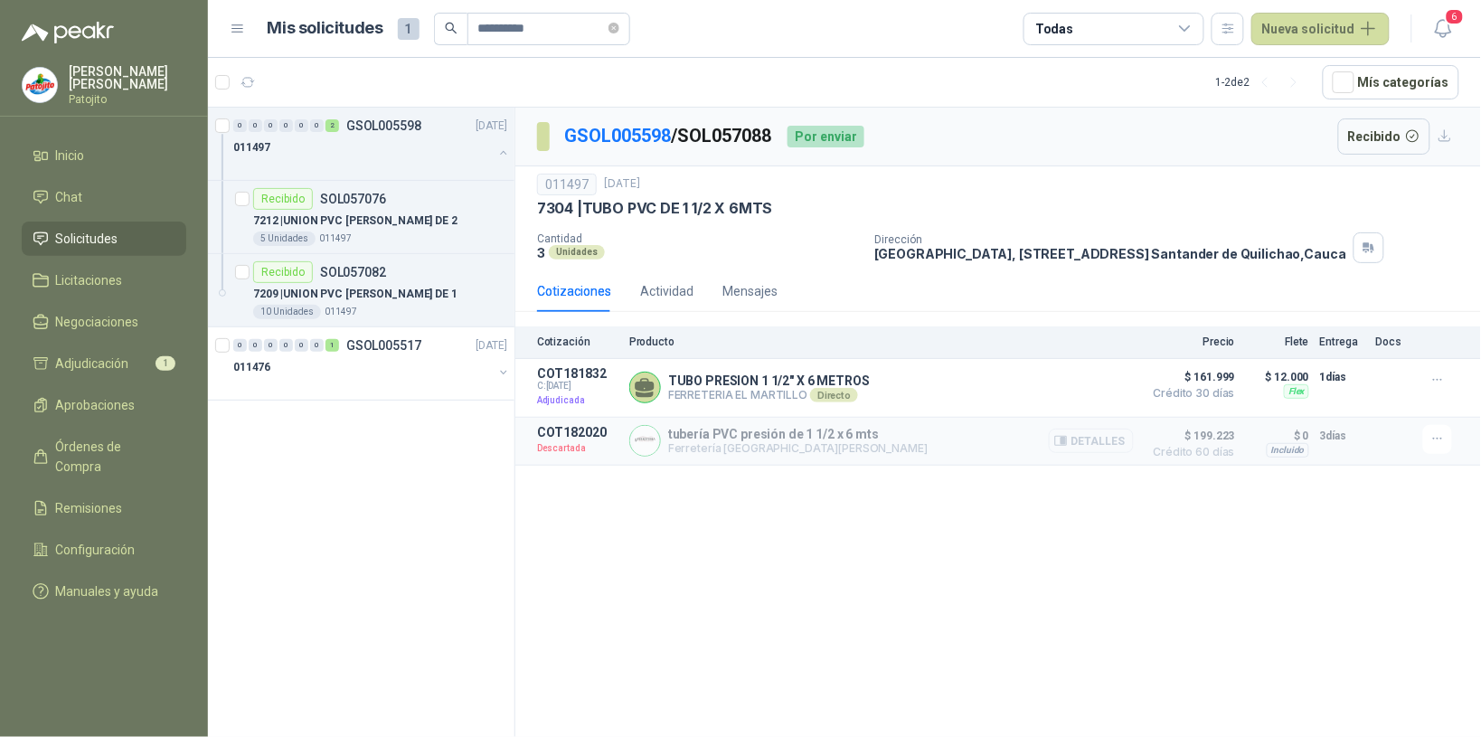
click at [1117, 437] on button "Detalles" at bounding box center [1091, 441] width 85 height 24
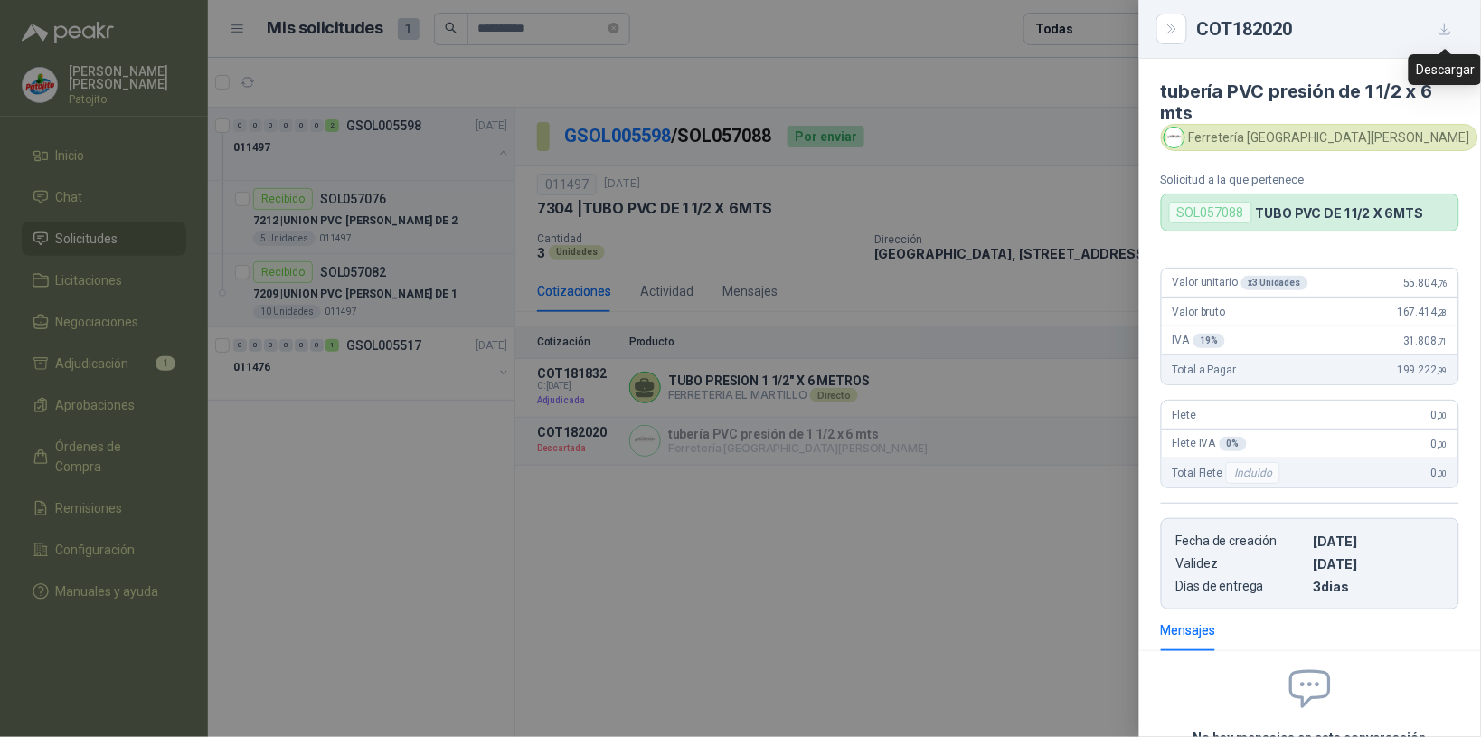
click at [1445, 25] on icon "button" at bounding box center [1445, 29] width 11 height 11
click at [1185, 25] on button "Close" at bounding box center [1172, 29] width 31 height 31
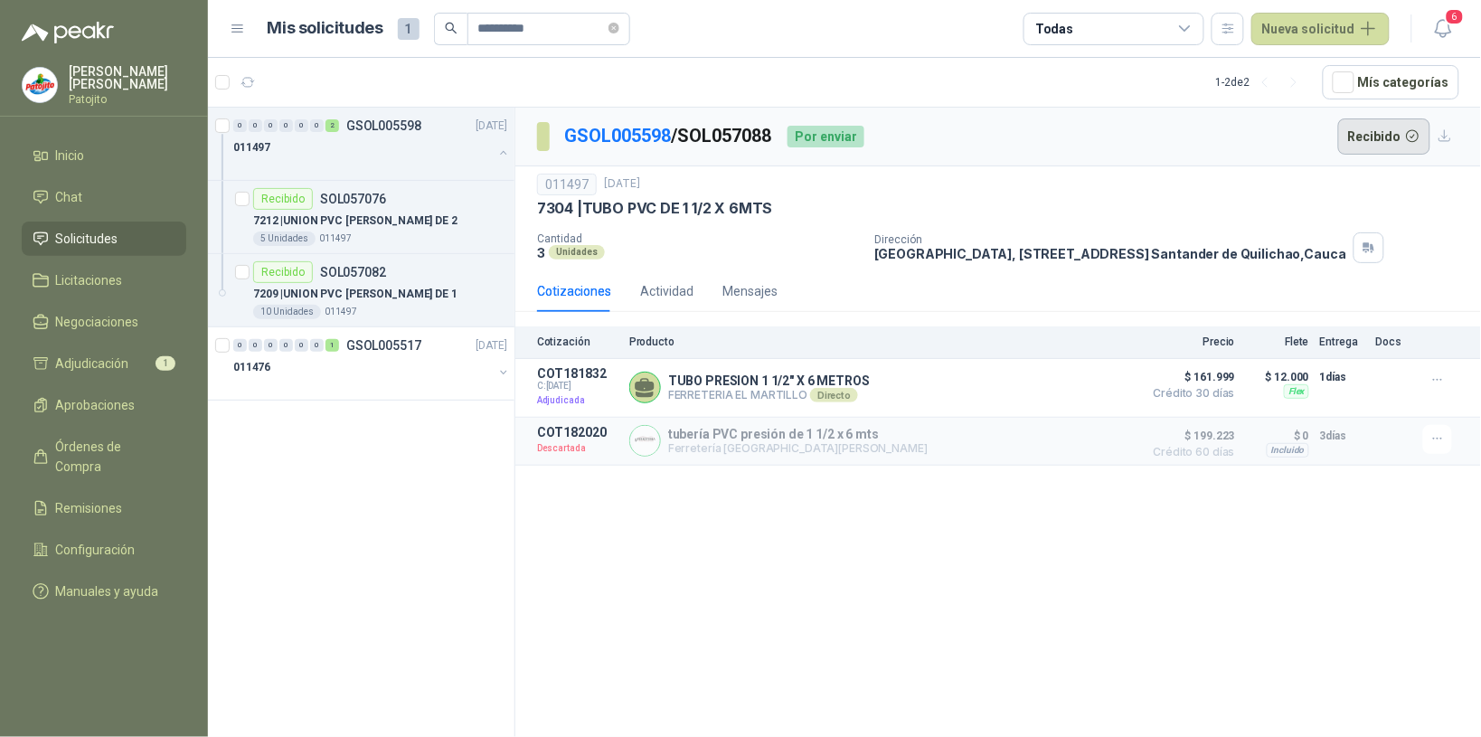
click at [1394, 134] on button "Recibido" at bounding box center [1384, 136] width 93 height 36
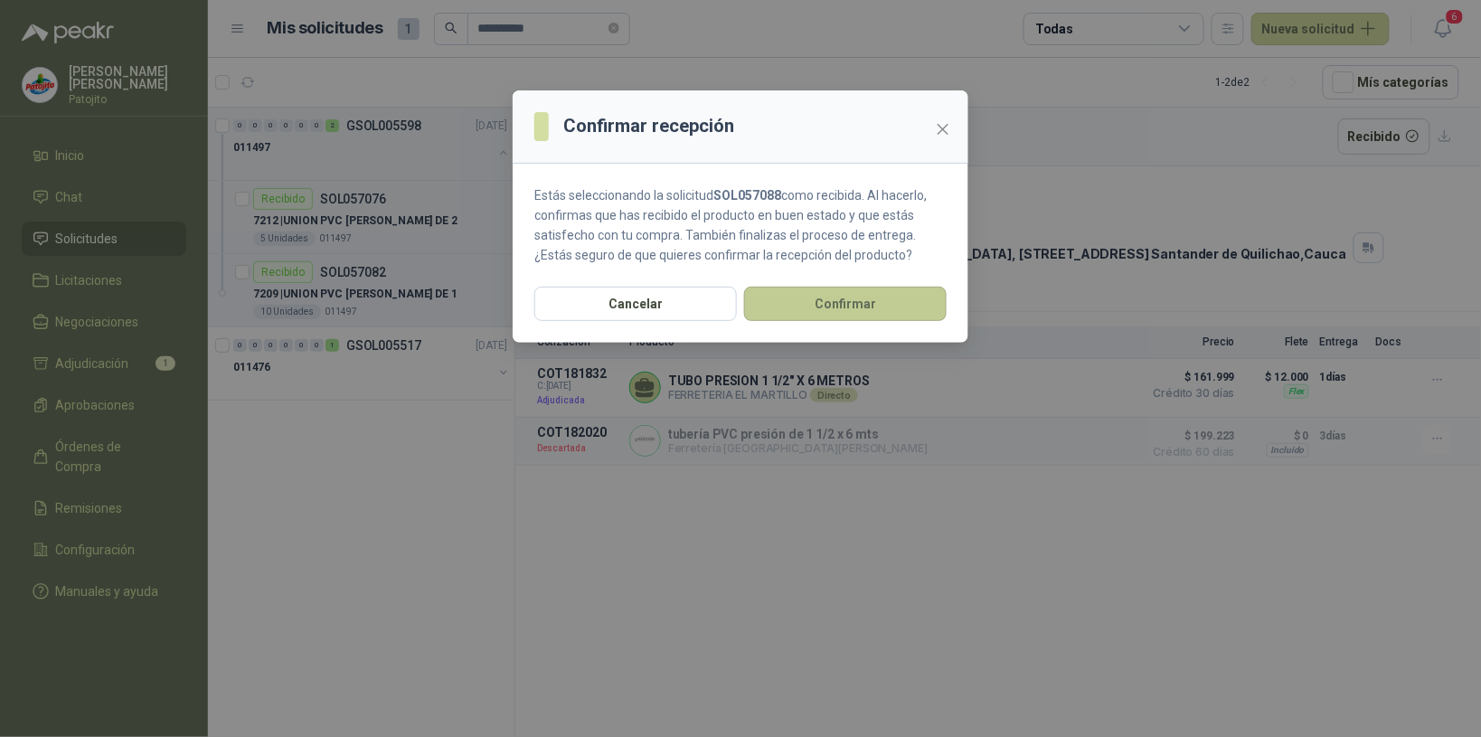
click at [919, 295] on button "Confirmar" at bounding box center [845, 304] width 203 height 34
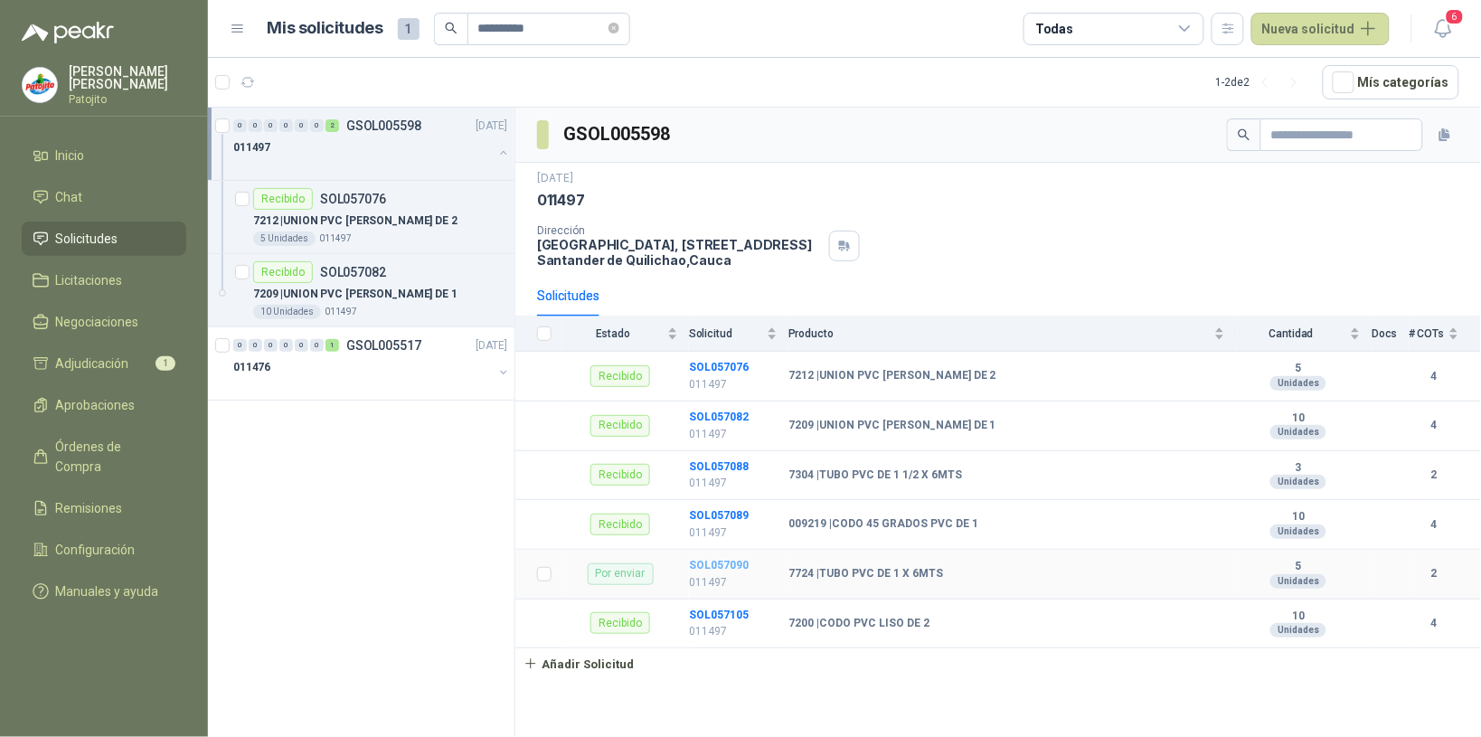
click at [739, 567] on b "SOL057090" at bounding box center [719, 565] width 60 height 13
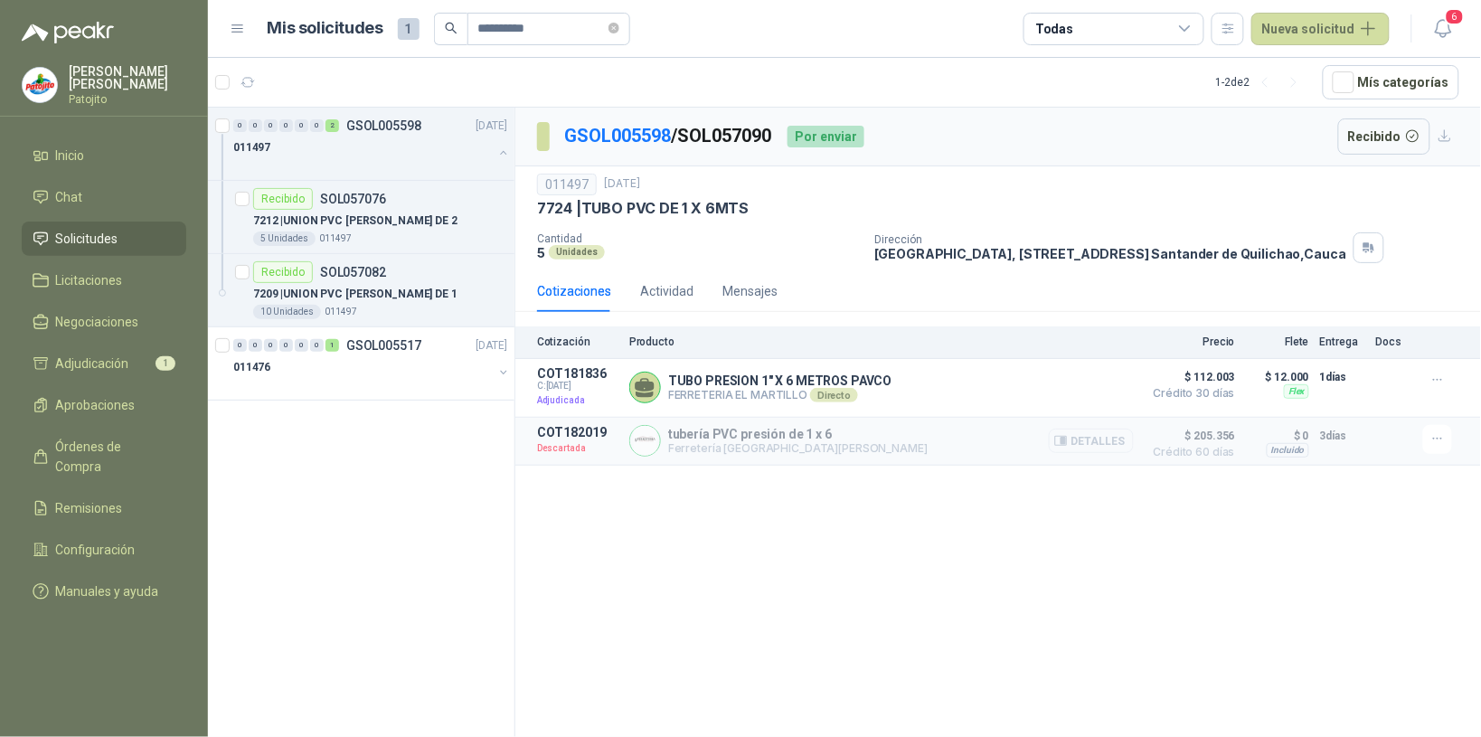
click at [1120, 448] on button "Detalles" at bounding box center [1091, 441] width 85 height 24
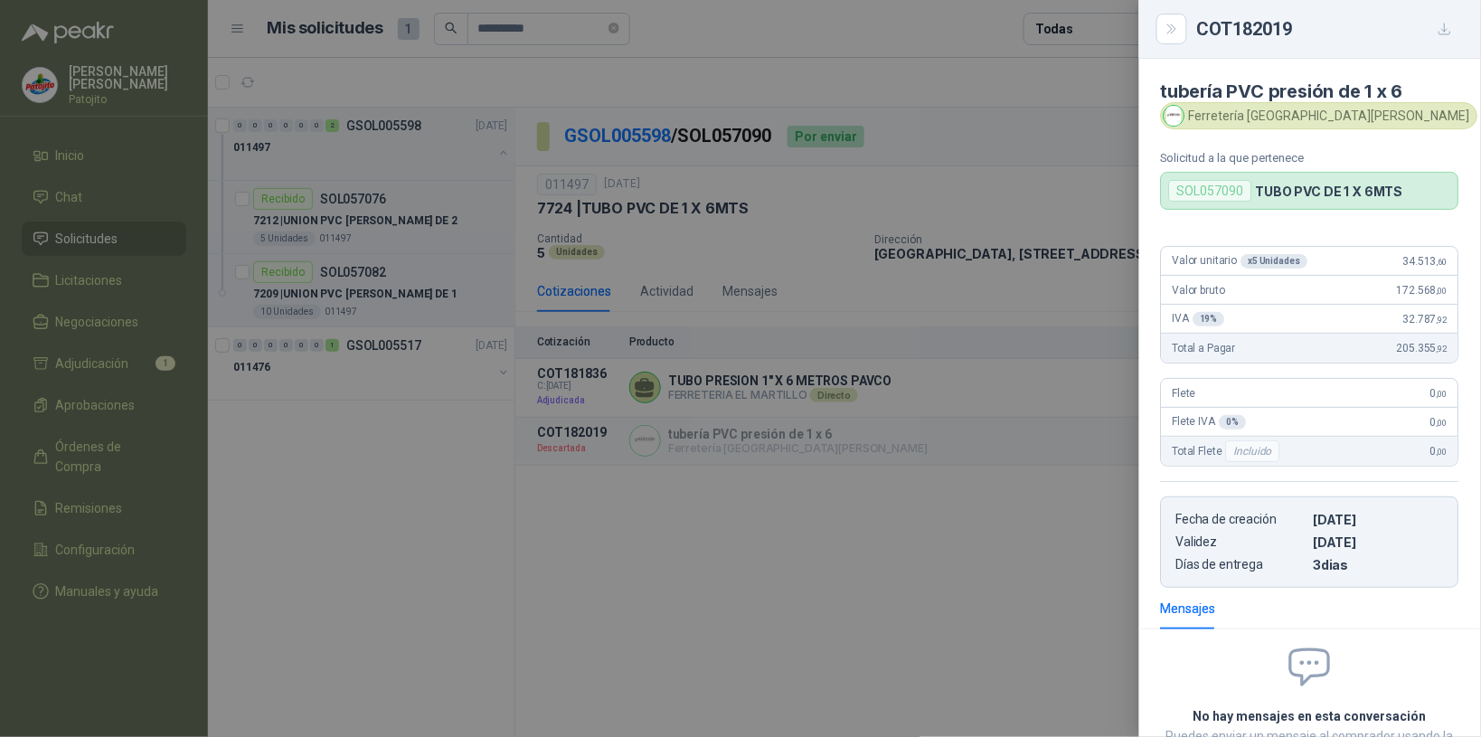
click at [1443, 24] on icon "button" at bounding box center [1445, 29] width 15 height 15
click at [1167, 24] on icon "Close" at bounding box center [1172, 29] width 15 height 15
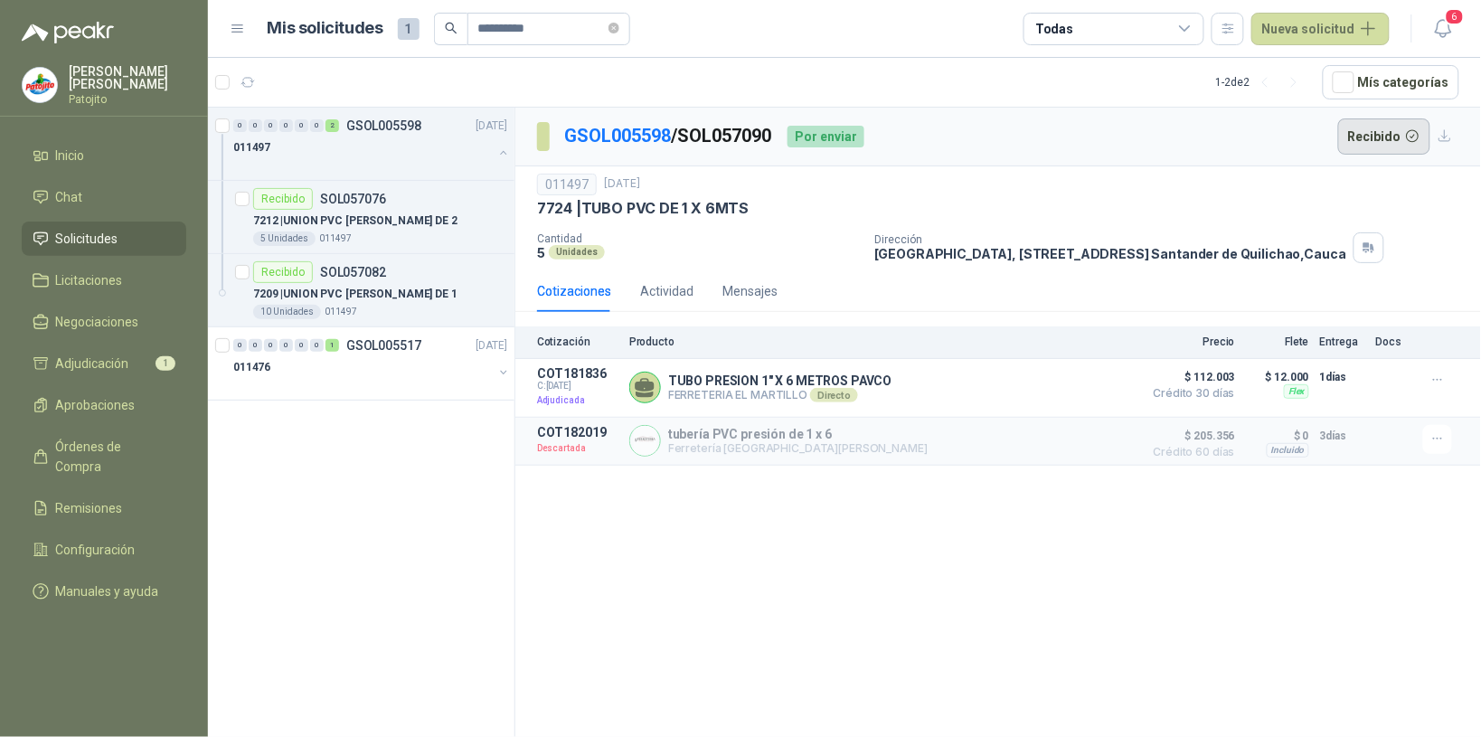
click at [1376, 143] on button "Recibido" at bounding box center [1384, 136] width 93 height 36
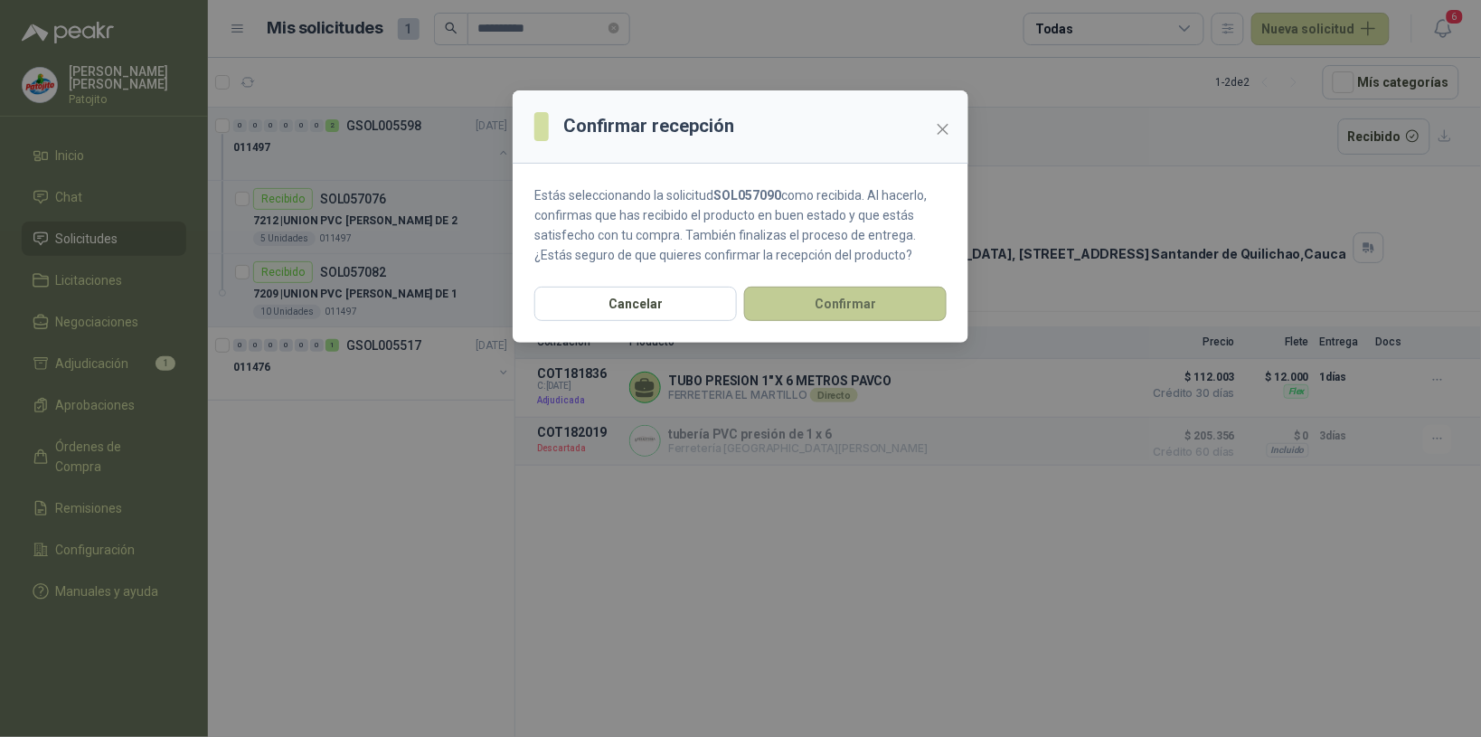
drag, startPoint x: 874, startPoint y: 300, endPoint x: 857, endPoint y: 308, distance: 18.2
click at [874, 299] on button "Confirmar" at bounding box center [845, 304] width 203 height 34
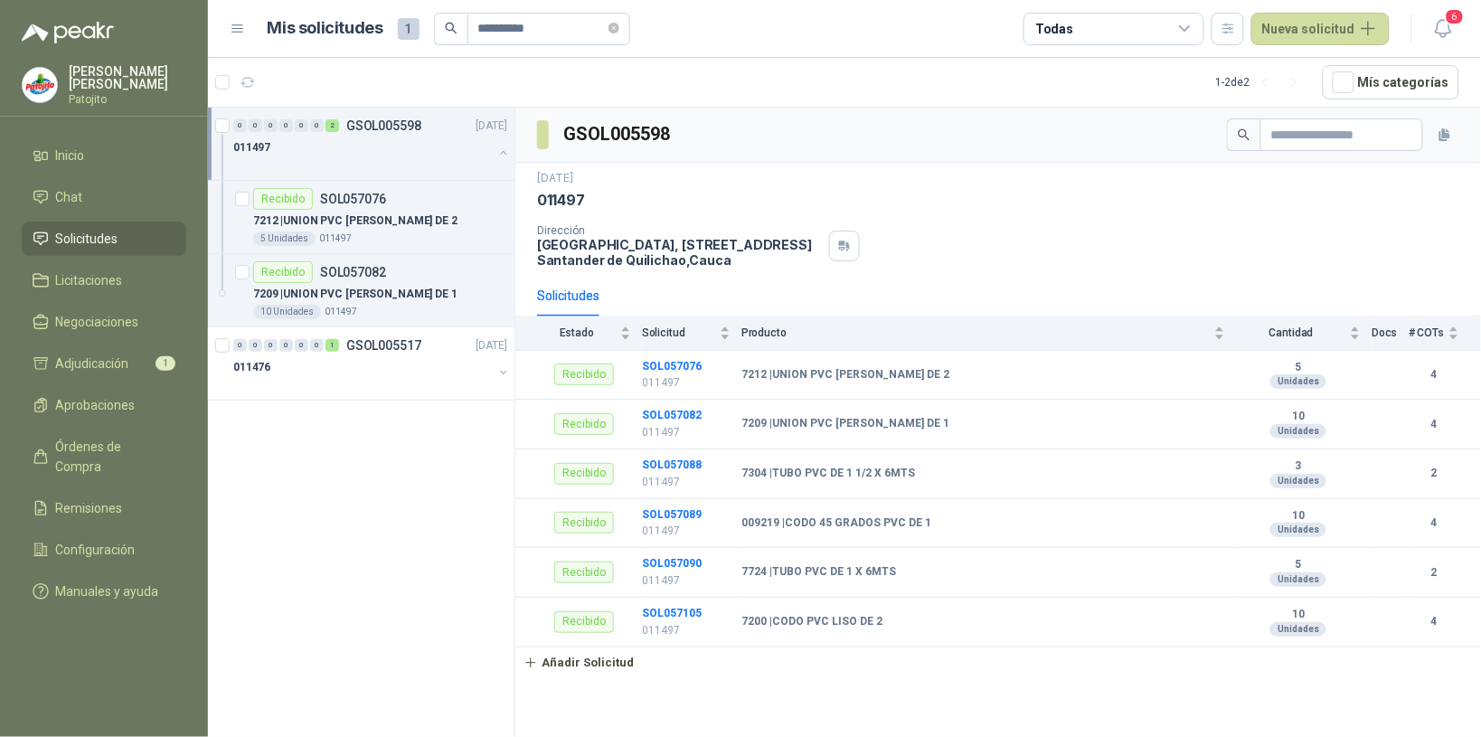
click at [362, 142] on div "011497" at bounding box center [363, 148] width 260 height 22
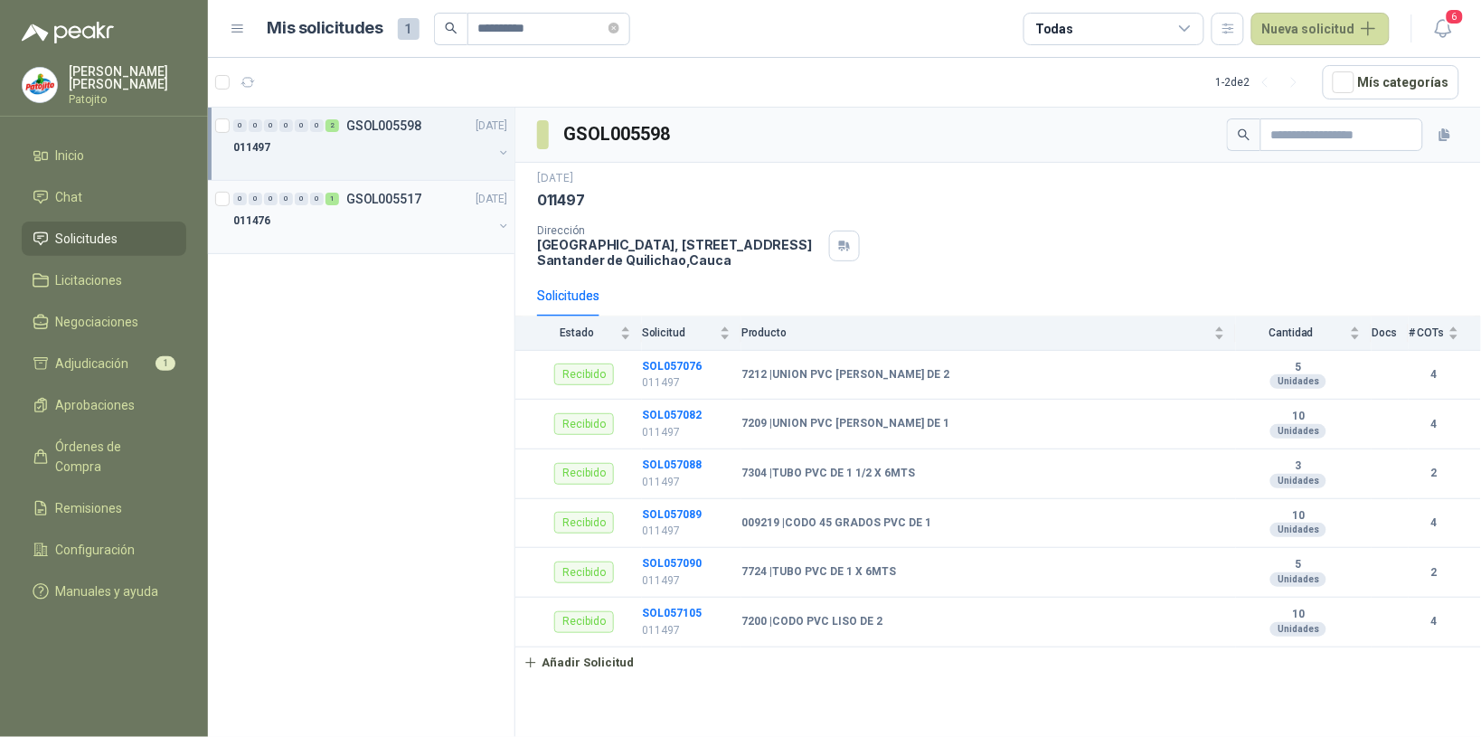
click at [337, 215] on div "011476" at bounding box center [363, 221] width 260 height 22
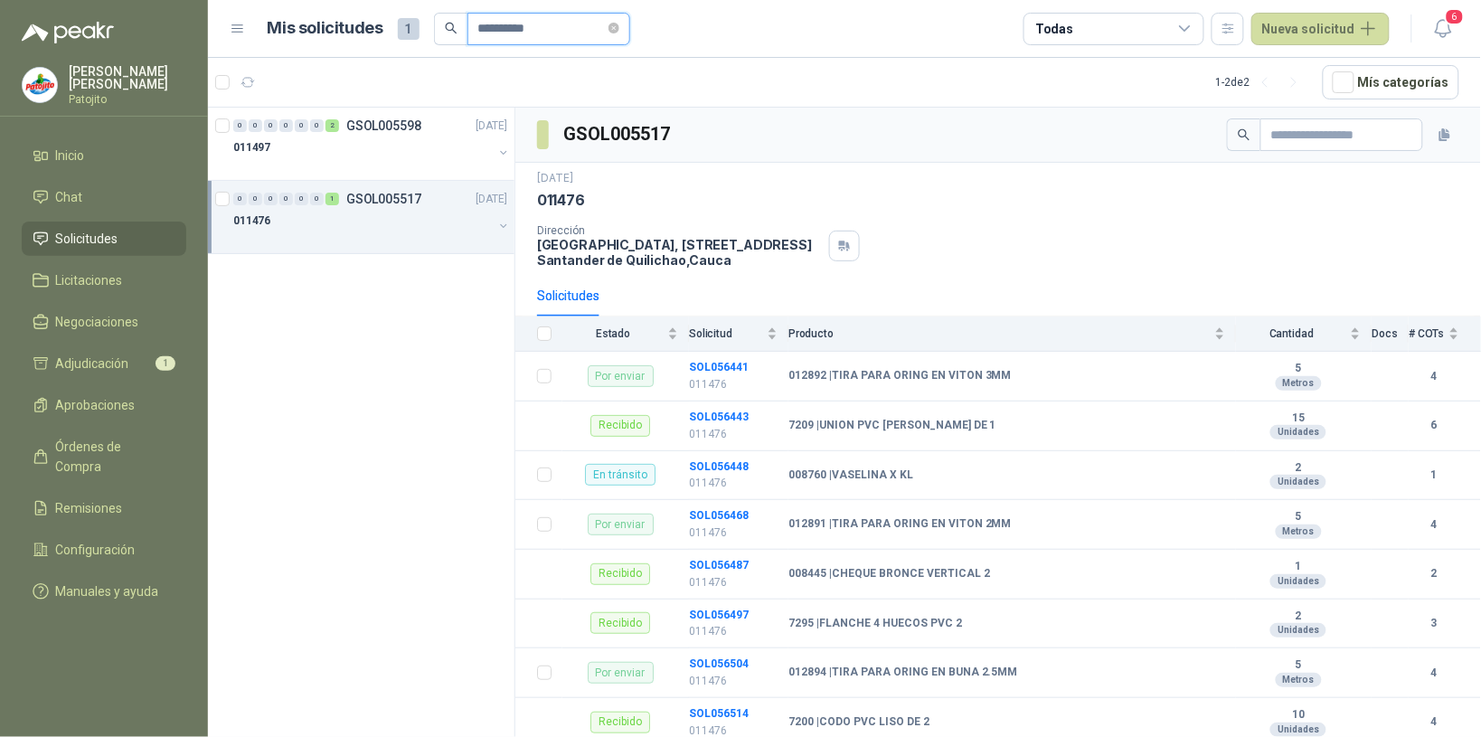
click at [534, 24] on input "*********" at bounding box center [541, 29] width 127 height 31
type input "*"
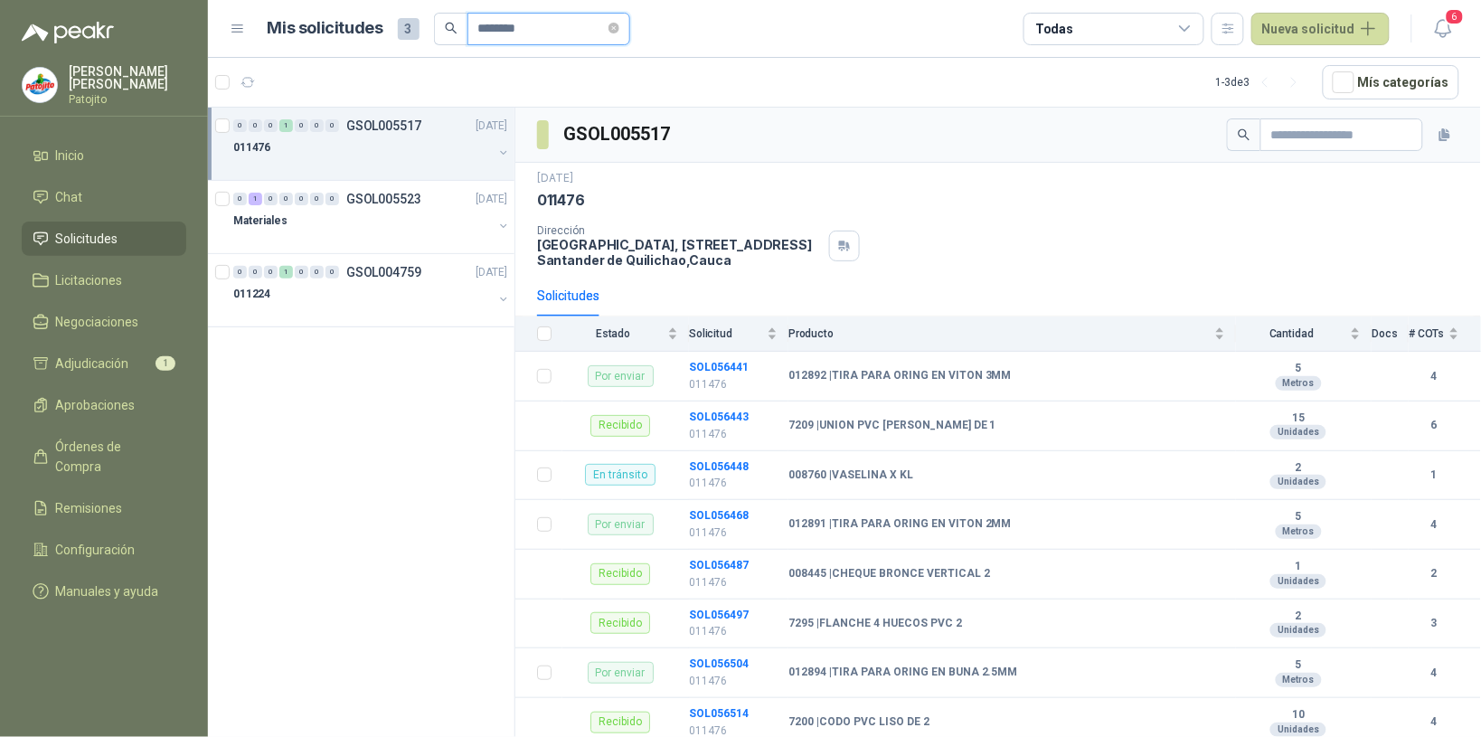
type input "********"
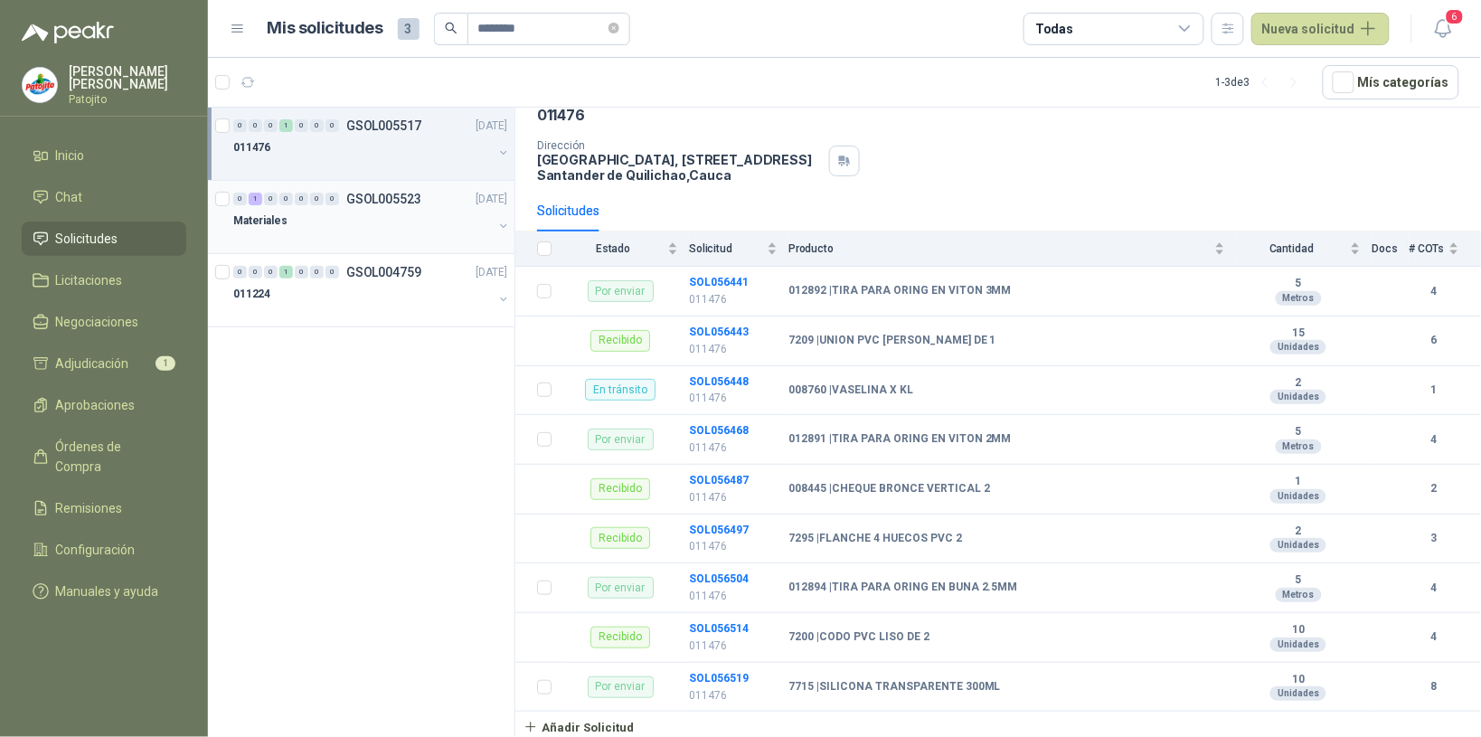
click at [330, 229] on div "Materiales" at bounding box center [363, 221] width 260 height 22
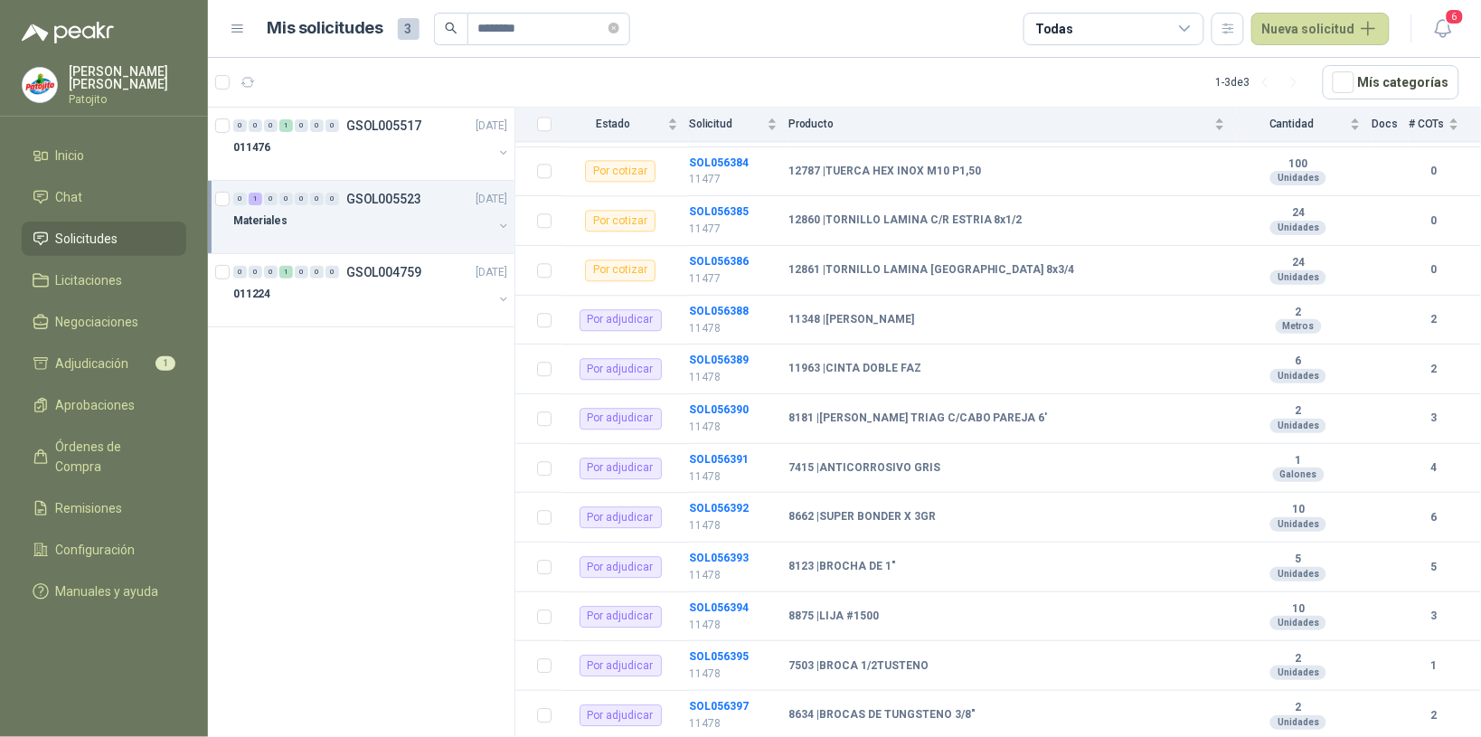
scroll to position [1379, 0]
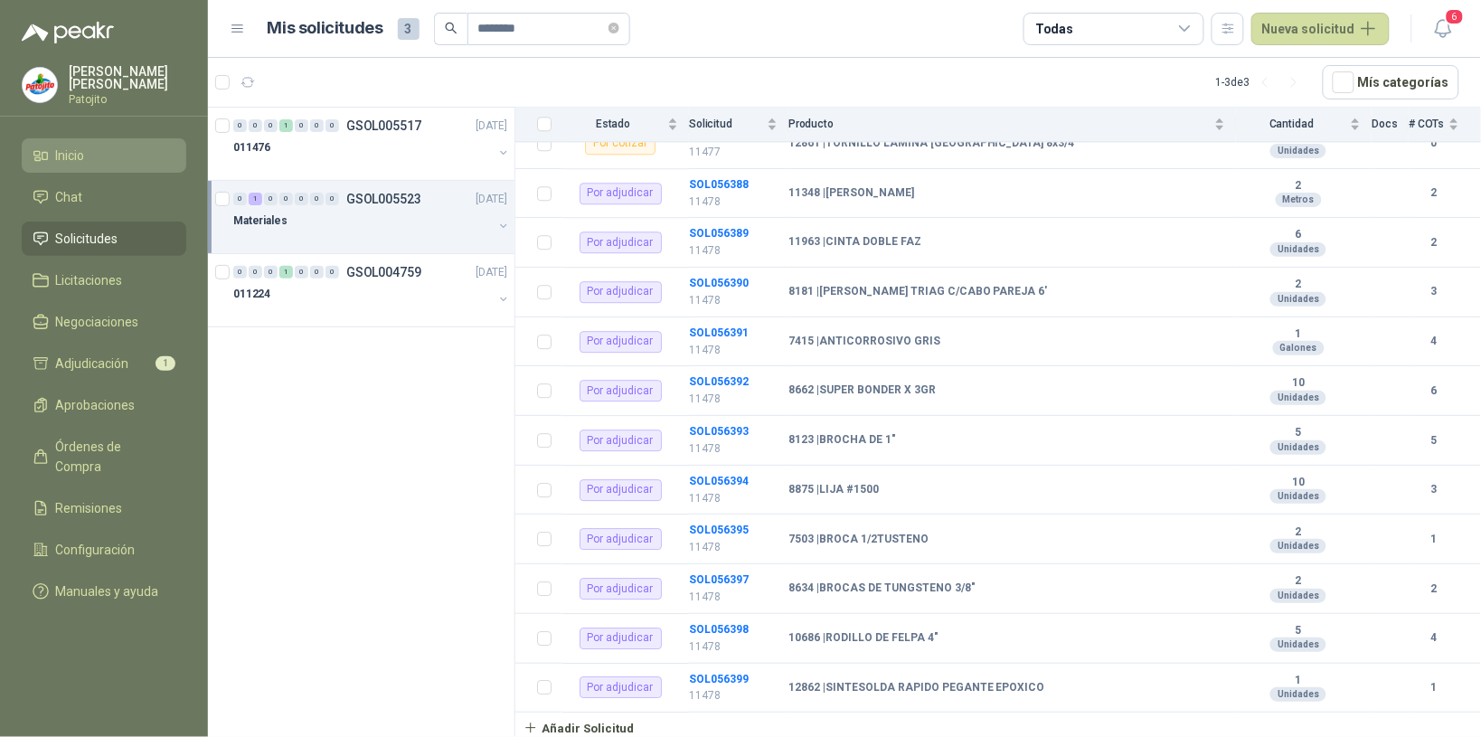
click at [137, 149] on li "Inicio" at bounding box center [104, 156] width 143 height 20
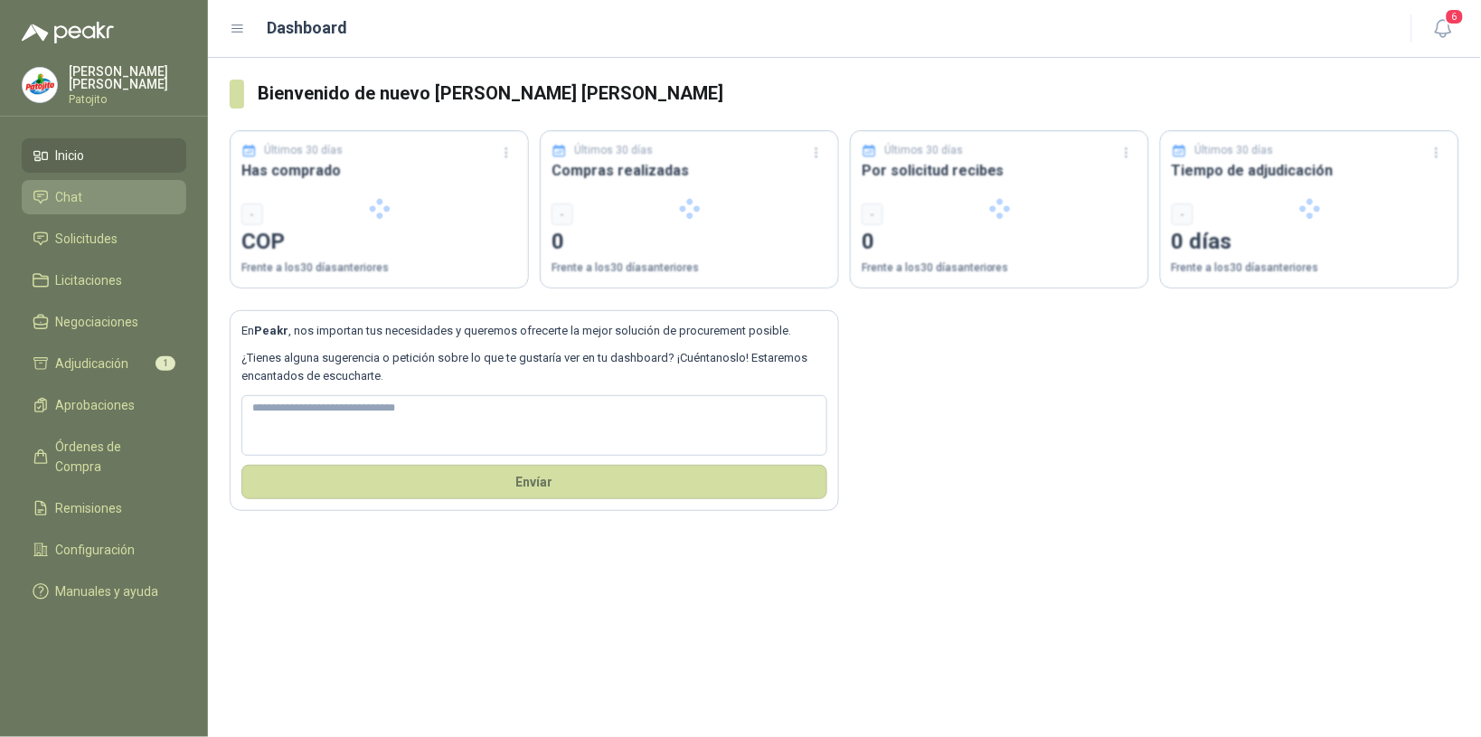
click at [141, 190] on li "Chat" at bounding box center [104, 197] width 143 height 20
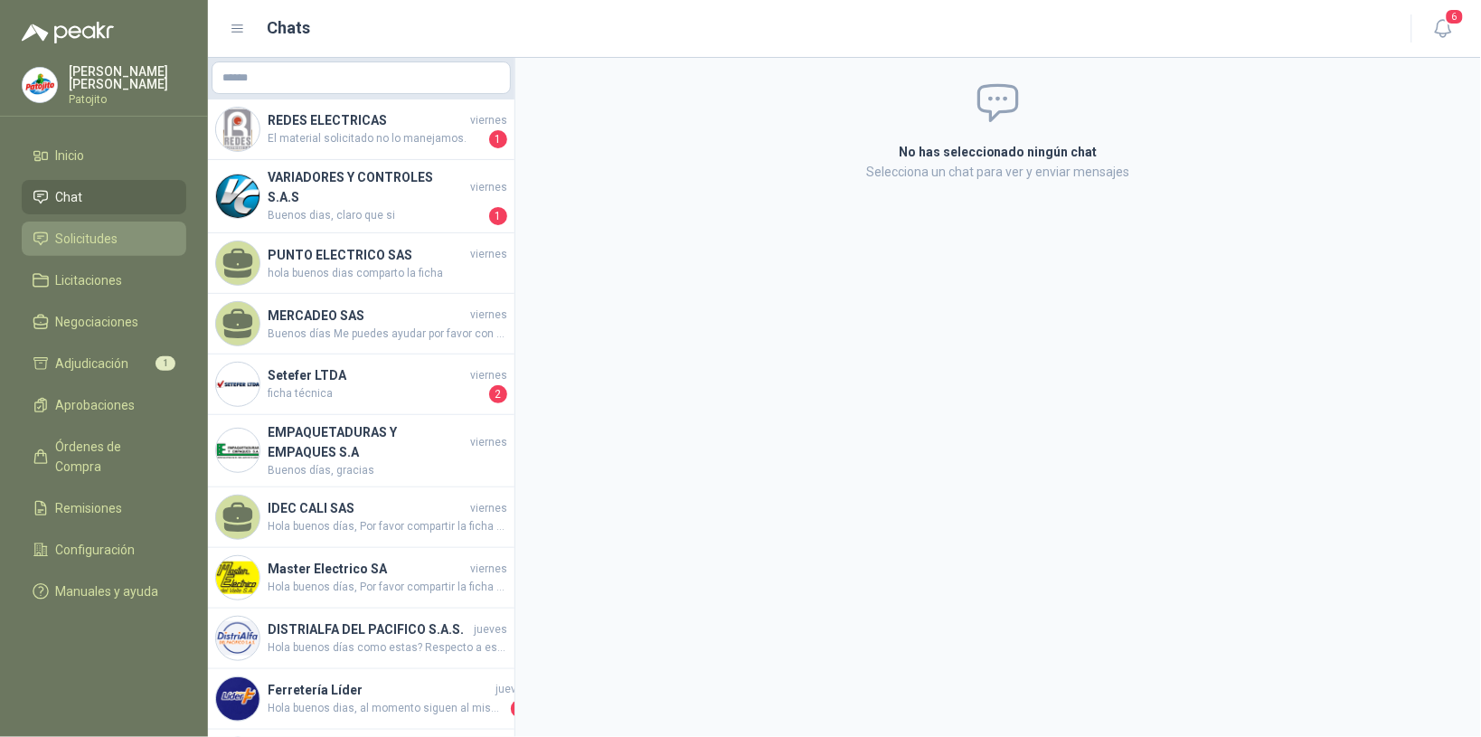
click at [116, 242] on span "Solicitudes" at bounding box center [87, 239] width 62 height 20
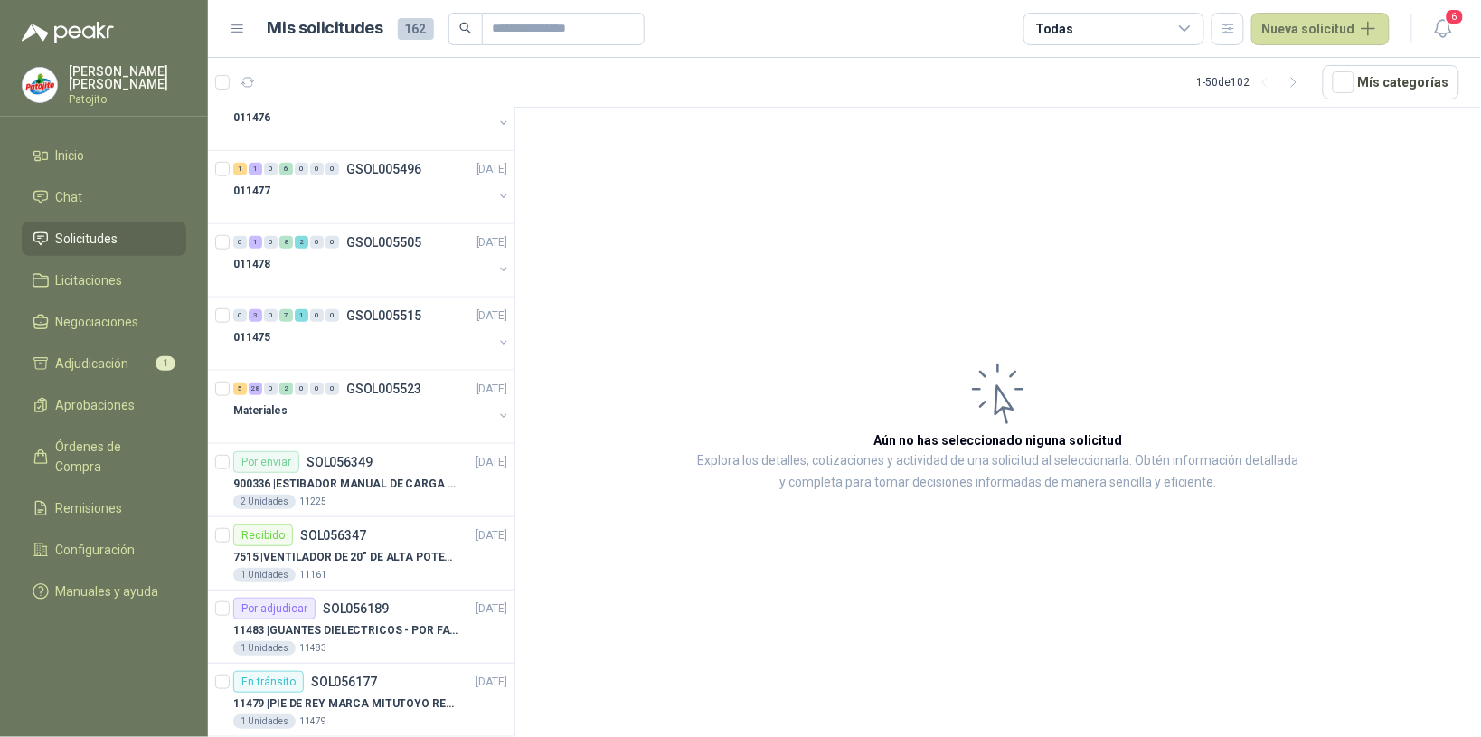
scroll to position [3061, 0]
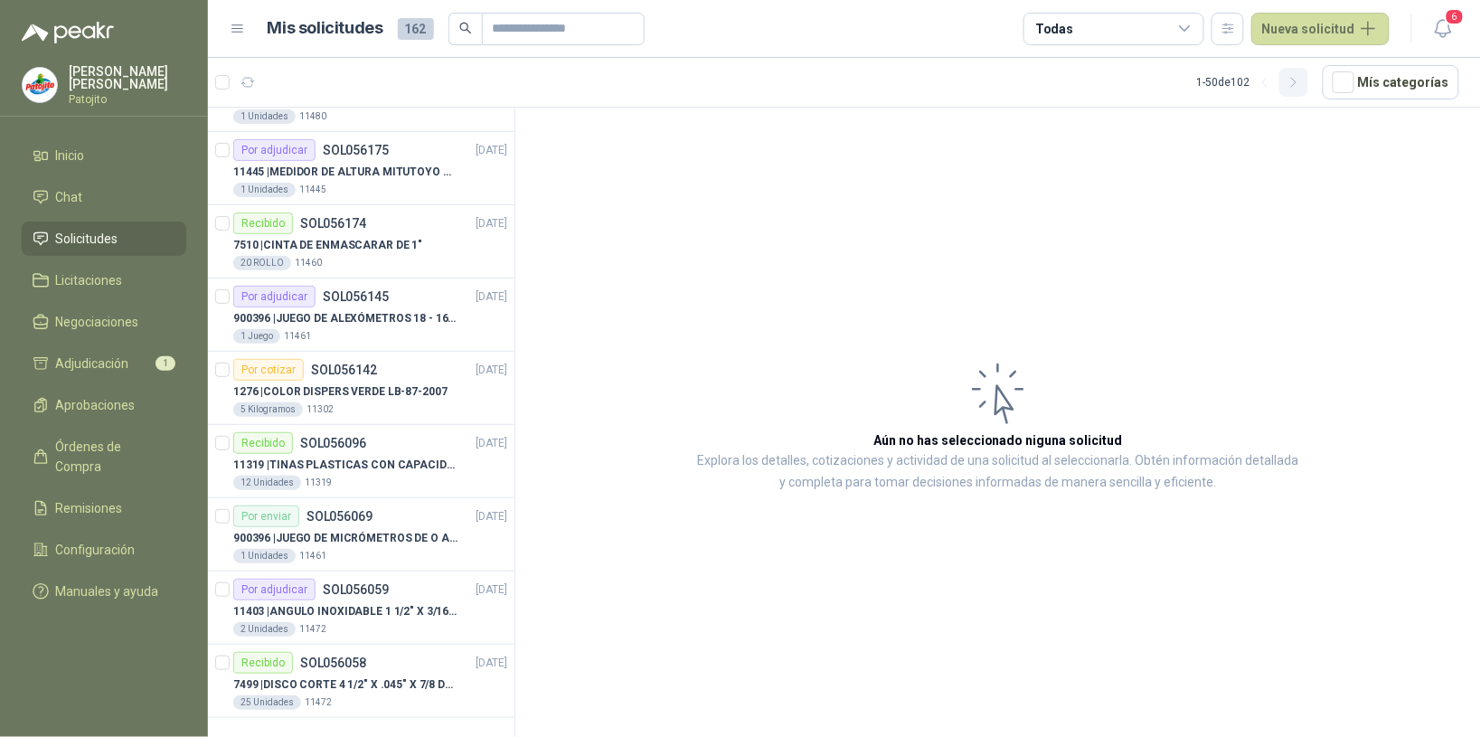
click at [1299, 86] on icon "button" at bounding box center [1294, 82] width 15 height 15
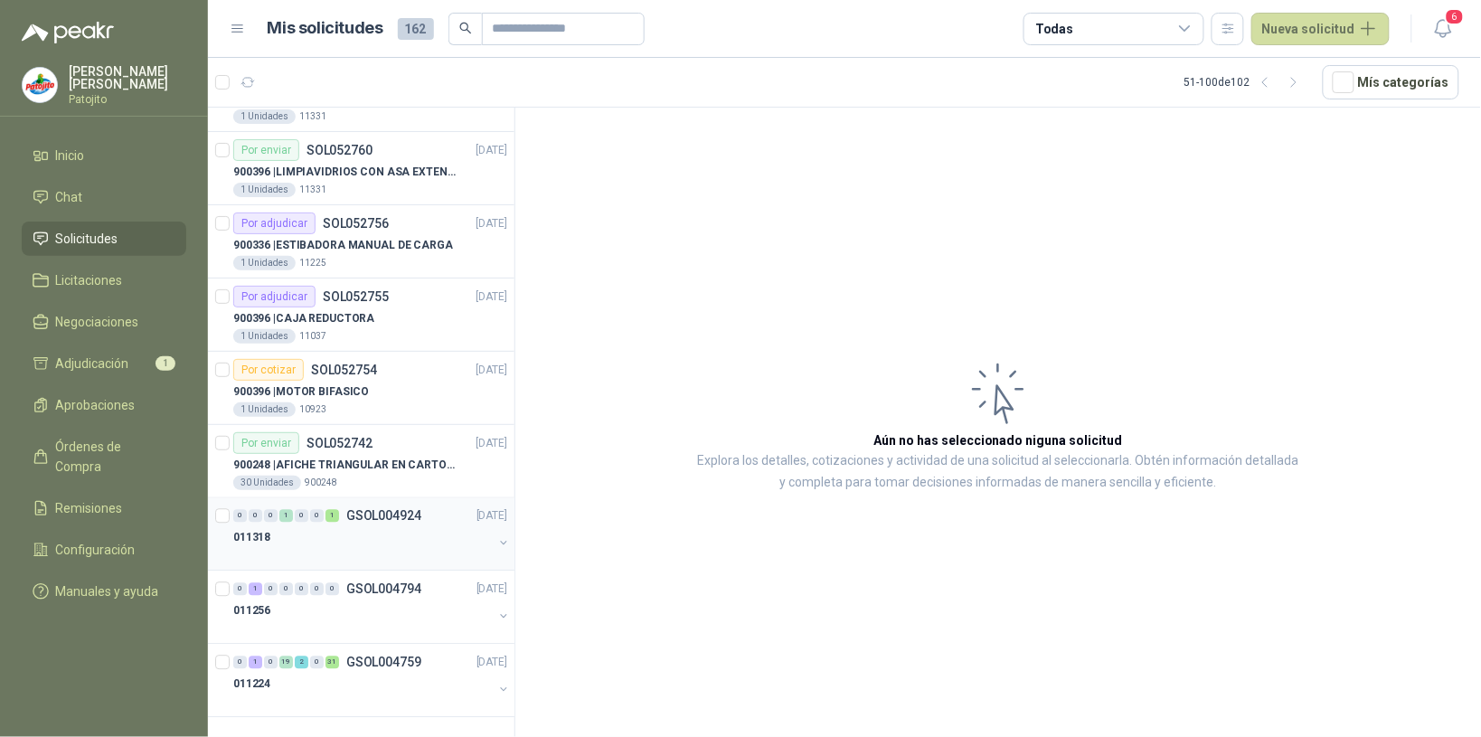
click at [335, 532] on div "011318" at bounding box center [363, 538] width 260 height 22
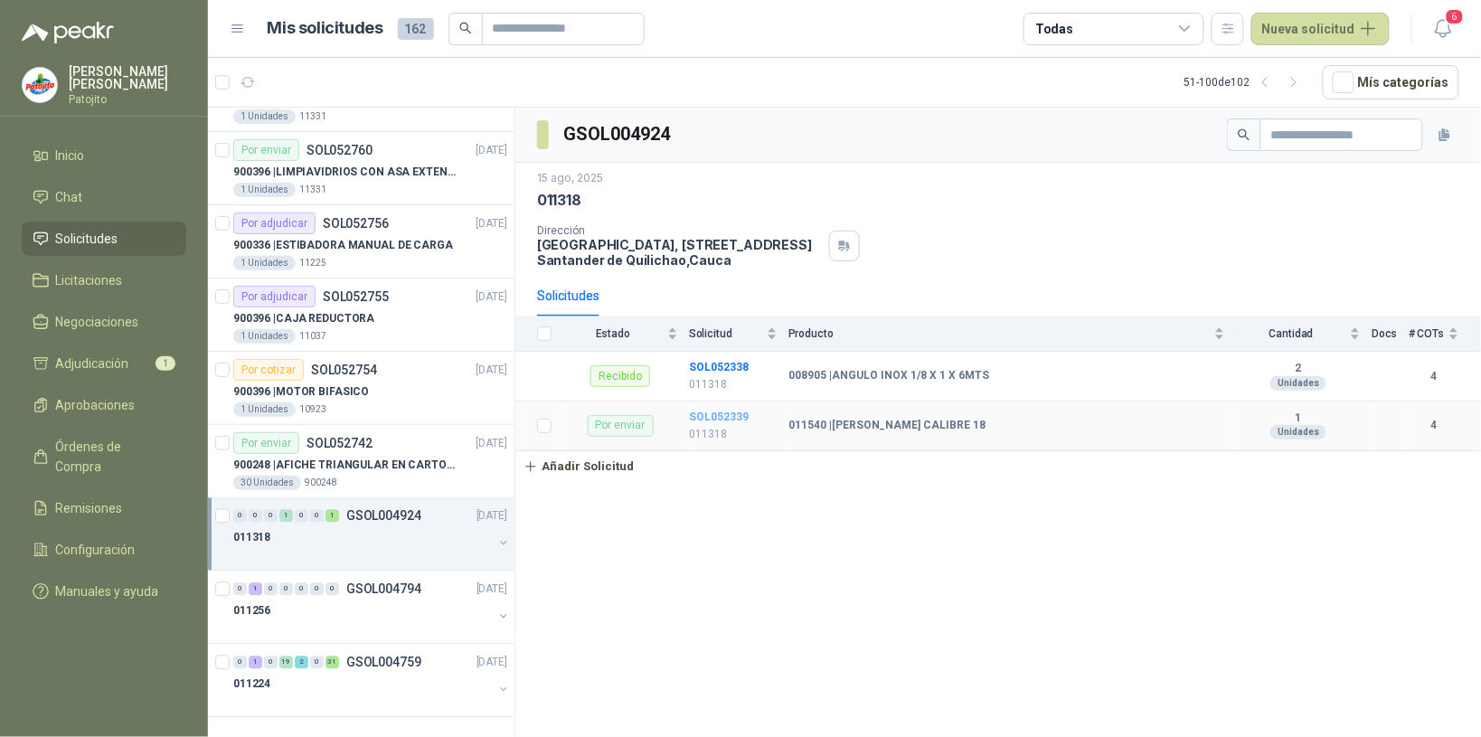
click at [721, 412] on b "SOL052339" at bounding box center [719, 417] width 60 height 13
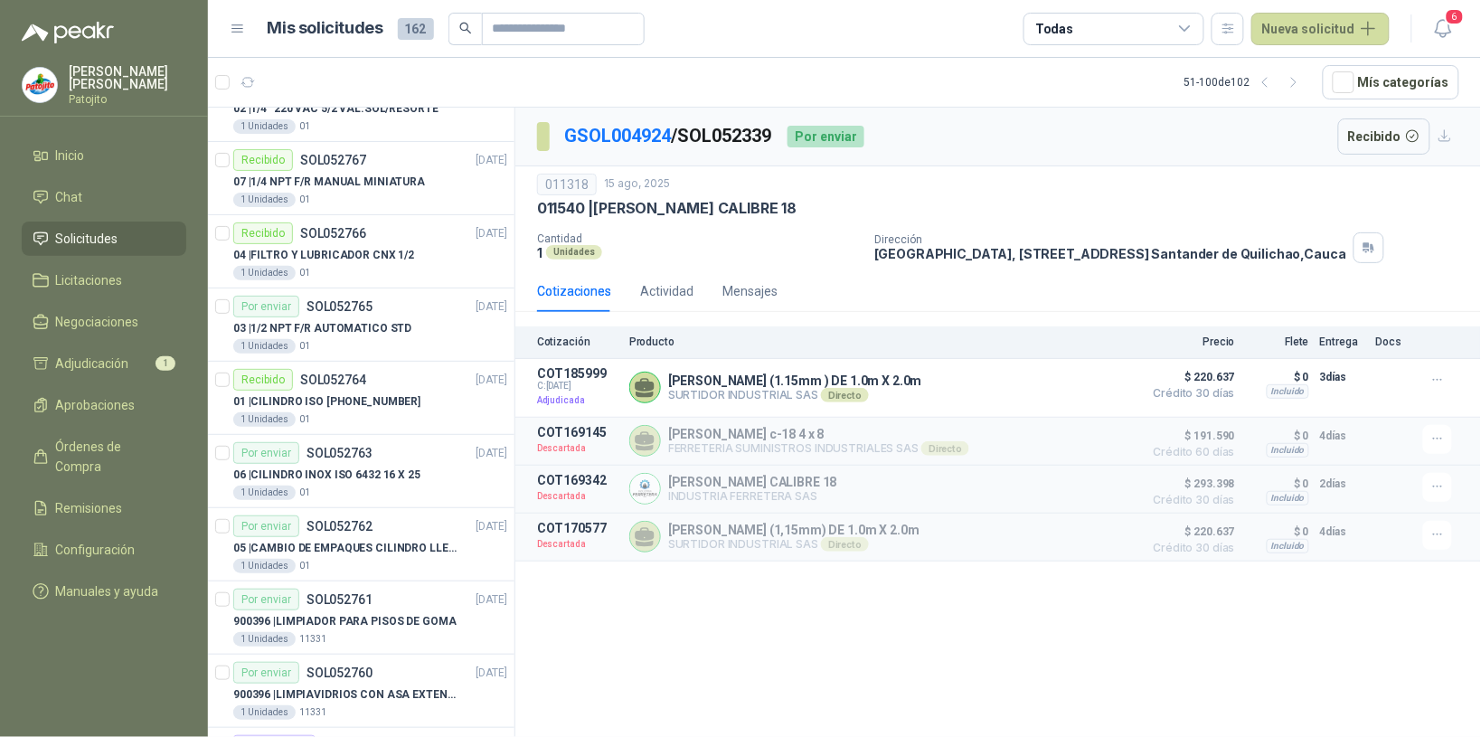
scroll to position [2303, 0]
